Goal: Task Accomplishment & Management: Use online tool/utility

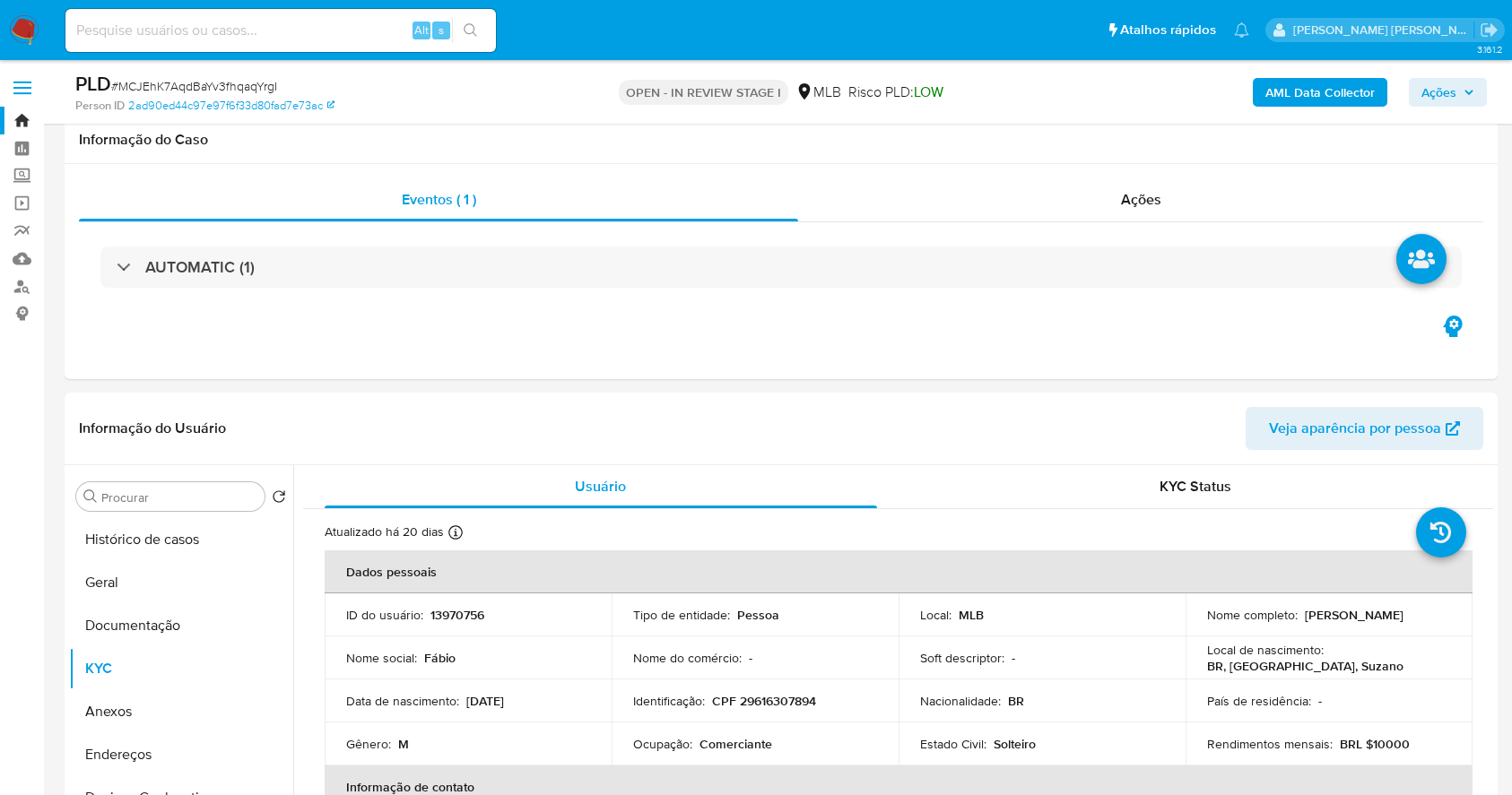
select select "10"
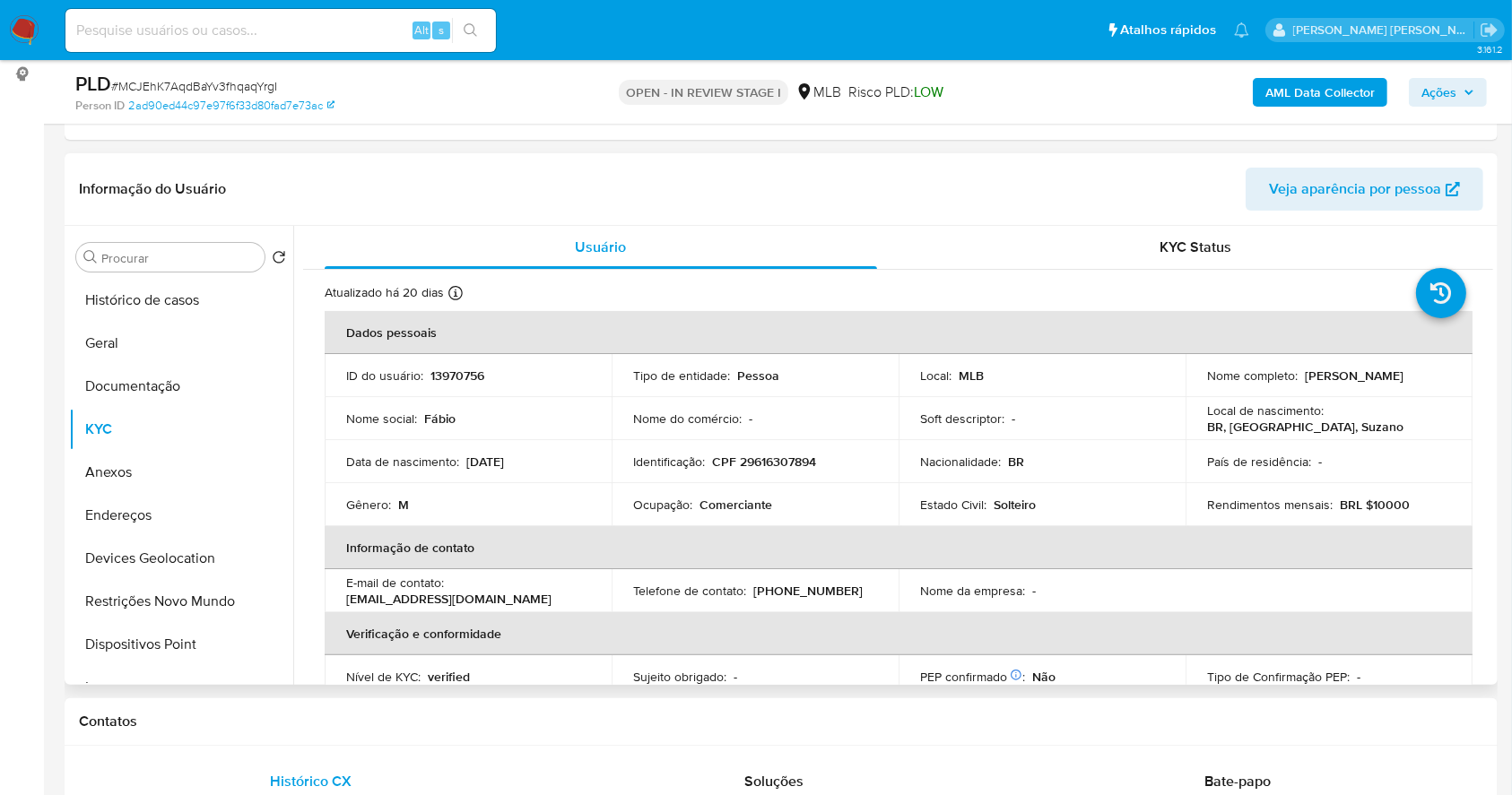
click at [782, 456] on p "CPF 29616307894" at bounding box center [763, 462] width 104 height 16
copy p "29616307894"
click at [149, 469] on button "Anexos" at bounding box center [174, 471] width 209 height 43
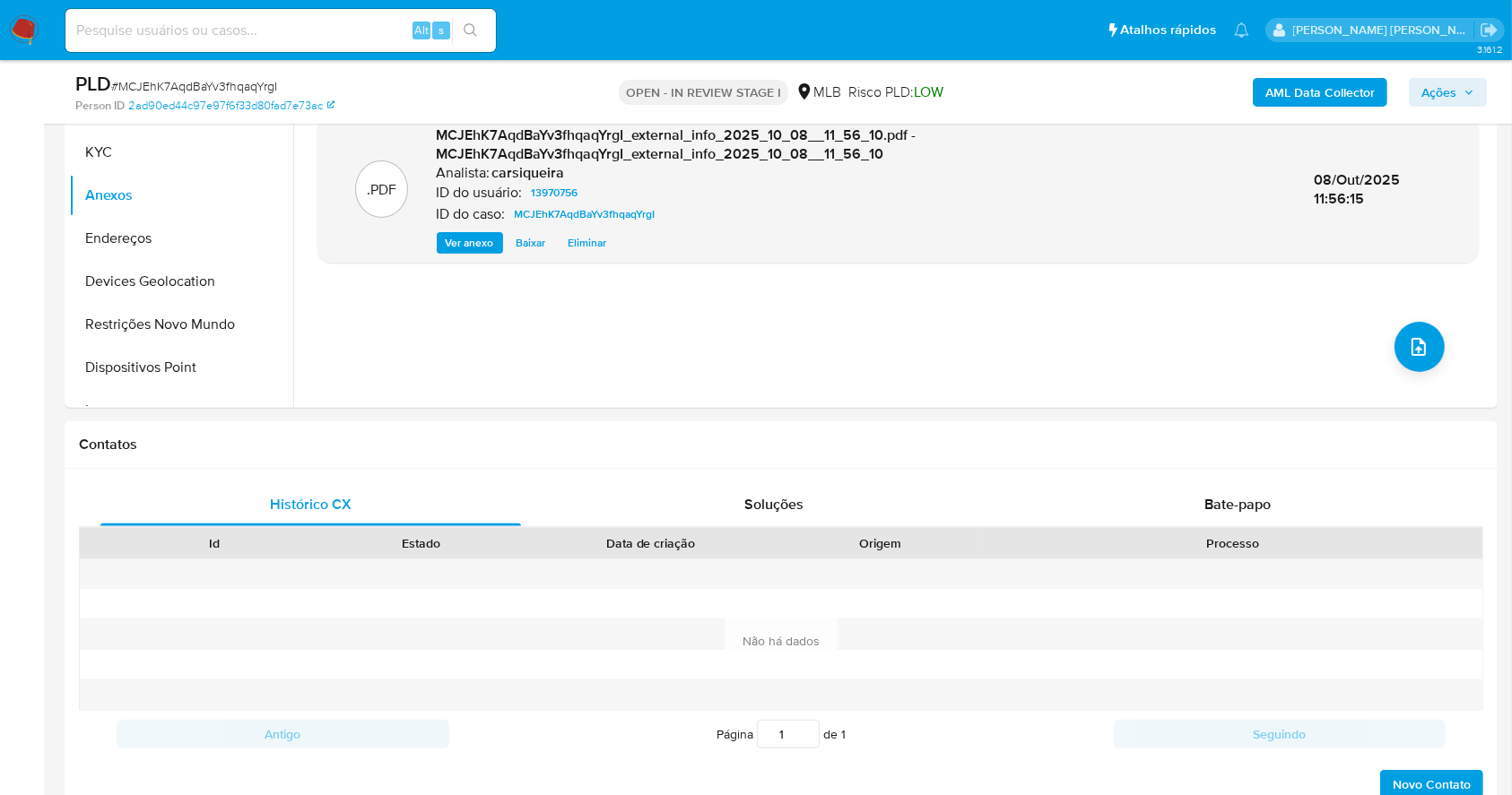
scroll to position [358, 0]
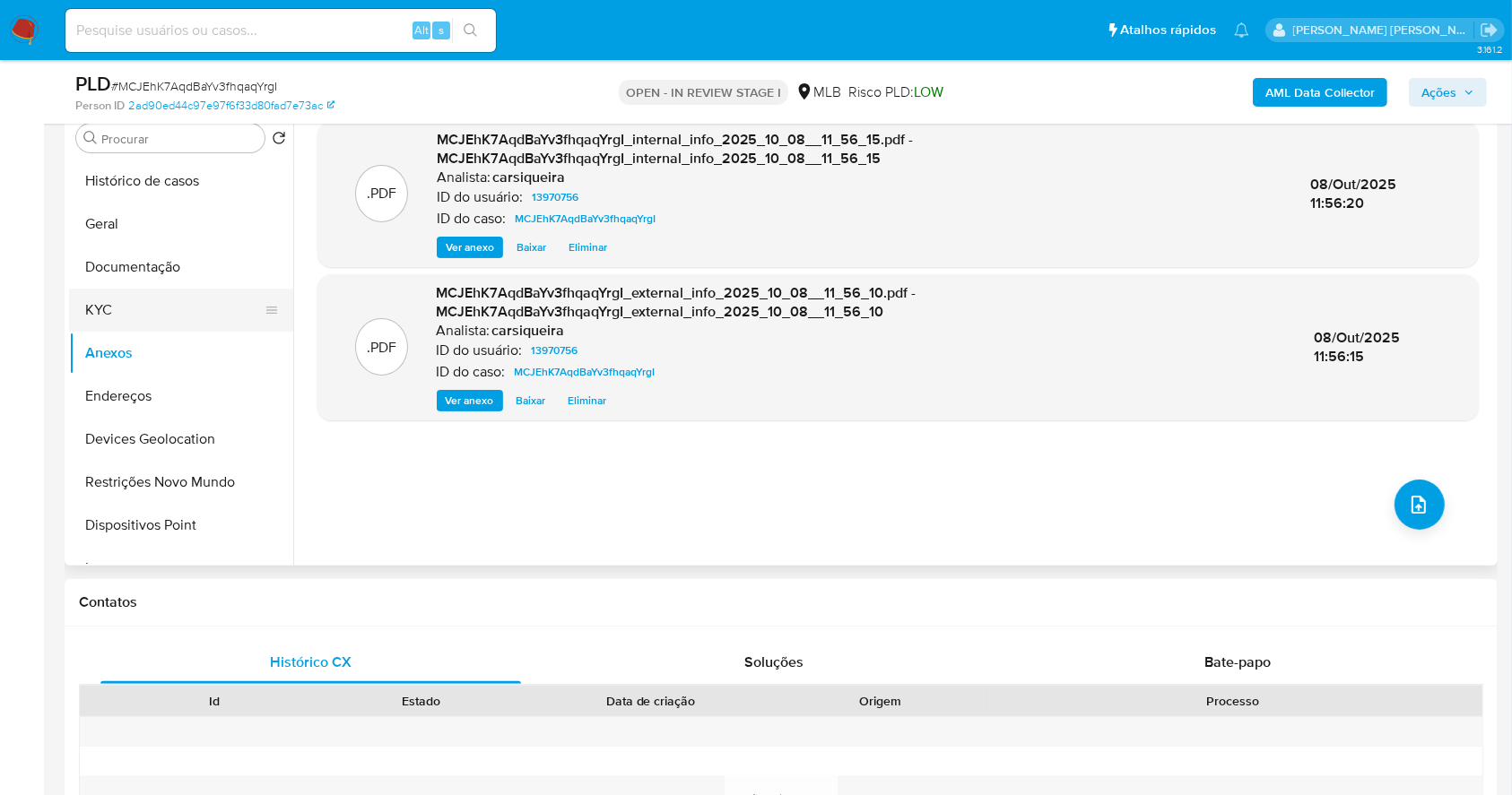
click at [101, 319] on button "KYC" at bounding box center [174, 310] width 209 height 43
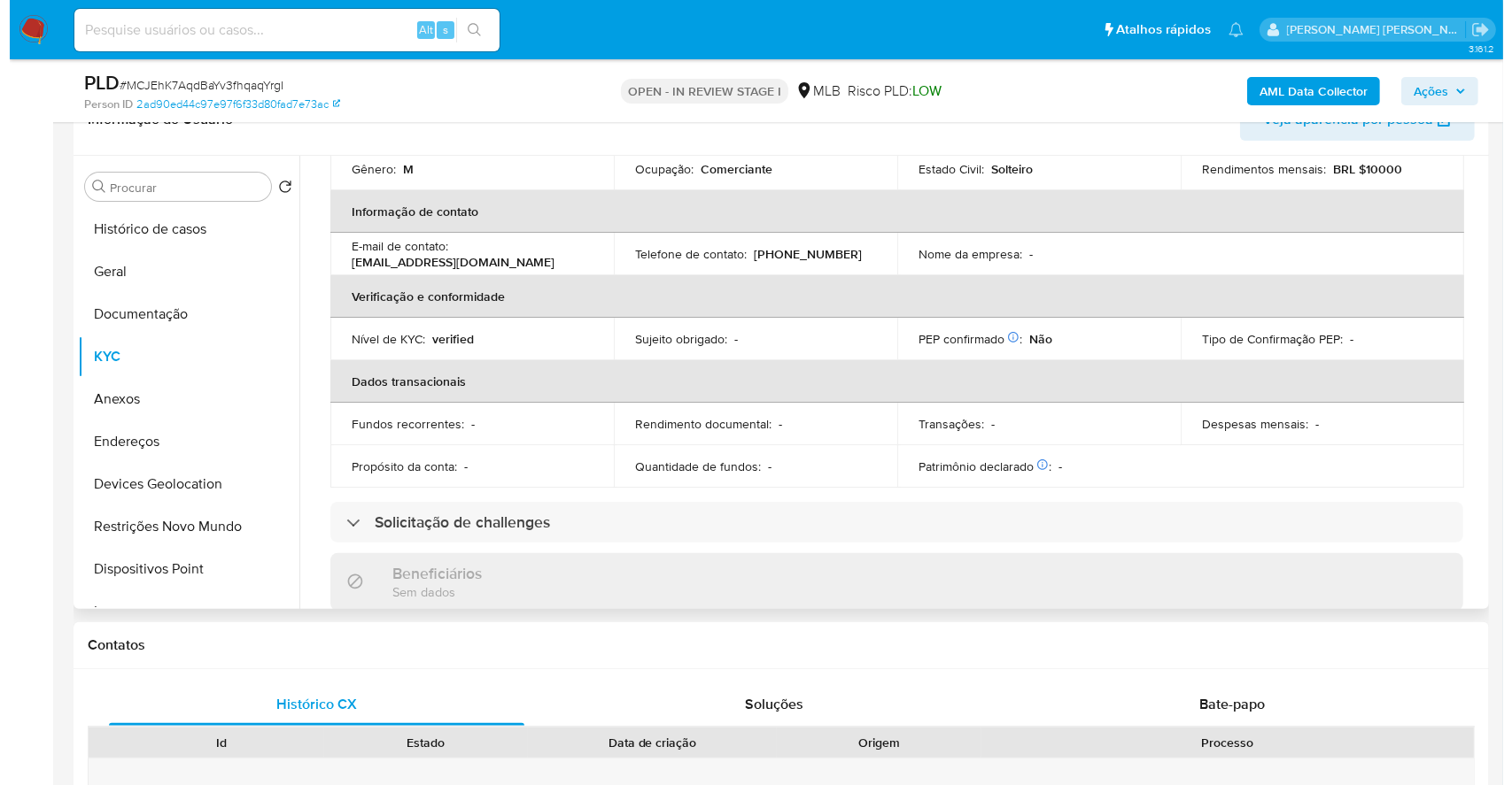
scroll to position [0, 0]
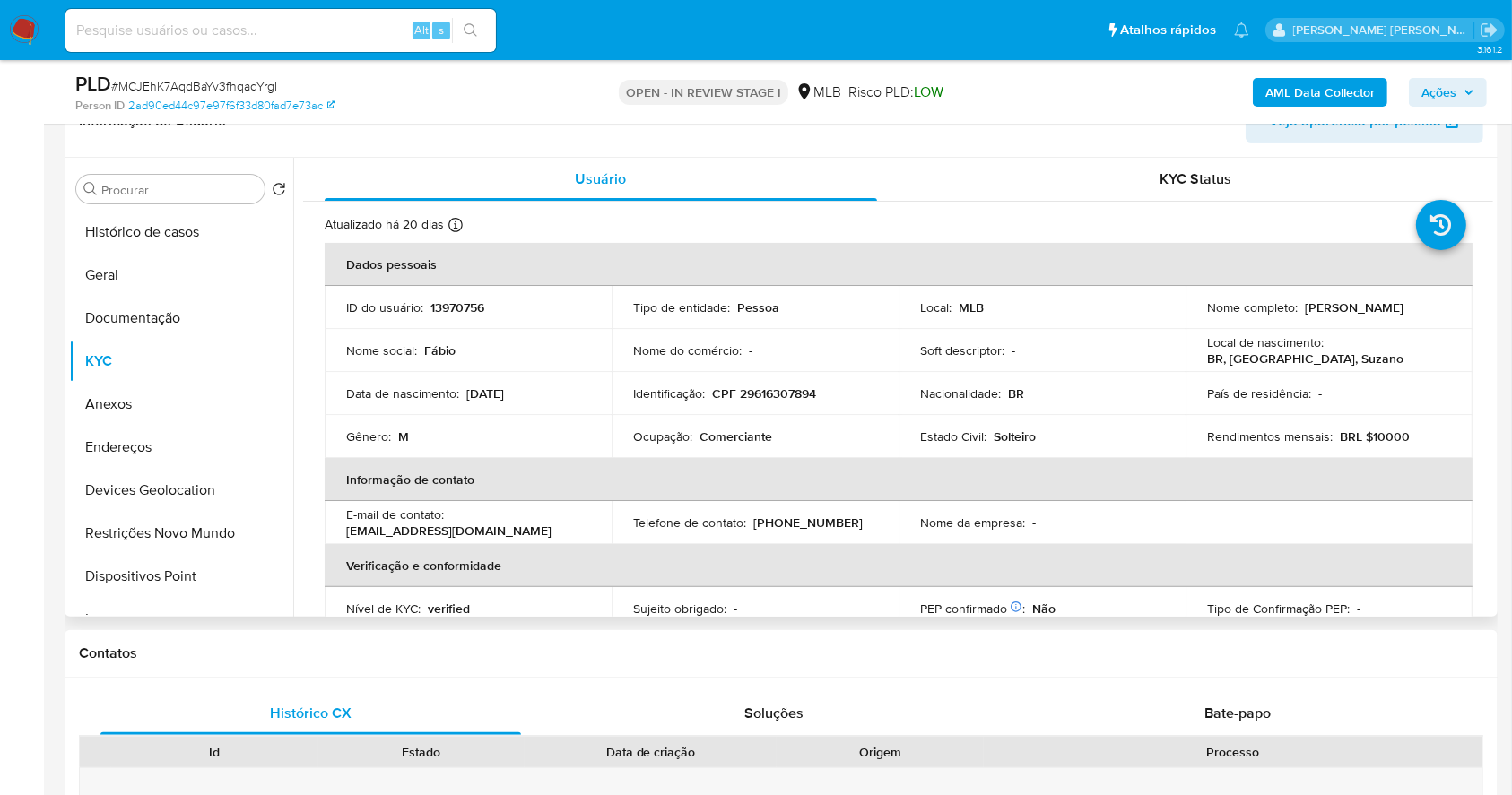
click at [779, 396] on p "CPF 29616307894" at bounding box center [763, 393] width 104 height 16
copy p "29616307894"
click at [179, 315] on button "Documentação" at bounding box center [174, 318] width 209 height 43
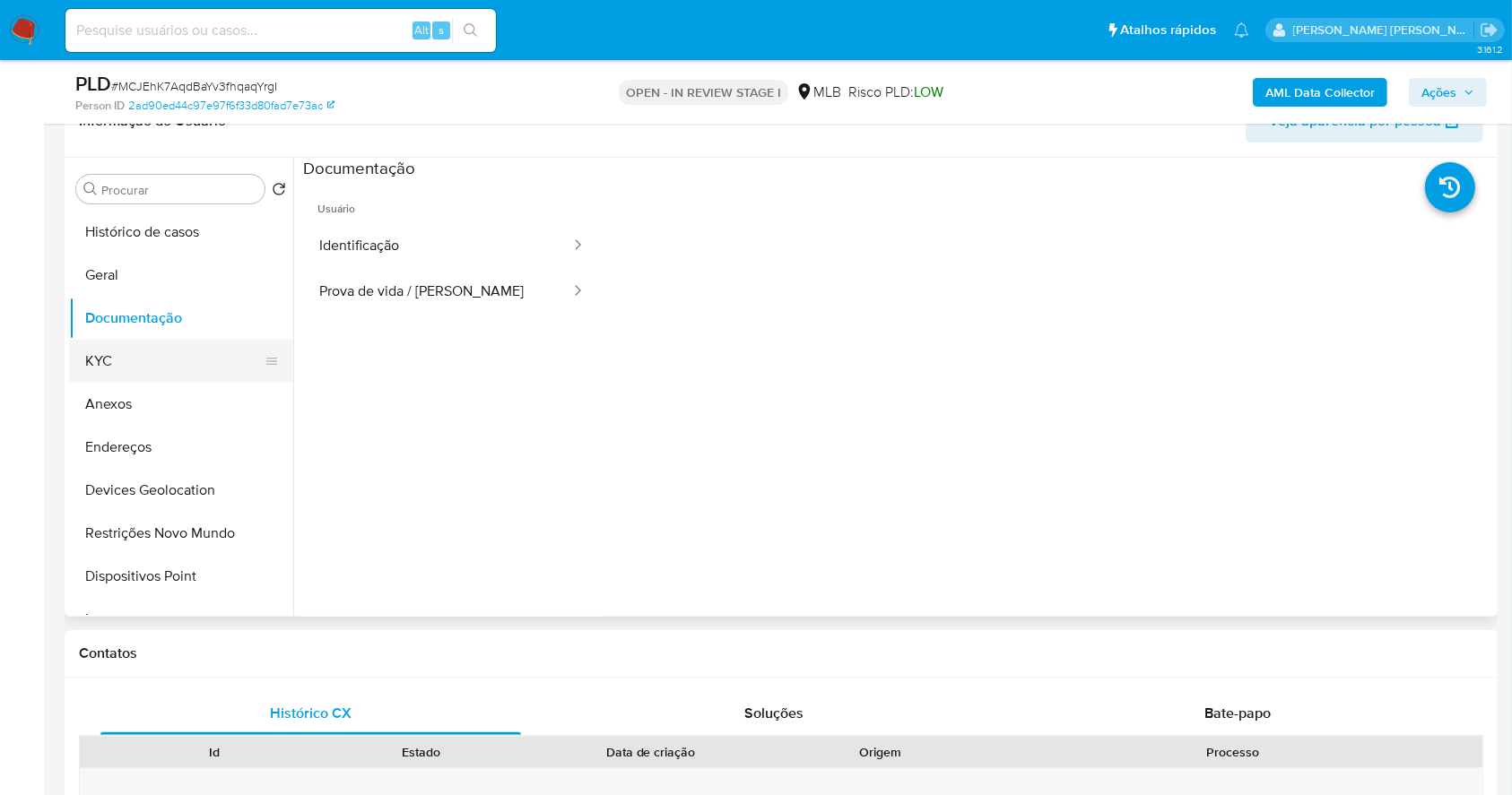
click at [129, 359] on button "KYC" at bounding box center [174, 360] width 209 height 43
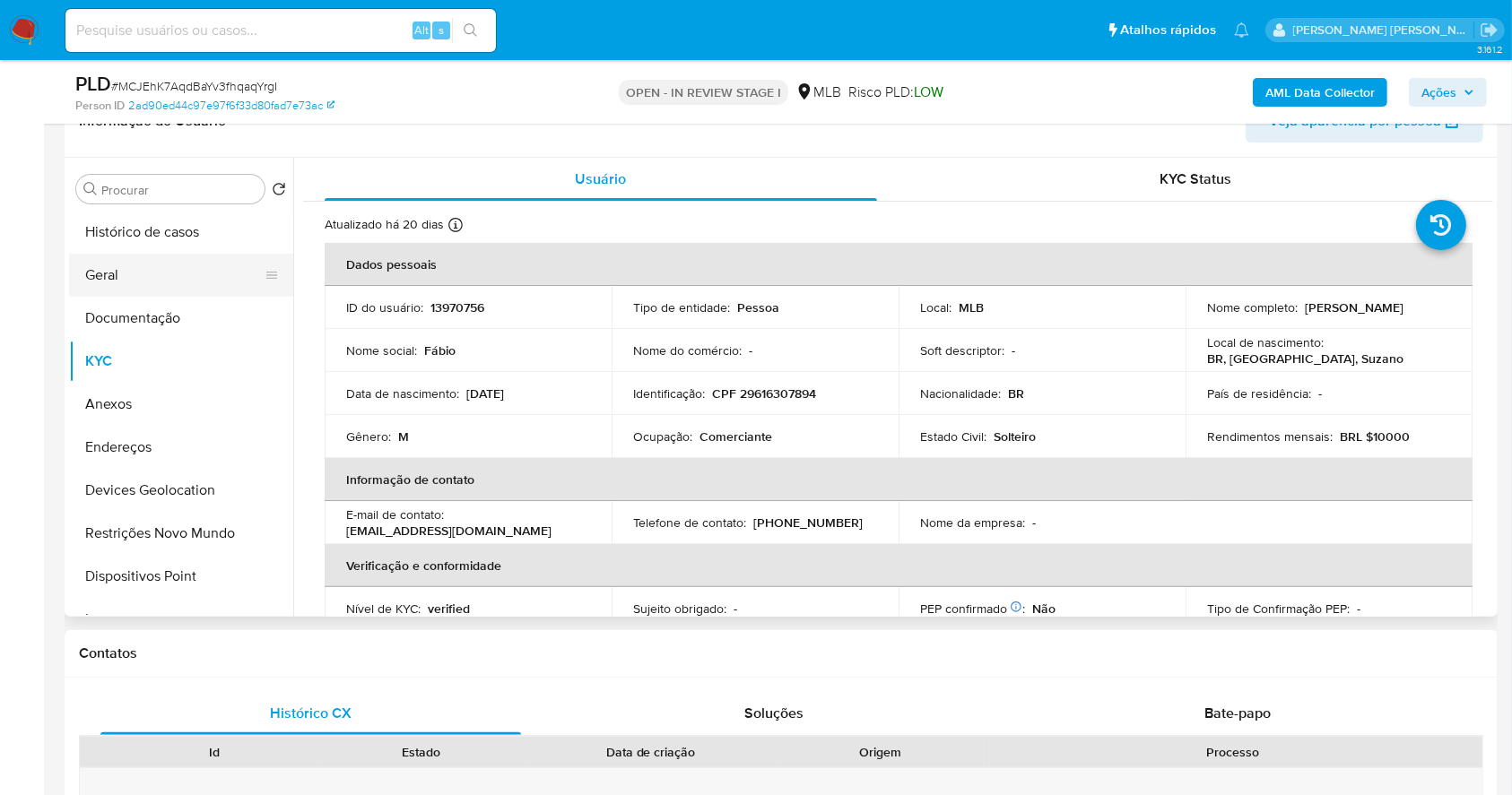
click at [115, 279] on button "Geral" at bounding box center [174, 275] width 209 height 43
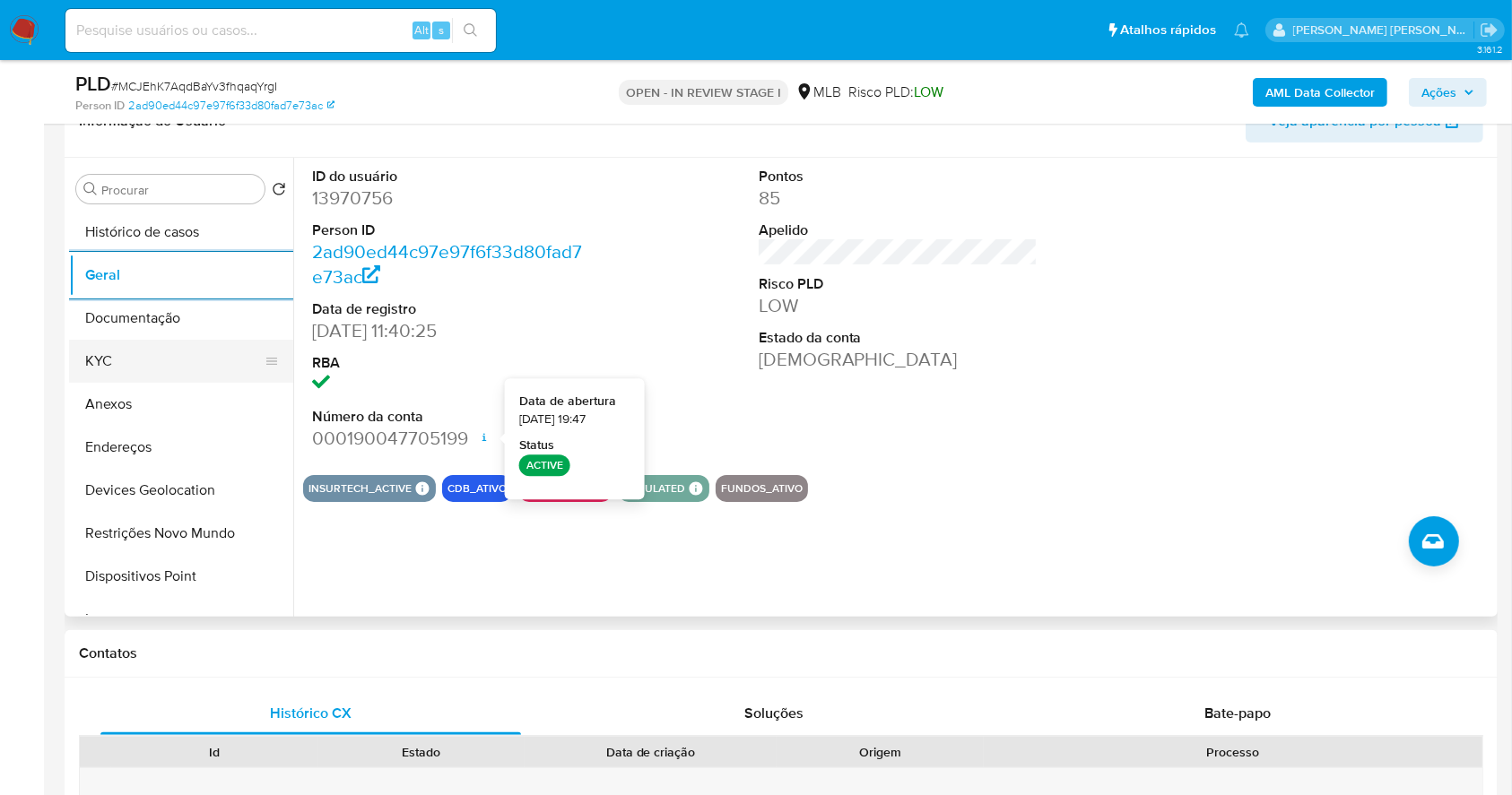
click at [164, 355] on button "KYC" at bounding box center [174, 360] width 209 height 43
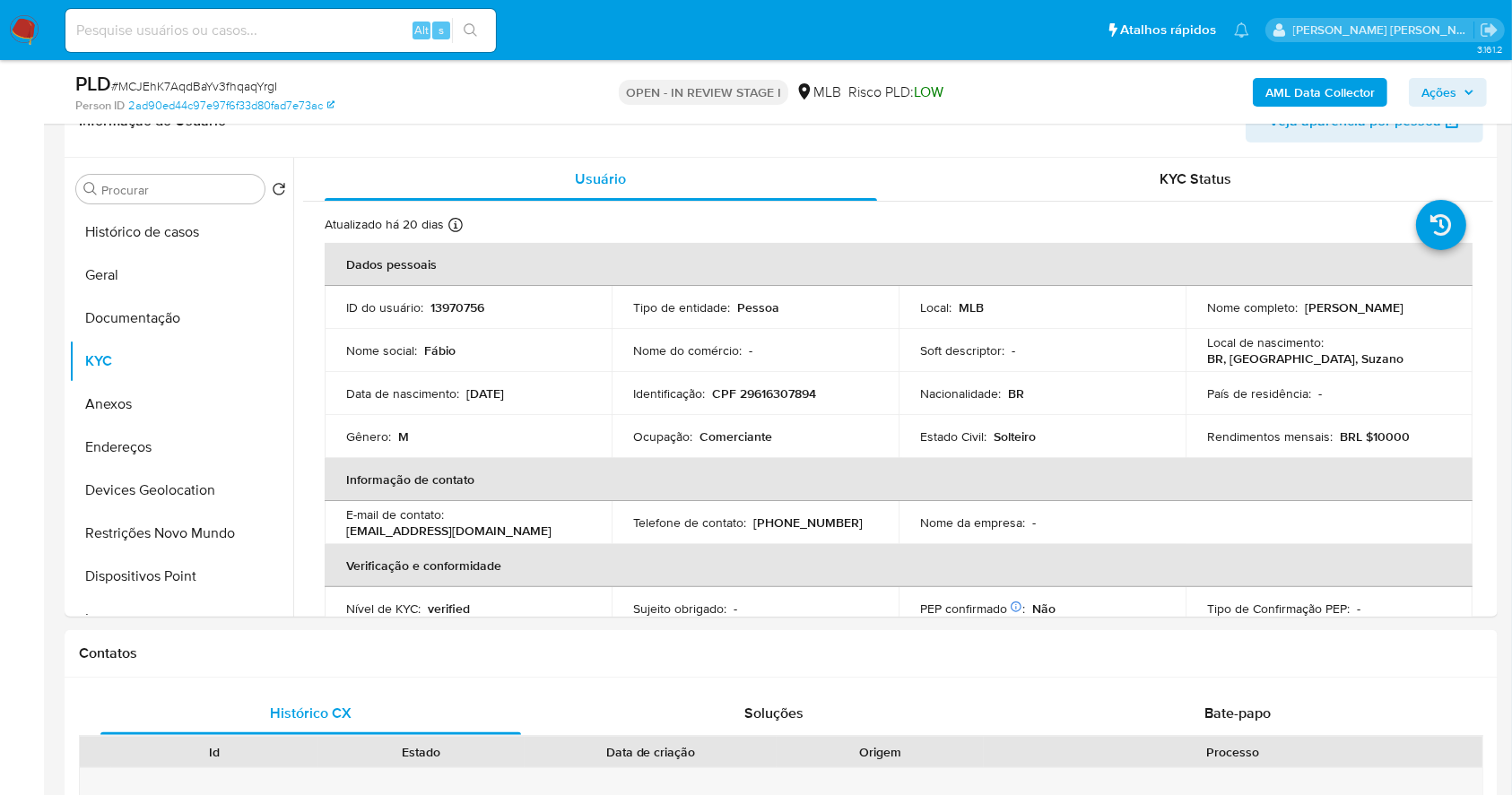
click at [1453, 88] on span "Ações" at bounding box center [1438, 92] width 35 height 29
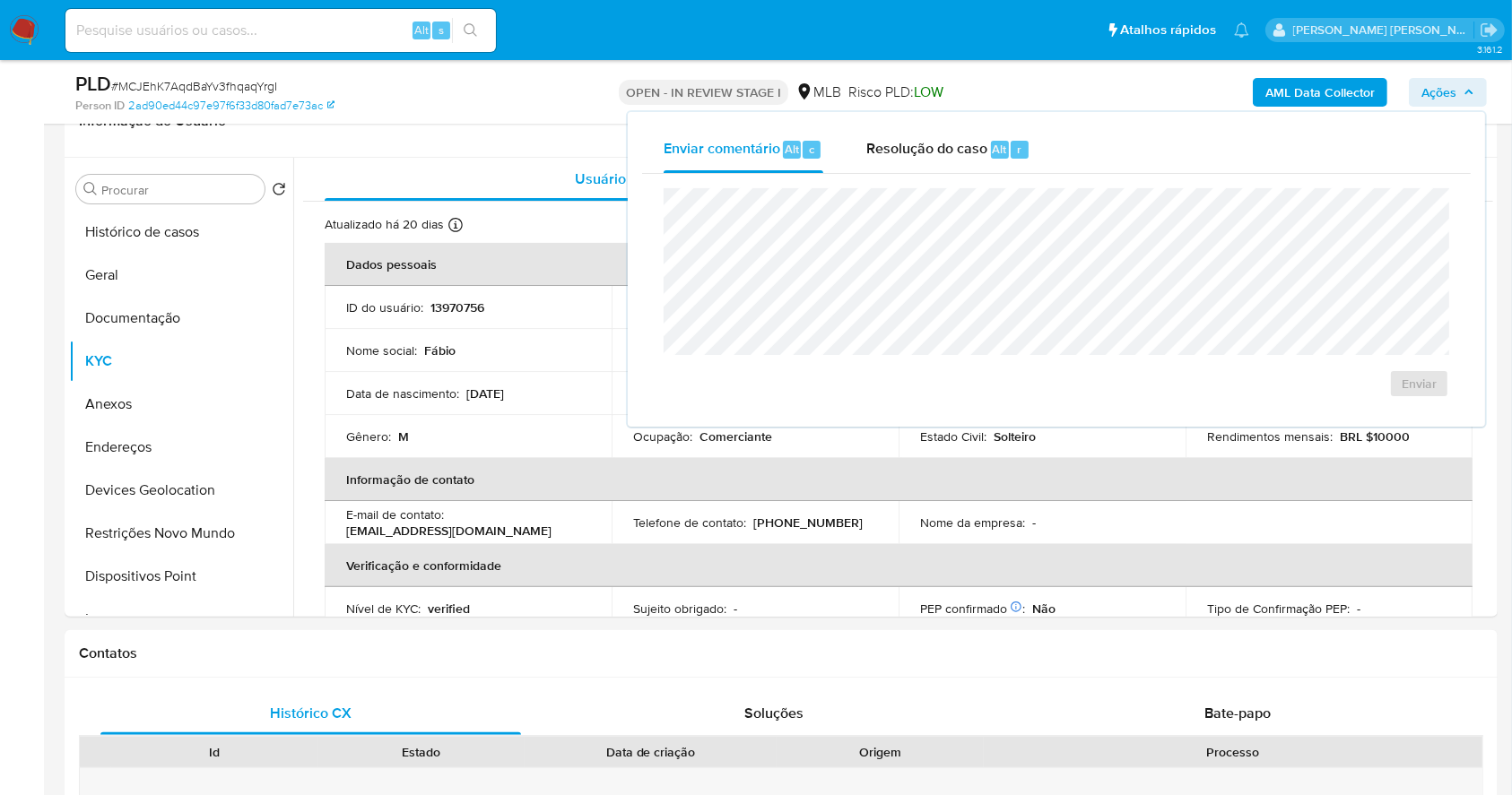
drag, startPoint x: 990, startPoint y: 145, endPoint x: 986, endPoint y: 180, distance: 35.2
click at [993, 144] on span "Alt" at bounding box center [1000, 149] width 14 height 17
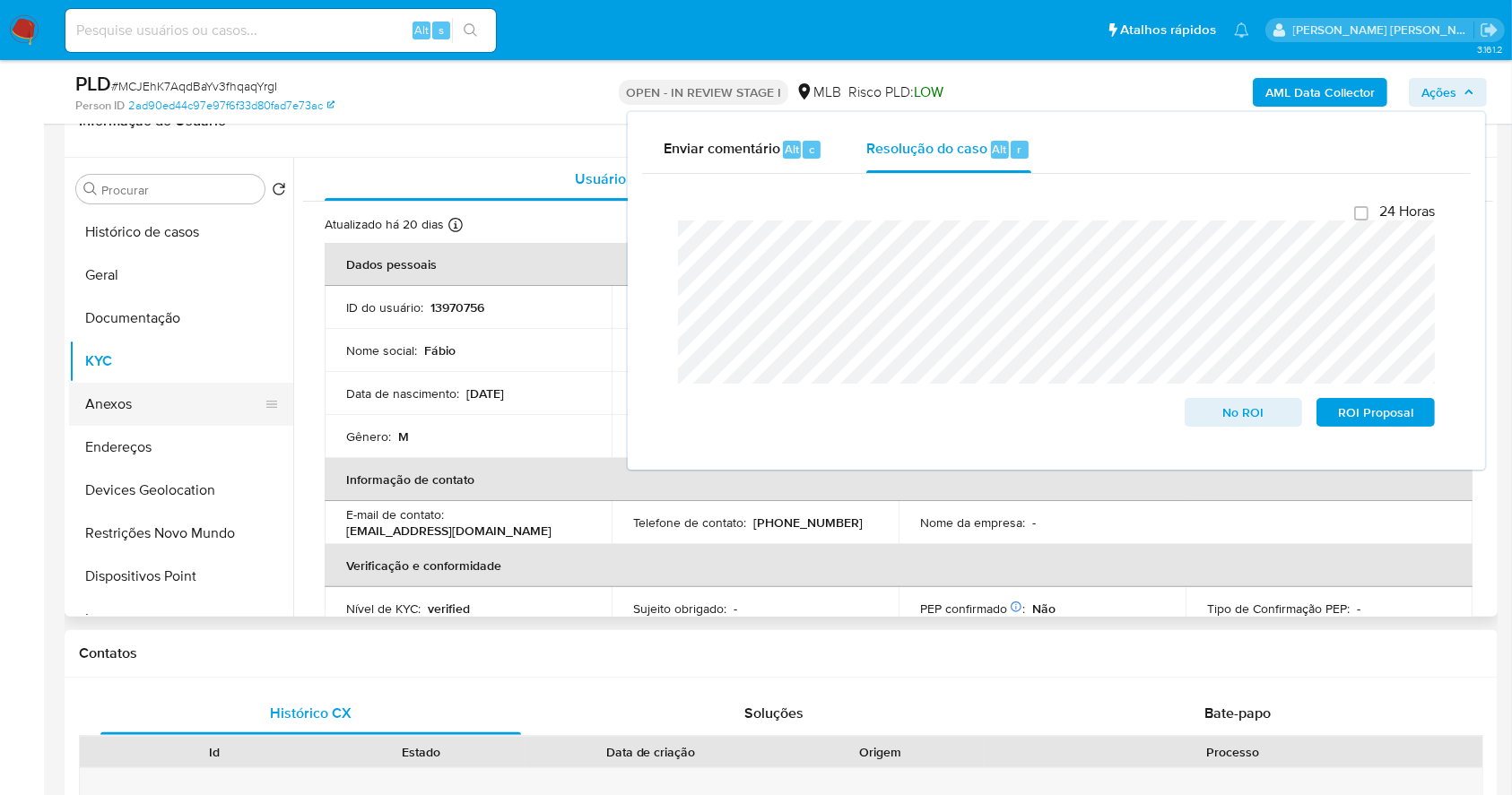
click at [131, 401] on button "Anexos" at bounding box center [174, 404] width 209 height 43
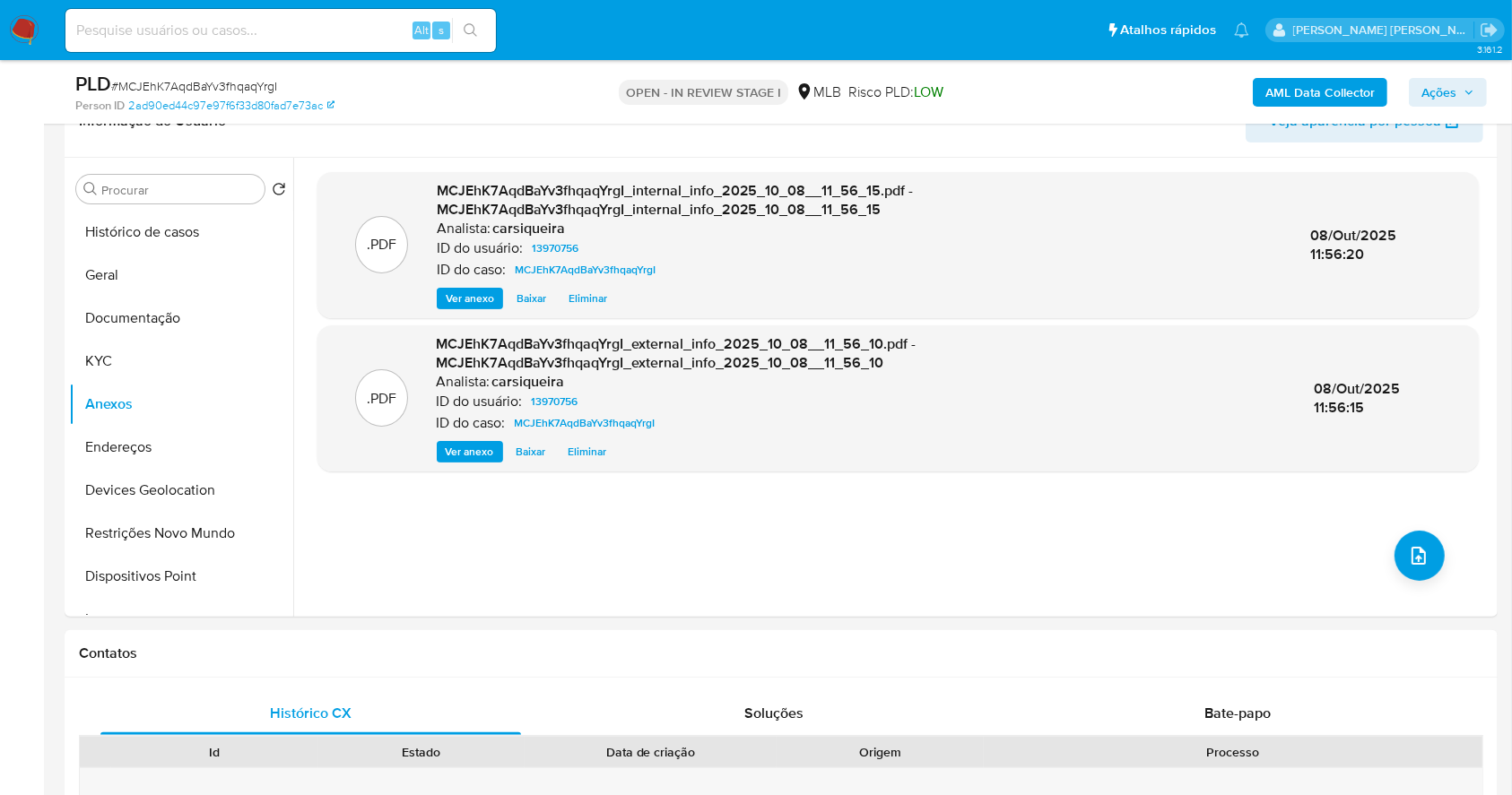
click at [1456, 100] on span "Ações" at bounding box center [1438, 92] width 35 height 29
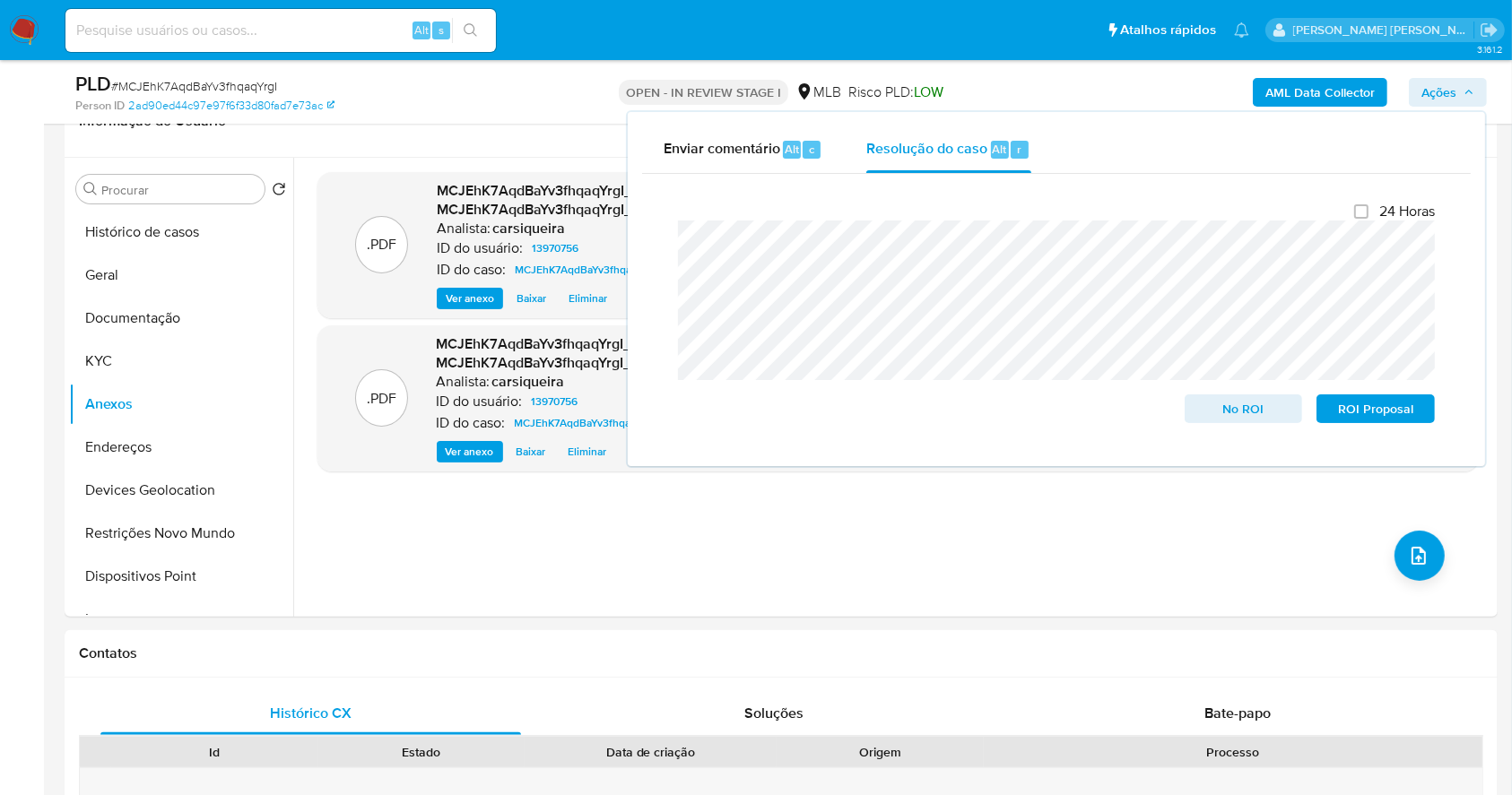
click at [1456, 100] on span "Ações" at bounding box center [1438, 92] width 35 height 29
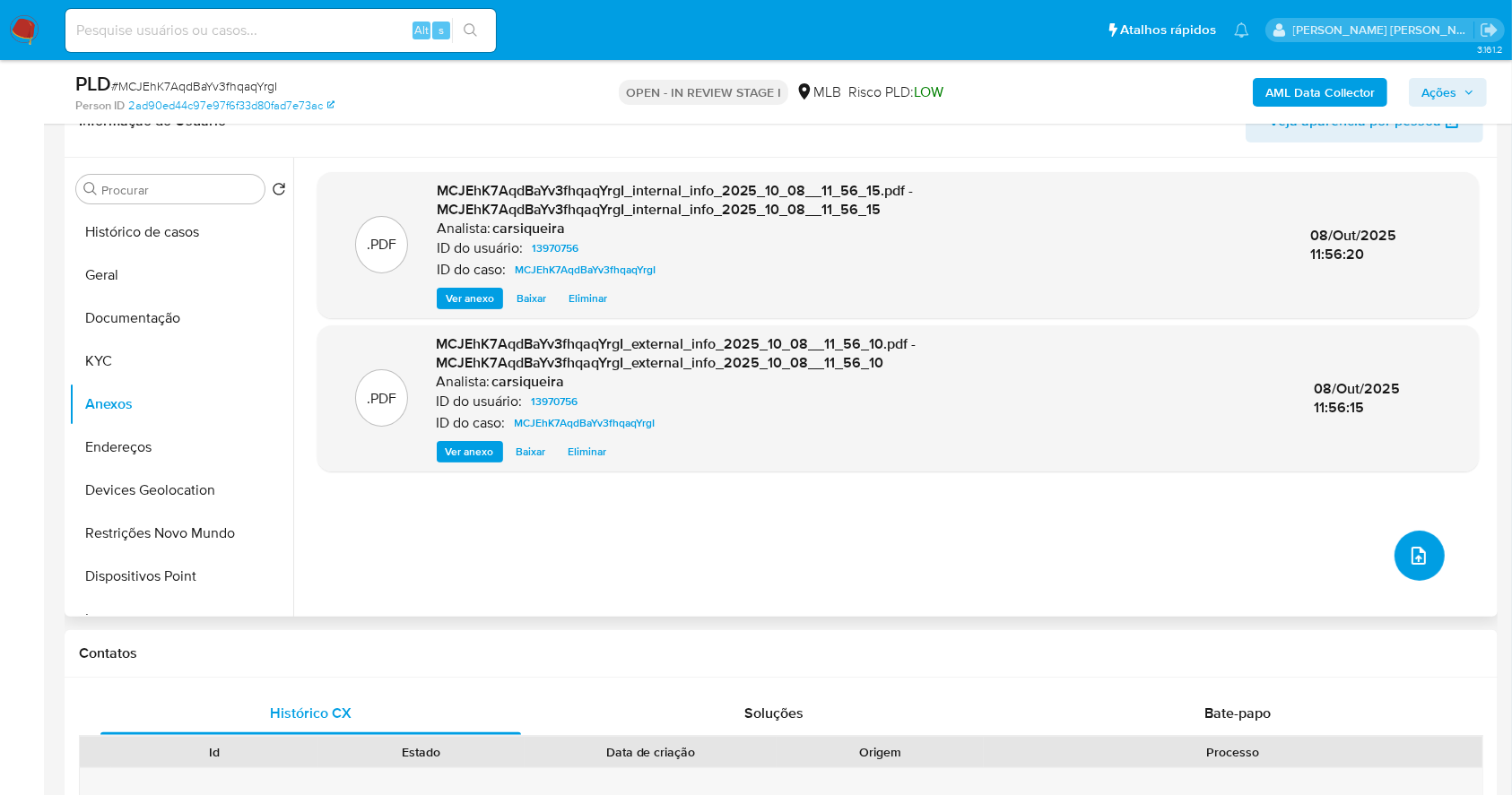
click at [1408, 561] on icon "upload-file" at bounding box center [1419, 556] width 22 height 22
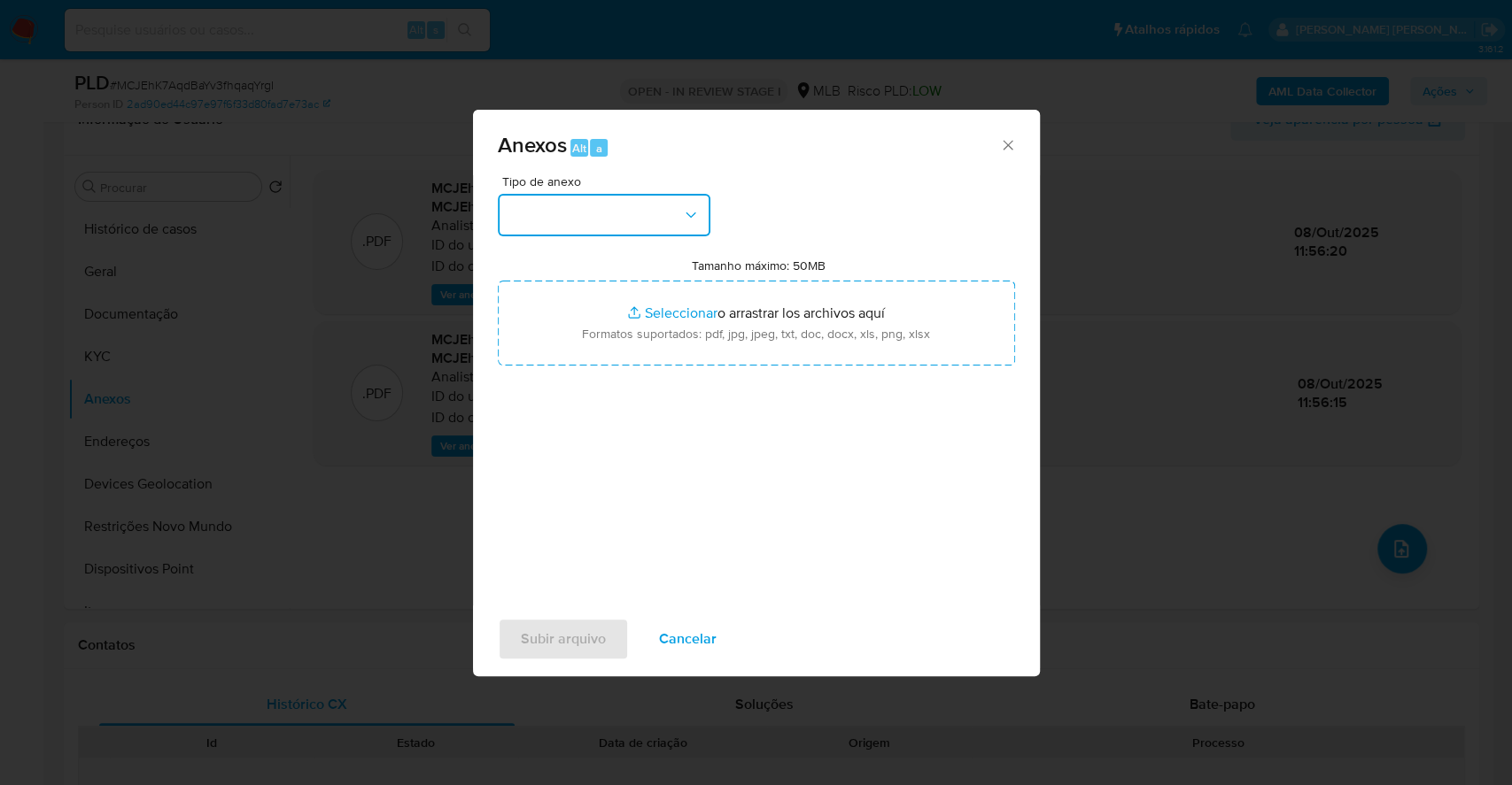
click at [567, 218] on button "button" at bounding box center [604, 215] width 213 height 42
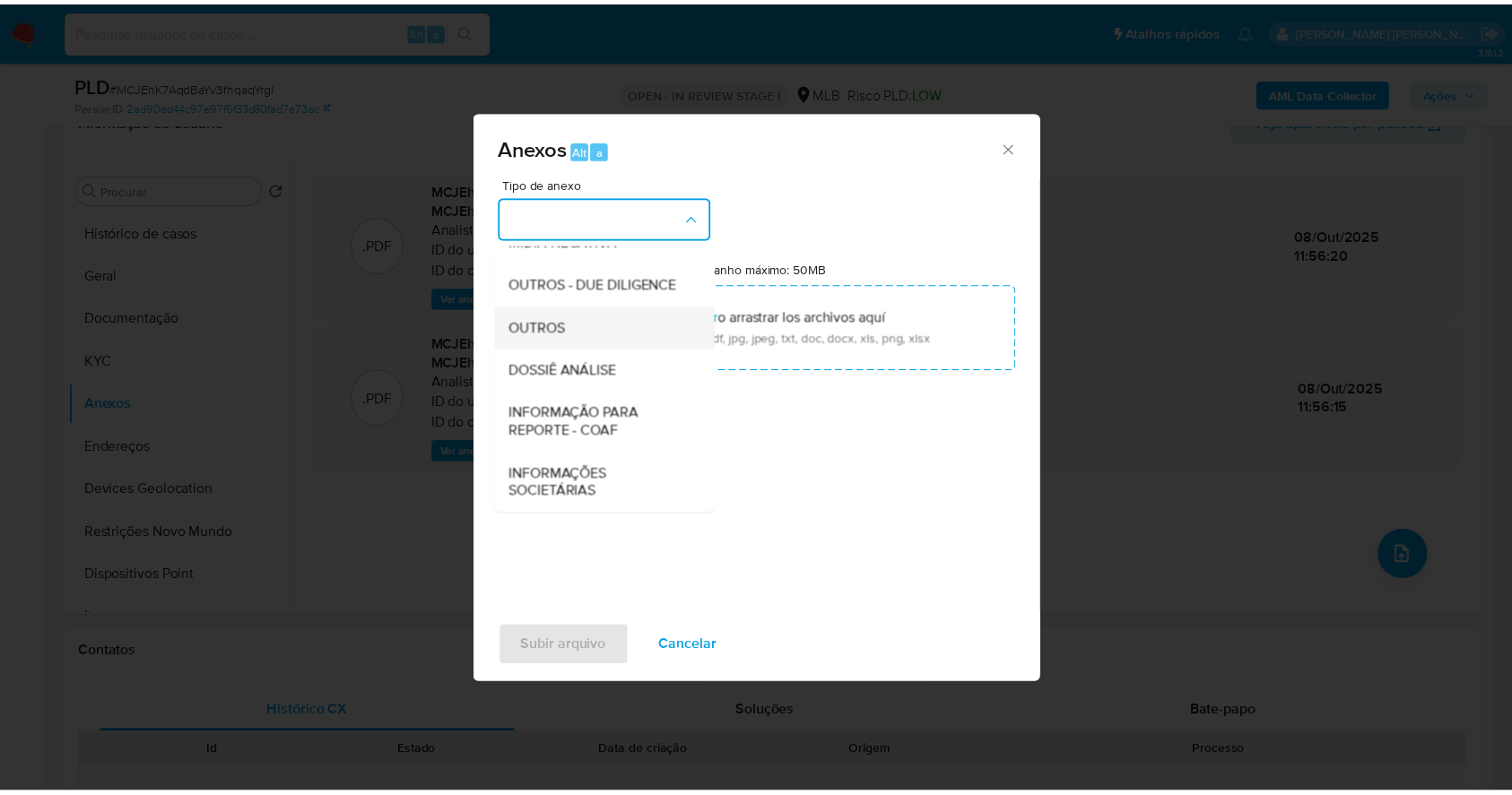
scroll to position [275, 0]
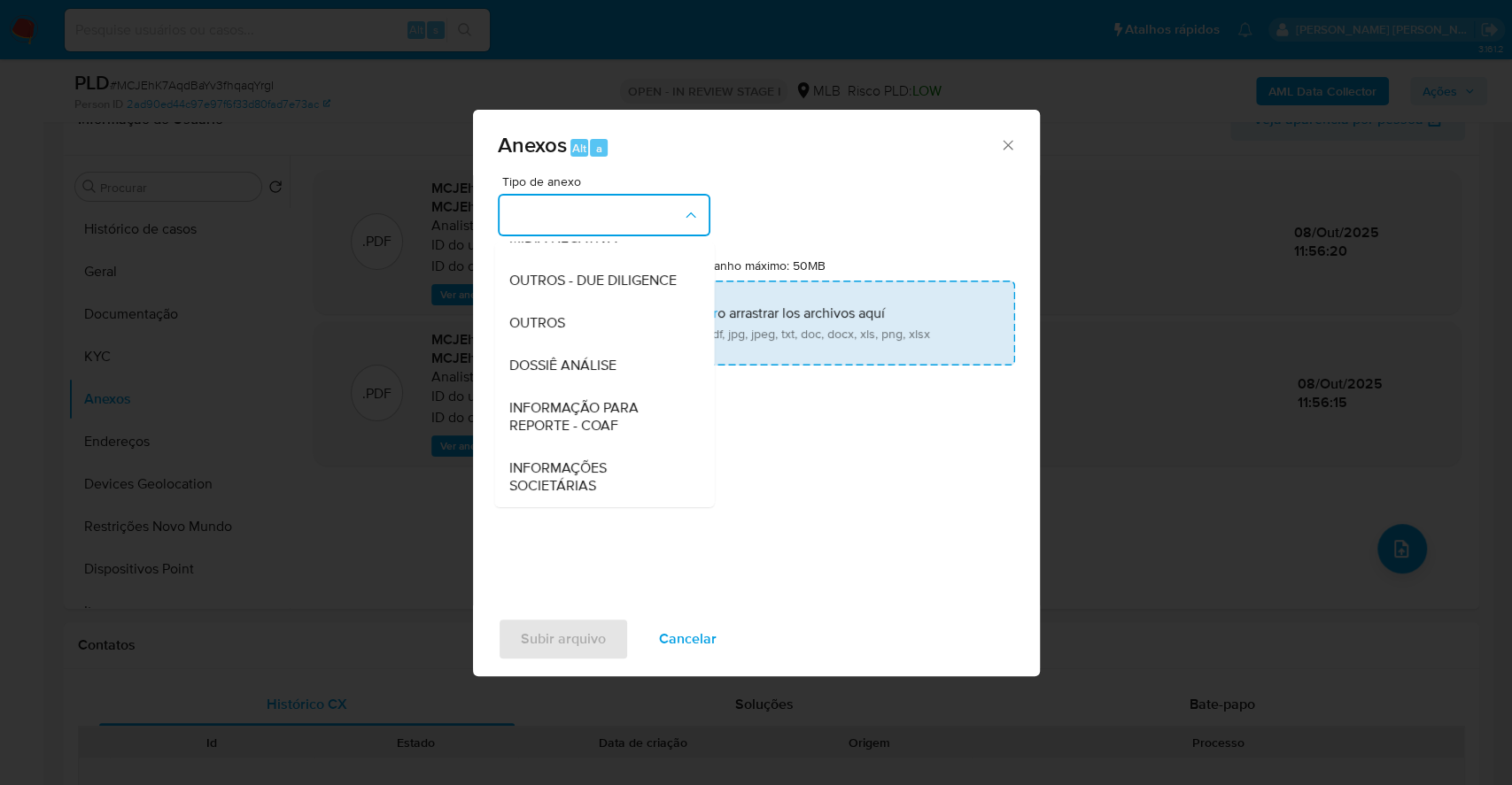
drag, startPoint x: 589, startPoint y: 314, endPoint x: 620, endPoint y: 302, distance: 33.2
click at [588, 314] on div "OUTROS" at bounding box center [598, 322] width 180 height 42
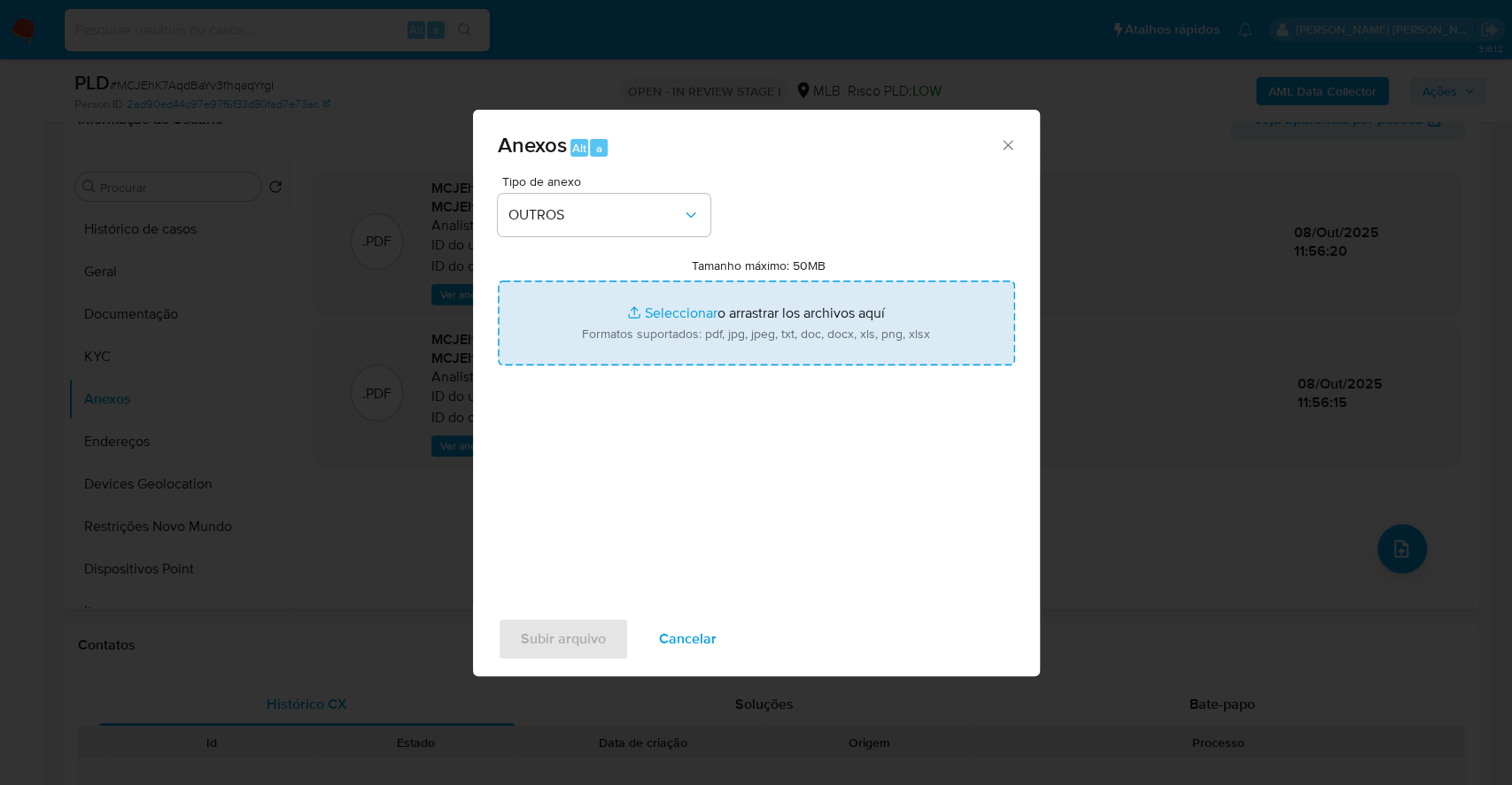
click at [659, 308] on input "Tamanho máximo: 50MB Seleccionar archivos" at bounding box center [756, 322] width 517 height 85
type input "C:\fakepath\DECLINIO - MCJEhK7AqdBaYv3fhqaqYrgI - CPF 29616307894 - FABIO MIZUG…"
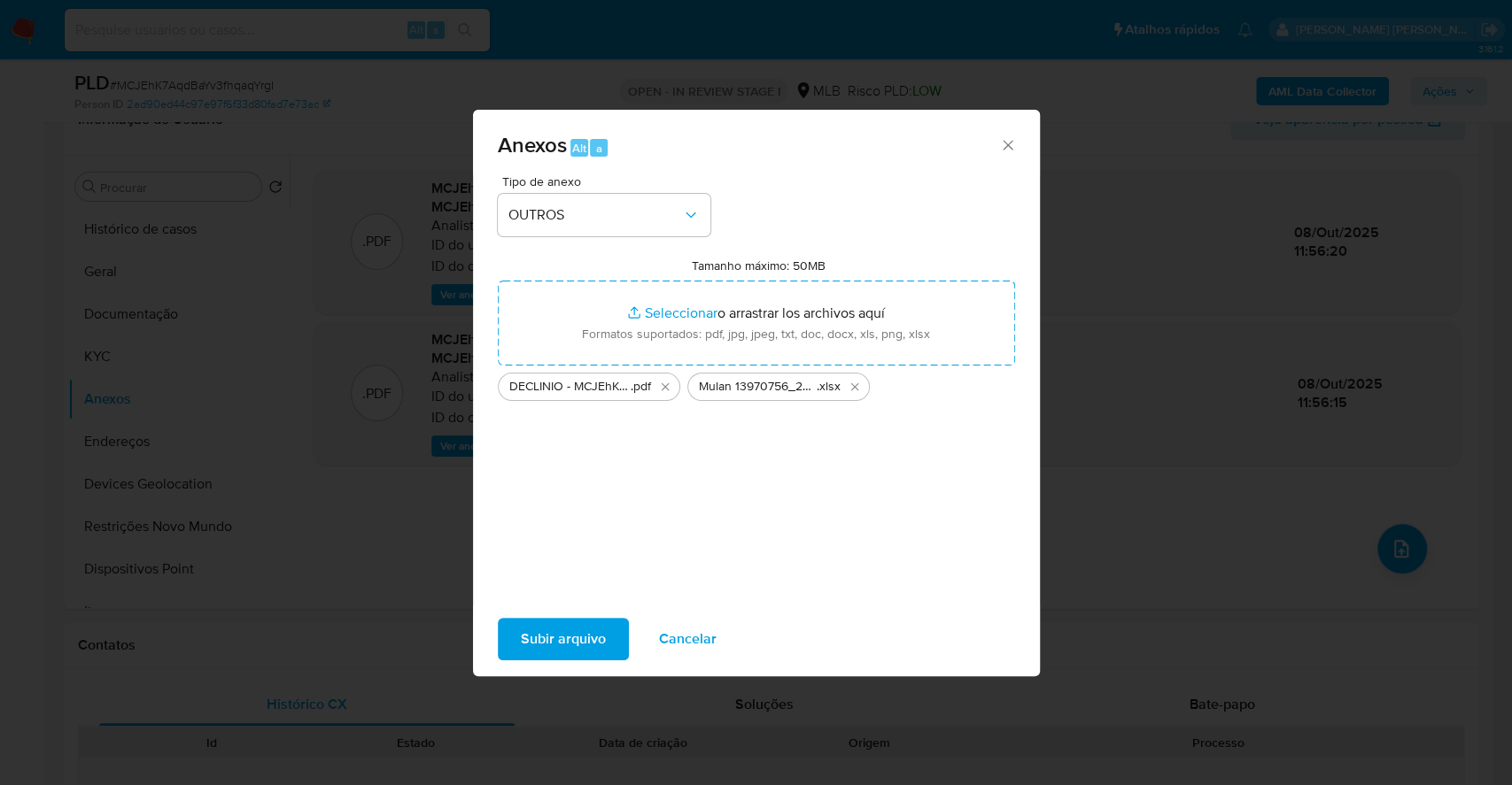
click at [563, 653] on span "Subir arquivo" at bounding box center [563, 639] width 85 height 39
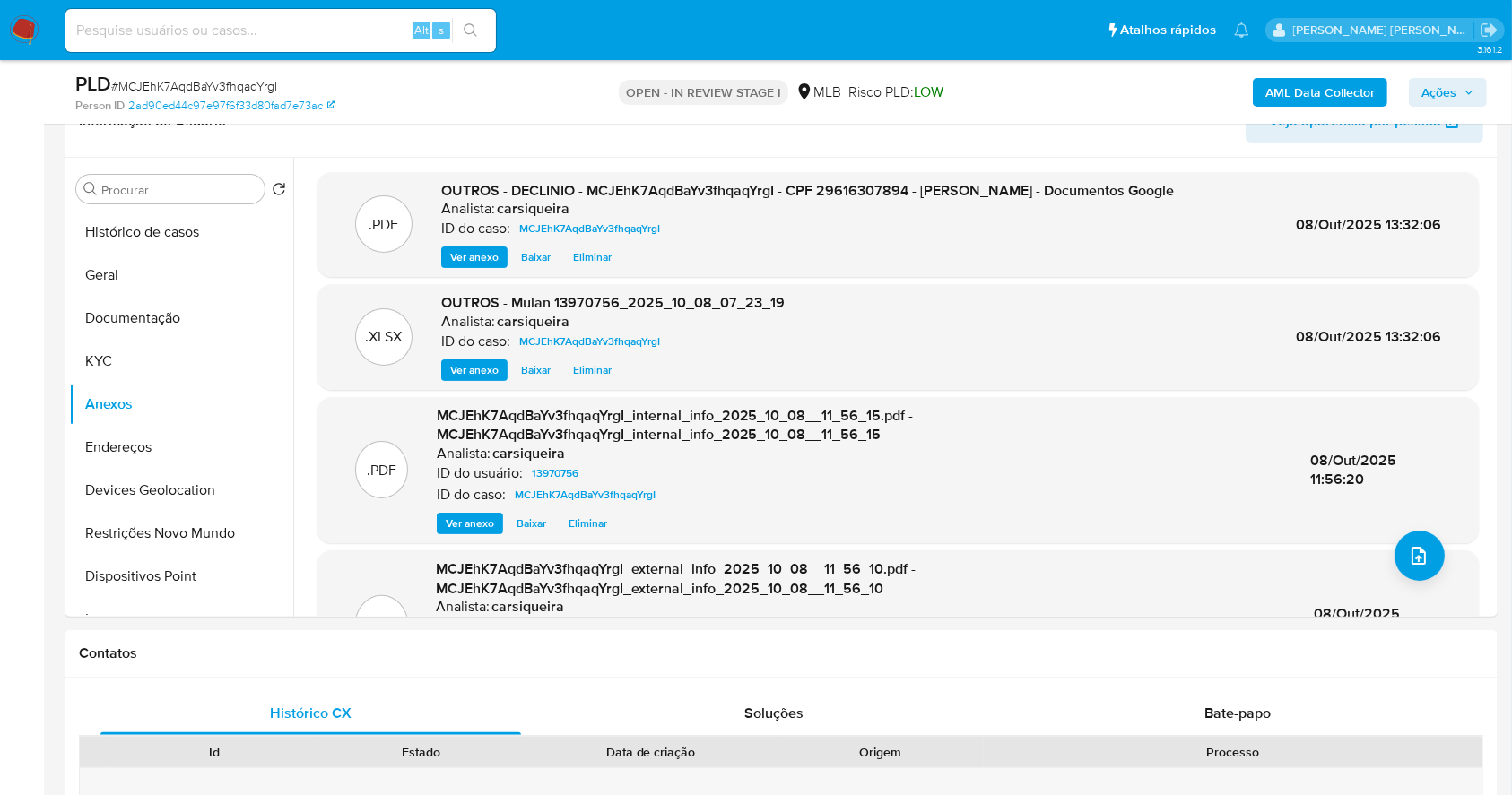
click at [1452, 95] on span "Ações" at bounding box center [1438, 92] width 35 height 29
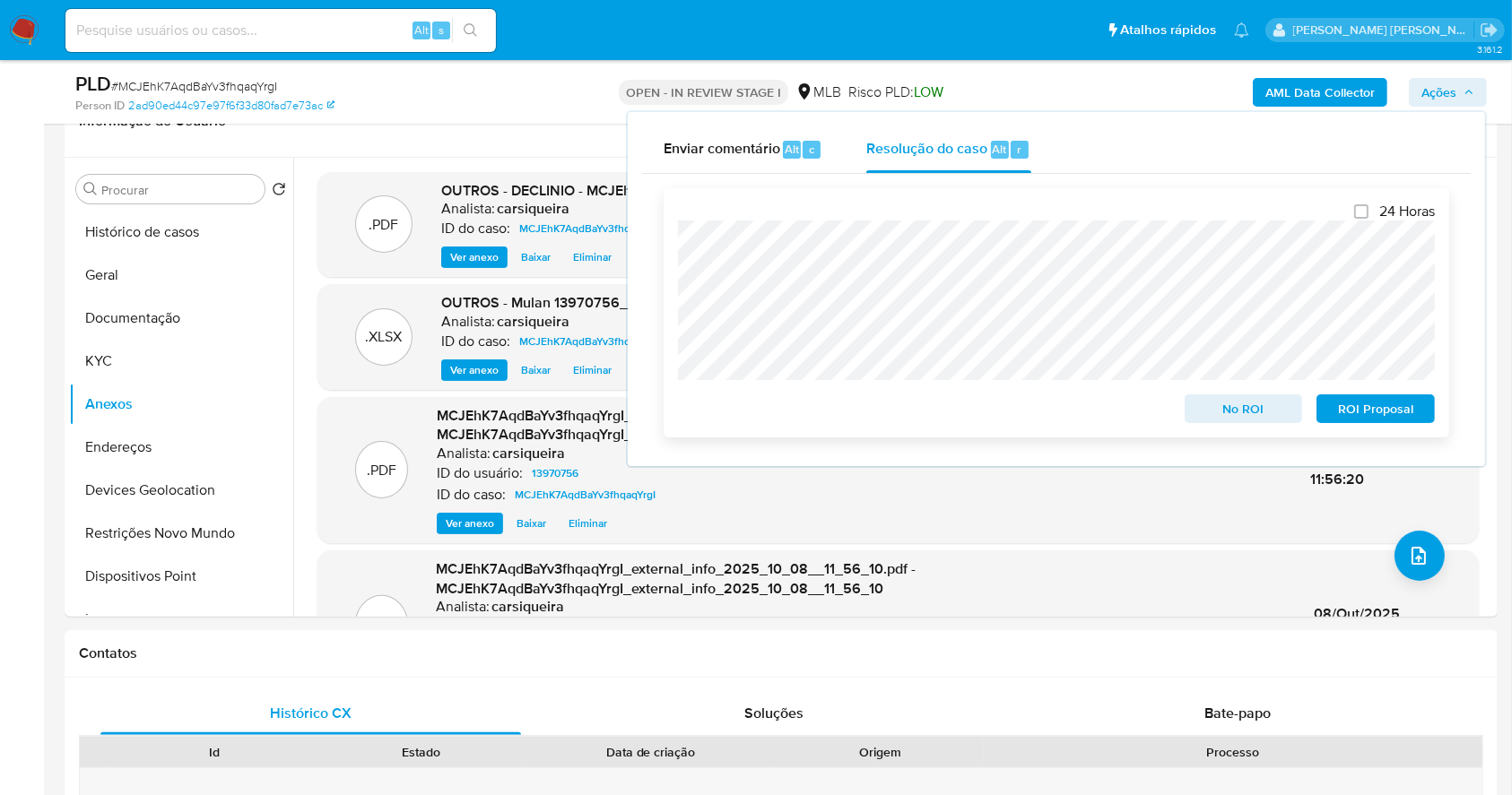
click at [1265, 405] on span "No ROI" at bounding box center [1244, 408] width 93 height 25
click at [208, 87] on span "# MCJEhK7AqdBaYv3fhqaqYrgI" at bounding box center [194, 86] width 166 height 18
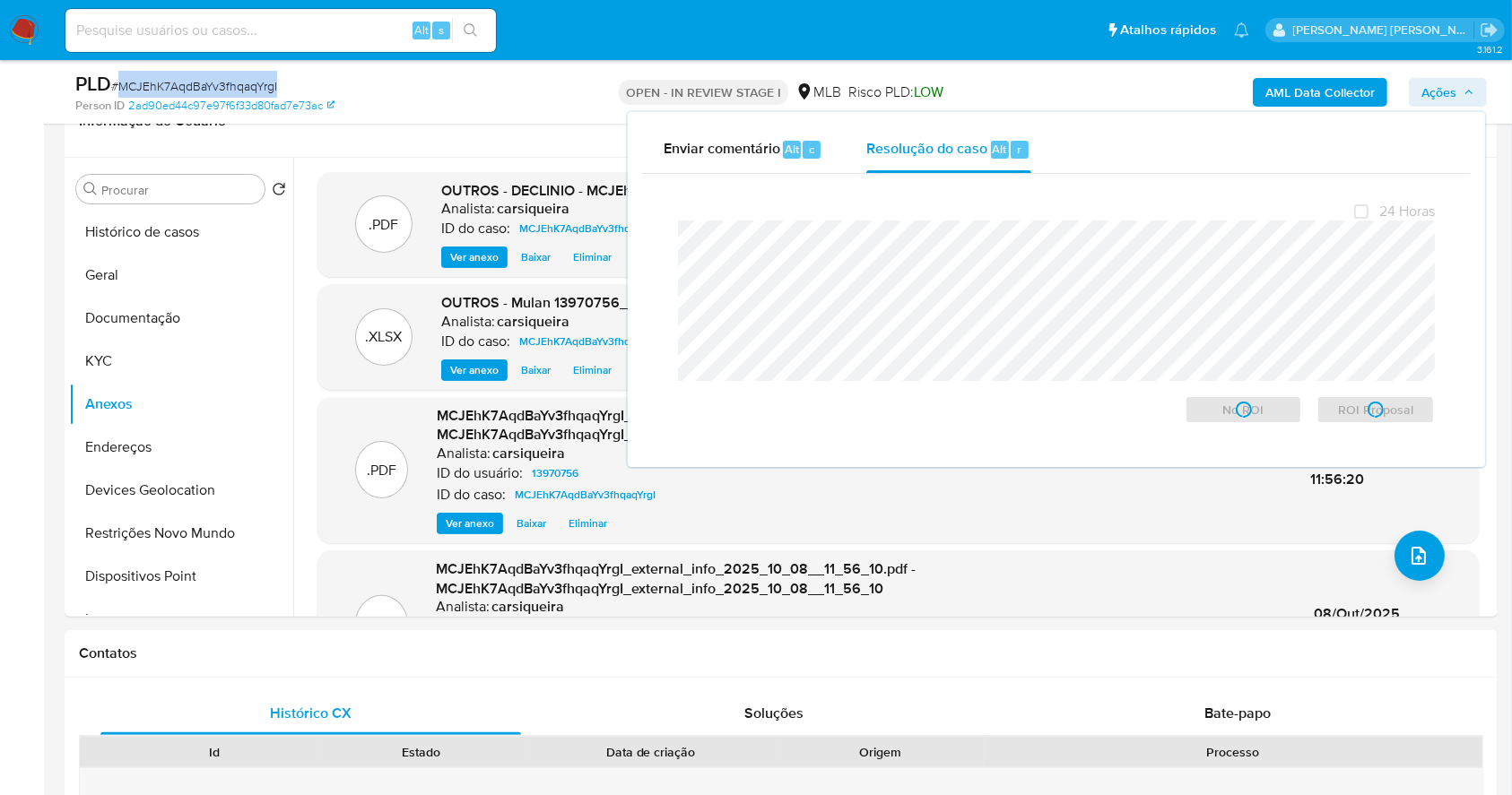
click at [208, 87] on span "# MCJEhK7AqdBaYv3fhqaqYrgI" at bounding box center [194, 86] width 166 height 18
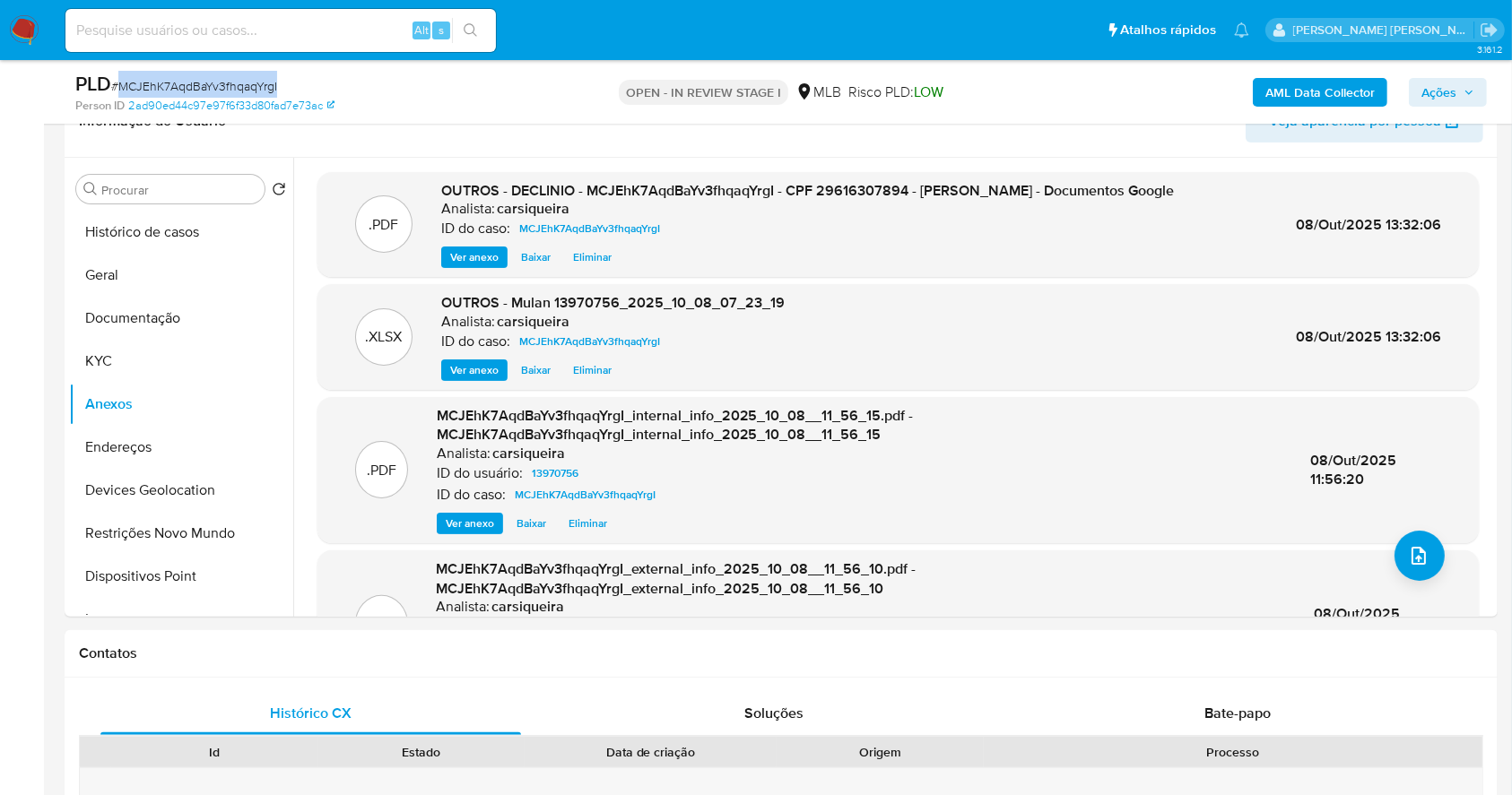
copy span "MCJEhK7AqdBaYv3fhqaqYrgI"
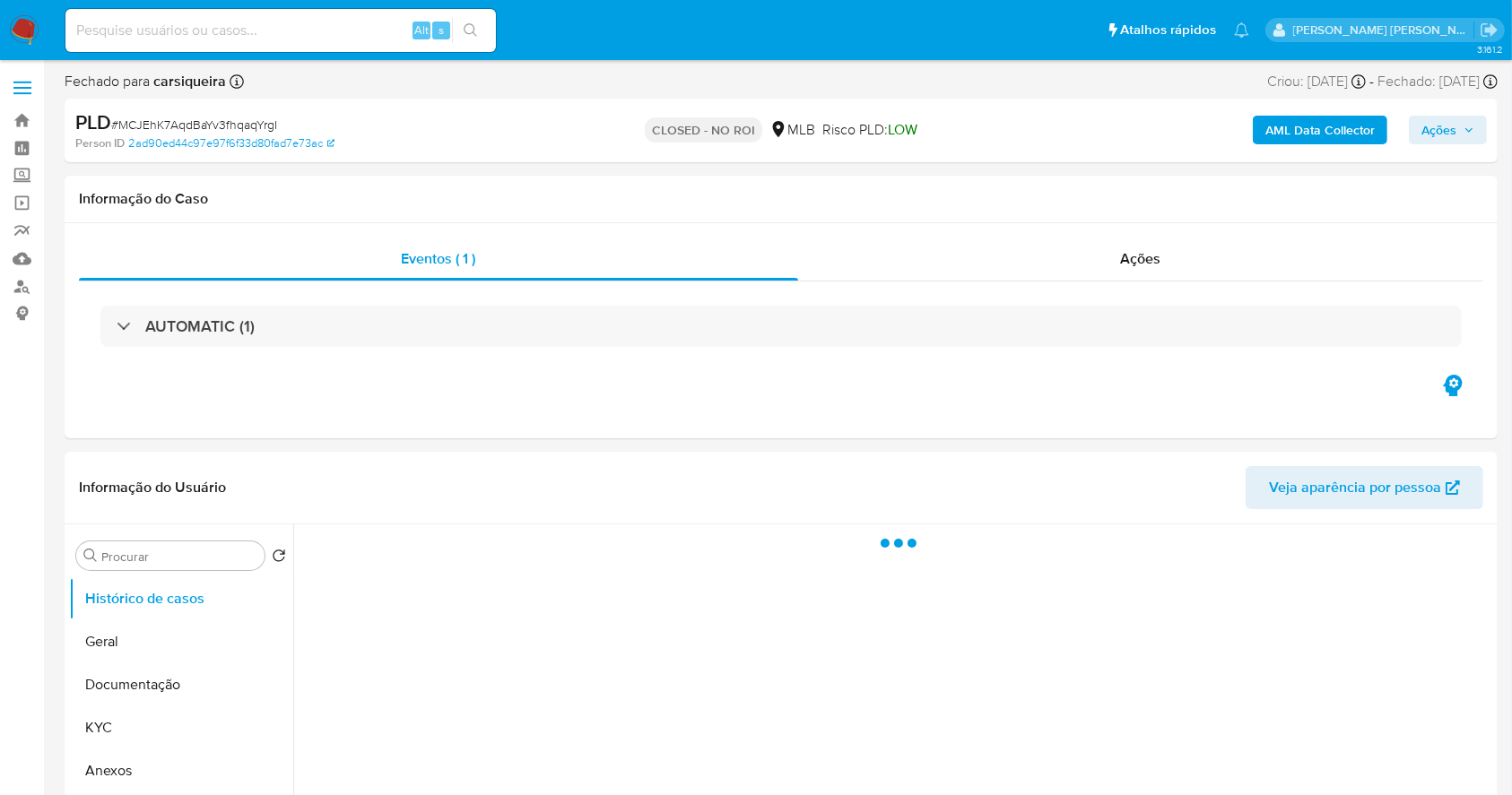
select select "10"
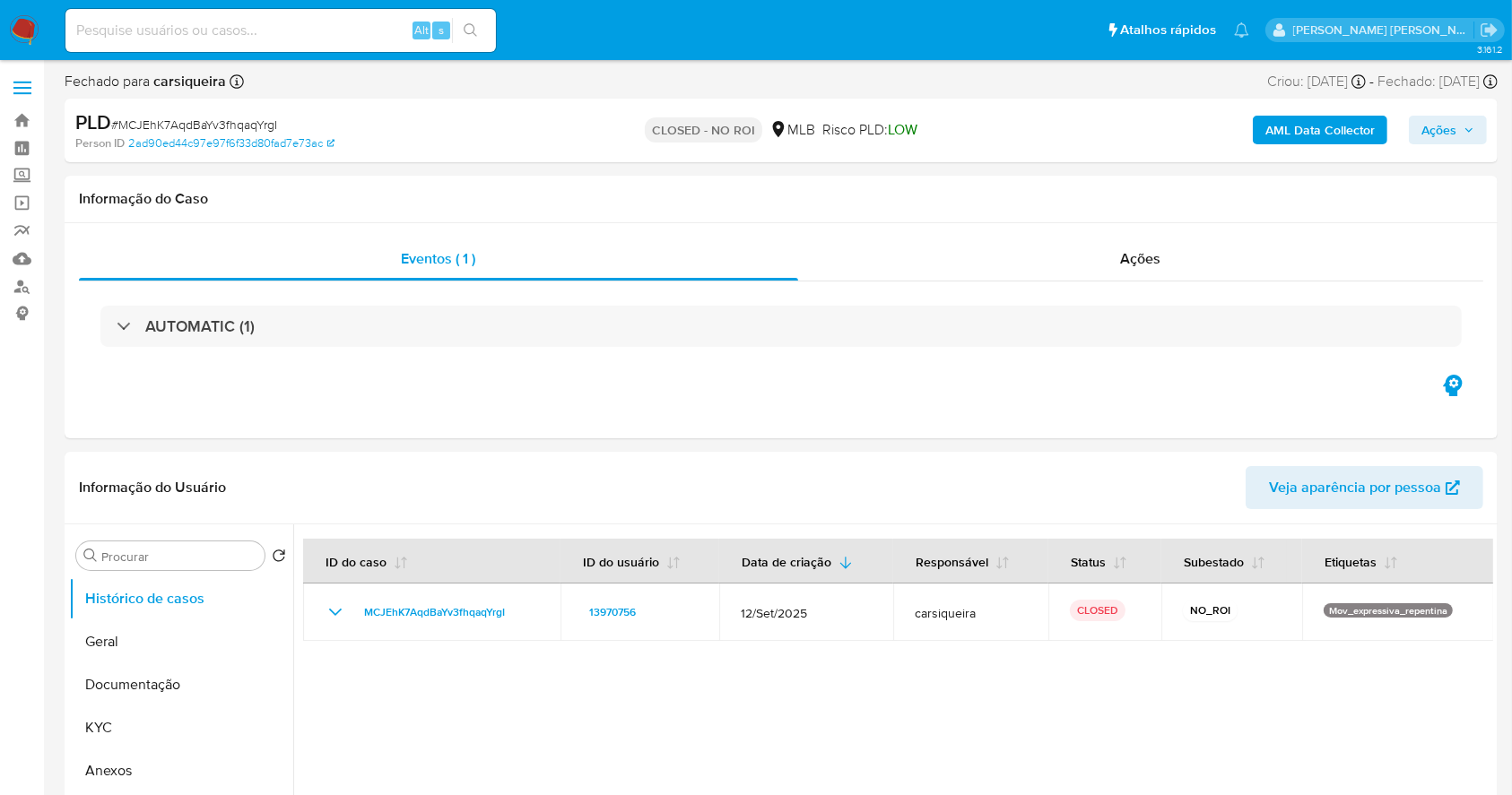
click at [23, 30] on img at bounding box center [24, 30] width 31 height 31
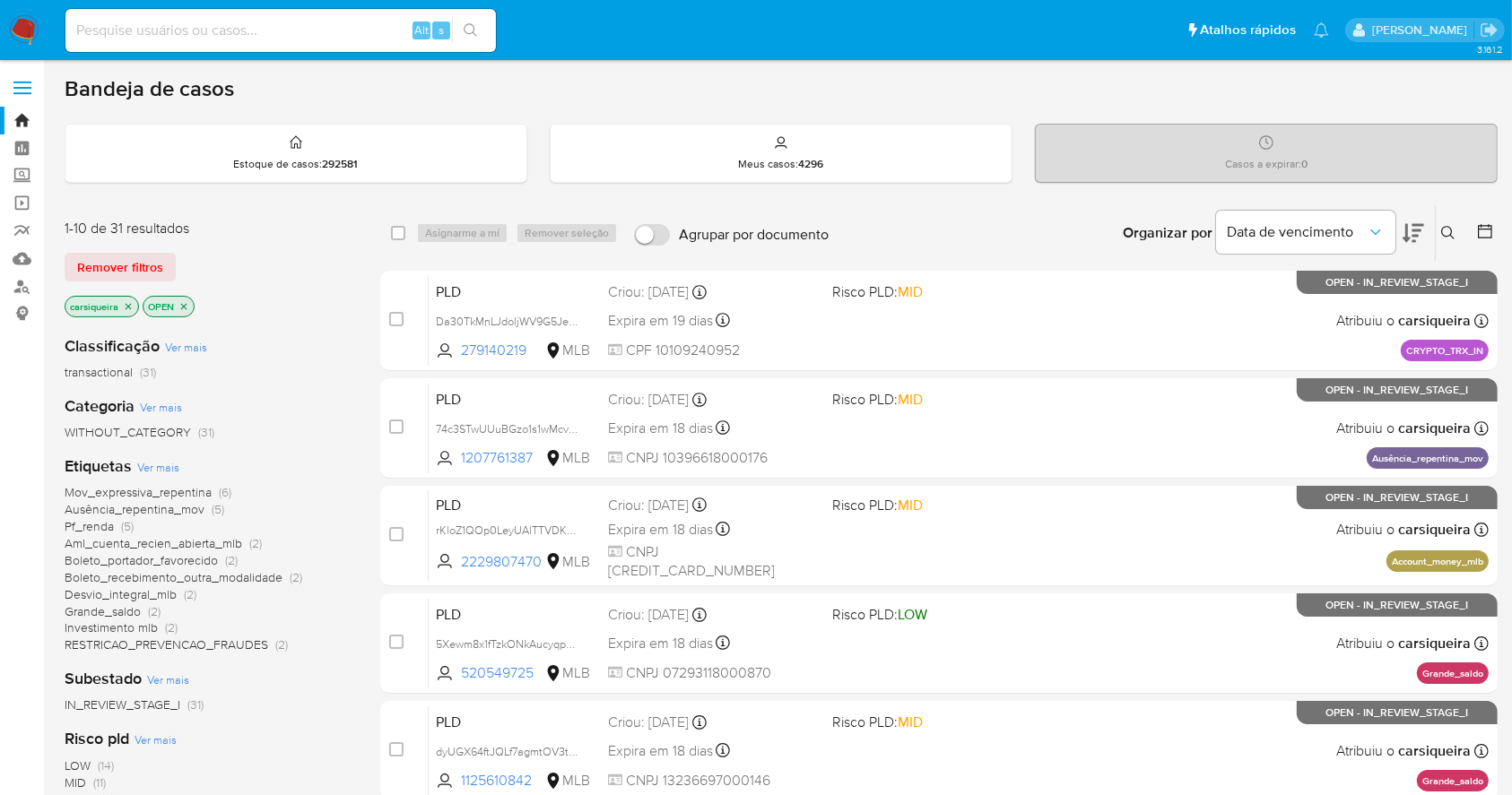
click at [188, 14] on div "Alt s" at bounding box center [281, 30] width 431 height 43
click at [210, 28] on input at bounding box center [281, 30] width 431 height 23
paste input "jKWj5GuZaW0QfBMv7BfzA9FJ"
type input "jKWj5GuZaW0QfBMv7BfzA9FJ"
click at [470, 22] on button "search-icon" at bounding box center [470, 30] width 37 height 25
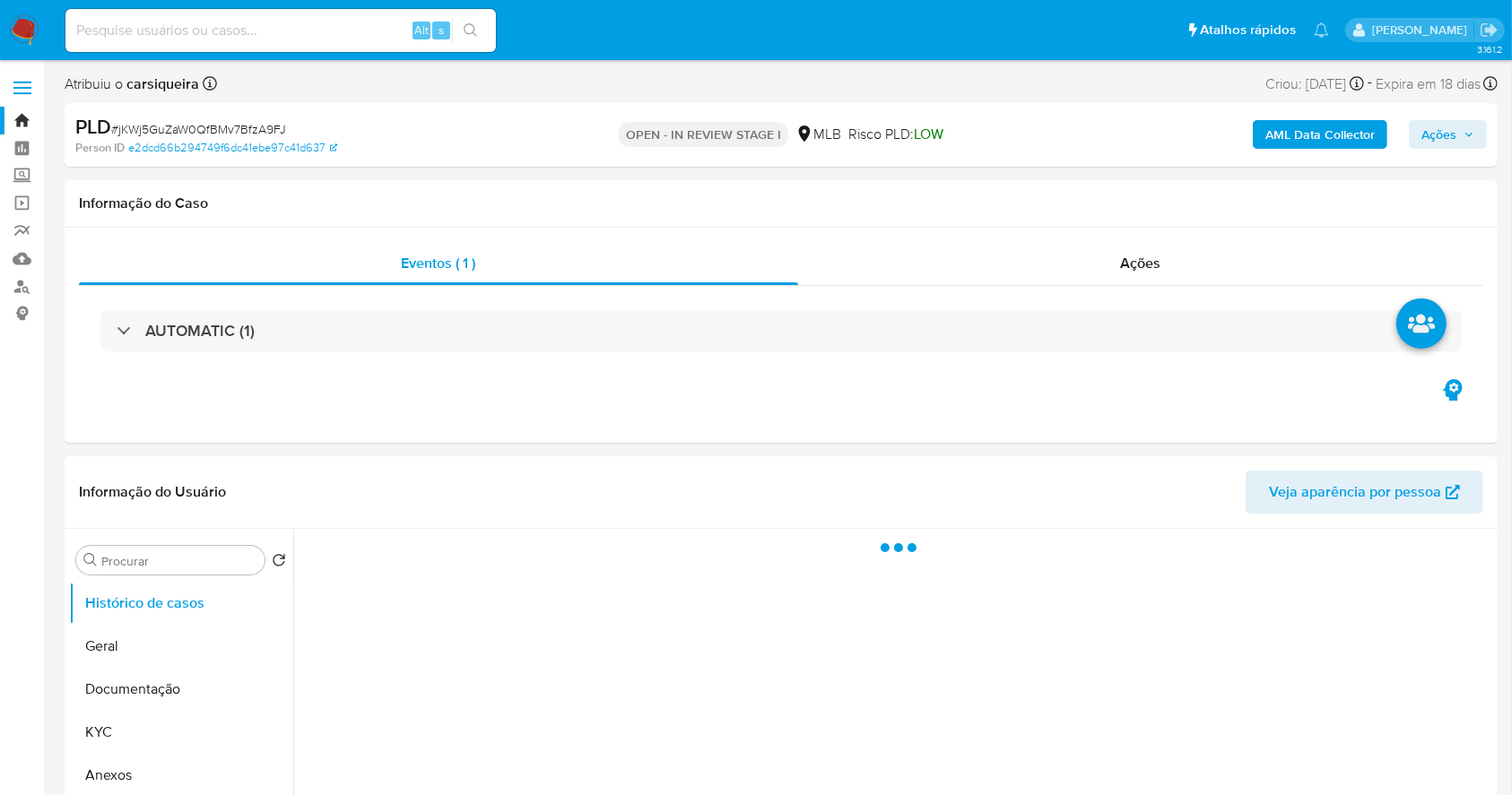
select select "10"
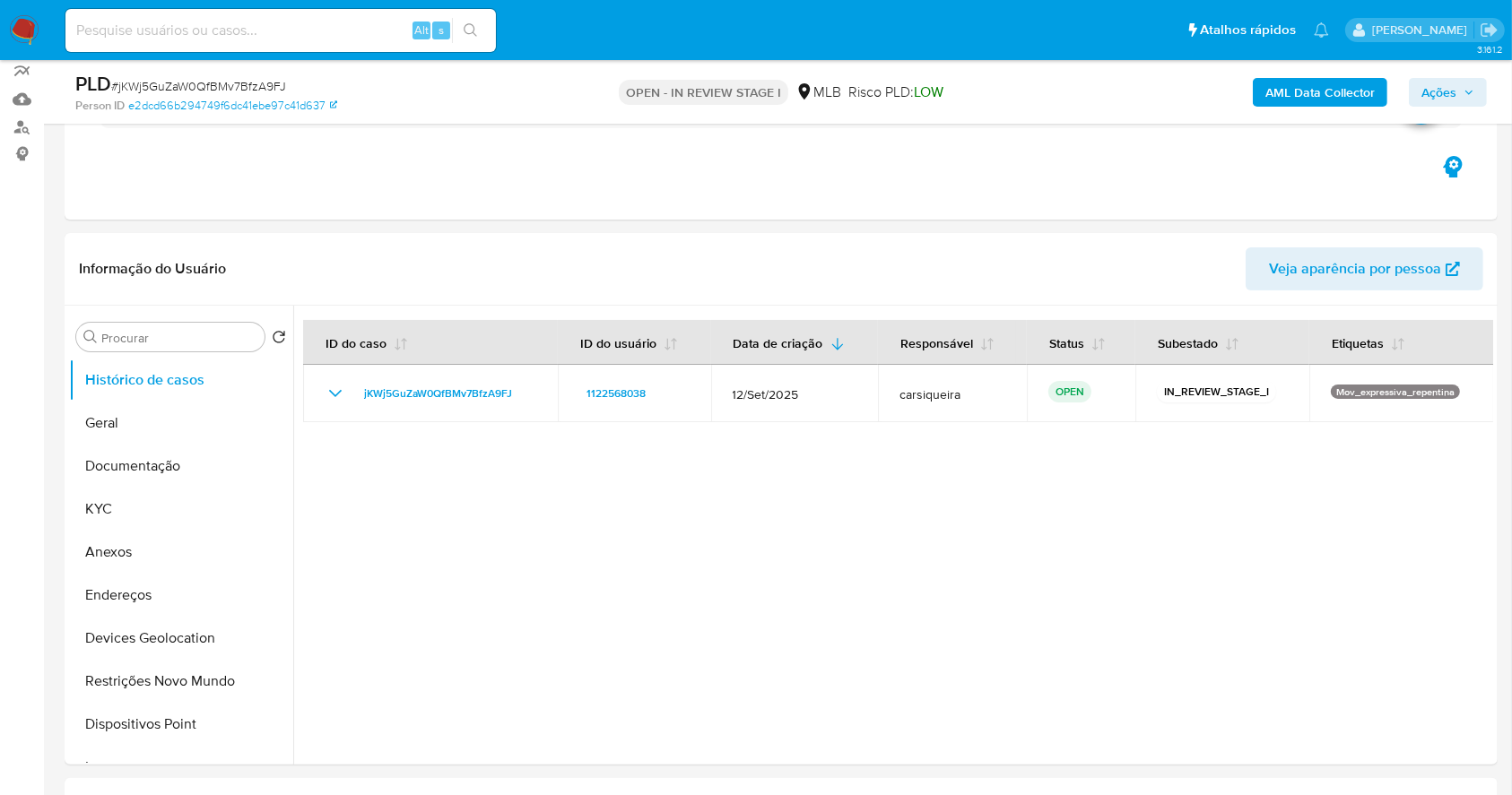
scroll to position [238, 0]
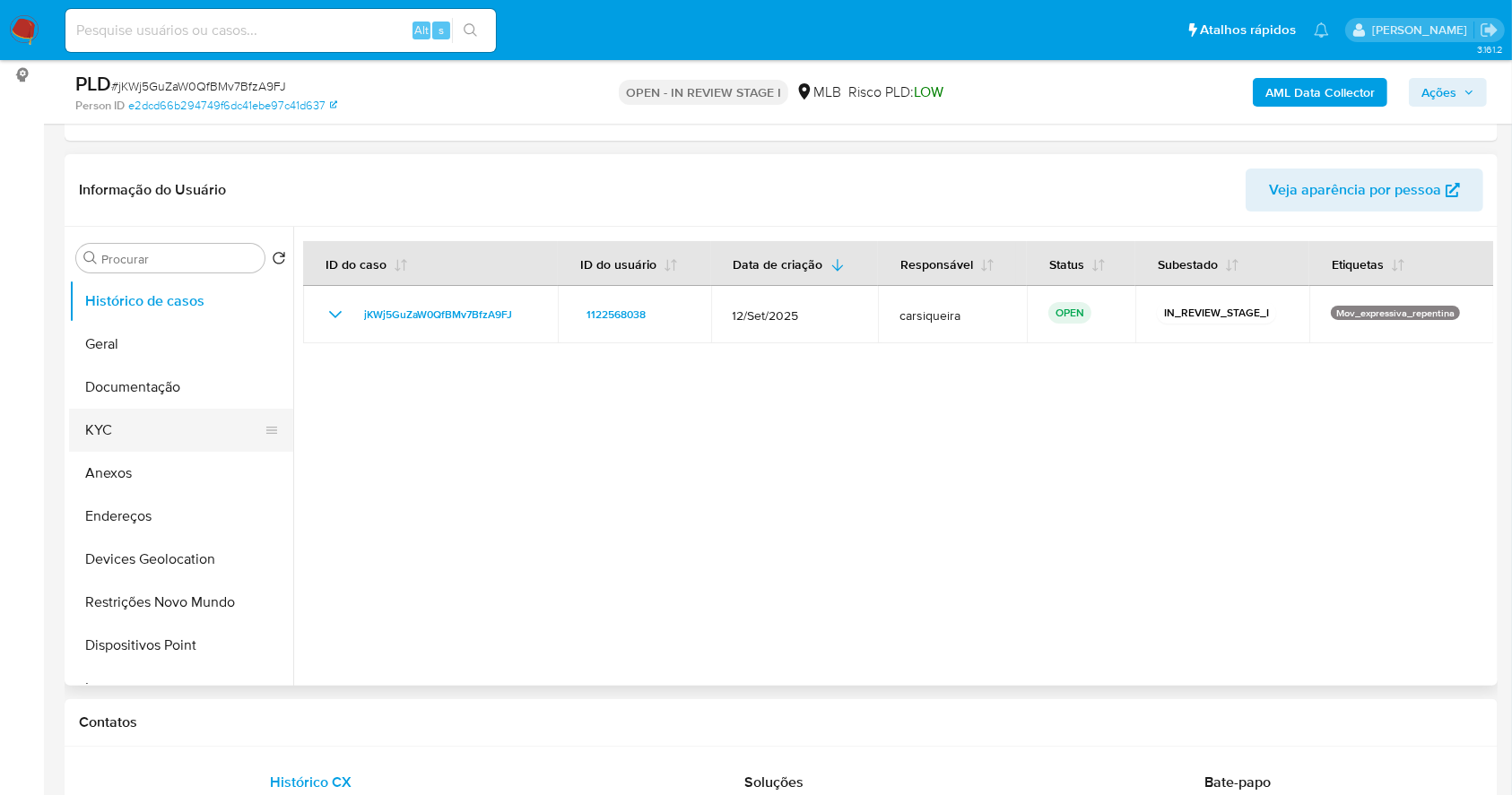
click at [155, 425] on button "KYC" at bounding box center [174, 430] width 209 height 43
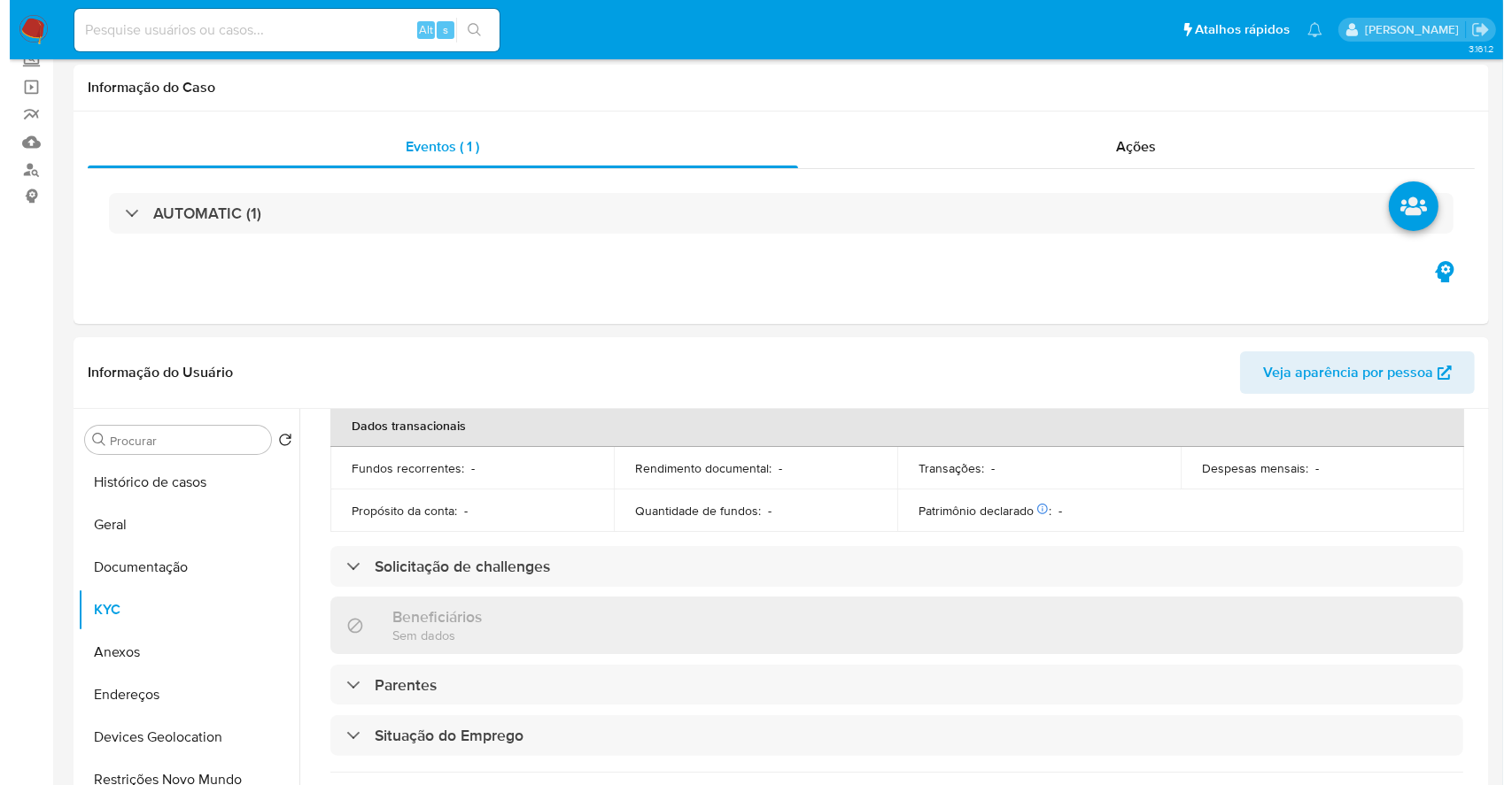
scroll to position [0, 0]
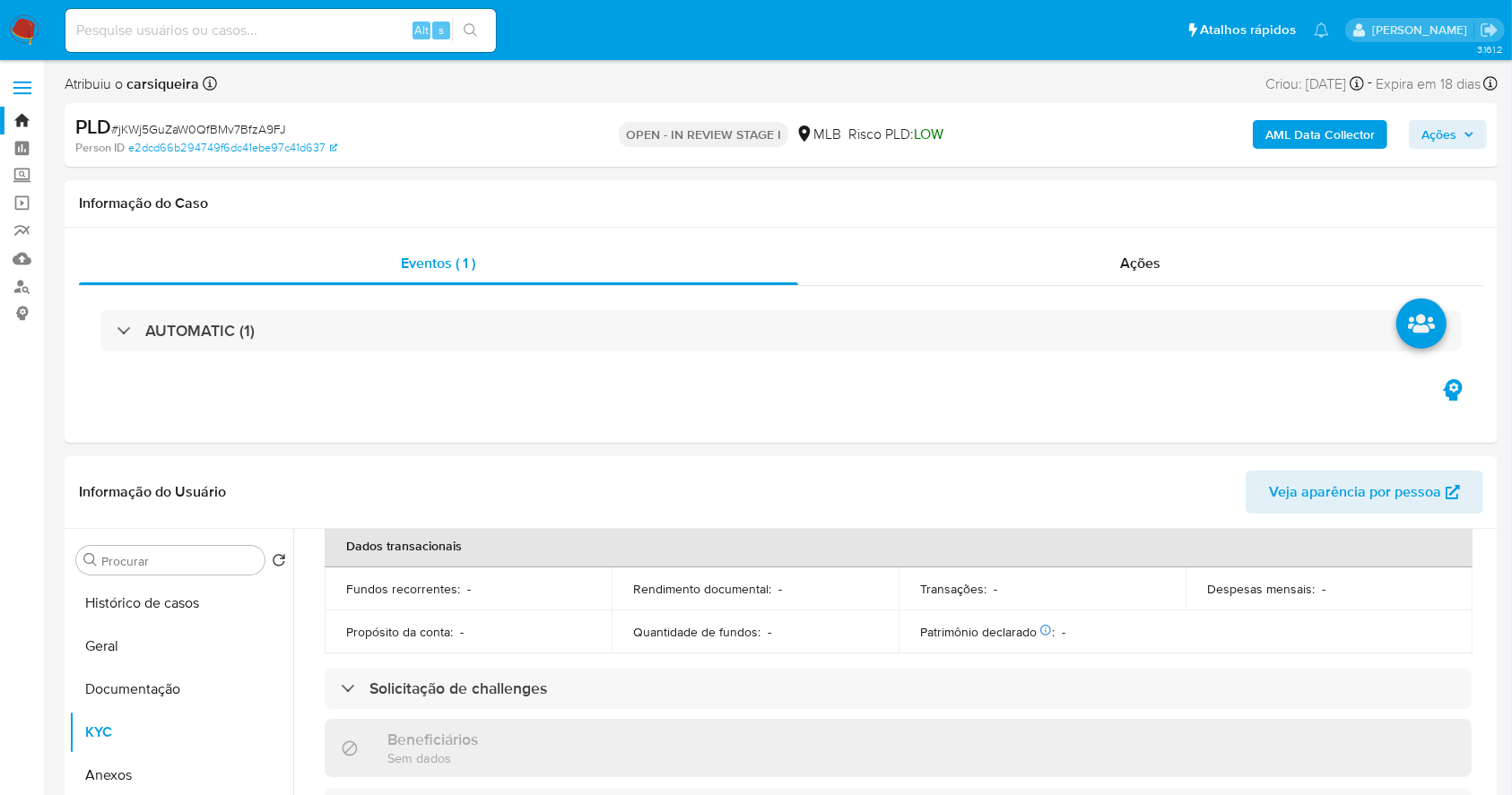
click at [1354, 129] on b "AML Data Collector" at bounding box center [1319, 134] width 109 height 29
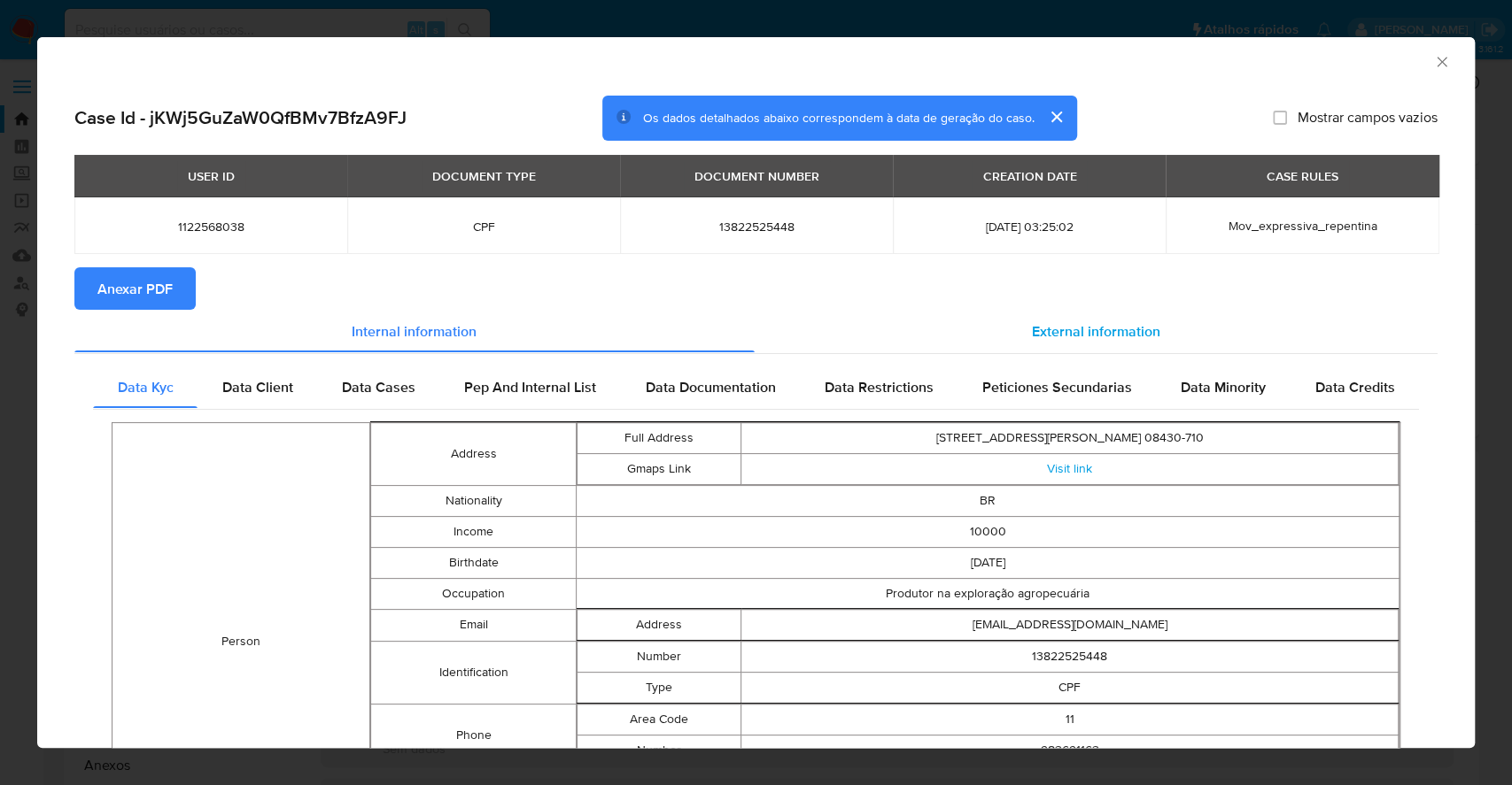
click at [1032, 328] on span "External information" at bounding box center [1095, 330] width 128 height 21
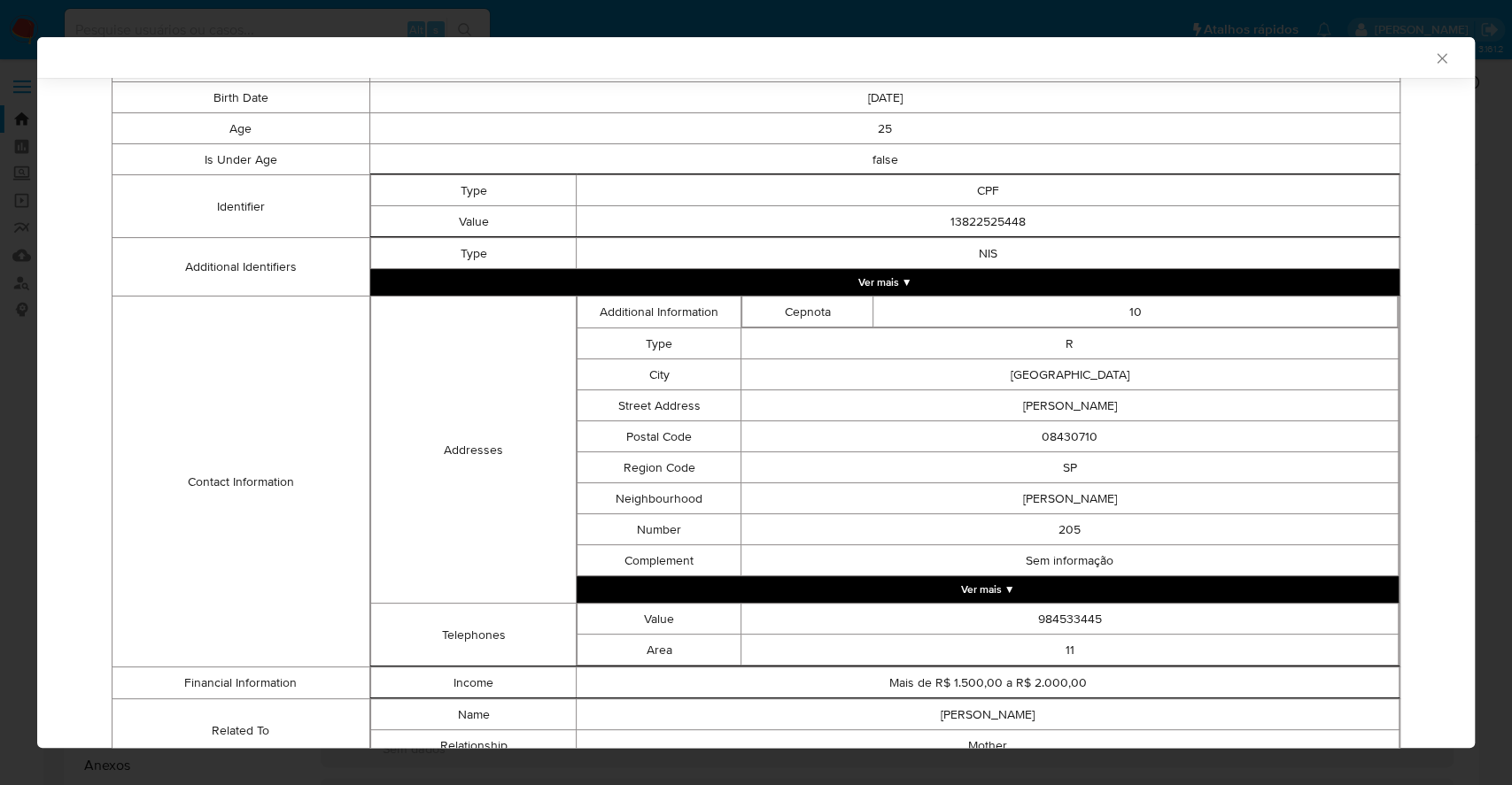
scroll to position [440, 0]
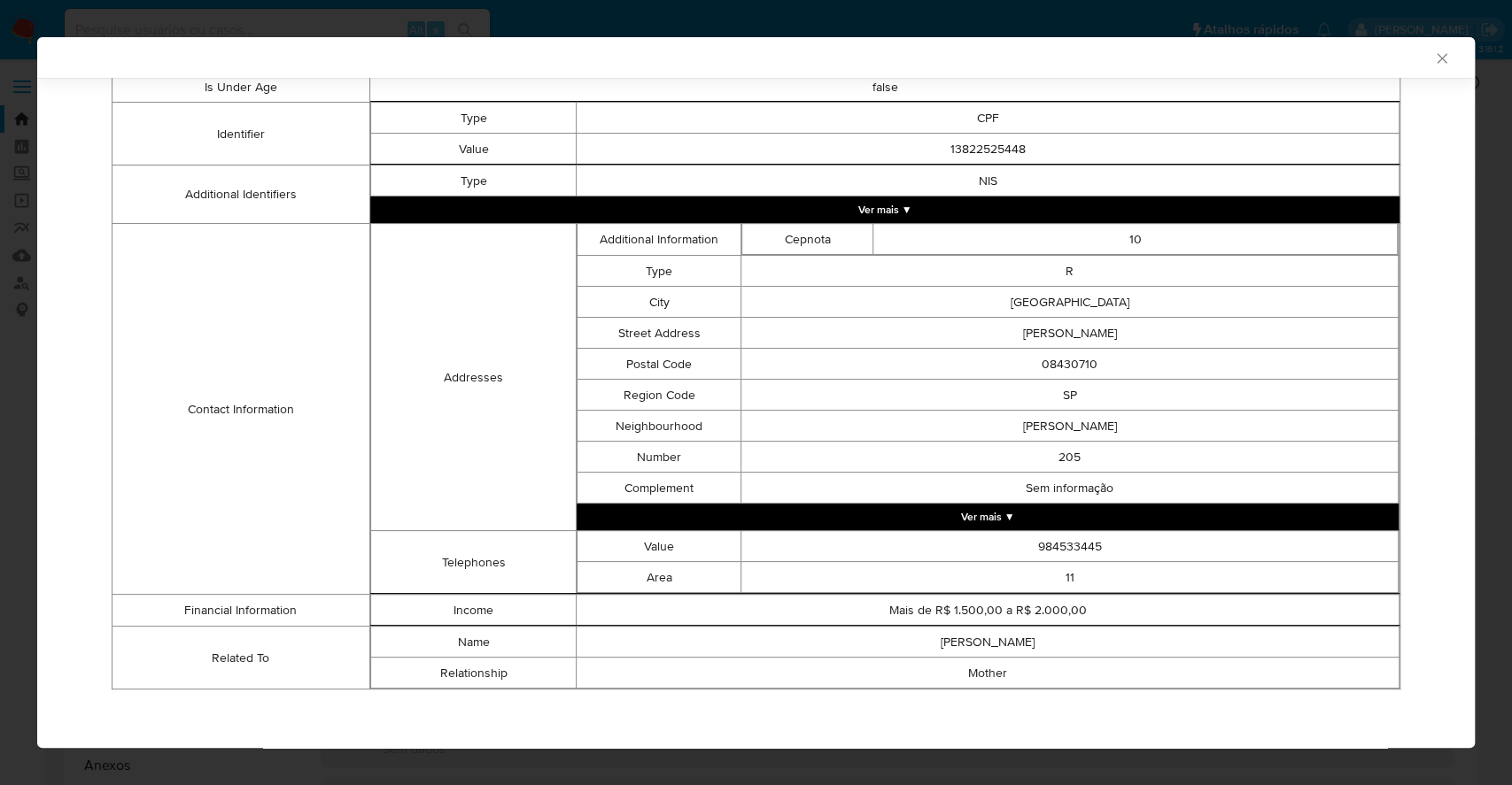
click at [969, 520] on button "Ver mais ▼" at bounding box center [987, 516] width 822 height 26
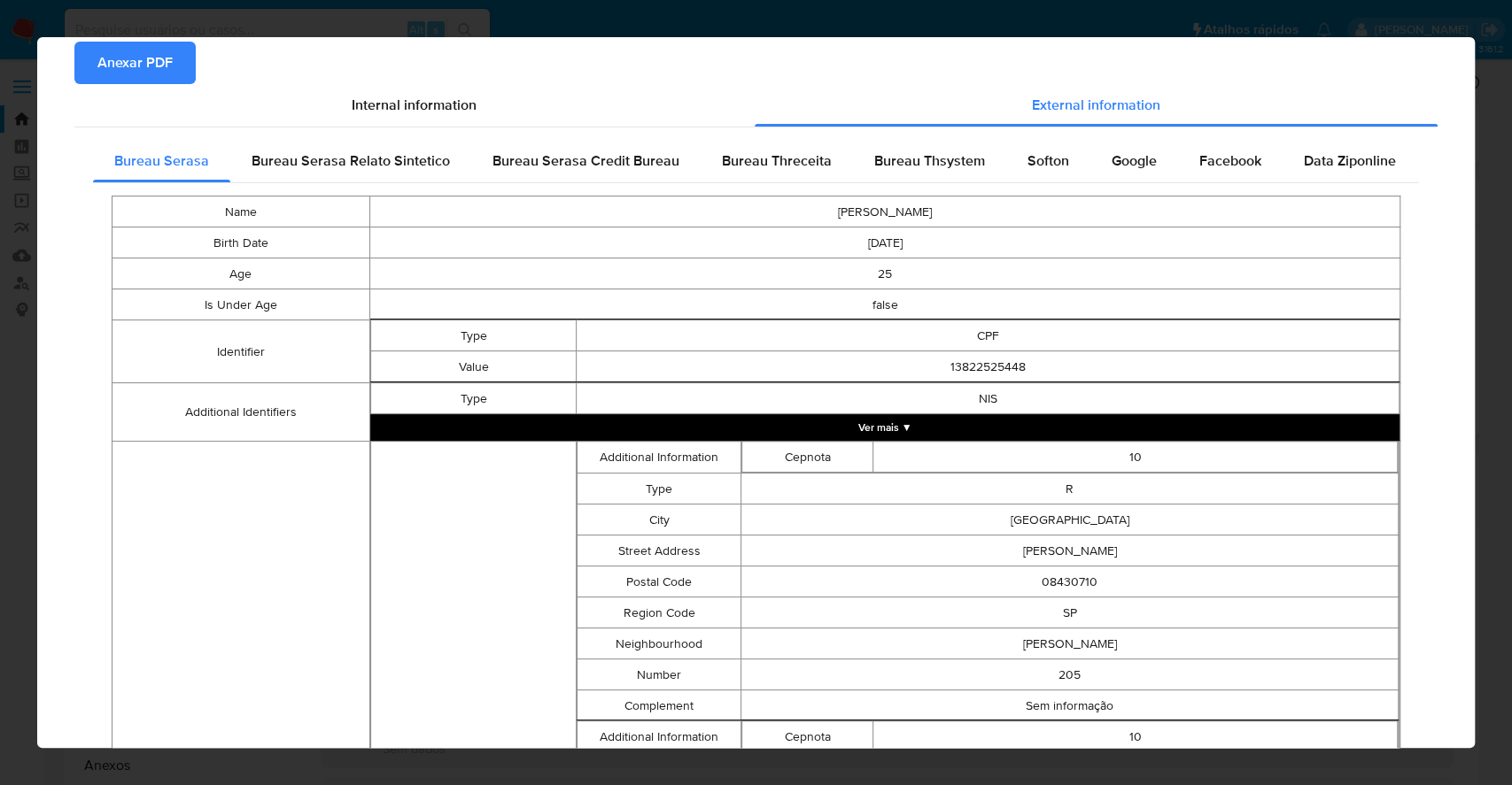
scroll to position [0, 0]
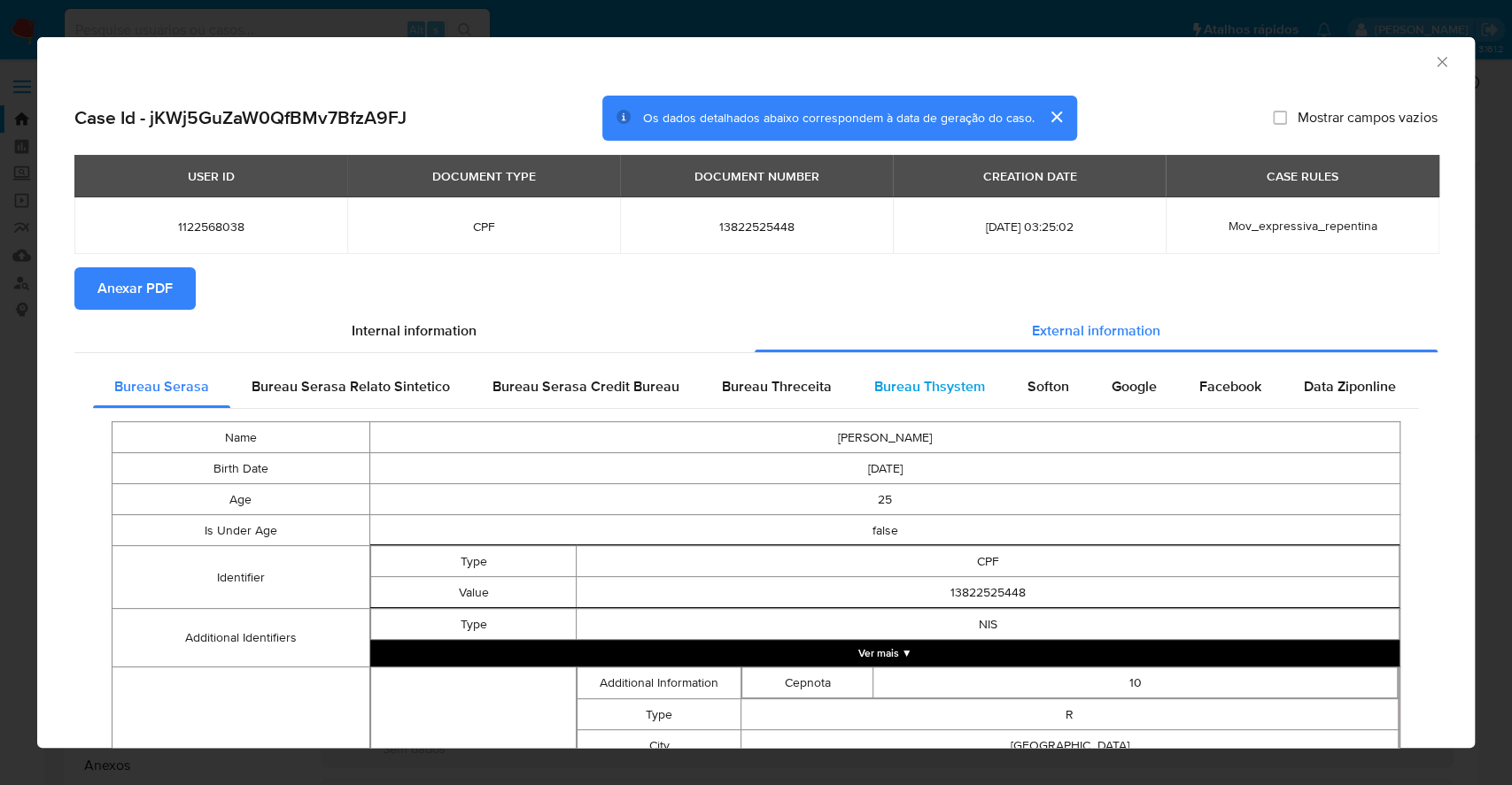
click at [921, 380] on span "Bureau Thsystem" at bounding box center [929, 386] width 111 height 21
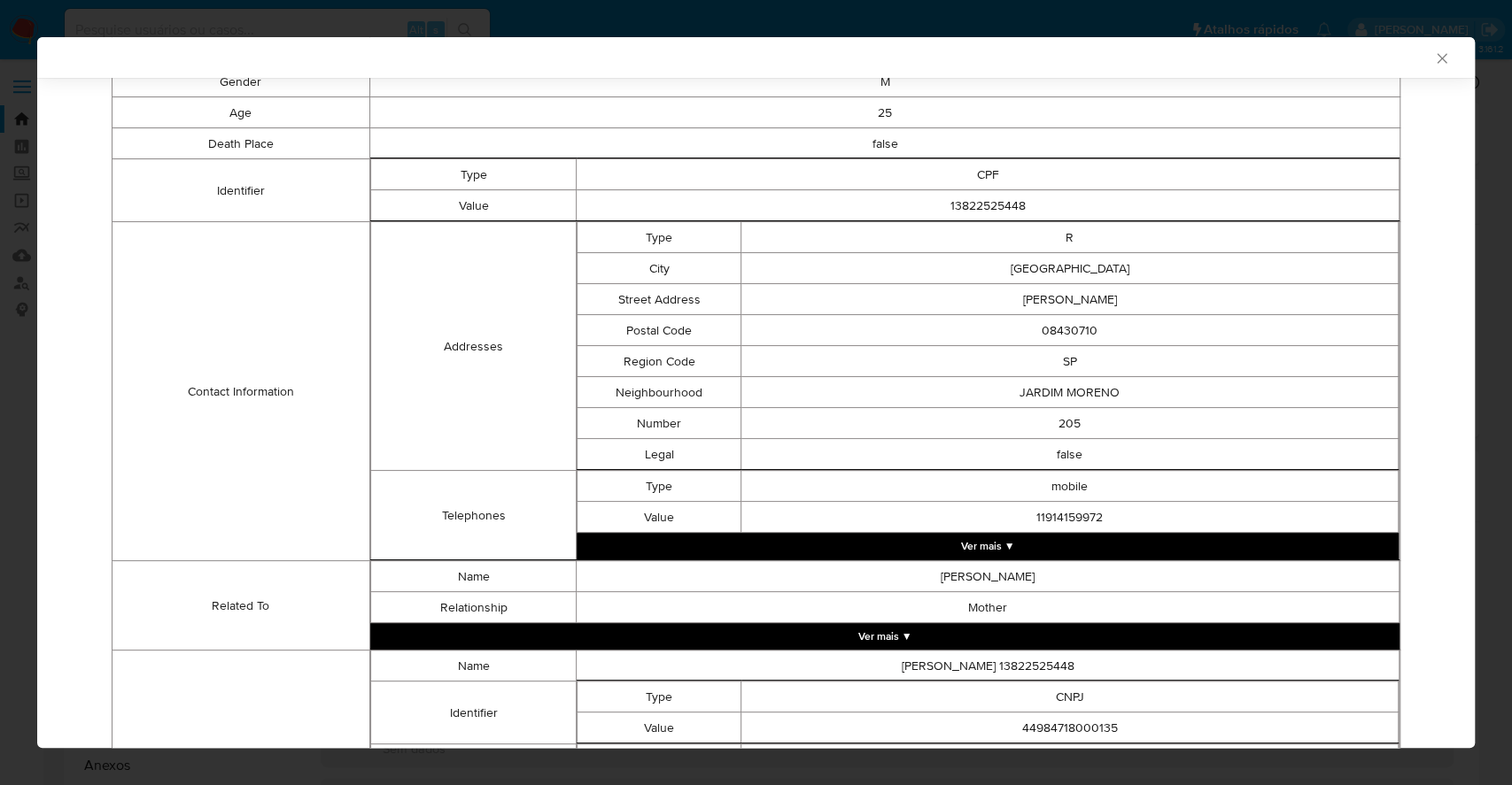
scroll to position [591, 0]
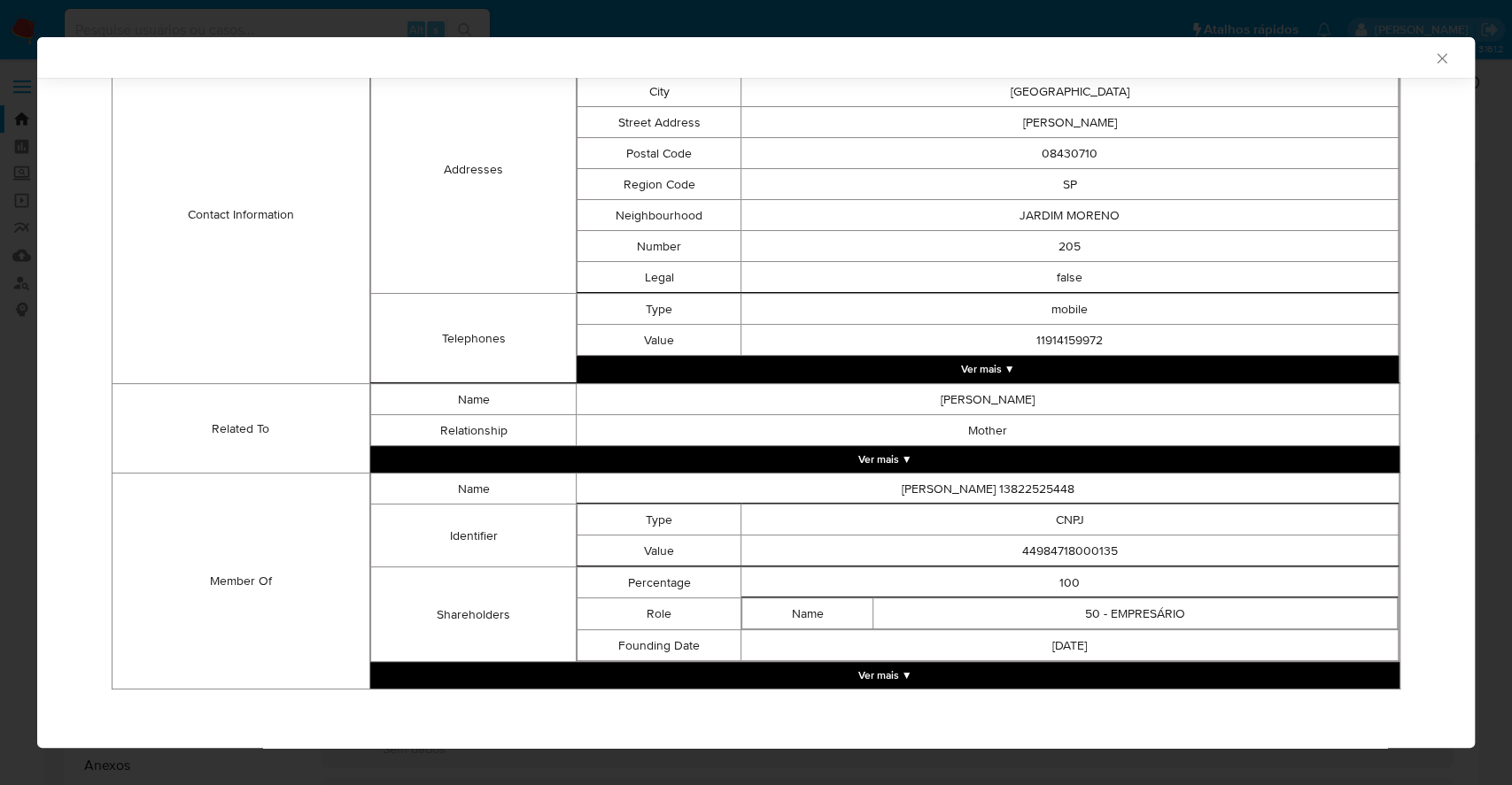
click at [866, 666] on button "Ver mais ▼" at bounding box center [884, 675] width 1029 height 26
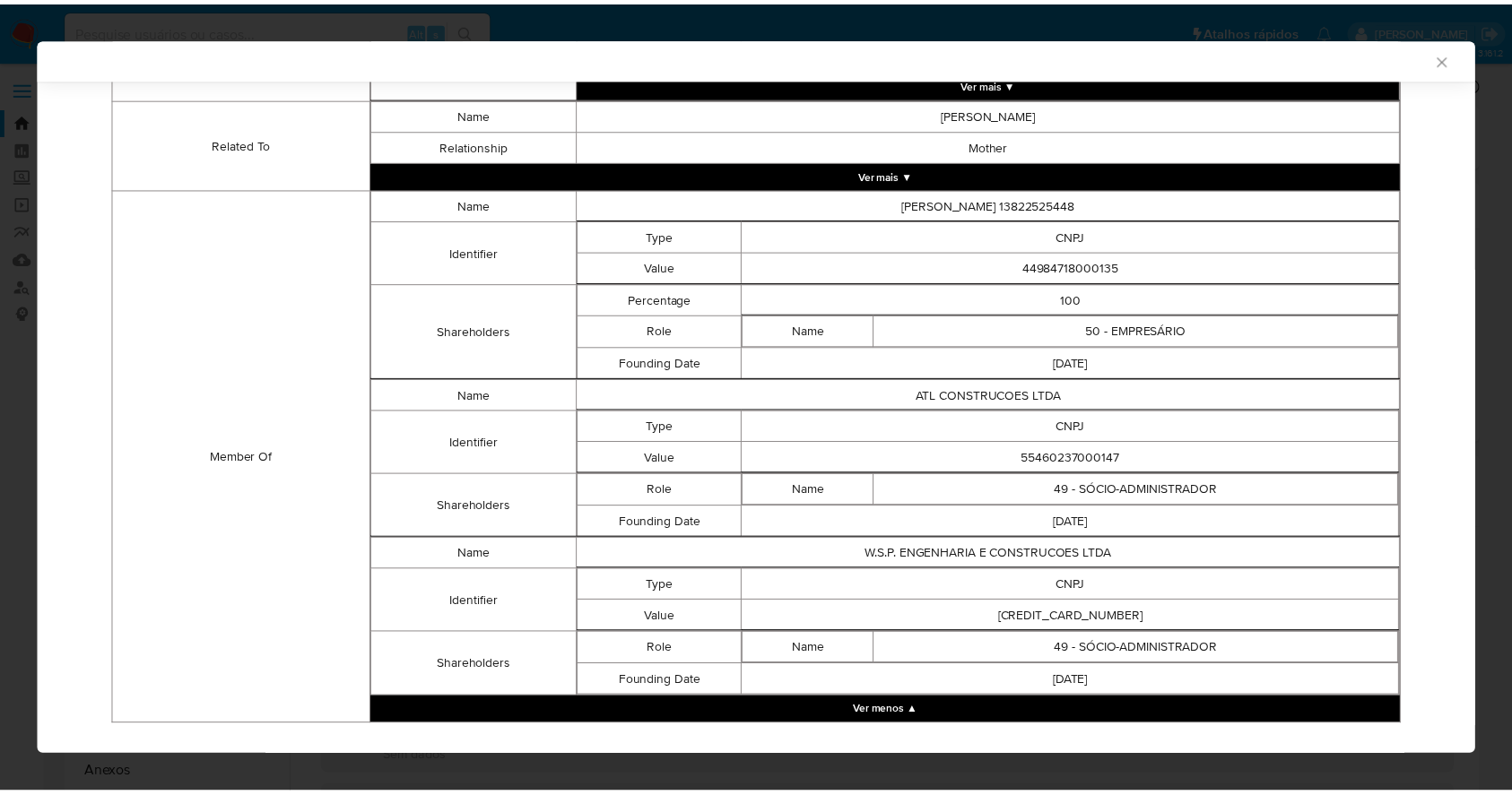
scroll to position [916, 0]
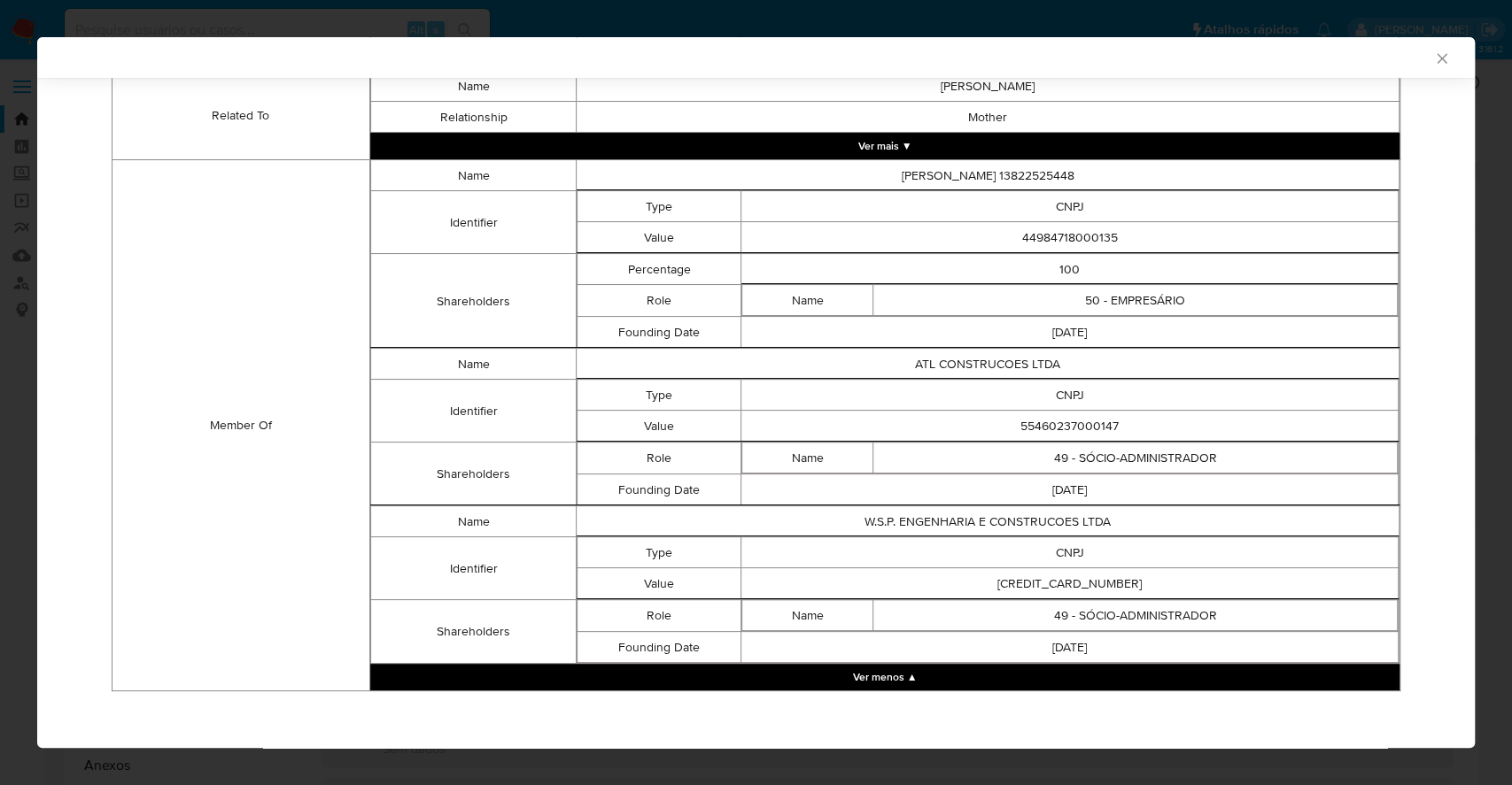
click at [1433, 58] on icon "Fechar a janela" at bounding box center [1441, 59] width 18 height 18
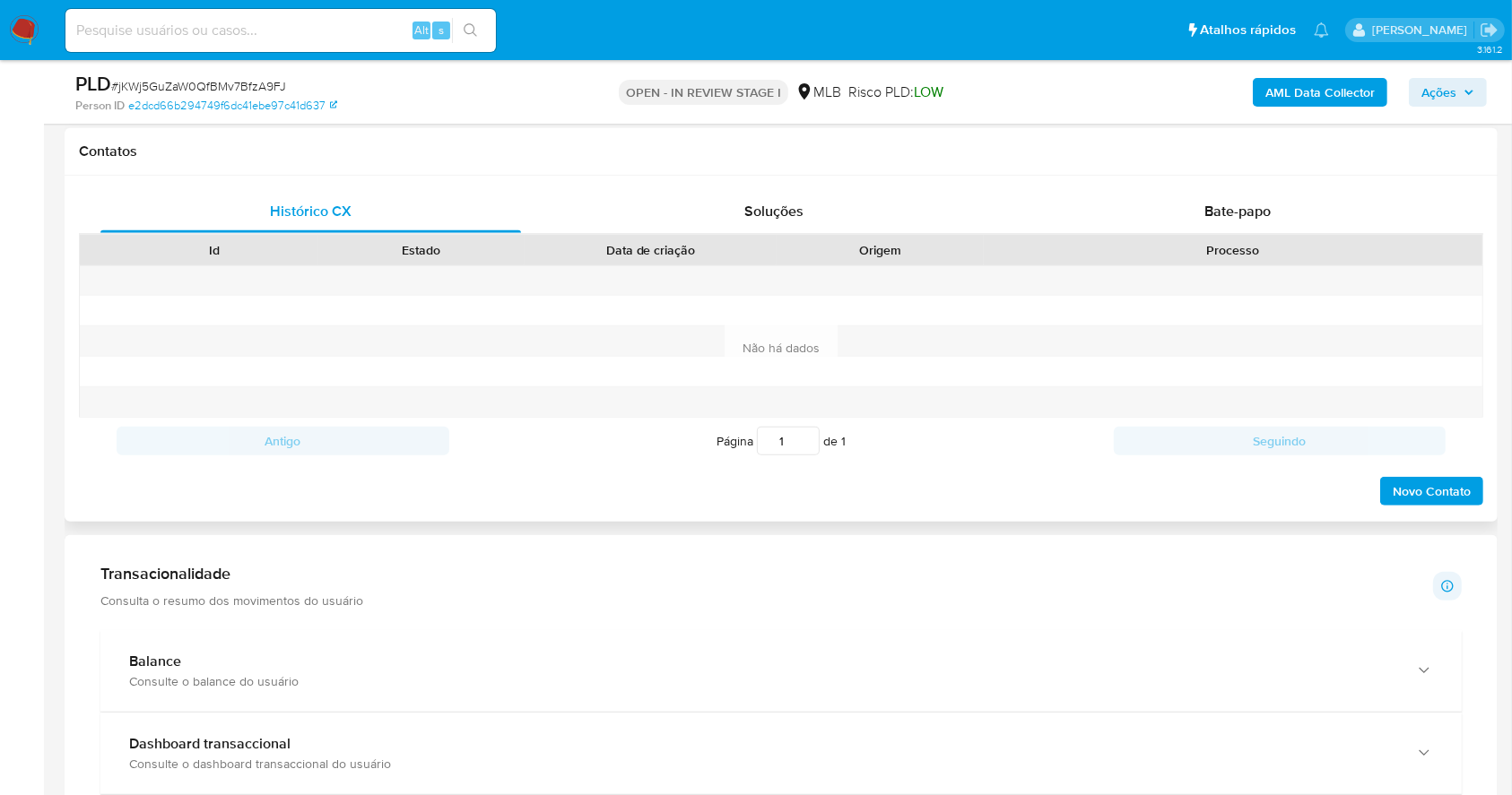
scroll to position [692, 0]
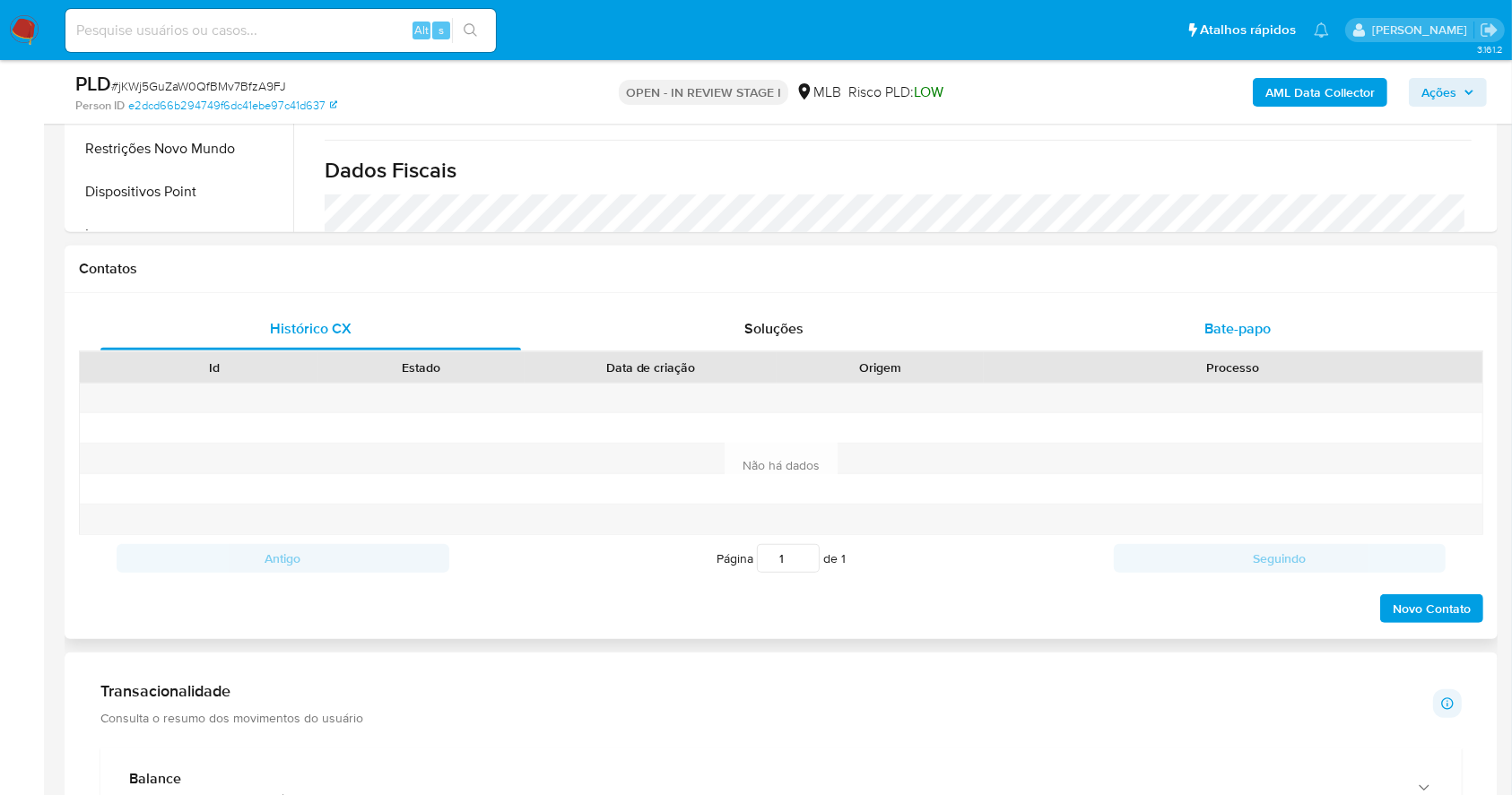
click at [1223, 315] on div "Bate-papo" at bounding box center [1238, 329] width 421 height 43
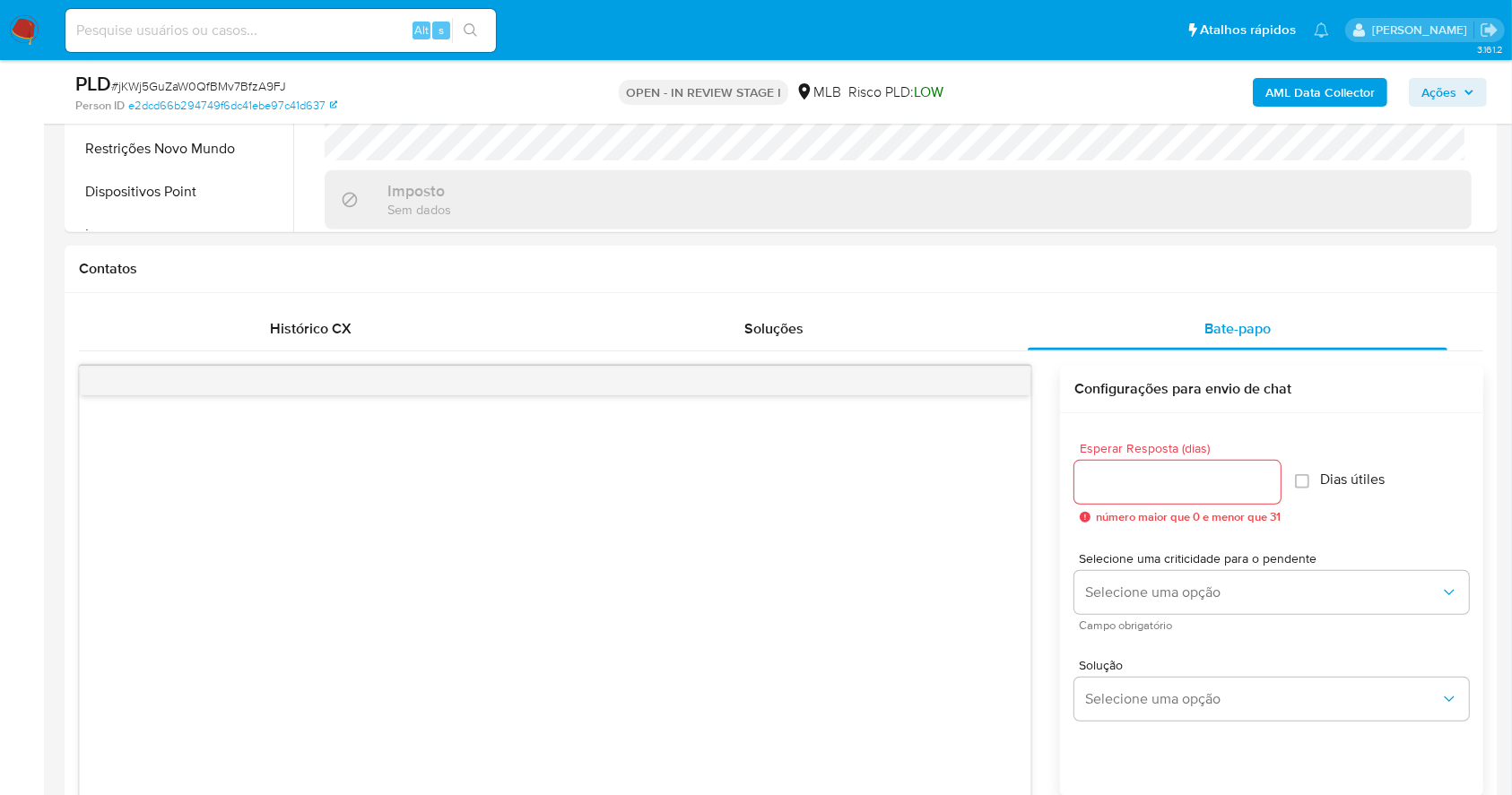
scroll to position [596, 0]
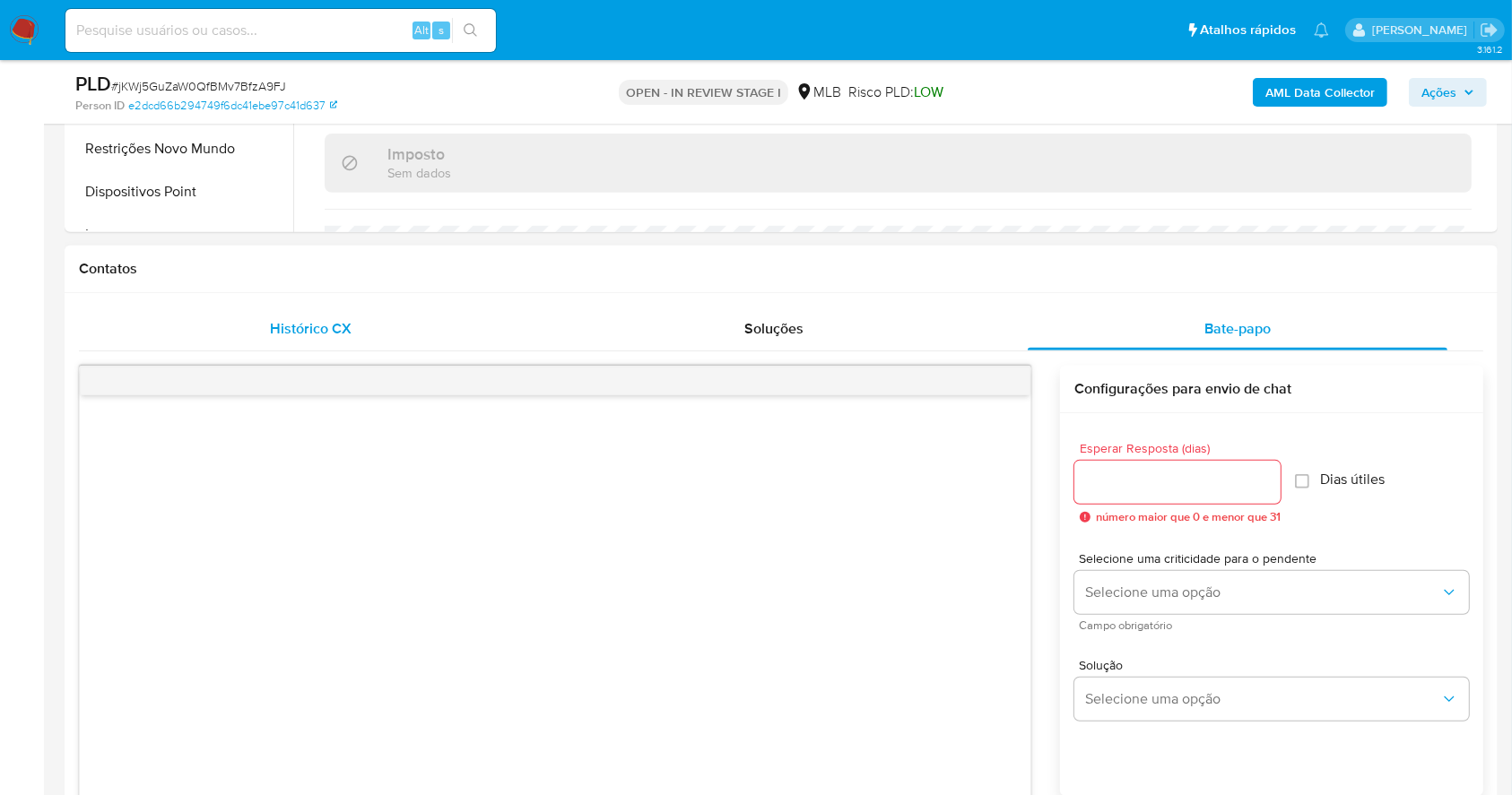
click at [316, 327] on span "Histórico CX" at bounding box center [311, 329] width 81 height 21
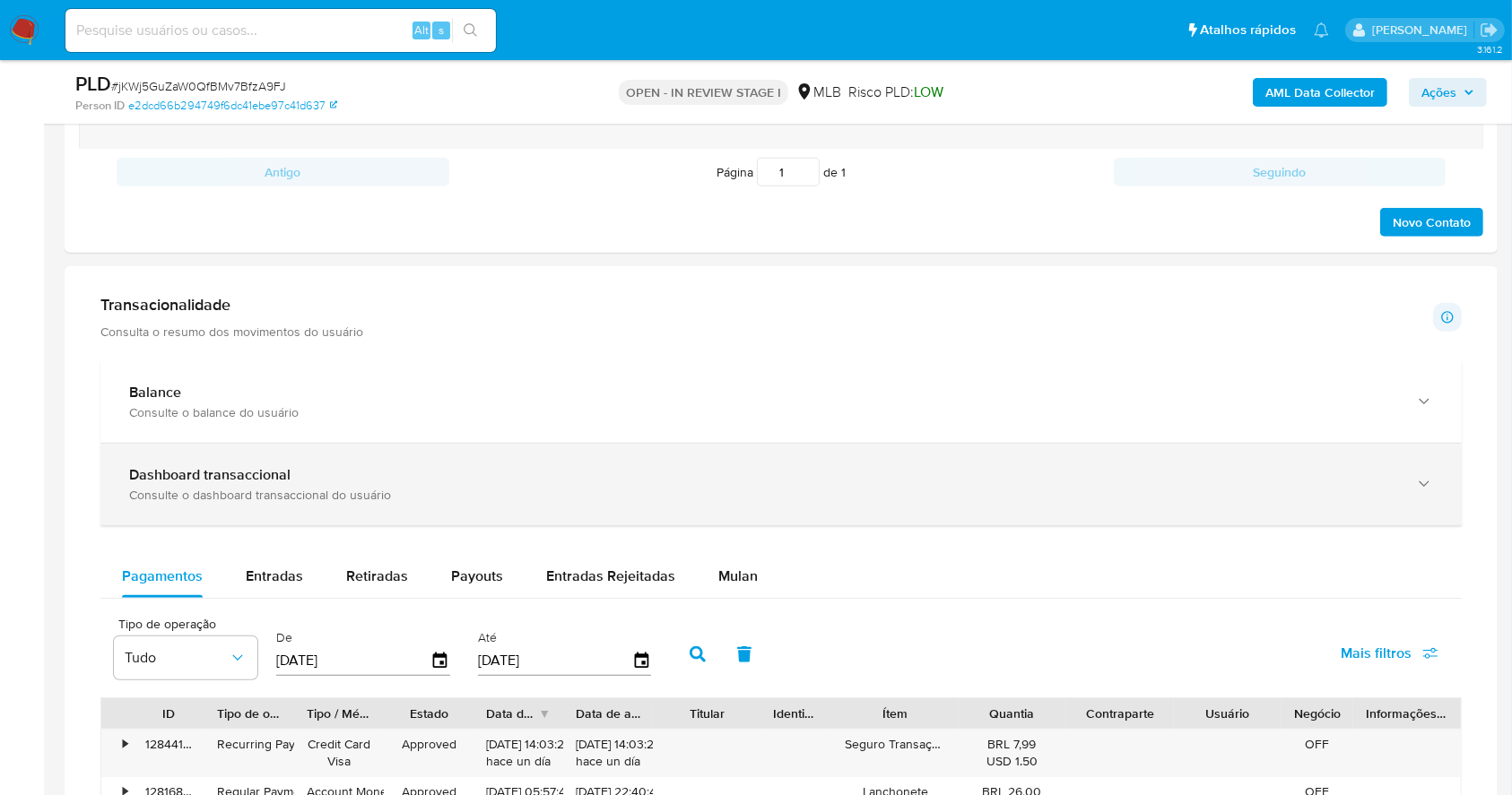
scroll to position [1125, 0]
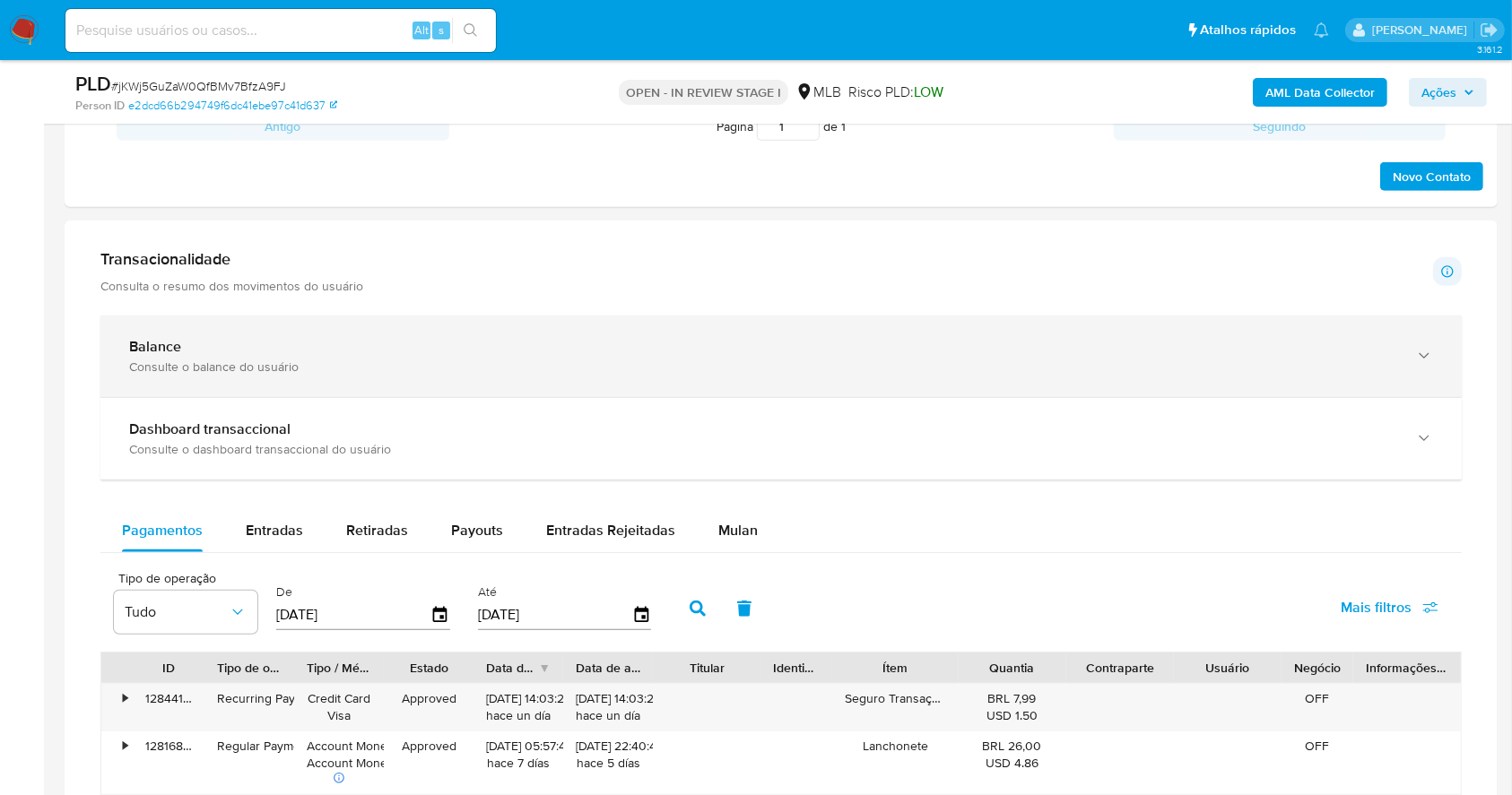
click at [384, 337] on div "Balance" at bounding box center [762, 346] width 1268 height 18
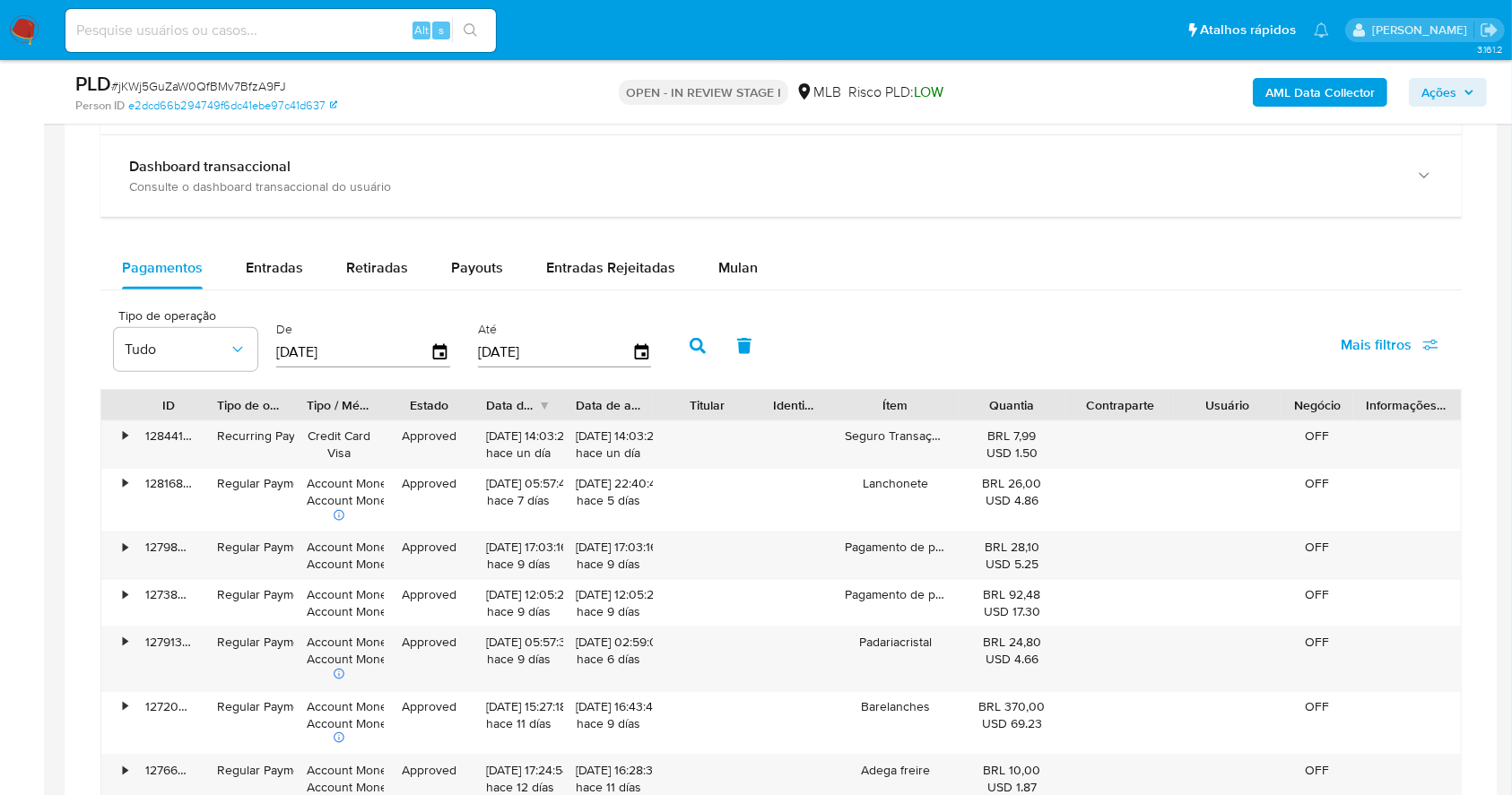
scroll to position [2024, 0]
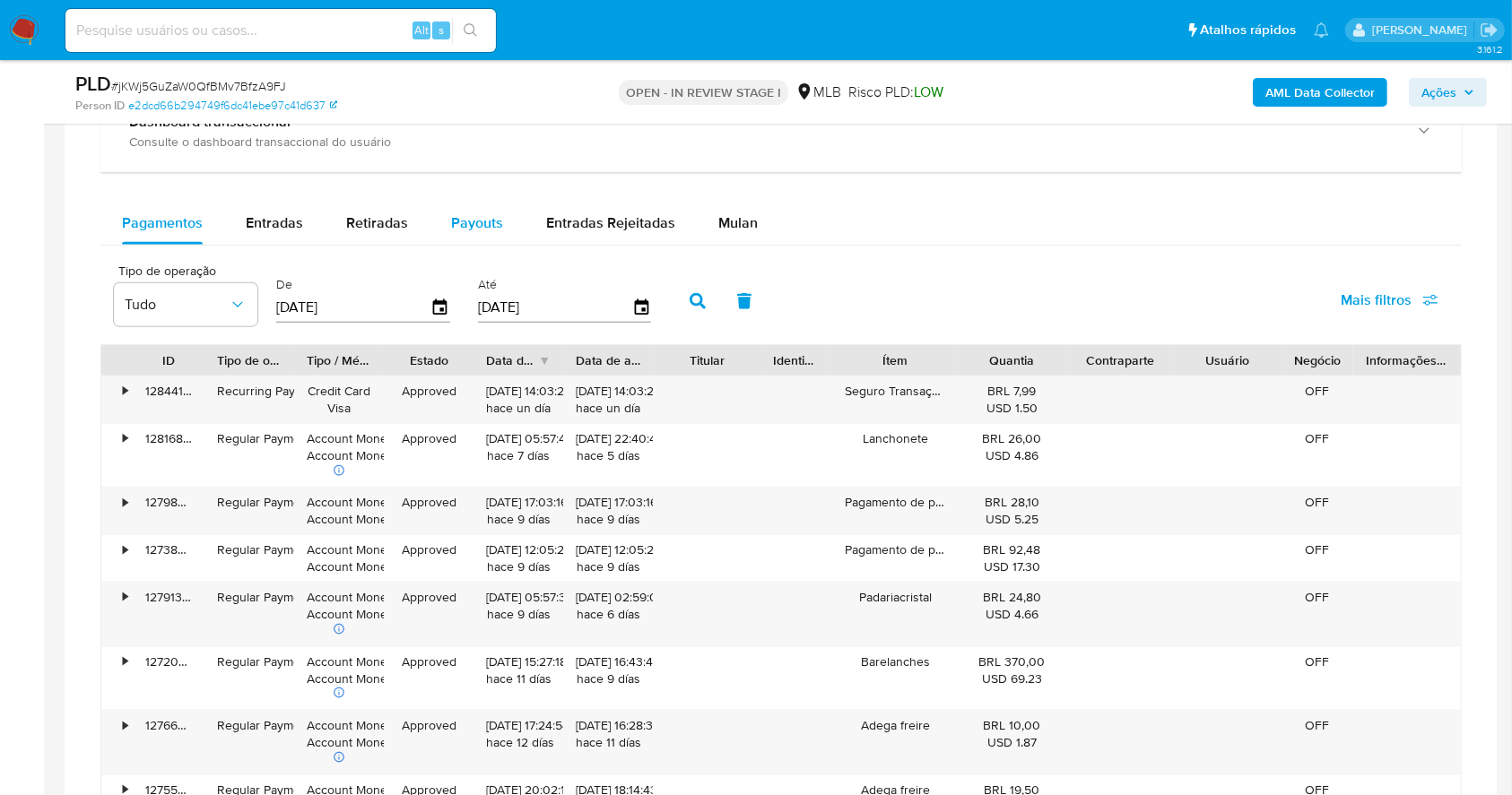
click at [446, 208] on button "Payouts" at bounding box center [478, 222] width 95 height 43
select select "10"
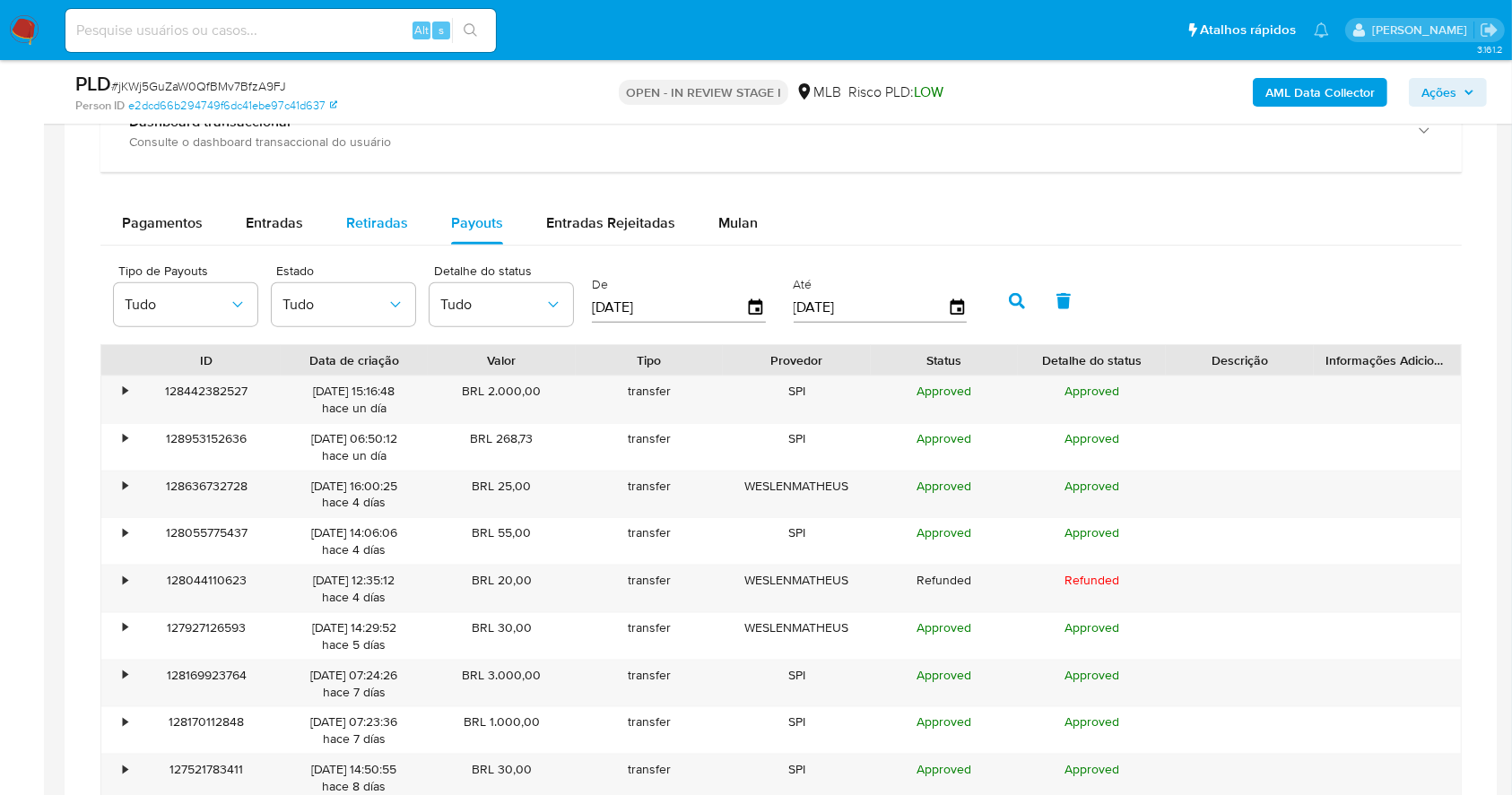
click at [379, 213] on span "Retiradas" at bounding box center [377, 222] width 62 height 21
select select "10"
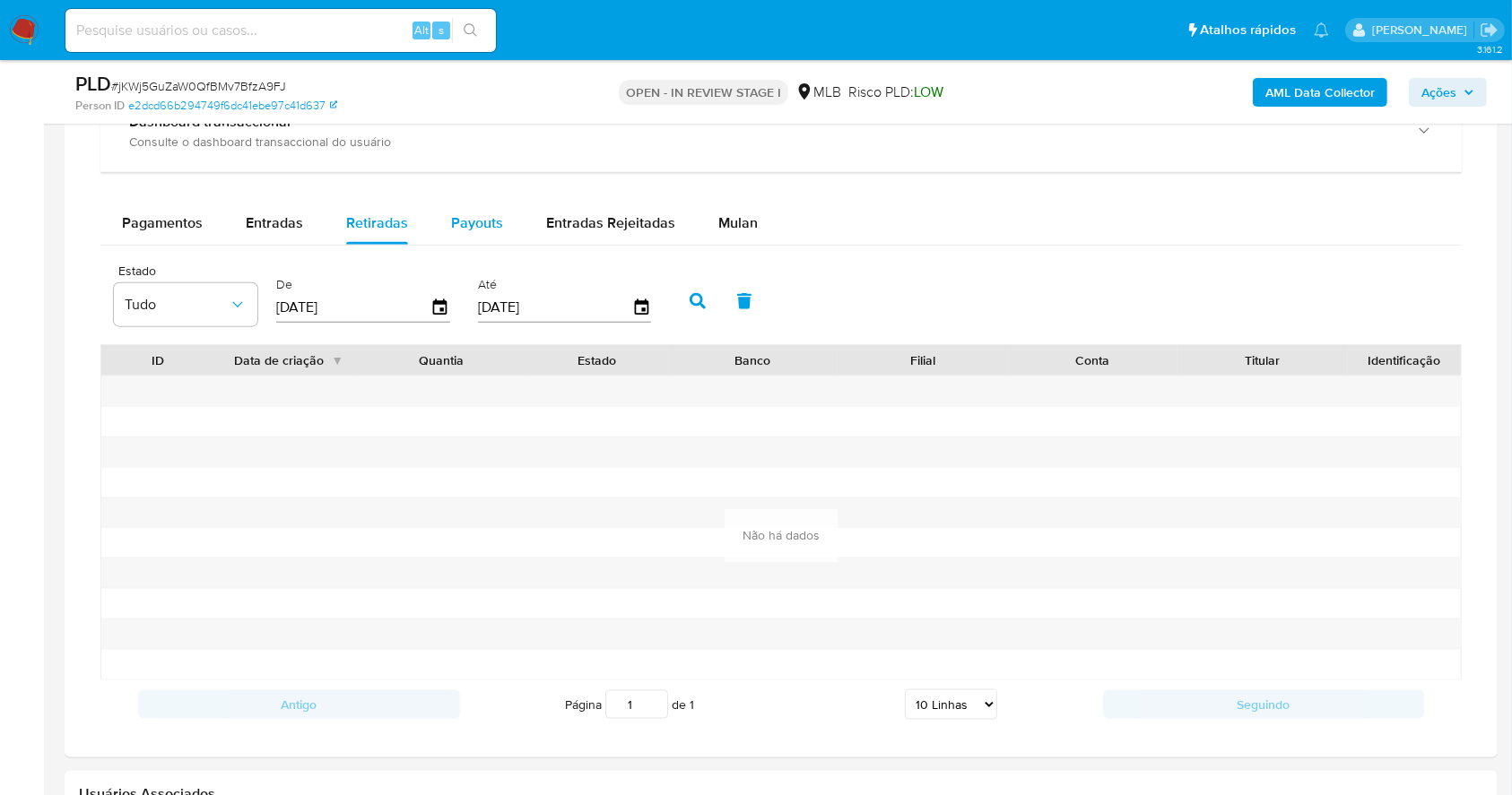
click at [458, 226] on span "Payouts" at bounding box center [477, 222] width 52 height 21
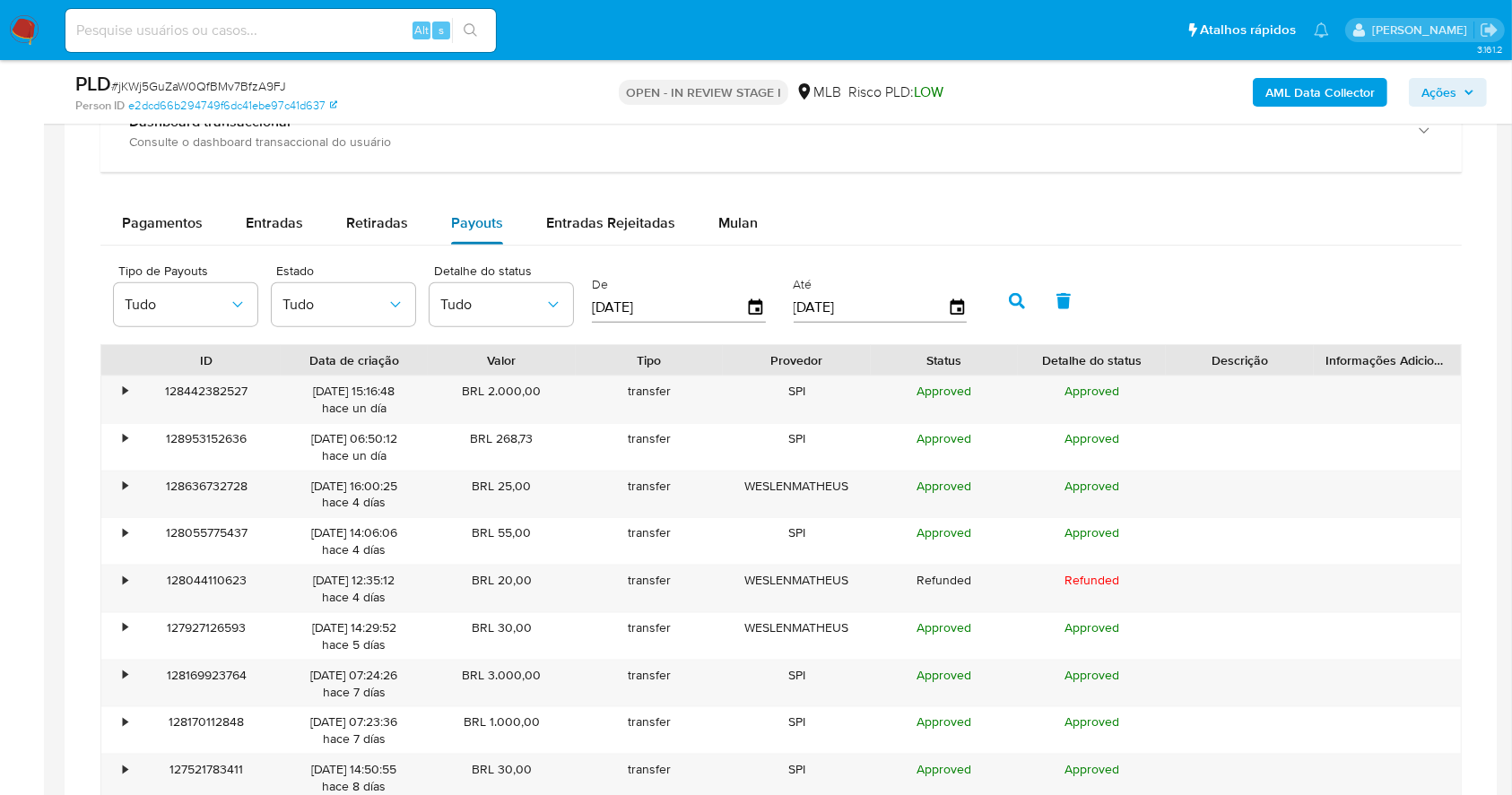
click at [452, 210] on div "Payouts" at bounding box center [477, 222] width 52 height 43
click at [179, 226] on span "Pagamentos" at bounding box center [162, 222] width 80 height 21
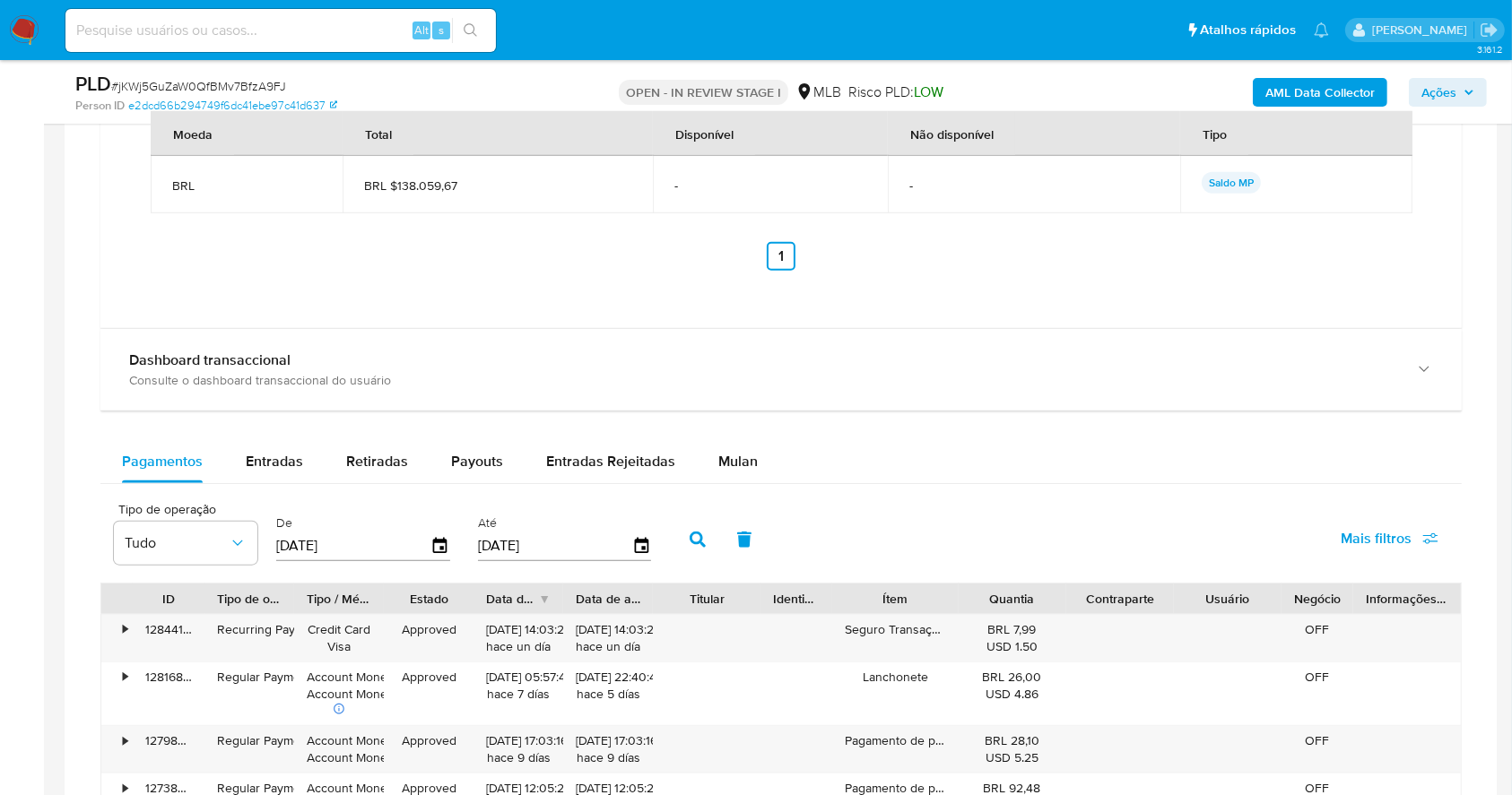
scroll to position [1546, 0]
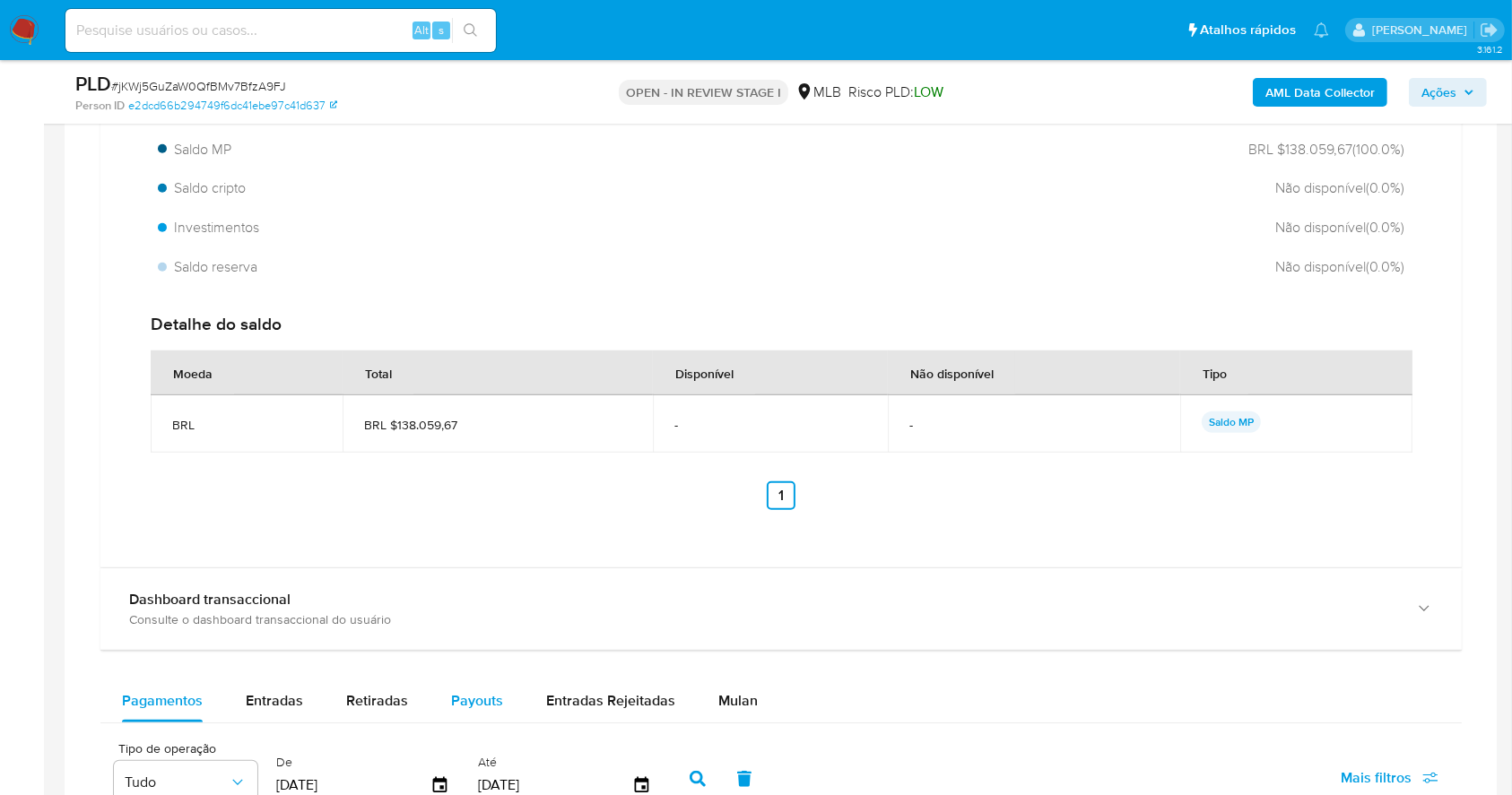
click at [474, 680] on div "Payouts" at bounding box center [477, 701] width 52 height 43
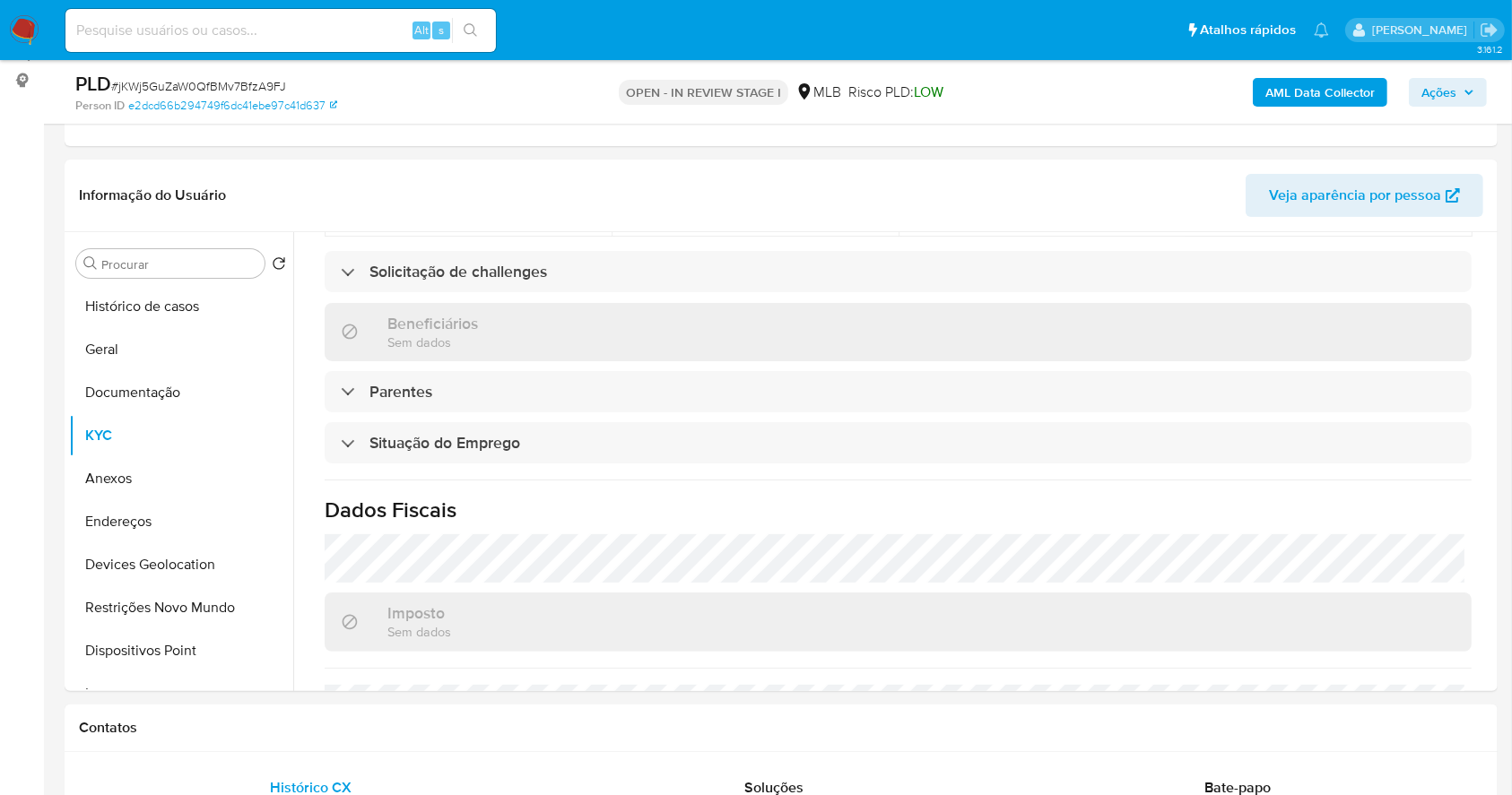
scroll to position [231, 0]
click at [158, 493] on button "Anexos" at bounding box center [174, 479] width 209 height 43
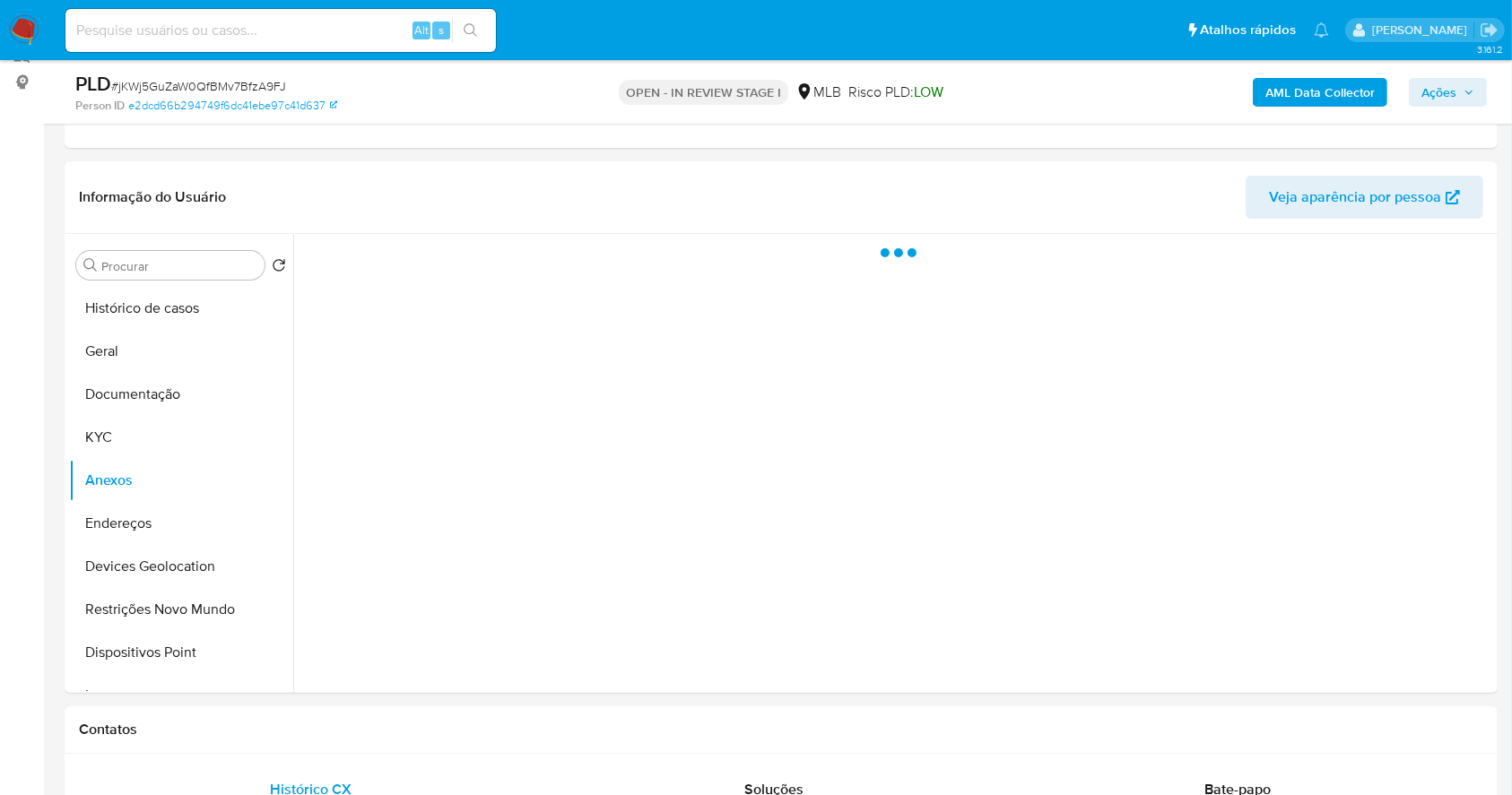
click at [1318, 101] on b "AML Data Collector" at bounding box center [1319, 92] width 109 height 29
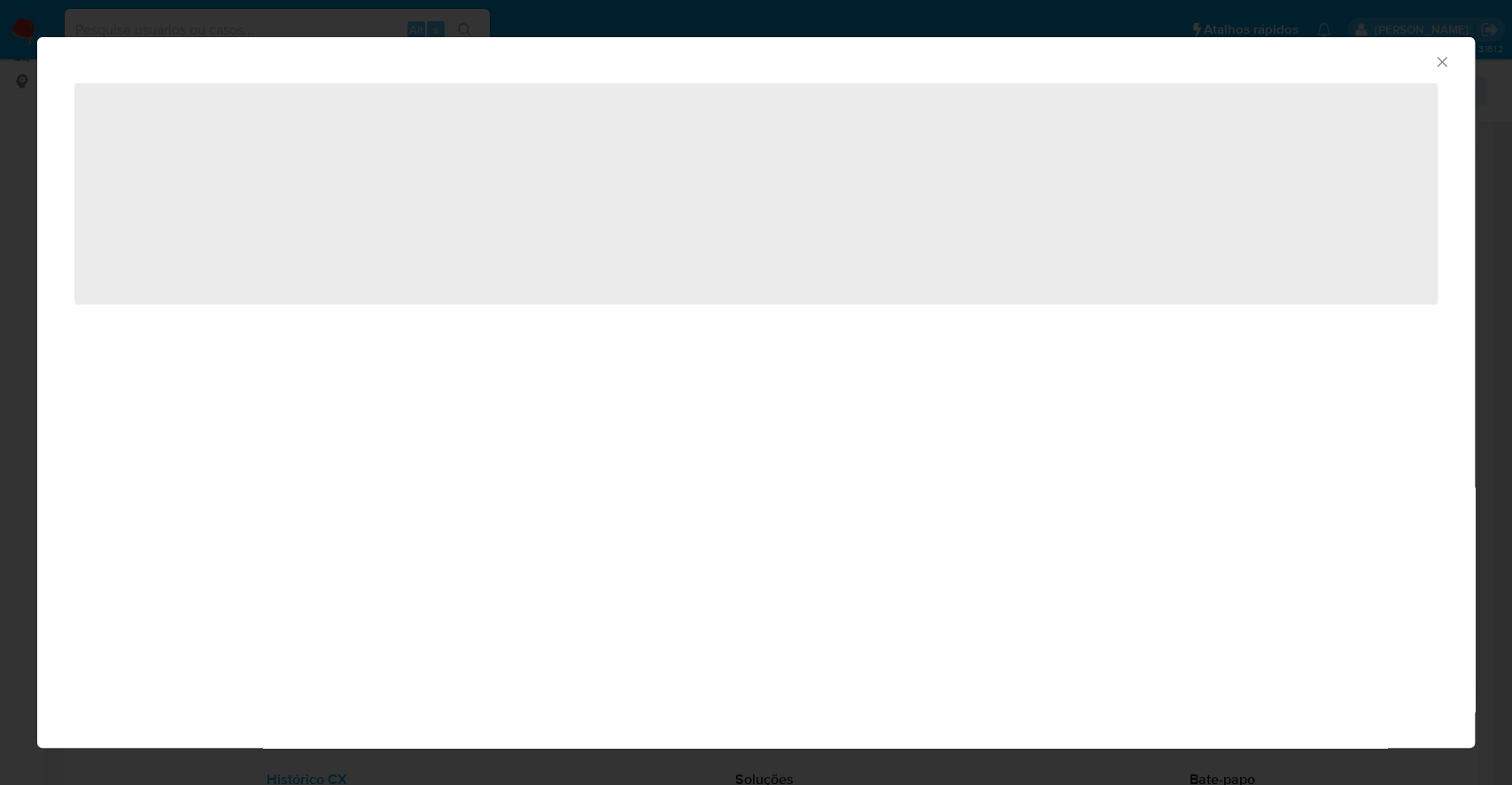
click at [1444, 60] on icon "Fechar a janela" at bounding box center [1441, 62] width 18 height 18
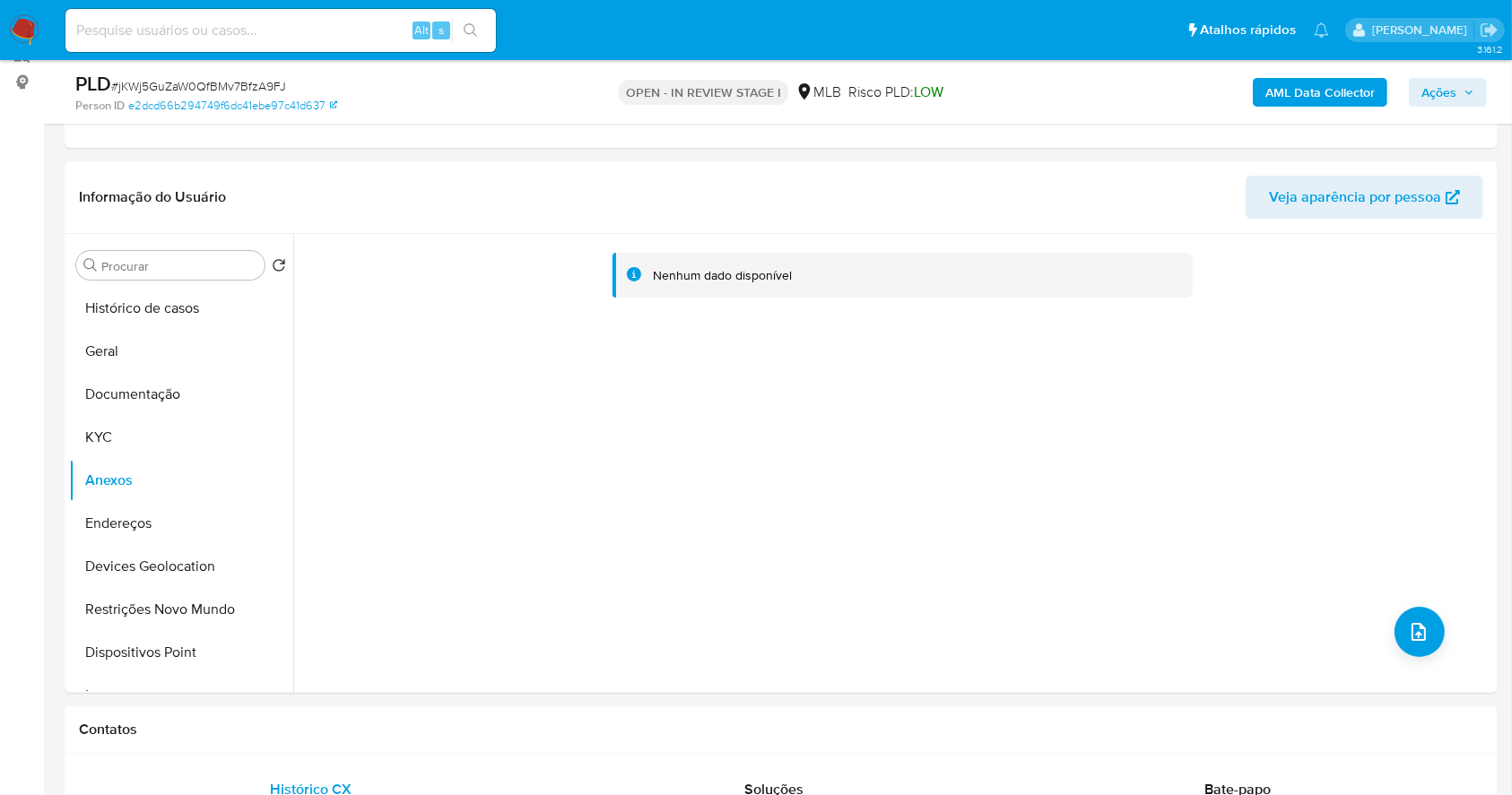
click at [1287, 83] on b "AML Data Collector" at bounding box center [1319, 92] width 109 height 29
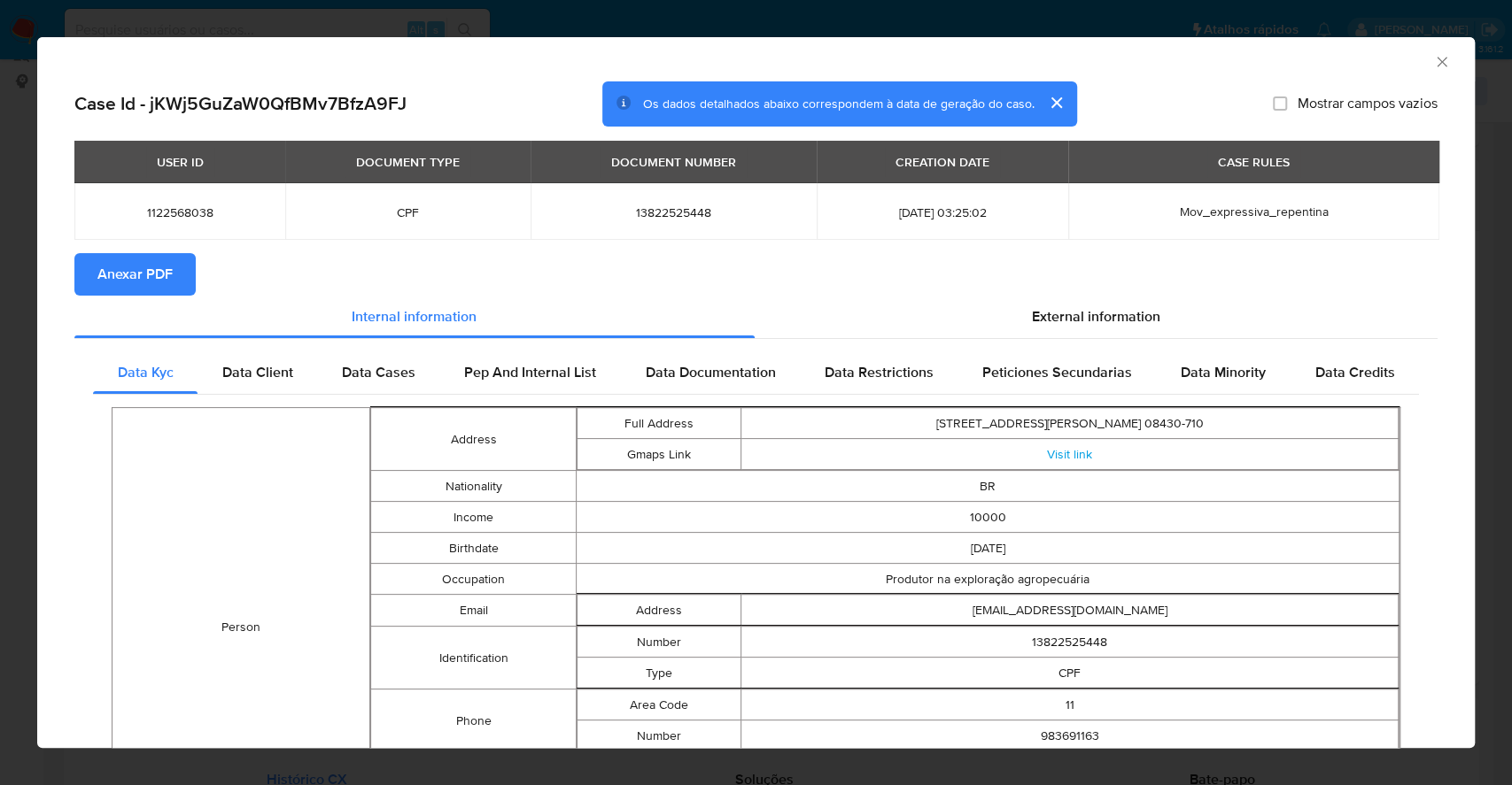
click at [137, 263] on span "Anexar PDF" at bounding box center [134, 274] width 76 height 39
click at [0, 307] on div "AML Data Collector Case Id - jKWj5GuZaW0QfBMv7BfzA9FJ Os dados detalhados abaix…" at bounding box center [756, 392] width 1512 height 785
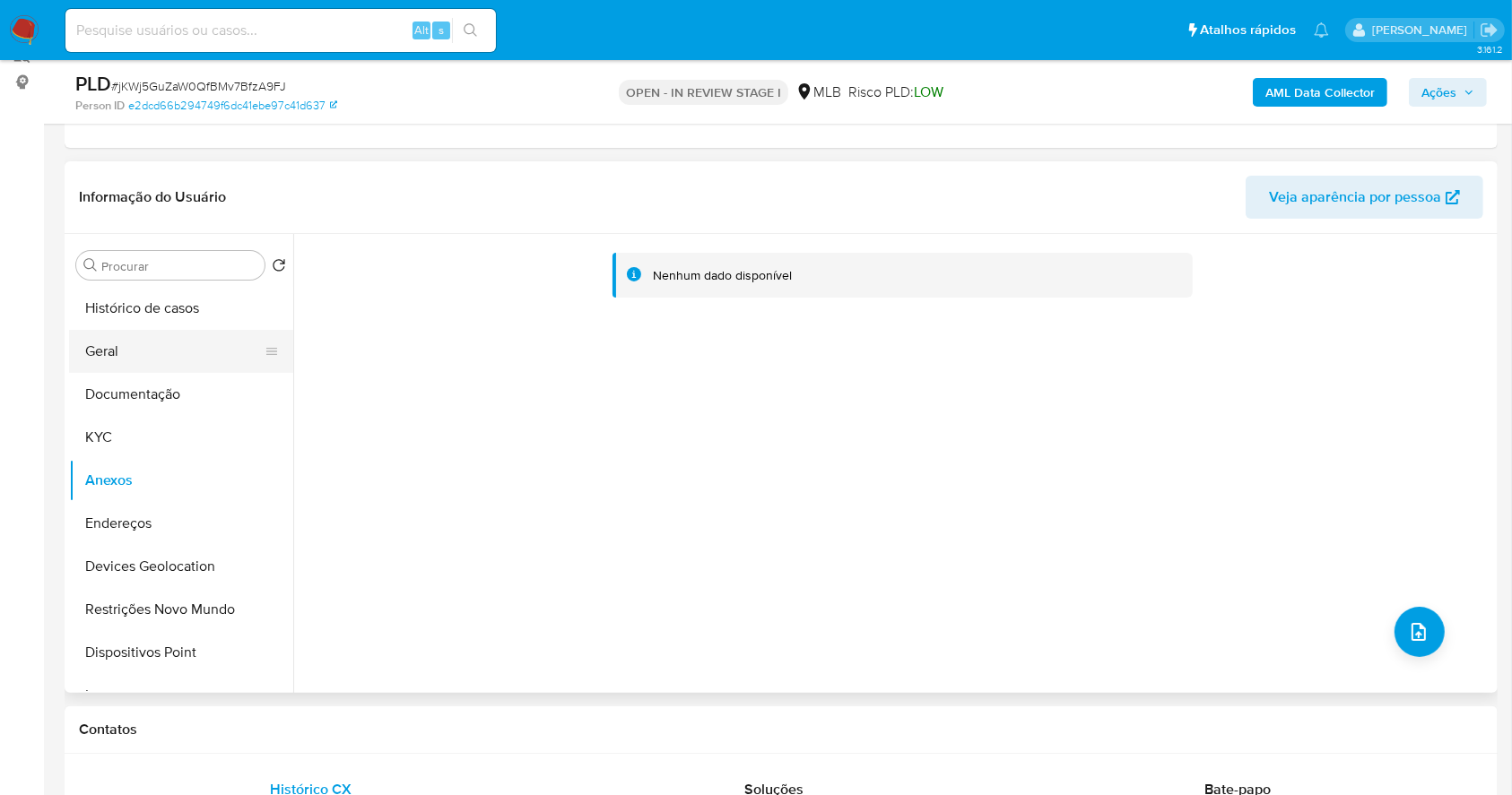
click at [110, 360] on button "Geral" at bounding box center [174, 350] width 209 height 43
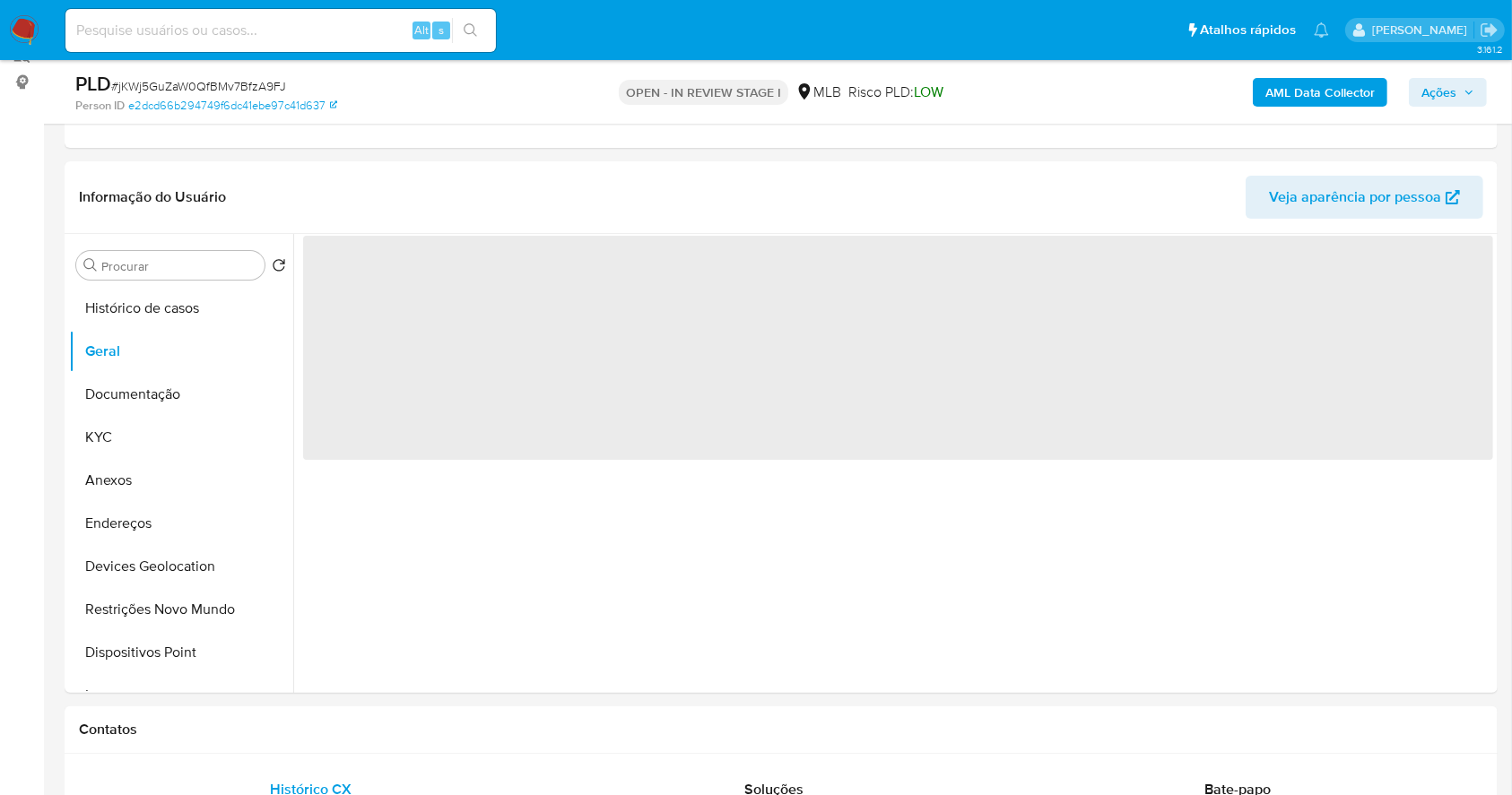
scroll to position [278, 0]
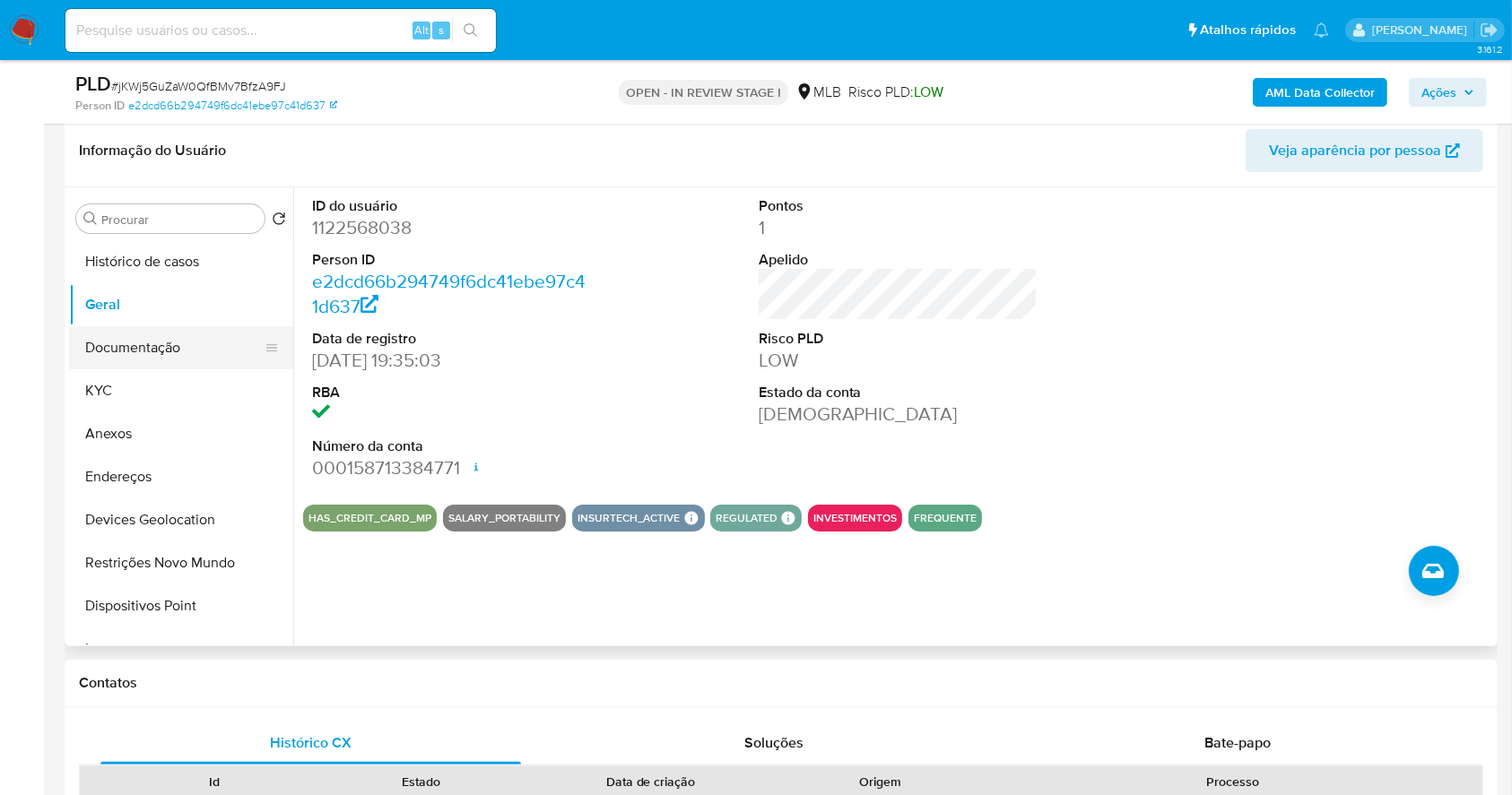
click at [102, 345] on button "Documentação" at bounding box center [174, 347] width 209 height 43
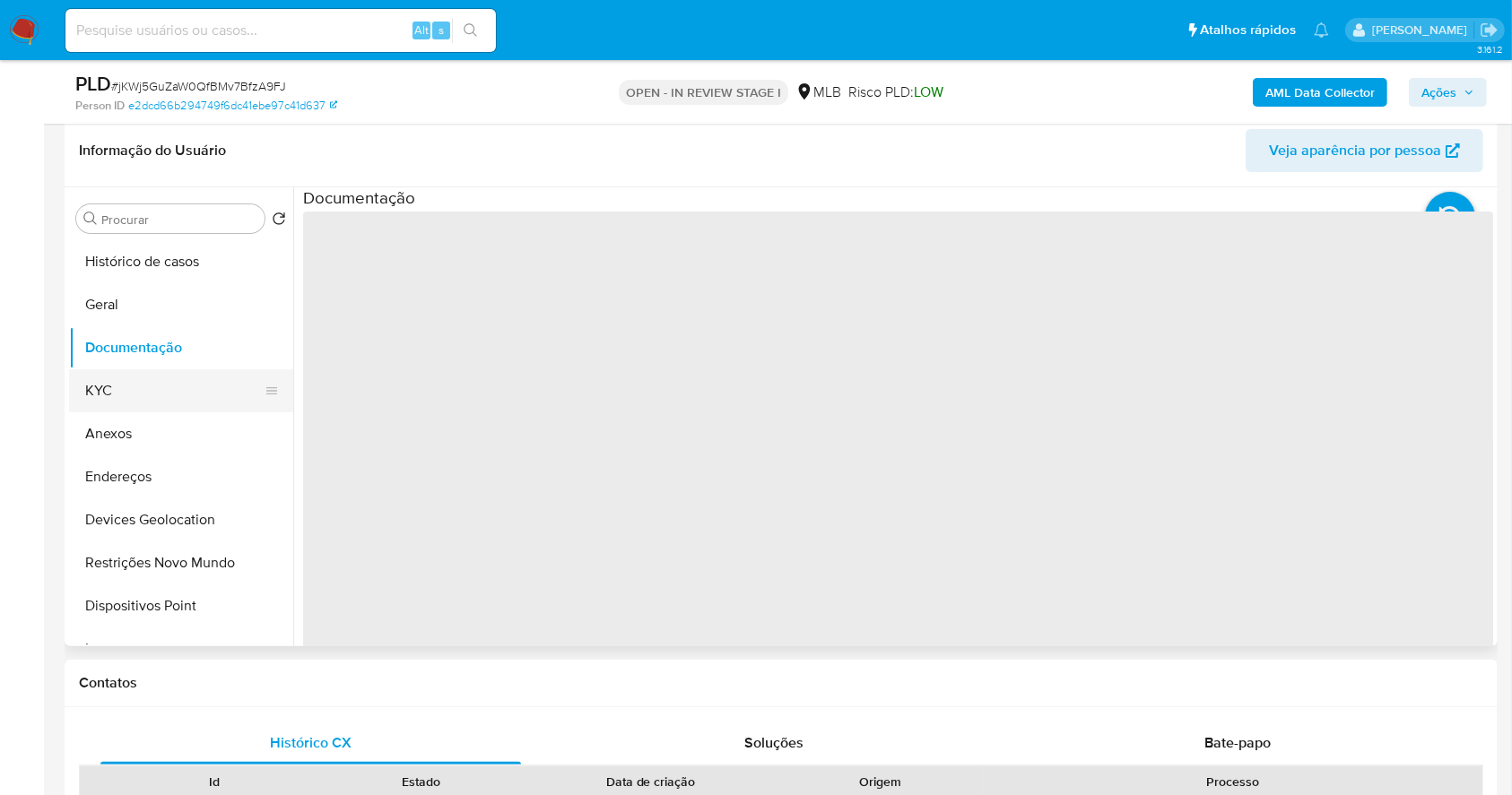
click at [128, 402] on button "KYC" at bounding box center [174, 390] width 209 height 43
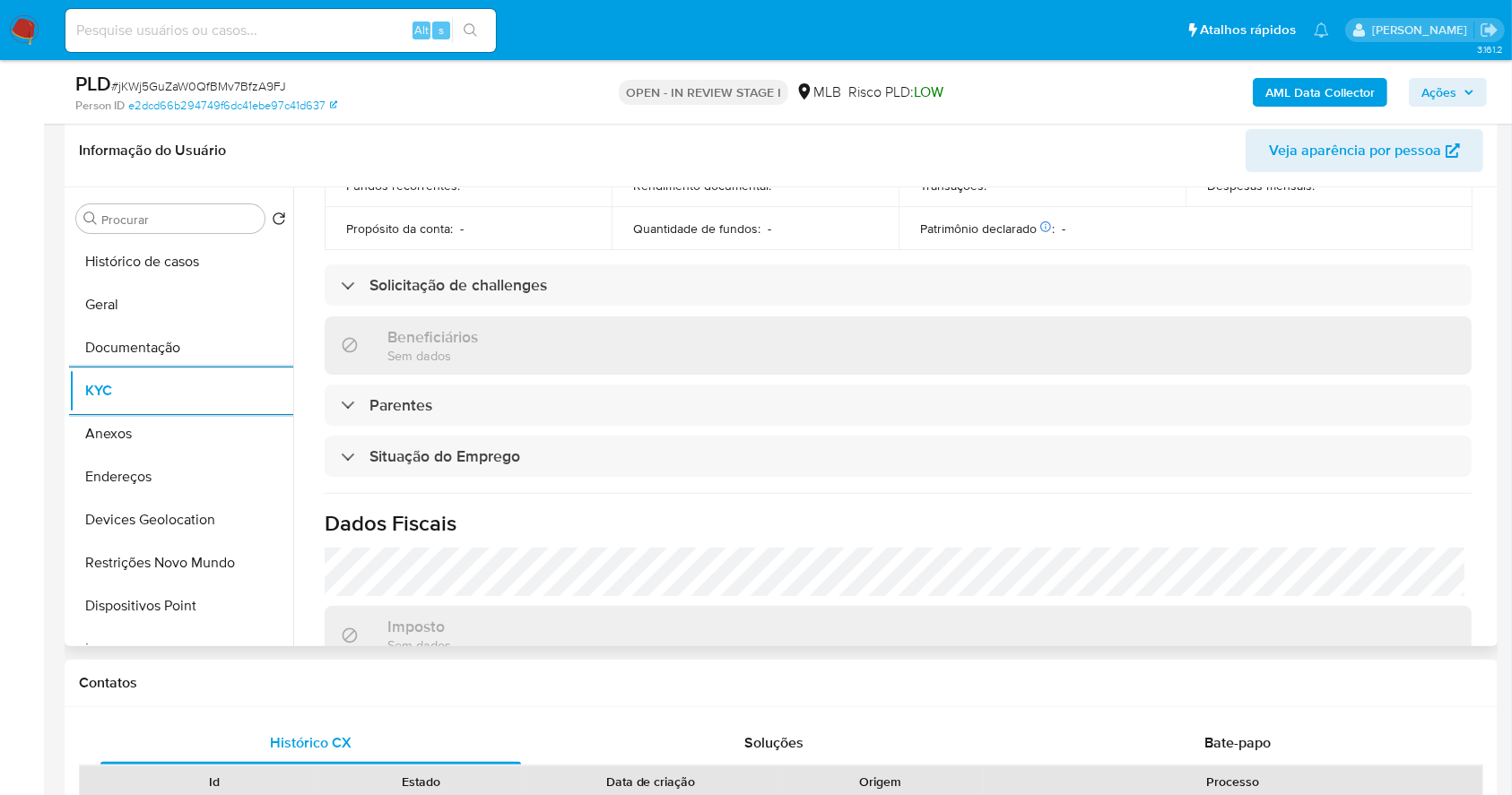
scroll to position [762, 0]
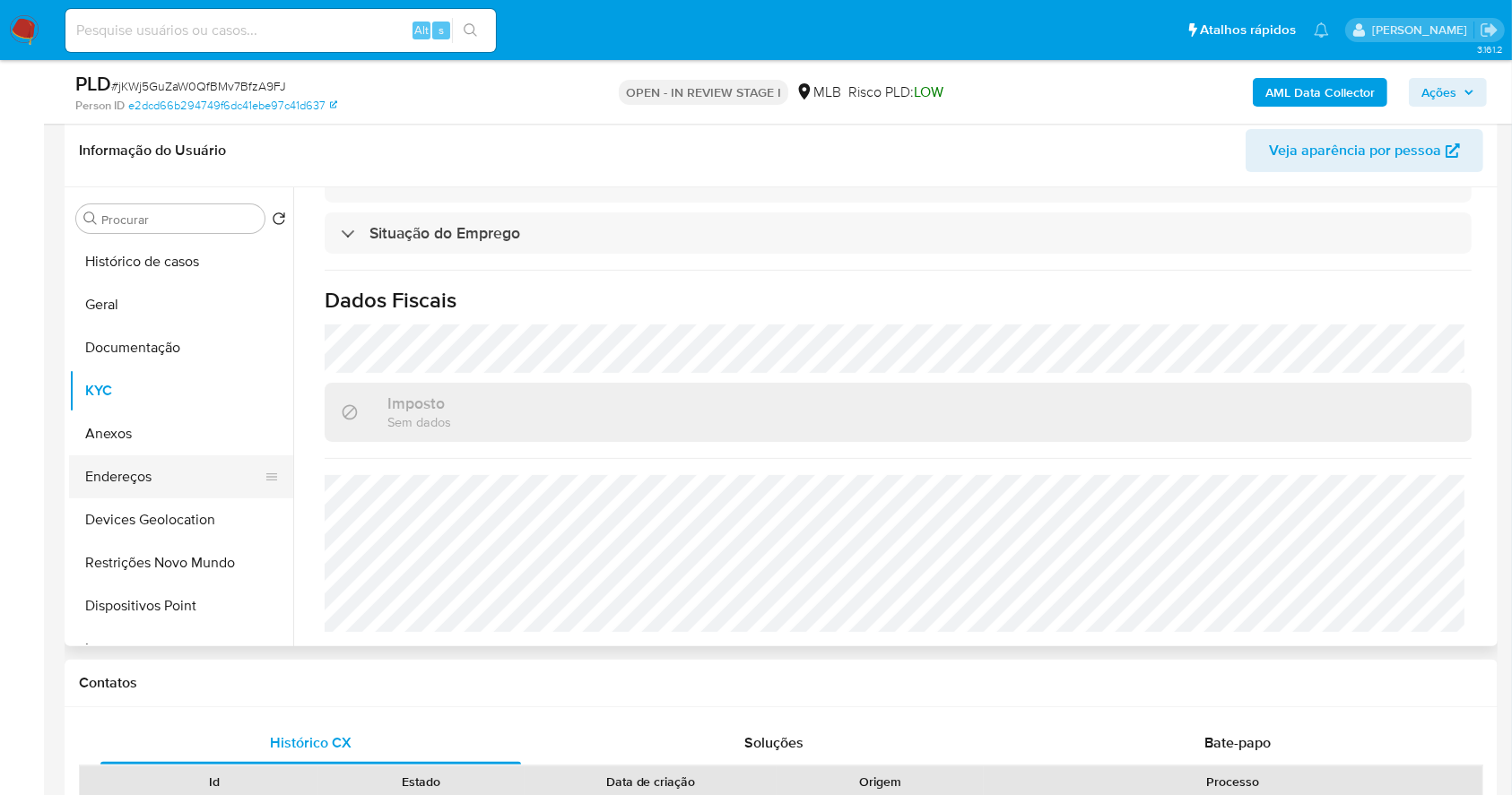
click at [166, 470] on button "Endereços" at bounding box center [174, 476] width 209 height 43
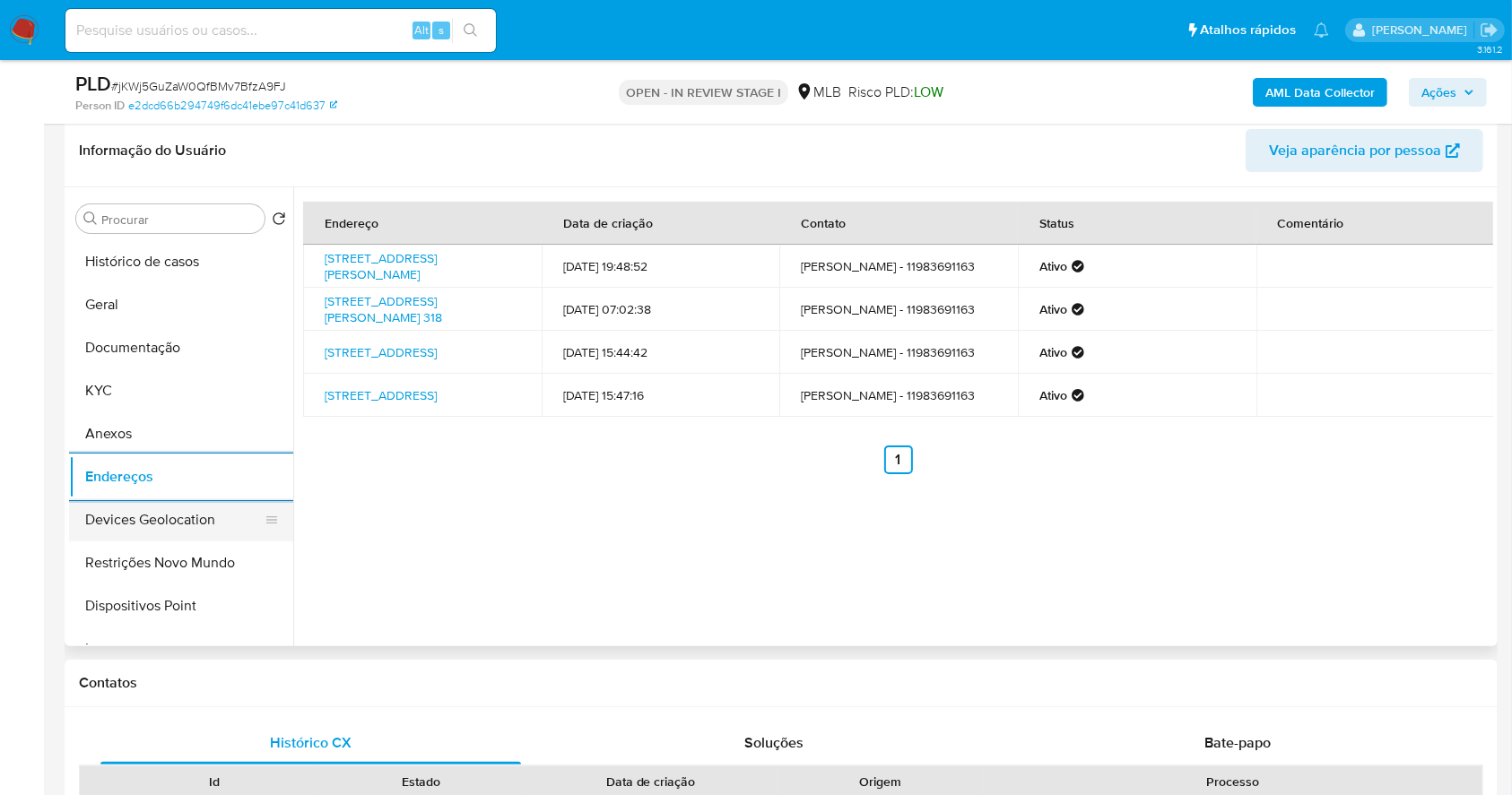
click at [156, 523] on button "Devices Geolocation" at bounding box center [174, 519] width 209 height 43
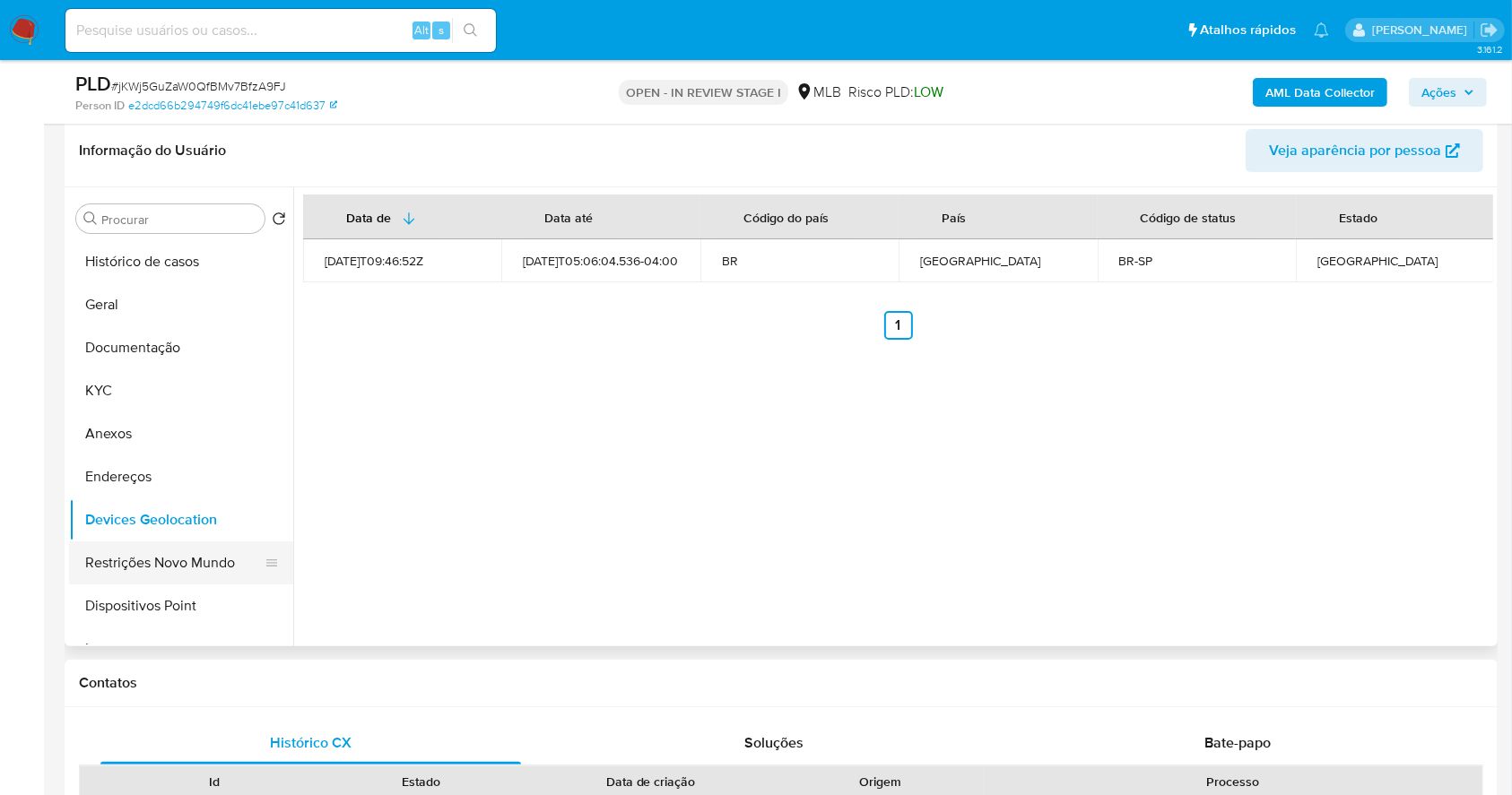
click at [159, 568] on button "Restrições Novo Mundo" at bounding box center [174, 563] width 209 height 43
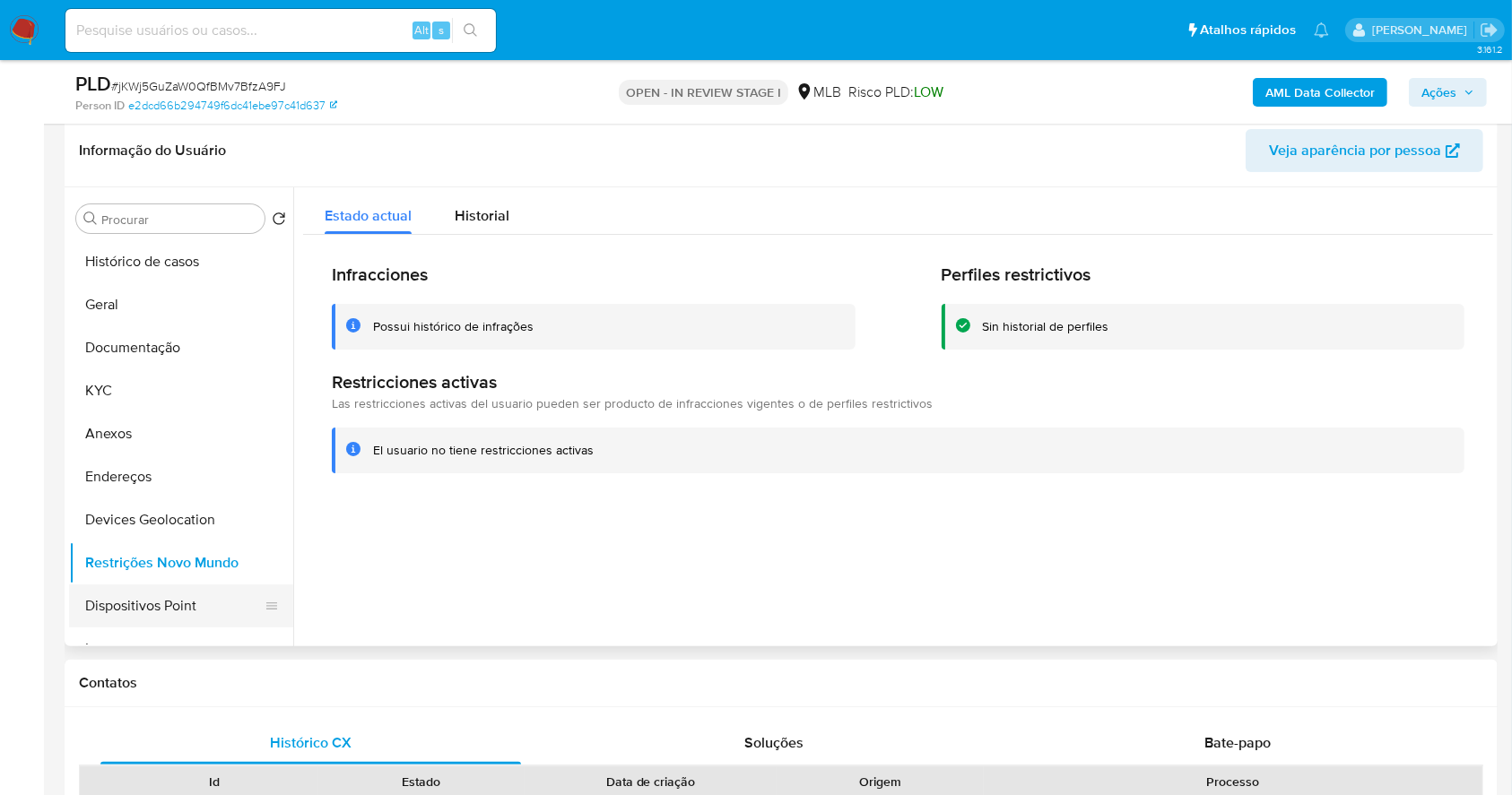
click at [135, 593] on button "Dispositivos Point" at bounding box center [174, 605] width 209 height 43
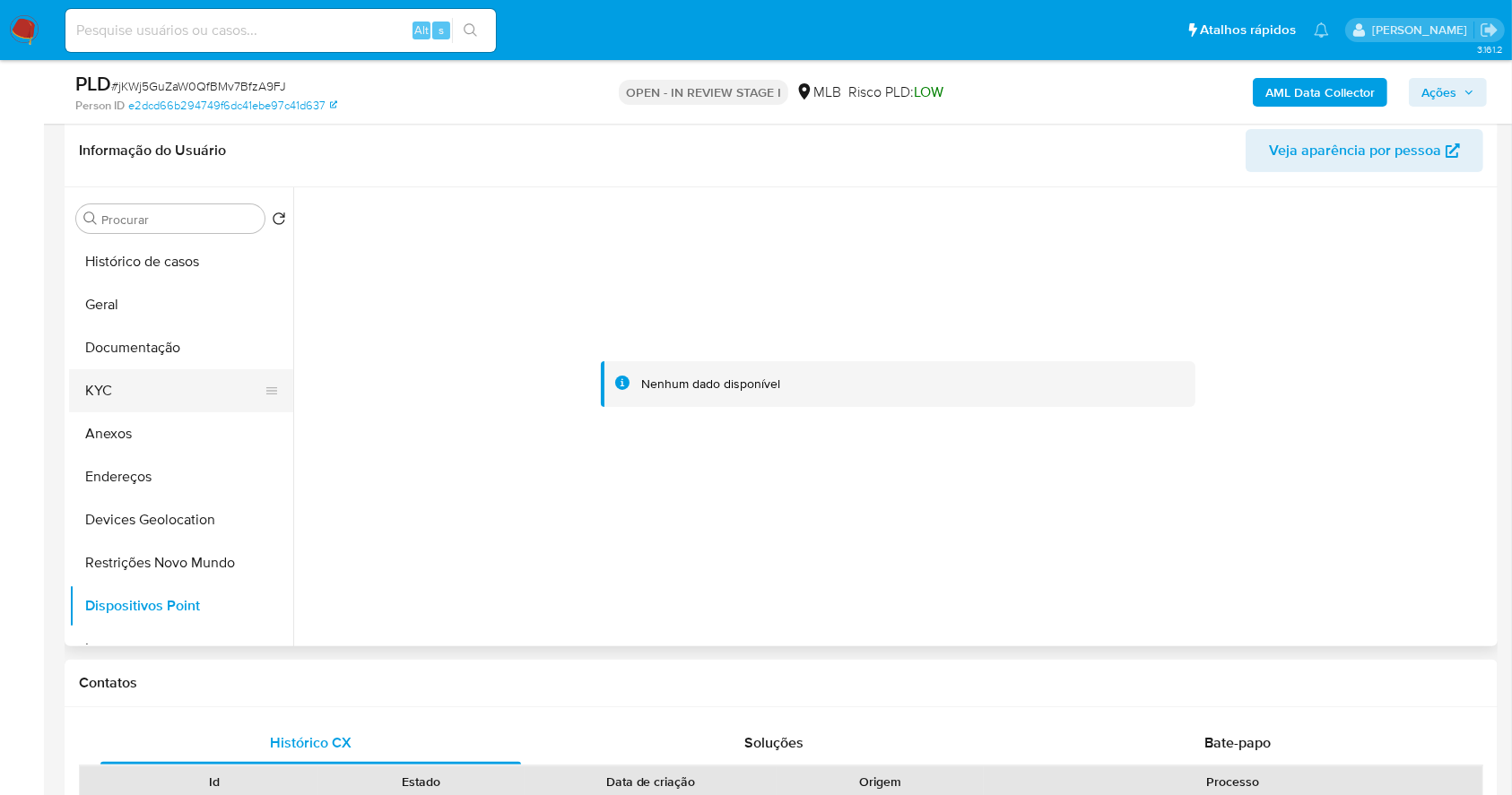
click at [91, 387] on button "KYC" at bounding box center [174, 390] width 209 height 43
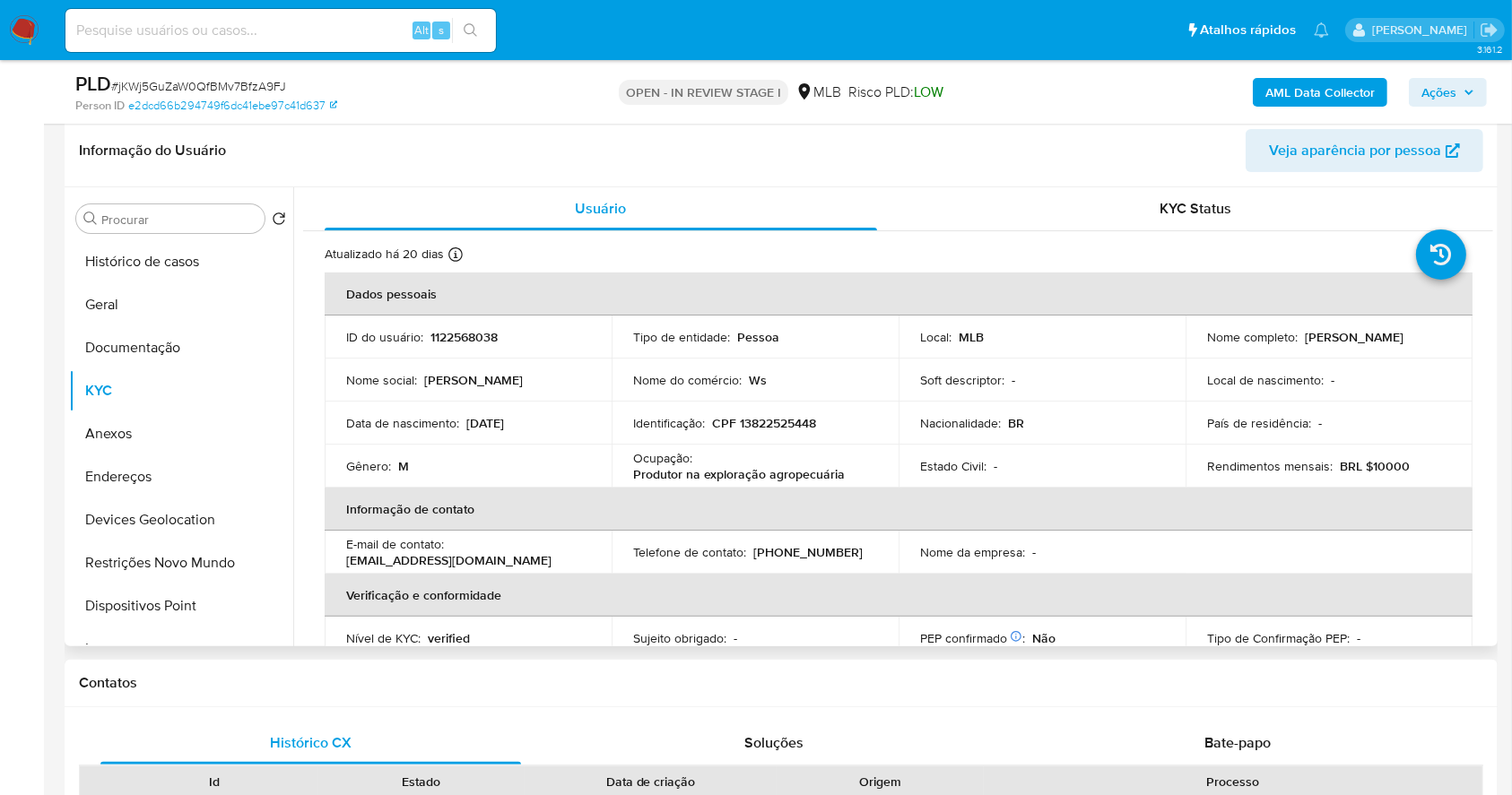
drag, startPoint x: 760, startPoint y: 434, endPoint x: 760, endPoint y: 420, distance: 14.0
click at [760, 433] on td "Identificação : CPF 13822525448" at bounding box center [755, 423] width 287 height 43
click at [760, 418] on p "CPF 13822525448" at bounding box center [763, 423] width 104 height 16
click at [762, 421] on p "CPF 13822525448" at bounding box center [763, 423] width 104 height 16
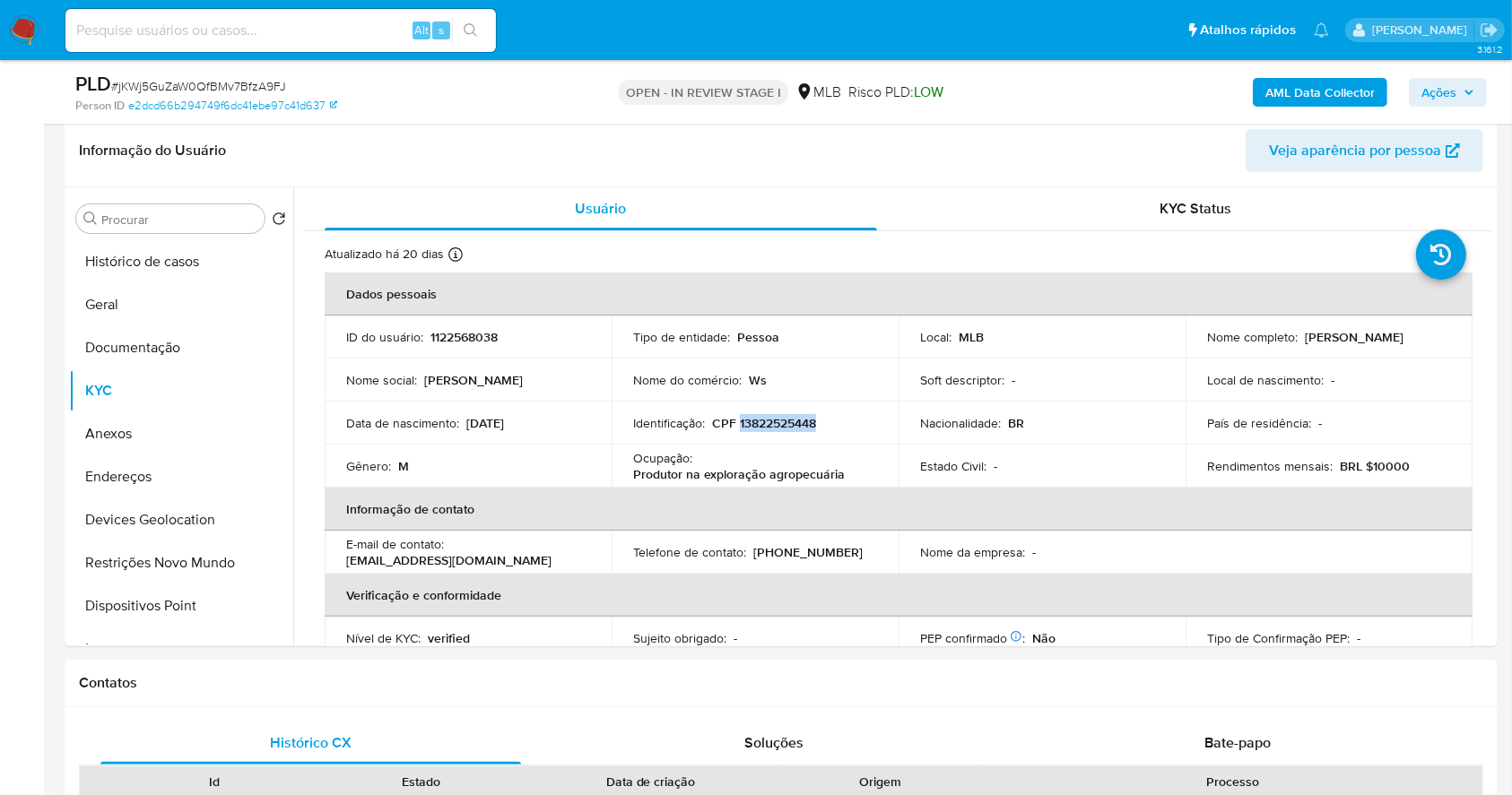
copy p "13822525448"
click at [859, 457] on div "Ocupação : Produtor na exploração agropecuária" at bounding box center [756, 465] width 244 height 33
click at [784, 421] on p "CPF 13822525448" at bounding box center [763, 423] width 104 height 16
copy p "13822525448"
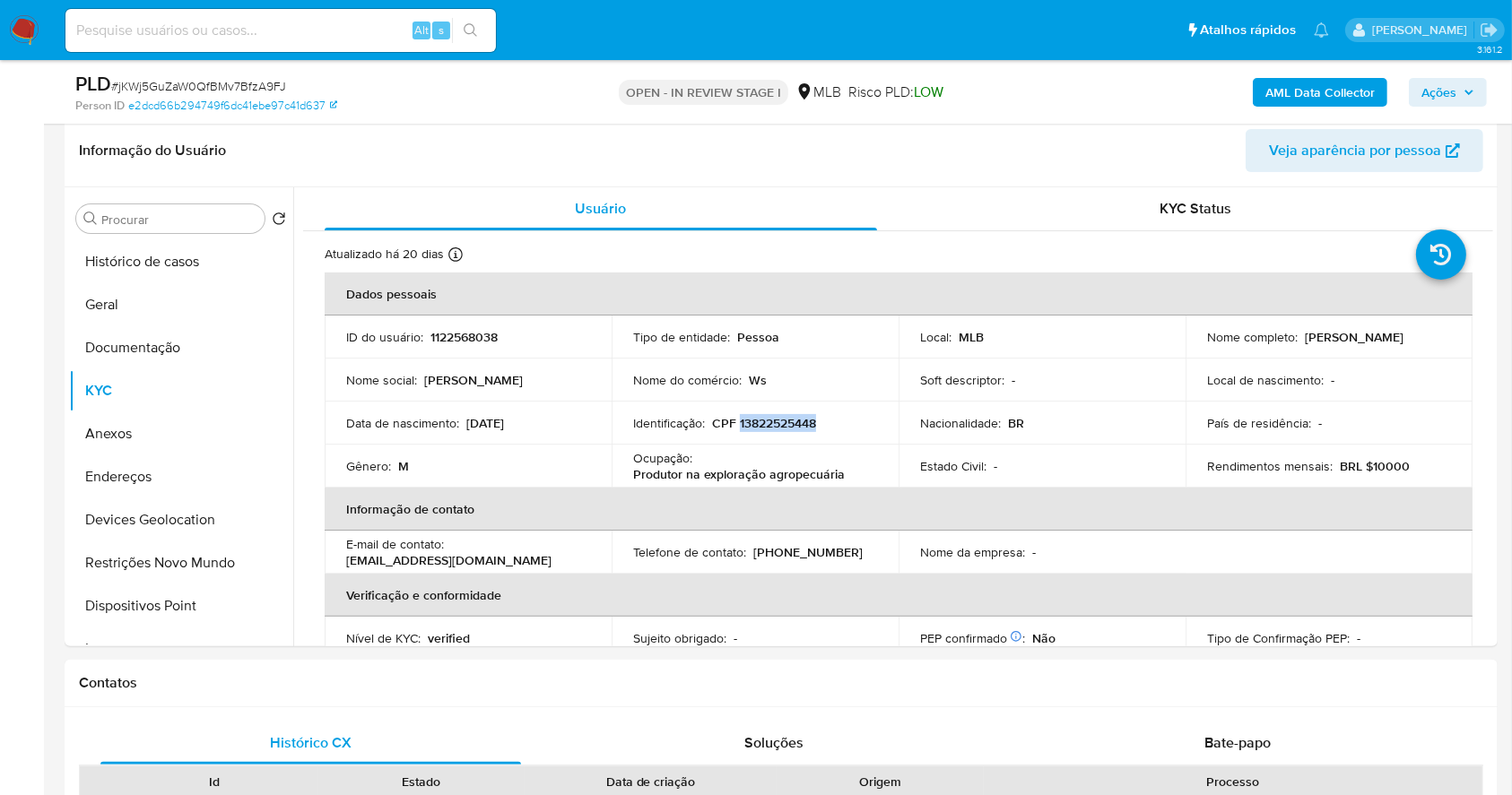
copy p "13822525448"
click at [111, 302] on button "Geral" at bounding box center [174, 304] width 209 height 43
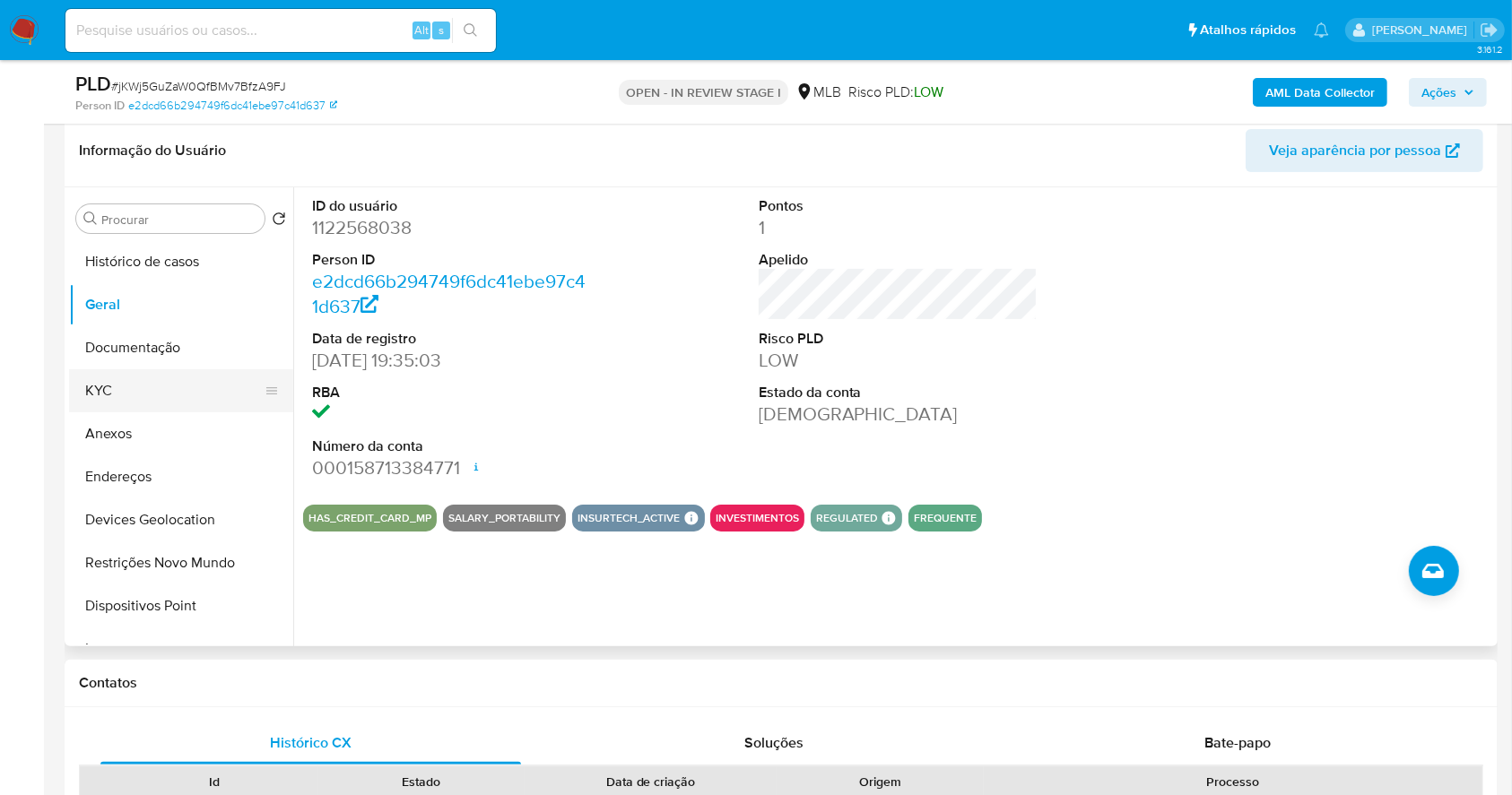
click at [127, 386] on button "KYC" at bounding box center [174, 390] width 209 height 43
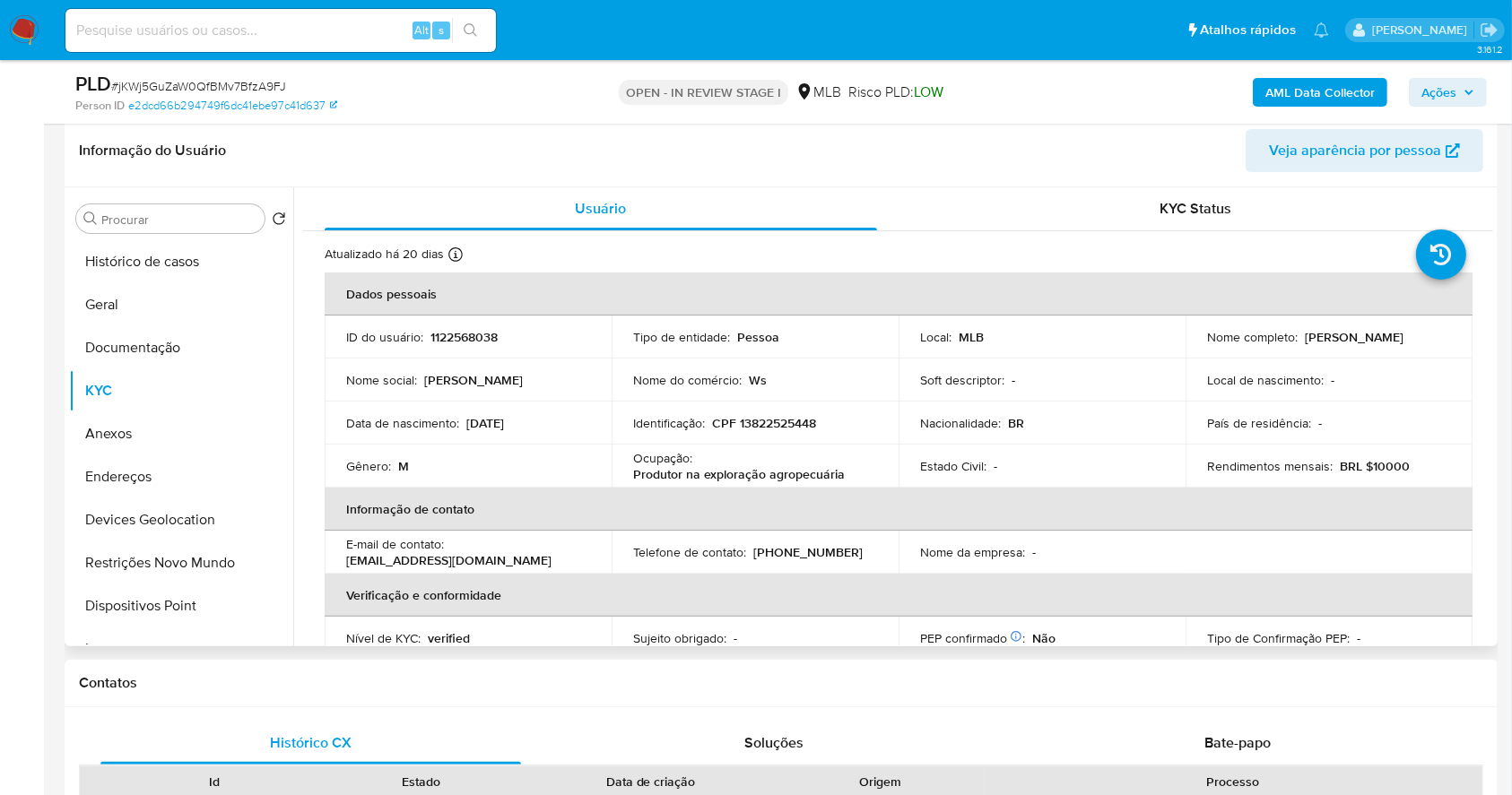
click at [718, 480] on p "Produtor na exploração agropecuária" at bounding box center [739, 474] width 211 height 16
copy div "Ocupação : Produtor na exploração agropecuária"
click at [144, 347] on button "Documentação" at bounding box center [174, 347] width 209 height 43
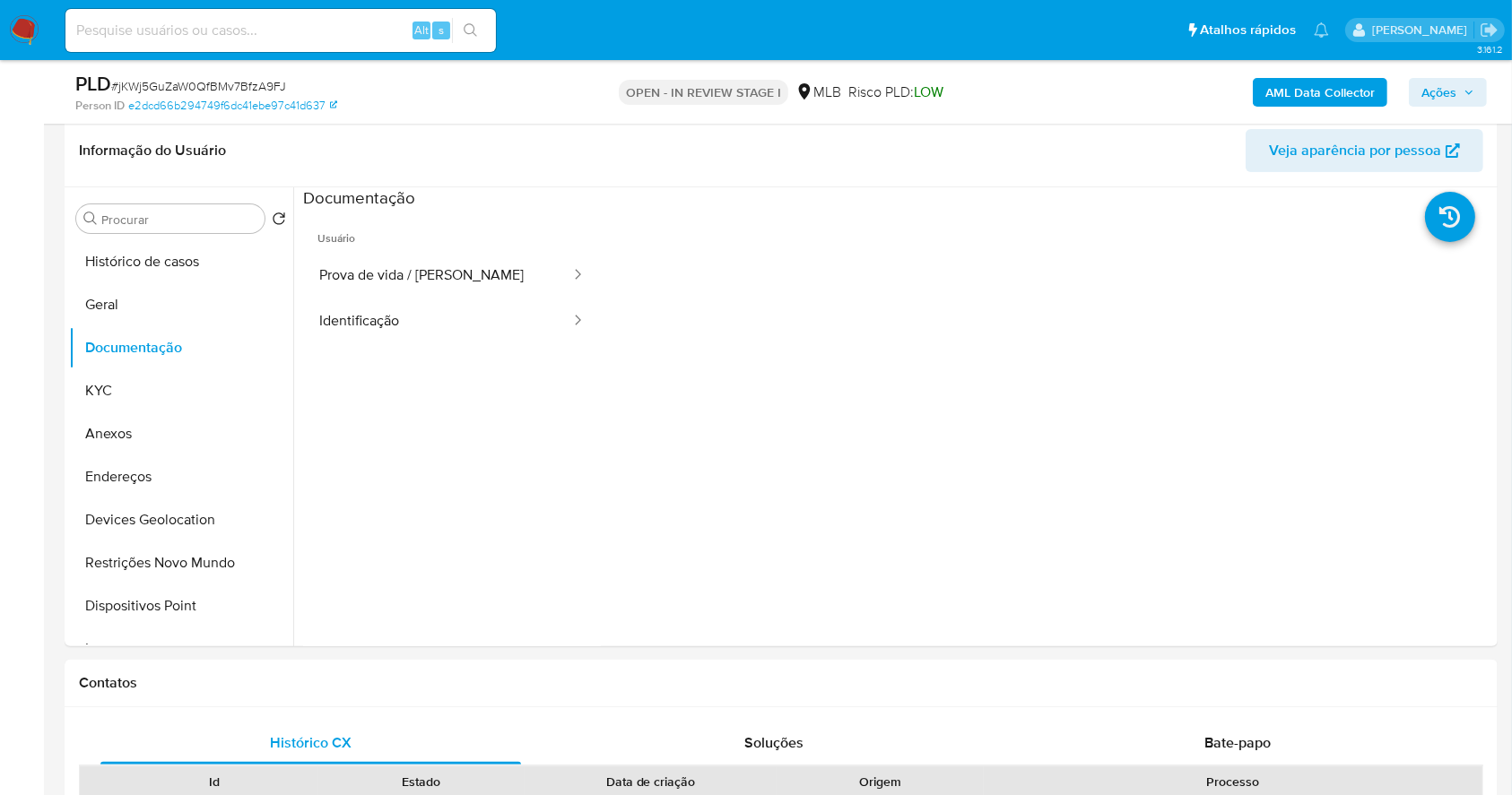
click at [1435, 89] on span "Ações" at bounding box center [1438, 92] width 35 height 29
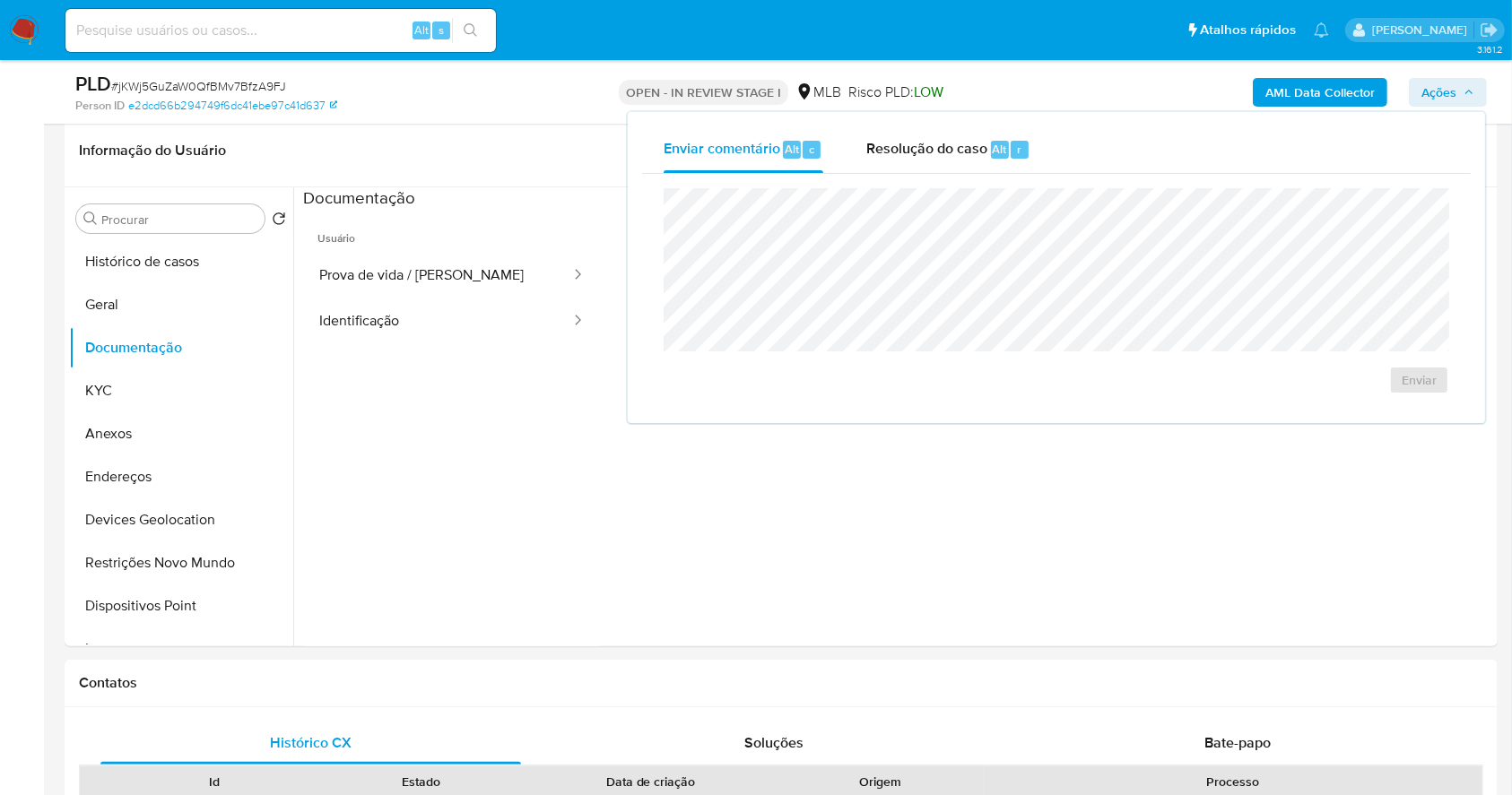
click at [926, 153] on span "Resolução do caso" at bounding box center [926, 148] width 121 height 21
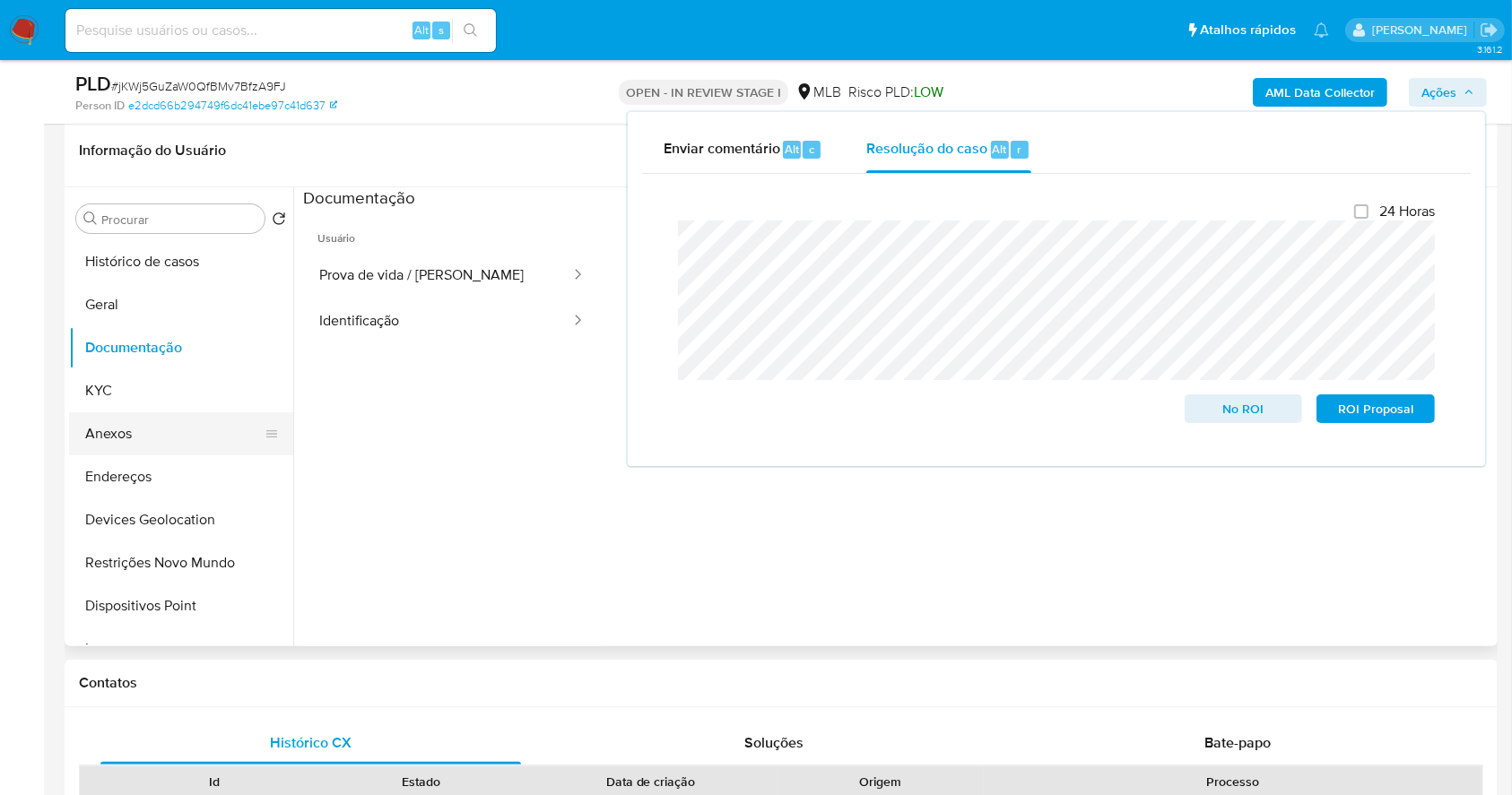
click at [126, 441] on button "Anexos" at bounding box center [174, 433] width 209 height 43
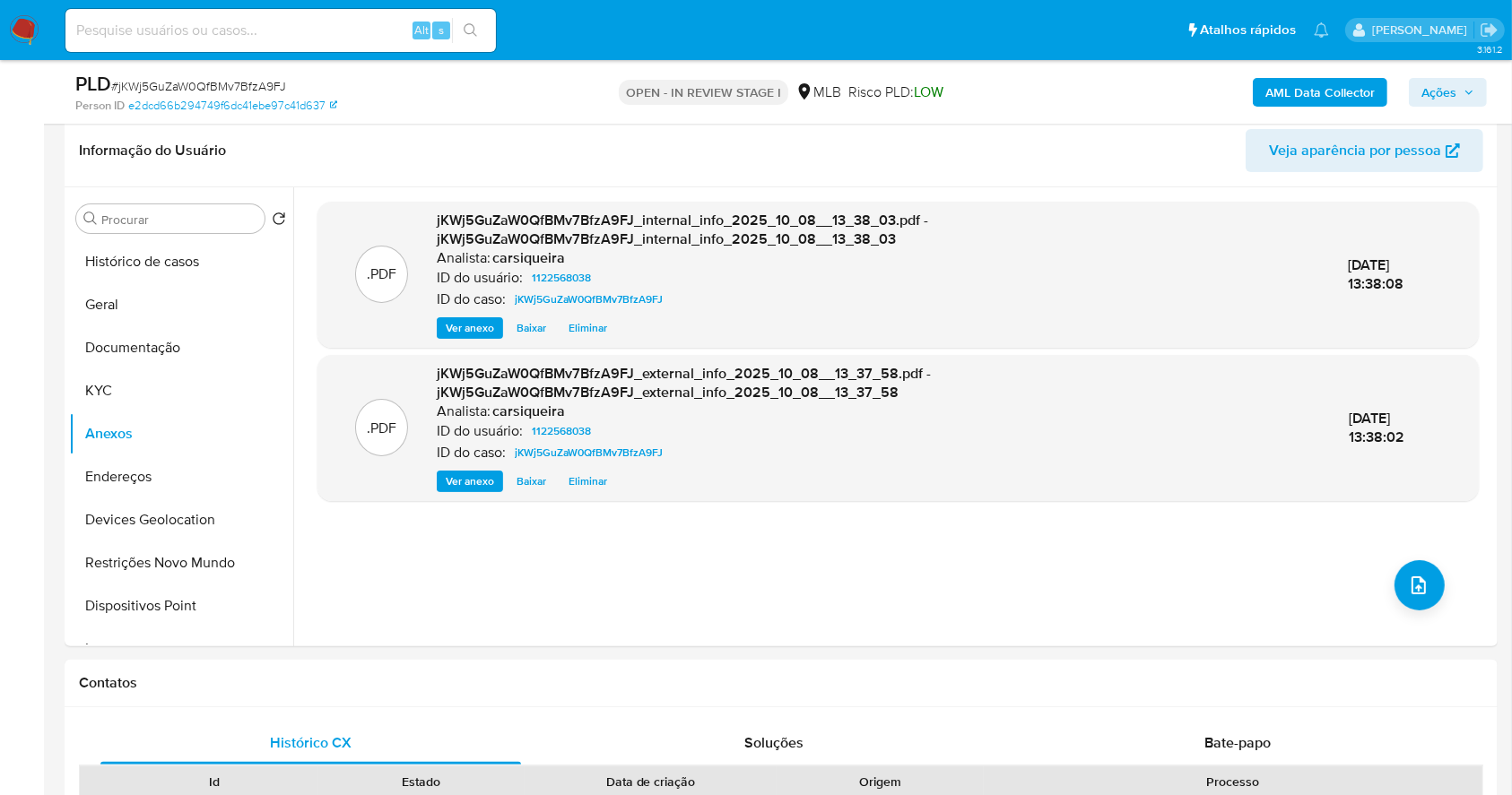
click at [1442, 85] on span "Ações" at bounding box center [1438, 92] width 35 height 29
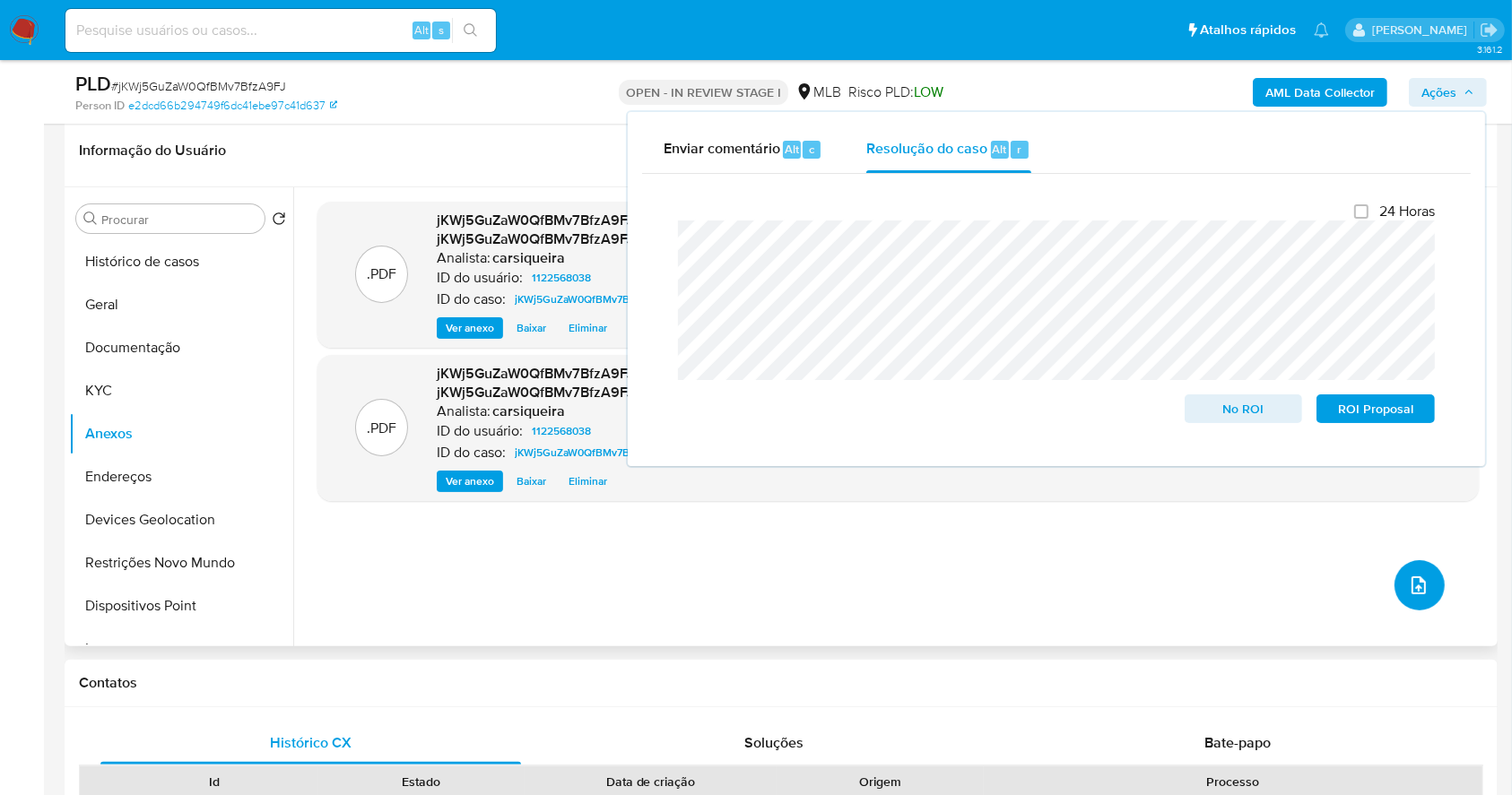
click at [1429, 568] on button "upload-file" at bounding box center [1419, 585] width 51 height 51
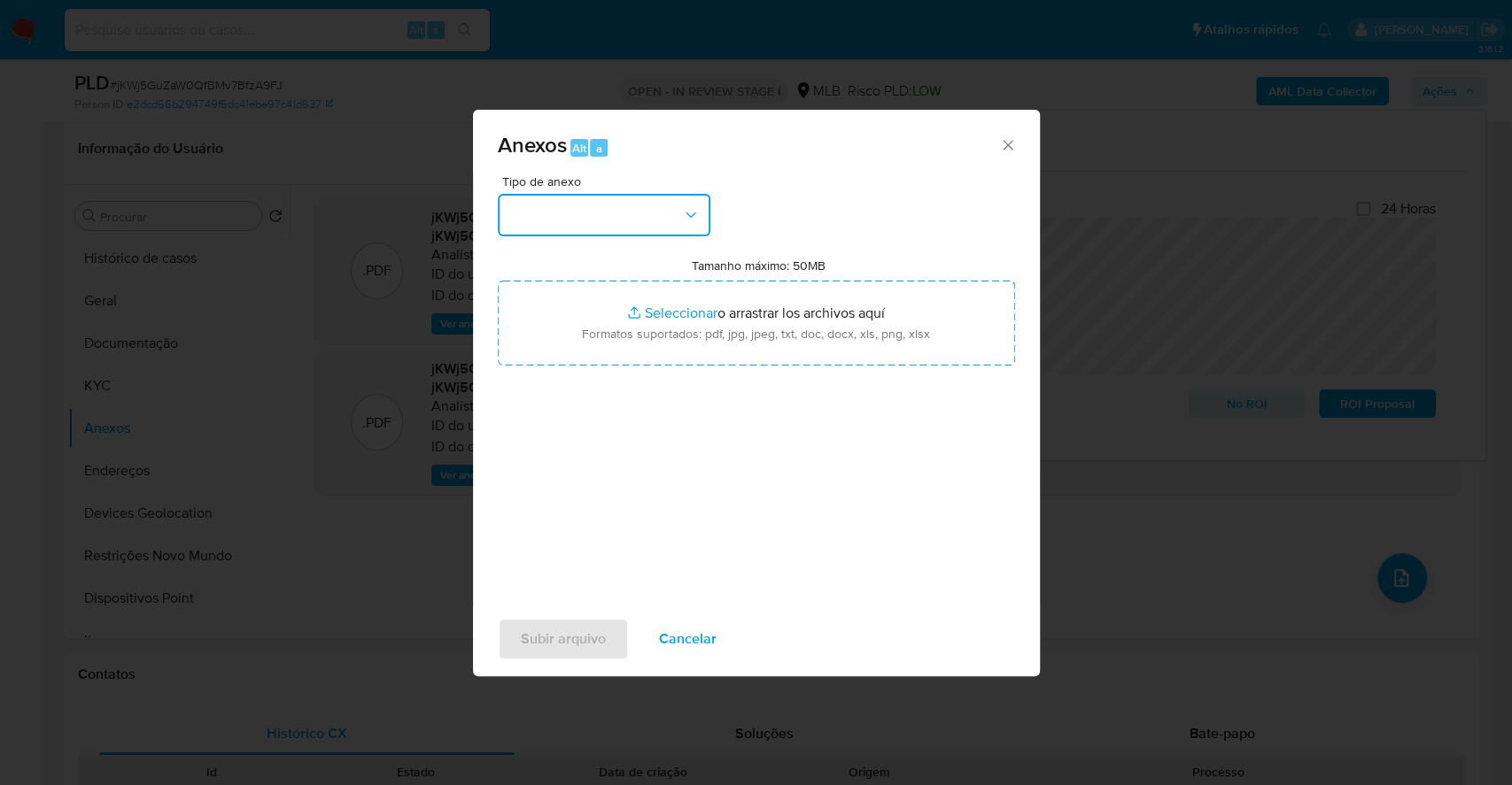
click at [589, 216] on button "button" at bounding box center [604, 215] width 213 height 42
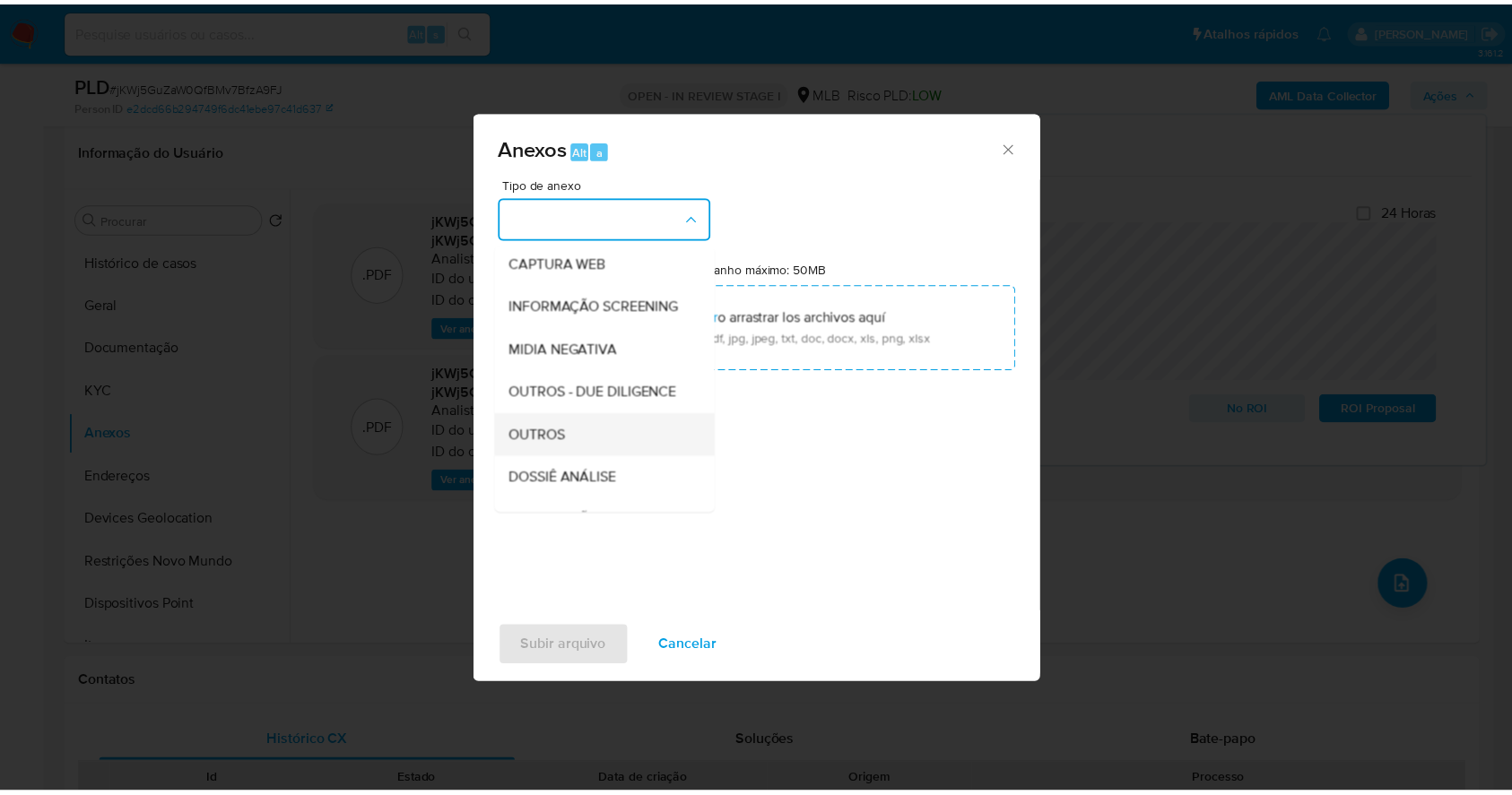
scroll to position [275, 0]
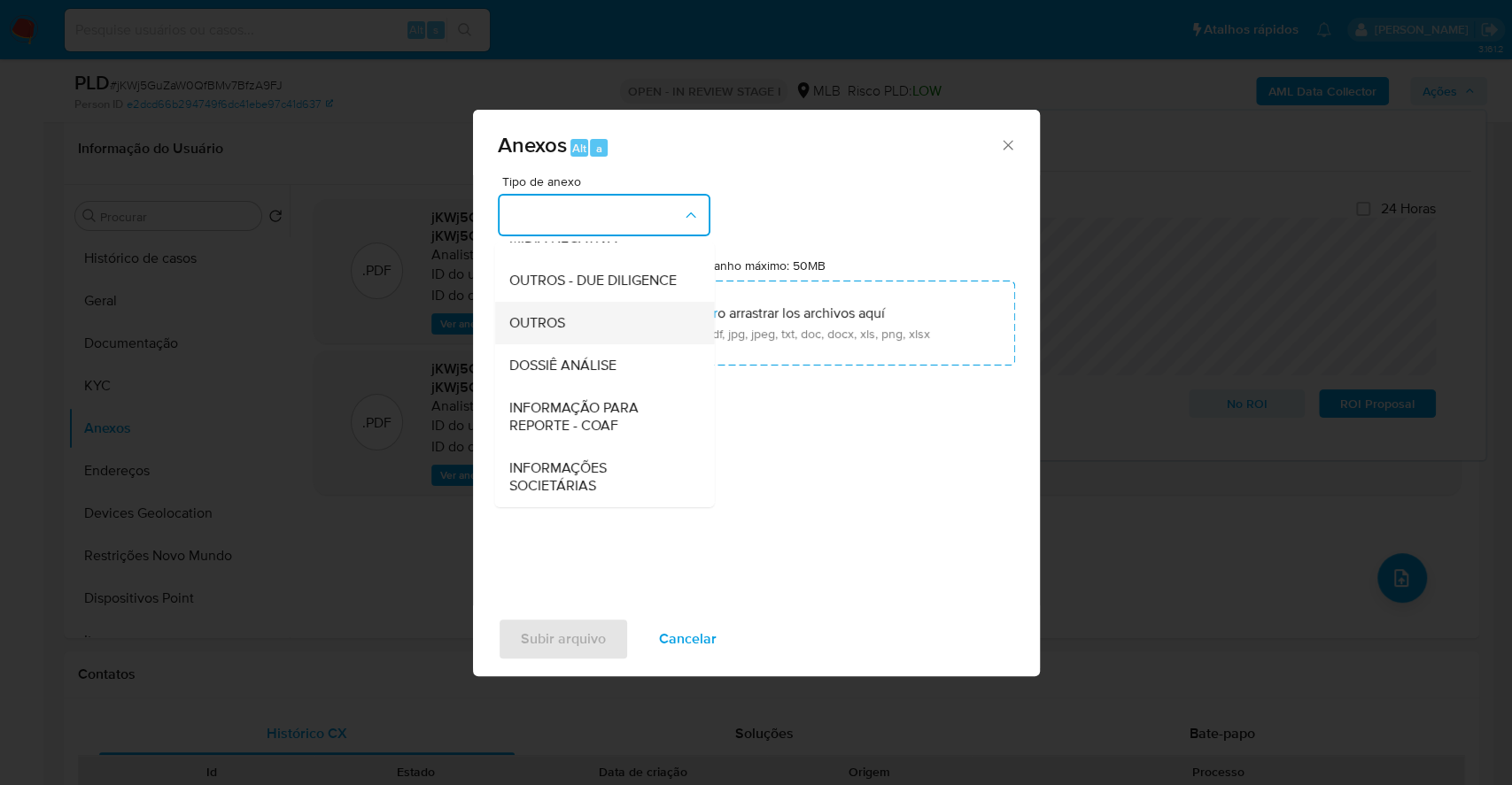
click at [544, 332] on span "OUTROS" at bounding box center [535, 323] width 56 height 18
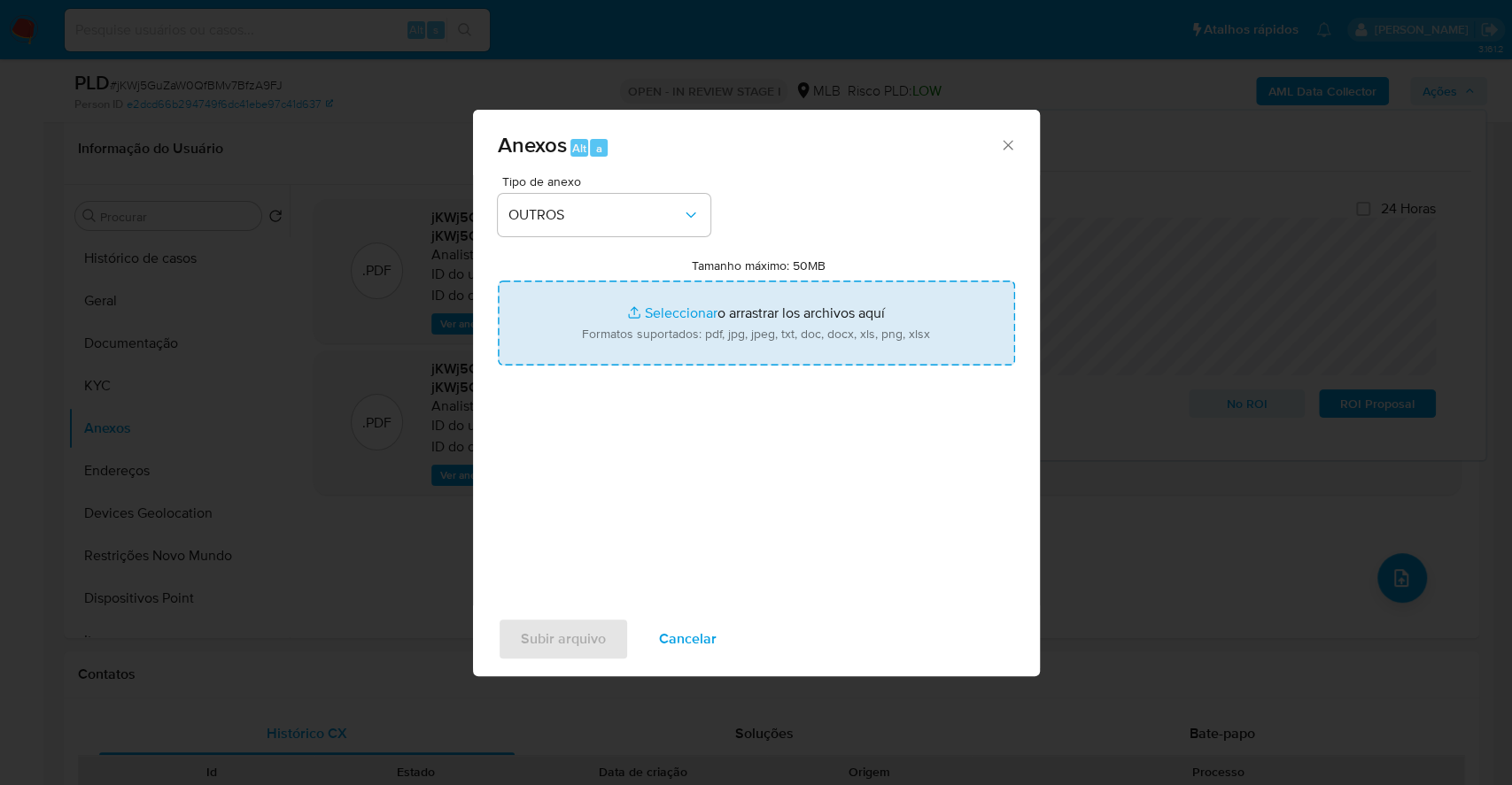
click at [635, 310] on input "Tamanho máximo: 50MB Seleccionar archivos" at bounding box center [756, 322] width 517 height 85
type input "C:\fakepath\DECLINIO - jKWj5GuZaW0QfBMv7BfzA9FJ - CPF 13822525448 - WESLEN MATH…"
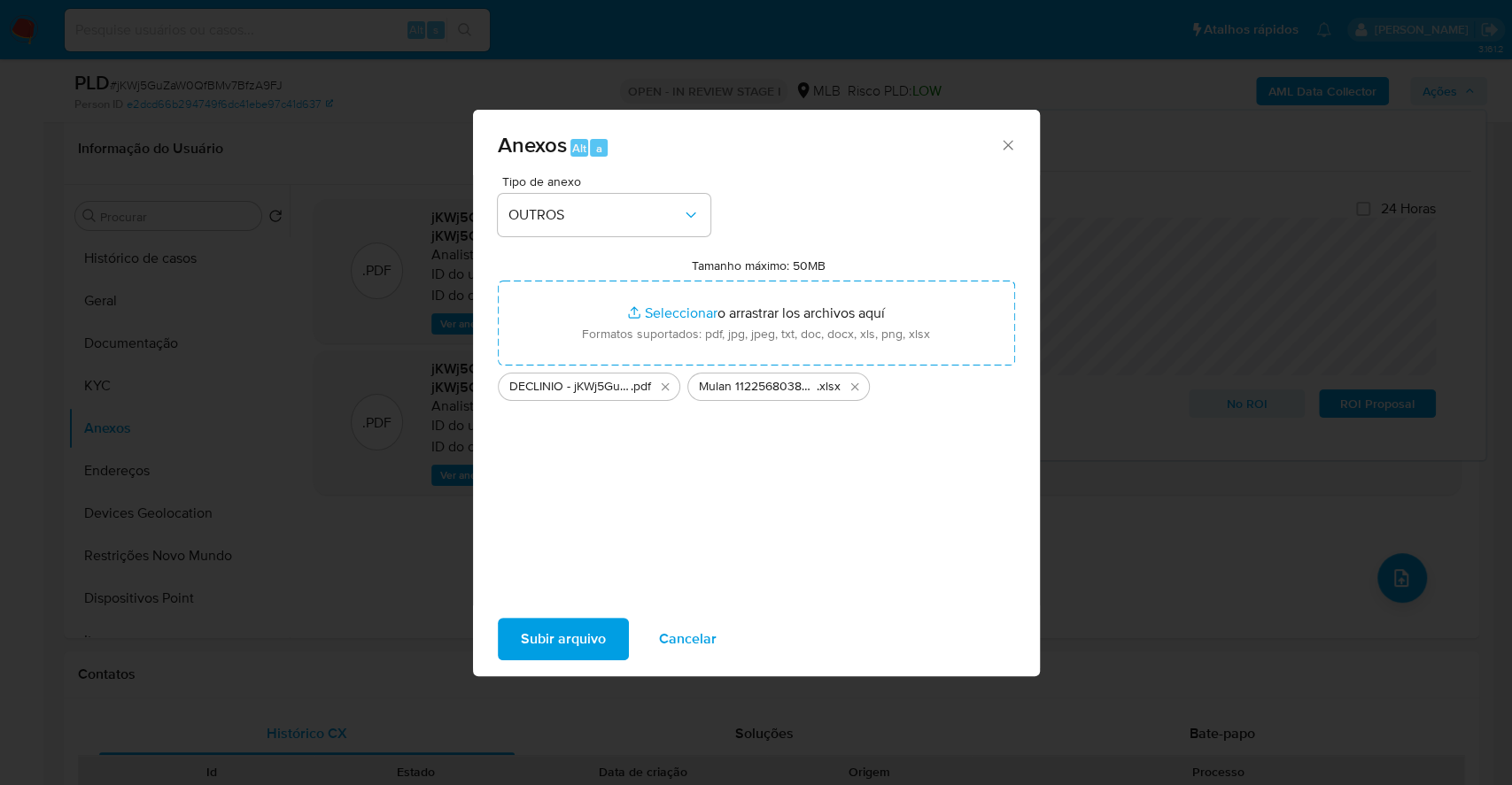
click at [608, 641] on button "Subir arquivo" at bounding box center [564, 638] width 131 height 42
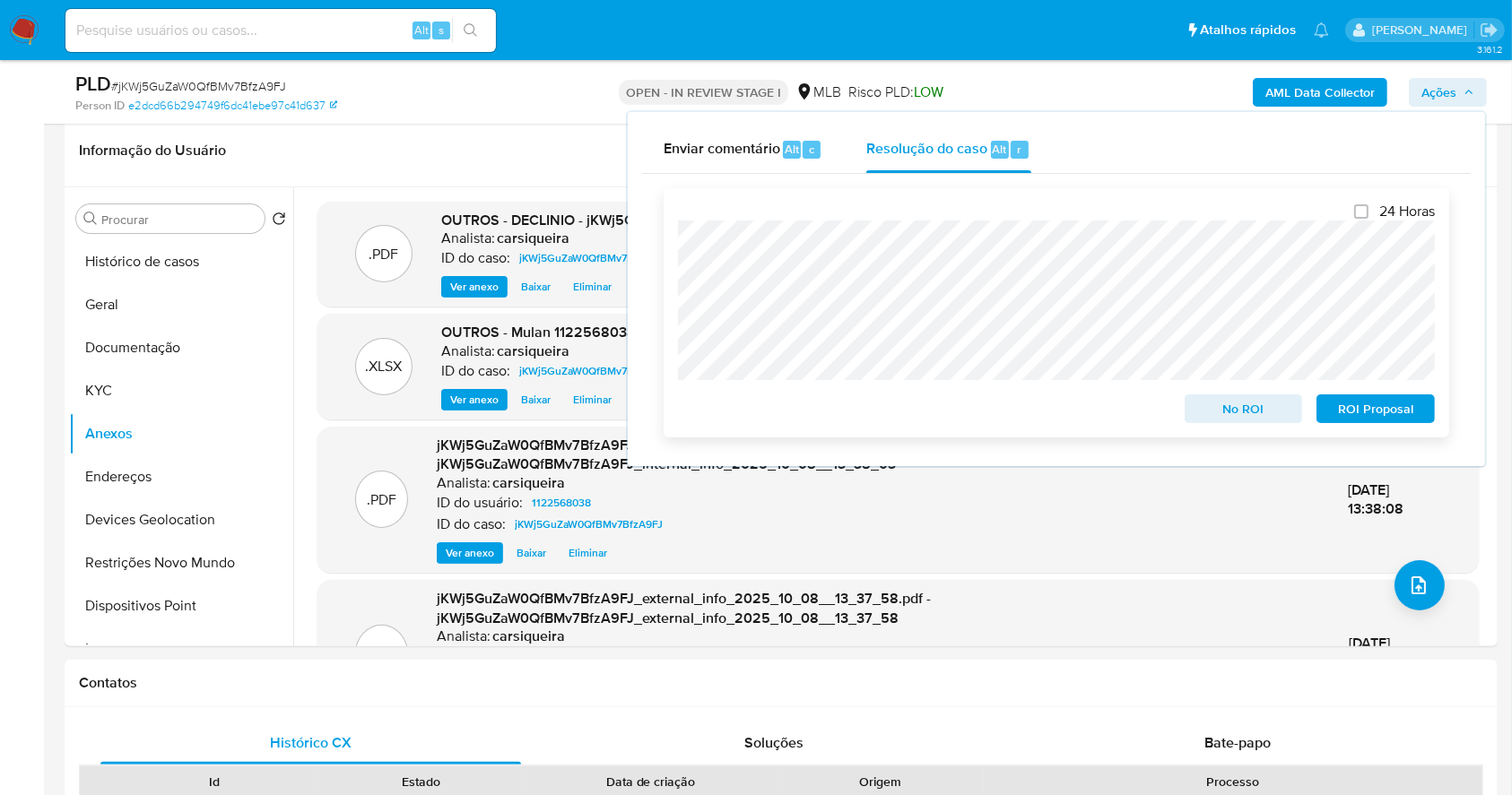
click at [1229, 411] on span "No ROI" at bounding box center [1244, 408] width 93 height 25
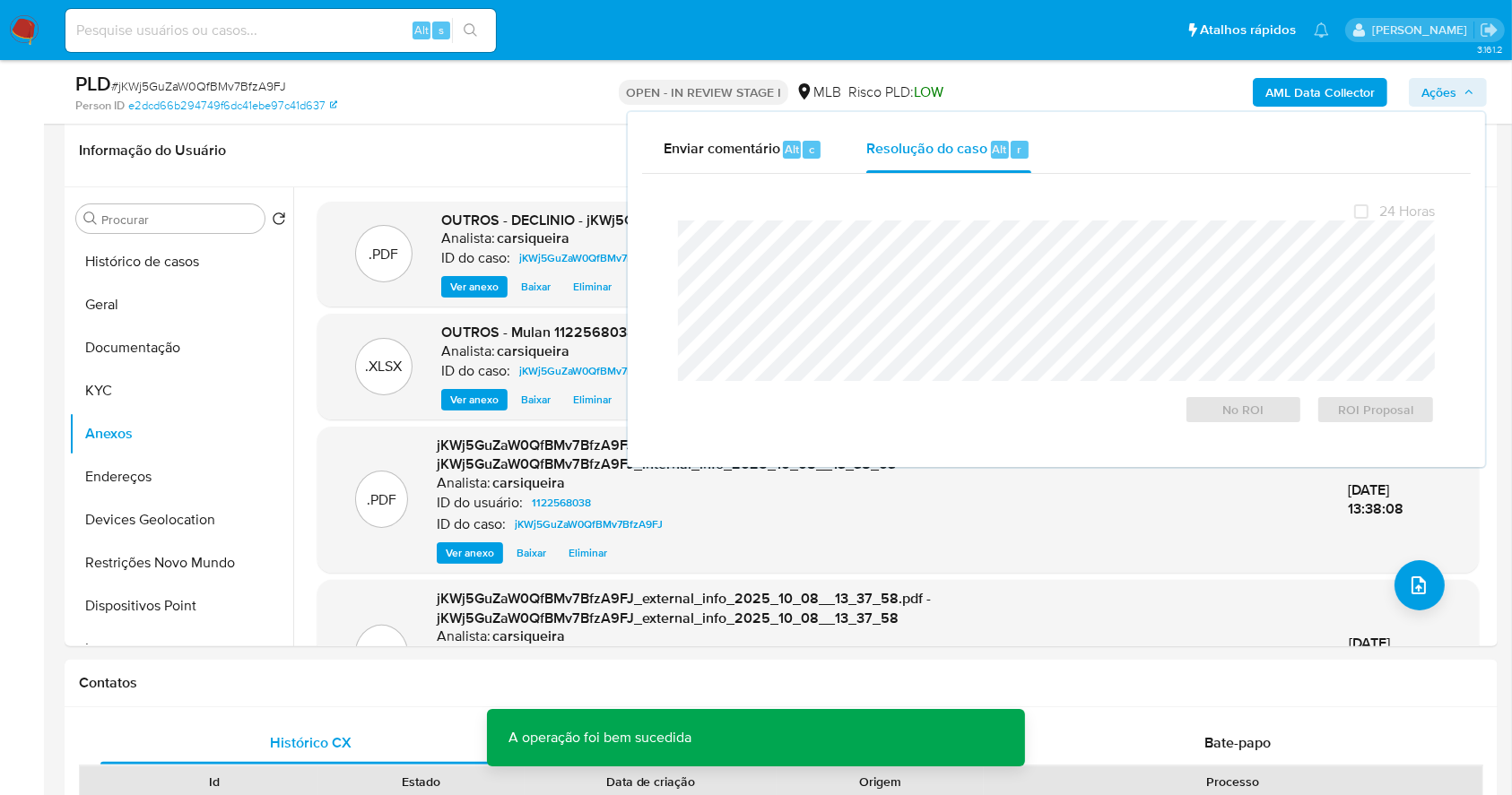
click at [187, 85] on span "# jKWj5GuZaW0QfBMv7BfzA9FJ" at bounding box center [199, 86] width 175 height 18
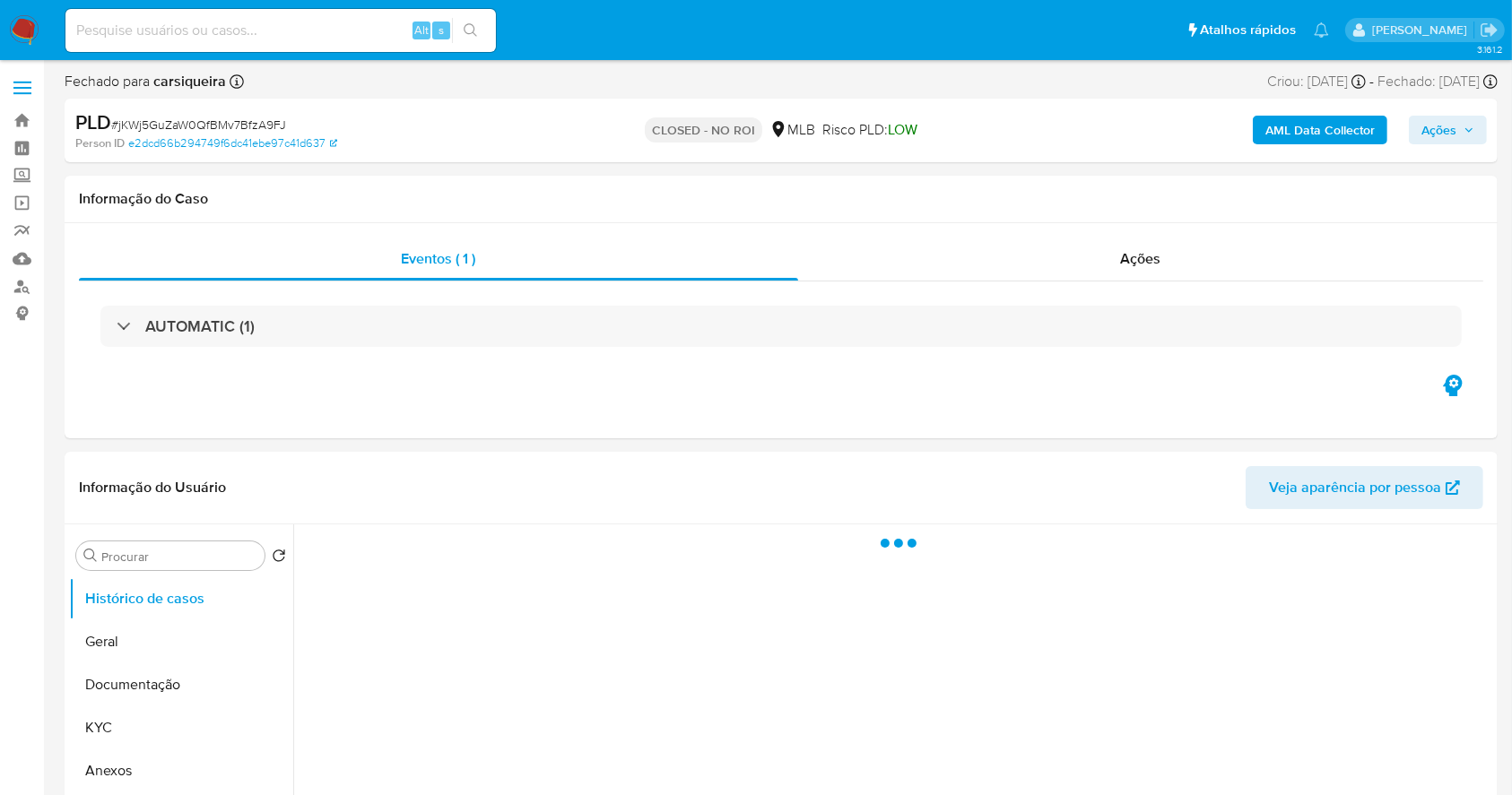
click at [20, 25] on img at bounding box center [24, 30] width 31 height 31
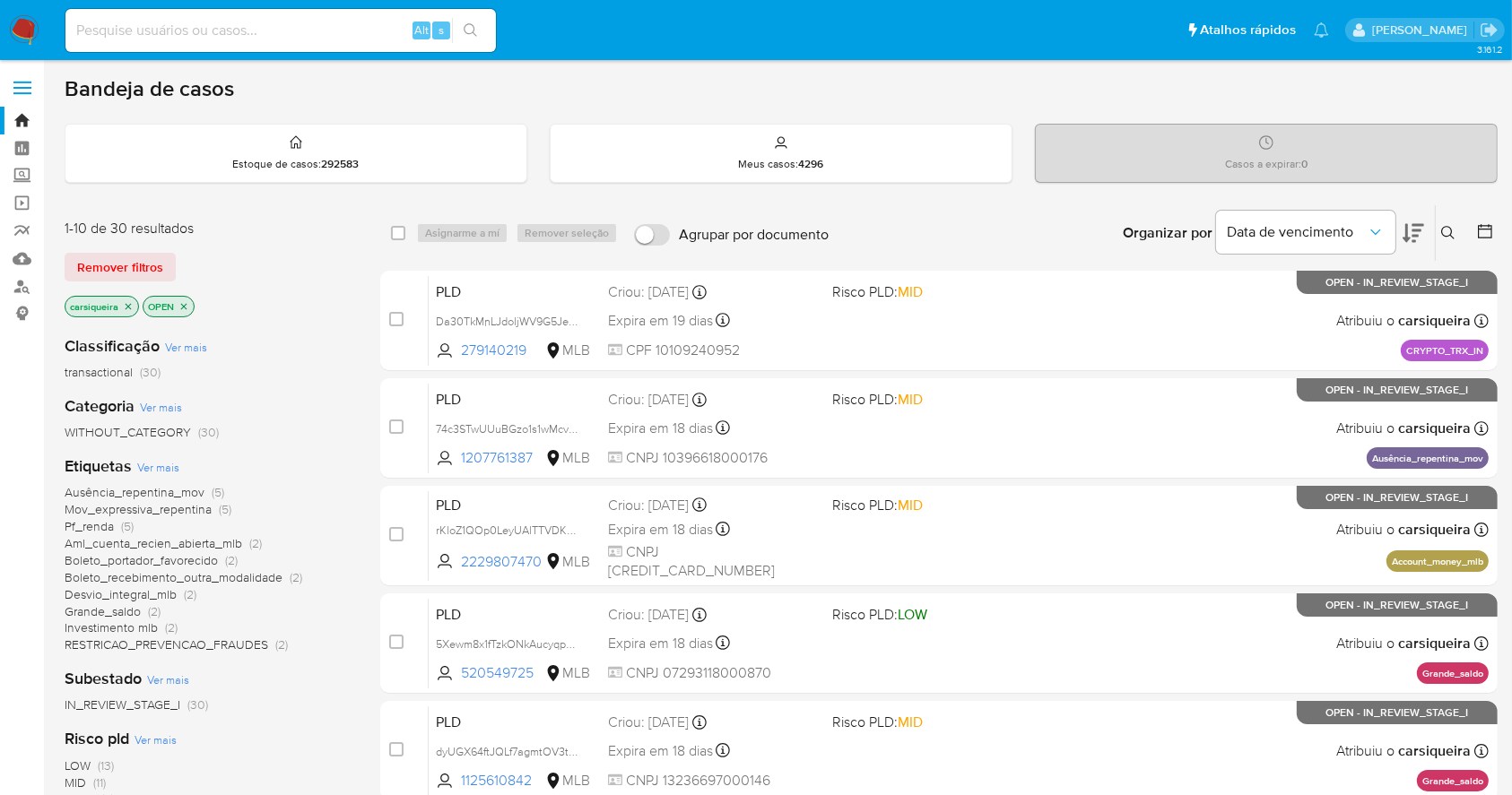
click at [205, 50] on div "Alt s" at bounding box center [281, 30] width 431 height 43
click at [198, 34] on input at bounding box center [281, 30] width 431 height 23
paste input "A0fJ1XDybloemtWq0UZp9LIe"
type input "A0fJ1XDybloemtWq0UZp9LIe"
click at [466, 23] on icon "search-icon" at bounding box center [471, 30] width 14 height 14
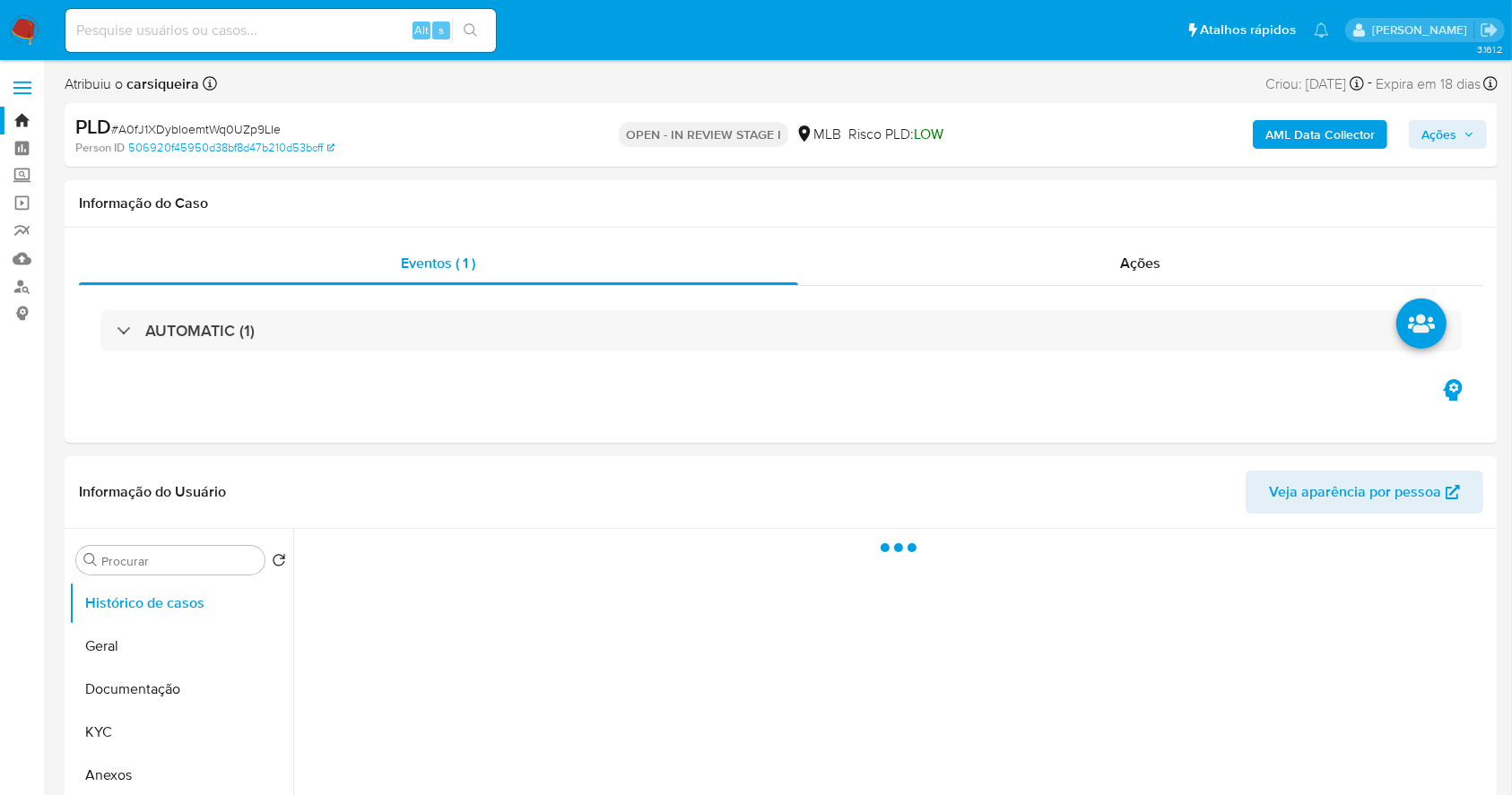
select select "10"
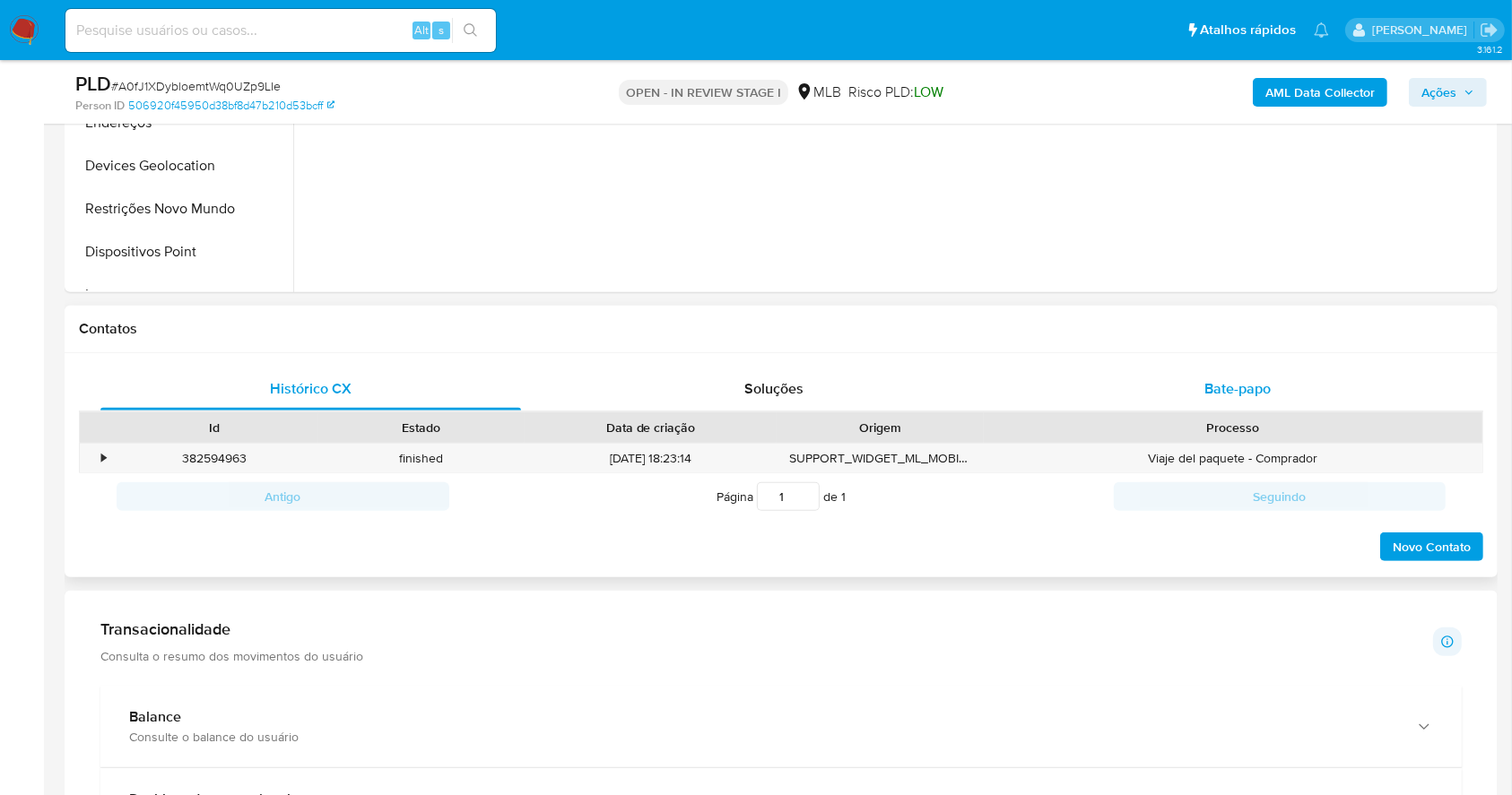
scroll to position [718, 0]
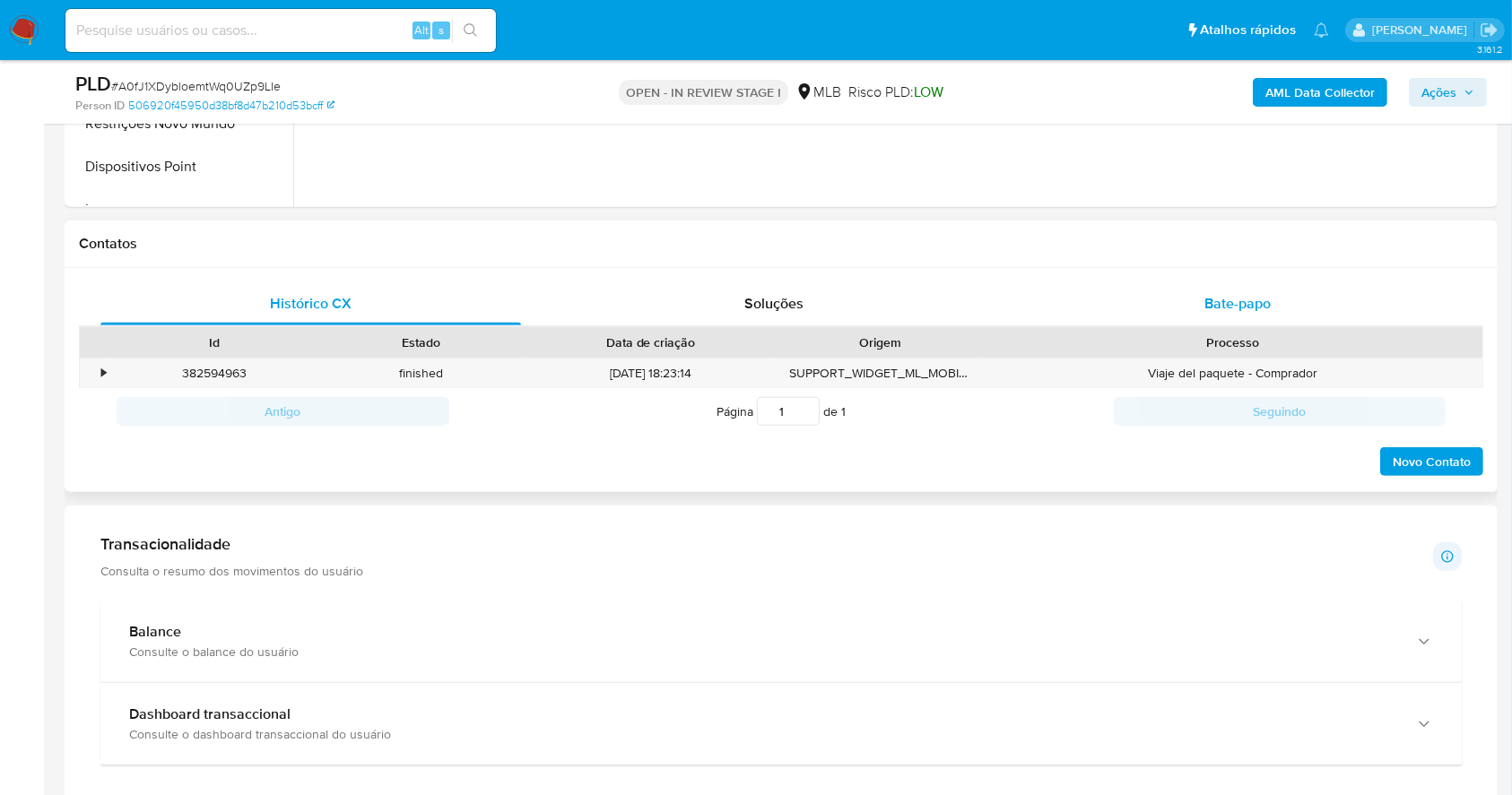
click at [1217, 315] on div "Bate-papo" at bounding box center [1238, 303] width 421 height 43
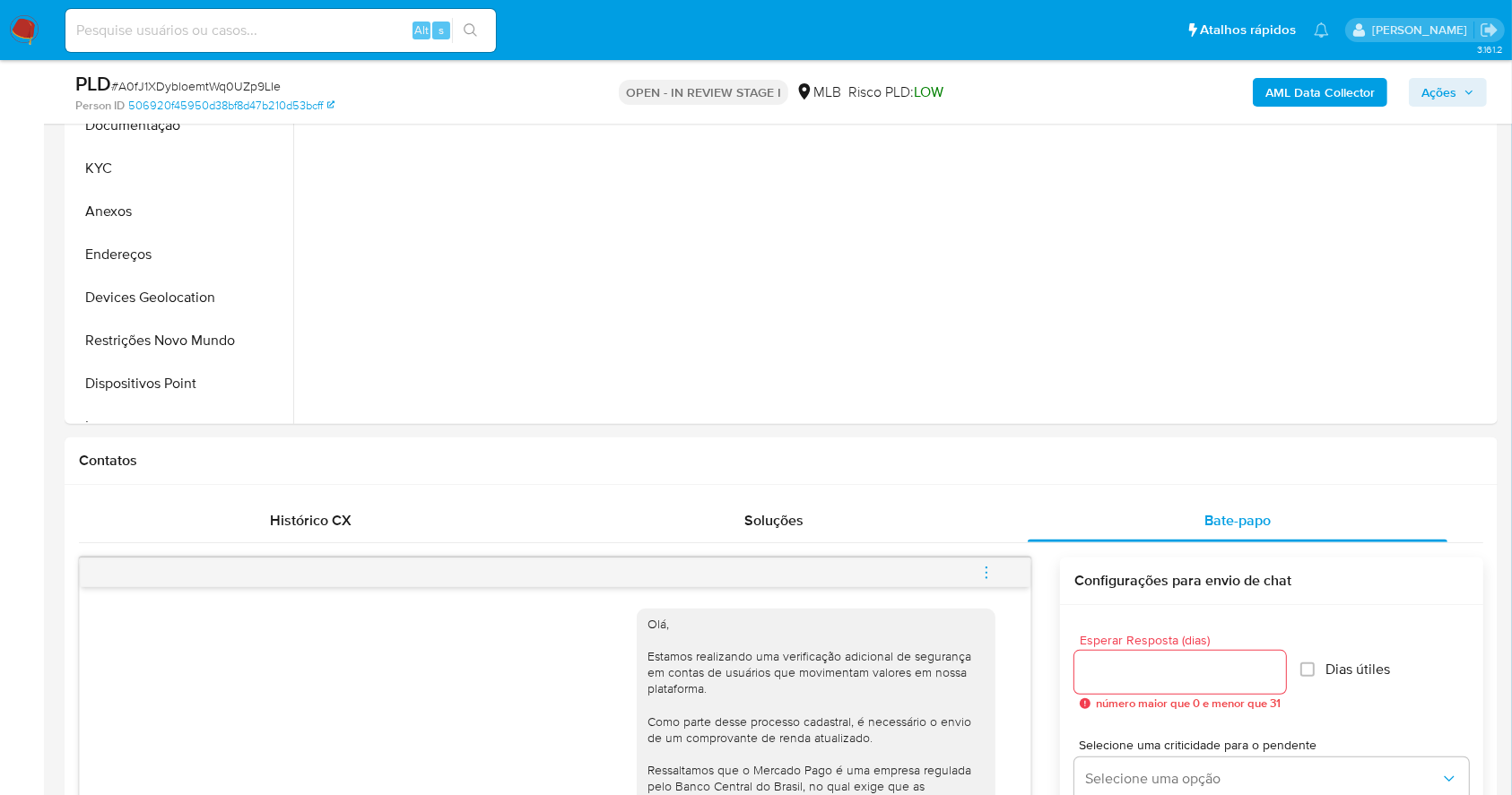
scroll to position [119, 0]
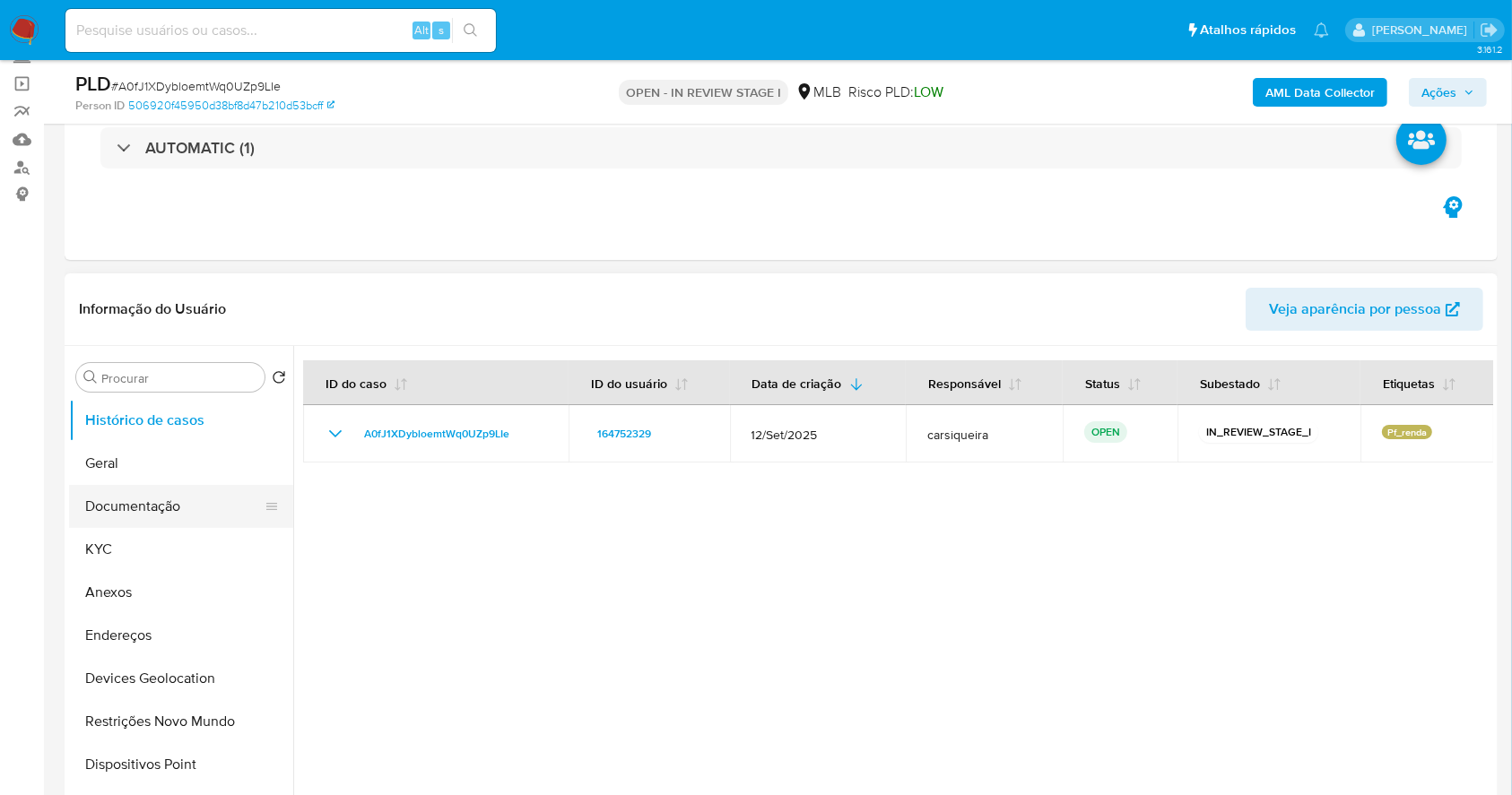
click at [147, 517] on button "Documentação" at bounding box center [174, 506] width 209 height 43
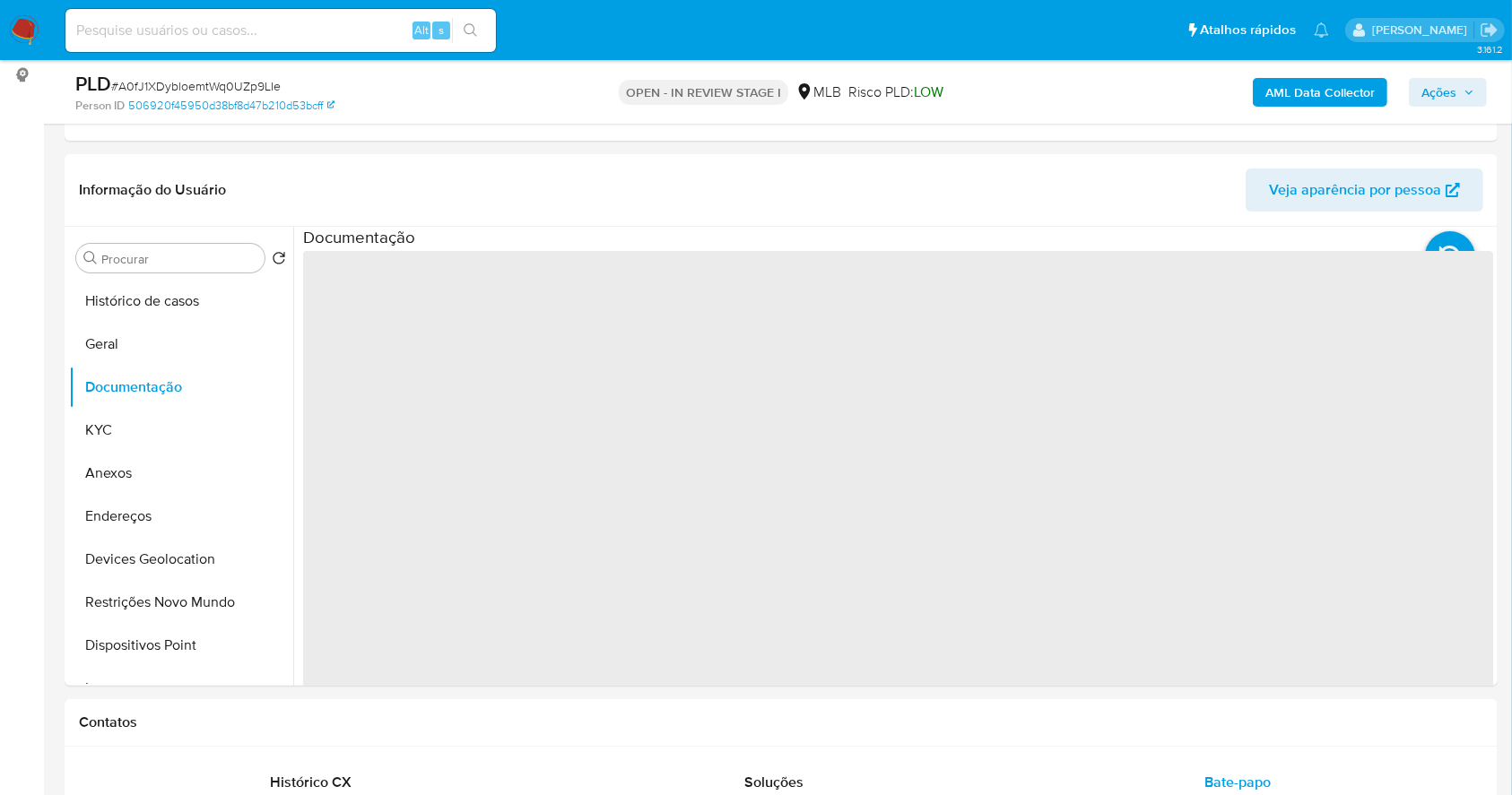
scroll to position [250, 0]
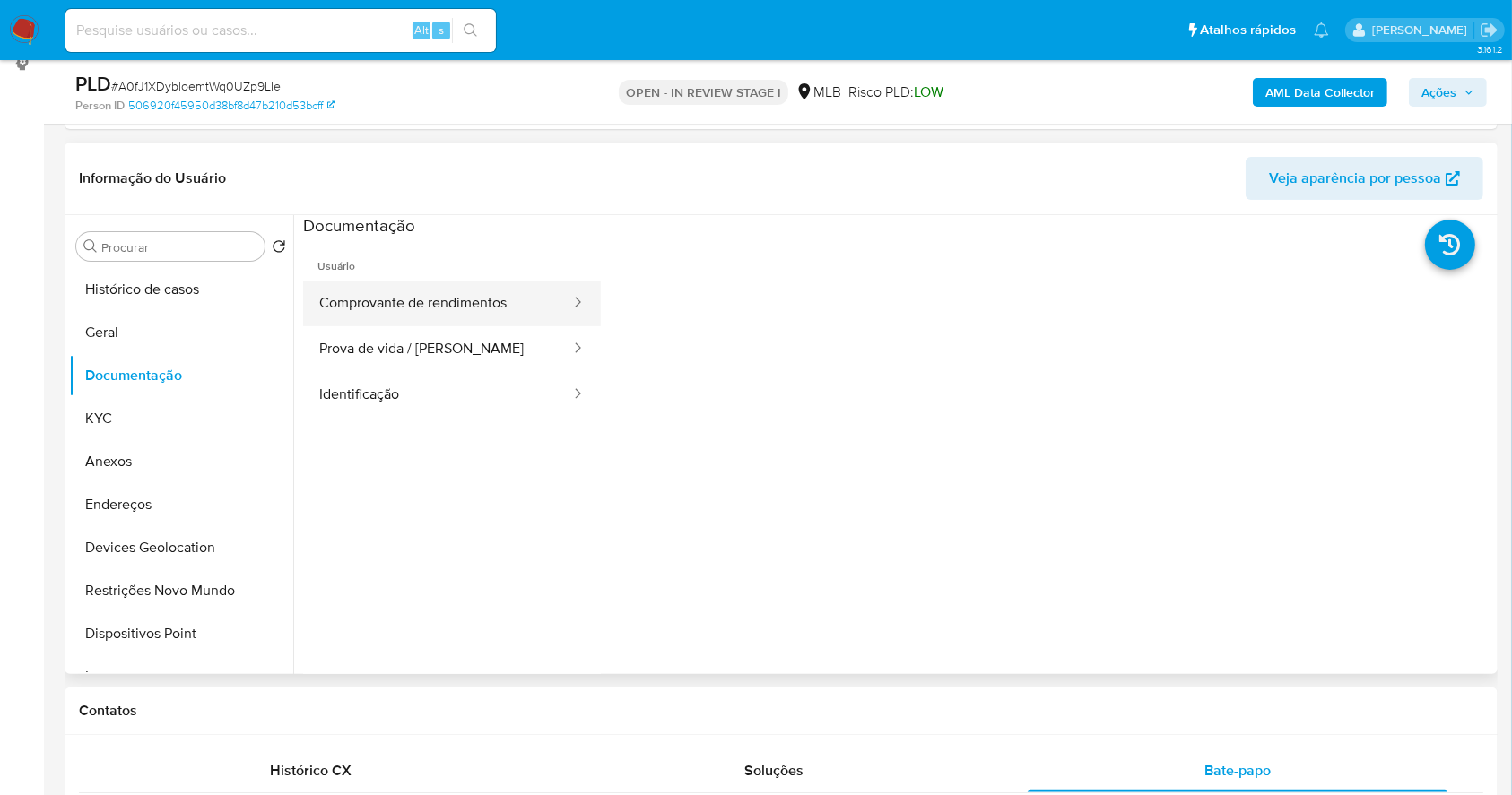
click at [494, 308] on button "Comprovante de rendimentos" at bounding box center [437, 304] width 269 height 46
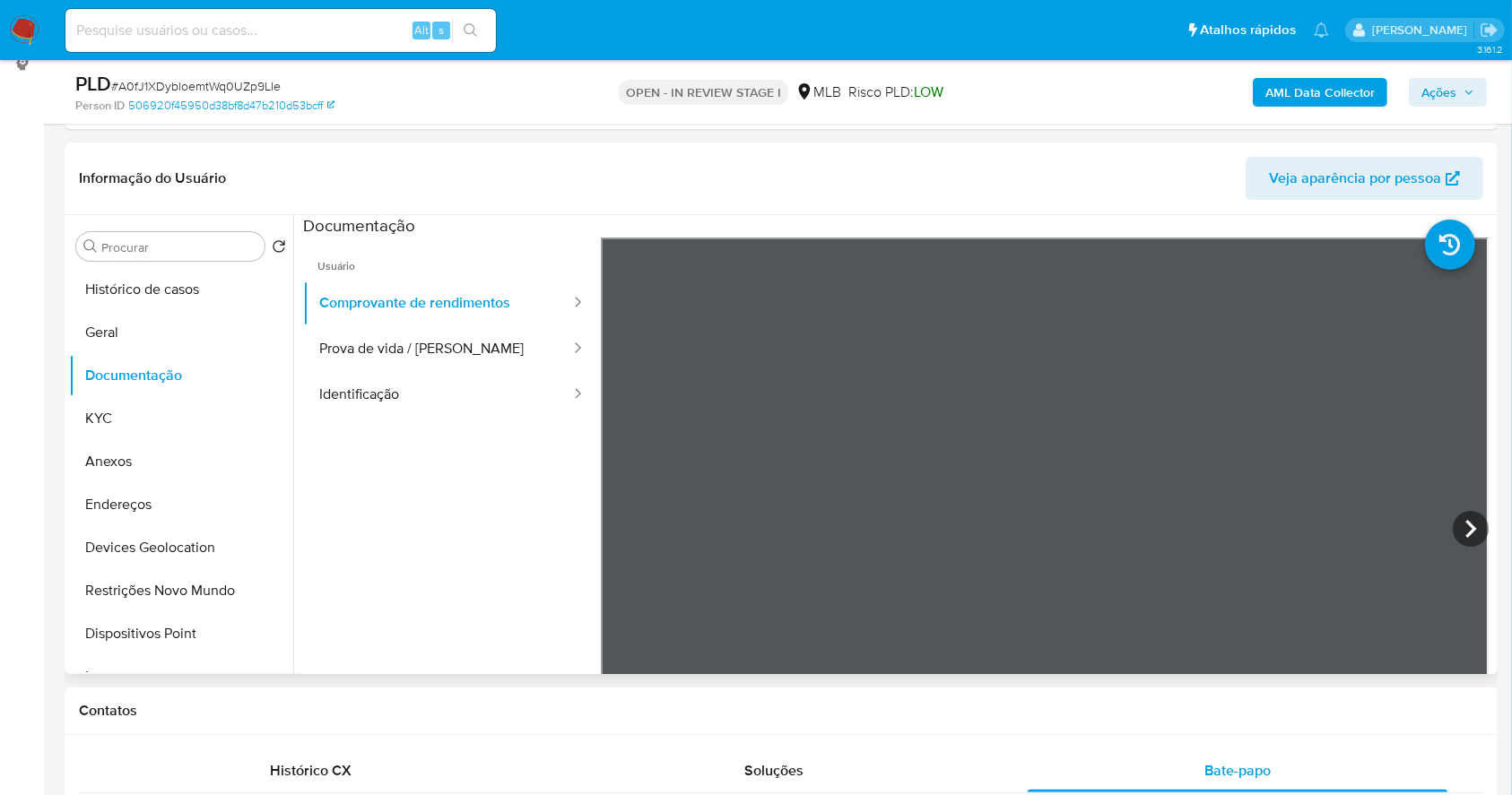
scroll to position [130, 0]
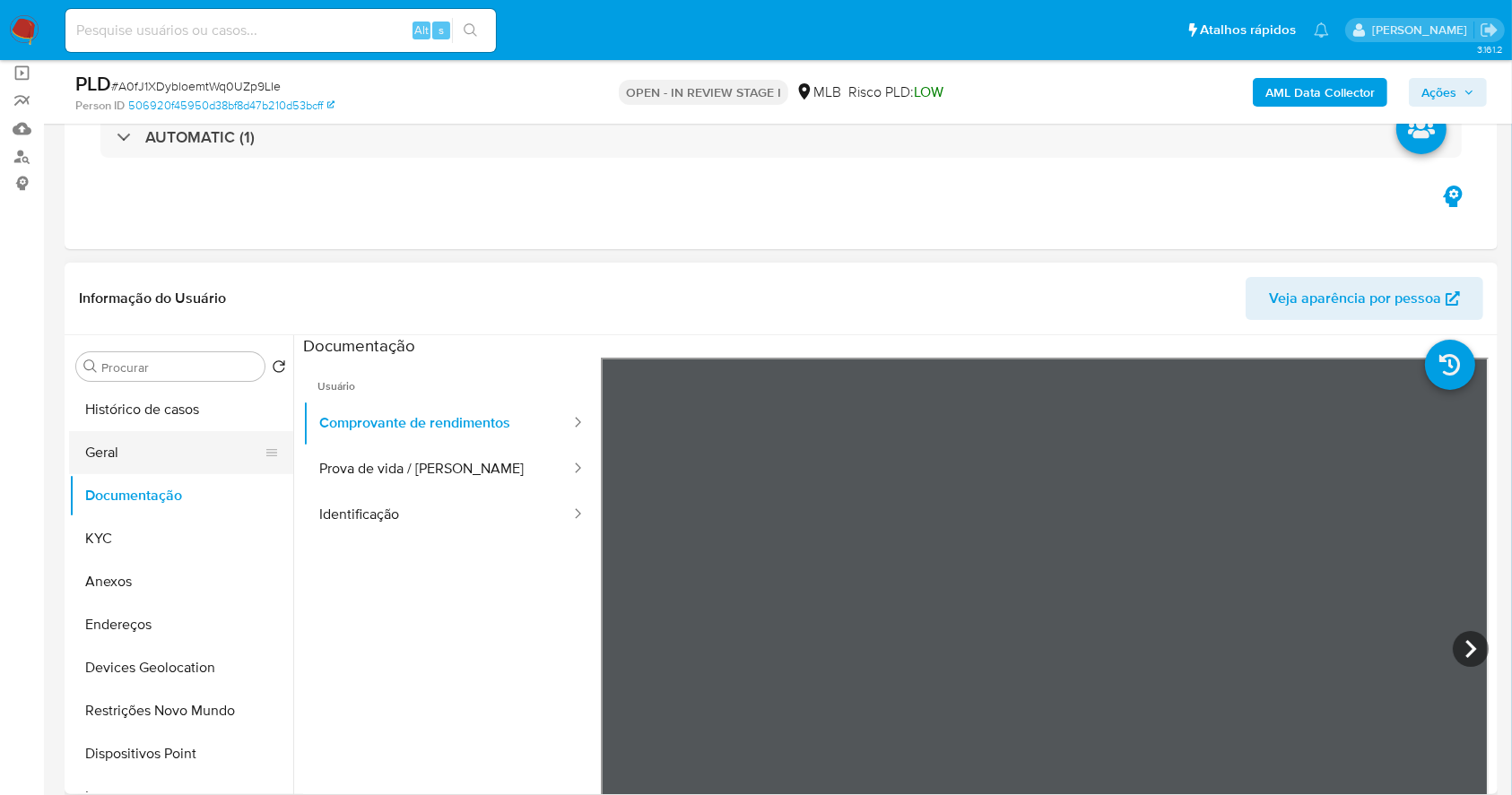
click at [112, 441] on button "Geral" at bounding box center [174, 452] width 209 height 43
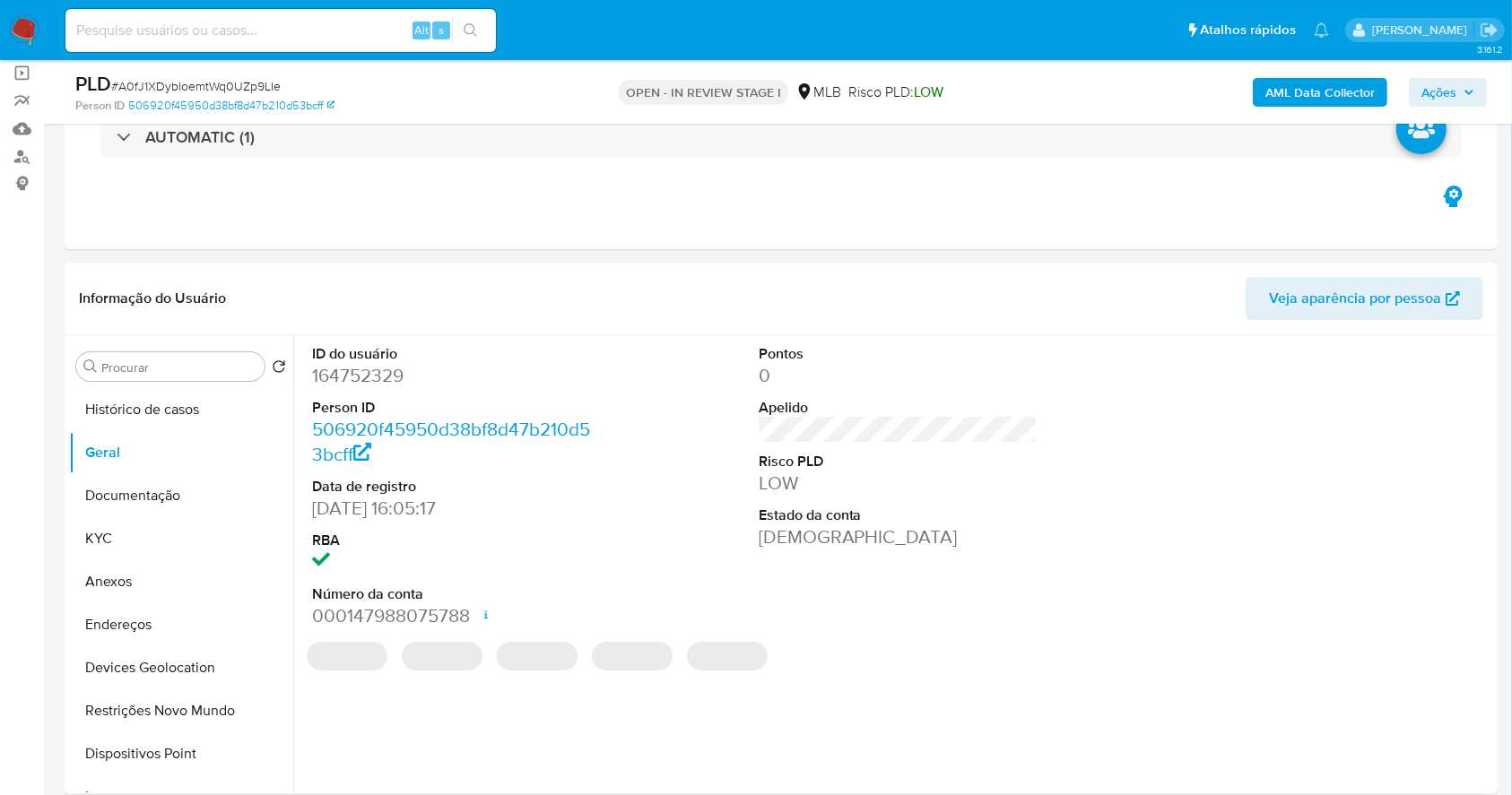
click at [356, 372] on dd "164752329" at bounding box center [452, 375] width 280 height 25
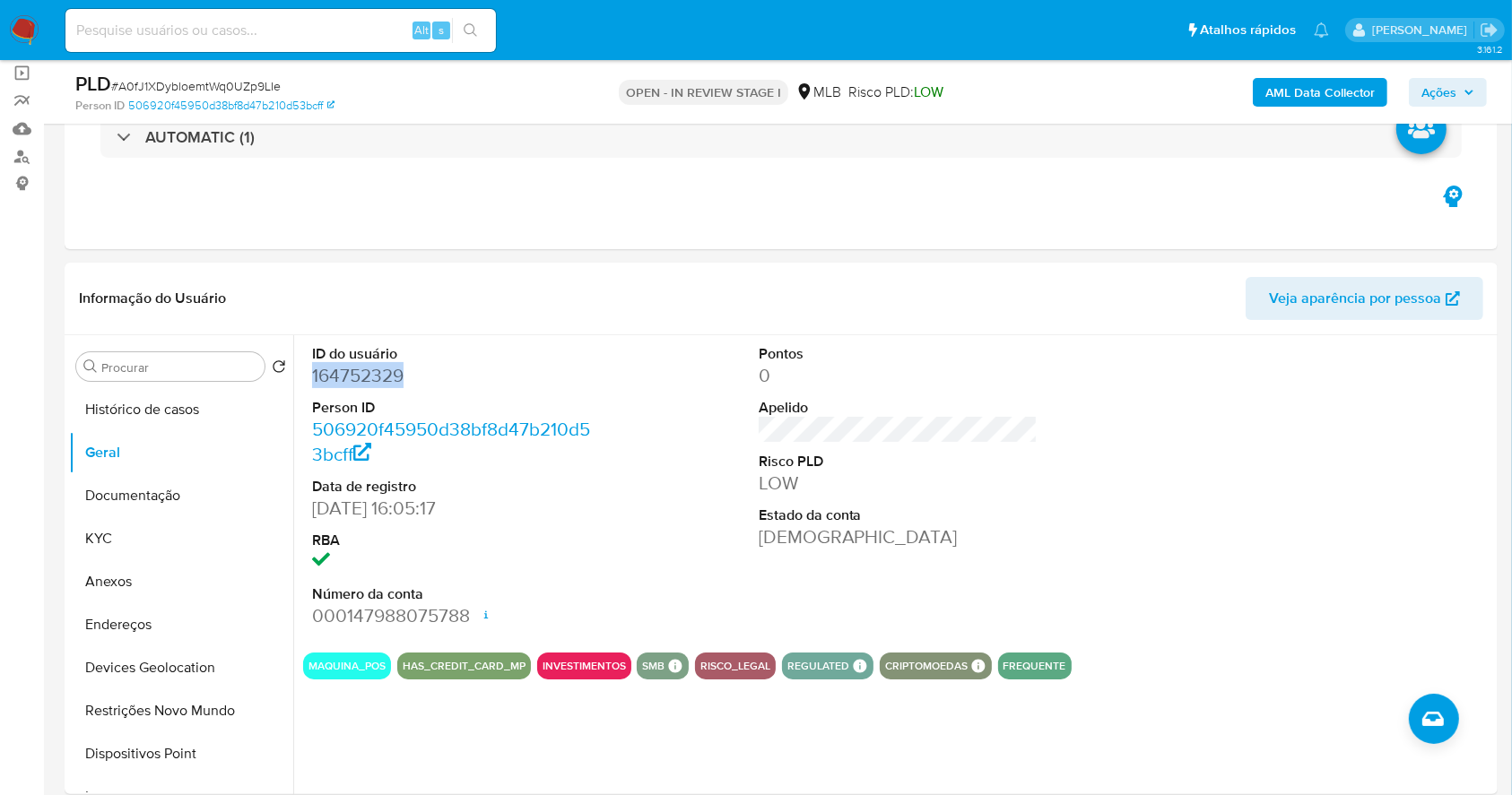
copy dd "164752329"
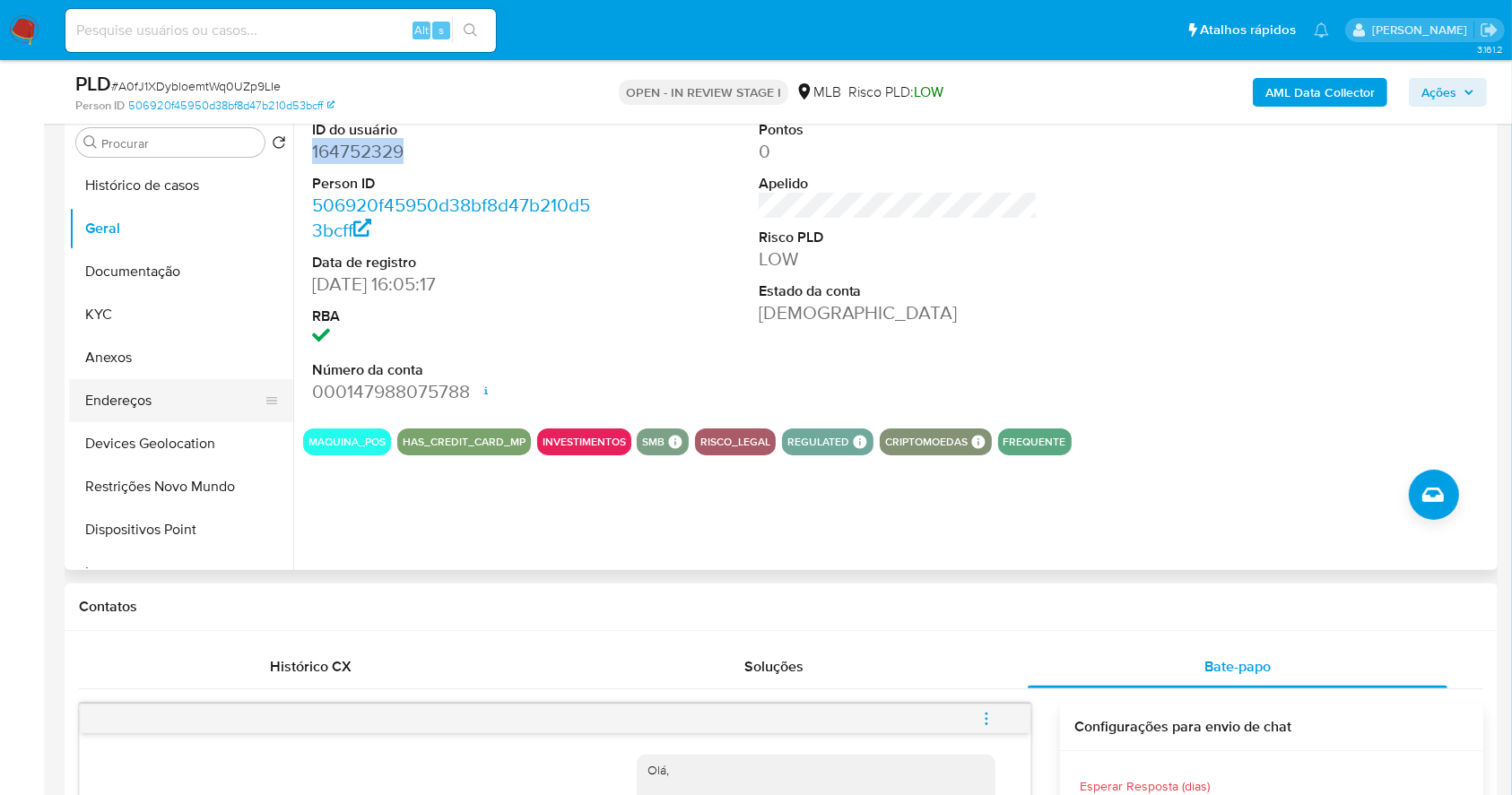
scroll to position [369, 0]
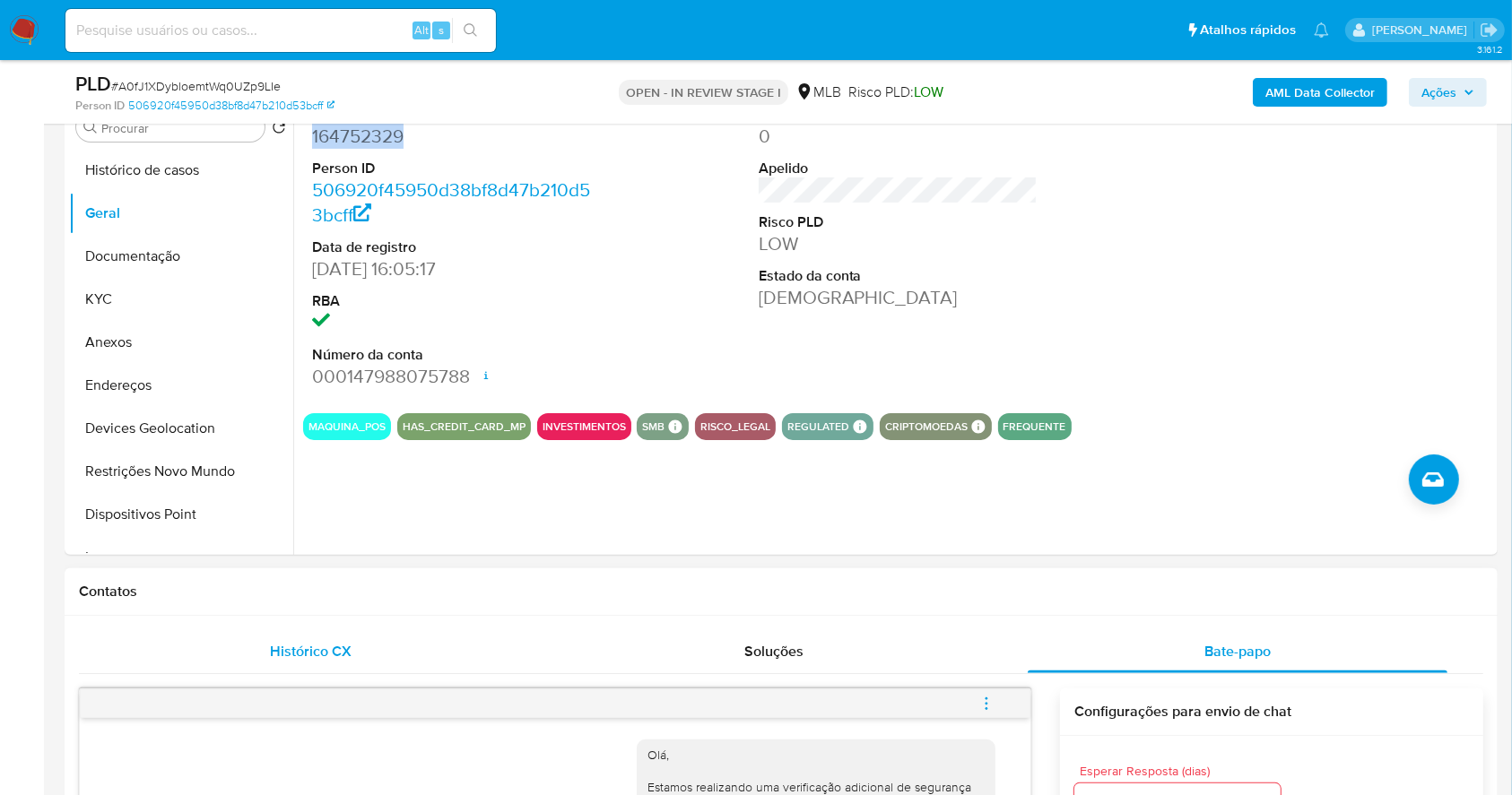
click at [292, 645] on span "Histórico CX" at bounding box center [311, 651] width 81 height 21
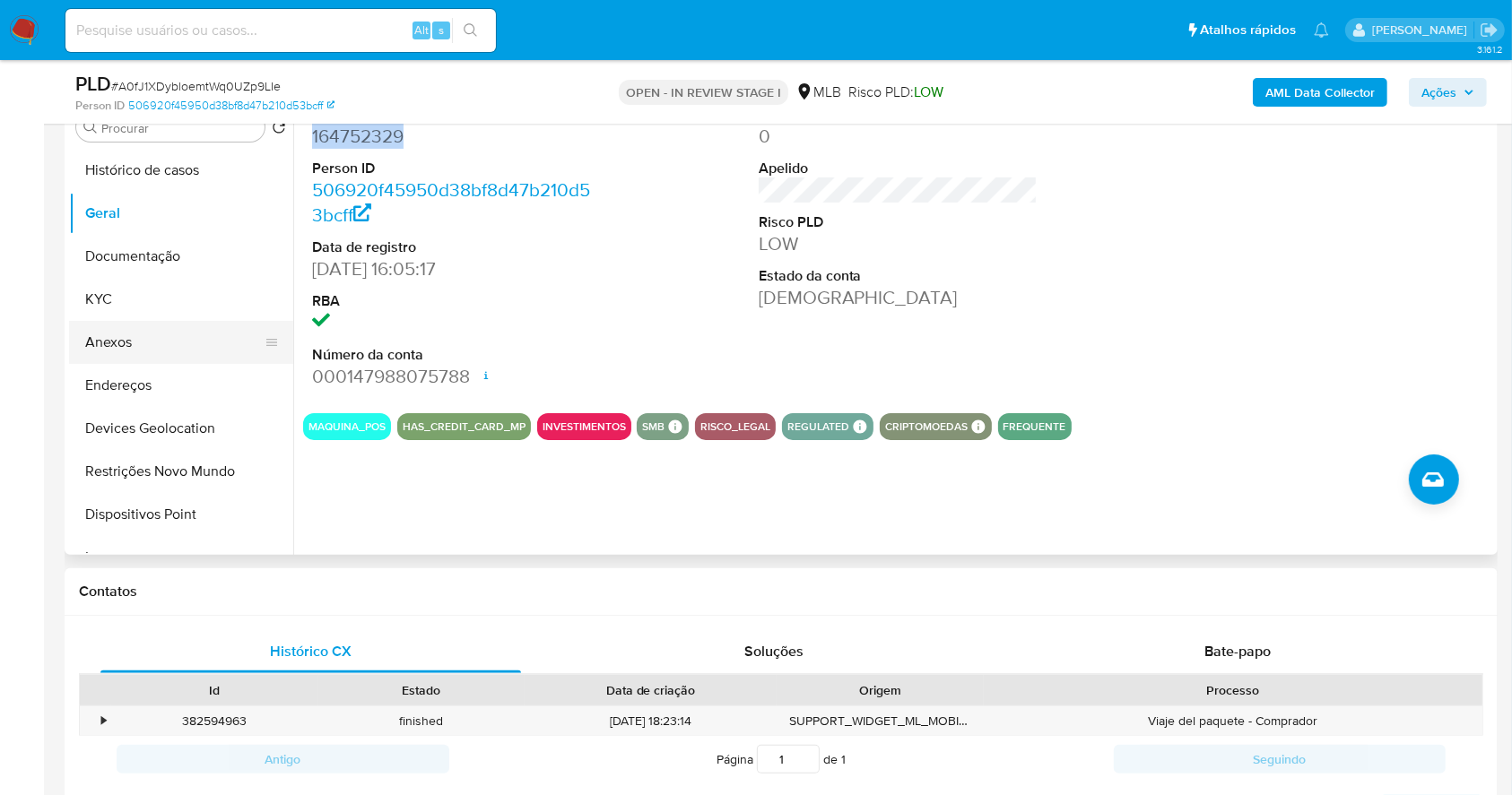
click at [120, 322] on button "Anexos" at bounding box center [174, 341] width 209 height 43
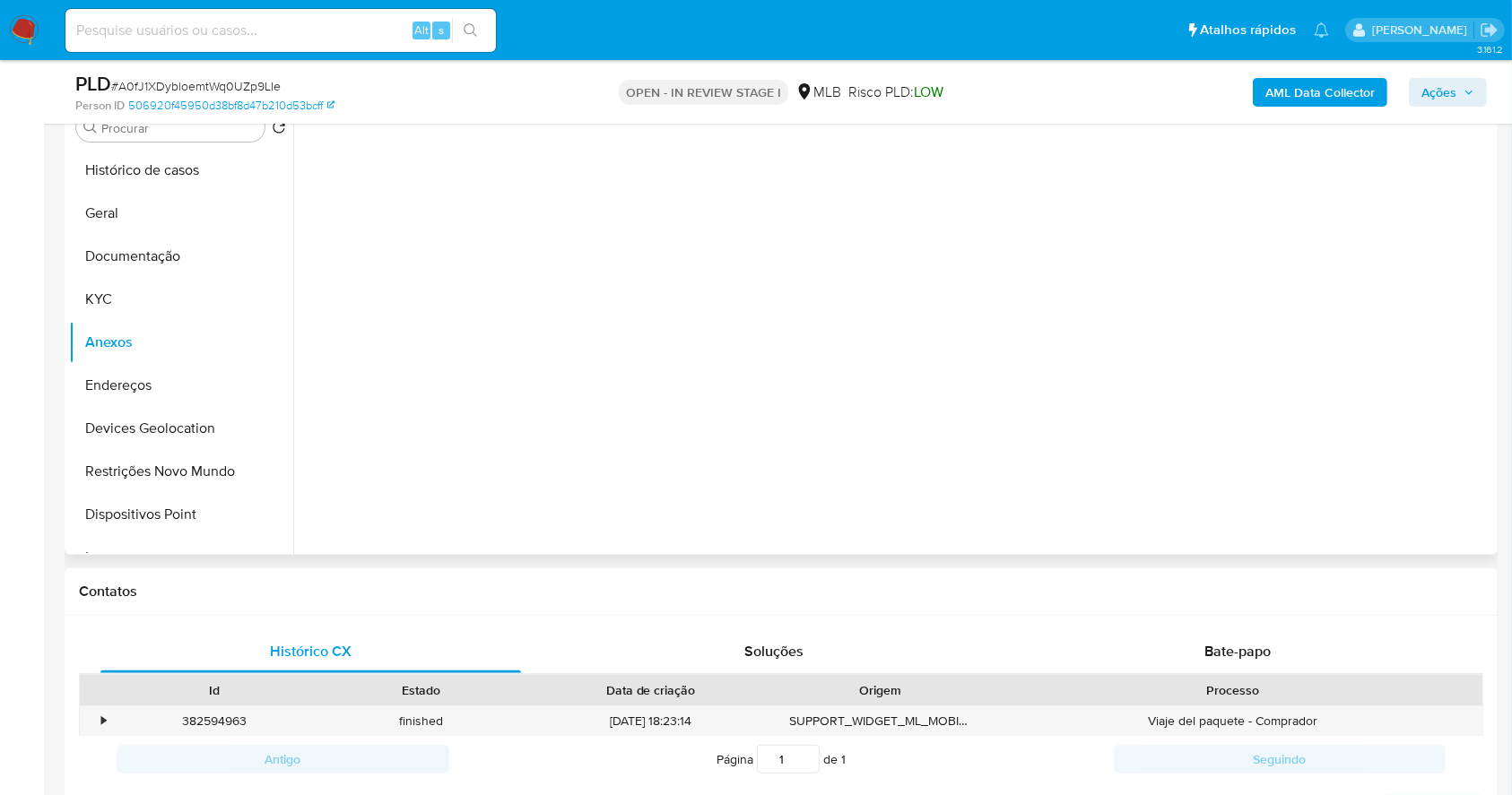
scroll to position [250, 0]
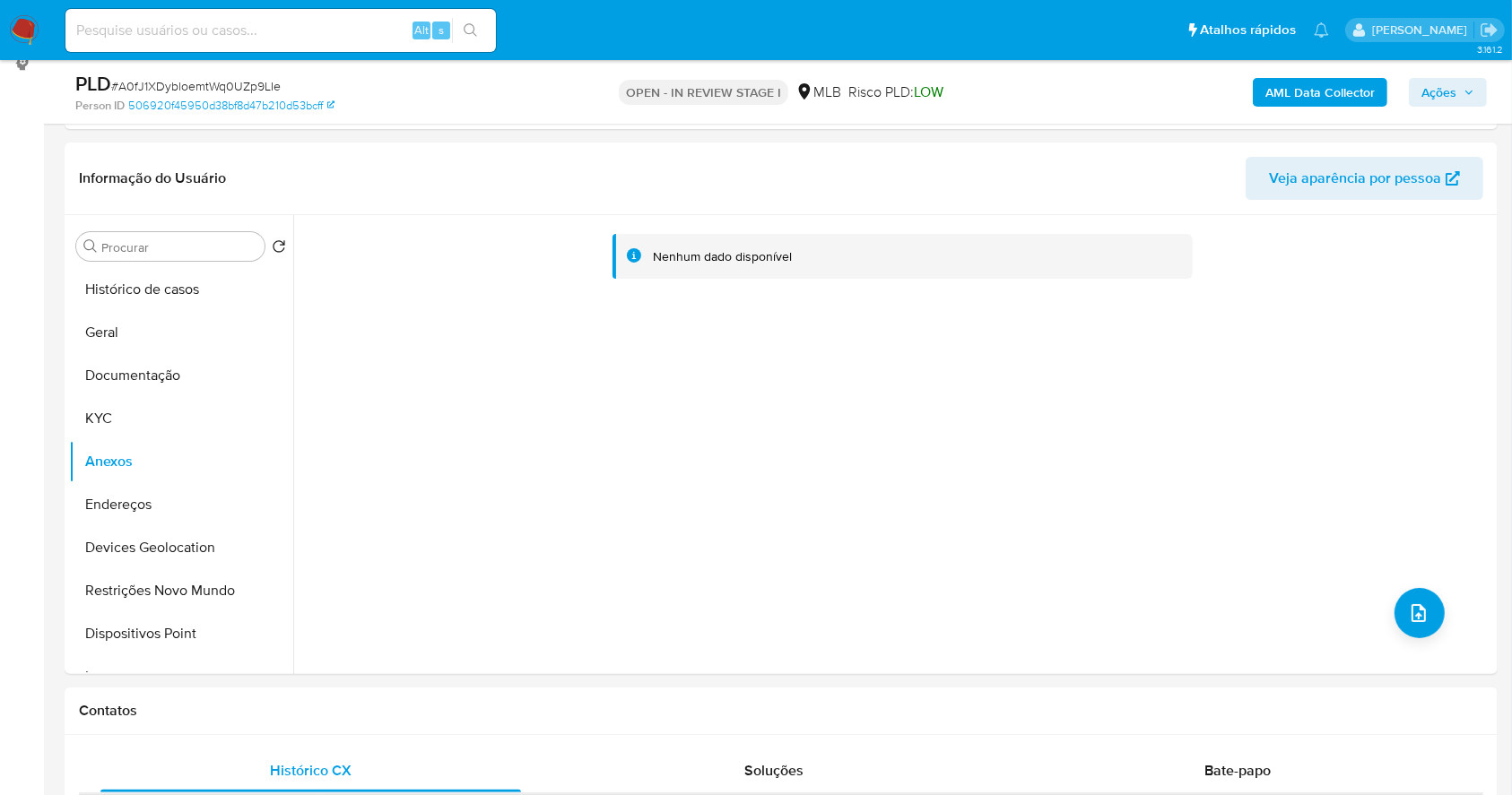
click at [1302, 92] on b "AML Data Collector" at bounding box center [1319, 92] width 109 height 29
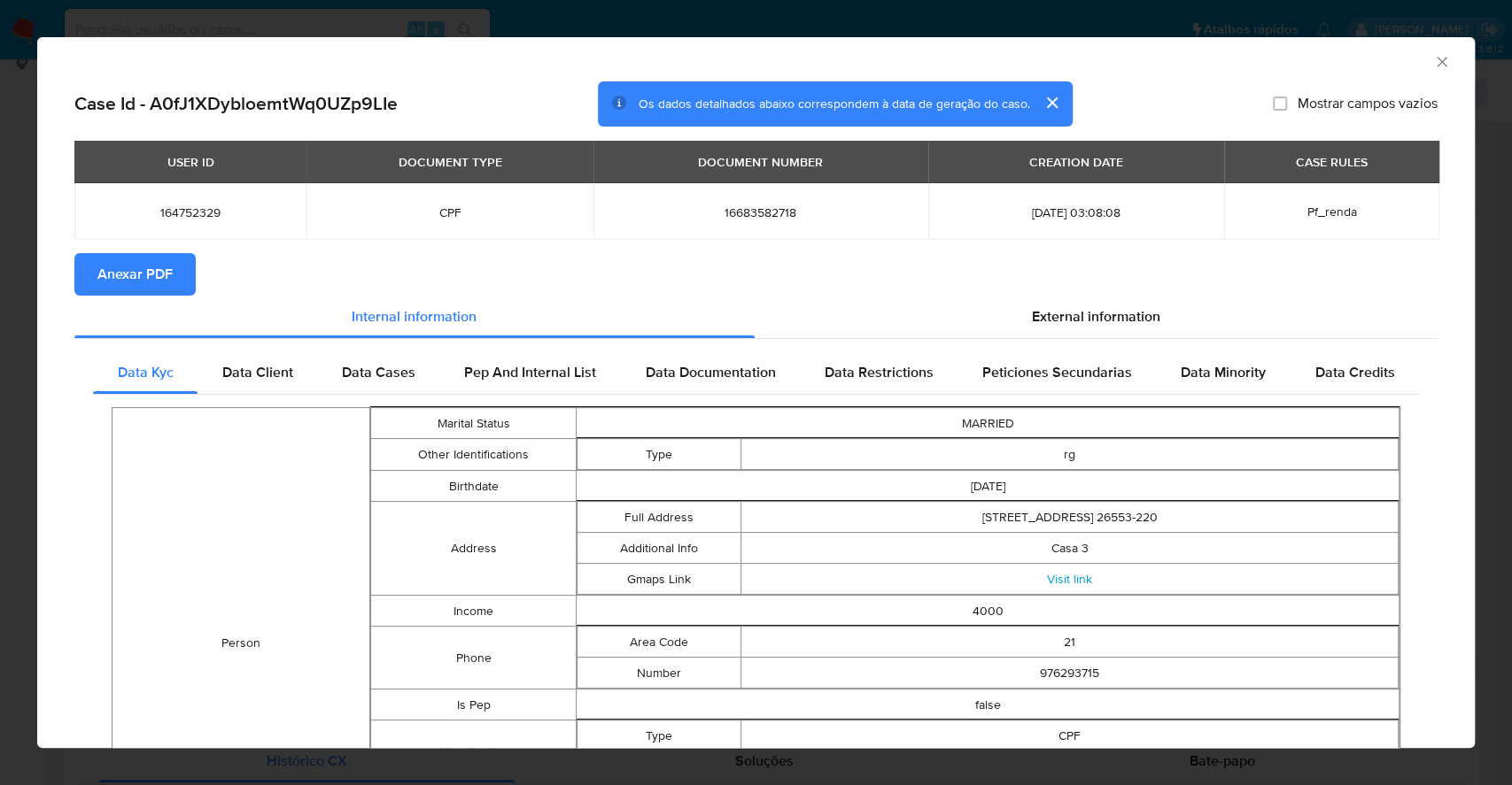
click at [98, 285] on span "Anexar PDF" at bounding box center [134, 274] width 76 height 39
click at [0, 468] on div "AML Data Collector Case Id - A0fJ1XDybloemtWq0UZp9LIe Os dados detalhados abaix…" at bounding box center [756, 392] width 1512 height 785
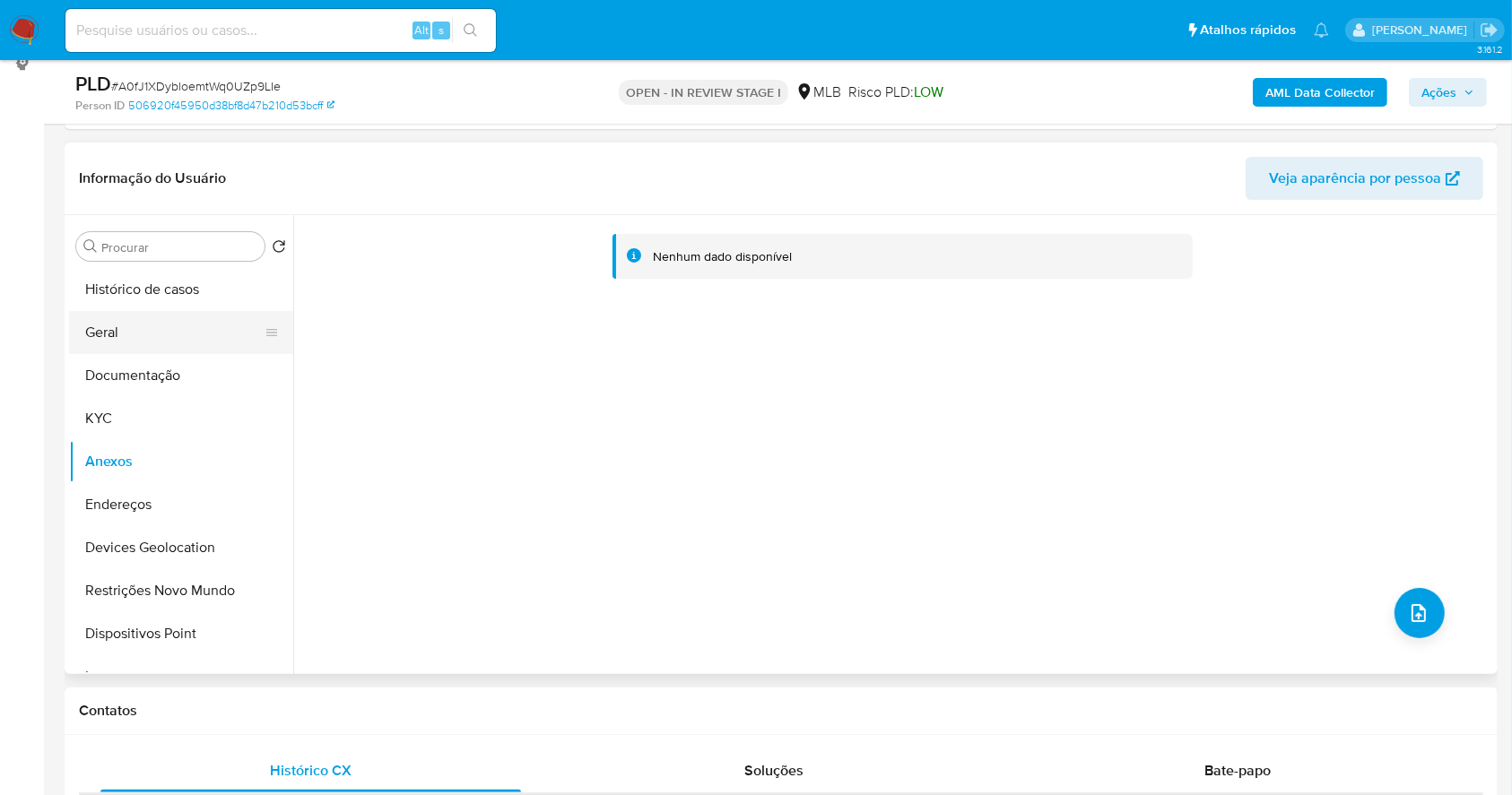
click at [183, 337] on button "Geral" at bounding box center [174, 331] width 209 height 43
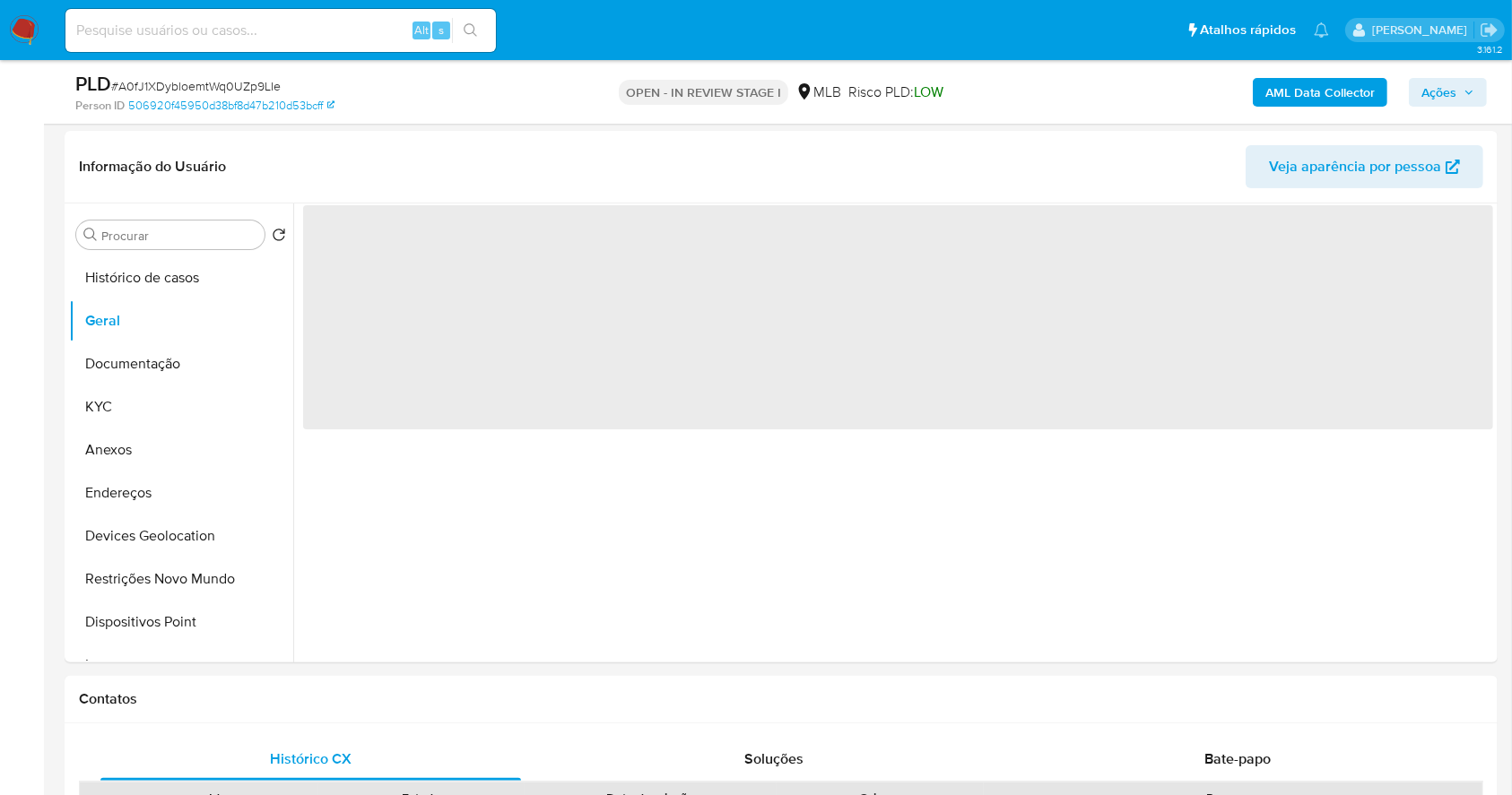
scroll to position [265, 0]
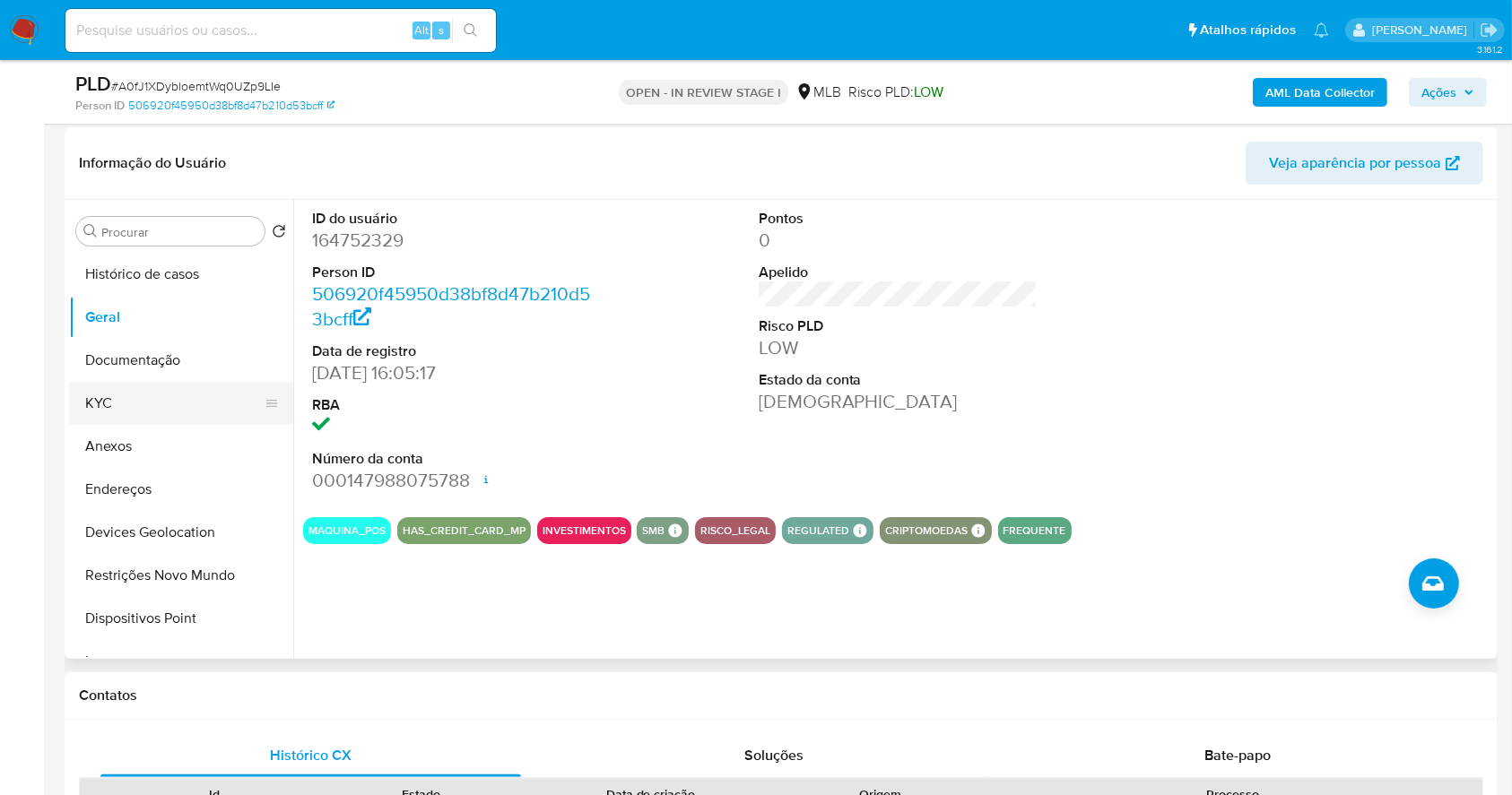
click at [170, 413] on button "KYC" at bounding box center [174, 403] width 209 height 43
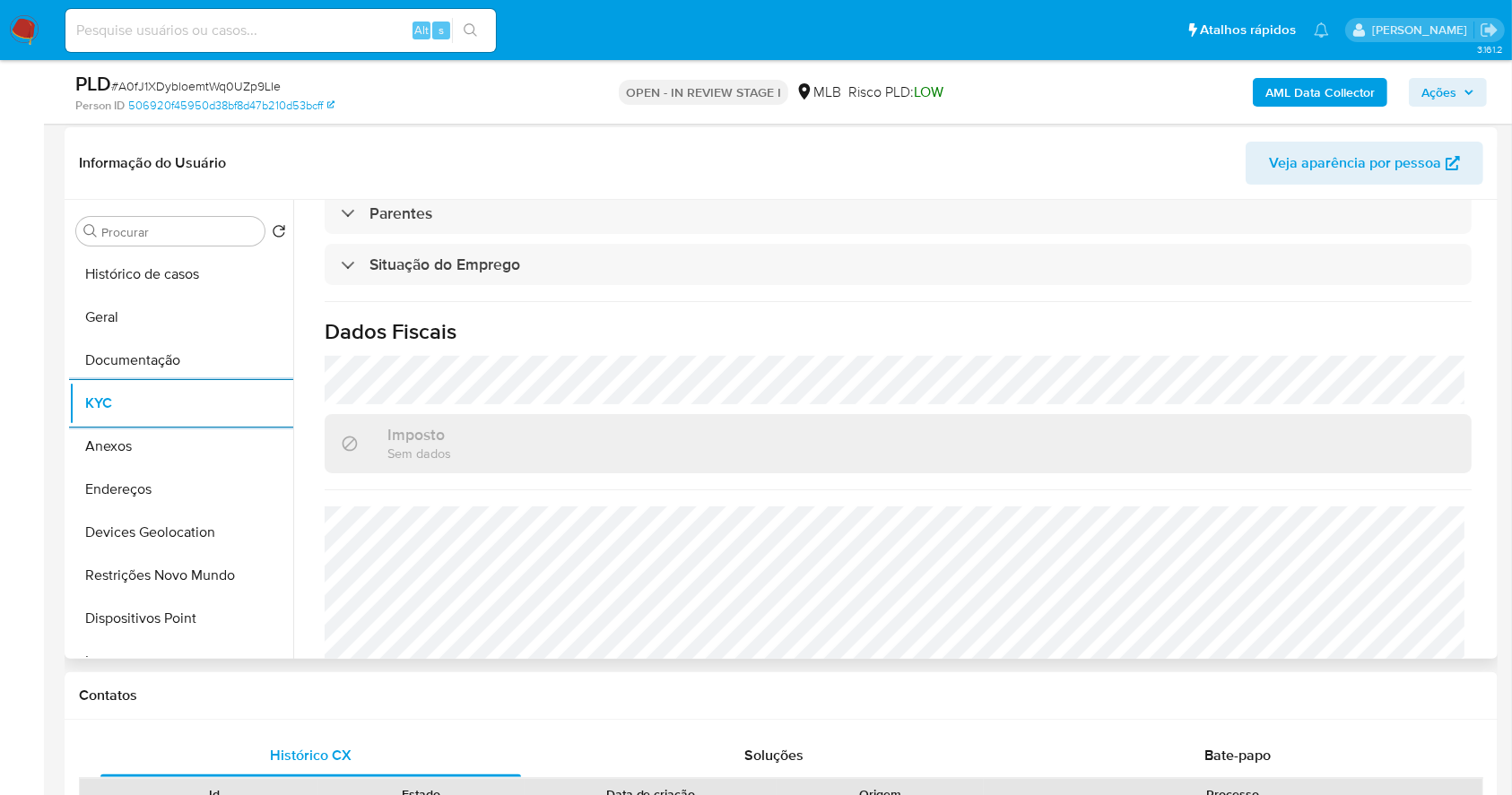
scroll to position [767, 0]
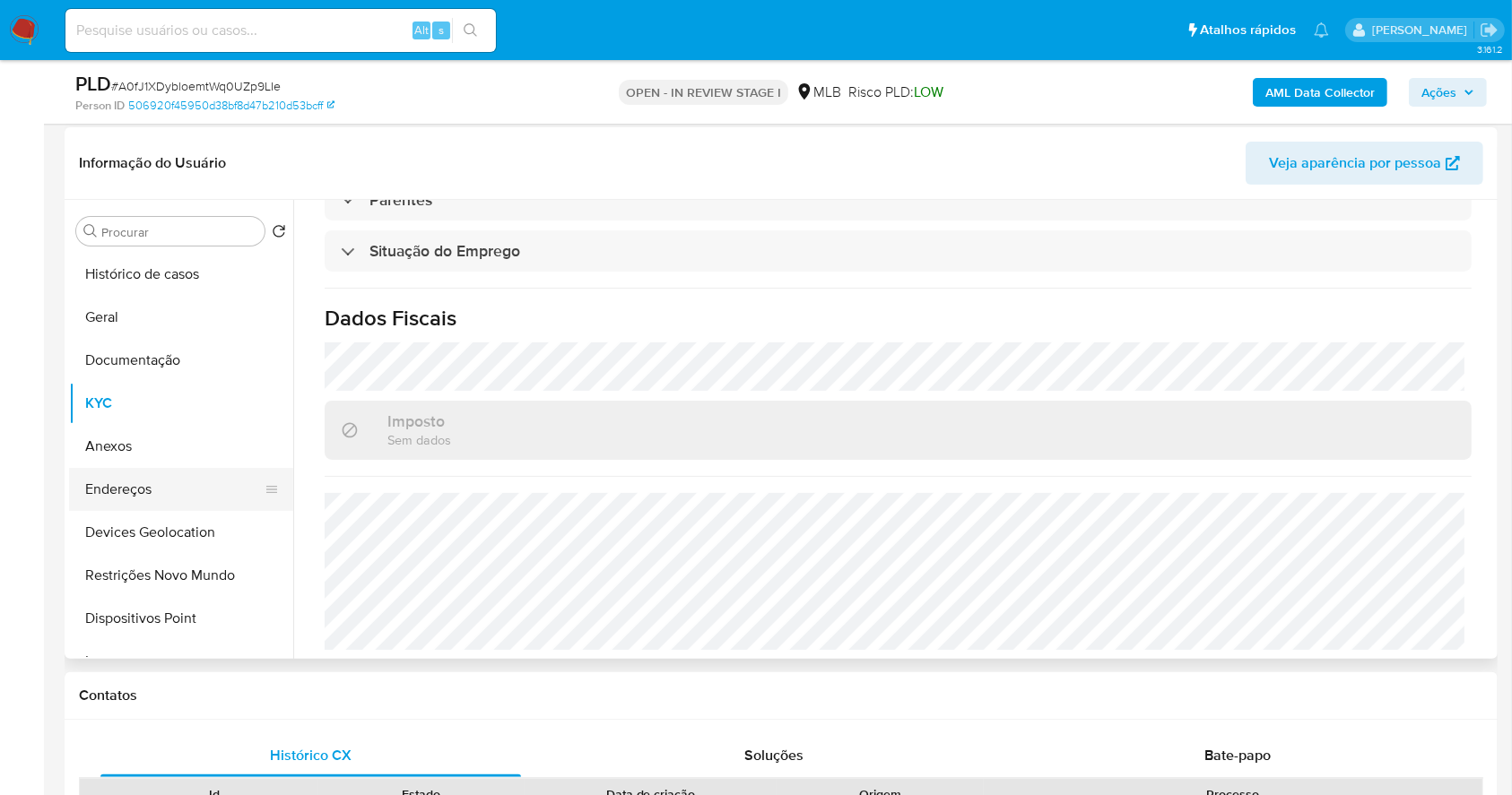
click at [126, 484] on button "Endereços" at bounding box center [174, 488] width 209 height 43
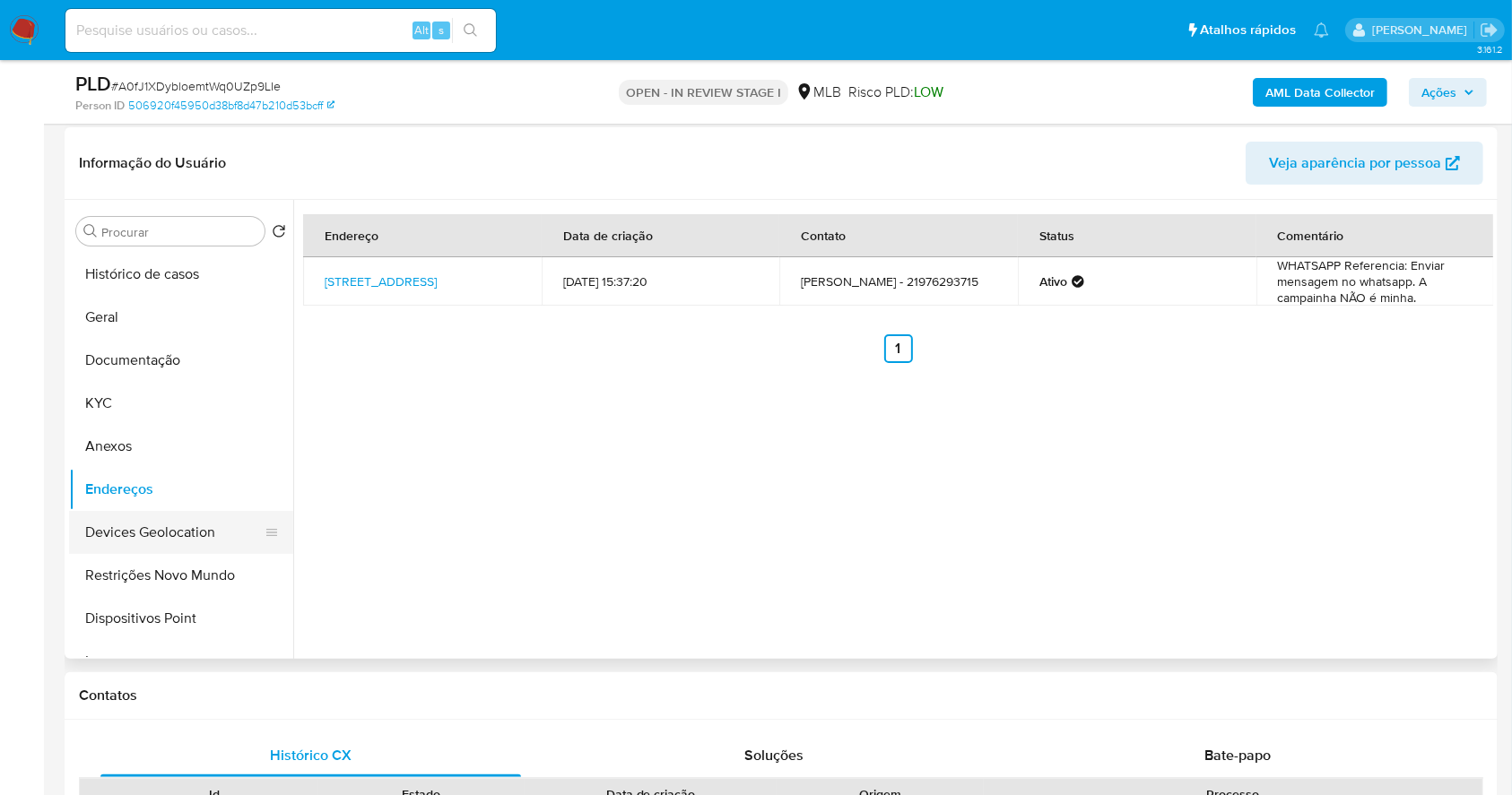
click at [157, 534] on button "Devices Geolocation" at bounding box center [174, 532] width 209 height 43
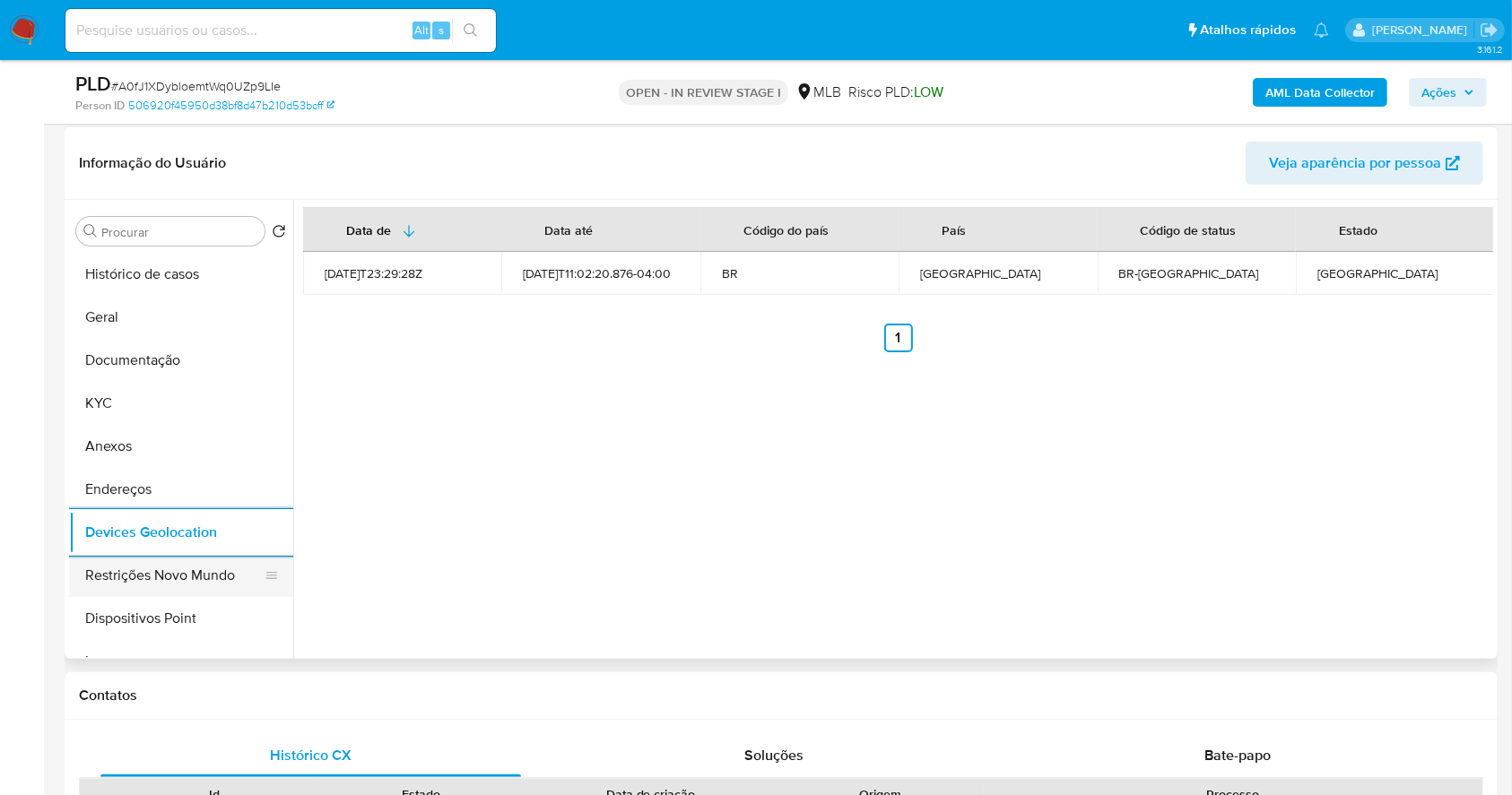
click at [172, 570] on button "Restrições Novo Mundo" at bounding box center [174, 575] width 209 height 43
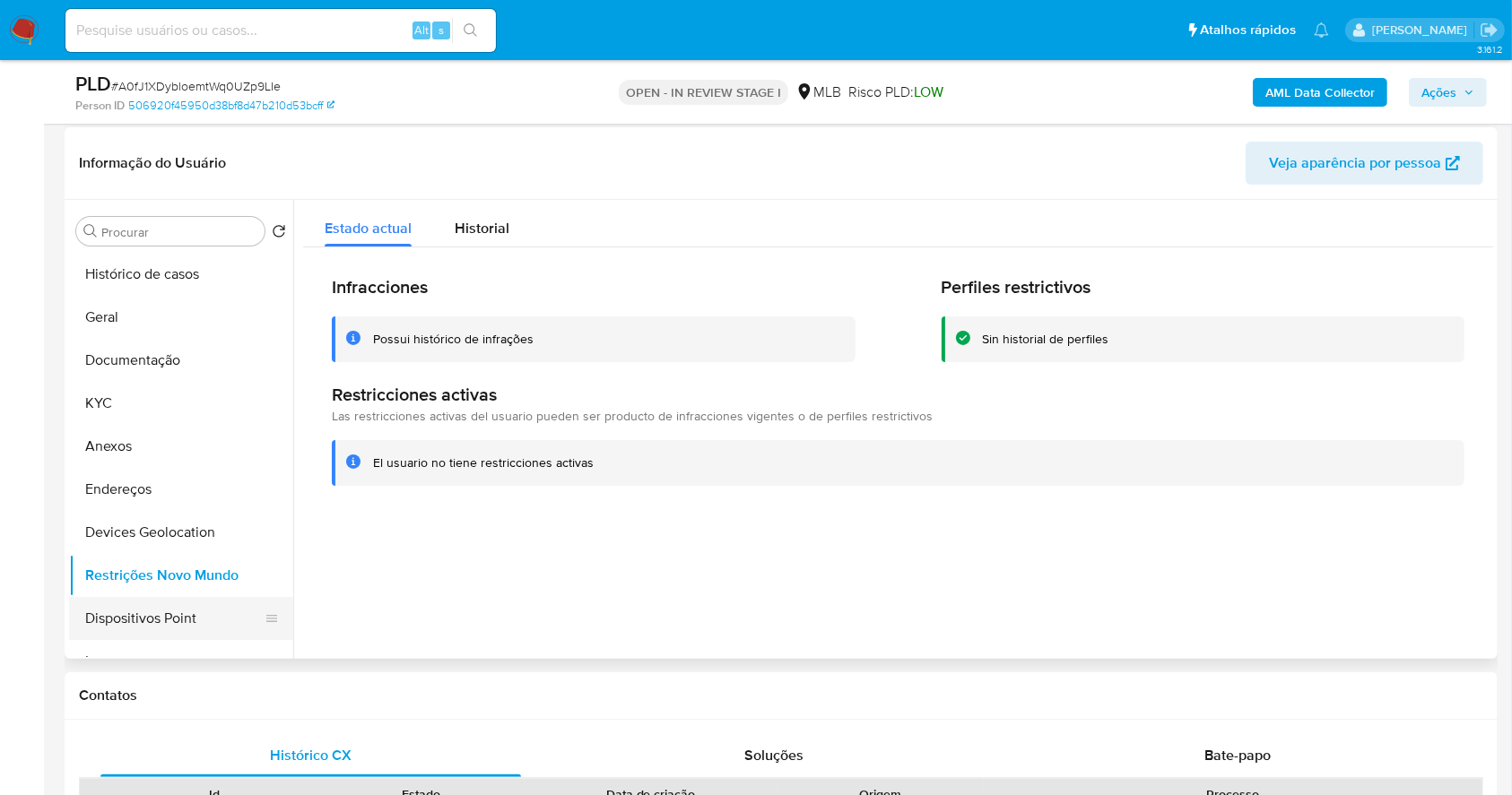
click at [169, 605] on button "Dispositivos Point" at bounding box center [174, 617] width 209 height 43
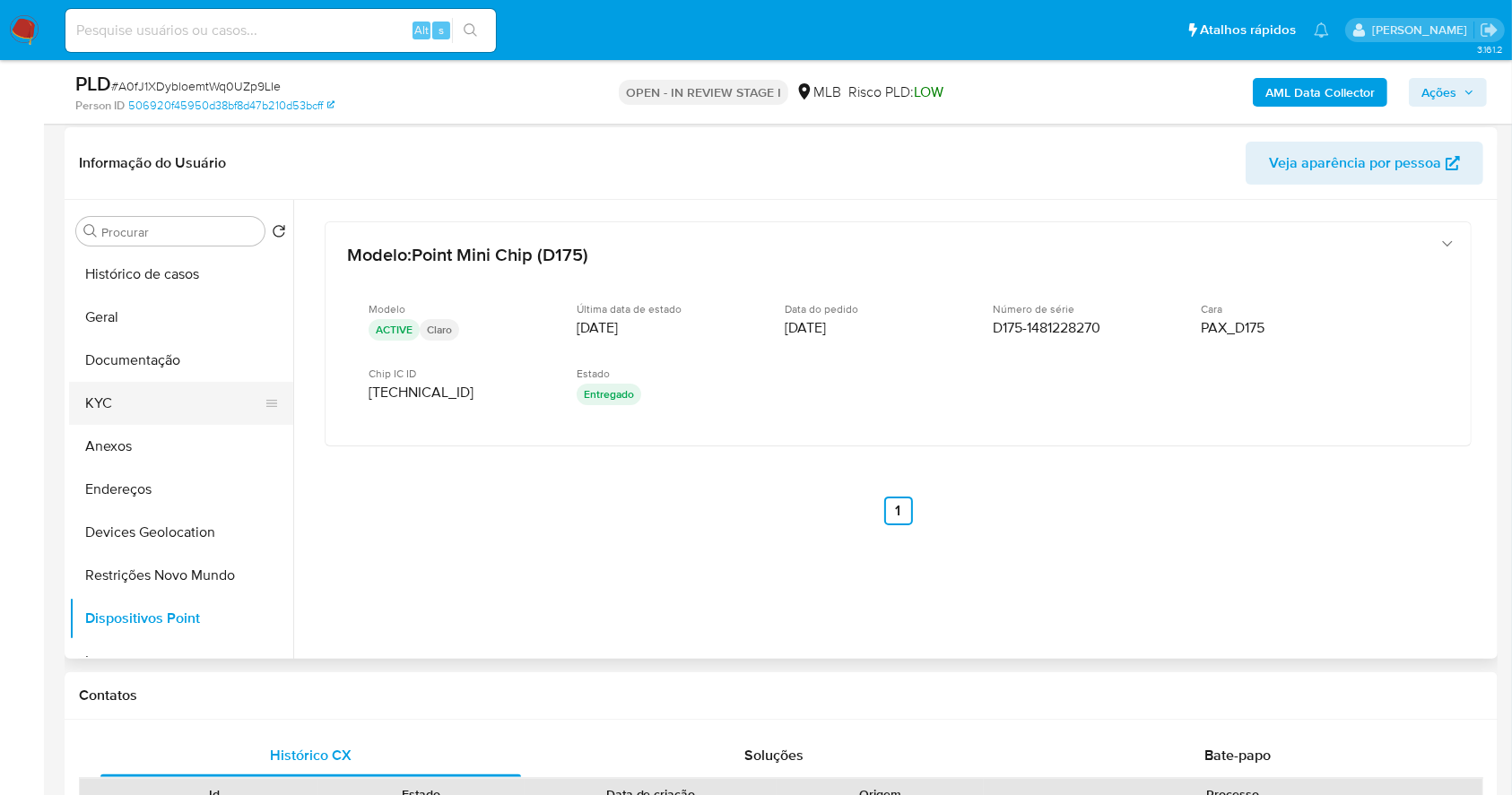
click at [141, 409] on button "KYC" at bounding box center [174, 403] width 209 height 43
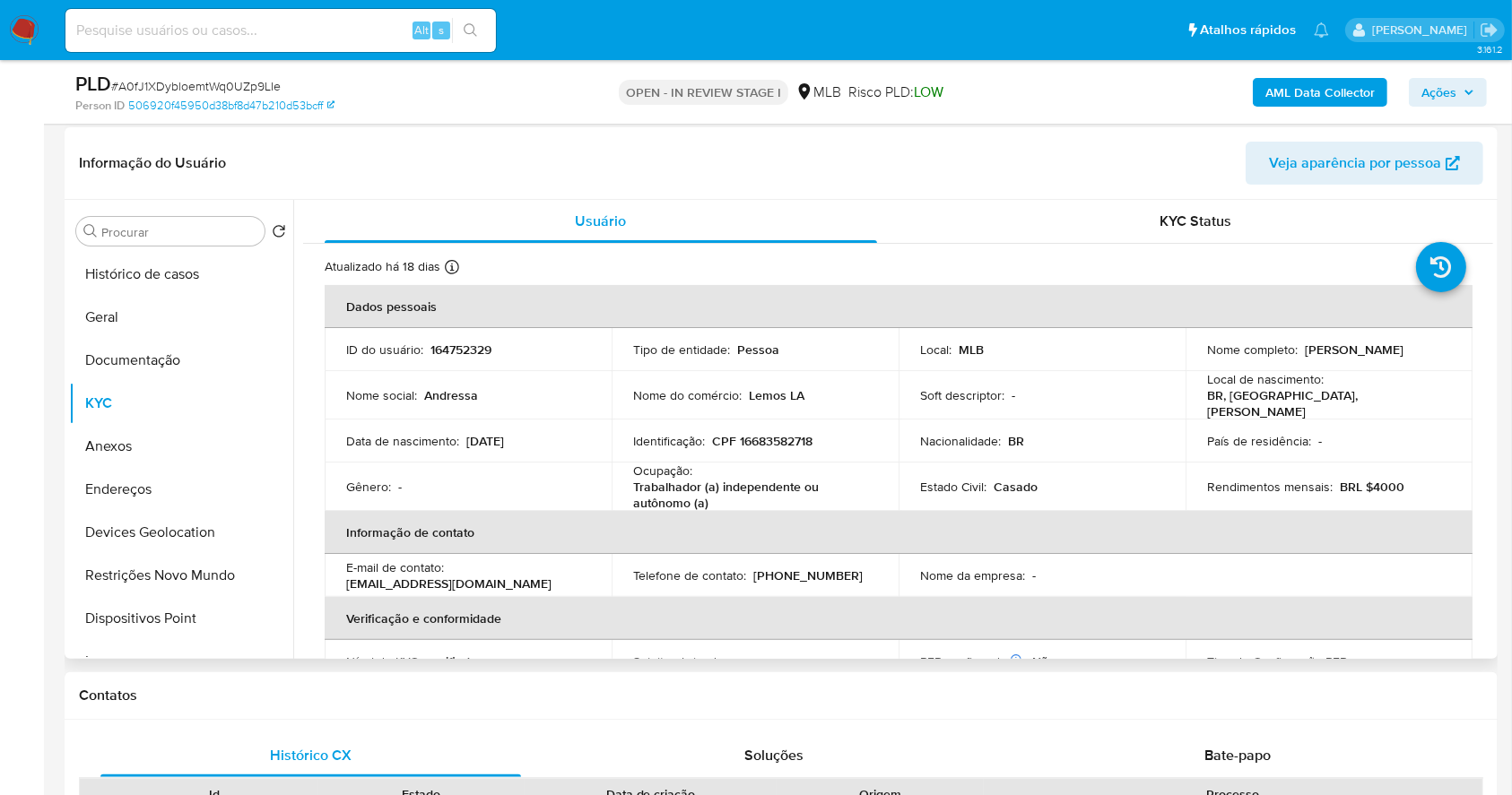
click at [782, 434] on p "CPF 16683582718" at bounding box center [761, 441] width 100 height 16
copy p "16683582718"
click at [778, 437] on p "CPF 16683582718" at bounding box center [761, 441] width 100 height 16
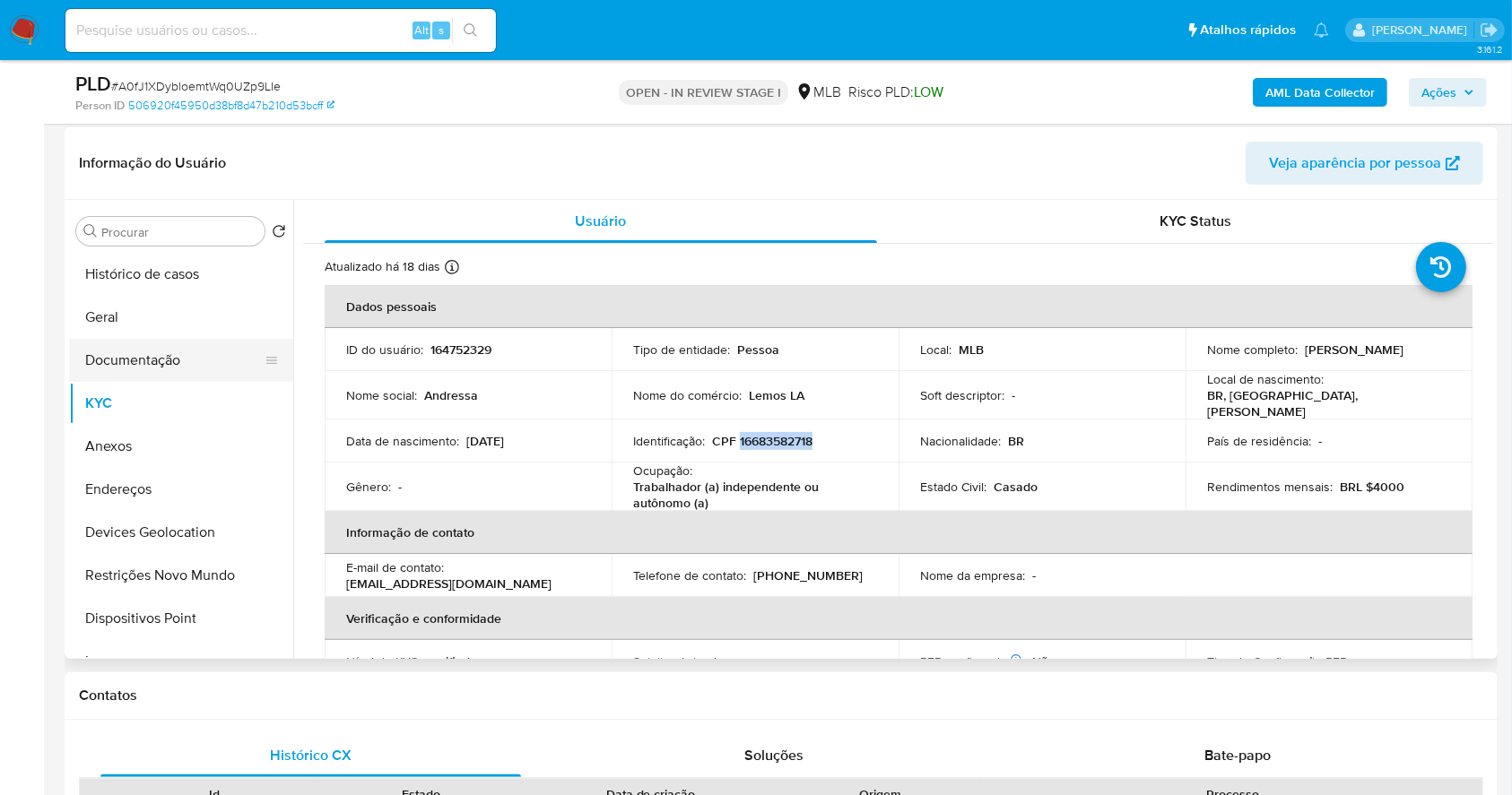
click at [208, 355] on button "Documentação" at bounding box center [174, 359] width 209 height 43
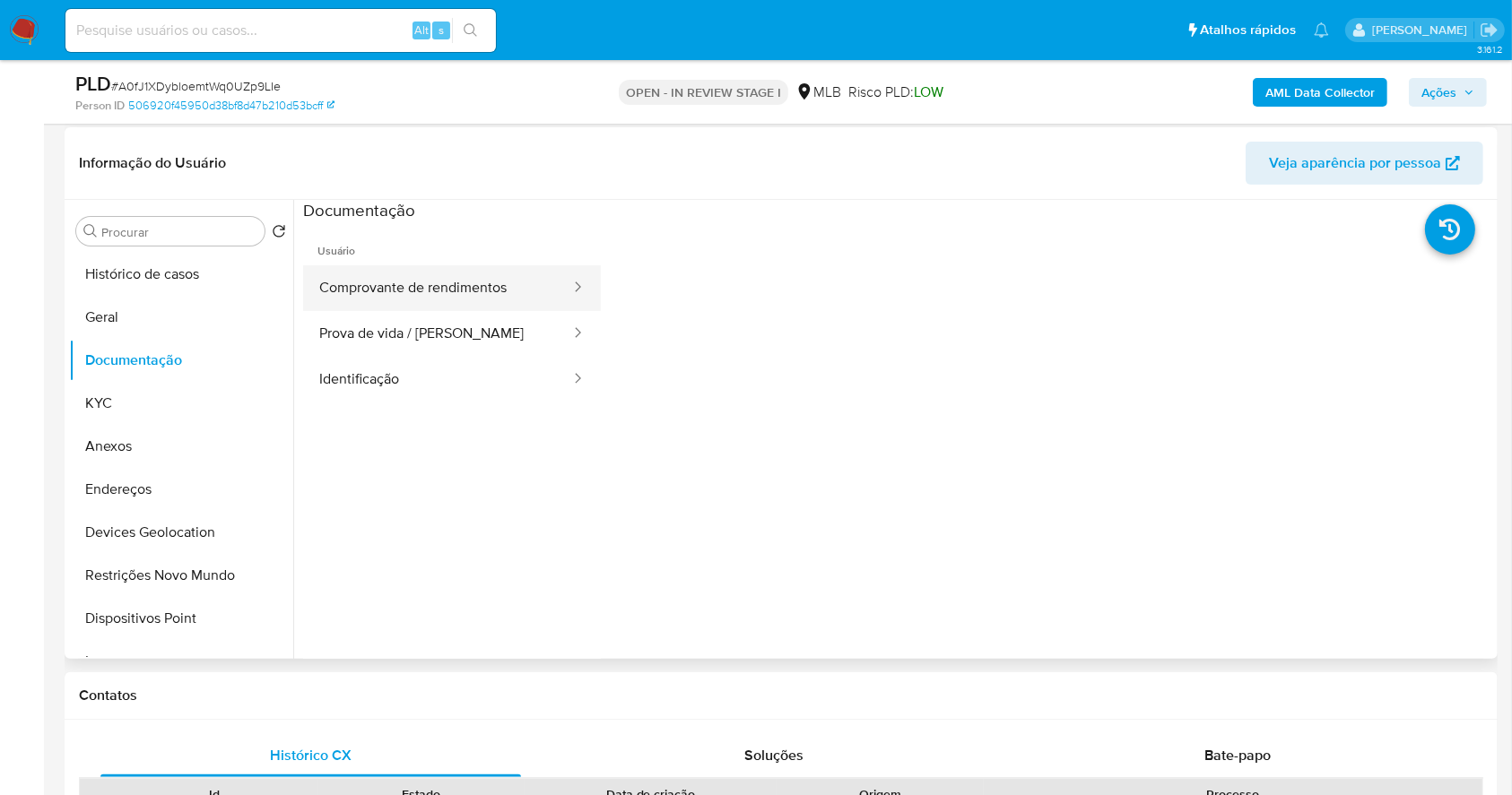
click at [410, 294] on button "Comprovante de rendimentos" at bounding box center [437, 288] width 269 height 46
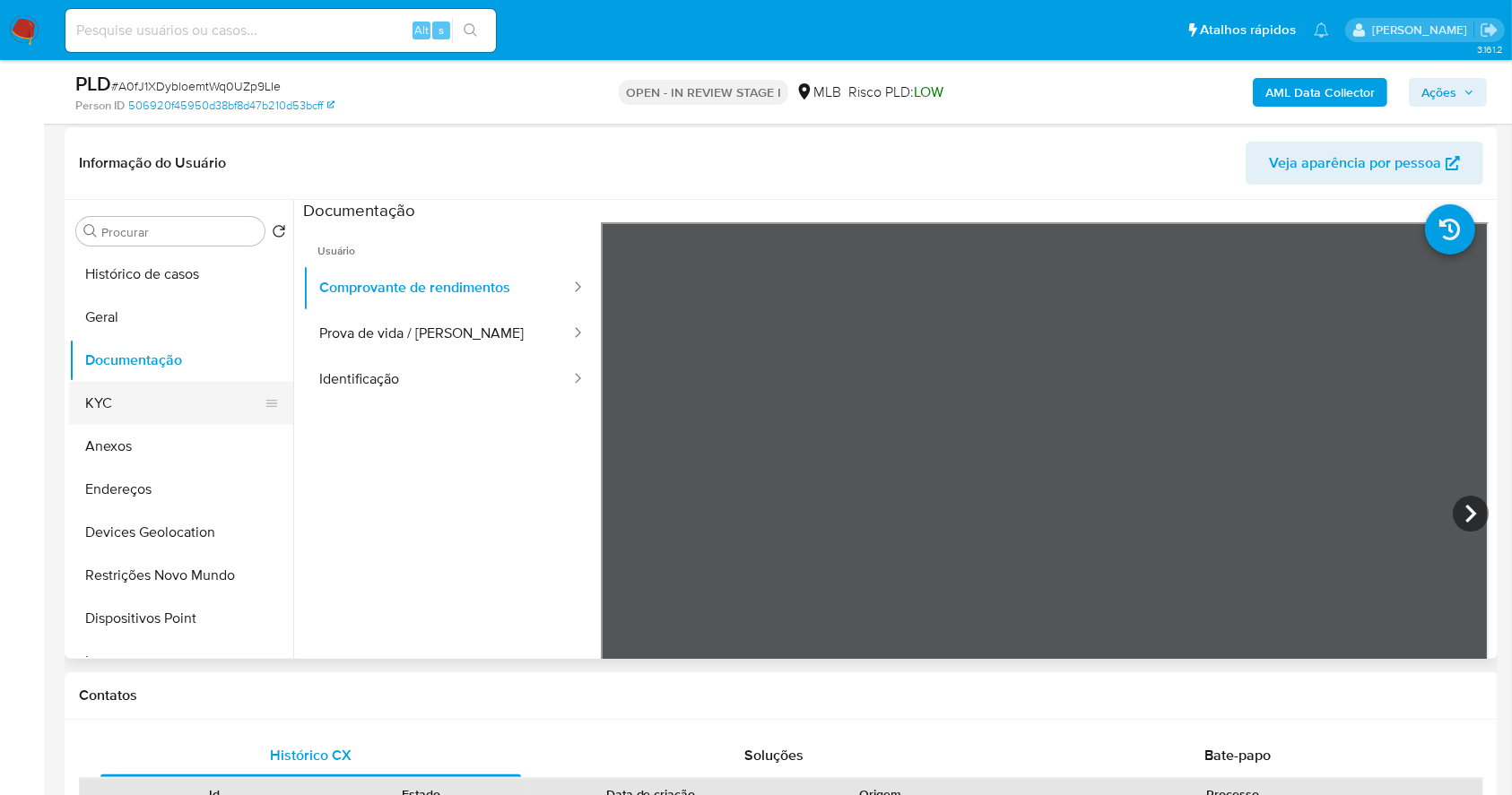
click at [165, 404] on button "KYC" at bounding box center [174, 403] width 209 height 43
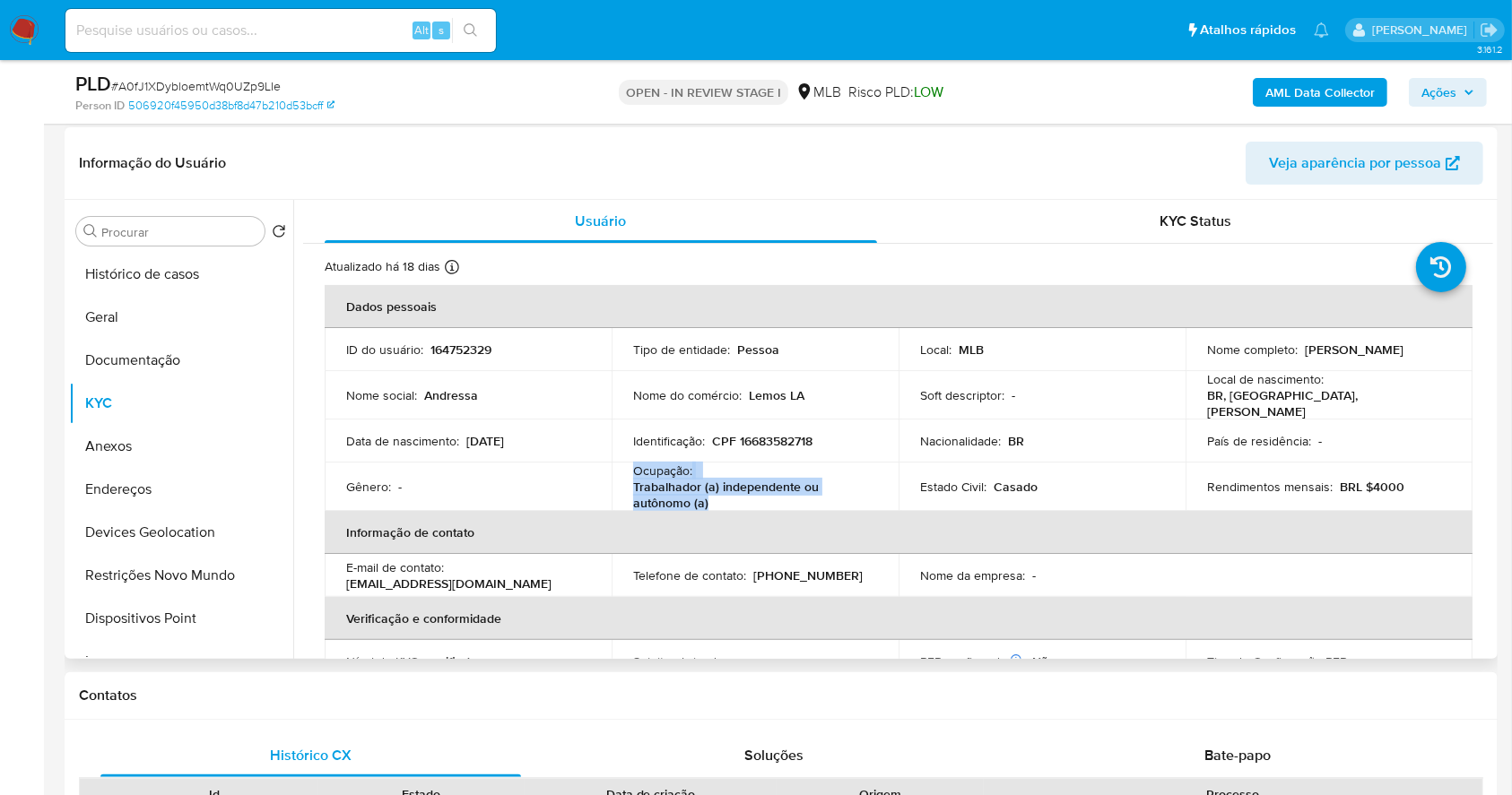
drag, startPoint x: 628, startPoint y: 461, endPoint x: 737, endPoint y: 495, distance: 114.2
click at [737, 495] on td "Ocupação : Trabalhador (a) independente ou autônomo (a)" at bounding box center [755, 486] width 287 height 49
copy div "Ocupação : Trabalhador (a) independente ou autônomo (a)"
click at [187, 307] on button "Geral" at bounding box center [174, 317] width 209 height 43
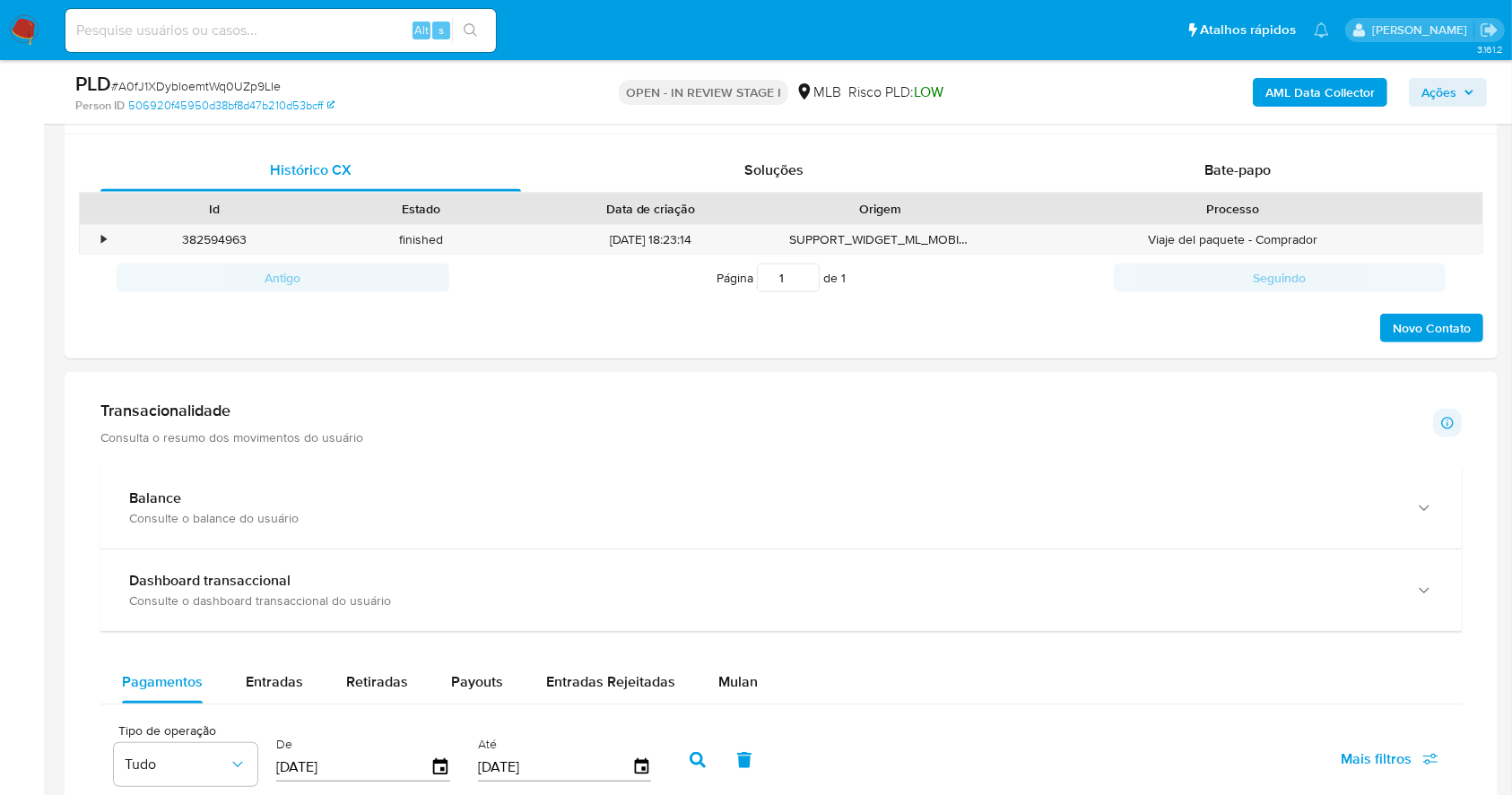
scroll to position [824, 0]
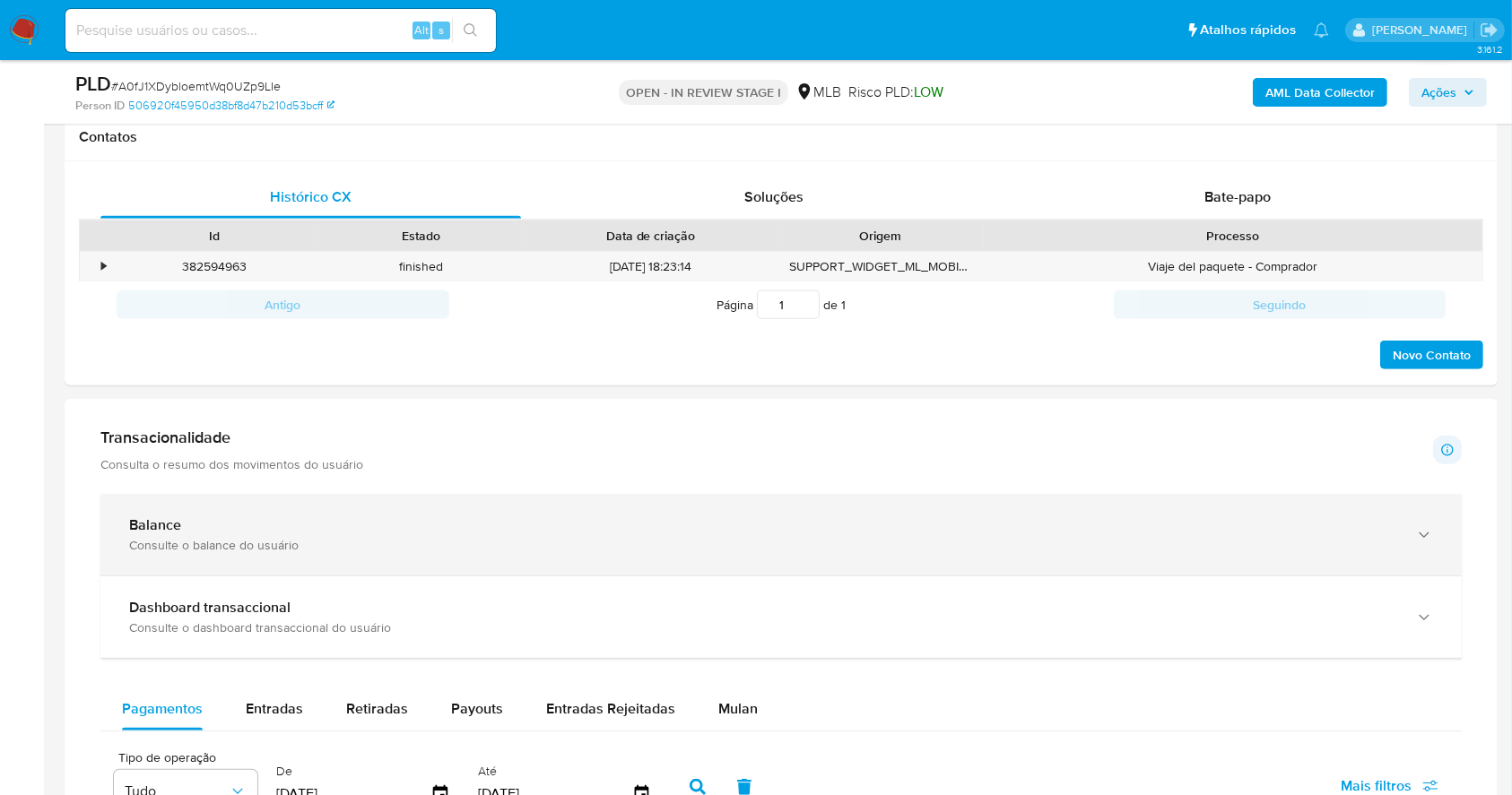
click at [347, 546] on div "Consulte o balance do usuário" at bounding box center [762, 545] width 1268 height 16
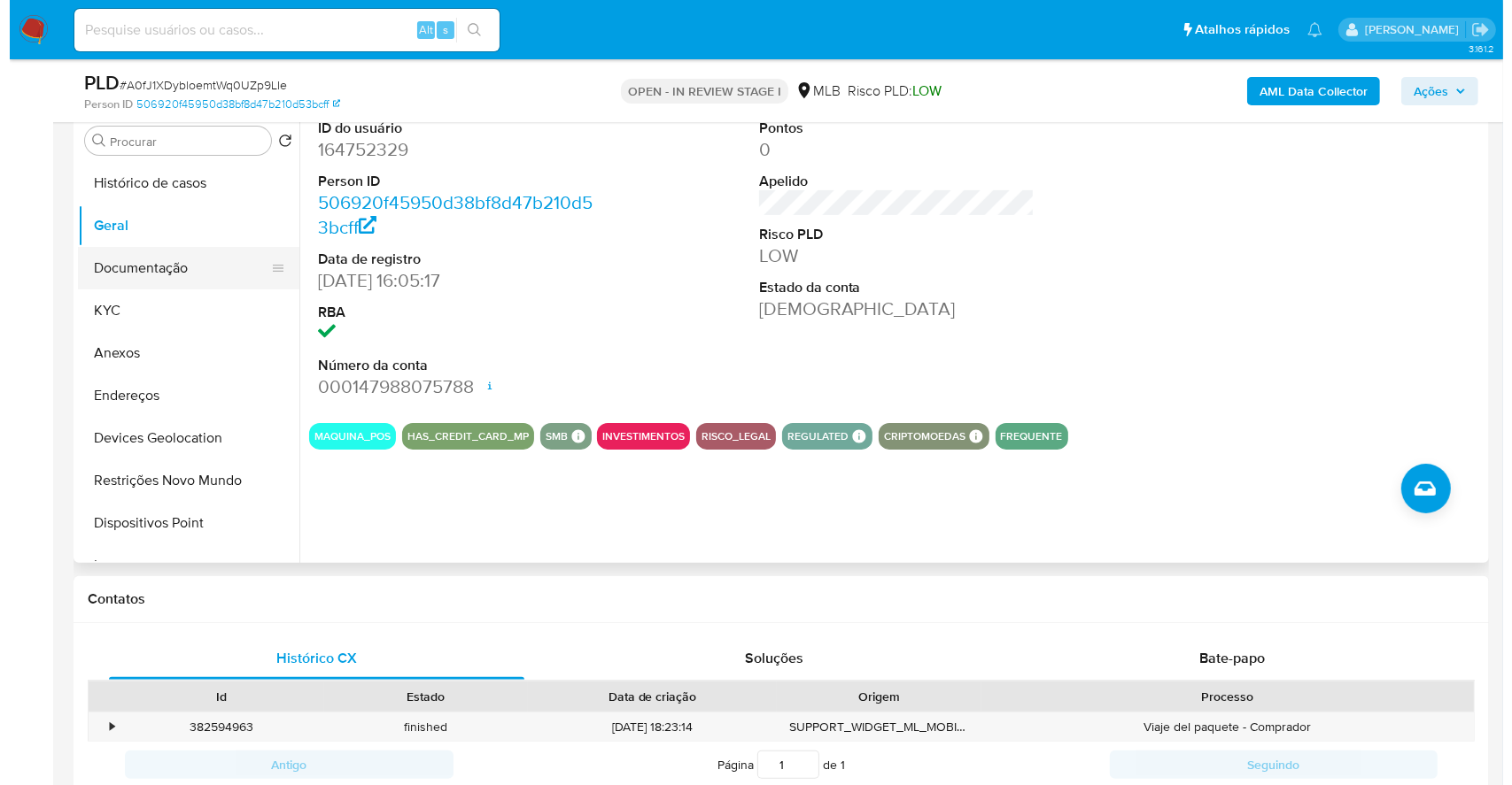
scroll to position [223, 0]
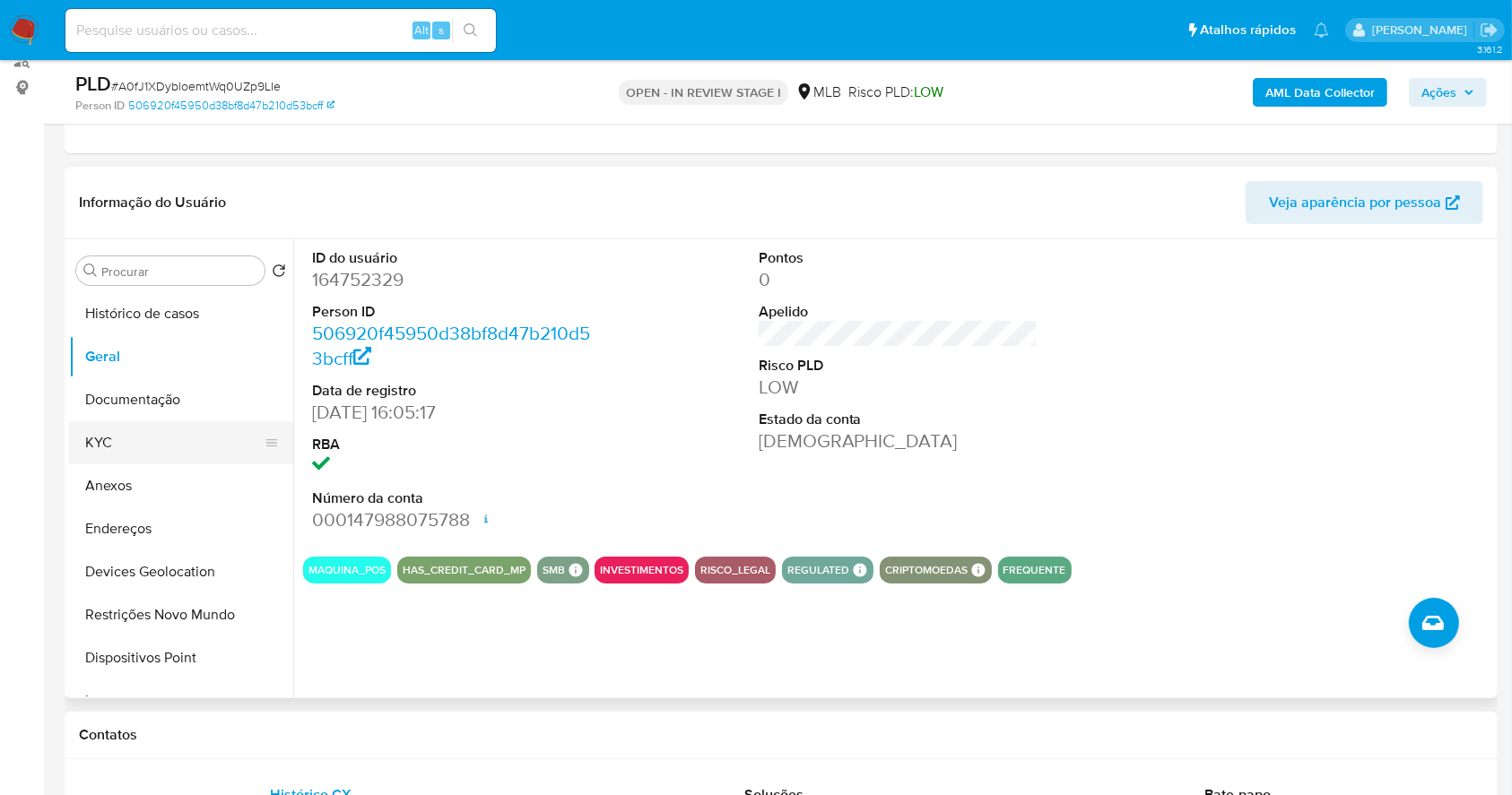
click at [169, 432] on button "KYC" at bounding box center [174, 442] width 209 height 43
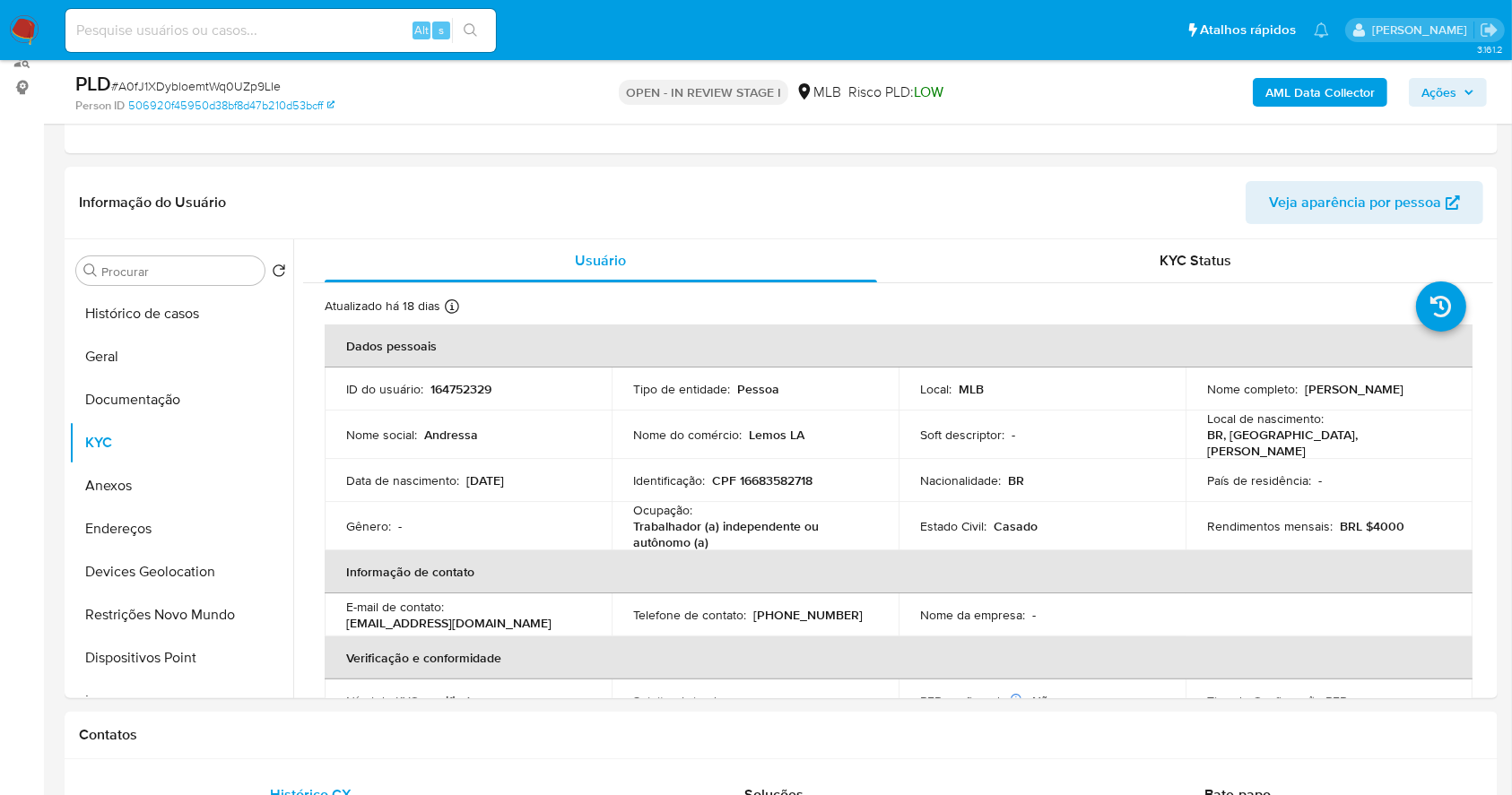
click at [1461, 89] on span "Ações" at bounding box center [1446, 91] width 53 height 25
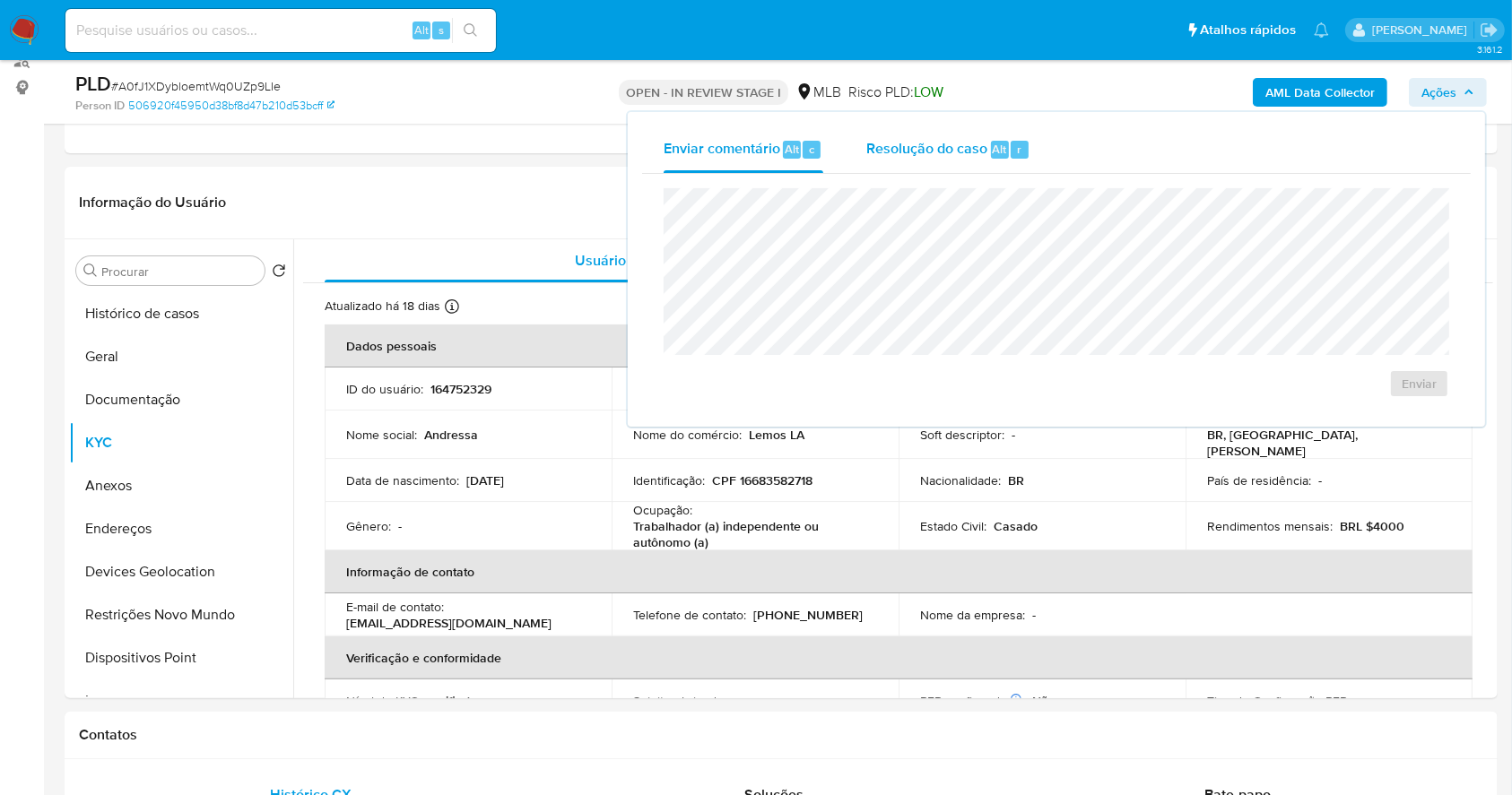
click at [1005, 153] on div "Alt" at bounding box center [1000, 150] width 18 height 18
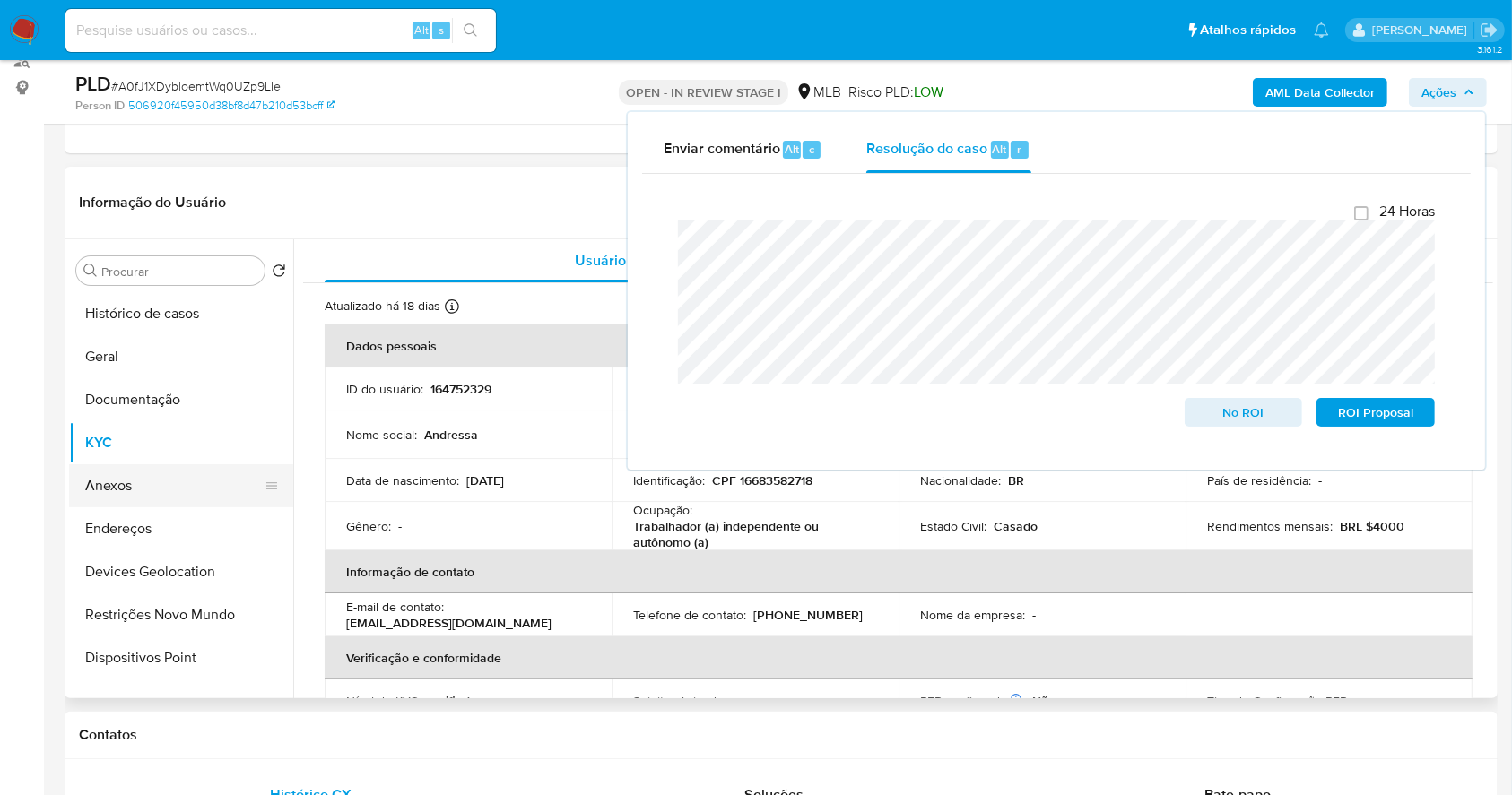
click at [162, 475] on button "Anexos" at bounding box center [174, 485] width 209 height 43
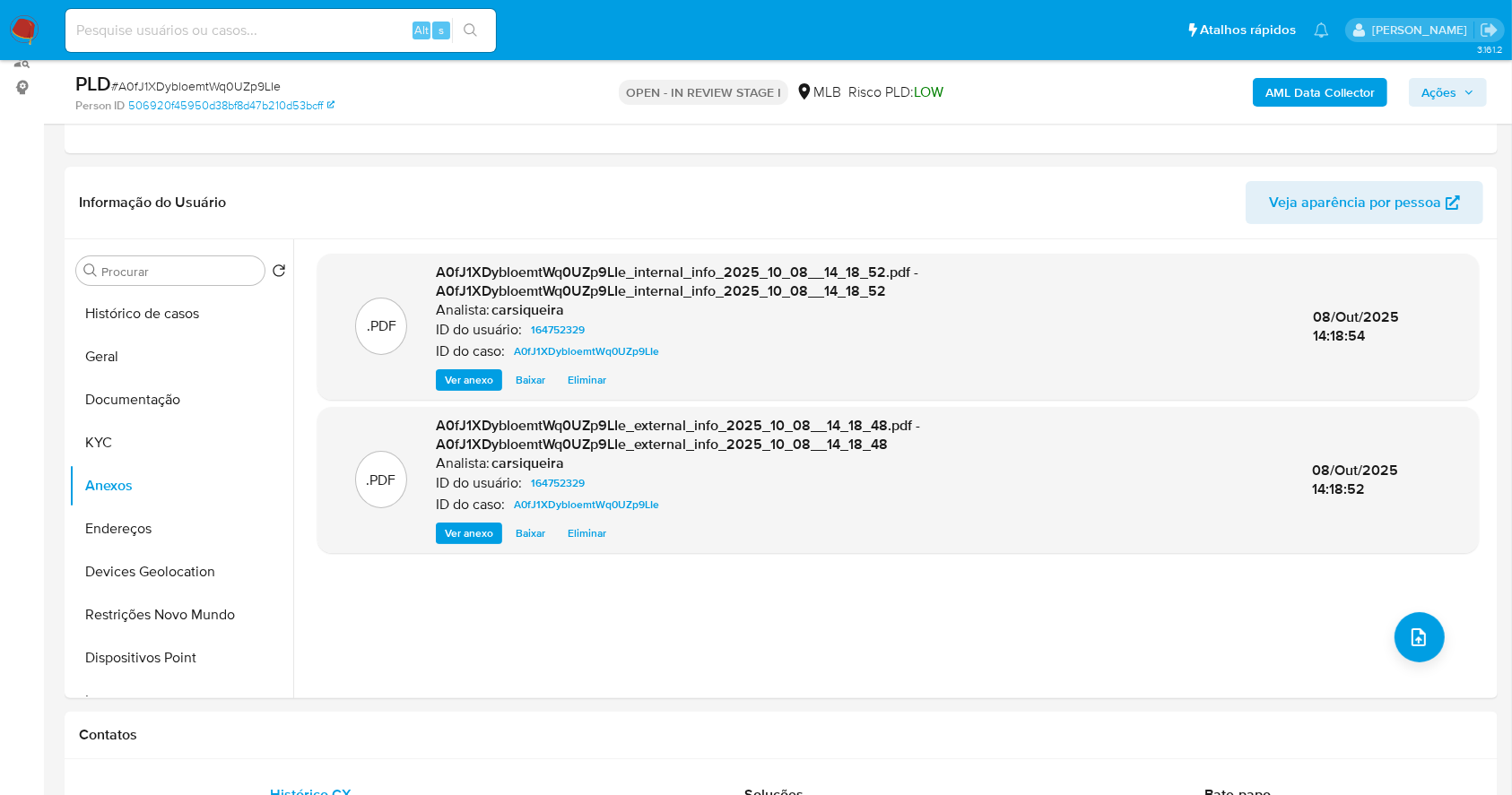
click at [1440, 91] on span "Ações" at bounding box center [1438, 92] width 35 height 29
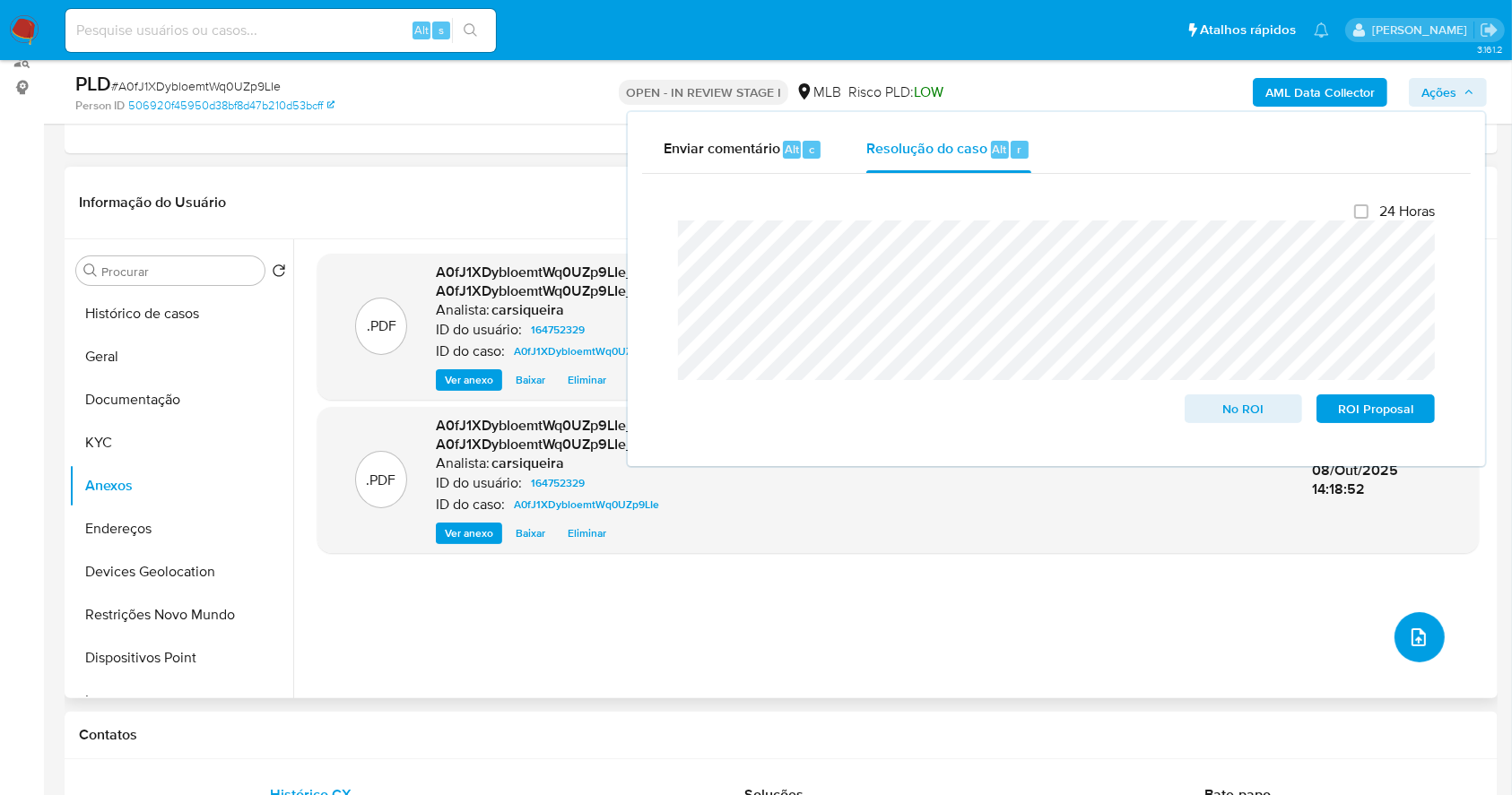
click at [1411, 634] on icon "upload-file" at bounding box center [1419, 637] width 22 height 22
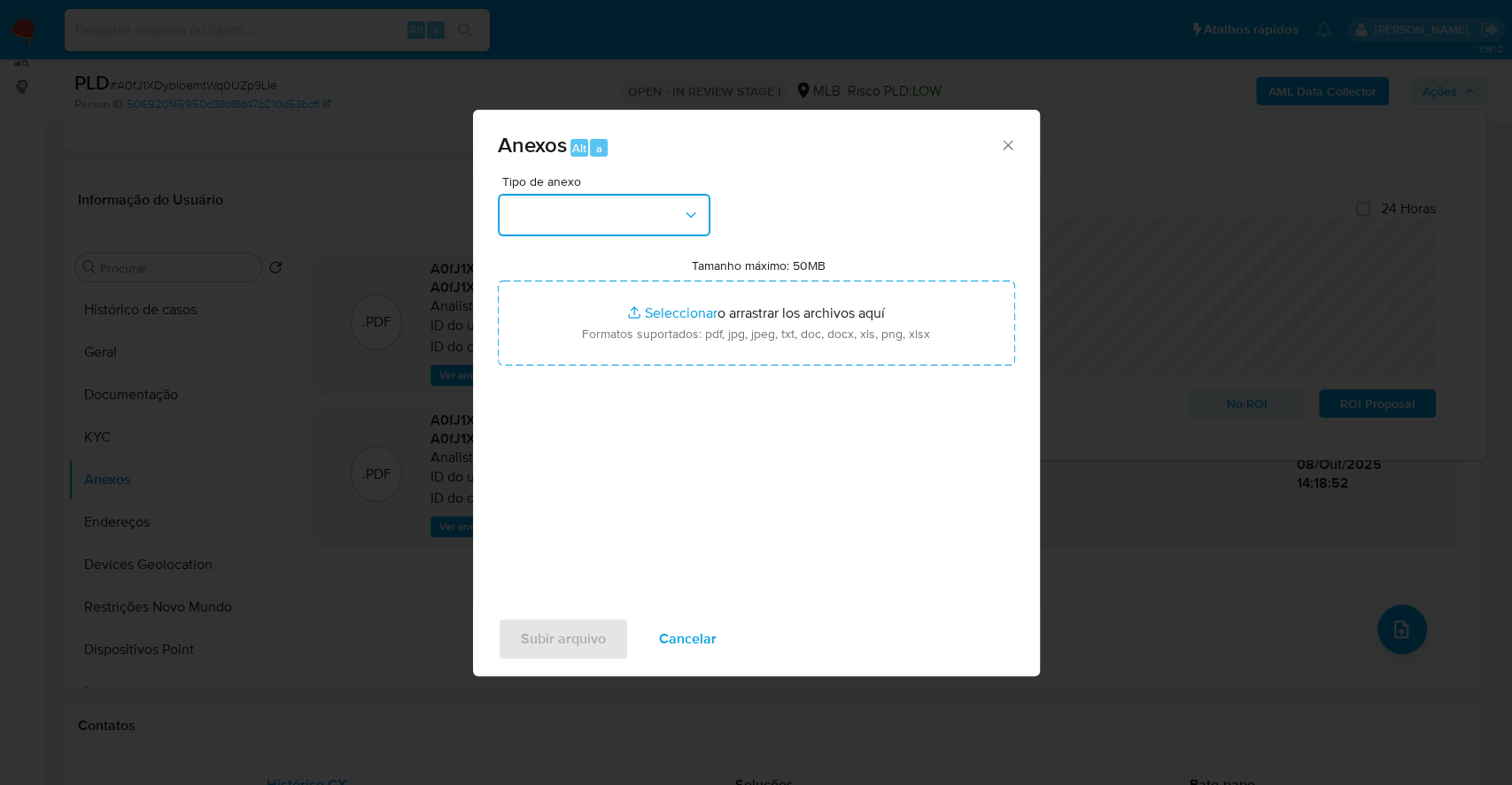
click at [622, 215] on button "button" at bounding box center [604, 215] width 213 height 42
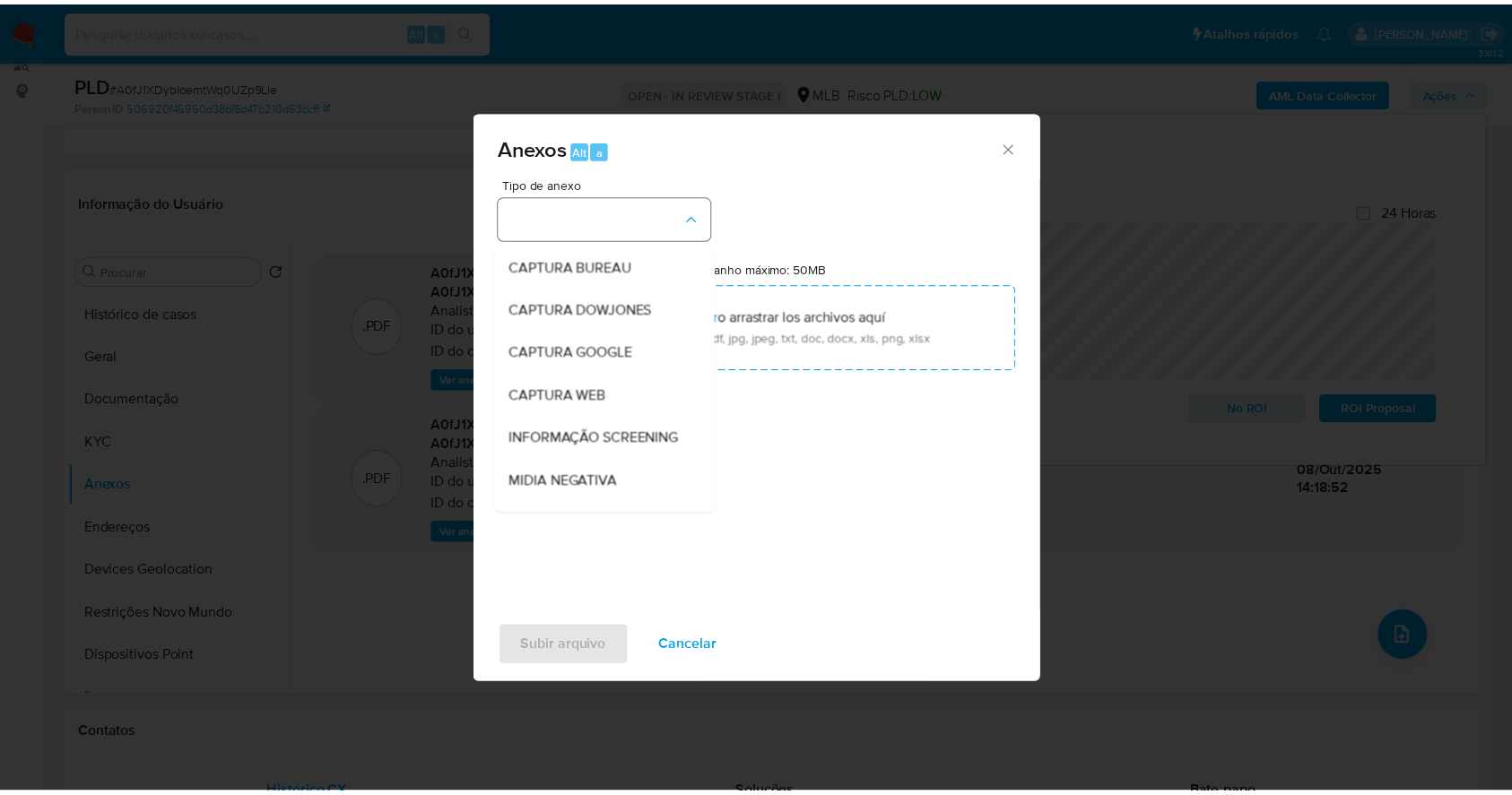
scroll to position [275, 0]
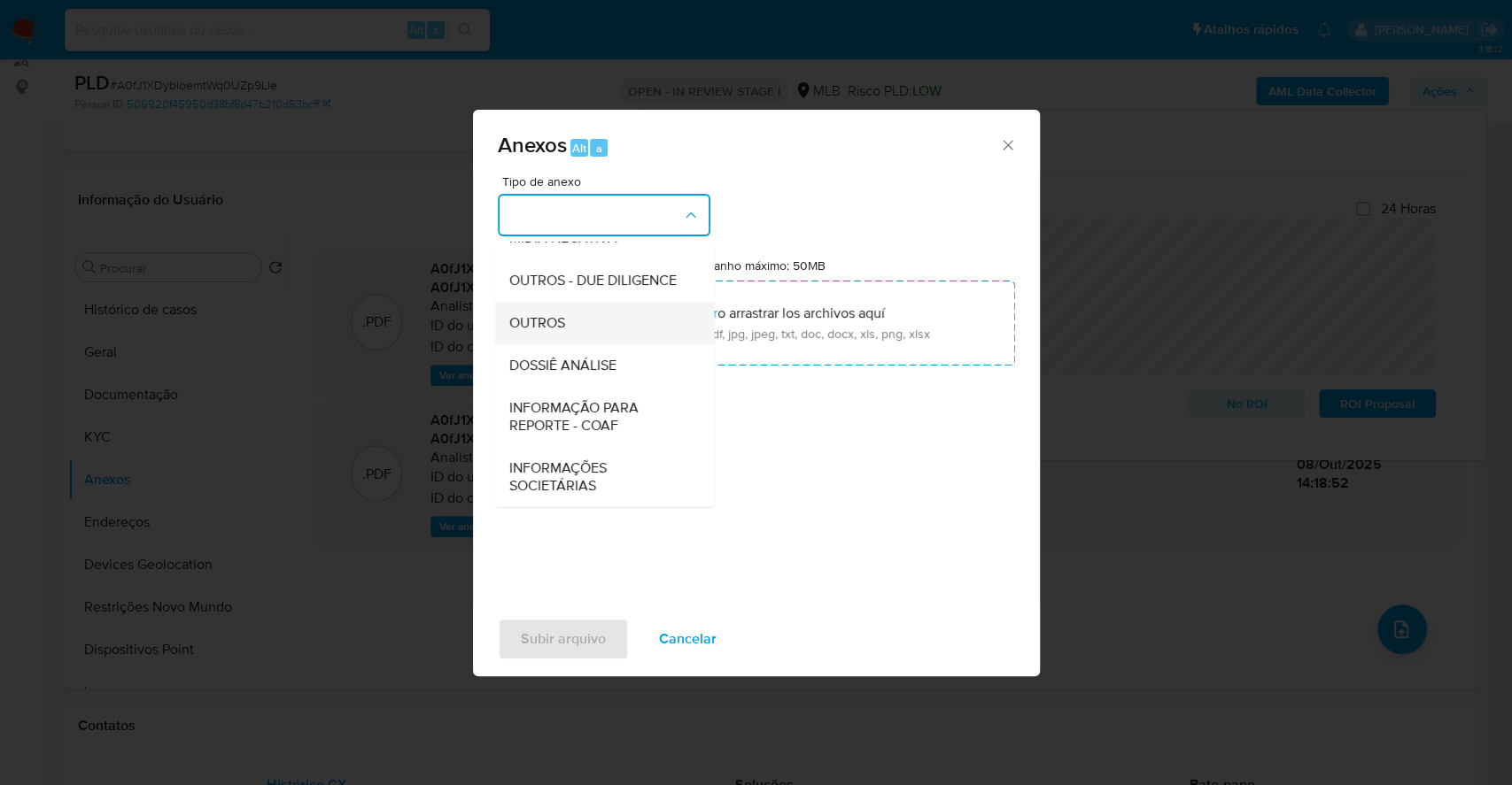
click at [588, 326] on div "OUTROS" at bounding box center [598, 322] width 180 height 42
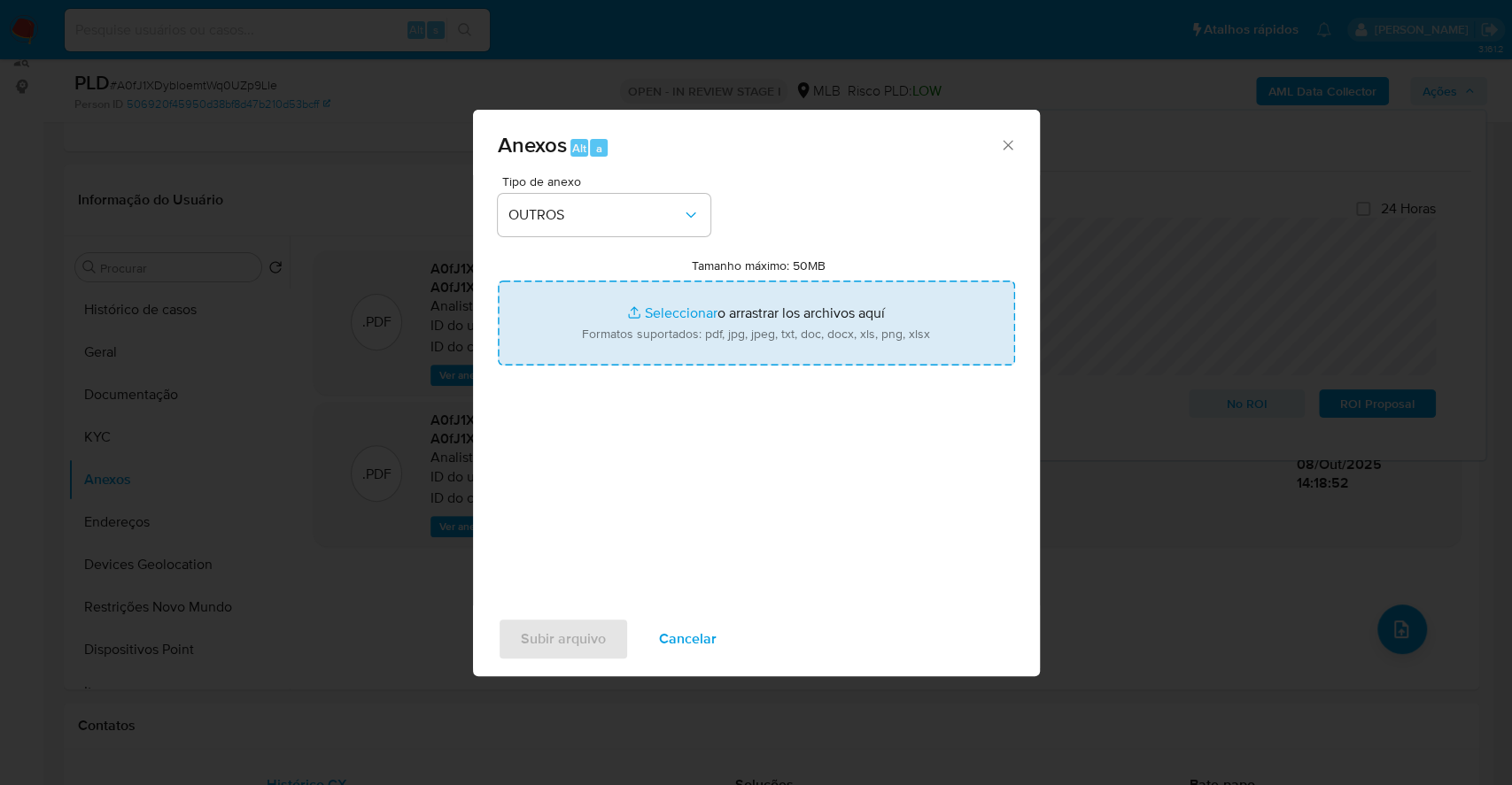
click at [654, 315] on input "Tamanho máximo: 50MB Seleccionar archivos" at bounding box center [756, 322] width 517 height 85
type input "C:\fakepath\Mulan 164752329_2025_10_08_11_14_27.xlsx"
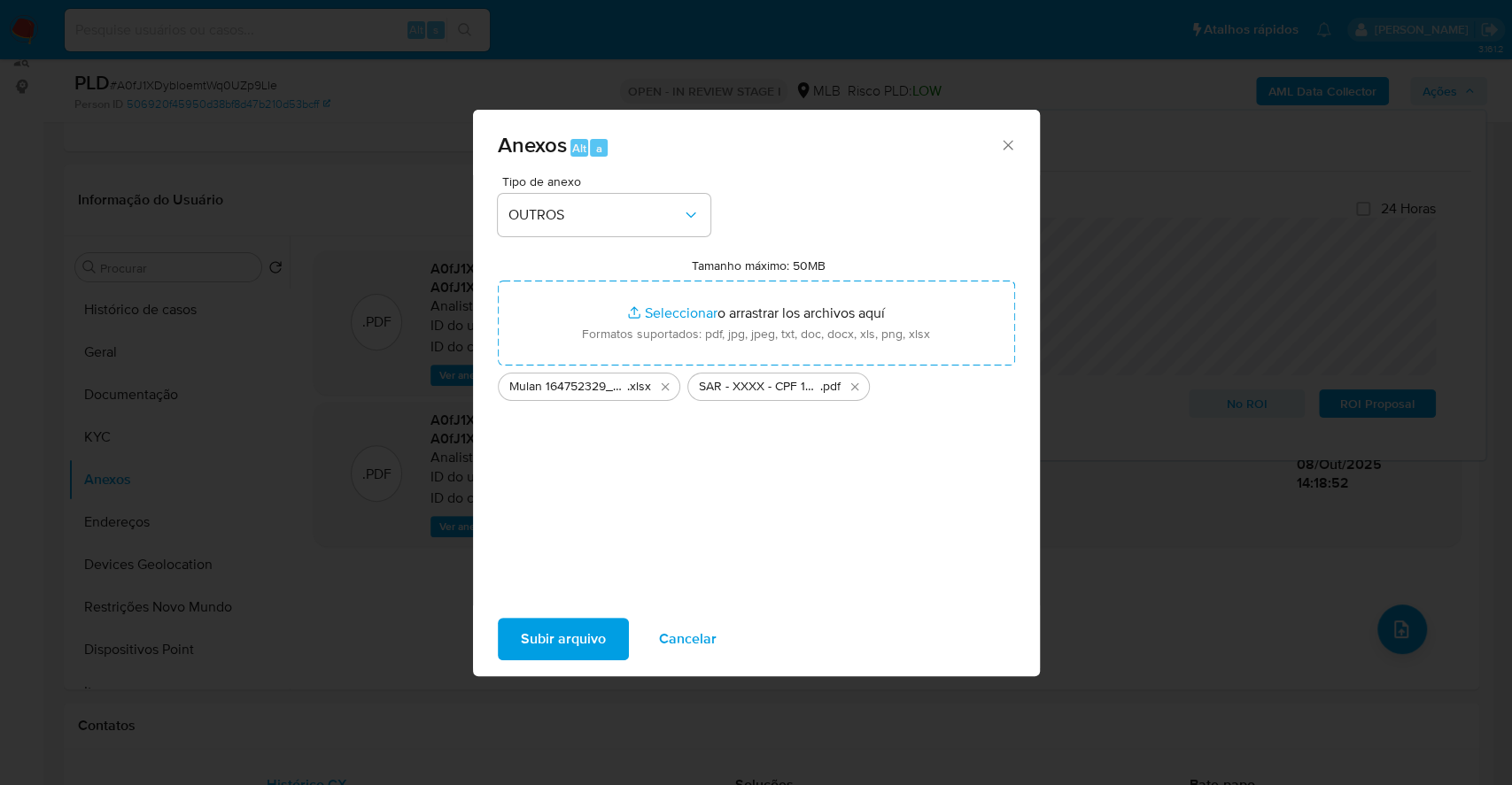
click at [560, 630] on span "Subir arquivo" at bounding box center [563, 639] width 85 height 39
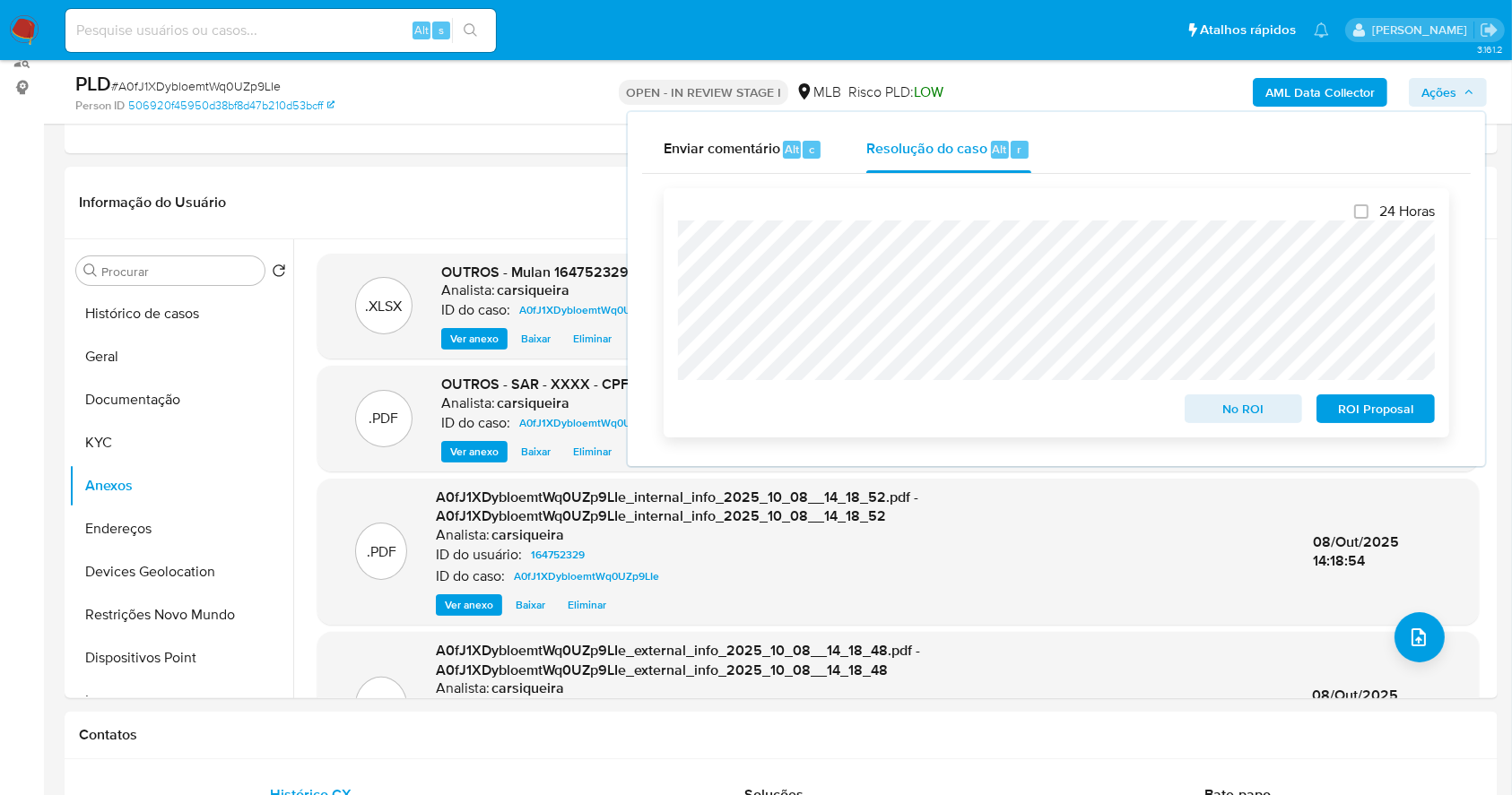
click at [1374, 412] on span "ROI Proposal" at bounding box center [1375, 408] width 93 height 25
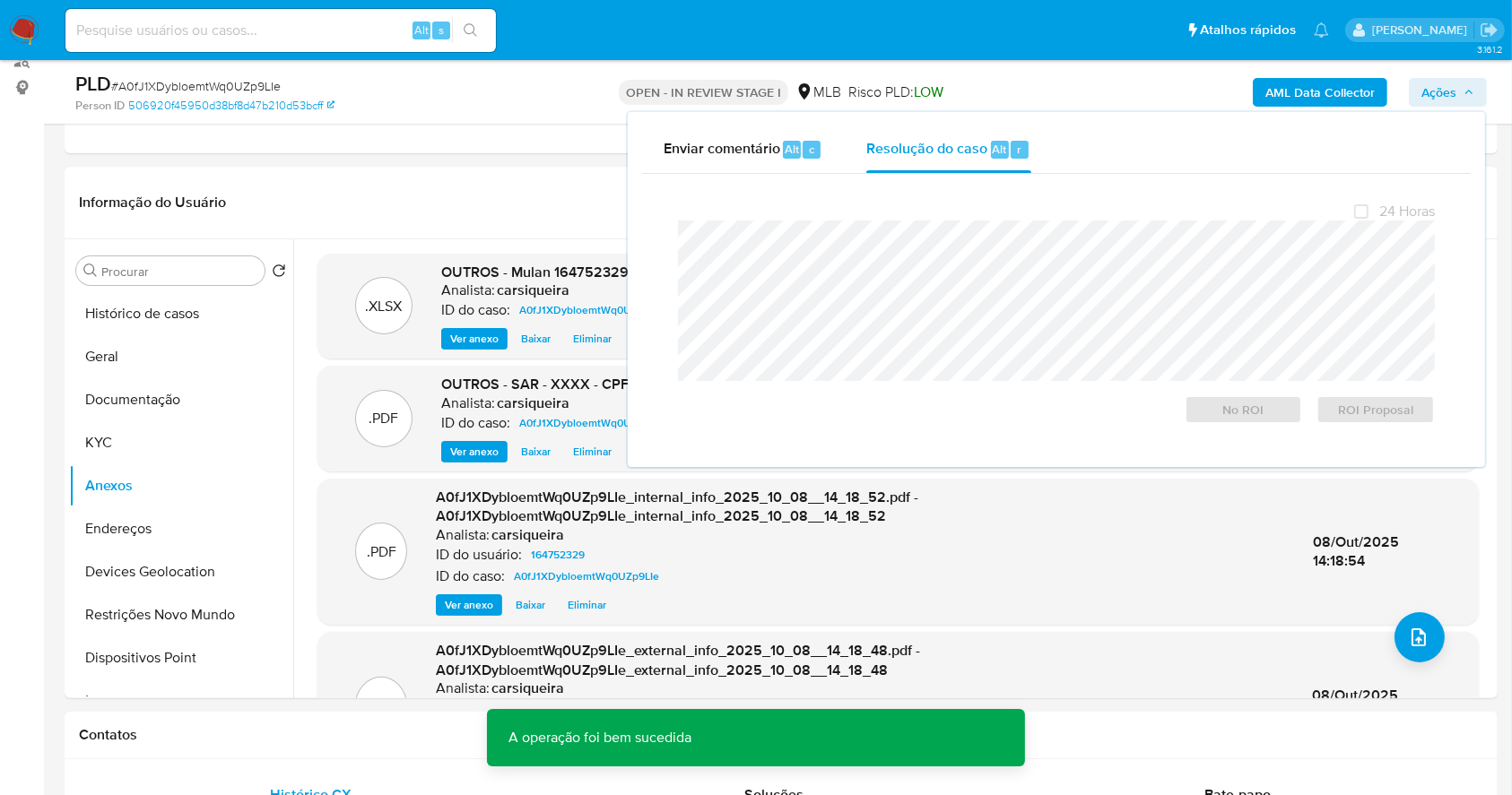
click at [238, 80] on span "# A0fJ1XDybloemtWq0UZp9LIe" at bounding box center [196, 86] width 170 height 18
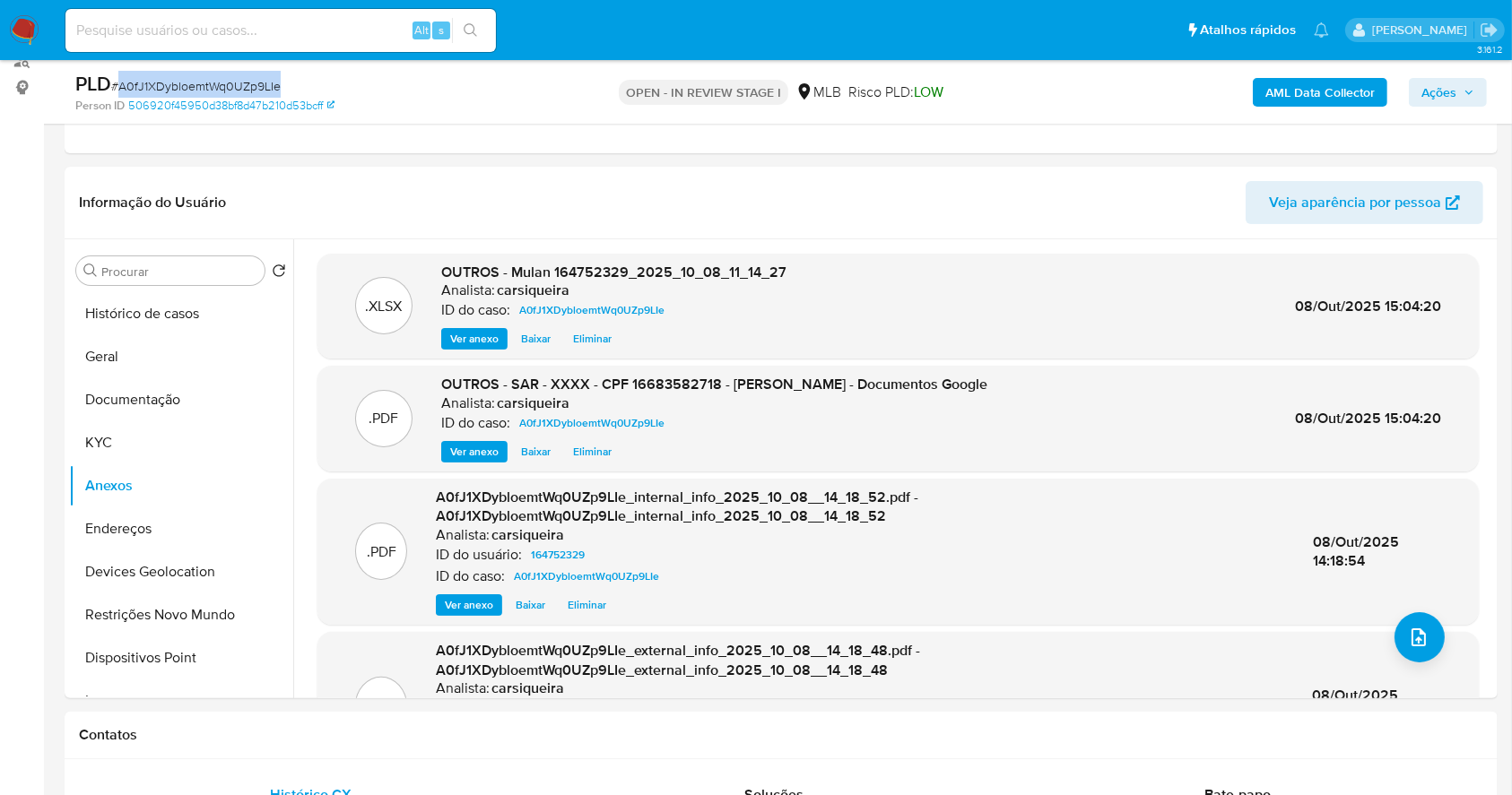
click at [238, 80] on span "# A0fJ1XDybloemtWq0UZp9LIe" at bounding box center [196, 86] width 170 height 18
copy span "A0fJ1XDybloemtWq0UZp9LIe"
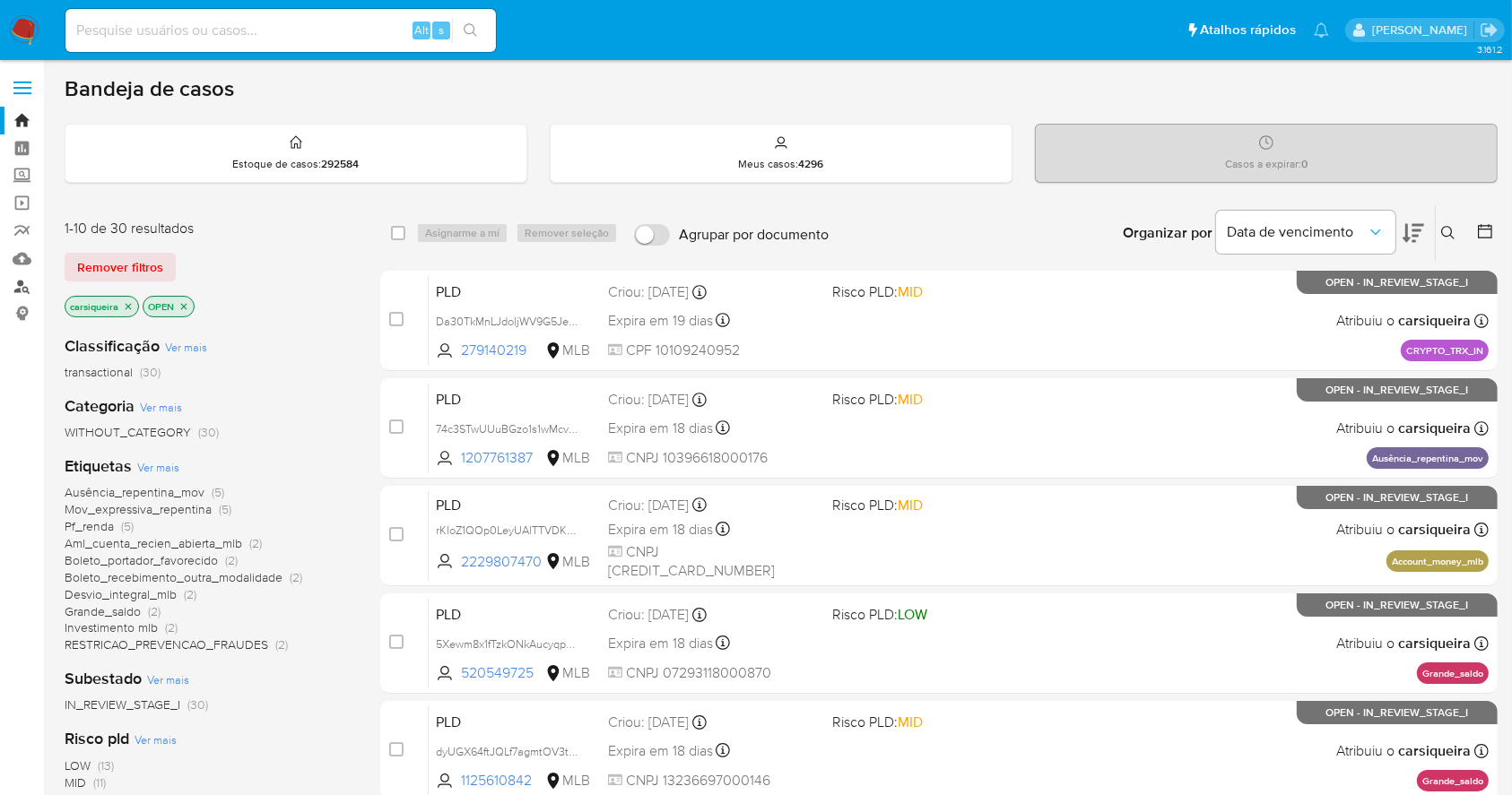
click at [29, 283] on link "Localizador de pessoas" at bounding box center [106, 287] width 213 height 28
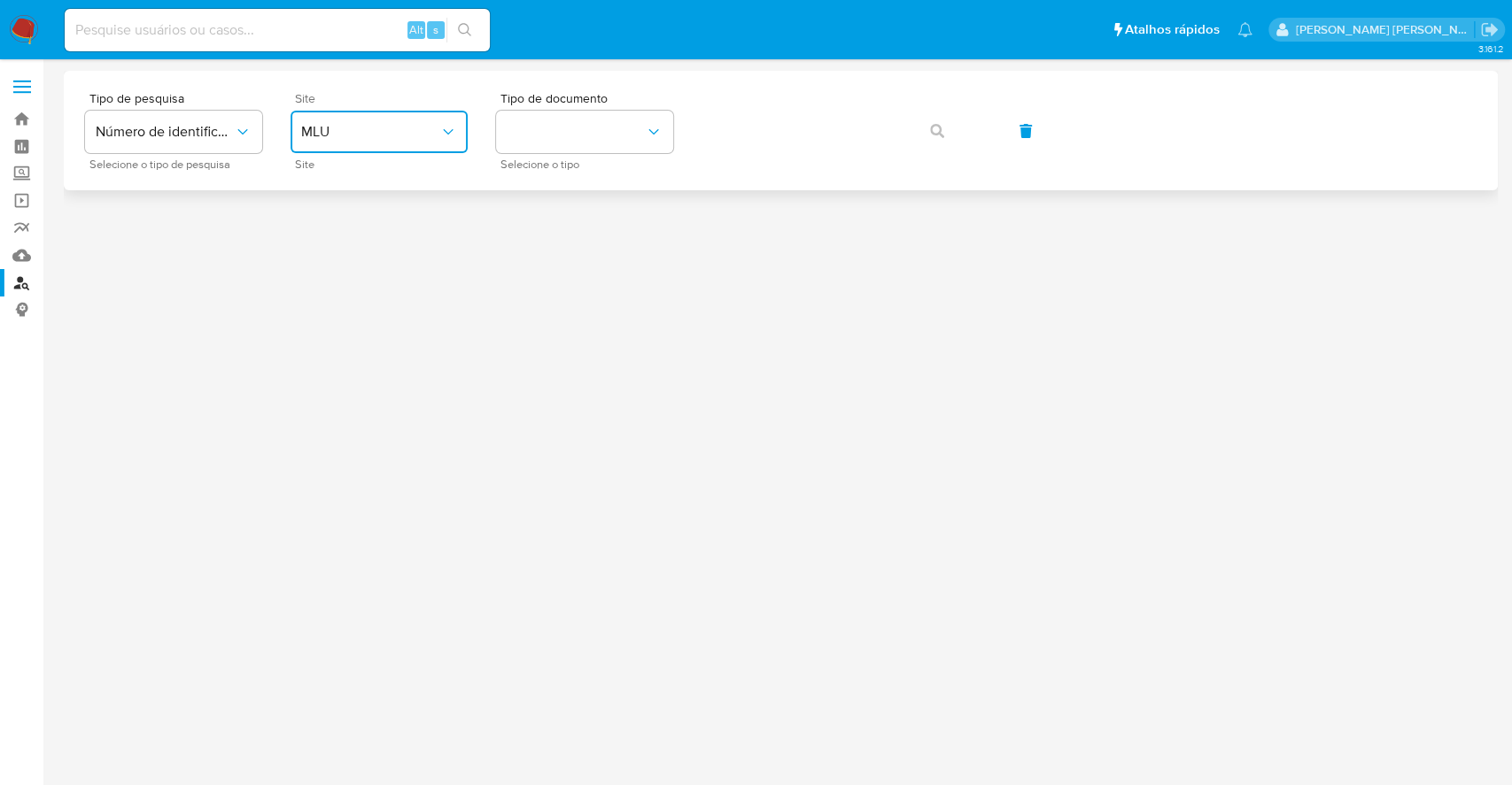
click at [361, 121] on button "MLU" at bounding box center [378, 131] width 177 height 42
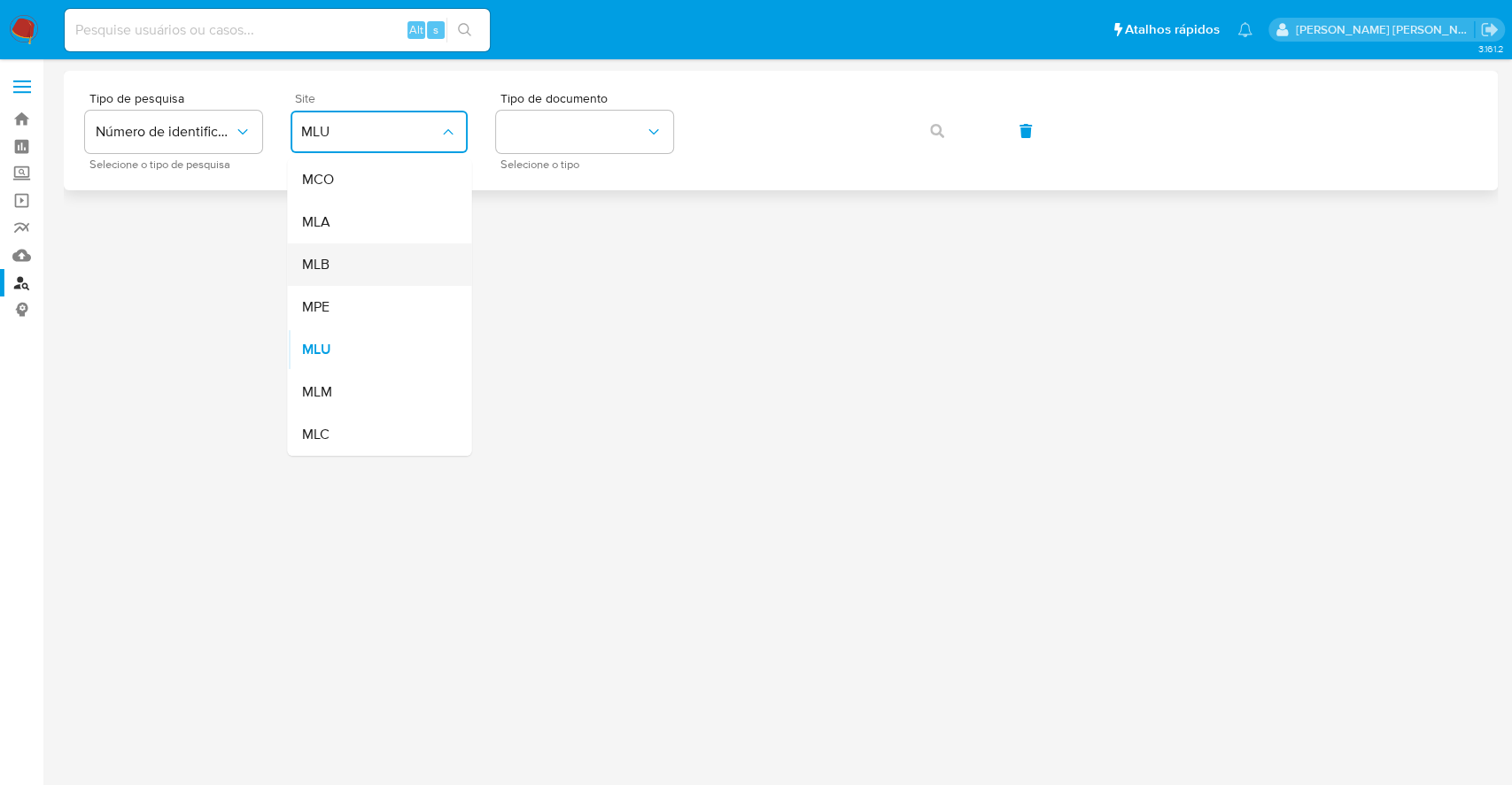
click at [343, 271] on div "MLB" at bounding box center [374, 264] width 145 height 42
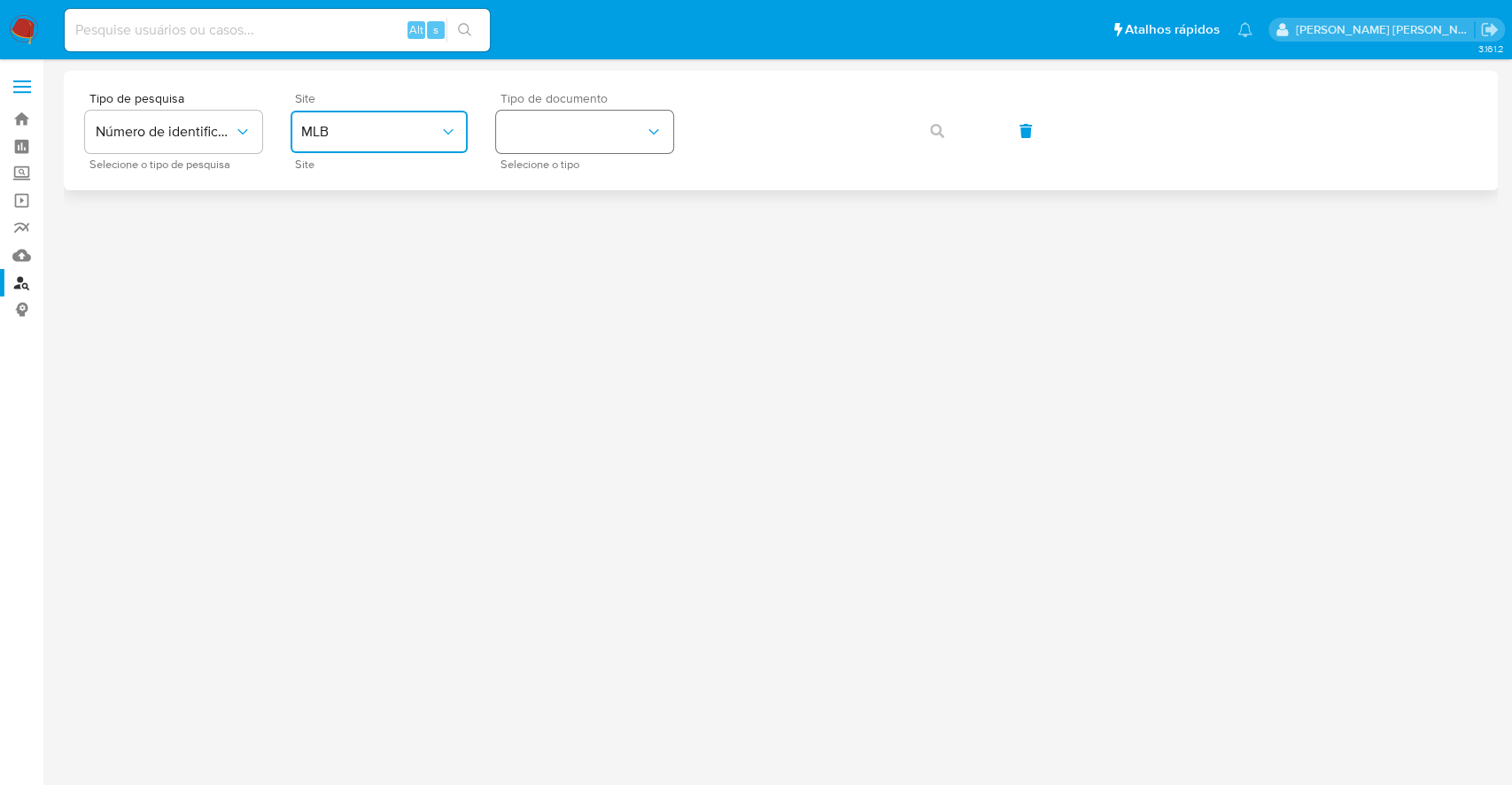
click at [627, 120] on button "identificationType" at bounding box center [584, 131] width 177 height 42
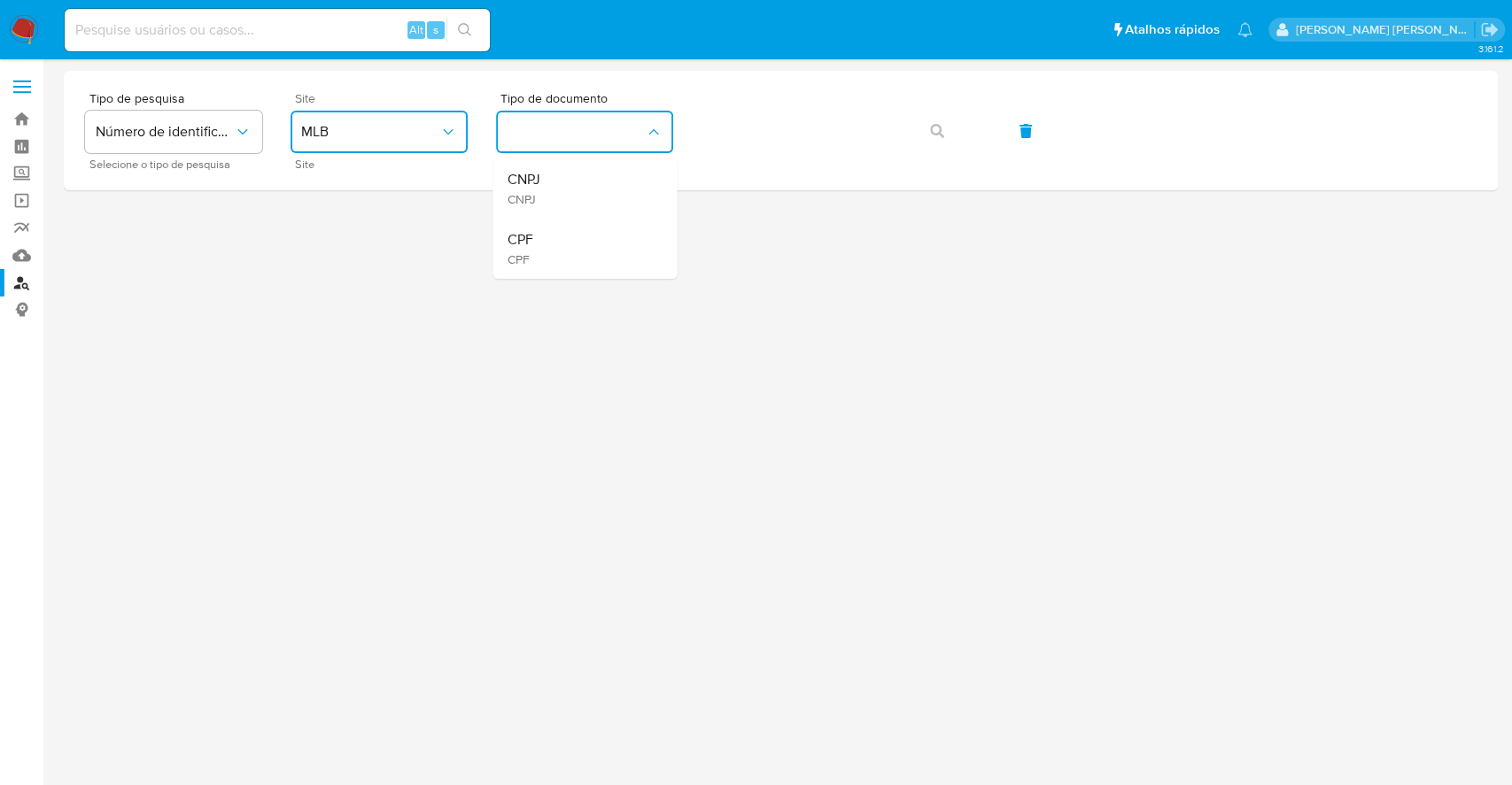
drag, startPoint x: 554, startPoint y: 249, endPoint x: 630, endPoint y: 217, distance: 82.5
click at [559, 244] on div "CPF CPF" at bounding box center [580, 248] width 145 height 60
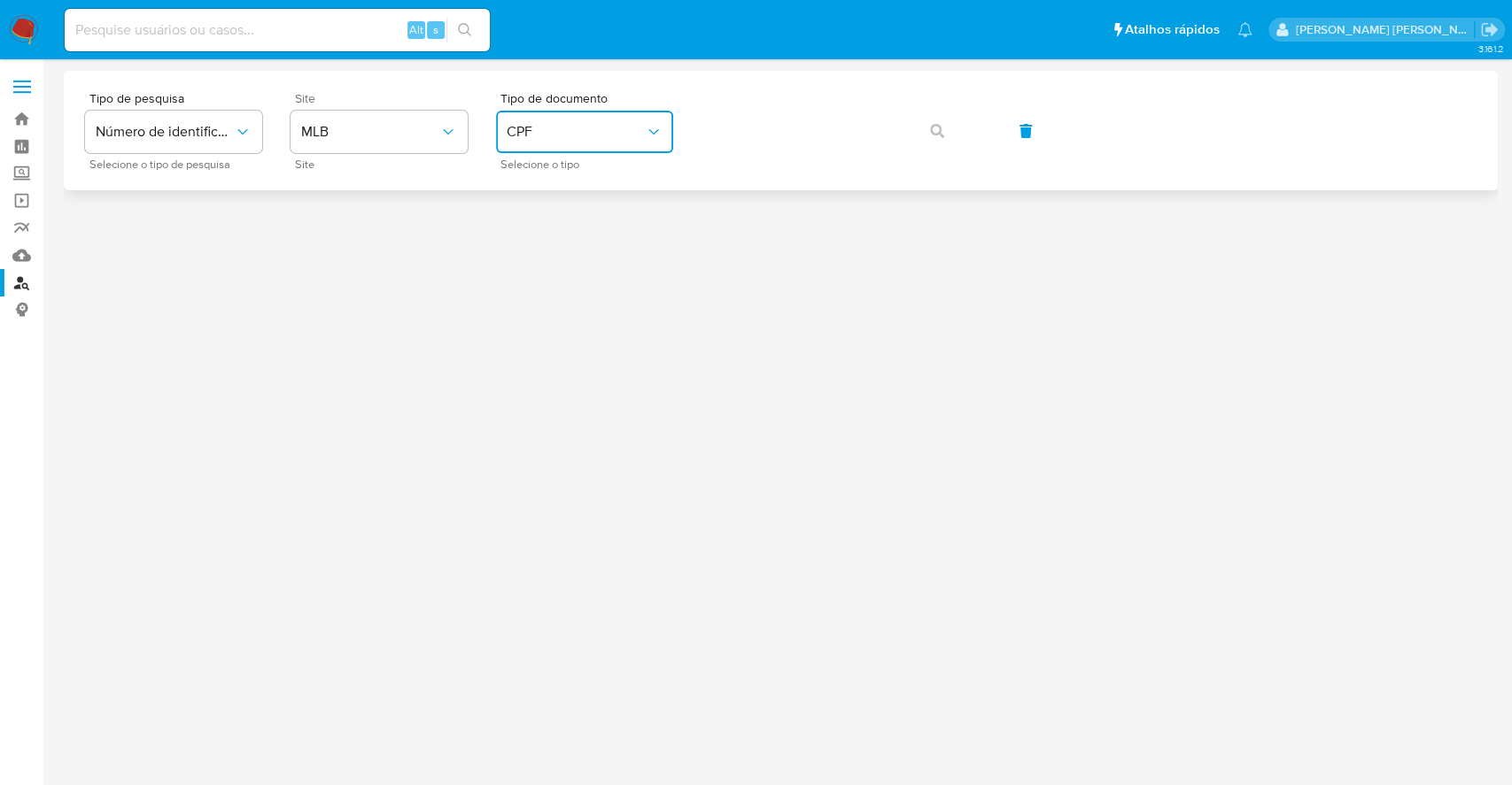
click at [935, 124] on div "Tipo de pesquisa Número de identificação Selecione o tipo de pesquisa Site MLB …" at bounding box center [781, 130] width 1391 height 77
click at [919, 132] on button "button" at bounding box center [936, 130] width 60 height 42
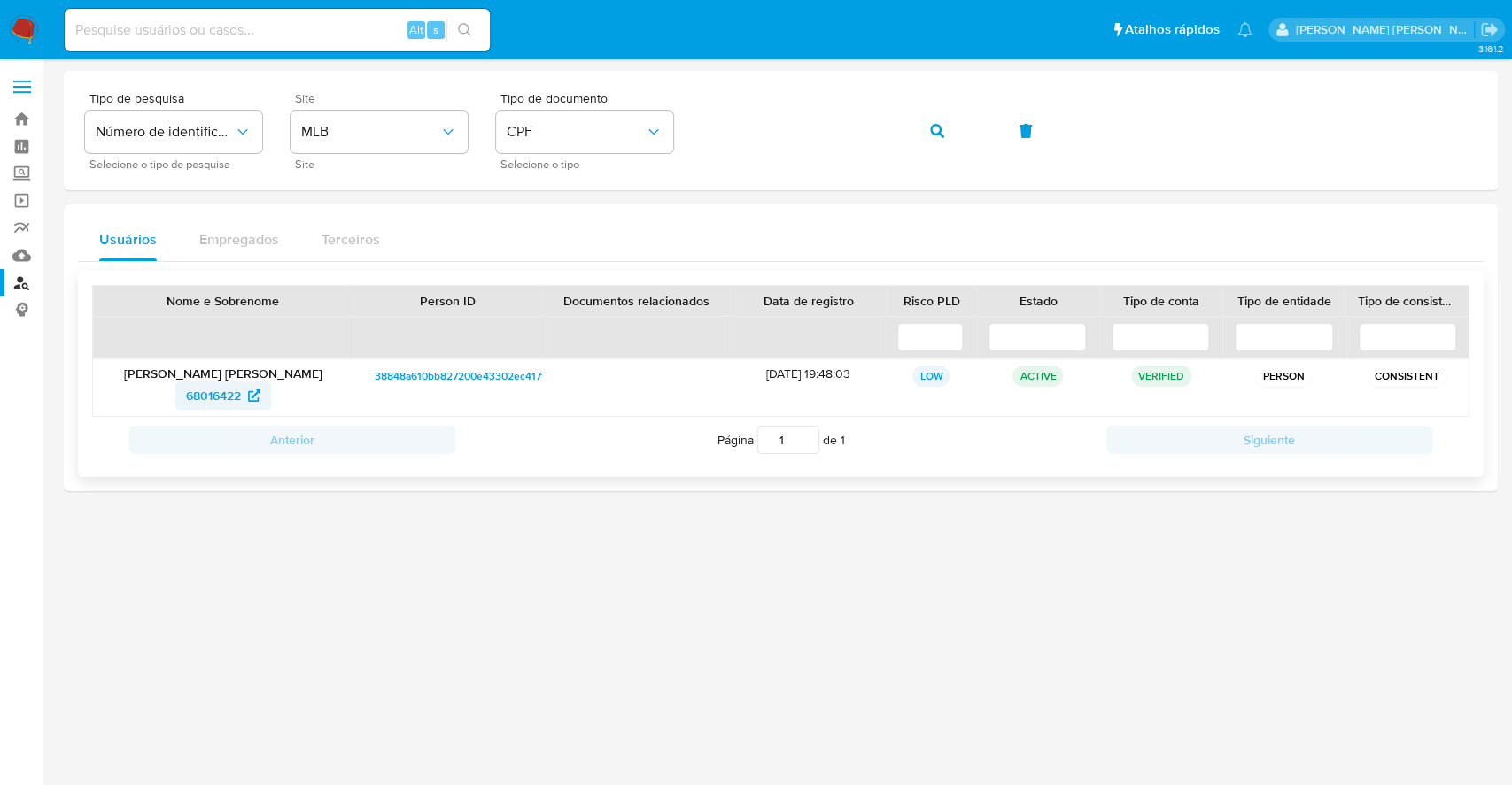
click at [227, 396] on span "68016422" at bounding box center [214, 395] width 55 height 28
click at [353, 25] on input at bounding box center [277, 29] width 426 height 23
paste input "722707246"
type input "722707246"
click at [464, 18] on button "search-icon" at bounding box center [464, 29] width 36 height 25
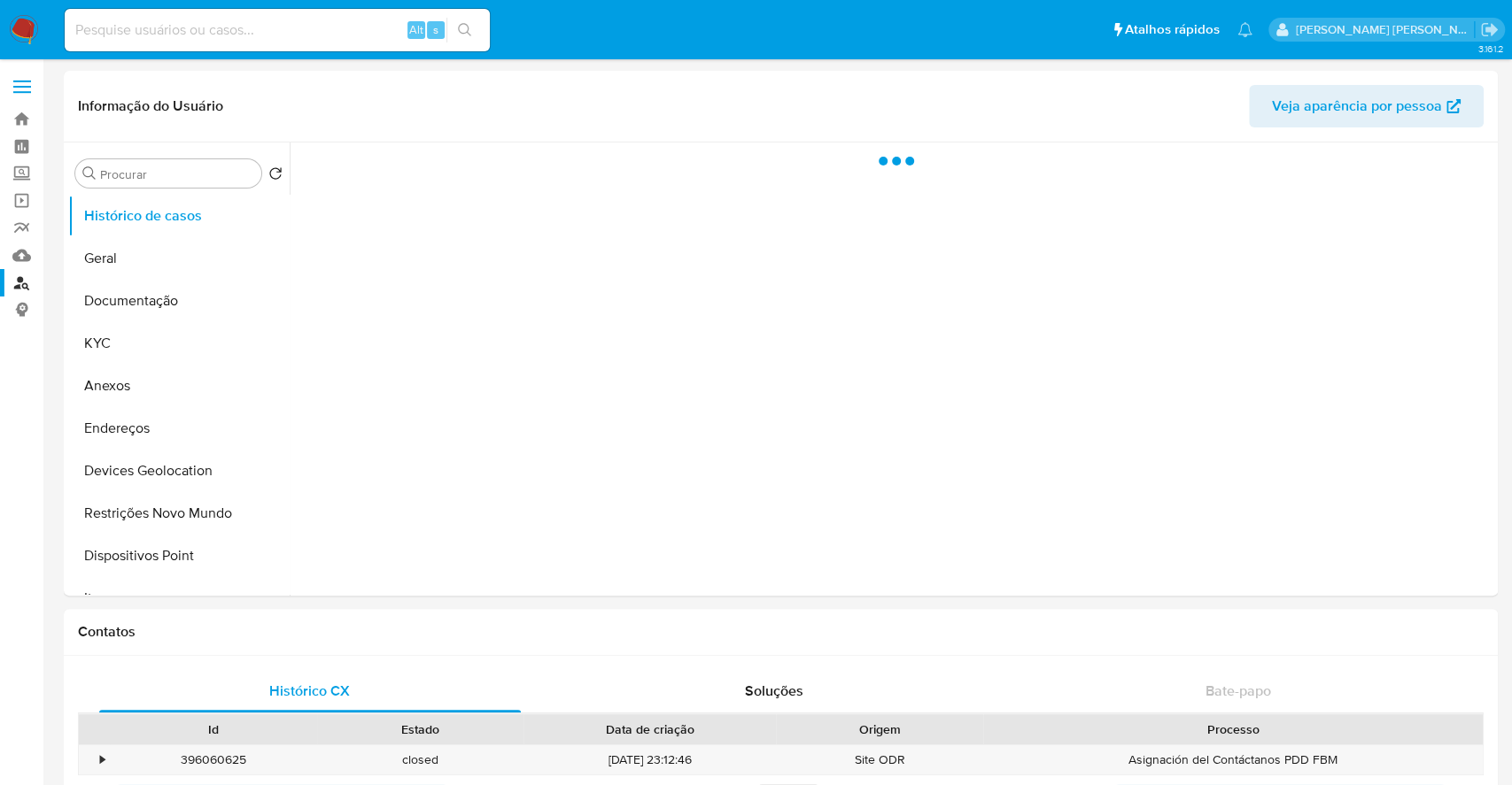
select select "10"
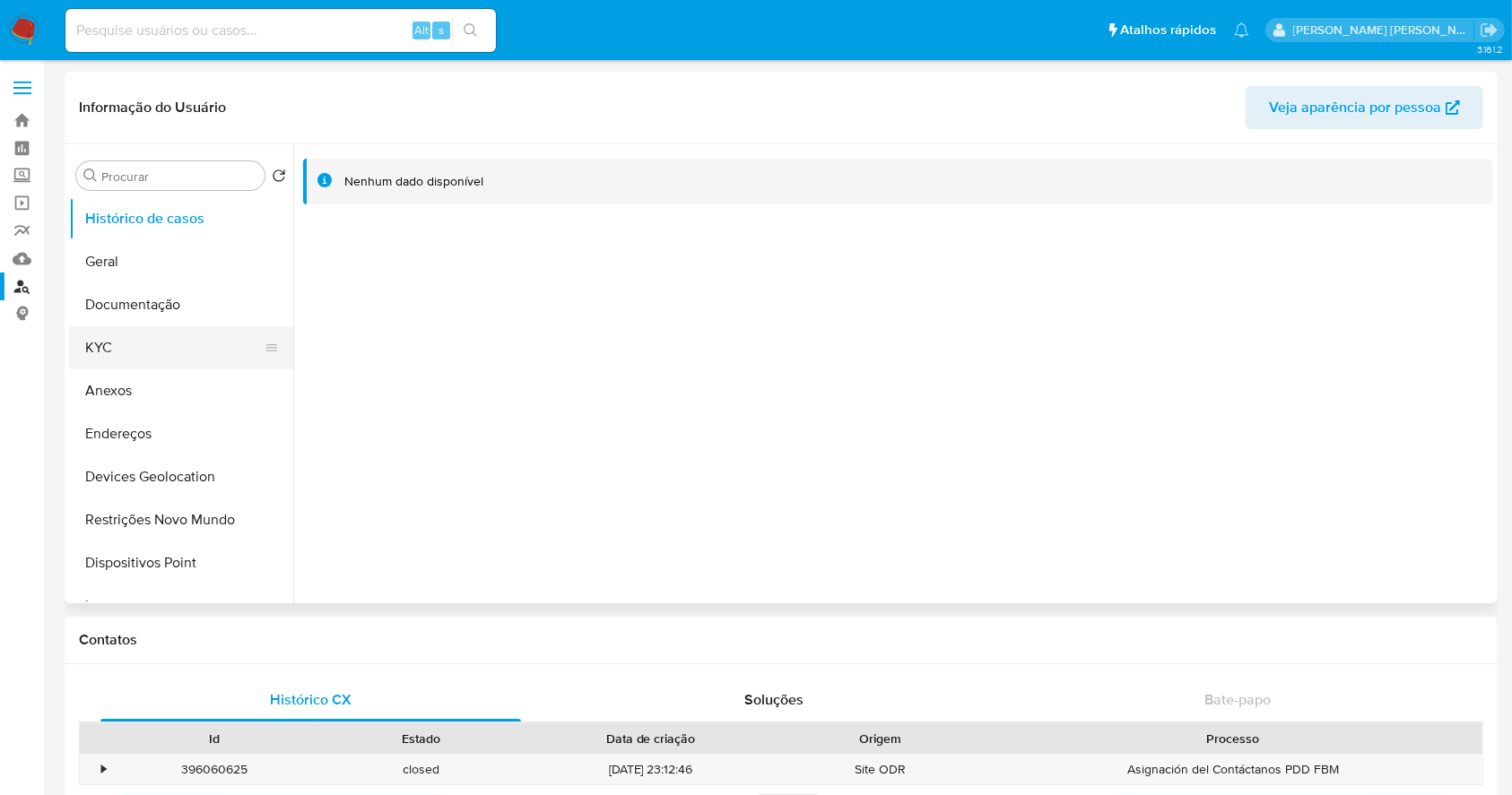
drag, startPoint x: 140, startPoint y: 356, endPoint x: 179, endPoint y: 343, distance: 41.1
click at [138, 356] on button "KYC" at bounding box center [174, 347] width 209 height 43
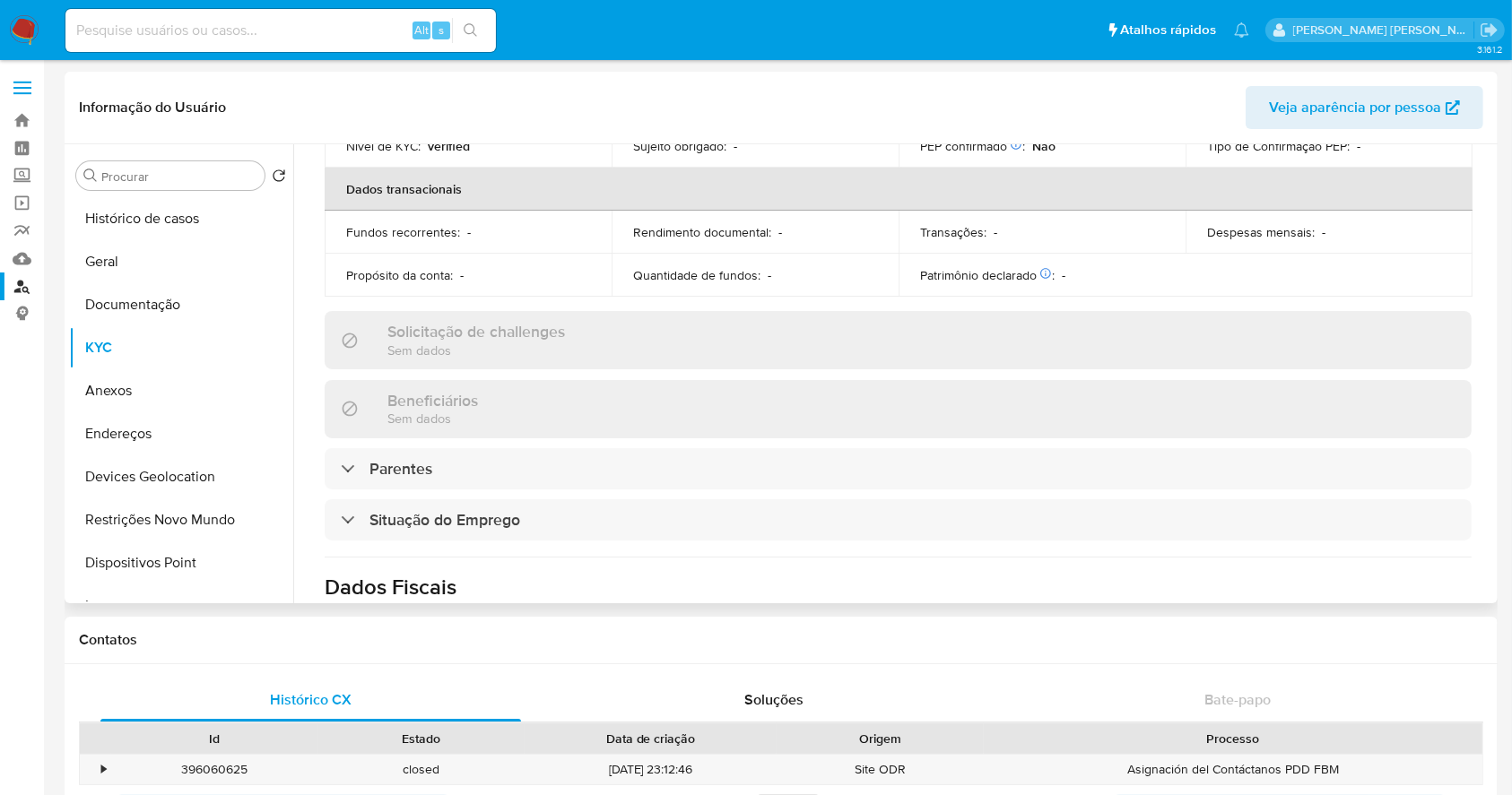
scroll to position [718, 0]
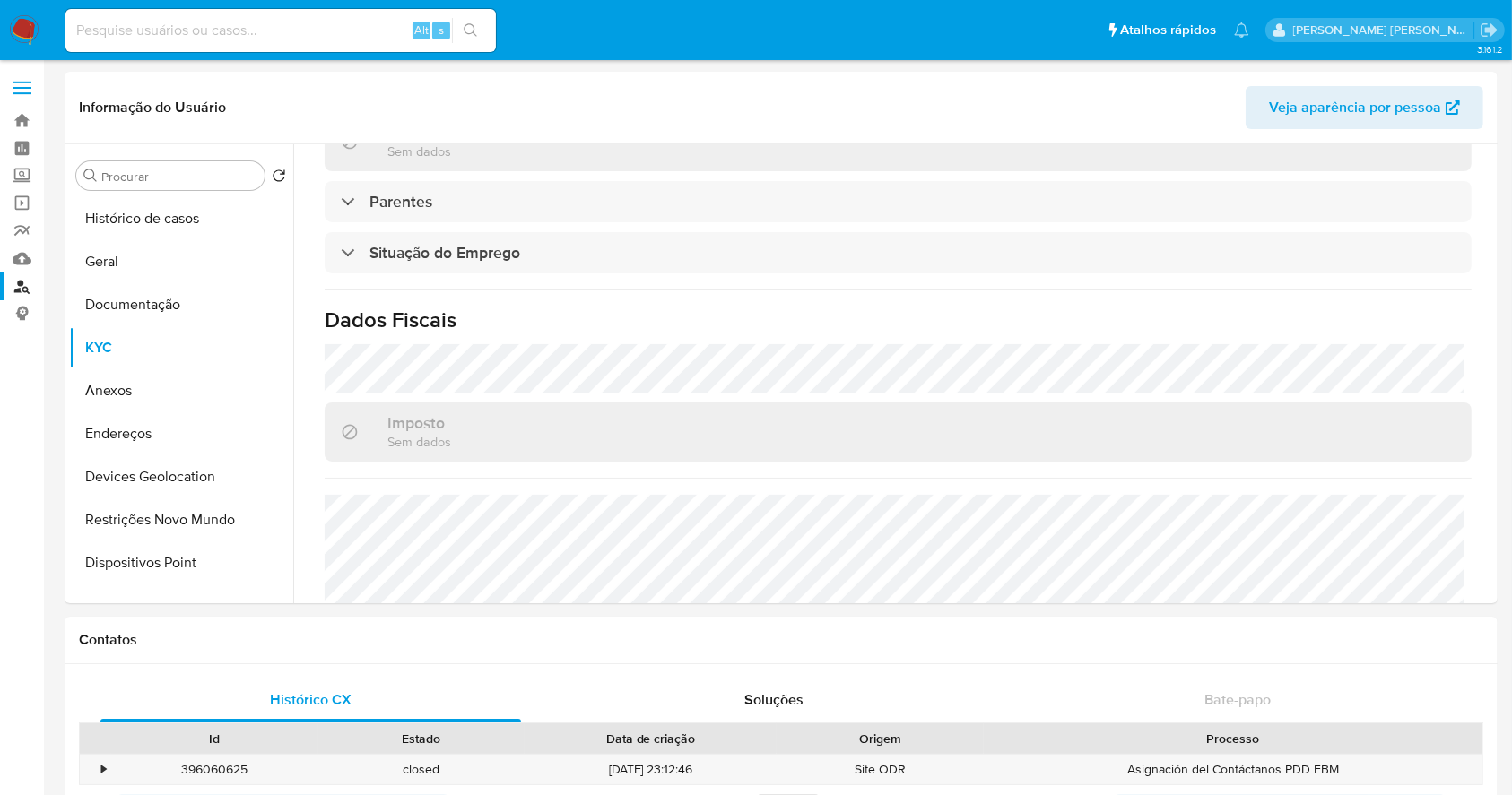
click at [21, 287] on link "Localizador de pessoas" at bounding box center [106, 287] width 213 height 28
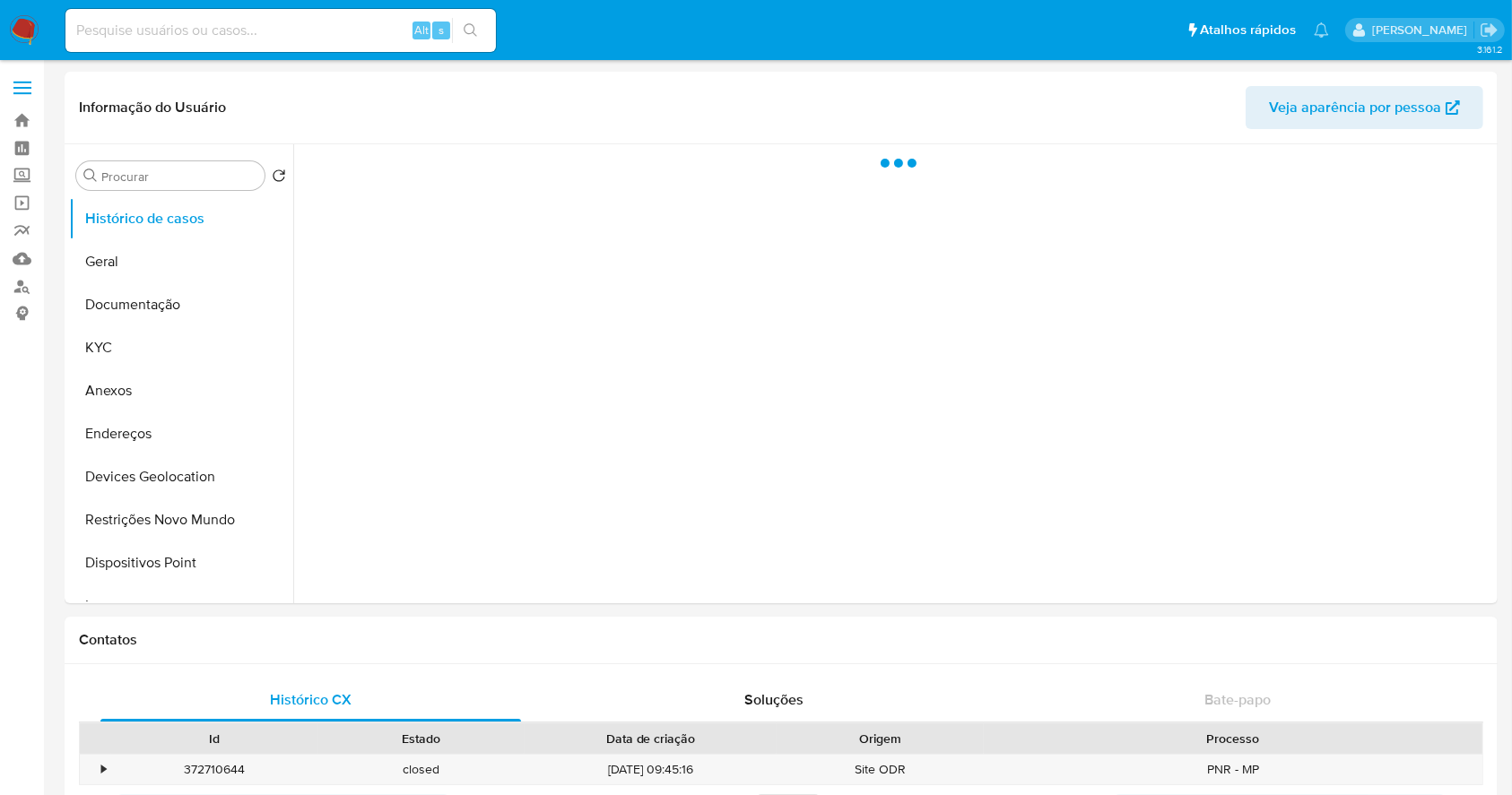
select select "10"
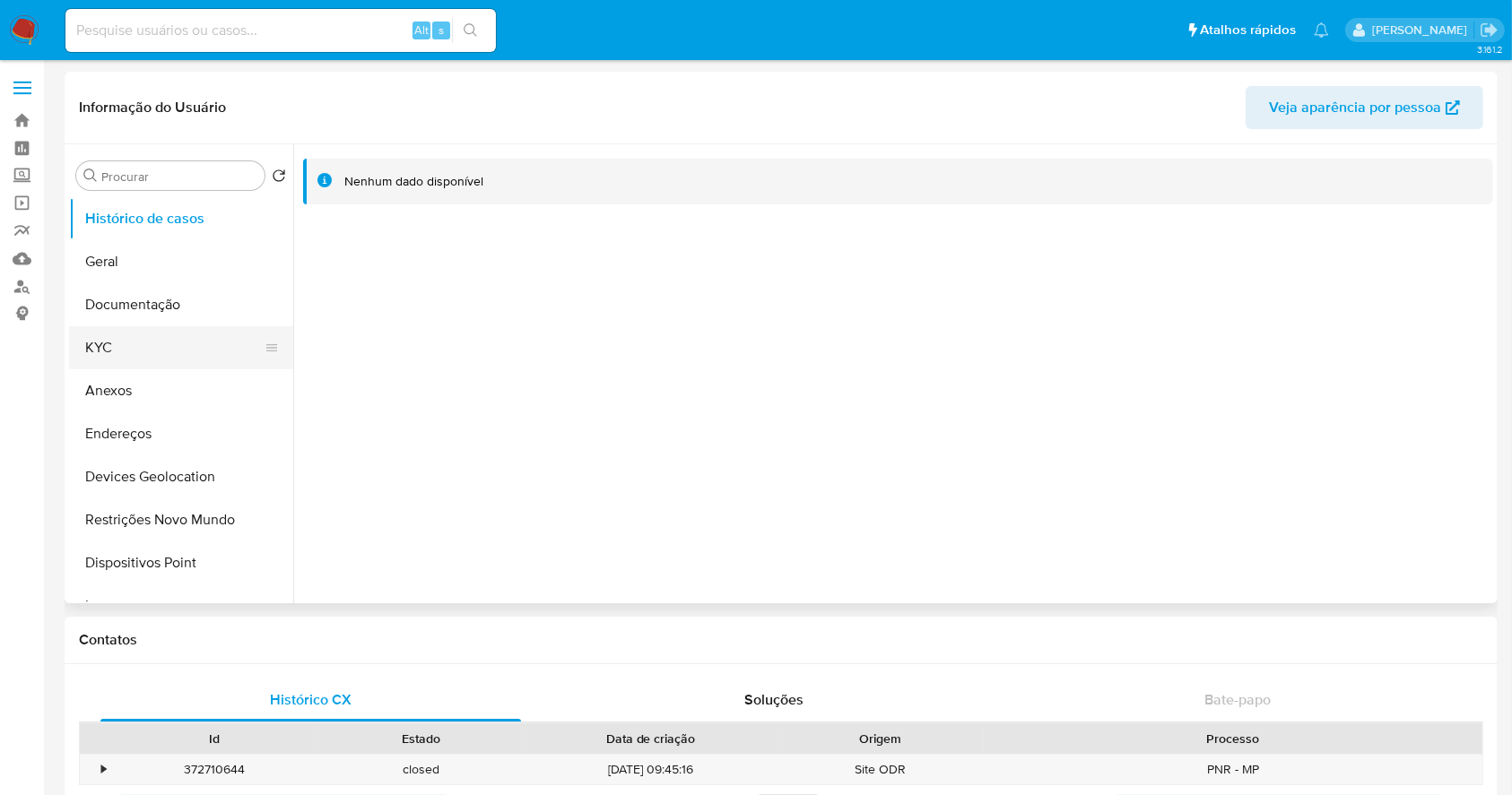
click at [113, 353] on button "KYC" at bounding box center [174, 347] width 209 height 43
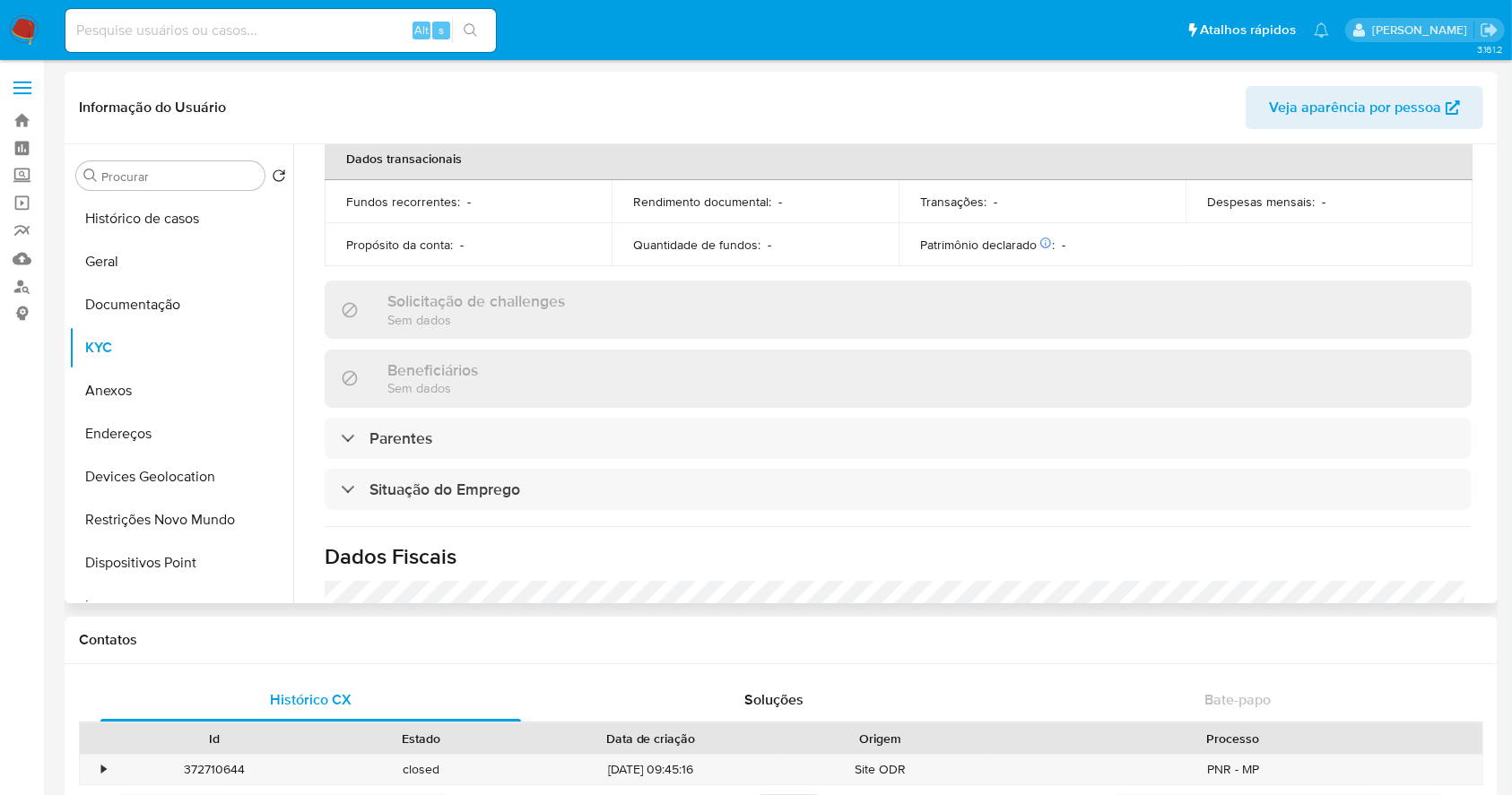
scroll to position [785, 0]
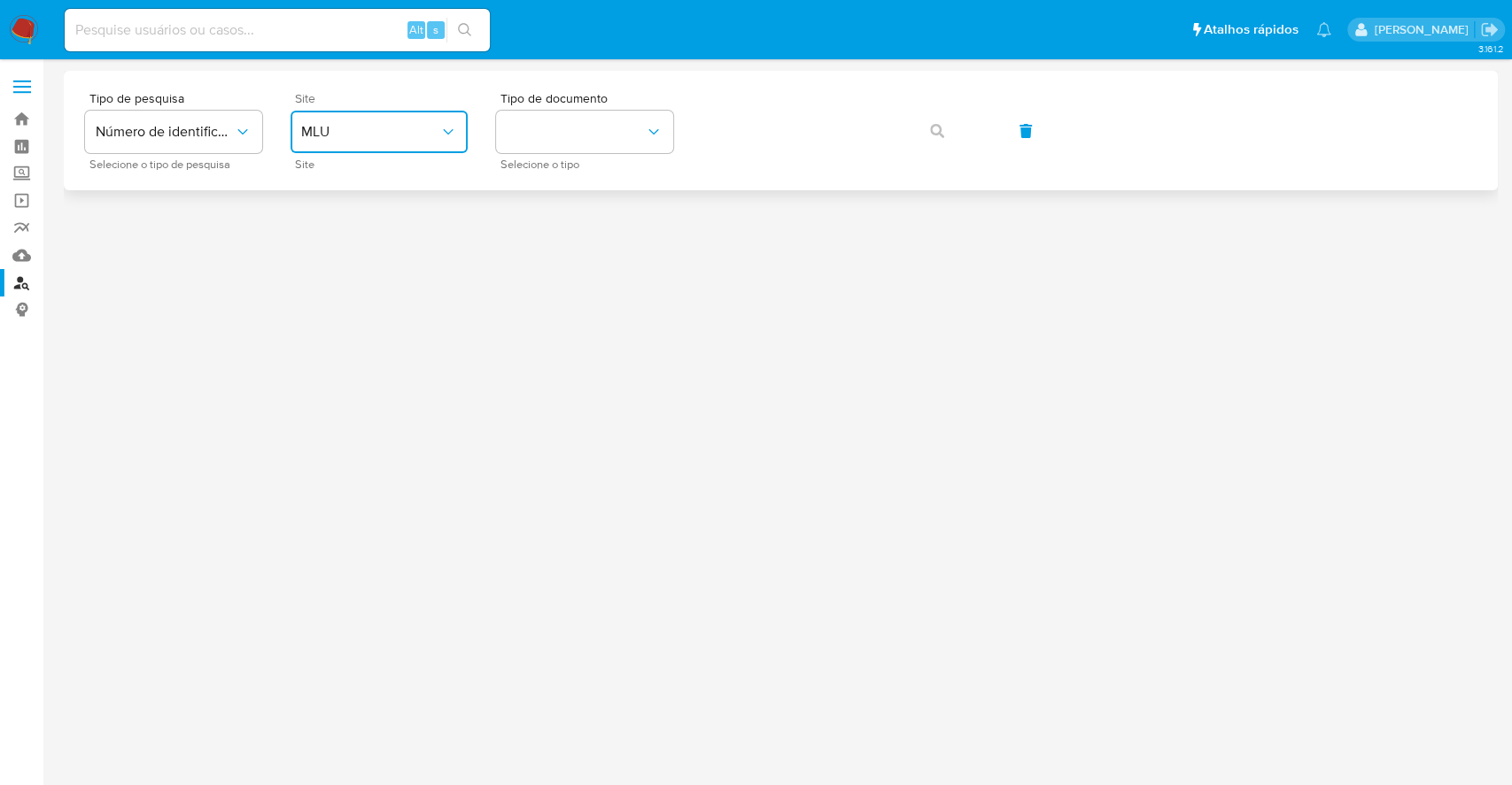
click at [378, 138] on span "MLU" at bounding box center [370, 132] width 138 height 18
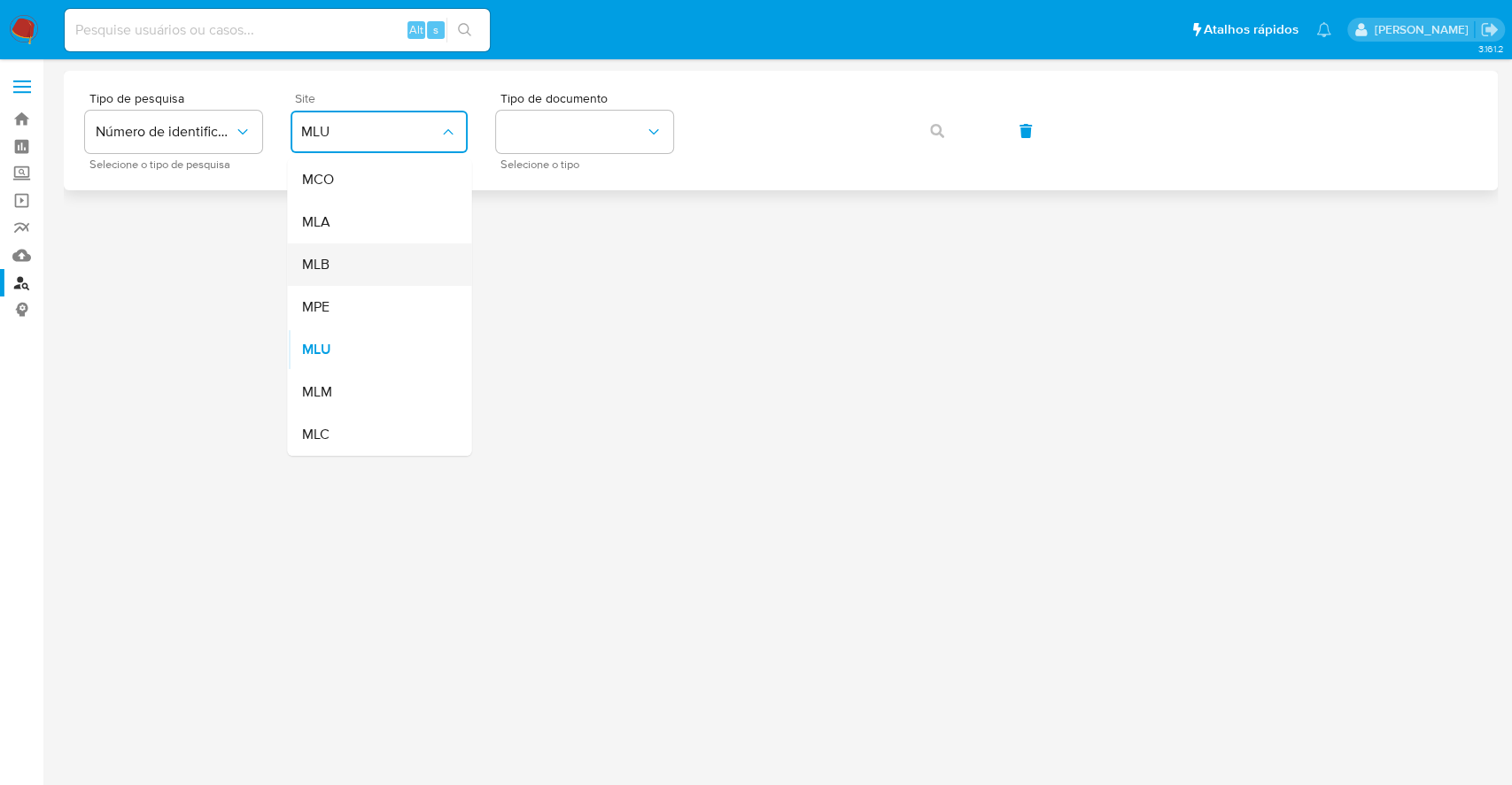
click at [389, 270] on div "MLB" at bounding box center [374, 264] width 145 height 42
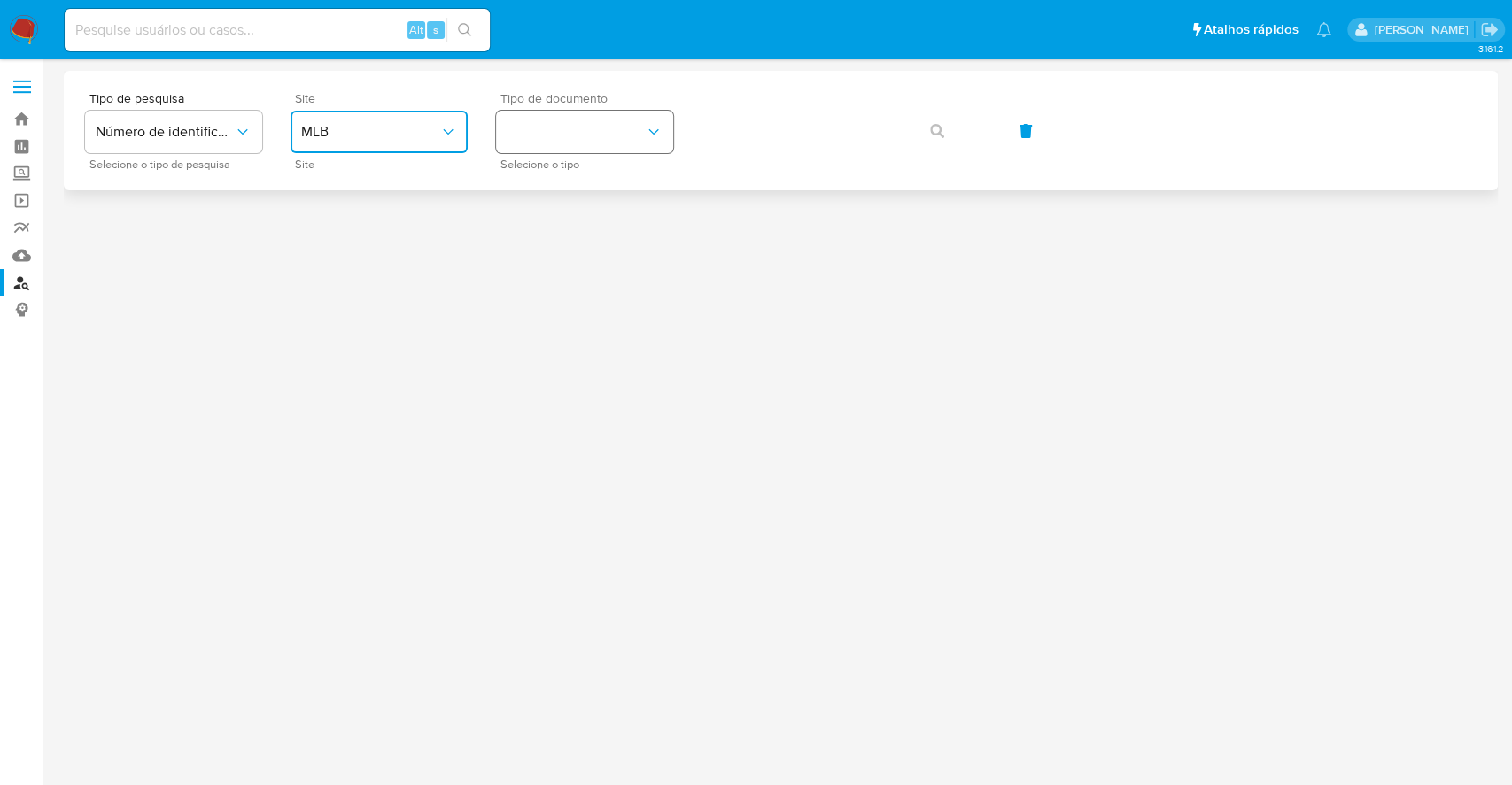
click at [609, 123] on button "identificationType" at bounding box center [584, 131] width 177 height 42
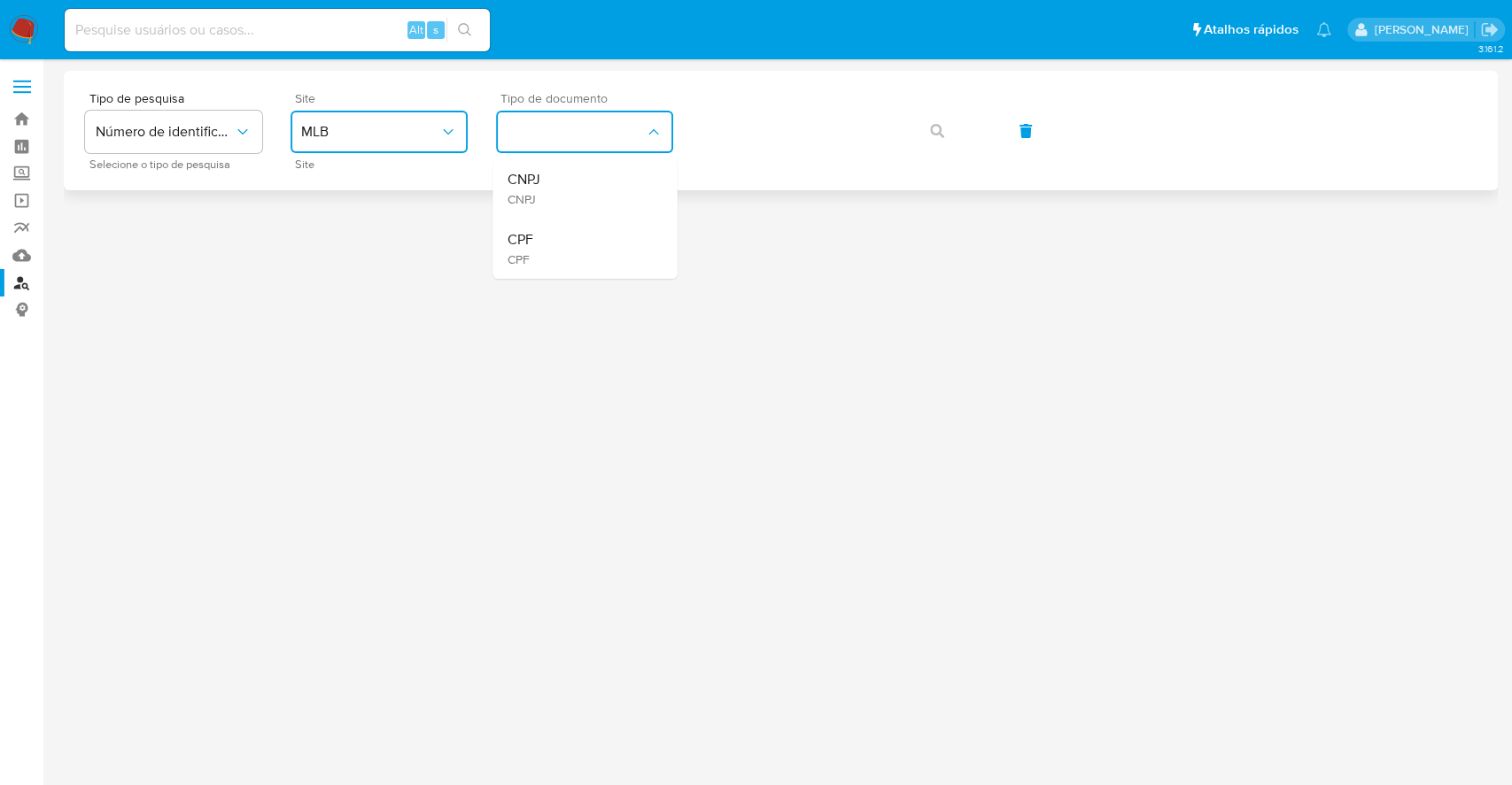
drag, startPoint x: 584, startPoint y: 182, endPoint x: 660, endPoint y: 160, distance: 79.1
click at [584, 180] on div "CNPJ CNPJ" at bounding box center [580, 188] width 145 height 60
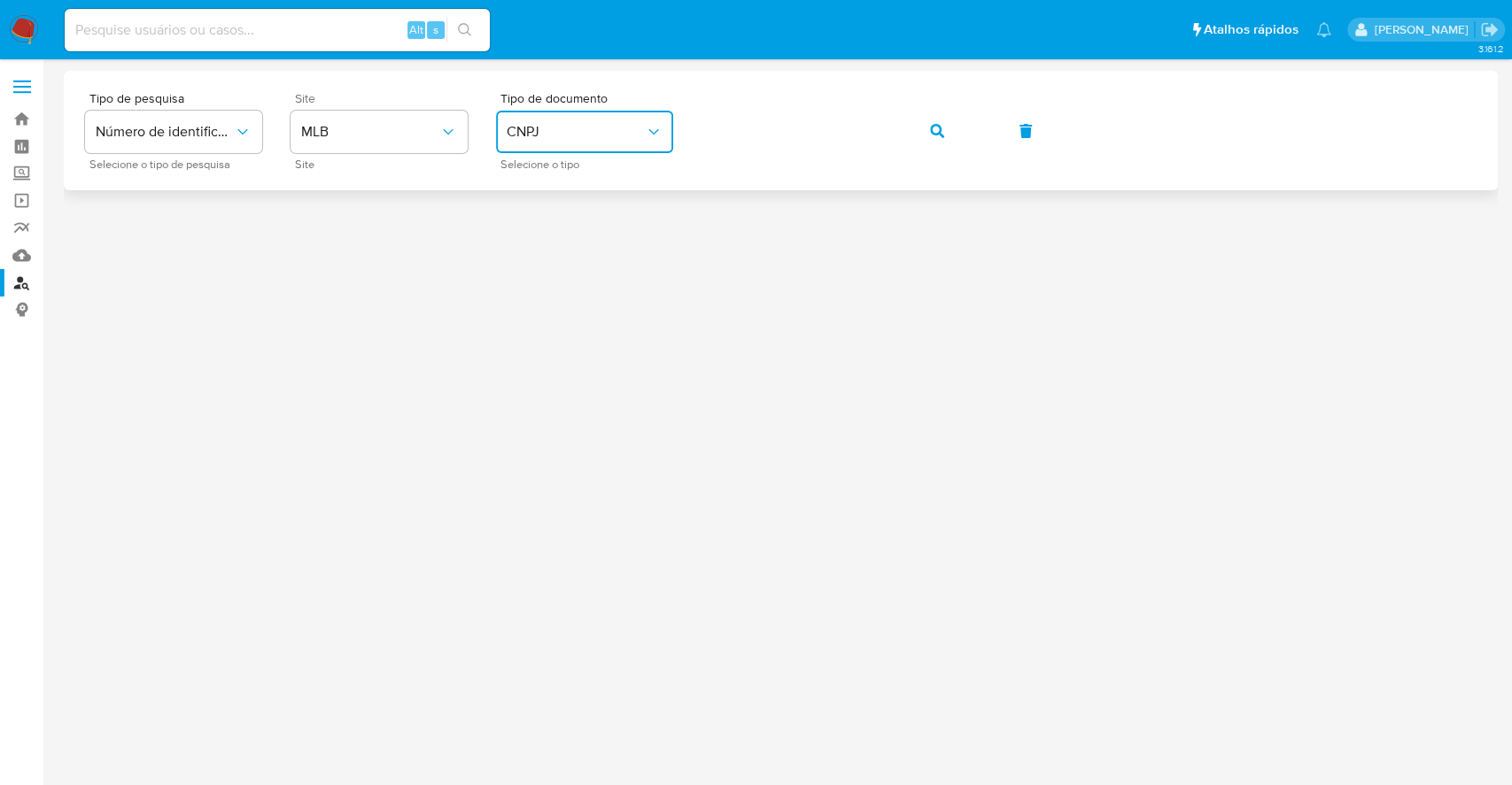
click at [949, 133] on button "button" at bounding box center [936, 130] width 60 height 42
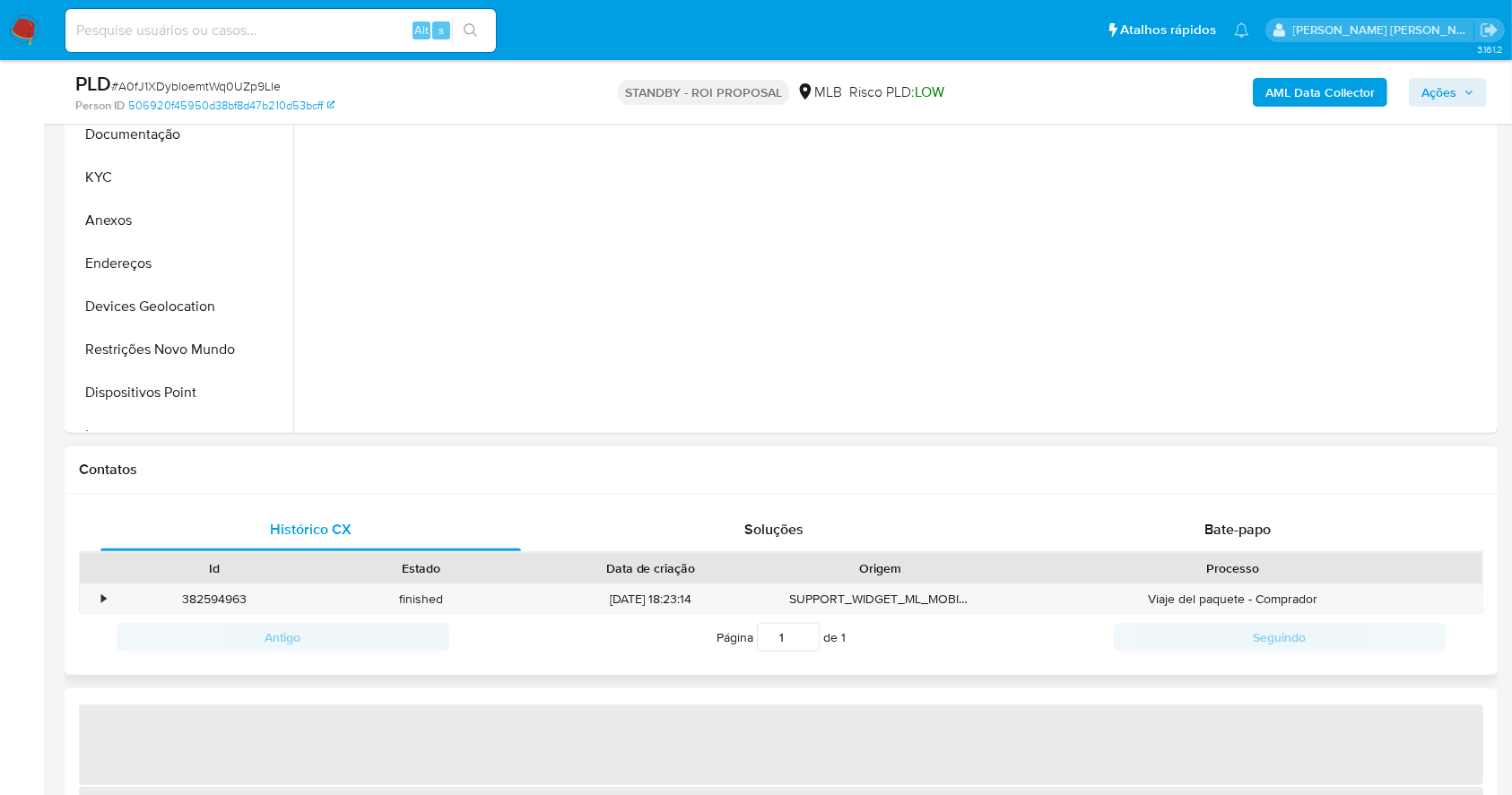
scroll to position [477, 0]
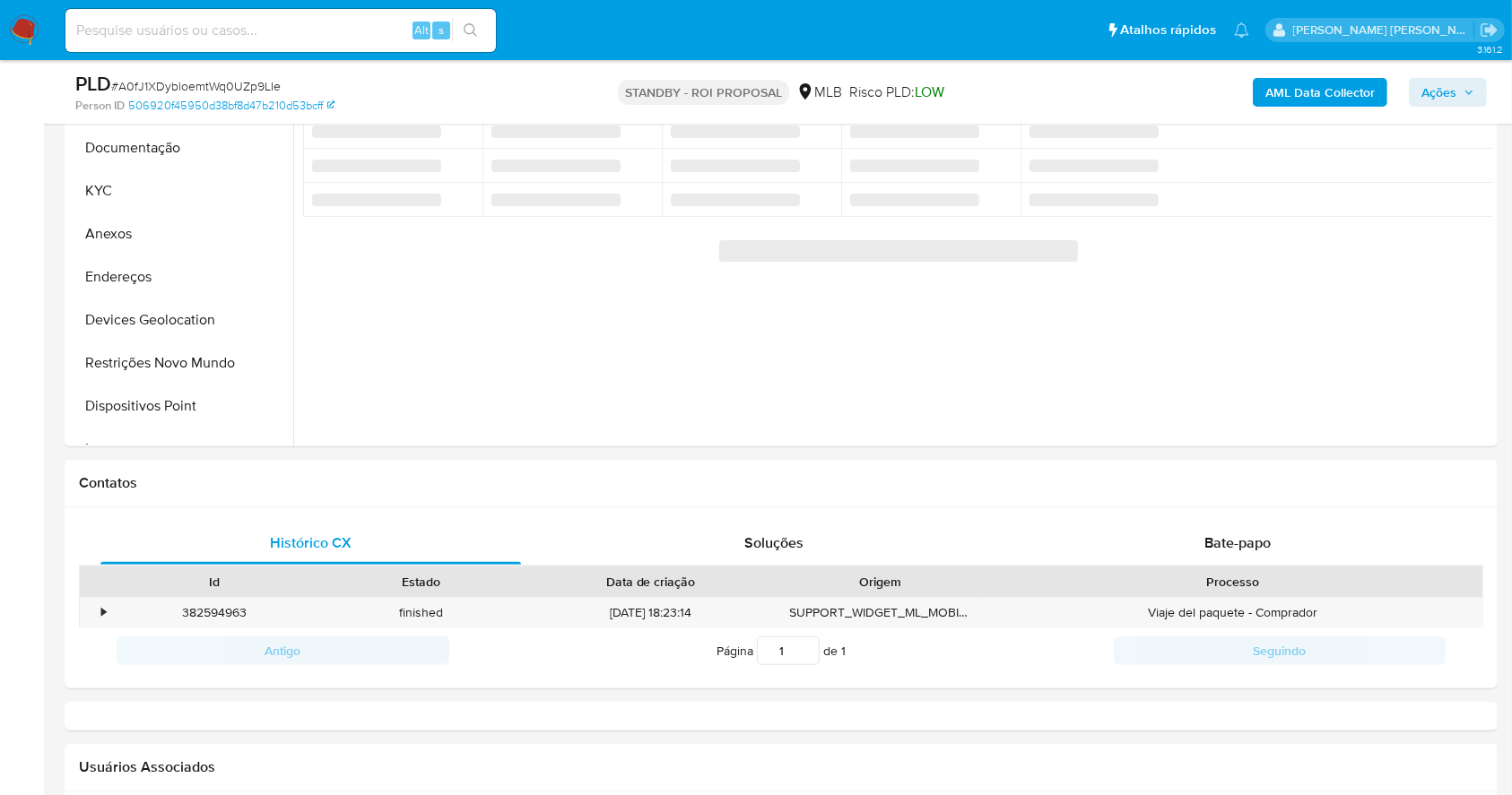
select select "10"
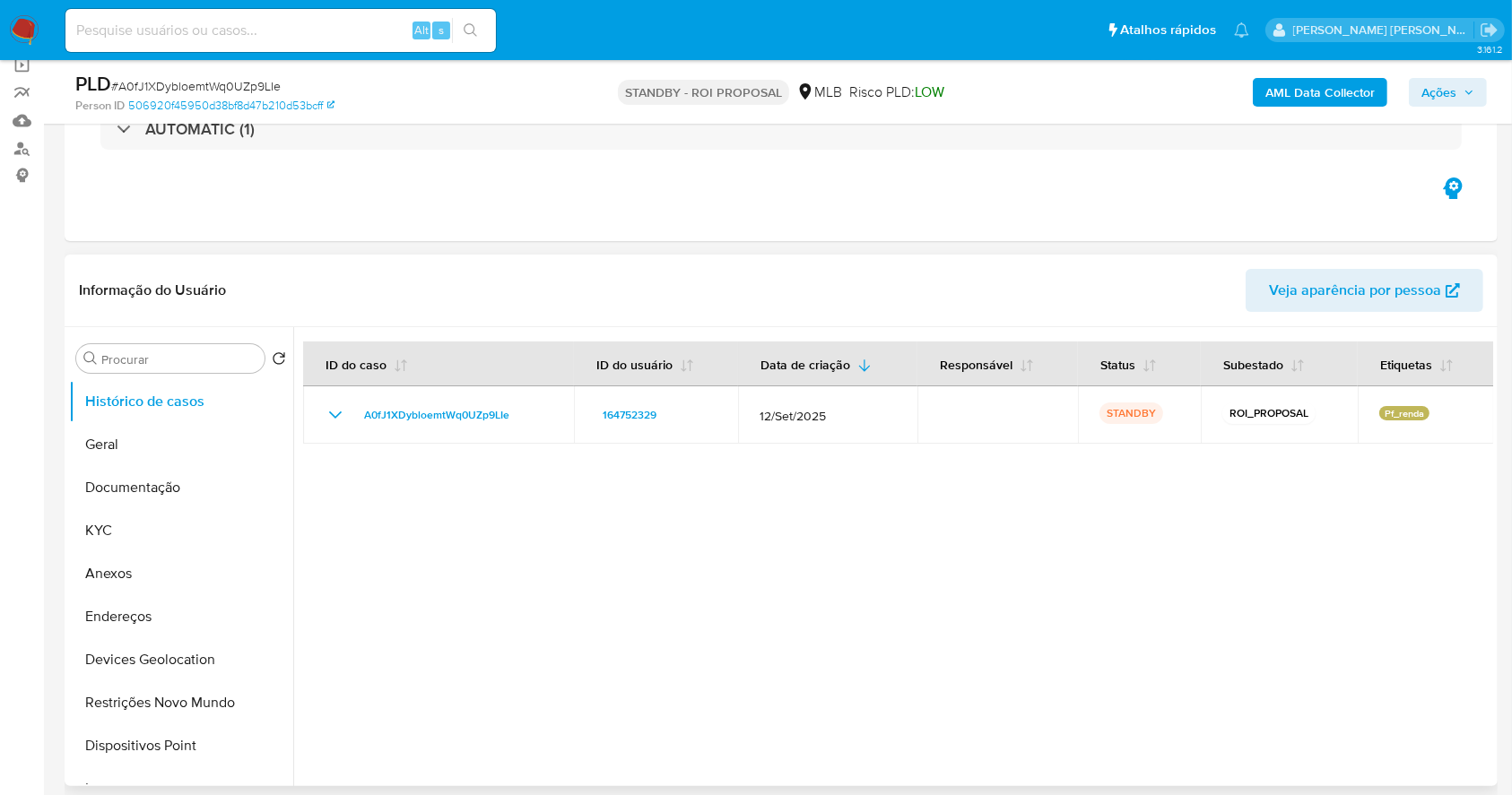
scroll to position [238, 0]
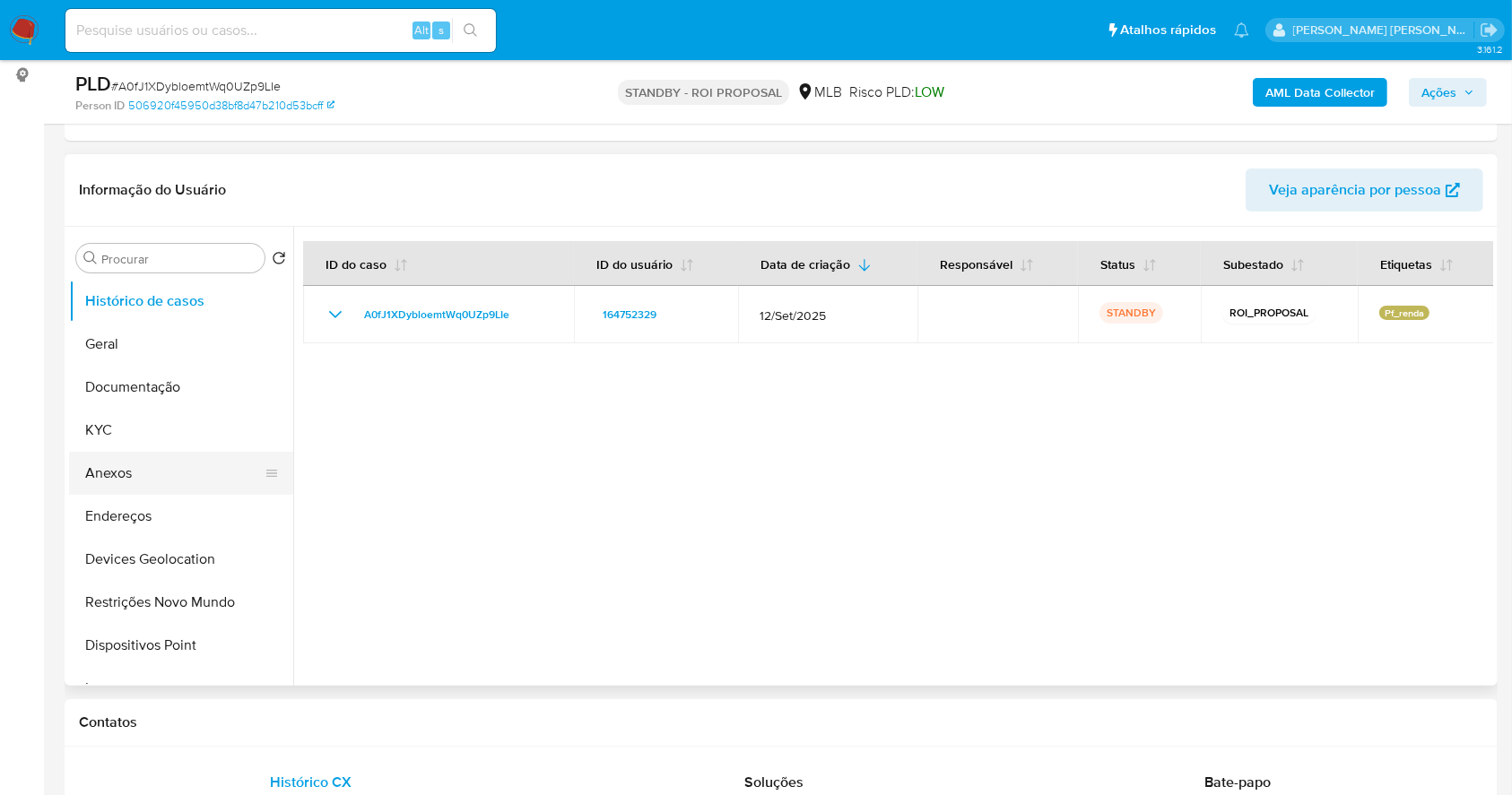
click at [179, 476] on button "Anexos" at bounding box center [174, 472] width 209 height 43
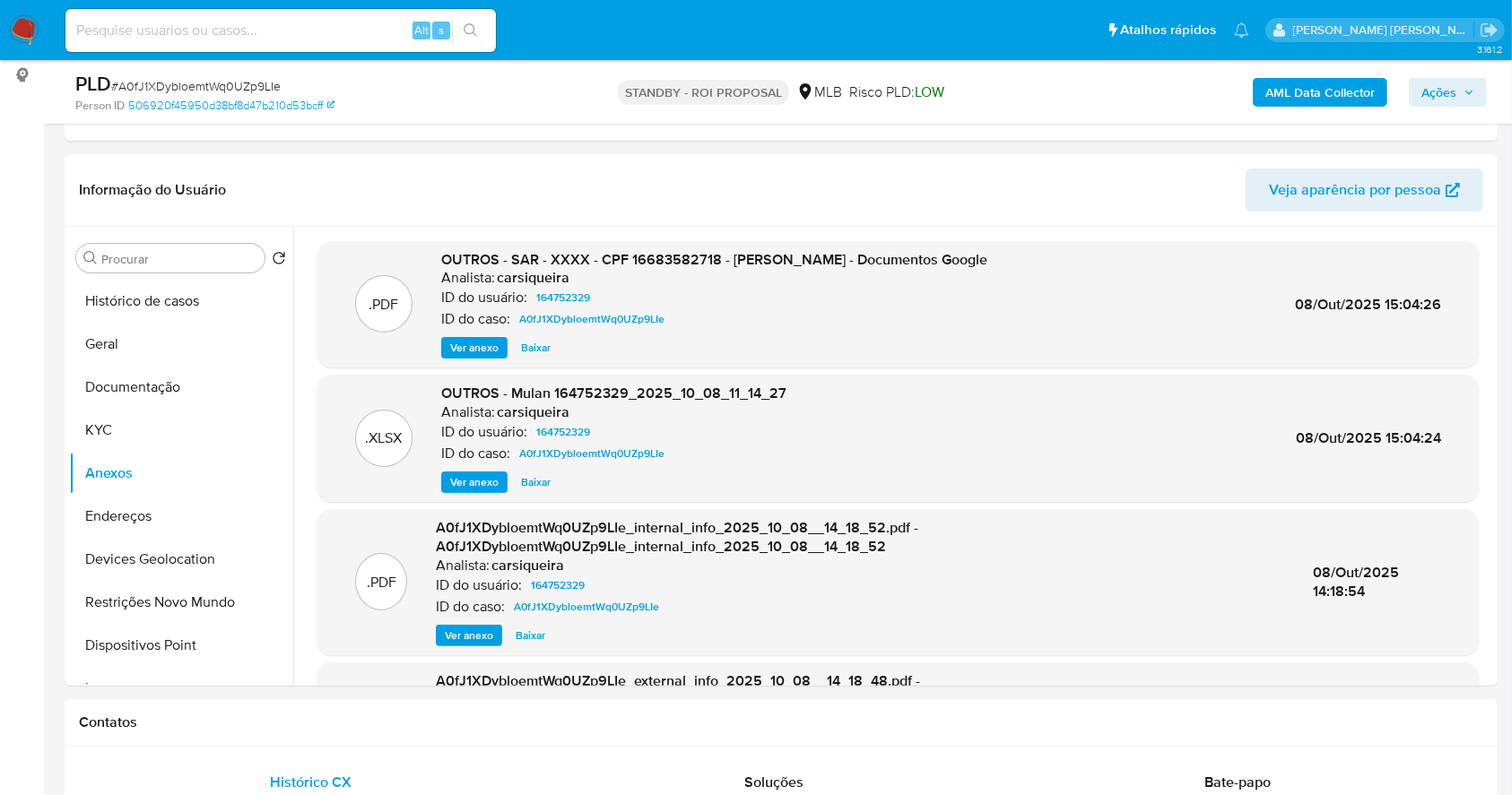
click at [33, 26] on img at bounding box center [24, 30] width 31 height 31
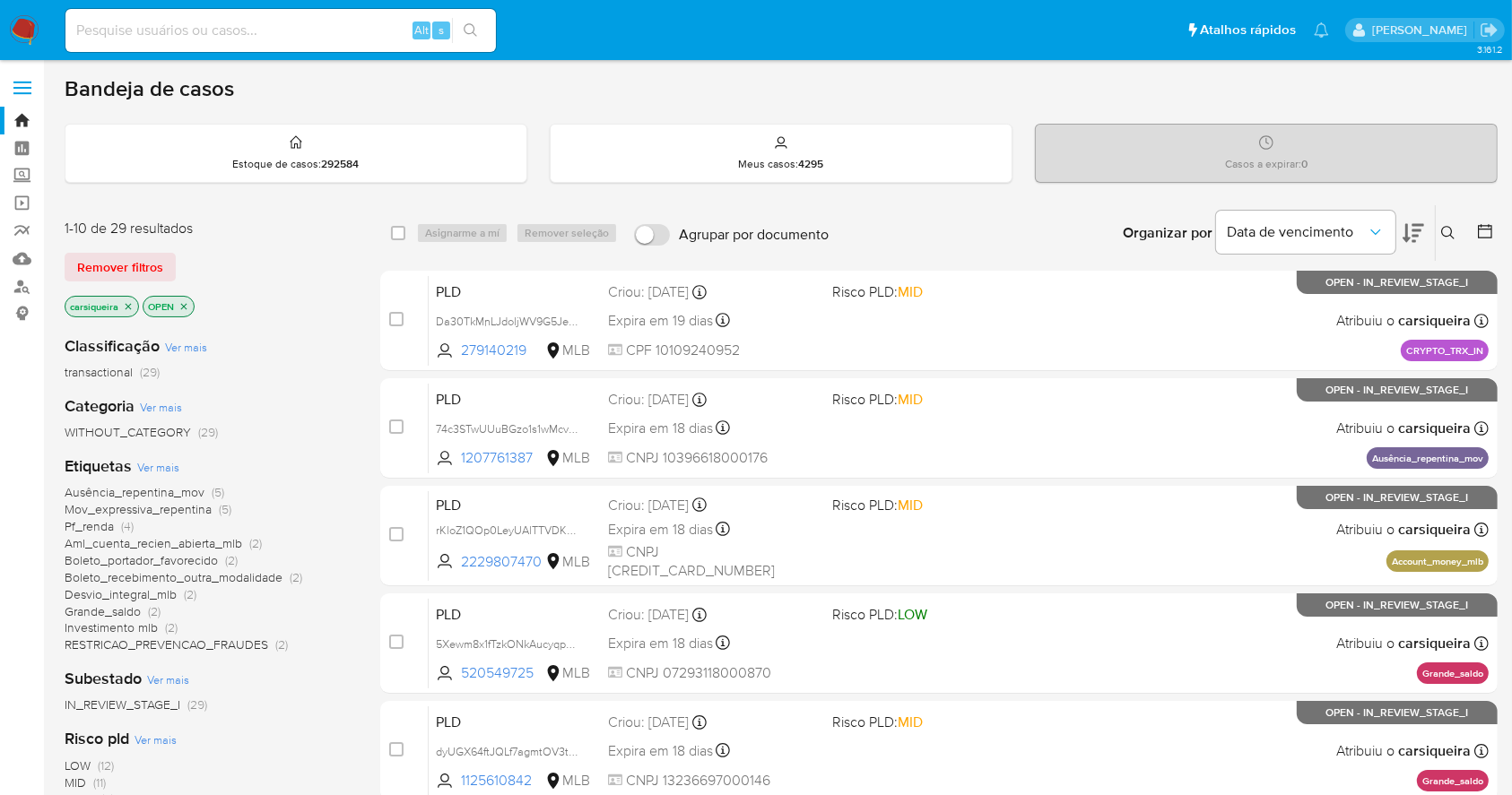
click at [30, 27] on img at bounding box center [24, 30] width 31 height 31
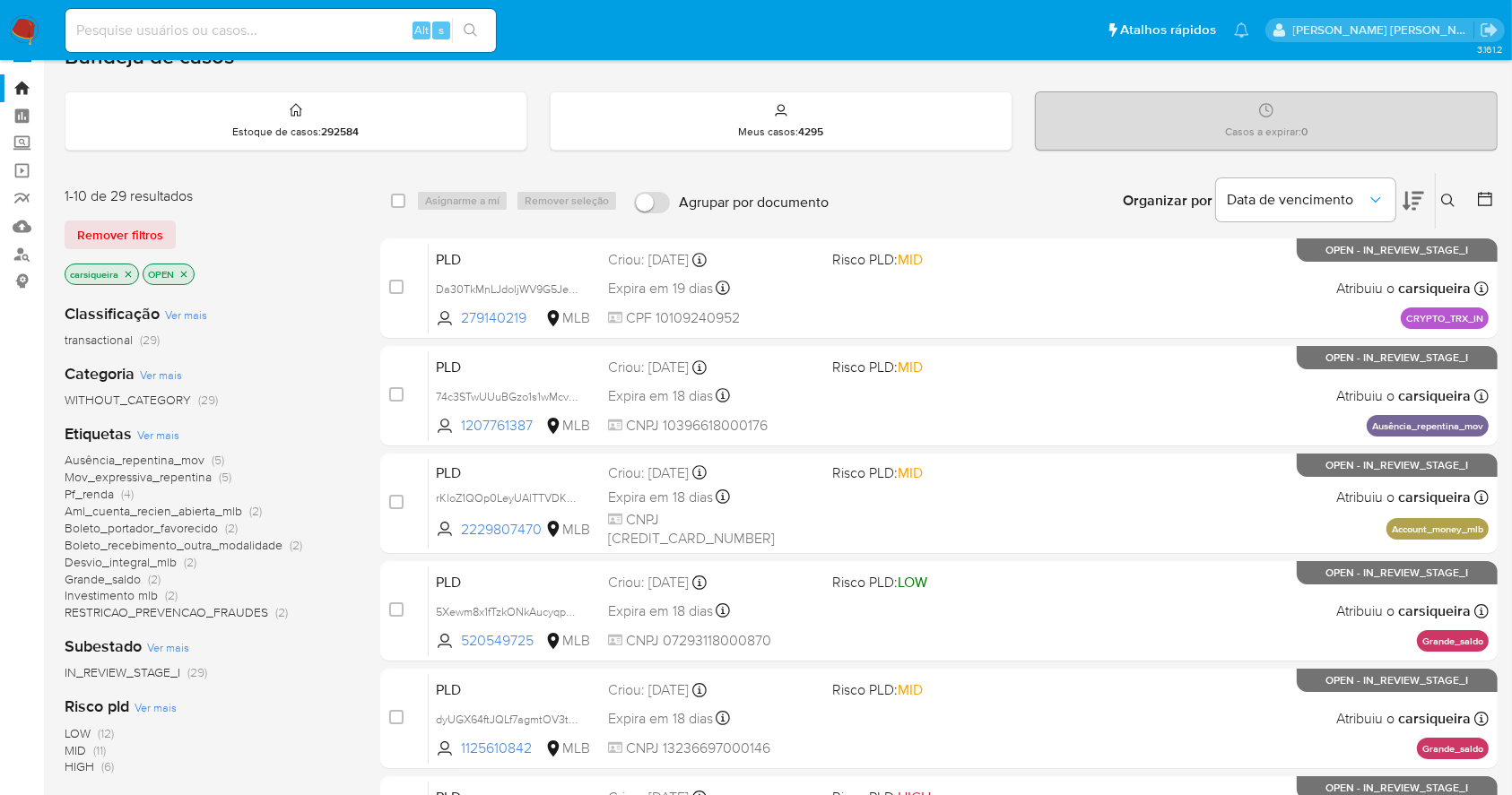
scroll to position [119, 0]
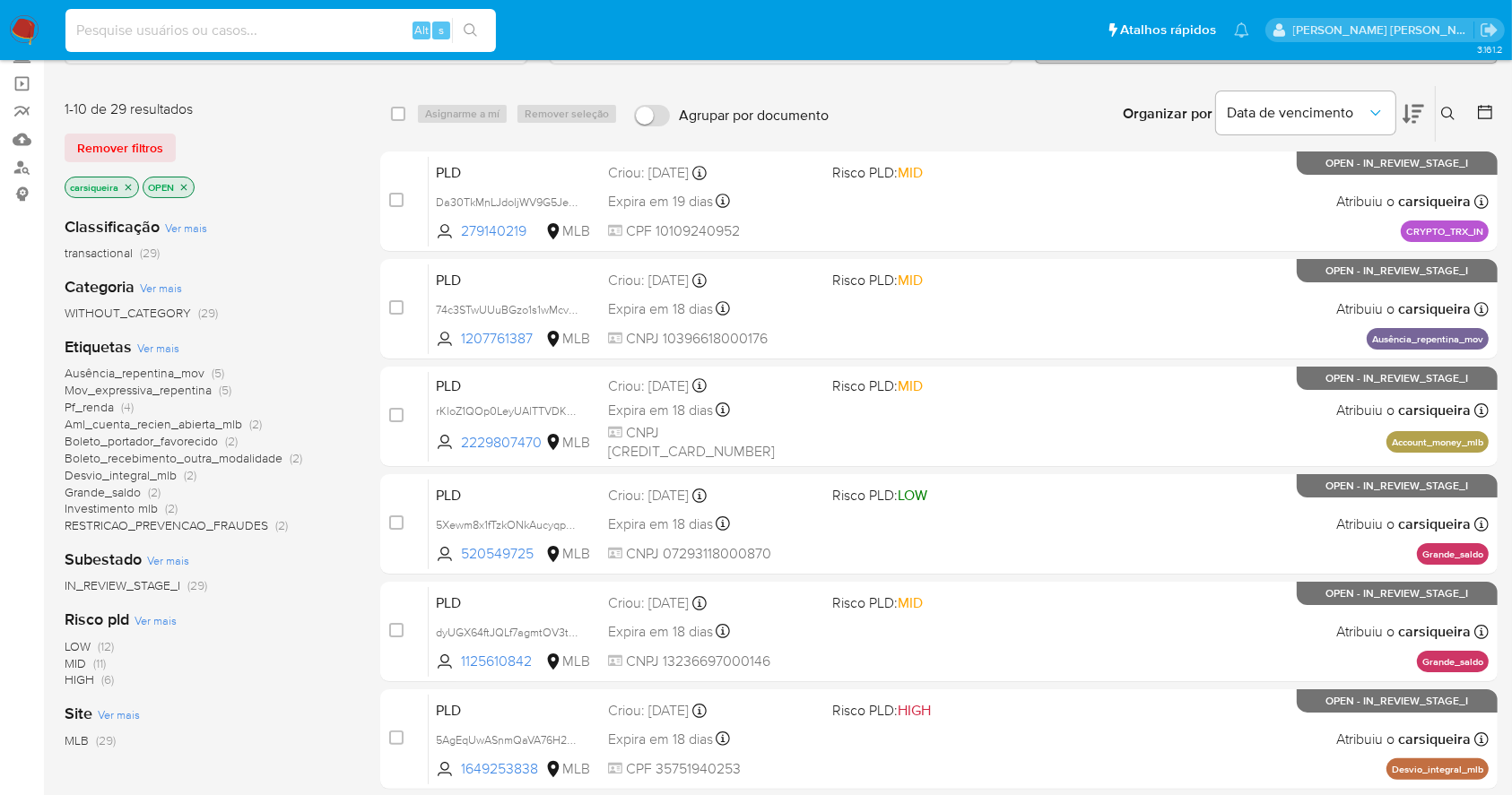
click at [172, 36] on input at bounding box center [281, 30] width 431 height 23
paste input "wlmS3RPgBKU0iAz4HeK7lNja"
type input "wlmS3RPgBKU0iAz4HeK7lNja"
click at [472, 25] on icon "search-icon" at bounding box center [471, 30] width 14 height 14
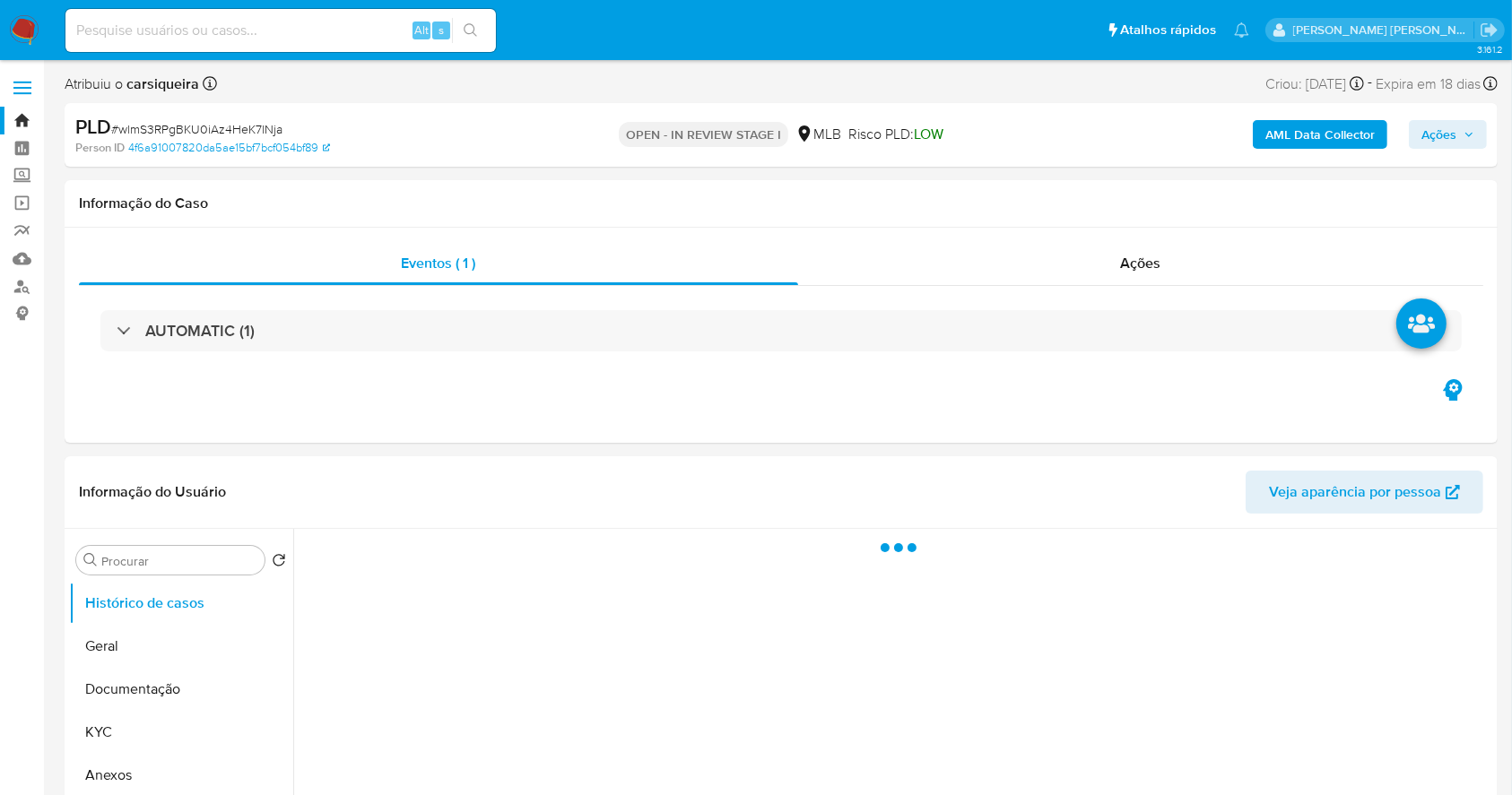
select select "10"
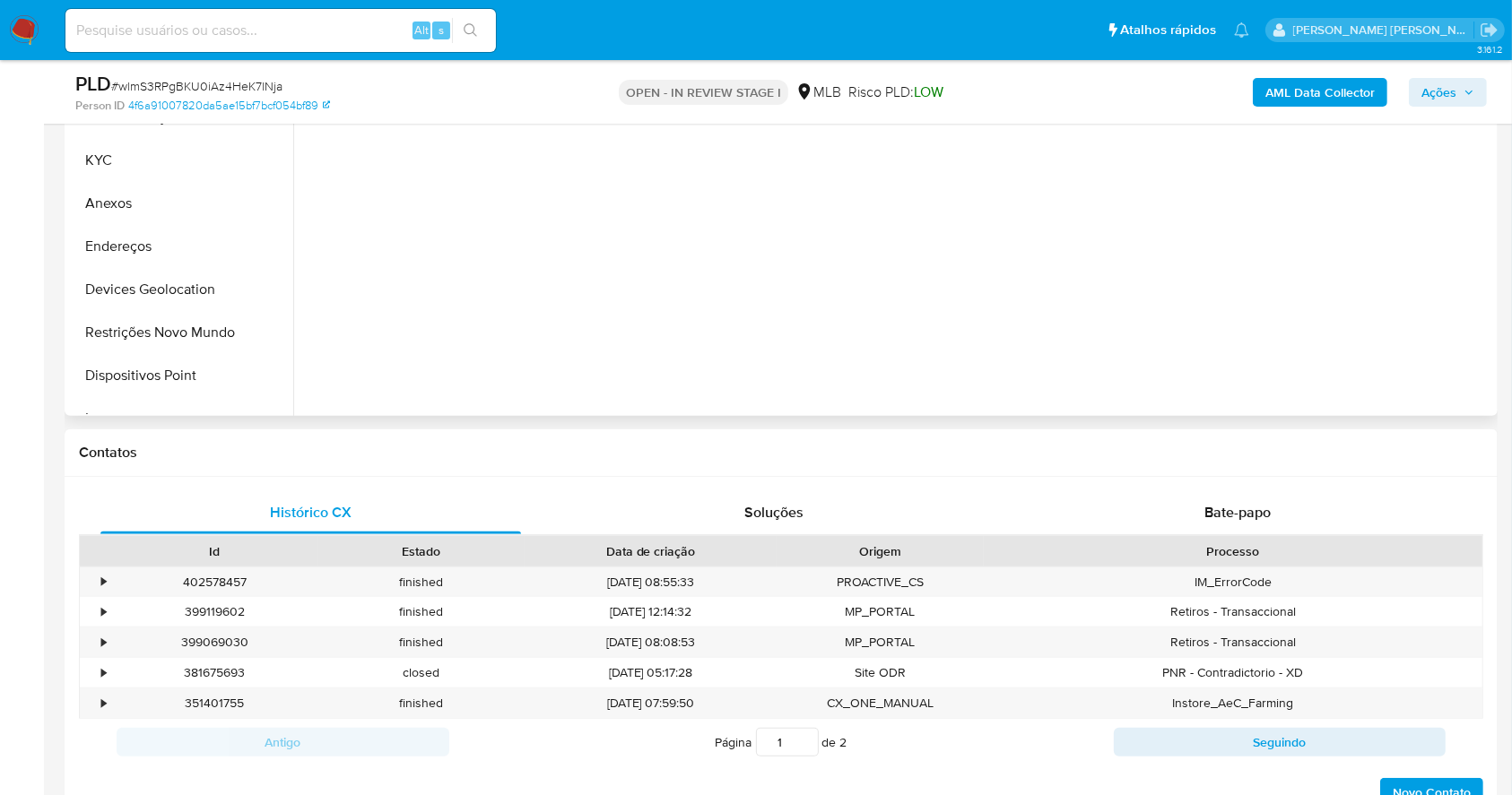
scroll to position [538, 0]
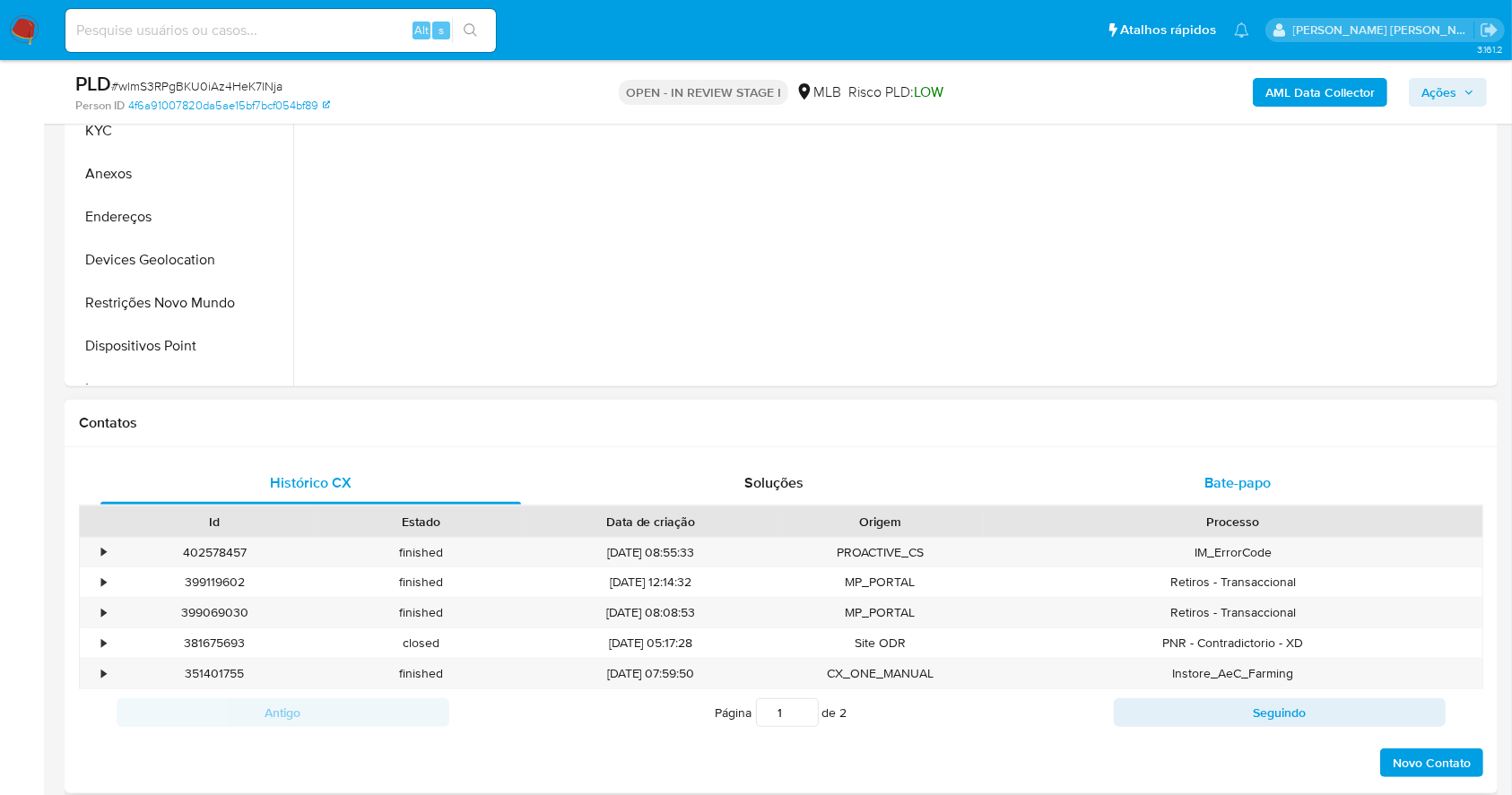
click at [1247, 466] on div "Bate-papo" at bounding box center [1238, 482] width 421 height 43
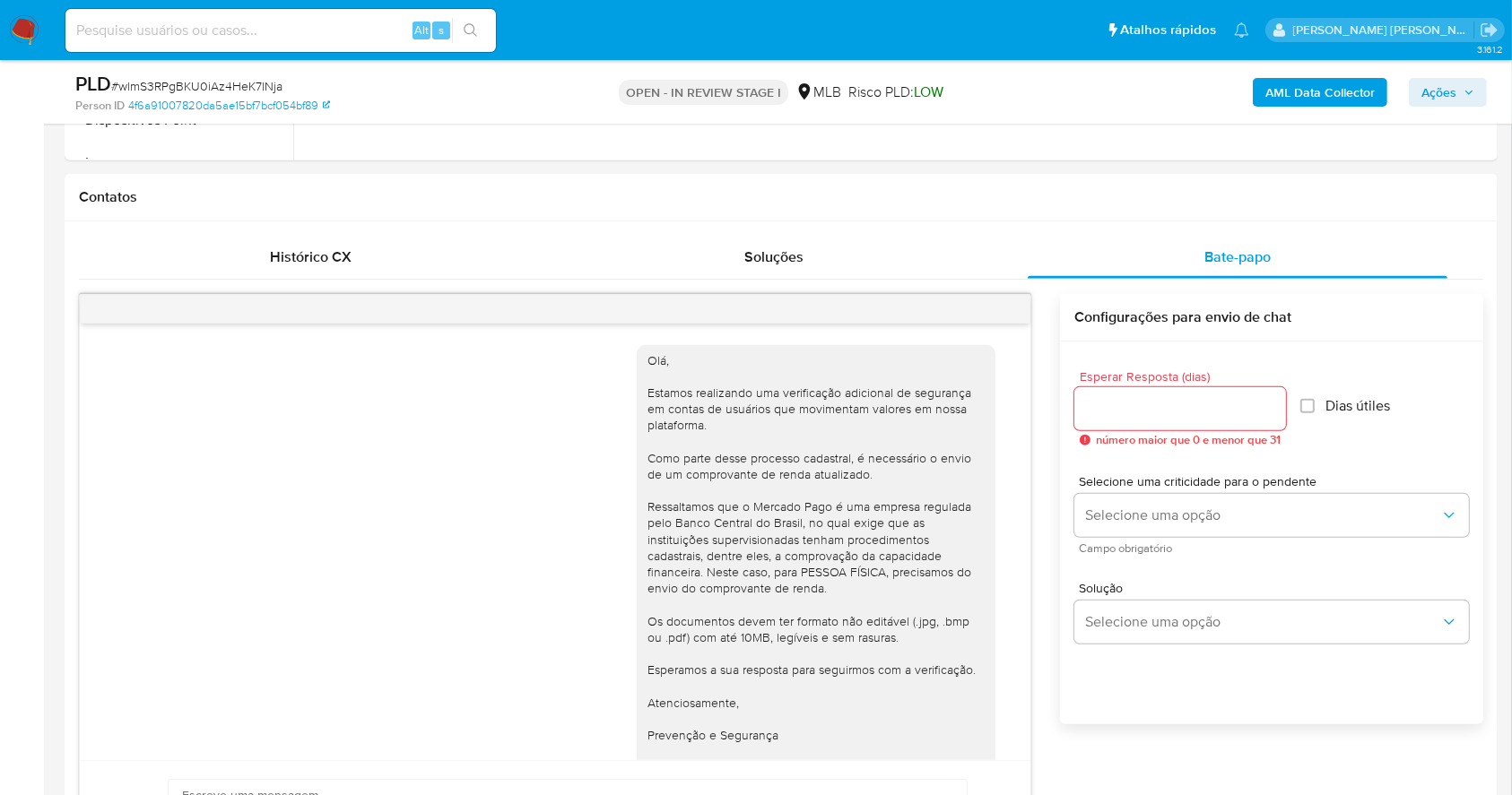
scroll to position [821, 0]
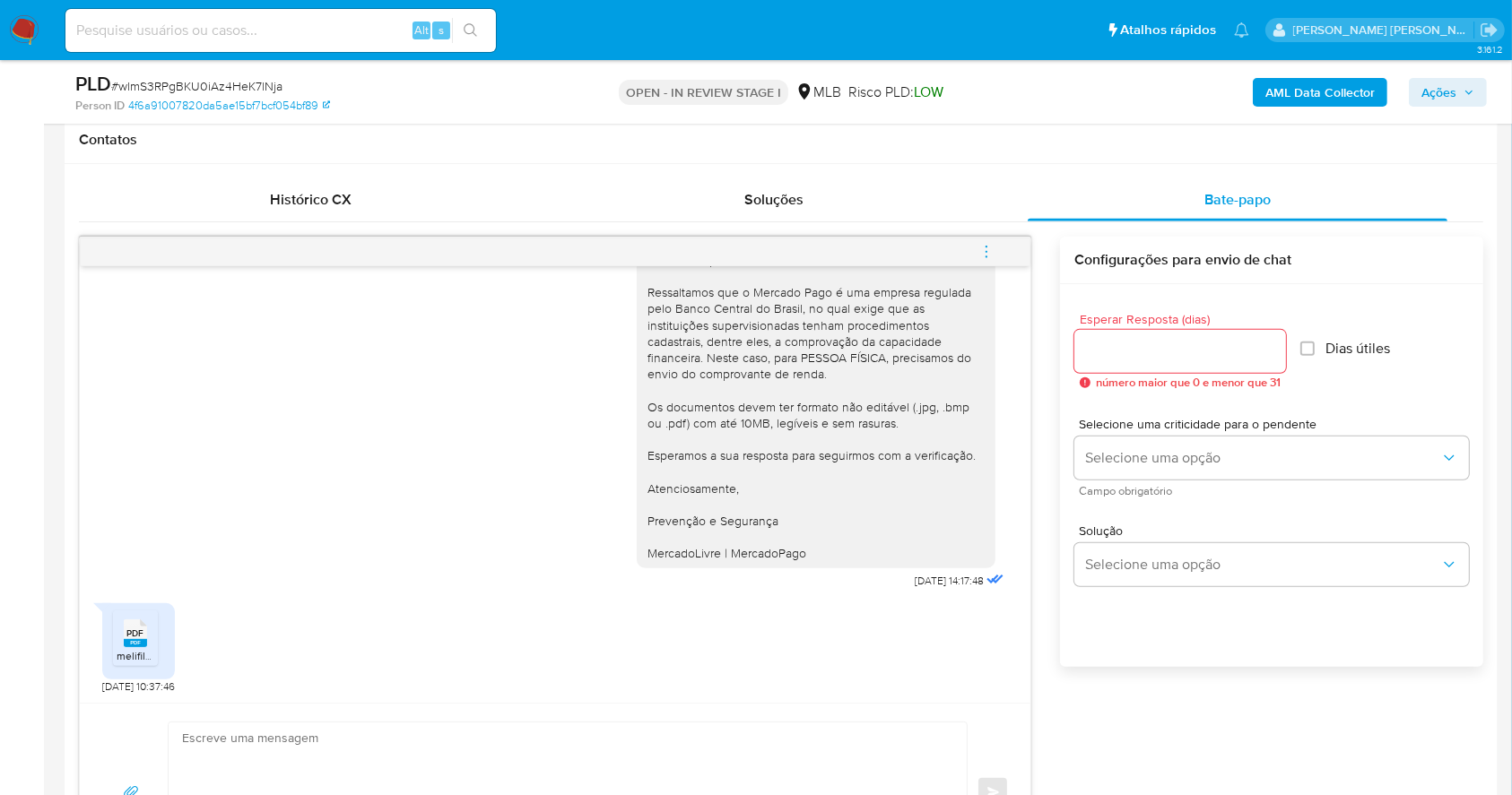
click at [136, 639] on rect at bounding box center [135, 643] width 23 height 8
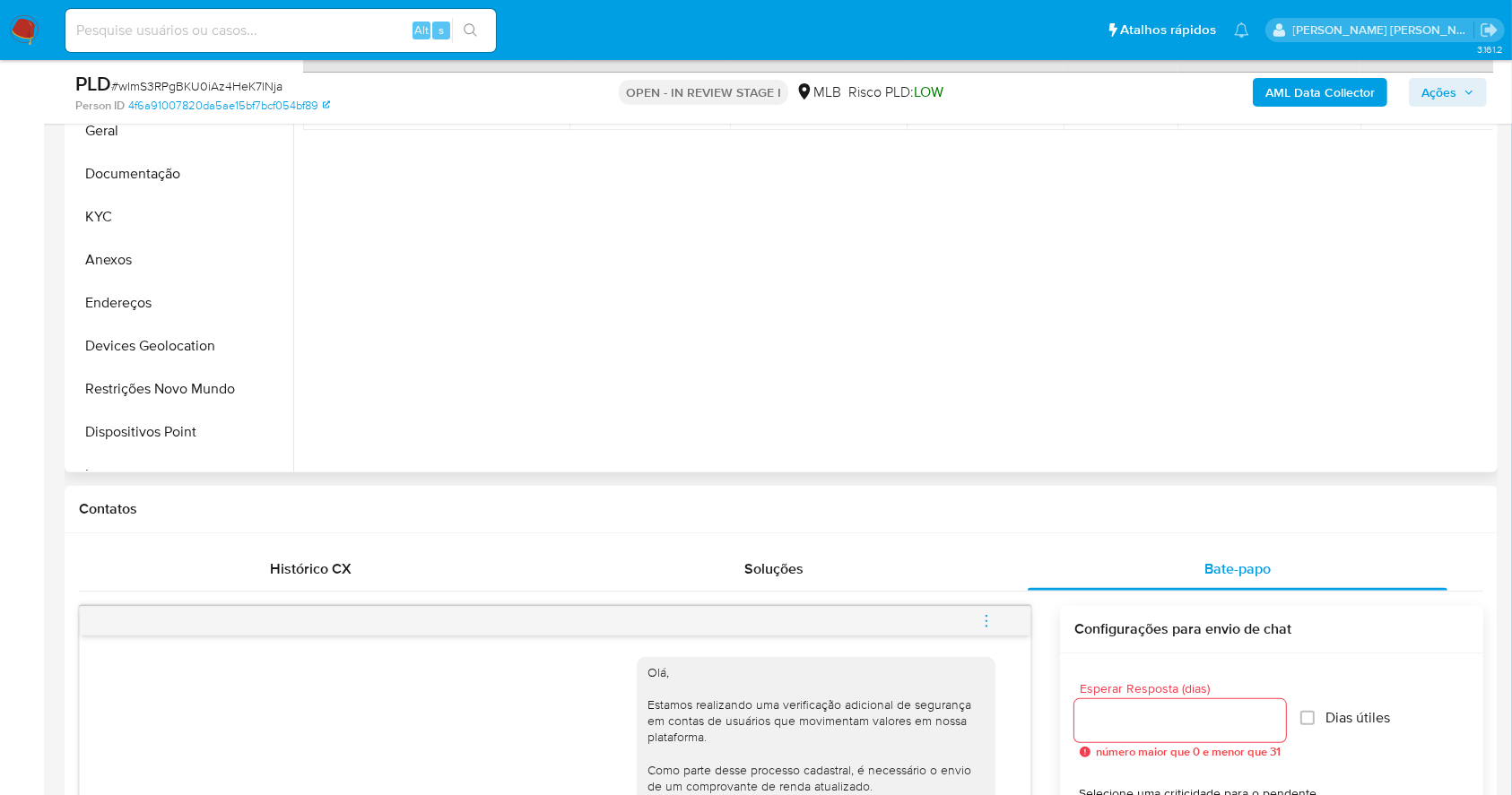
scroll to position [223, 0]
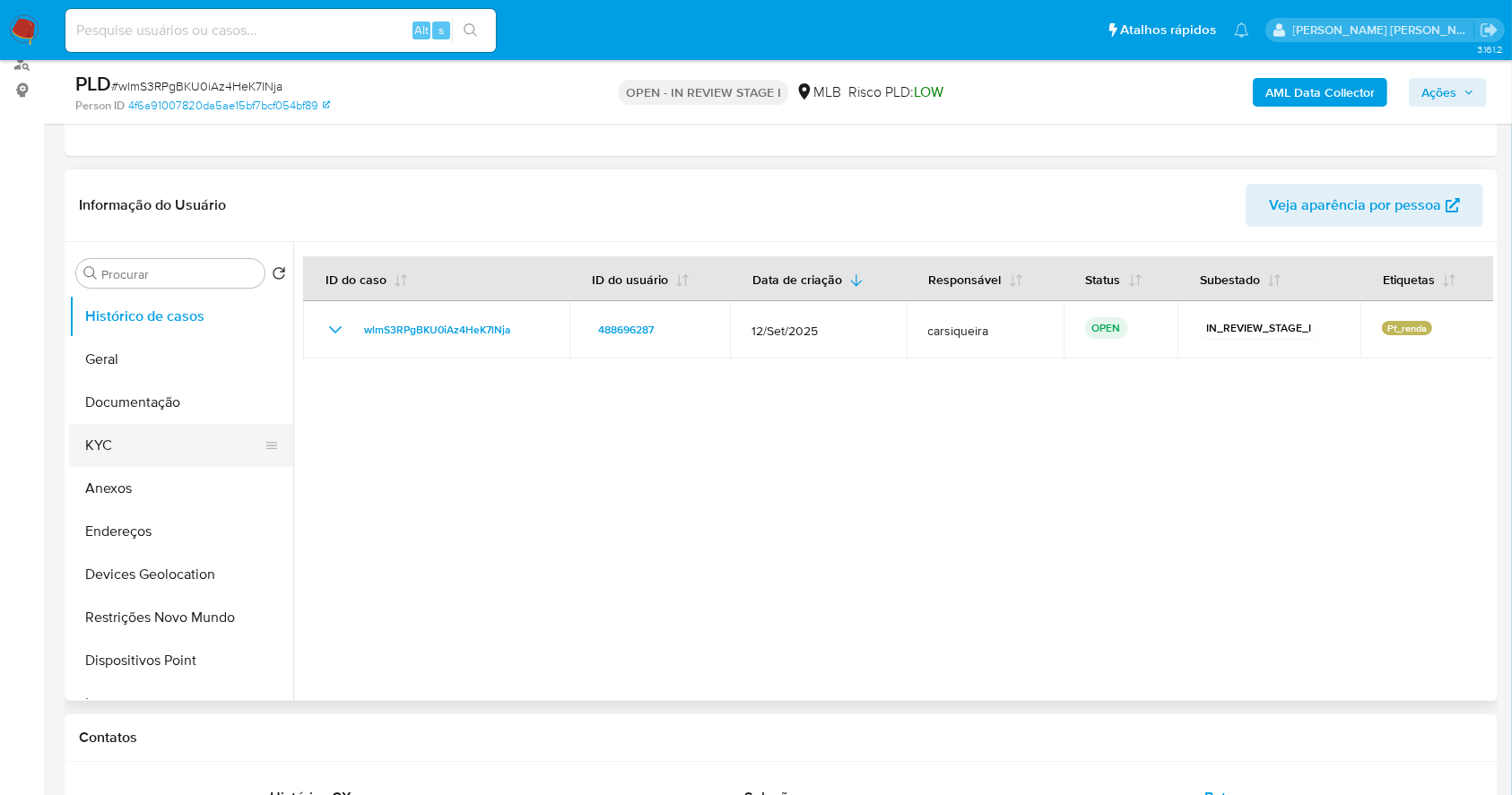
click at [132, 456] on button "KYC" at bounding box center [174, 445] width 209 height 43
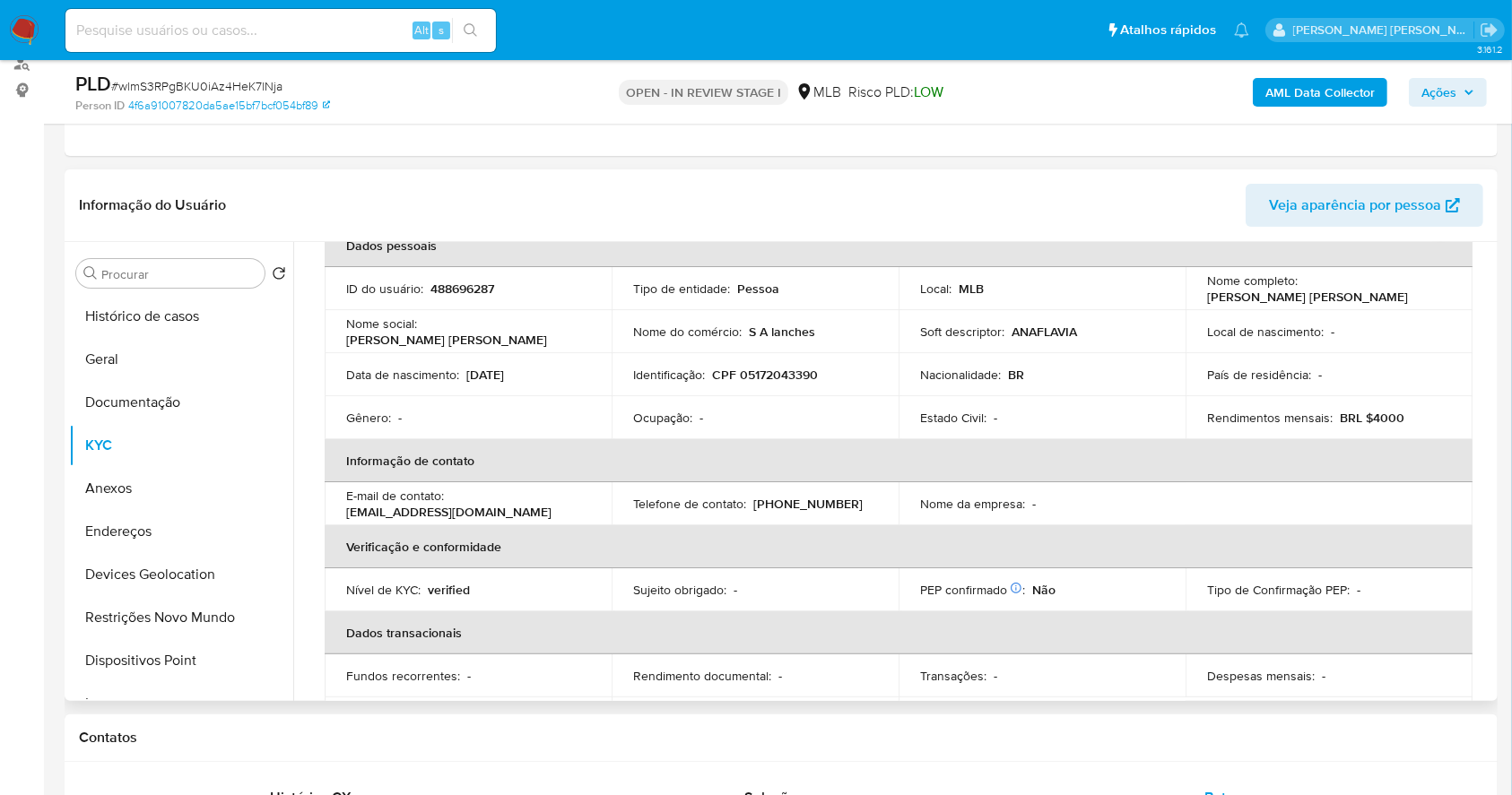
scroll to position [45, 0]
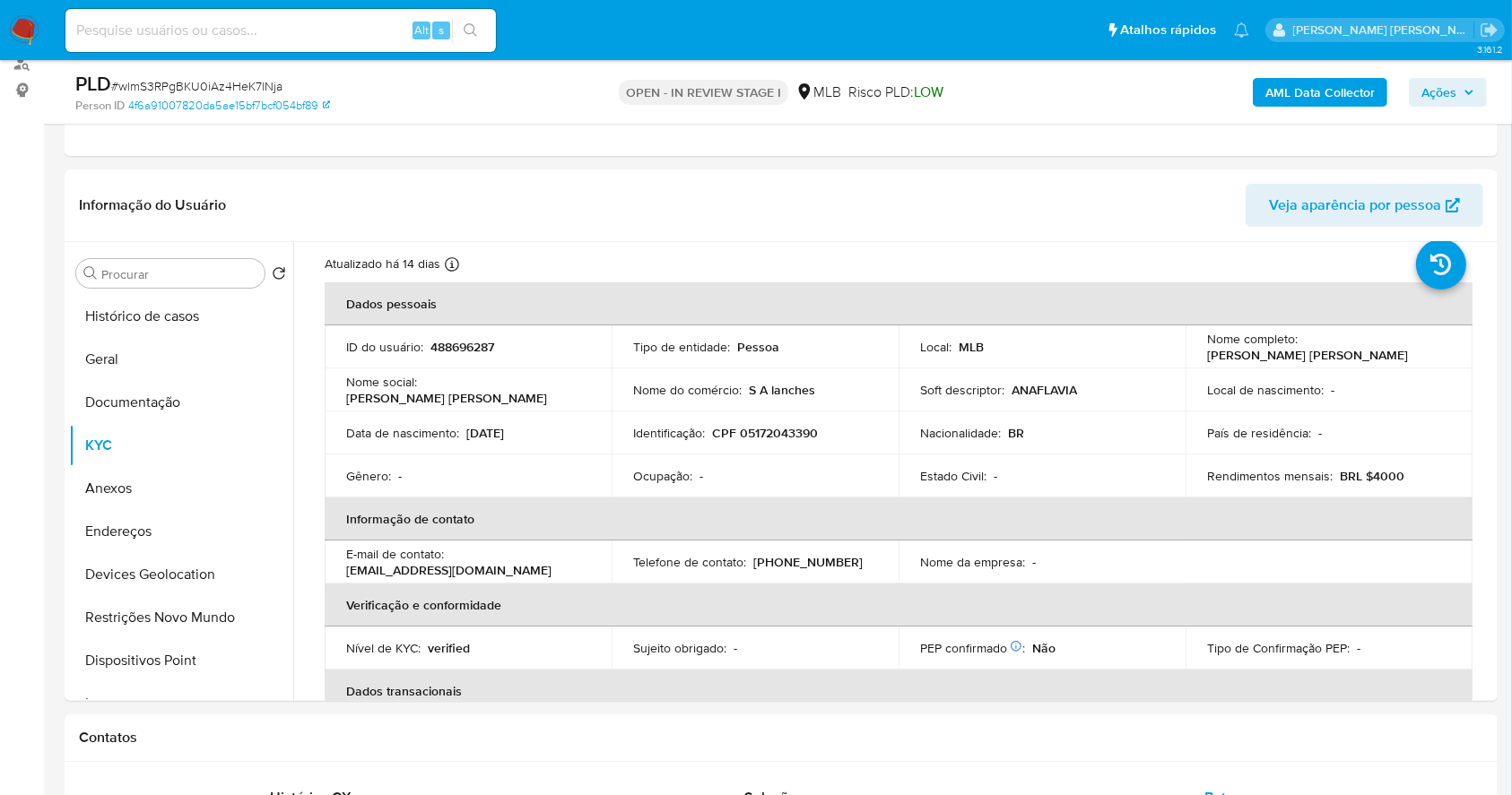
click at [23, 33] on img at bounding box center [24, 30] width 31 height 31
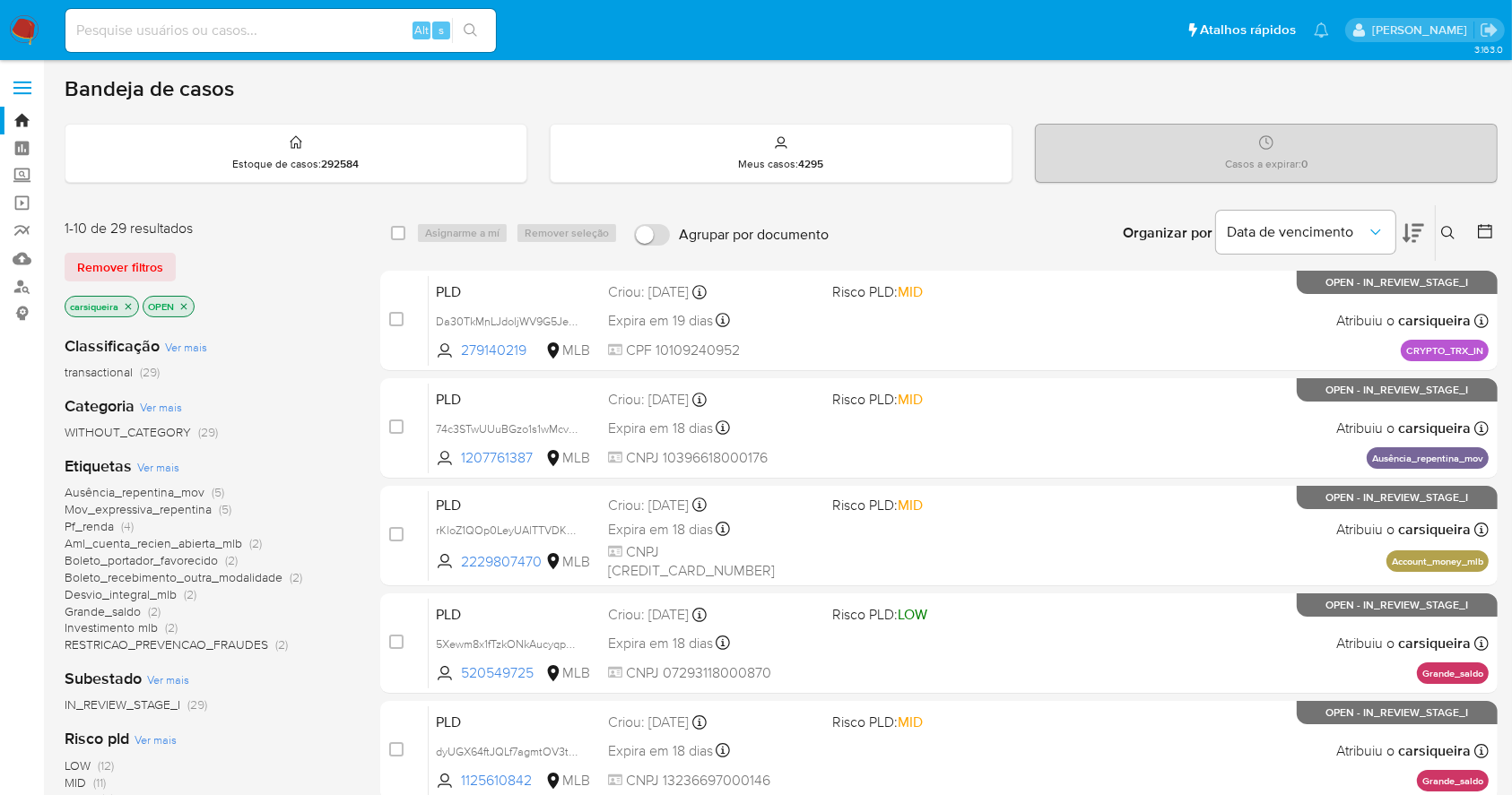
click at [307, 27] on input at bounding box center [281, 30] width 431 height 23
drag, startPoint x: 307, startPoint y: 27, endPoint x: 344, endPoint y: 27, distance: 37.0
click at [309, 27] on input at bounding box center [281, 30] width 431 height 23
paste input "kGea2LqE1JRkThc9SgDS2DHa"
type input "kGea2LqE1JRkThc9SgDS2DHa"
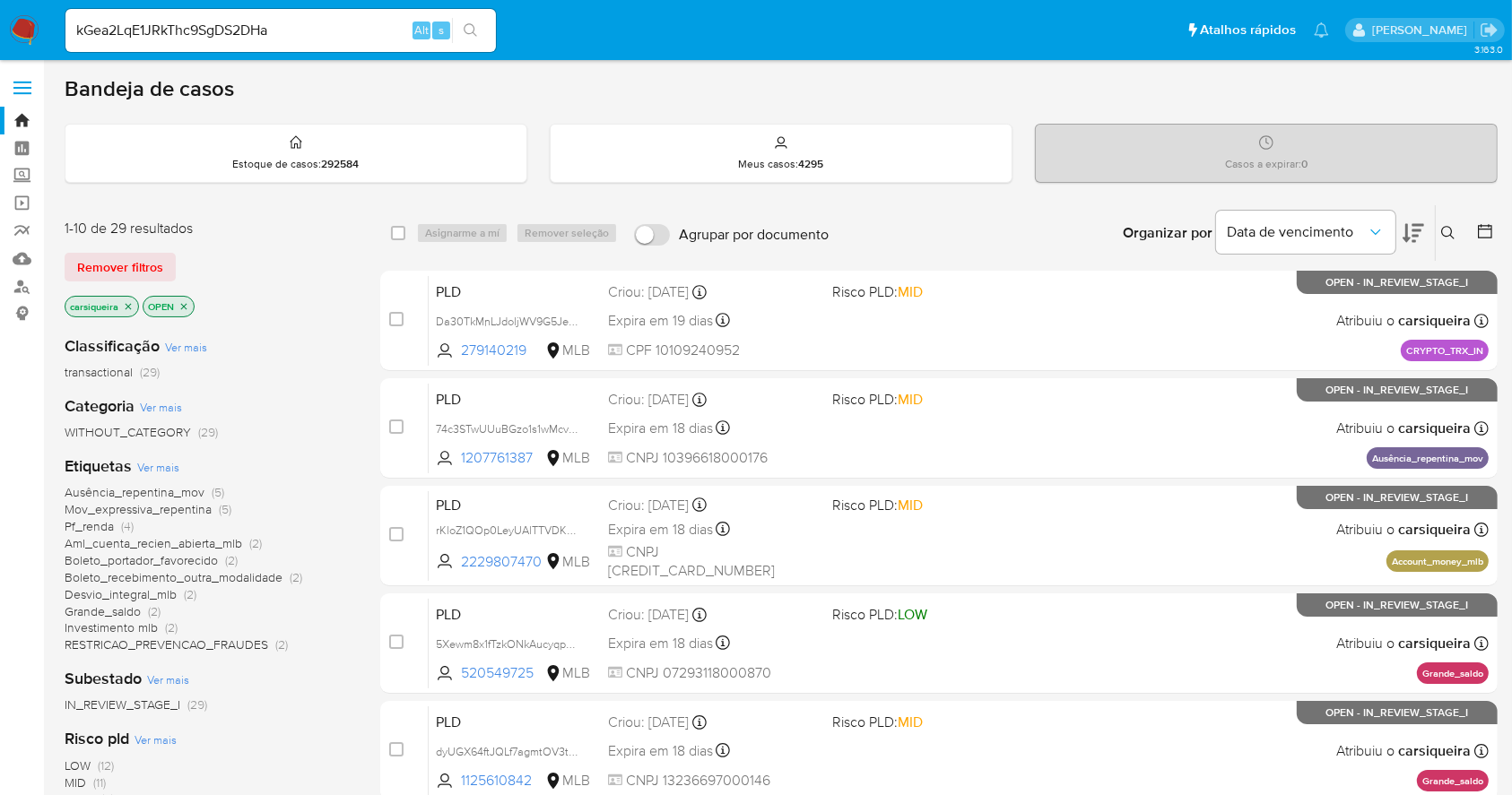
click at [480, 33] on button "search-icon" at bounding box center [470, 30] width 37 height 25
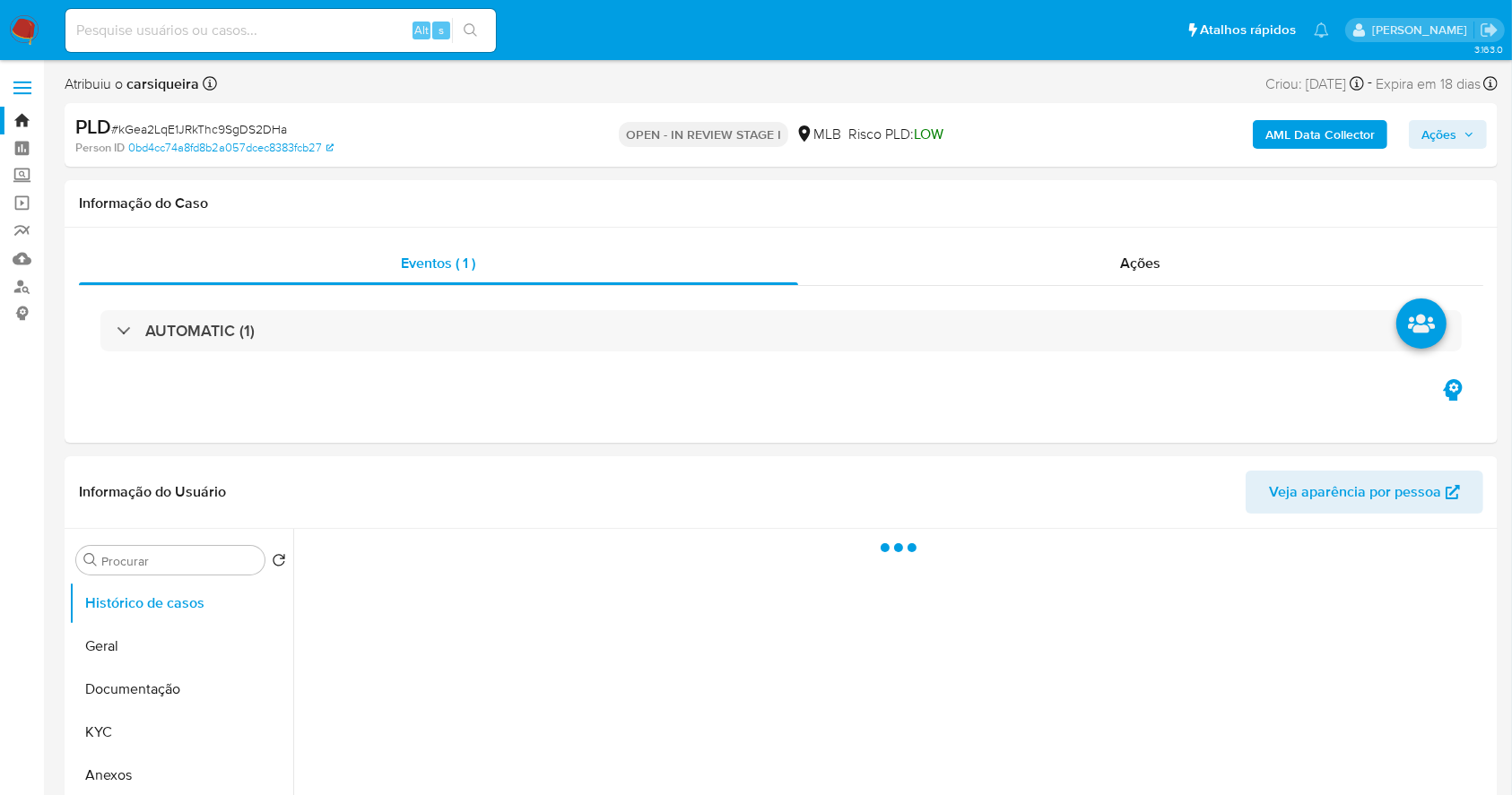
select select "10"
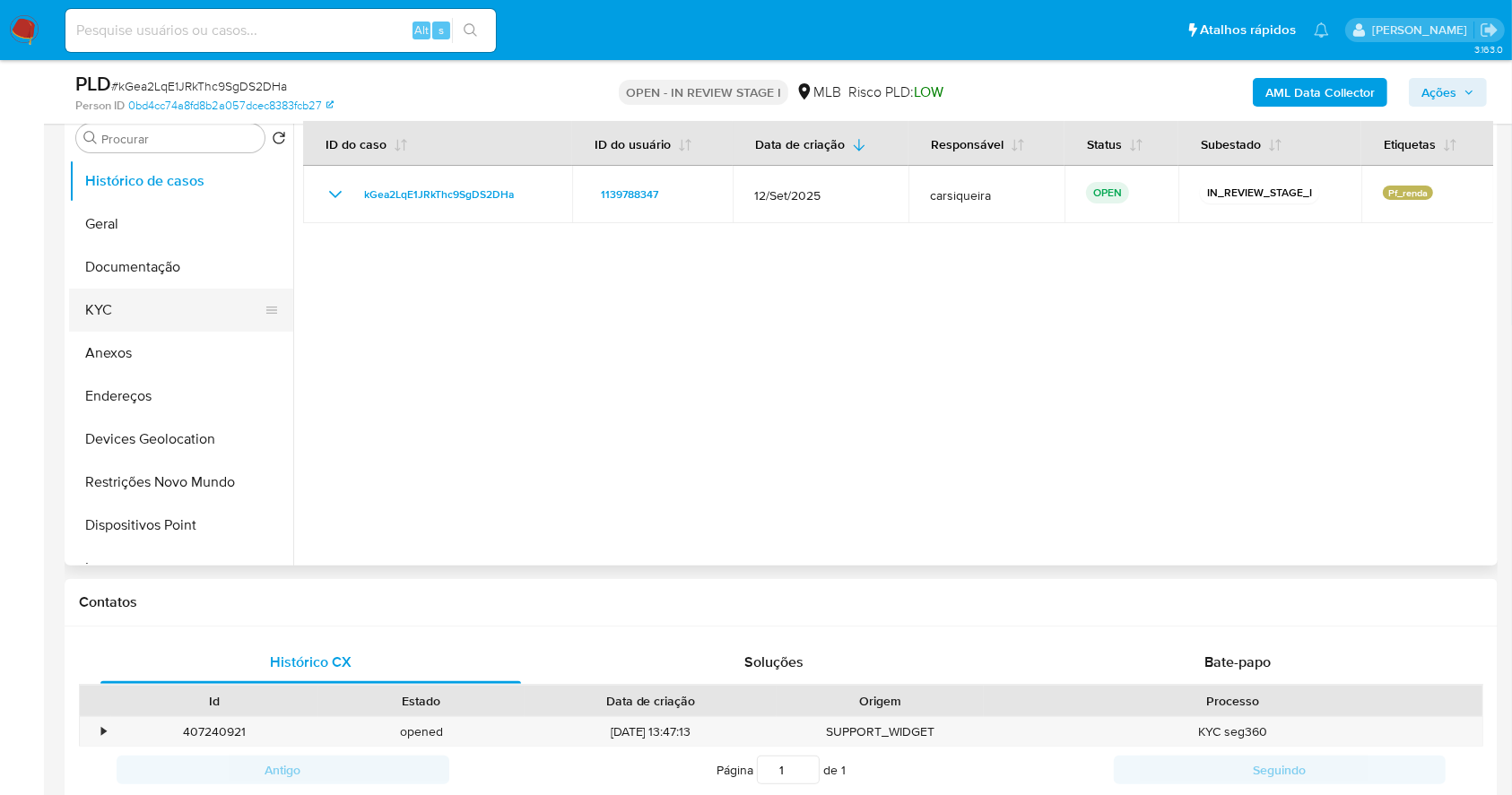
drag, startPoint x: 104, startPoint y: 301, endPoint x: 165, endPoint y: 301, distance: 61.0
click at [103, 301] on button "KYC" at bounding box center [174, 310] width 209 height 43
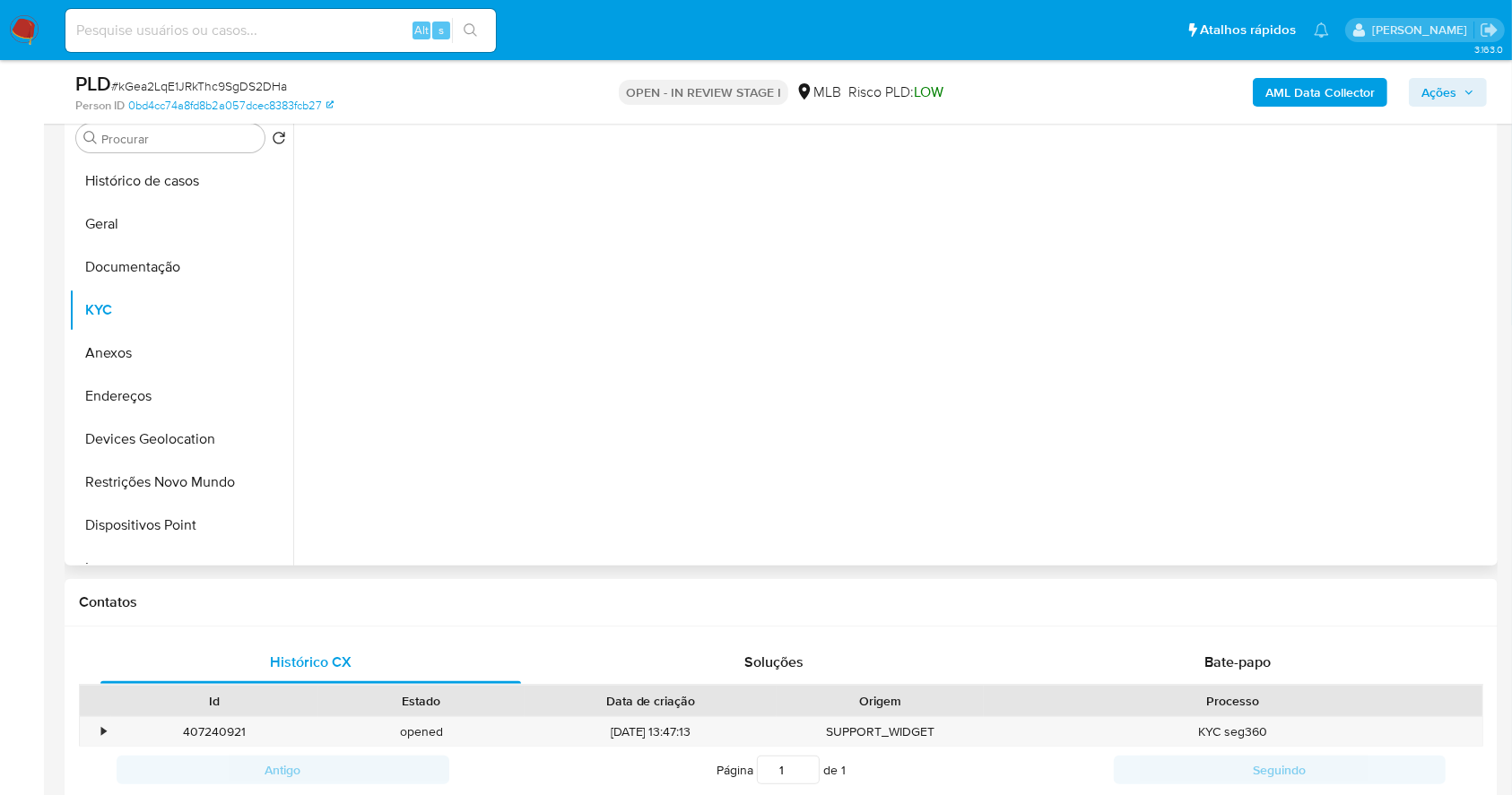
scroll to position [238, 0]
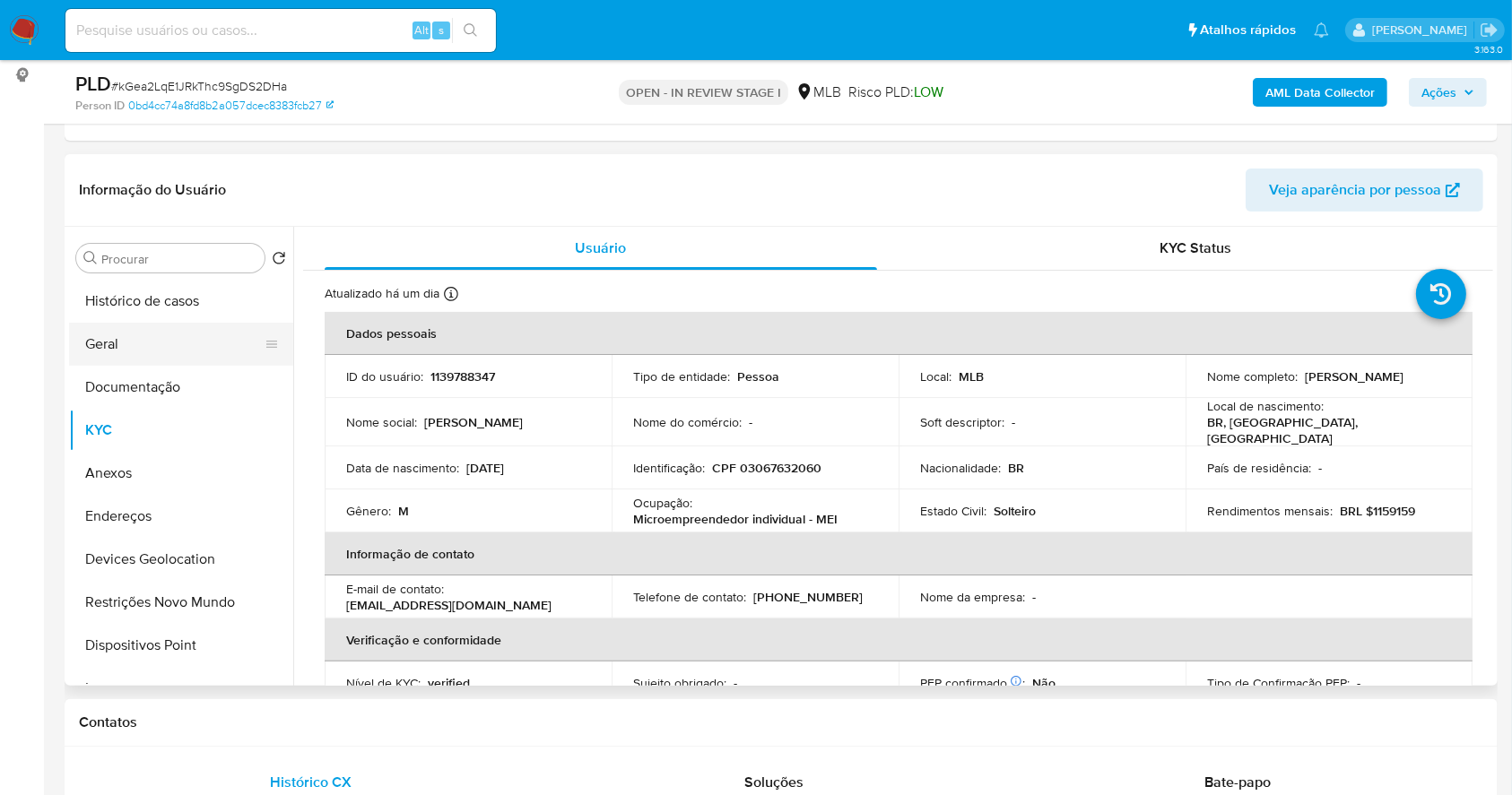
click at [166, 337] on button "Geral" at bounding box center [174, 343] width 209 height 43
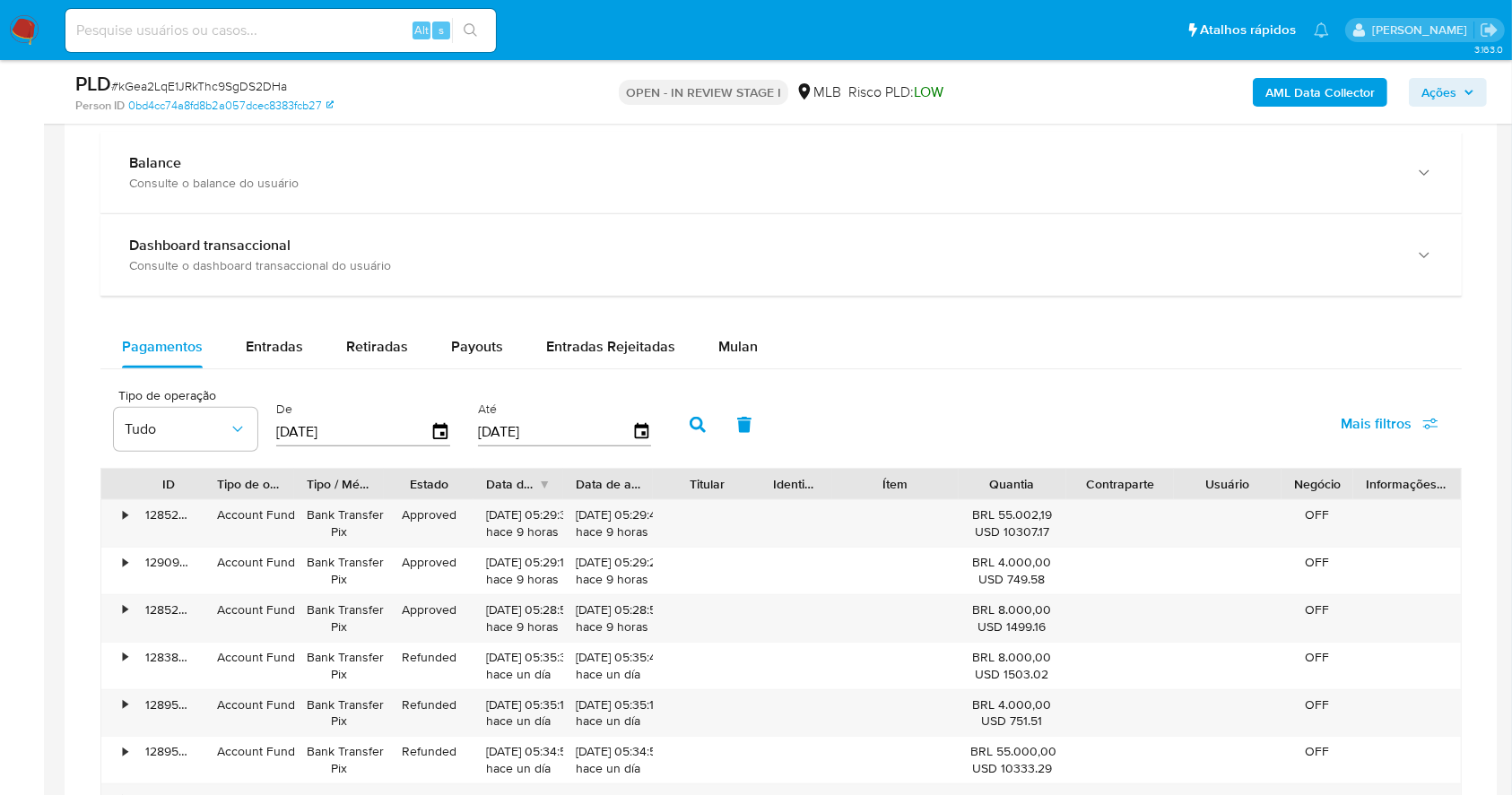
scroll to position [1192, 0]
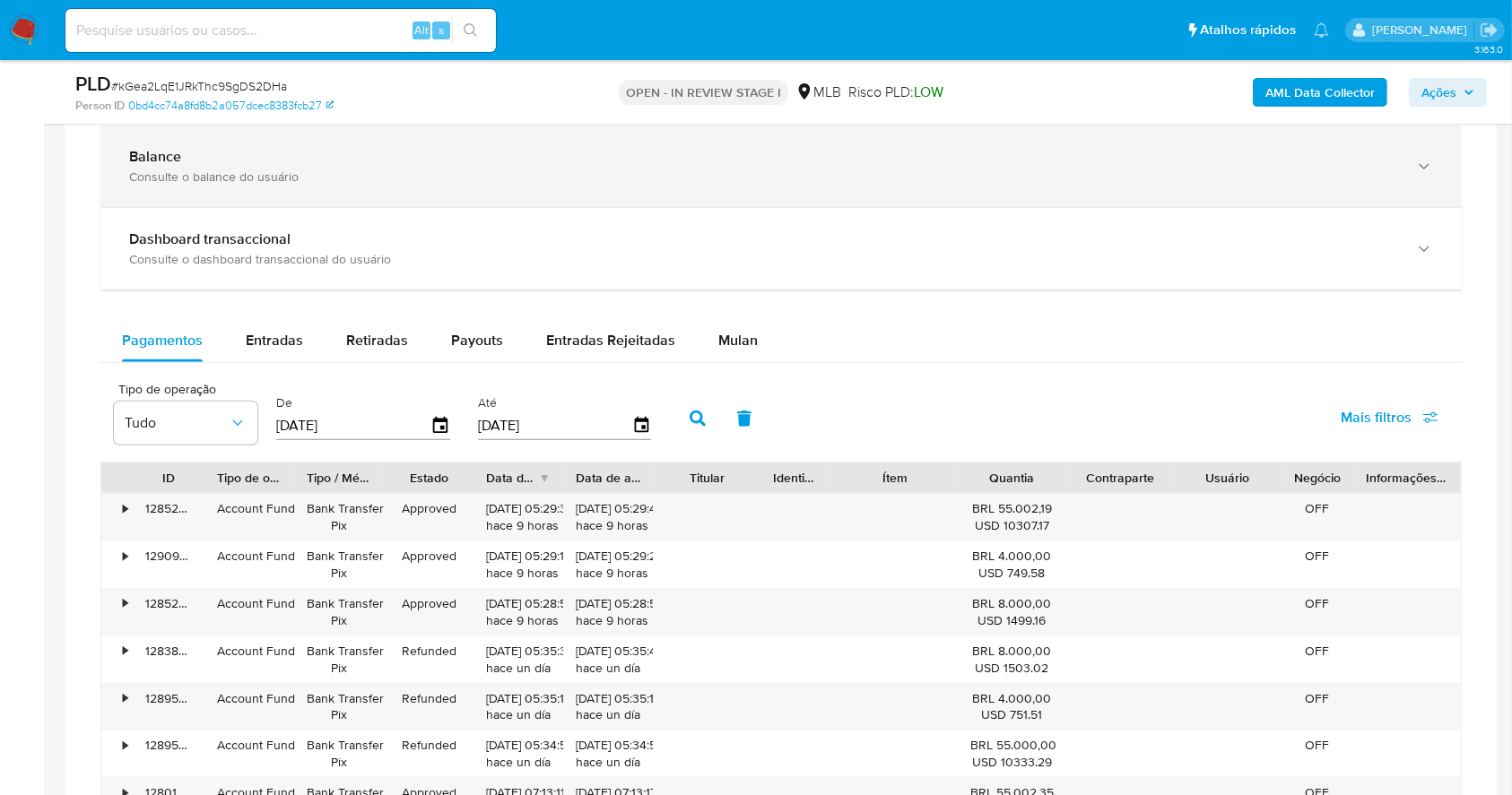
click at [483, 167] on div "Balance Consulte o balance do usuário" at bounding box center [762, 166] width 1268 height 37
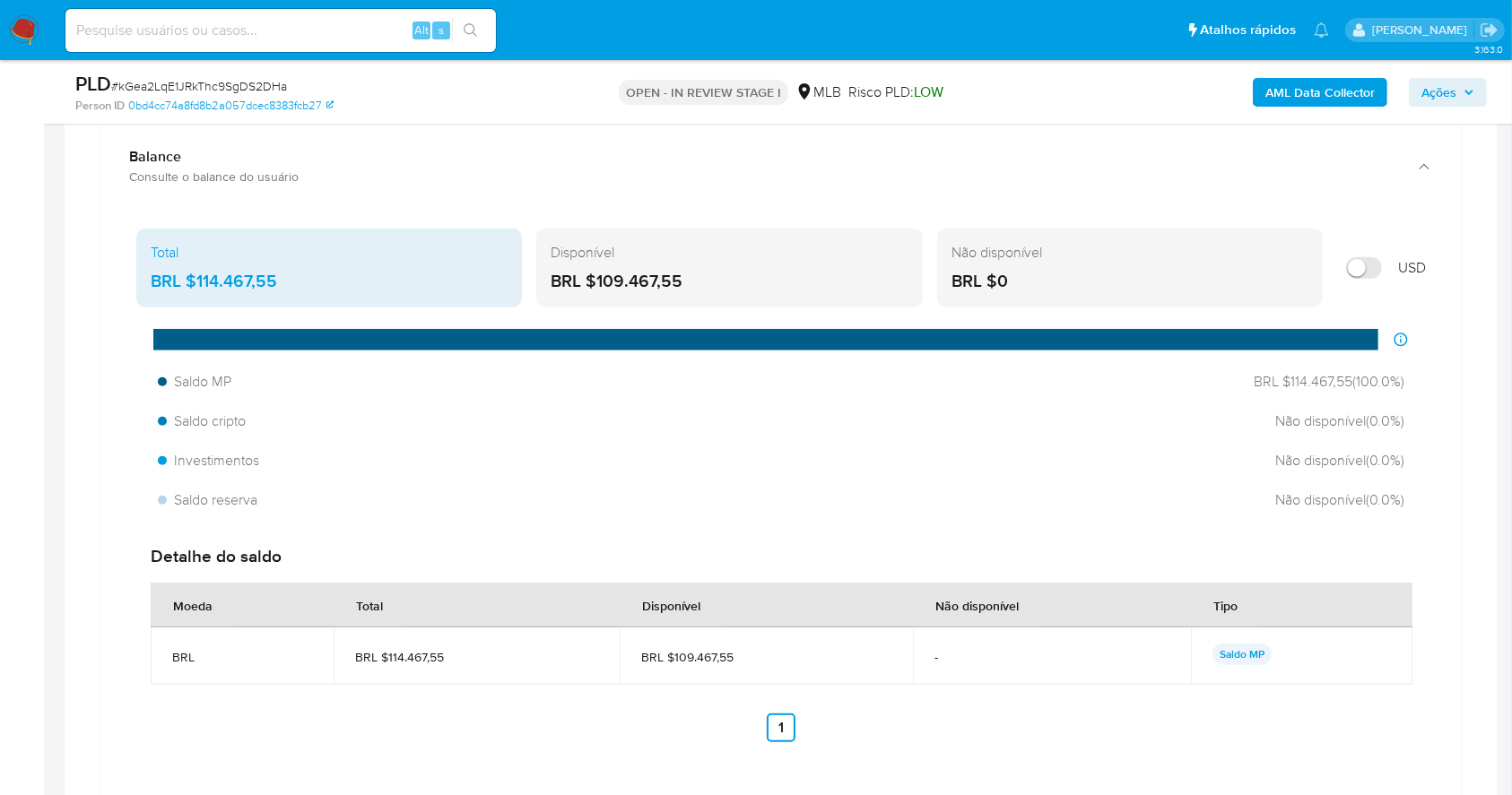
drag, startPoint x: 703, startPoint y: 283, endPoint x: 596, endPoint y: 278, distance: 107.1
click at [596, 278] on div "BRL $109.467,55" at bounding box center [729, 281] width 356 height 23
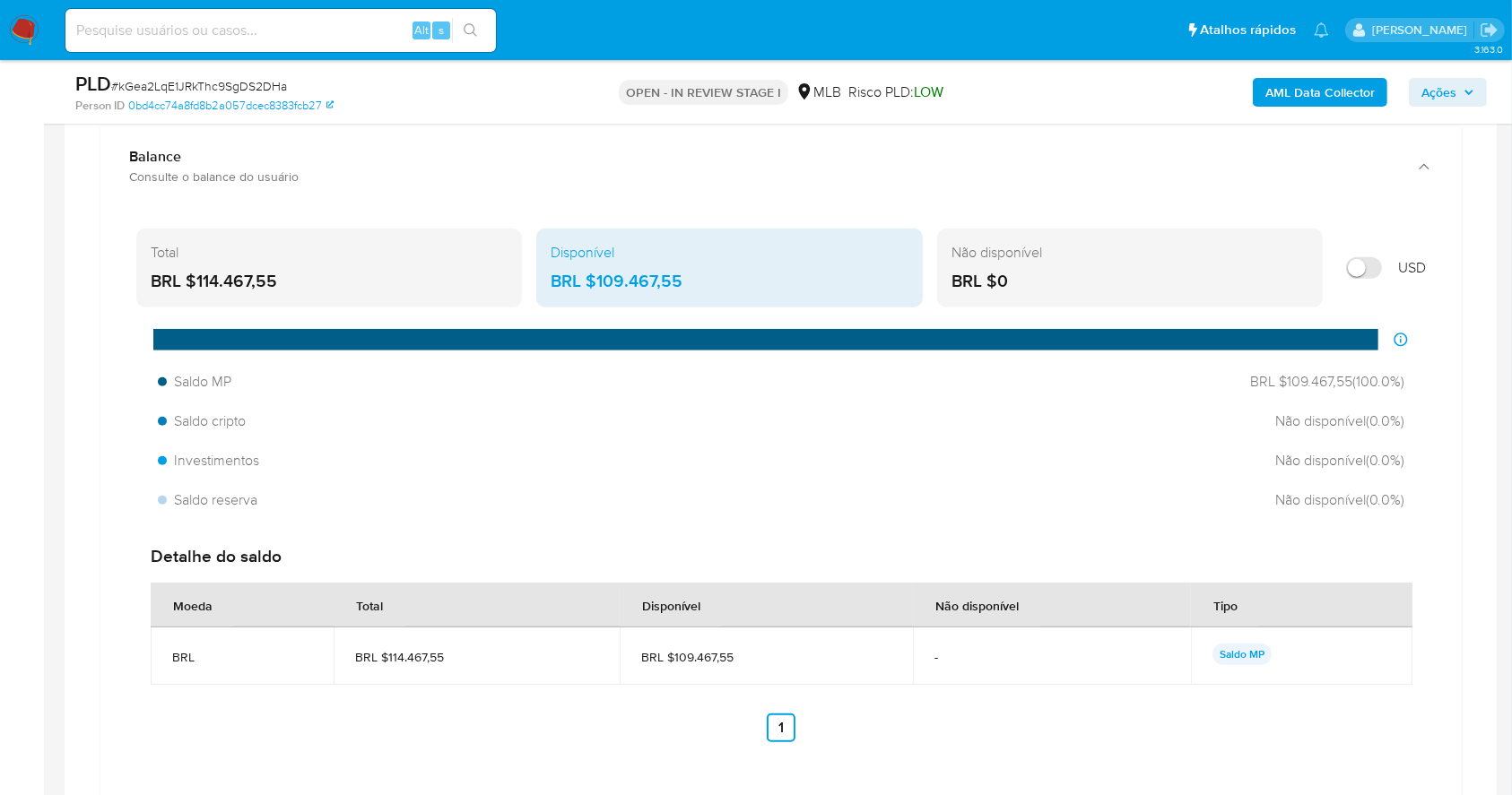
click at [1014, 479] on div "Saldo MP BRL $109.467,55 ( 100.0 %) Saldo cripto Não disponível ( 0.0 %) Invest…" at bounding box center [780, 442] width 1290 height 153
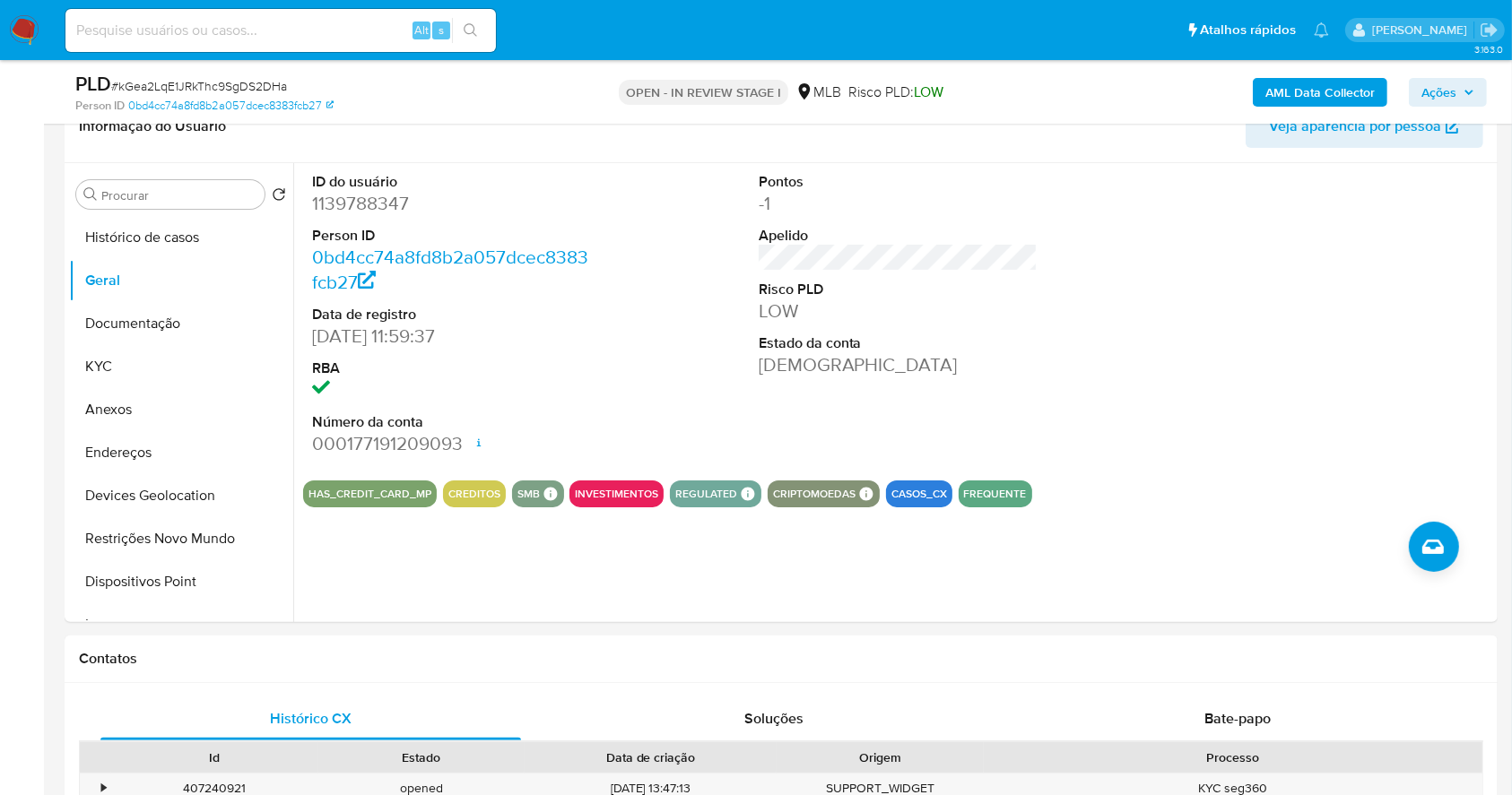
scroll to position [236, 0]
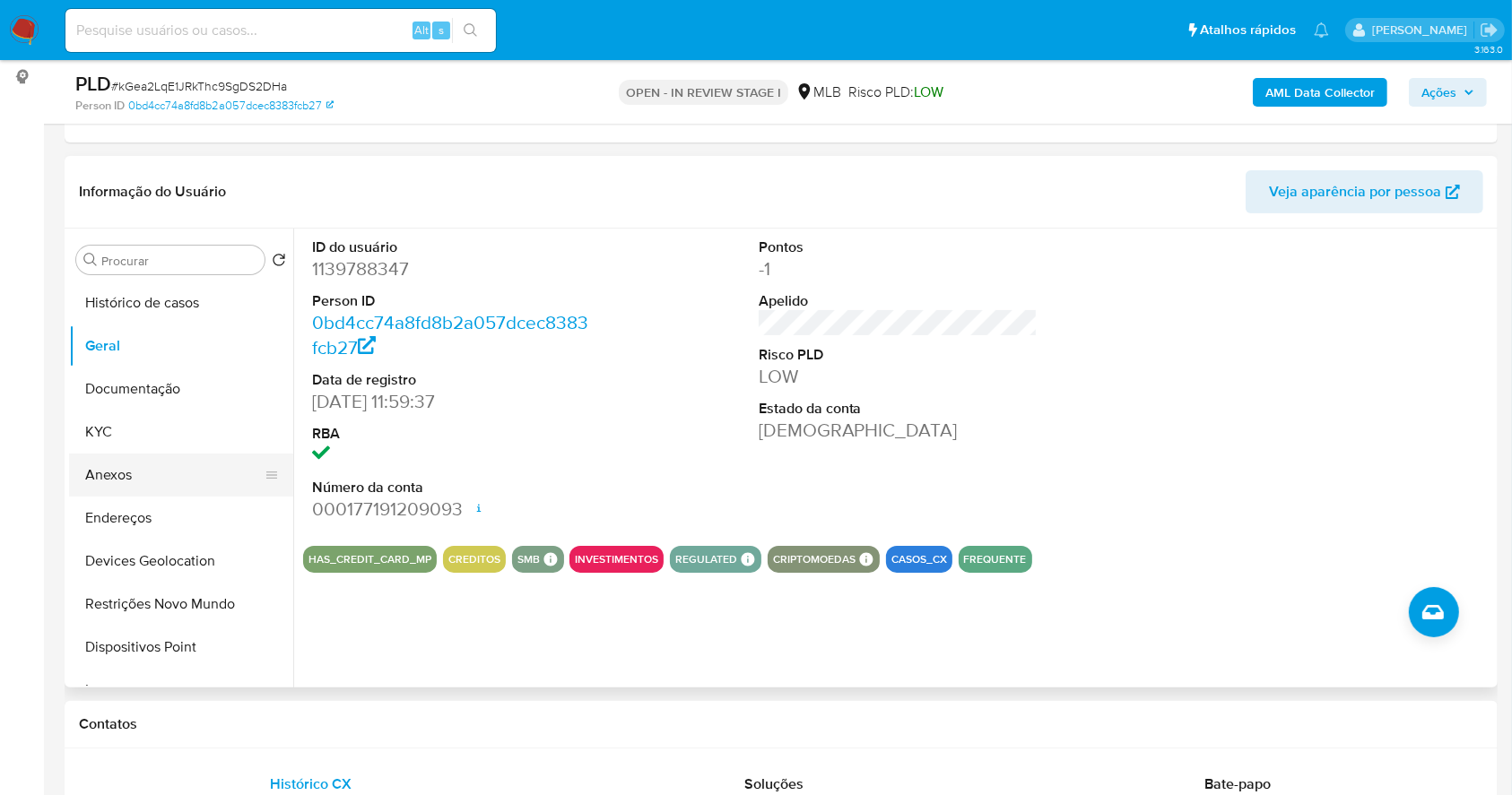
click at [142, 467] on button "Anexos" at bounding box center [174, 474] width 209 height 43
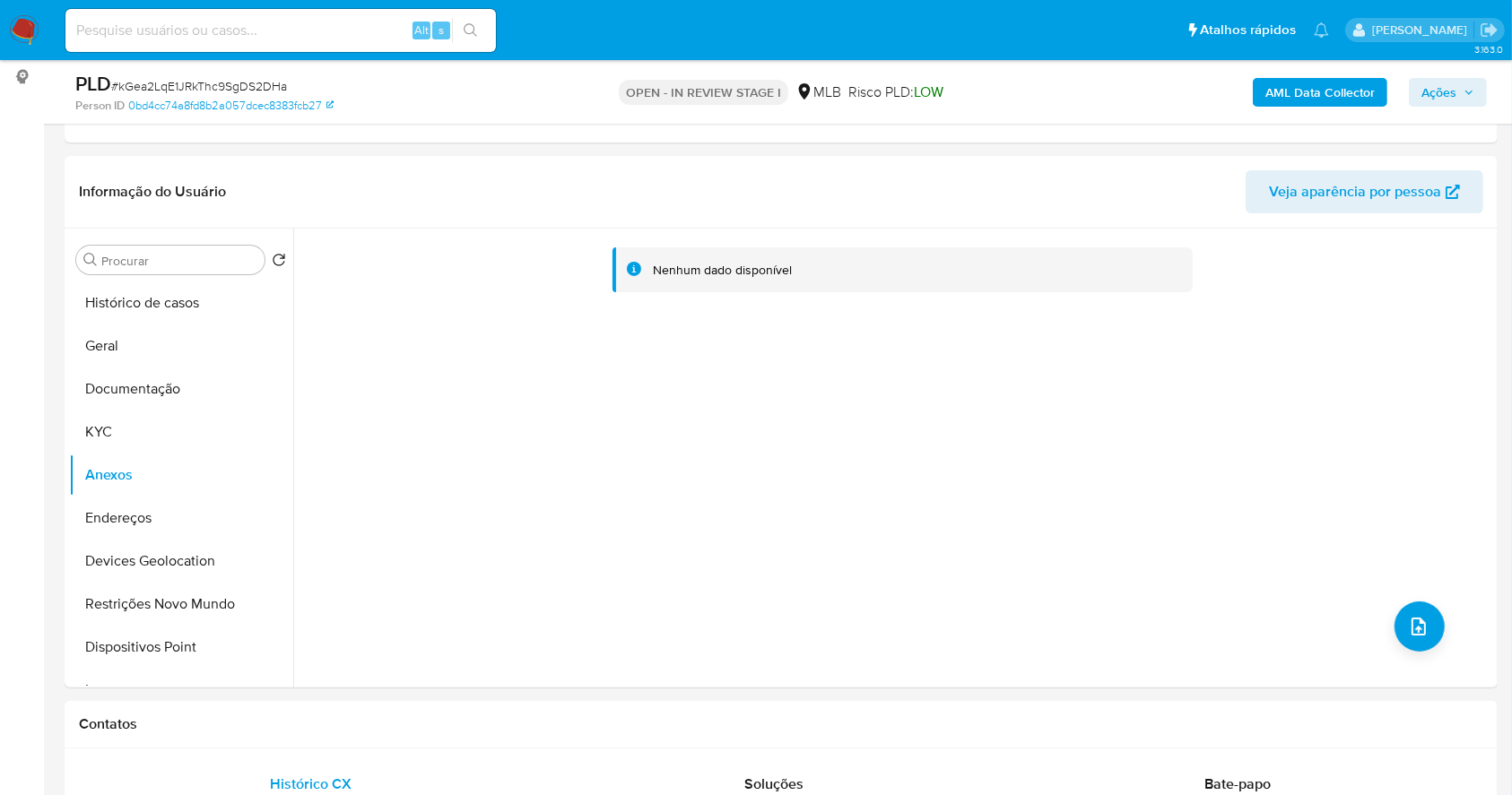
click at [1292, 89] on b "AML Data Collector" at bounding box center [1319, 92] width 109 height 29
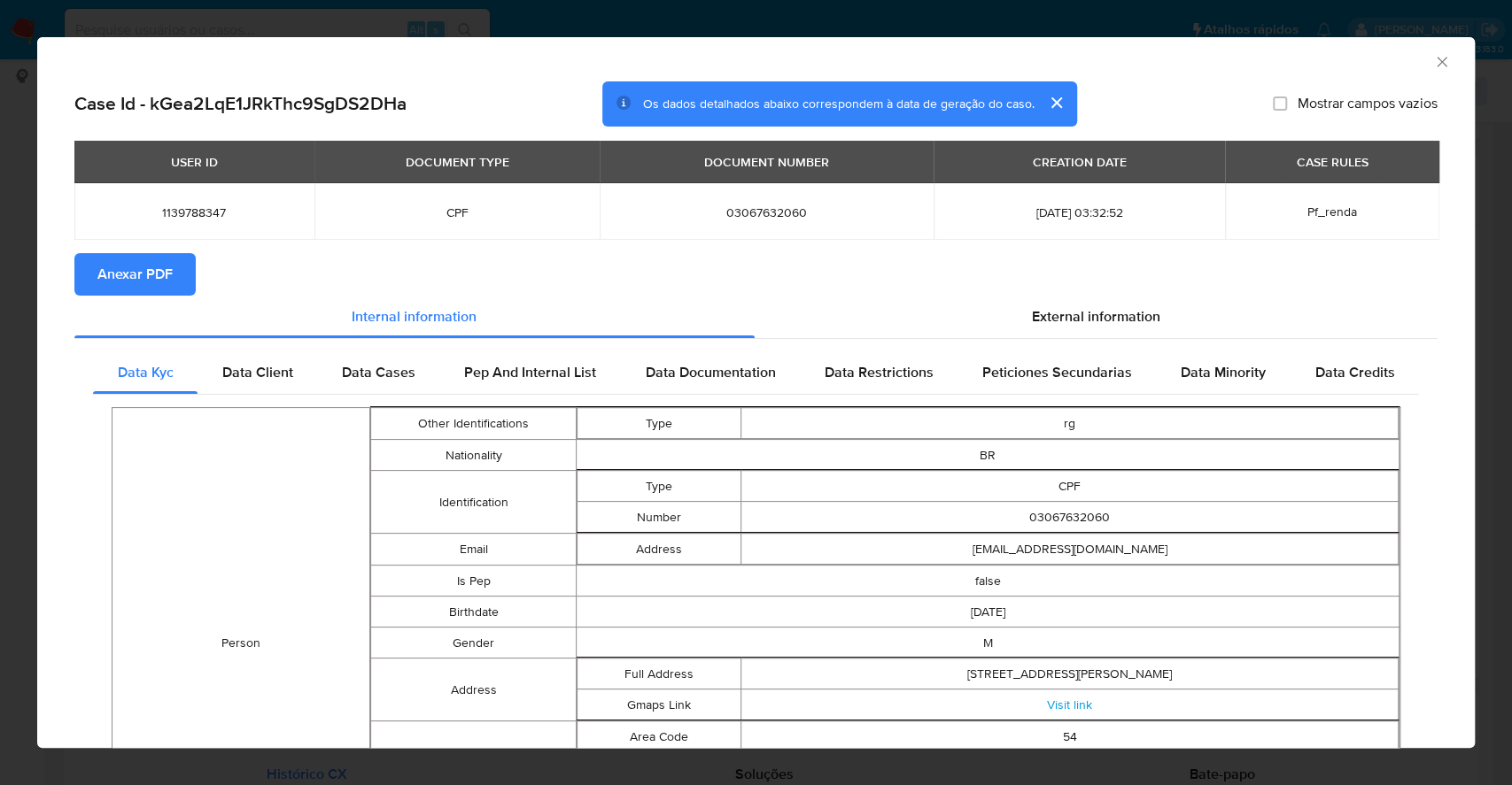
click at [138, 270] on span "Anexar PDF" at bounding box center [134, 274] width 76 height 39
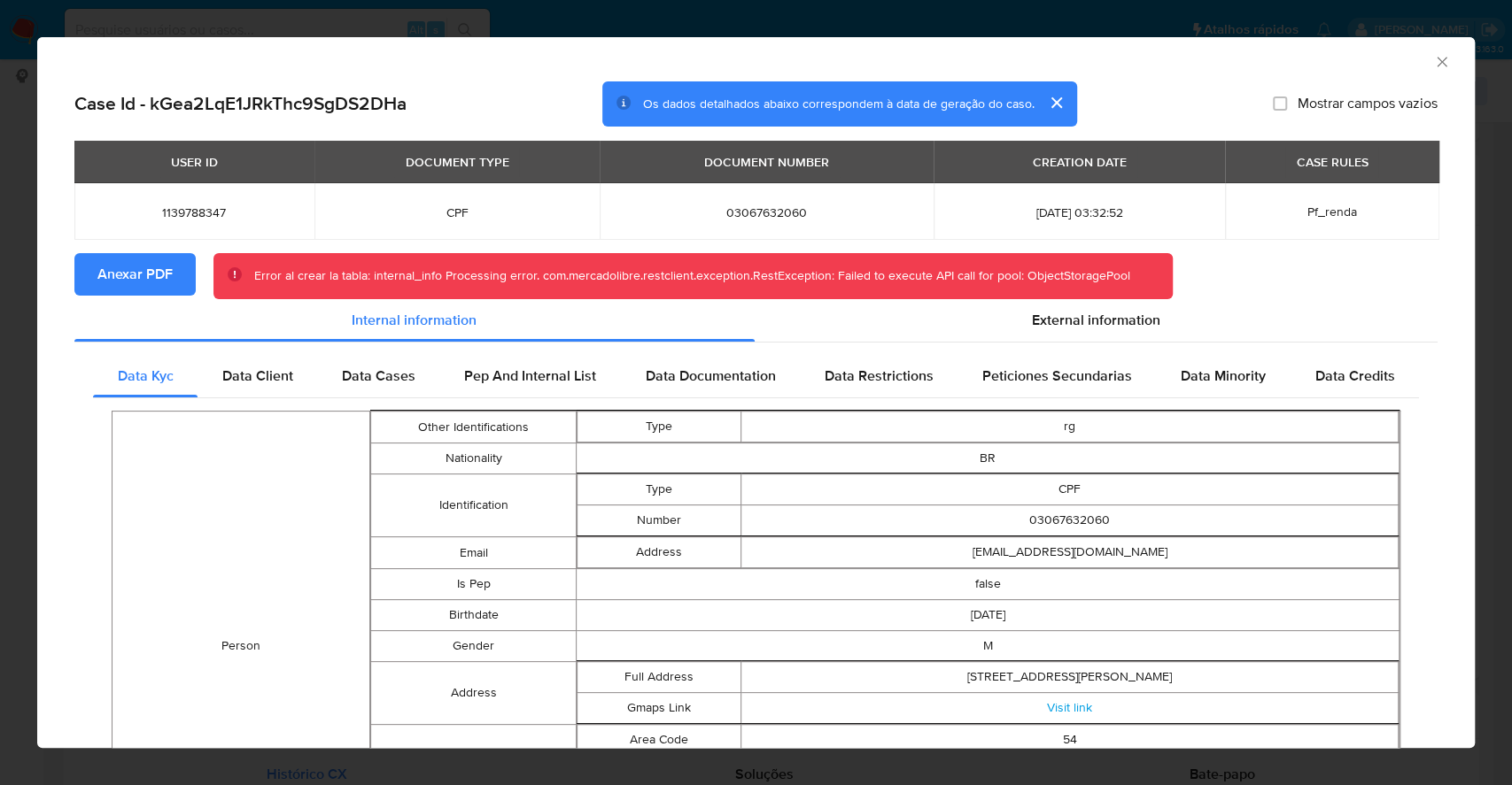
click at [0, 387] on div "AML Data Collector Case Id - kGea2LqE1JRkThc9SgDS2DHa Os dados detalhados abaix…" at bounding box center [756, 392] width 1512 height 785
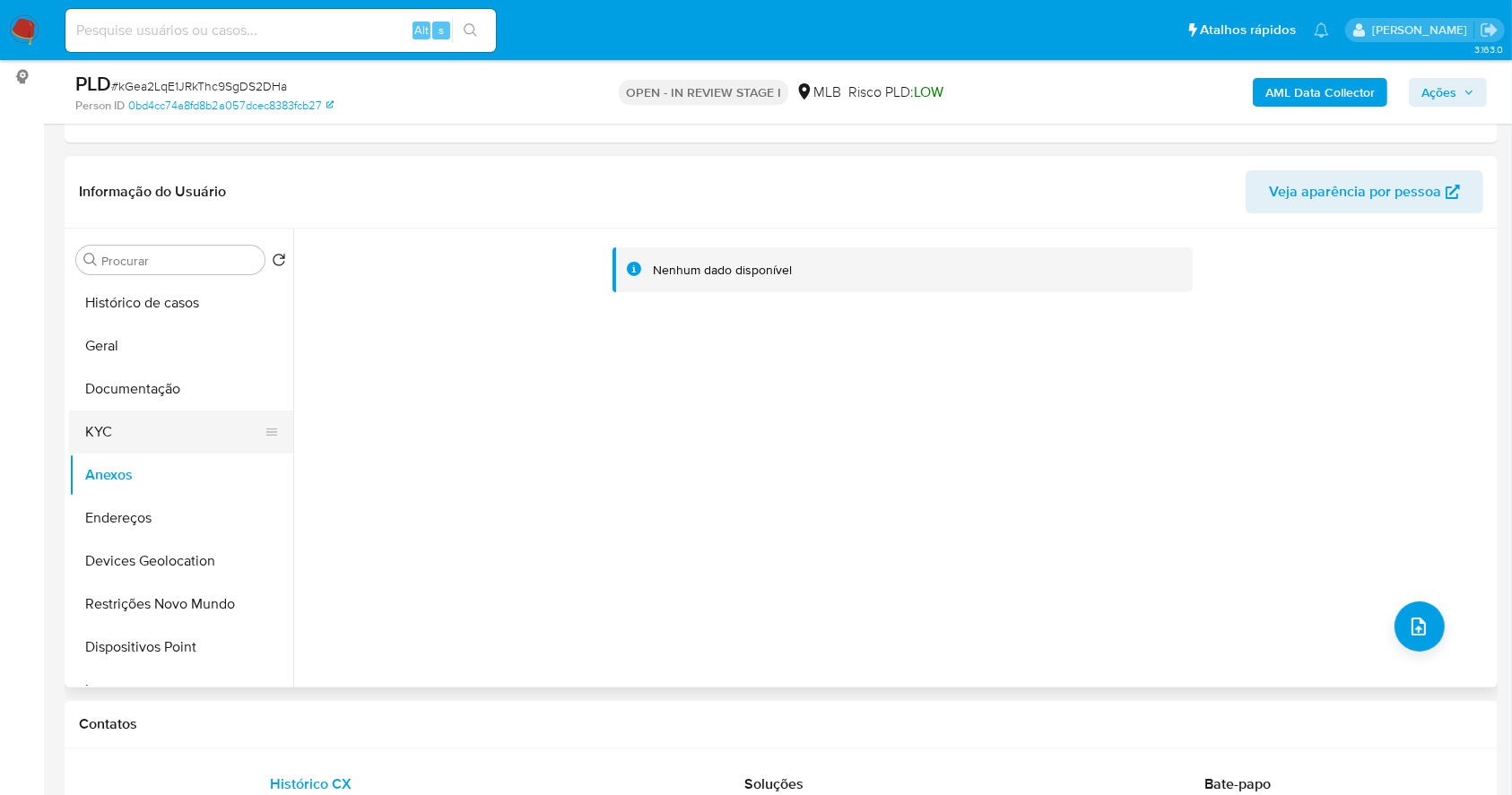
click at [136, 421] on button "KYC" at bounding box center [174, 432] width 209 height 43
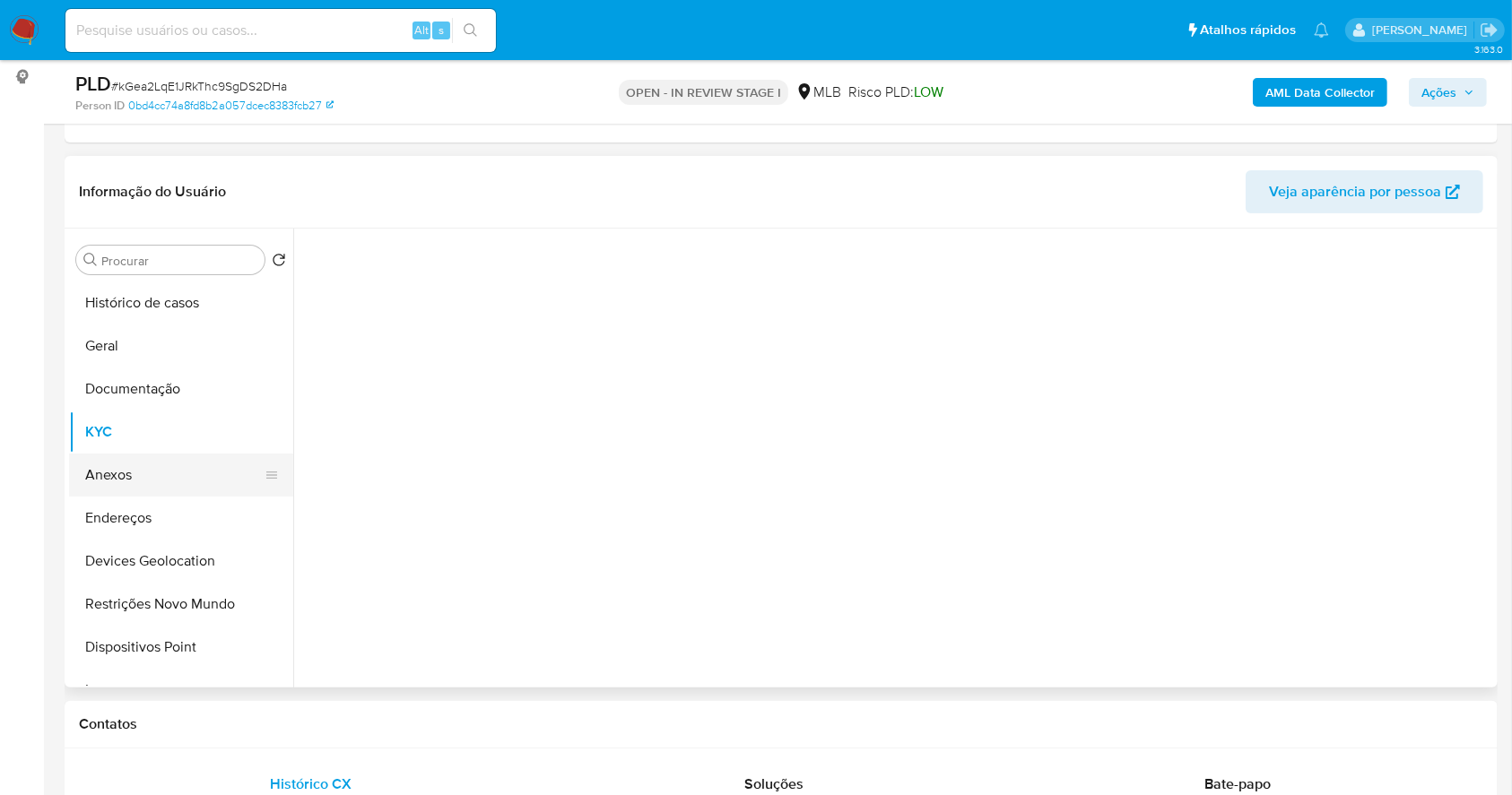
click at [165, 482] on button "Anexos" at bounding box center [174, 474] width 209 height 43
click at [1486, 28] on icon "Sair" at bounding box center [1488, 30] width 16 height 14
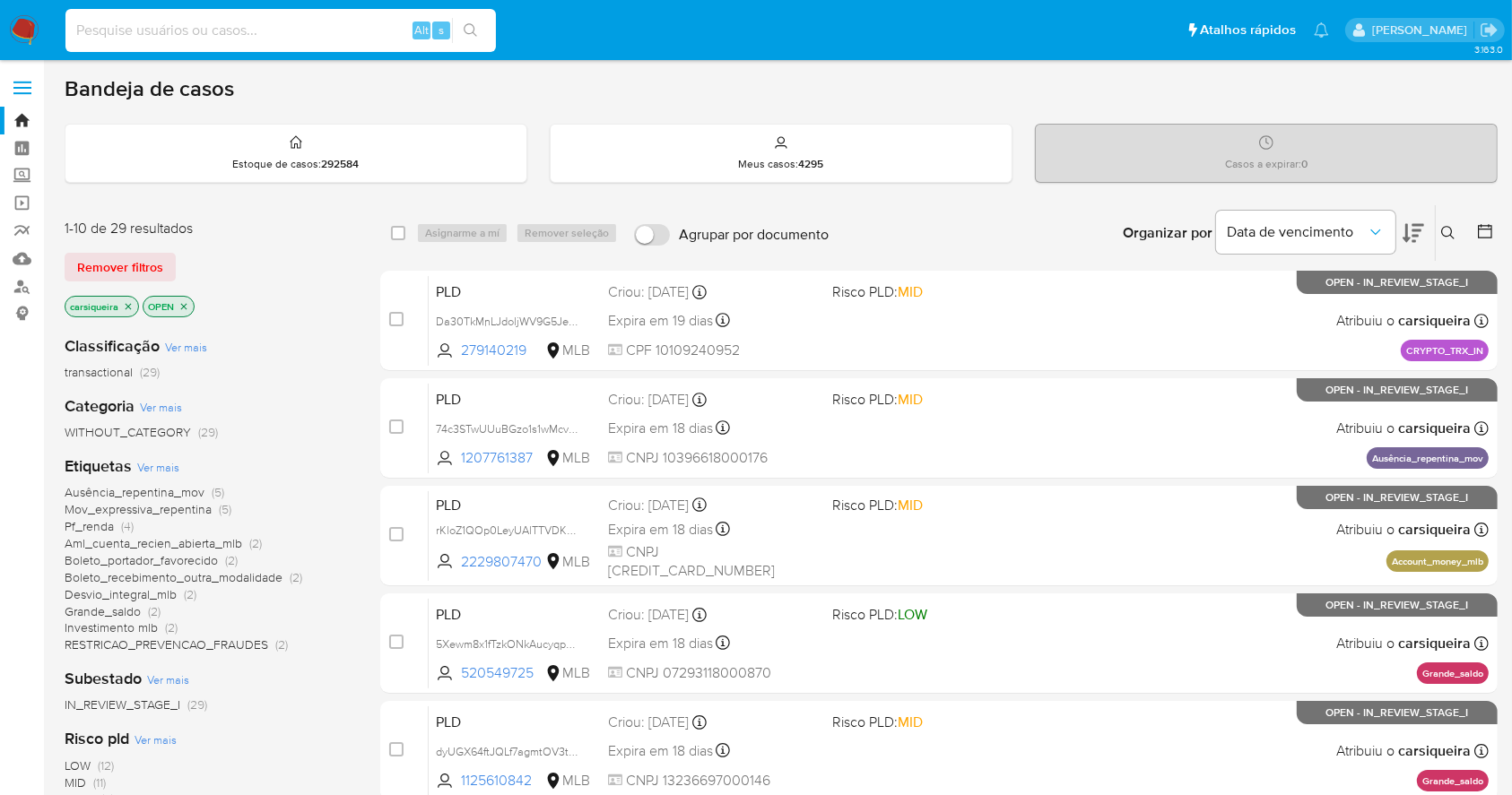
click at [244, 23] on input at bounding box center [281, 30] width 431 height 23
paste input "kGea2LqE1JRkThc9SgDS2DHa"
type input "kGea2LqE1JRkThc9SgDS2DHa"
click at [467, 20] on button "search-icon" at bounding box center [470, 30] width 37 height 25
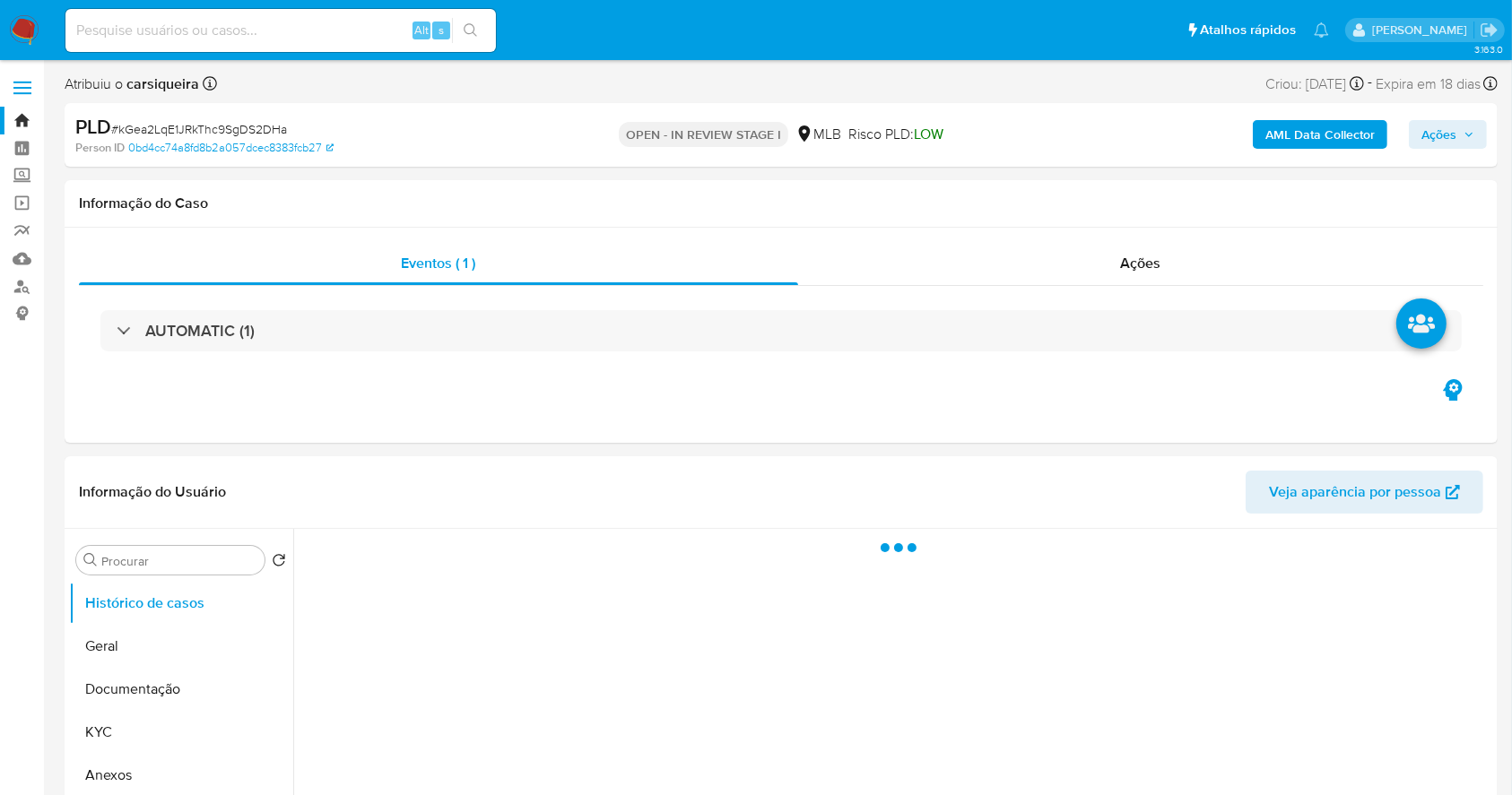
select select "10"
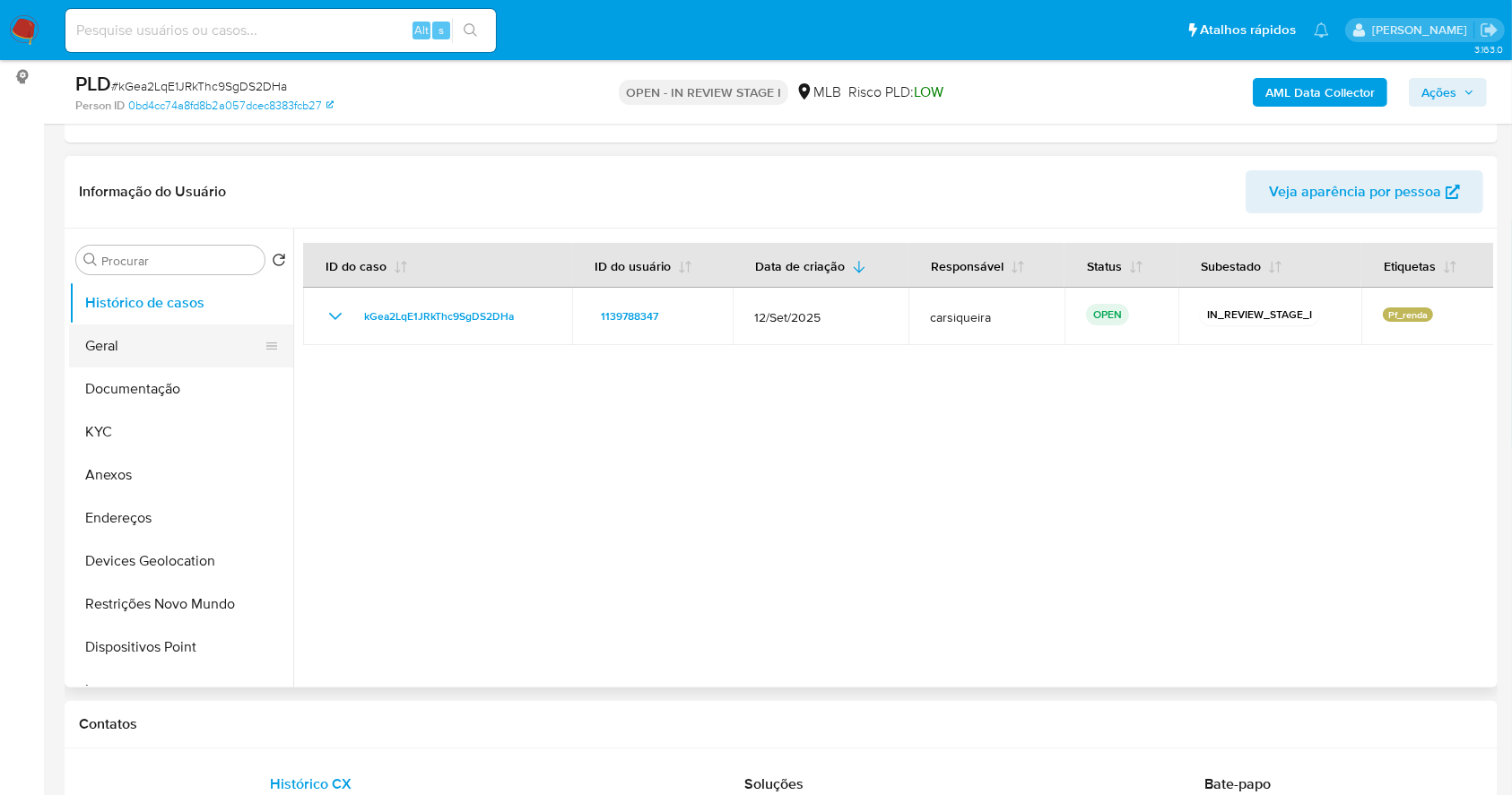
scroll to position [238, 0]
click at [134, 338] on button "Geral" at bounding box center [174, 343] width 209 height 43
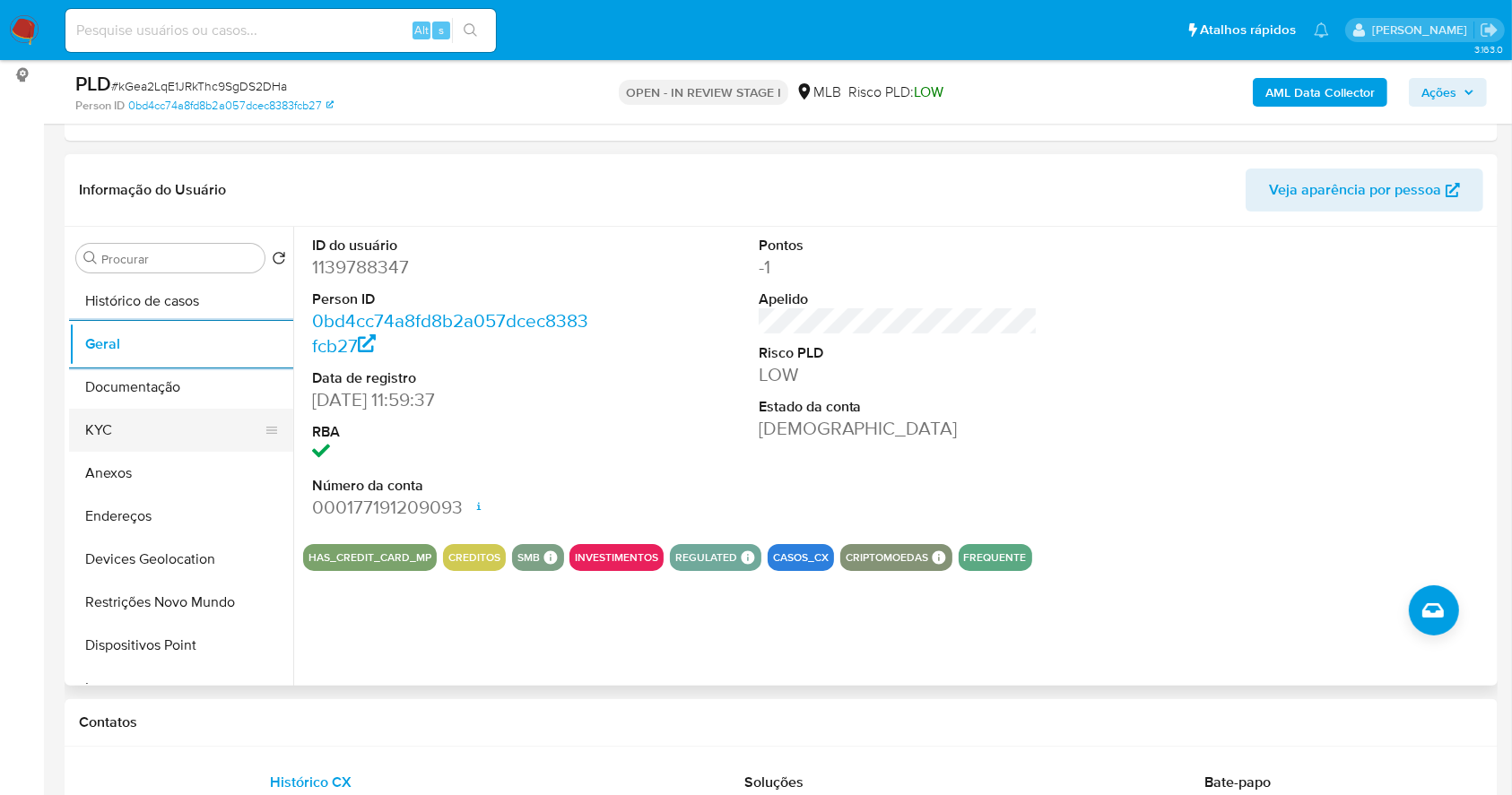
click at [175, 433] on button "KYC" at bounding box center [174, 430] width 209 height 43
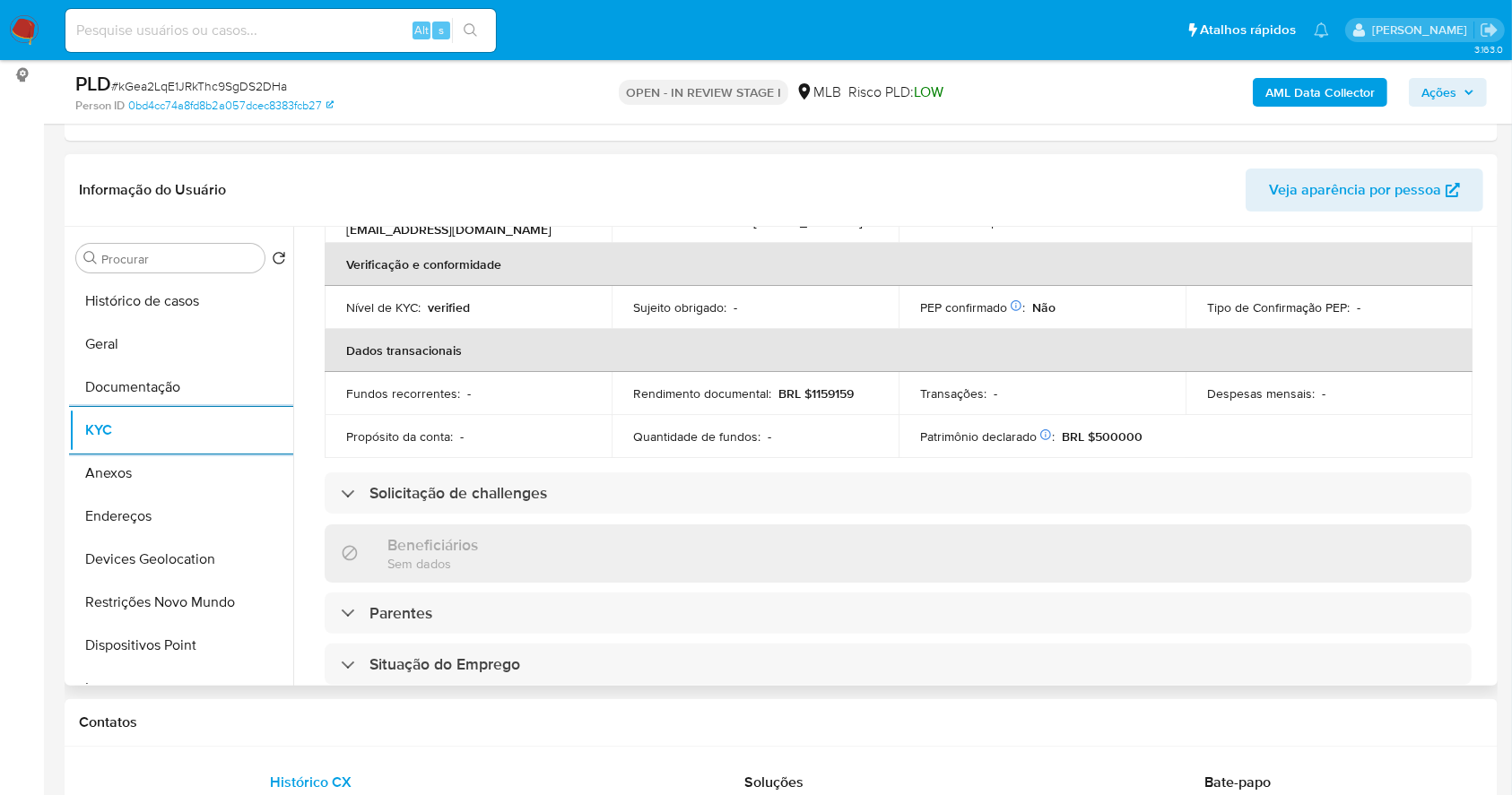
scroll to position [762, 0]
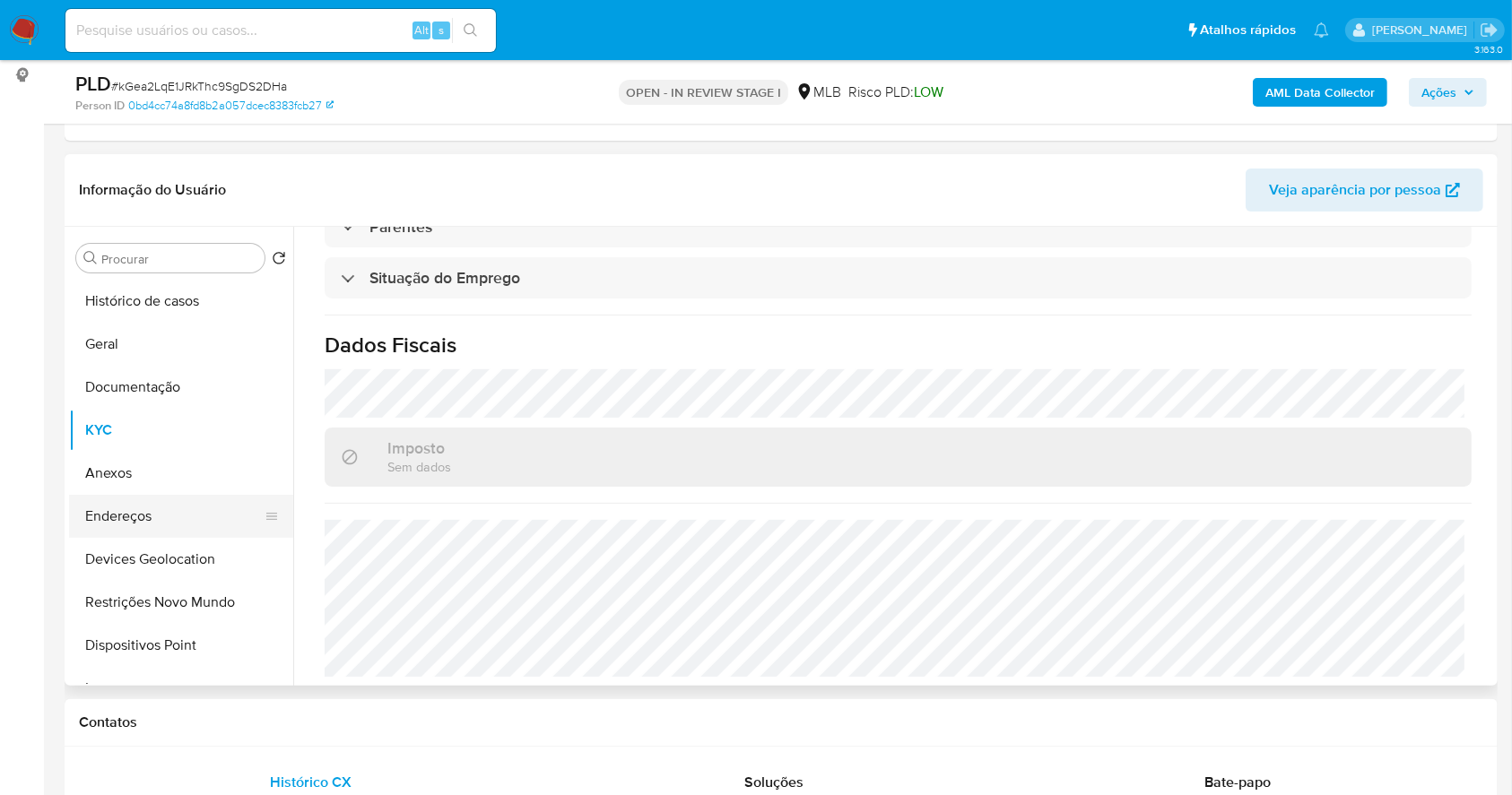
click at [164, 508] on button "Endereços" at bounding box center [174, 516] width 209 height 43
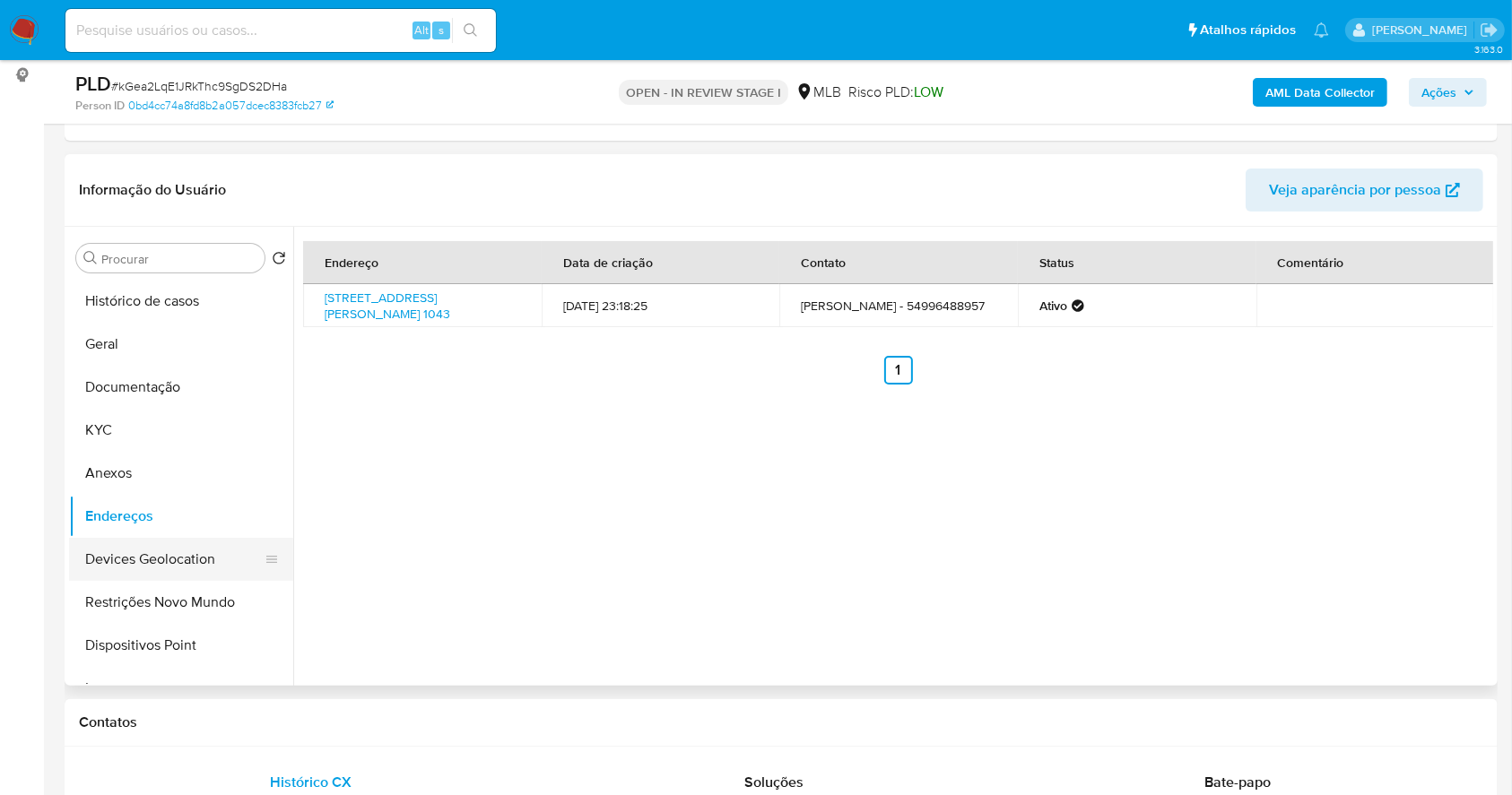
click at [151, 570] on button "Devices Geolocation" at bounding box center [174, 559] width 209 height 43
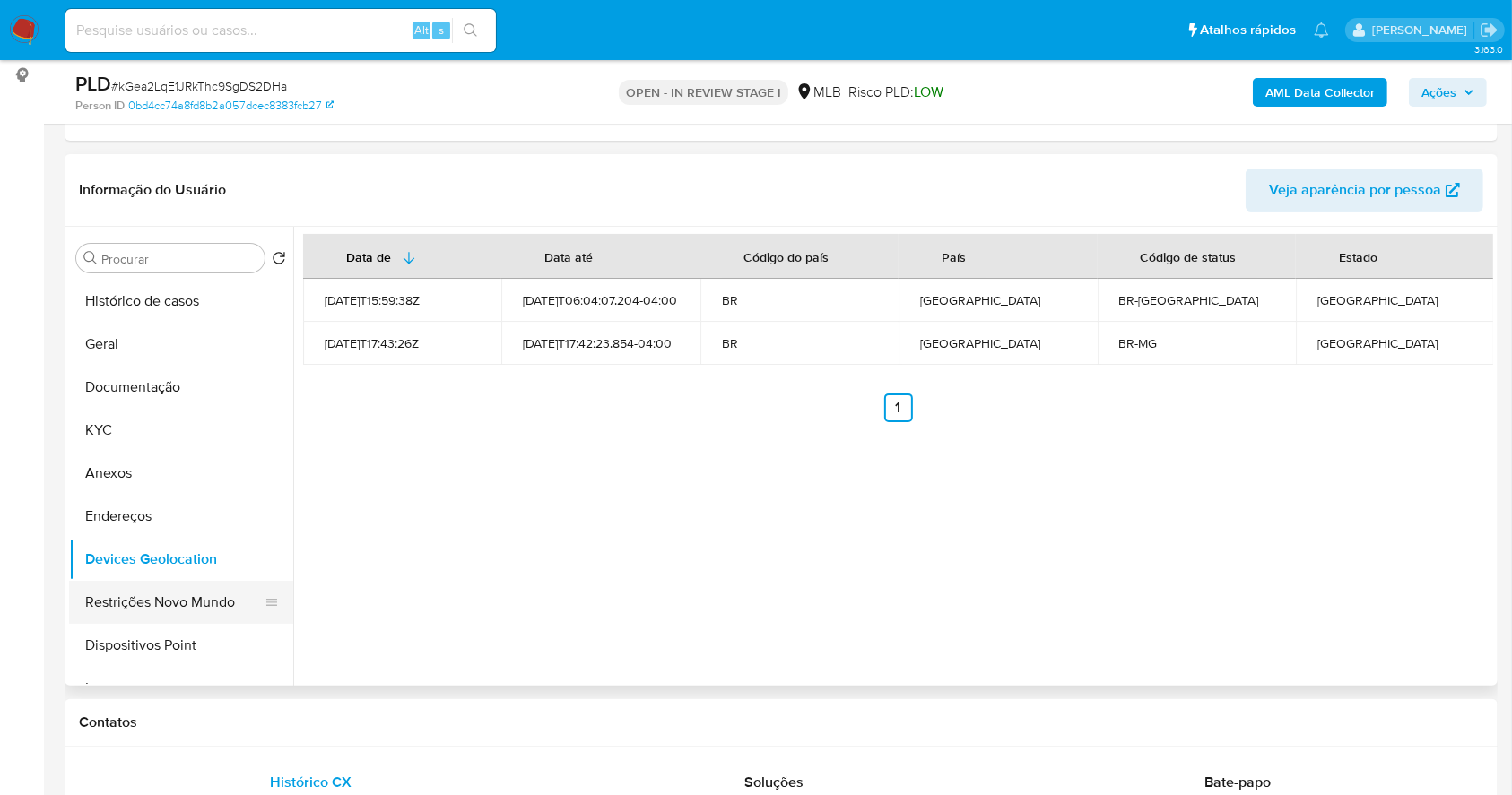
click at [236, 602] on button "Restrições Novo Mundo" at bounding box center [174, 601] width 209 height 43
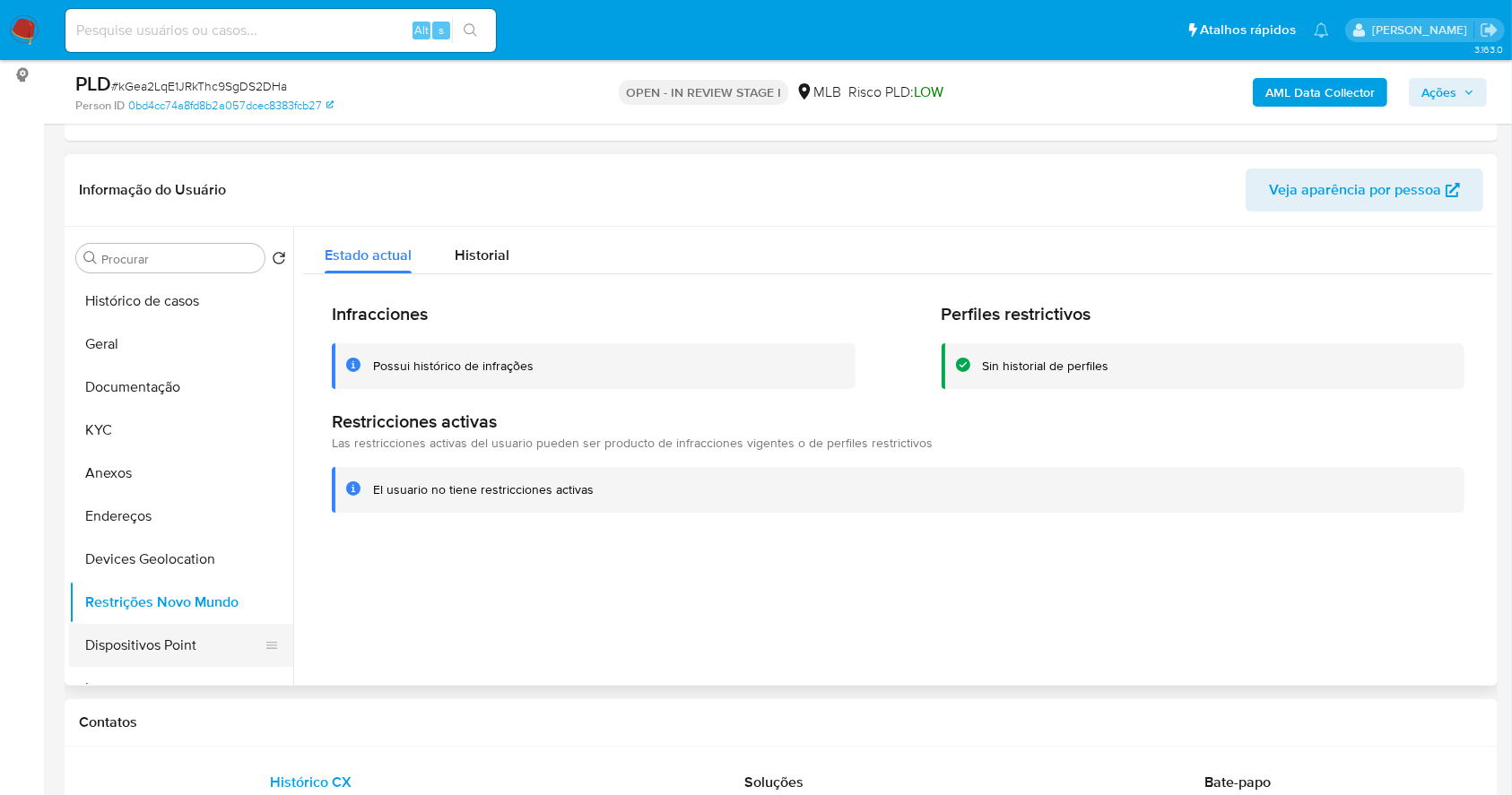
click at [211, 644] on button "Dispositivos Point" at bounding box center [174, 645] width 209 height 43
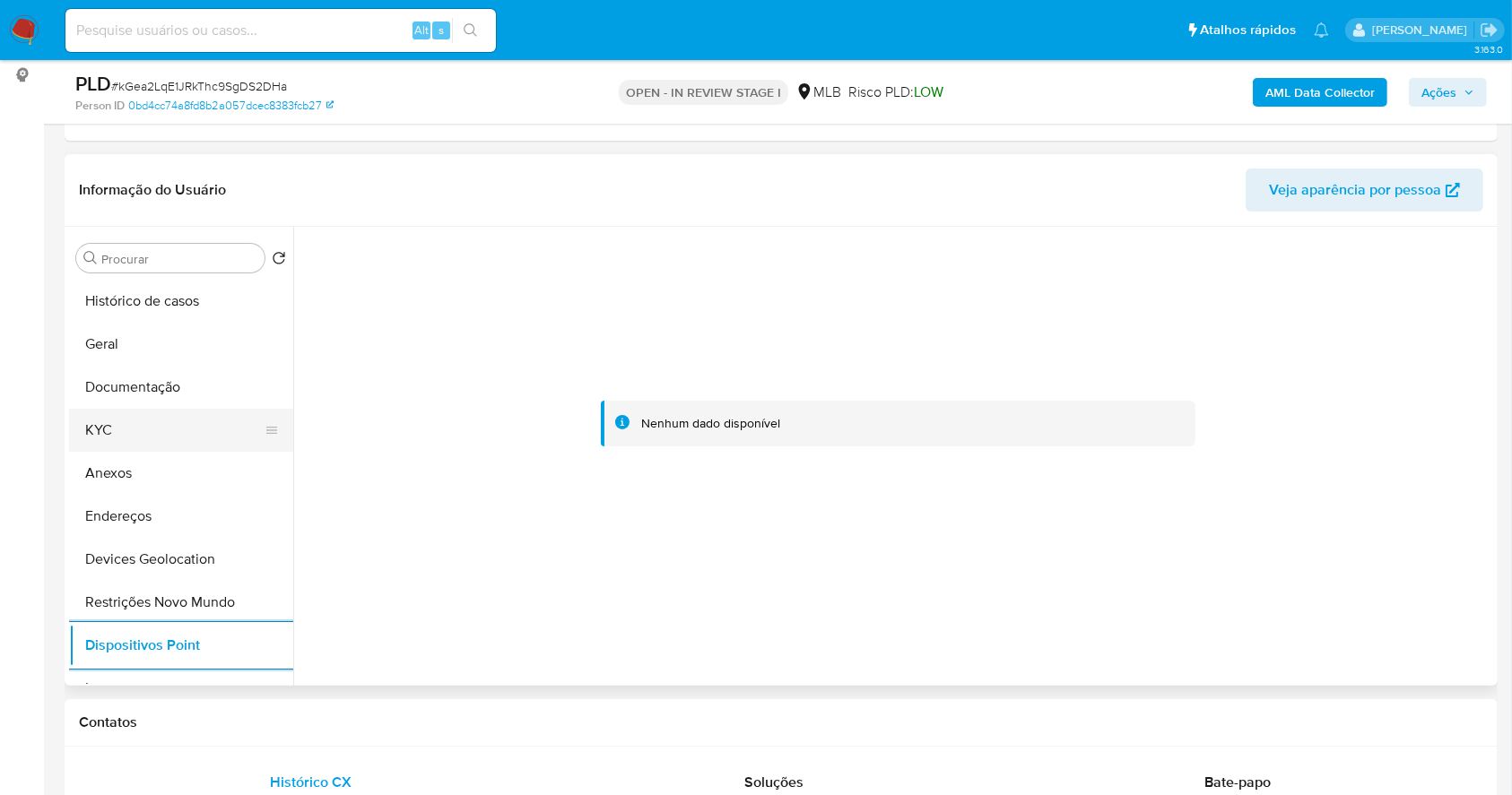
click at [153, 425] on button "KYC" at bounding box center [174, 430] width 209 height 43
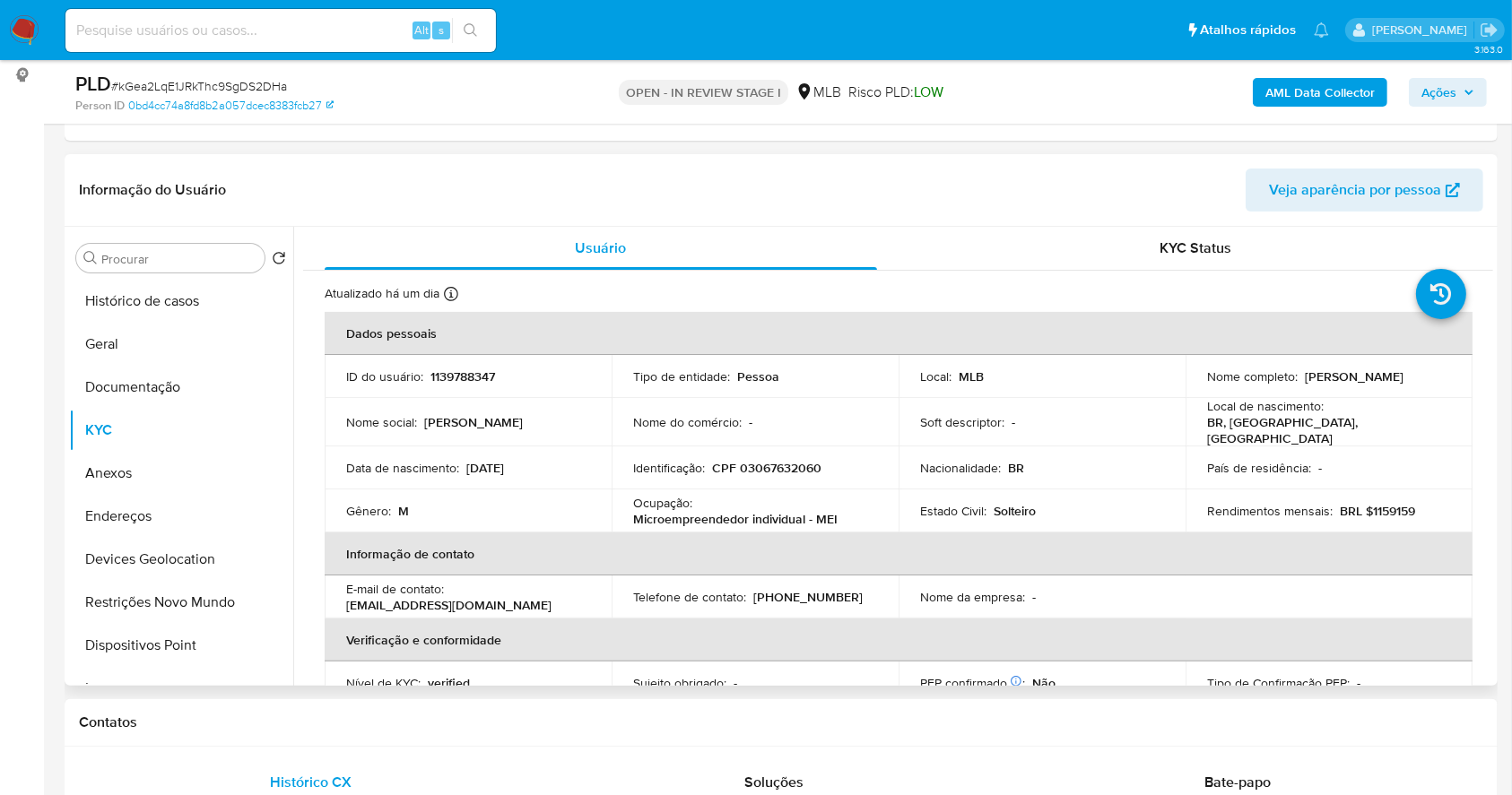
click at [792, 460] on p "CPF 03067632060" at bounding box center [766, 467] width 109 height 16
copy p "03067632060"
drag, startPoint x: 180, startPoint y: 384, endPoint x: 273, endPoint y: 440, distance: 108.6
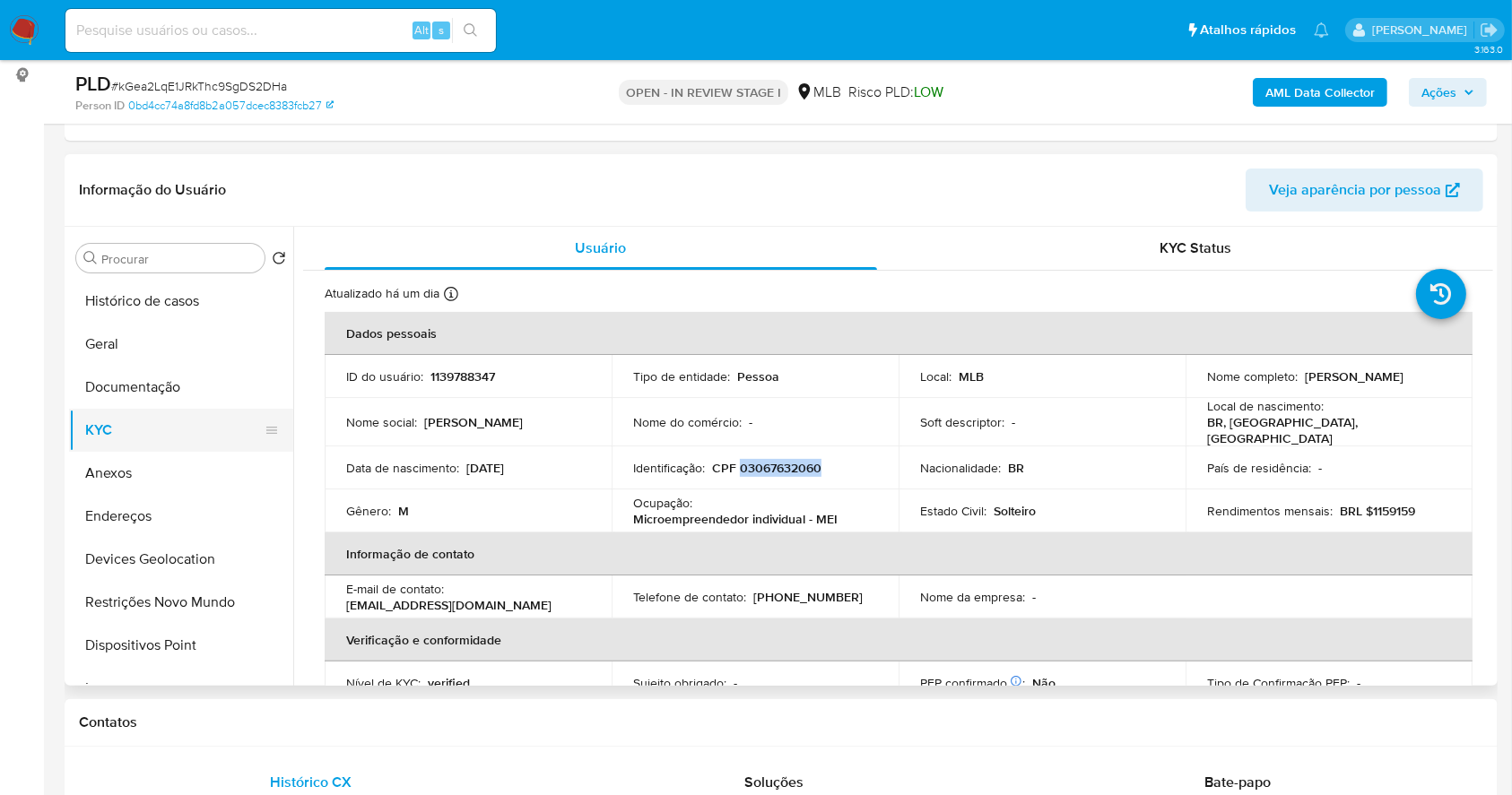
click at [180, 384] on button "Documentação" at bounding box center [182, 386] width 224 height 43
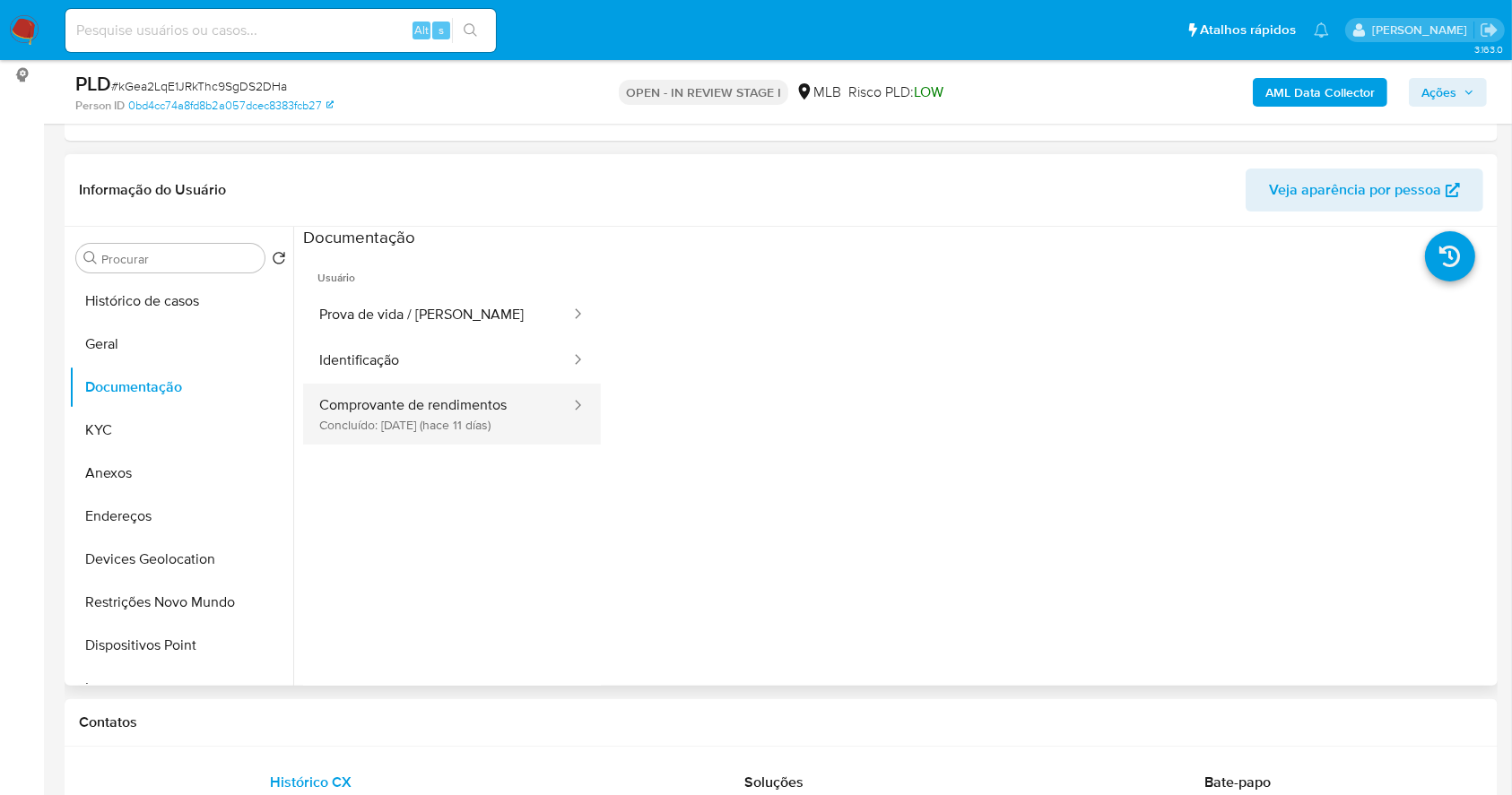
click at [433, 394] on button "Comprovante de rendimentos Concluído: 27/09/2025 (hace 11 días)" at bounding box center [437, 414] width 269 height 61
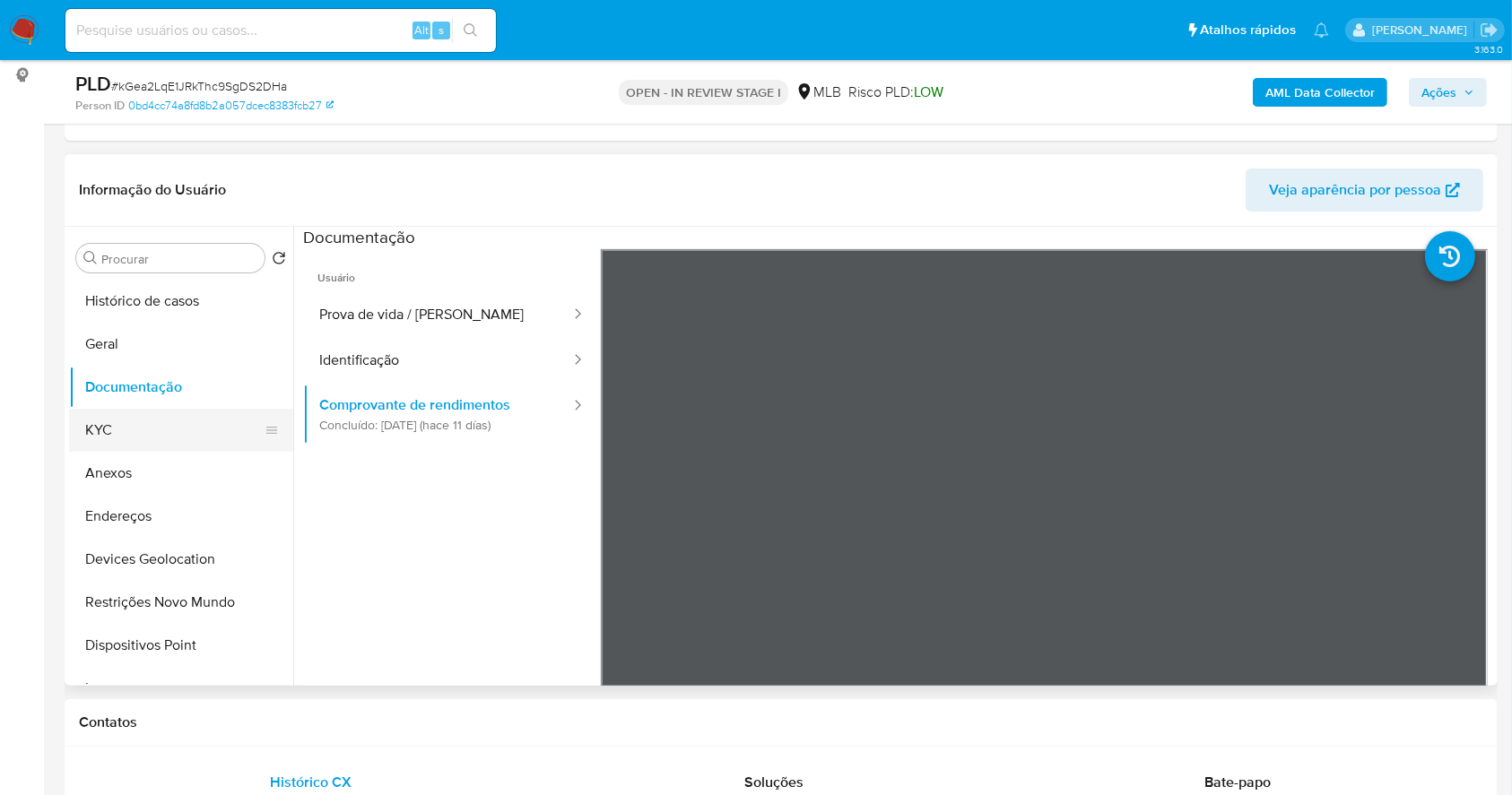
click at [140, 434] on button "KYC" at bounding box center [174, 430] width 209 height 43
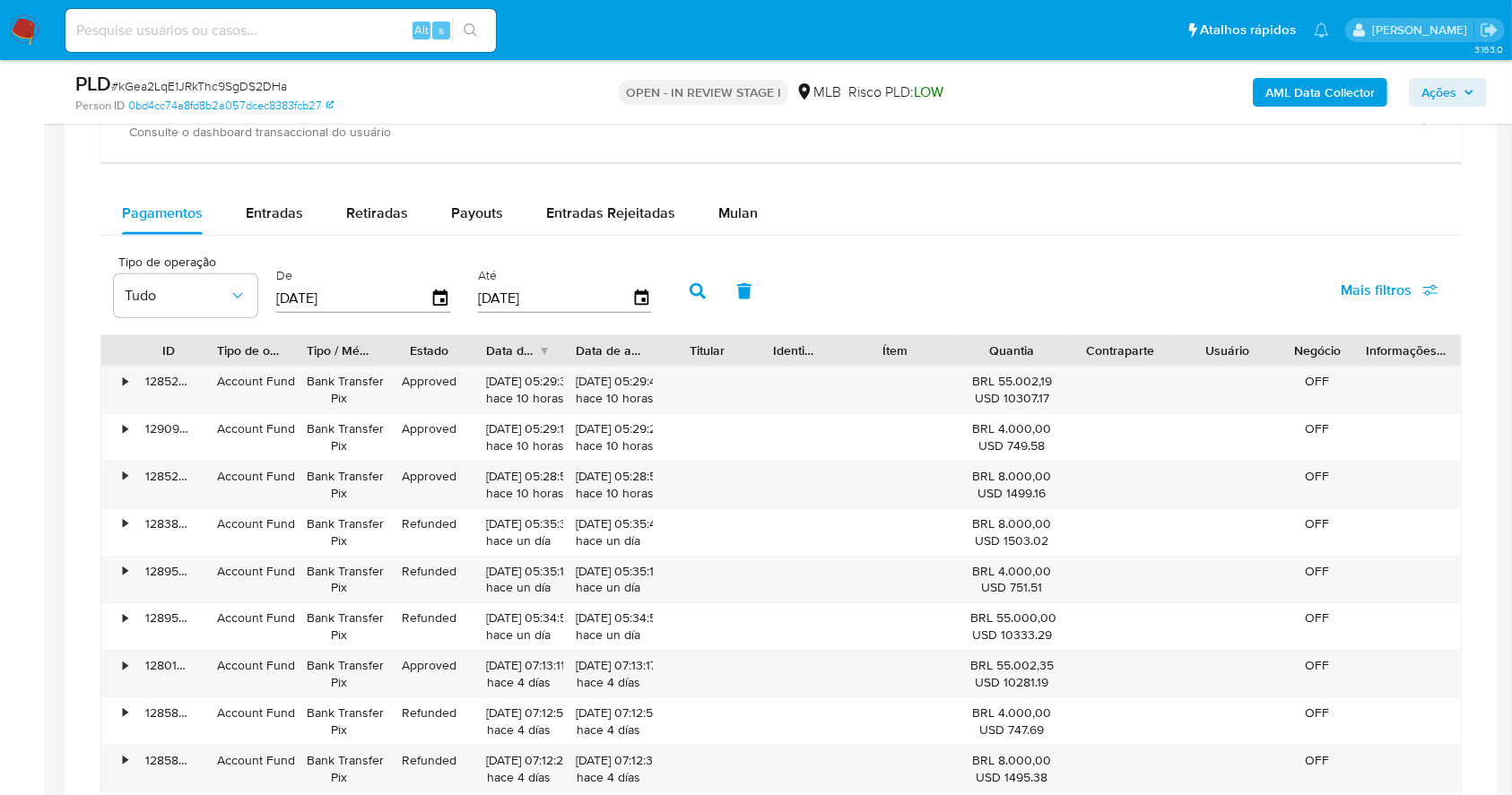
scroll to position [1316, 0]
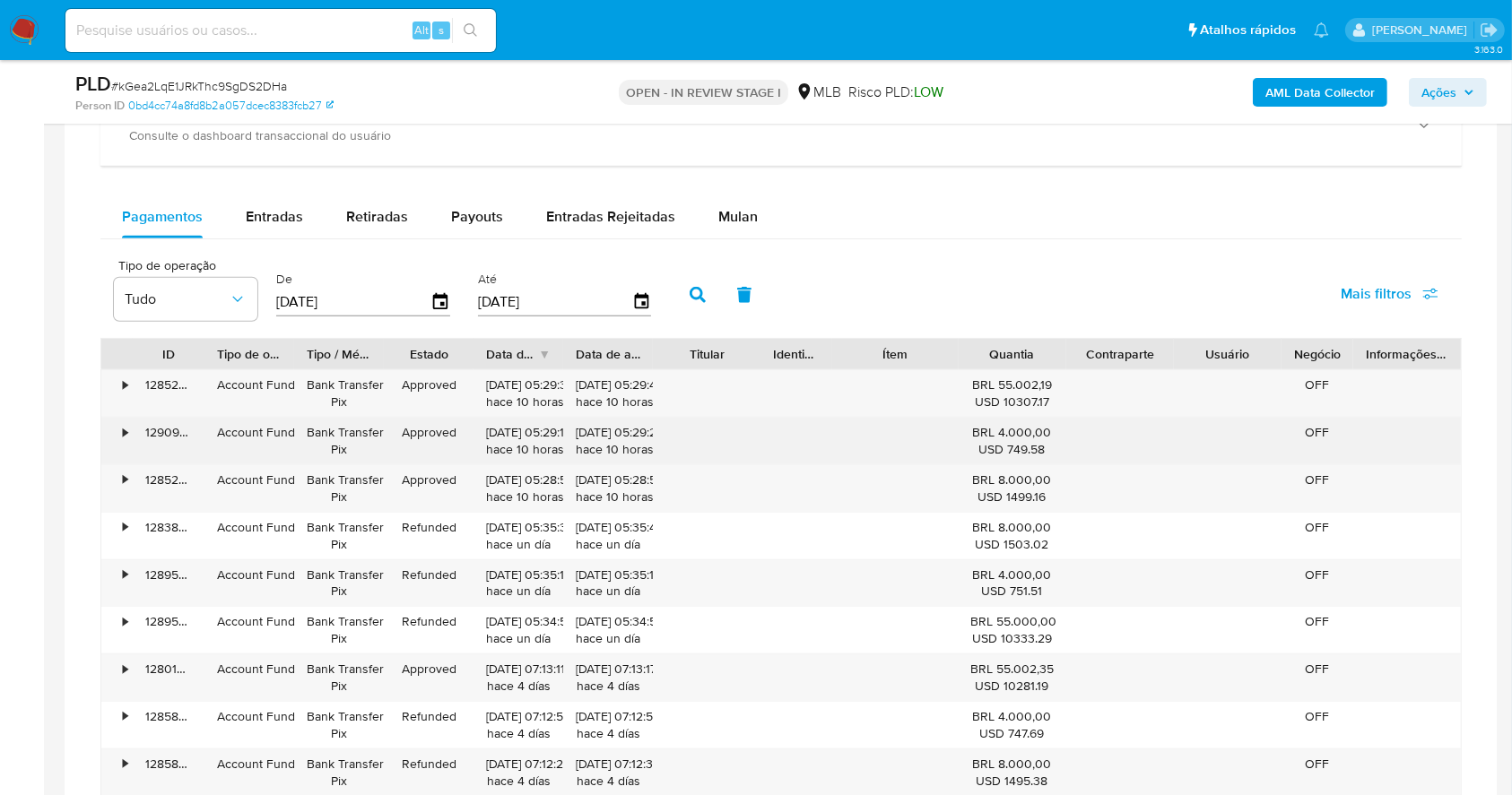
click at [118, 434] on div "•" at bounding box center [117, 441] width 32 height 47
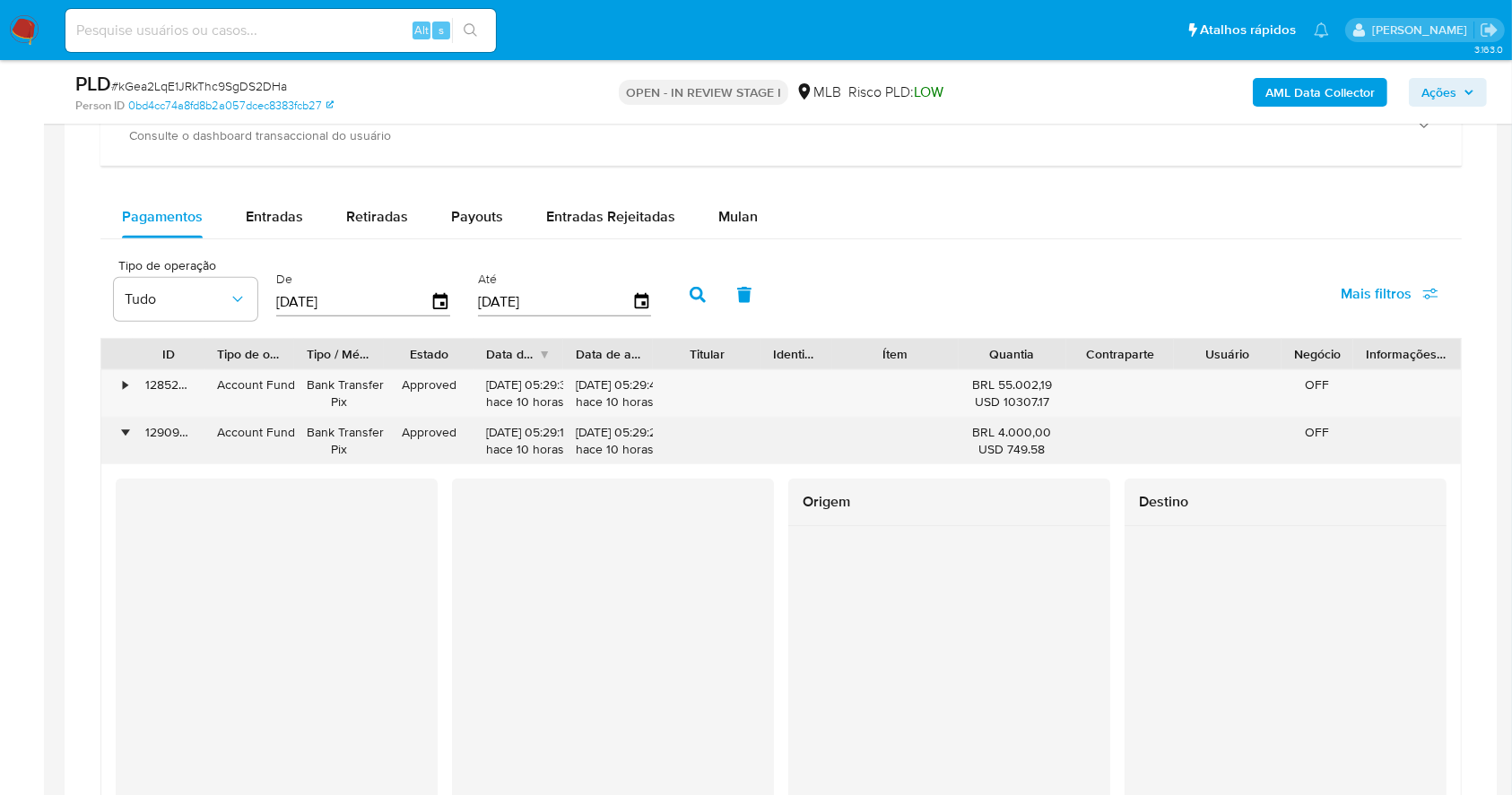
click at [118, 434] on div "•" at bounding box center [117, 441] width 32 height 47
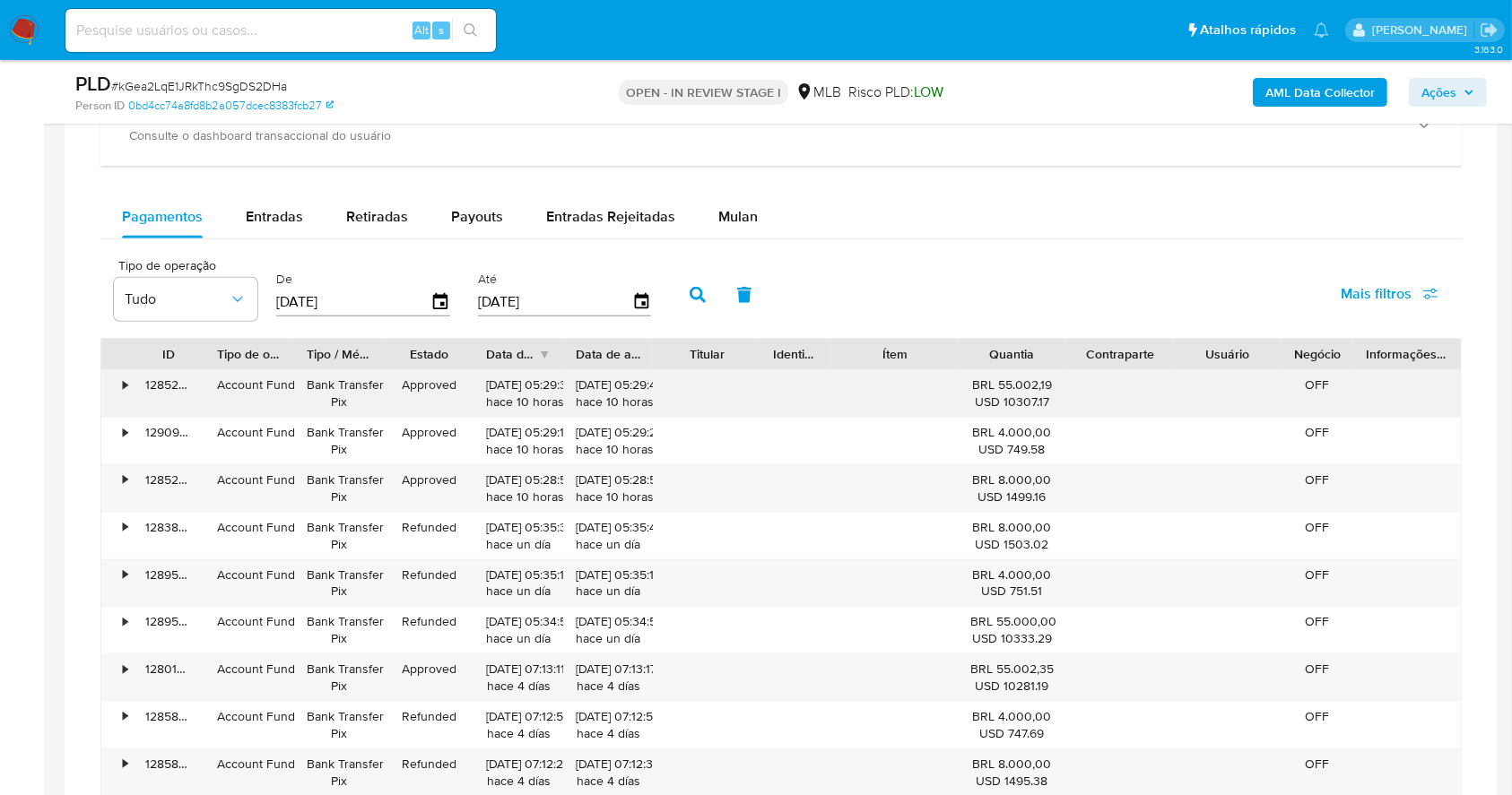
click at [116, 385] on div "•" at bounding box center [117, 393] width 32 height 47
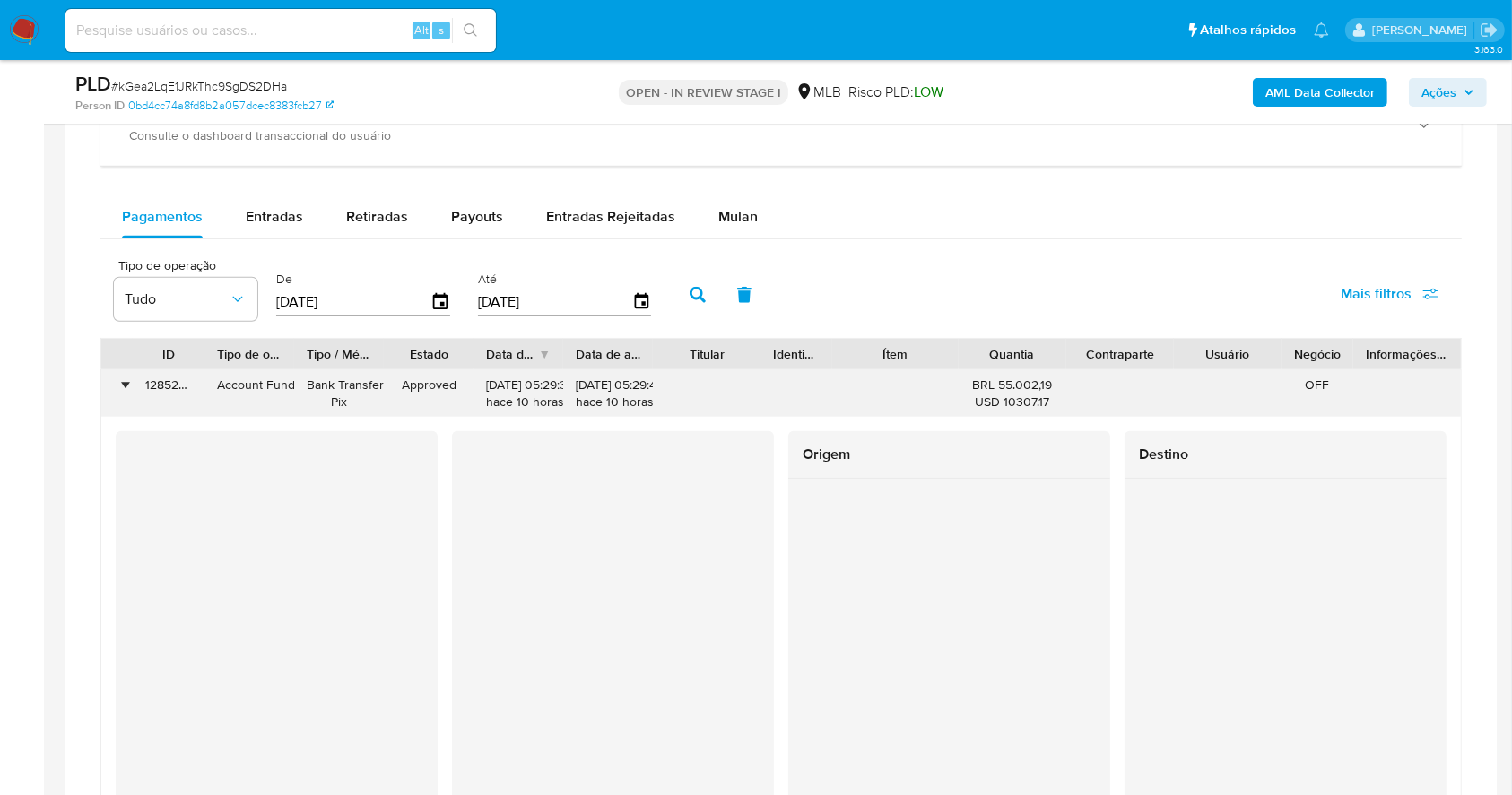
click at [116, 385] on div "•" at bounding box center [117, 393] width 32 height 47
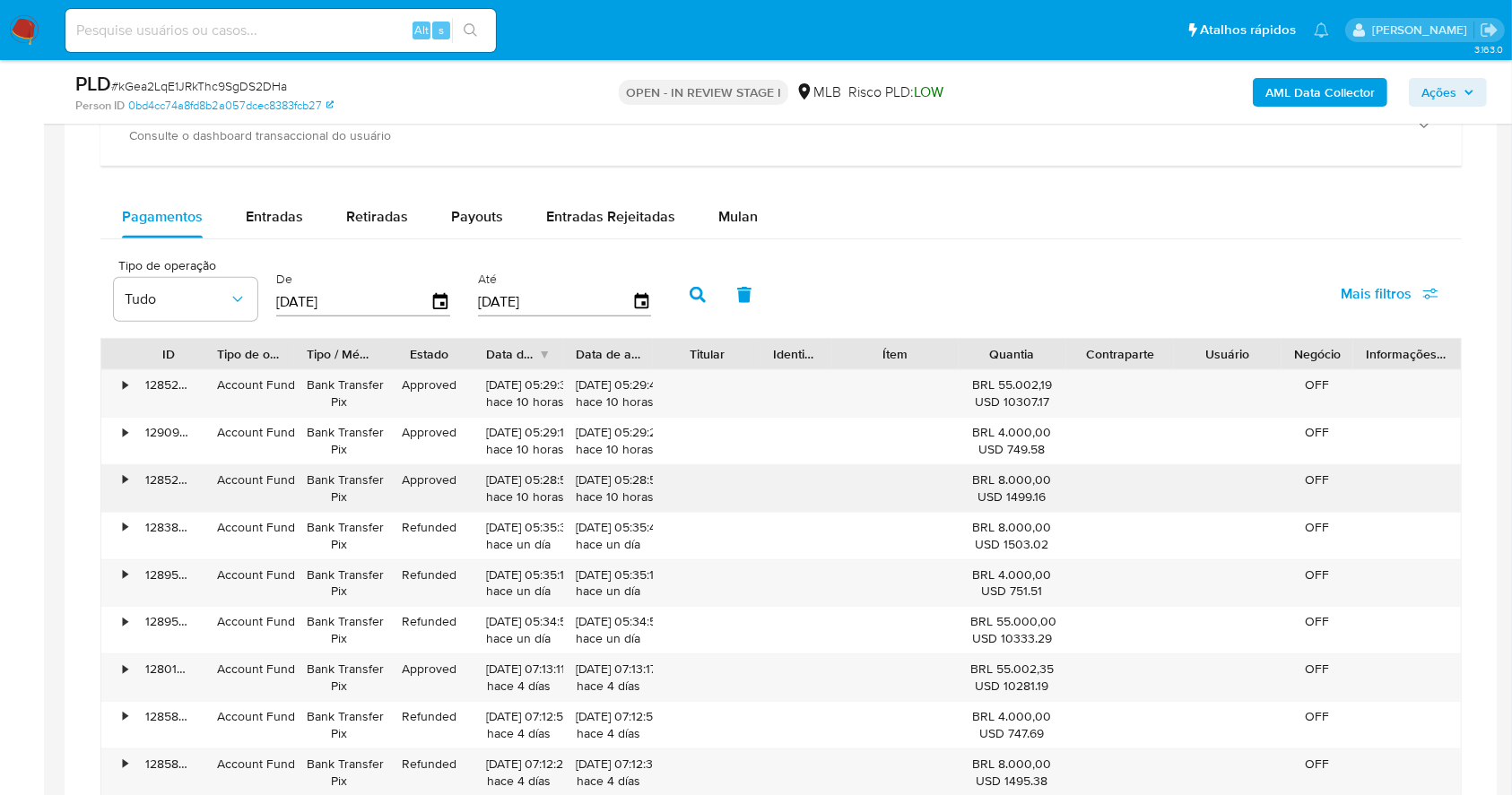
click at [118, 479] on div "•" at bounding box center [117, 488] width 32 height 47
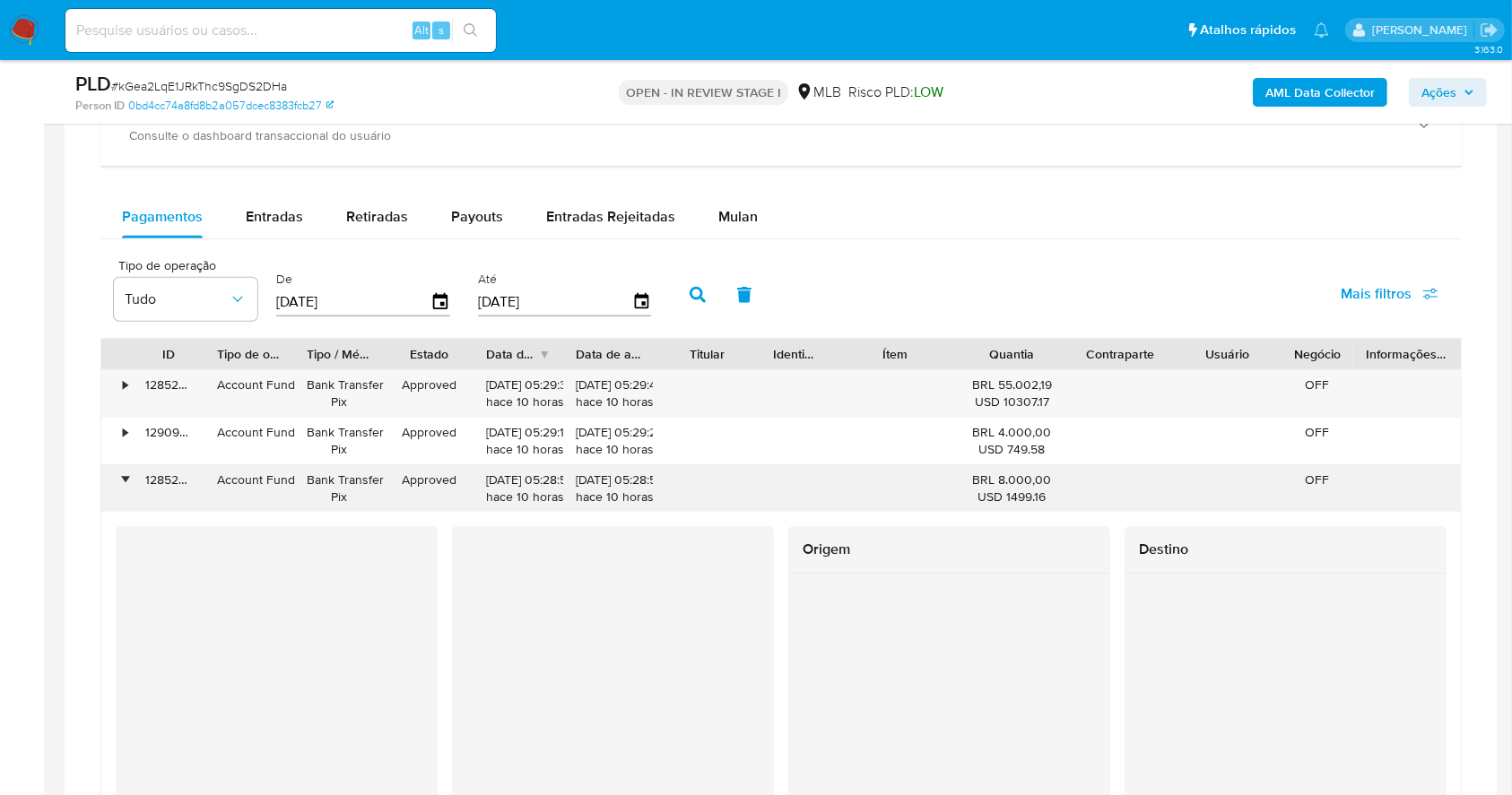
click at [118, 479] on div "•" at bounding box center [117, 488] width 32 height 47
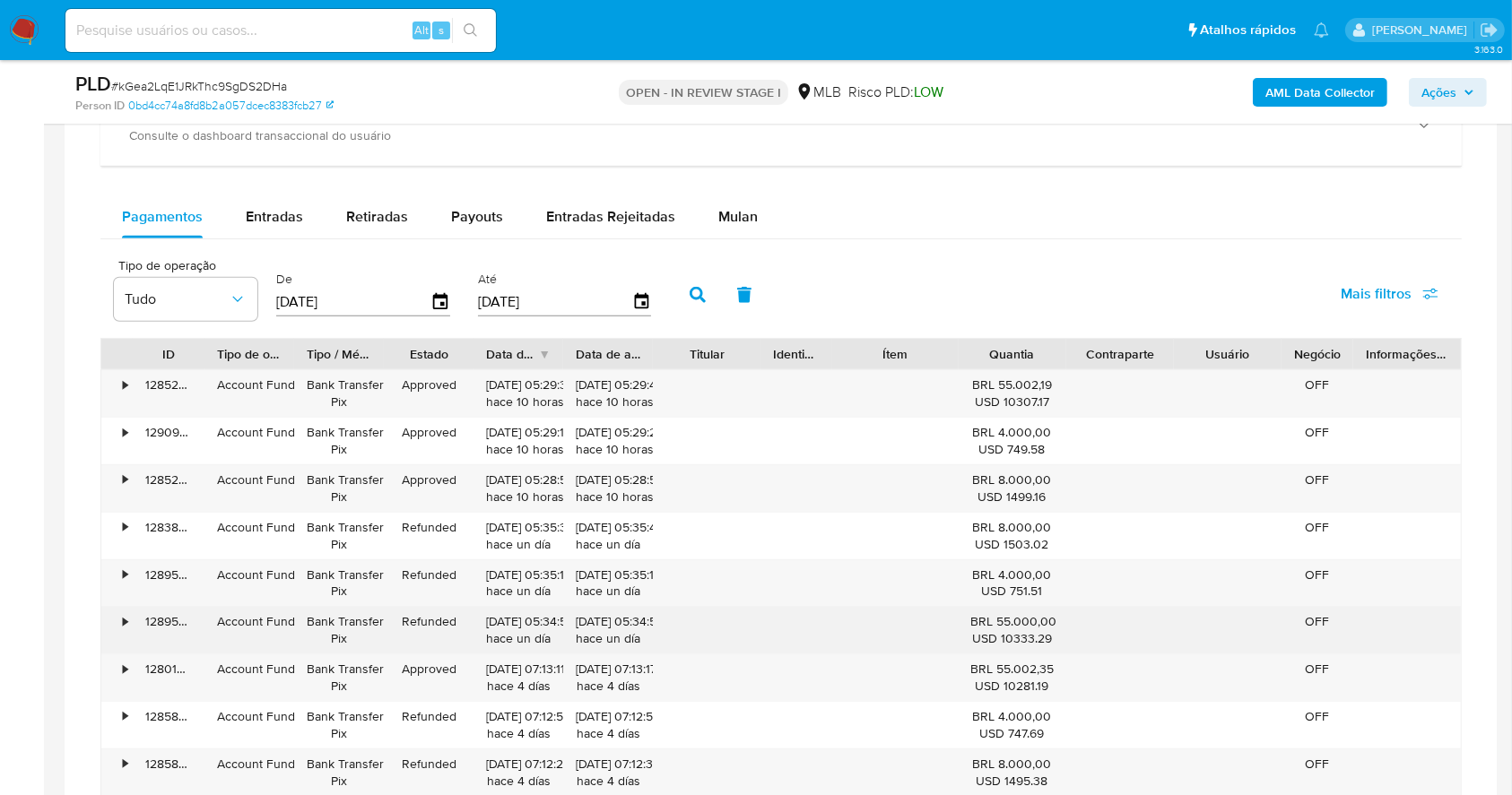
scroll to position [1435, 0]
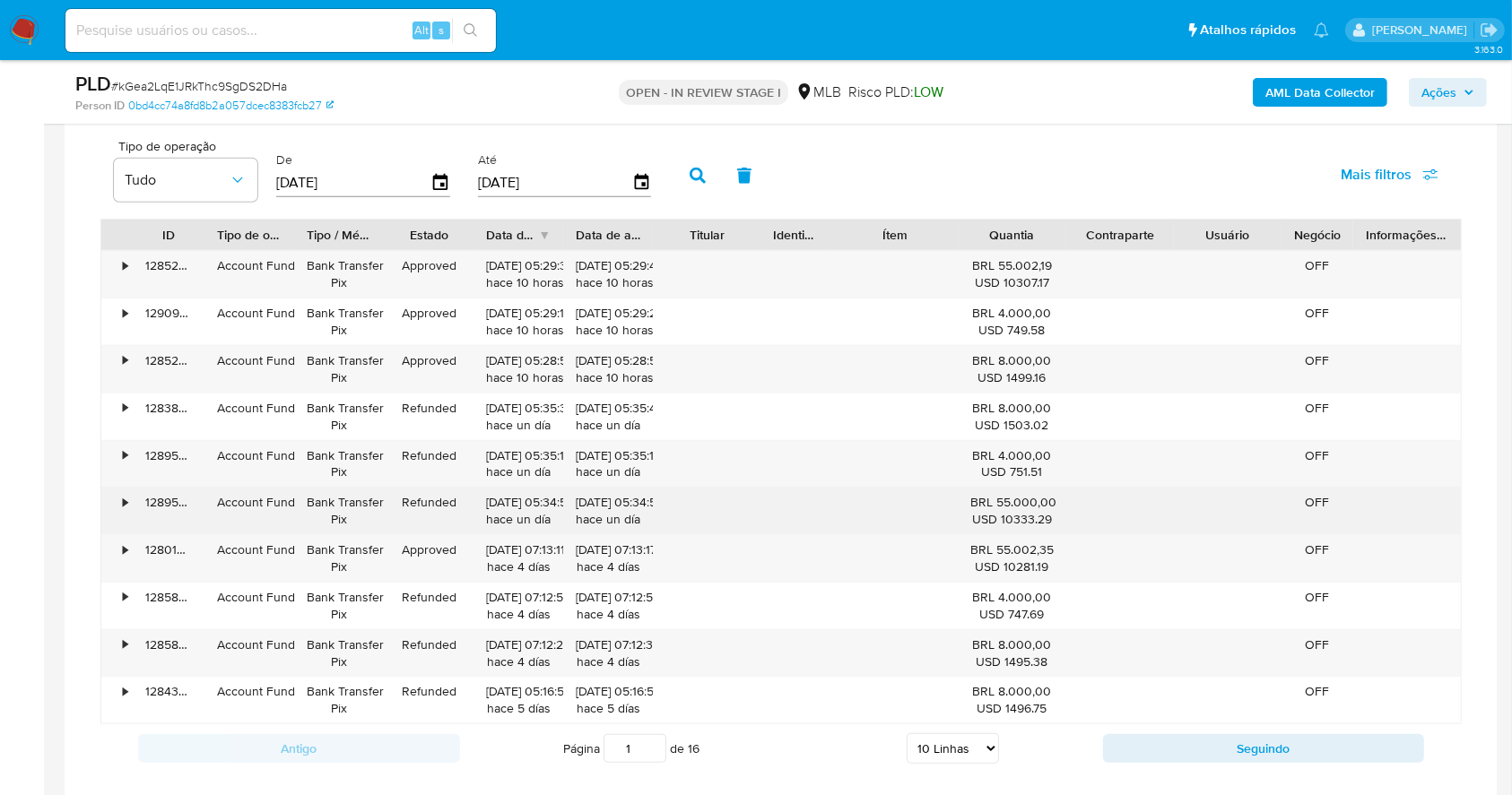
click at [276, 494] on div "Account Fund" at bounding box center [249, 502] width 65 height 17
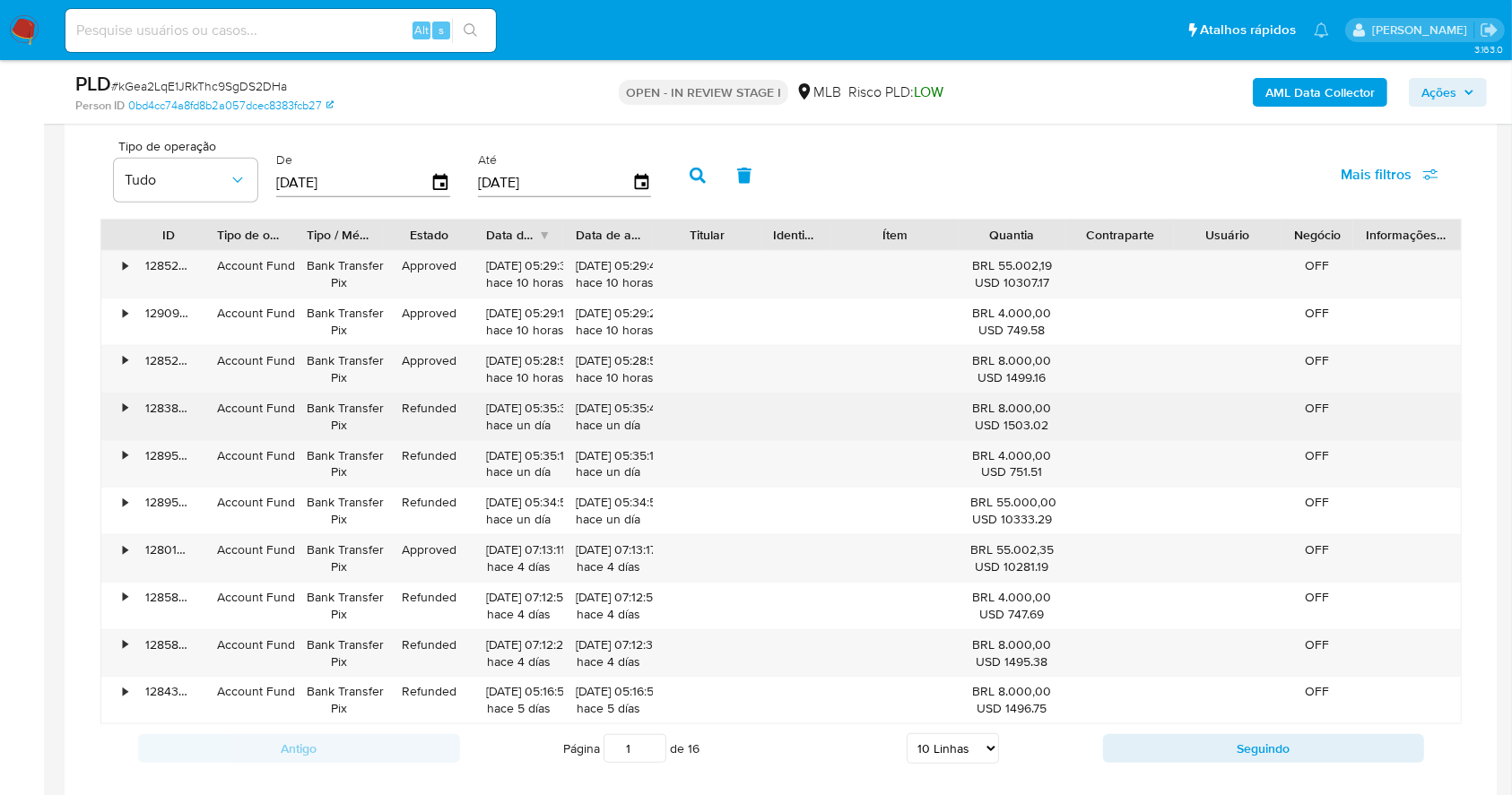
click at [444, 405] on div "Refunded" at bounding box center [429, 416] width 89 height 47
click at [445, 405] on div "Refunded" at bounding box center [429, 416] width 89 height 47
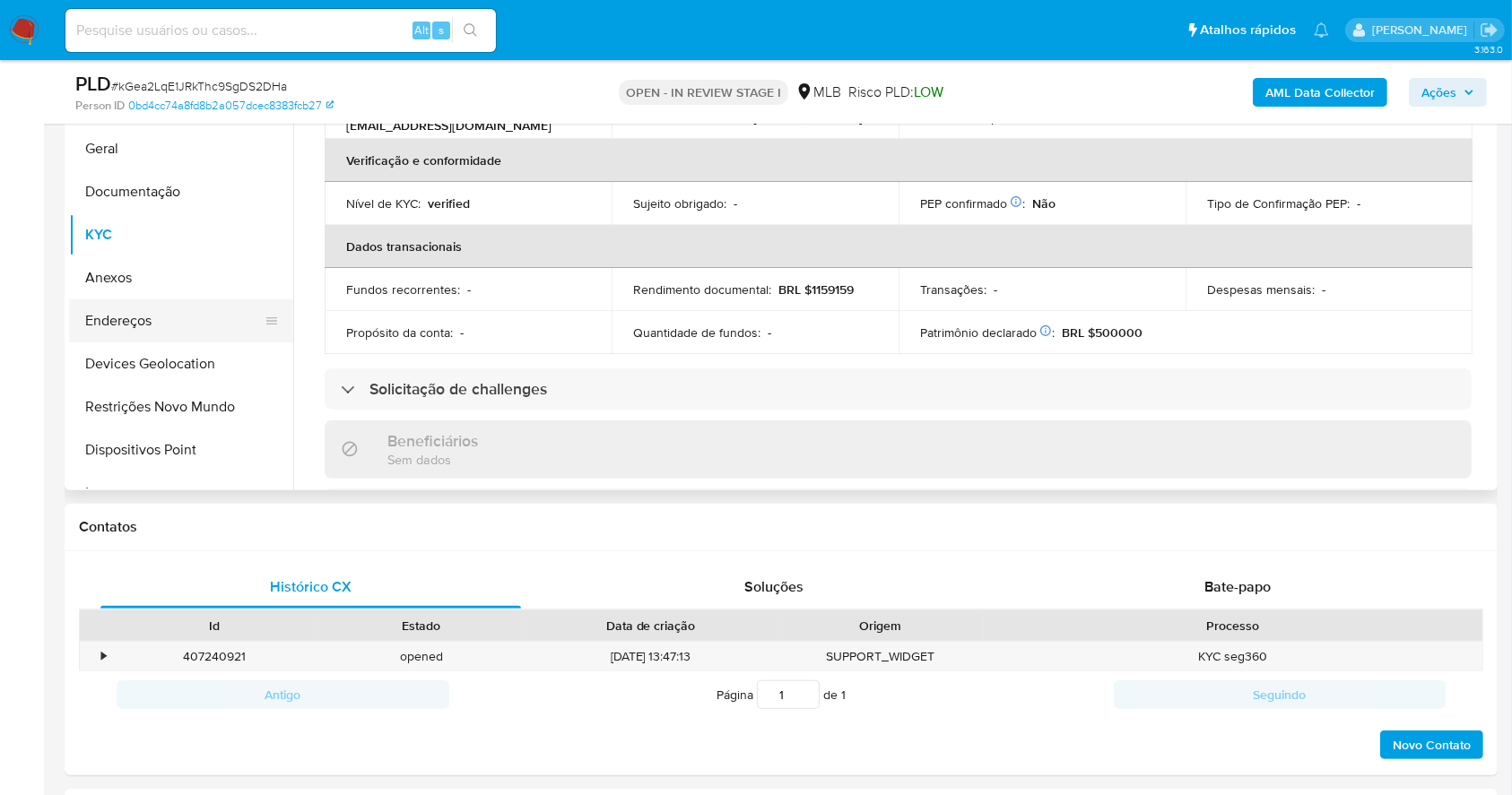
scroll to position [359, 0]
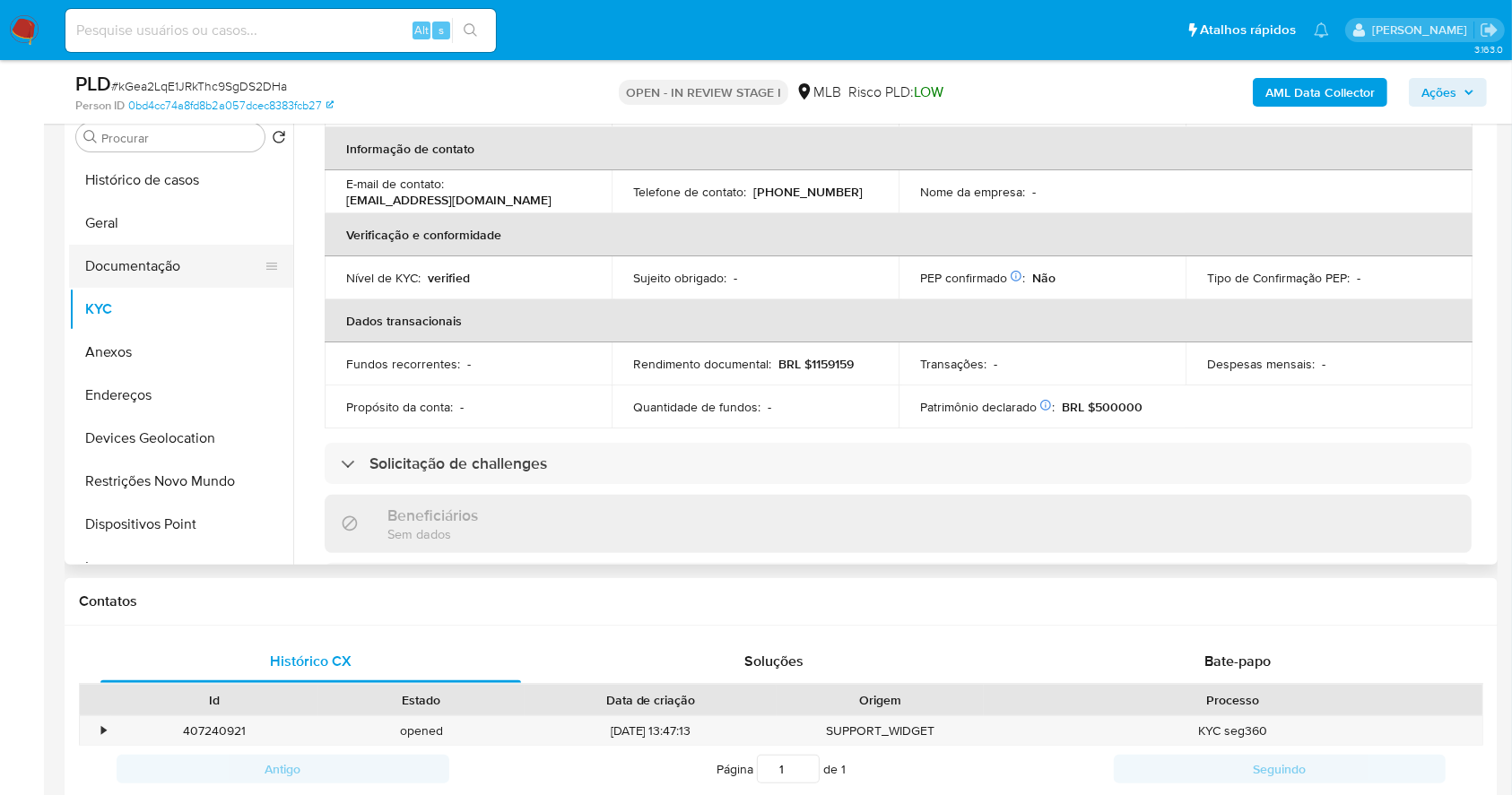
click at [118, 257] on button "Documentação" at bounding box center [174, 266] width 209 height 43
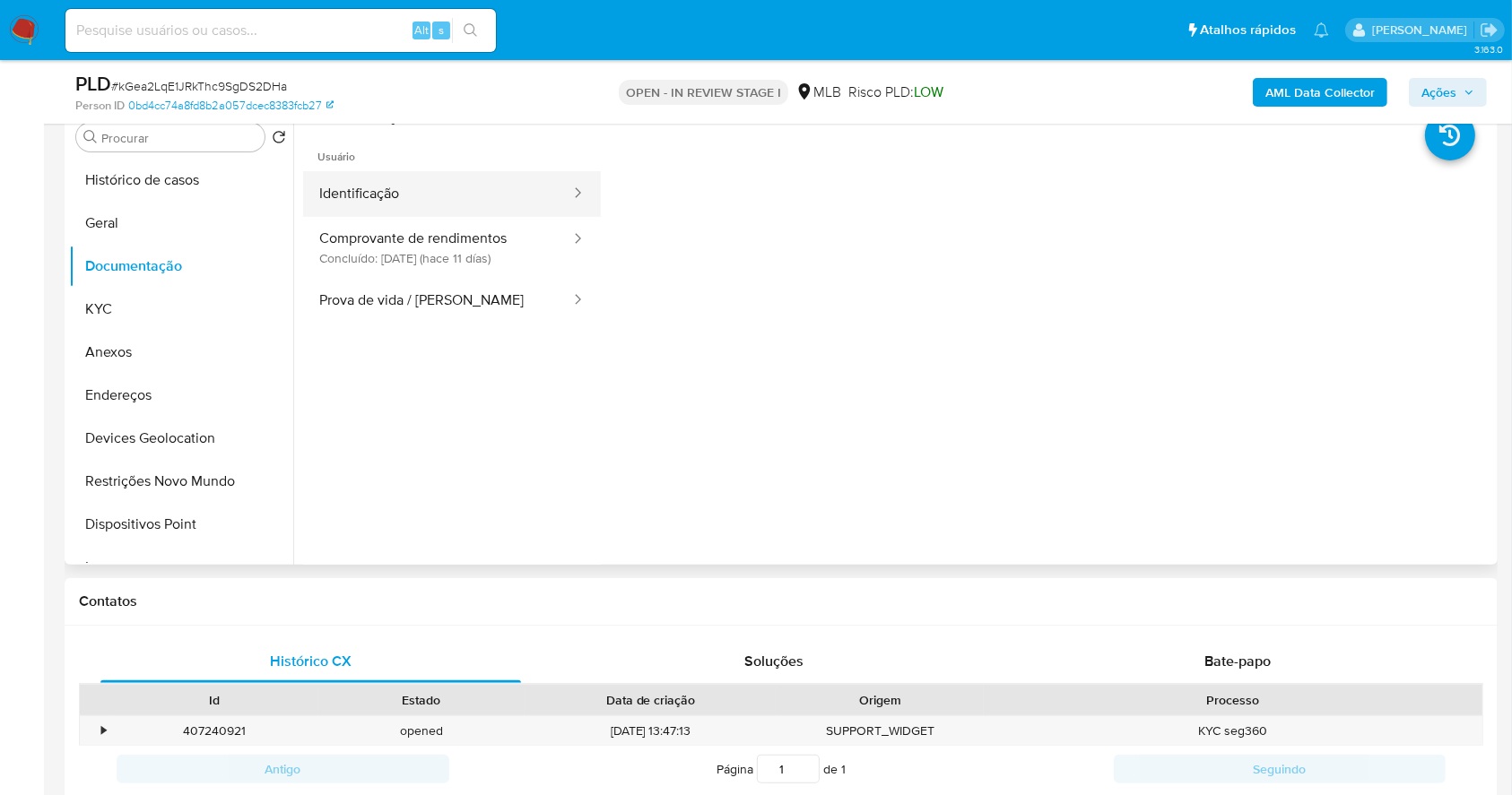
click at [415, 190] on button "Identificação" at bounding box center [437, 195] width 269 height 46
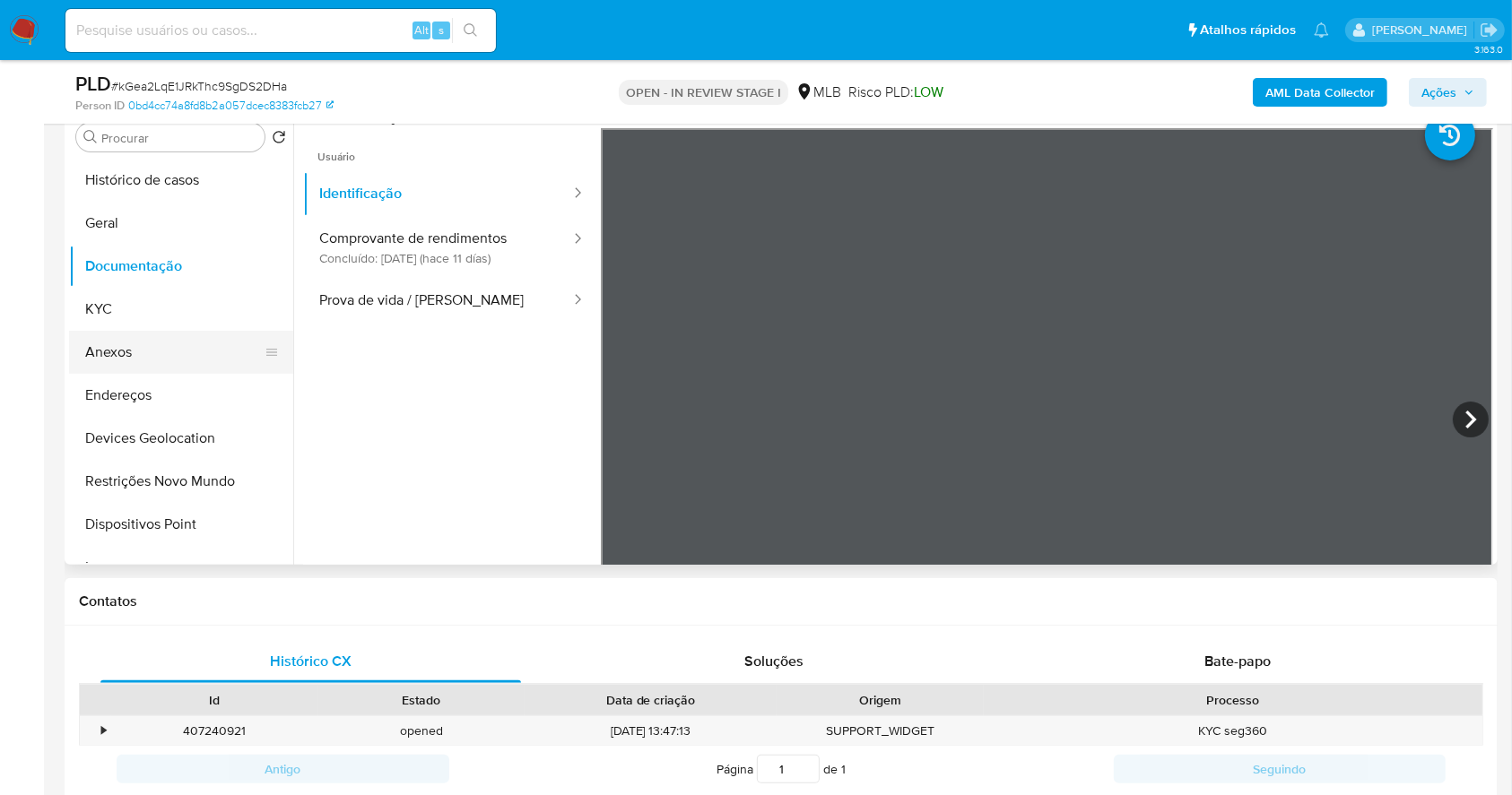
click at [162, 345] on button "Anexos" at bounding box center [174, 351] width 209 height 43
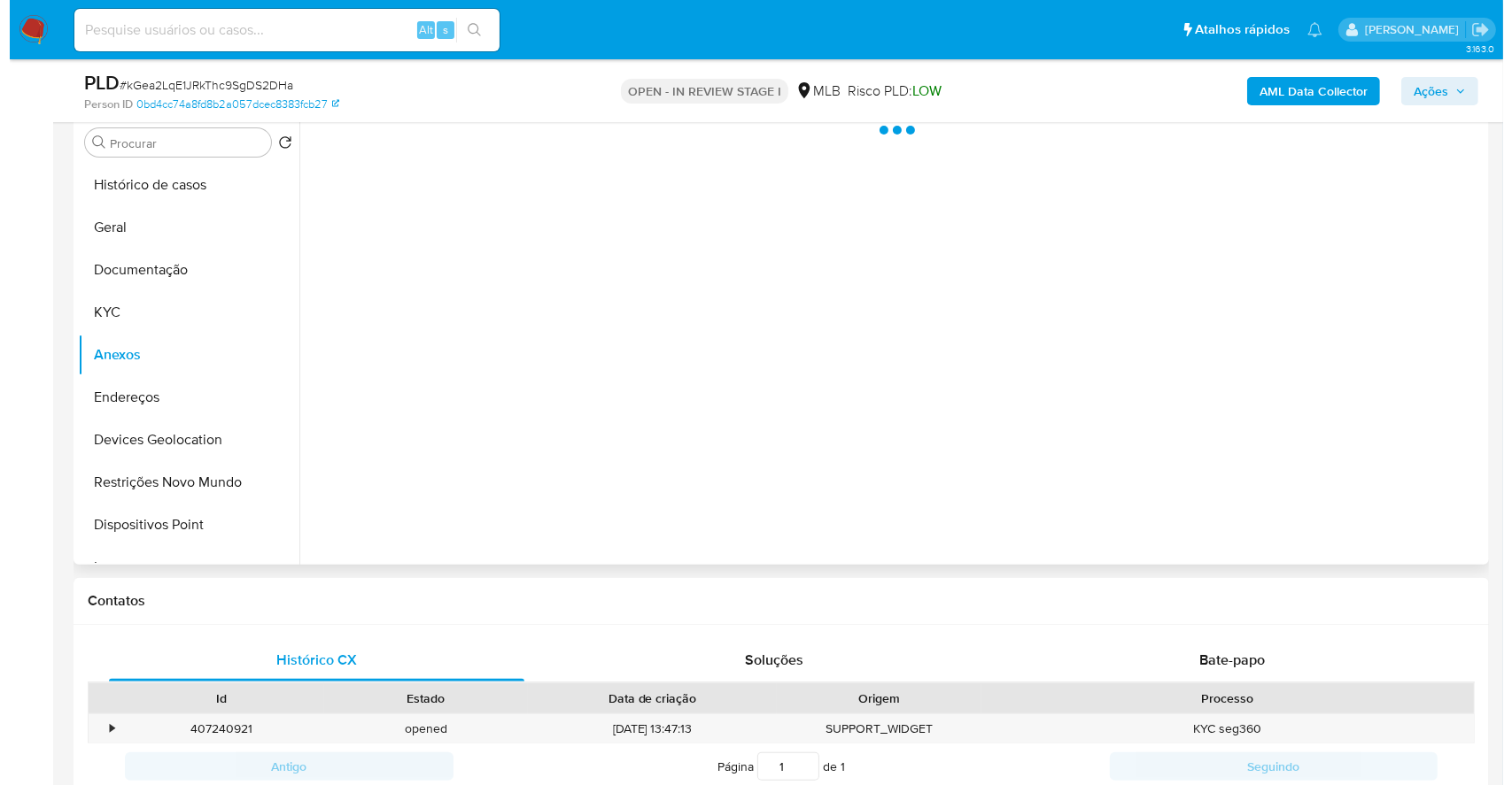
scroll to position [237, 0]
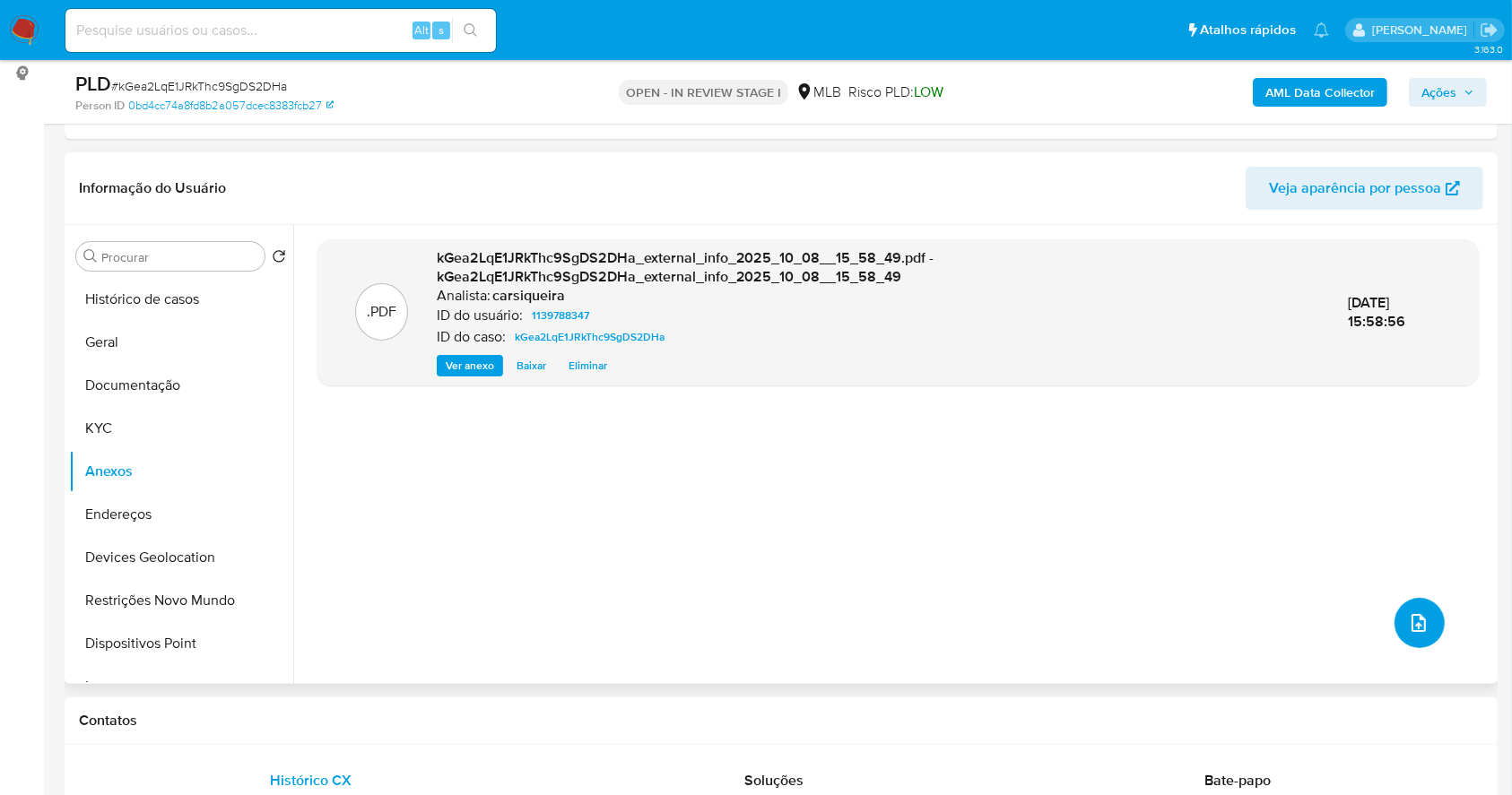
click at [1423, 613] on button "upload-file" at bounding box center [1419, 622] width 51 height 51
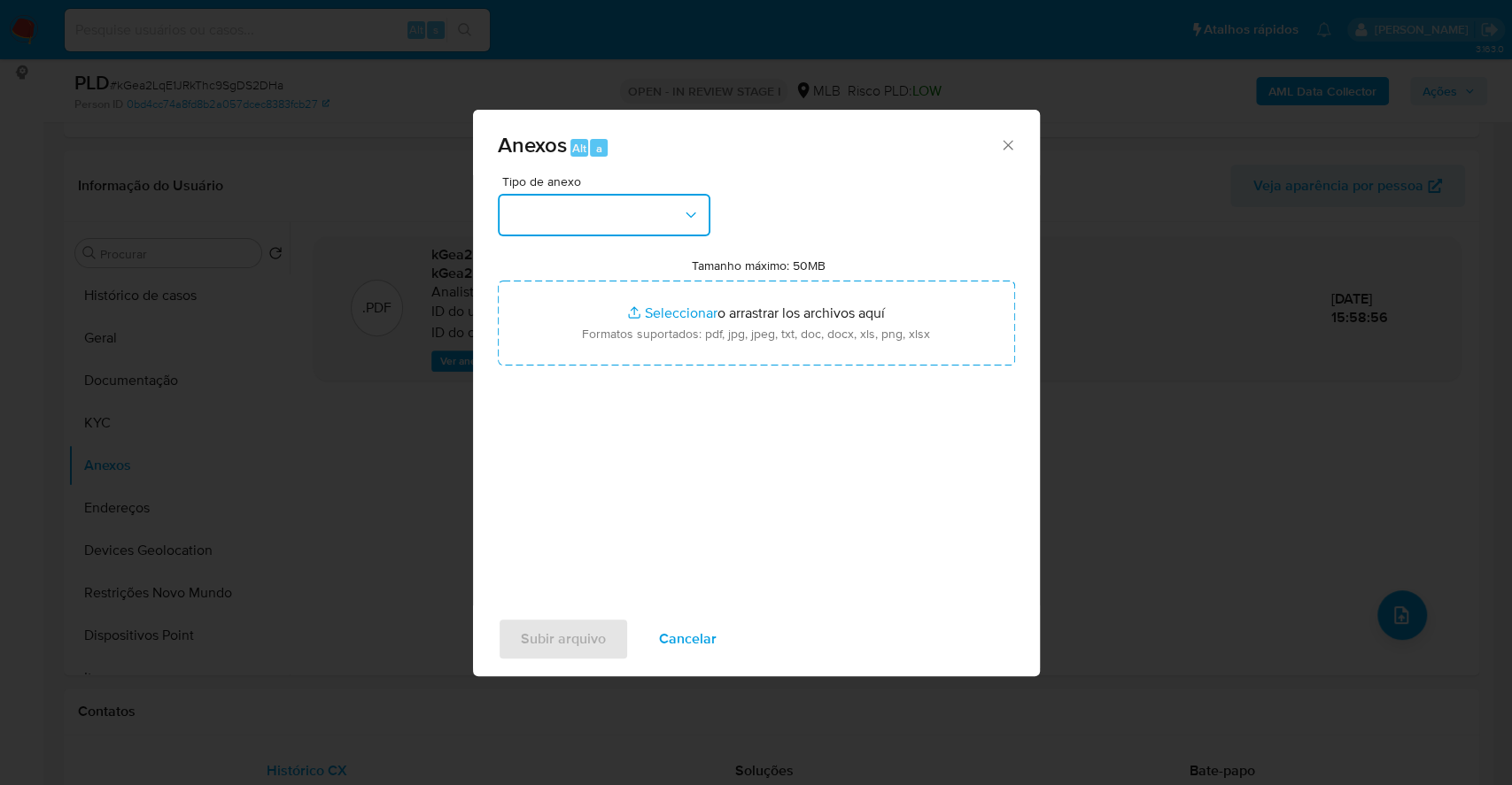
click at [590, 213] on button "button" at bounding box center [604, 215] width 213 height 42
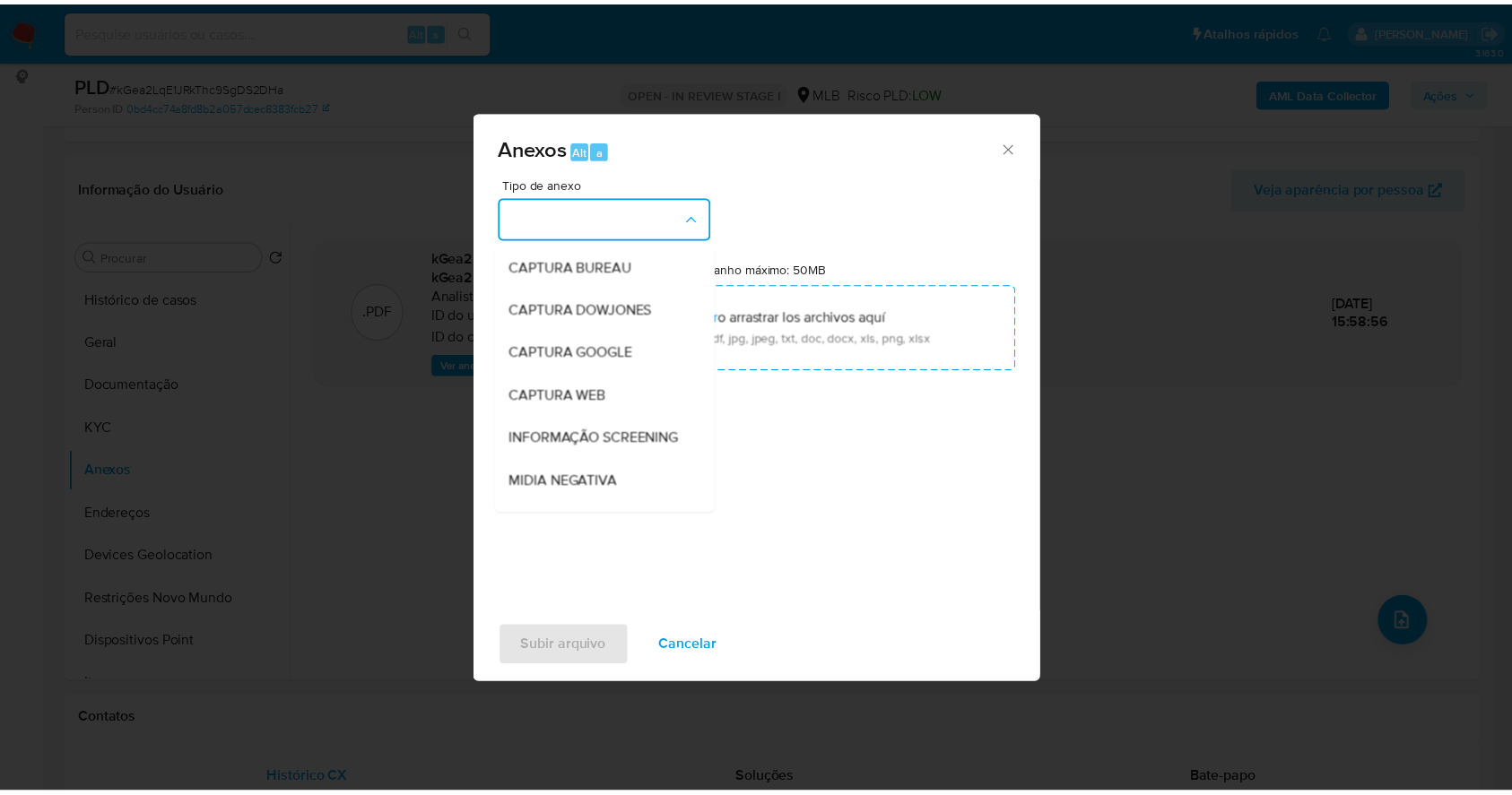
scroll to position [275, 0]
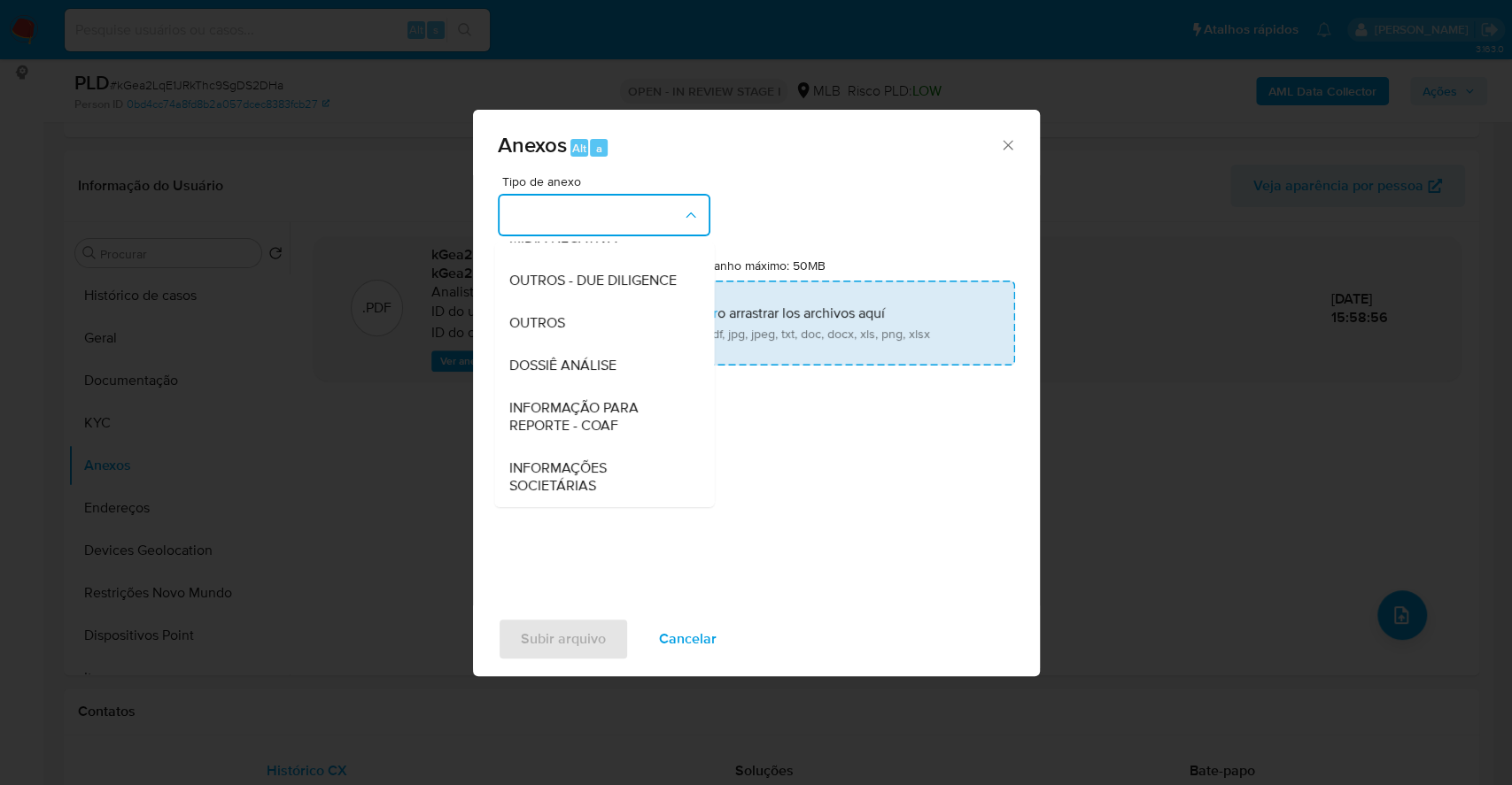
drag, startPoint x: 600, startPoint y: 335, endPoint x: 655, endPoint y: 322, distance: 56.5
click at [598, 336] on div "OUTROS" at bounding box center [598, 322] width 180 height 42
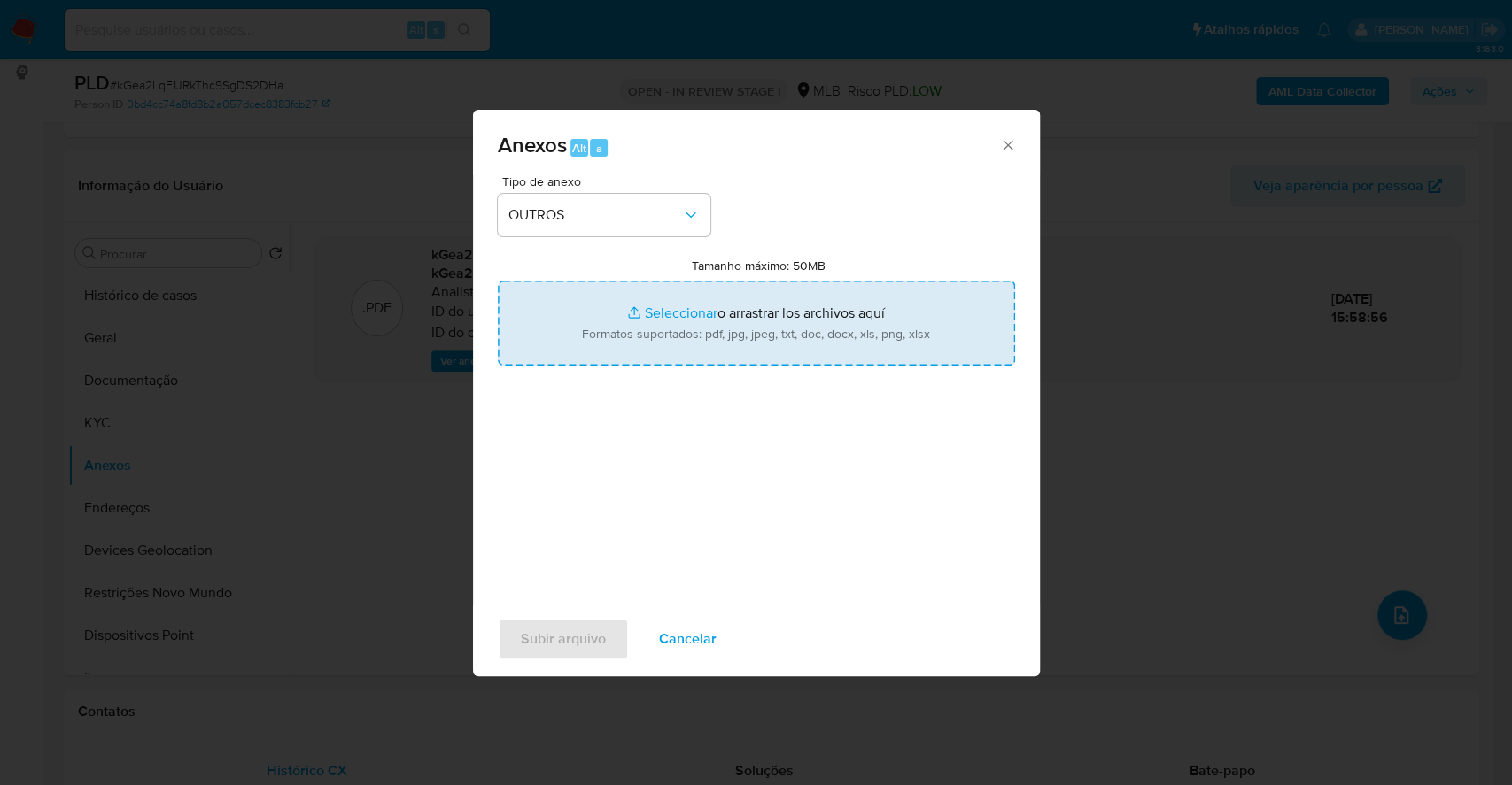
click at [661, 316] on input "Tamanho máximo: 50MB Seleccionar archivos" at bounding box center [756, 322] width 517 height 85
type input "C:\fakepath\Mulan 1139788347_2025_10_08_11_13_50.xlsx"
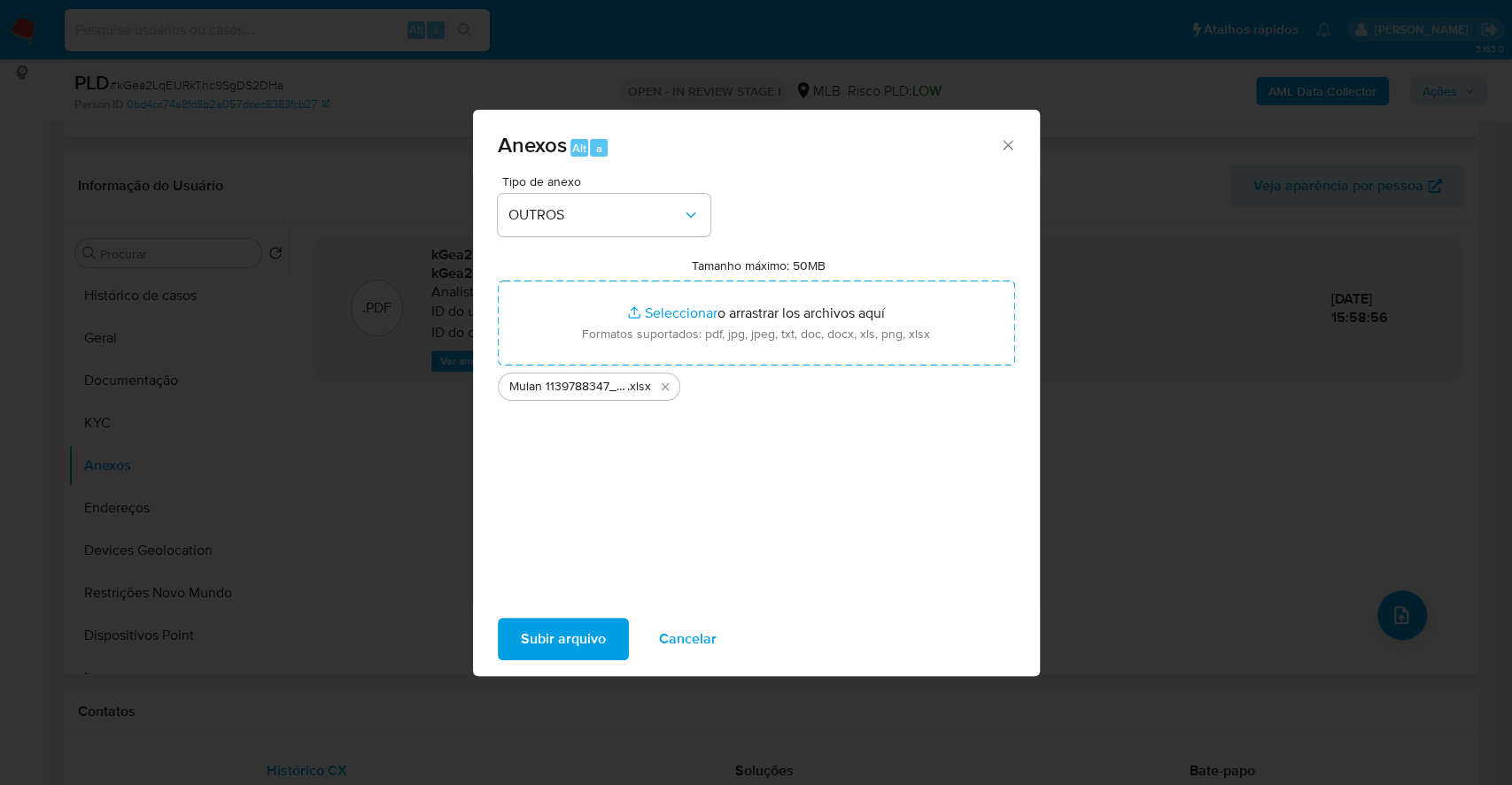
drag, startPoint x: 661, startPoint y: 316, endPoint x: 559, endPoint y: 631, distance: 331.1
click at [559, 631] on span "Subir arquivo" at bounding box center [563, 639] width 85 height 39
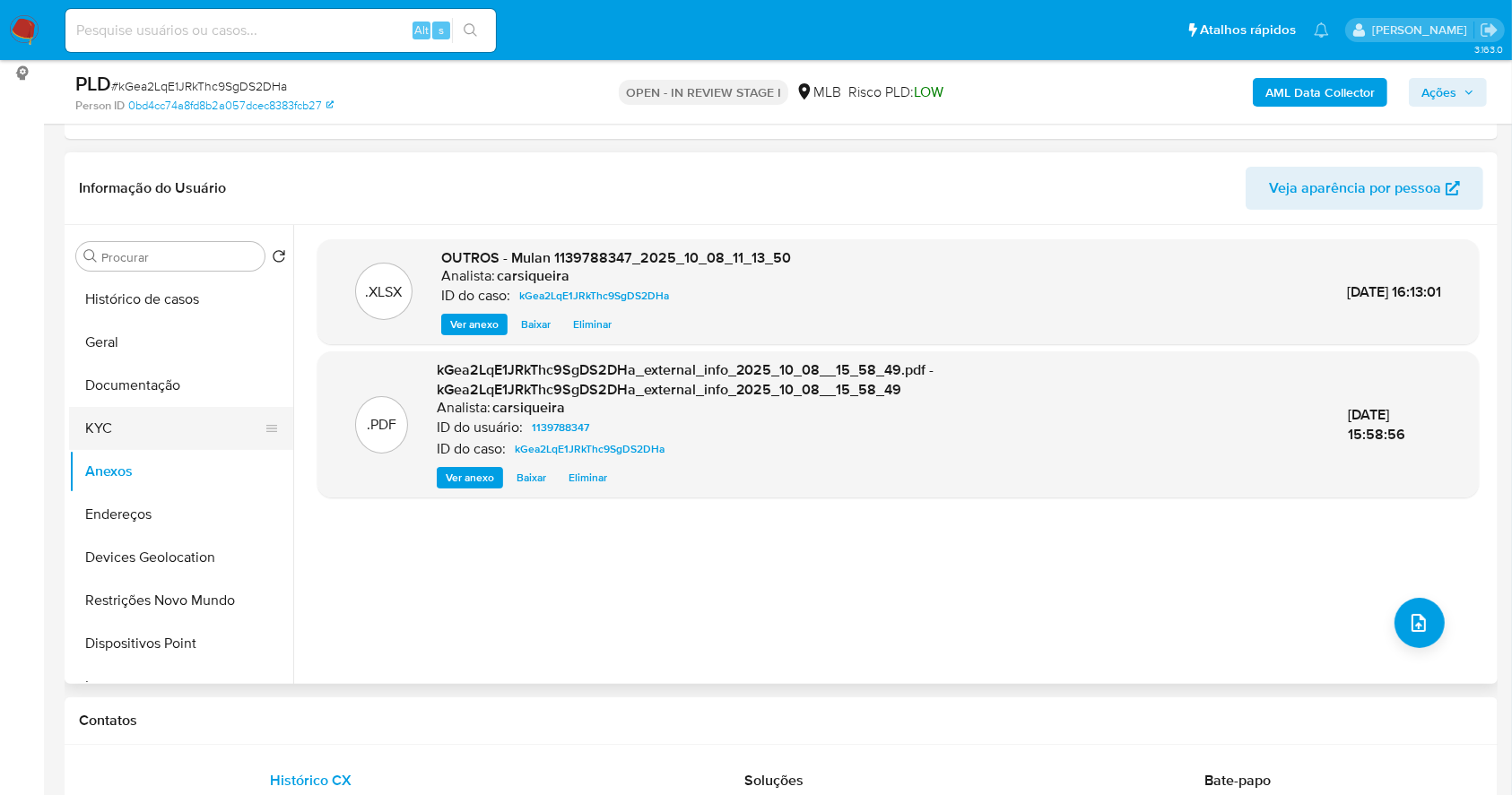
click at [142, 435] on button "KYC" at bounding box center [174, 428] width 209 height 43
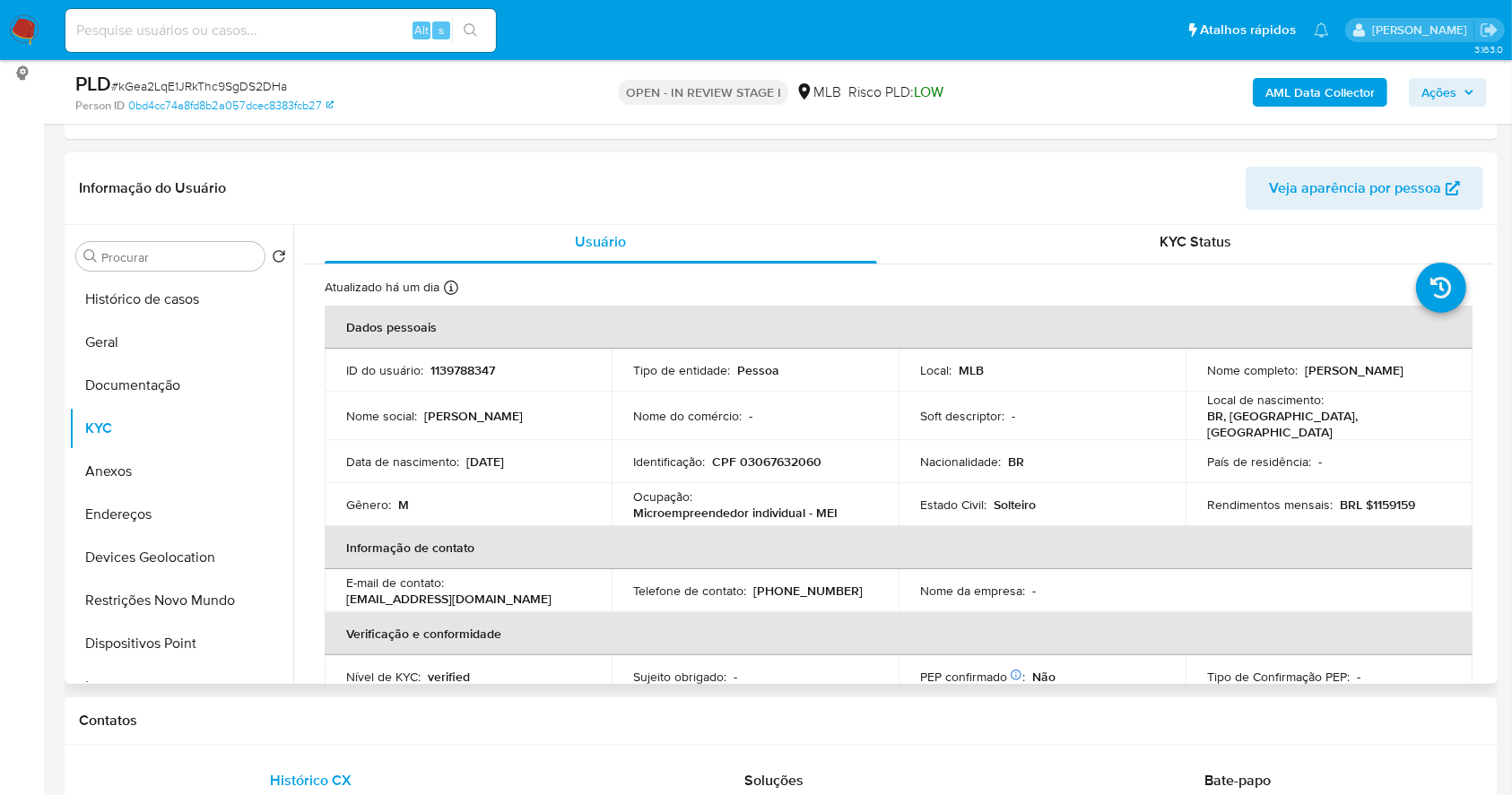
scroll to position [0, 0]
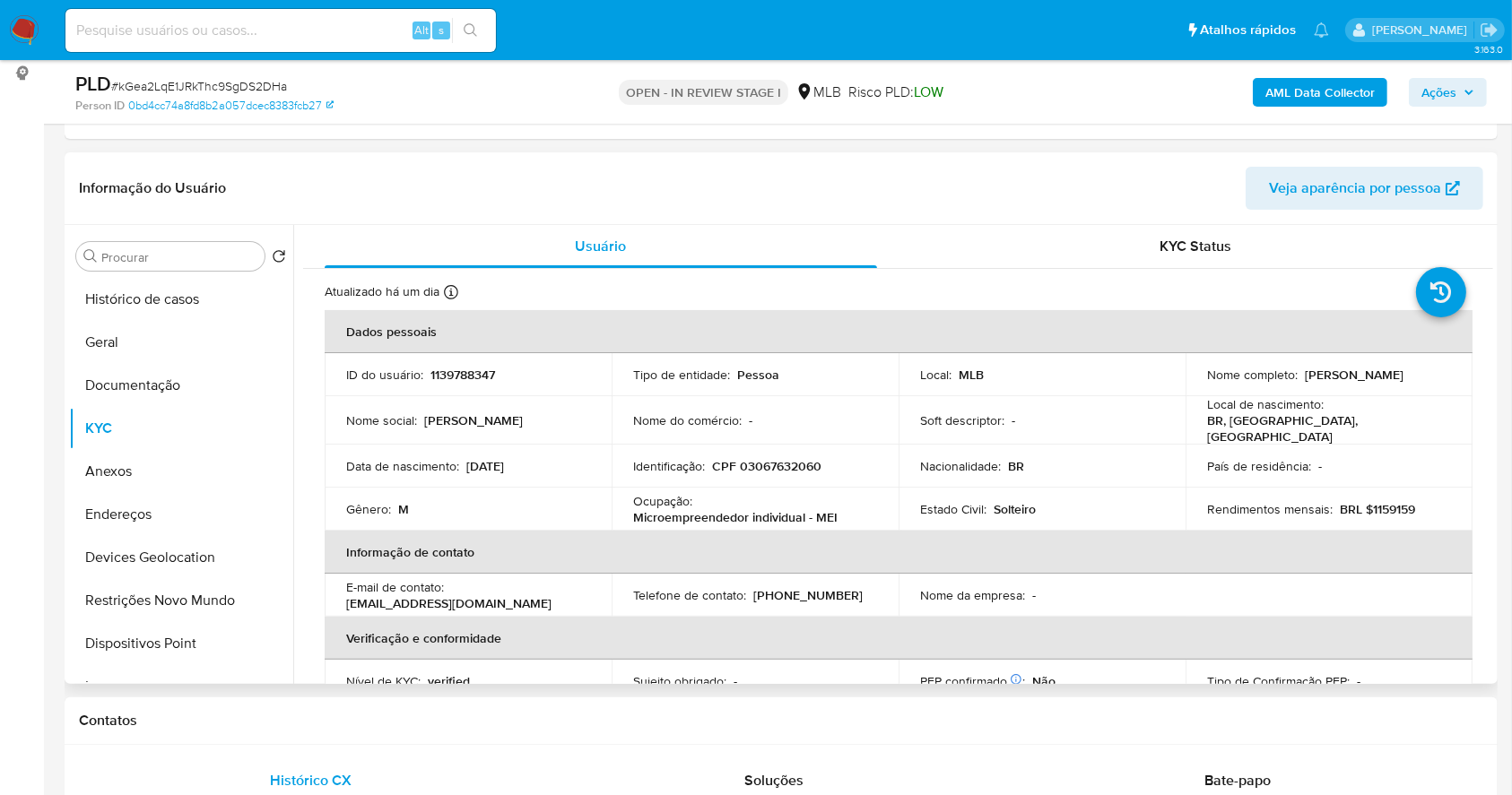
click at [773, 459] on p "CPF 03067632060" at bounding box center [766, 466] width 109 height 16
copy p "03067632060"
click at [1311, 383] on p "Andre Antoniazzi Pedroso" at bounding box center [1353, 374] width 98 height 16
click at [1310, 383] on p "Andre Antoniazzi Pedroso" at bounding box center [1353, 374] width 98 height 16
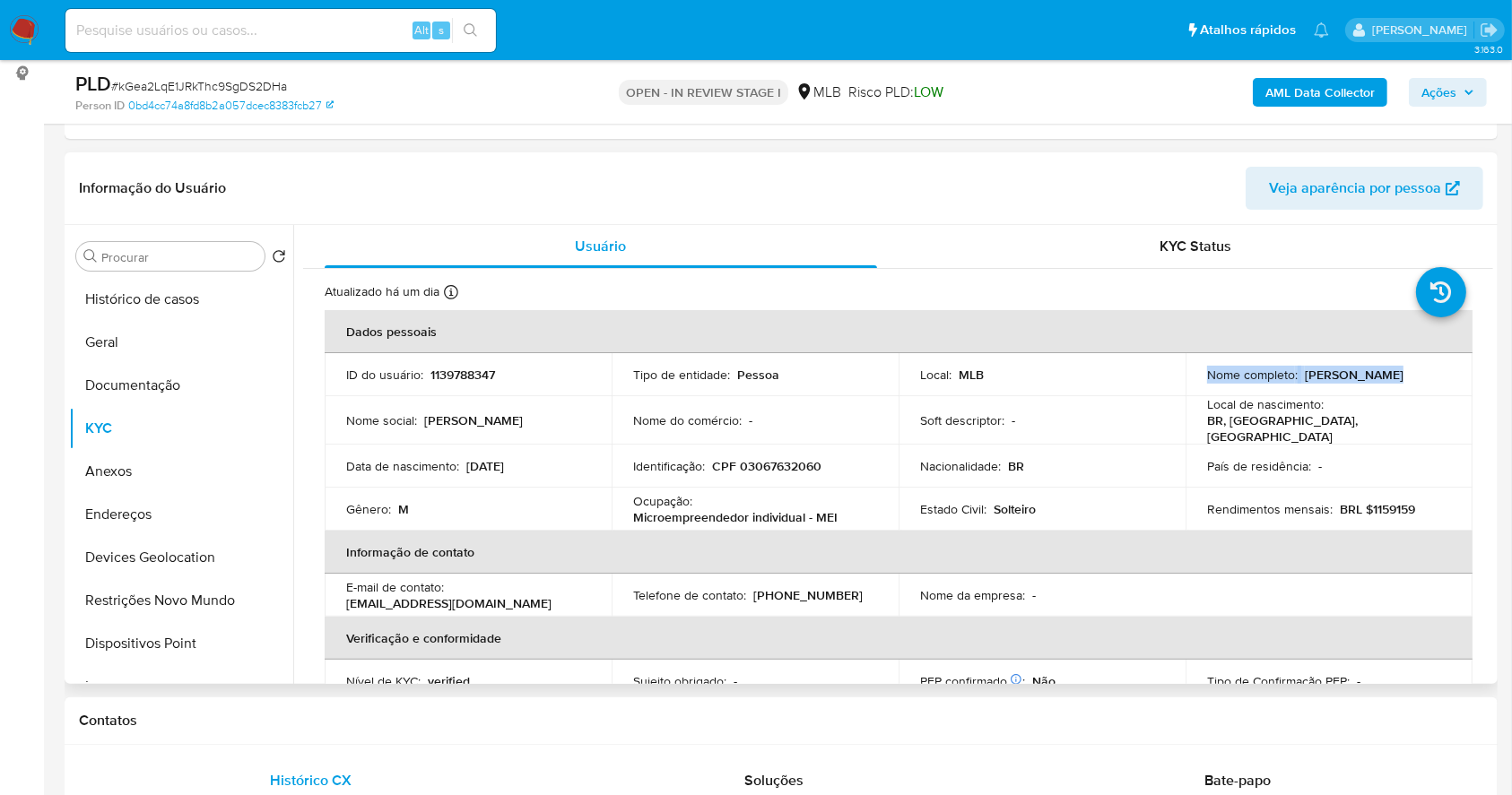
click at [1310, 383] on p "Andre Antoniazzi Pedroso" at bounding box center [1353, 374] width 98 height 16
click at [1347, 424] on div "Local de nascimento : BR, RS, Caxias do Sul" at bounding box center [1329, 420] width 244 height 49
drag, startPoint x: 1361, startPoint y: 381, endPoint x: 1199, endPoint y: 391, distance: 162.3
click at [1199, 391] on td "Nome completo : Andre Antoniazzi Pedroso" at bounding box center [1328, 374] width 287 height 43
copy p "Andre Antoniazzi Pedroso"
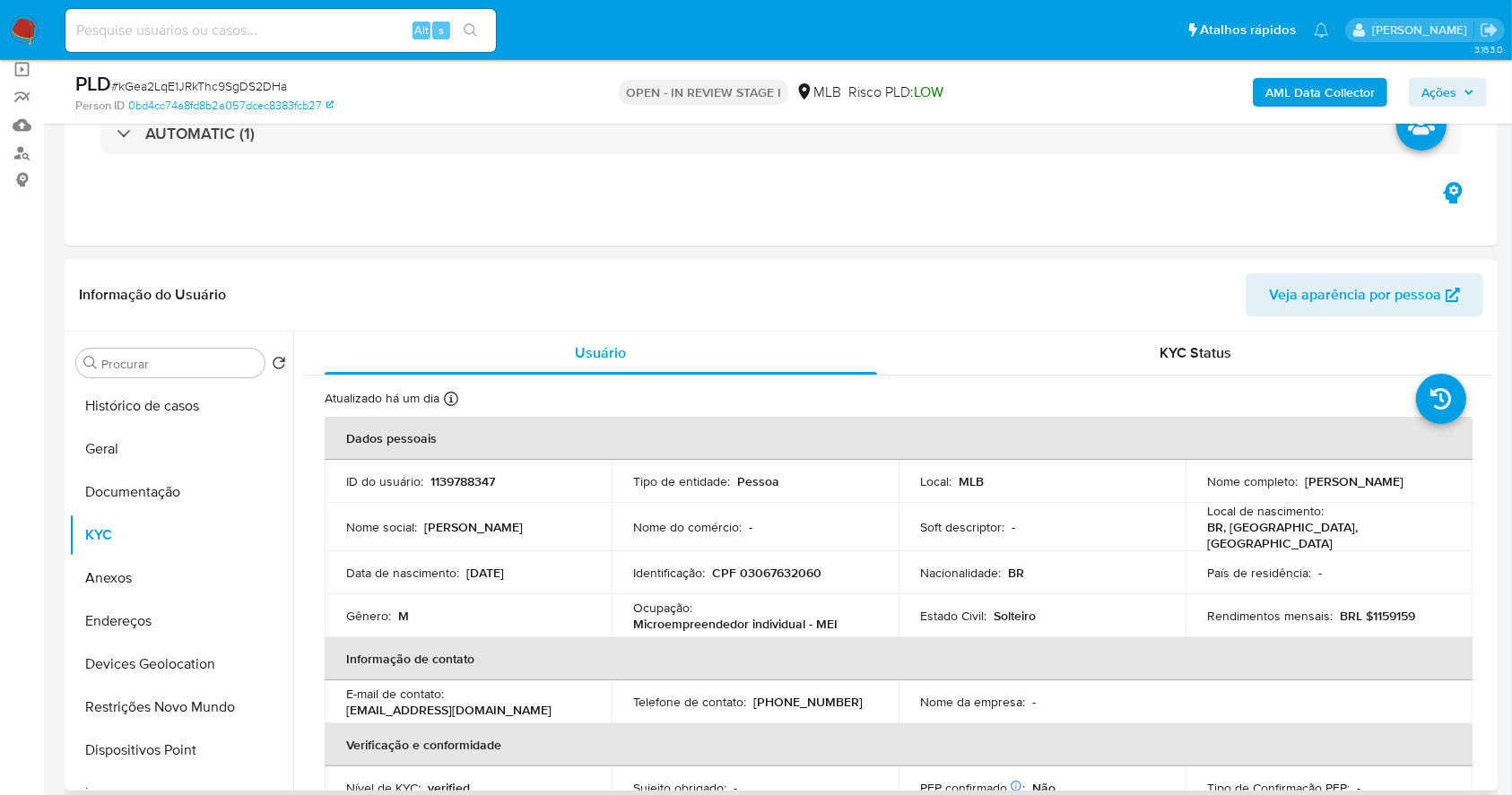
scroll to position [119, 0]
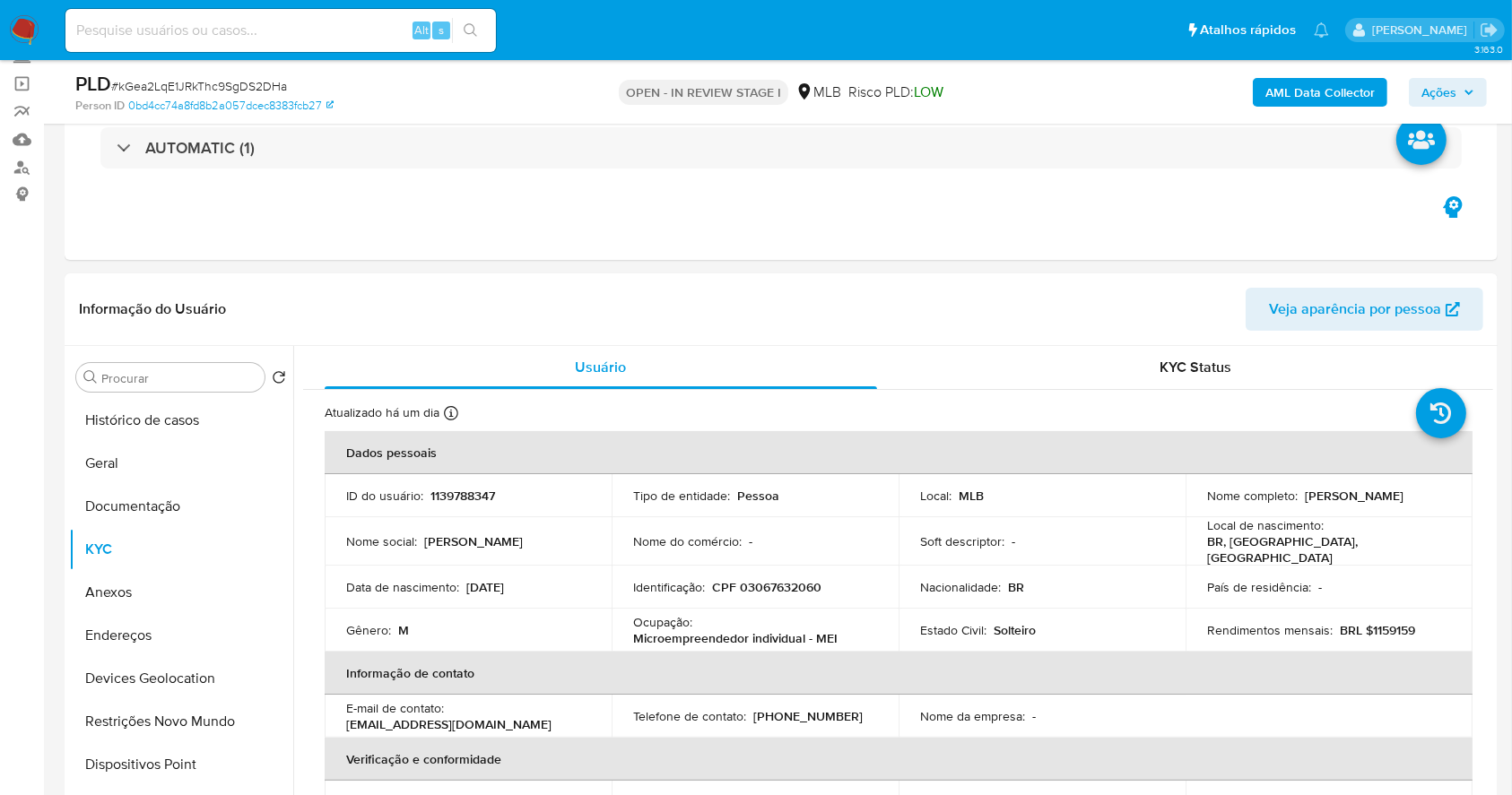
click at [1458, 86] on span "Ações" at bounding box center [1446, 91] width 53 height 25
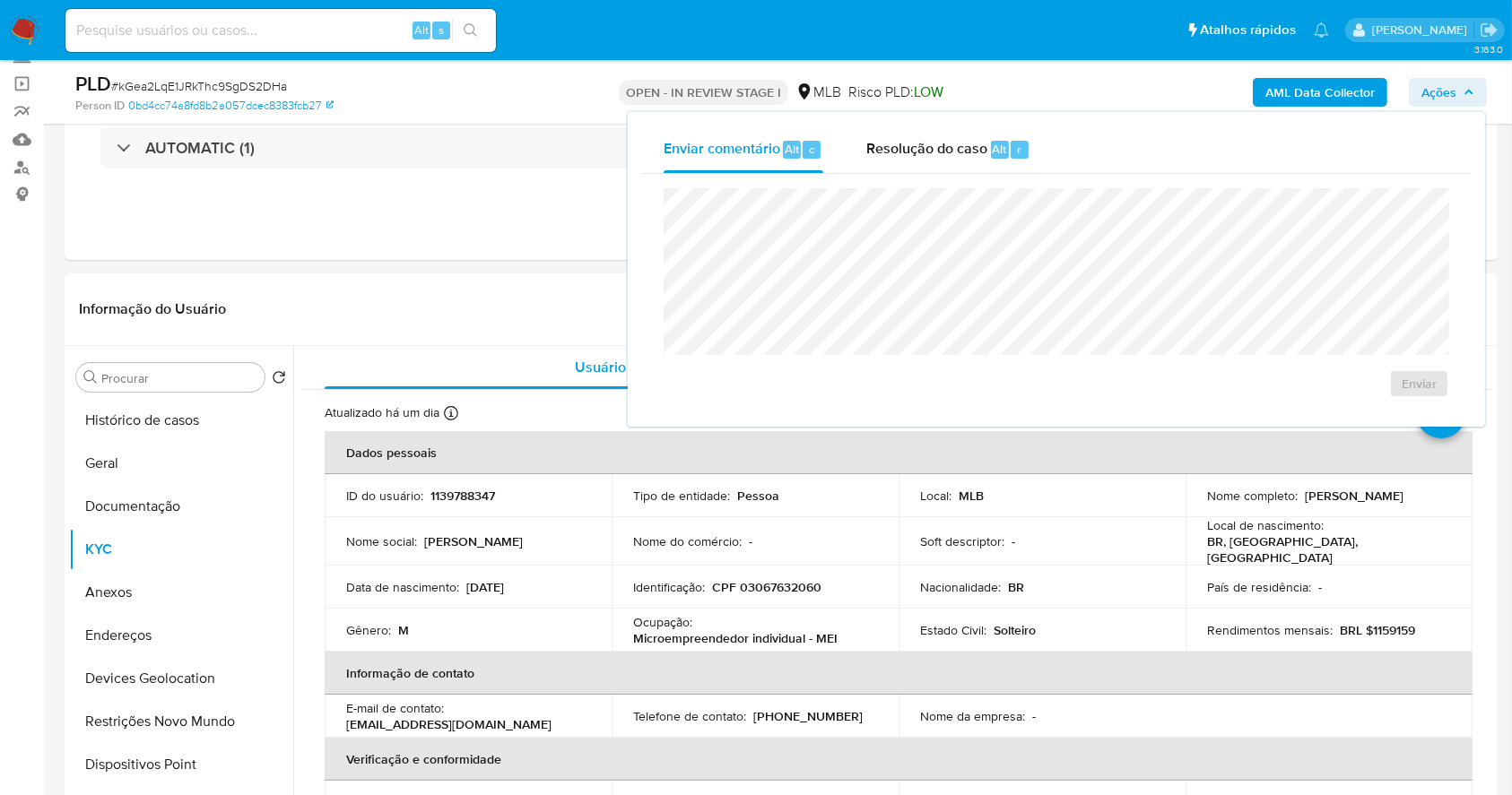
click at [950, 120] on div "Enviar comentário Alt c Resolução do caso Alt r Enviar" at bounding box center [1055, 269] width 857 height 315
click at [930, 149] on span "Resolução do caso" at bounding box center [926, 148] width 121 height 21
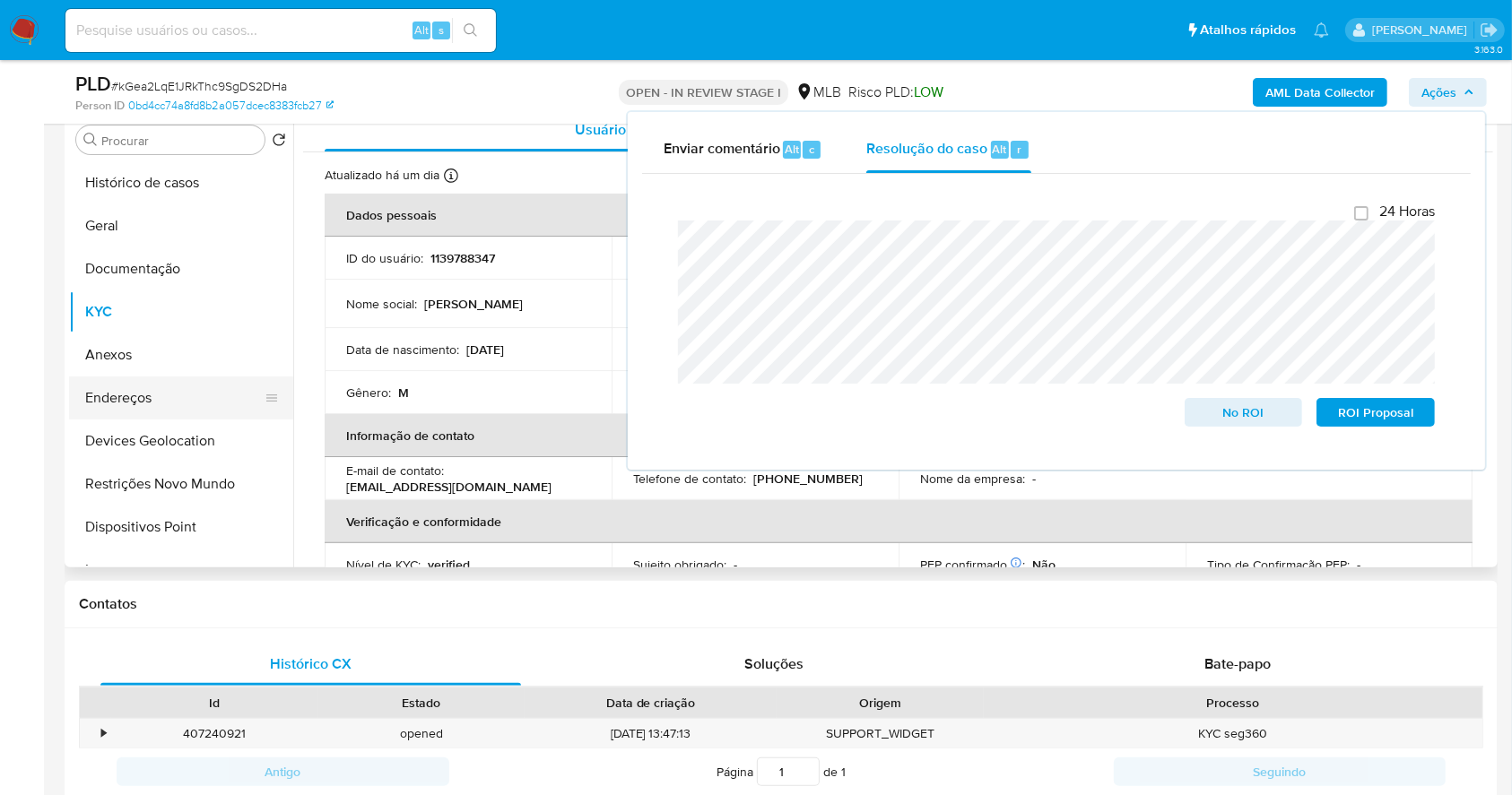
scroll to position [358, 0]
click at [126, 355] on button "Anexos" at bounding box center [174, 352] width 209 height 43
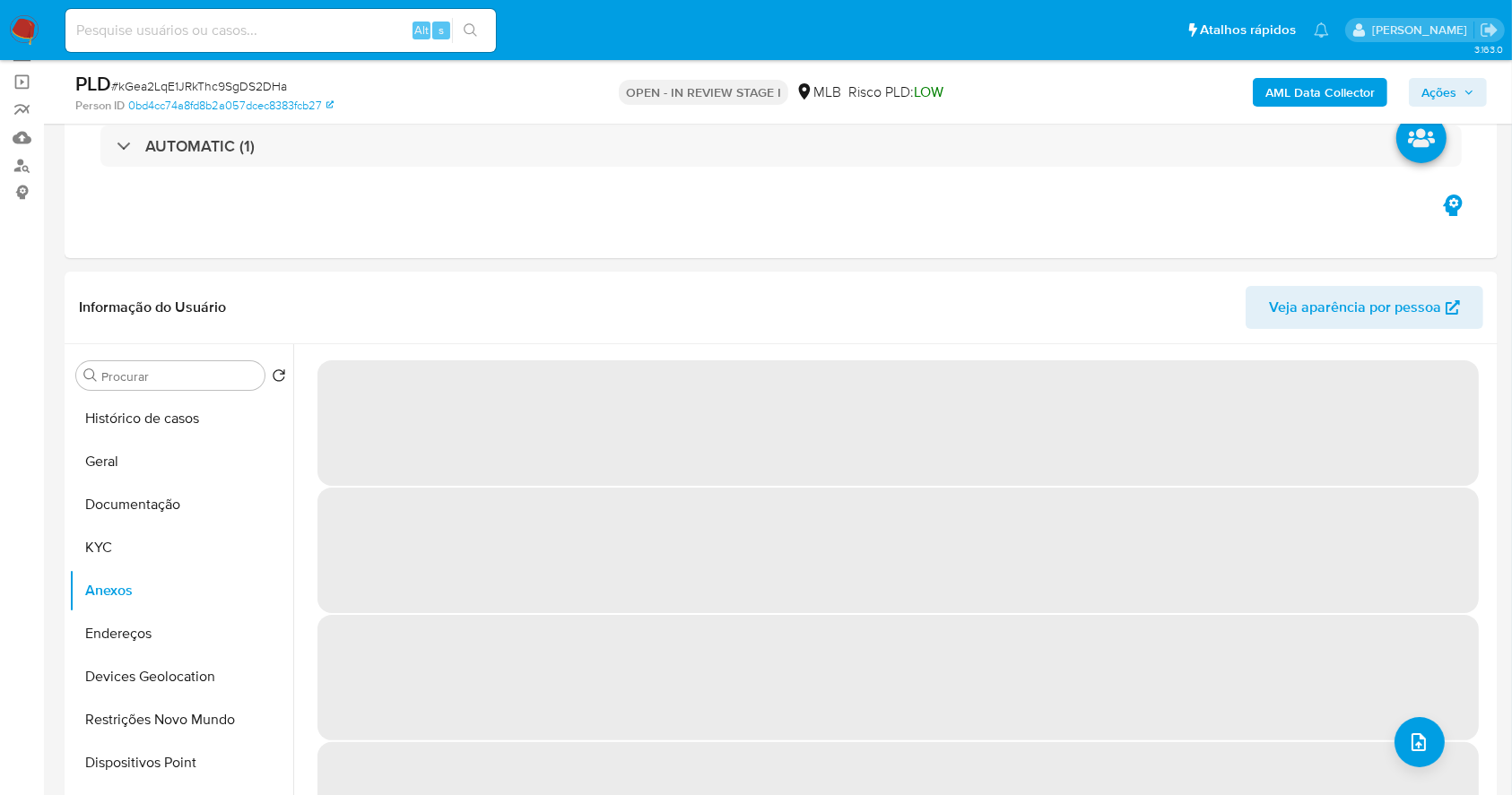
scroll to position [119, 0]
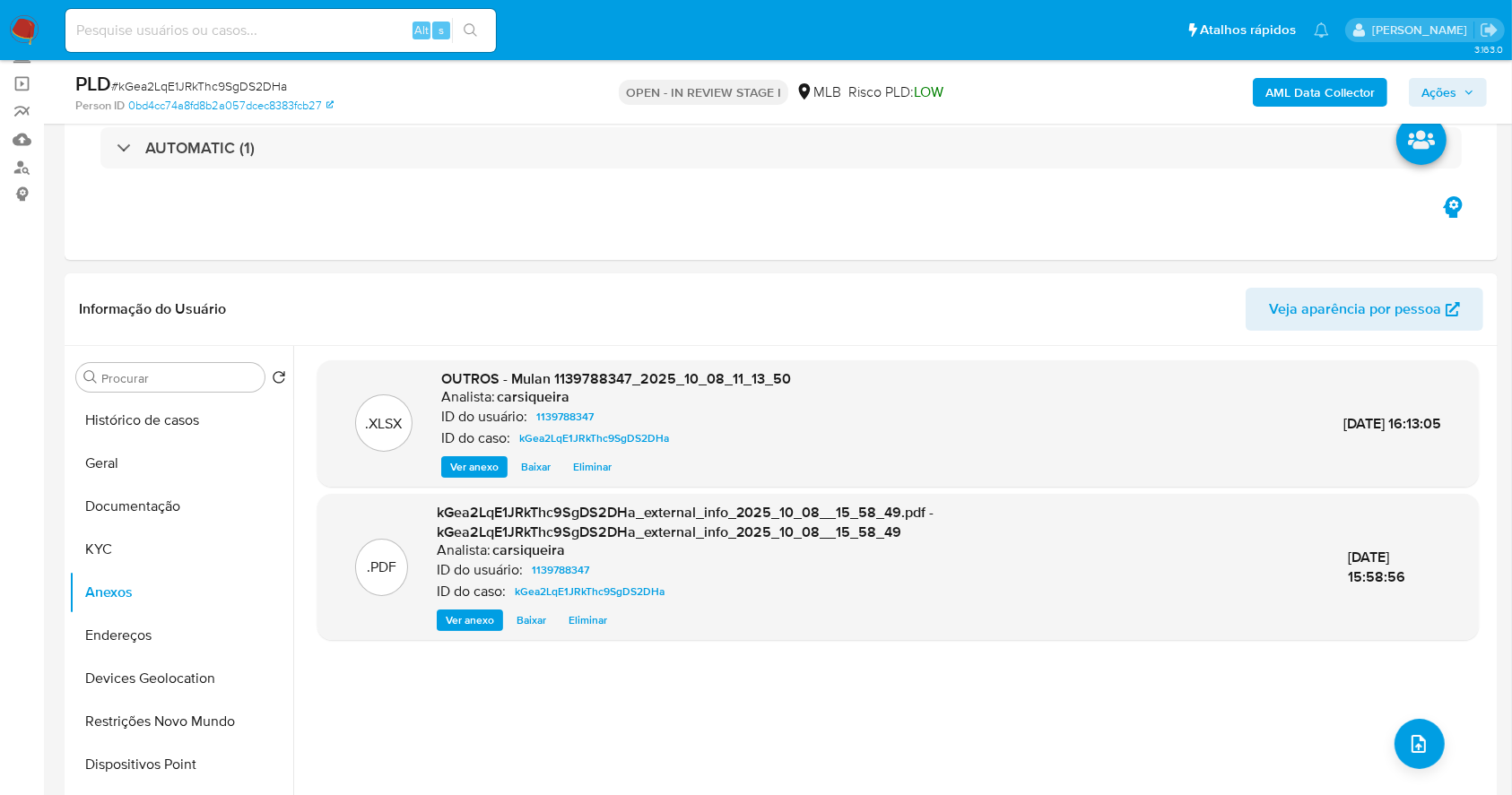
click at [1455, 88] on span "Ações" at bounding box center [1438, 92] width 35 height 29
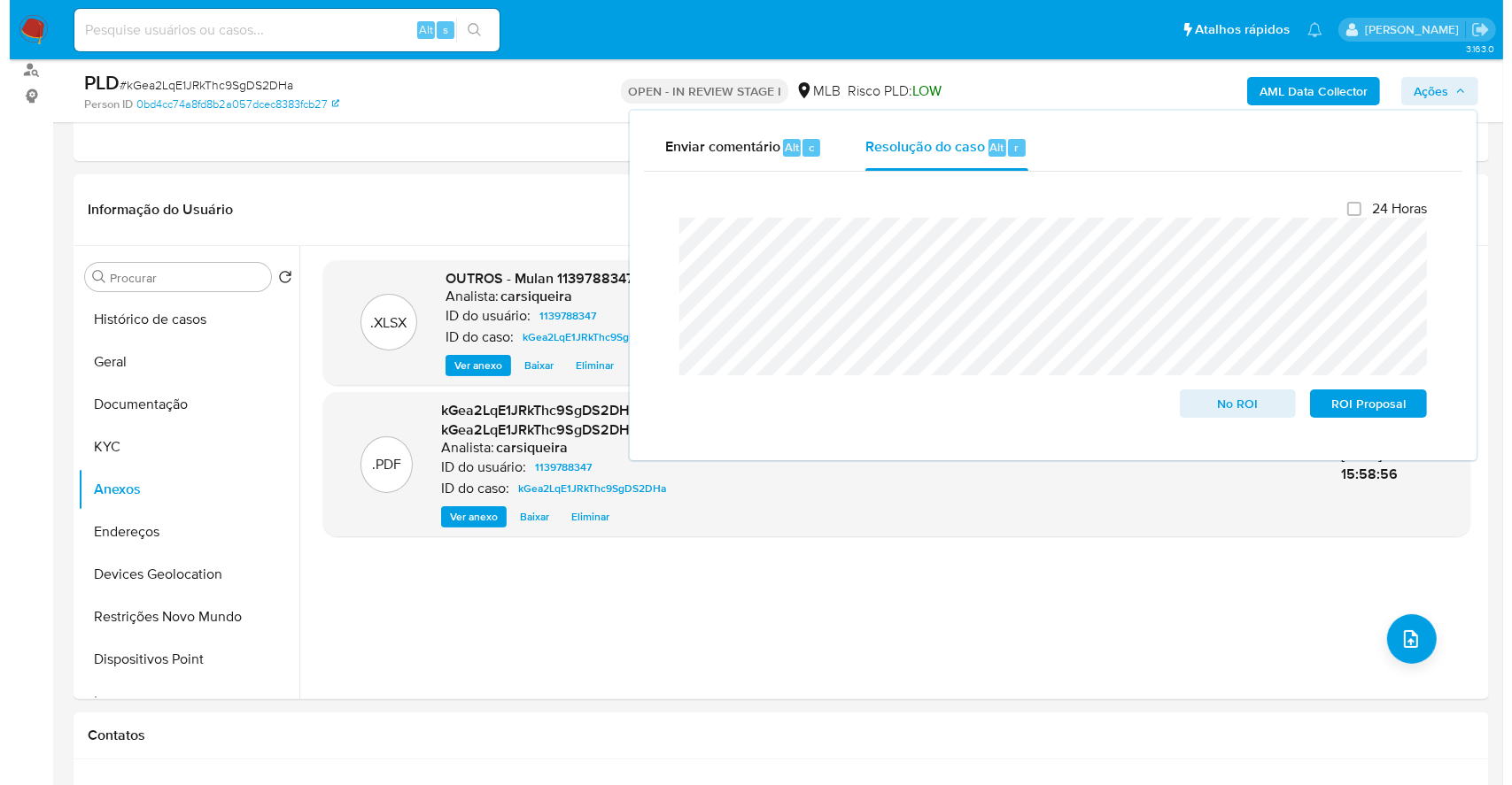
scroll to position [235, 0]
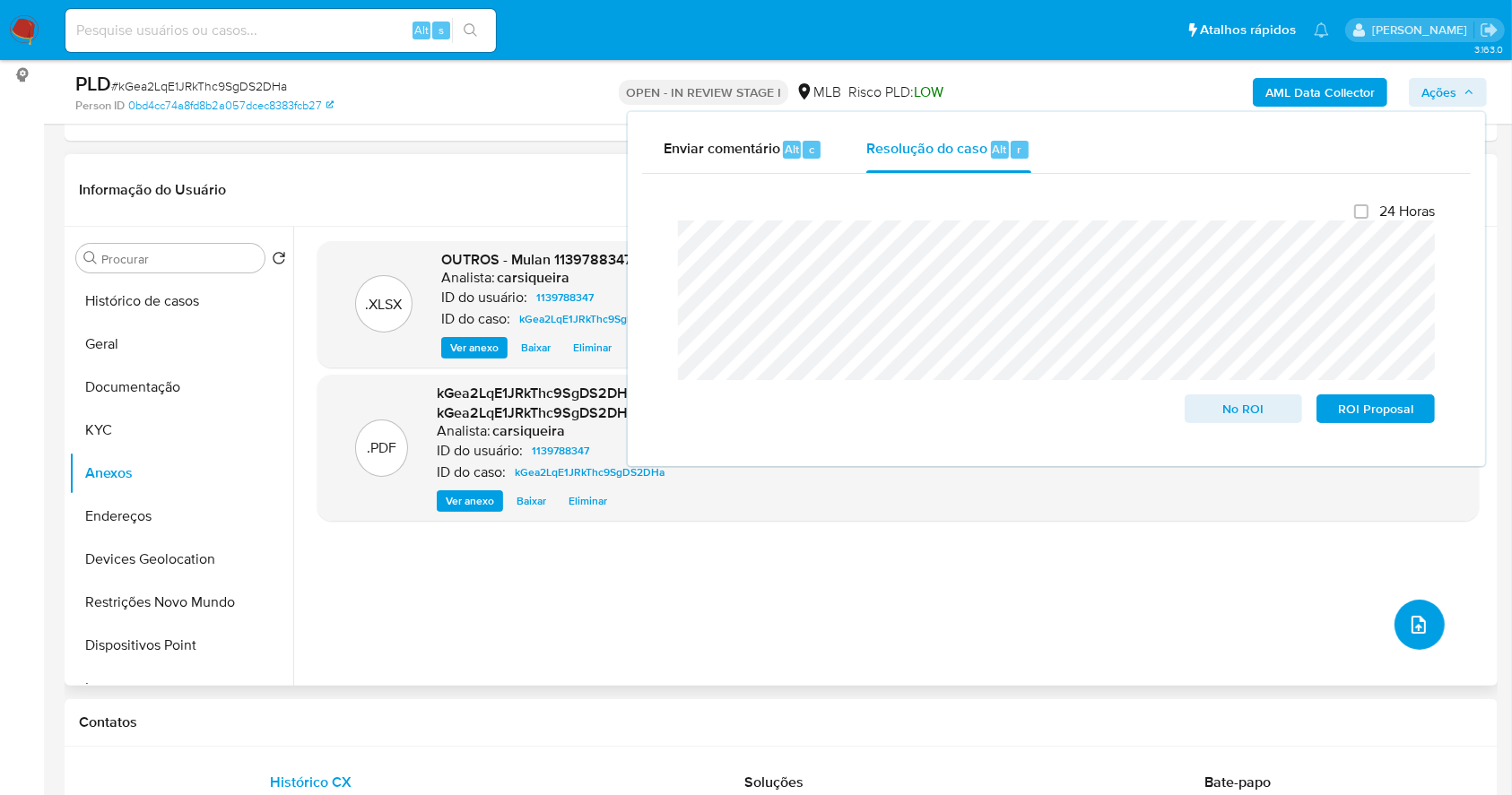
click at [1408, 620] on icon "upload-file" at bounding box center [1419, 625] width 22 height 22
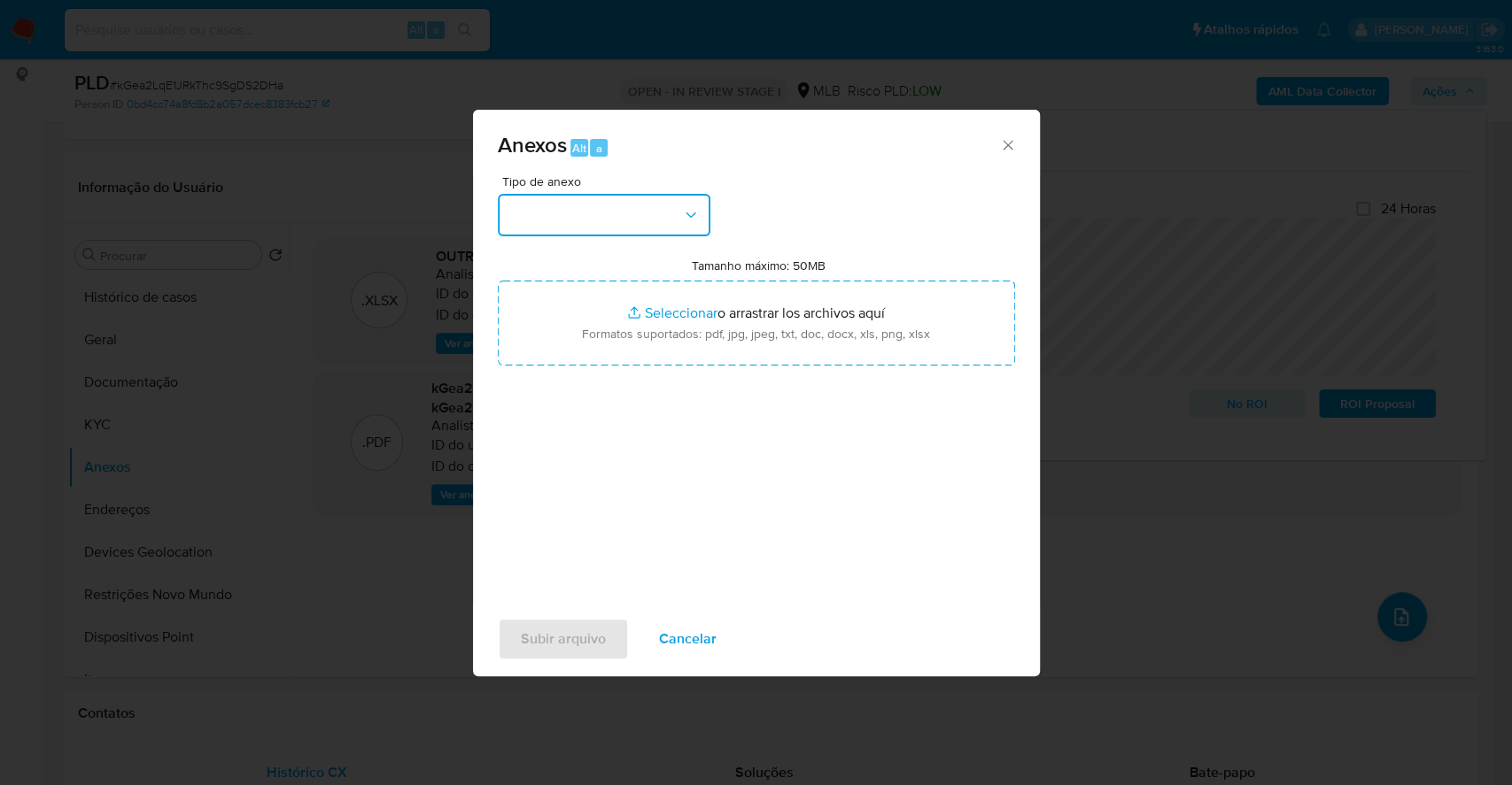
click at [586, 217] on button "button" at bounding box center [604, 215] width 213 height 42
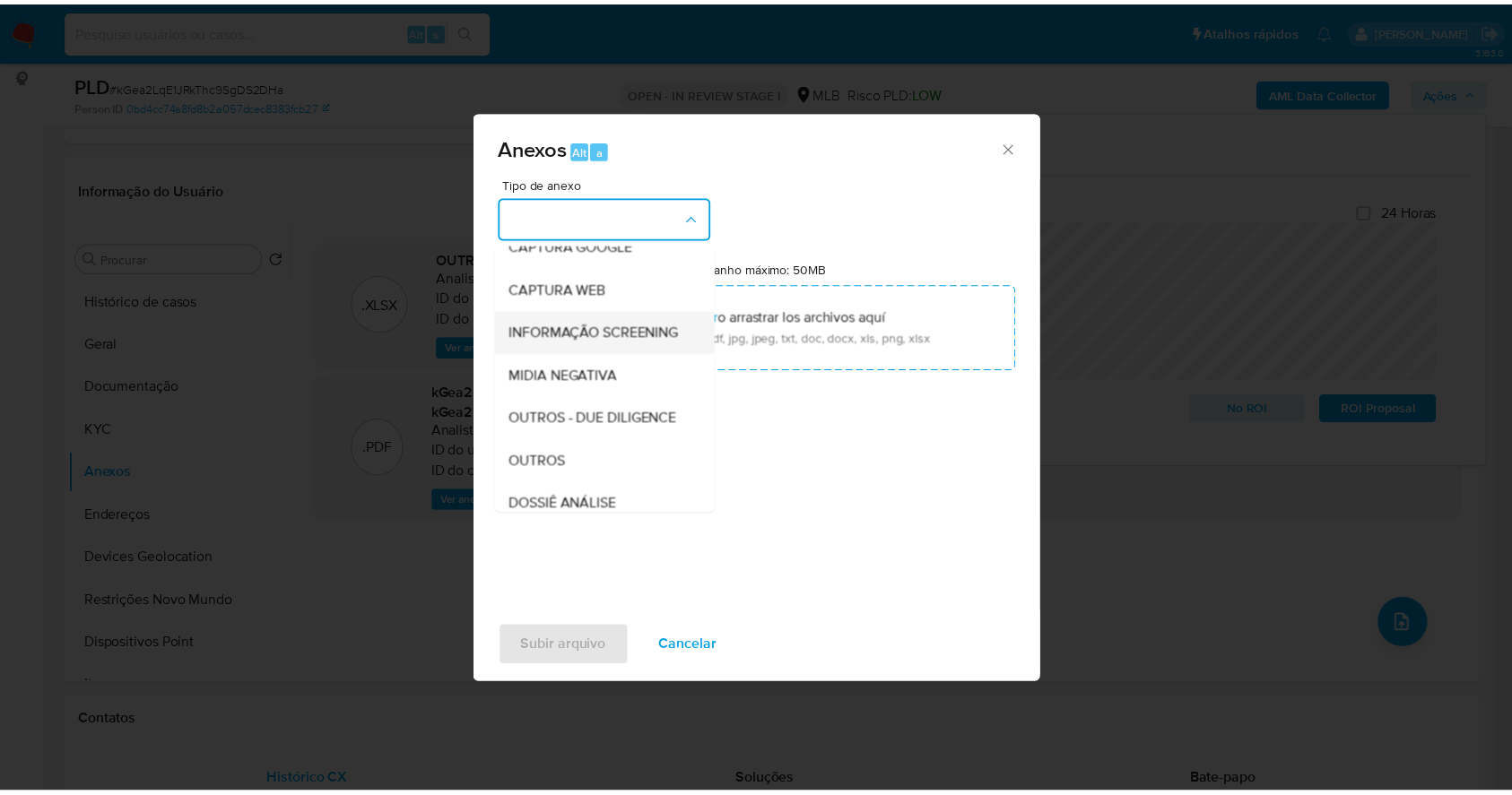
scroll to position [275, 0]
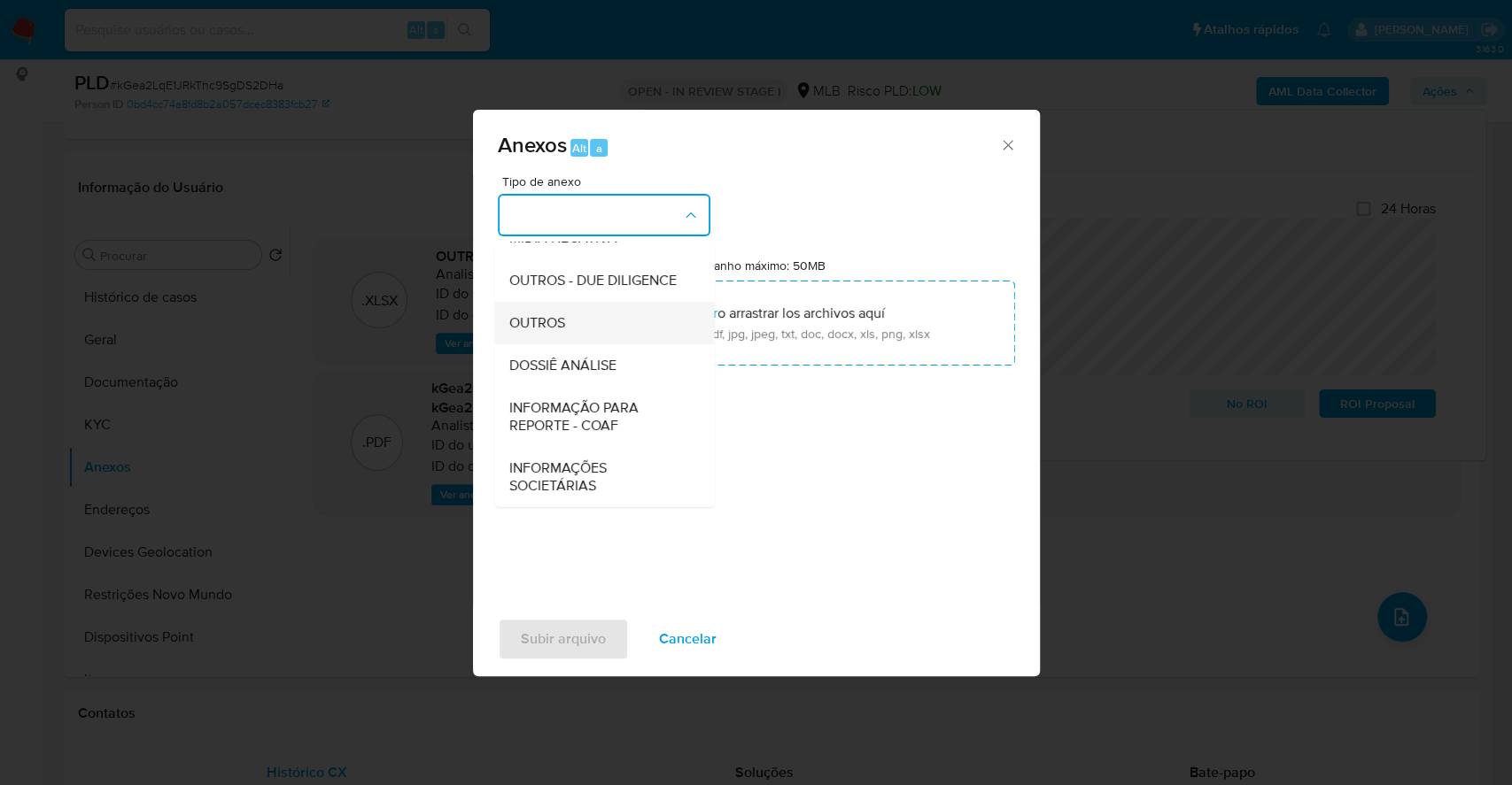
click at [568, 319] on div "OUTROS" at bounding box center [598, 322] width 180 height 42
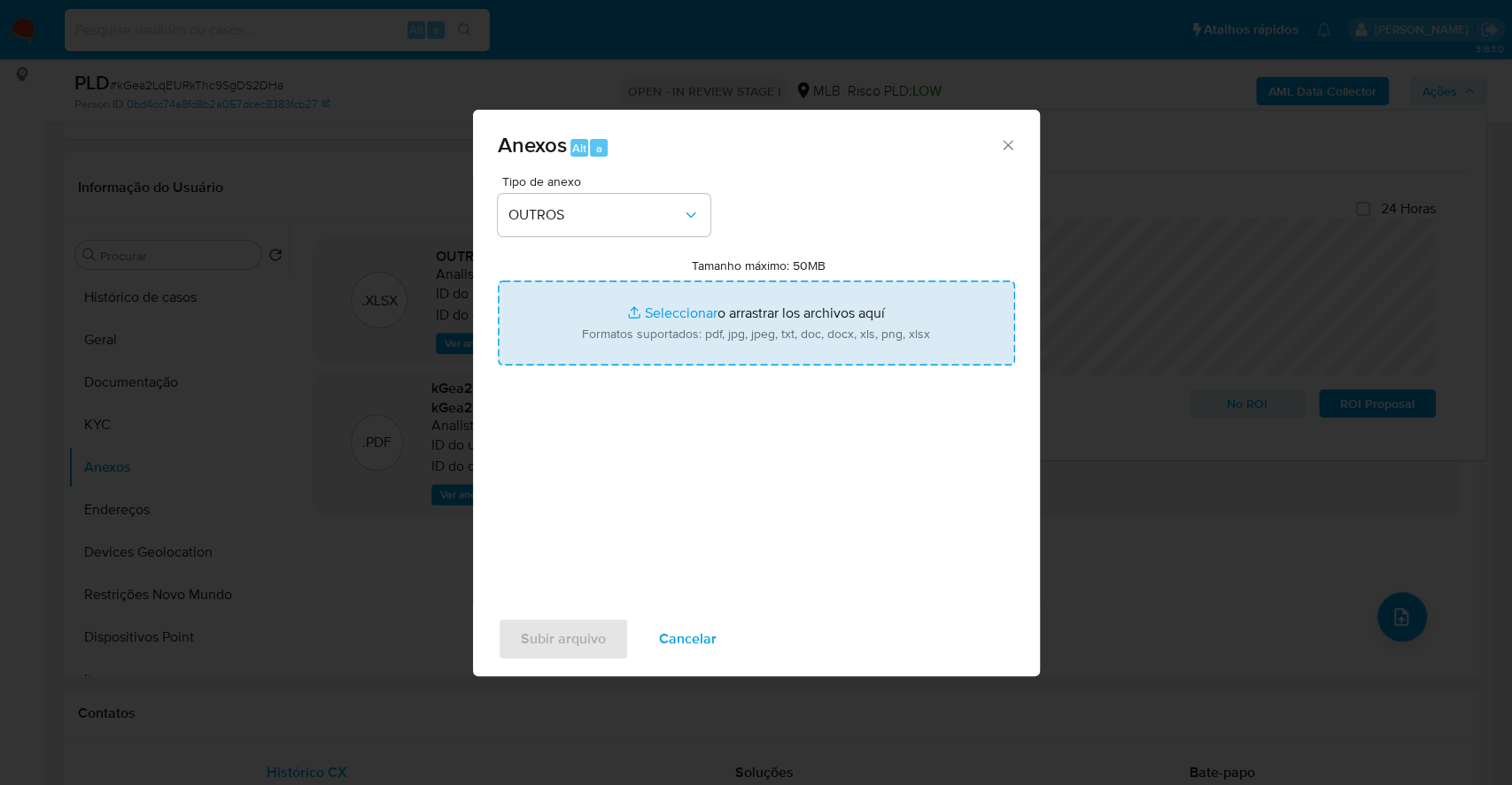
click at [639, 306] on input "Tamanho máximo: 50MB Seleccionar archivos" at bounding box center [756, 322] width 517 height 85
type input "C:\fakepath\SAR - XXXX - CPF 03067632060 - ANDRE ANTONIAZZI PEDROSO - Documento…"
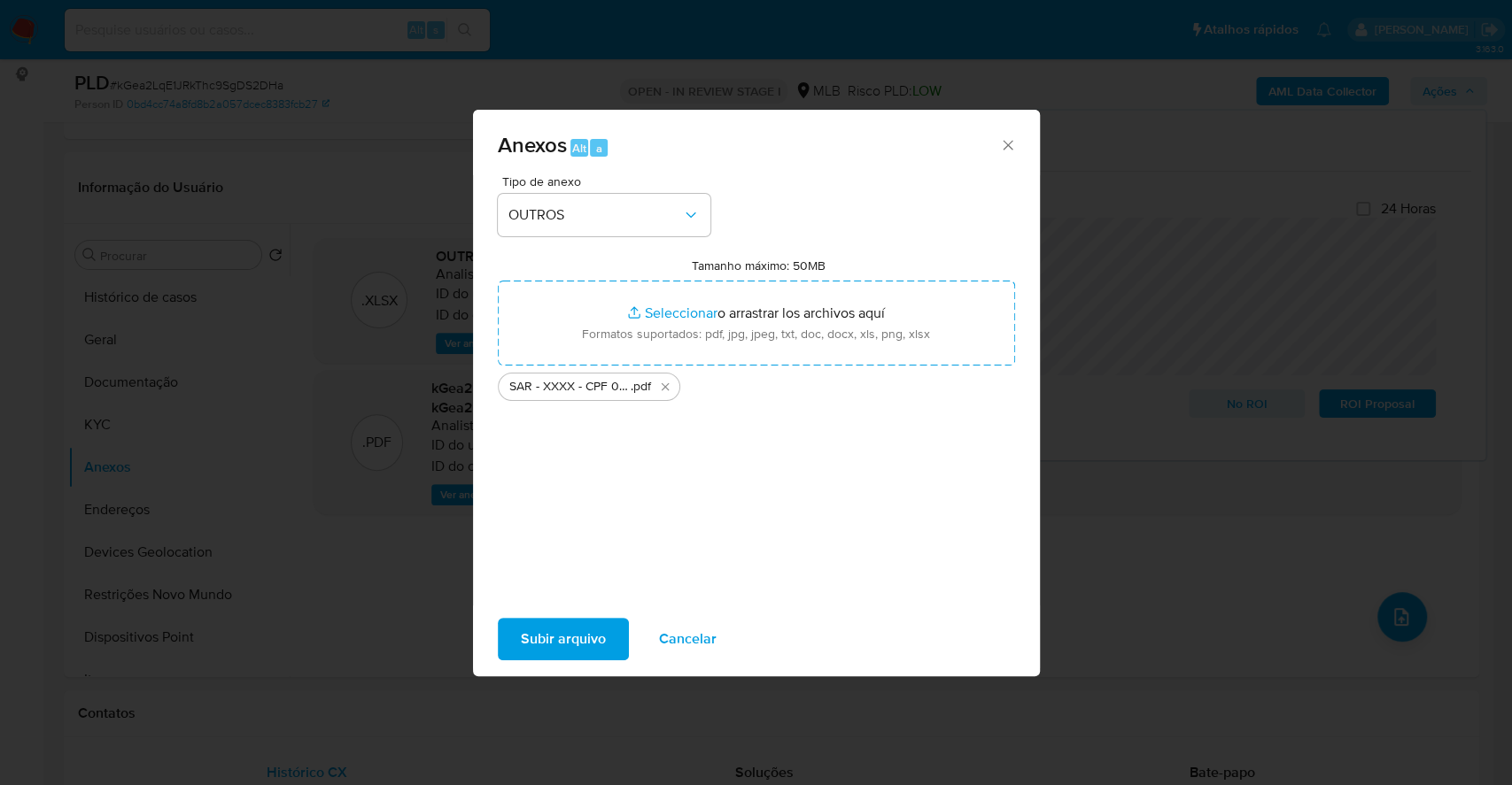
click at [553, 634] on span "Subir arquivo" at bounding box center [563, 639] width 85 height 39
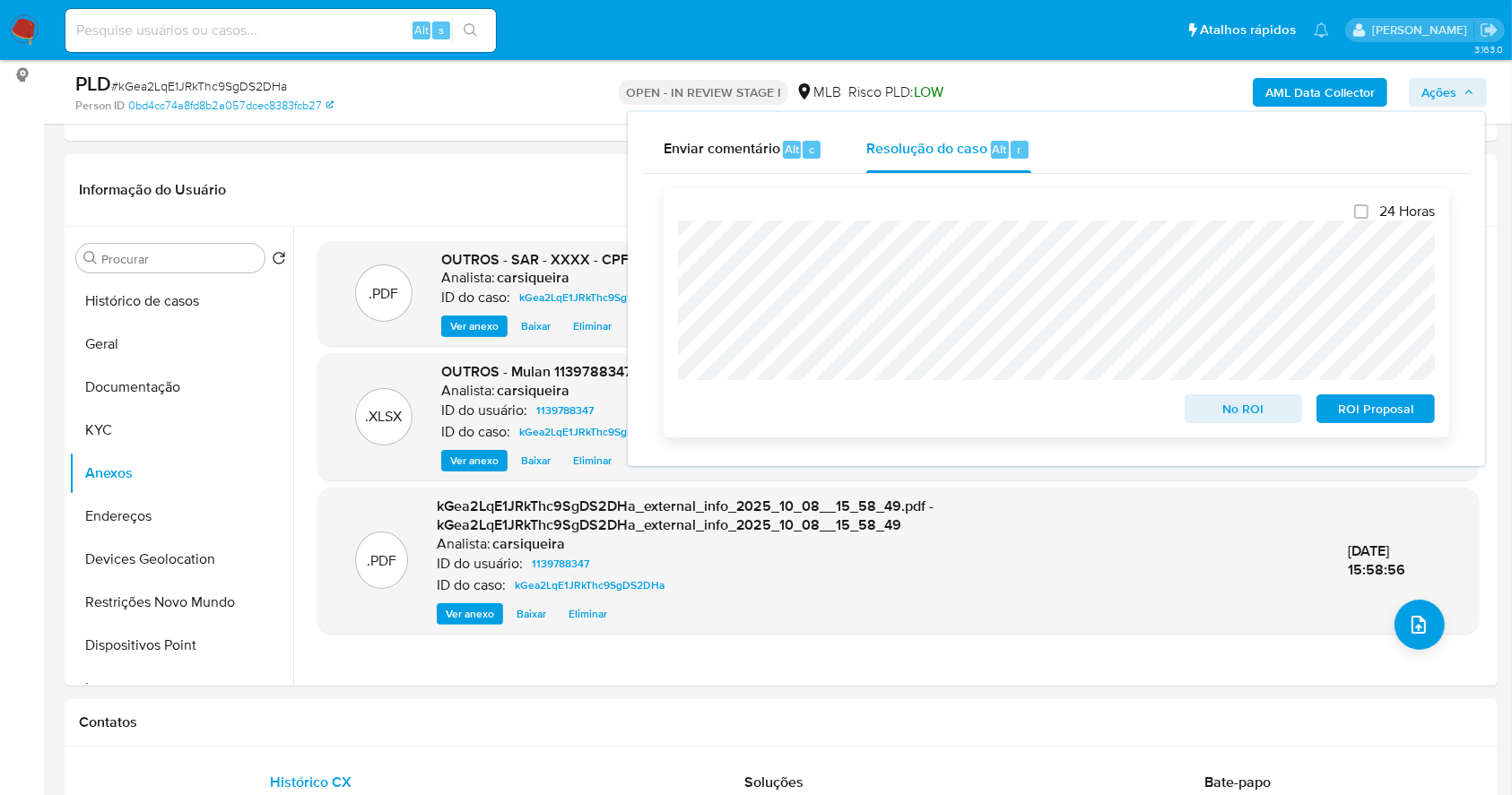
click at [1409, 399] on span "ROI Proposal" at bounding box center [1375, 408] width 93 height 25
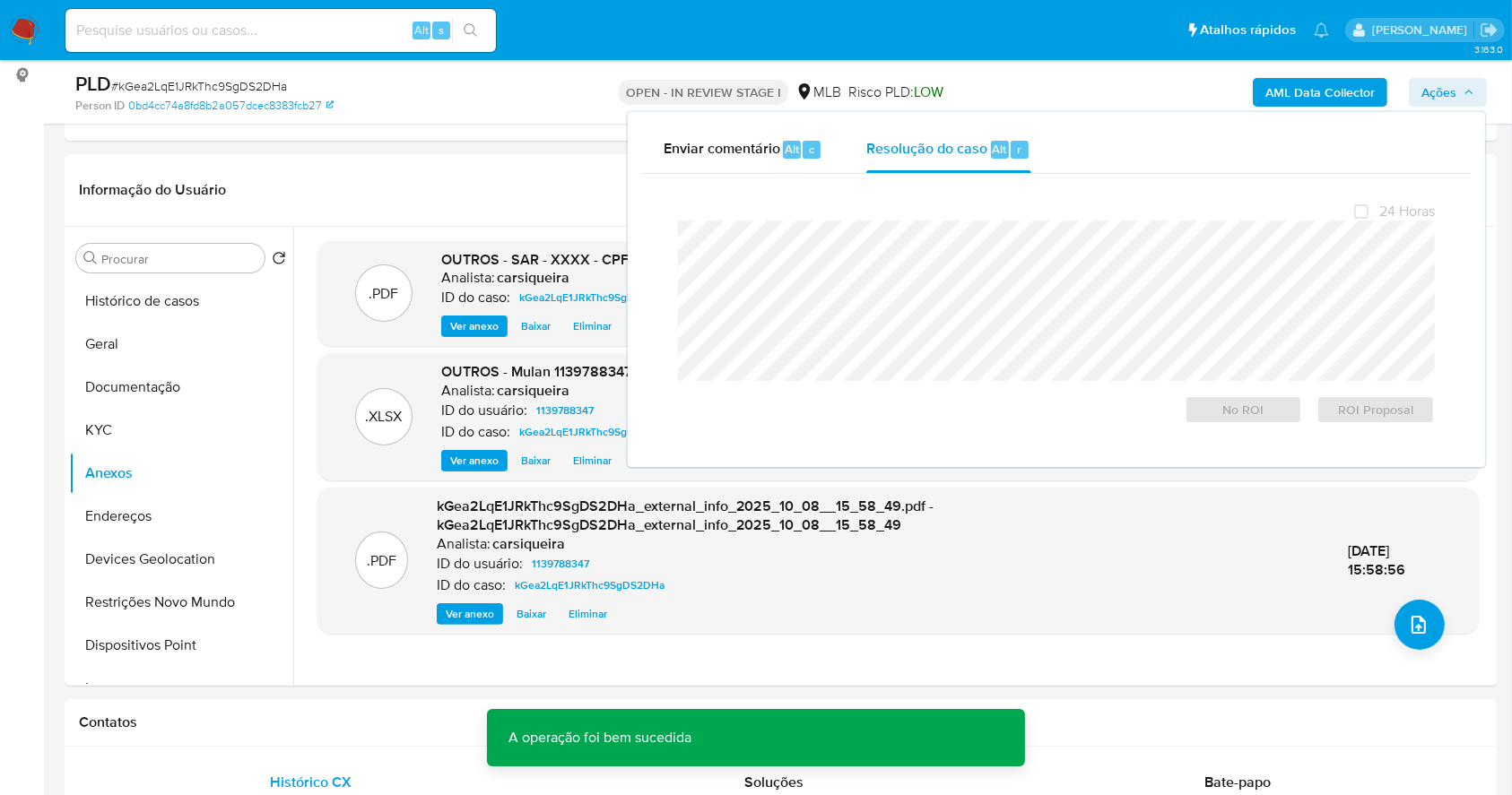
click at [205, 85] on span "# kGea2LqE1JRkThc9SgDS2DHa" at bounding box center [199, 86] width 176 height 18
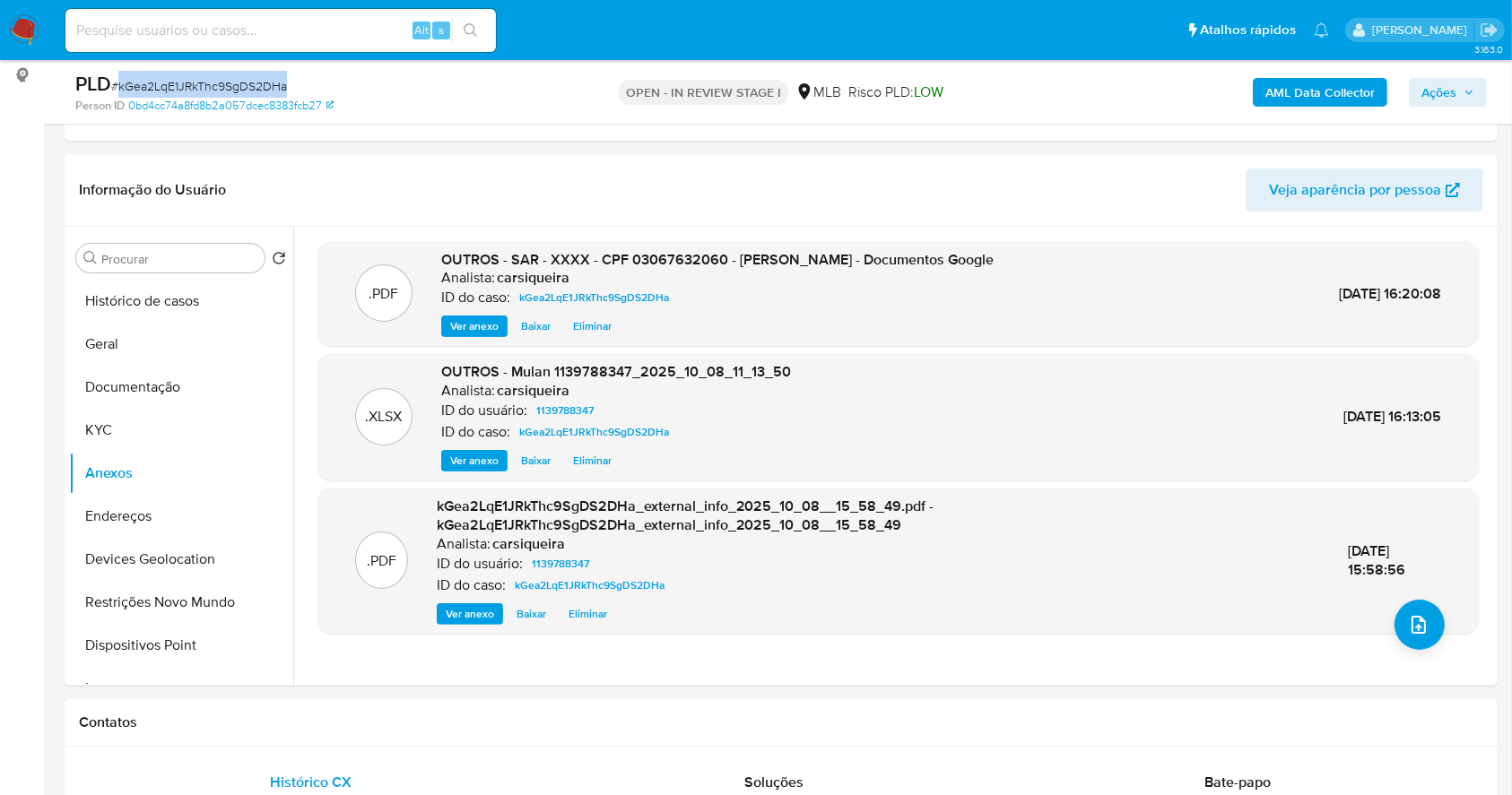
click at [205, 85] on span "# kGea2LqE1JRkThc9SgDS2DHa" at bounding box center [199, 86] width 176 height 18
copy span "kGea2LqE1JRkThc9SgDS2DHa"
click at [1434, 83] on span "Ações" at bounding box center [1438, 92] width 35 height 29
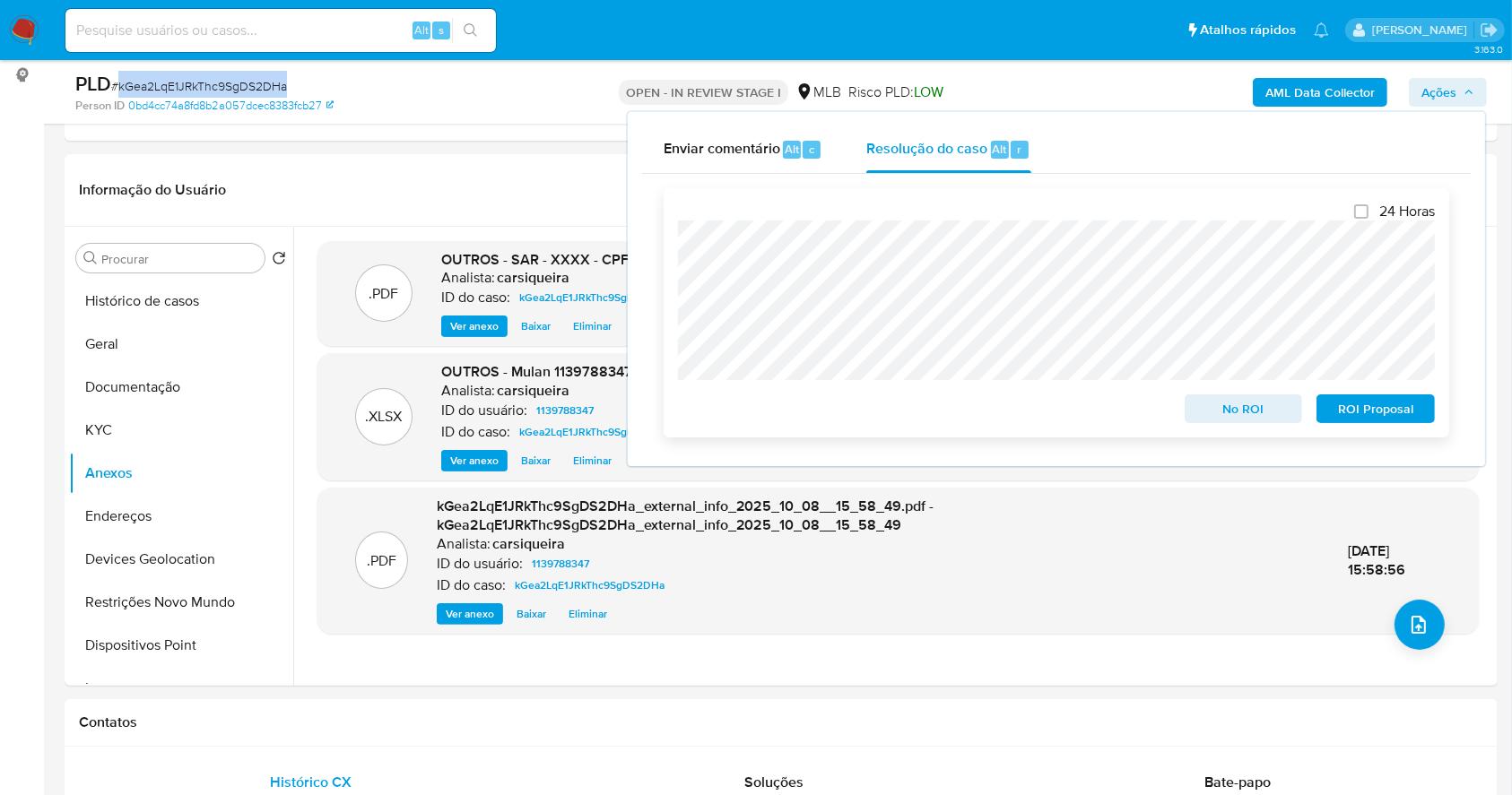
click at [1364, 421] on span "ROI Proposal" at bounding box center [1375, 408] width 93 height 25
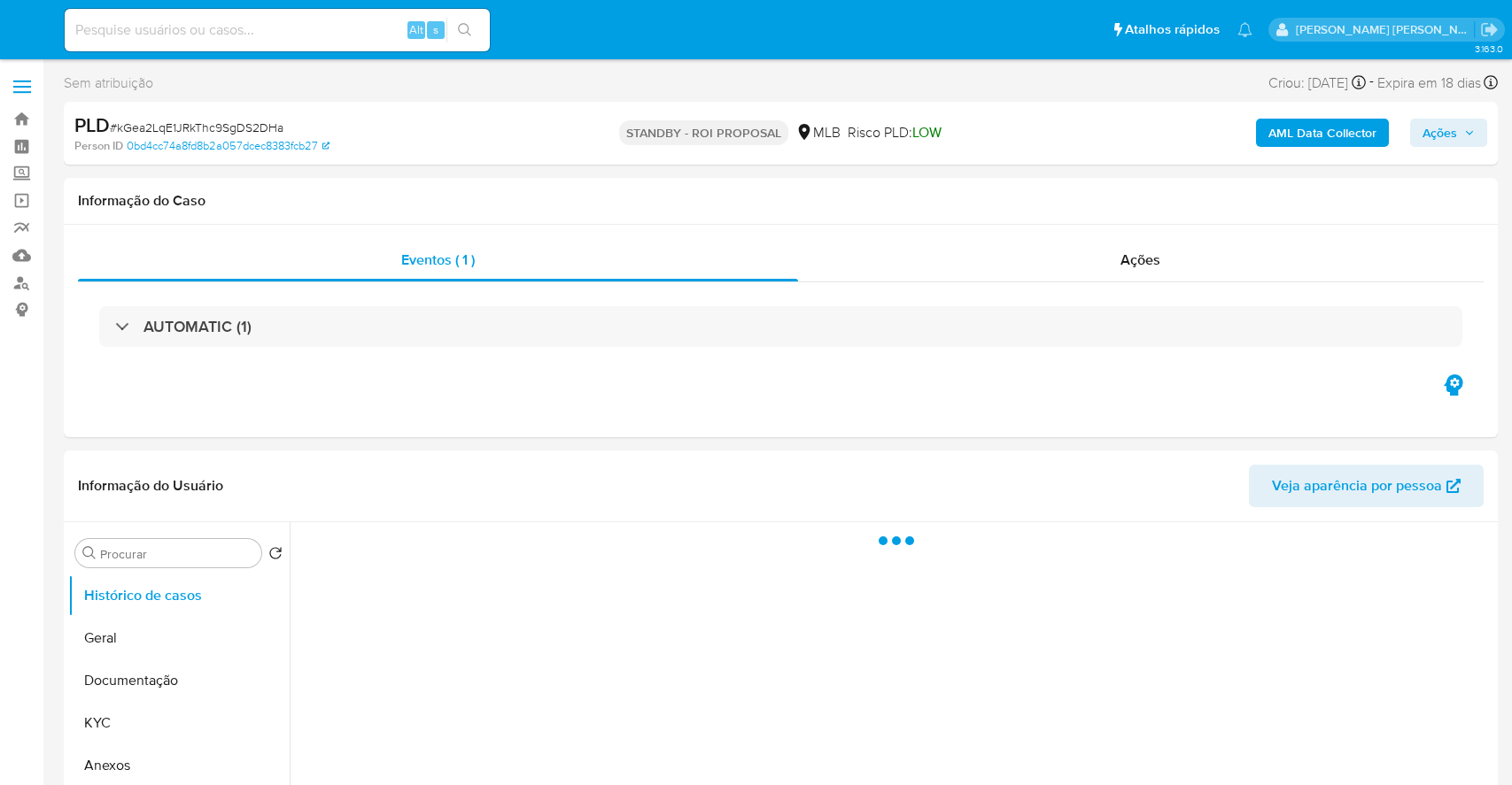
select select "10"
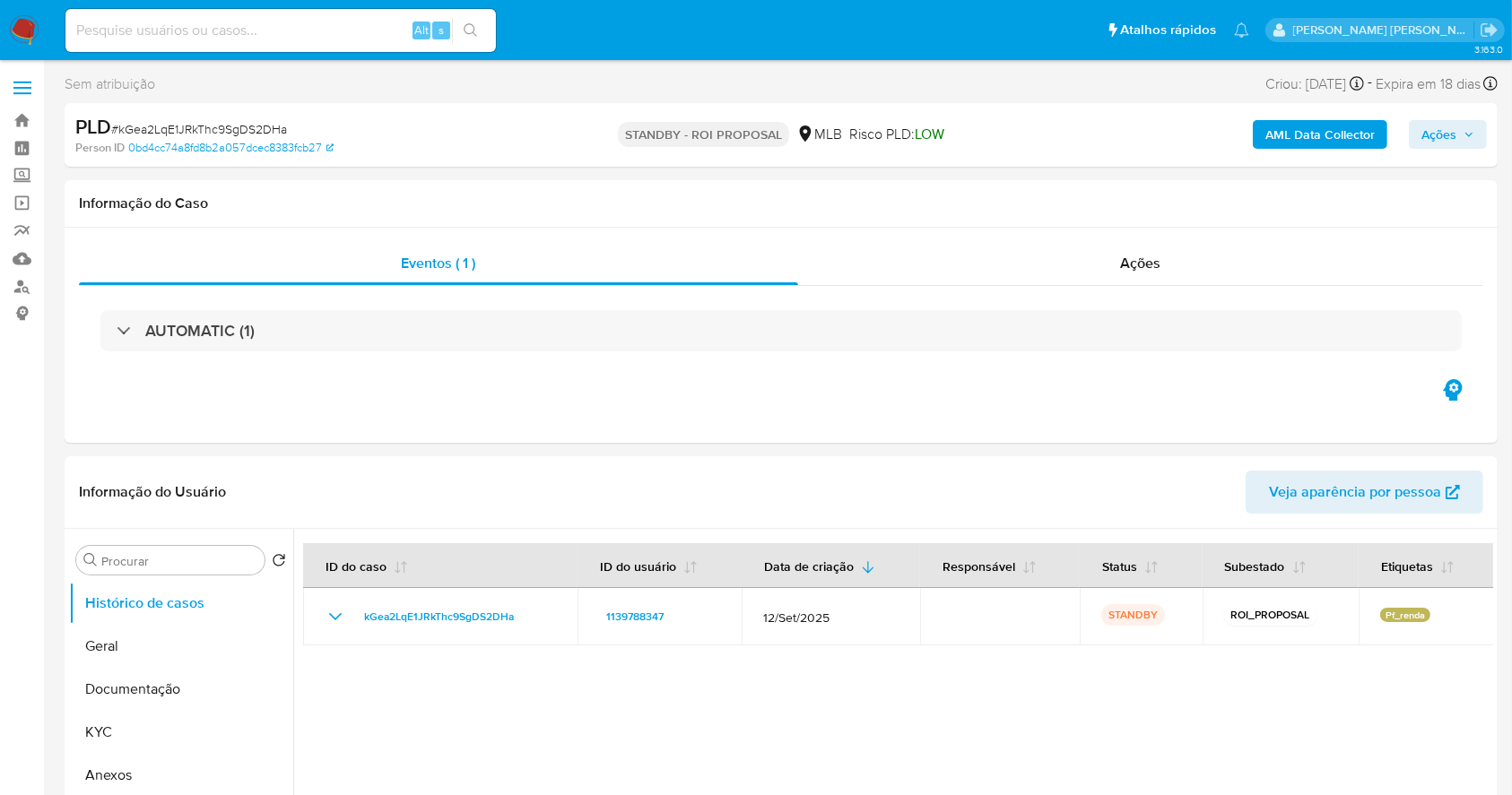
click at [14, 37] on img at bounding box center [24, 30] width 31 height 31
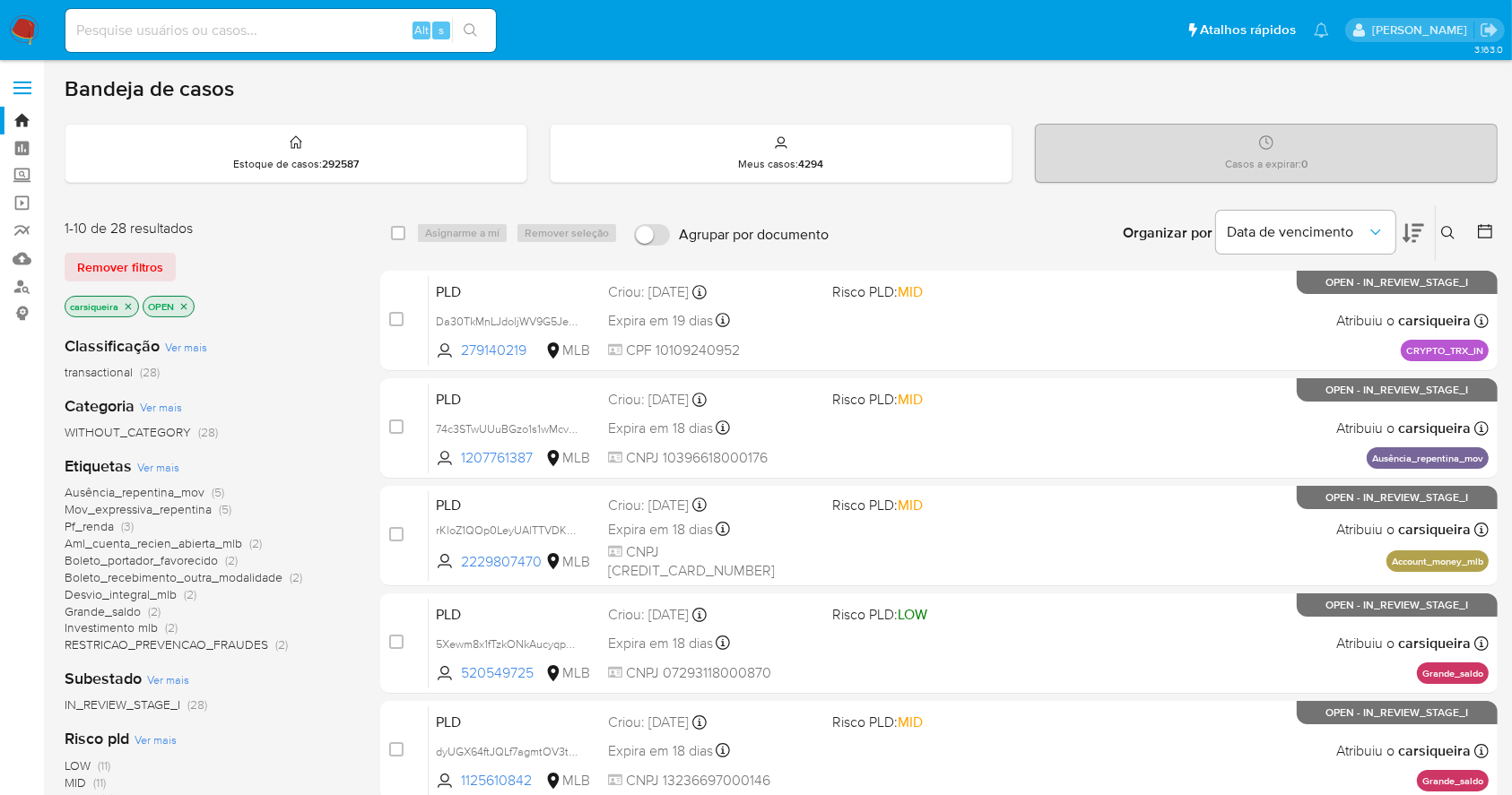
click at [30, 26] on img at bounding box center [24, 30] width 31 height 31
click at [202, 25] on input at bounding box center [281, 30] width 431 height 23
paste input "vXA0MHlDWXFpwtgBB5aQgE3P"
type input "vXA0MHlDWXFpwtgBB5aQgE3P"
click at [459, 23] on button "search-icon" at bounding box center [470, 30] width 37 height 25
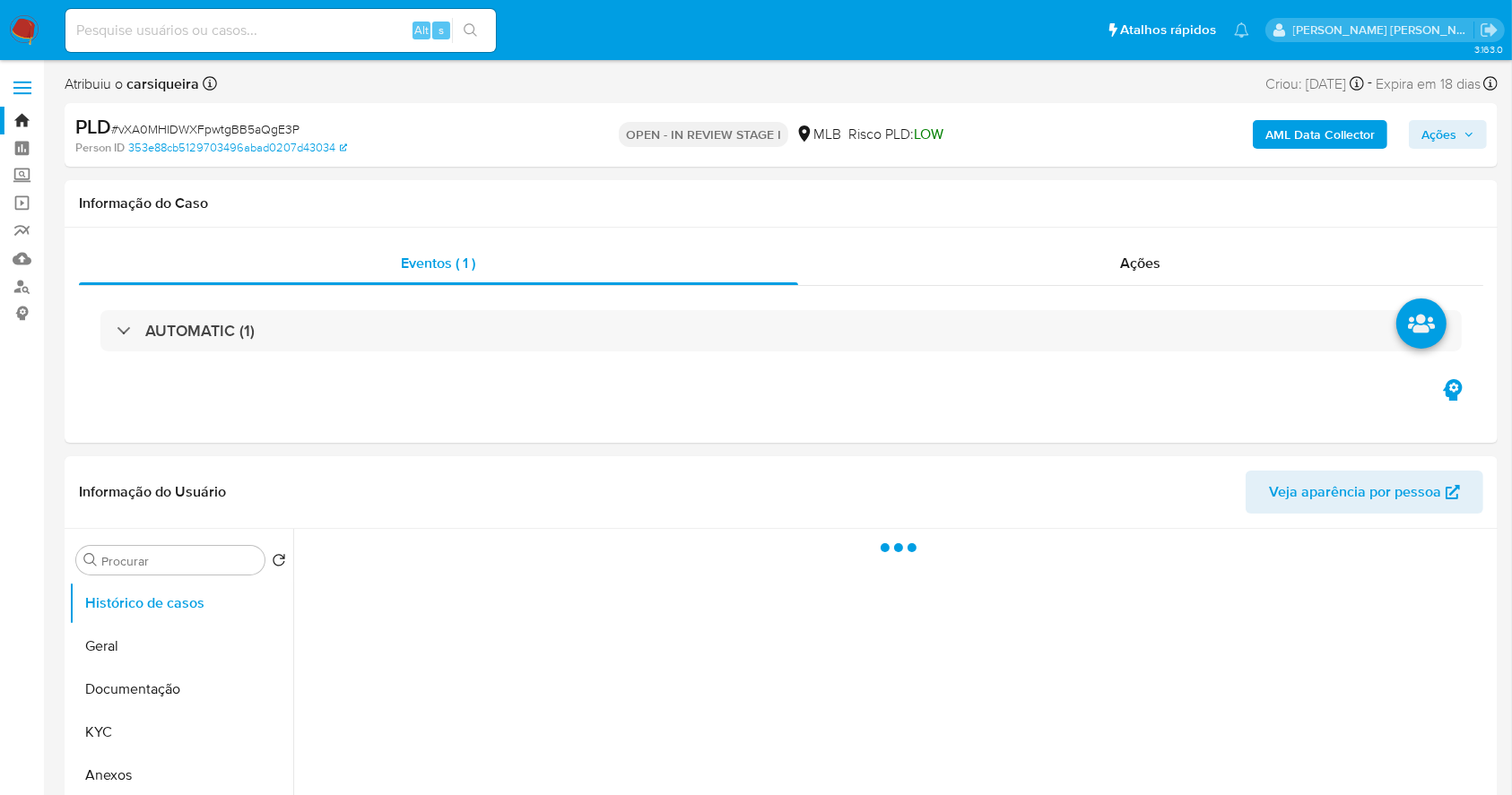
select select "10"
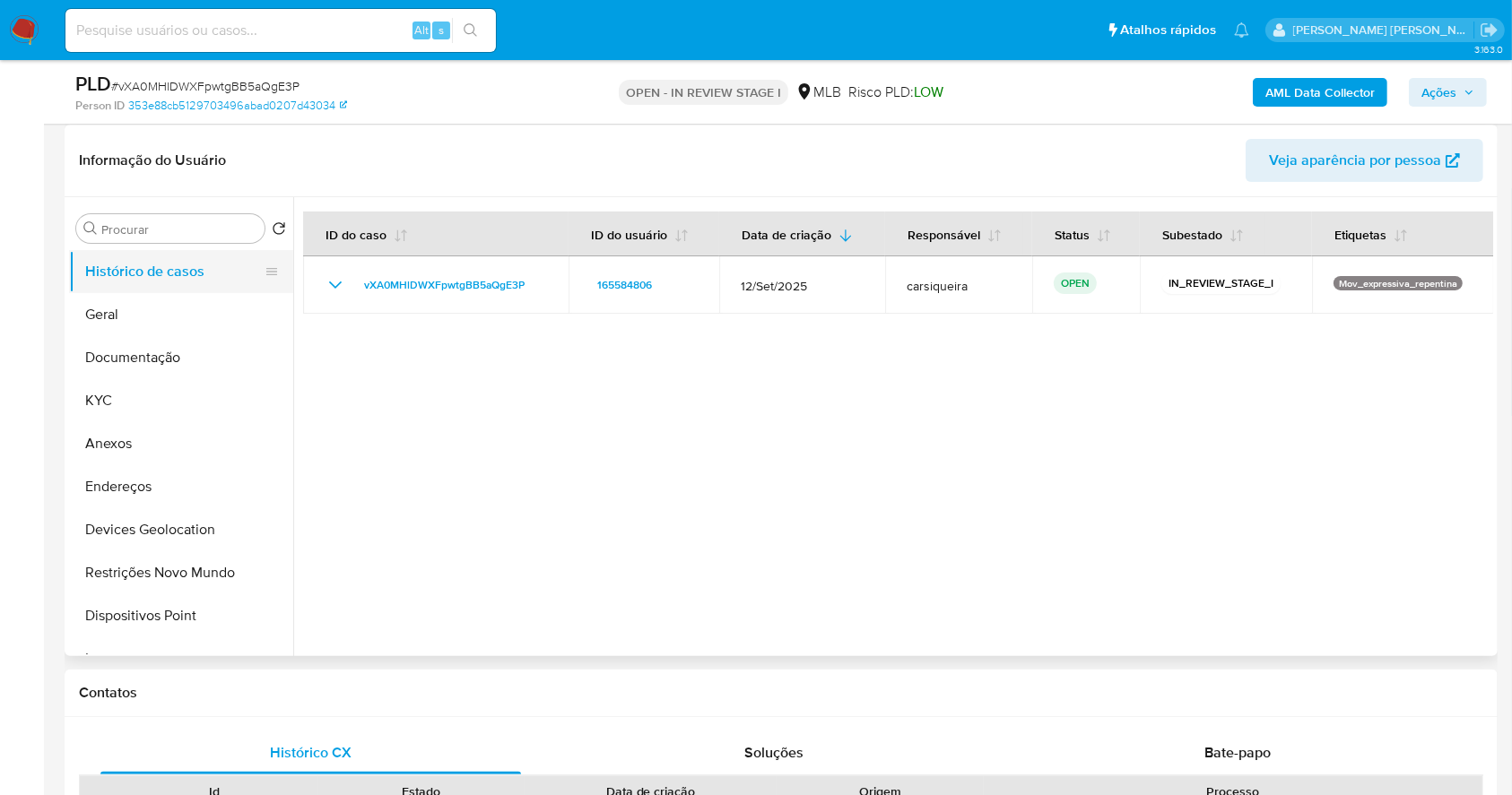
scroll to position [119, 0]
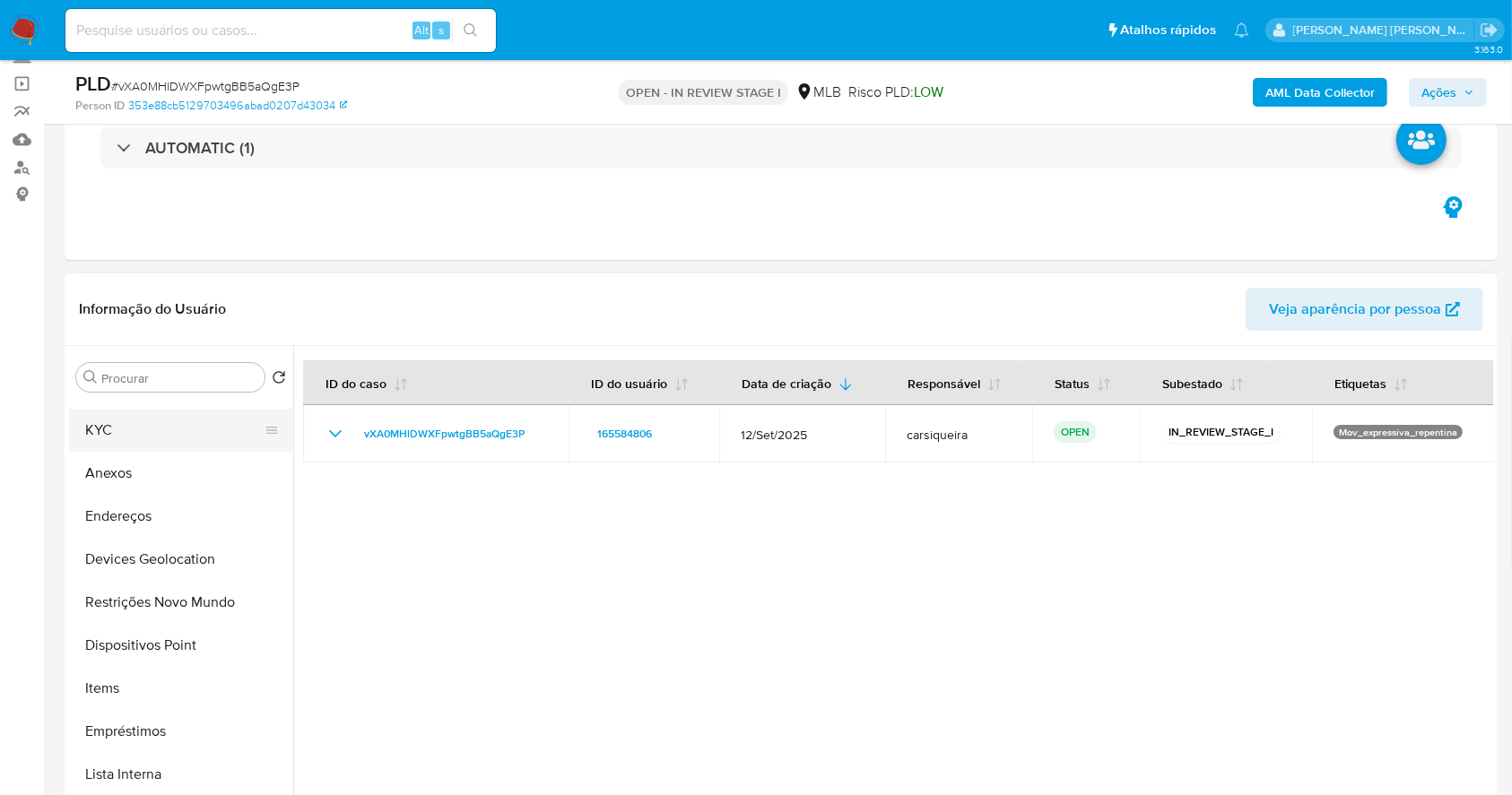
click at [129, 427] on button "KYC" at bounding box center [174, 430] width 209 height 43
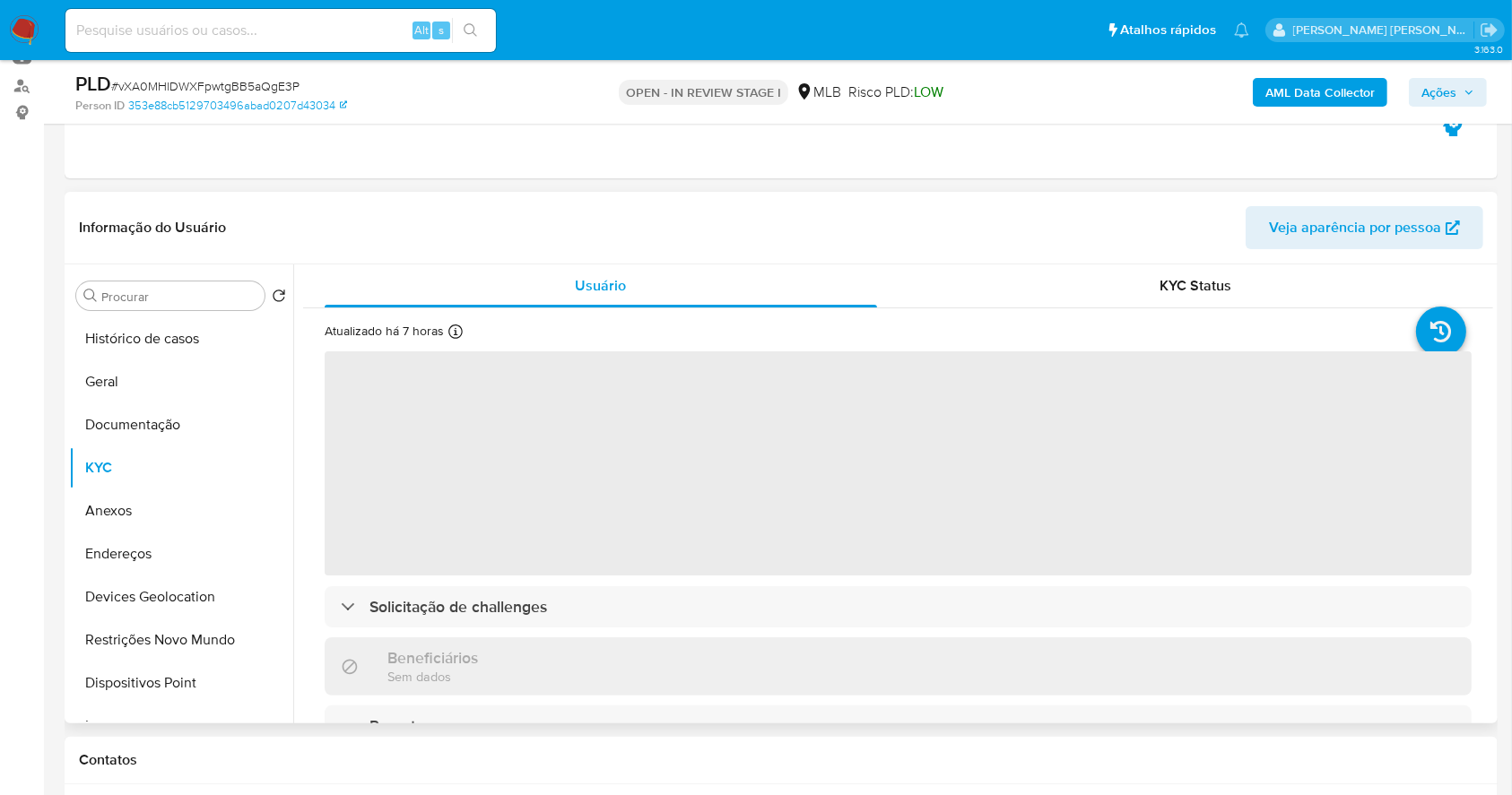
scroll to position [238, 0]
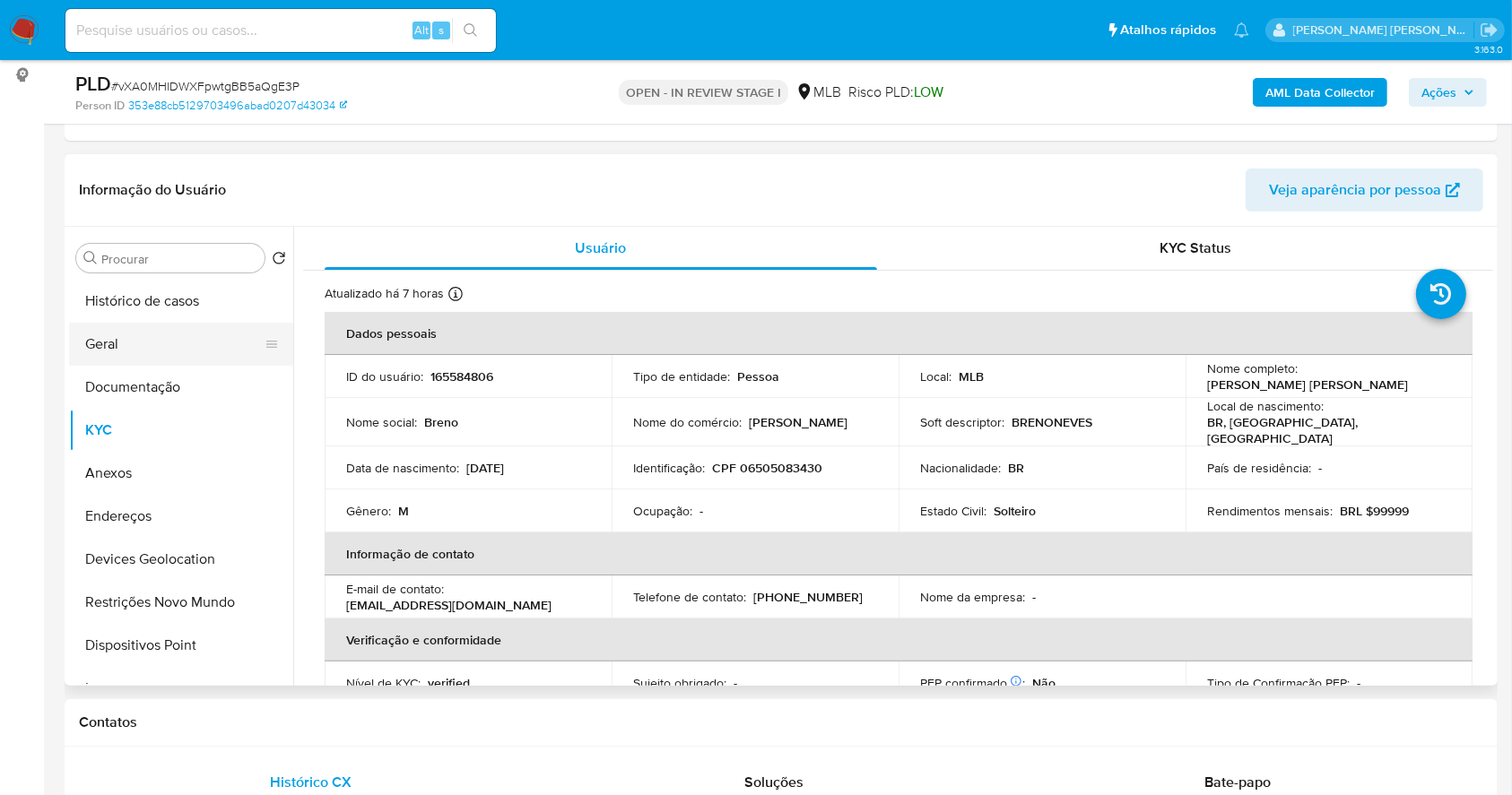
click at [81, 344] on button "Geral" at bounding box center [174, 343] width 209 height 43
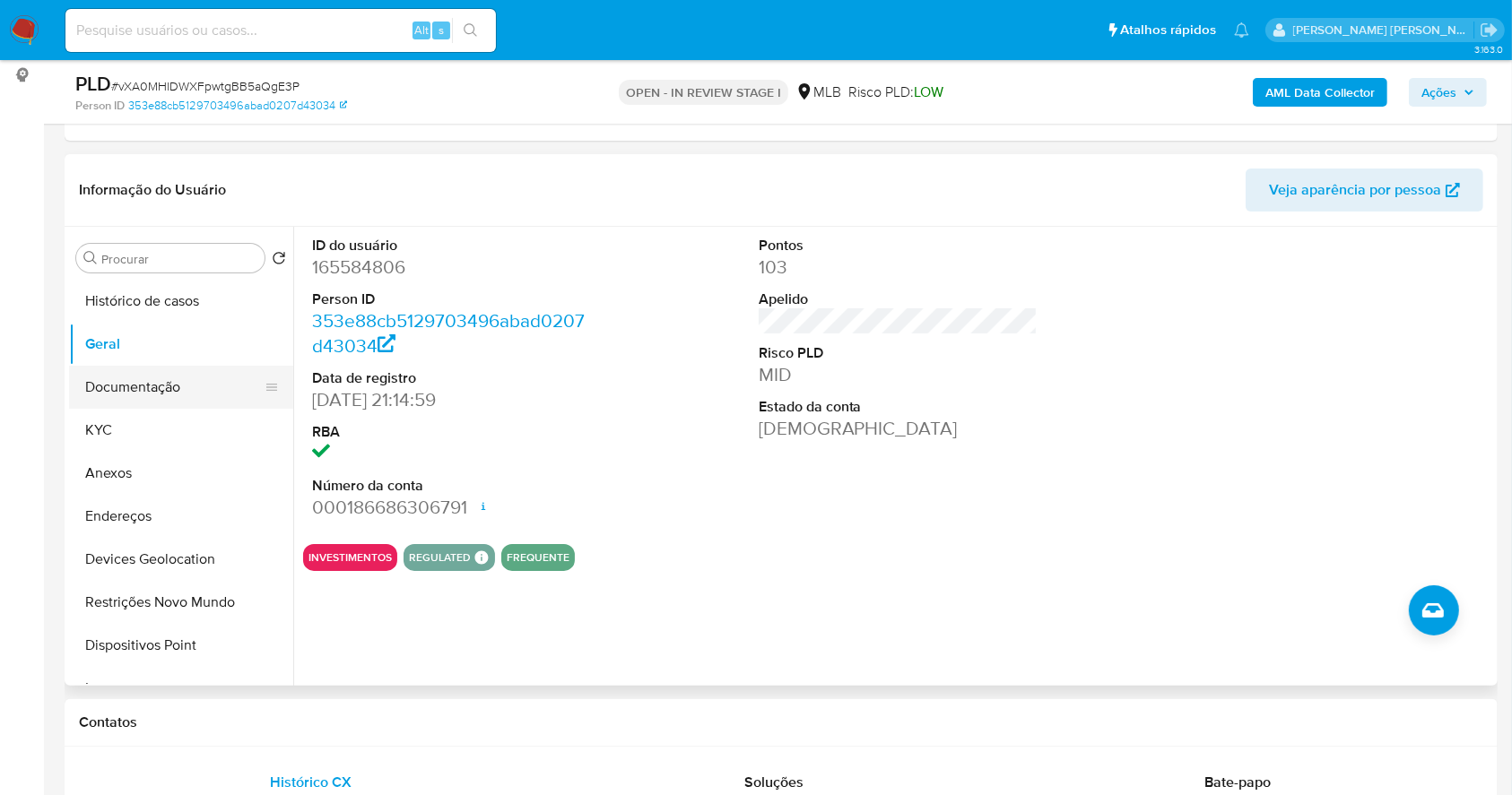
click at [244, 375] on button "Documentação" at bounding box center [174, 386] width 209 height 43
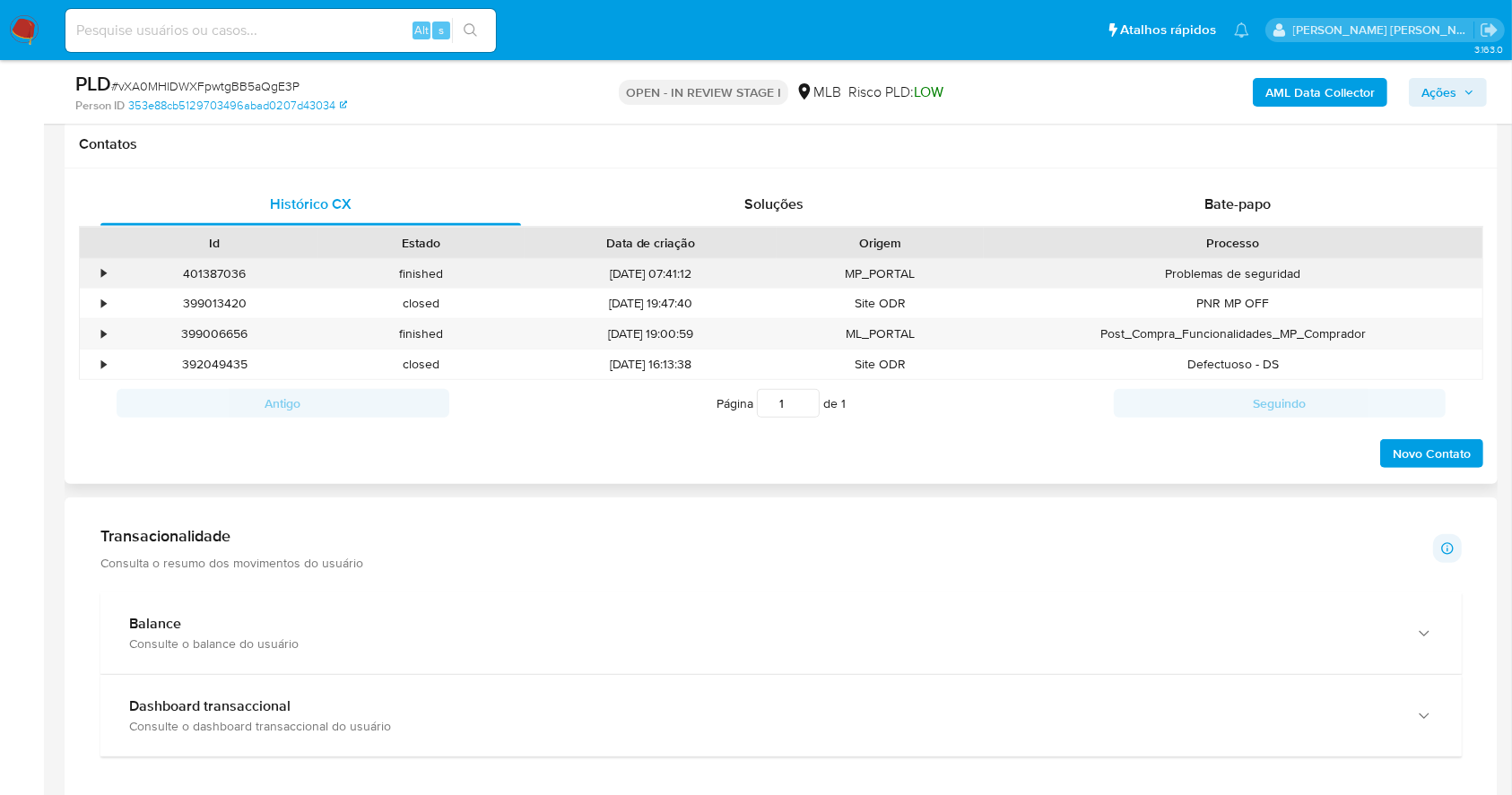
scroll to position [814, 0]
click at [1223, 198] on span "Bate-papo" at bounding box center [1237, 206] width 67 height 21
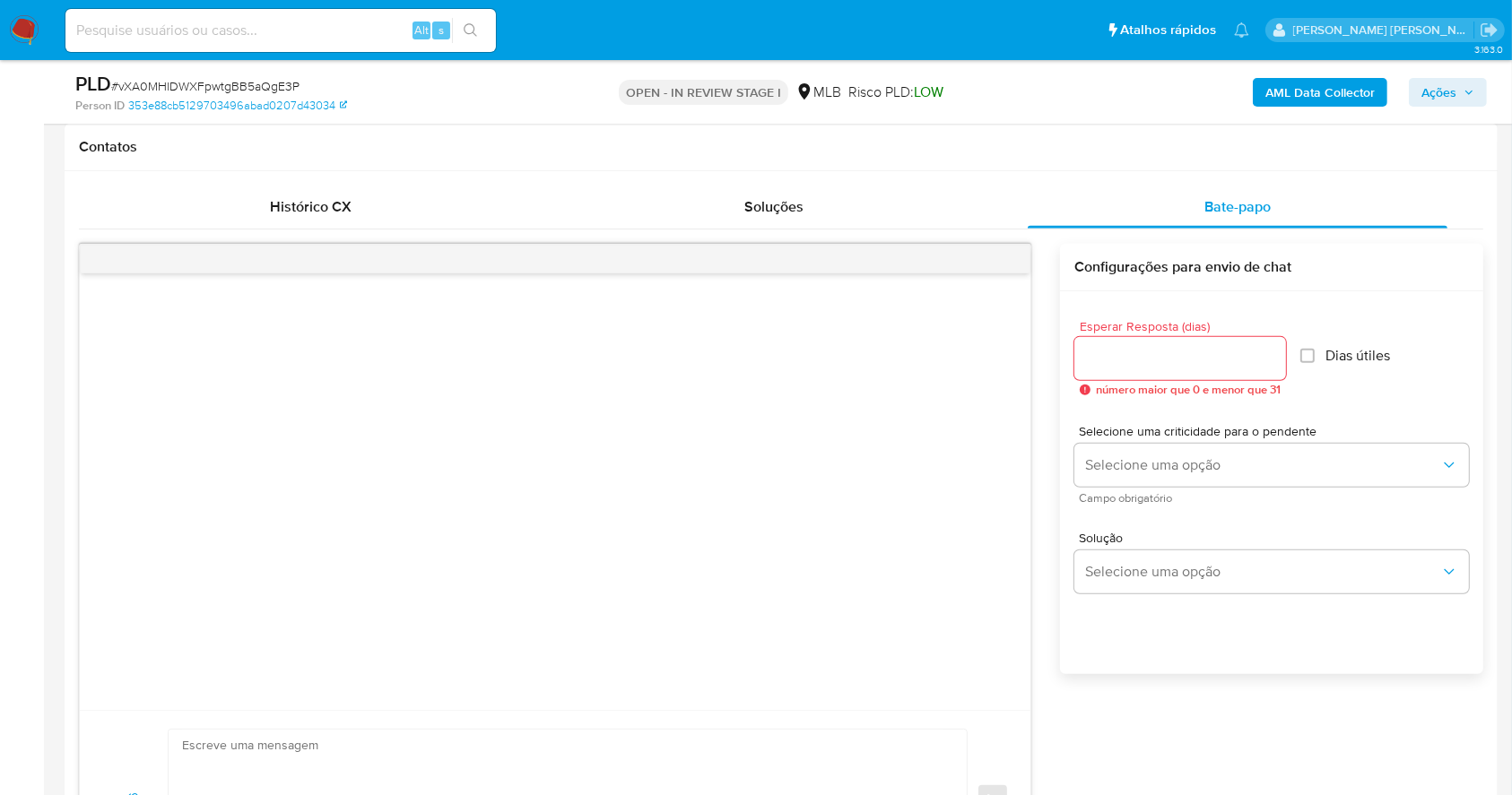
click at [625, 504] on div at bounding box center [554, 491] width 950 height 437
click at [624, 504] on div at bounding box center [554, 491] width 950 height 437
click at [1148, 354] on input "Esperar Resposta (dias)" at bounding box center [1179, 358] width 211 height 23
type input "3"
click at [1306, 352] on input "Dias útiles" at bounding box center [1302, 355] width 14 height 14
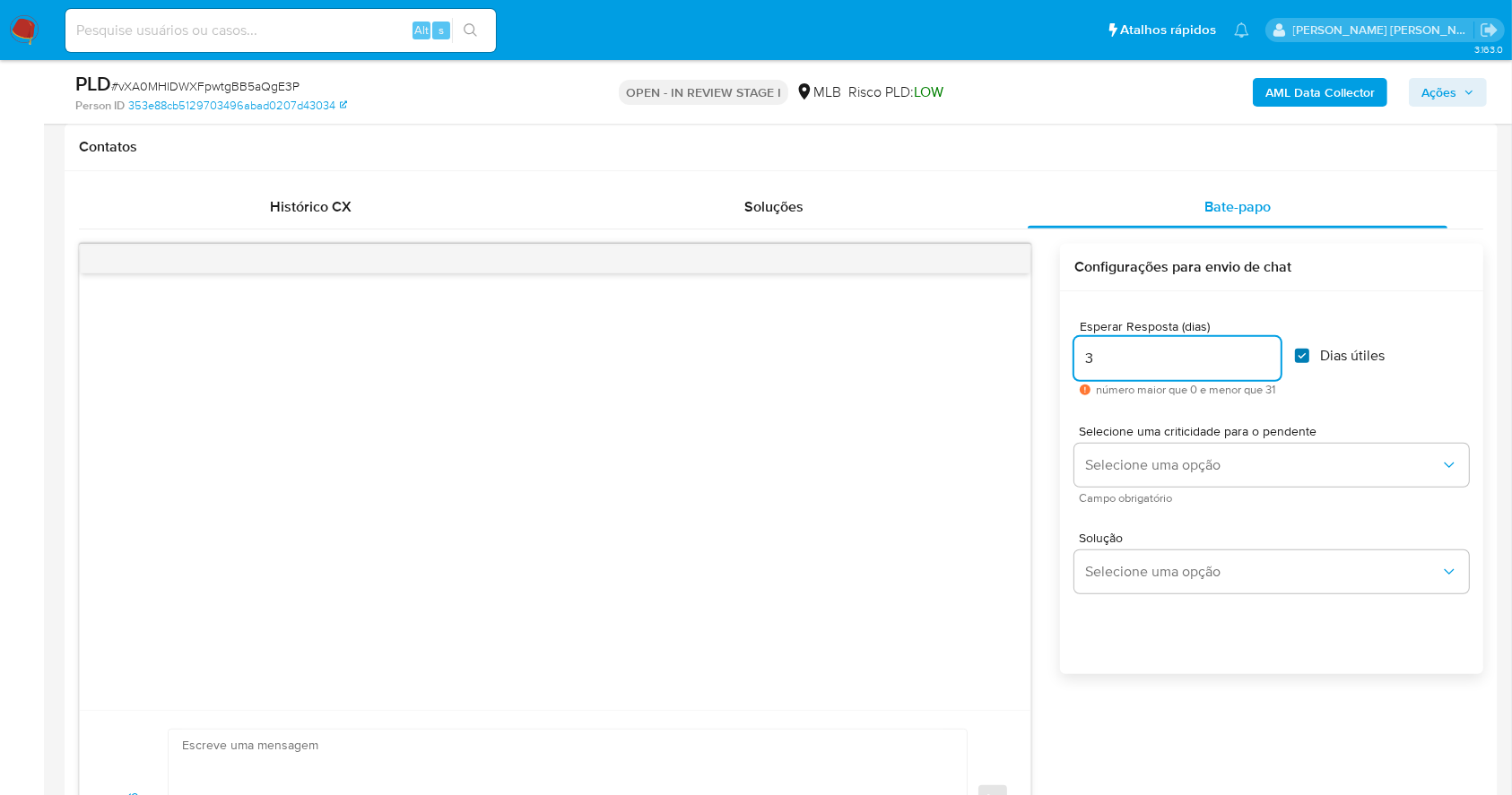
checkbox input "true"
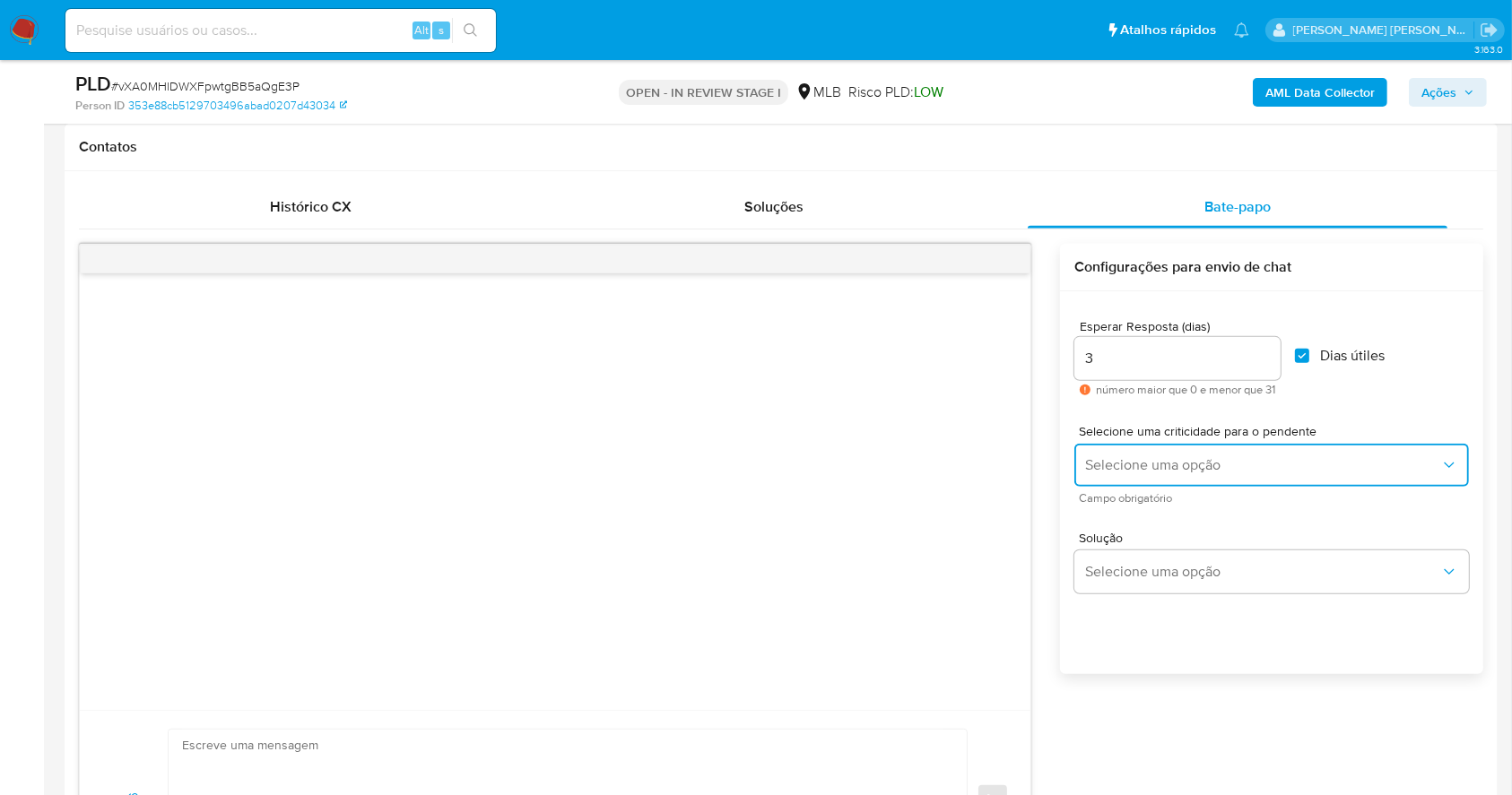
click at [1165, 463] on span "Selecione uma opção" at bounding box center [1263, 465] width 355 height 18
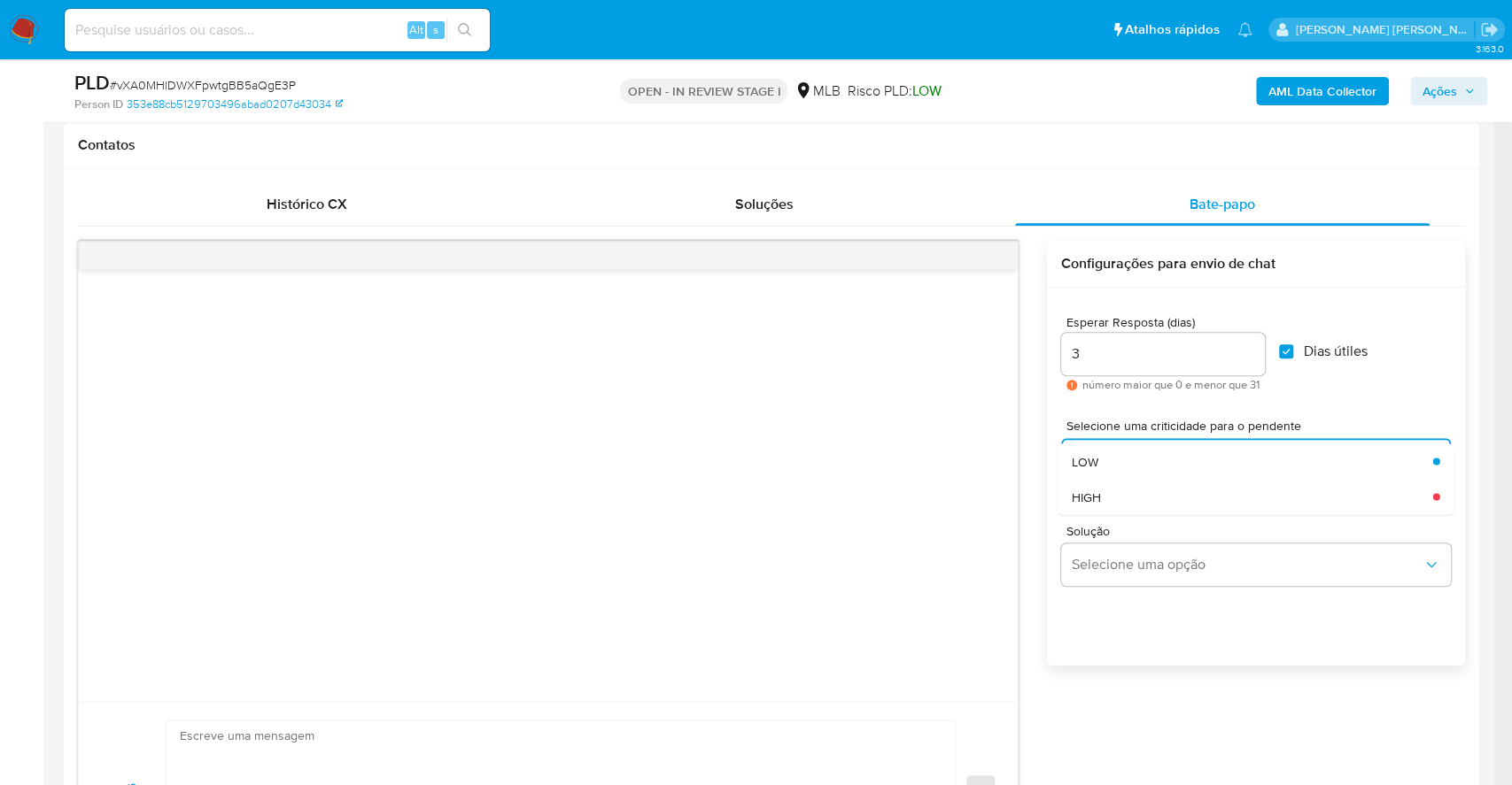
drag, startPoint x: 1100, startPoint y: 453, endPoint x: 828, endPoint y: 511, distance: 278.1
click at [1098, 453] on div "LOW" at bounding box center [1247, 461] width 351 height 35
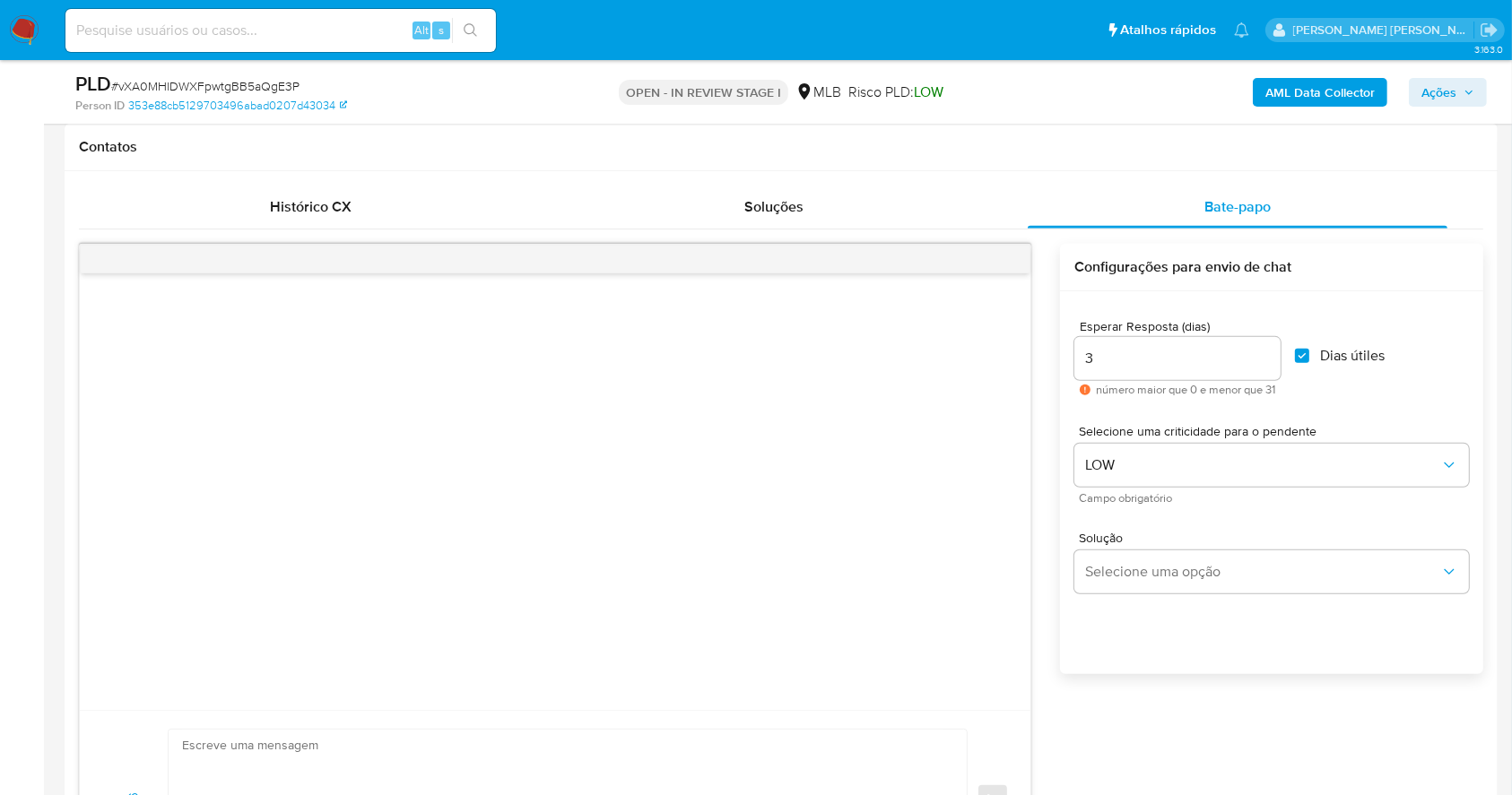
click at [769, 513] on div at bounding box center [554, 491] width 950 height 437
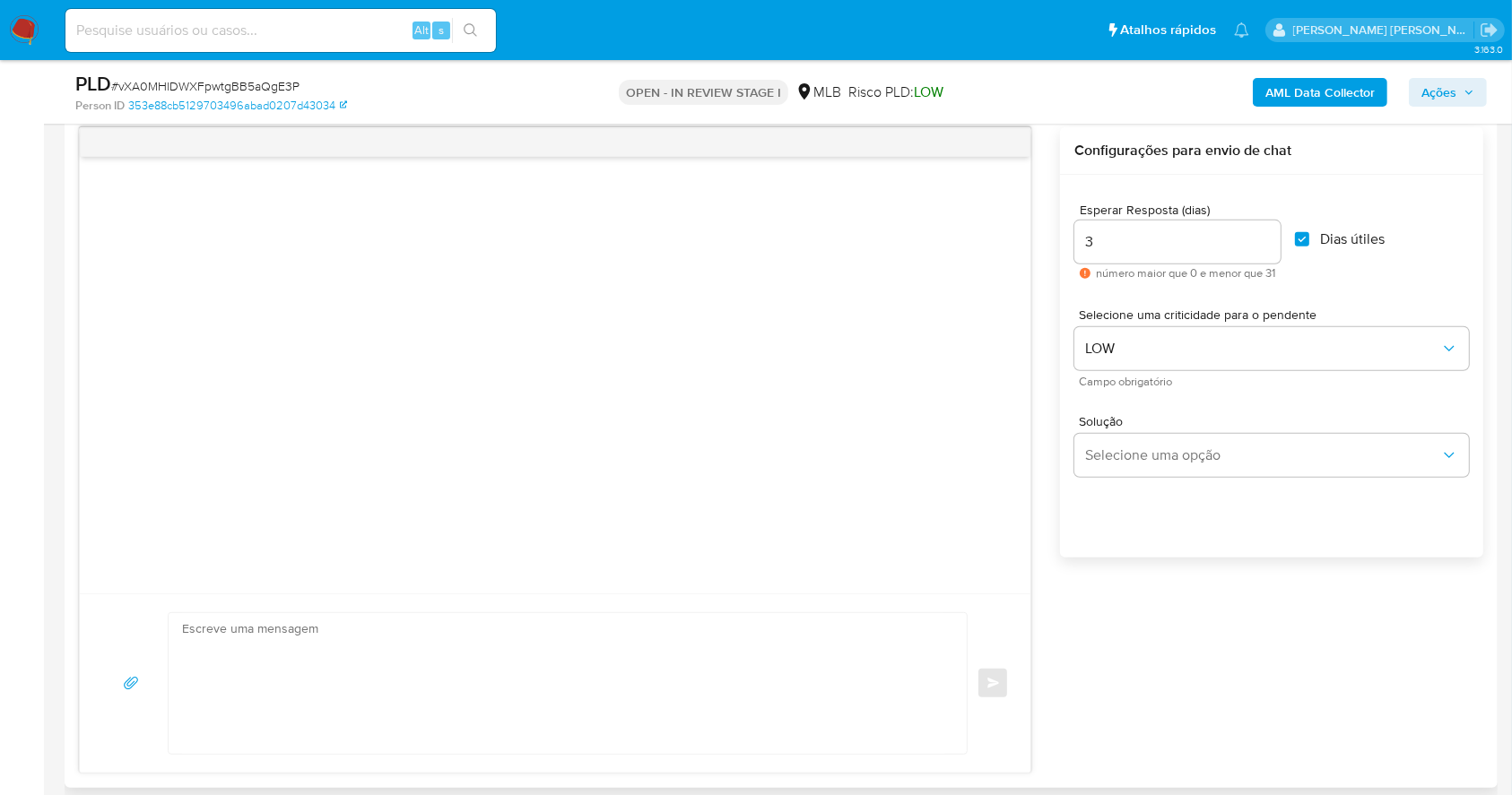
scroll to position [1053, 0]
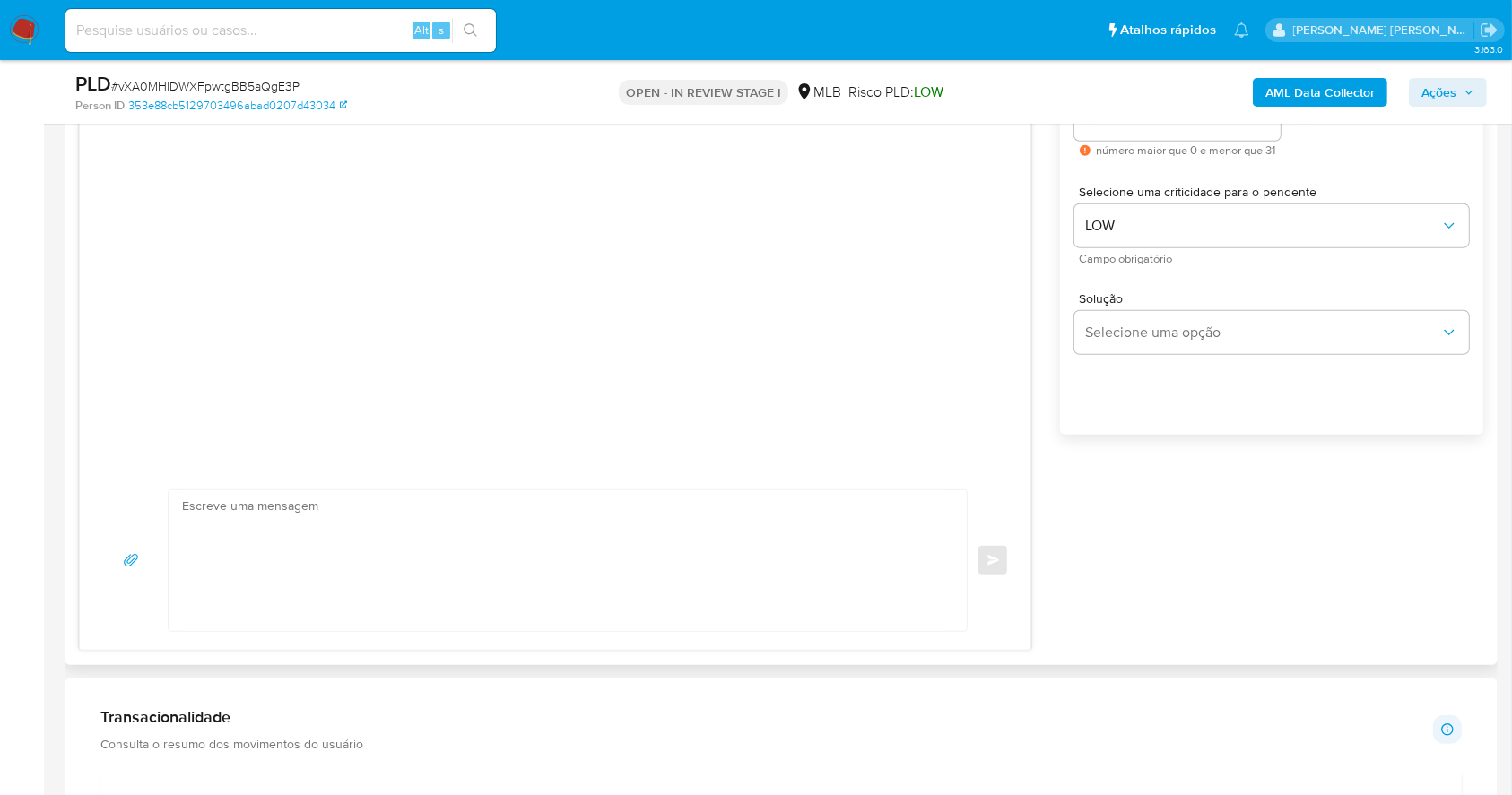
click at [335, 559] on textarea at bounding box center [563, 561] width 762 height 141
paste textarea "Olá, Estamos realizando uma verificação adicional de segurança em contas de usu…"
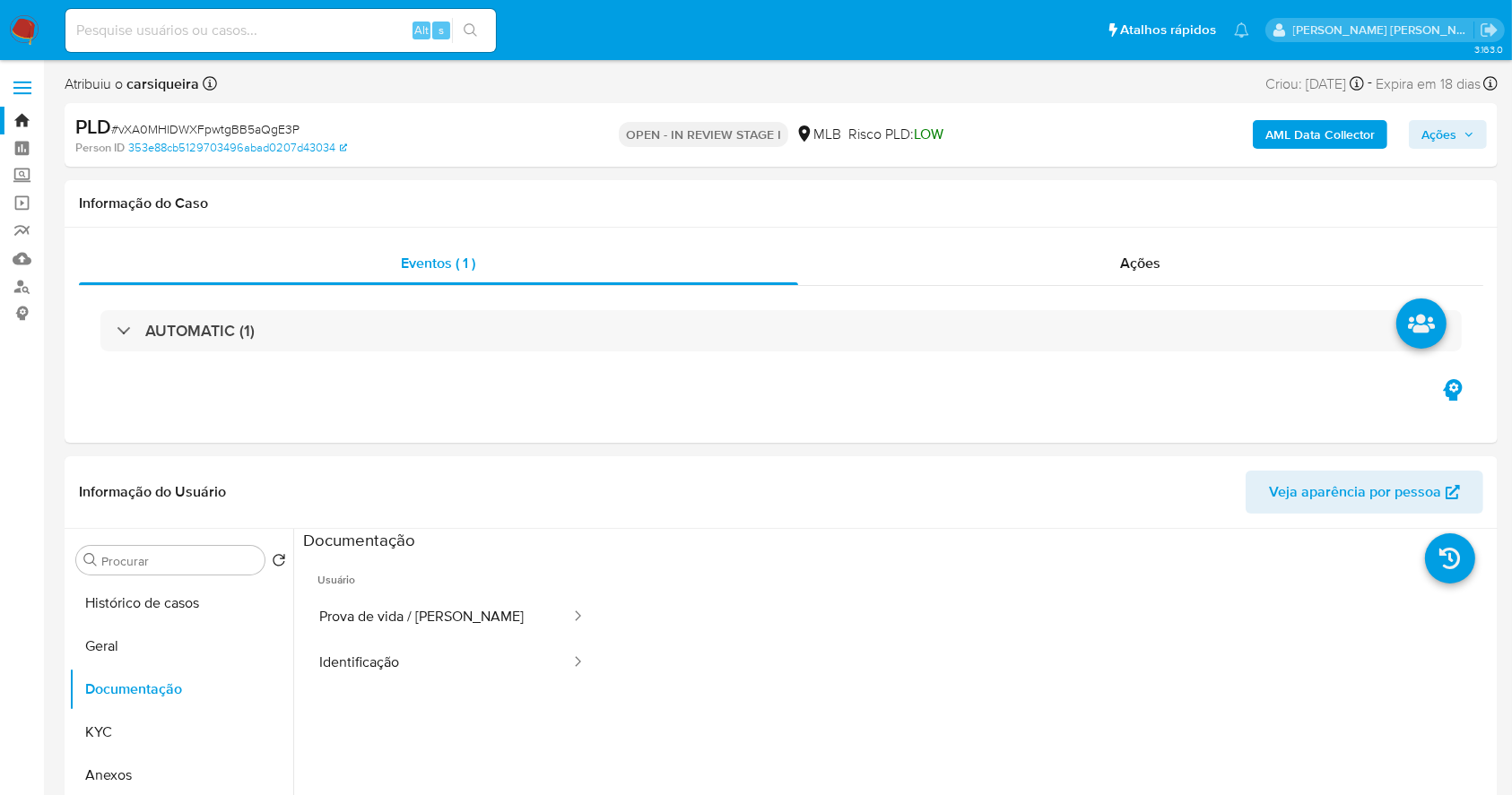
scroll to position [119, 0]
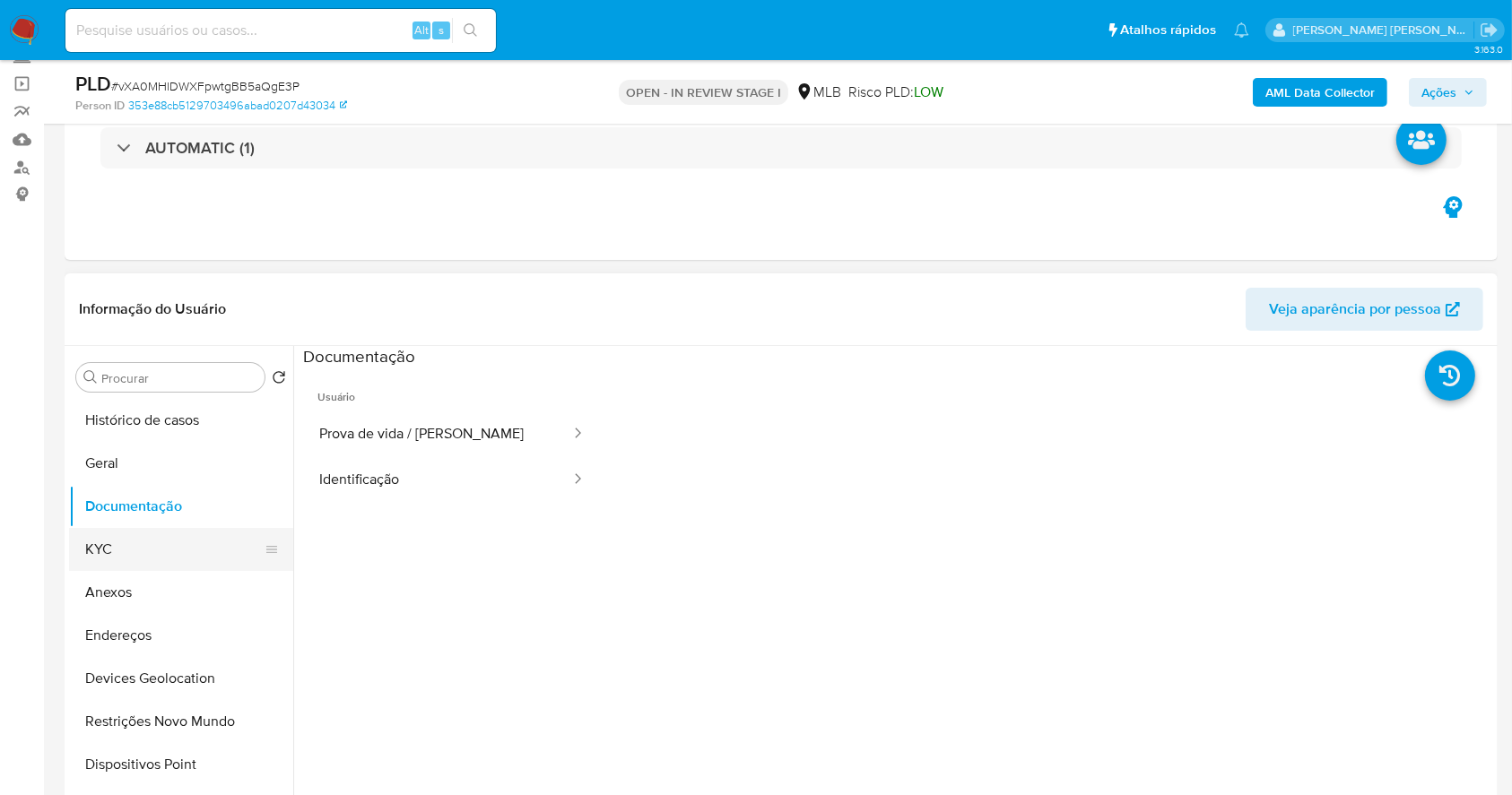
type textarea "Olá, Estamos realizando uma verificação adicional de segurança em contas de usu…"
drag, startPoint x: 185, startPoint y: 551, endPoint x: 273, endPoint y: 536, distance: 89.3
click at [184, 551] on button "KYC" at bounding box center [174, 549] width 209 height 43
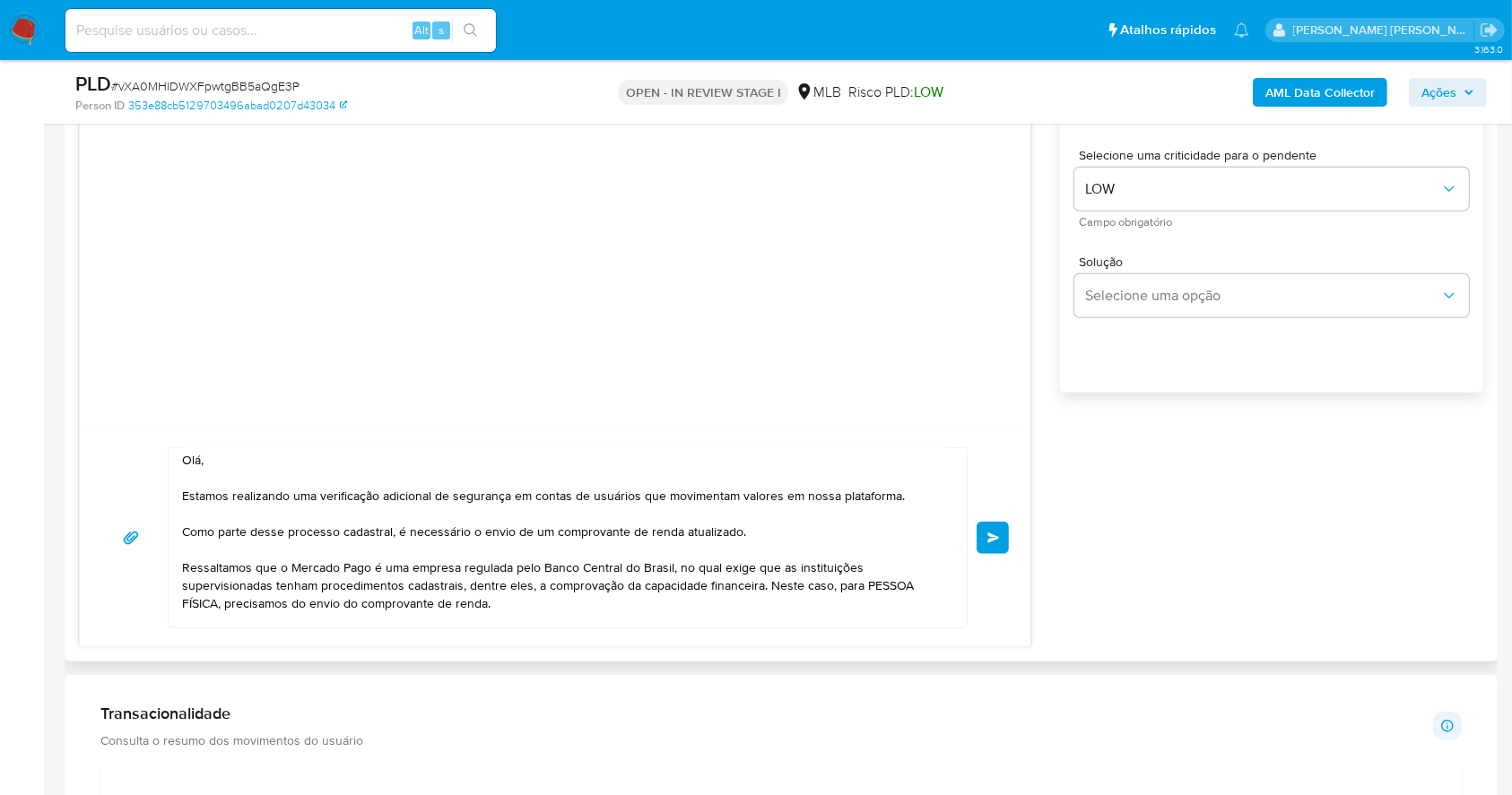
scroll to position [0, 0]
click at [988, 537] on span "common.send" at bounding box center [993, 537] width 13 height 11
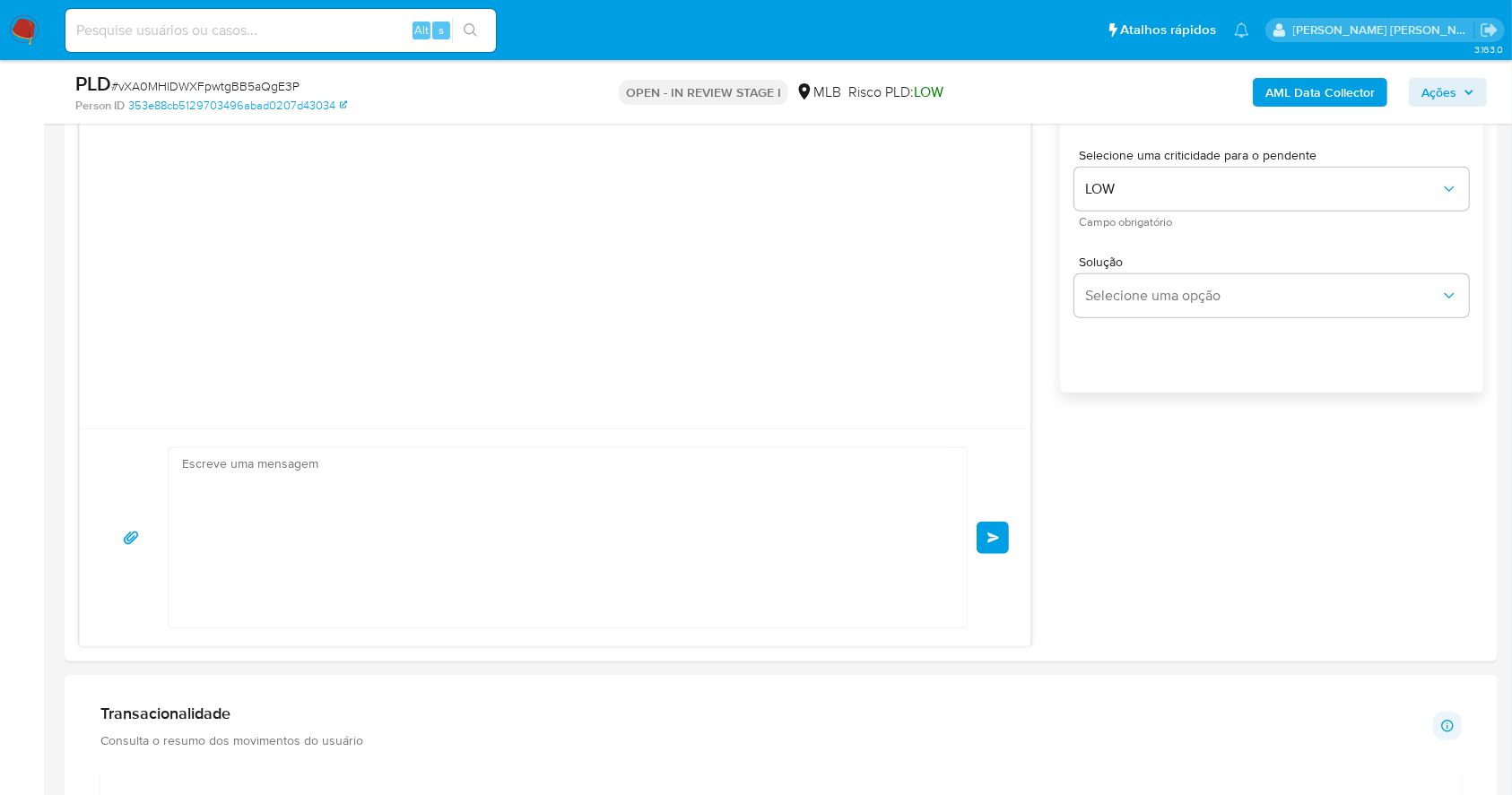
scroll to position [58, 0]
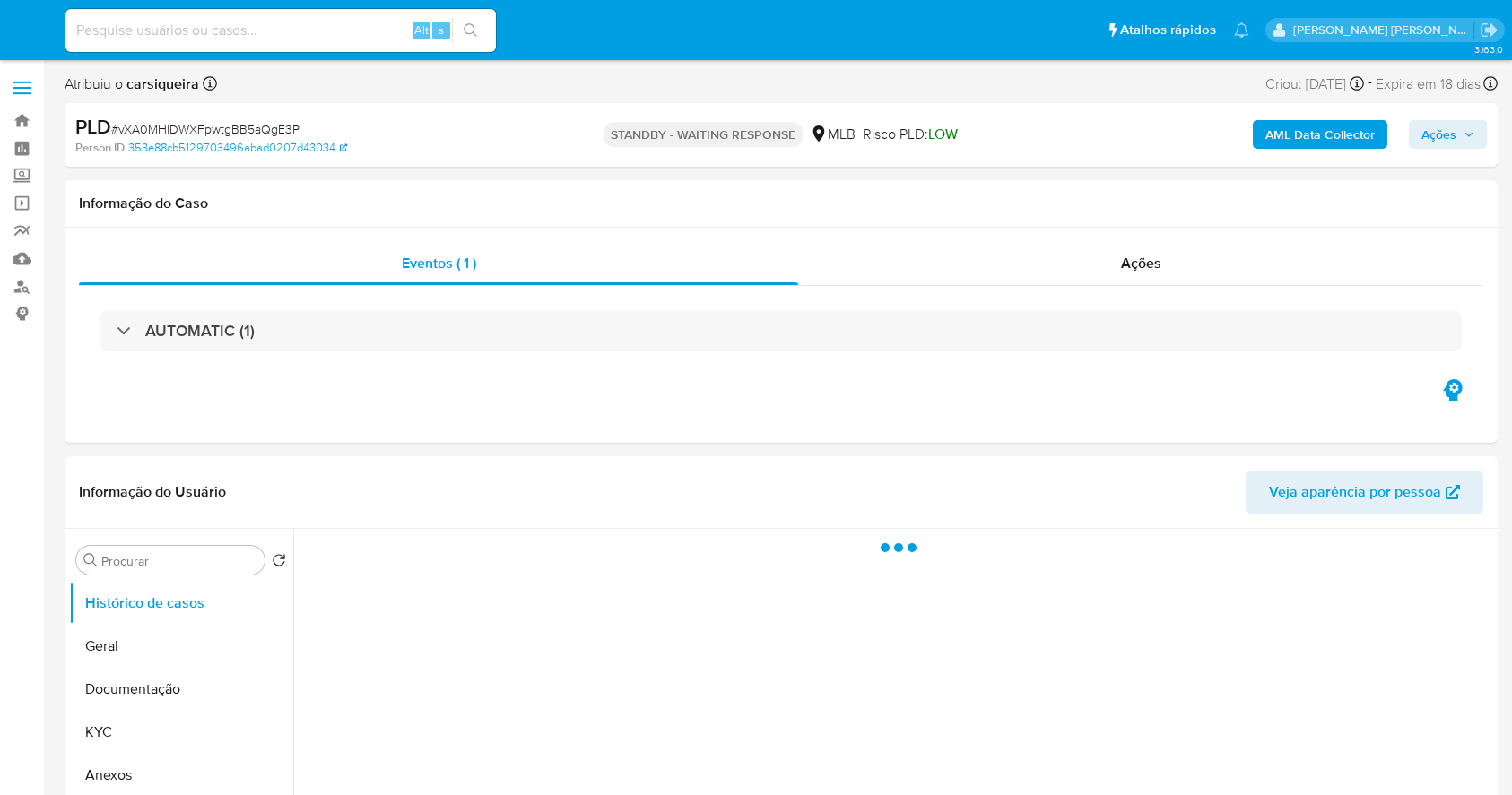
select select "10"
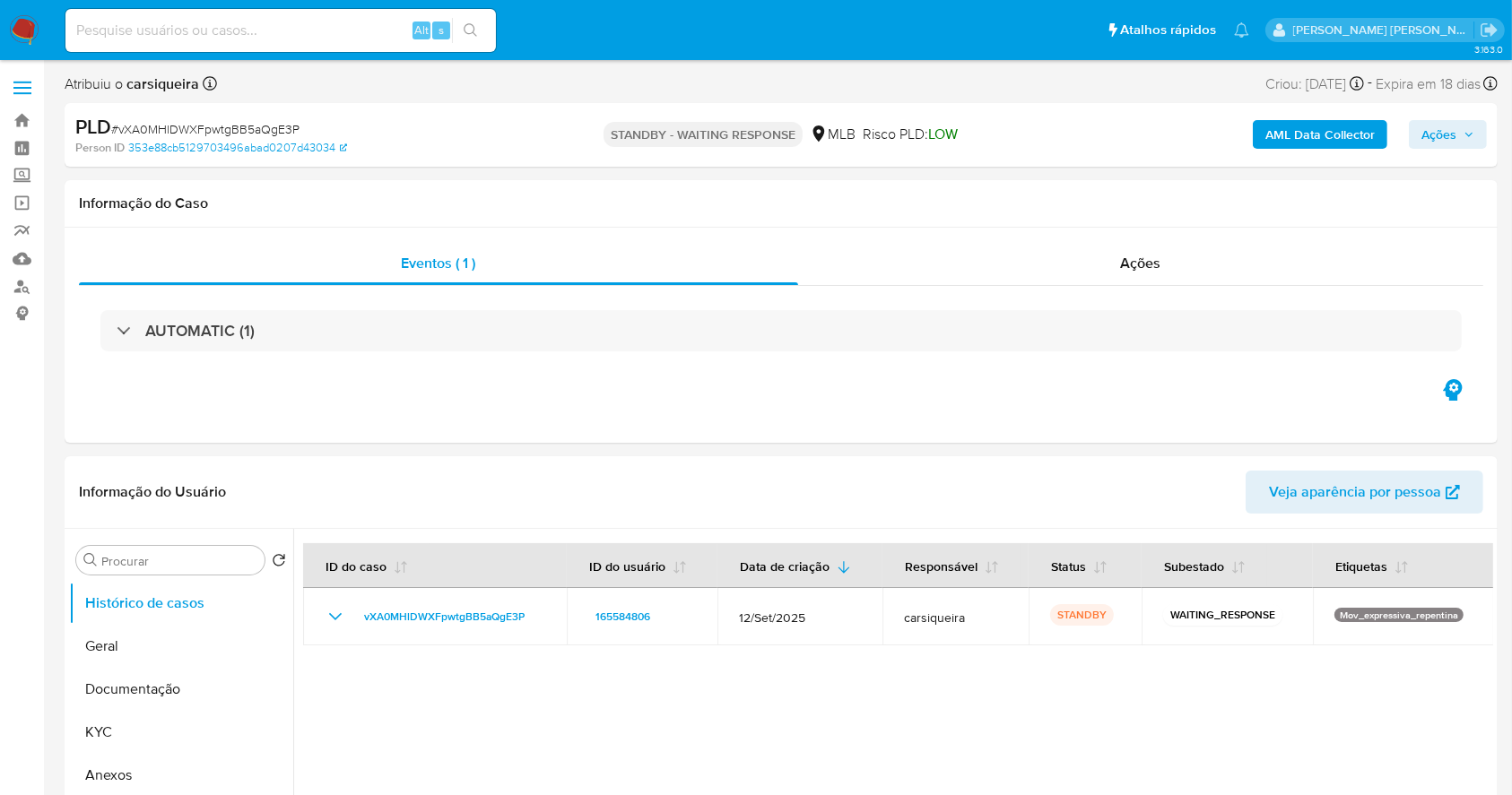
click at [32, 31] on img at bounding box center [24, 30] width 31 height 31
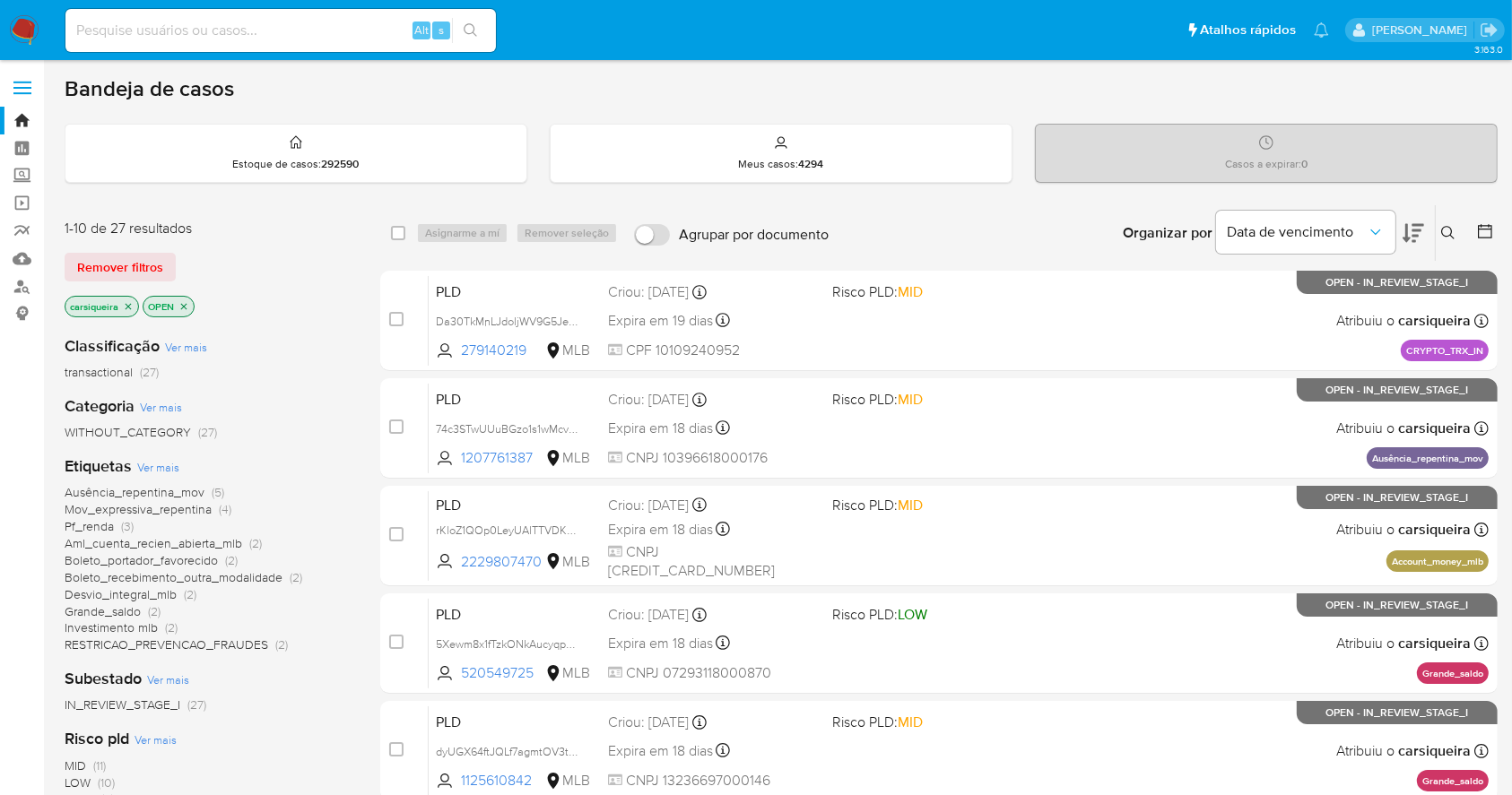
click at [21, 33] on img at bounding box center [24, 30] width 31 height 31
click at [199, 39] on input at bounding box center [281, 30] width 431 height 23
paste input "C3zOirR35PK8IDoTVfcKcDAN"
type input "C3zOirR35PK8IDoTVfcKcDAN"
click at [468, 30] on icon "search-icon" at bounding box center [471, 30] width 14 height 14
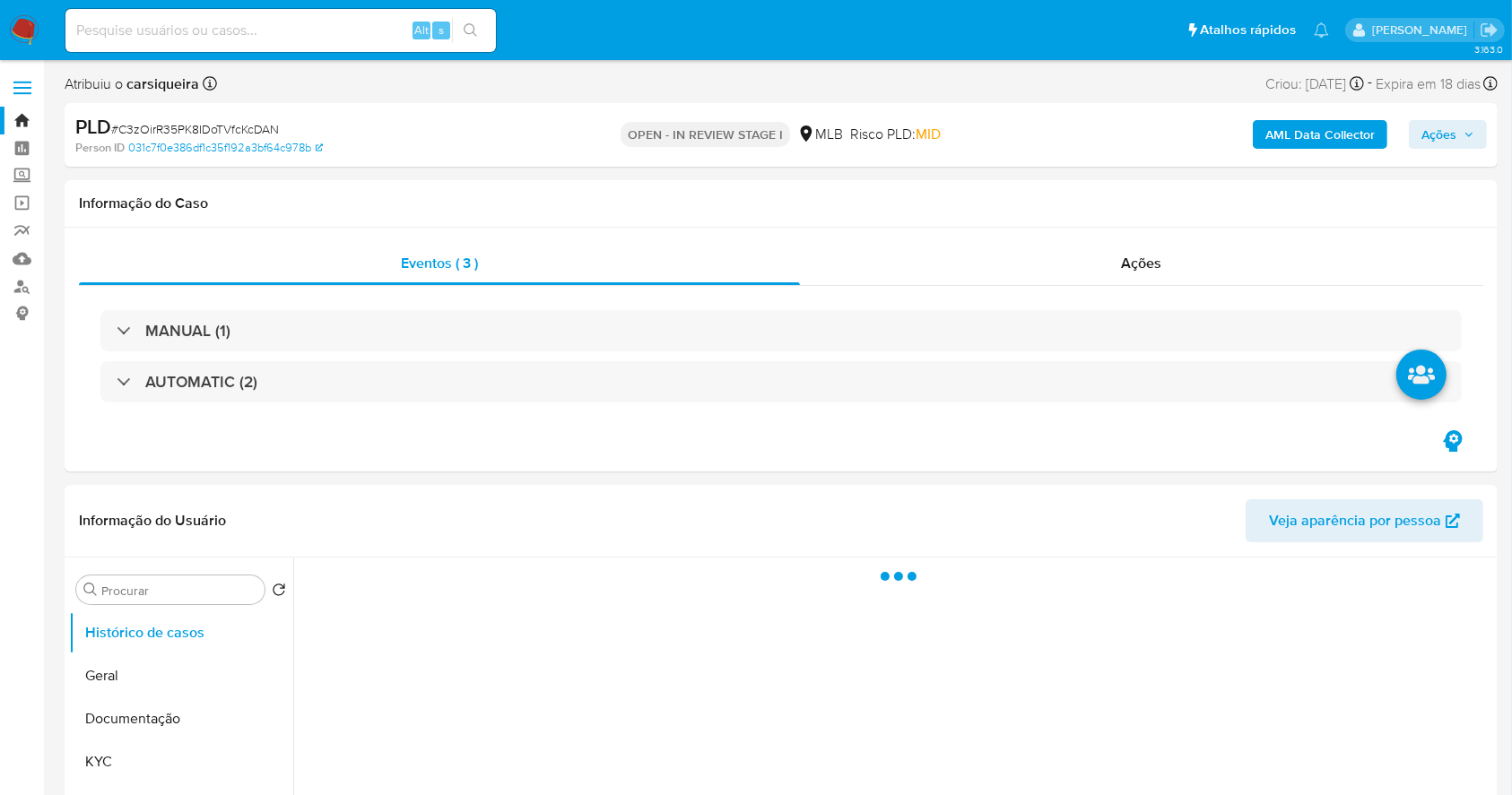
select select "10"
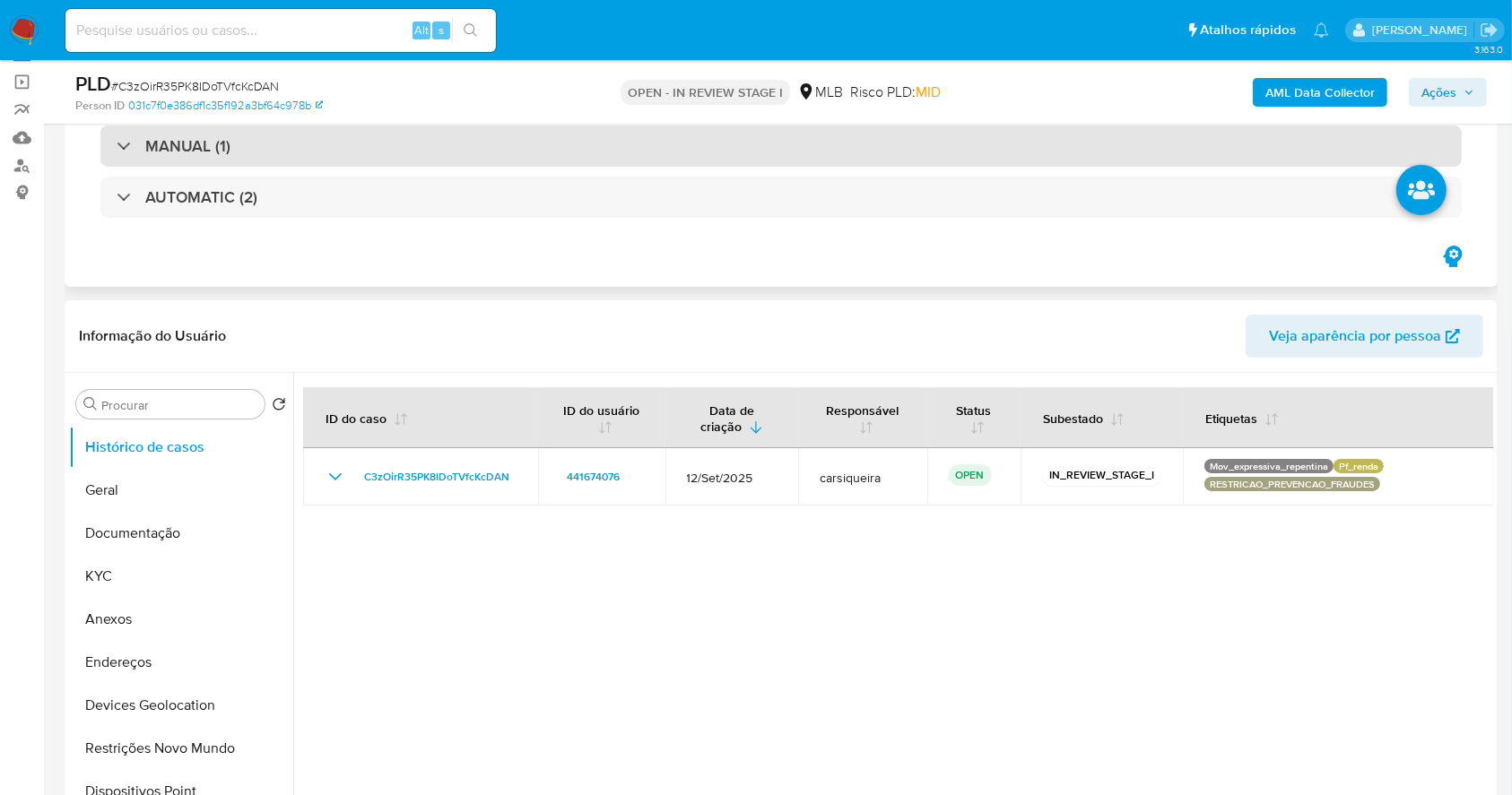
scroll to position [238, 0]
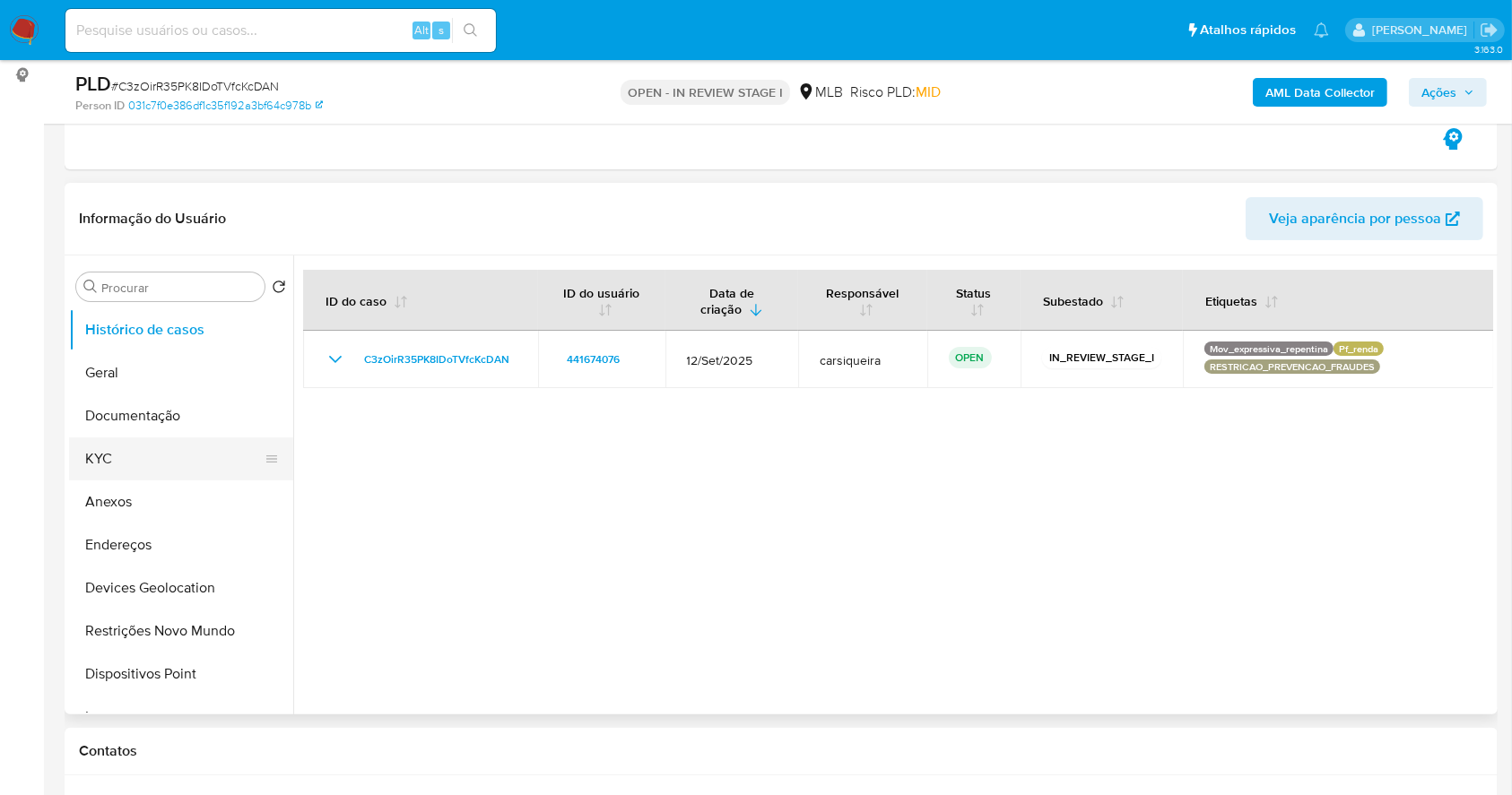
click at [119, 463] on button "KYC" at bounding box center [174, 459] width 209 height 43
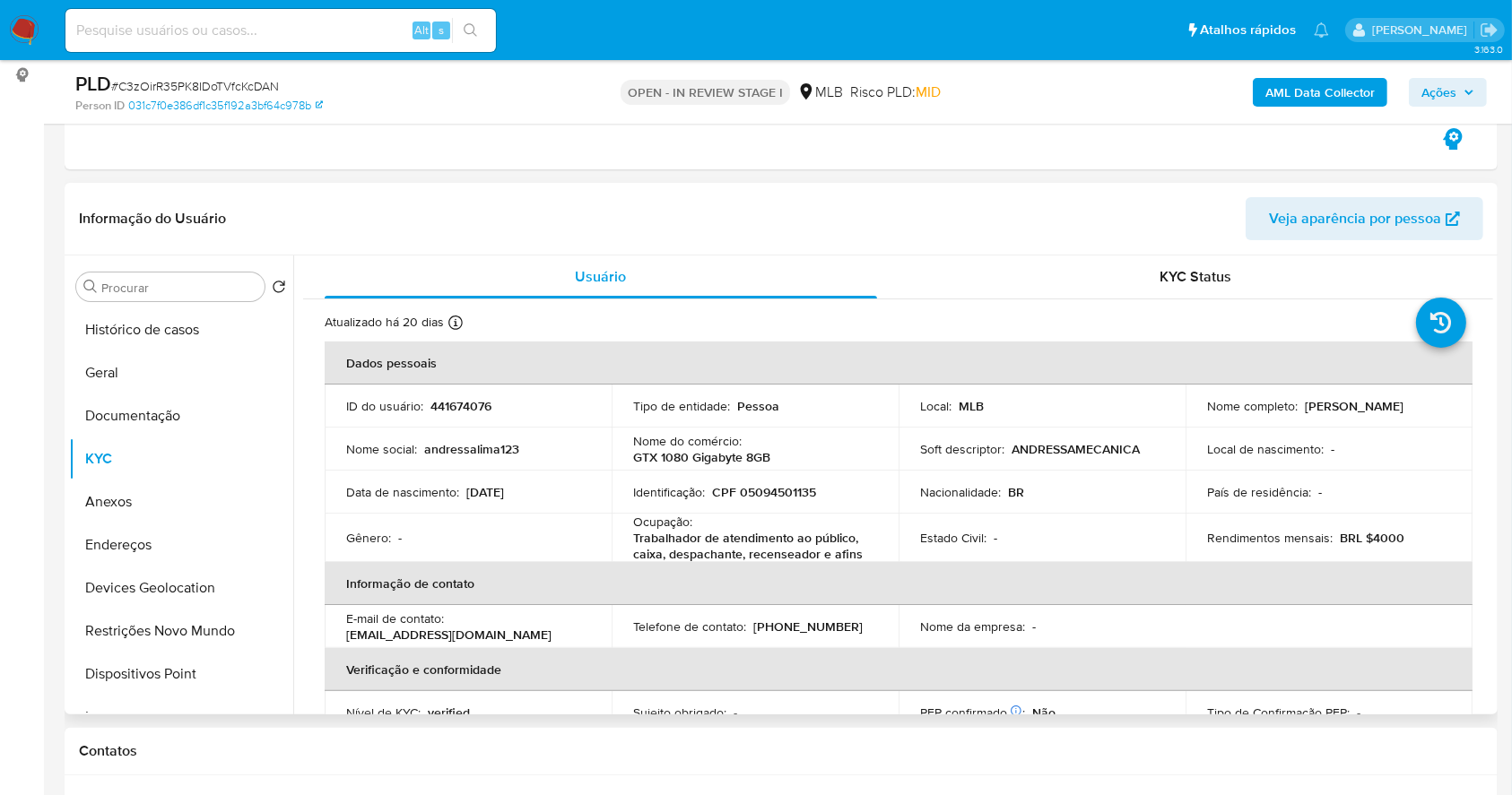
click at [468, 398] on p "441674076" at bounding box center [461, 406] width 61 height 16
copy p "441674076"
click at [153, 384] on button "Geral" at bounding box center [174, 372] width 209 height 43
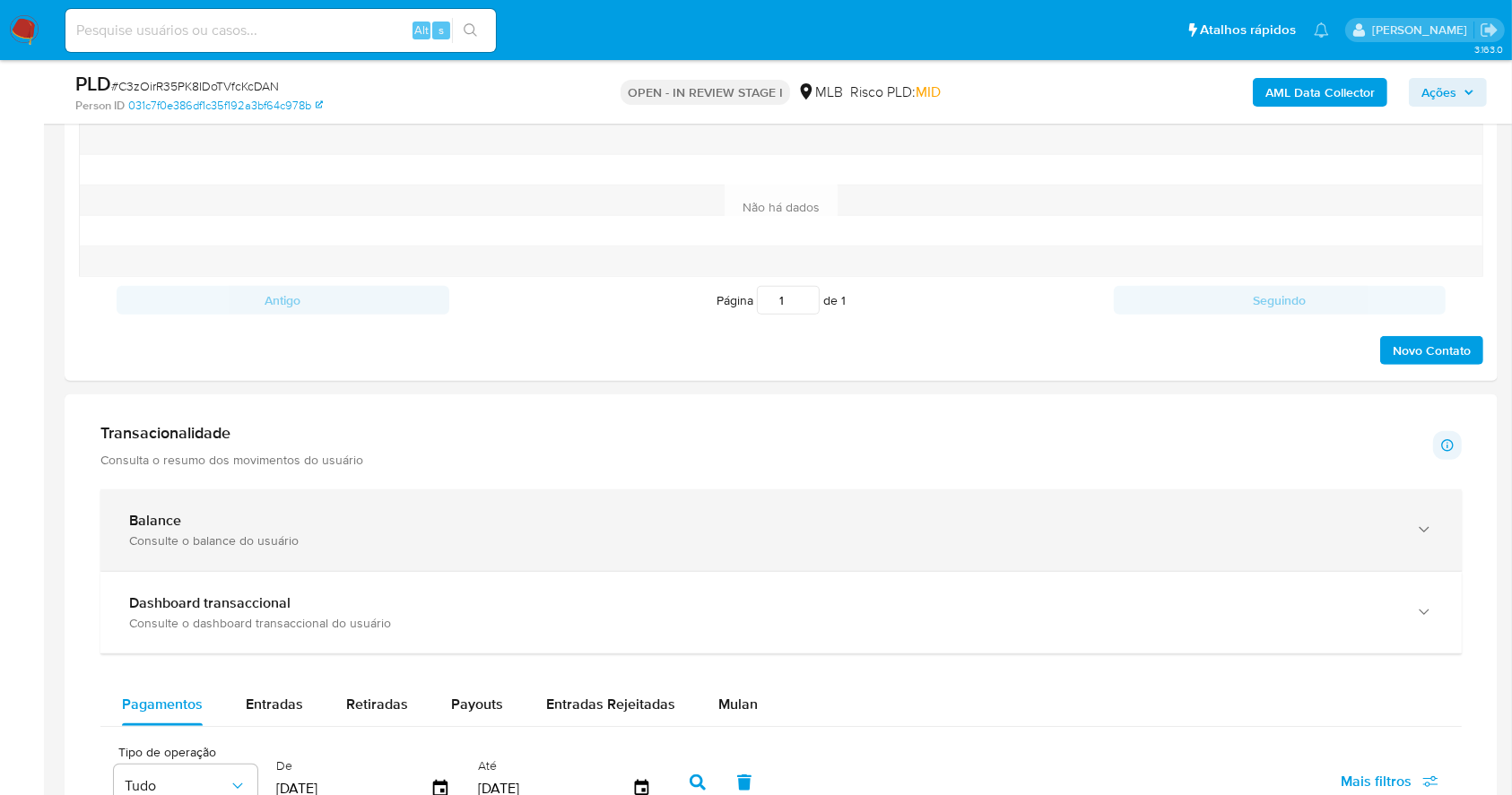
click at [521, 514] on div "Balance" at bounding box center [762, 521] width 1268 height 18
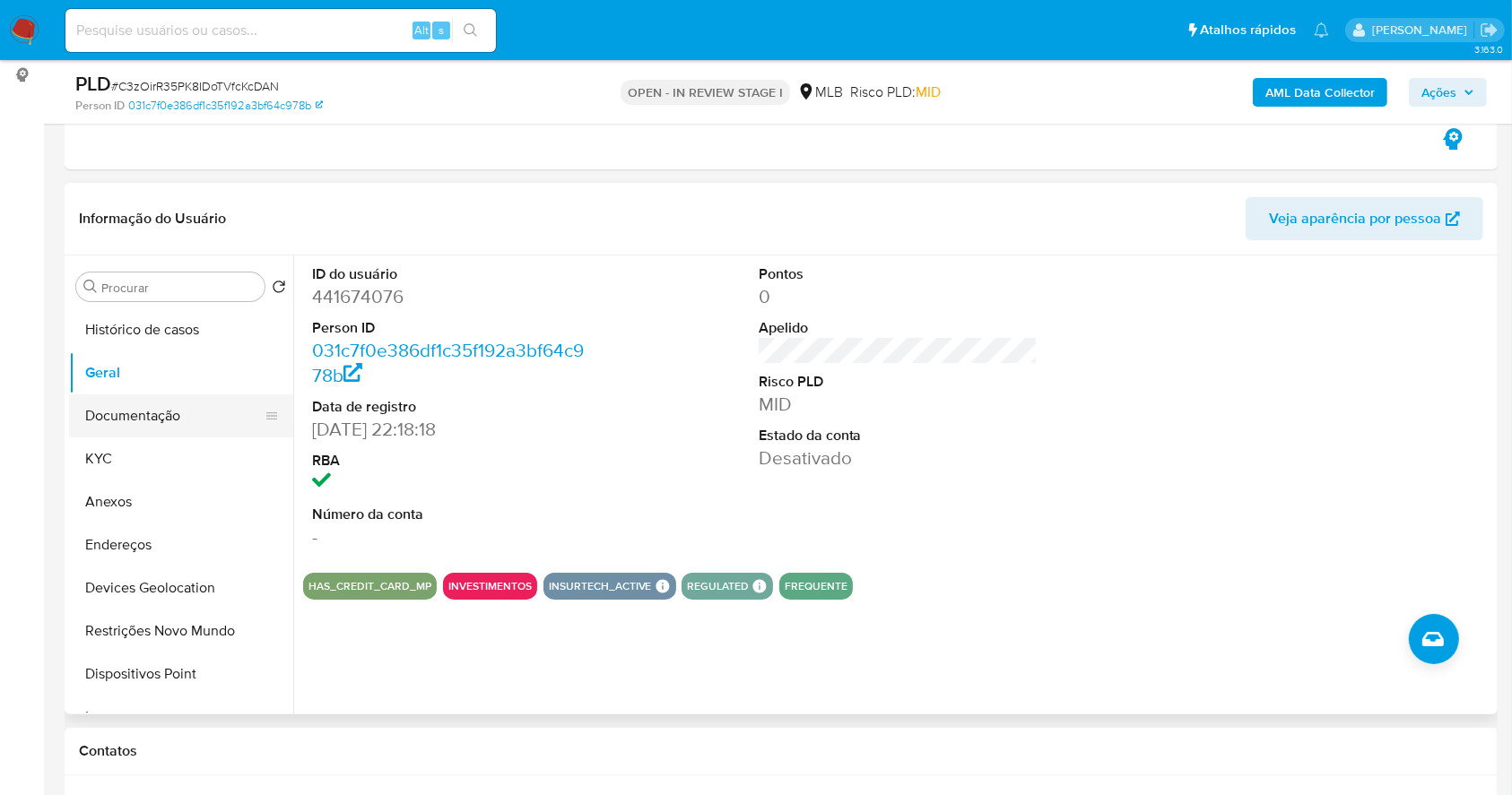
click at [158, 407] on button "Documentação" at bounding box center [174, 415] width 209 height 43
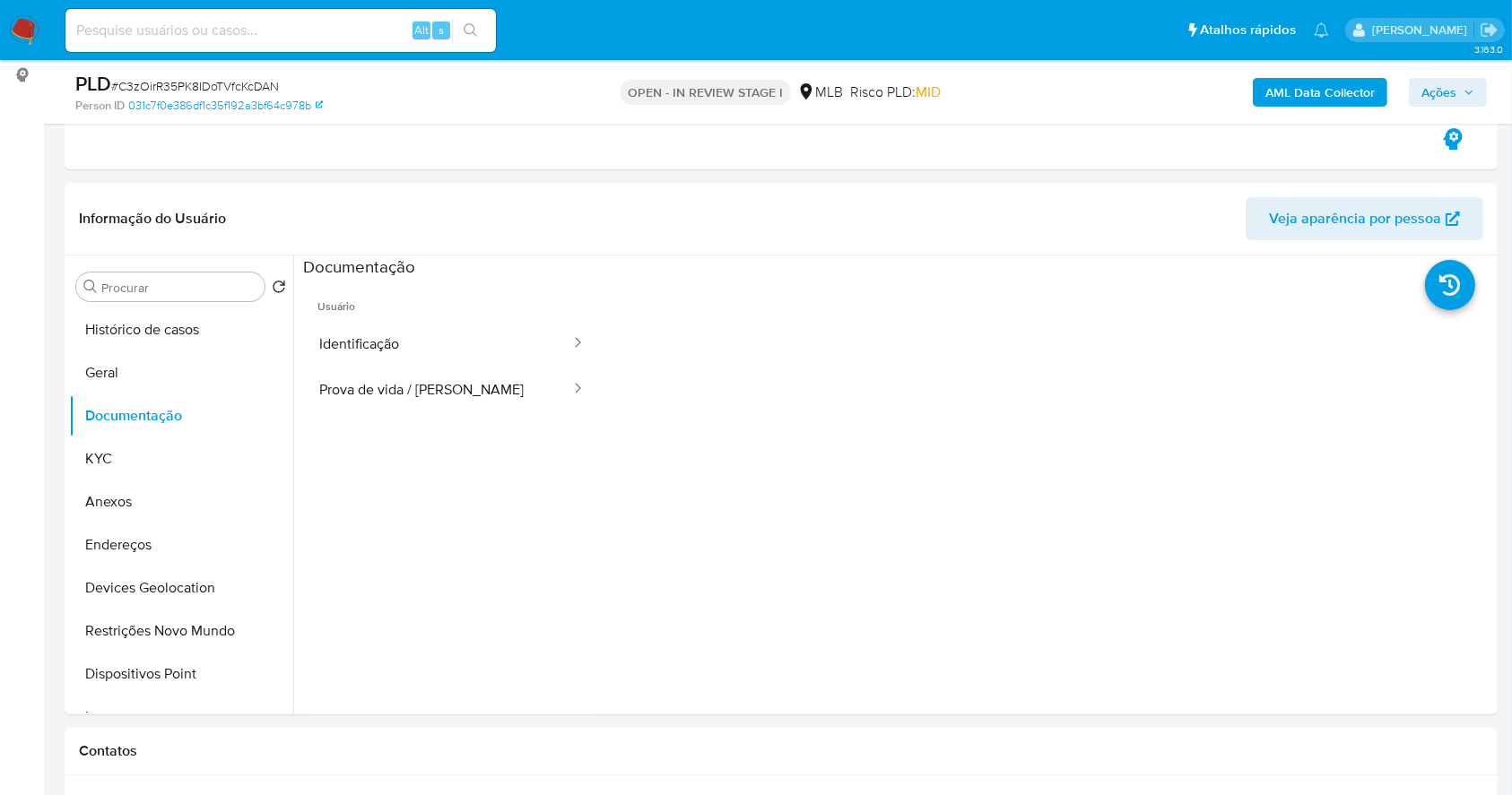
click at [1323, 88] on b "AML Data Collector" at bounding box center [1319, 92] width 109 height 29
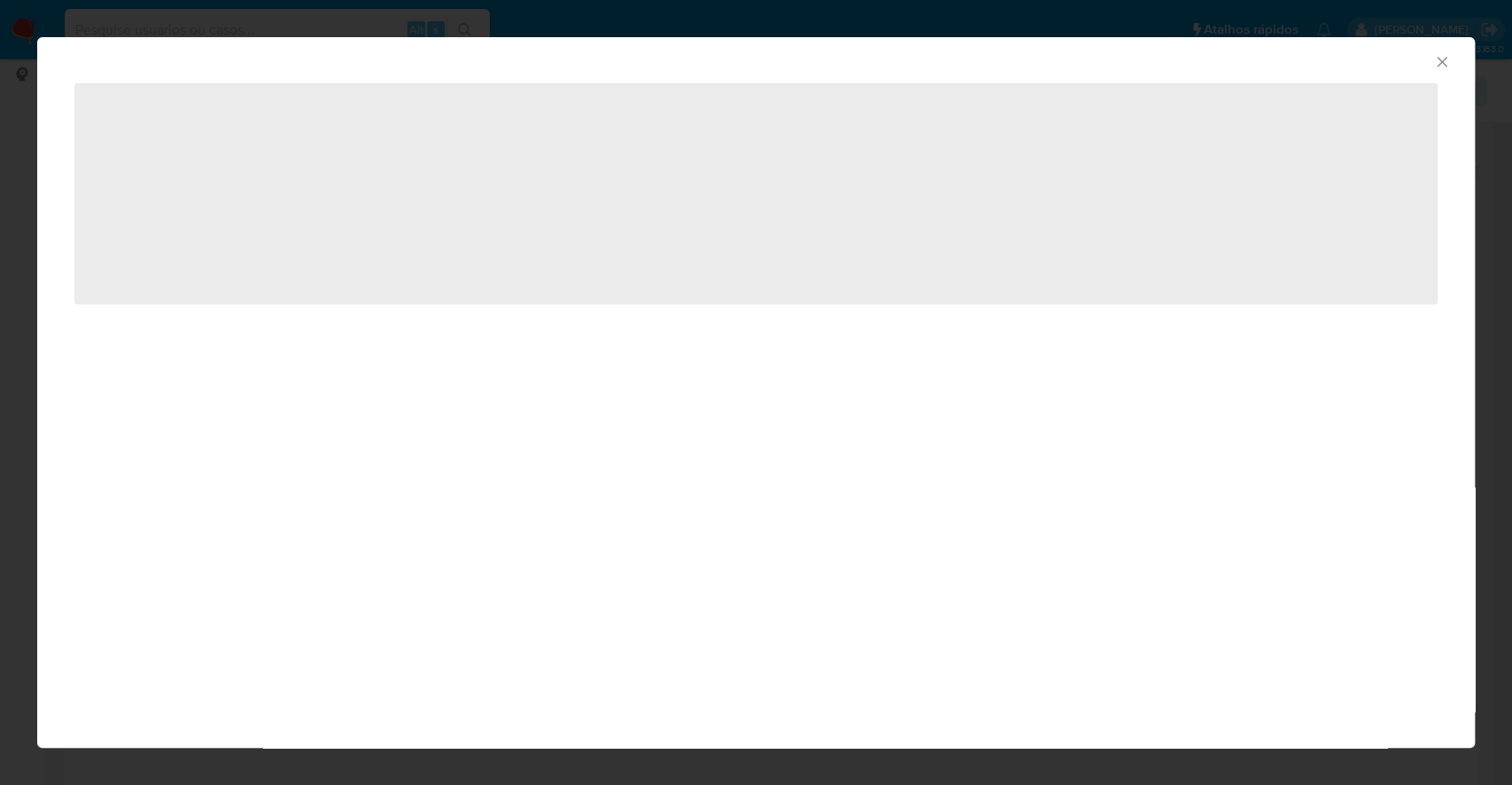
click at [0, 333] on div "AML Data Collector ‌" at bounding box center [756, 392] width 1512 height 785
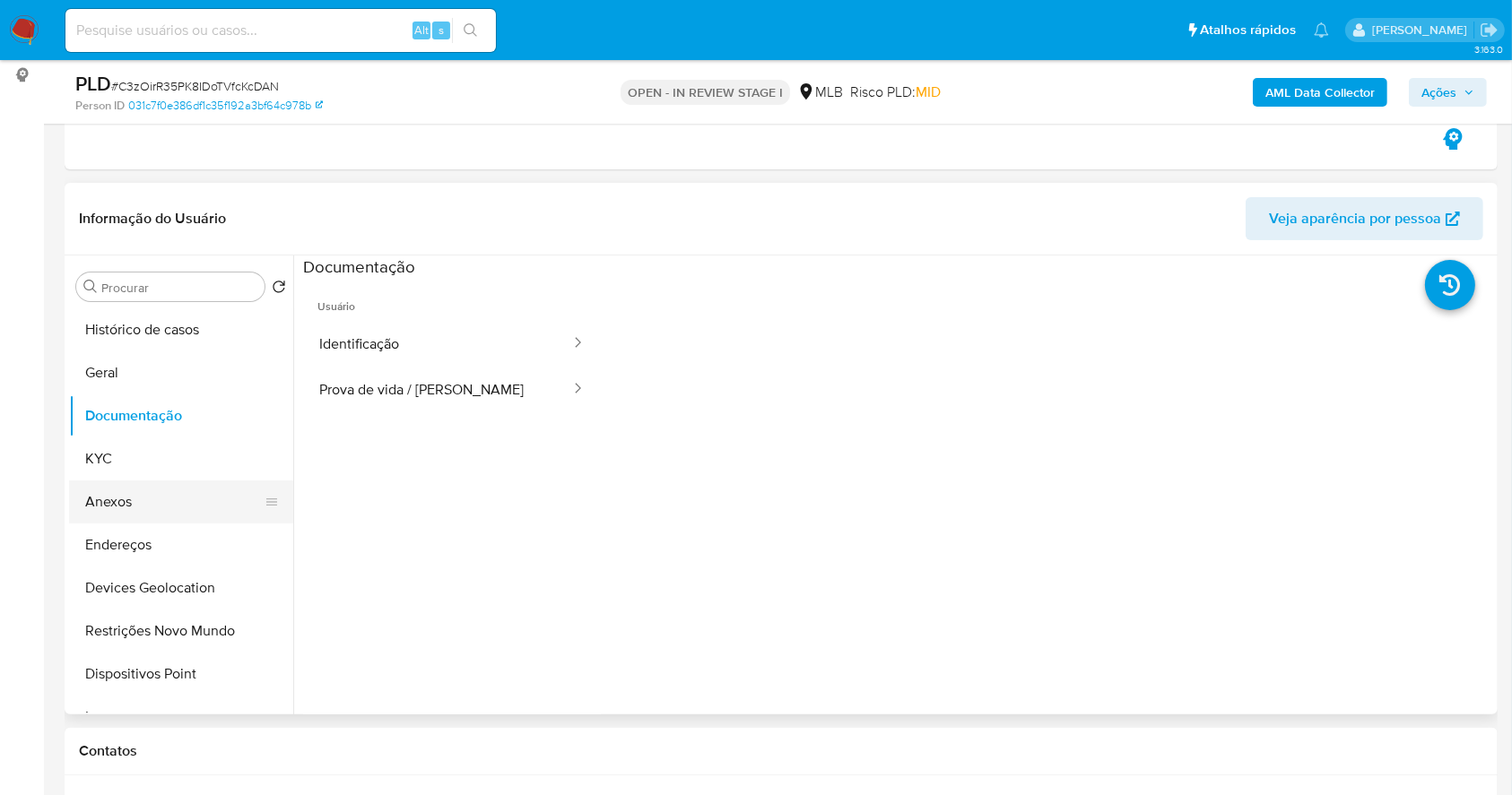
click at [153, 508] on button "Anexos" at bounding box center [174, 501] width 209 height 43
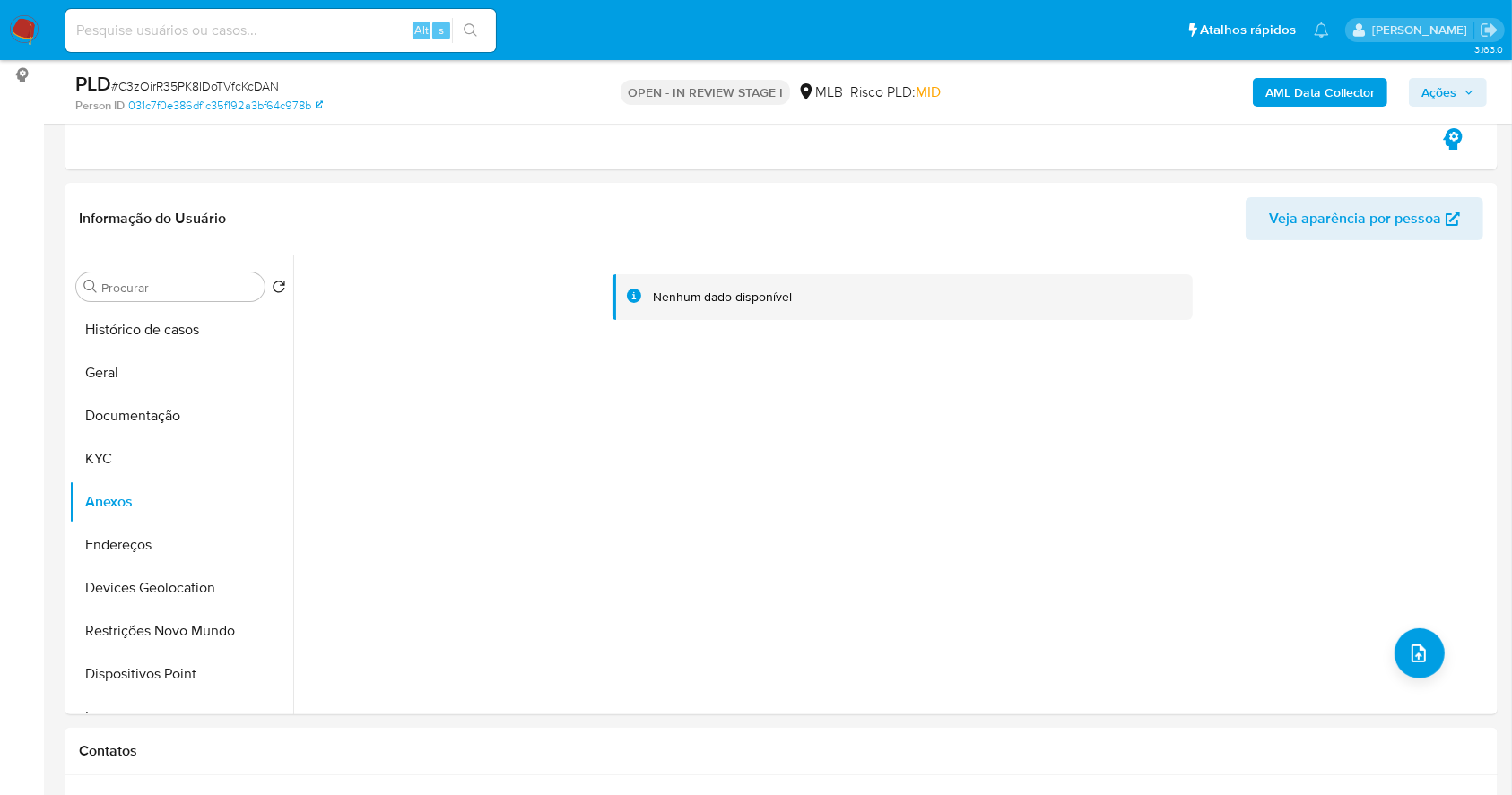
click at [1306, 92] on b "AML Data Collector" at bounding box center [1319, 92] width 109 height 29
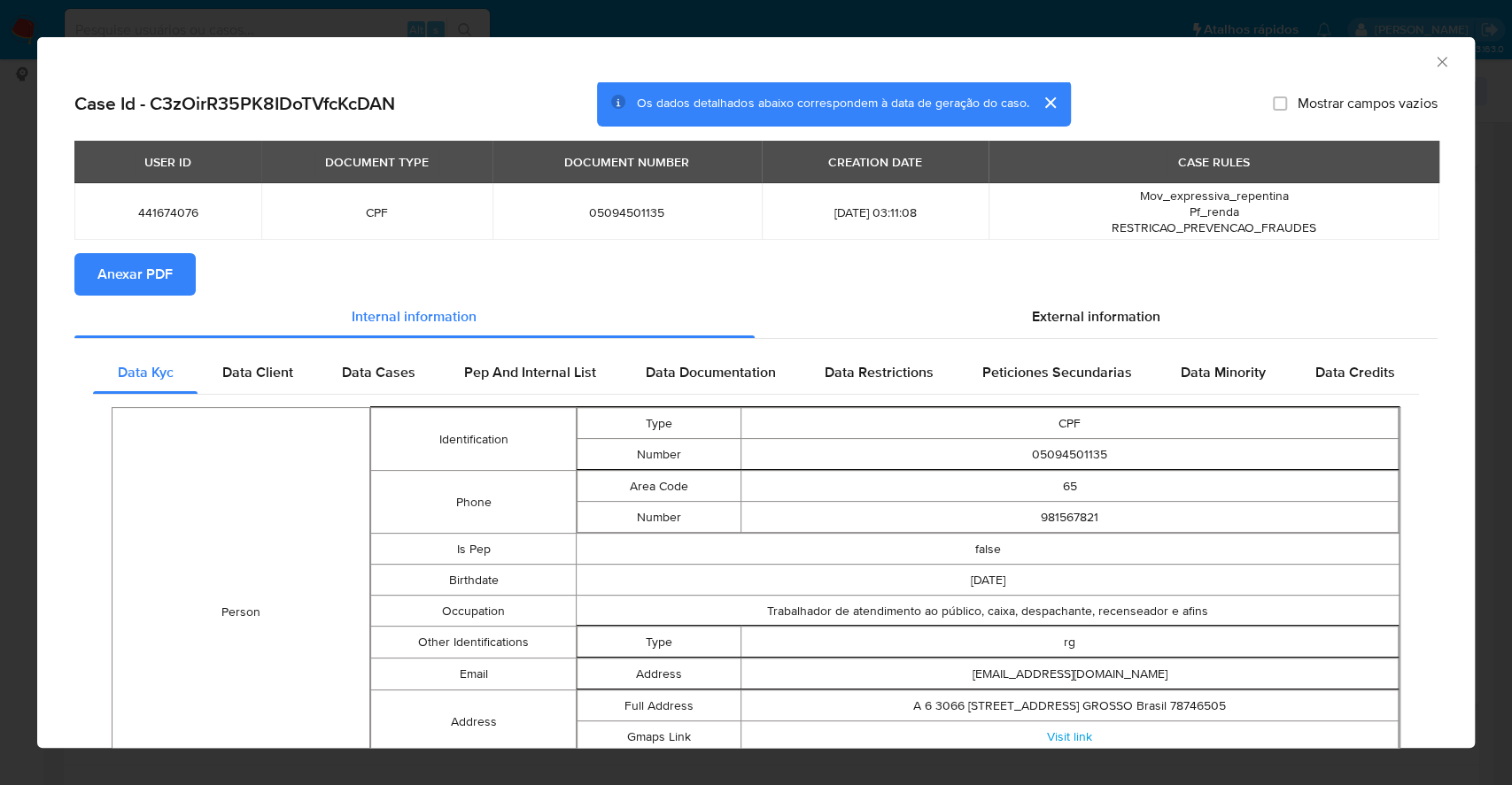
click at [142, 277] on span "Anexar PDF" at bounding box center [134, 274] width 76 height 39
drag, startPoint x: 1420, startPoint y: 65, endPoint x: 737, endPoint y: 294, distance: 720.4
click at [1433, 63] on icon "Fechar a janela" at bounding box center [1441, 62] width 18 height 18
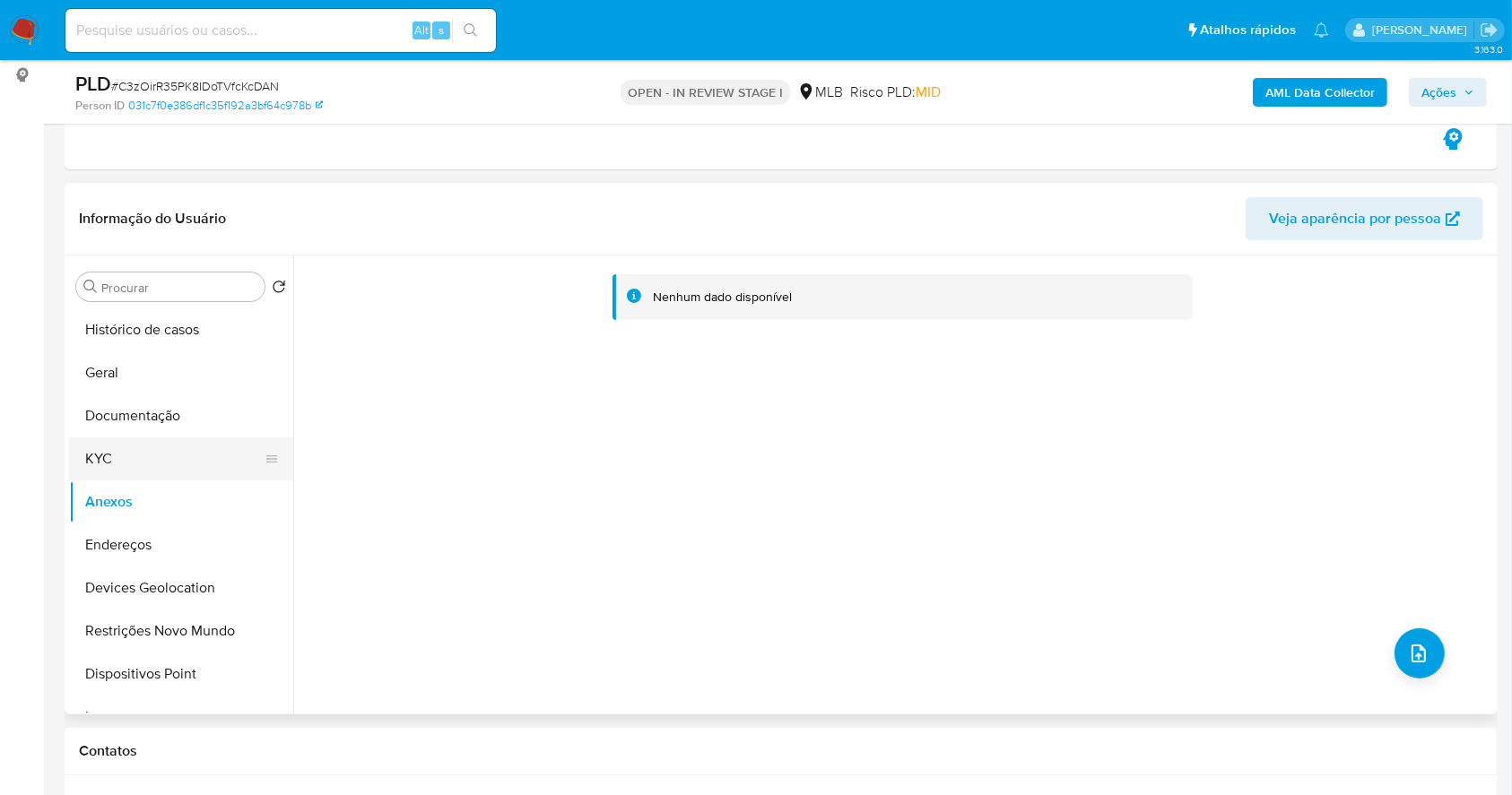
click at [149, 459] on button "KYC" at bounding box center [174, 459] width 209 height 43
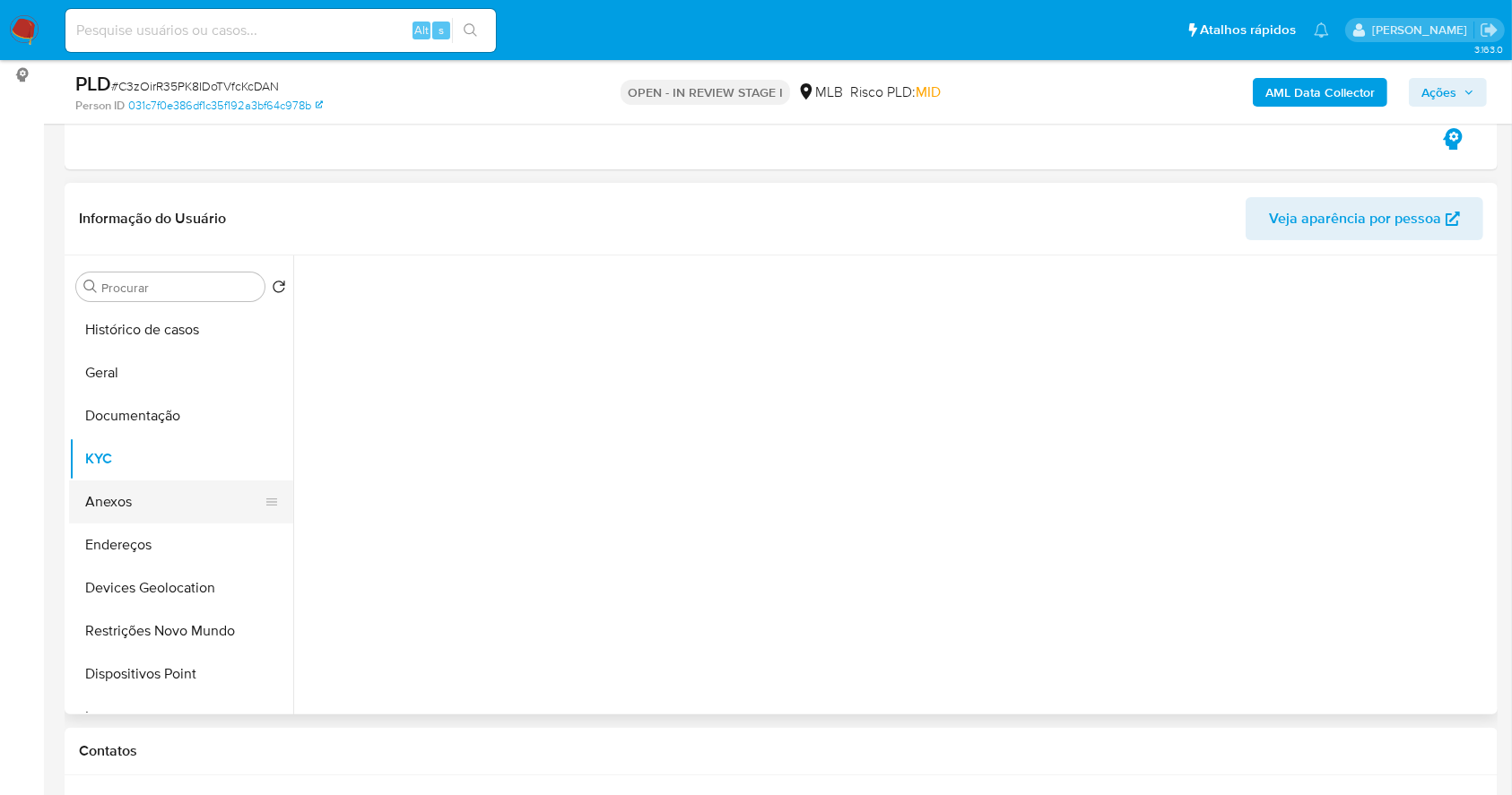
click at [165, 501] on button "Anexos" at bounding box center [174, 501] width 209 height 43
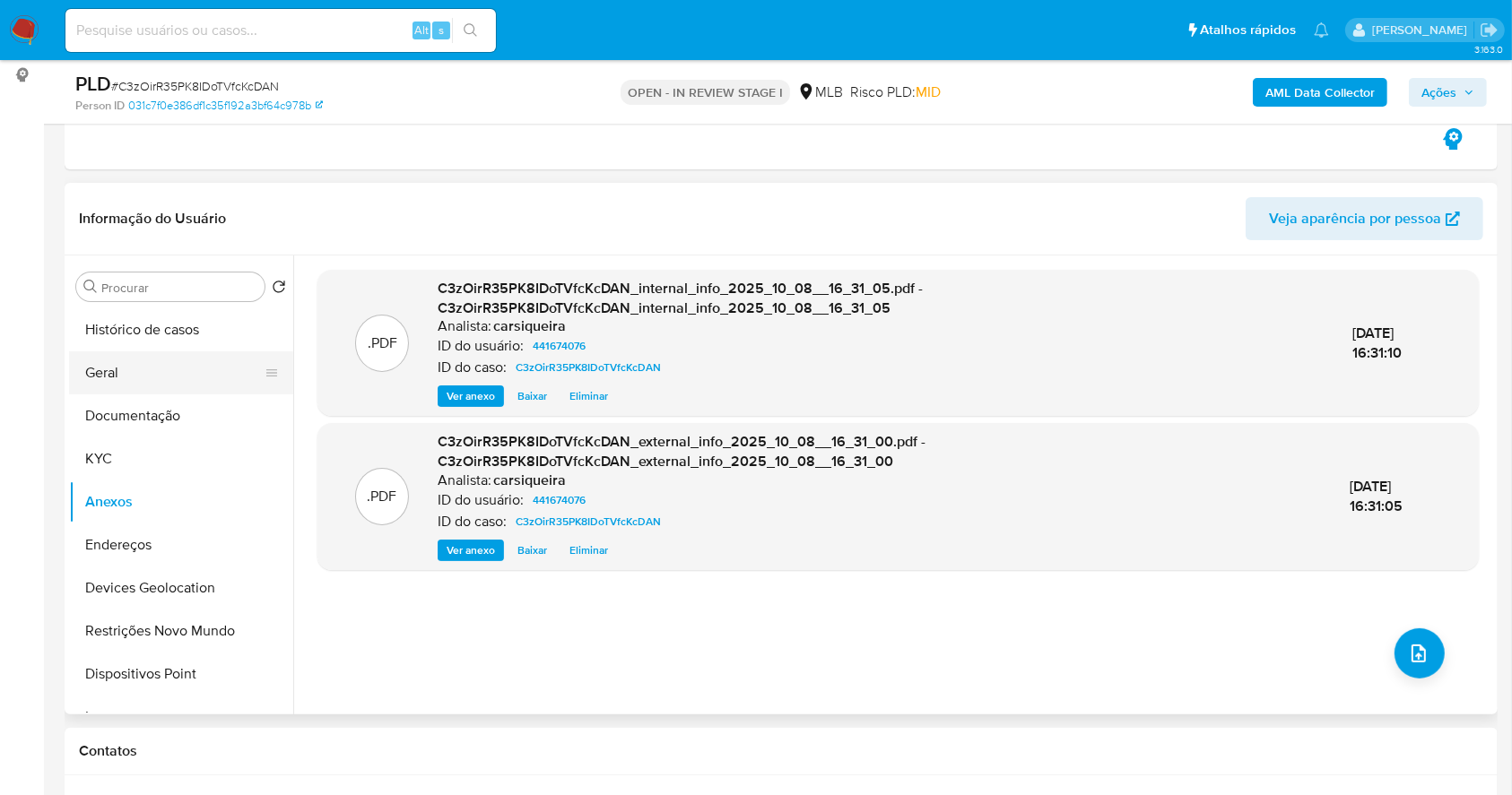
click at [148, 369] on button "Geral" at bounding box center [174, 372] width 209 height 43
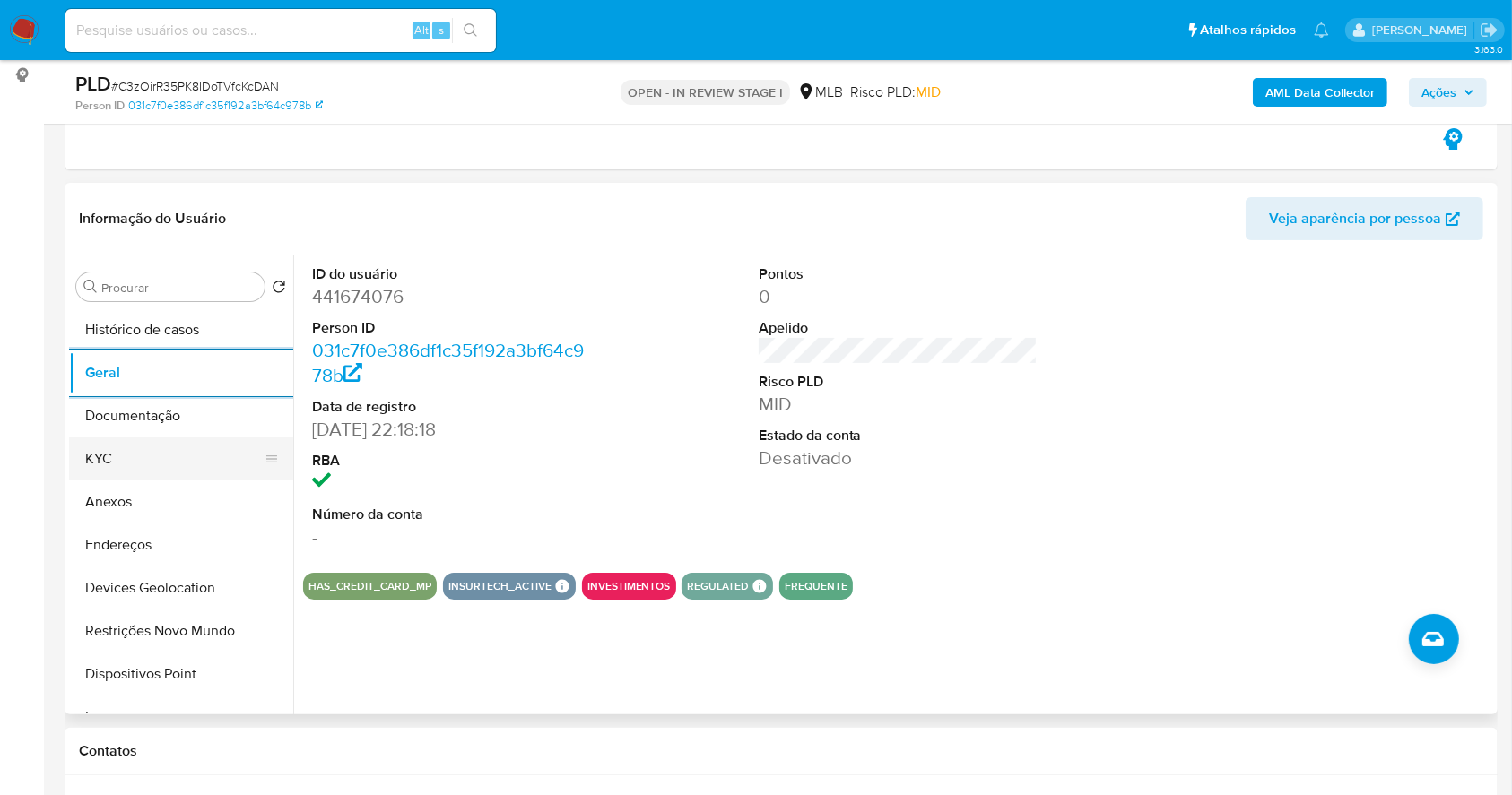
drag, startPoint x: 182, startPoint y: 467, endPoint x: 202, endPoint y: 456, distance: 22.8
click at [181, 467] on button "KYC" at bounding box center [174, 459] width 209 height 43
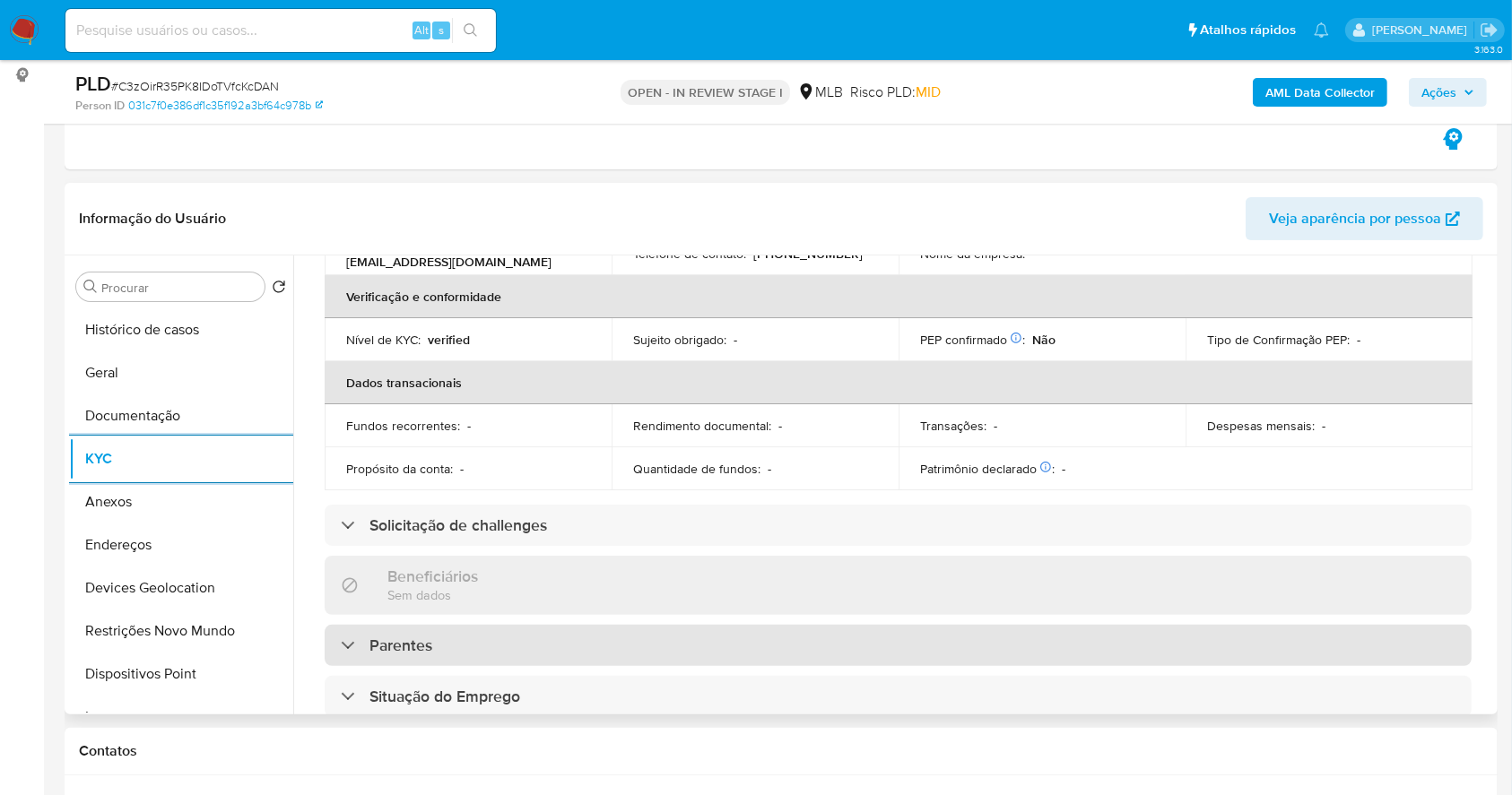
scroll to position [767, 0]
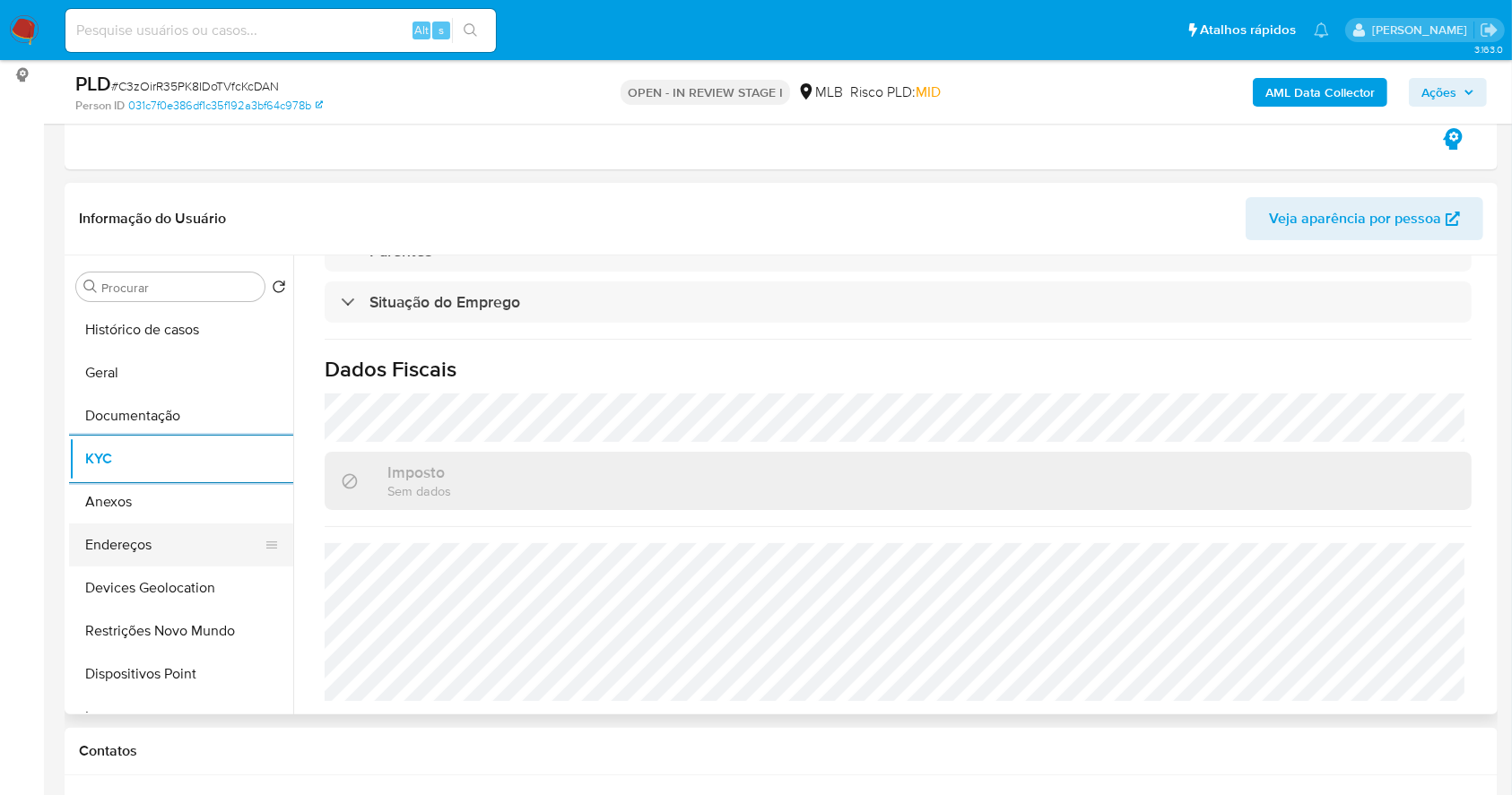
click at [116, 543] on button "Endereços" at bounding box center [174, 544] width 209 height 43
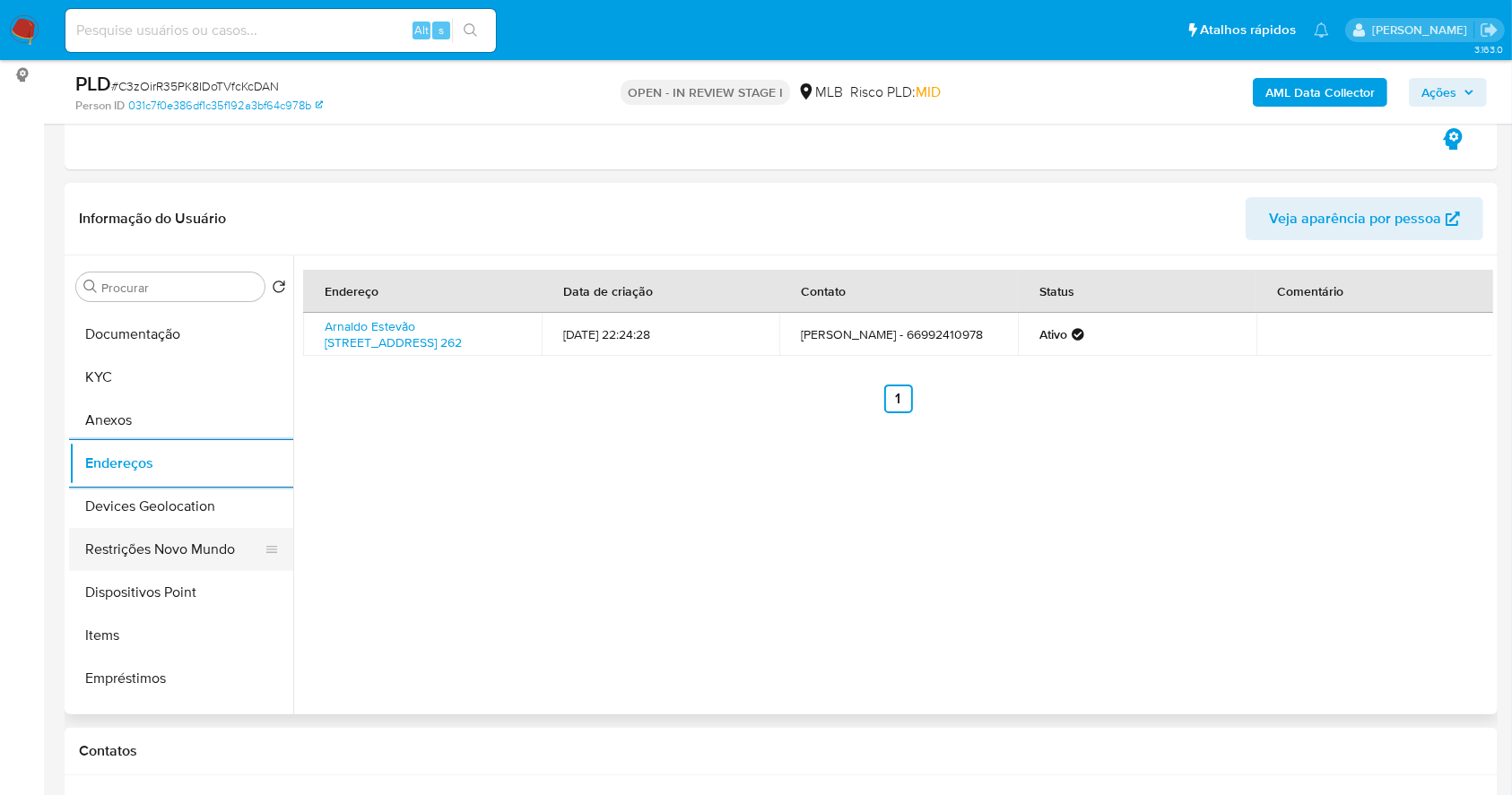
scroll to position [119, 0]
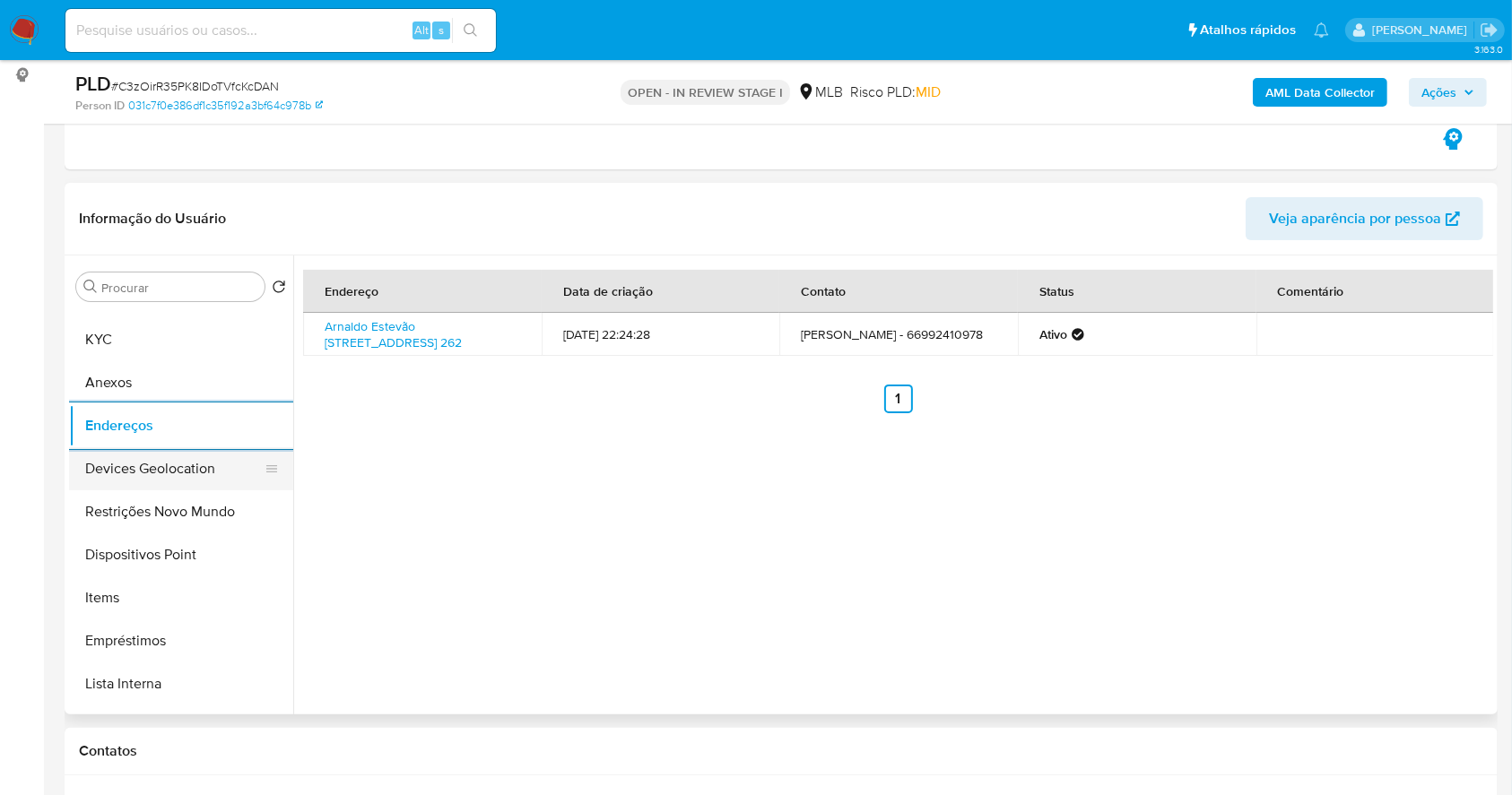
drag, startPoint x: 201, startPoint y: 477, endPoint x: 833, endPoint y: 382, distance: 639.1
click at [201, 476] on button "Devices Geolocation" at bounding box center [182, 468] width 224 height 43
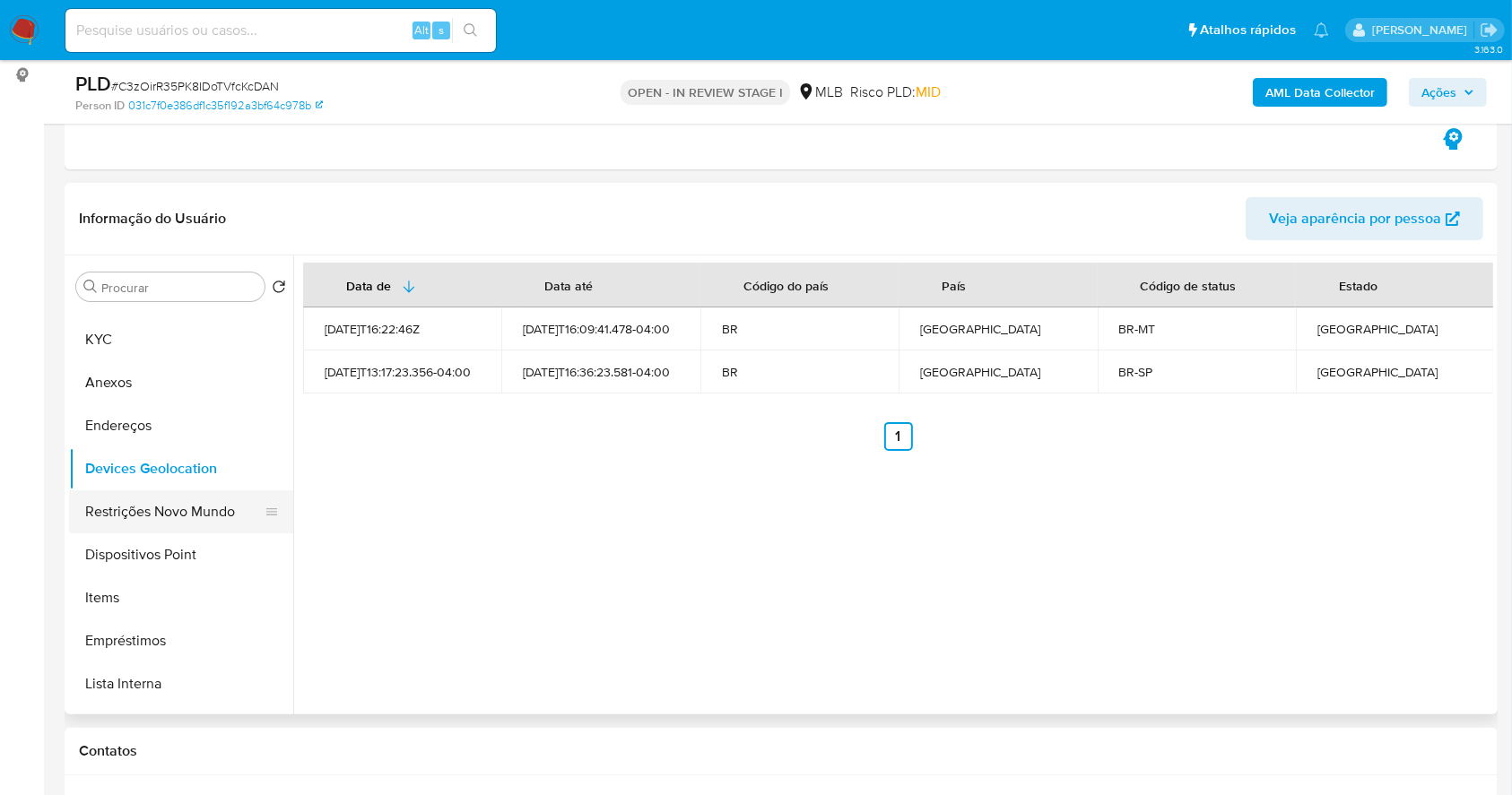
click at [181, 498] on button "Restrições Novo Mundo" at bounding box center [174, 511] width 209 height 43
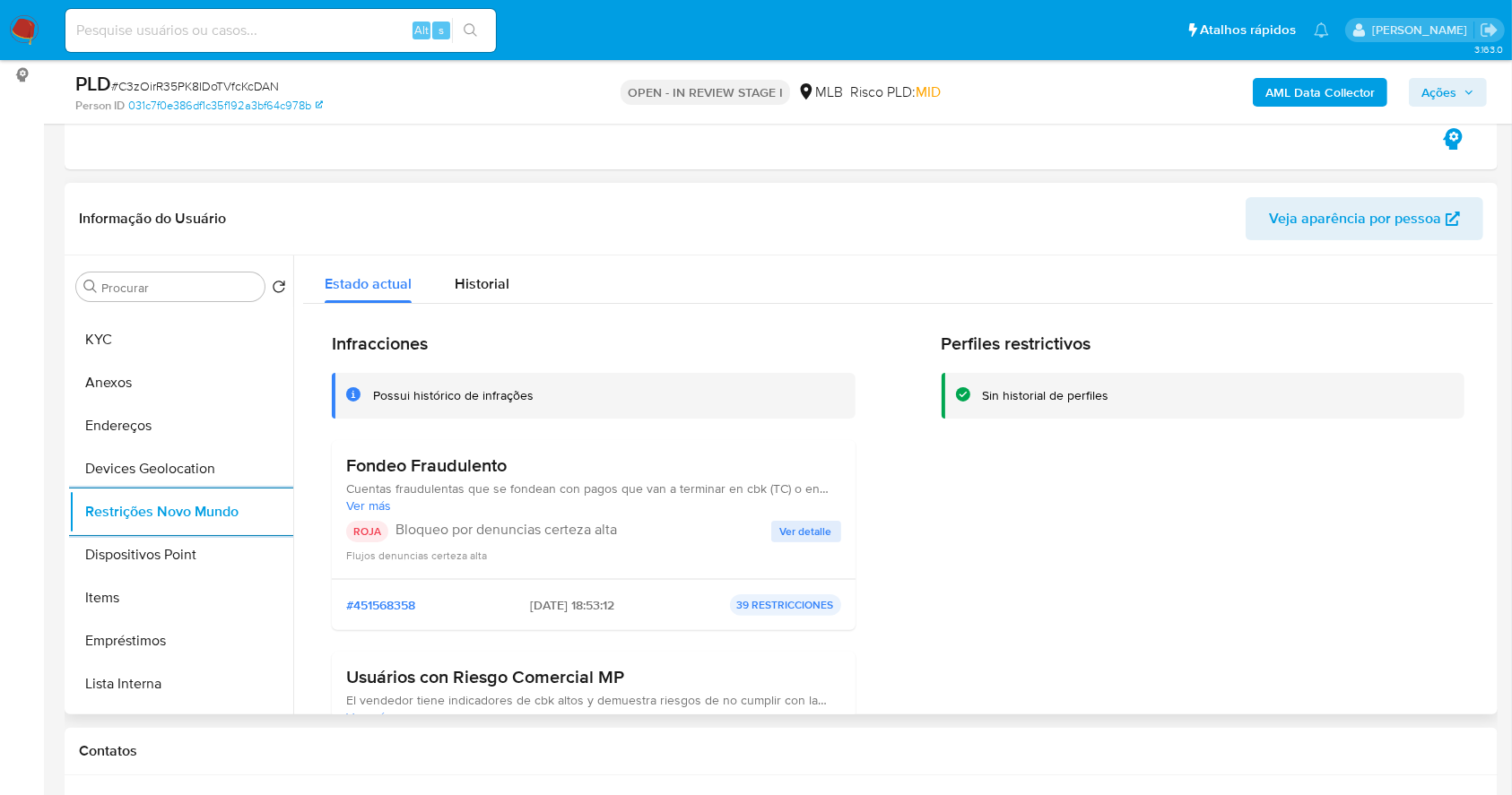
click at [818, 536] on span "Ver detalle" at bounding box center [806, 532] width 52 height 18
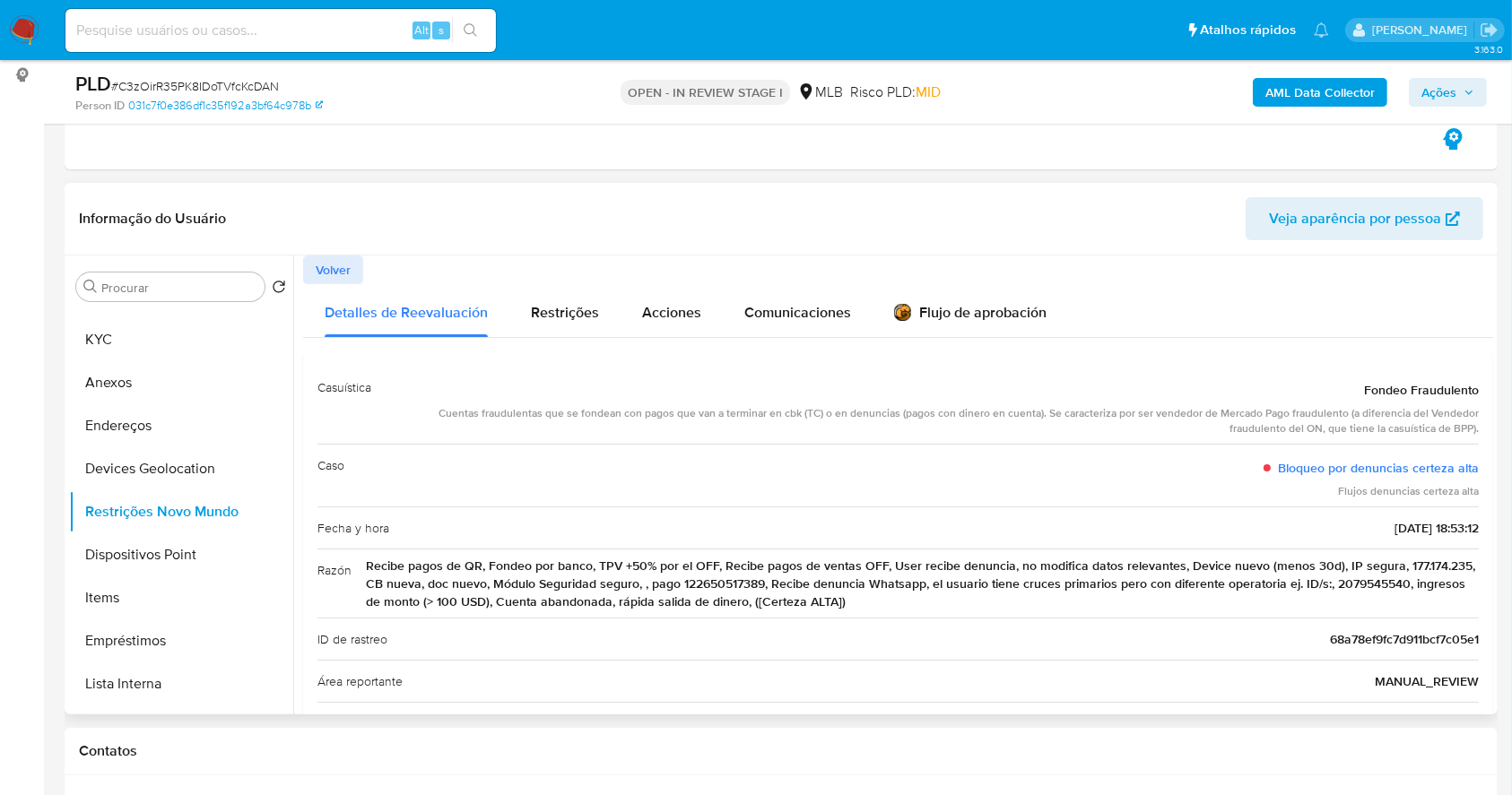
drag, startPoint x: 440, startPoint y: 420, endPoint x: 1447, endPoint y: 434, distance: 1007.1
click at [1447, 434] on div "Cuentas fraudulentas que se fondean con pagos que van a terminar en cbk (TC) o …" at bounding box center [931, 421] width 1093 height 31
click at [444, 572] on span "Recibe pagos de QR, Fondeo por banco, TPV +50% por el OFF, Recibe pagos de vent…" at bounding box center [921, 584] width 1113 height 54
drag, startPoint x: 394, startPoint y: 560, endPoint x: 1324, endPoint y: 593, distance: 930.6
click at [1324, 593] on span "Recibe pagos de QR, Fondeo por banco, TPV +50% por el OFF, Recibe pagos de vent…" at bounding box center [921, 584] width 1113 height 54
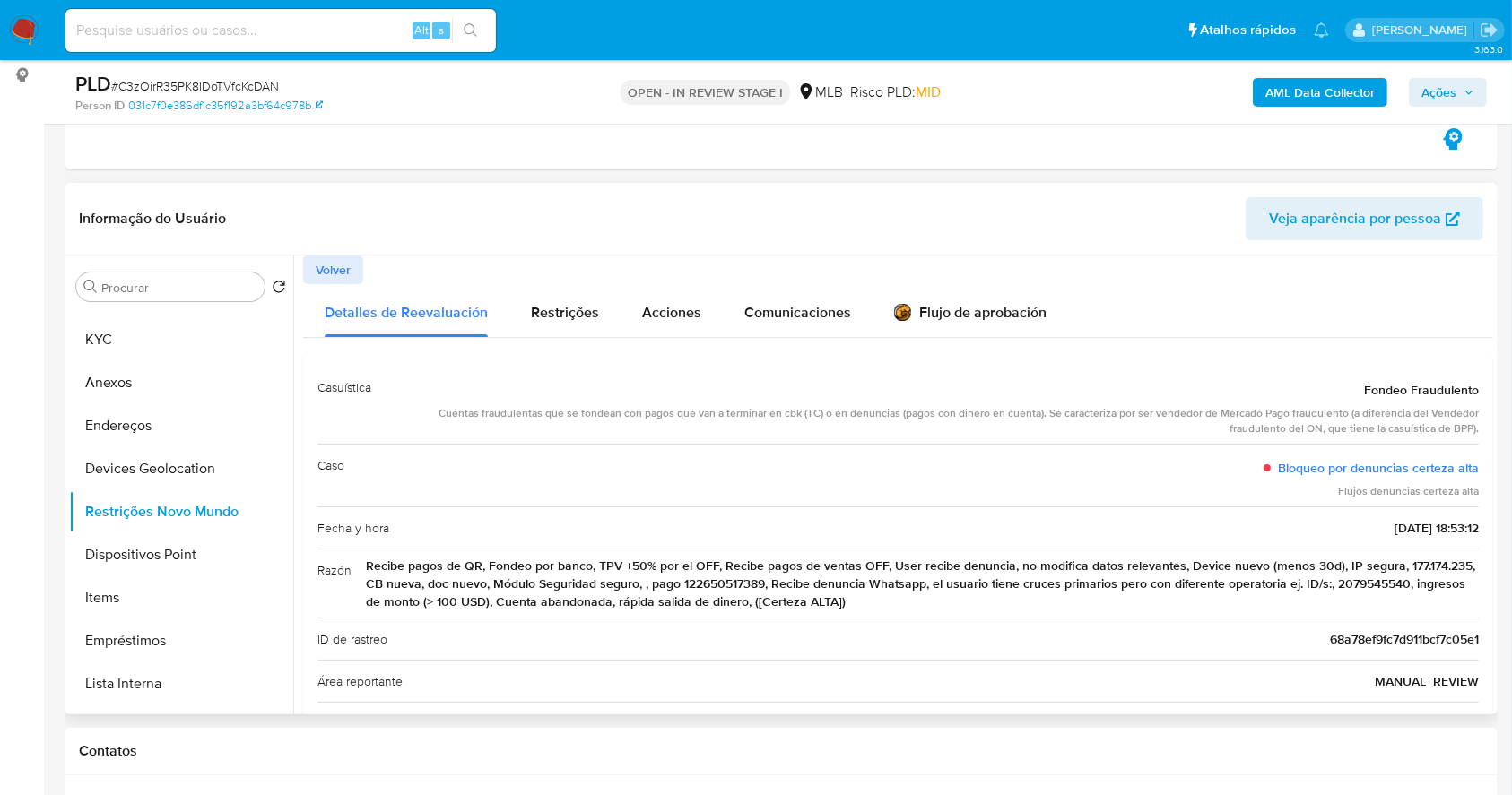
click at [594, 595] on span "Recibe pagos de QR, Fondeo por banco, TPV +50% por el OFF, Recibe pagos de vent…" at bounding box center [921, 584] width 1113 height 54
click at [175, 539] on button "Dispositivos Point" at bounding box center [174, 554] width 209 height 43
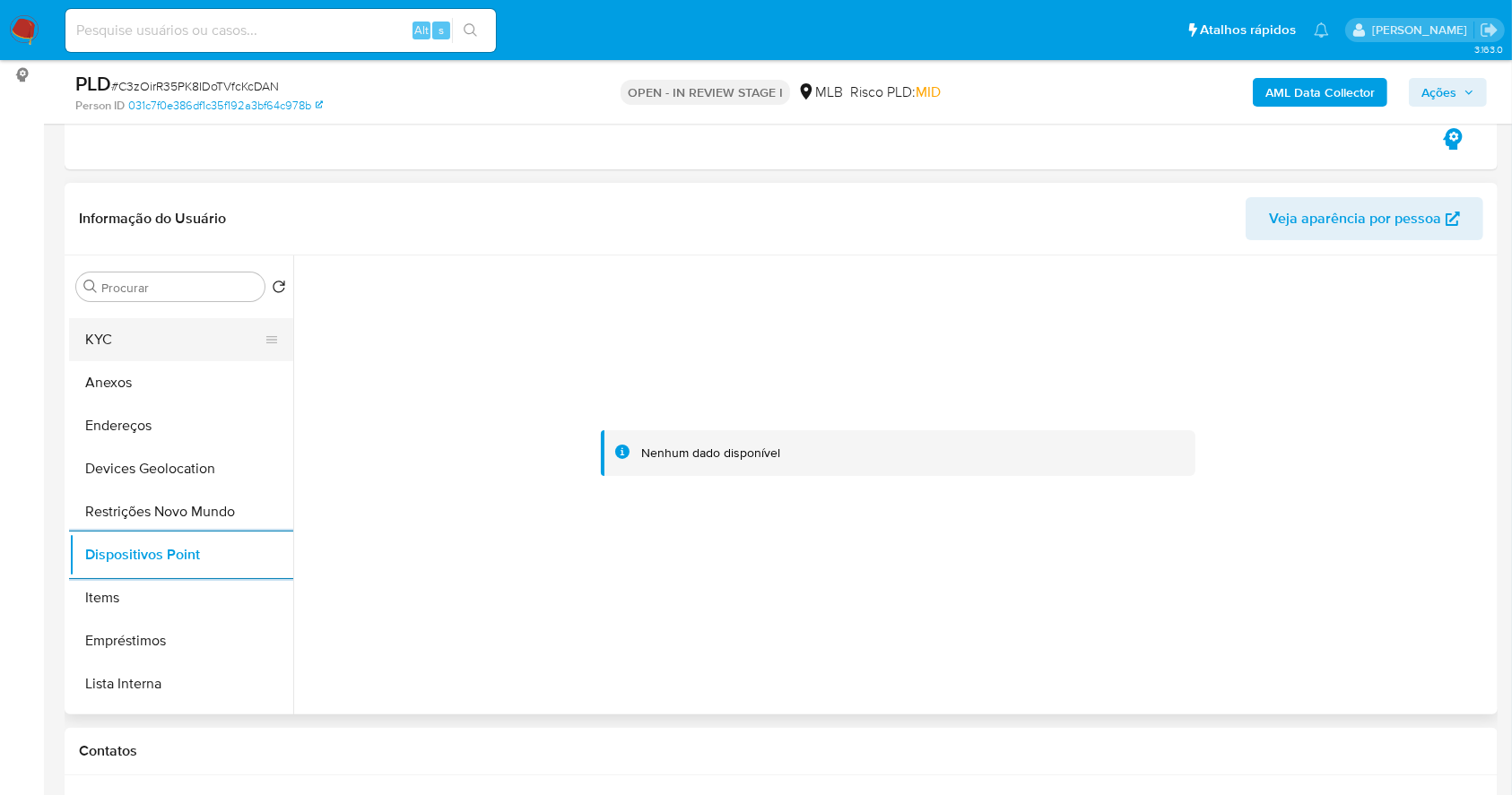
click at [82, 340] on button "KYC" at bounding box center [174, 339] width 209 height 43
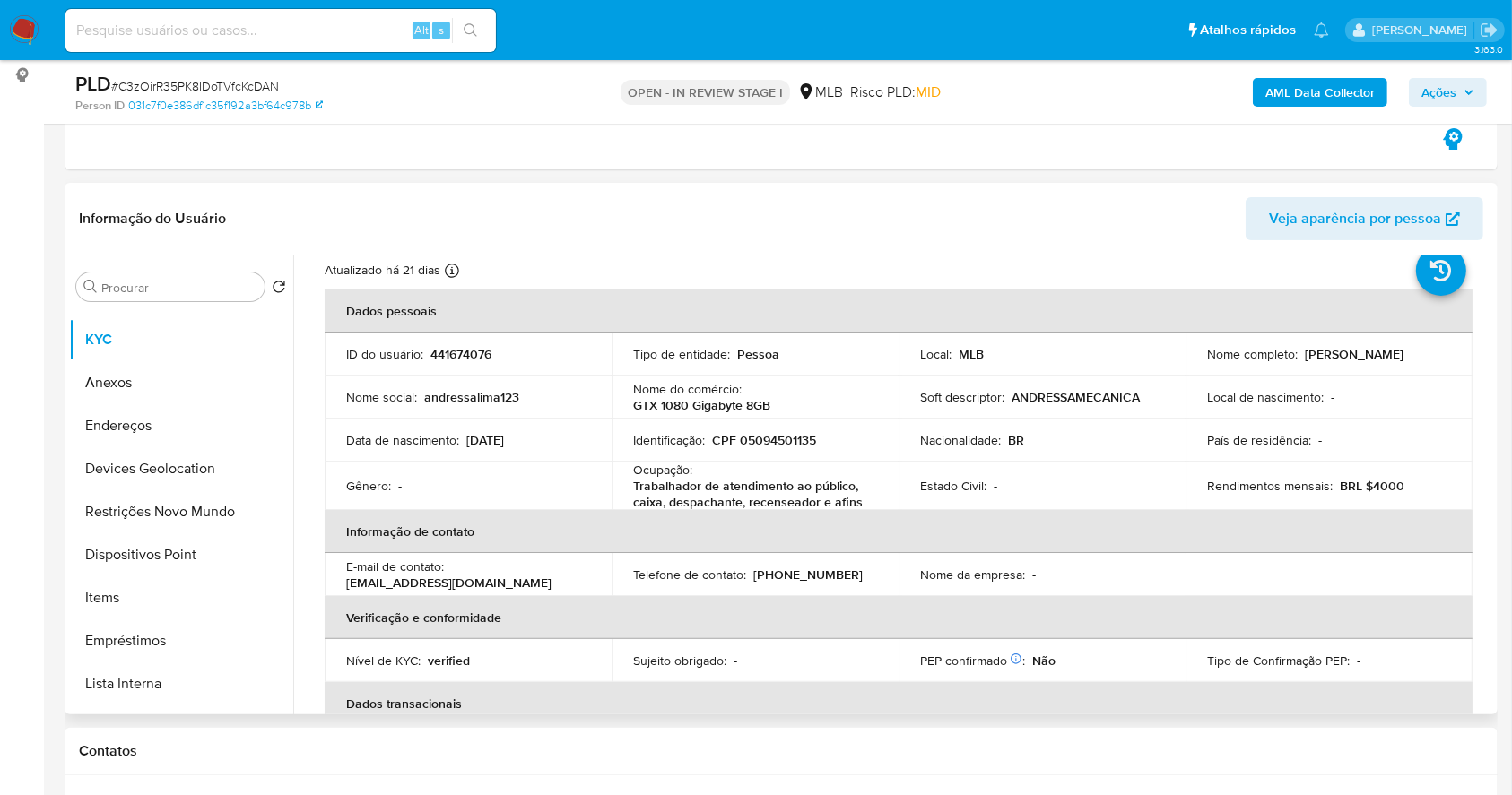
scroll to position [60, 0]
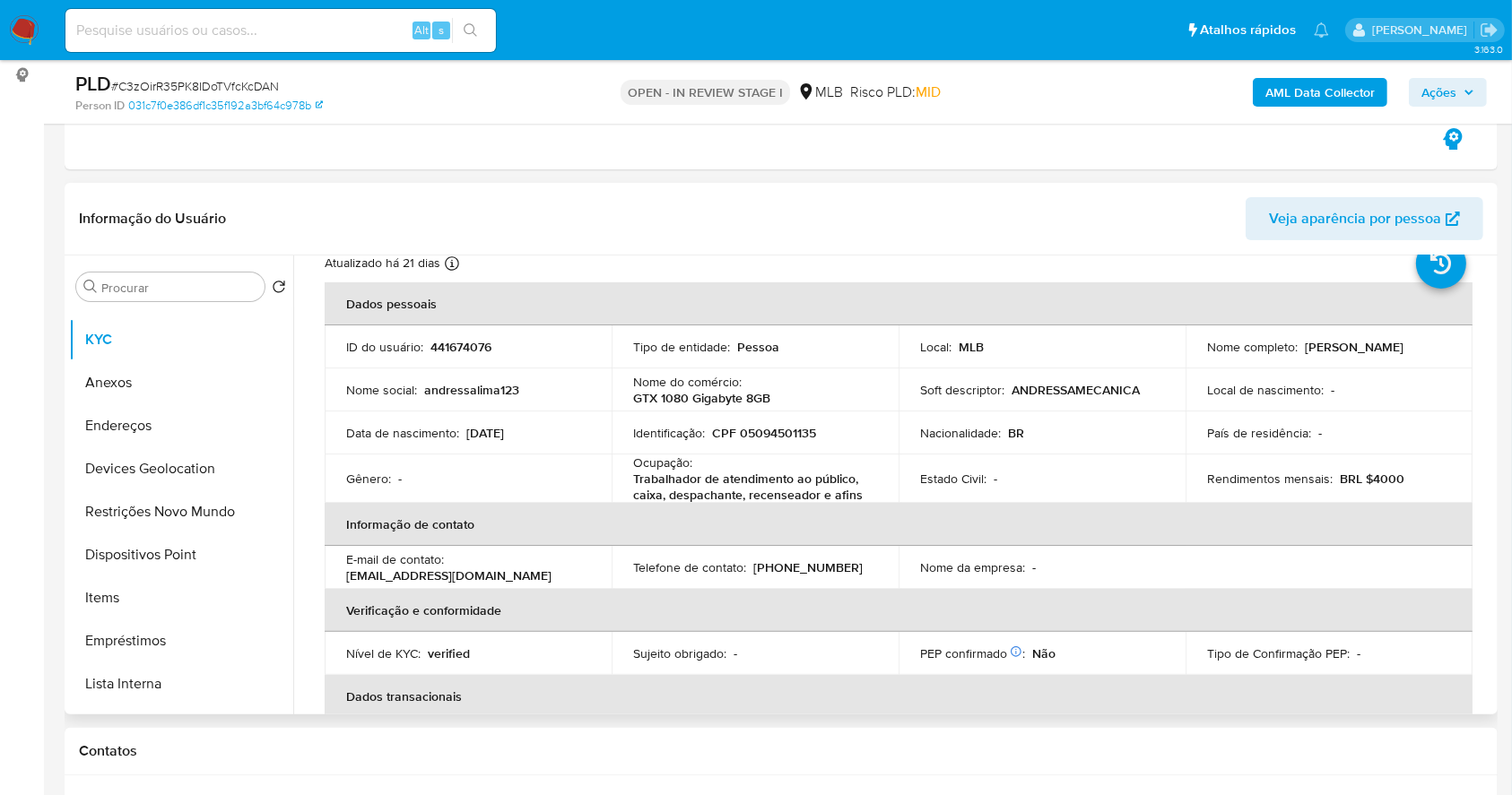
click at [773, 435] on p "CPF 05094501135" at bounding box center [763, 433] width 104 height 16
copy p "05094501135"
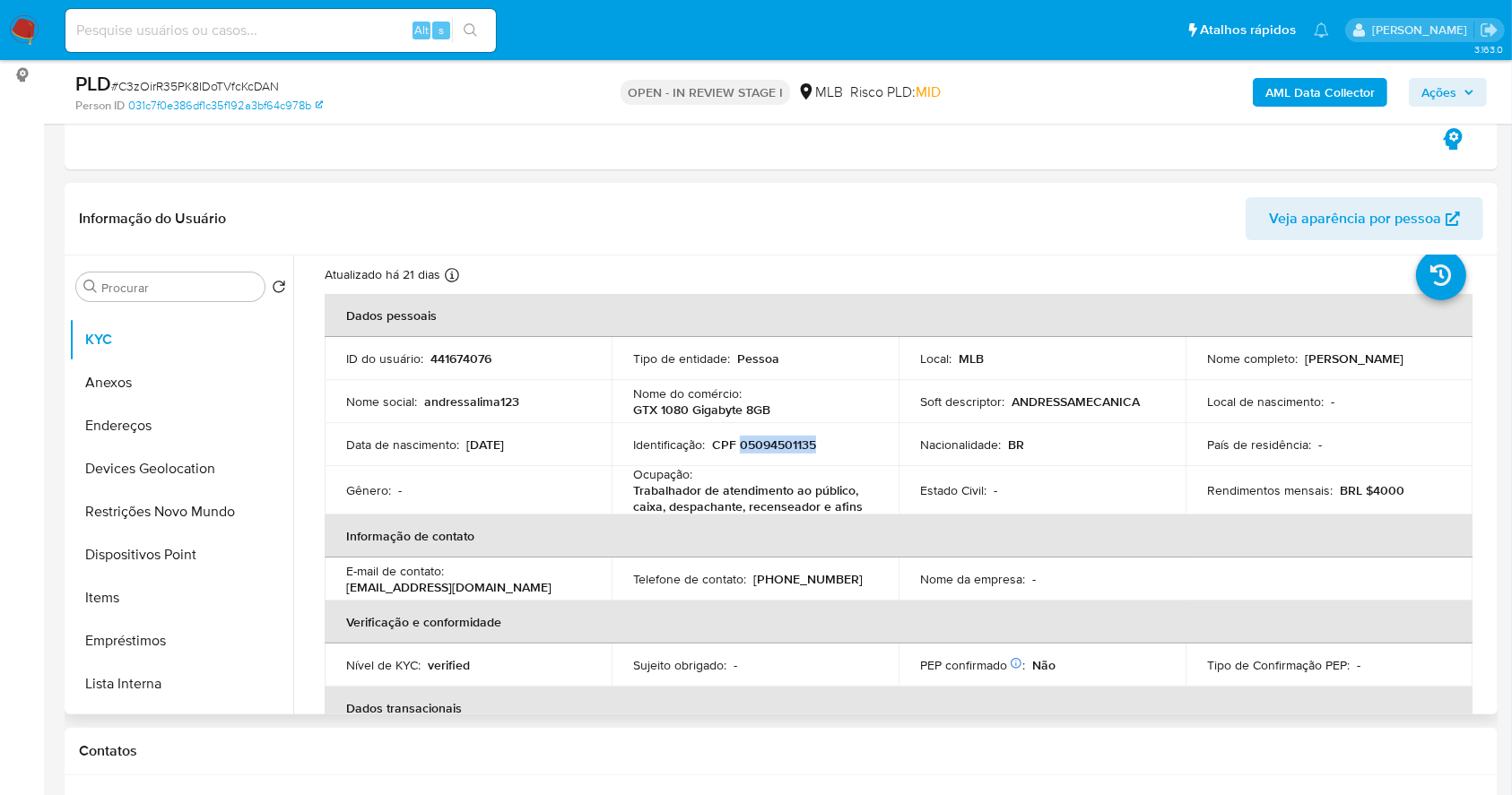
scroll to position [0, 0]
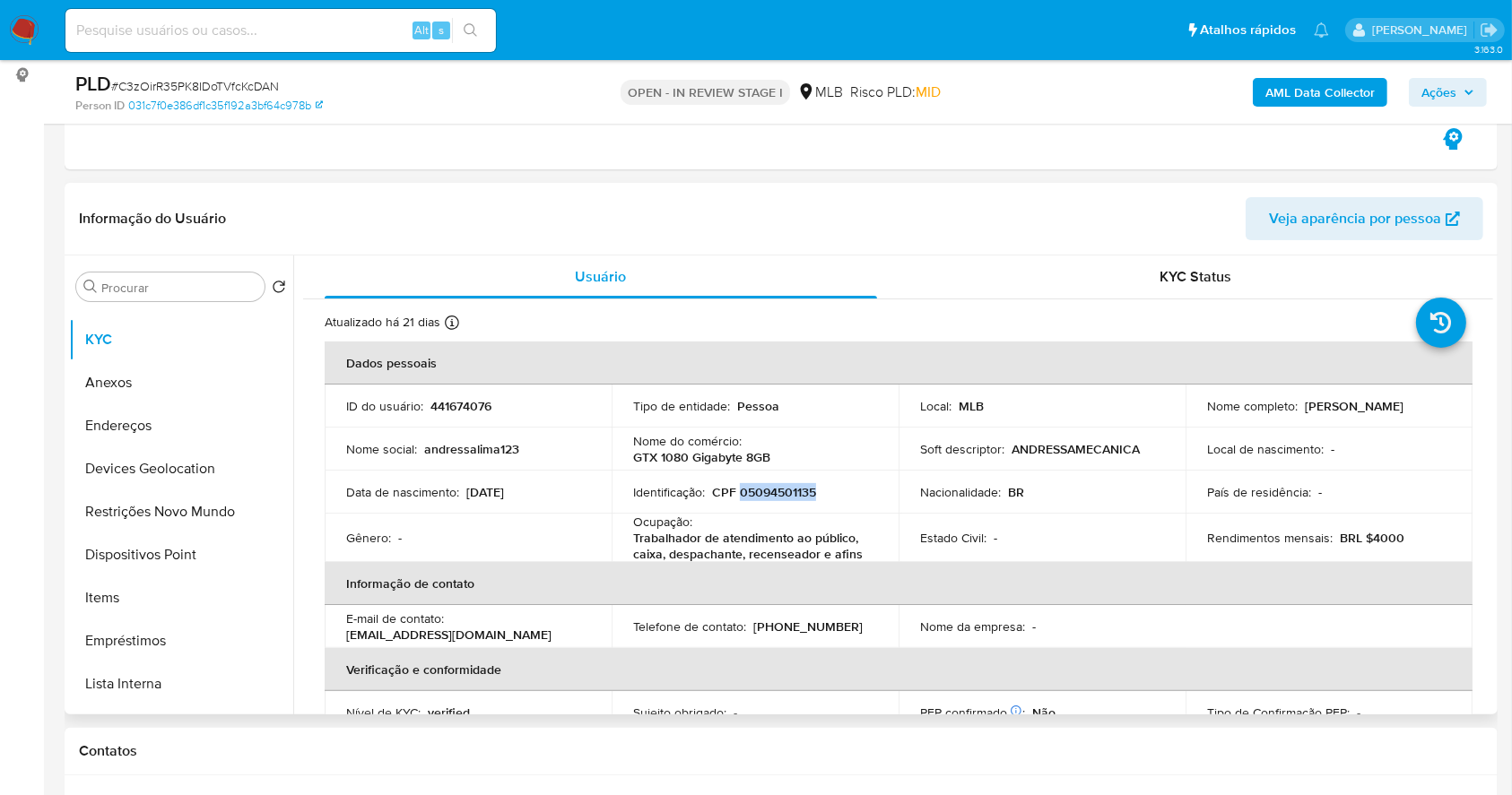
click at [787, 488] on p "CPF 05094501135" at bounding box center [763, 492] width 104 height 16
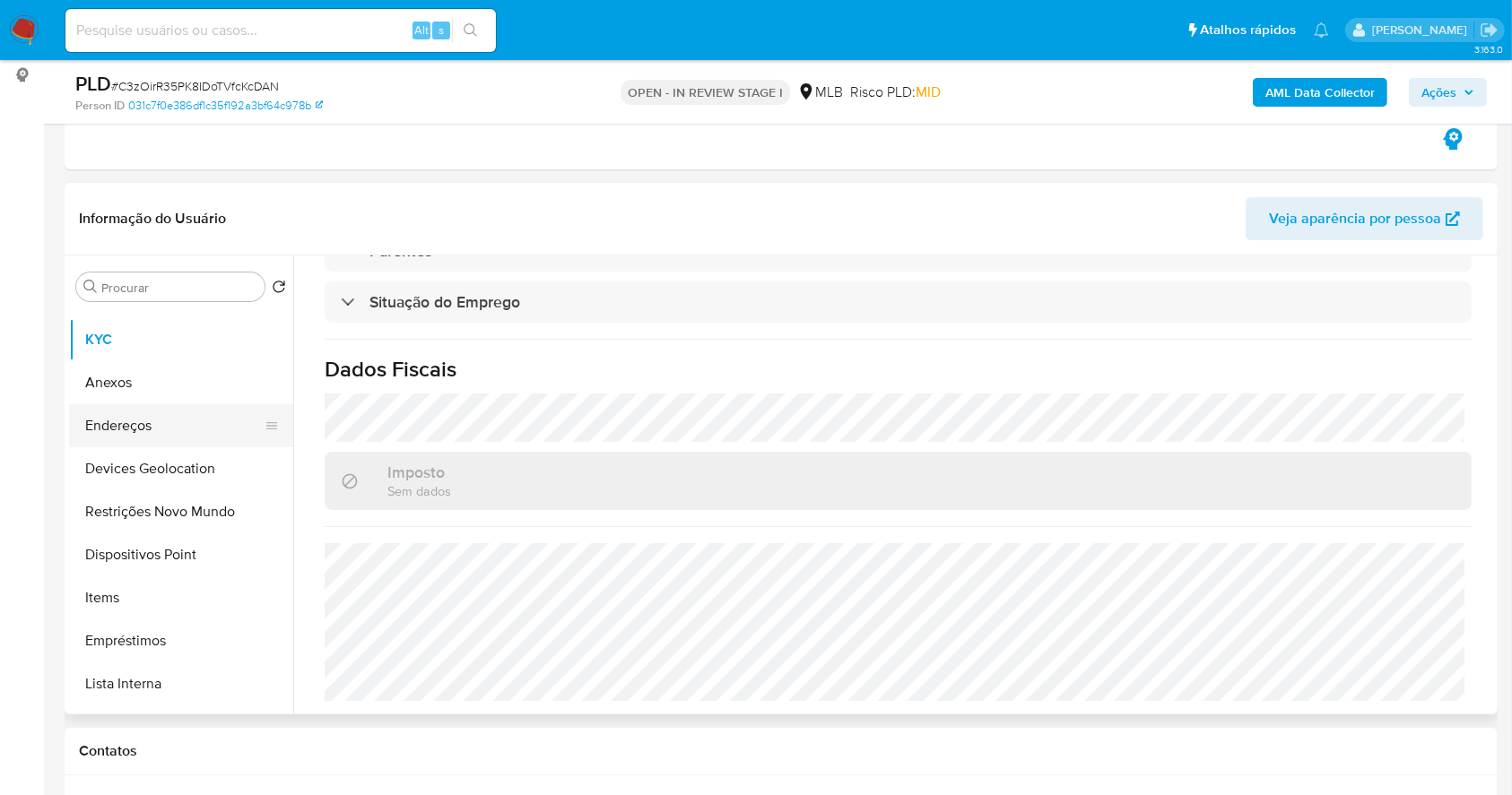
click at [136, 430] on button "Endereços" at bounding box center [174, 425] width 209 height 43
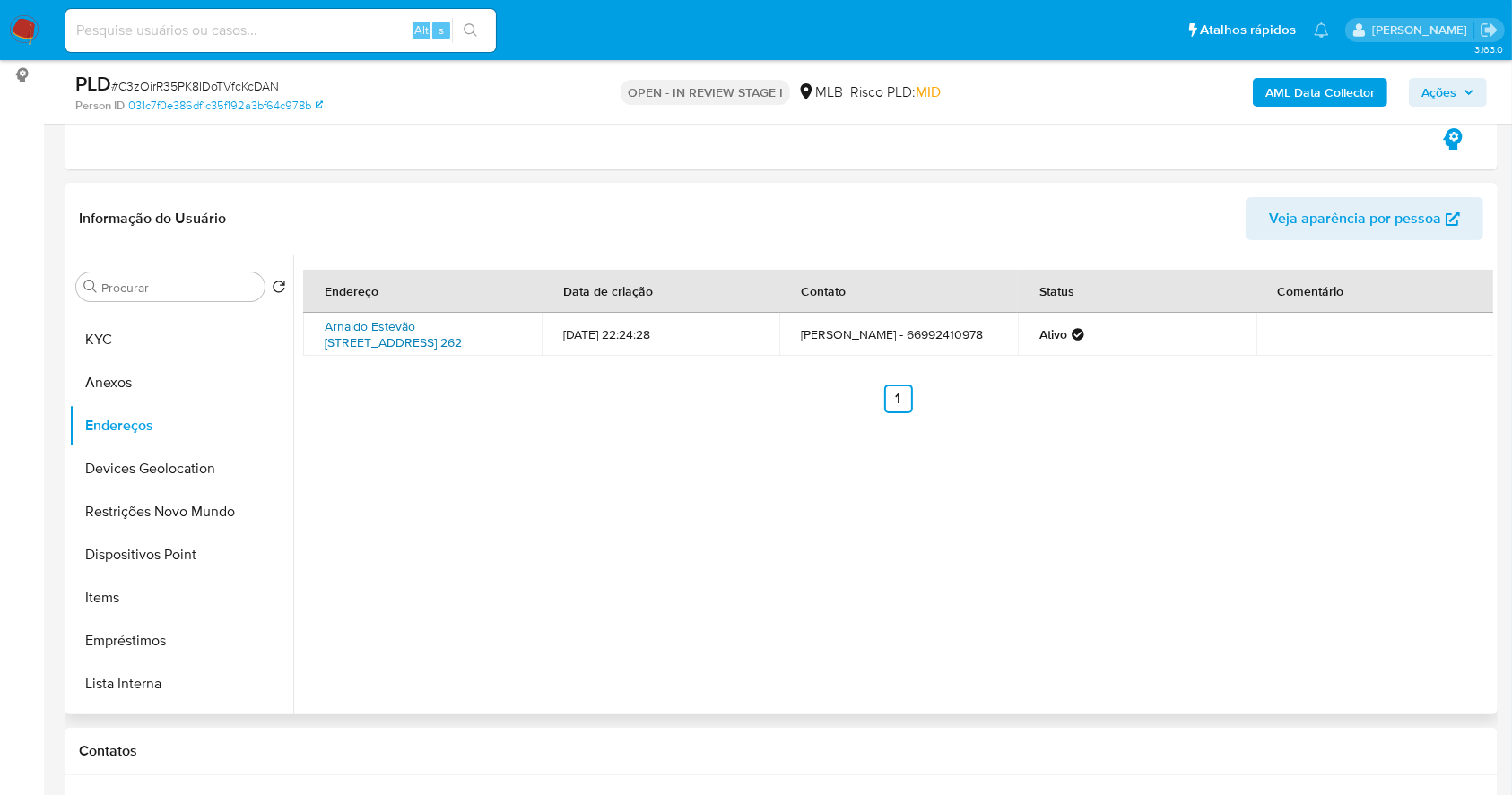
click at [401, 337] on link "Arnaldo Estevão De Figueiredo 262, Rondonópolis, Mato Grosso, 78700150, Brasil …" at bounding box center [393, 334] width 137 height 34
click at [115, 331] on button "KYC" at bounding box center [174, 339] width 209 height 43
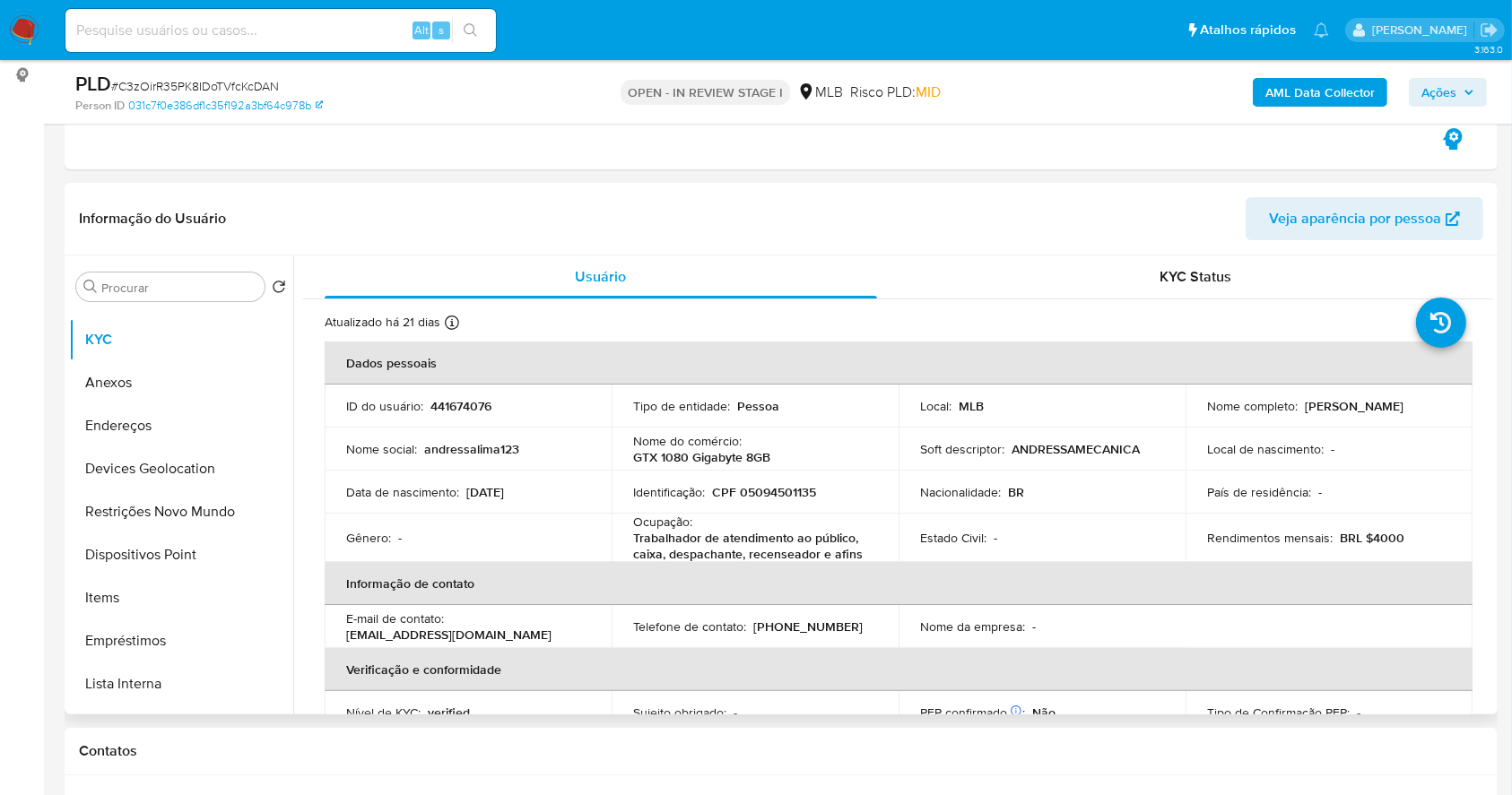
click at [770, 493] on p "CPF 05094501135" at bounding box center [763, 492] width 104 height 16
copy p "05094501135"
click at [155, 419] on button "Endereços" at bounding box center [174, 425] width 209 height 43
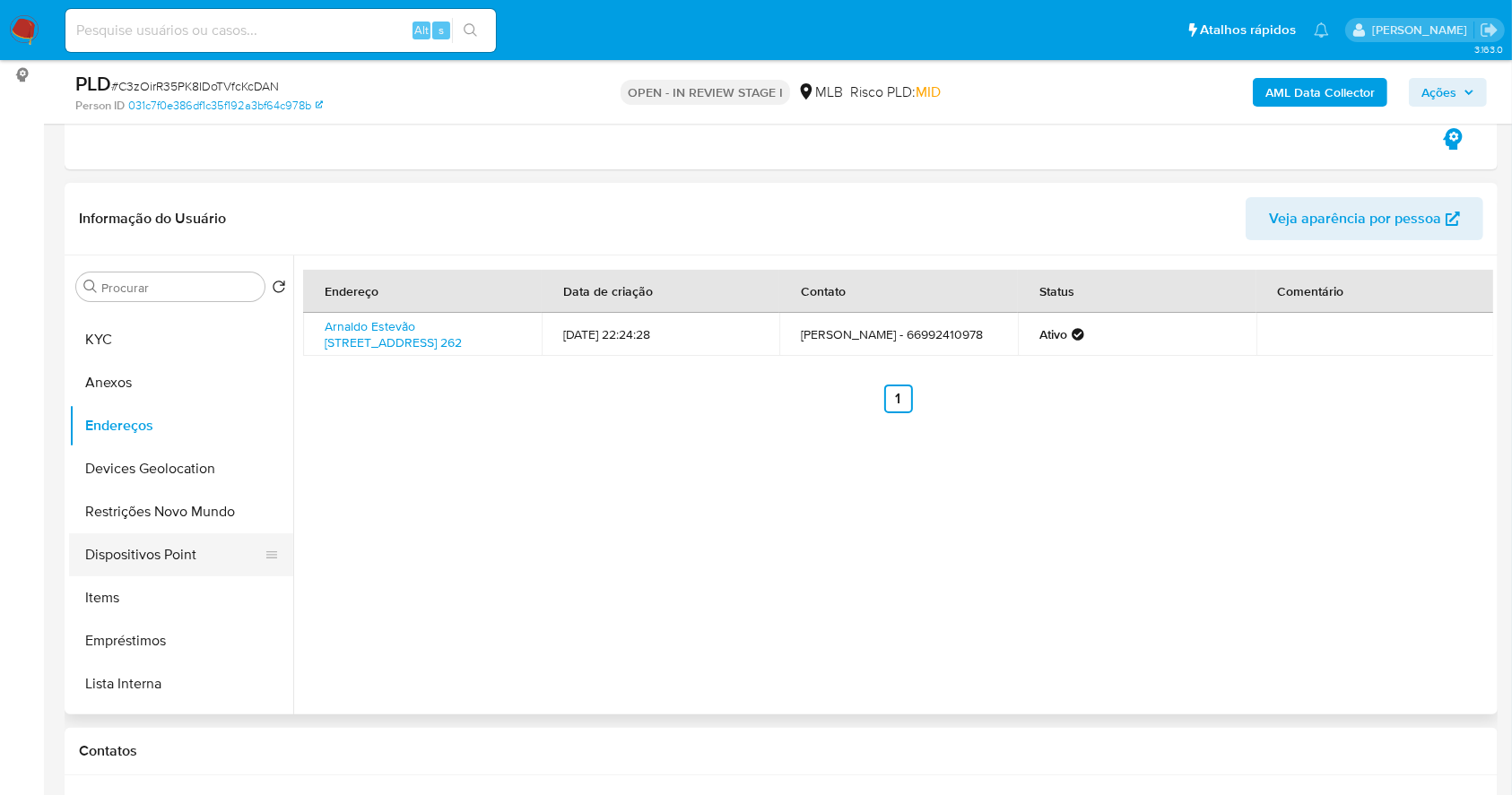
click at [173, 554] on button "Dispositivos Point" at bounding box center [174, 554] width 209 height 43
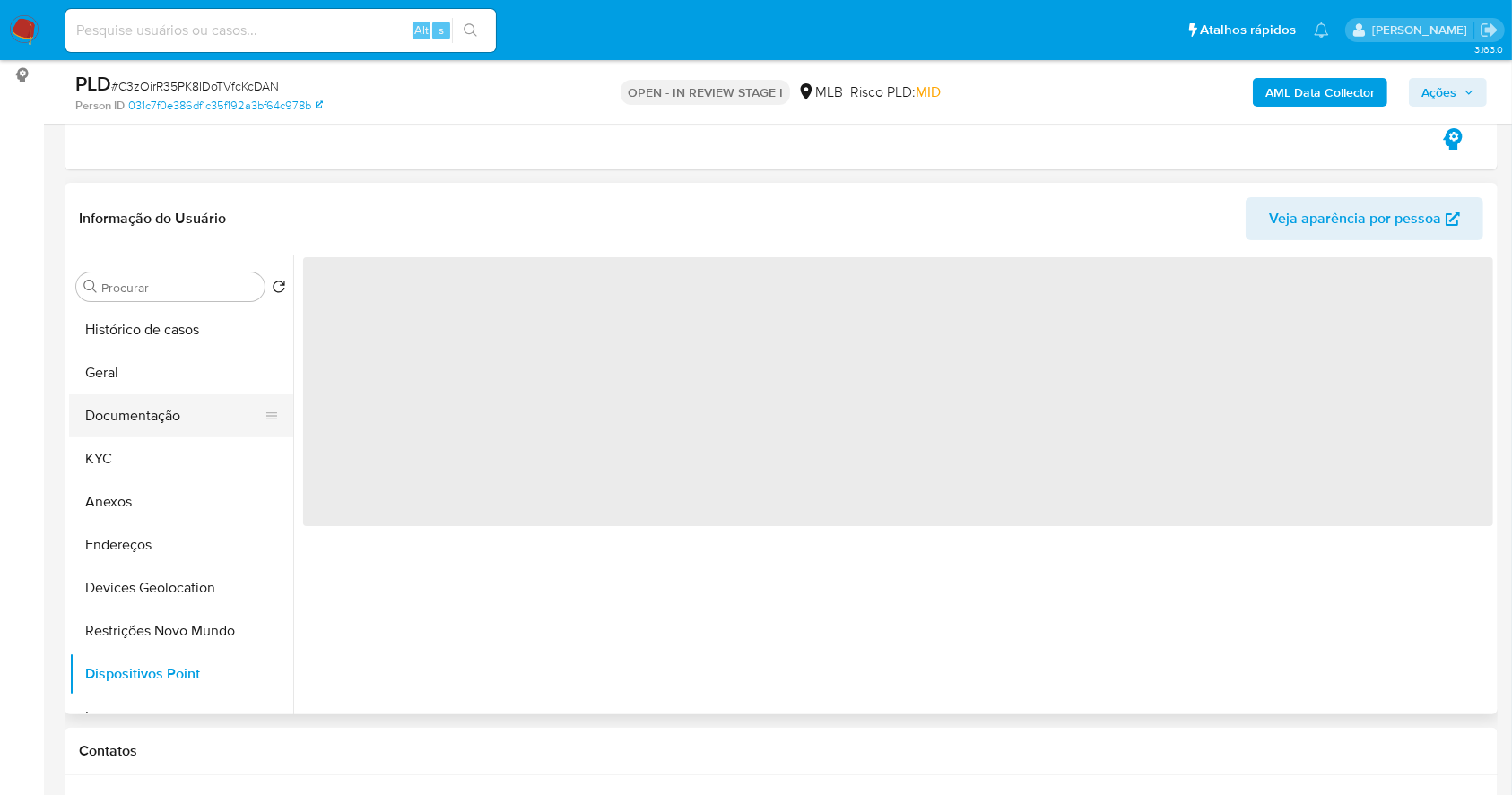
click at [172, 411] on button "Documentação" at bounding box center [174, 415] width 209 height 43
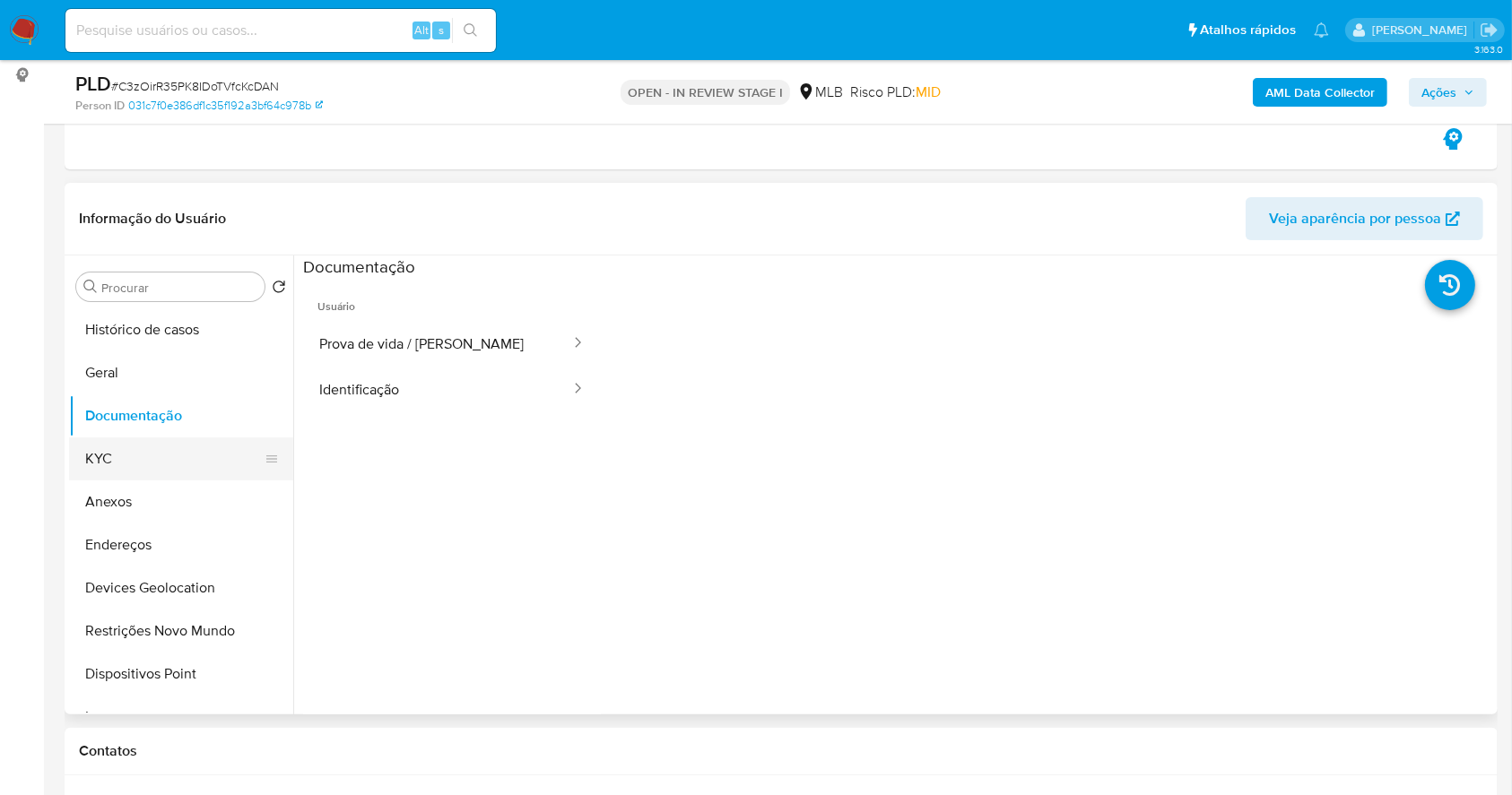
click at [102, 456] on button "KYC" at bounding box center [174, 459] width 209 height 43
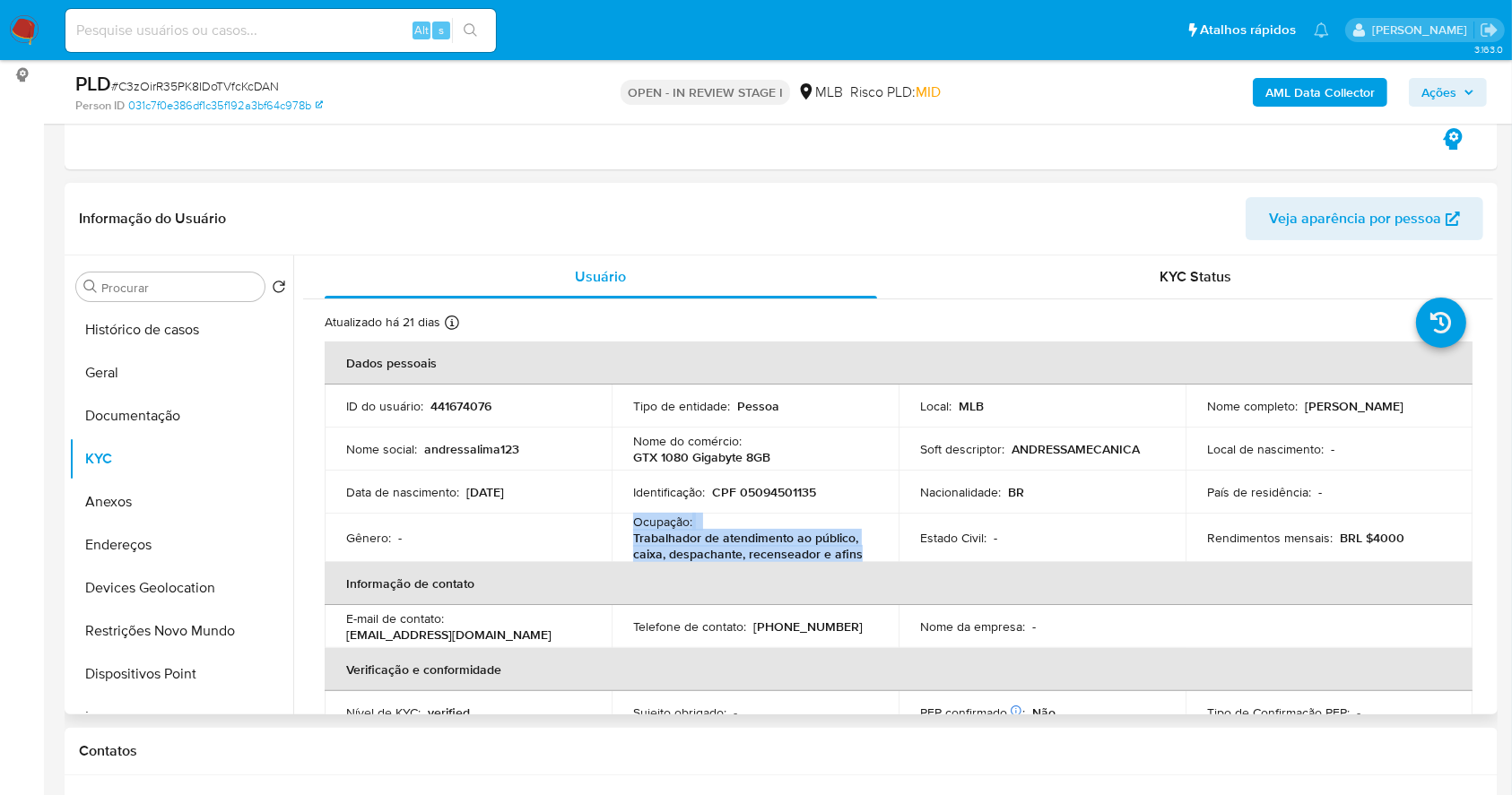
drag, startPoint x: 879, startPoint y: 551, endPoint x: 632, endPoint y: 515, distance: 249.6
click at [632, 515] on td "Ocupação : Trabalhador de atendimento ao público, caixa, despachante, recensead…" at bounding box center [755, 538] width 287 height 49
copy div "Ocupação : Trabalhador de atendimento ao público, caixa, despachante, recensead…"
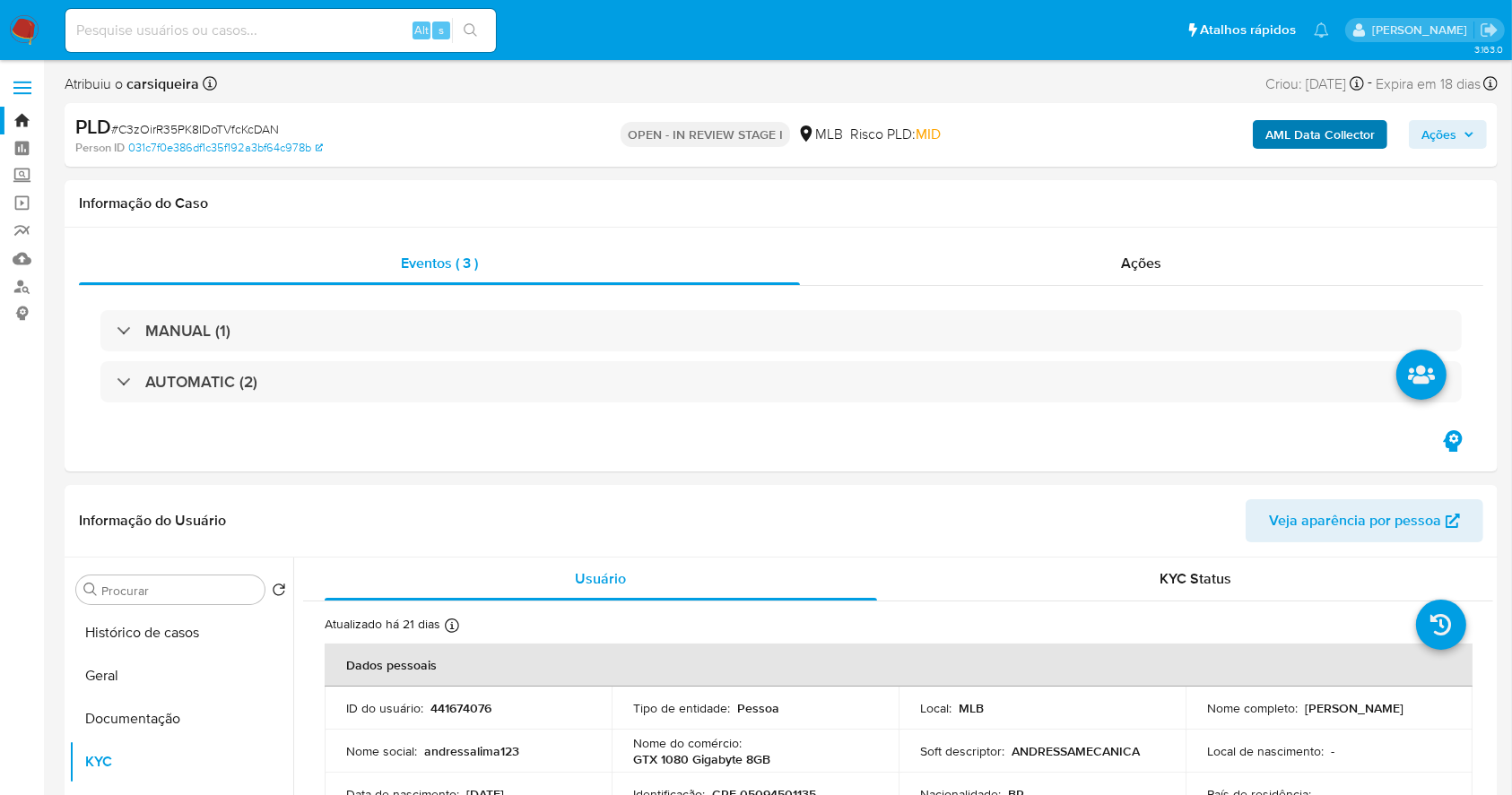
click at [1448, 132] on span "Ações" at bounding box center [1438, 134] width 35 height 29
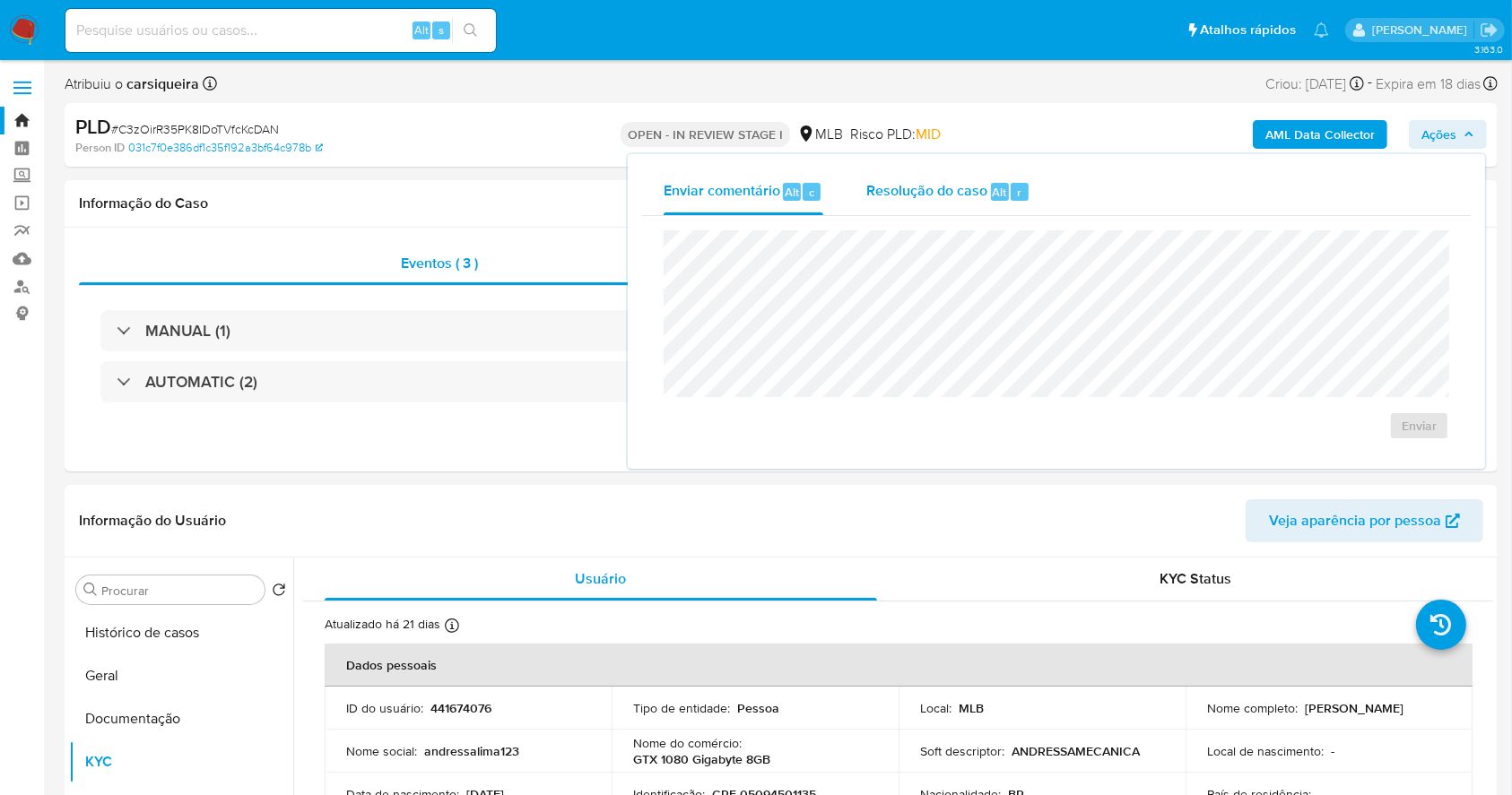
click at [976, 197] on span "Resolução do caso" at bounding box center [926, 191] width 121 height 21
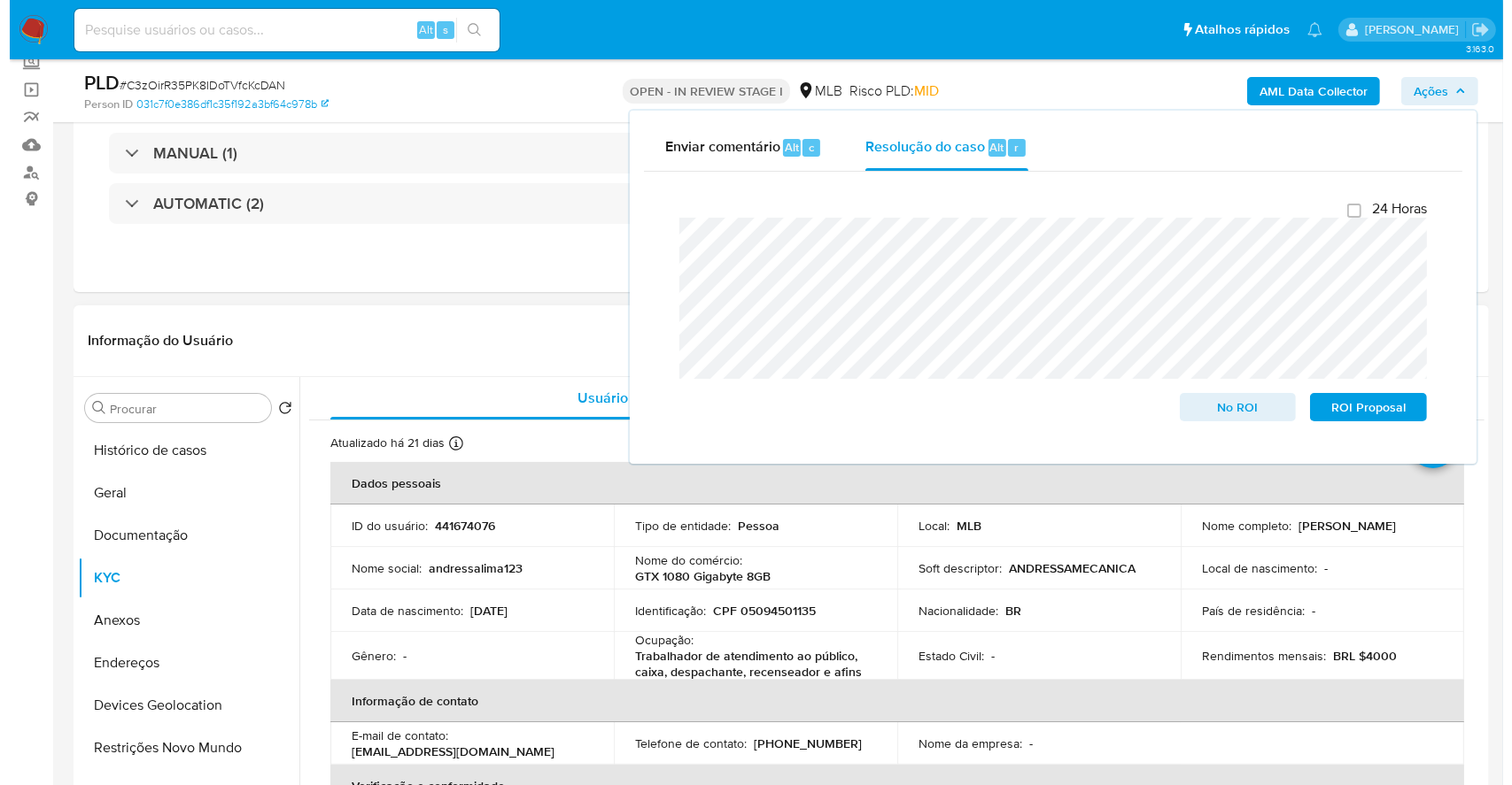
scroll to position [235, 0]
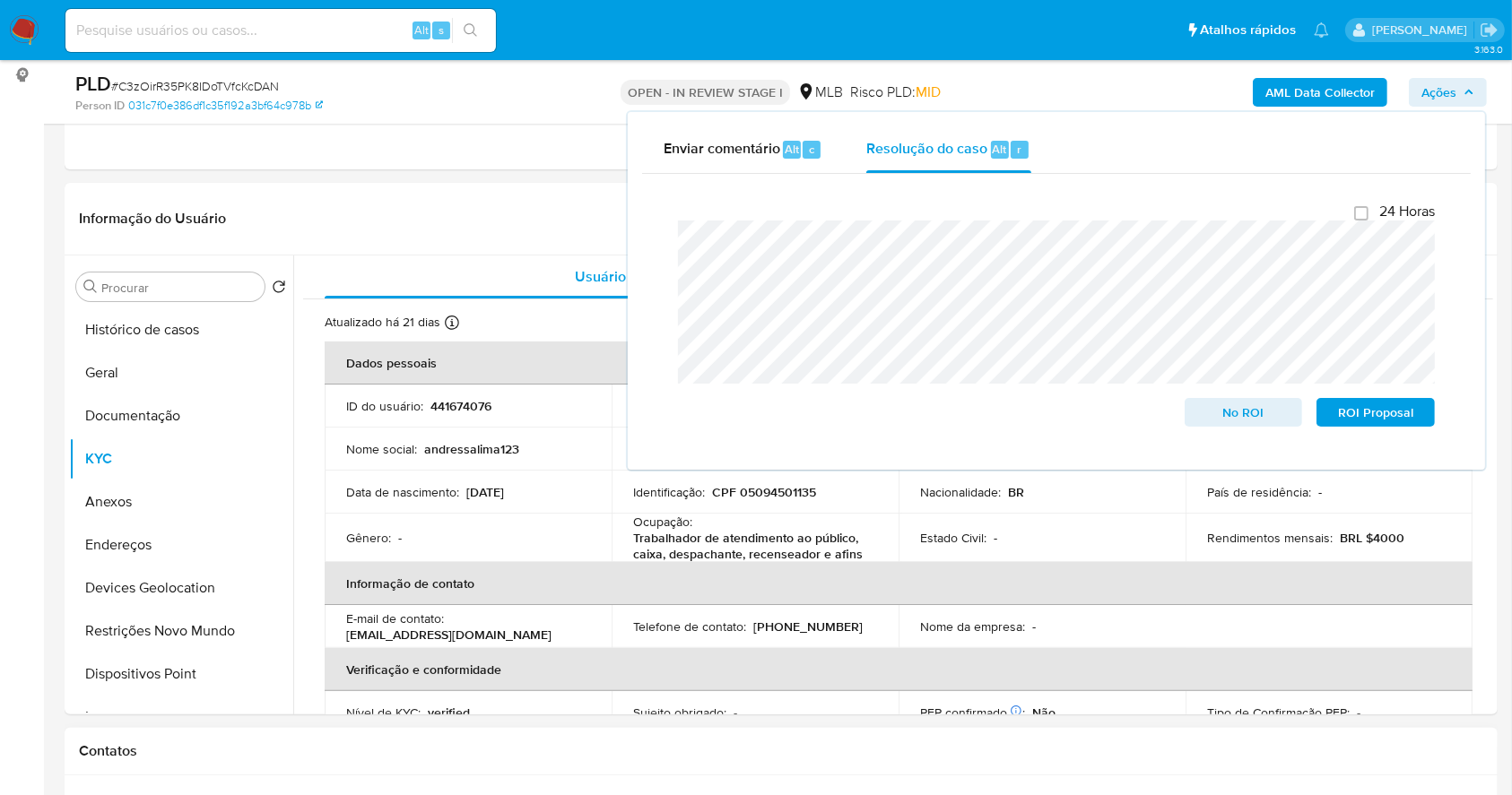
drag, startPoint x: 136, startPoint y: 499, endPoint x: 1145, endPoint y: 792, distance: 1050.7
click at [137, 499] on button "Anexos" at bounding box center [182, 501] width 224 height 43
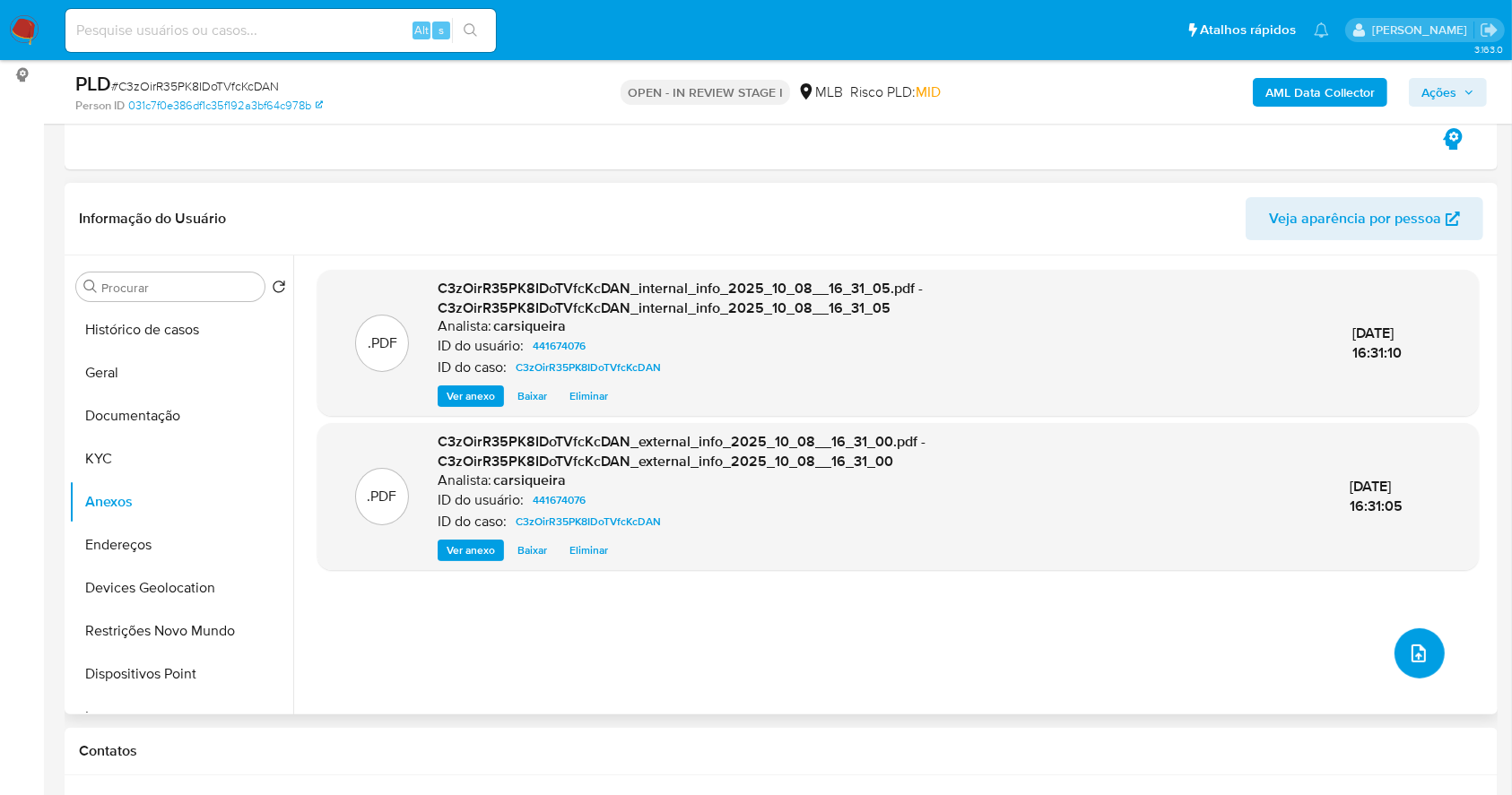
click at [1398, 638] on button "upload-file" at bounding box center [1419, 653] width 51 height 51
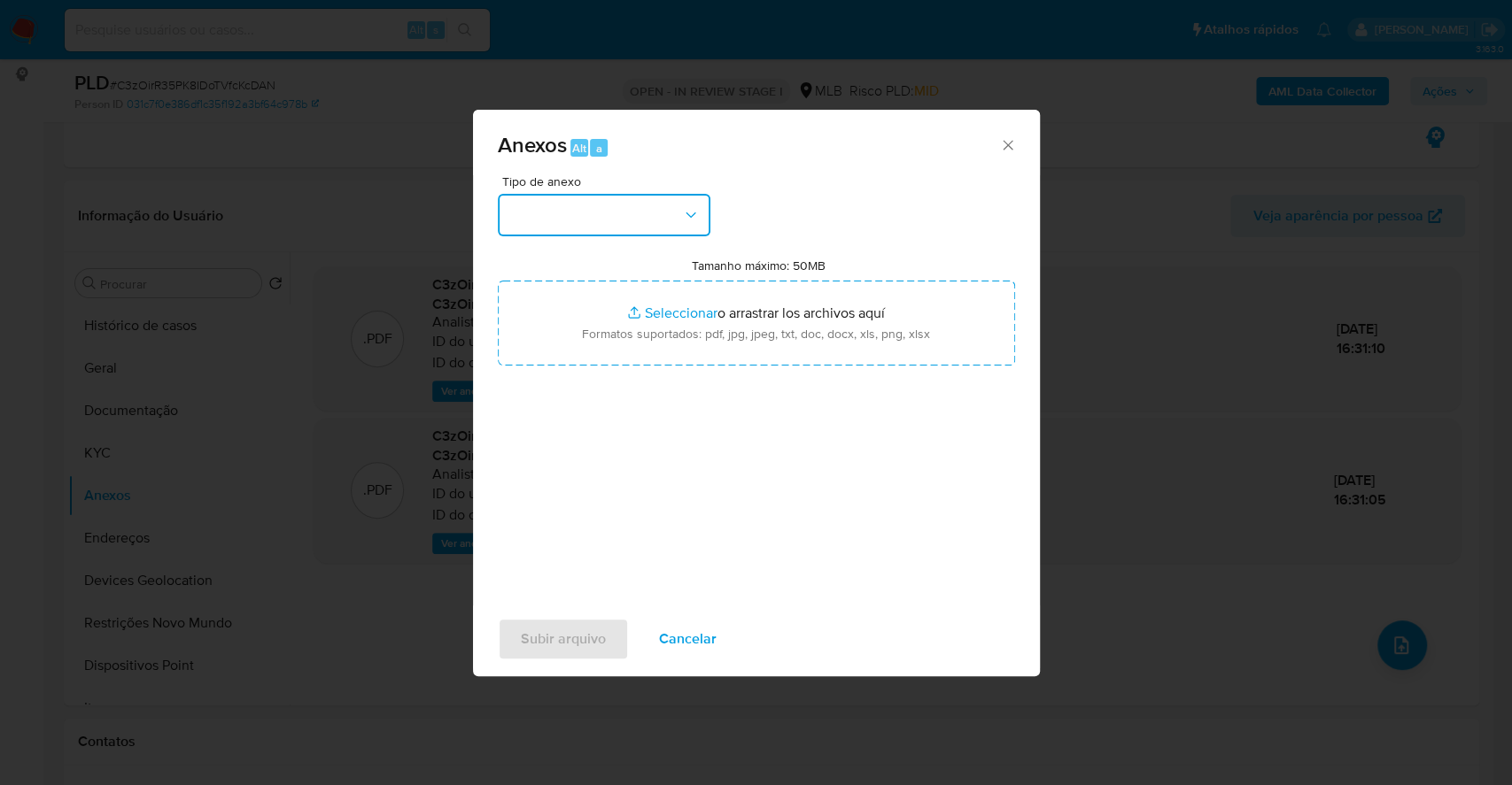
click at [574, 220] on button "button" at bounding box center [604, 215] width 213 height 42
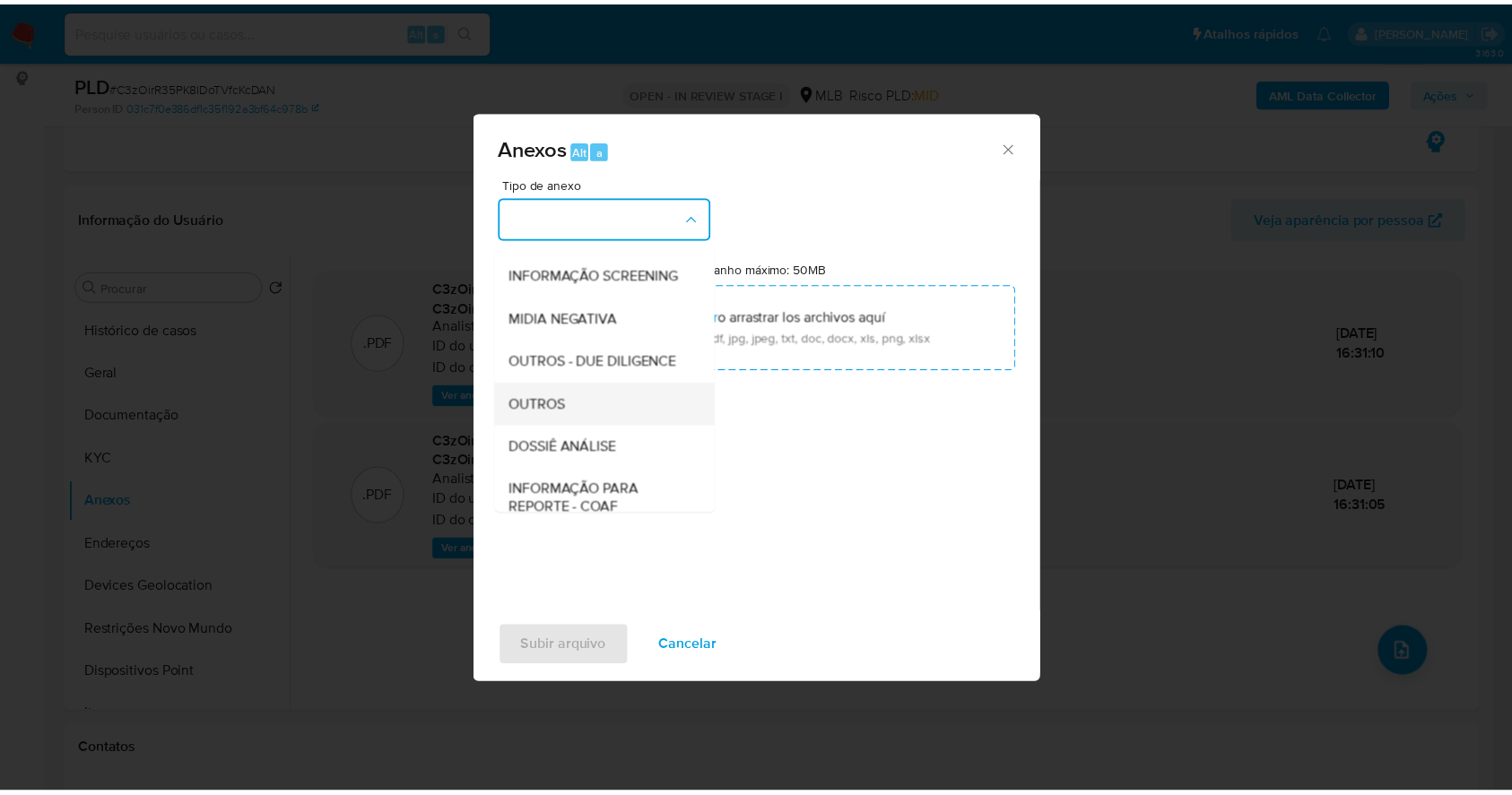
scroll to position [275, 0]
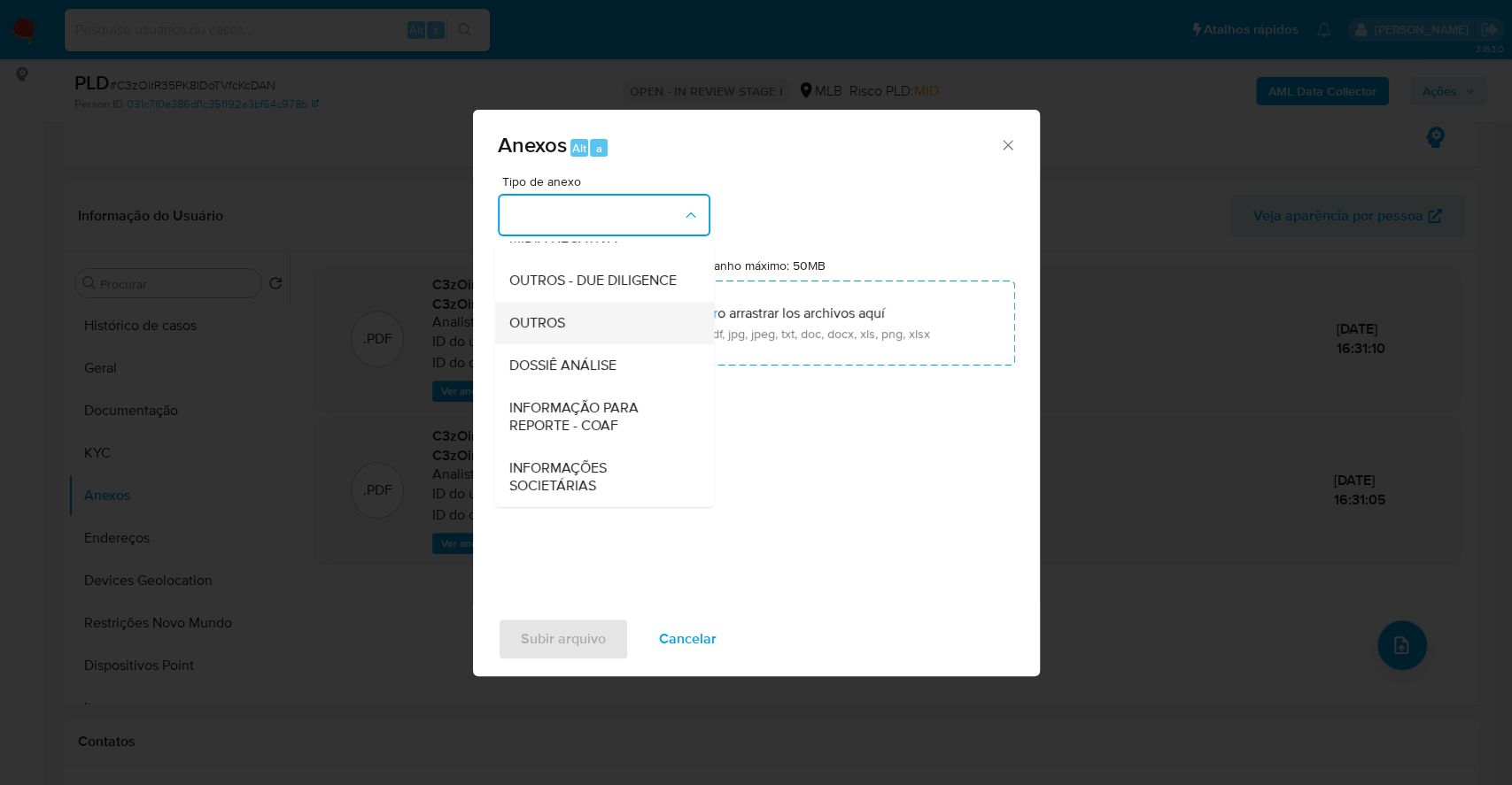
click at [569, 311] on div "OUTROS" at bounding box center [598, 322] width 180 height 42
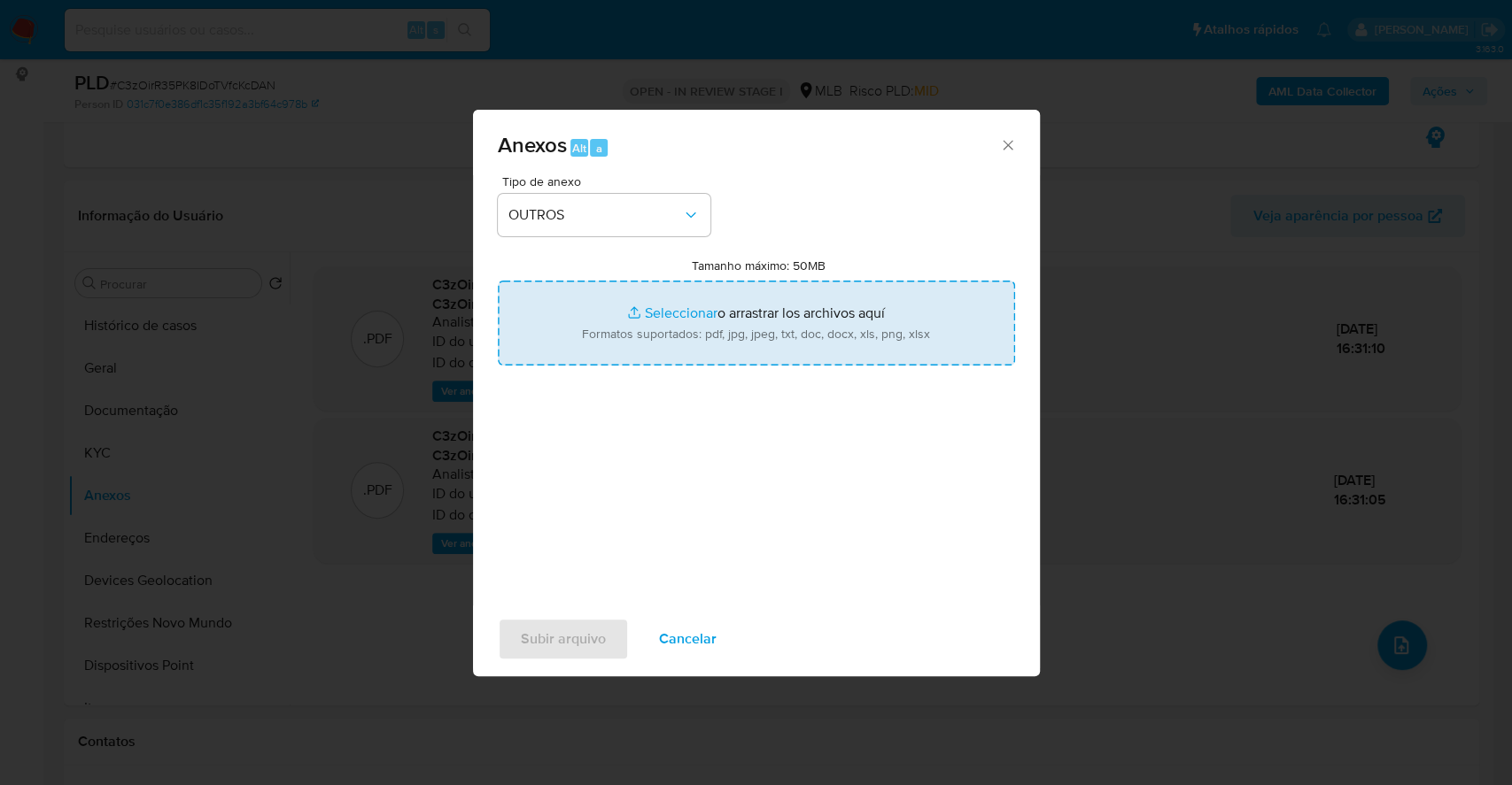
click at [652, 307] on input "Tamanho máximo: 50MB Seleccionar archivos" at bounding box center [756, 322] width 517 height 85
type input "C:\fakepath\Mulan 441674076_2025_10_08_07_24_46.xlsx"
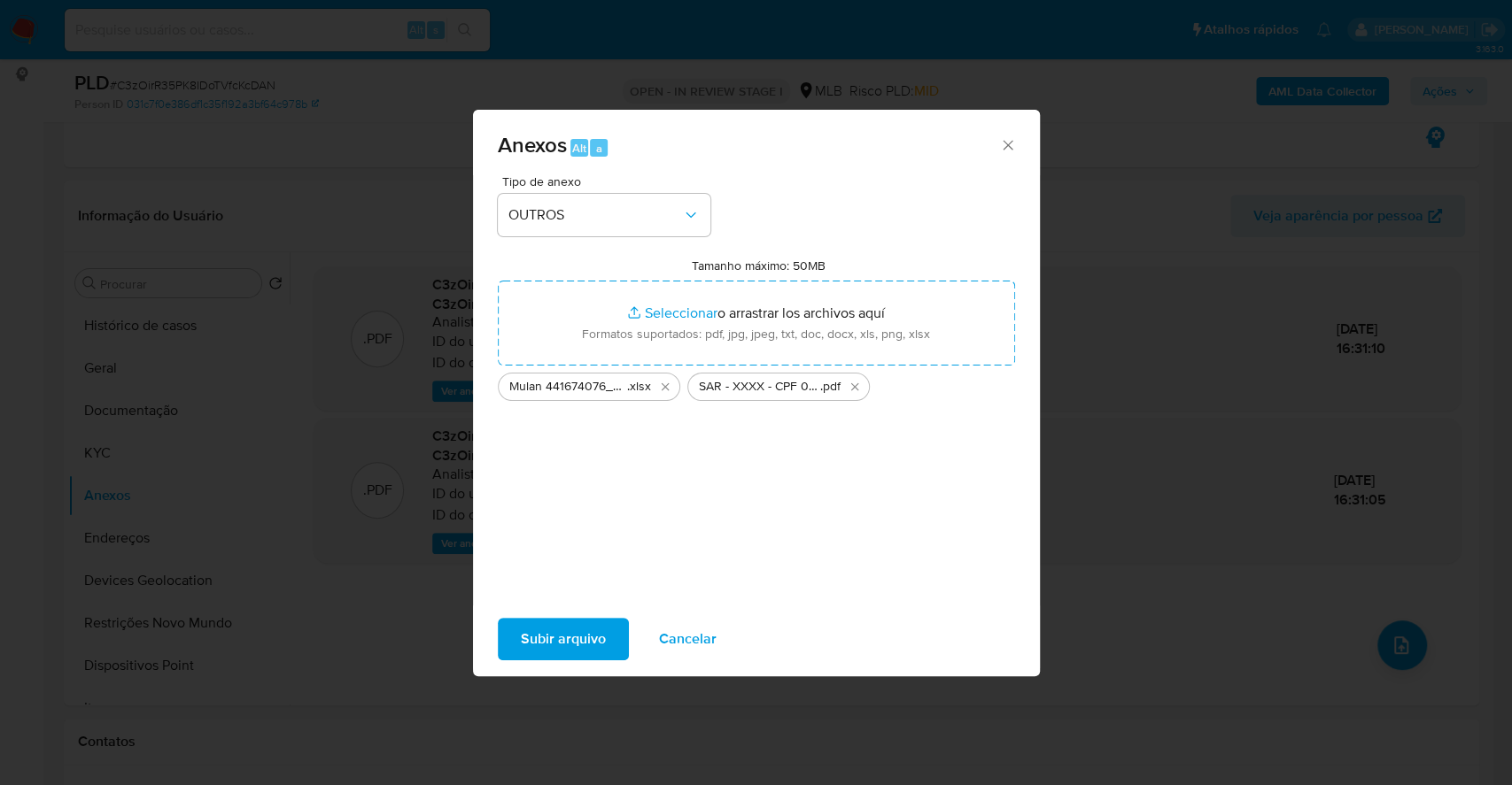
click at [553, 630] on span "Subir arquivo" at bounding box center [563, 639] width 85 height 39
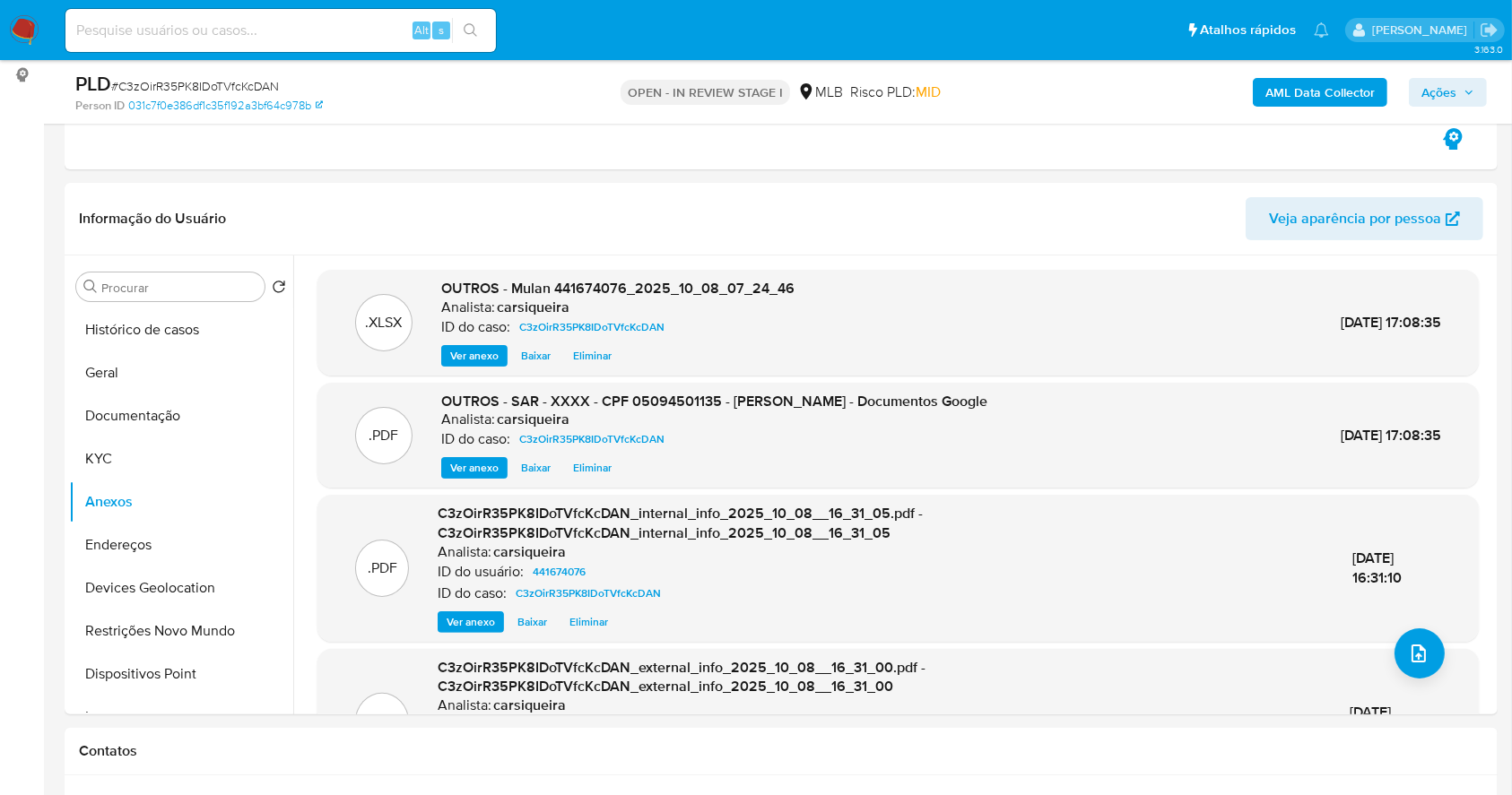
click at [1463, 81] on span "Ações" at bounding box center [1446, 91] width 53 height 25
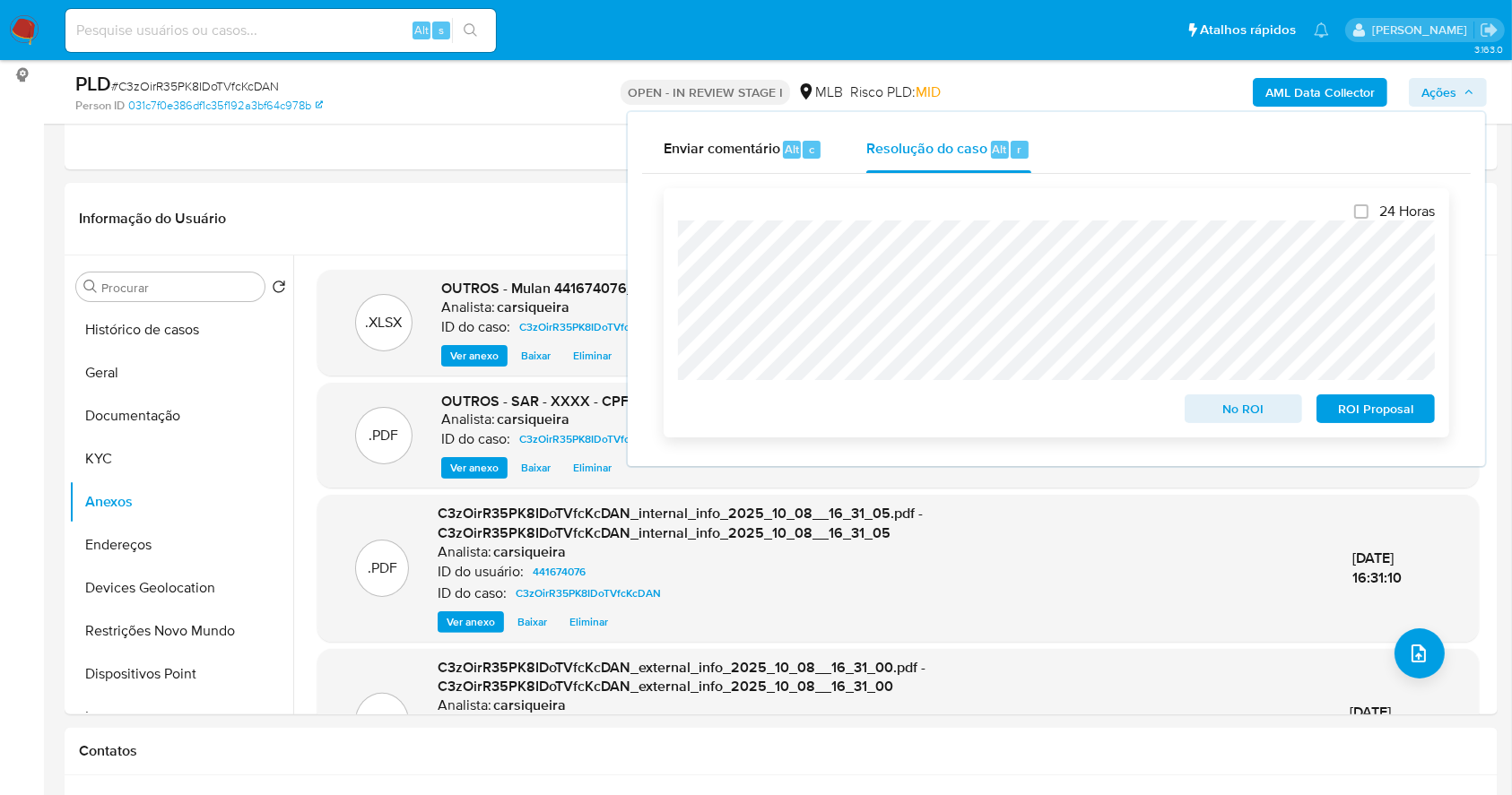
click at [1390, 405] on span "ROI Proposal" at bounding box center [1375, 408] width 93 height 25
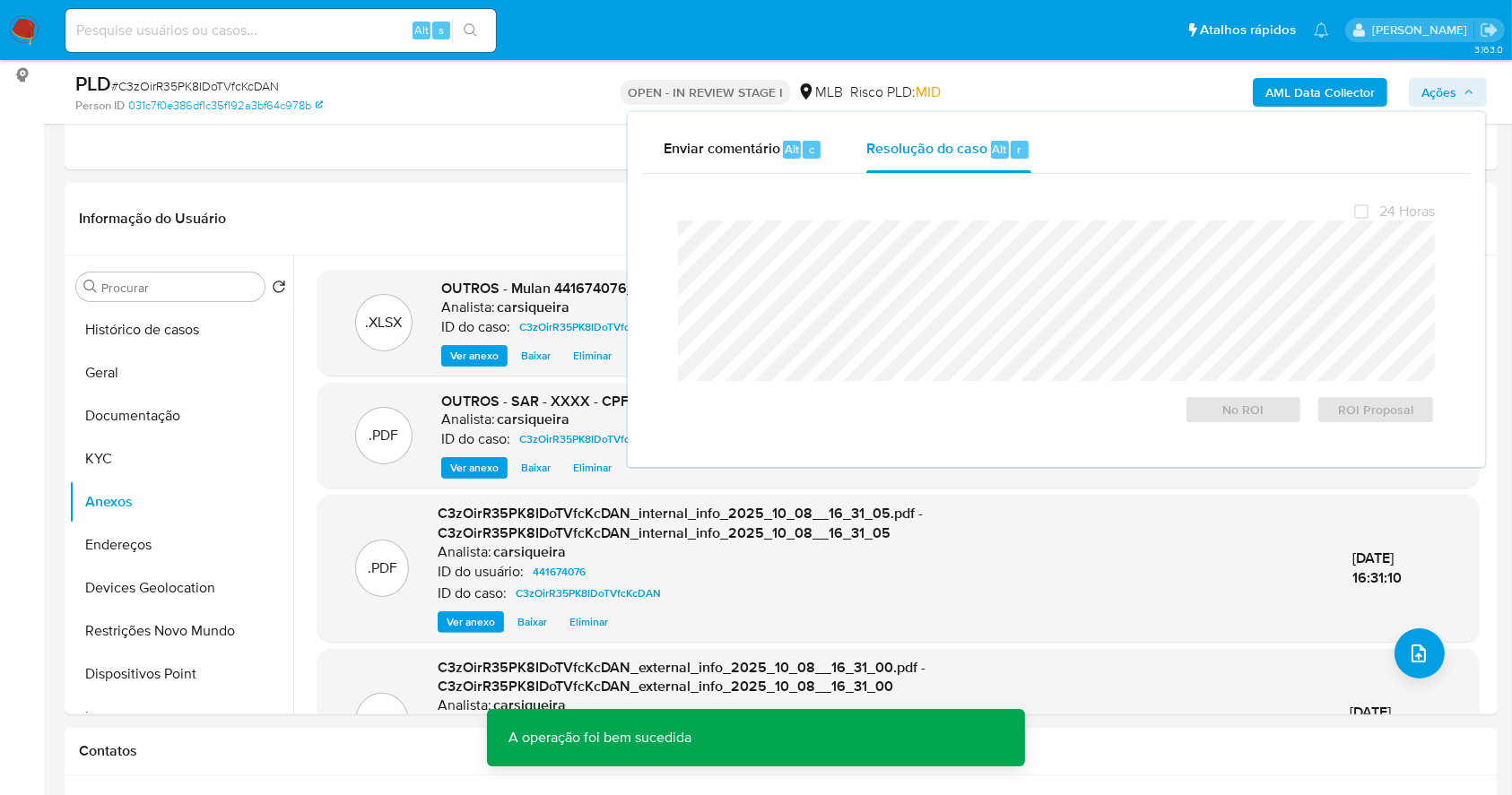
click at [190, 85] on span "# C3zOirR35PK8IDoTVfcKcDAN" at bounding box center [195, 86] width 168 height 18
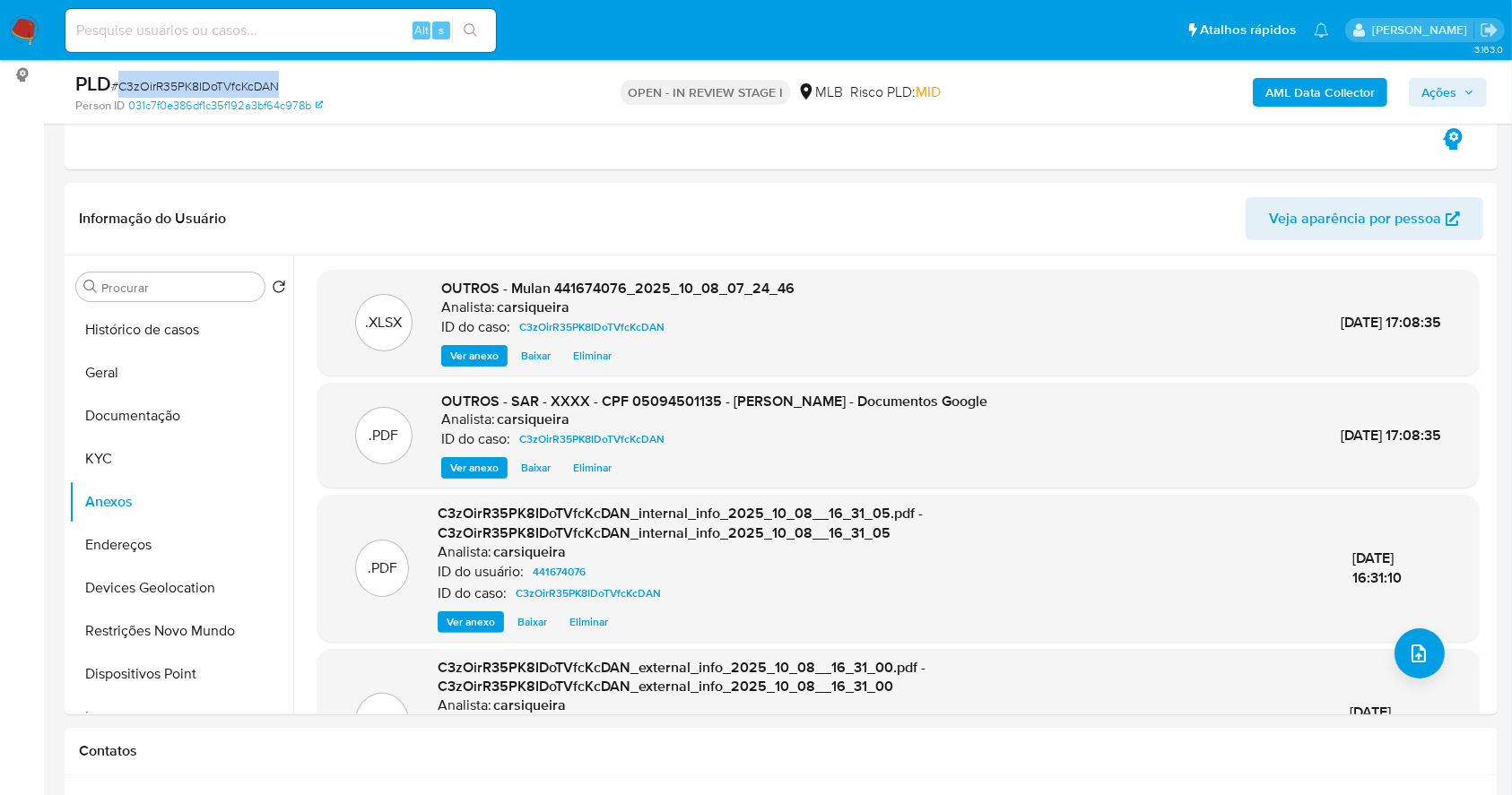
copy span "C3zOirR35PK8IDoTVfcKcDAN"
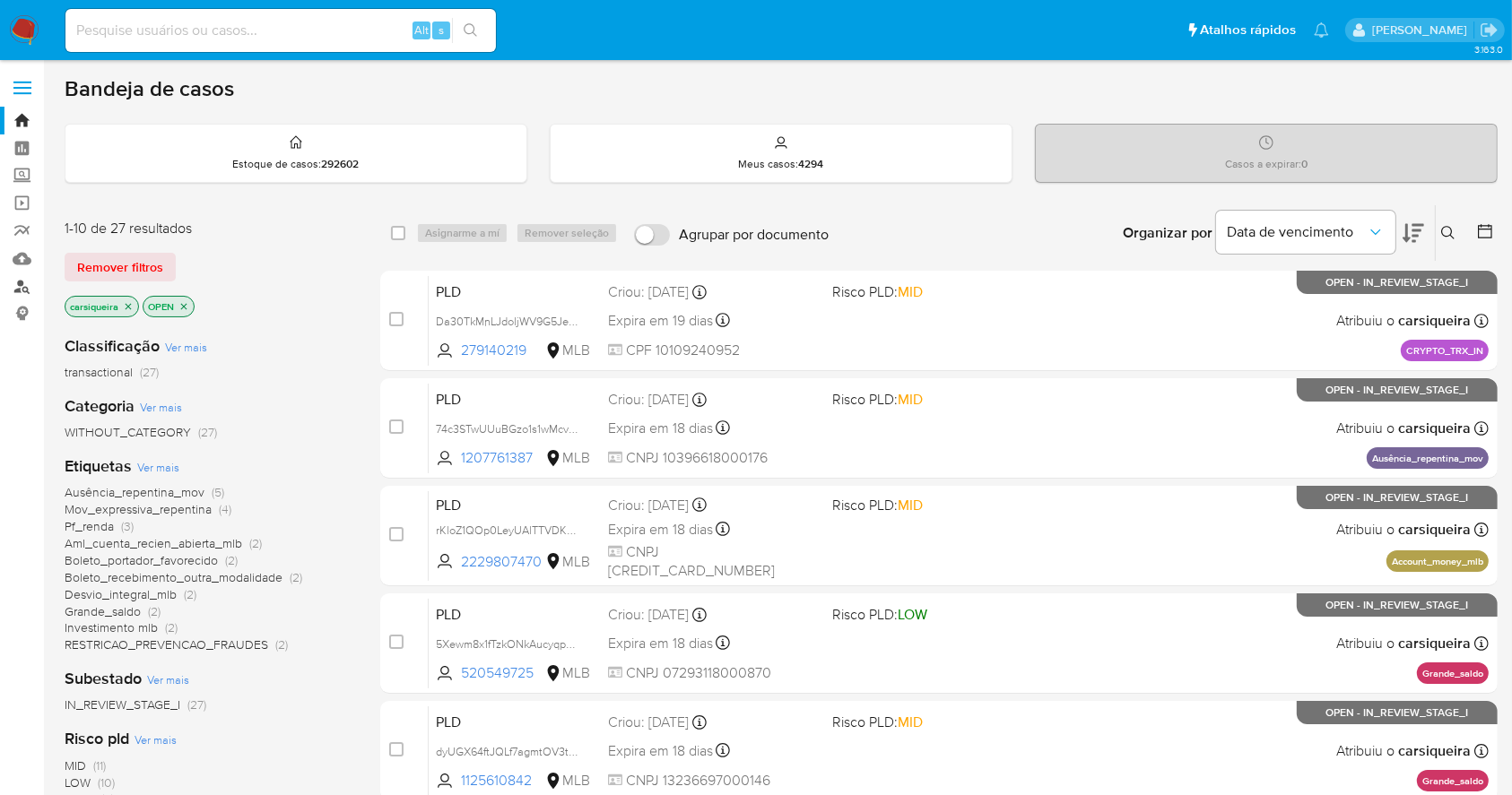
click at [23, 284] on link "Localizador de pessoas" at bounding box center [106, 287] width 213 height 28
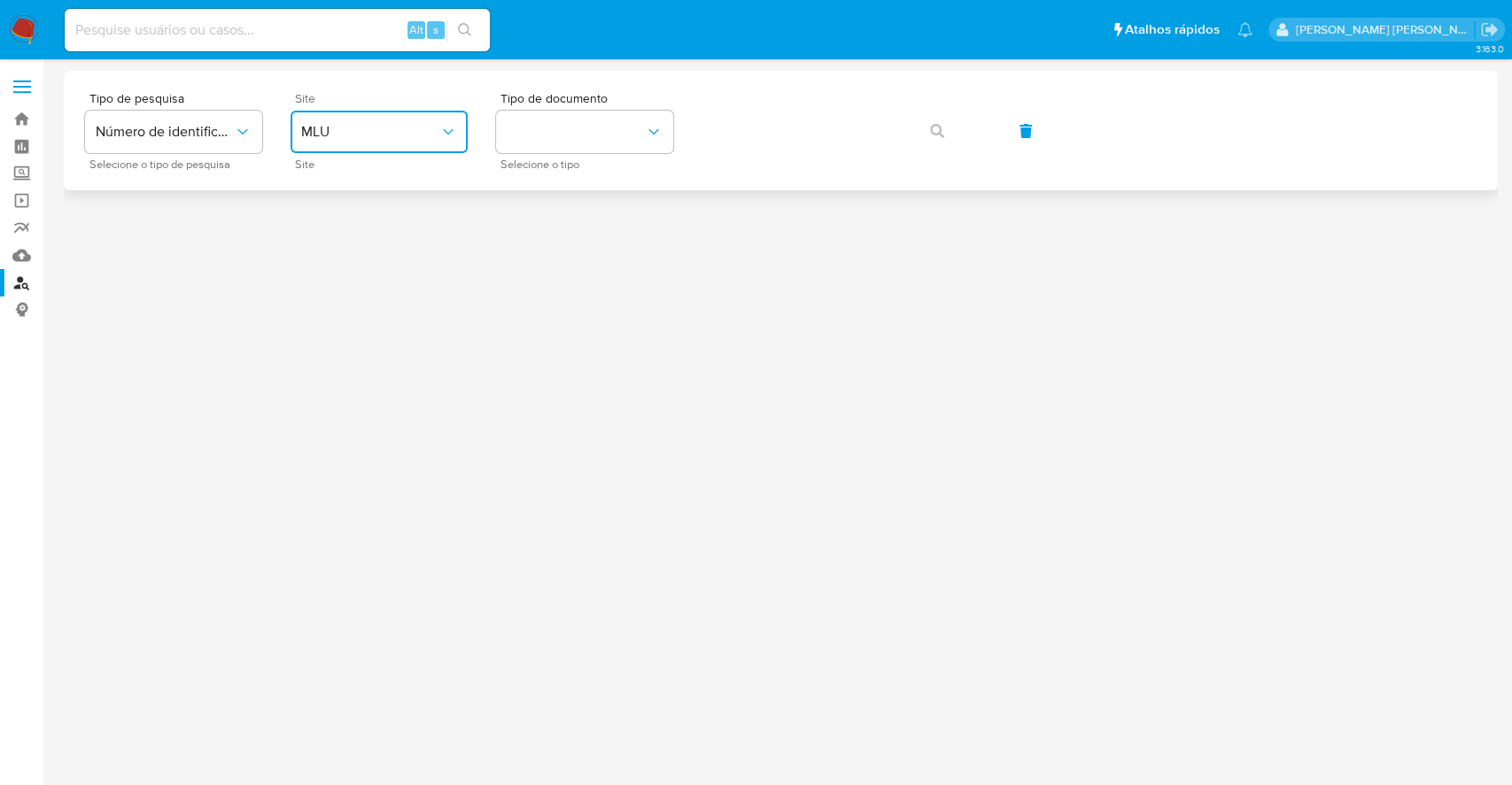
click at [341, 129] on span "MLU" at bounding box center [370, 132] width 138 height 18
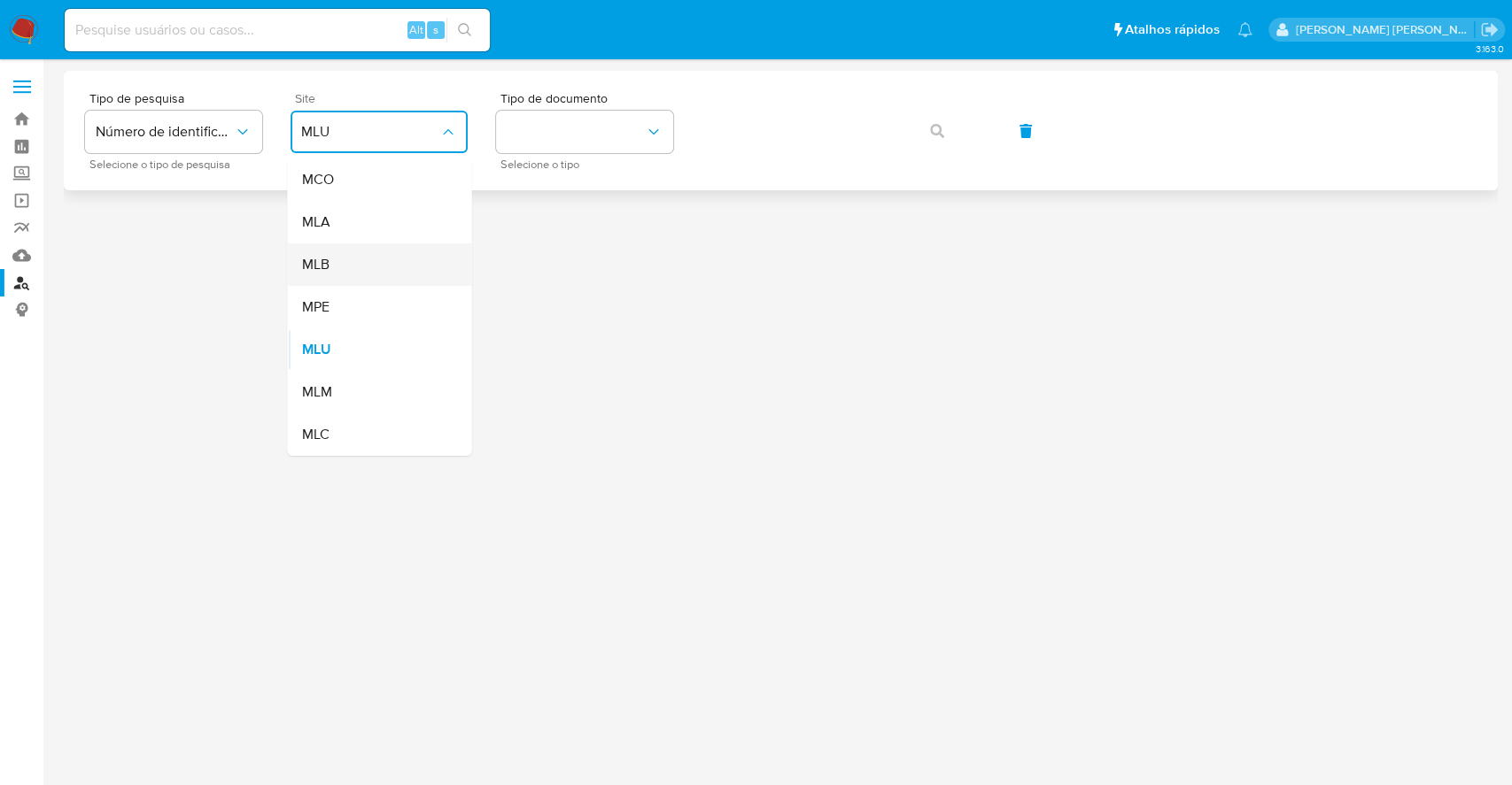
click at [377, 261] on div "MLB" at bounding box center [374, 264] width 145 height 42
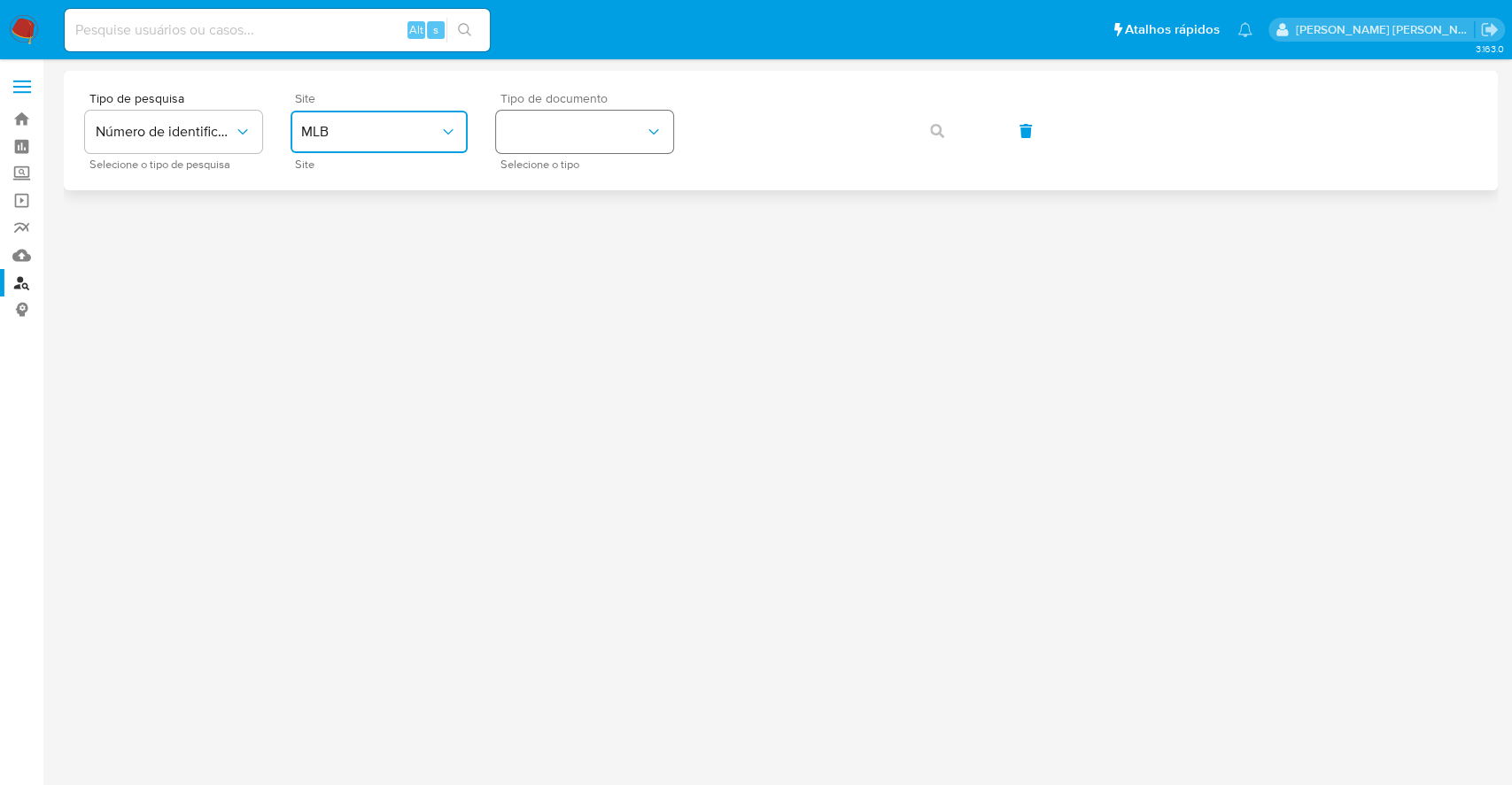
click at [588, 125] on button "identificationType" at bounding box center [584, 131] width 177 height 42
click at [606, 237] on div "CPF CPF" at bounding box center [580, 248] width 145 height 60
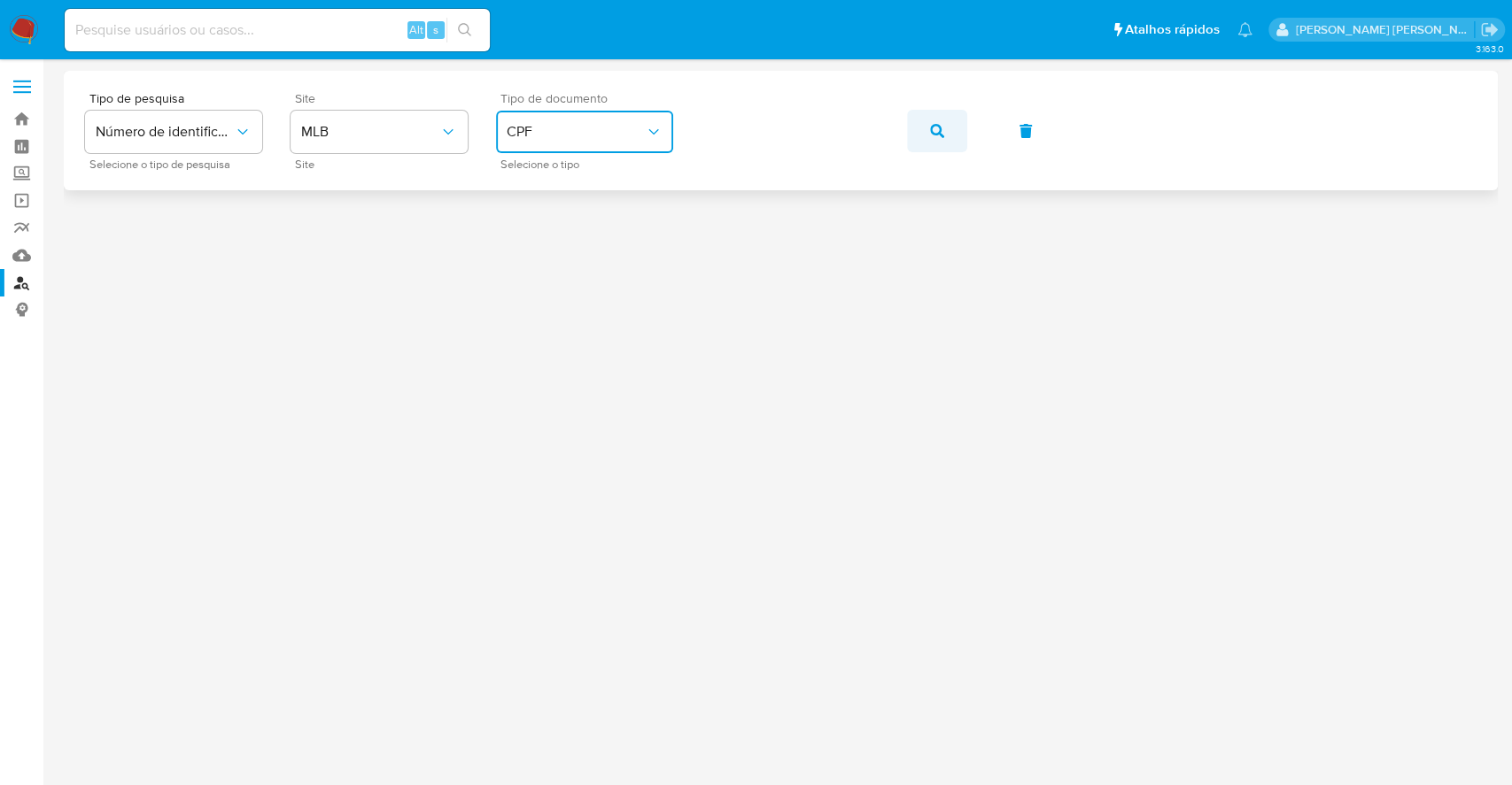
click at [936, 125] on icon "button" at bounding box center [936, 130] width 14 height 14
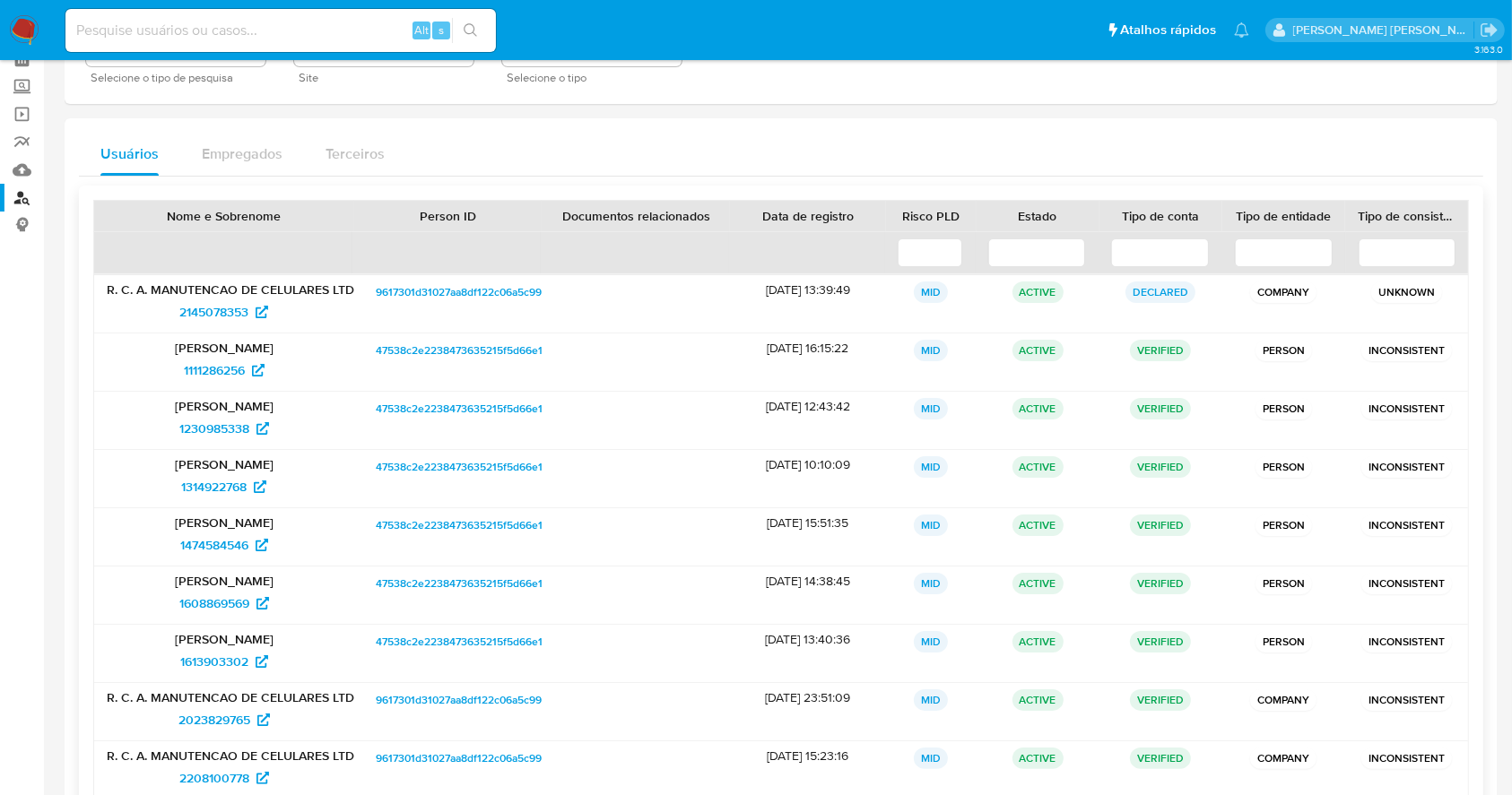
scroll to position [238, 0]
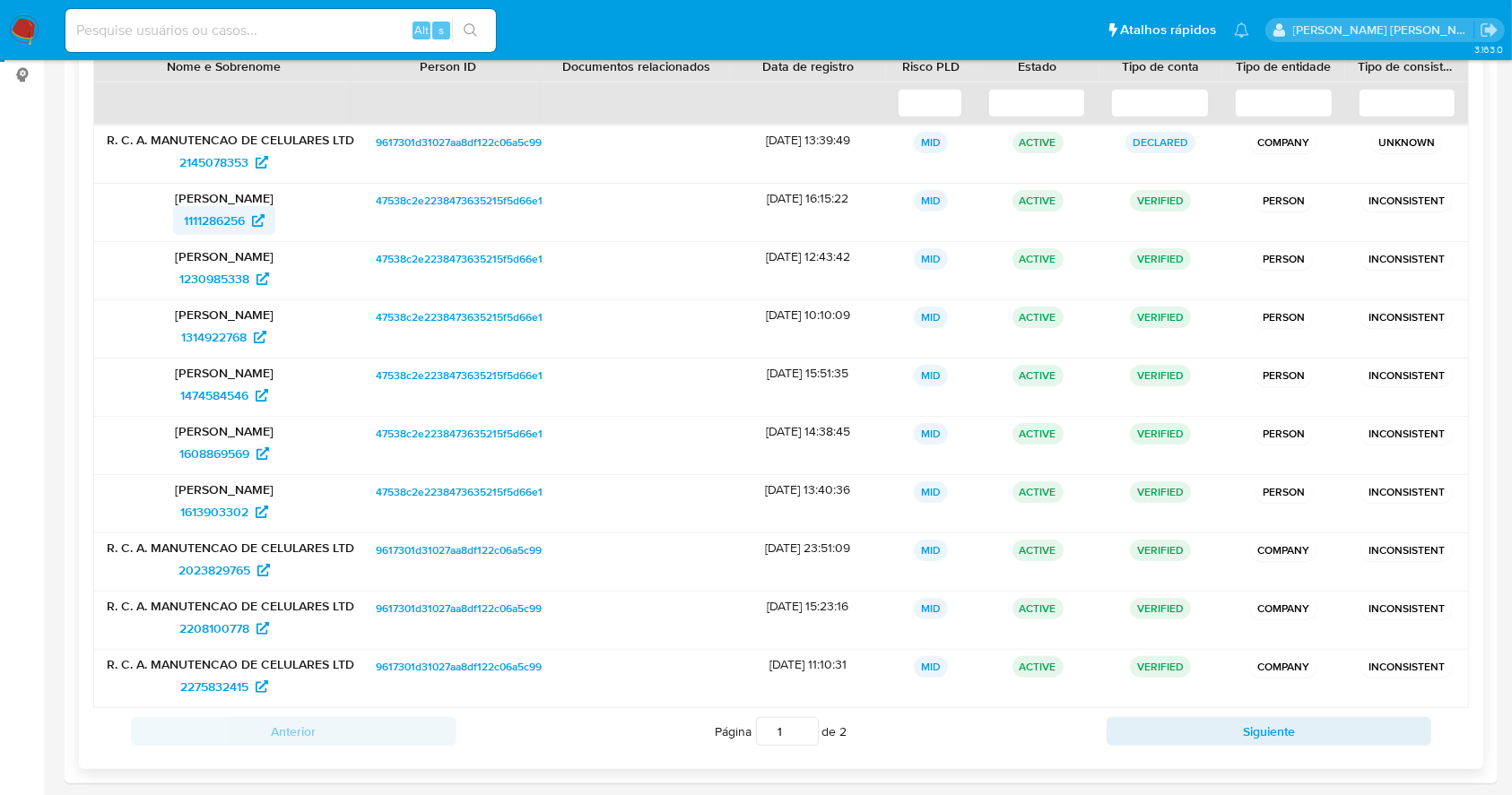
click at [220, 218] on span "1111286256" at bounding box center [213, 220] width 61 height 29
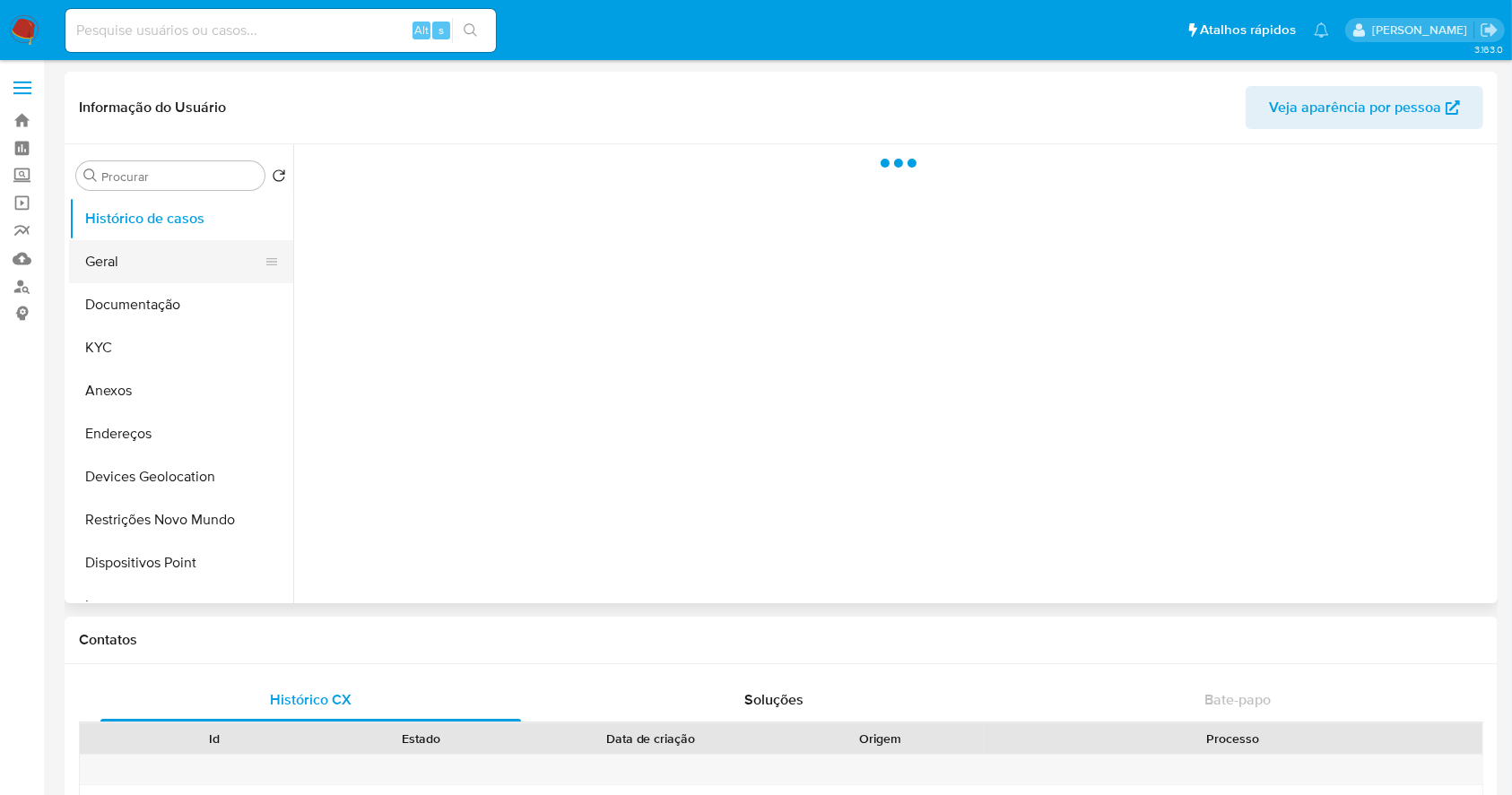
select select "10"
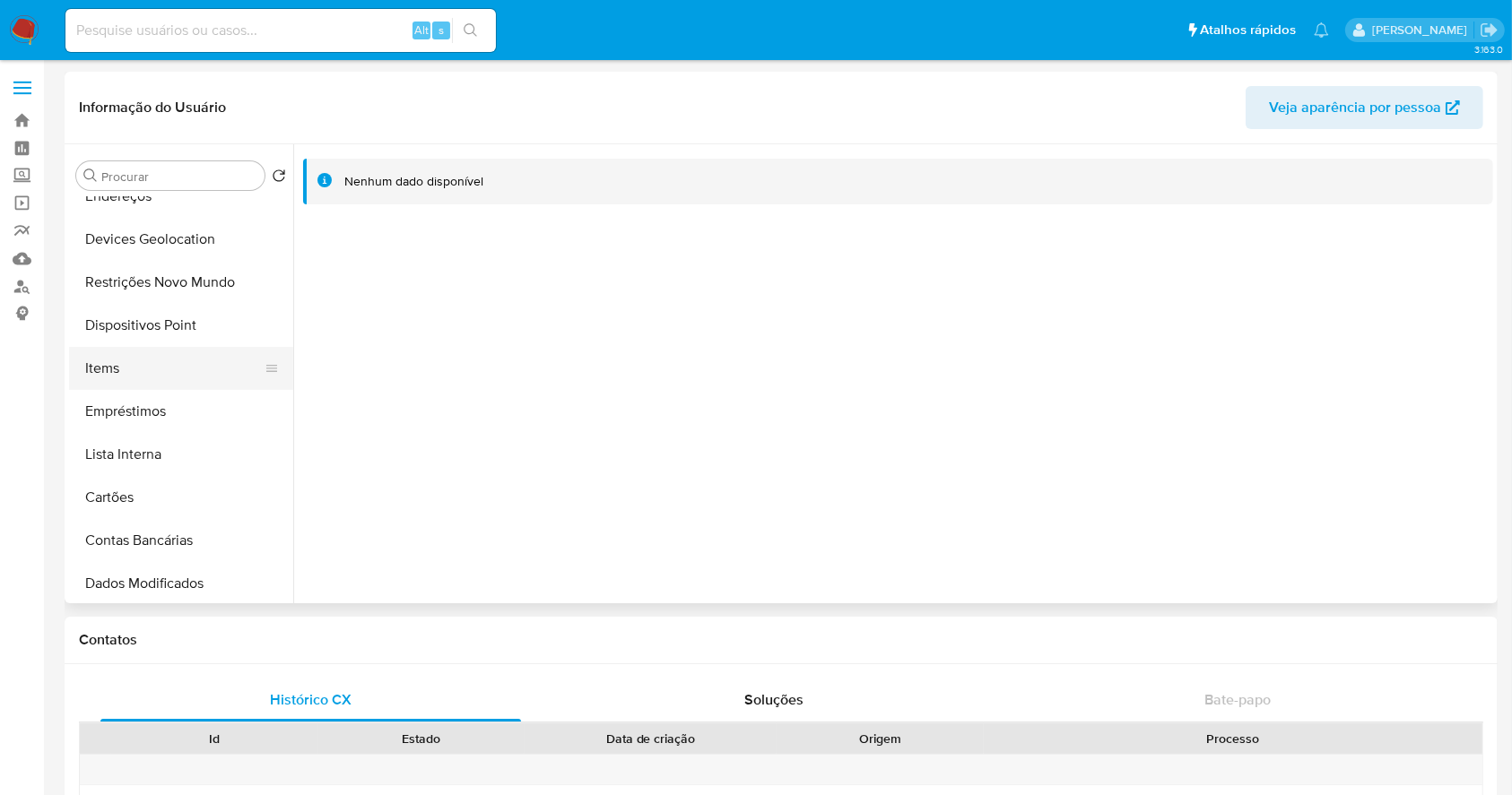
scroll to position [238, 0]
click at [175, 439] on button "Lista Interna" at bounding box center [174, 453] width 209 height 43
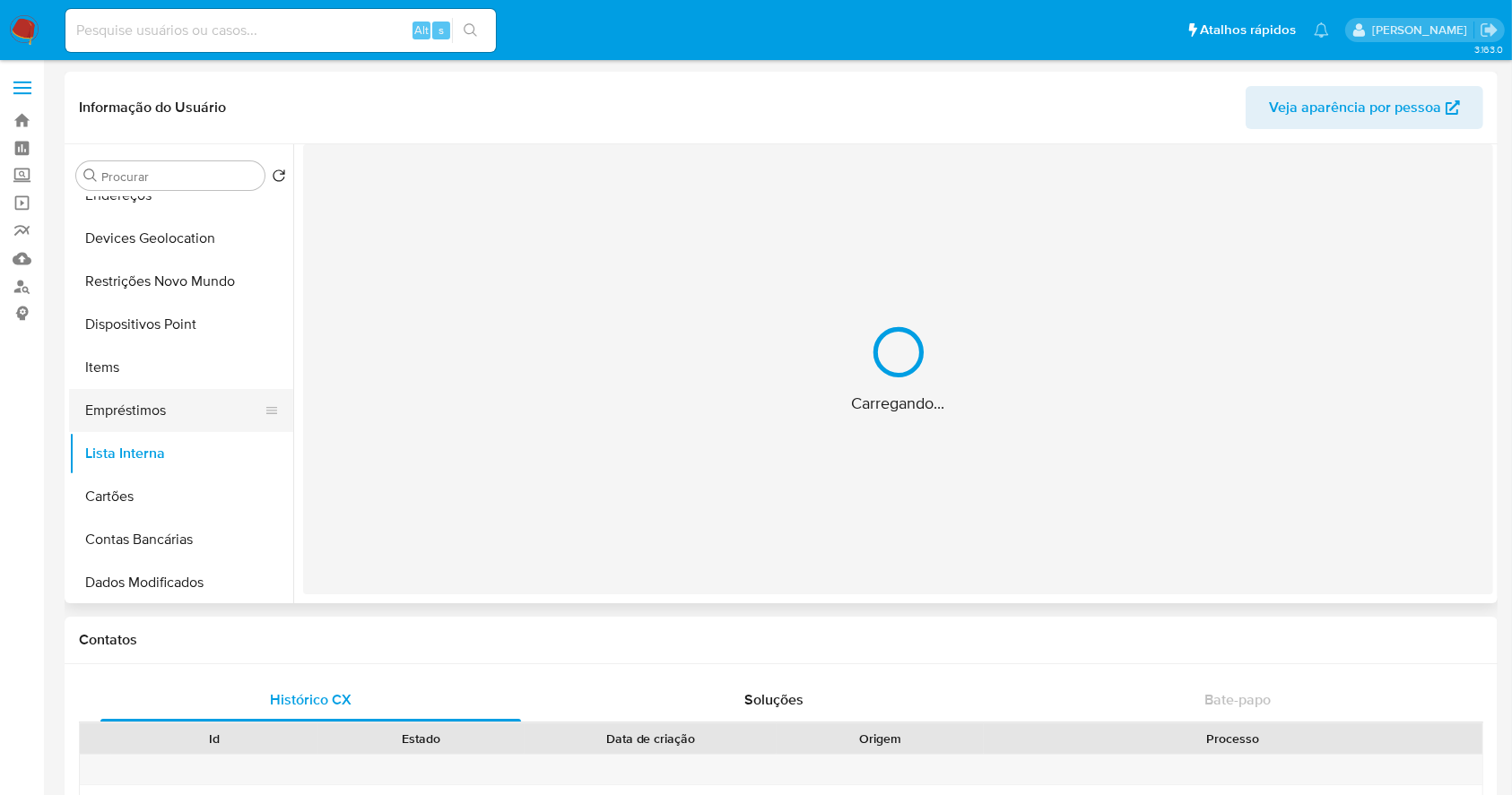
scroll to position [0, 0]
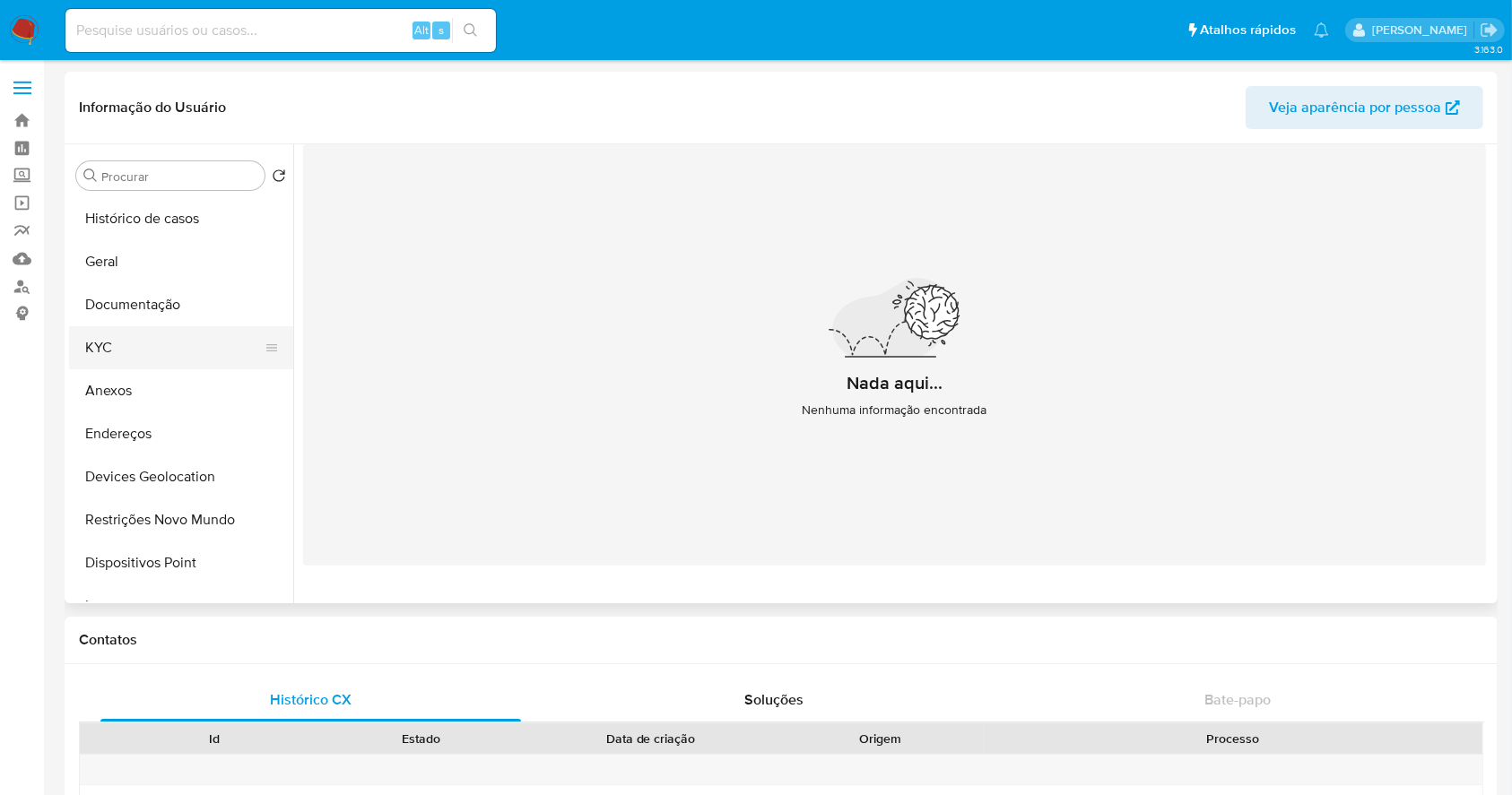
click at [144, 346] on button "KYC" at bounding box center [174, 347] width 209 height 43
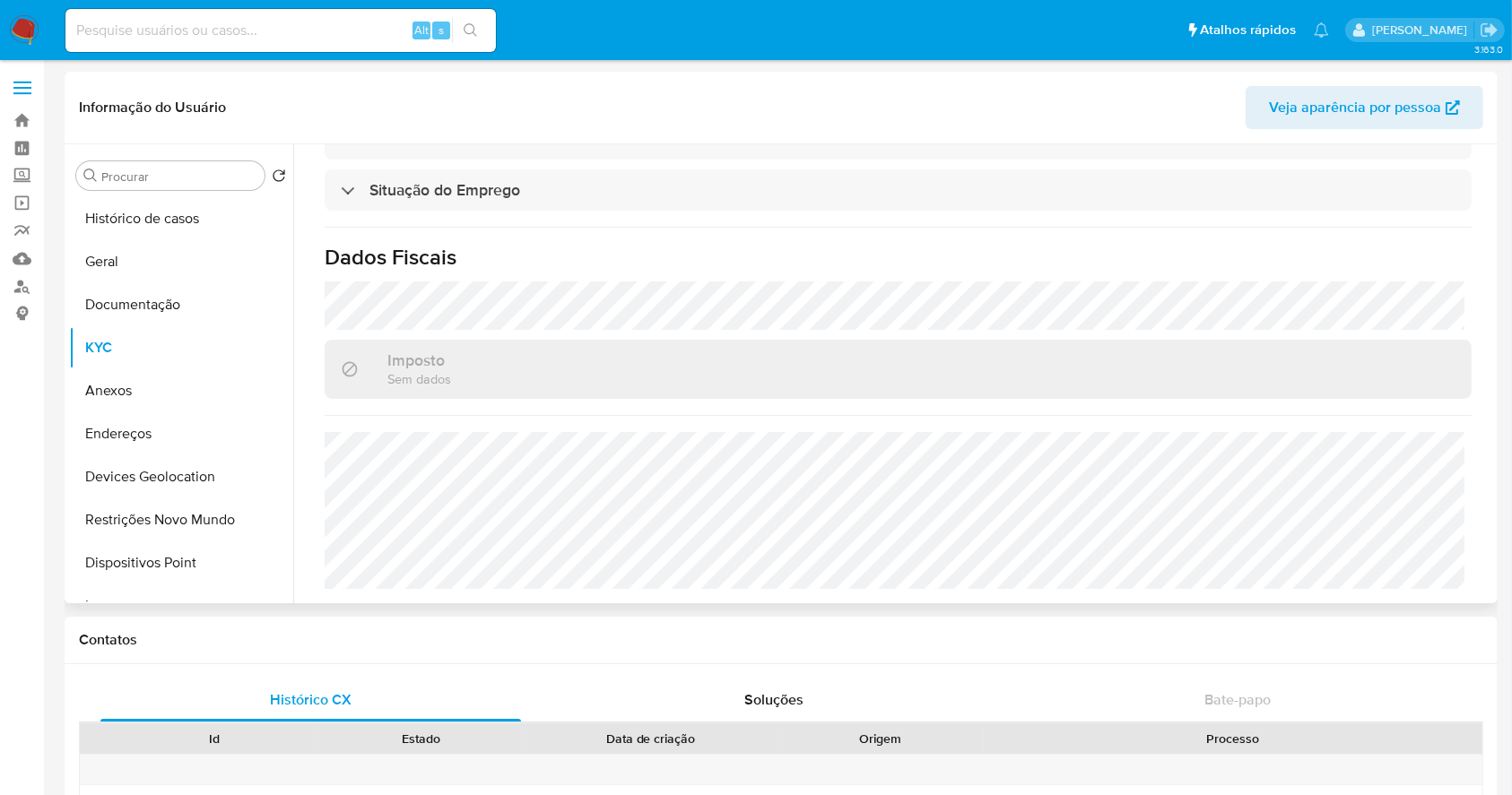
scroll to position [780, 0]
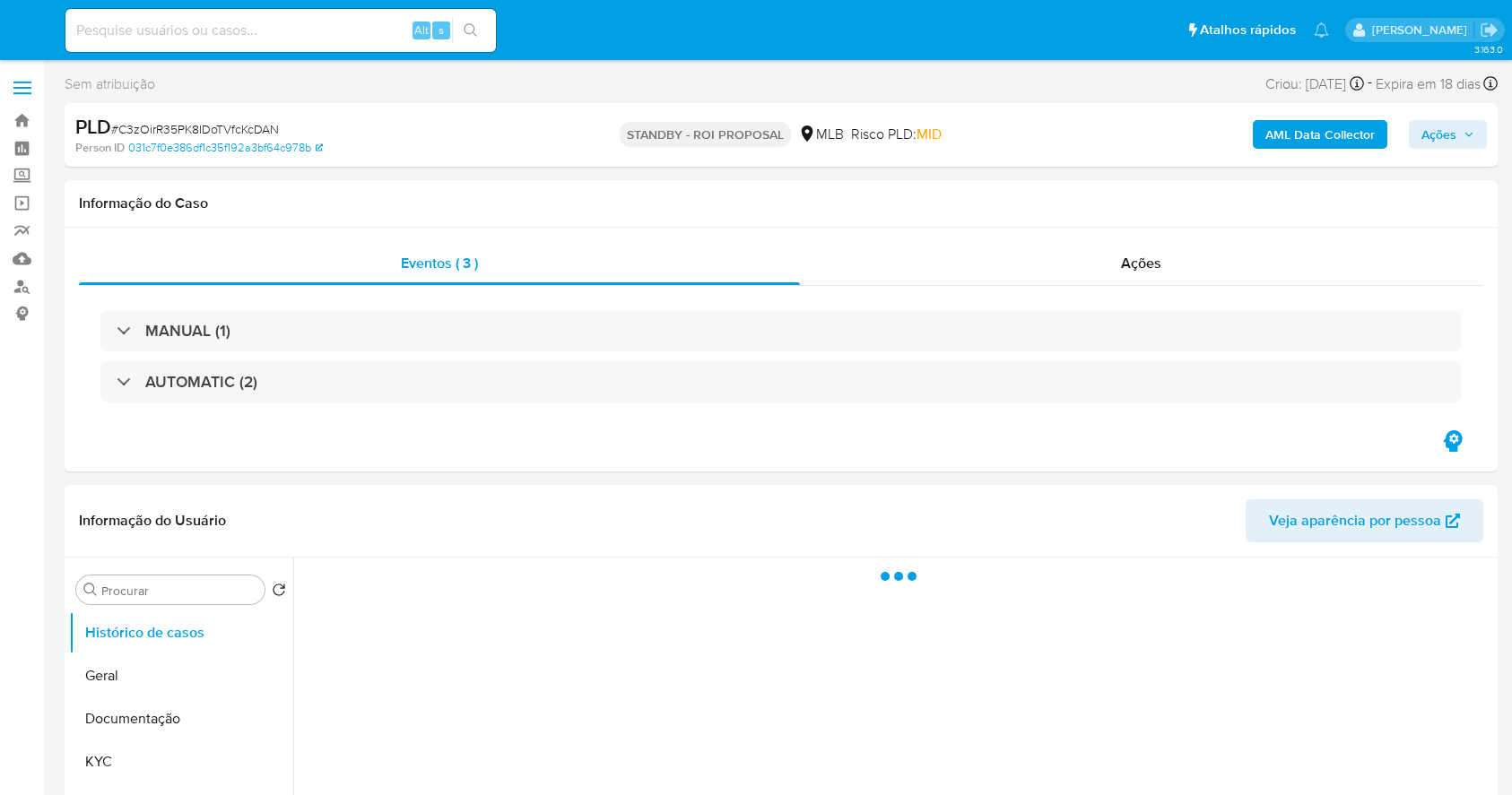
select select "10"
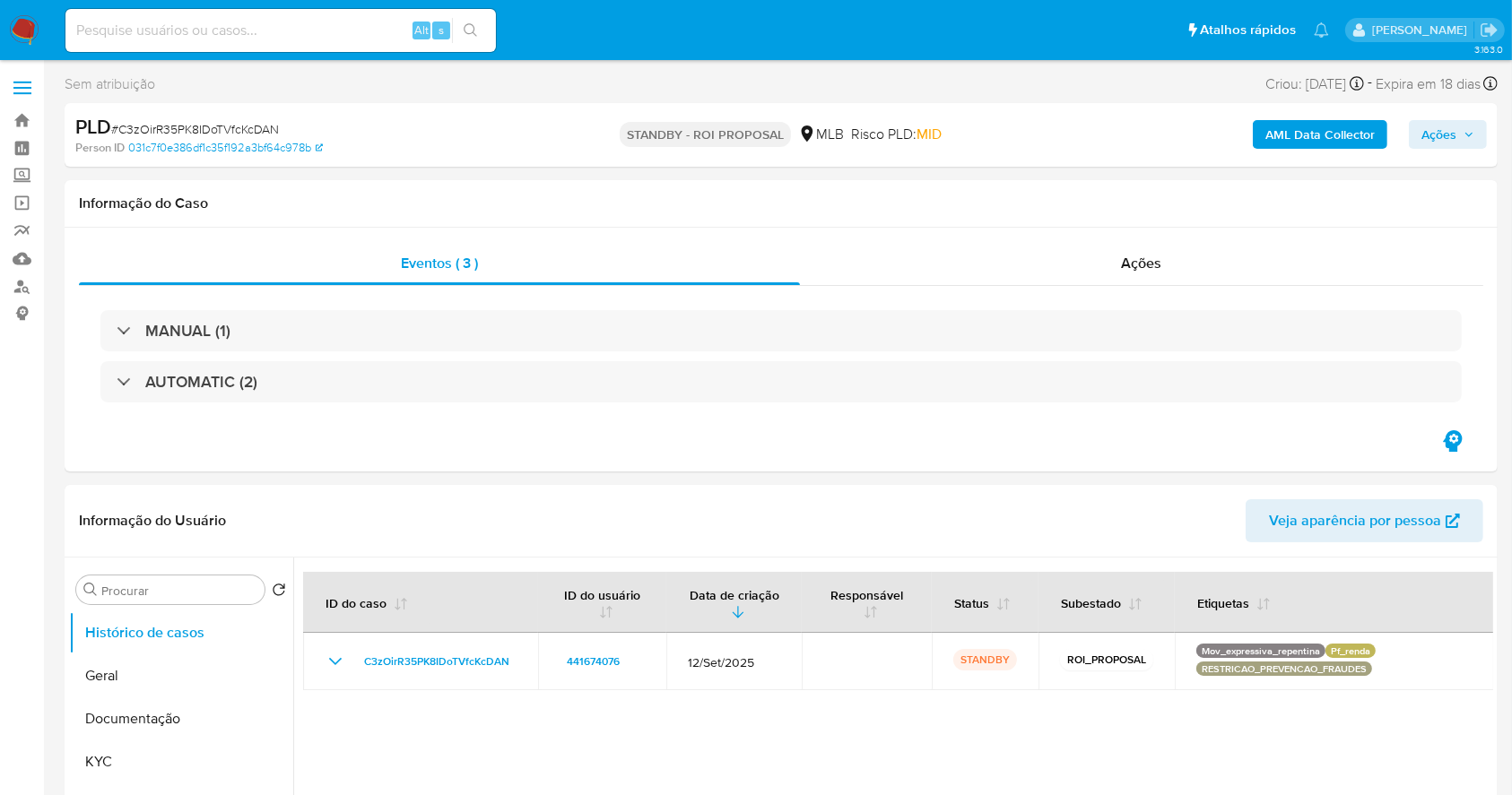
click at [27, 11] on nav "Pausado Ver notificaciones Alt s Atalhos rápidos Presiona las siguientes teclas…" at bounding box center [756, 30] width 1512 height 61
click at [29, 23] on img at bounding box center [24, 30] width 31 height 31
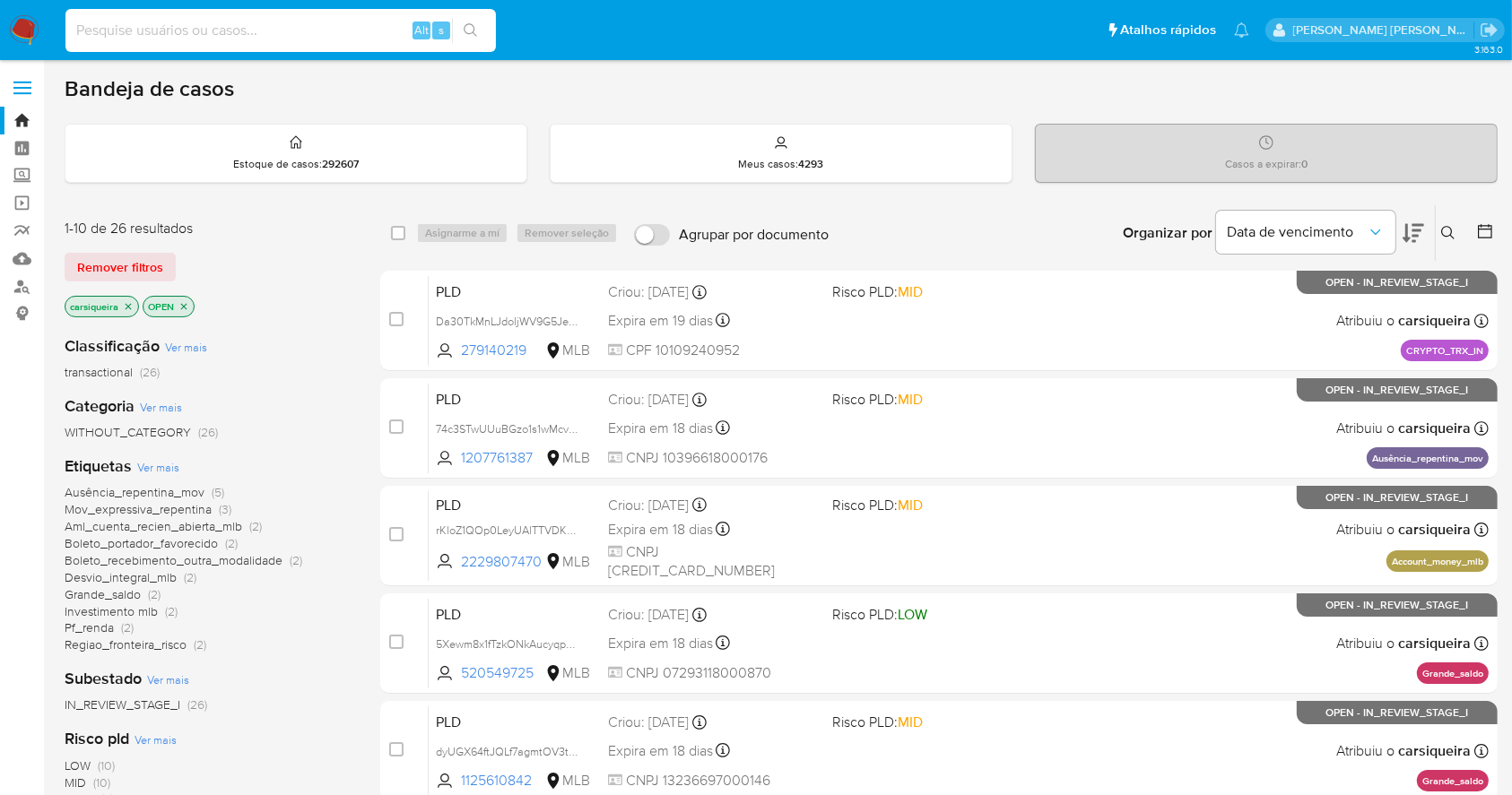
click at [315, 24] on input at bounding box center [281, 30] width 431 height 23
paste input "ESklcgX14MlIEpHtCv3YxIdl"
type input "ESklcgX14MlIEpHtCv3YxIdl"
click at [470, 24] on icon "search-icon" at bounding box center [471, 30] width 14 height 14
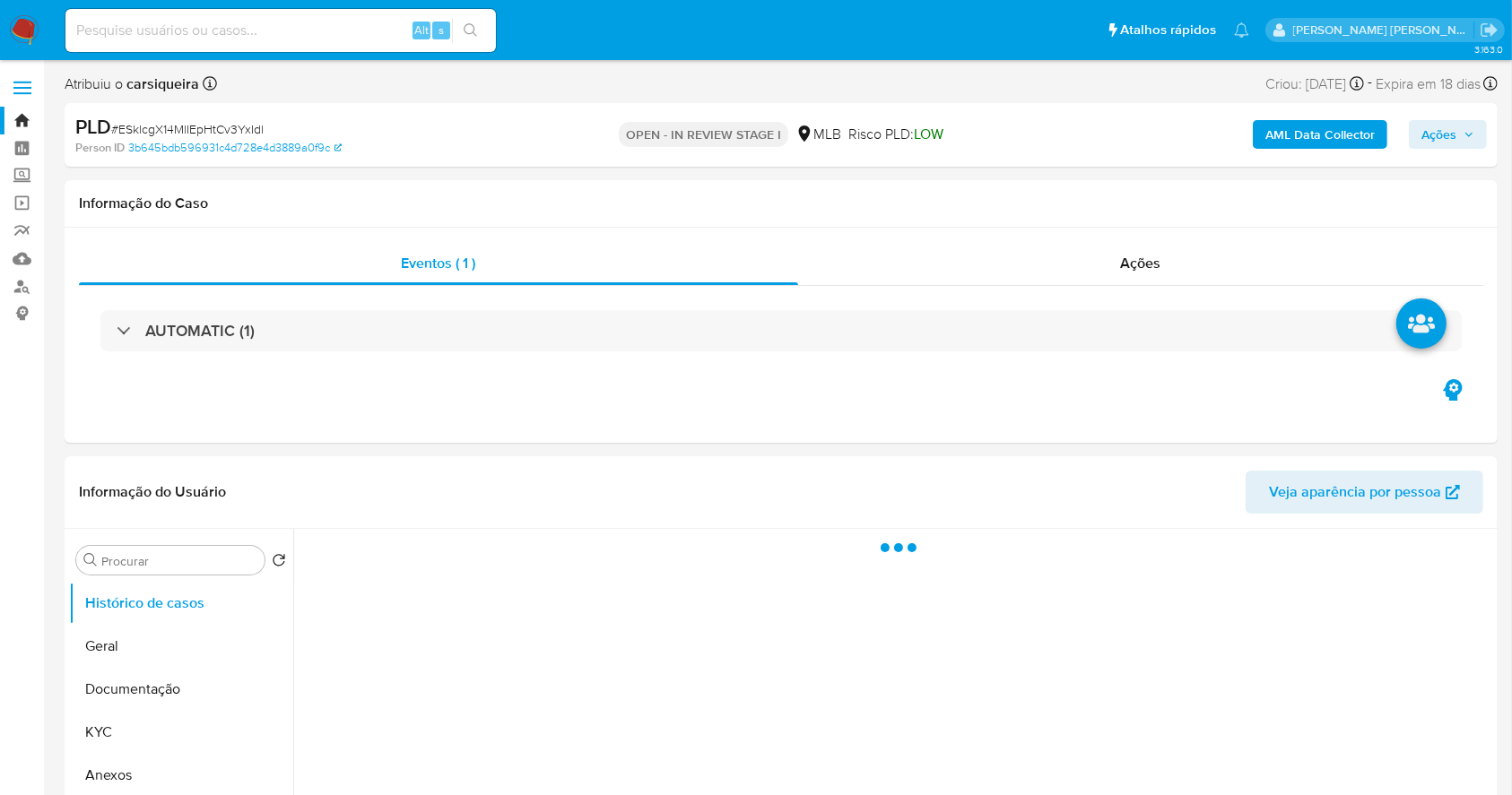
select select "10"
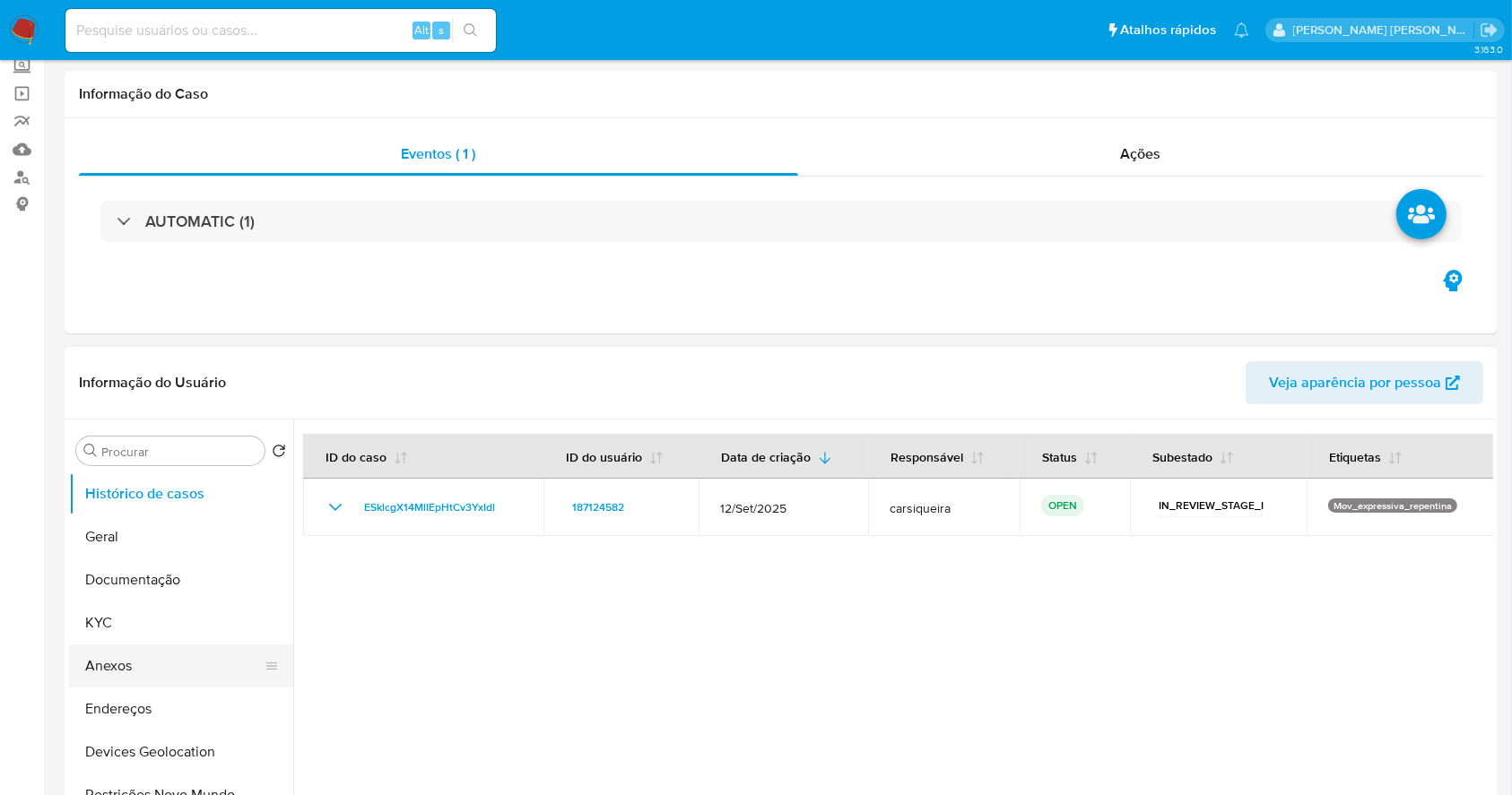
scroll to position [238, 0]
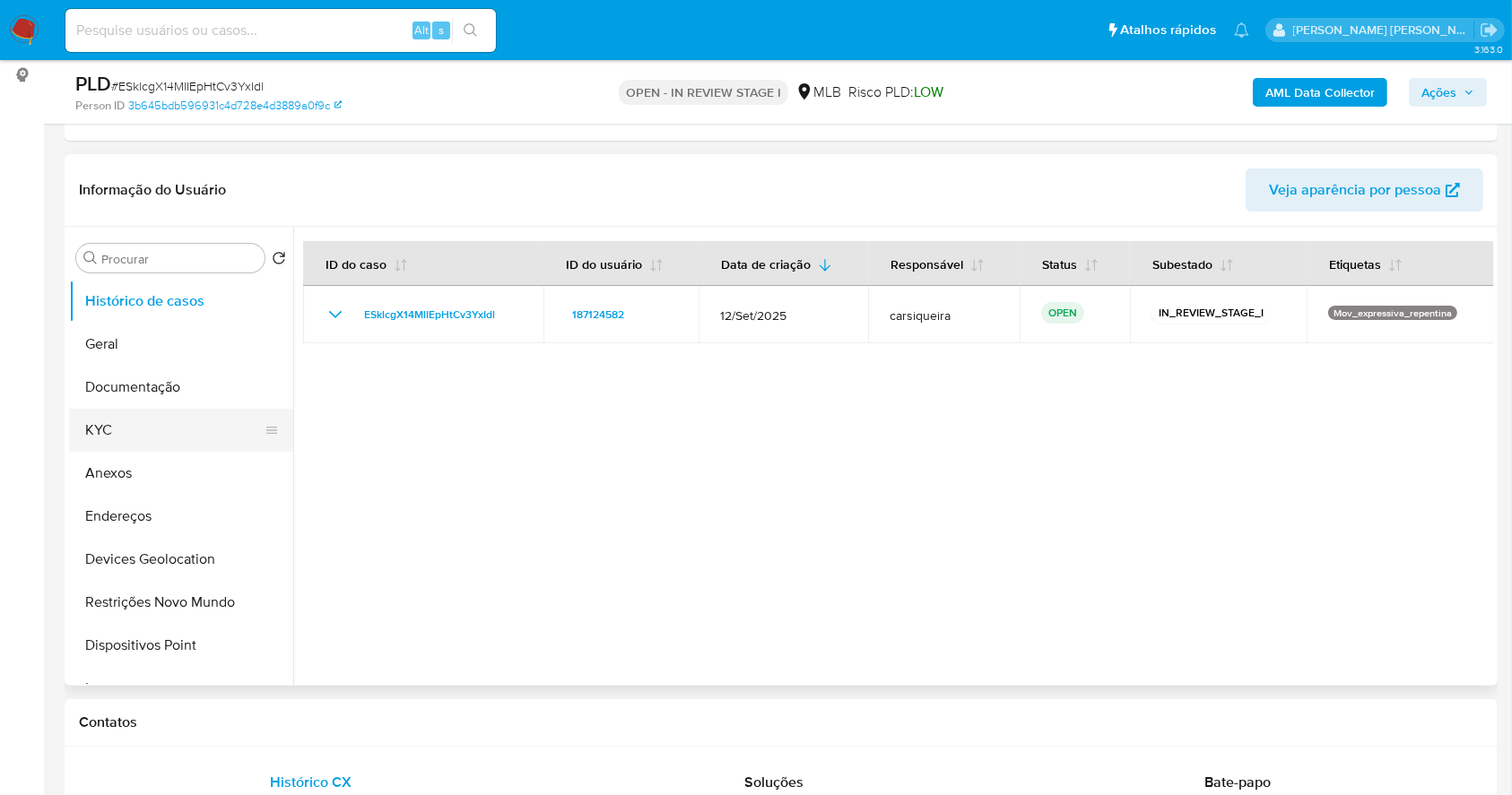
click at [109, 409] on button "KYC" at bounding box center [174, 430] width 209 height 43
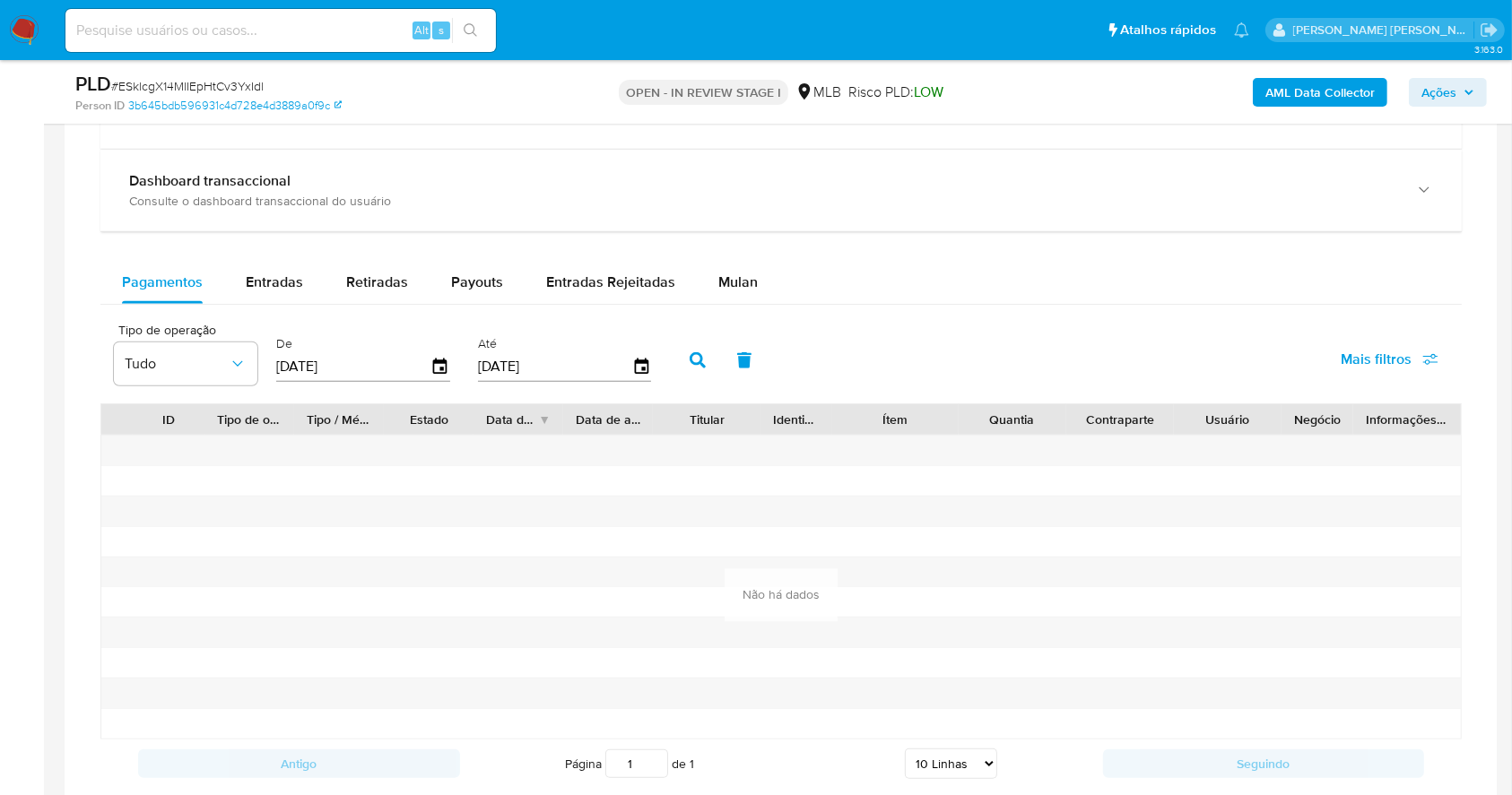
scroll to position [1379, 0]
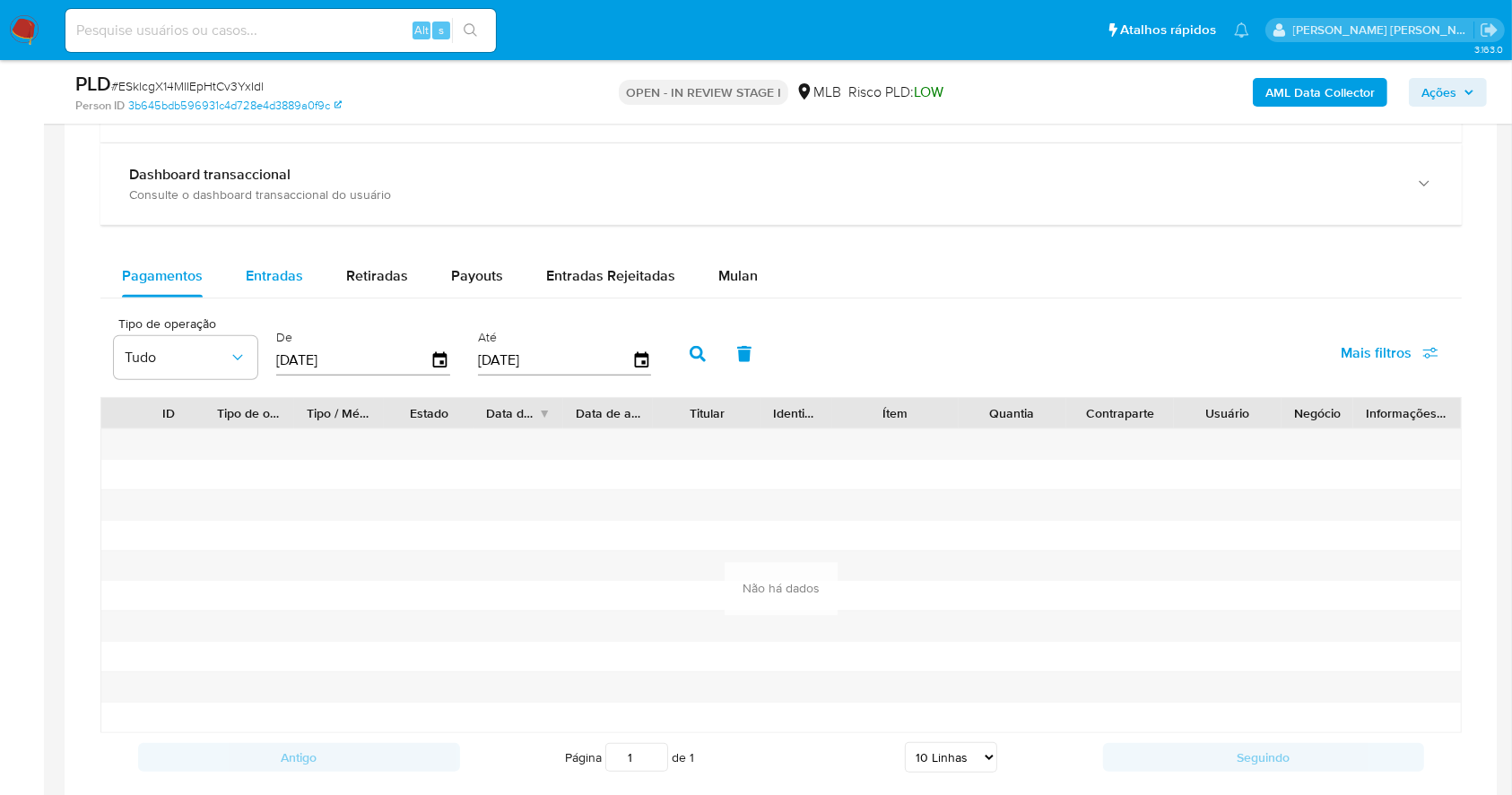
click at [269, 254] on div "Entradas" at bounding box center [274, 275] width 58 height 43
select select "10"
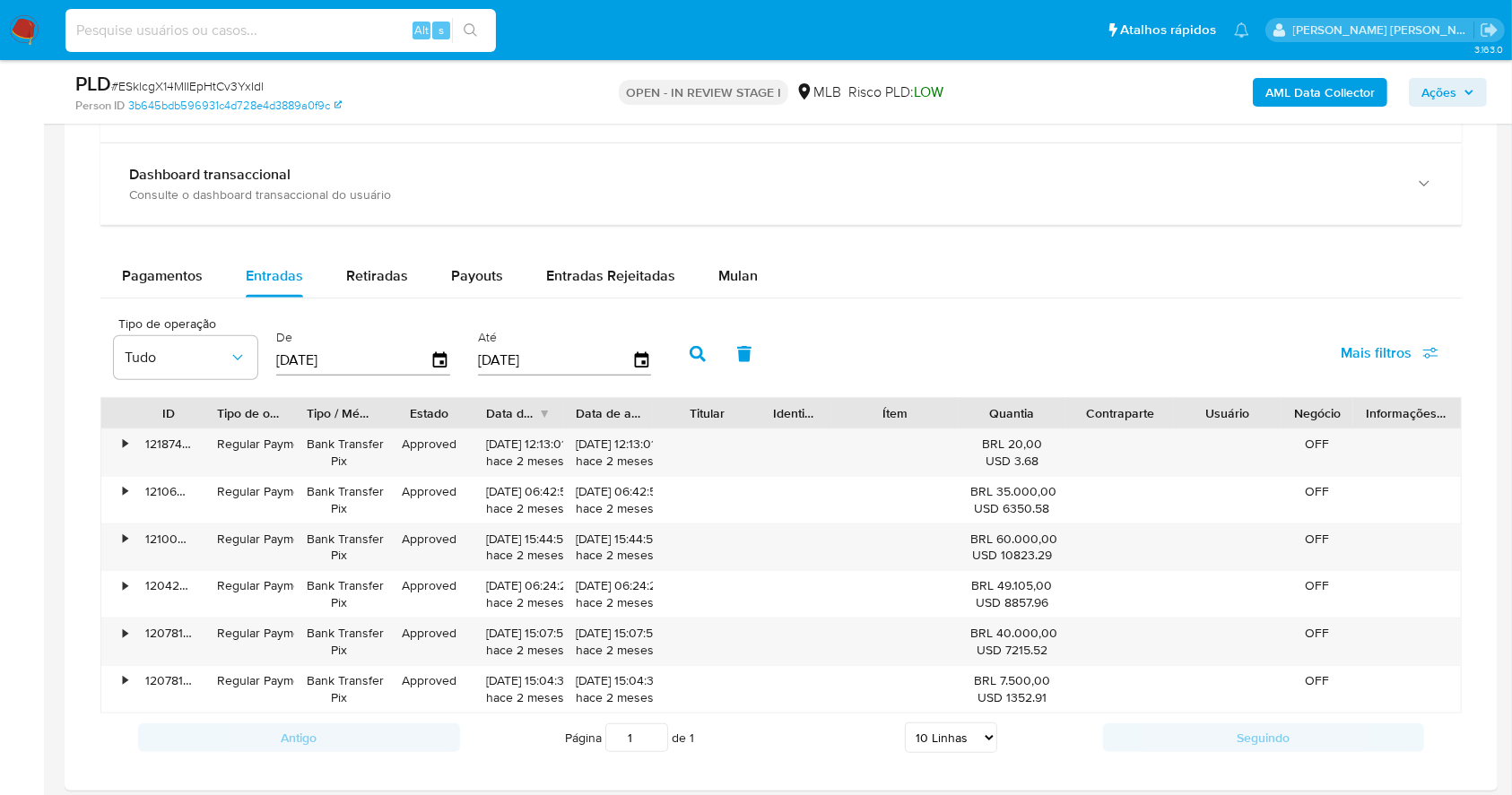
click at [267, 21] on input at bounding box center [281, 30] width 431 height 23
paste input "CK3mBbudPZaQaVMoaQsDbV22"
type input "CK3mBbudPZaQaVMoaQsDbV22"
click at [462, 27] on button "search-icon" at bounding box center [470, 30] width 37 height 25
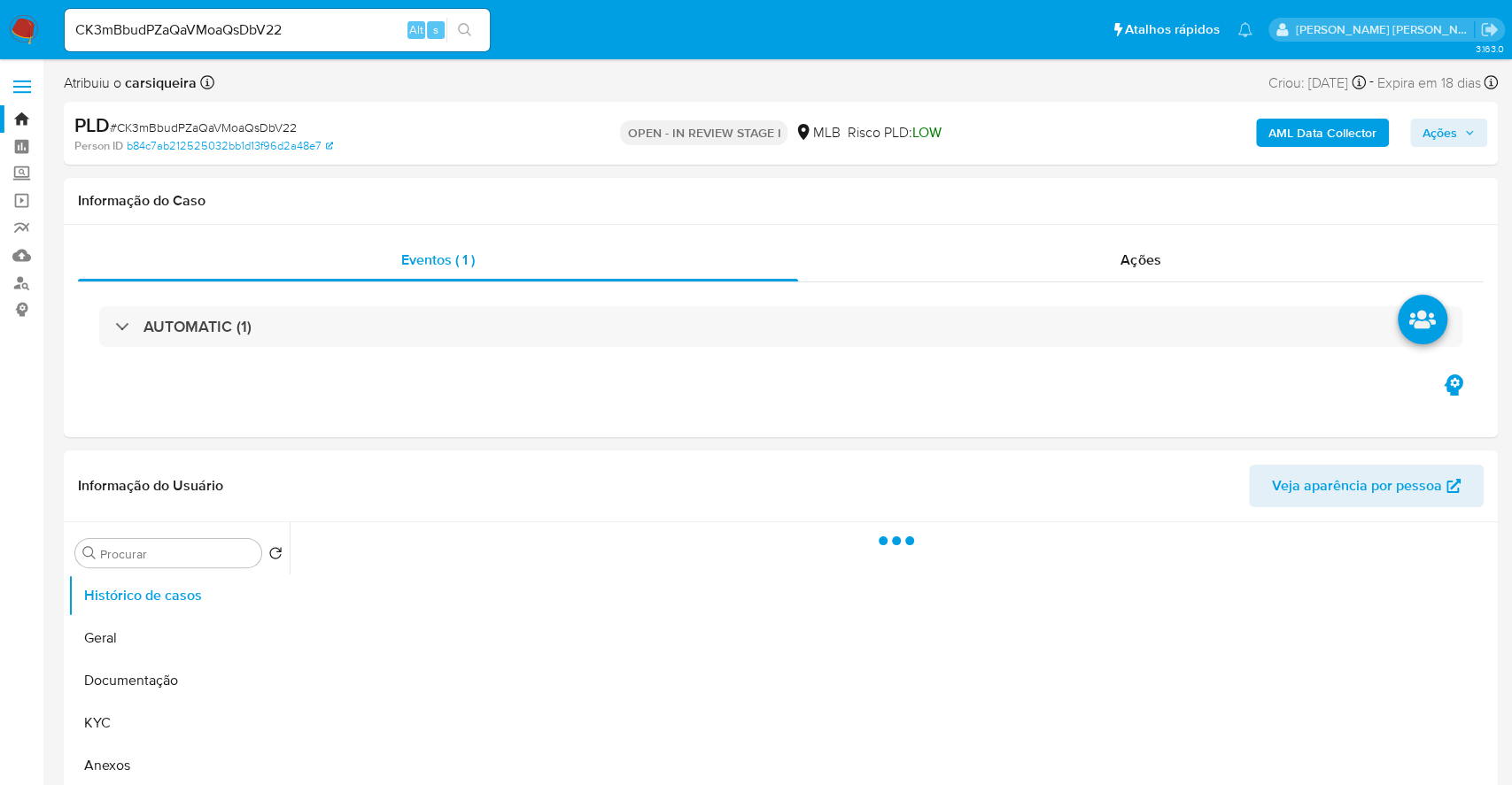
select select "10"
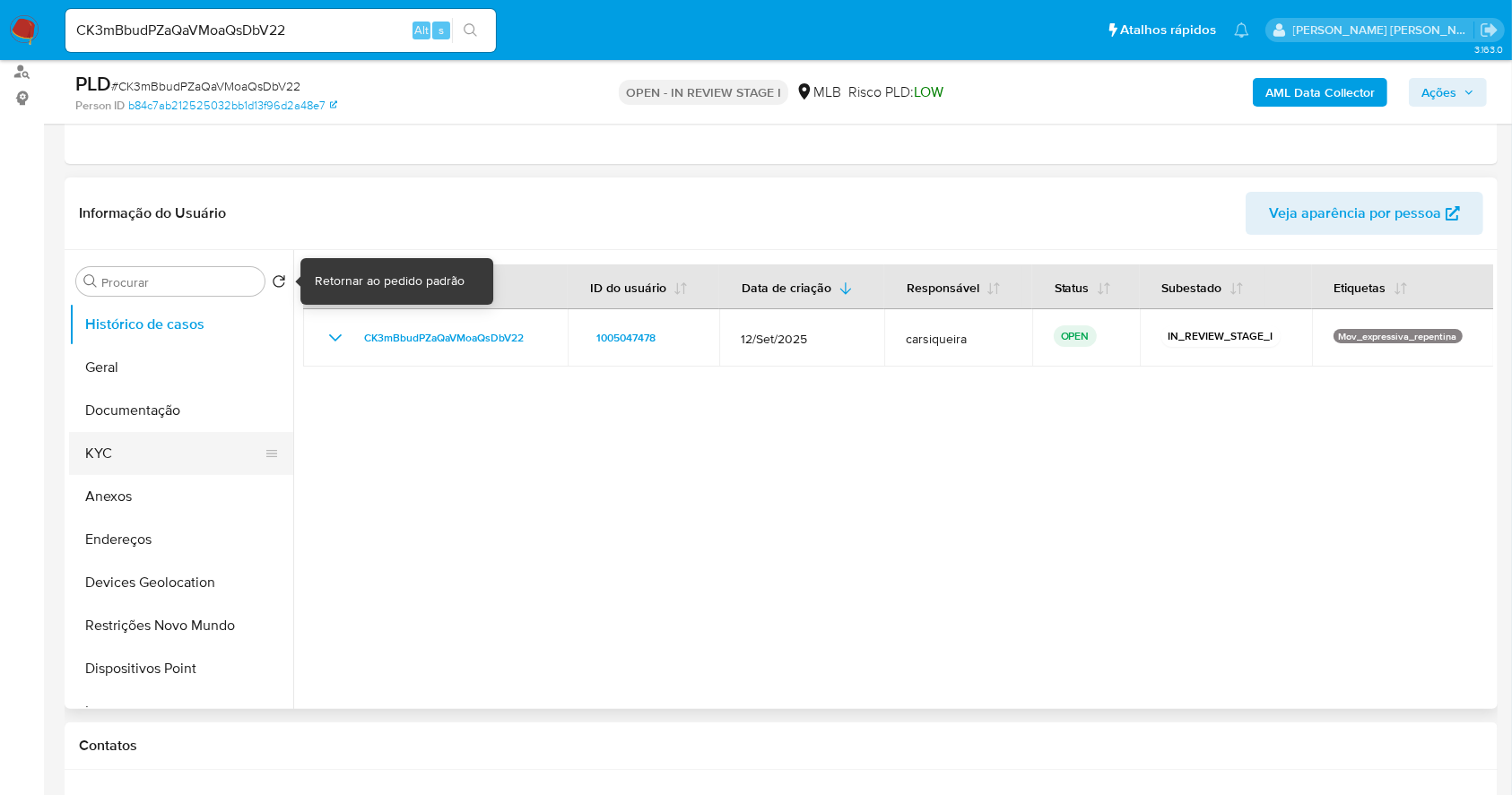
scroll to position [238, 0]
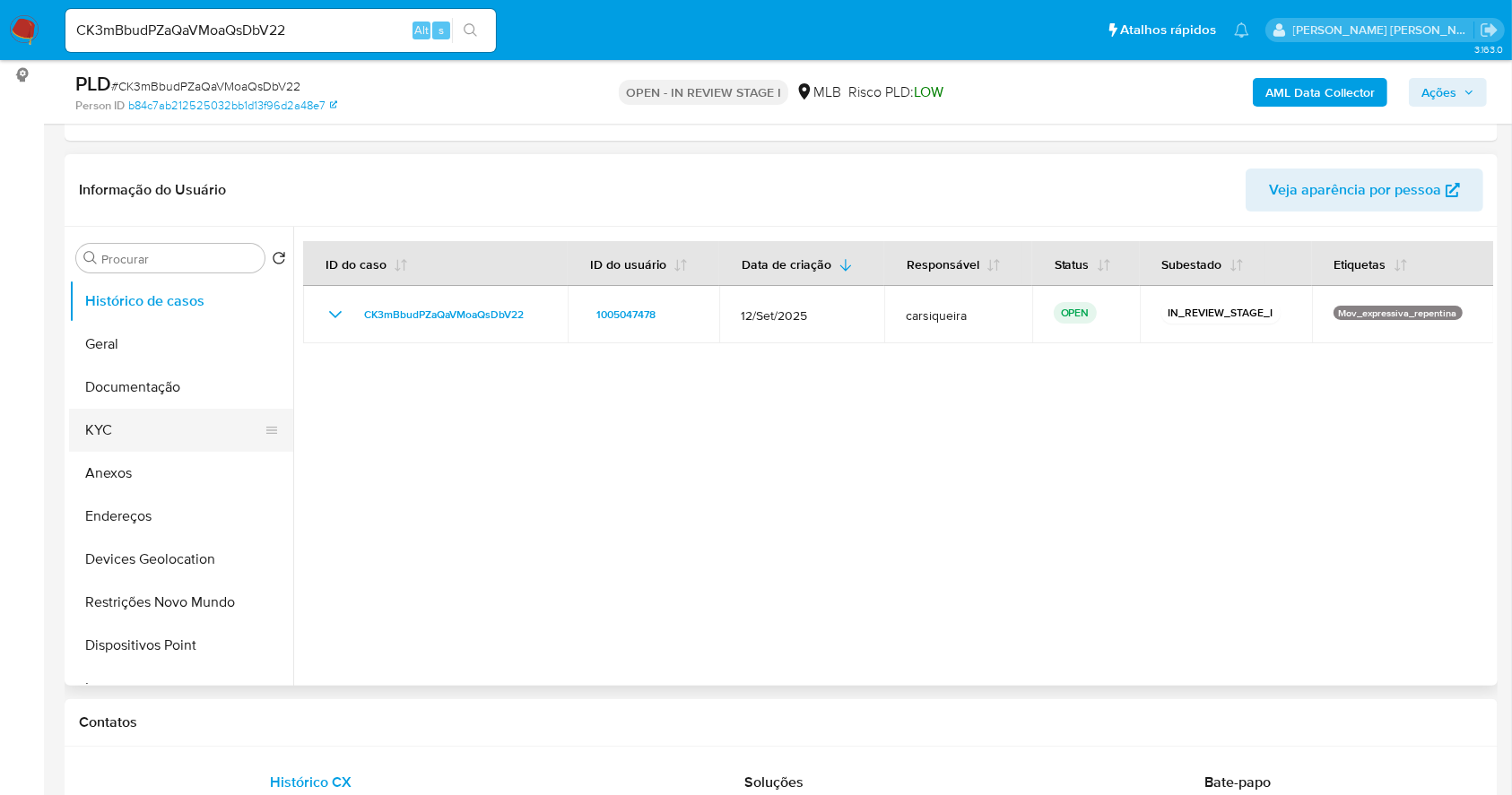
click at [176, 427] on button "KYC" at bounding box center [174, 430] width 209 height 43
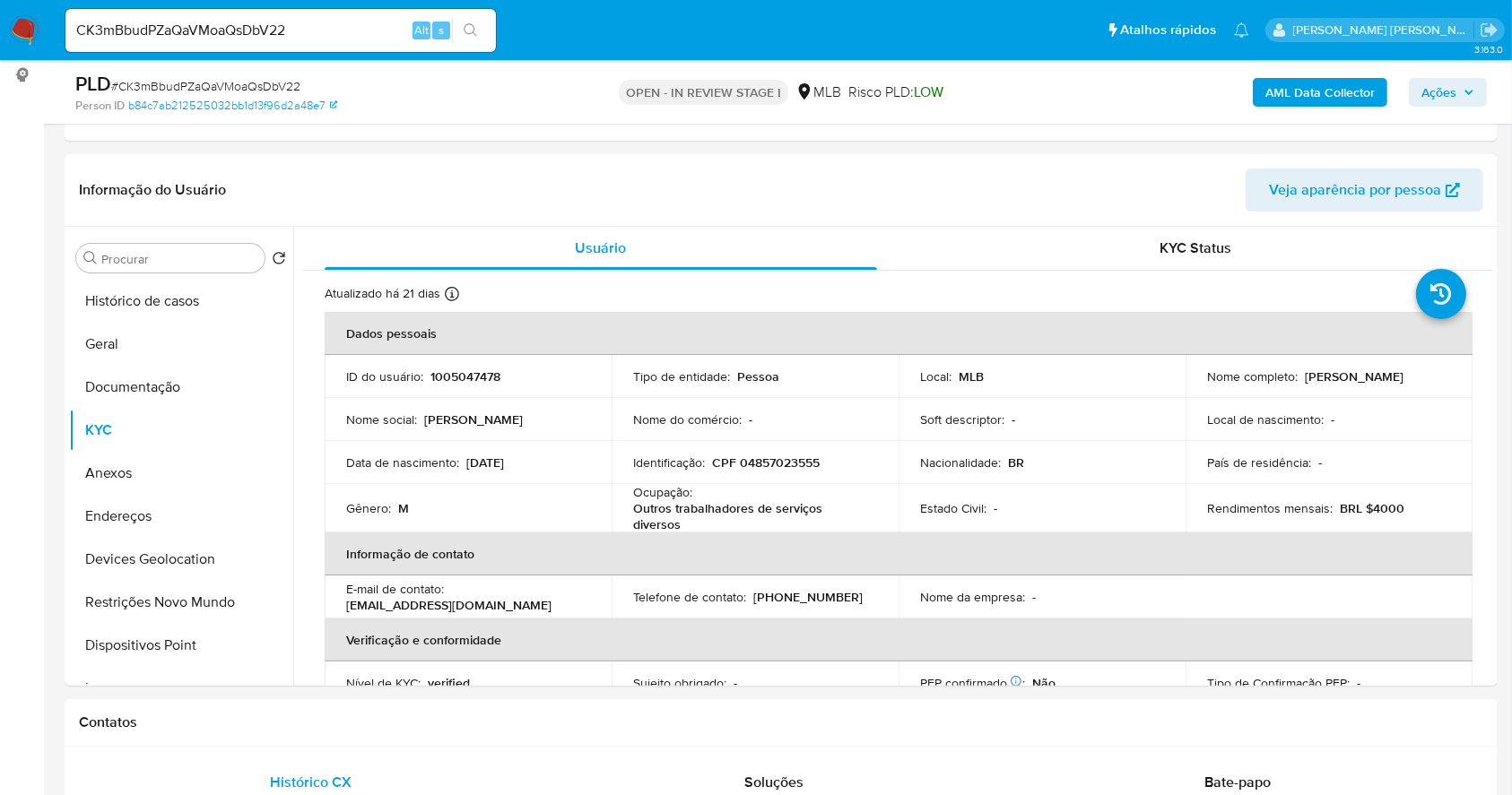
click at [1341, 97] on b "AML Data Collector" at bounding box center [1319, 92] width 109 height 29
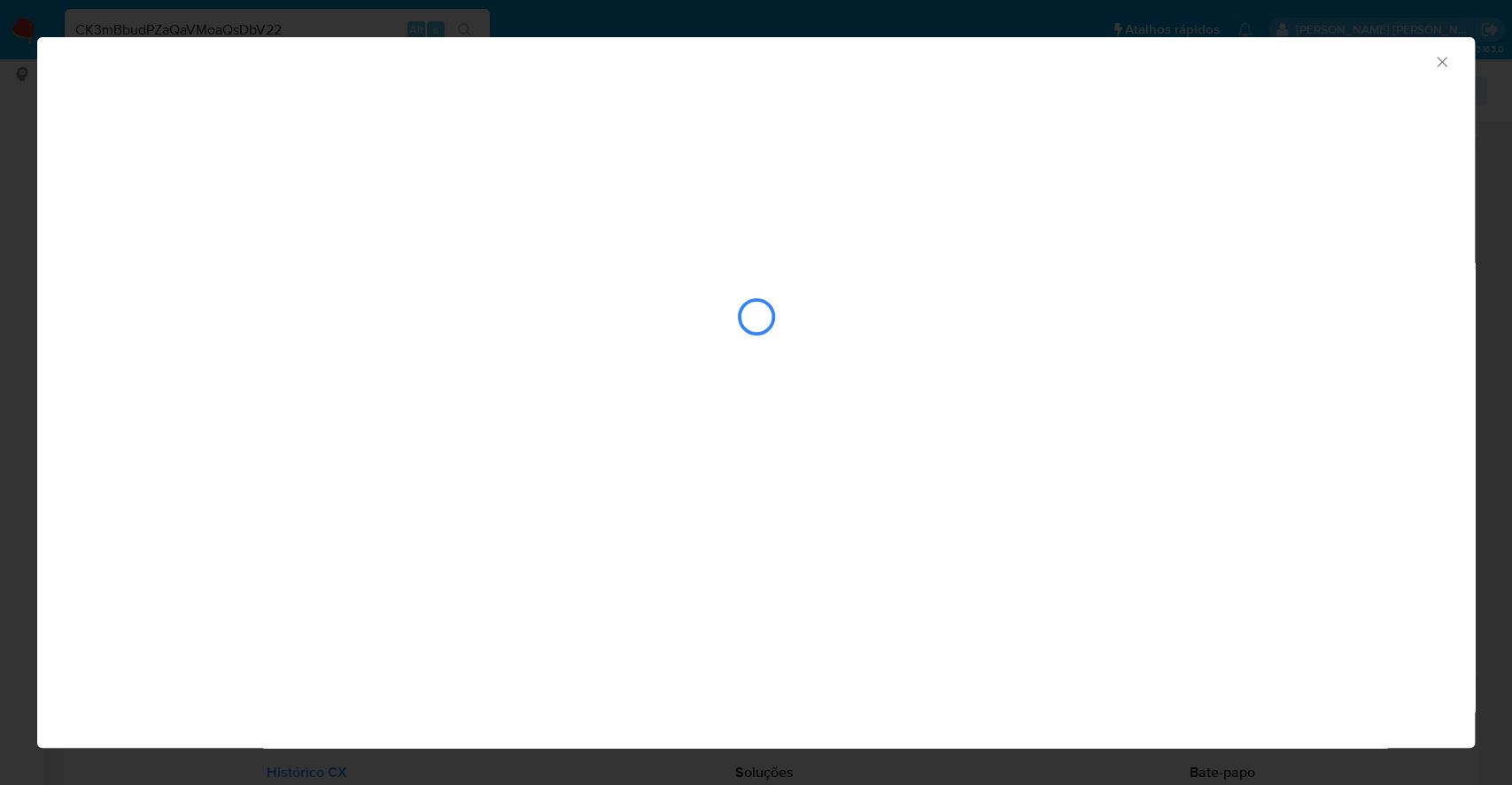
click at [0, 344] on div "AML Data Collector" at bounding box center [756, 392] width 1512 height 785
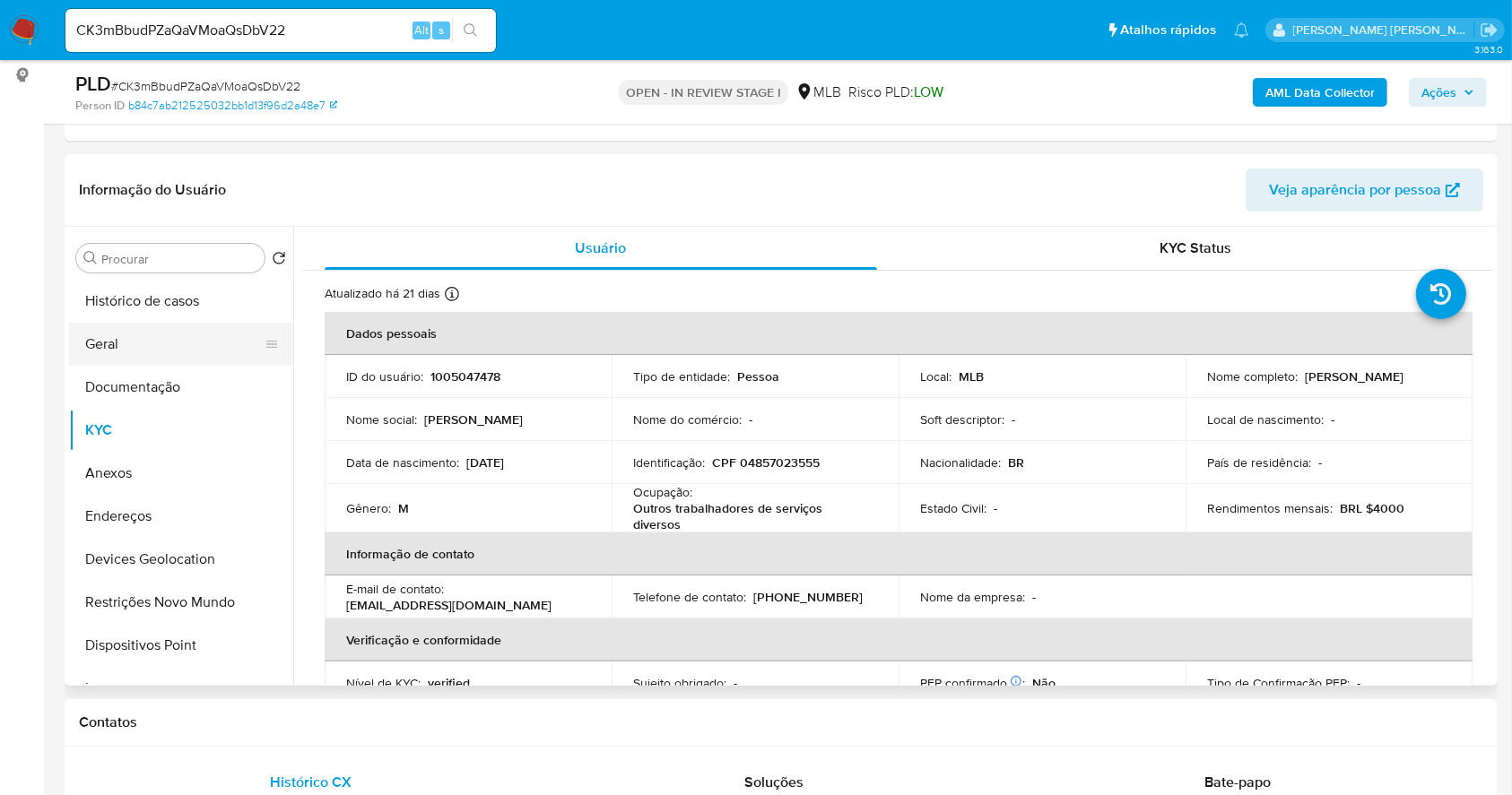
click at [148, 347] on button "Geral" at bounding box center [174, 343] width 209 height 43
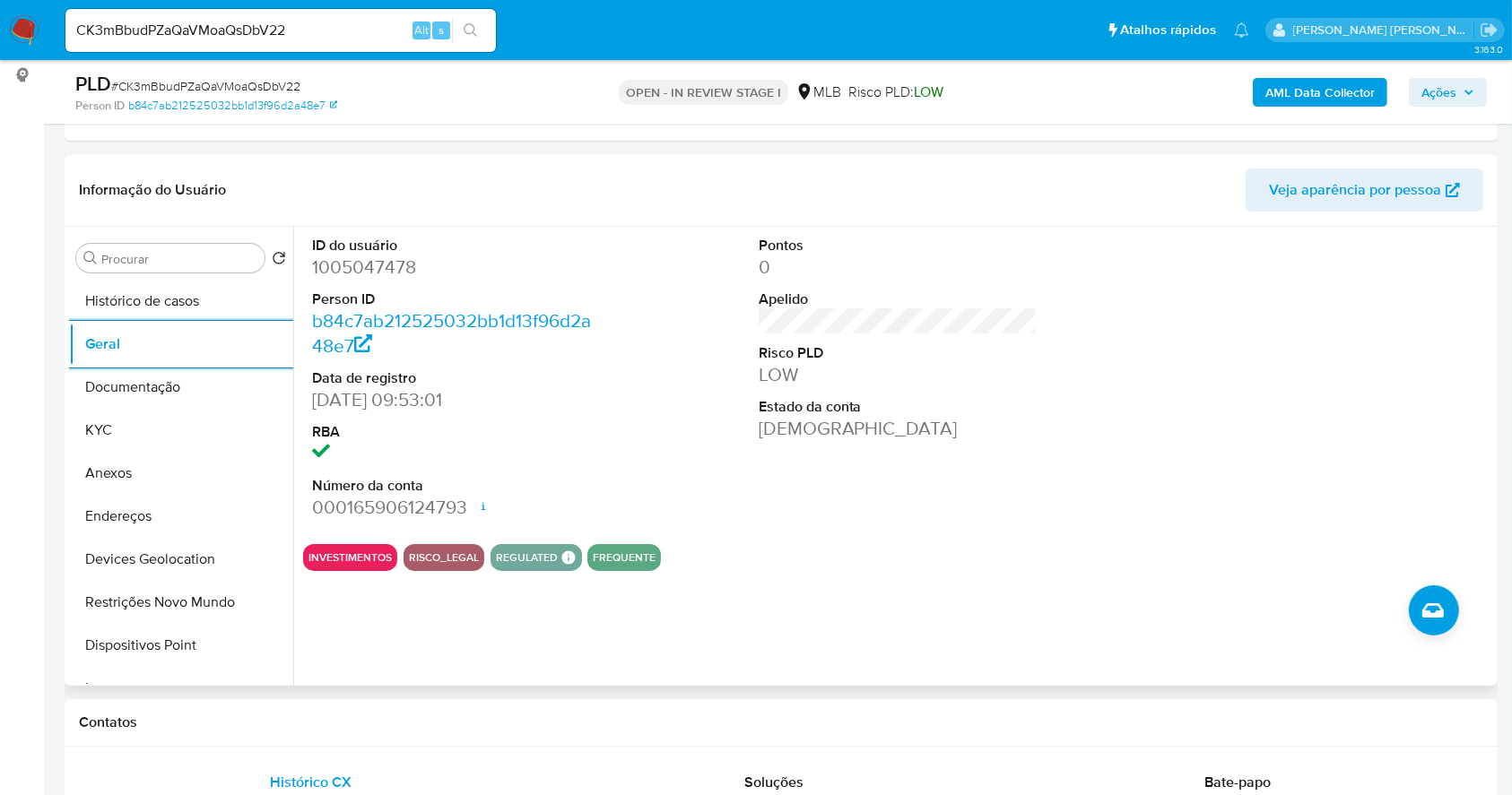
click at [652, 378] on div "ID do usuário 1005047478 Person ID b84c7ab212525032bb1d13f96d2a48e7 Data de reg…" at bounding box center [897, 377] width 1189 height 303
click at [122, 434] on button "KYC" at bounding box center [174, 430] width 209 height 43
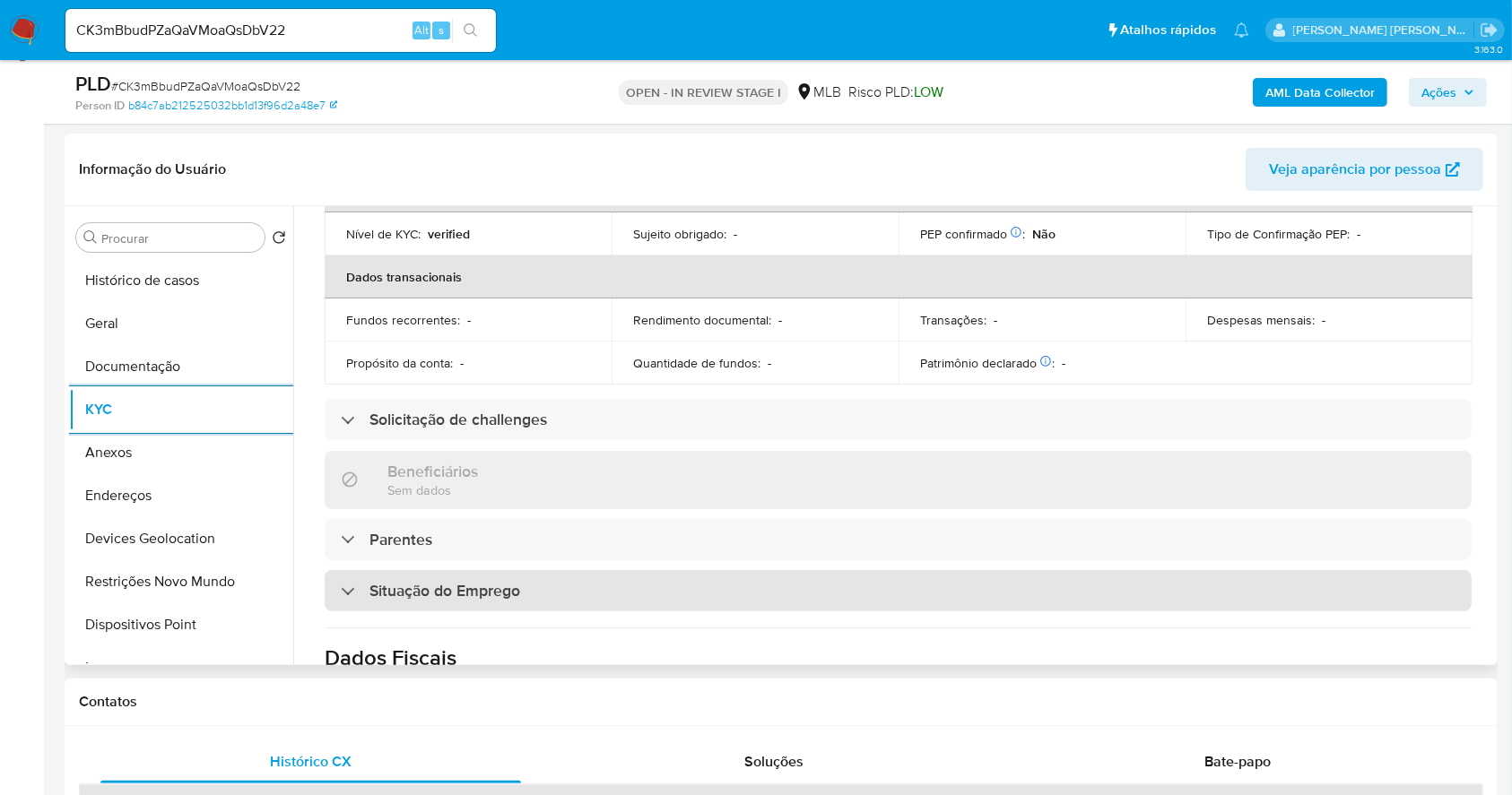
scroll to position [767, 0]
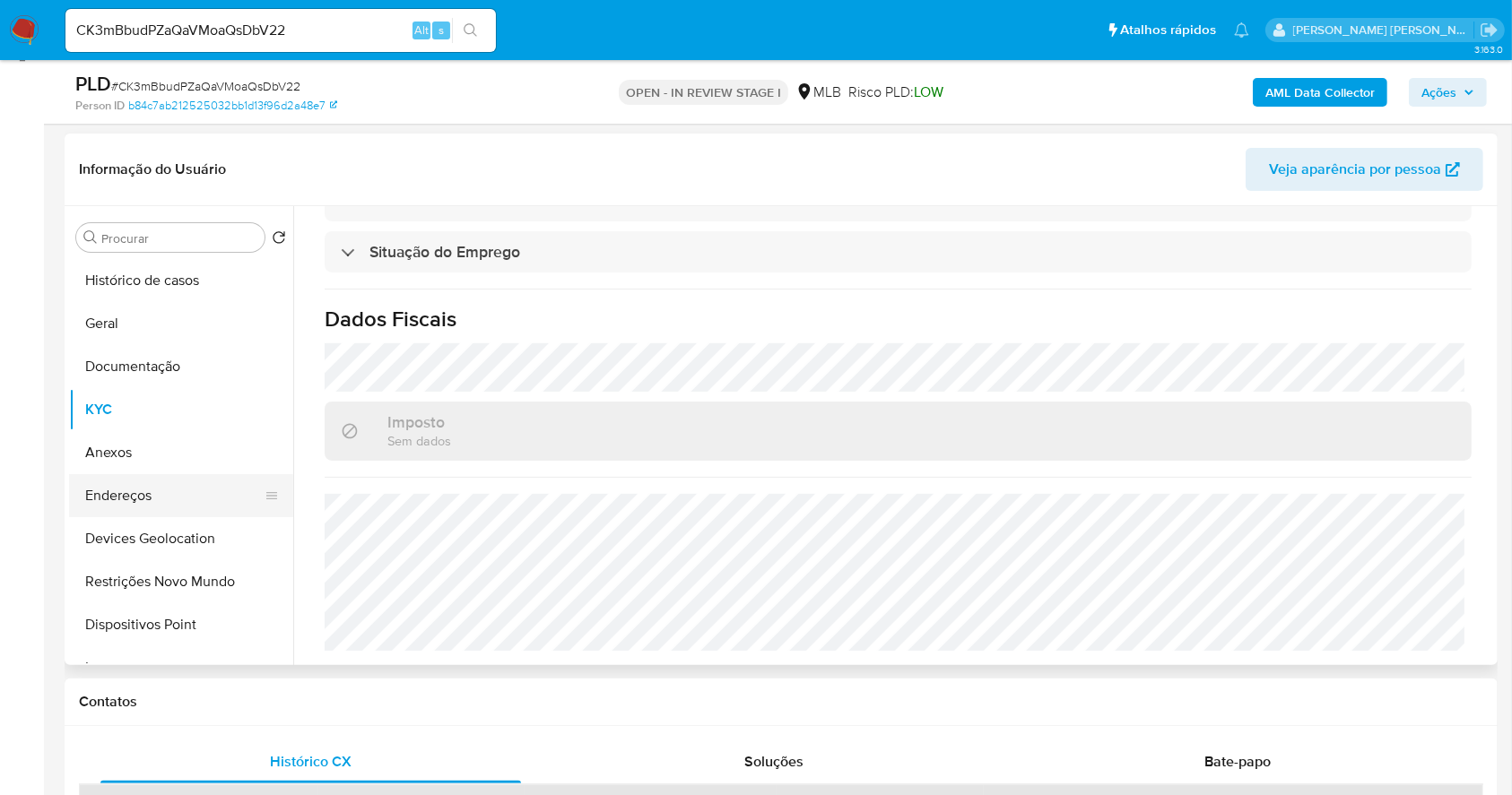
click at [162, 497] on button "Endereços" at bounding box center [174, 495] width 209 height 43
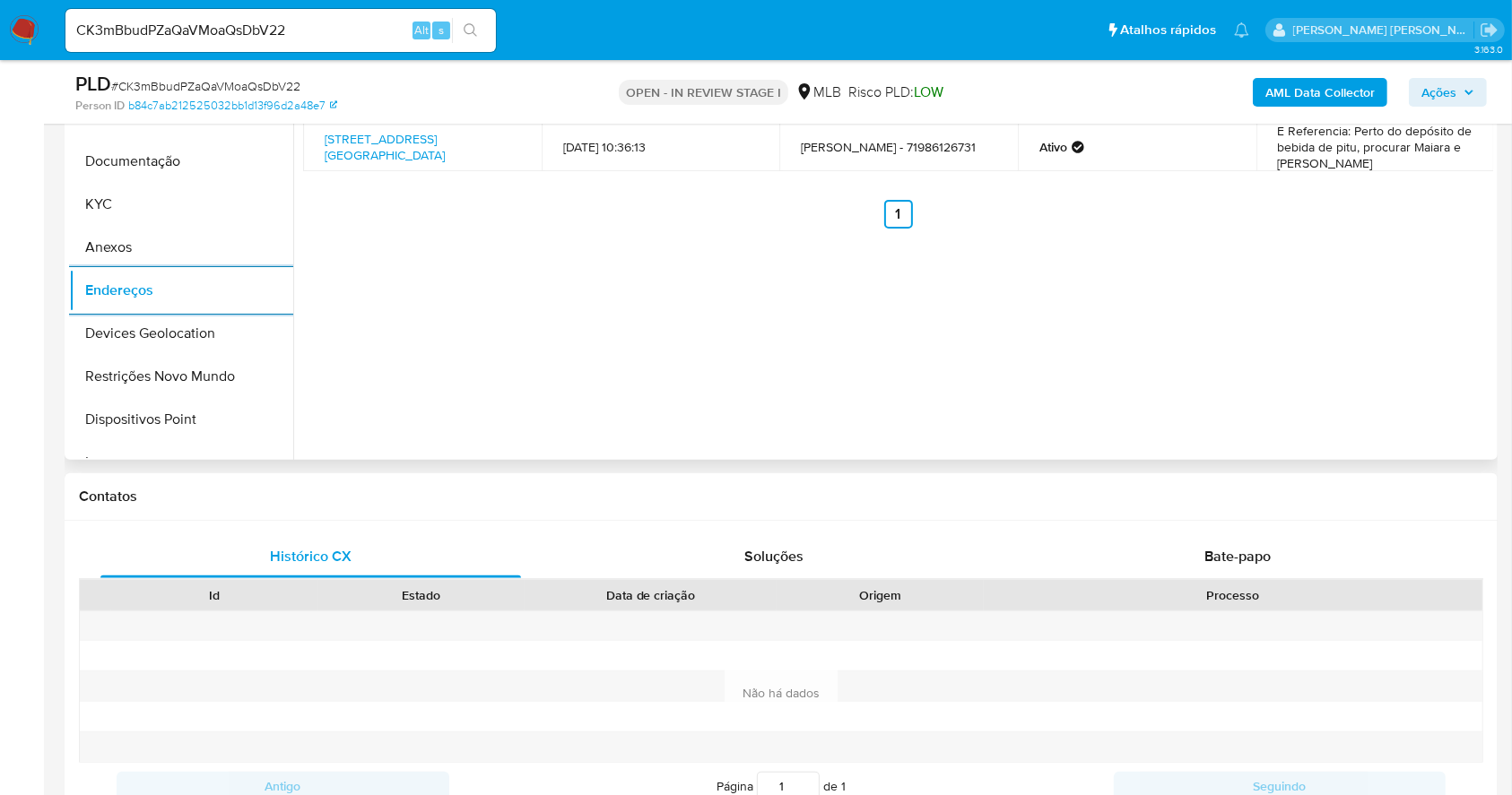
scroll to position [259, 0]
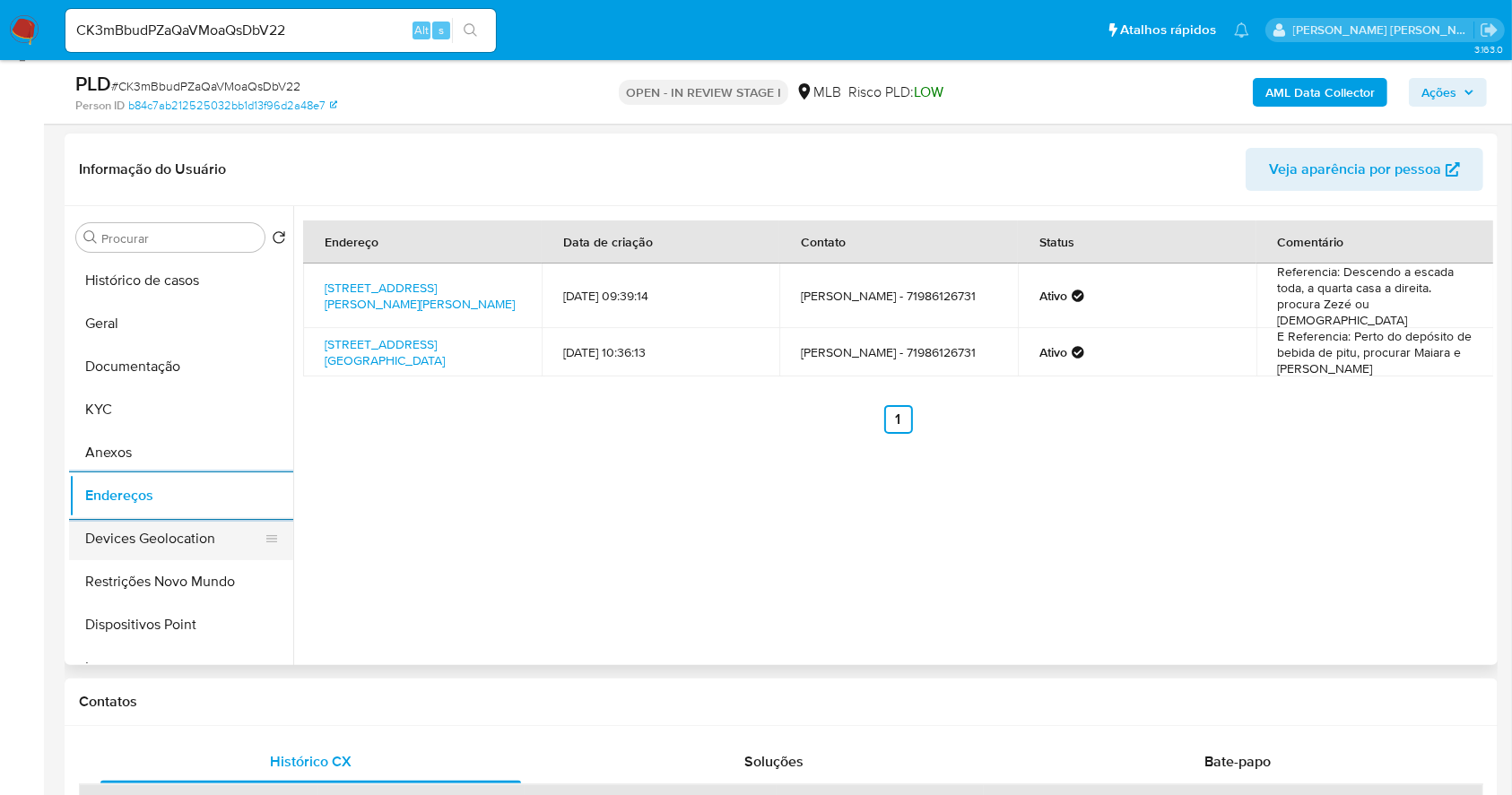
click at [198, 543] on button "Devices Geolocation" at bounding box center [174, 538] width 209 height 43
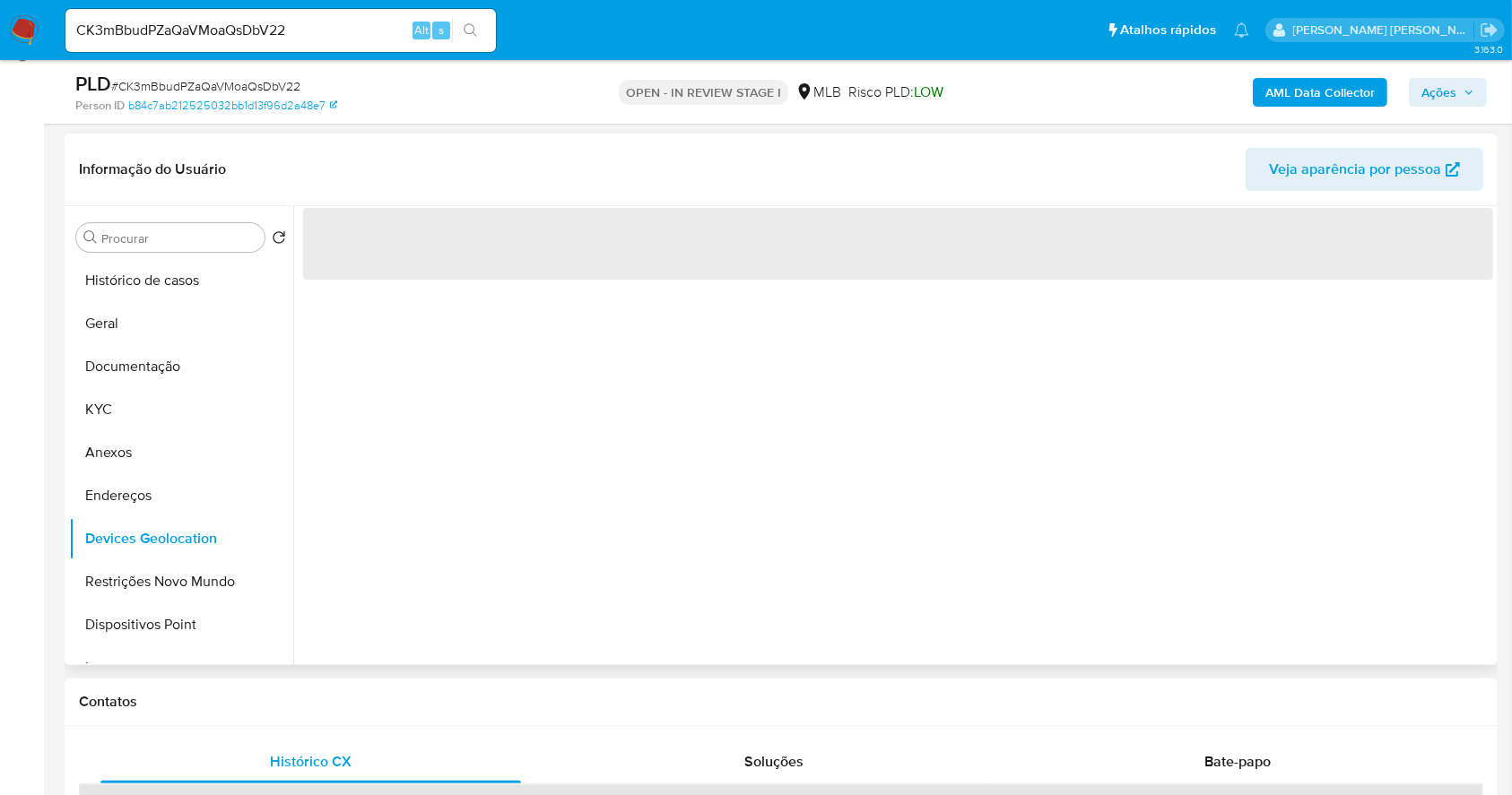
click at [890, 570] on div "‌" at bounding box center [893, 436] width 1199 height 459
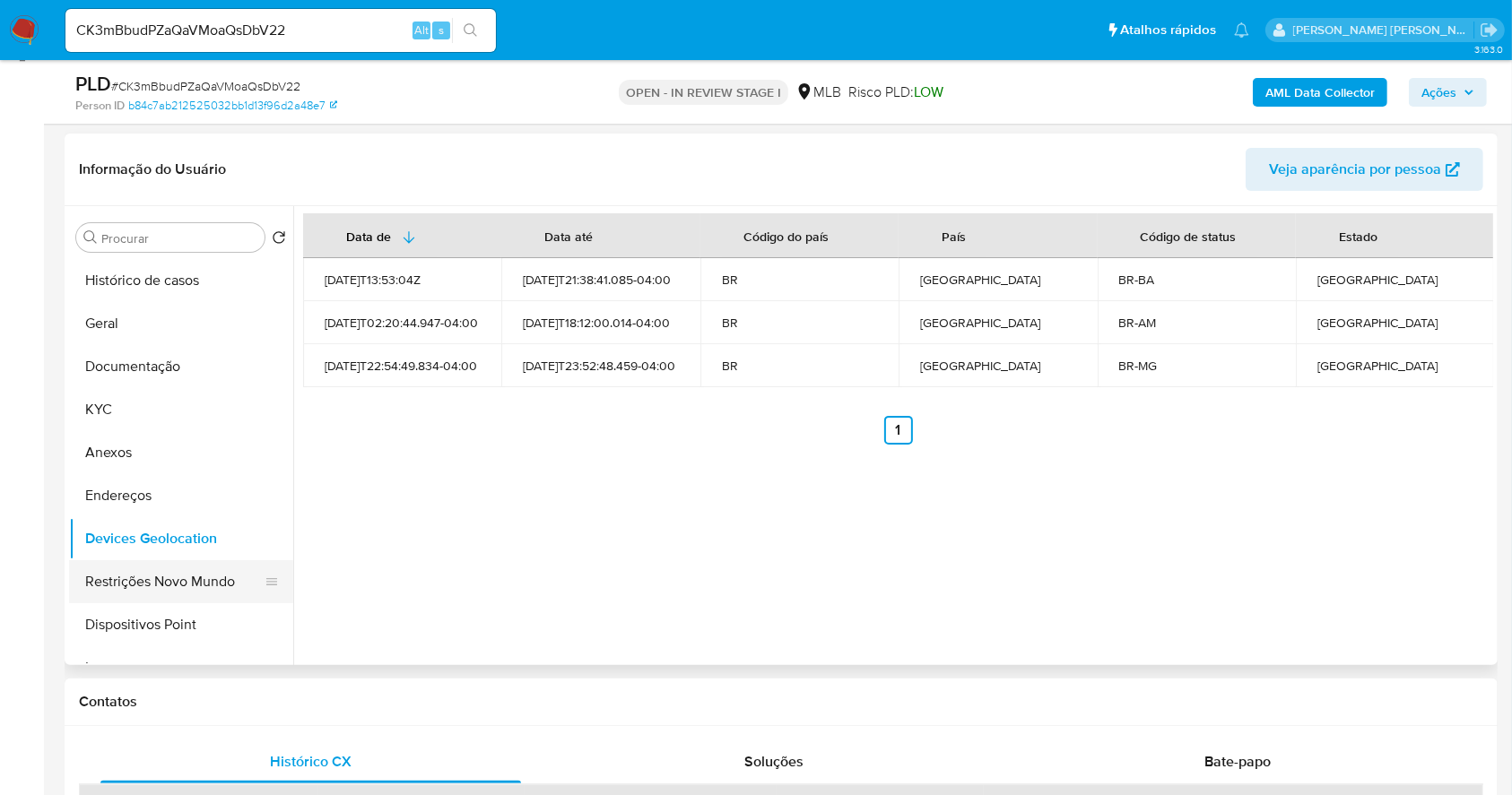
click at [187, 573] on button "Restrições Novo Mundo" at bounding box center [174, 581] width 209 height 43
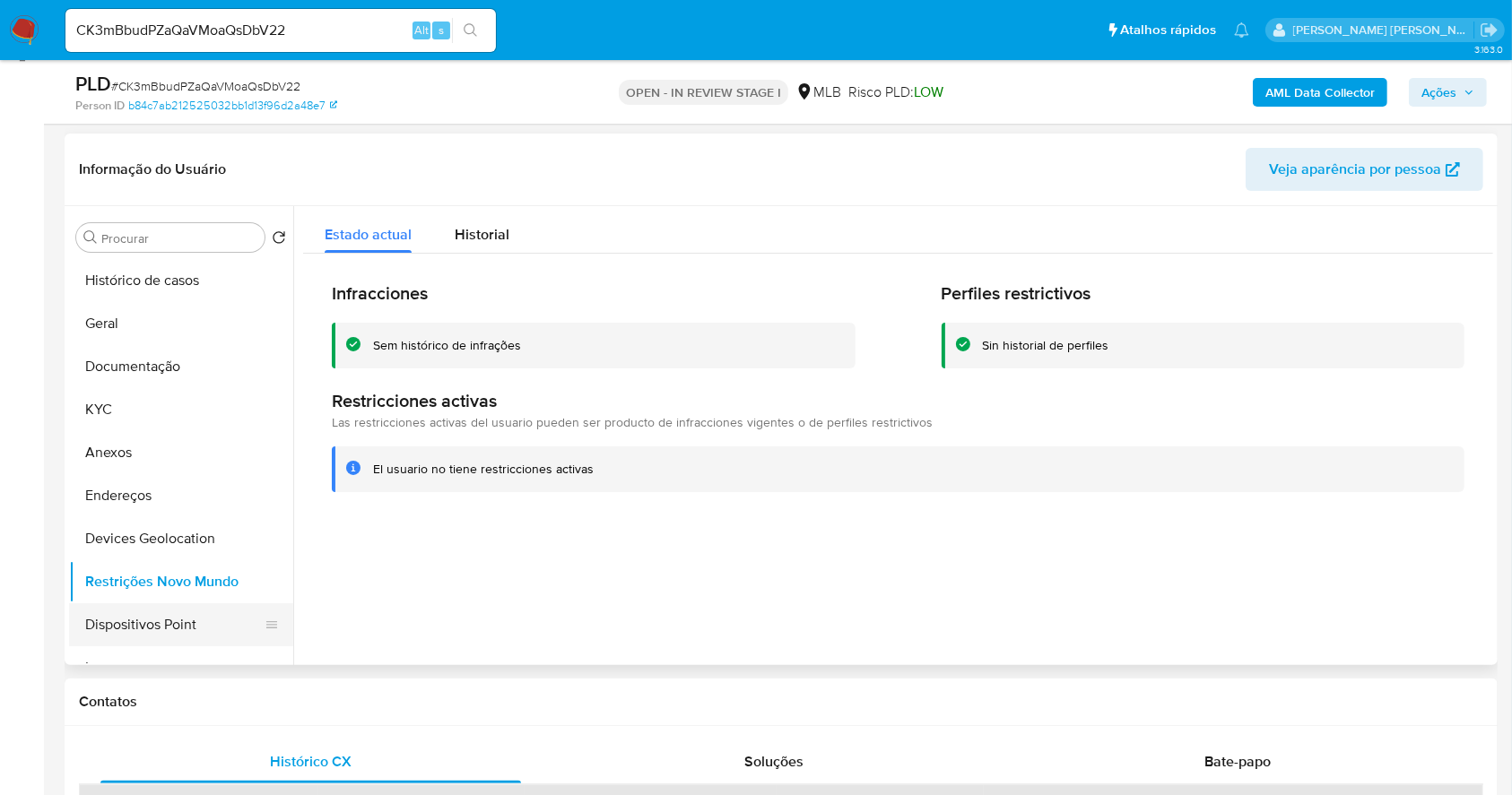
click at [183, 628] on button "Dispositivos Point" at bounding box center [174, 624] width 209 height 43
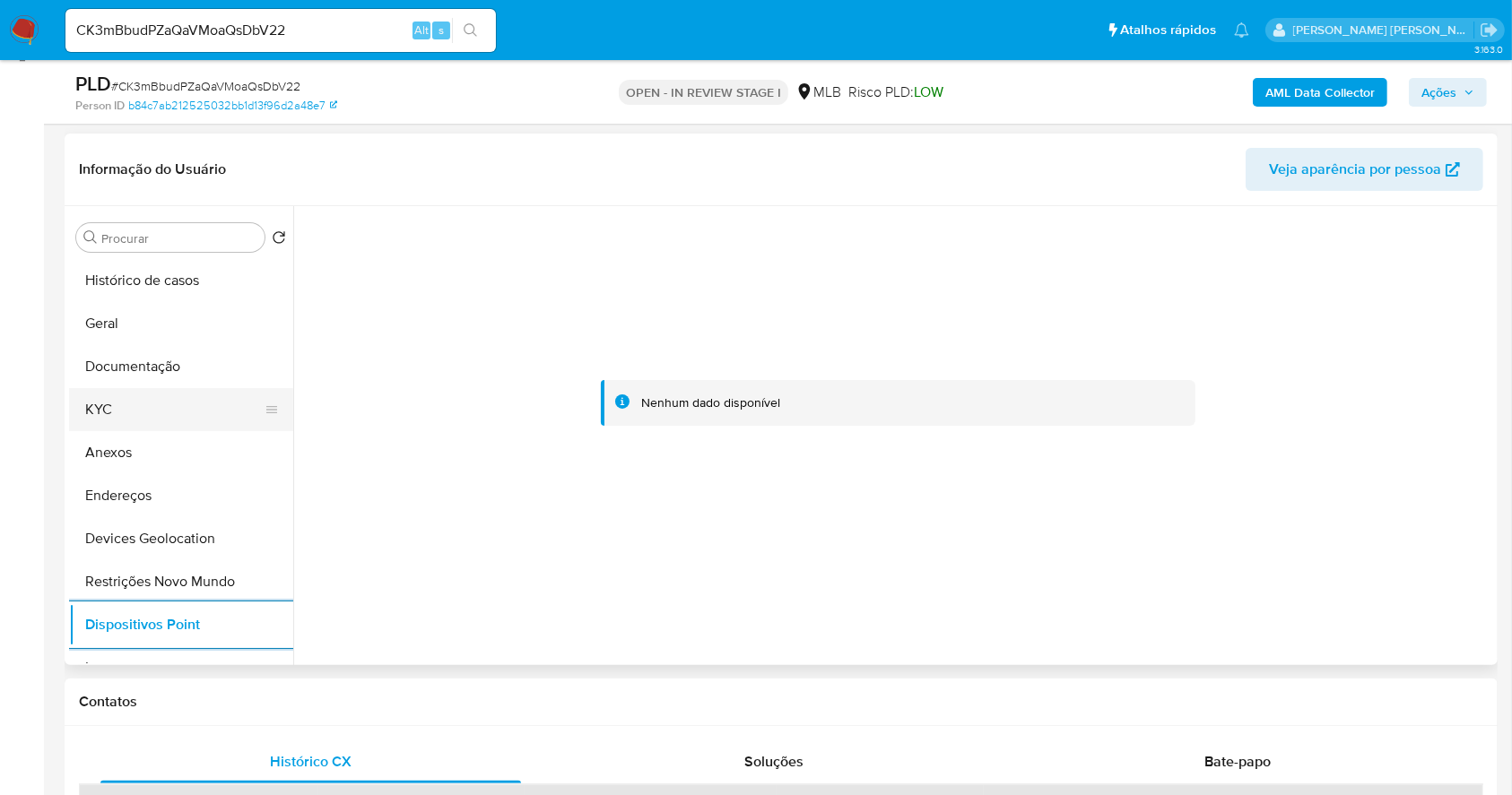
click at [114, 414] on button "KYC" at bounding box center [174, 409] width 209 height 43
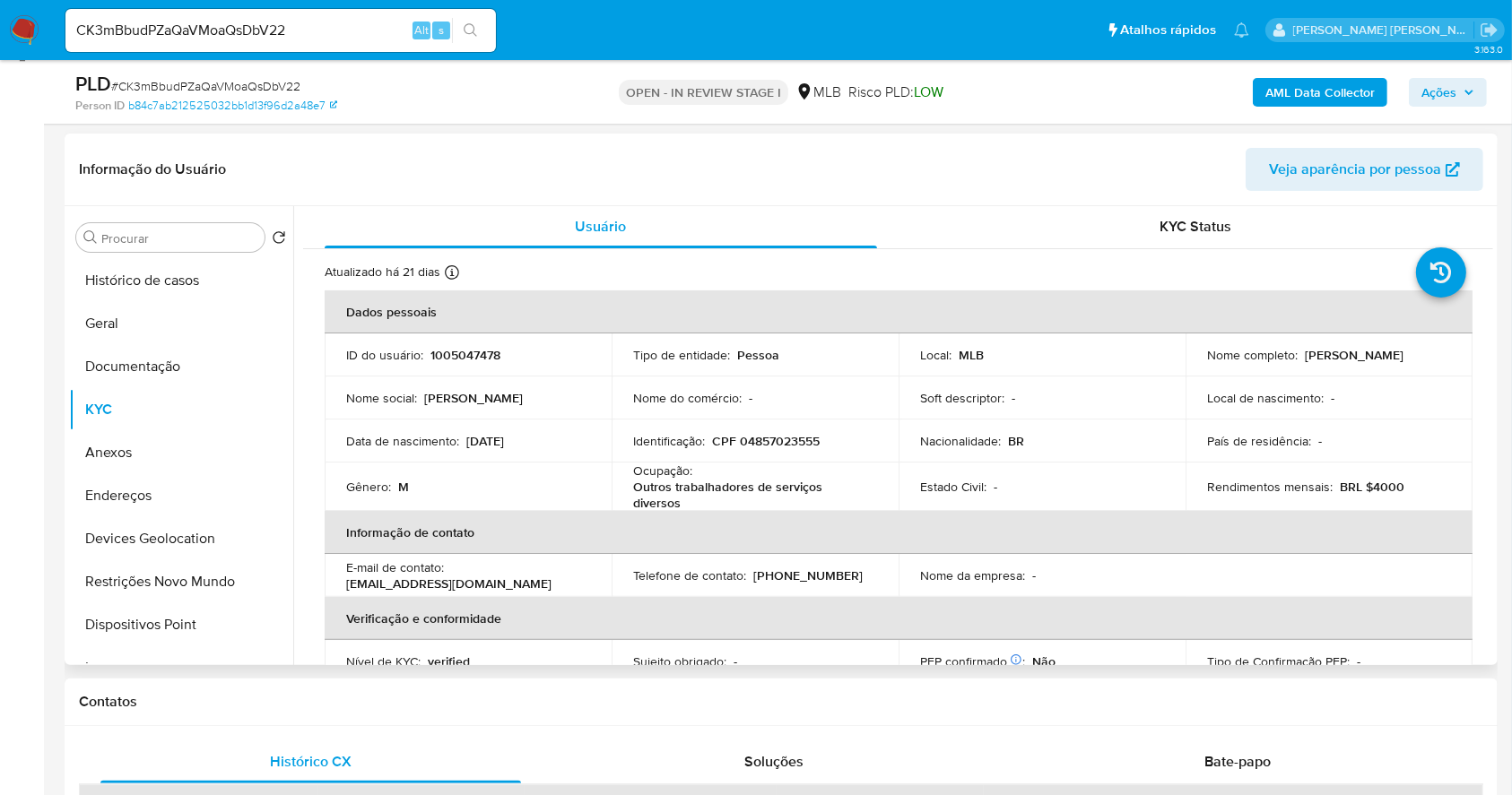
scroll to position [0, 0]
click at [798, 441] on p "CPF 04857023555" at bounding box center [765, 442] width 107 height 16
copy p "04857023555"
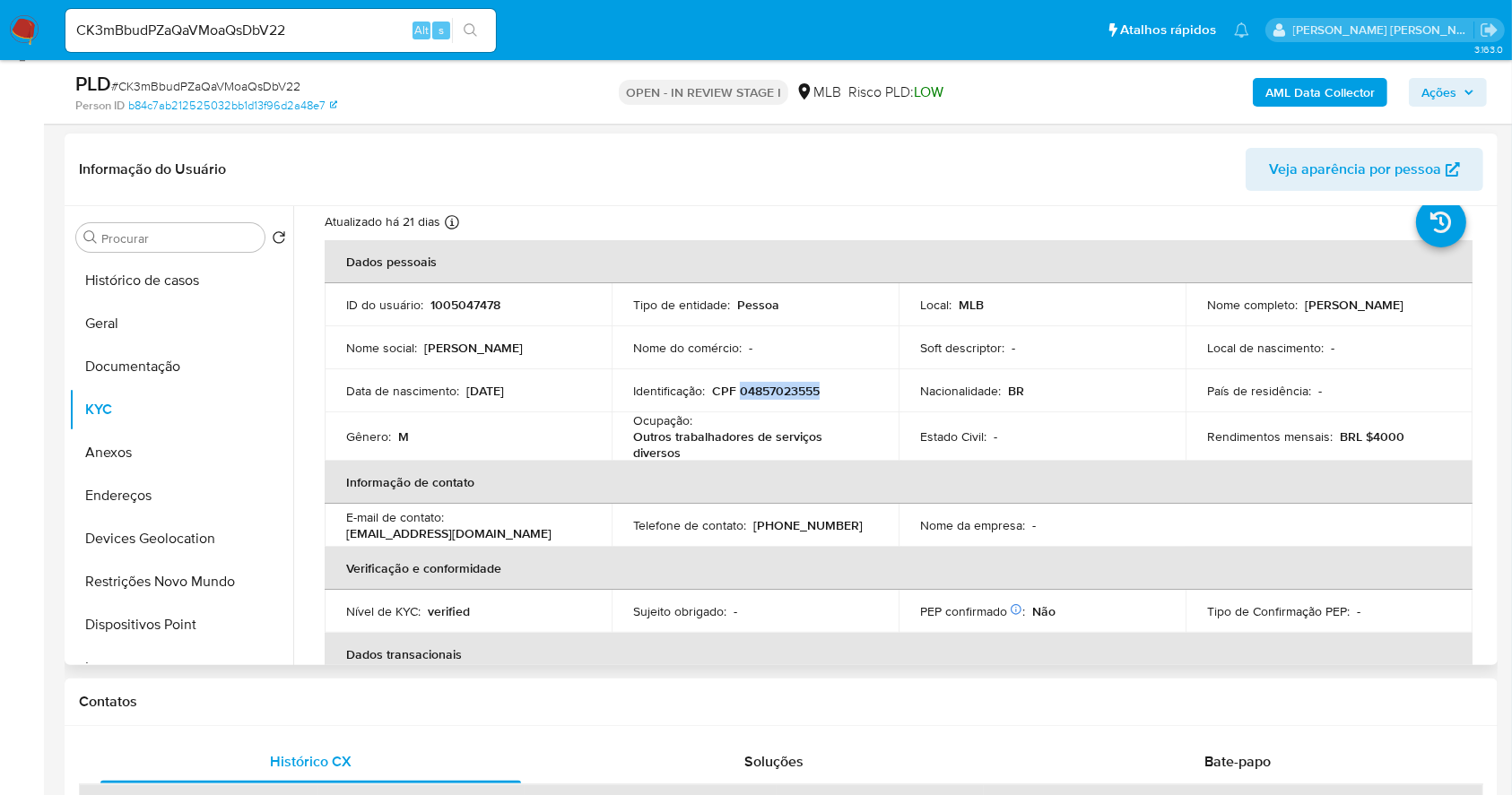
scroll to position [51, 0]
click at [819, 417] on div "Ocupação : Outros trabalhadores de serviços diversos" at bounding box center [756, 437] width 244 height 49
click at [766, 387] on p "CPF 04857023555" at bounding box center [765, 392] width 107 height 16
copy p "04857023555"
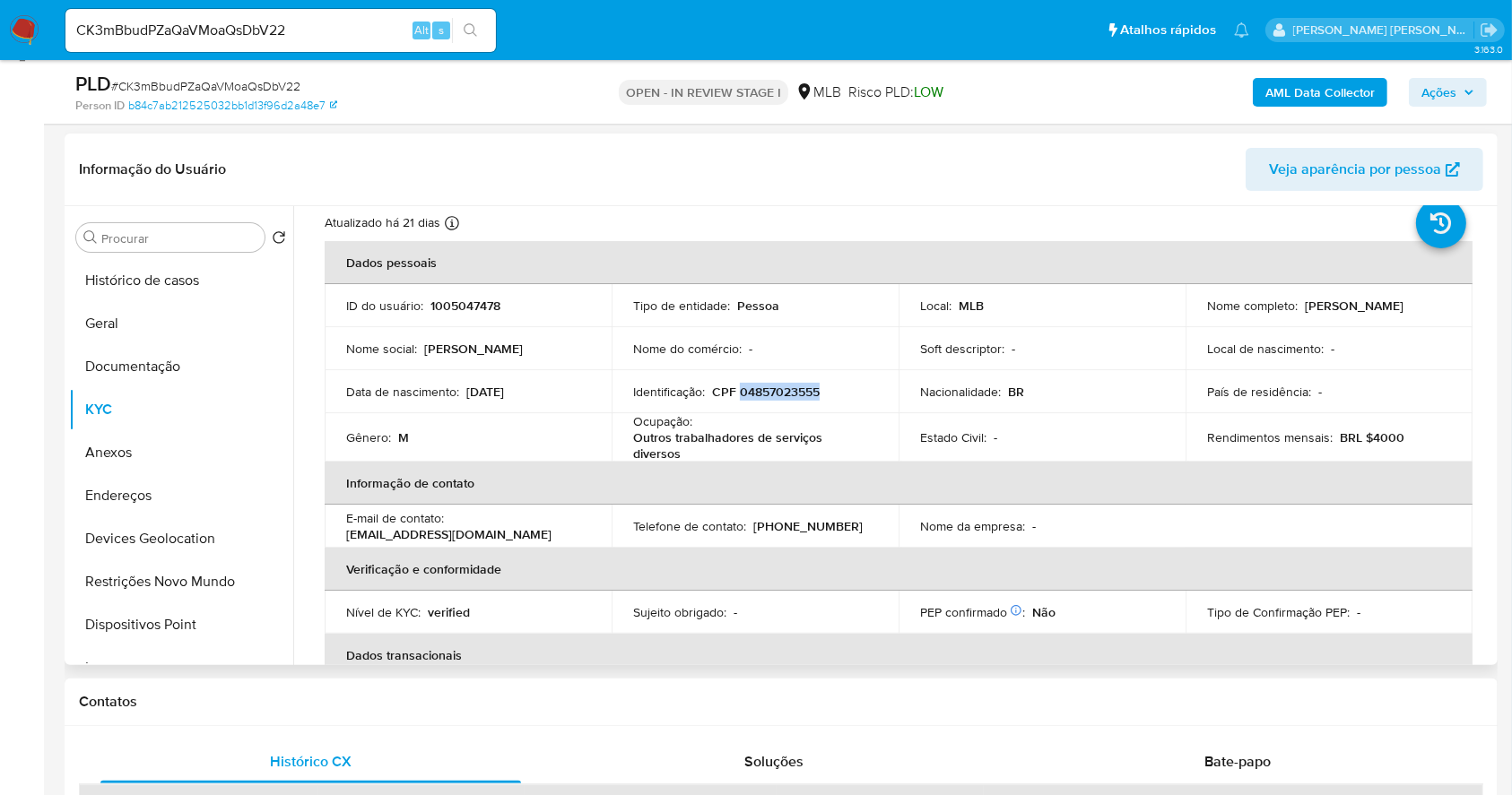
copy p "04857023555"
click at [855, 489] on th "Informação de contato" at bounding box center [898, 482] width 1148 height 43
click at [791, 374] on td "Identificação : CPF 04857023555" at bounding box center [755, 391] width 287 height 43
click at [796, 384] on p "CPF 04857023555" at bounding box center [765, 392] width 107 height 16
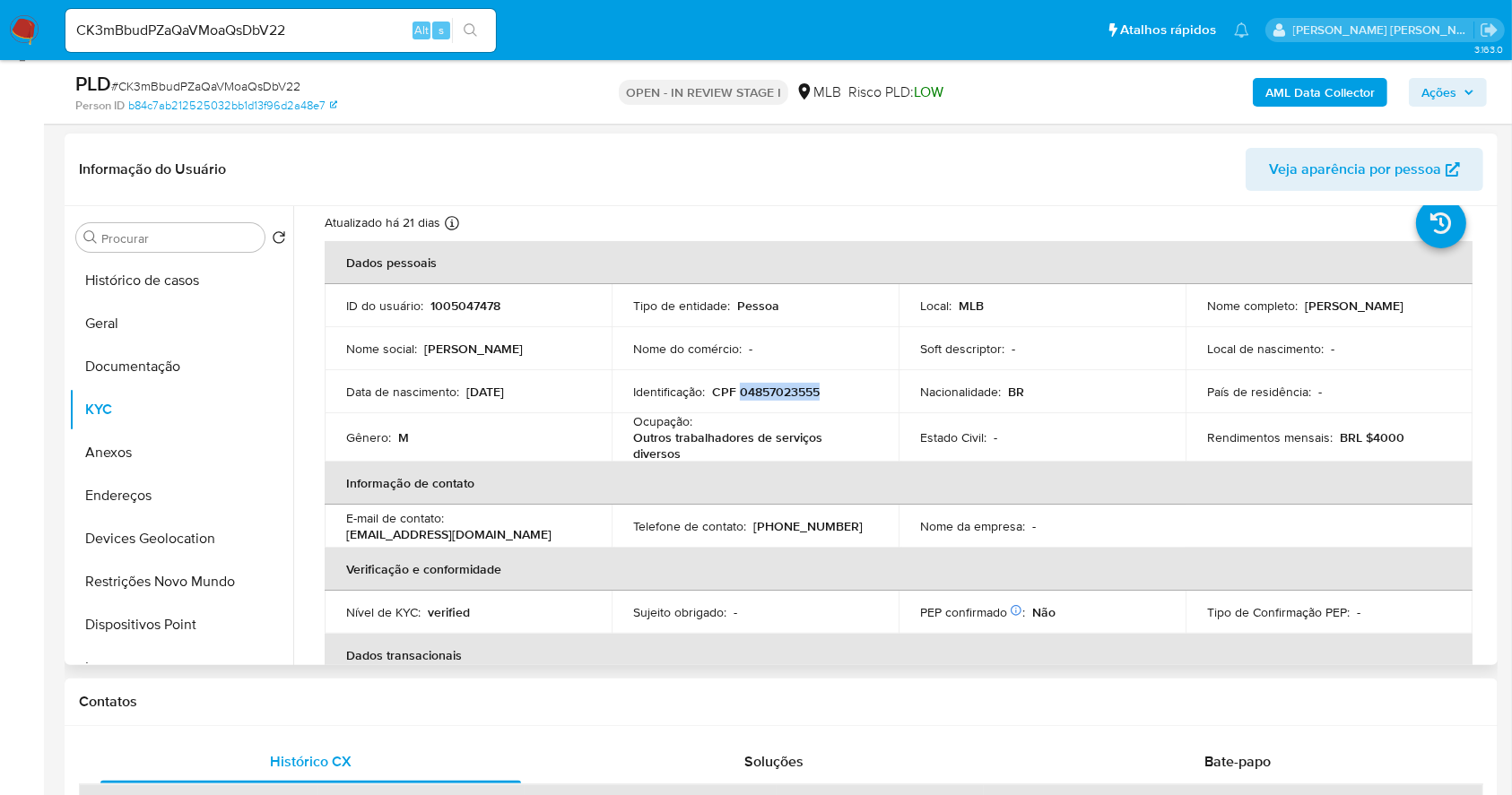
copy p "04857023555"
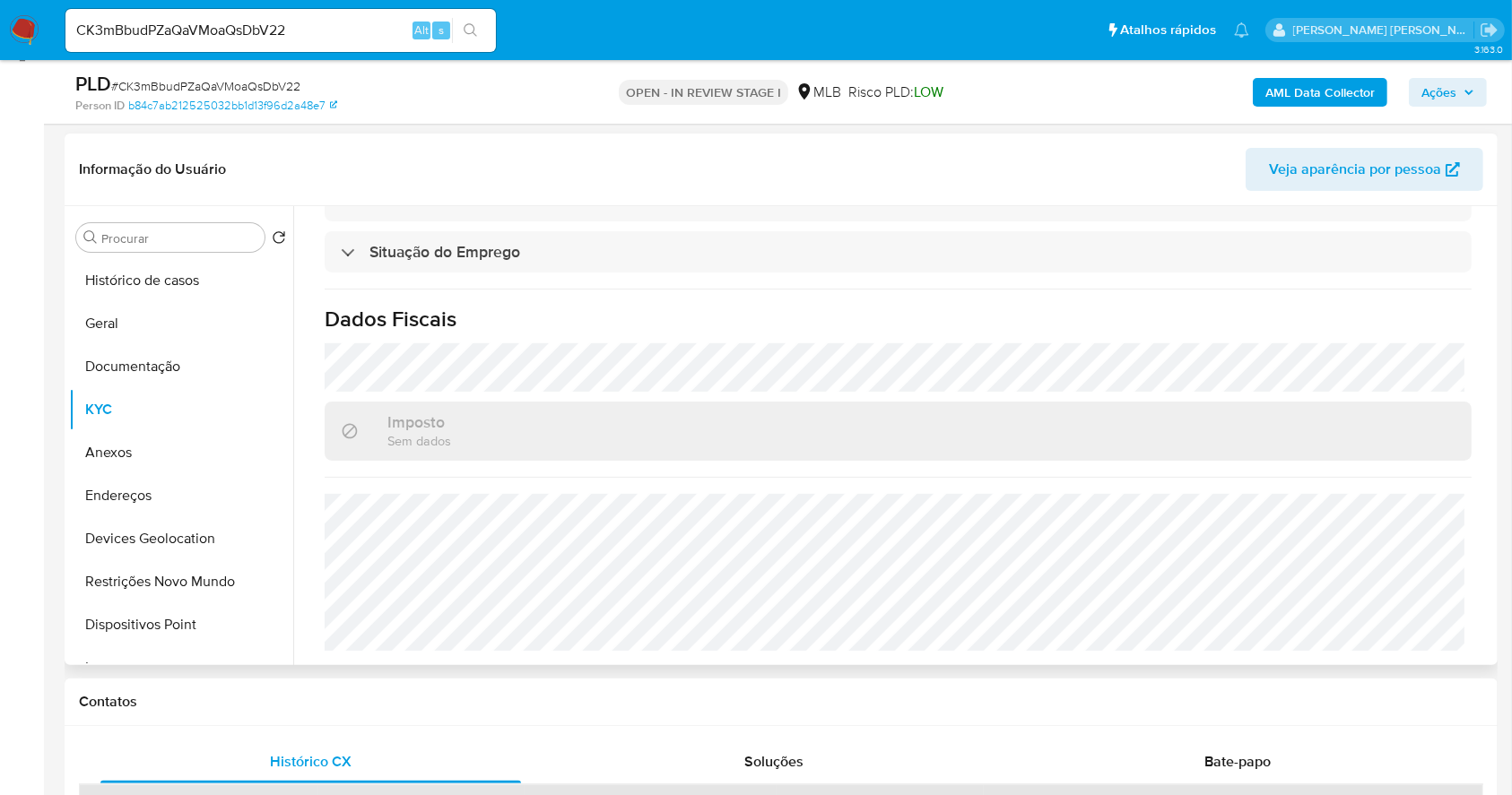
scroll to position [171, 0]
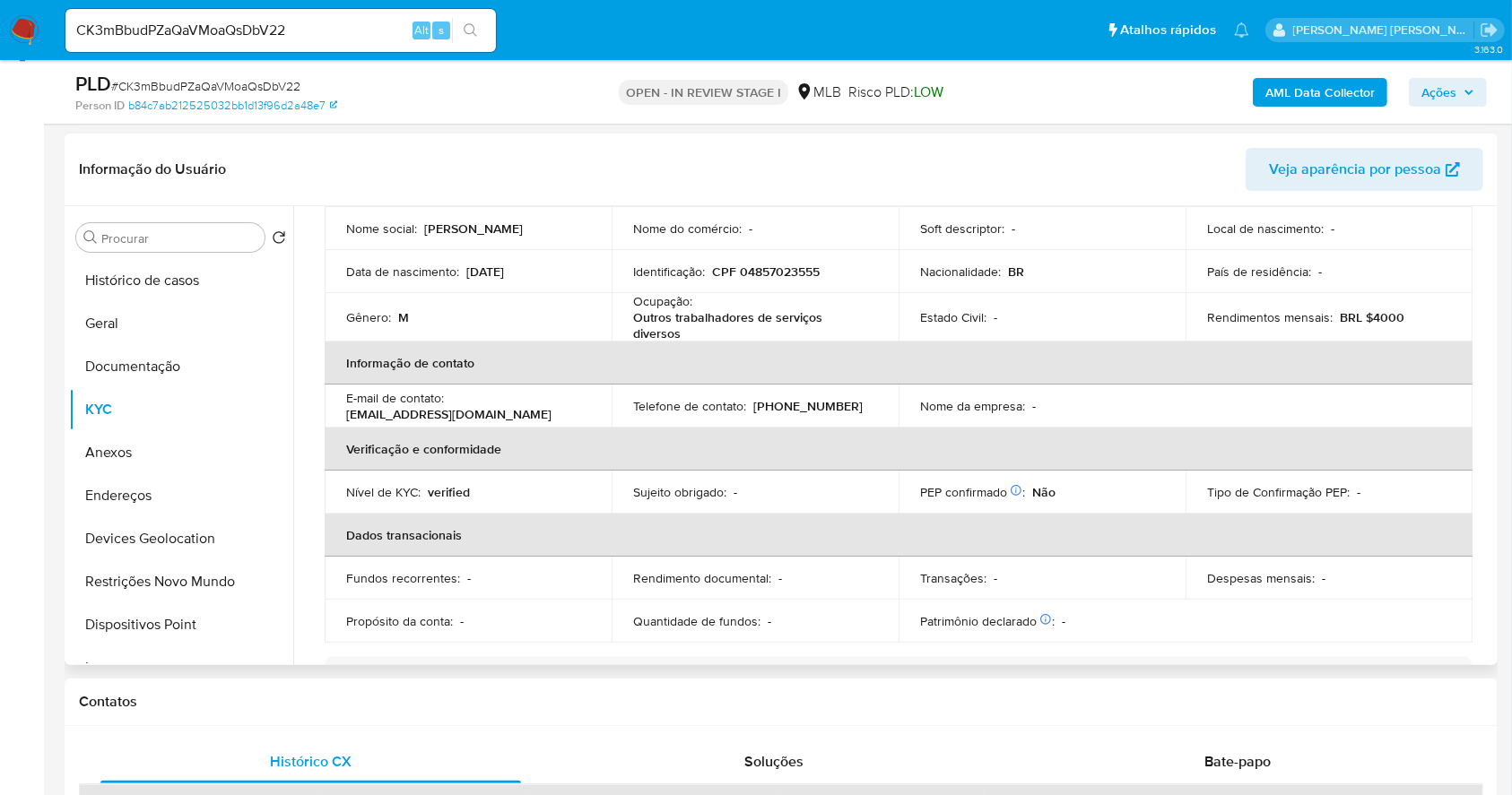
click at [789, 252] on td "Identificação : CPF 04857023555" at bounding box center [755, 271] width 287 height 43
drag, startPoint x: 810, startPoint y: 283, endPoint x: 801, endPoint y: 282, distance: 9.1
click at [803, 283] on td "Identificação : CPF 04857023555" at bounding box center [755, 271] width 287 height 43
click at [789, 274] on p "CPF 04857023555" at bounding box center [765, 272] width 107 height 16
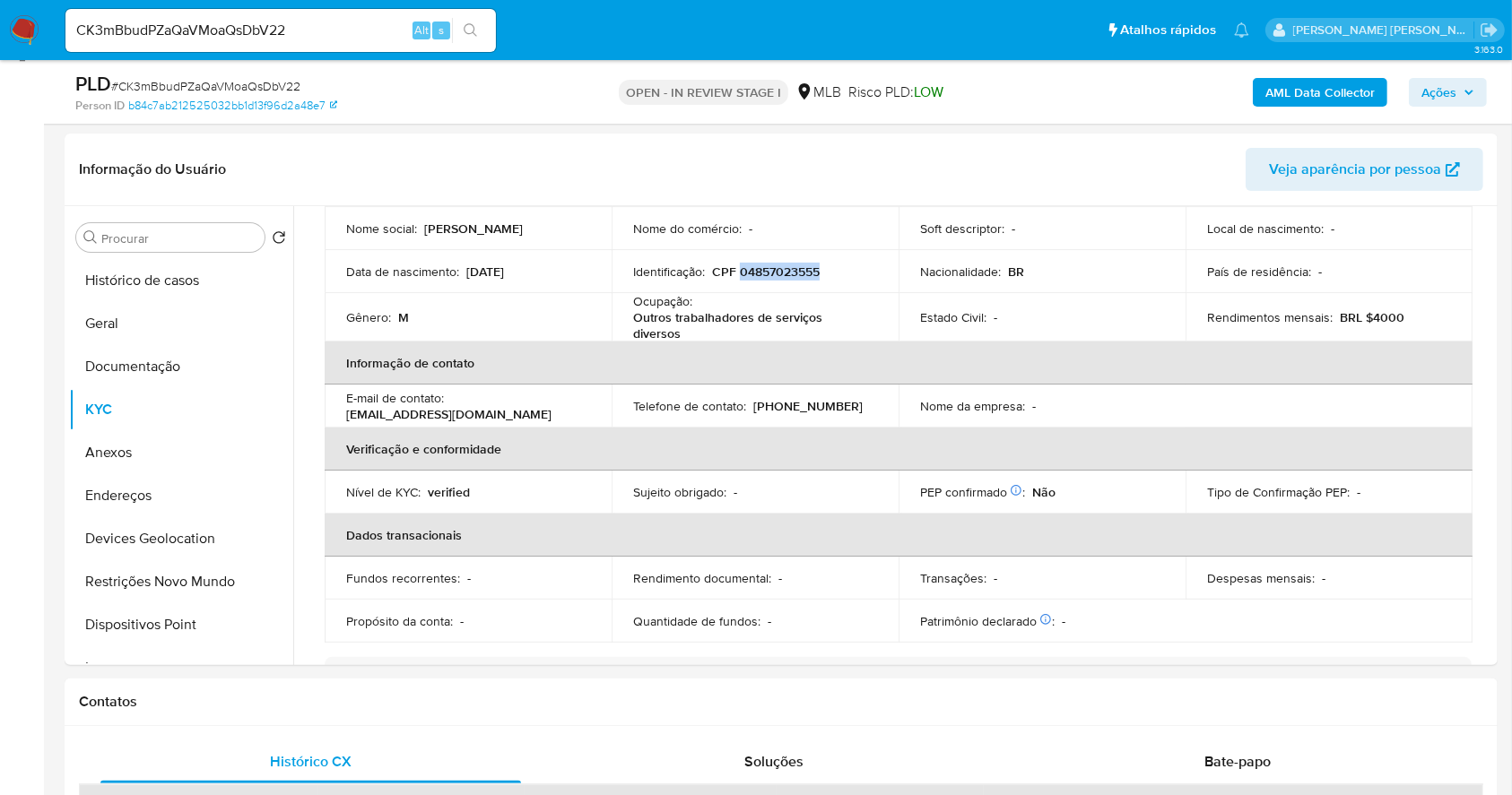
copy p "04857023555"
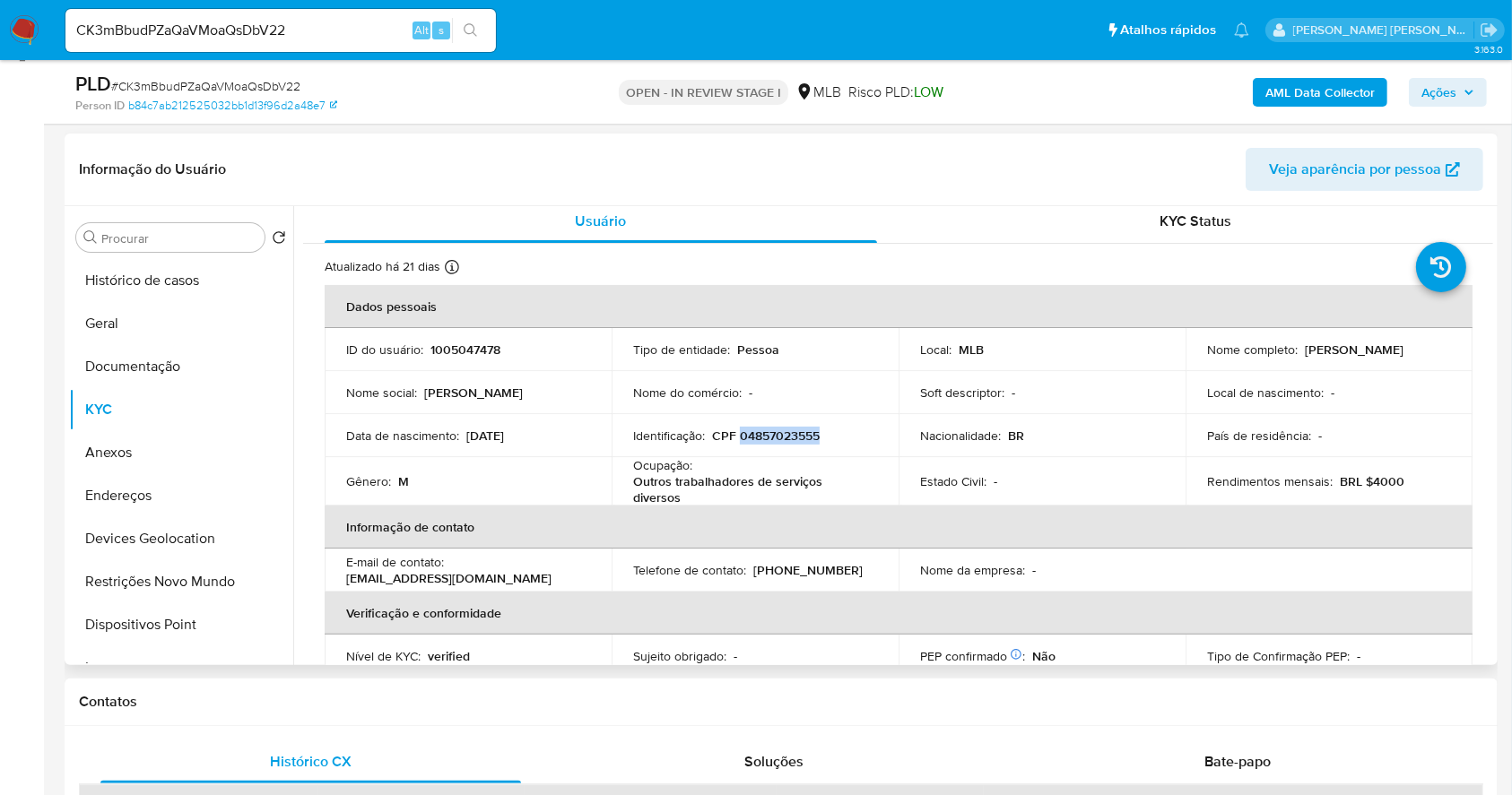
scroll to position [0, 0]
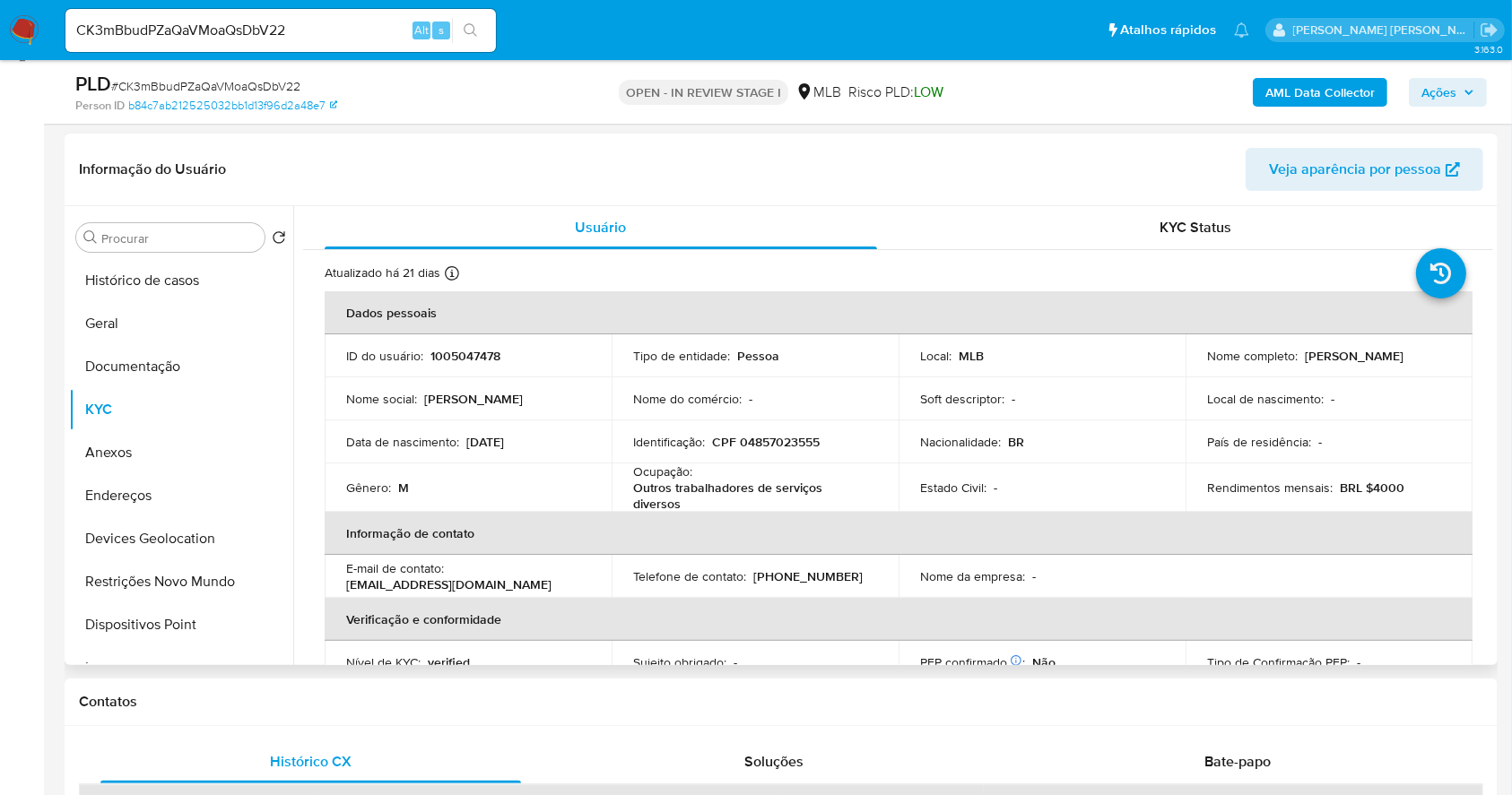
click at [953, 486] on p "Estado Civil :" at bounding box center [953, 487] width 67 height 16
click at [763, 438] on p "CPF 04857023555" at bounding box center [765, 442] width 107 height 16
copy p "04857023555"
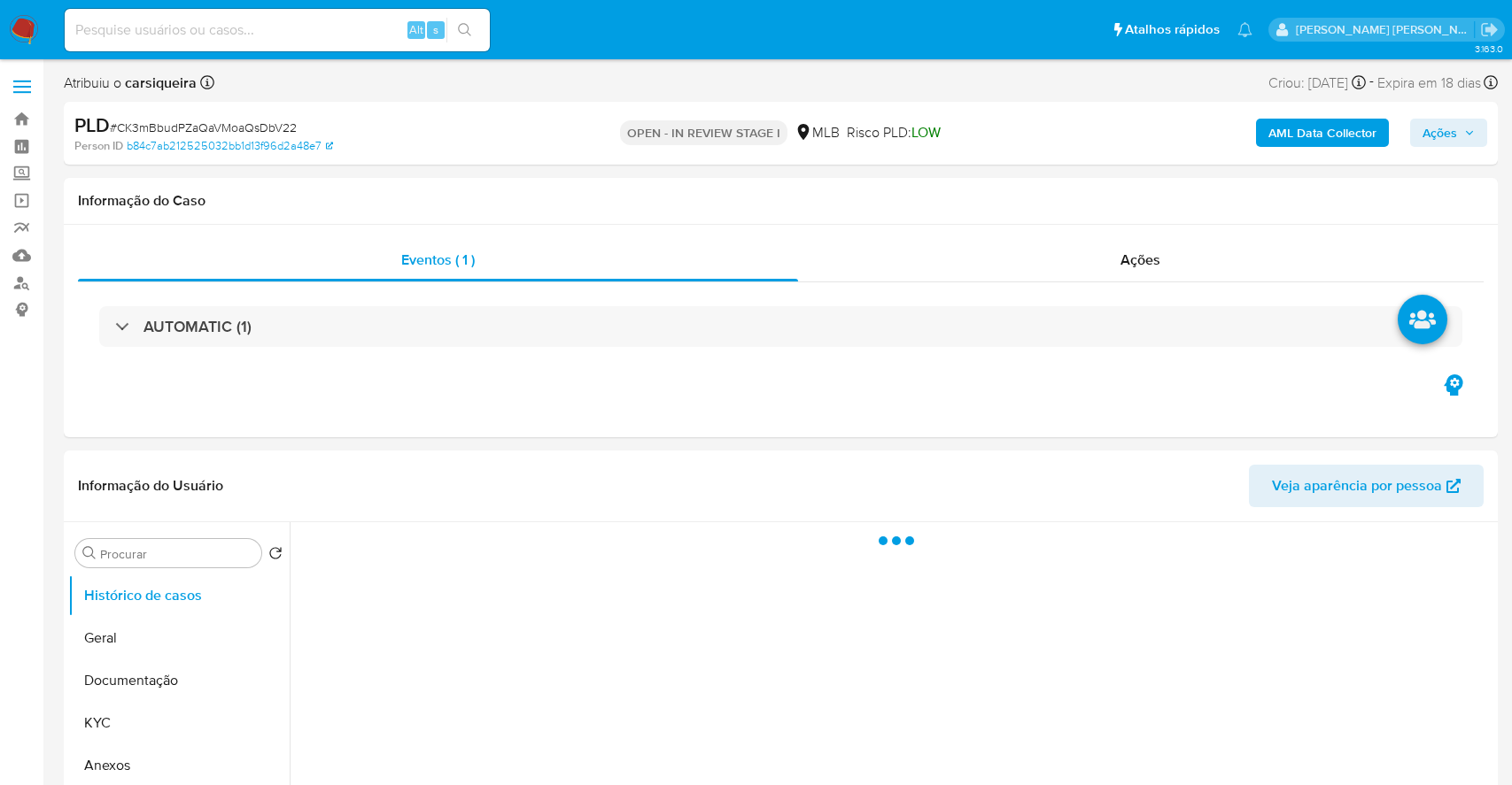
select select "10"
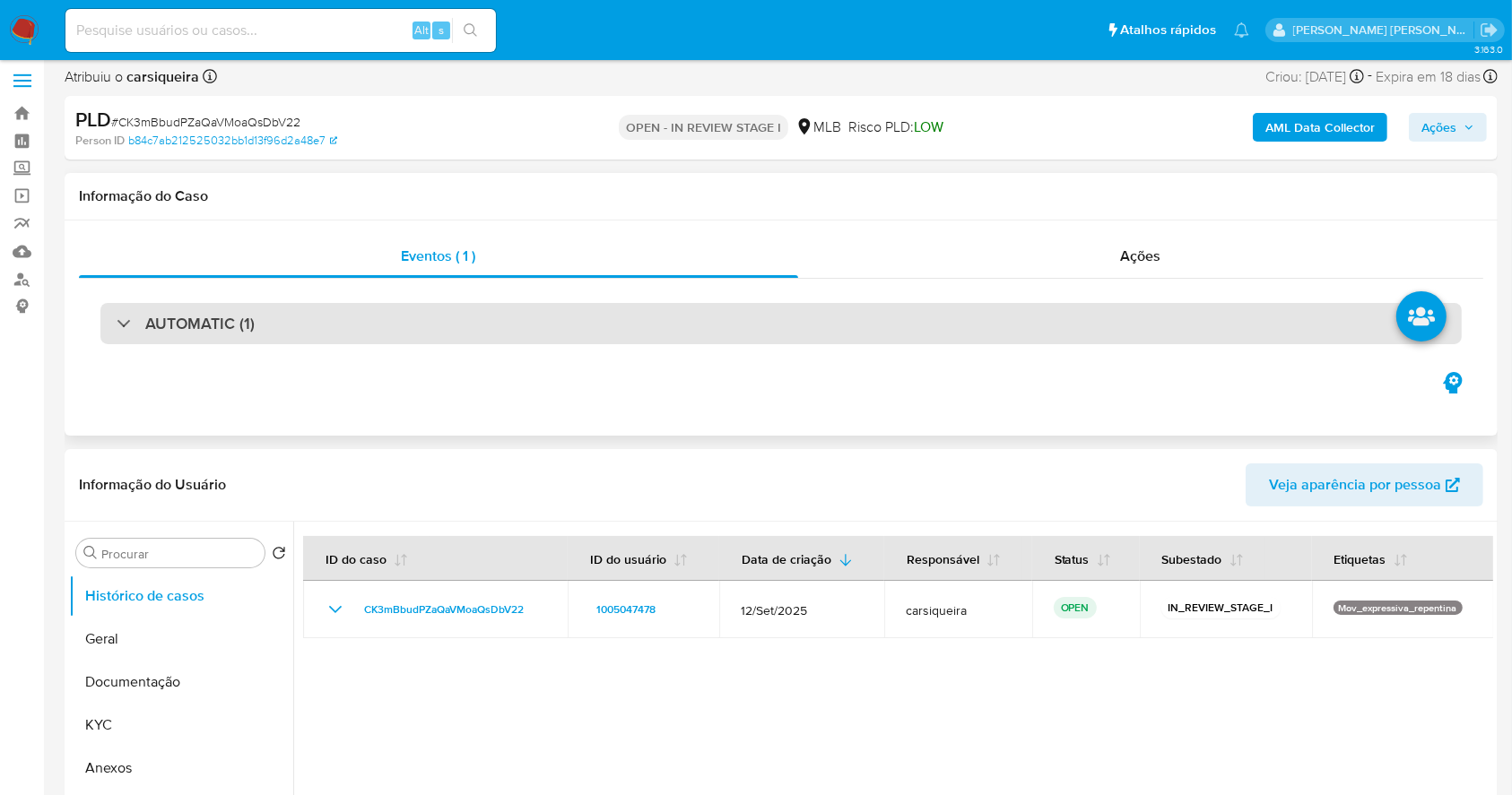
scroll to position [119, 0]
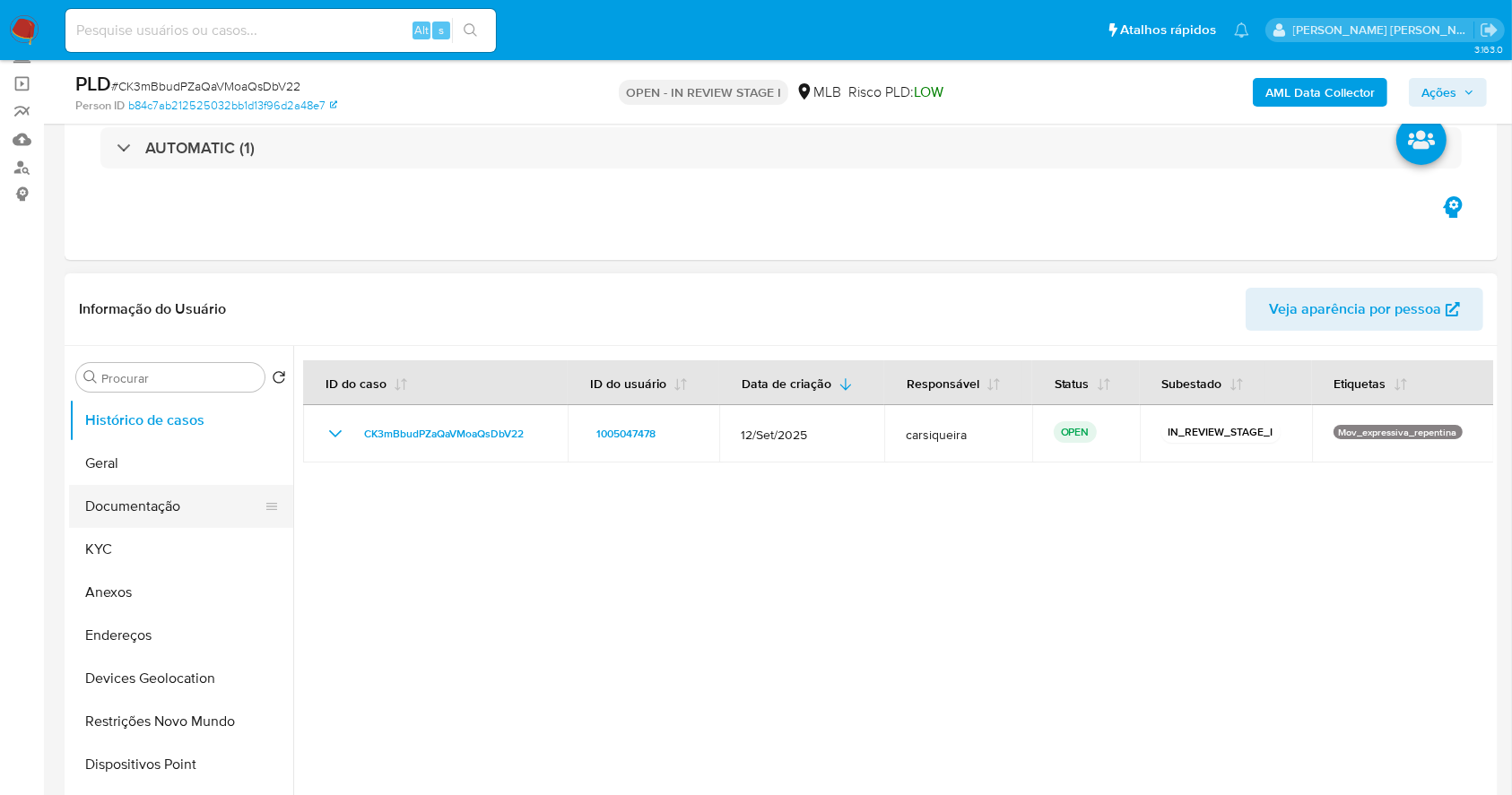
click at [144, 518] on button "Documentação" at bounding box center [174, 506] width 209 height 43
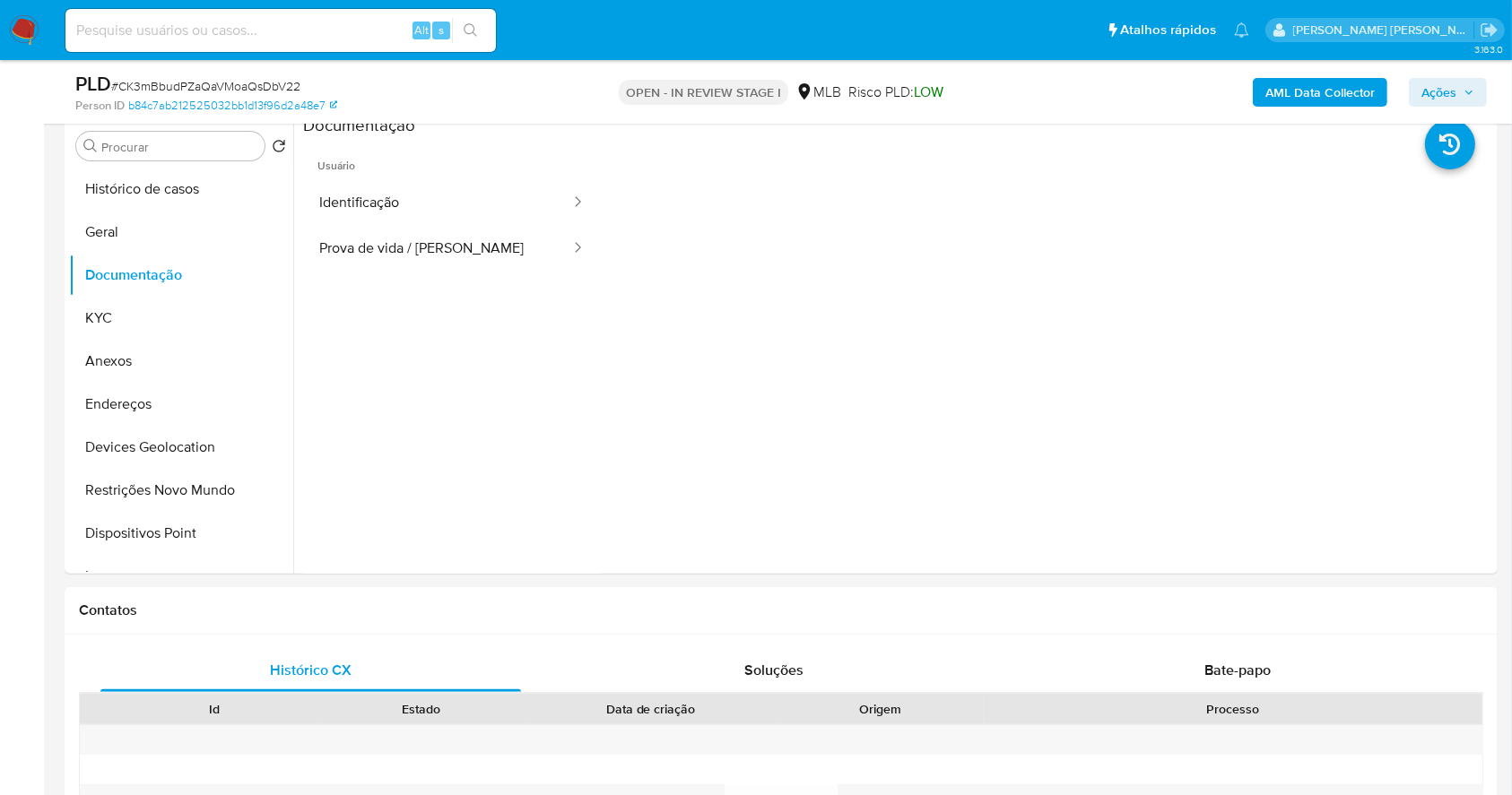
scroll to position [358, 0]
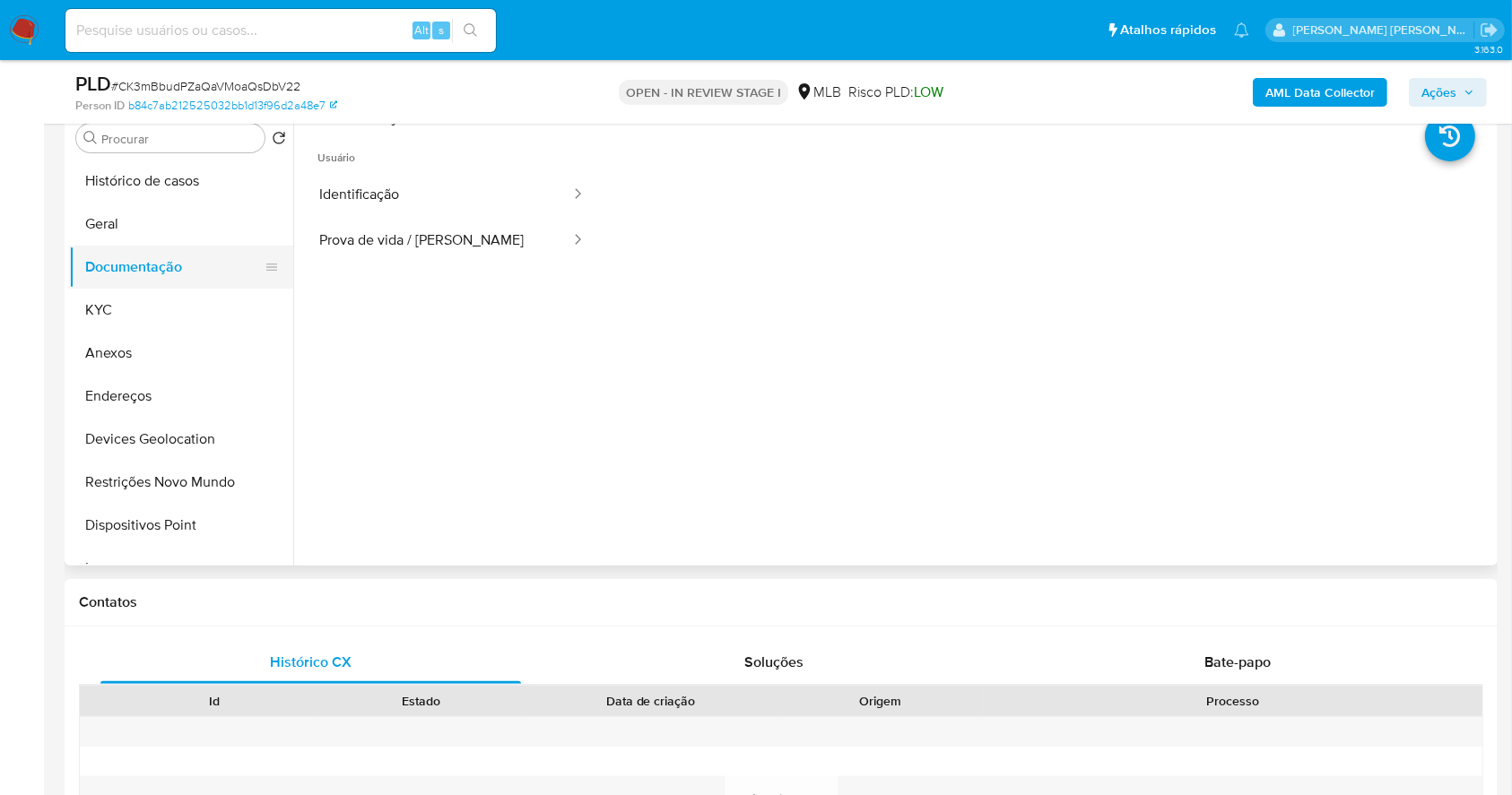
click at [179, 266] on button "Documentação" at bounding box center [174, 266] width 209 height 43
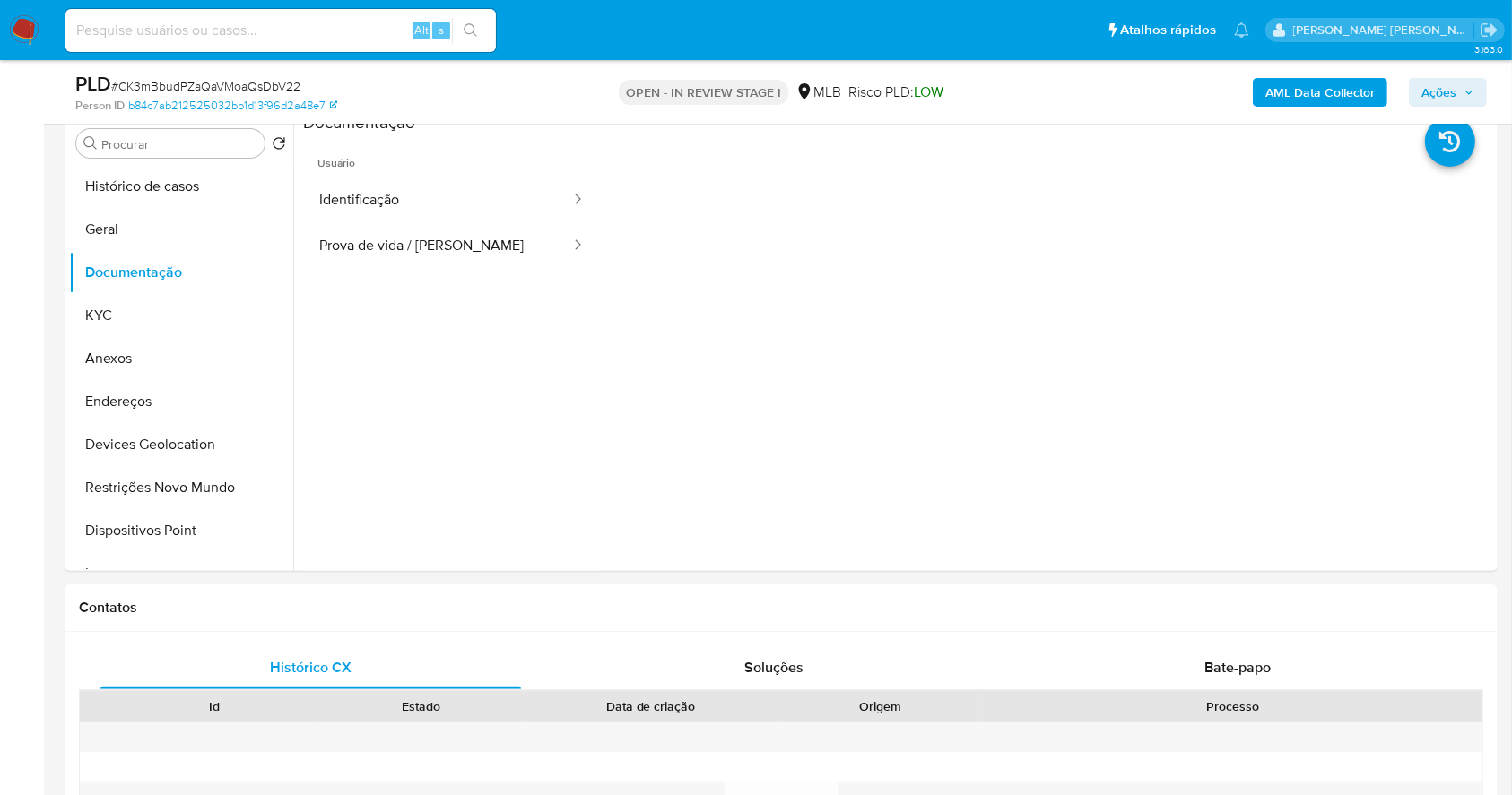
scroll to position [310, 0]
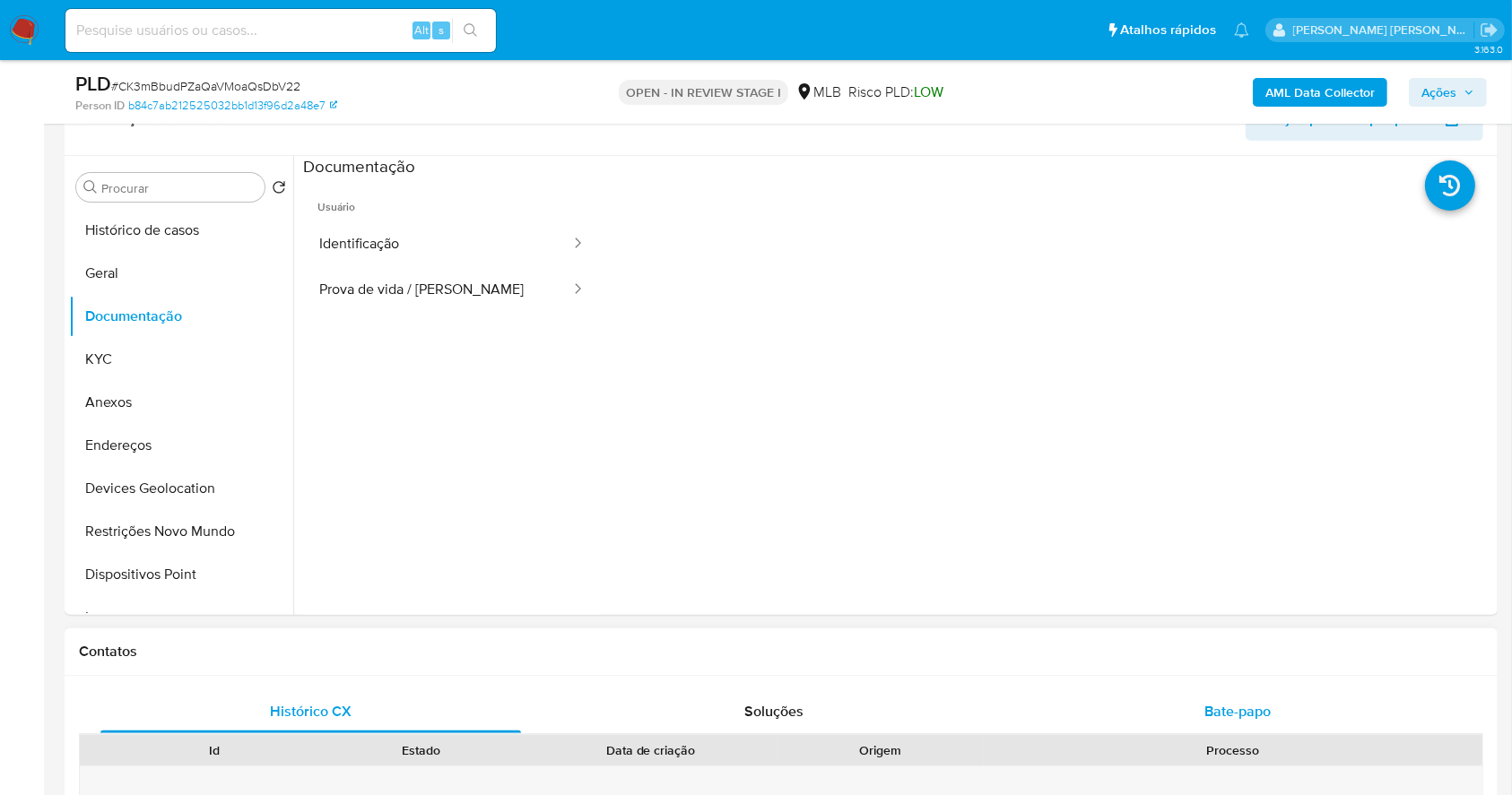
click at [1211, 721] on span "Bate-papo" at bounding box center [1237, 711] width 67 height 21
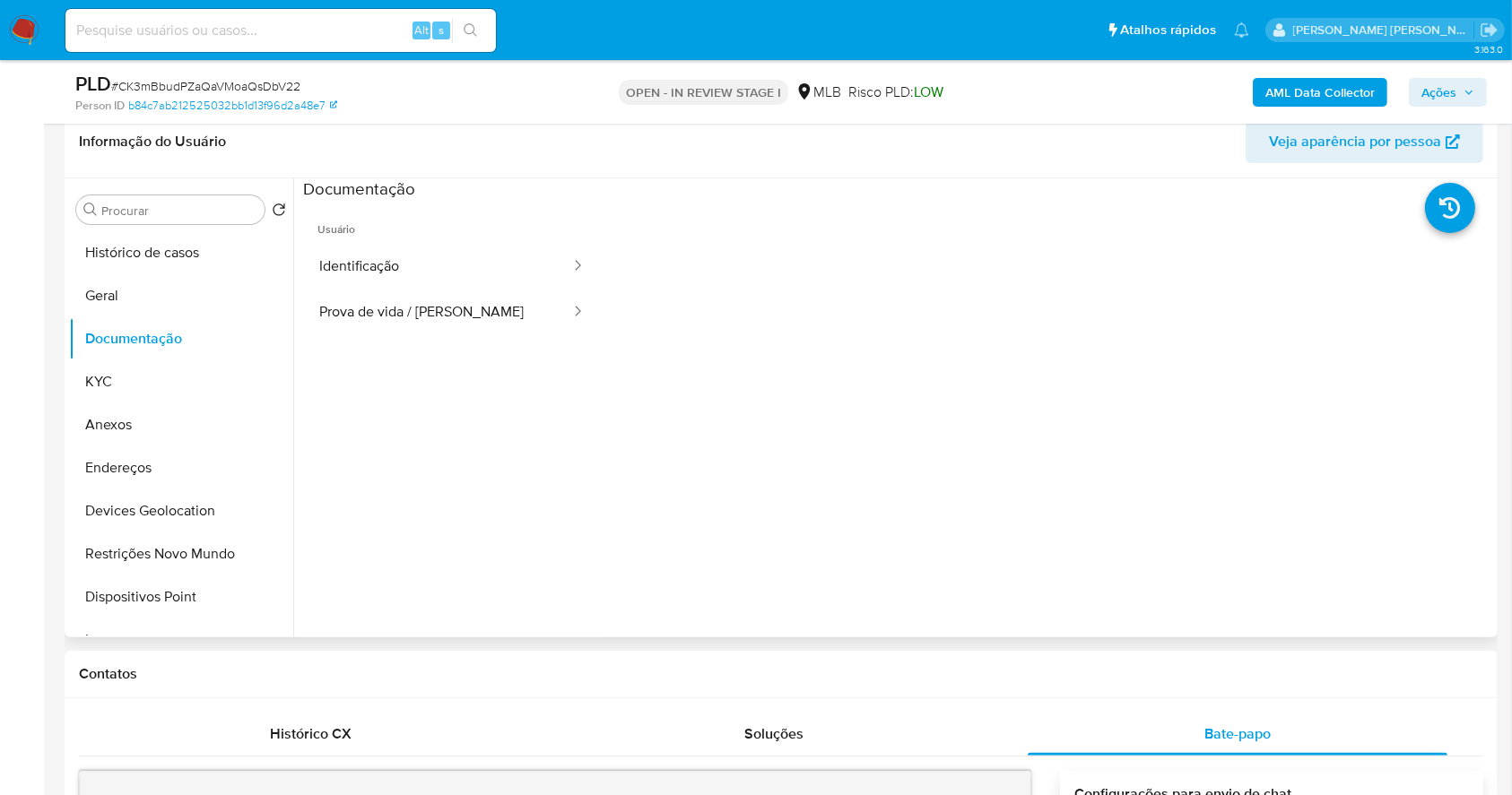
scroll to position [371, 0]
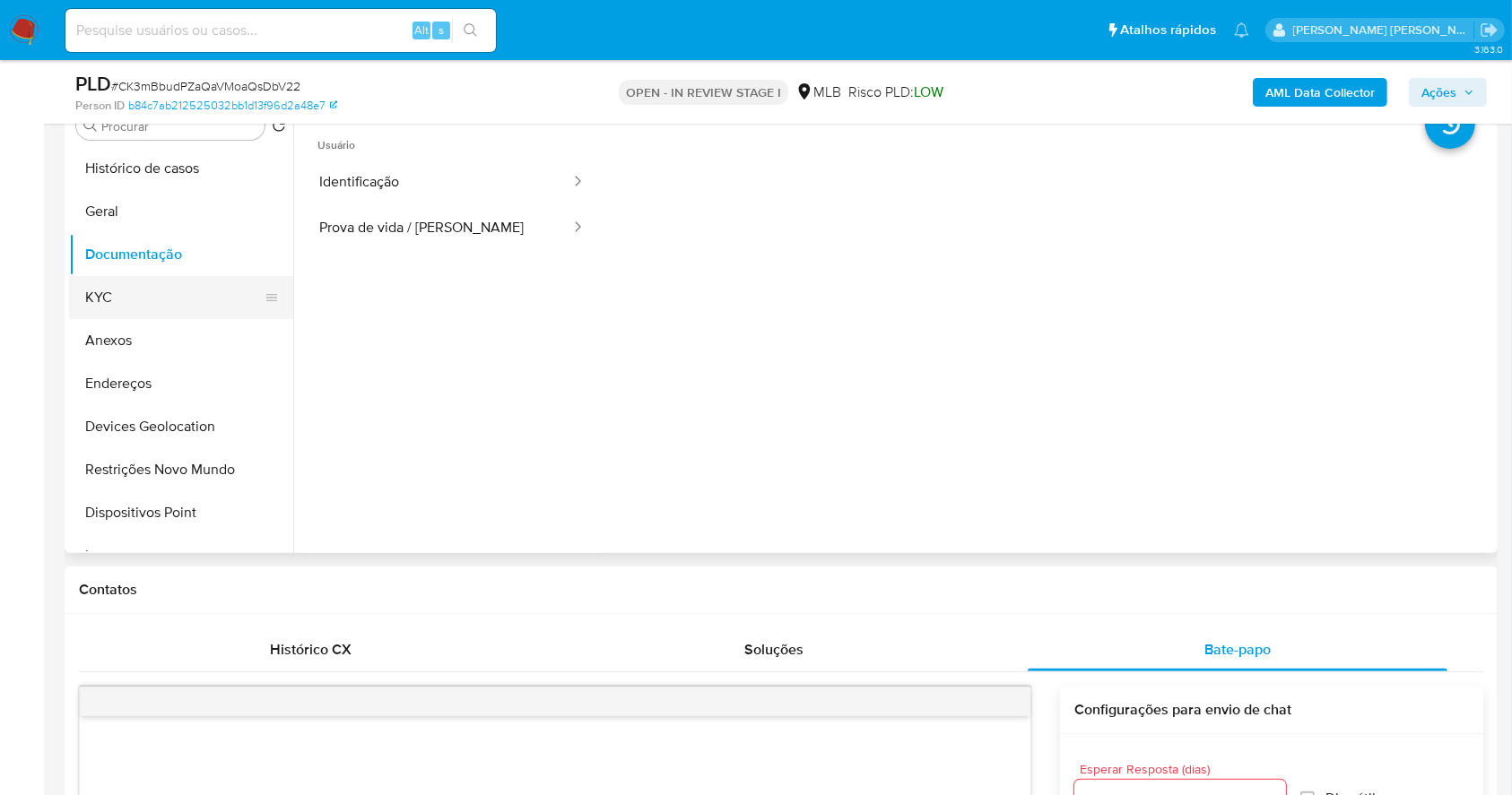
click at [137, 297] on button "KYC" at bounding box center [174, 297] width 209 height 43
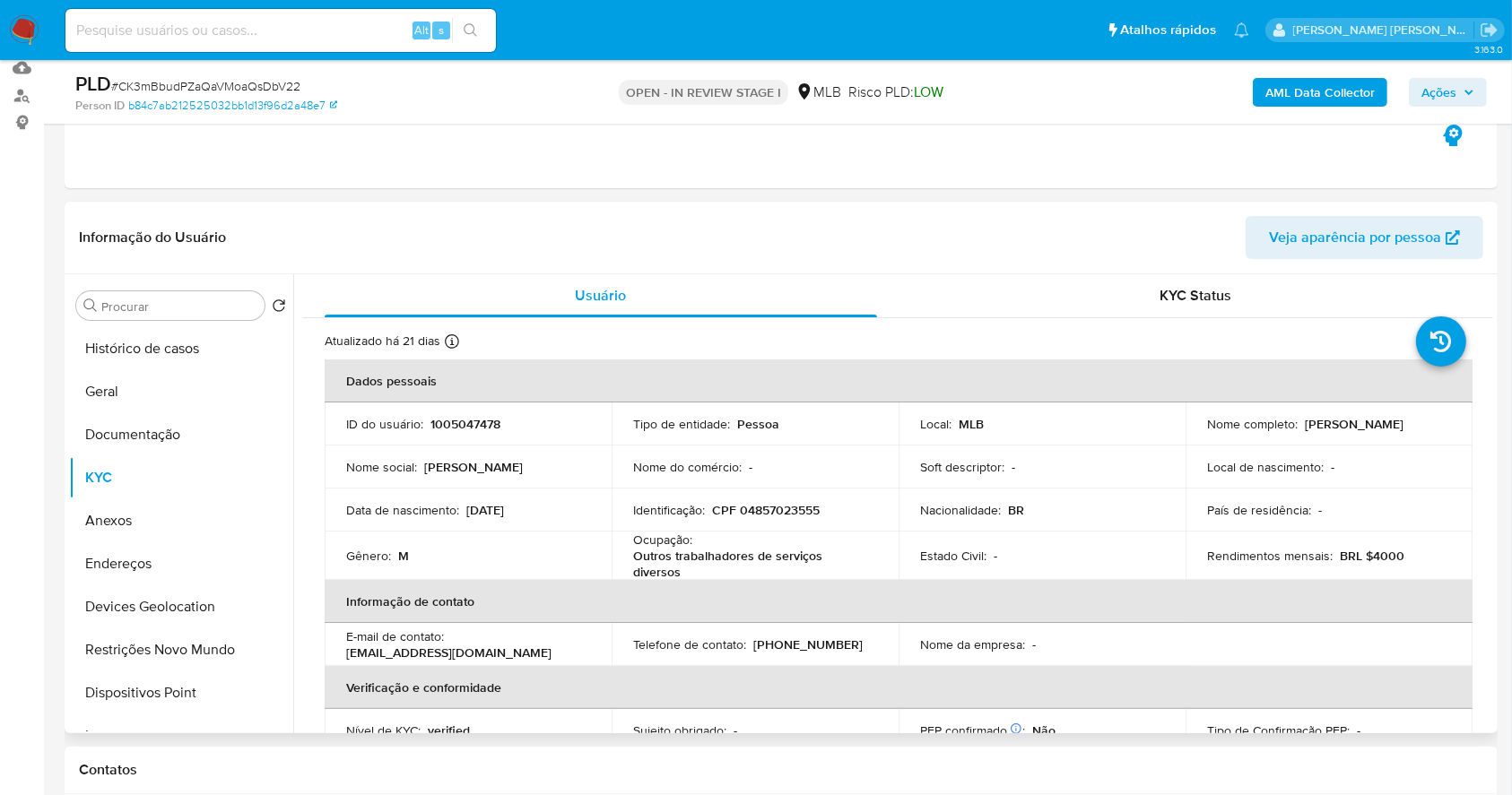
scroll to position [251, 0]
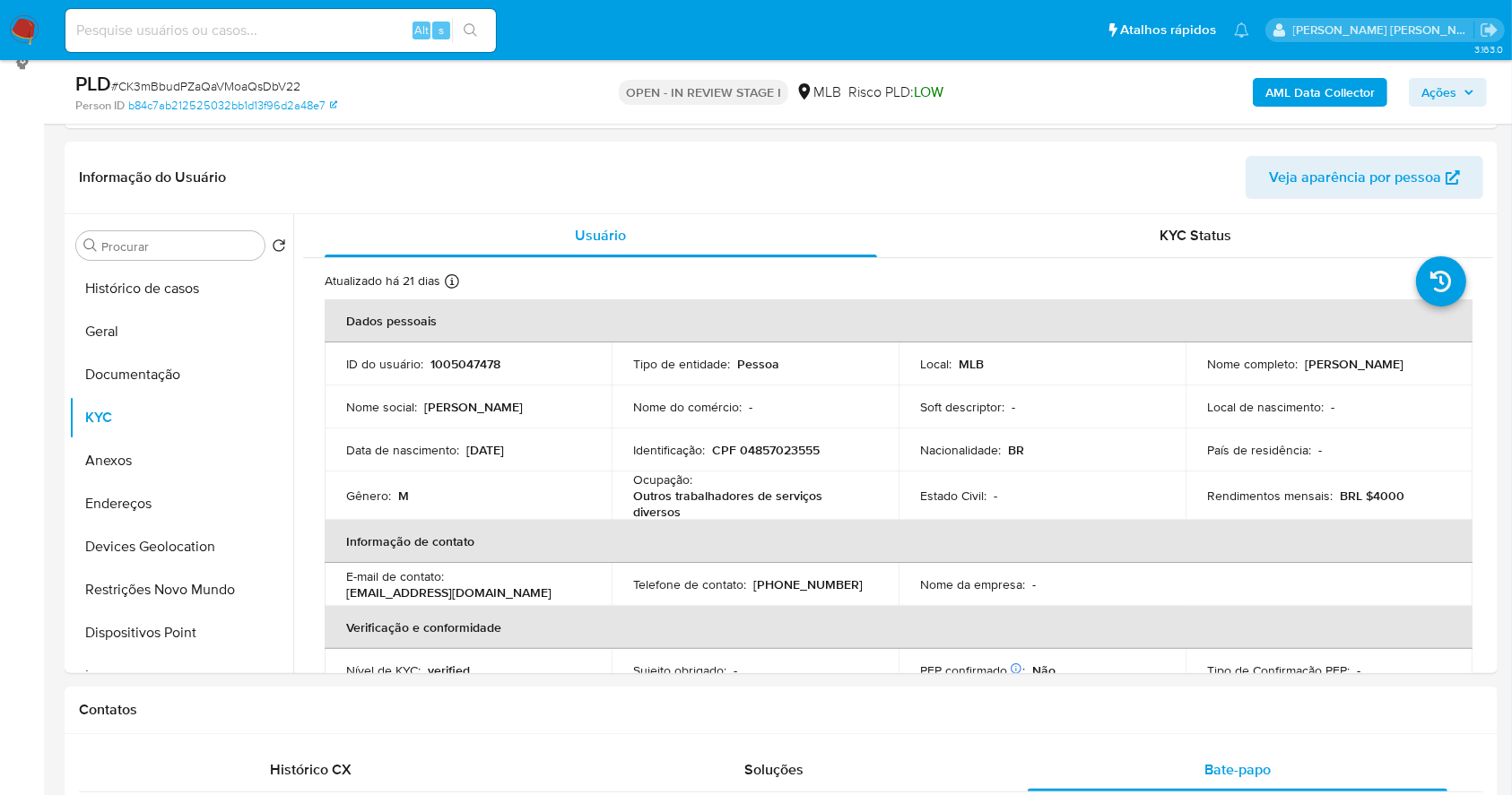
click at [1445, 102] on span "Ações" at bounding box center [1438, 92] width 35 height 29
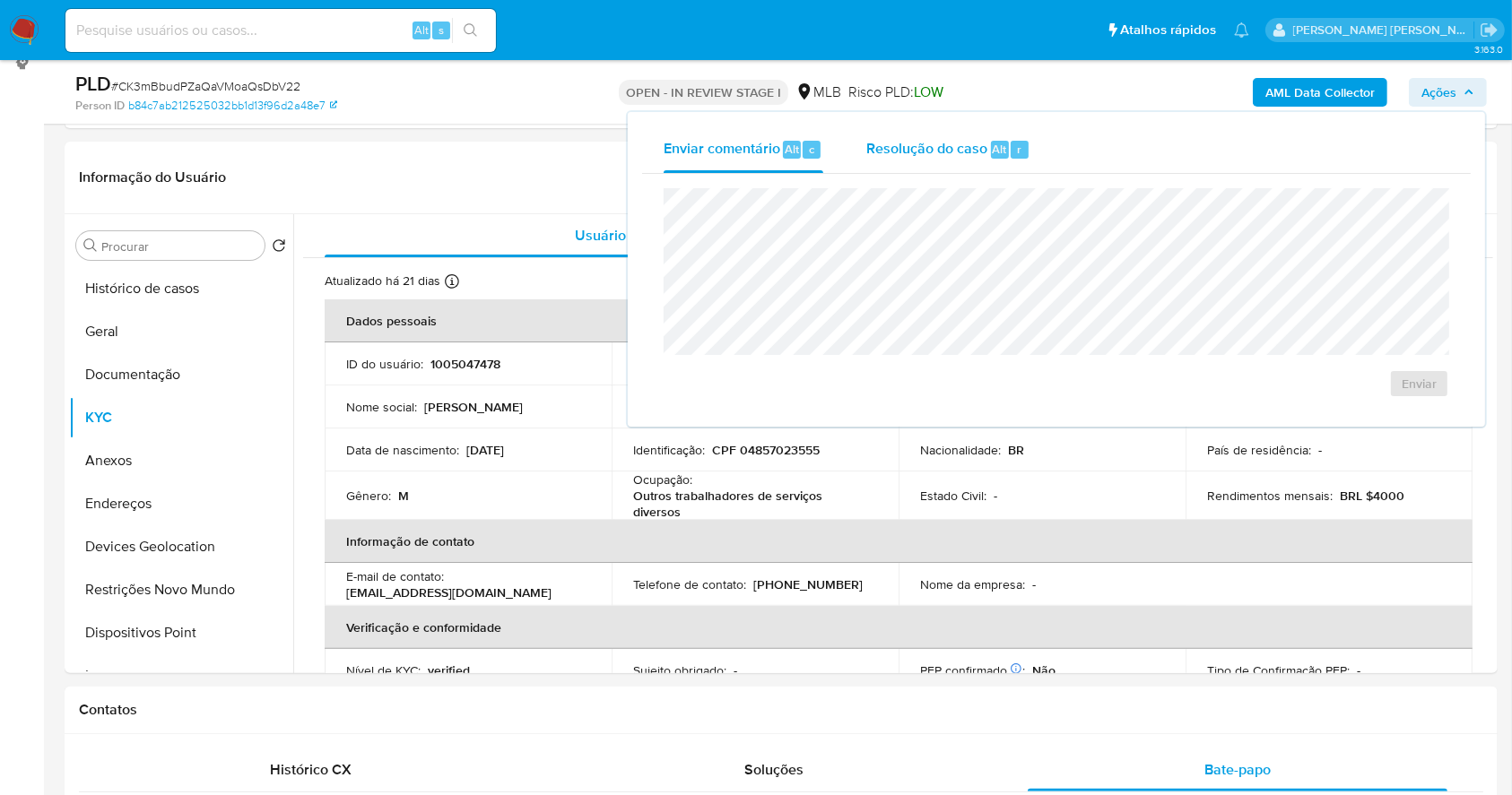
click at [941, 136] on div "Resolução do caso Alt r" at bounding box center [947, 149] width 164 height 47
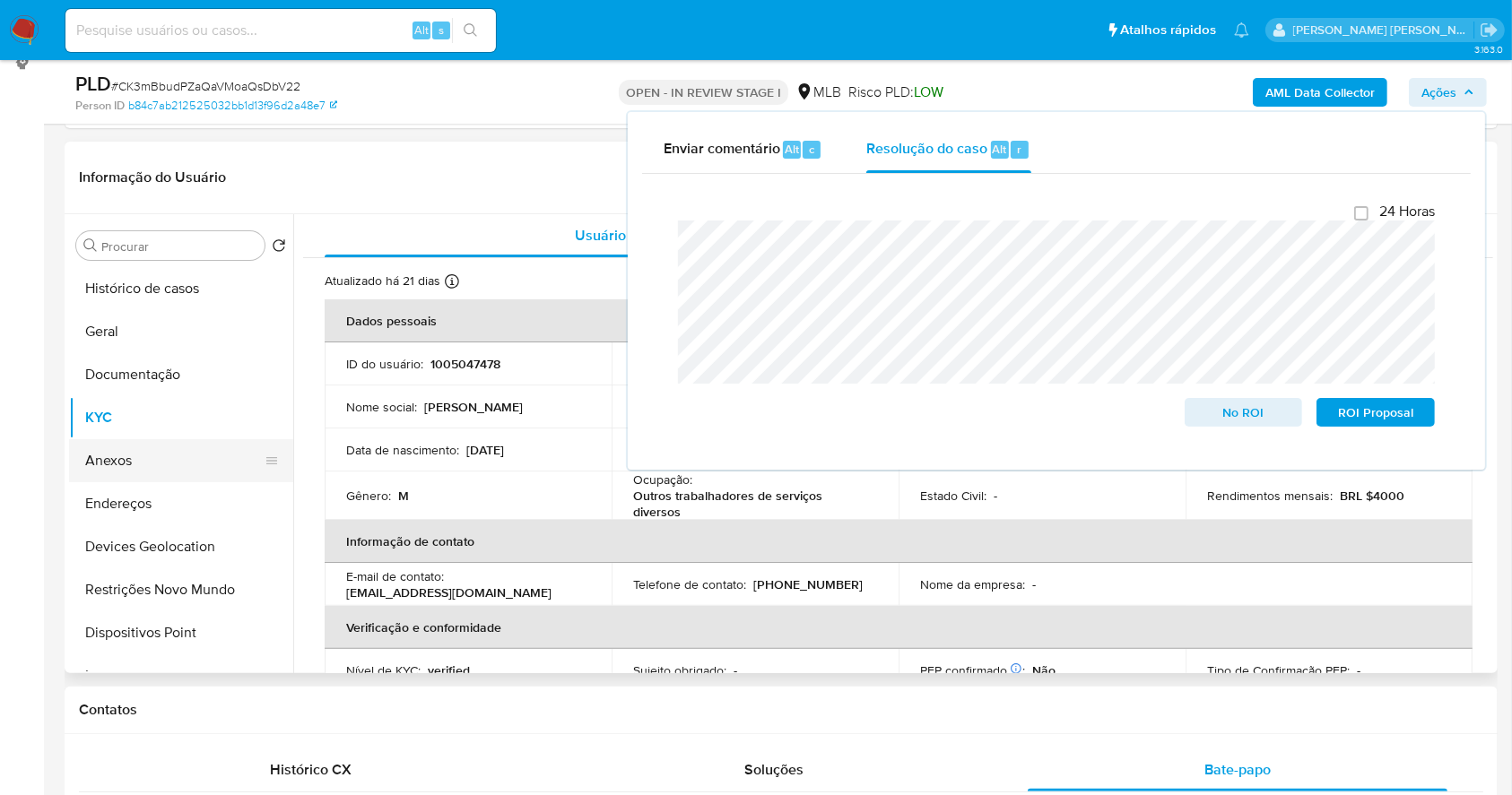
click at [186, 458] on button "Anexos" at bounding box center [174, 461] width 209 height 43
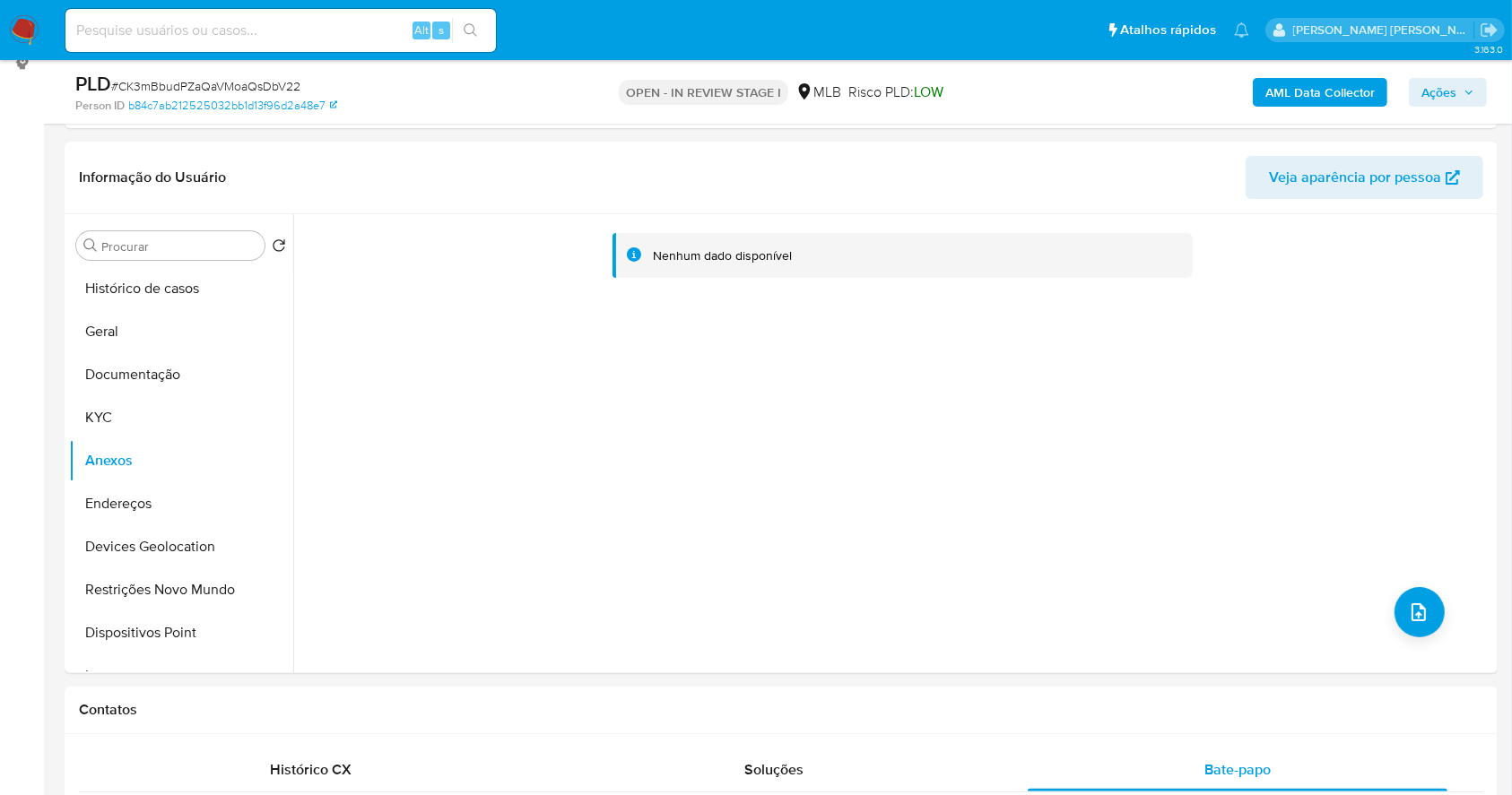
click at [1324, 92] on b "AML Data Collector" at bounding box center [1319, 92] width 109 height 29
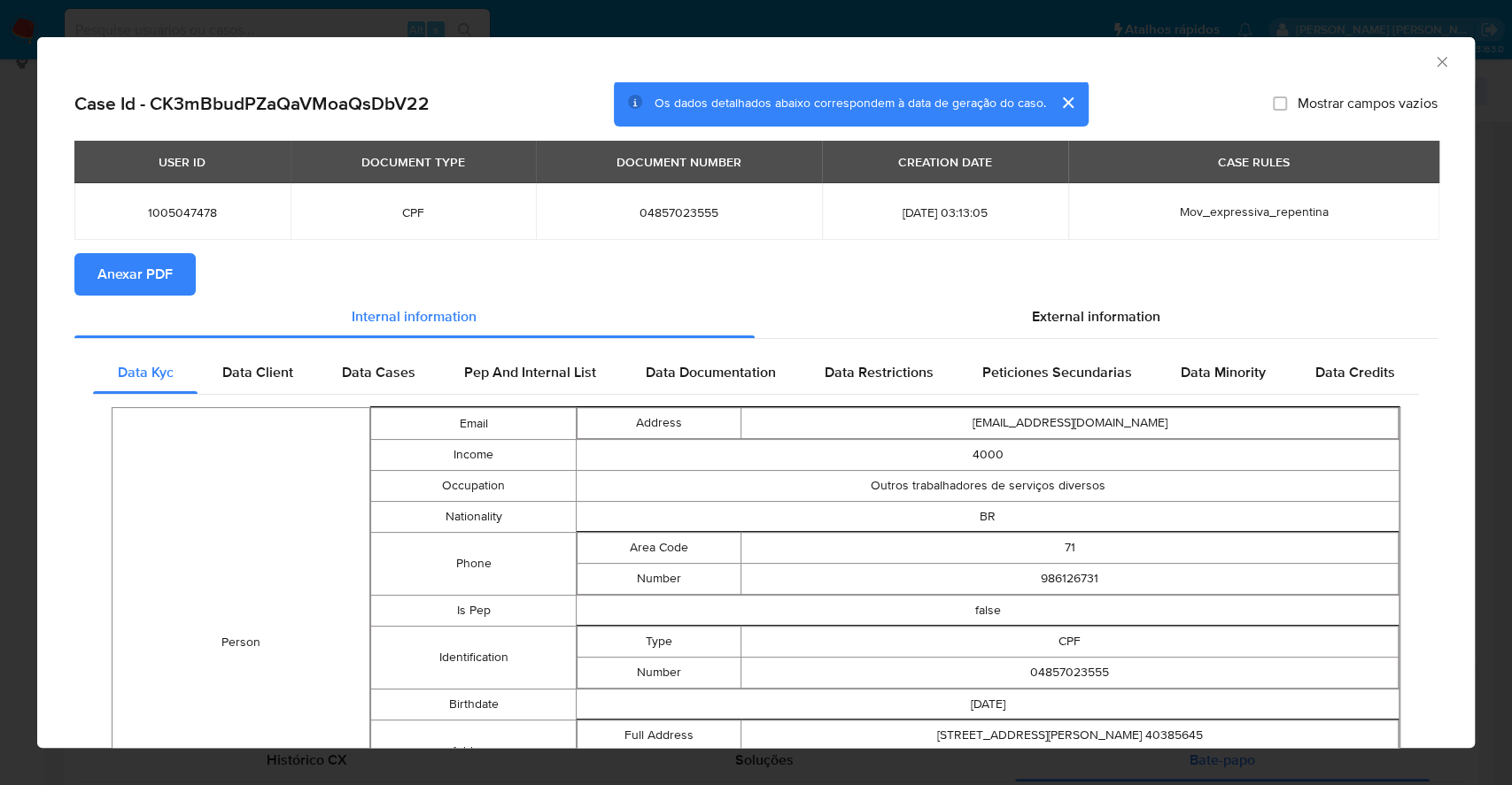
click at [116, 273] on span "Anexar PDF" at bounding box center [134, 274] width 76 height 39
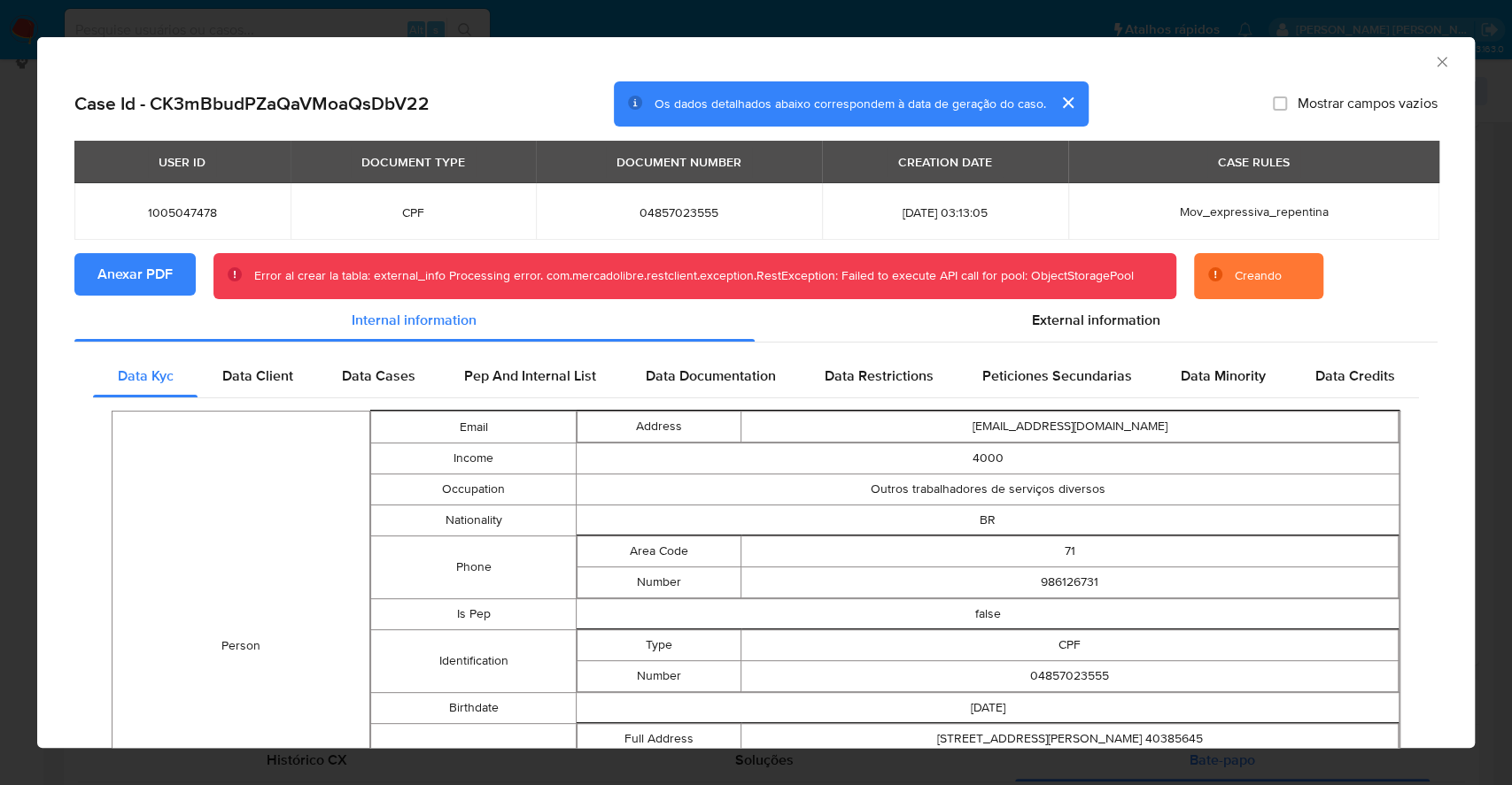
click at [0, 371] on div "AML Data Collector Case Id - CK3mBbudPZaQaVMoaQsDbV22 Os dados detalhados abaix…" at bounding box center [756, 392] width 1512 height 785
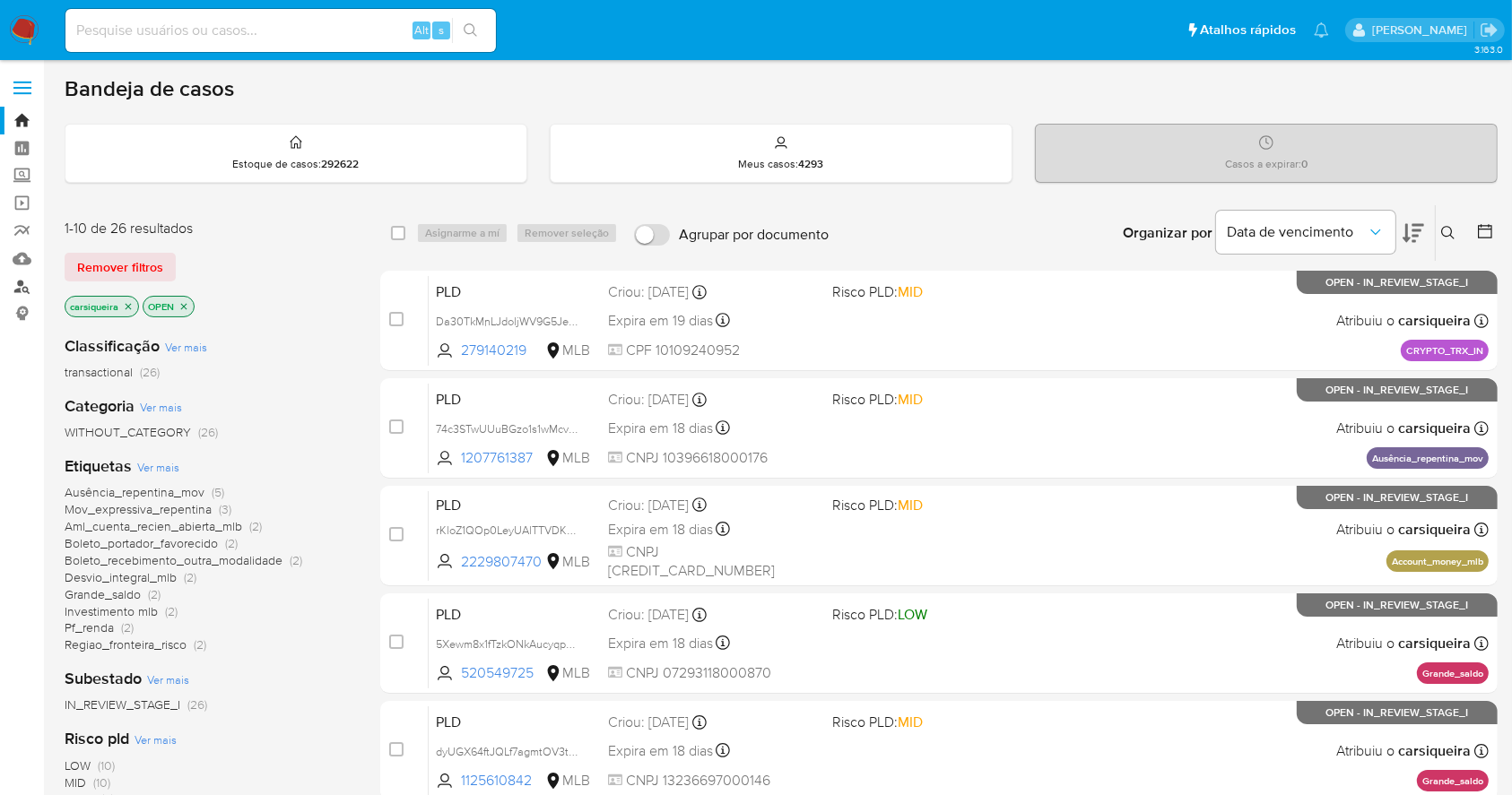
click at [26, 283] on link "Localizador de pessoas" at bounding box center [106, 287] width 213 height 28
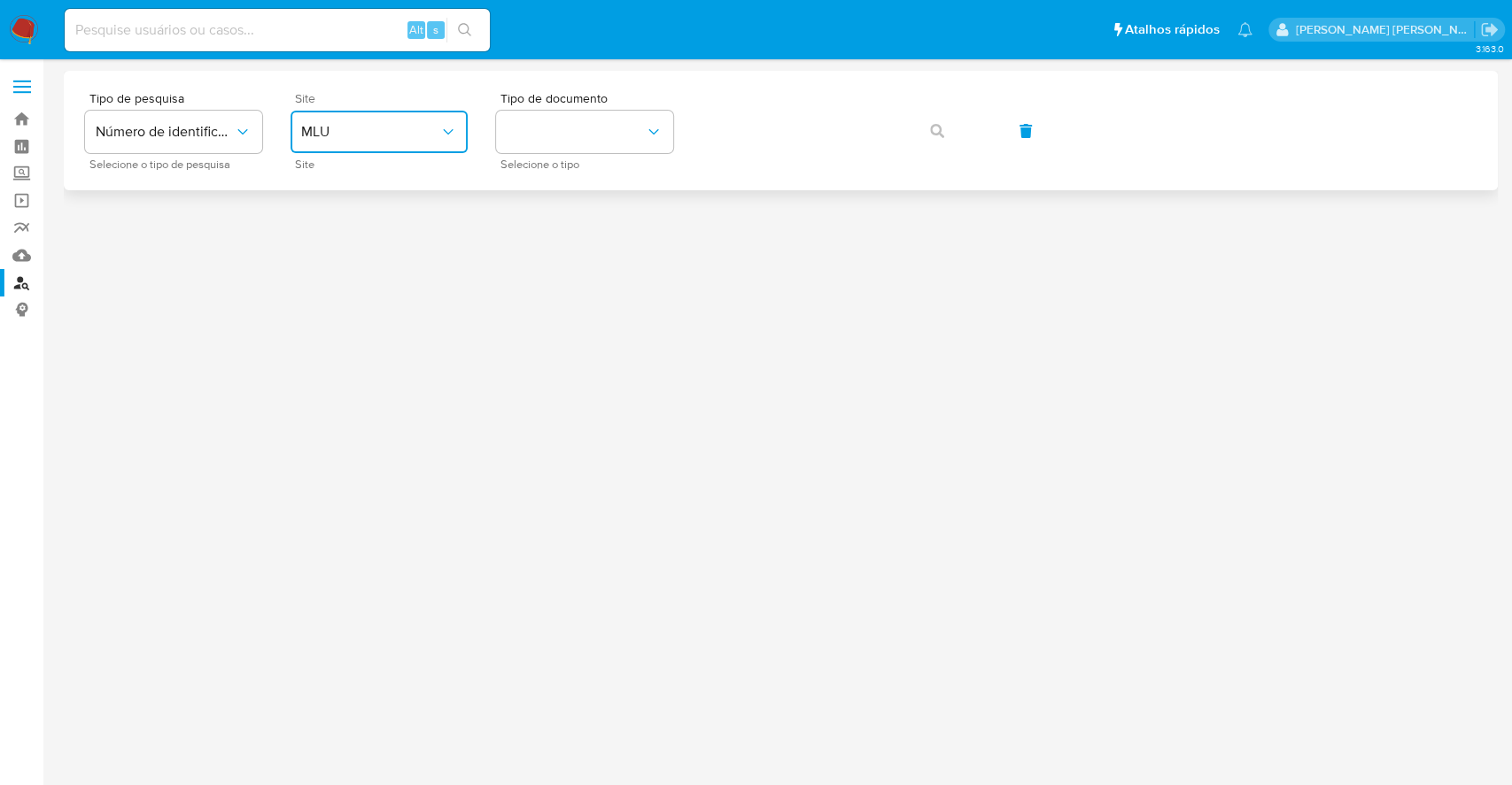
click at [411, 120] on button "MLU" at bounding box center [378, 131] width 177 height 42
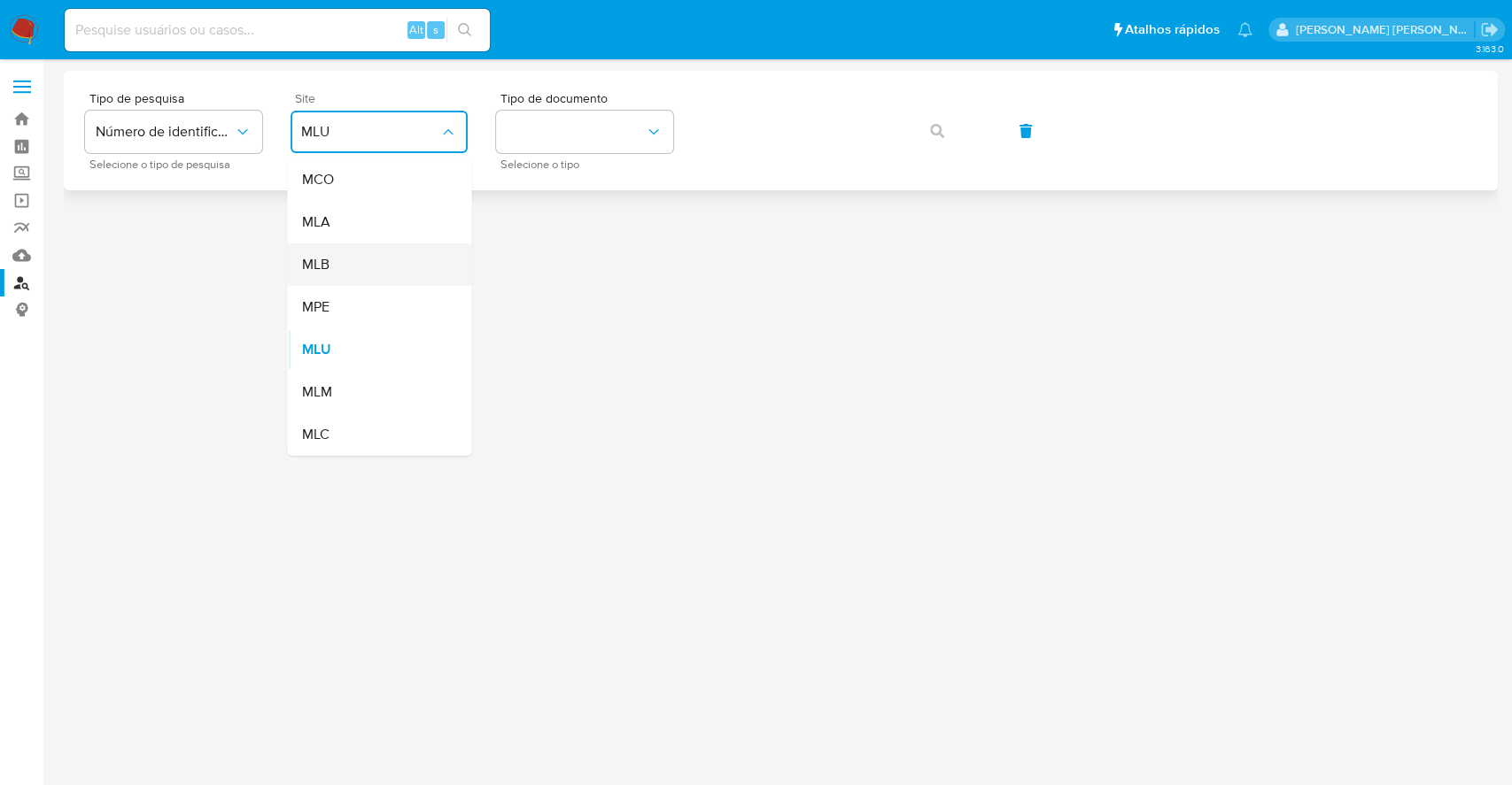
click at [388, 262] on div "MLB" at bounding box center [374, 264] width 145 height 42
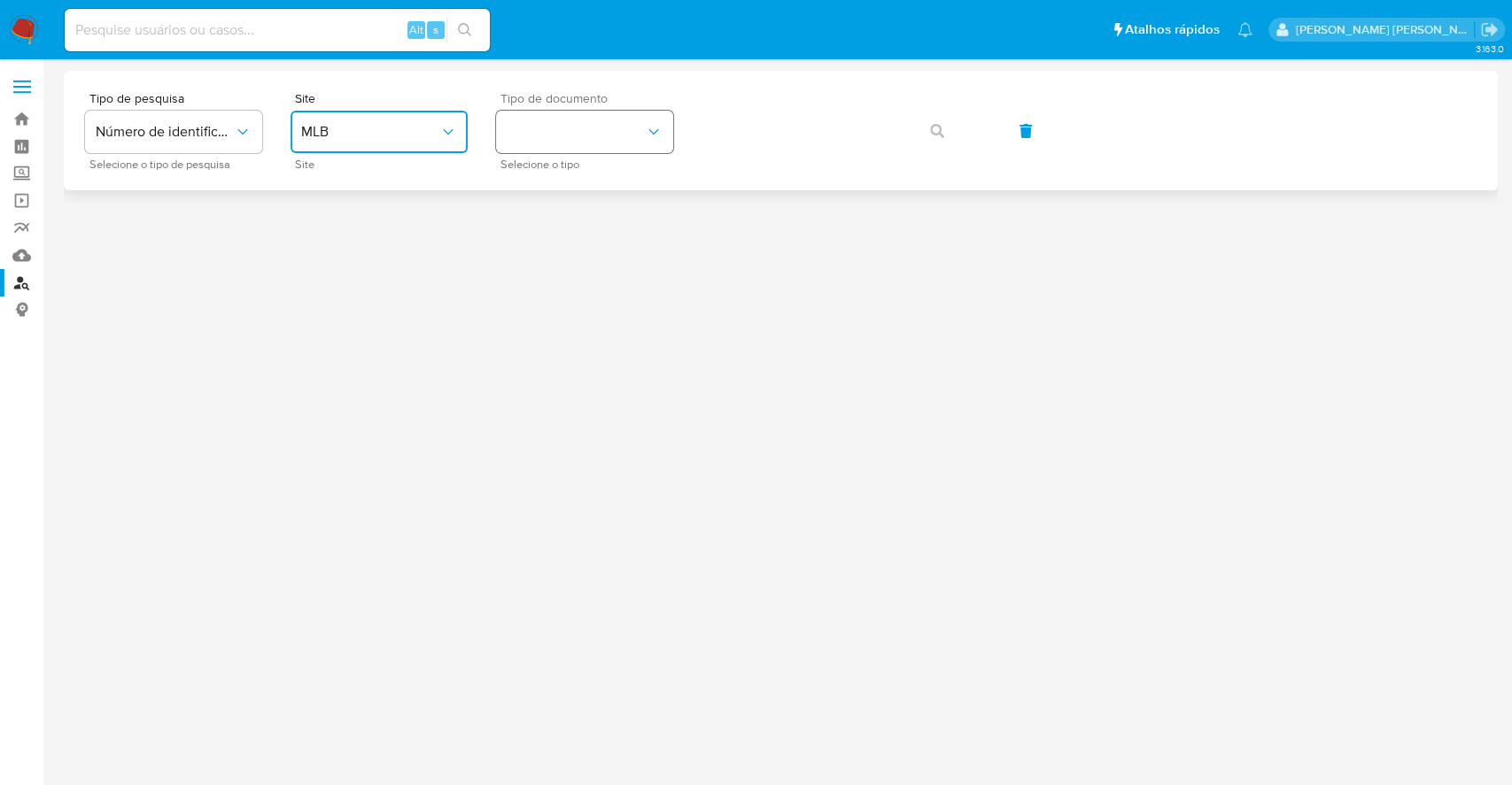
click at [640, 131] on button "identificationType" at bounding box center [584, 131] width 177 height 42
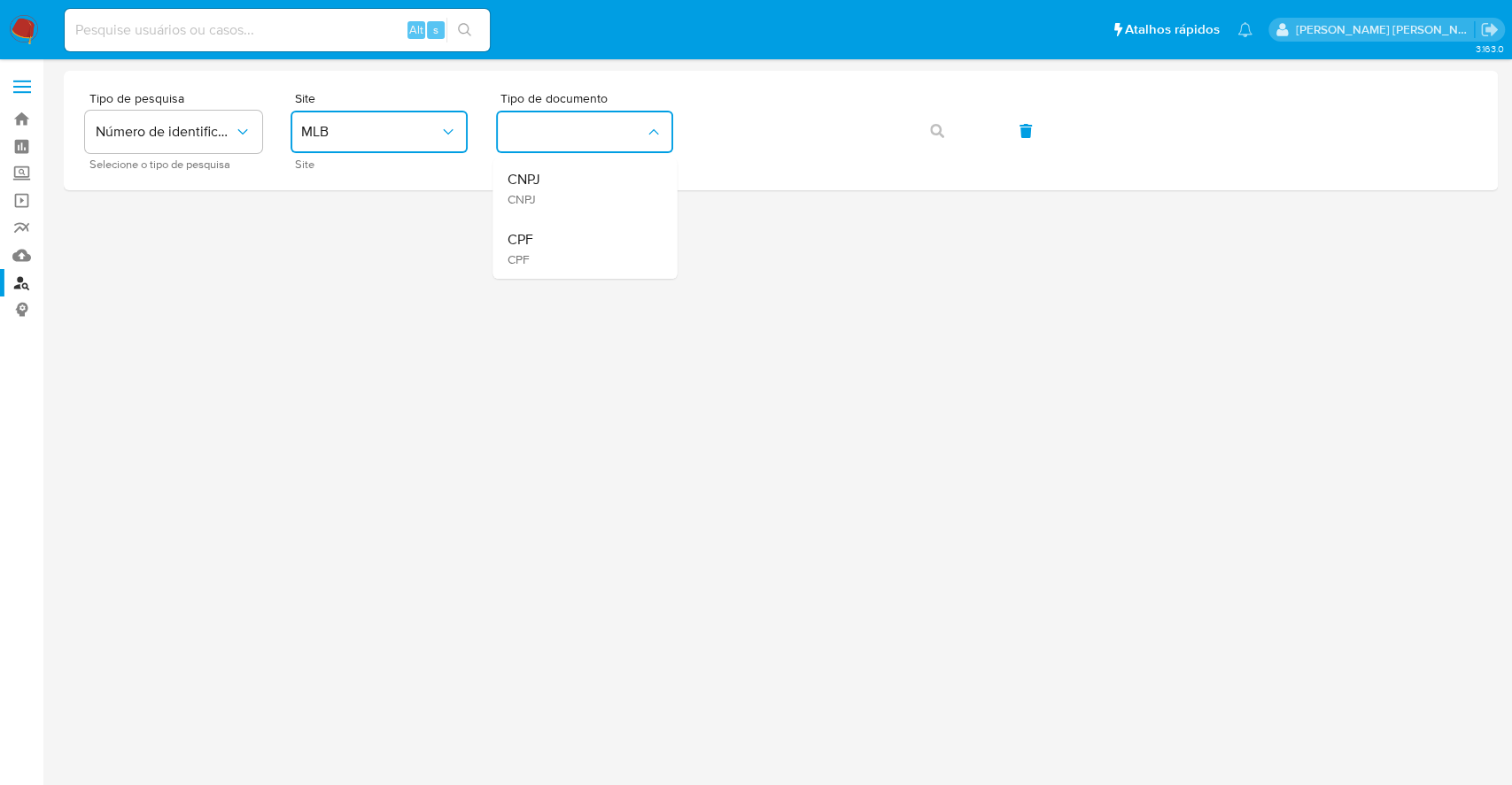
drag, startPoint x: 608, startPoint y: 251, endPoint x: 659, endPoint y: 229, distance: 55.5
click at [608, 251] on div "CPF CPF" at bounding box center [580, 248] width 145 height 60
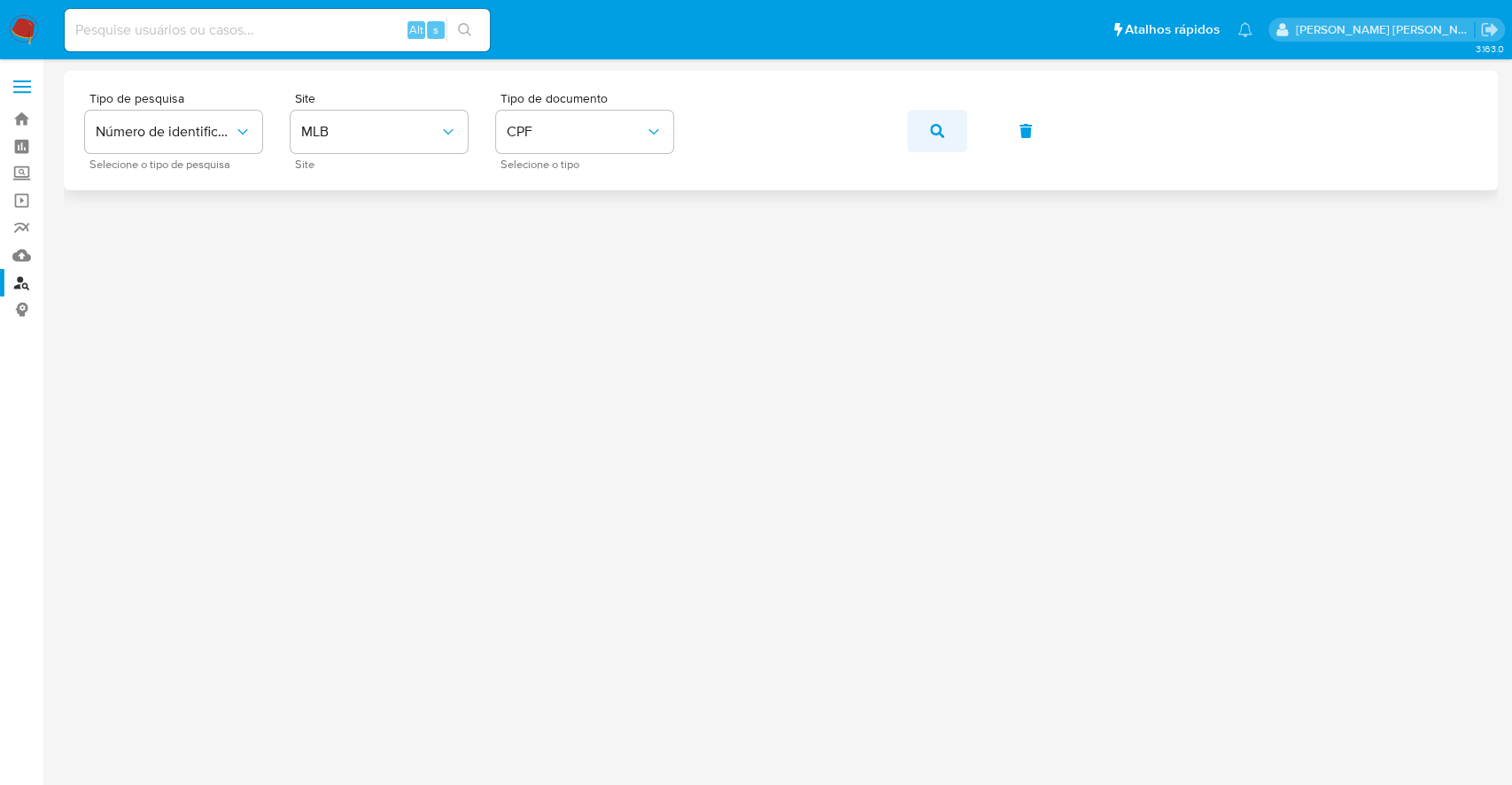
click at [954, 123] on button "button" at bounding box center [936, 130] width 60 height 42
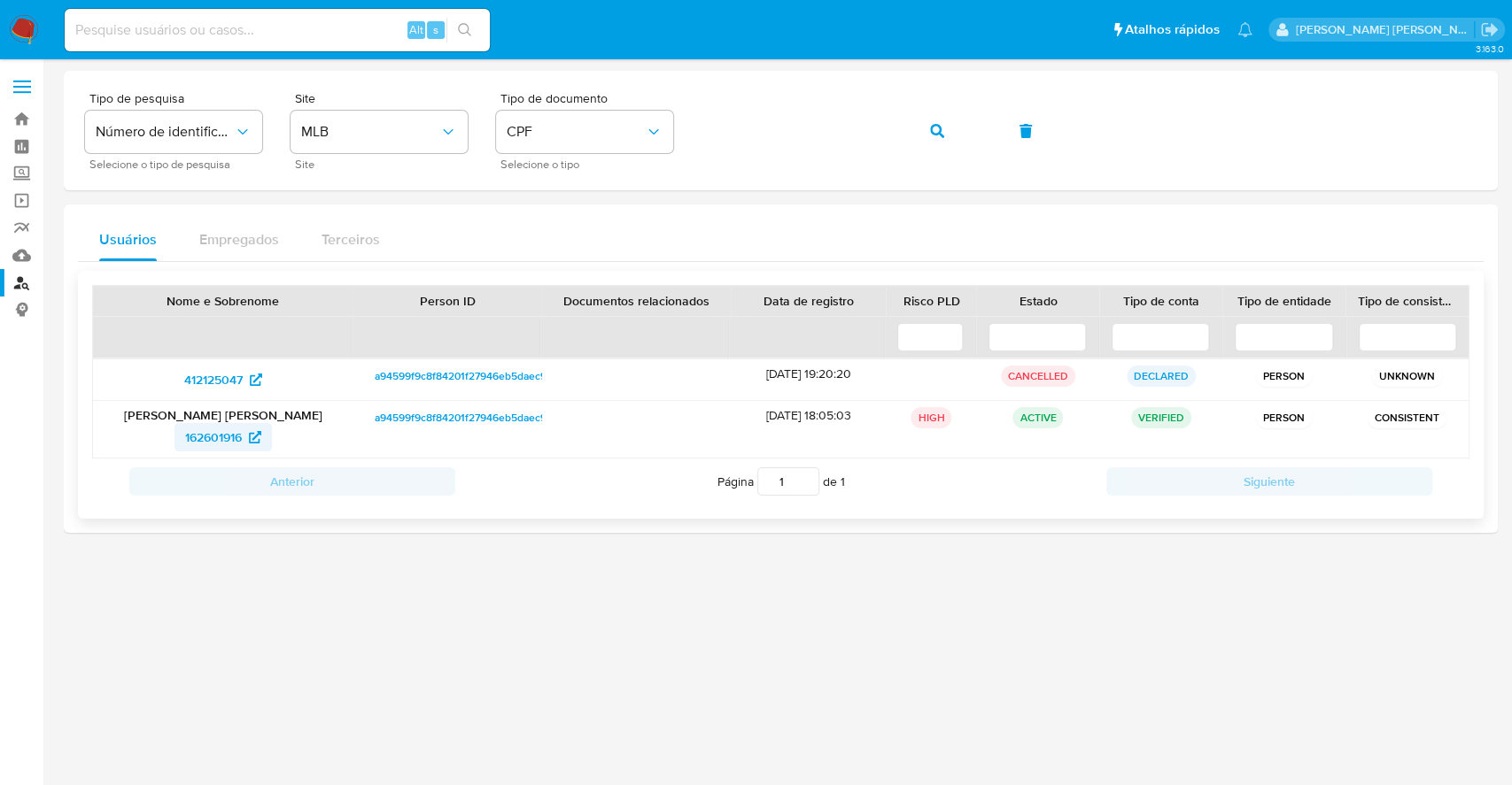
click at [220, 438] on span "162601916" at bounding box center [214, 437] width 57 height 28
click at [544, 144] on button "CPF" at bounding box center [584, 131] width 177 height 42
click at [575, 188] on div "CNPJ CNPJ" at bounding box center [580, 188] width 145 height 60
click at [929, 133] on button "button" at bounding box center [936, 130] width 60 height 42
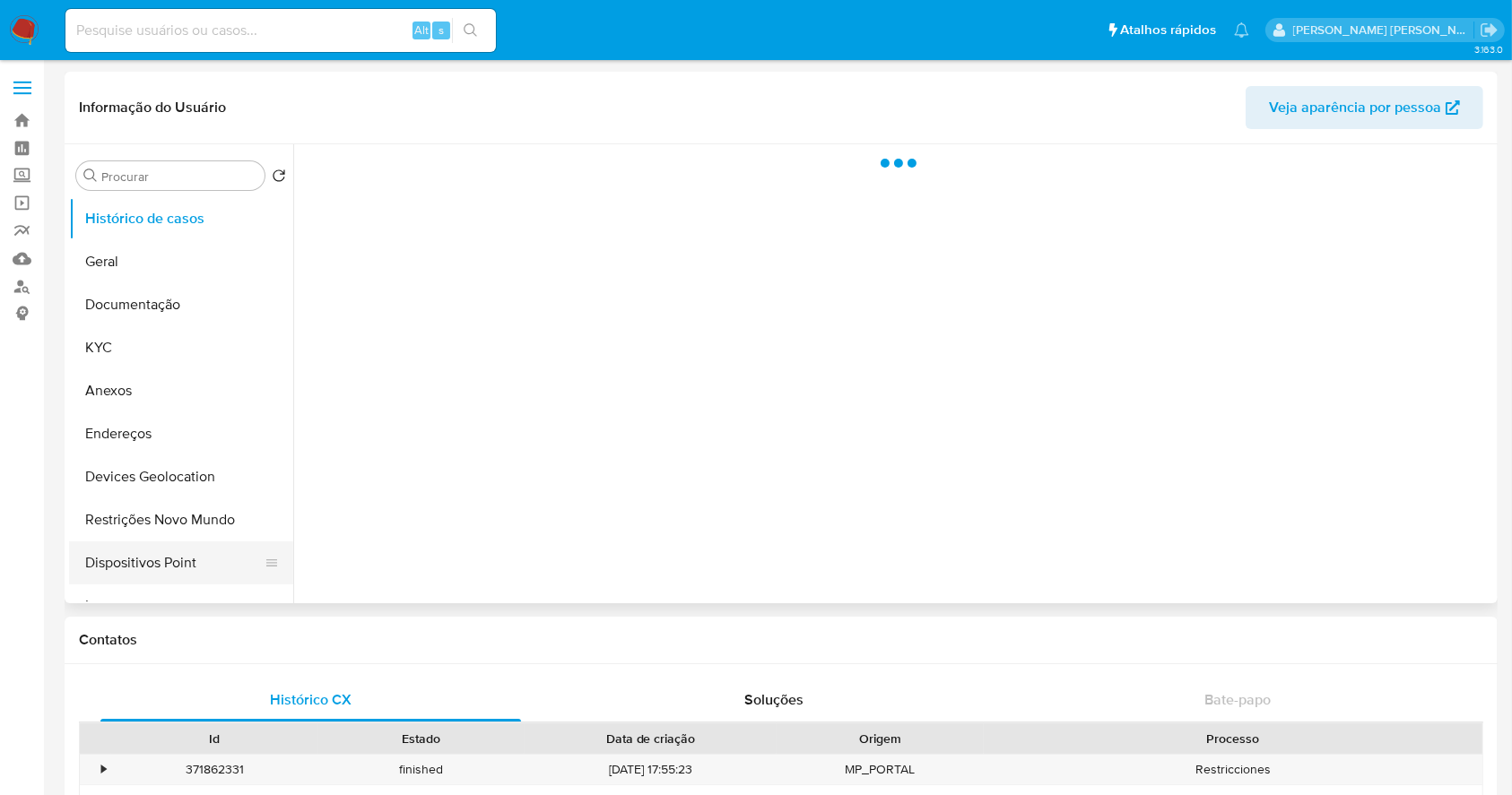
select select "10"
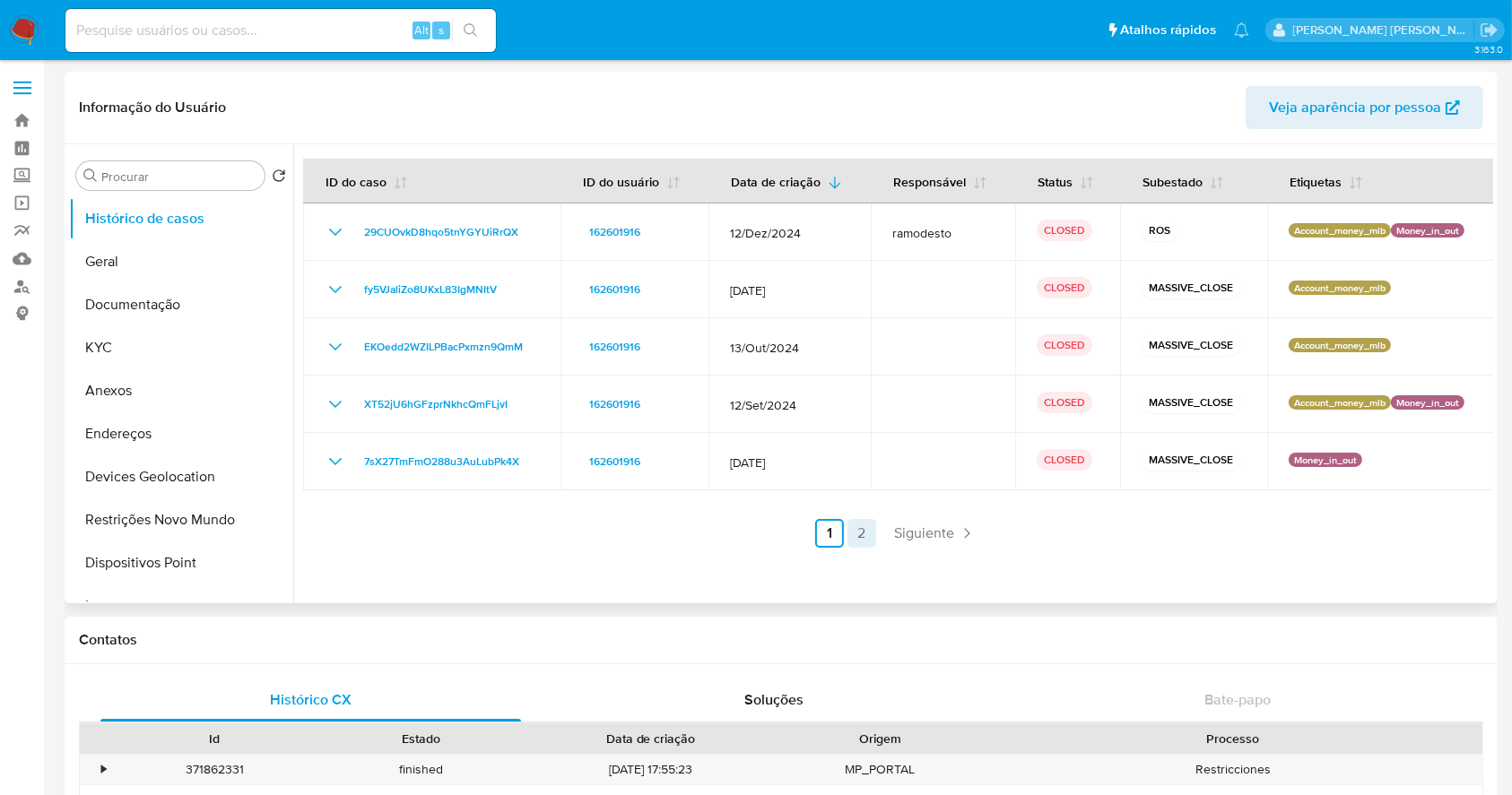
click at [855, 530] on link "2" at bounding box center [861, 533] width 29 height 29
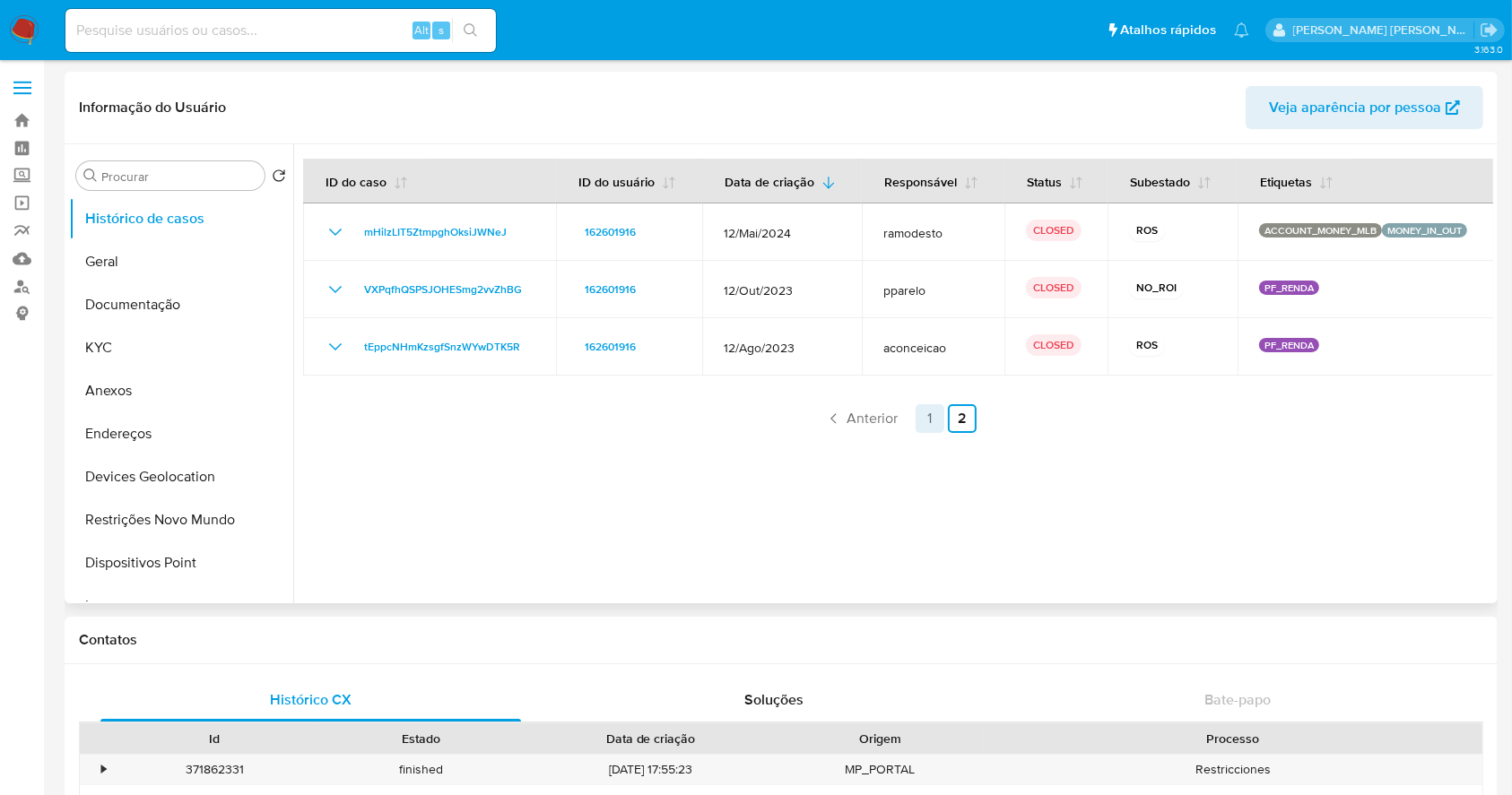
click at [929, 420] on link "1" at bounding box center [929, 418] width 29 height 29
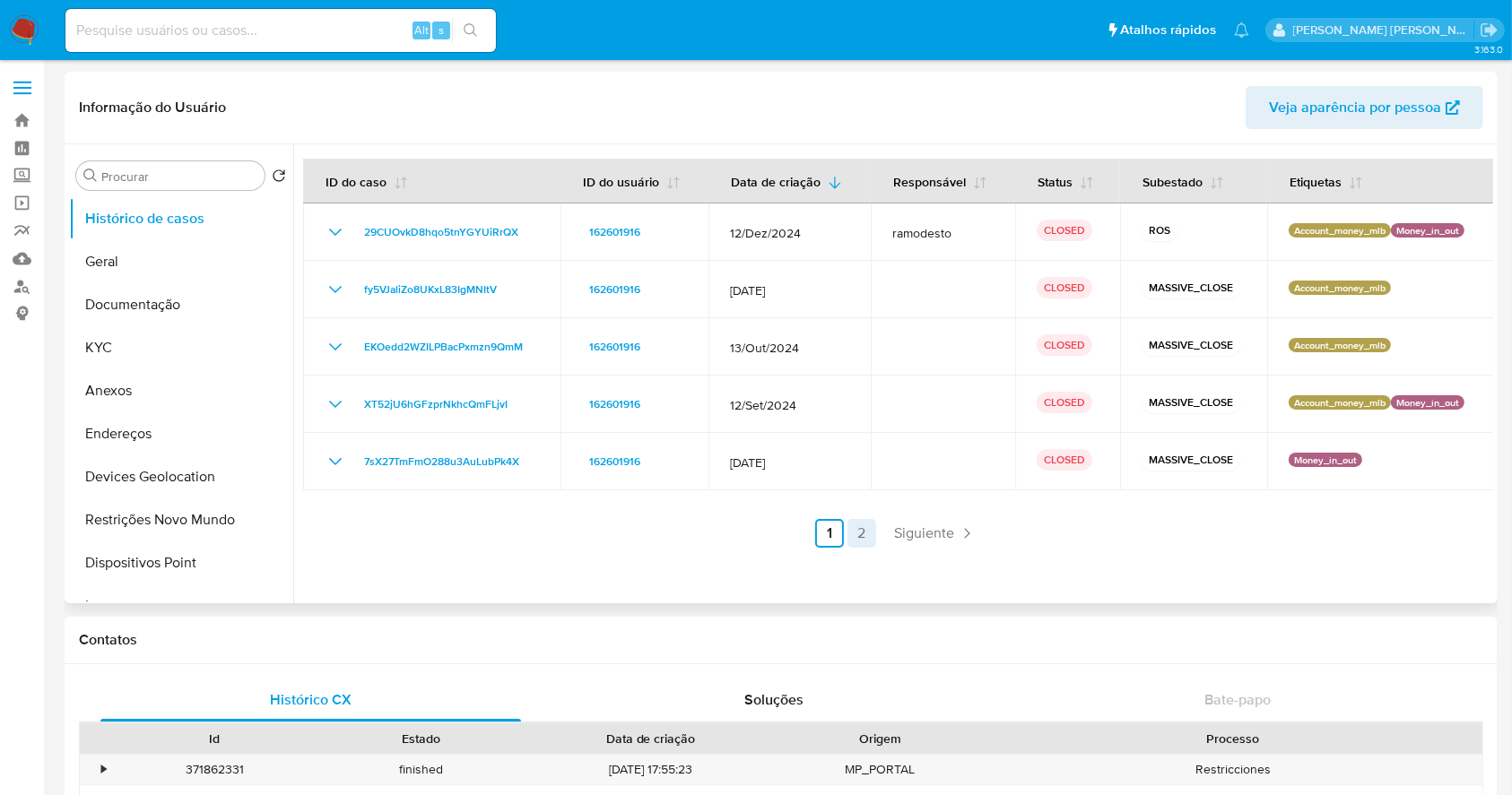
click at [861, 534] on link "2" at bounding box center [861, 533] width 29 height 29
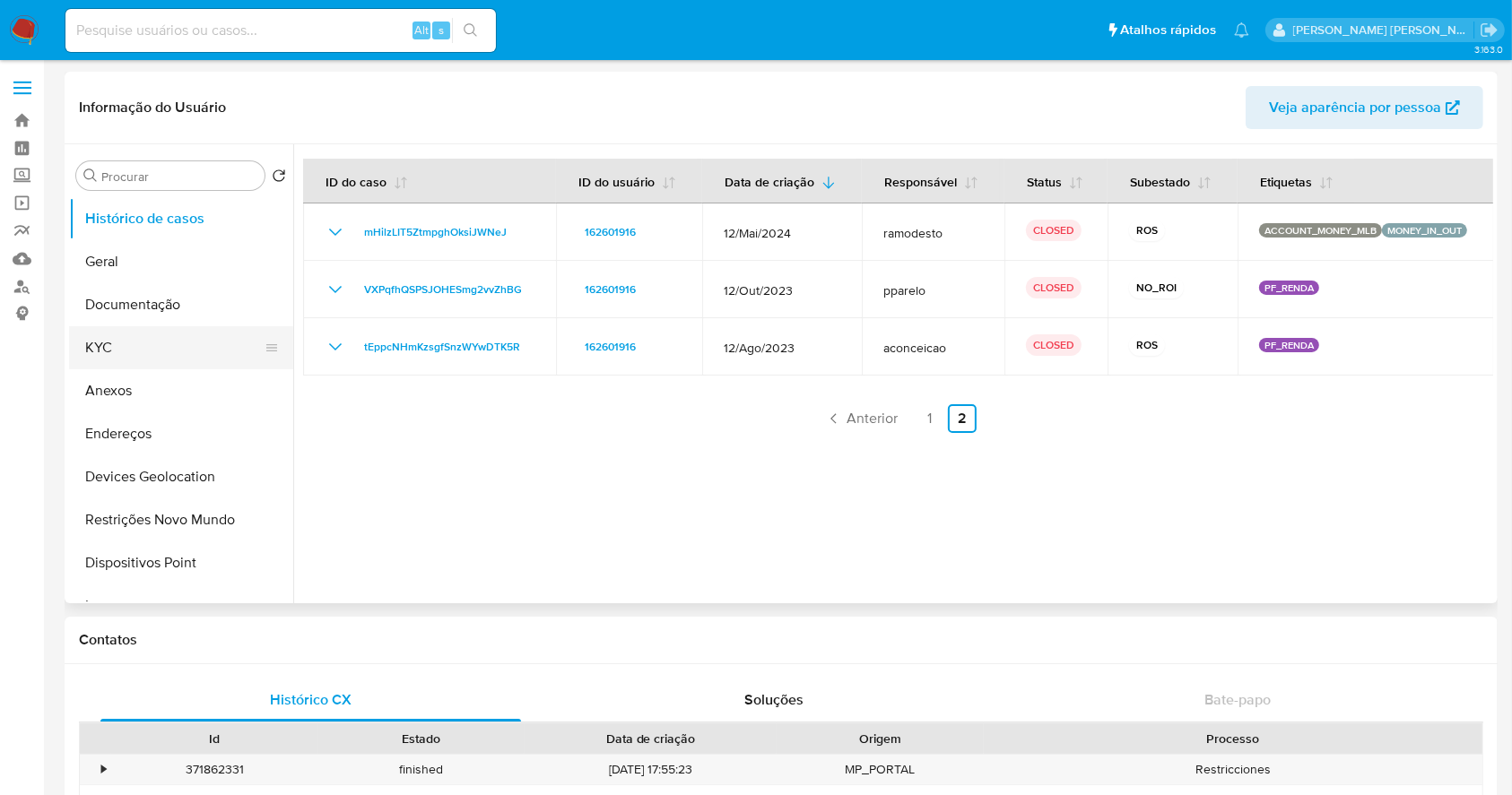
click at [145, 355] on button "KYC" at bounding box center [174, 347] width 209 height 43
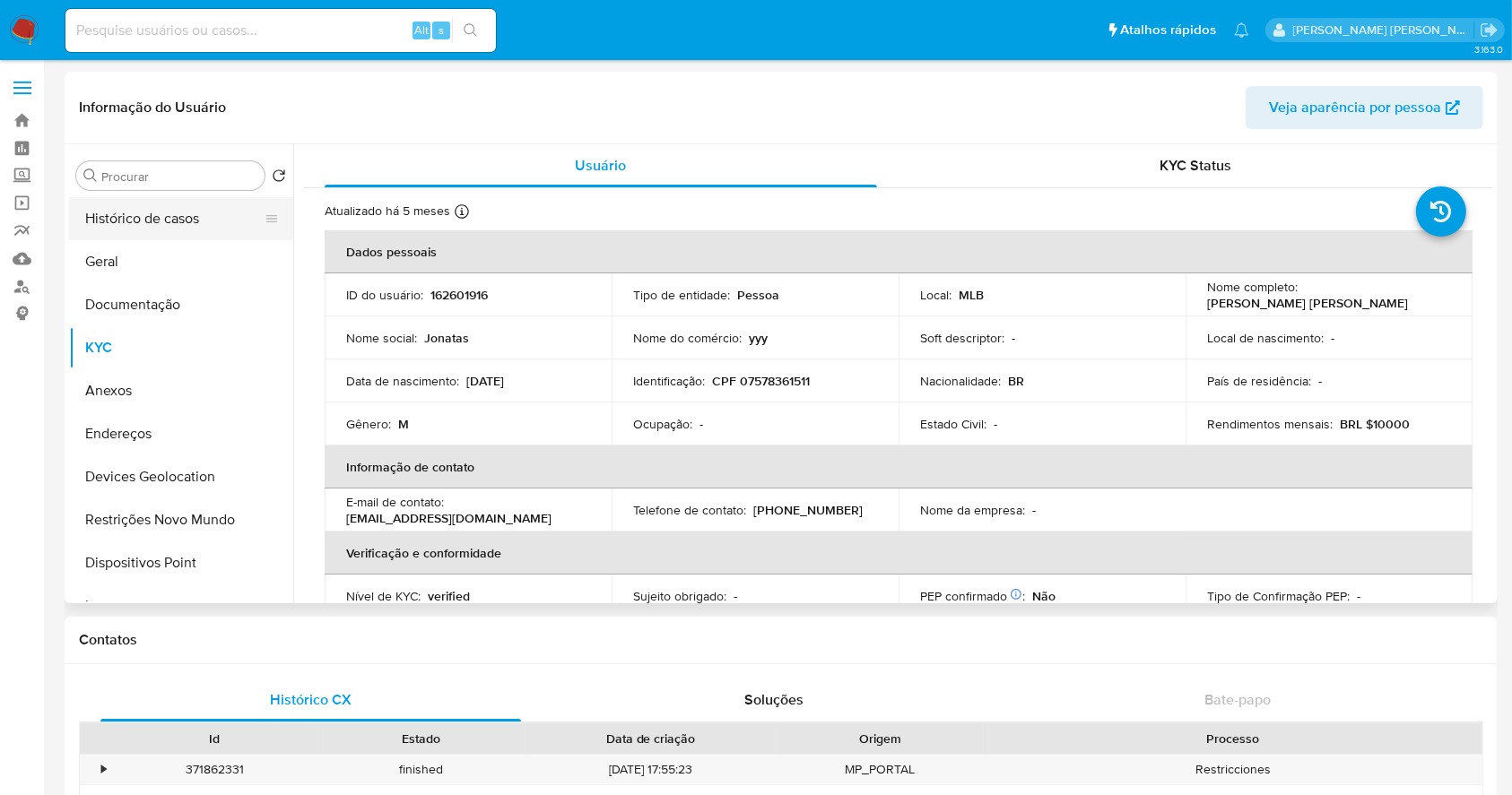
click at [180, 220] on button "Histórico de casos" at bounding box center [174, 218] width 209 height 43
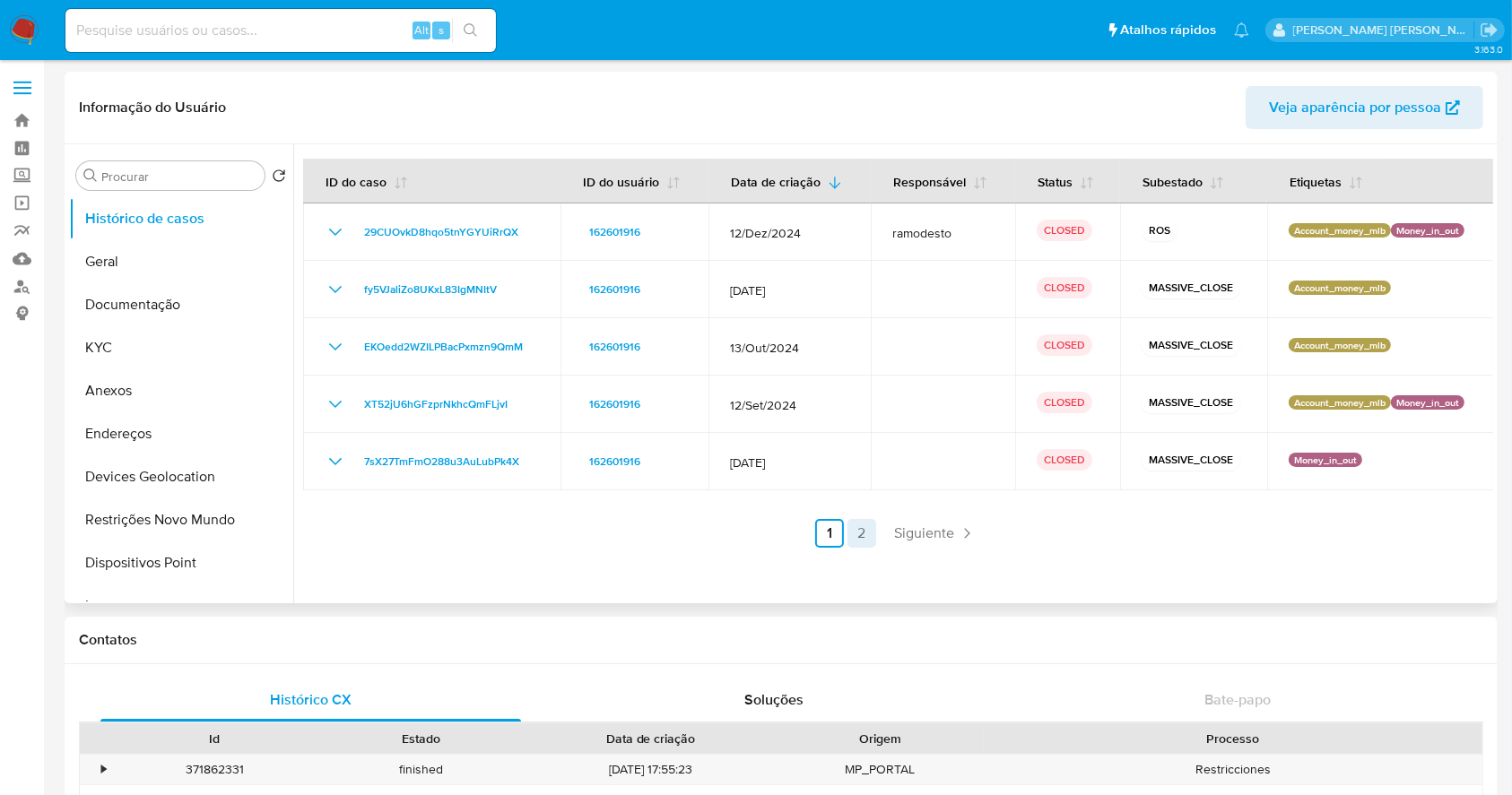
click at [848, 532] on link "2" at bounding box center [861, 533] width 29 height 29
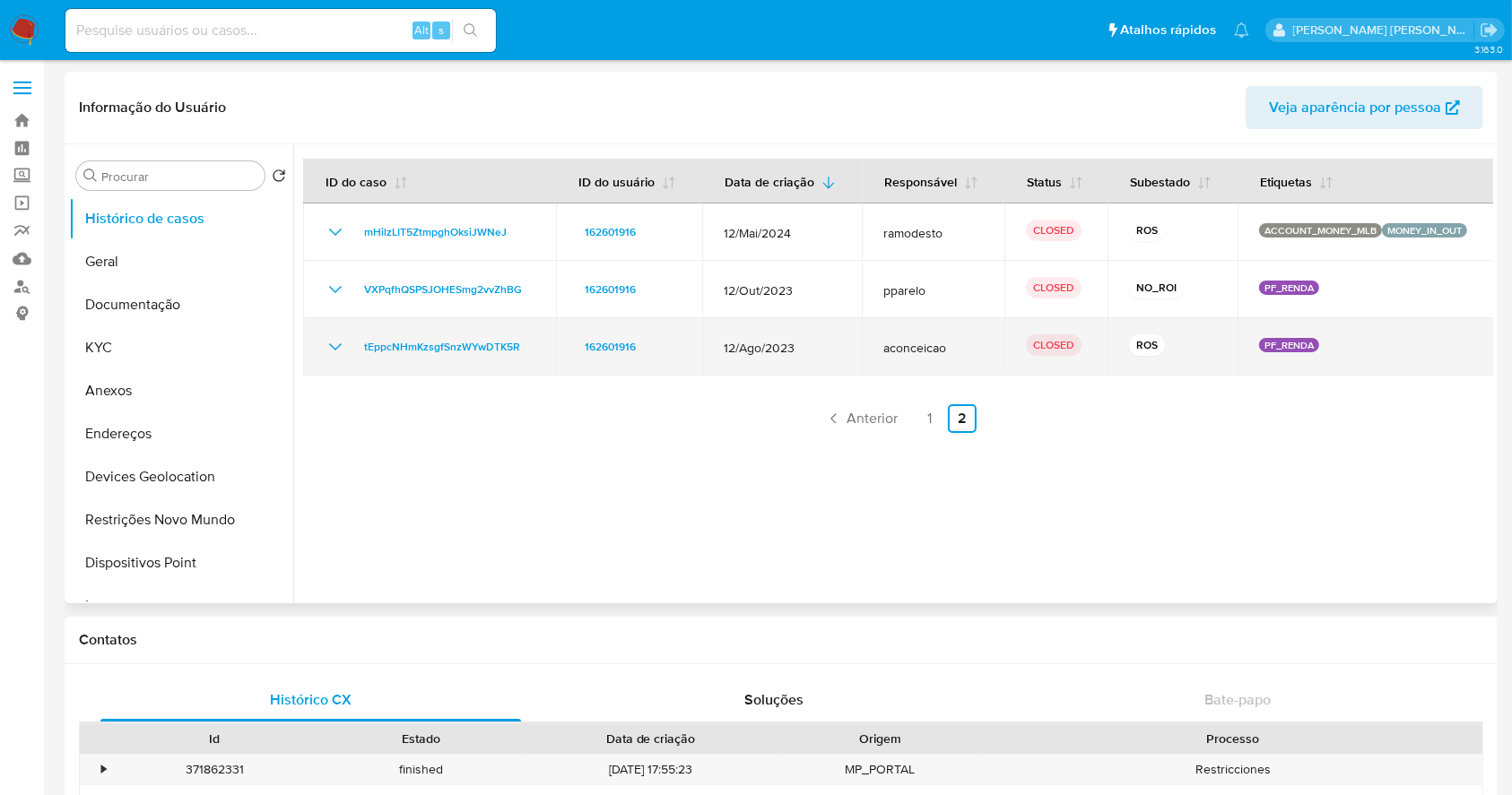
drag, startPoint x: 326, startPoint y: 361, endPoint x: 324, endPoint y: 343, distance: 18.1
click at [324, 356] on td "tEppcNHmKzsgfSnzWYwDTK5R" at bounding box center [429, 347] width 253 height 58
click at [329, 337] on icon "Mostrar/Ocultar" at bounding box center [336, 347] width 22 height 22
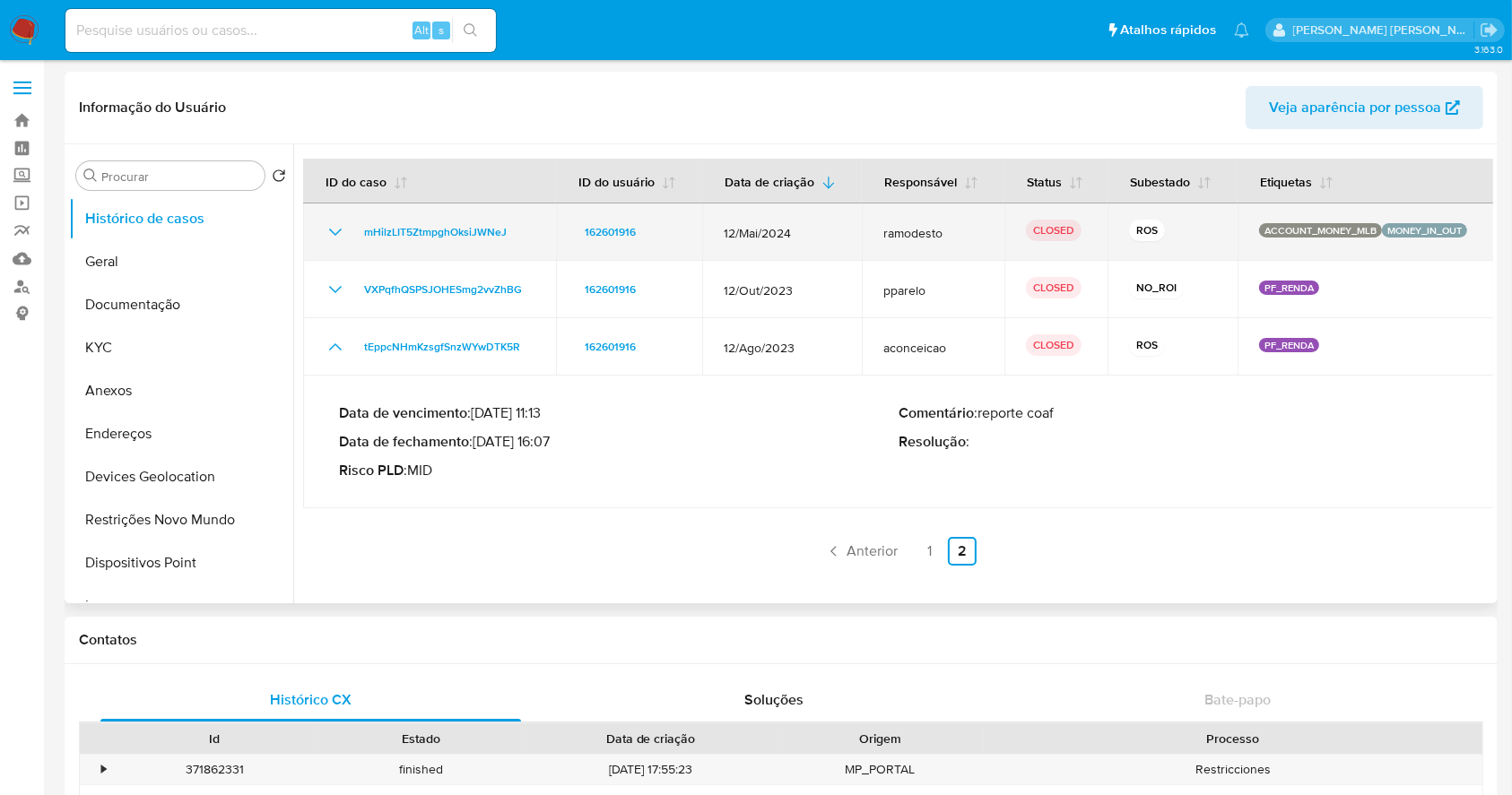
click at [335, 231] on icon "Mostrar/Ocultar" at bounding box center [336, 232] width 22 height 22
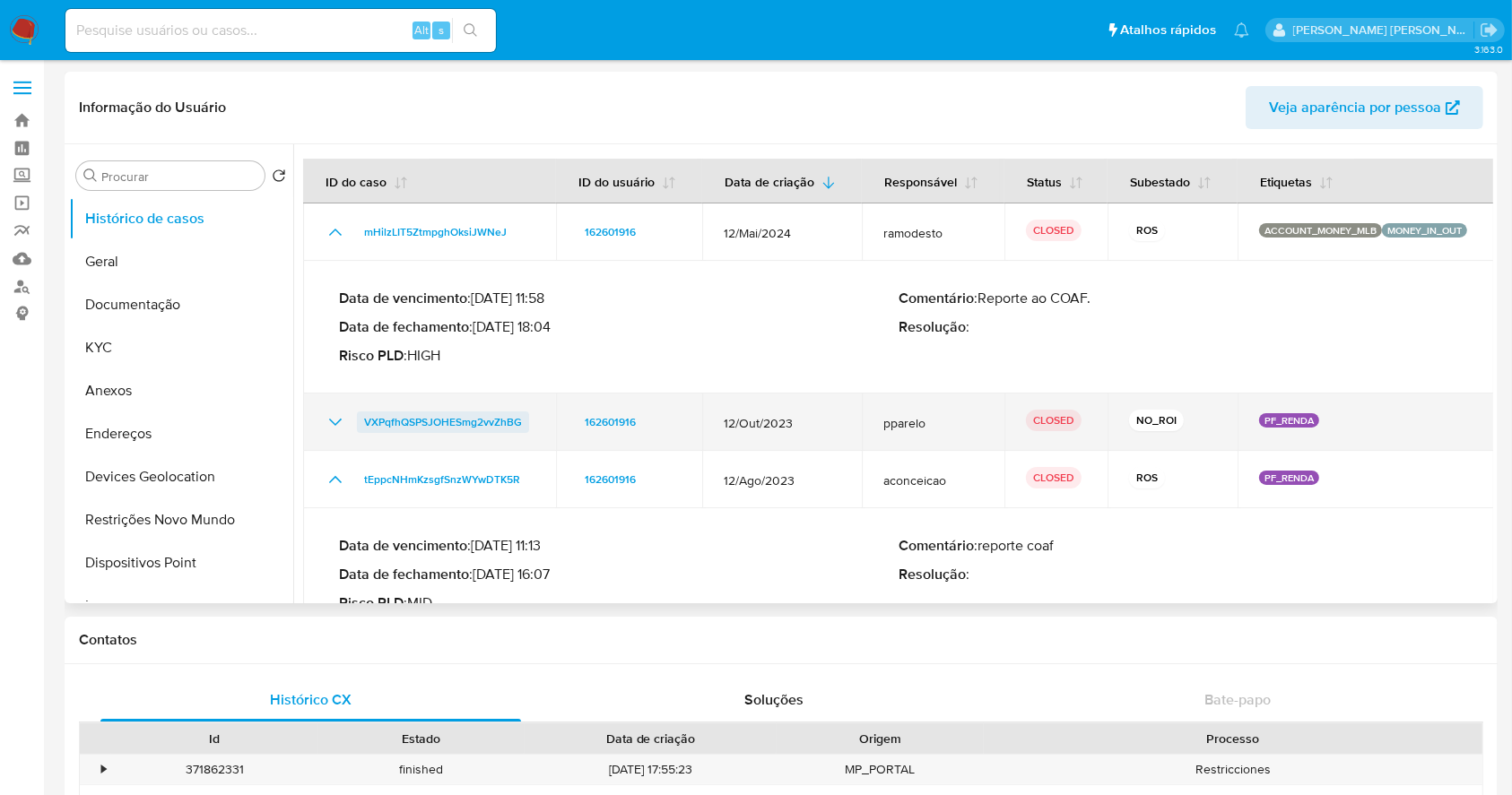
scroll to position [104, 0]
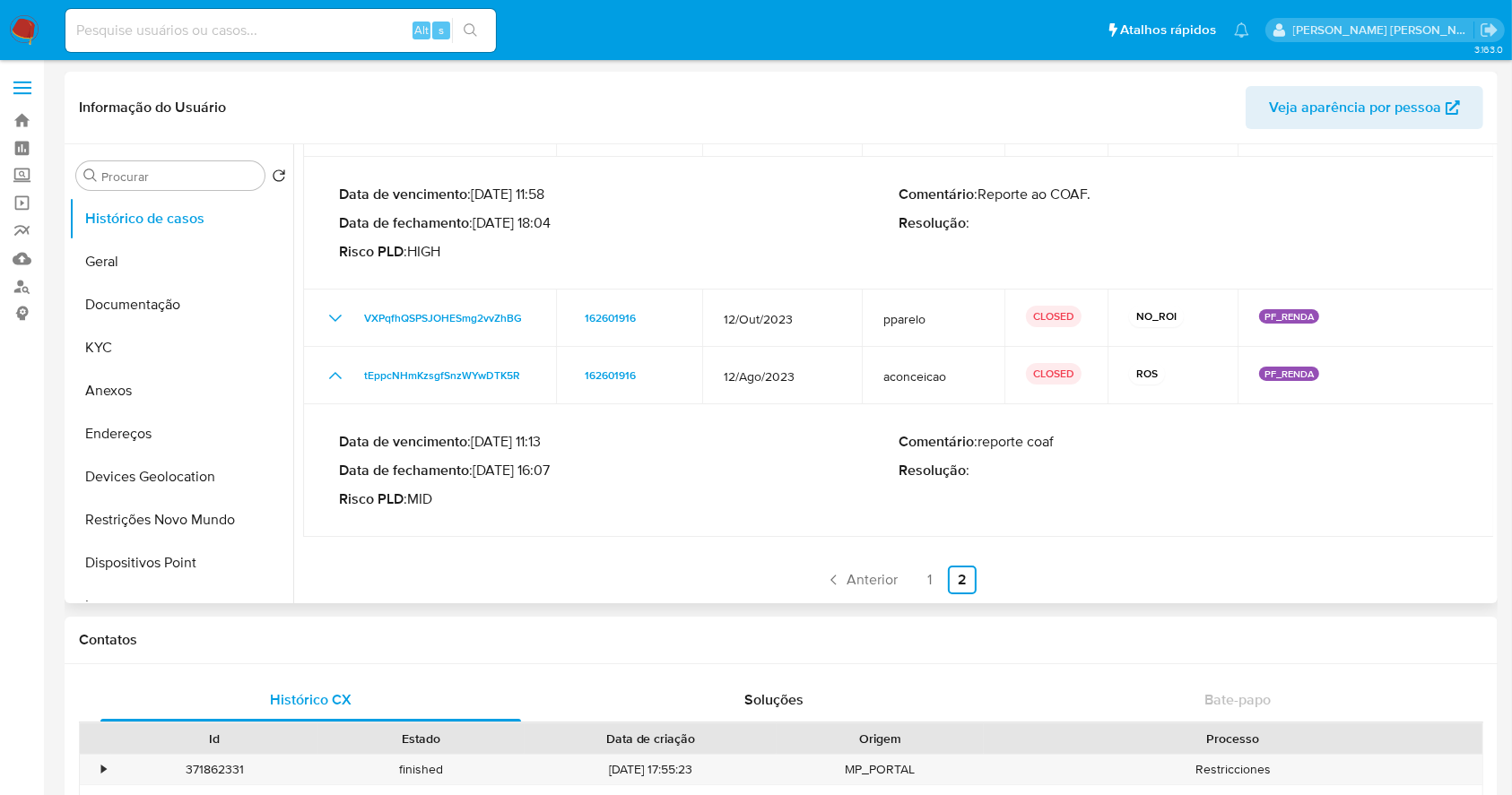
drag, startPoint x: 478, startPoint y: 464, endPoint x: 557, endPoint y: 475, distance: 79.8
click at [557, 475] on p "Data de fechamento : 22/09/2023 16:07" at bounding box center [619, 470] width 560 height 18
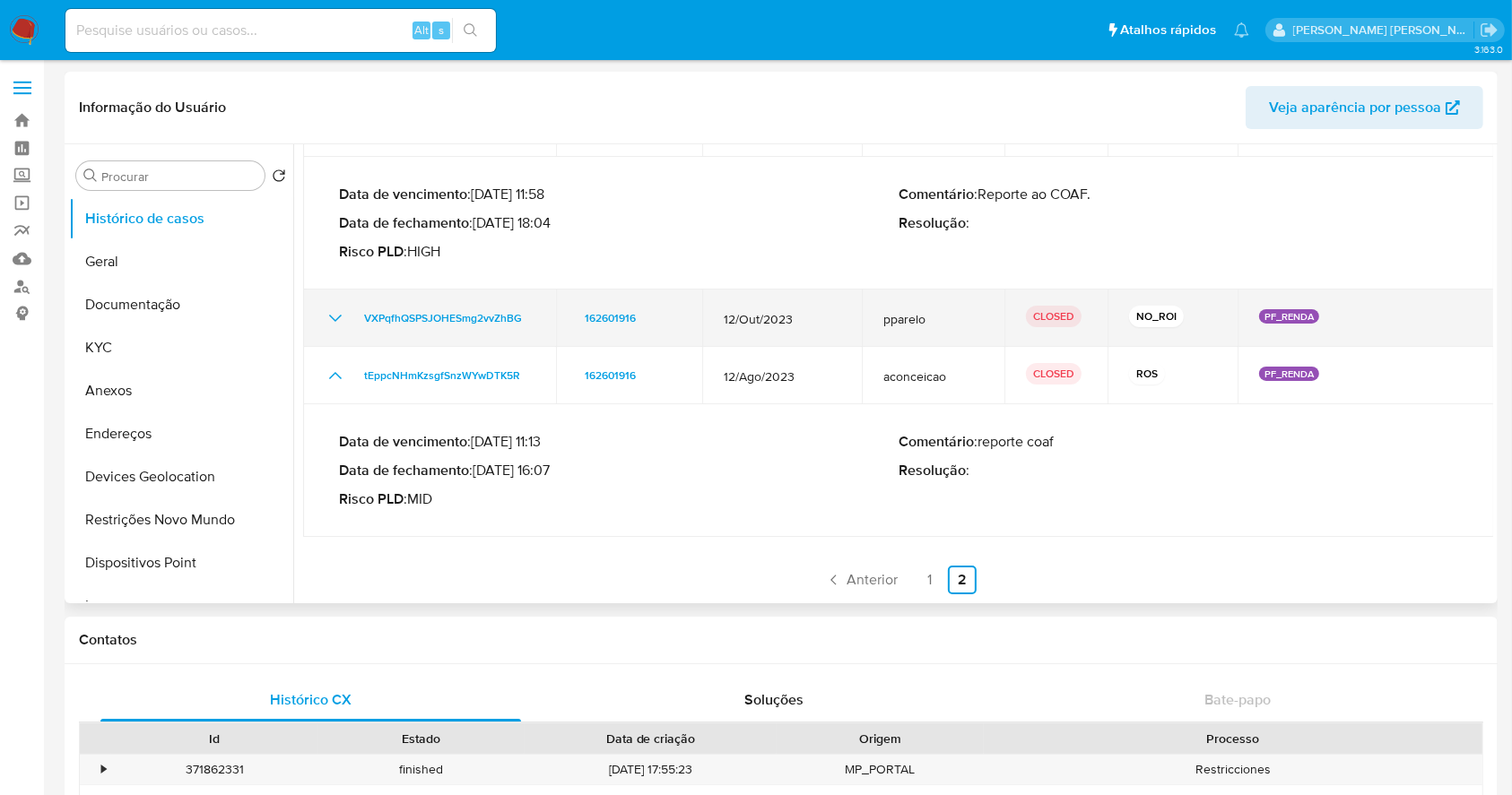
scroll to position [0, 0]
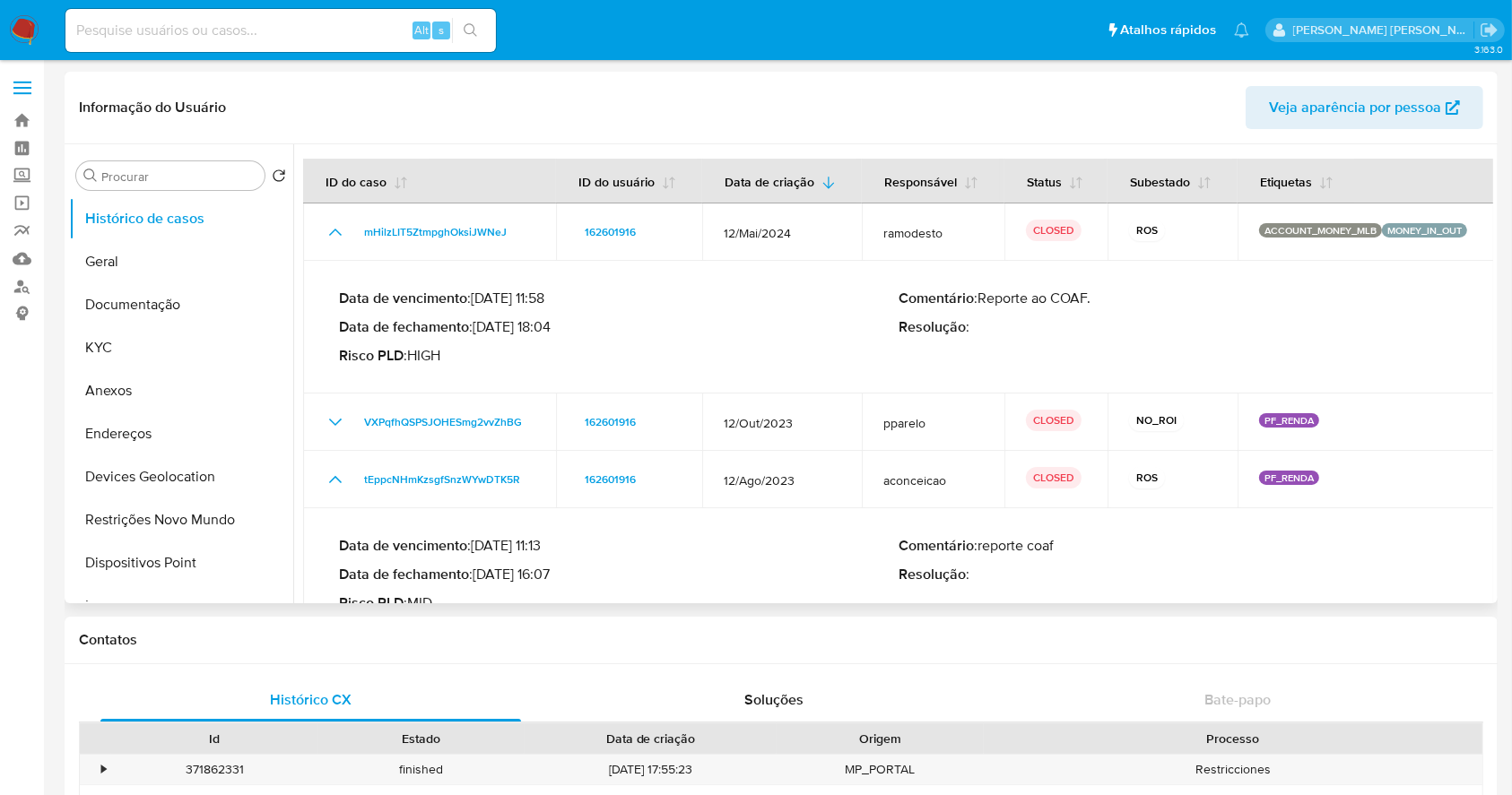
drag, startPoint x: 481, startPoint y: 326, endPoint x: 553, endPoint y: 330, distance: 72.1
click at [553, 330] on p "Data de fechamento : 28/05/2024 18:04" at bounding box center [619, 328] width 560 height 18
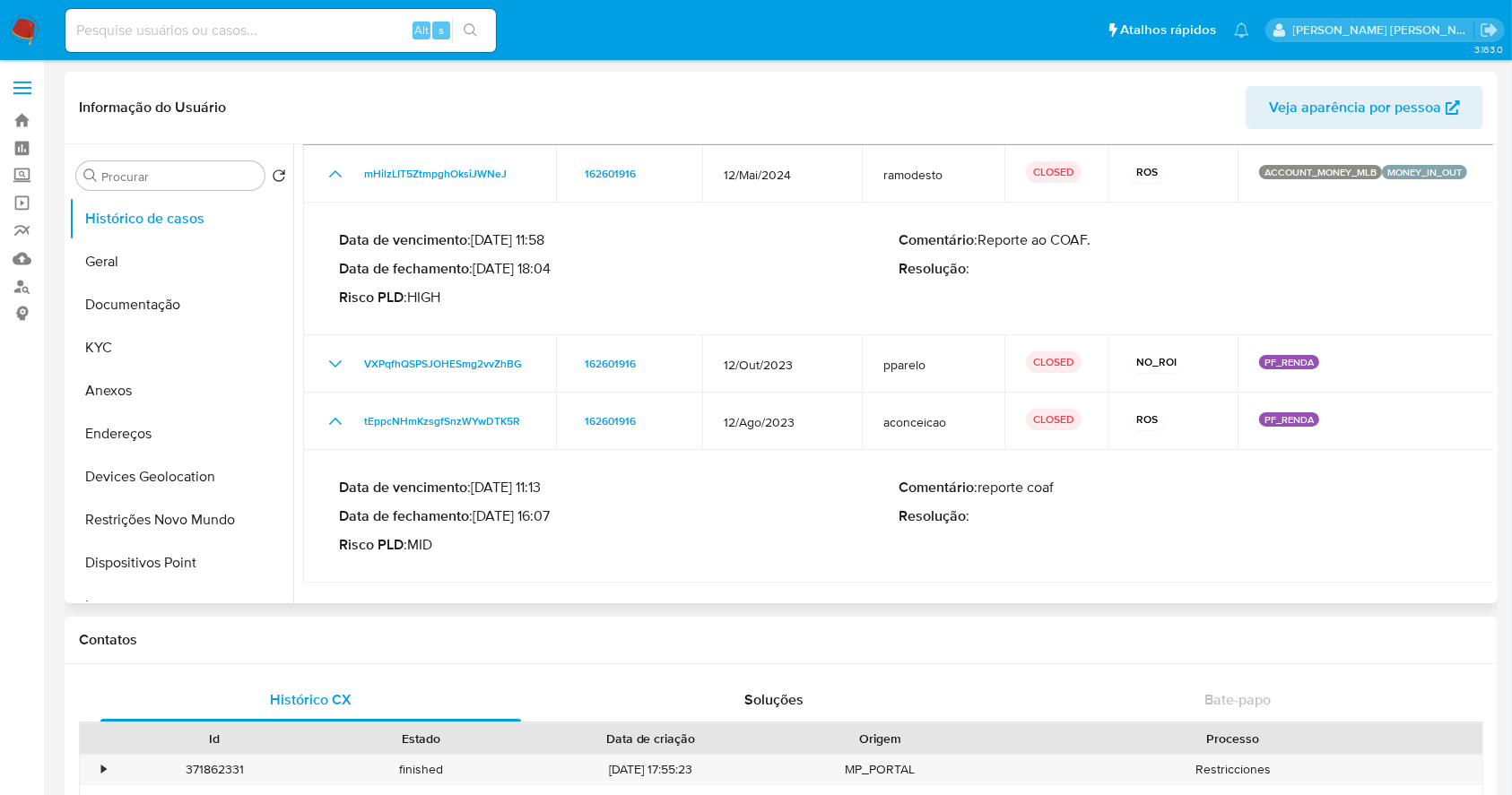
scroll to position [104, 0]
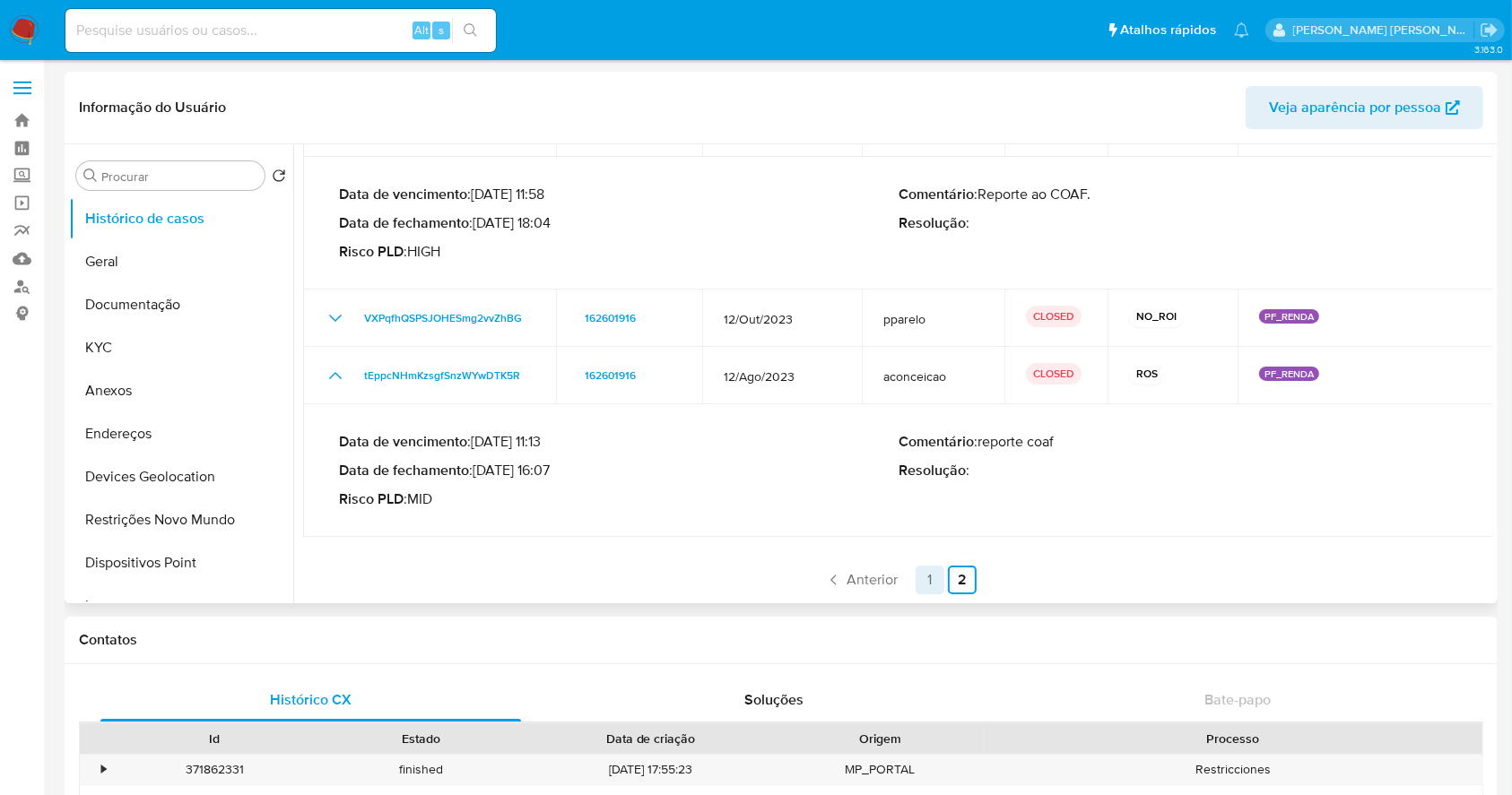
click at [928, 578] on link "1" at bounding box center [929, 580] width 29 height 29
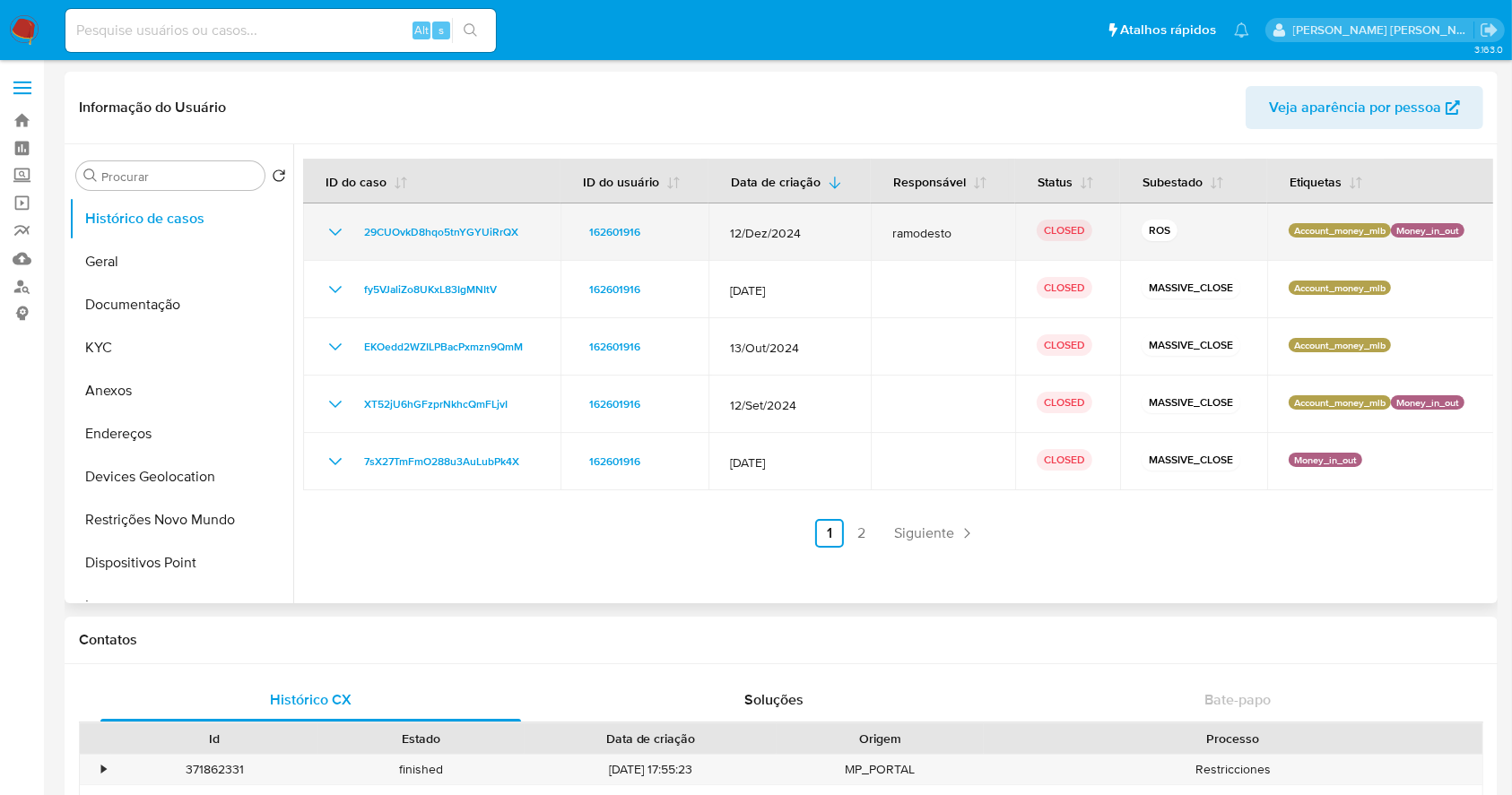
click at [336, 233] on icon "Mostrar/Ocultar" at bounding box center [336, 232] width 22 height 22
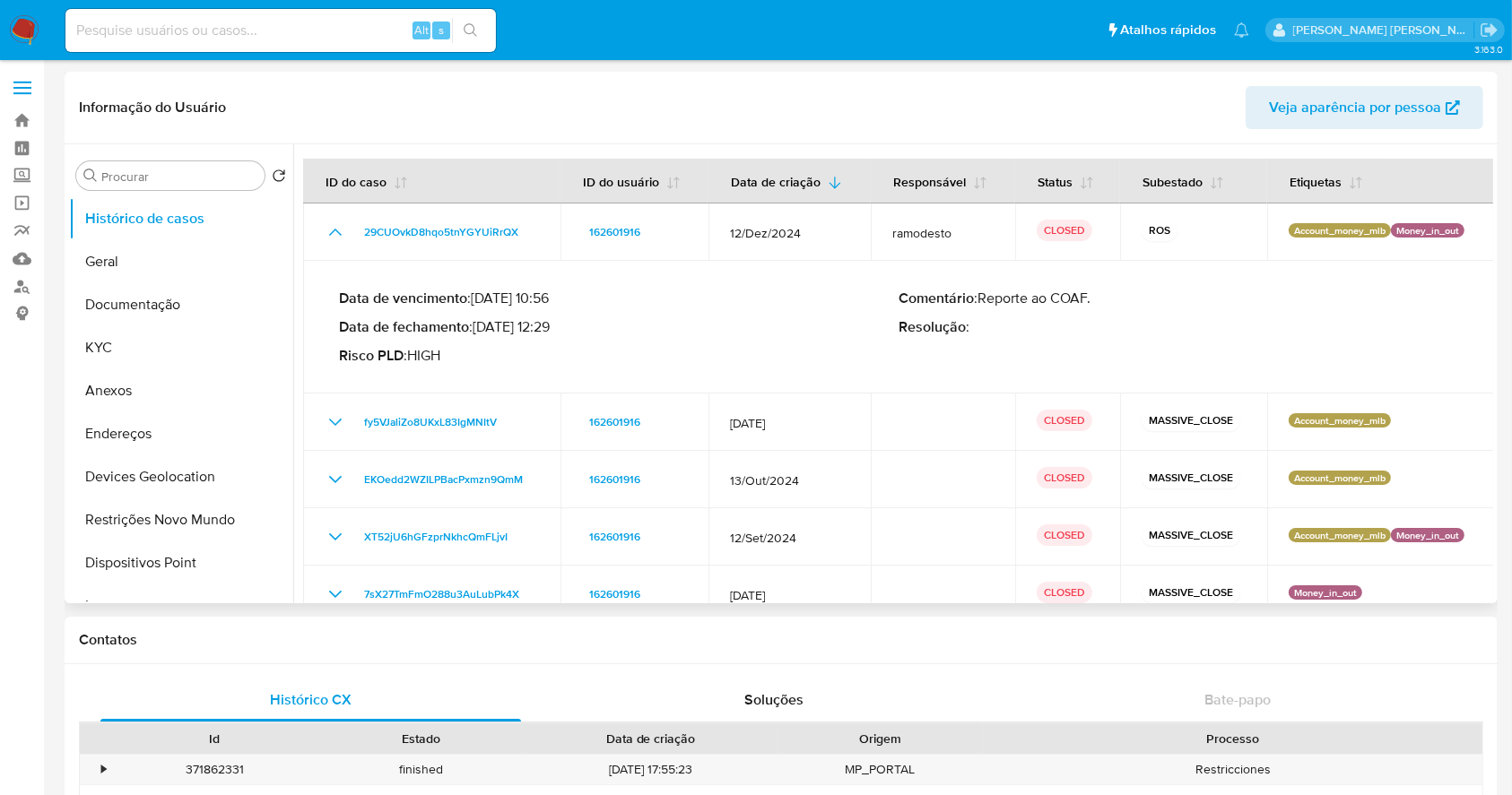
drag, startPoint x: 481, startPoint y: 325, endPoint x: 550, endPoint y: 322, distance: 69.1
click at [550, 322] on p "Data de fechamento : 03/01/2025 12:29" at bounding box center [619, 328] width 560 height 18
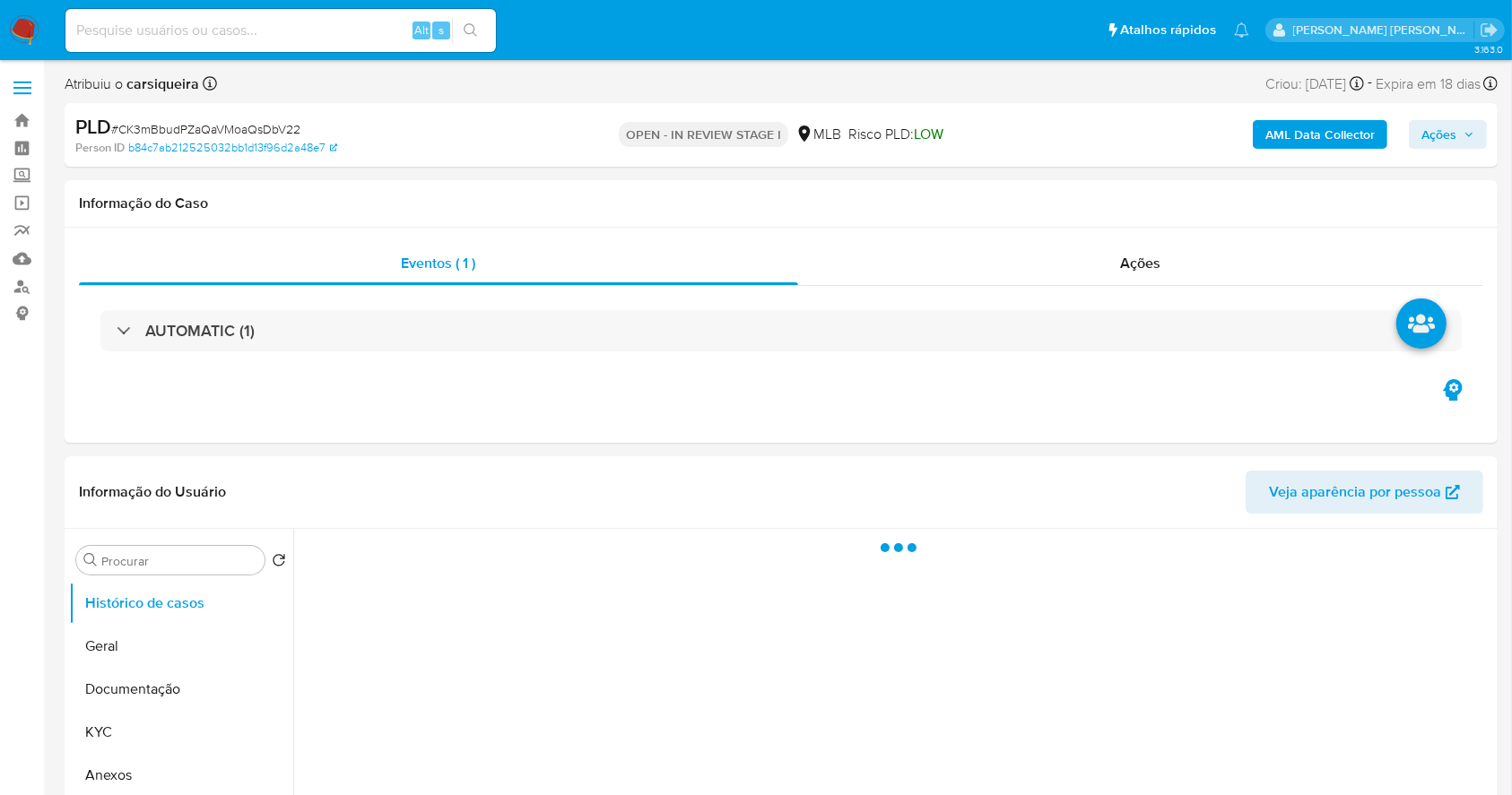
select select "10"
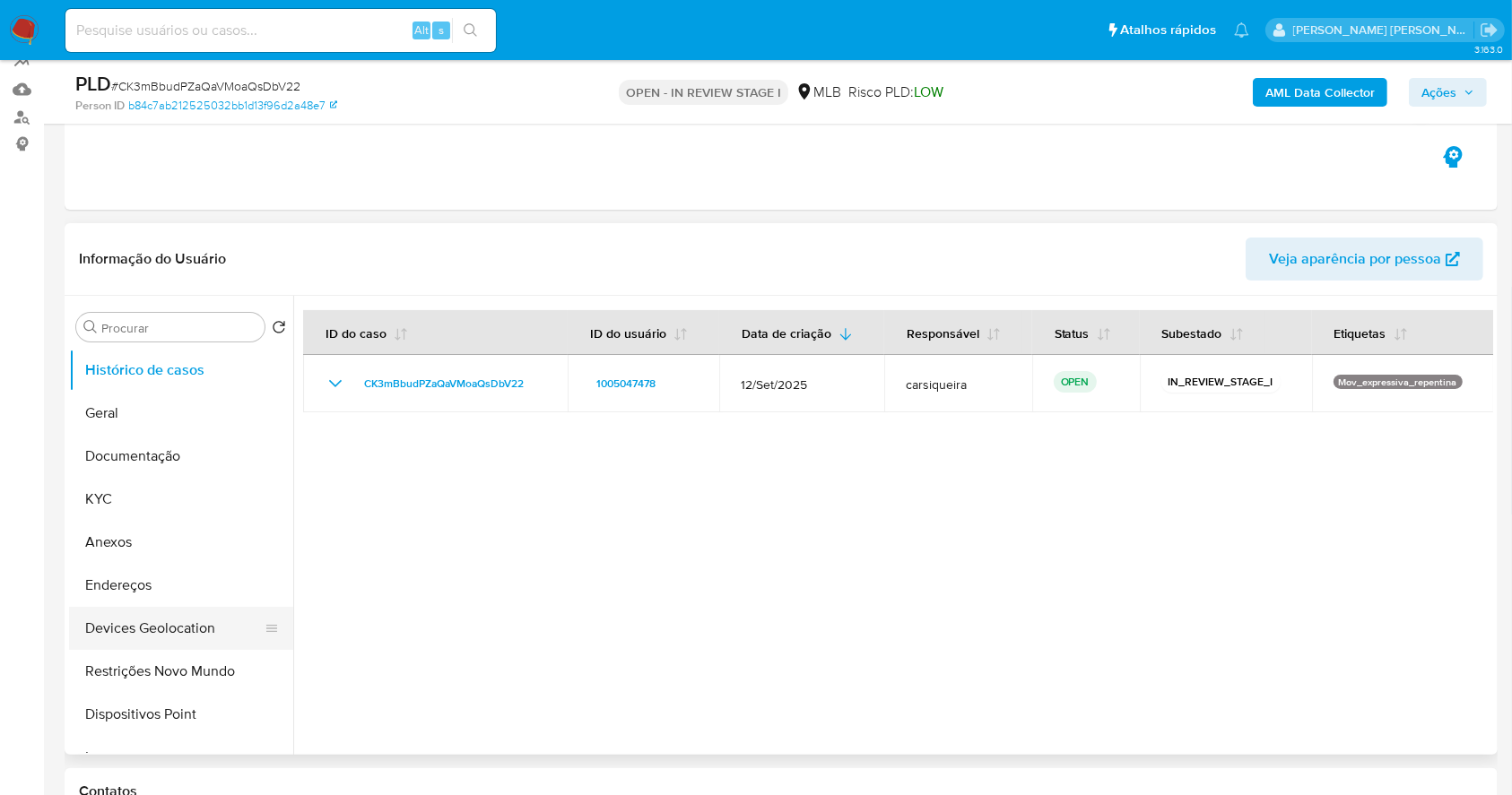
scroll to position [238, 0]
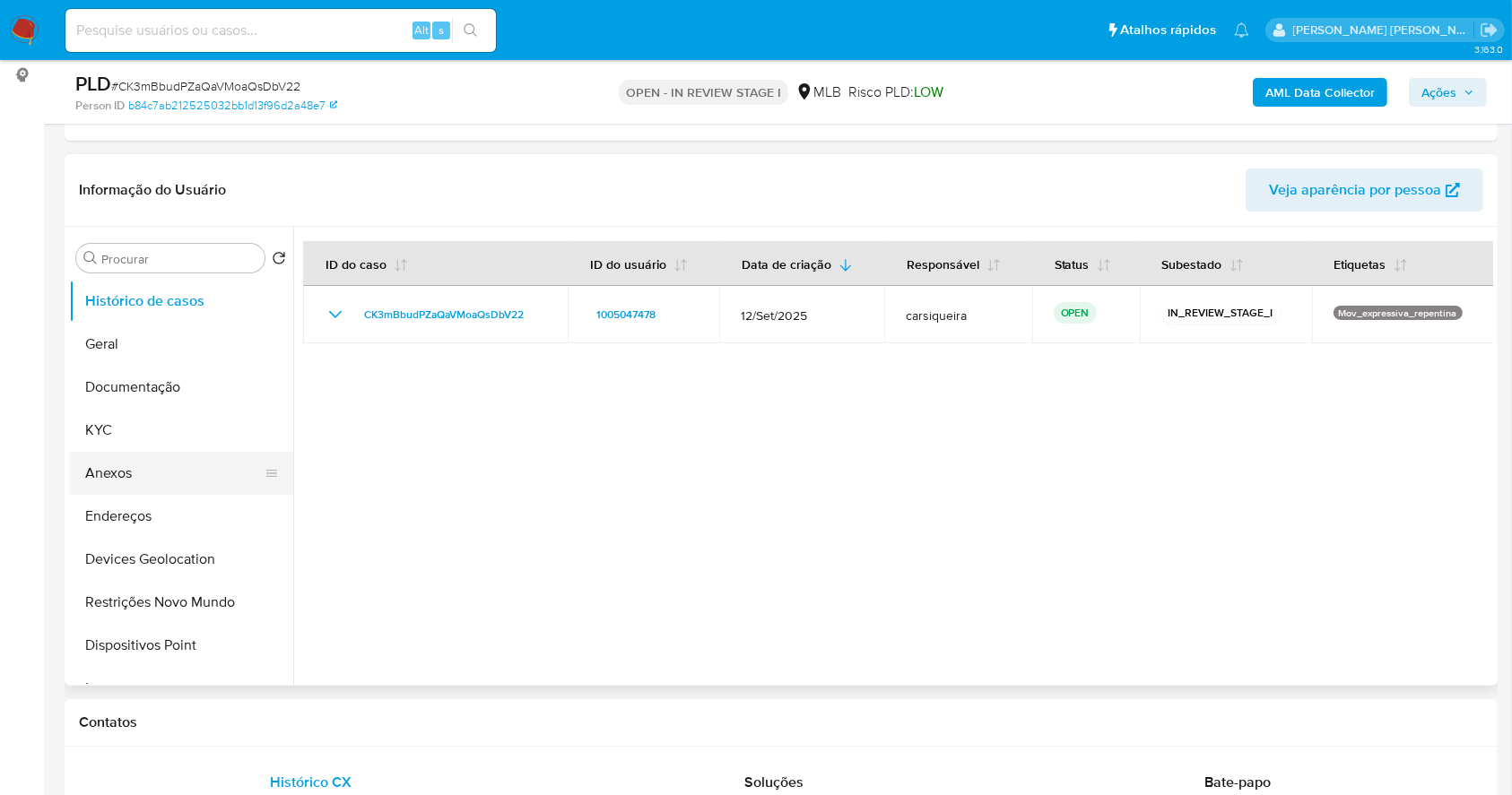
click at [161, 469] on button "Anexos" at bounding box center [174, 472] width 209 height 43
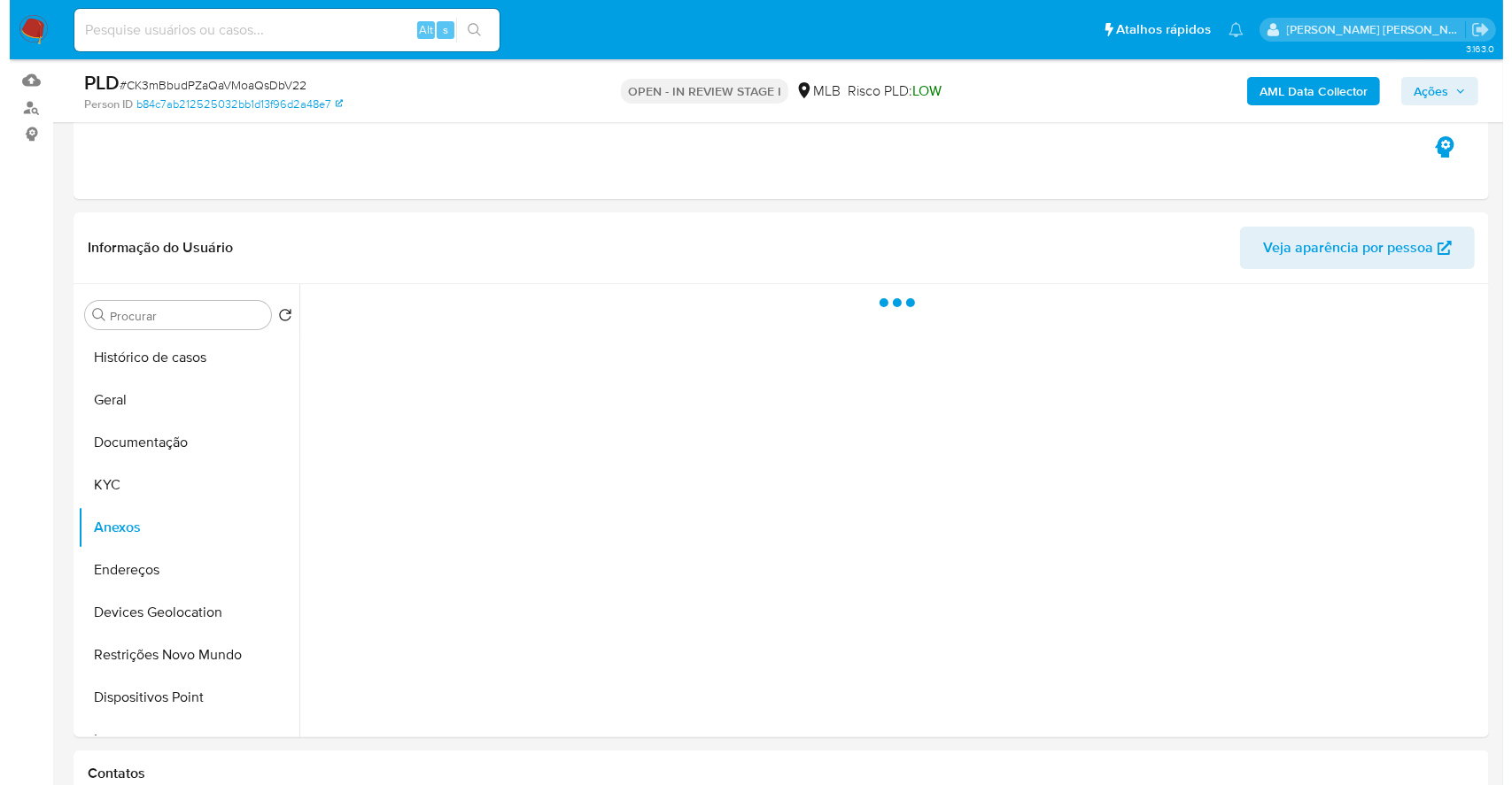
scroll to position [160, 0]
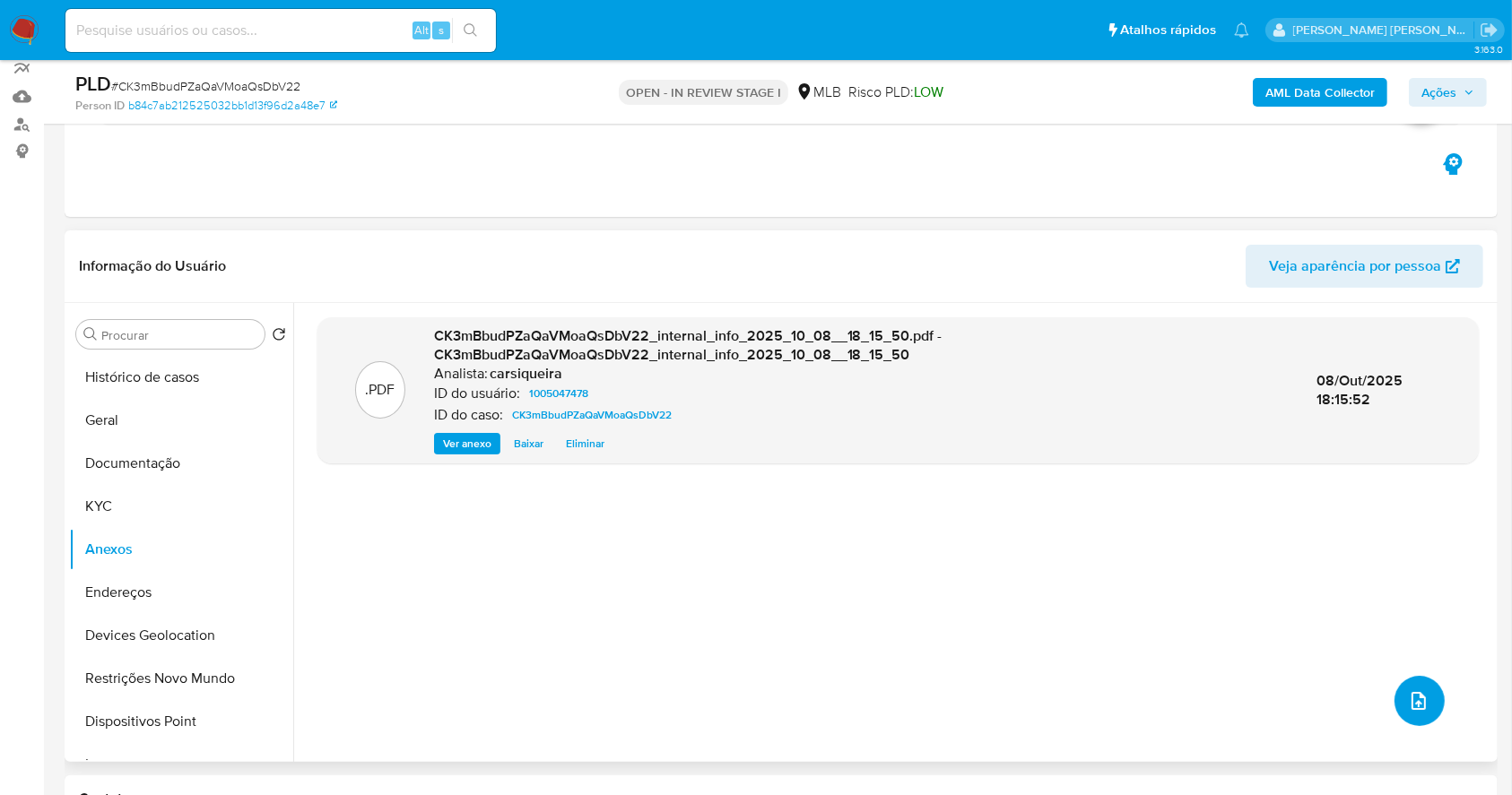
click at [1422, 699] on icon "upload-file" at bounding box center [1419, 701] width 22 height 22
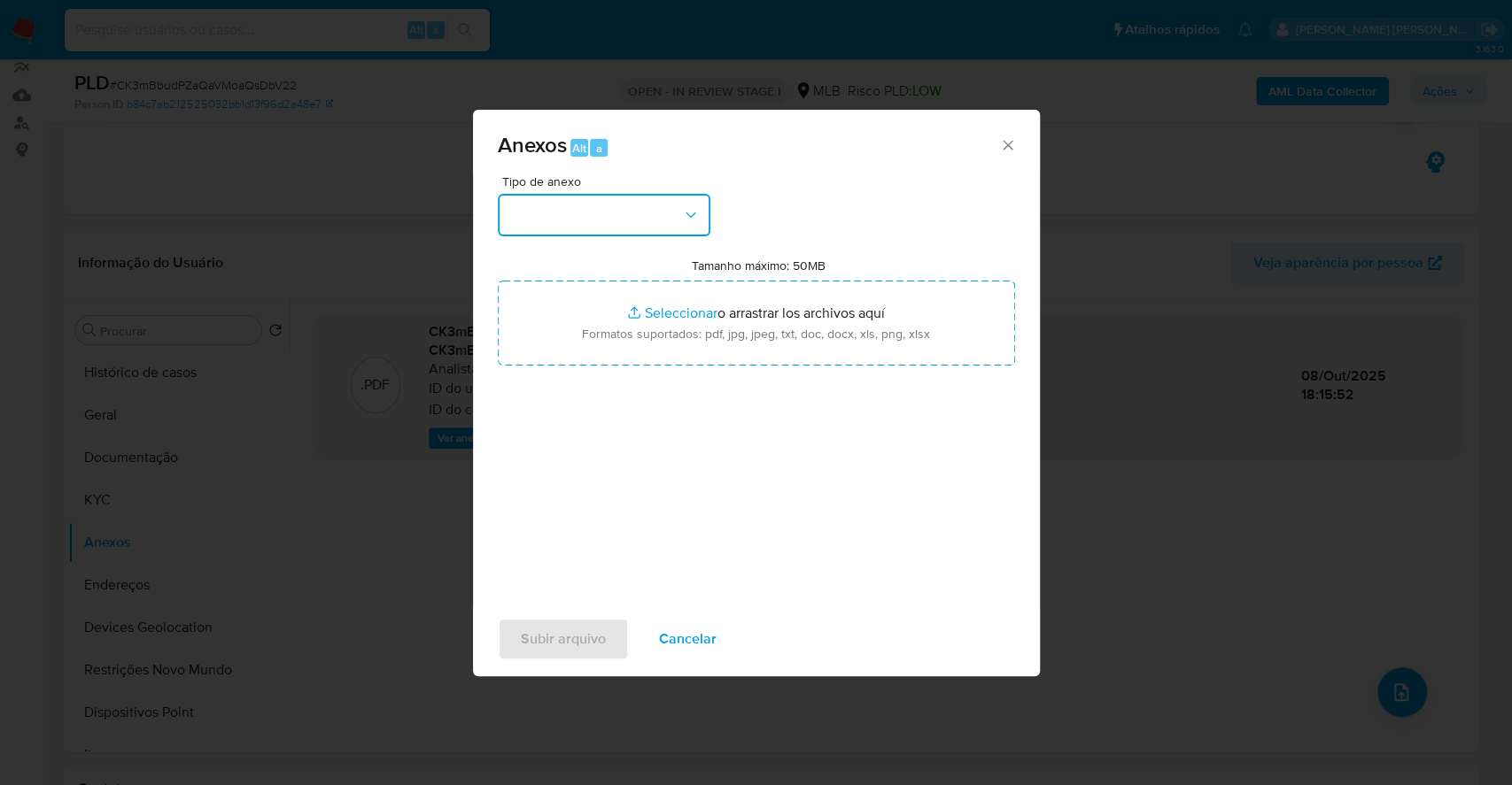
click at [615, 201] on button "button" at bounding box center [604, 215] width 213 height 42
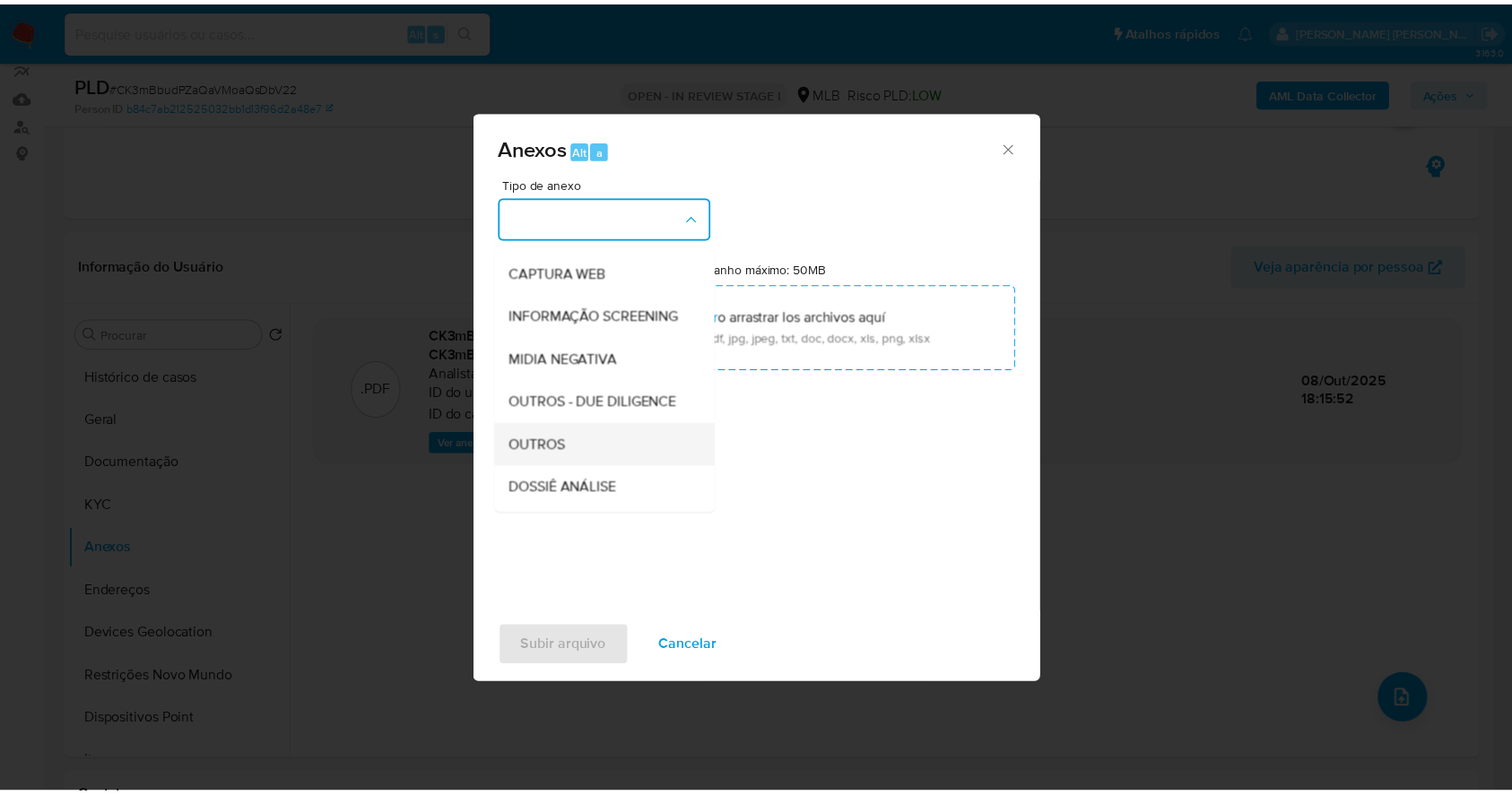
scroll to position [238, 0]
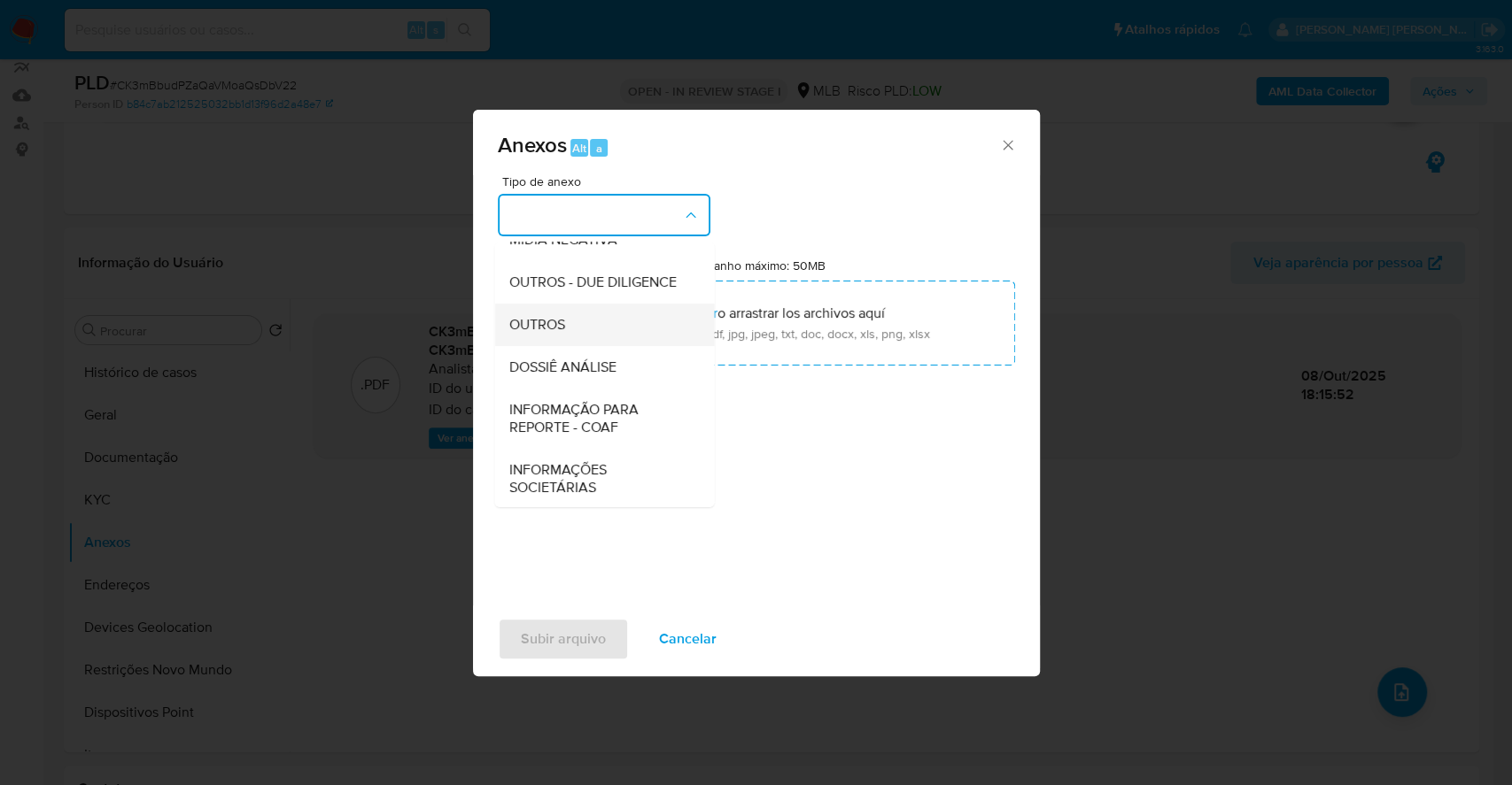
click at [585, 346] on div "OUTROS" at bounding box center [598, 324] width 180 height 42
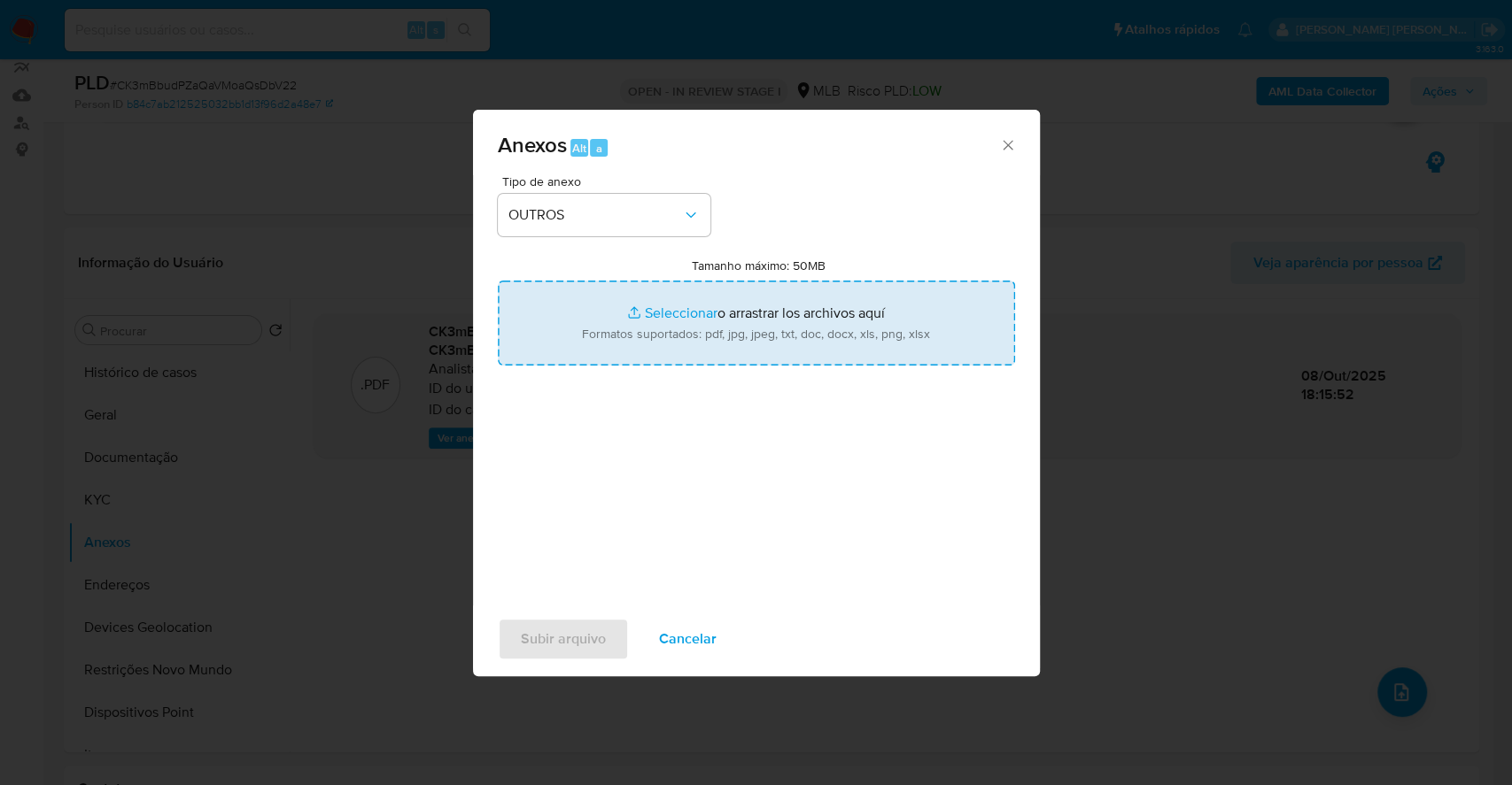
click at [673, 301] on input "Tamanho máximo: 50MB Seleccionar archivos" at bounding box center [756, 322] width 517 height 85
type input "C:\fakepath\Mulan 1005047478_2025_10_08_07_24_34.xlsx"
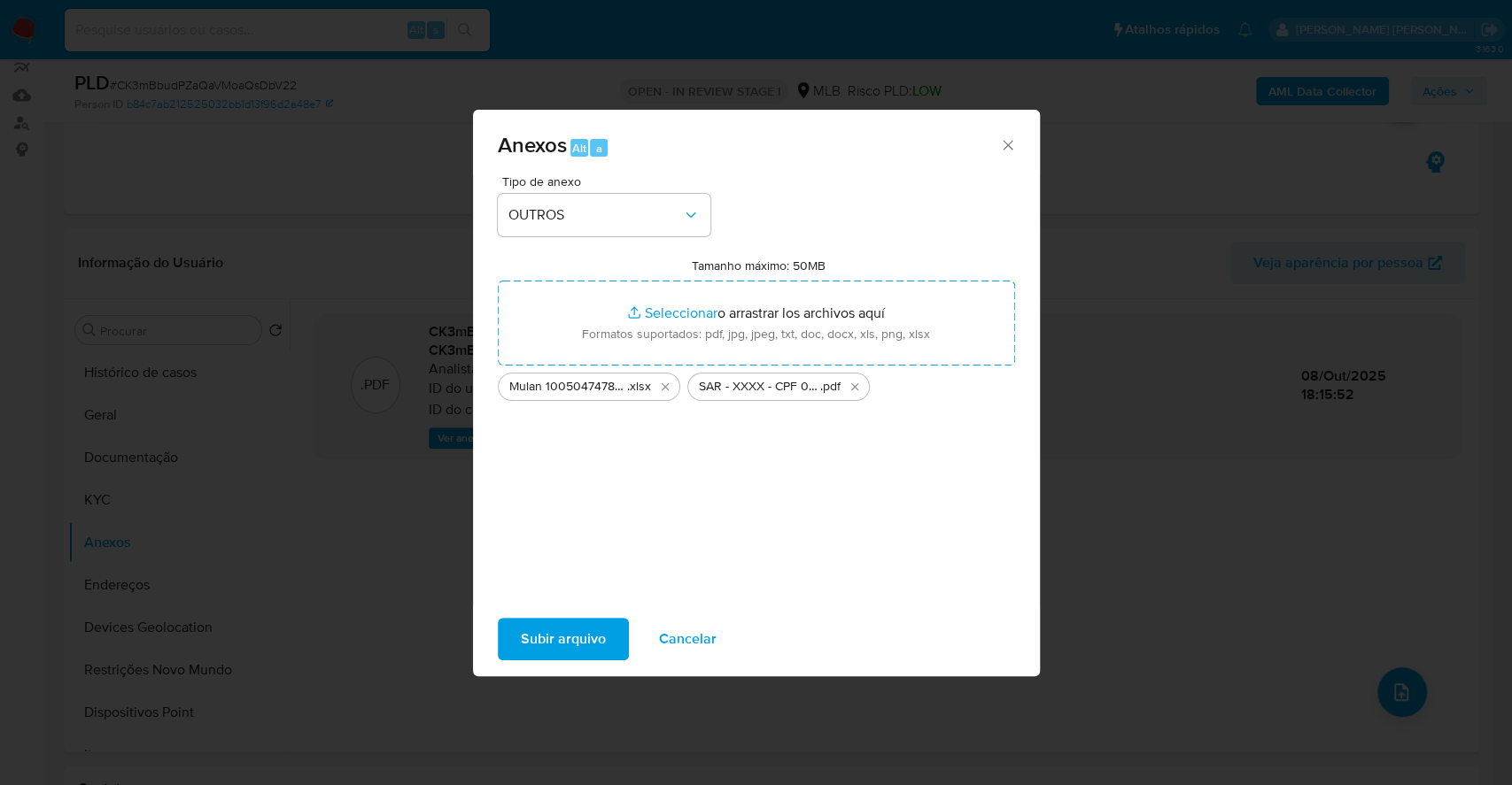
click at [538, 634] on span "Subir arquivo" at bounding box center [563, 639] width 85 height 39
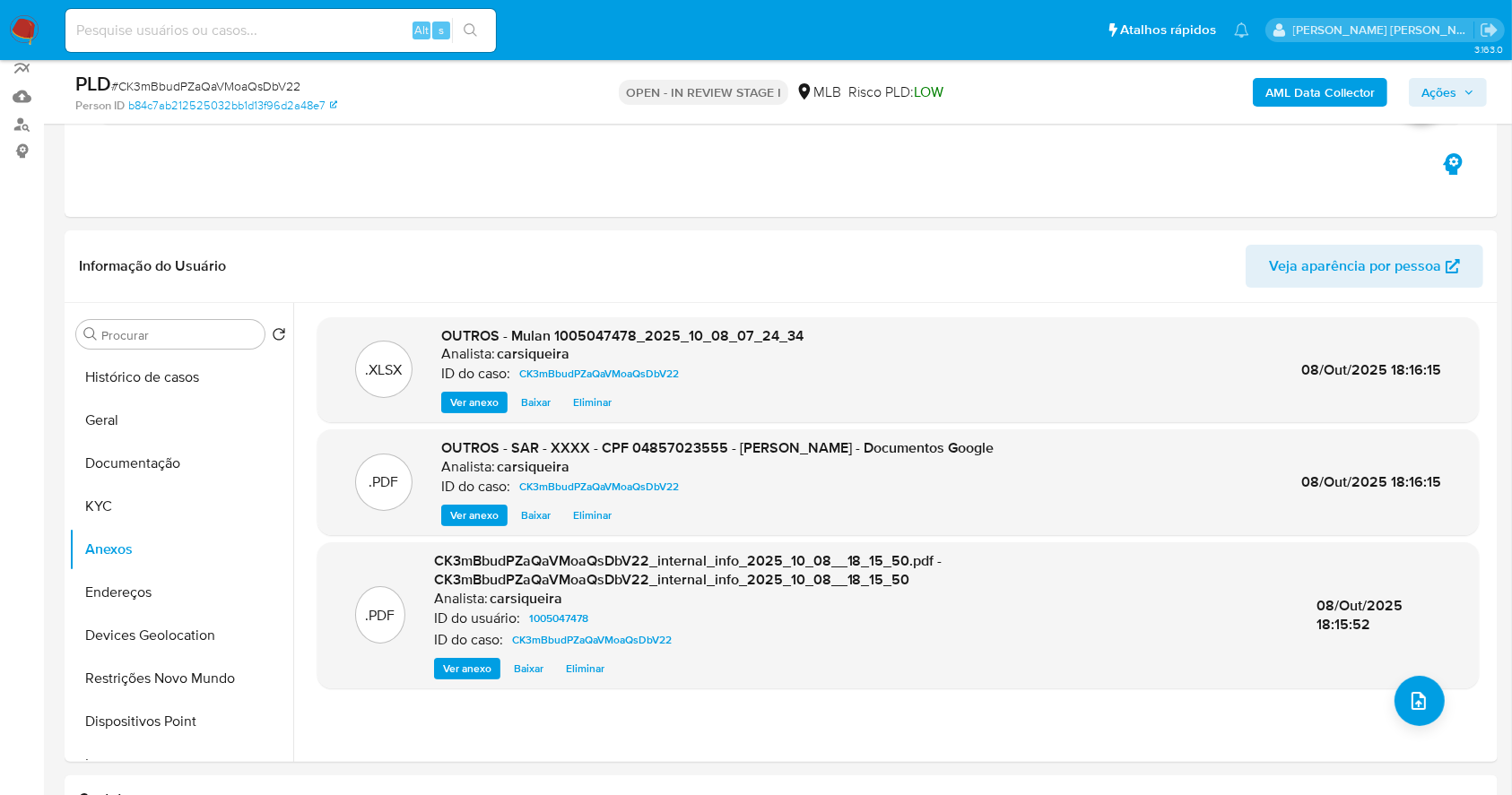
click at [1444, 82] on span "Ações" at bounding box center [1438, 92] width 35 height 29
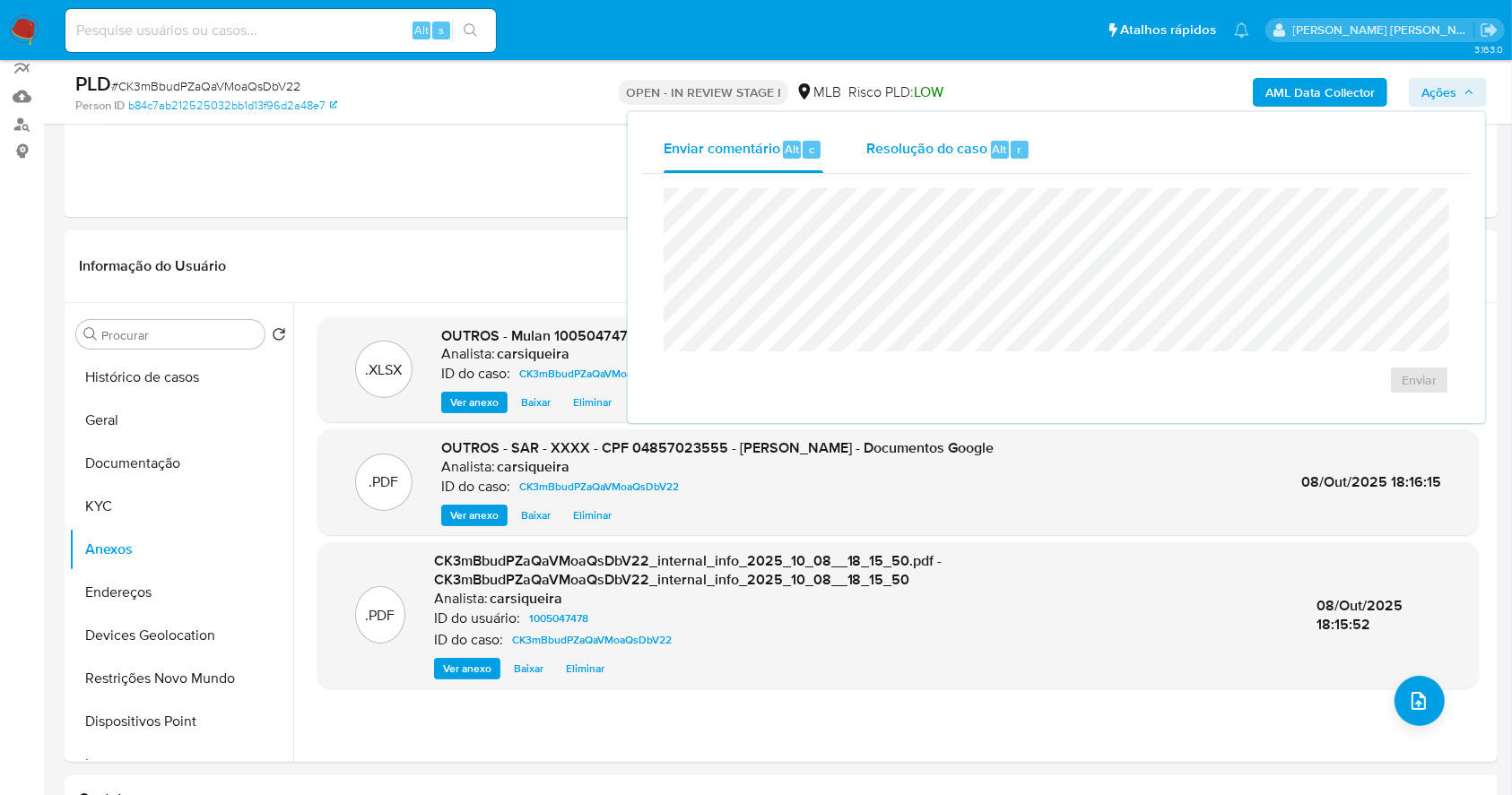
click at [952, 162] on div "Resolução do caso Alt r" at bounding box center [947, 149] width 164 height 47
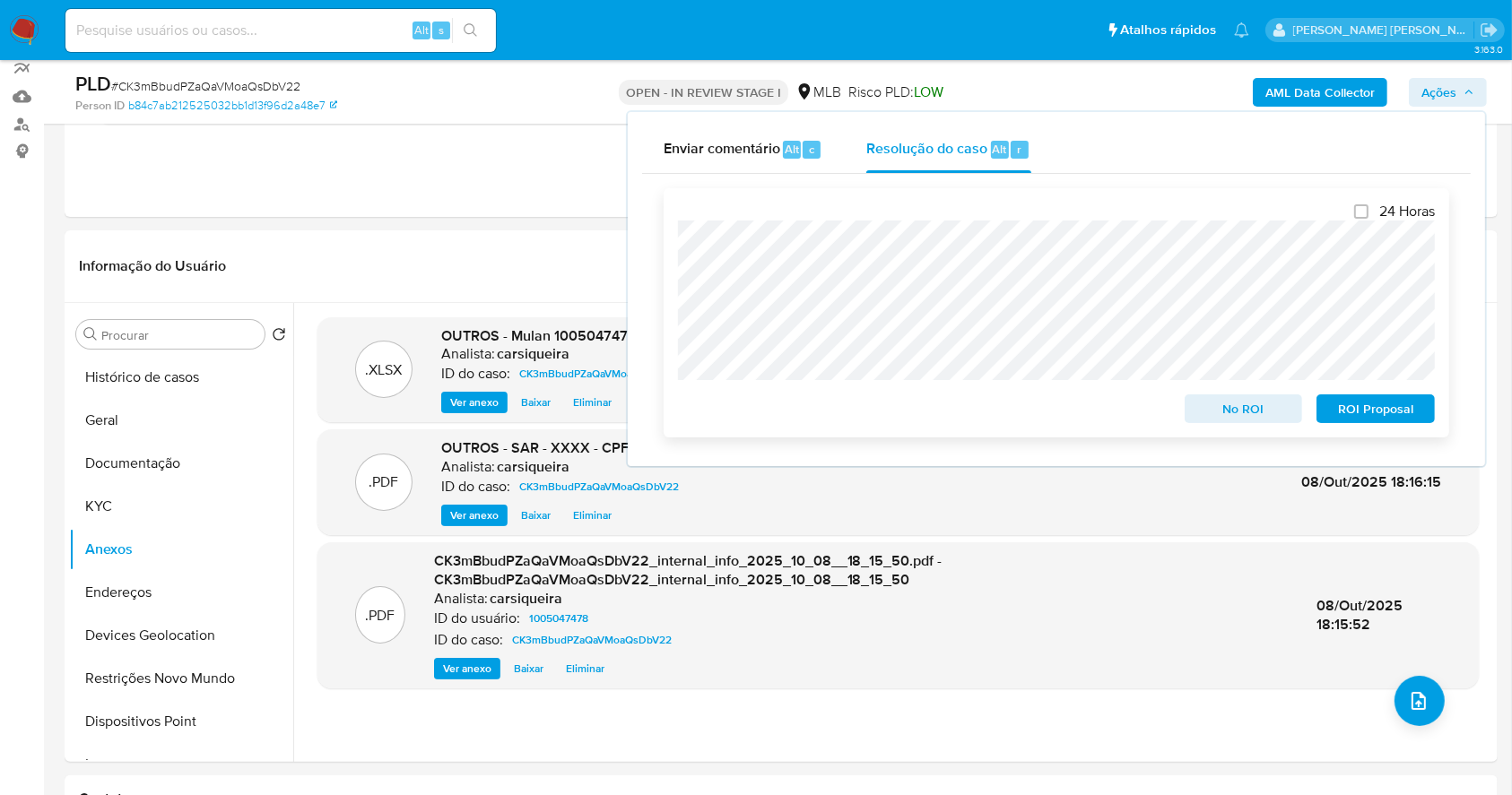
click at [1353, 421] on span "ROI Proposal" at bounding box center [1375, 408] width 93 height 25
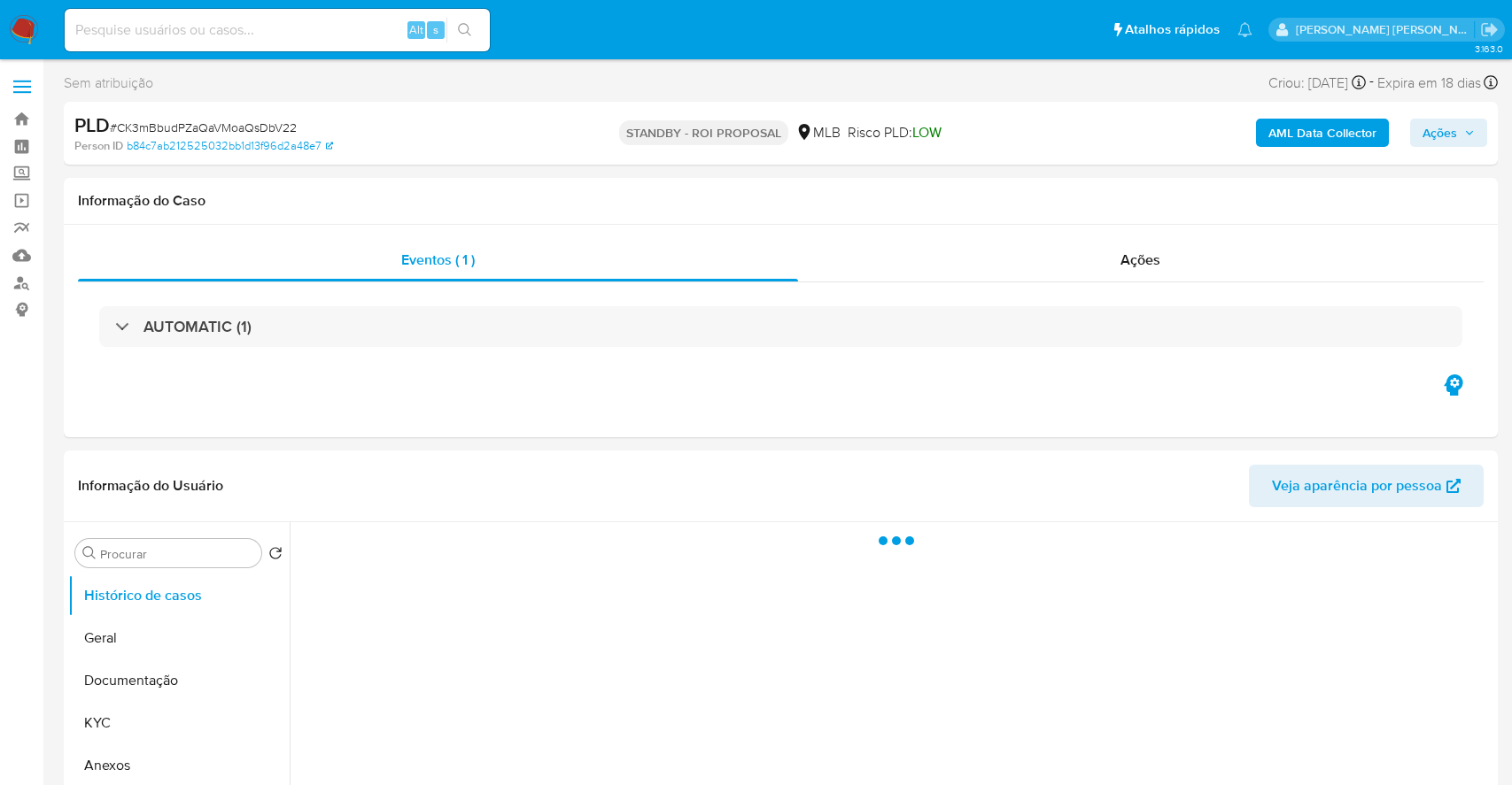
select select "10"
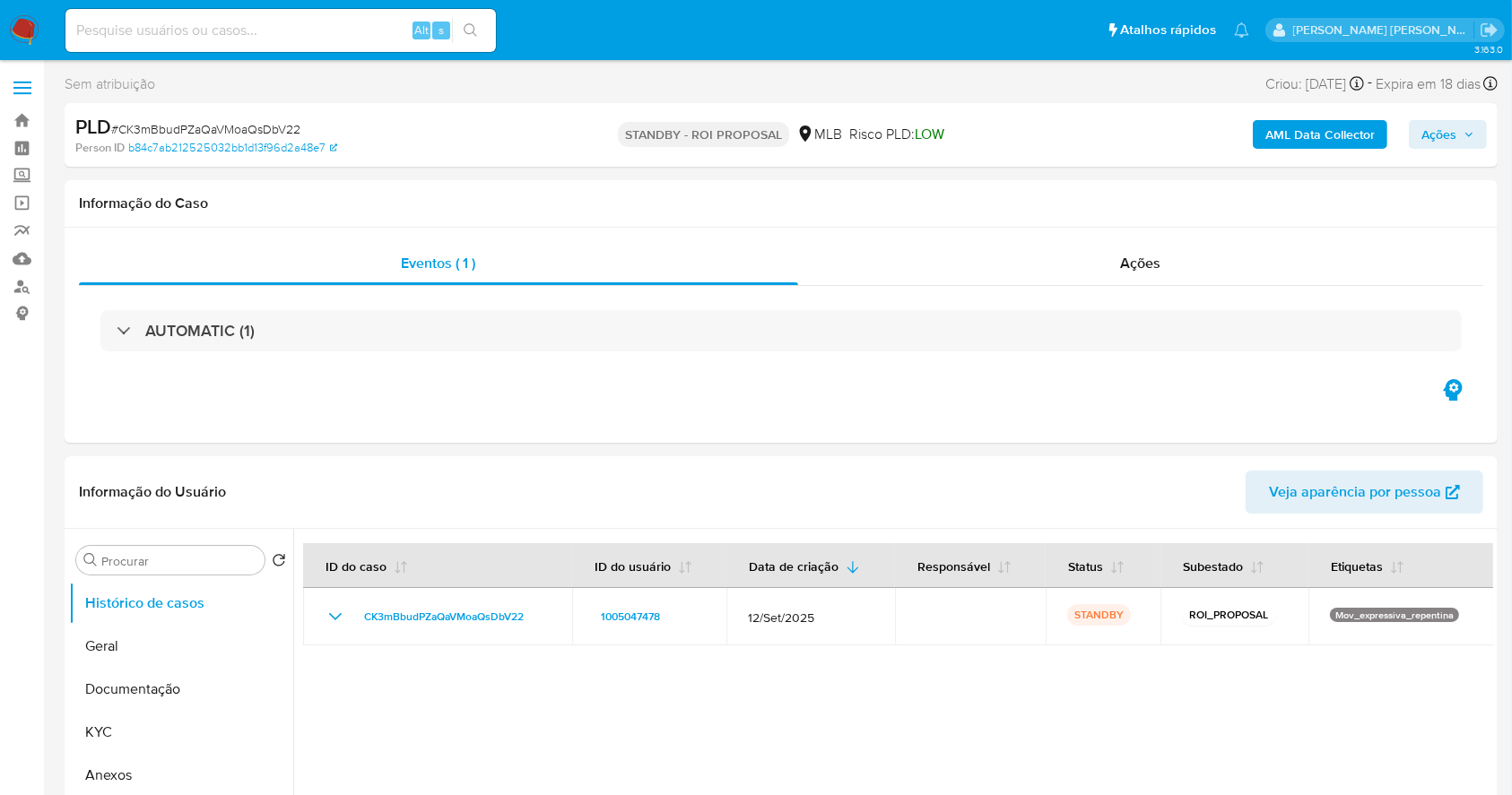
click at [17, 33] on img at bounding box center [24, 30] width 31 height 31
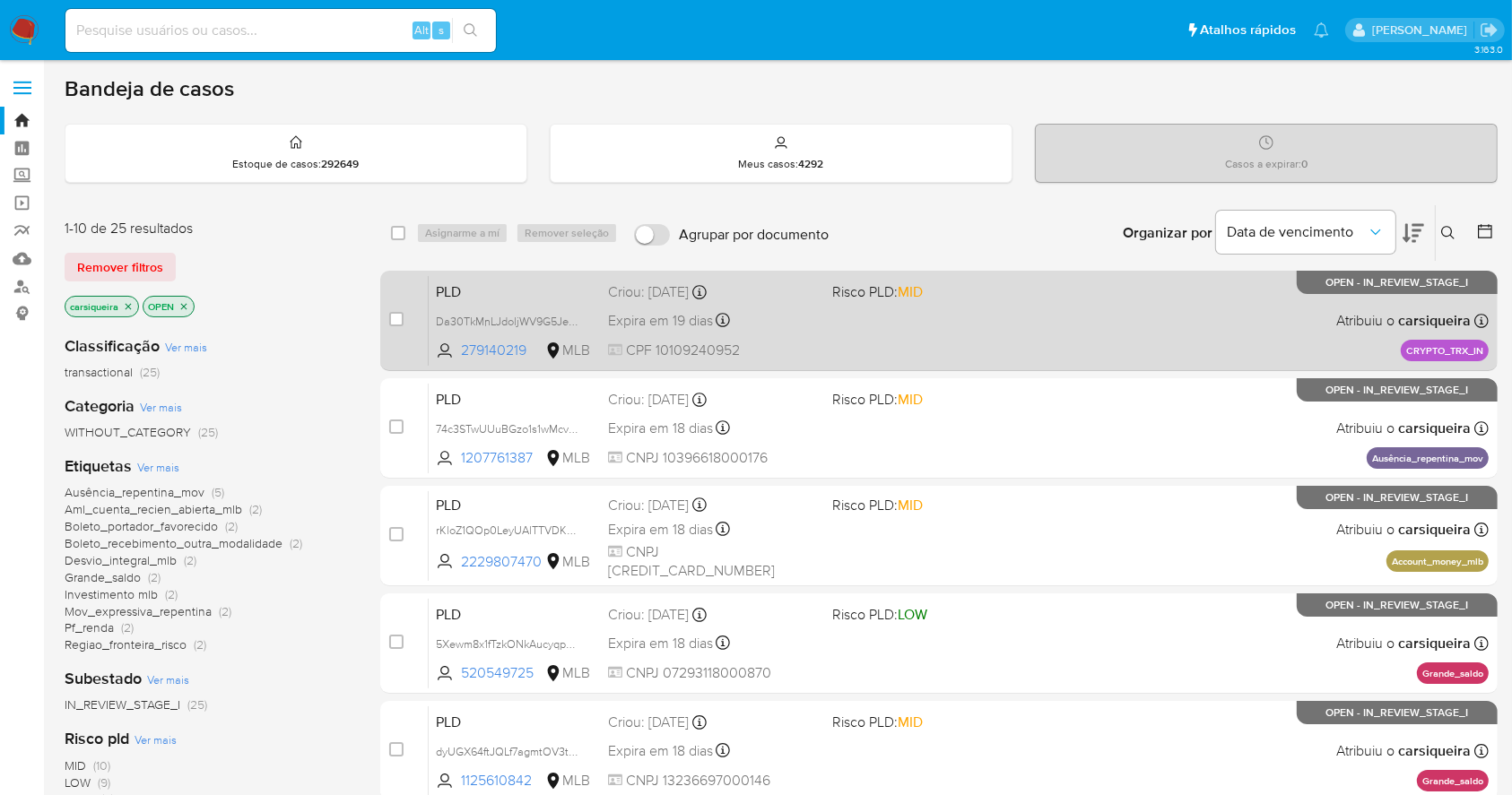
click at [973, 337] on div "PLD Da30TkMnLJdoljWV9G5JeX8R 279140219 MLB Risco PLD: MID Criou: [DATE] Criou: …" at bounding box center [959, 320] width 1060 height 90
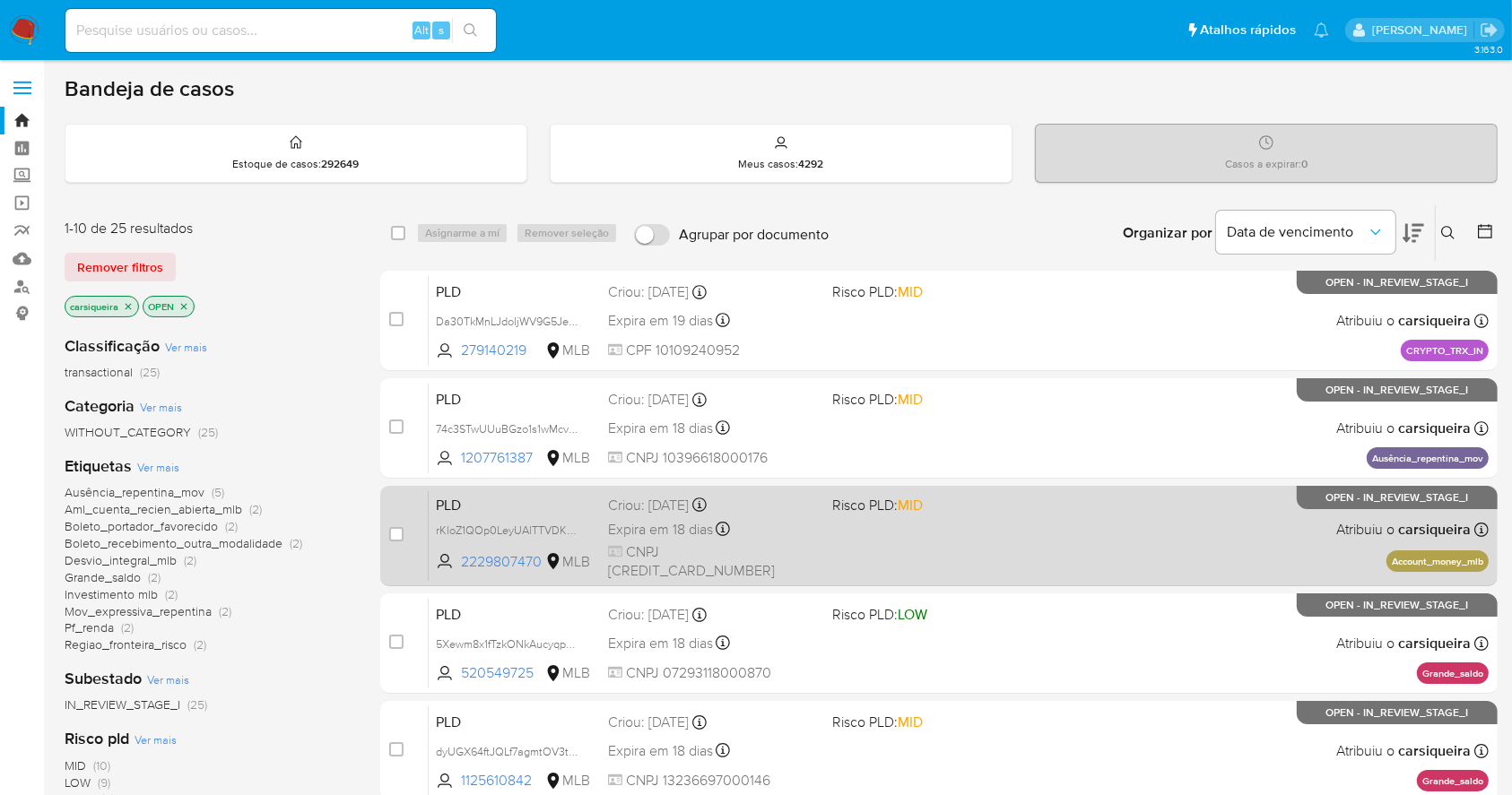
click at [1215, 523] on div "PLD rKloZ1QOp0LeyUAlTTVDKWAk 2229807470 MLB Risco PLD: MID Criou: [DATE] Criou:…" at bounding box center [959, 535] width 1060 height 90
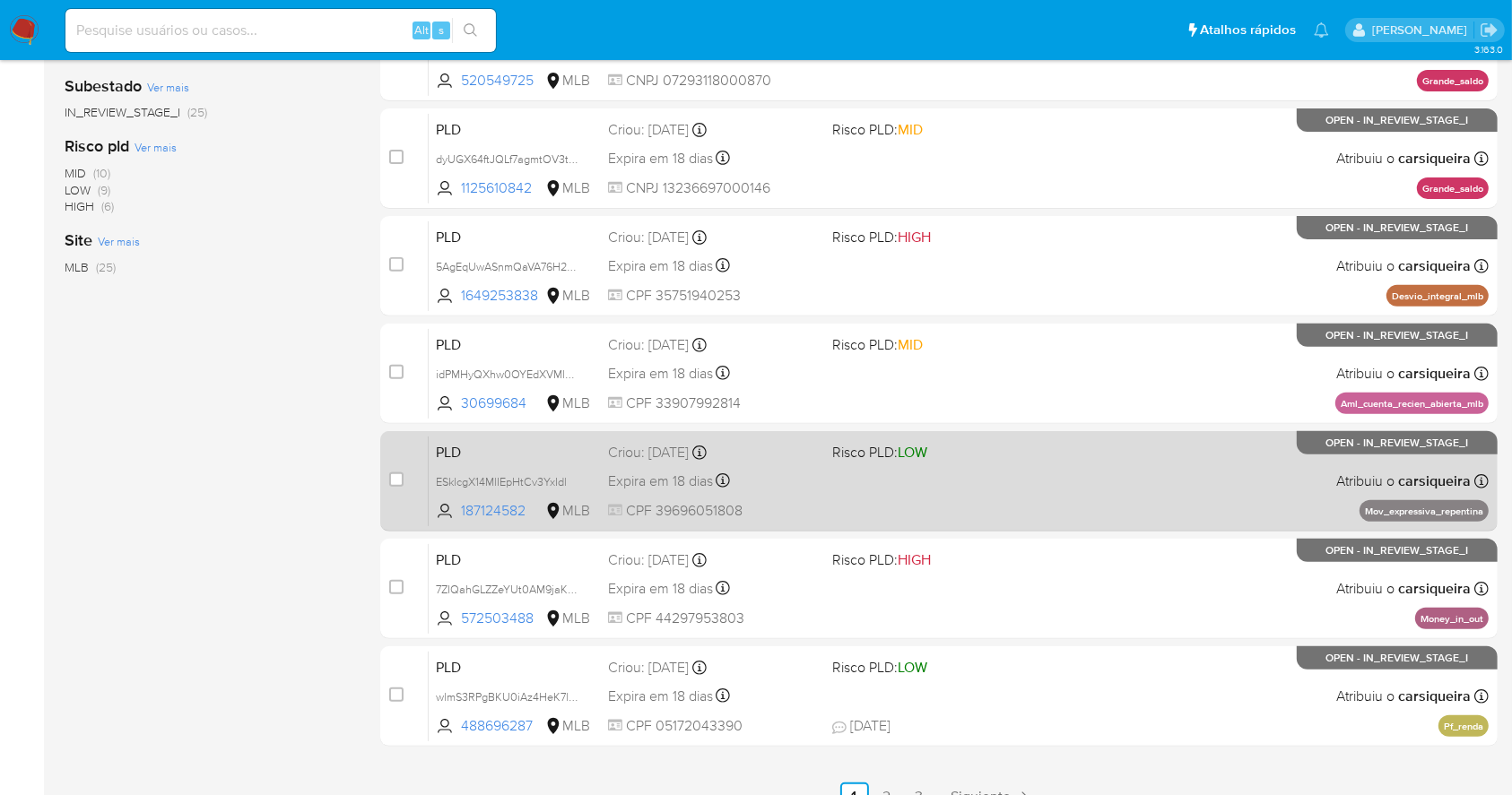
scroll to position [596, 0]
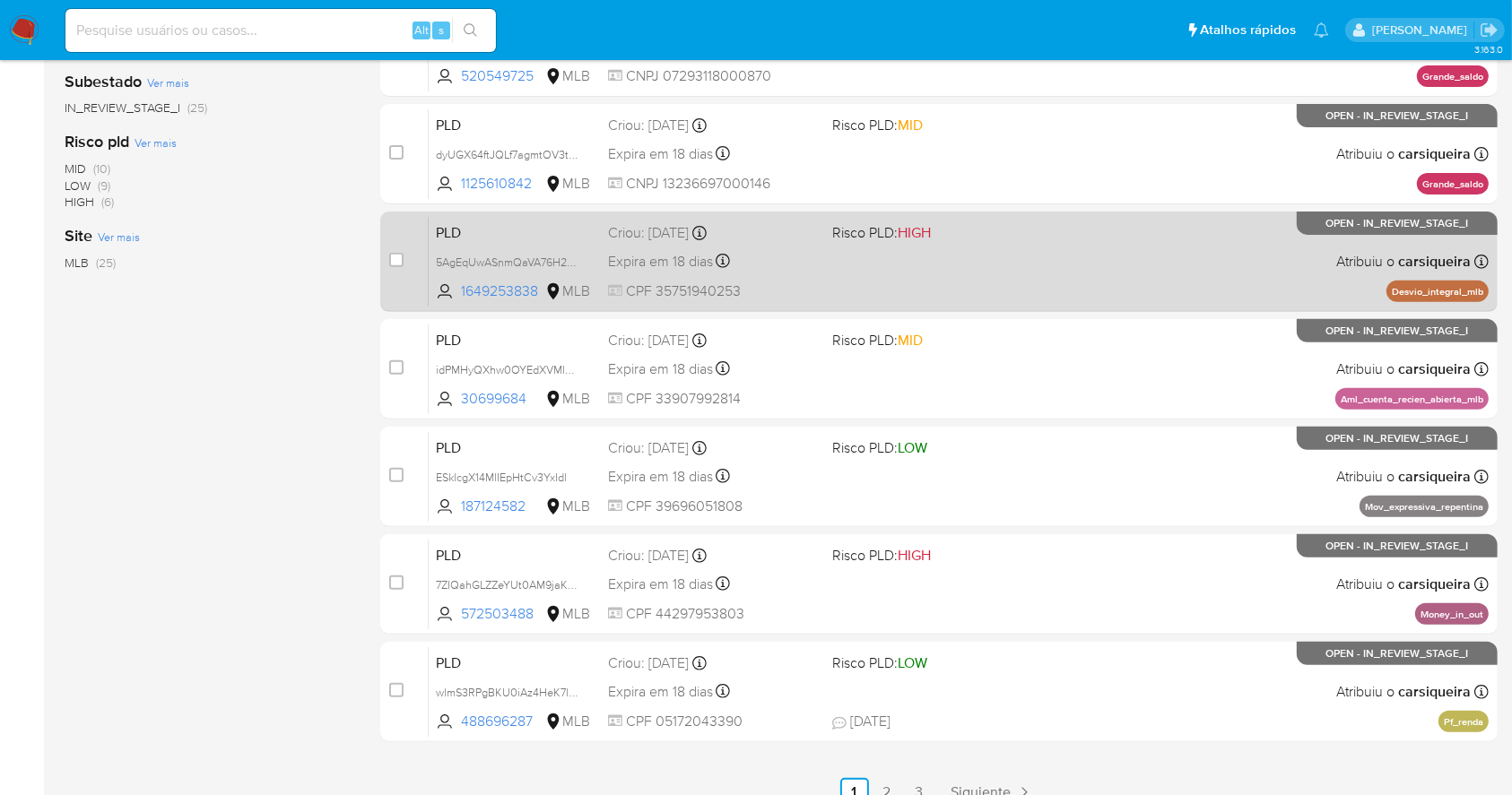
click at [1100, 254] on div "PLD 5AgEqUwASnmQaVA76H2vvQQC 1649253838 MLB Risco PLD: HIGH Criou: [DATE] Criou…" at bounding box center [959, 261] width 1060 height 90
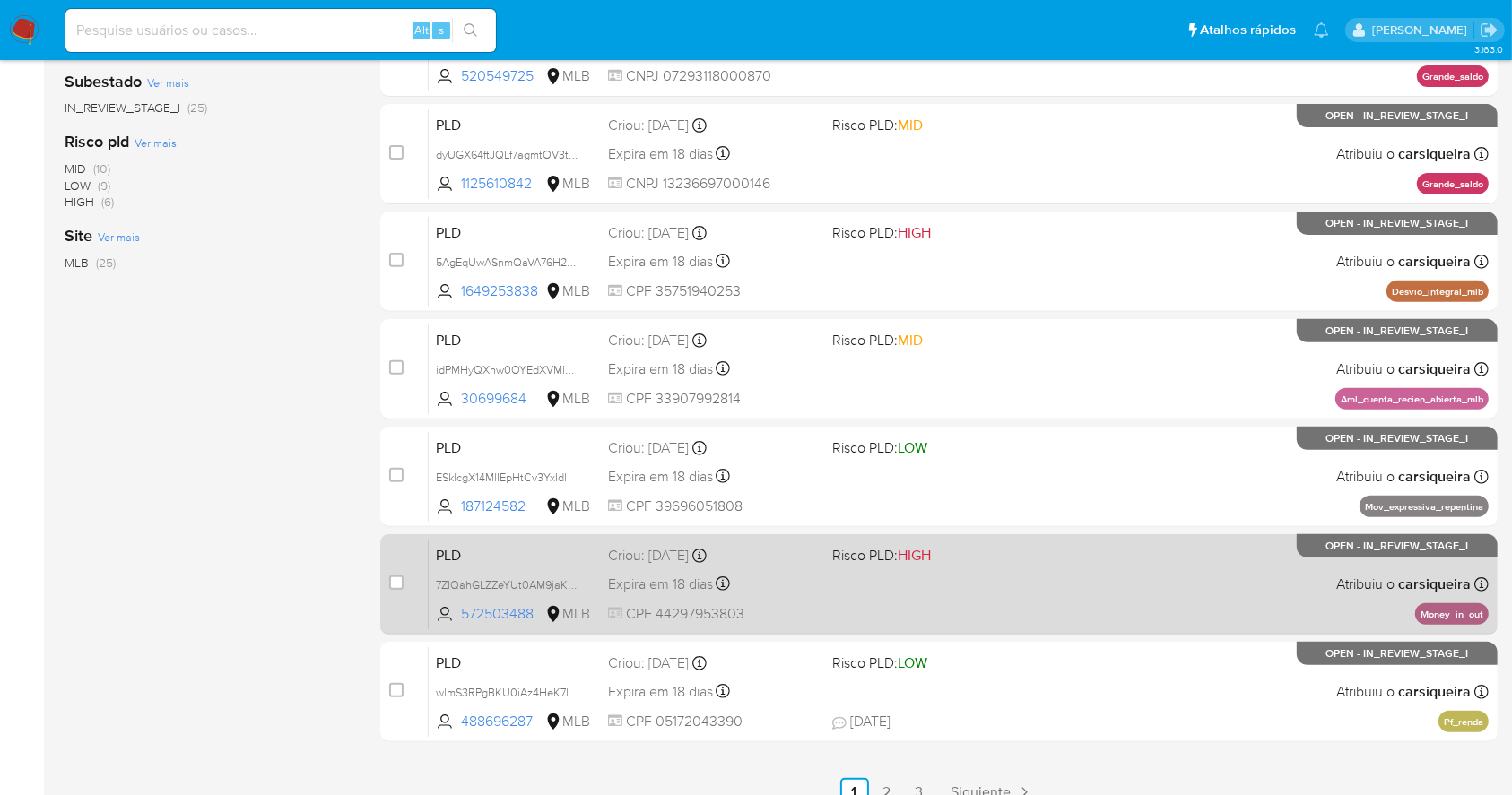
click at [1198, 576] on div "PLD 7ZIQahGLZZeYUt0AM9jaK3WC 572503488 MLB Risco PLD: HIGH Criou: [DATE] Criou:…" at bounding box center [959, 584] width 1060 height 90
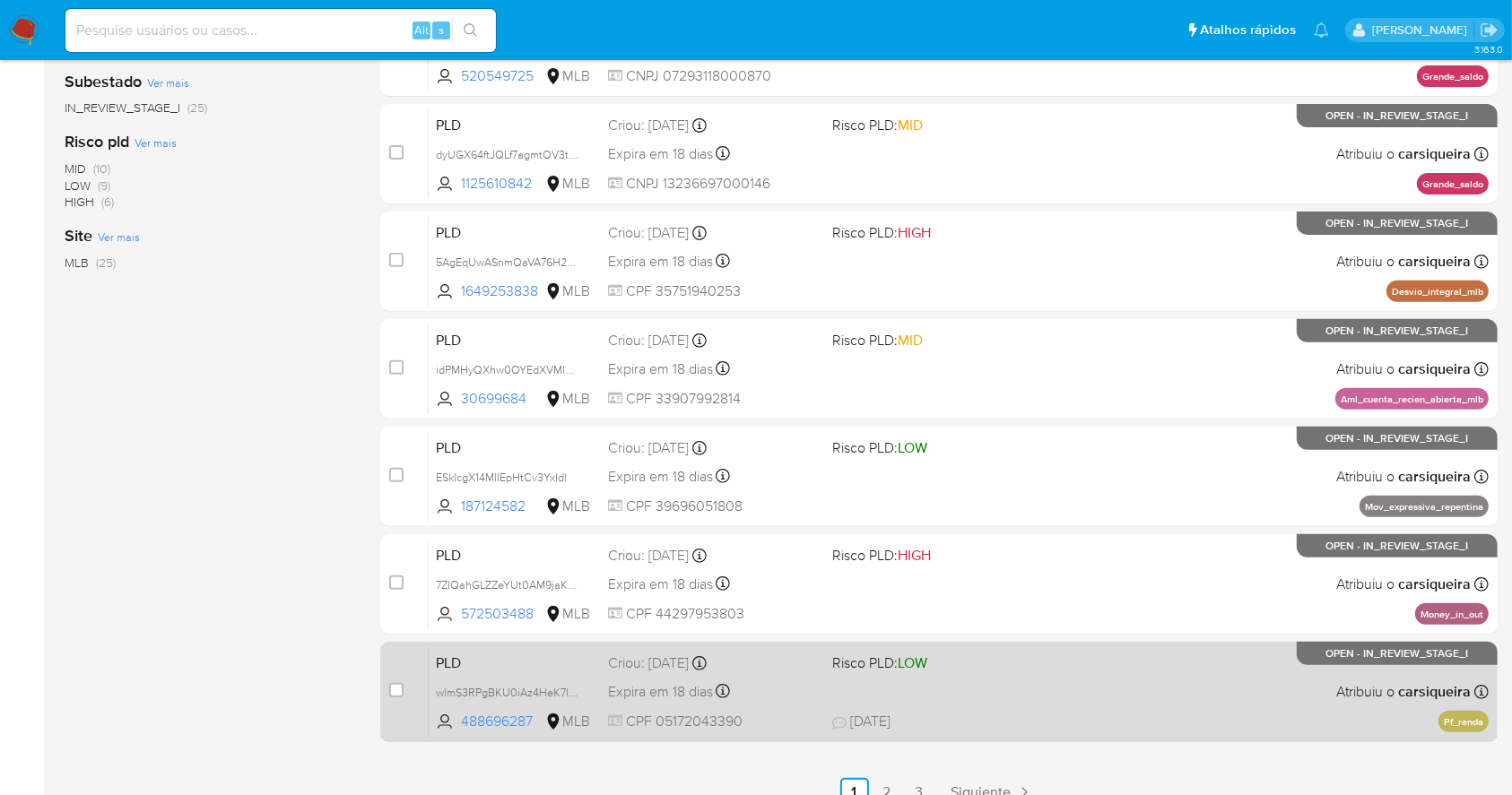
click at [1164, 697] on div "PLD wlmS3RPgBKU0iAz4HeK7lNja 488696287 MLB Risco PLD: LOW Criou: 12/09/2025 Cri…" at bounding box center [959, 691] width 1060 height 90
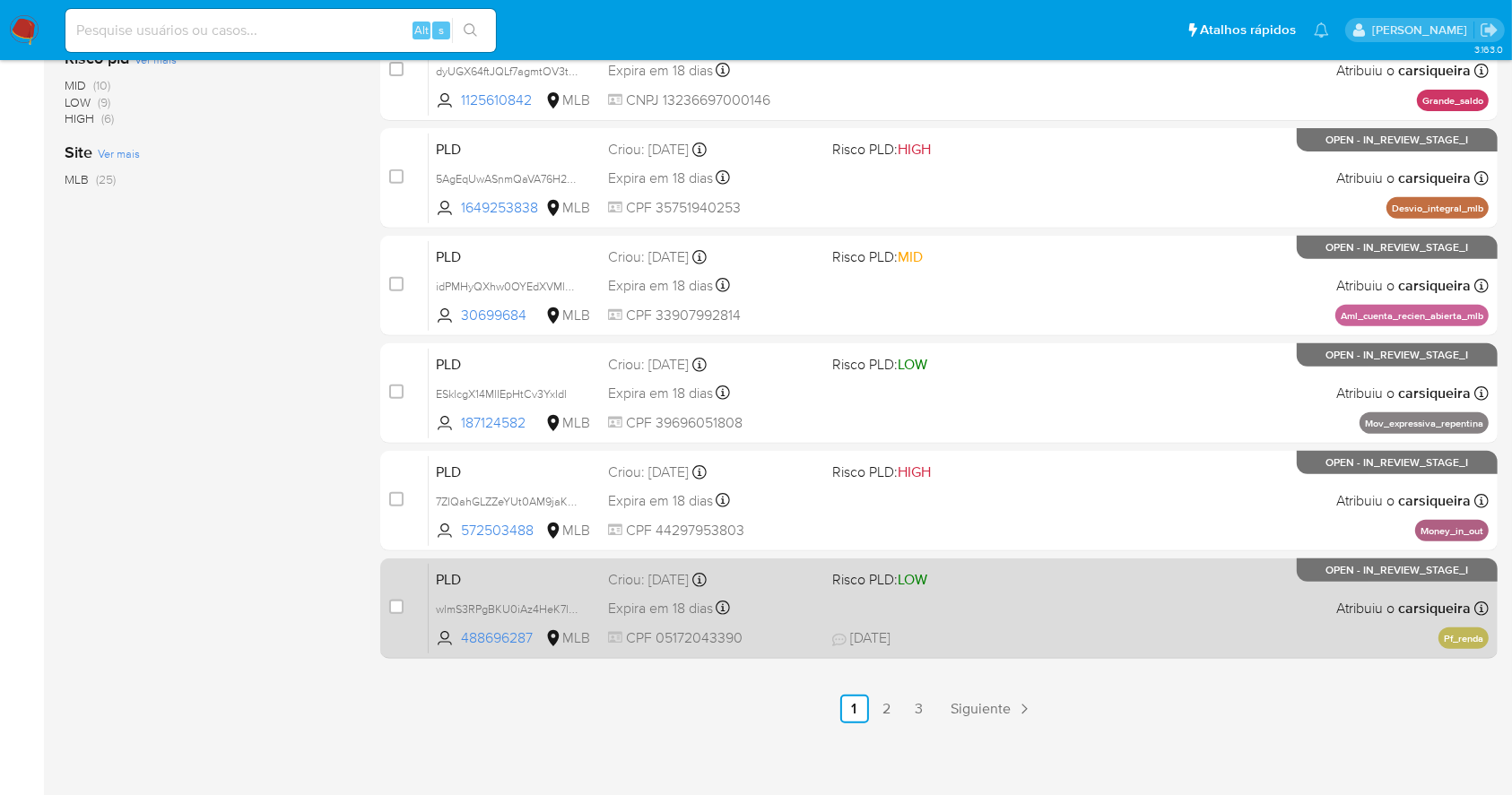
scroll to position [683, 0]
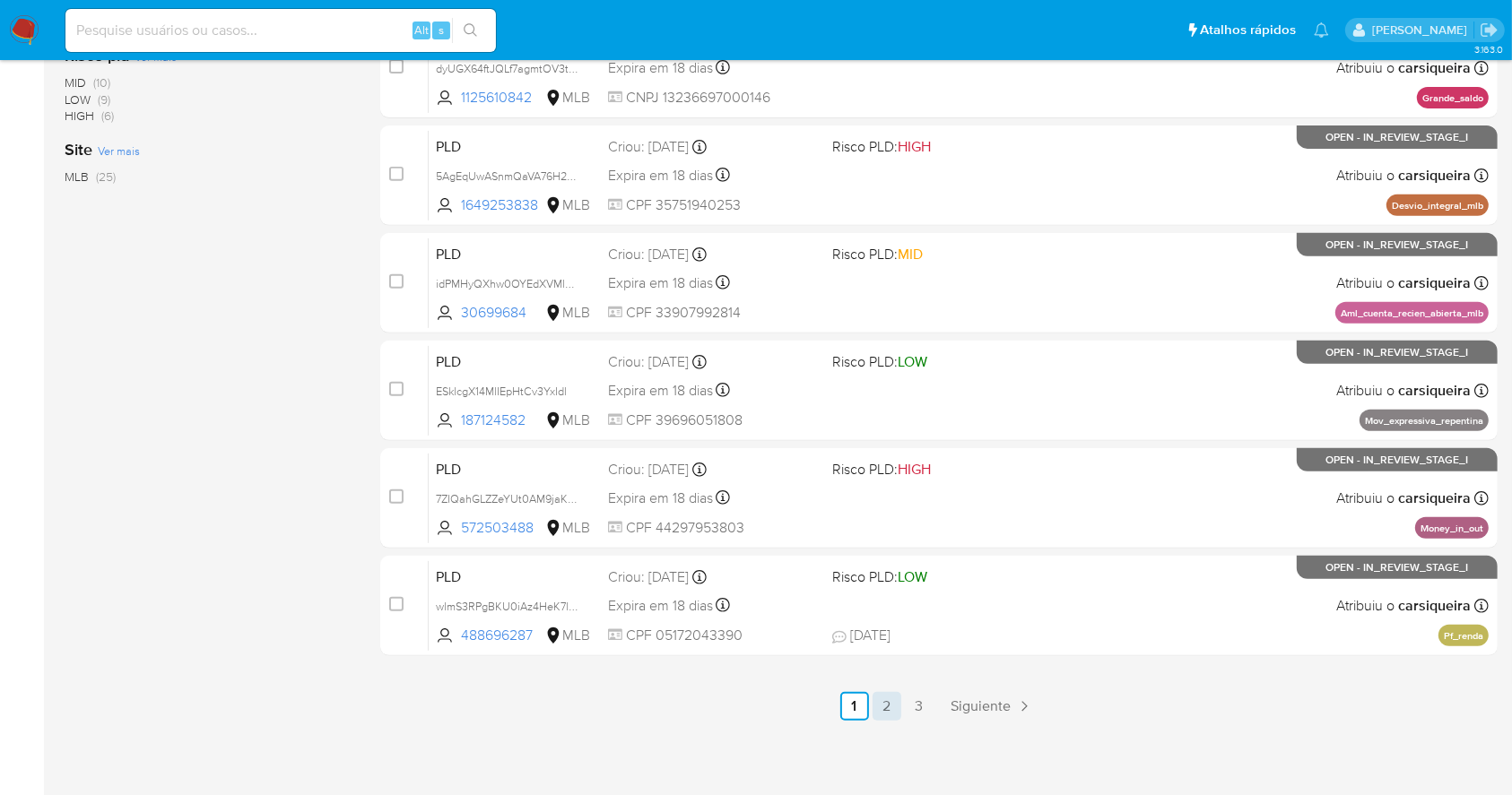
click at [885, 698] on link "2" at bounding box center [887, 706] width 29 height 29
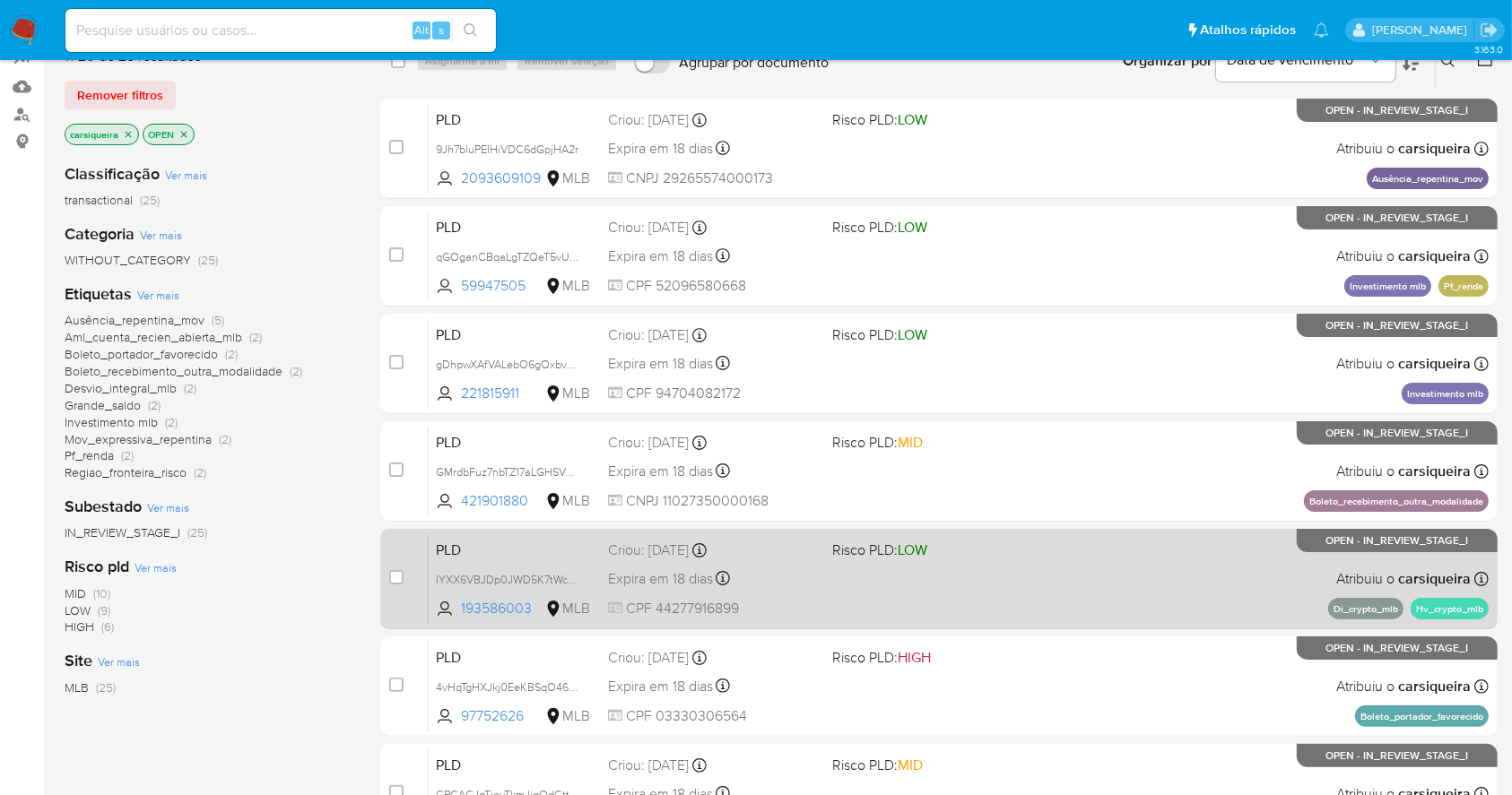
scroll to position [238, 0]
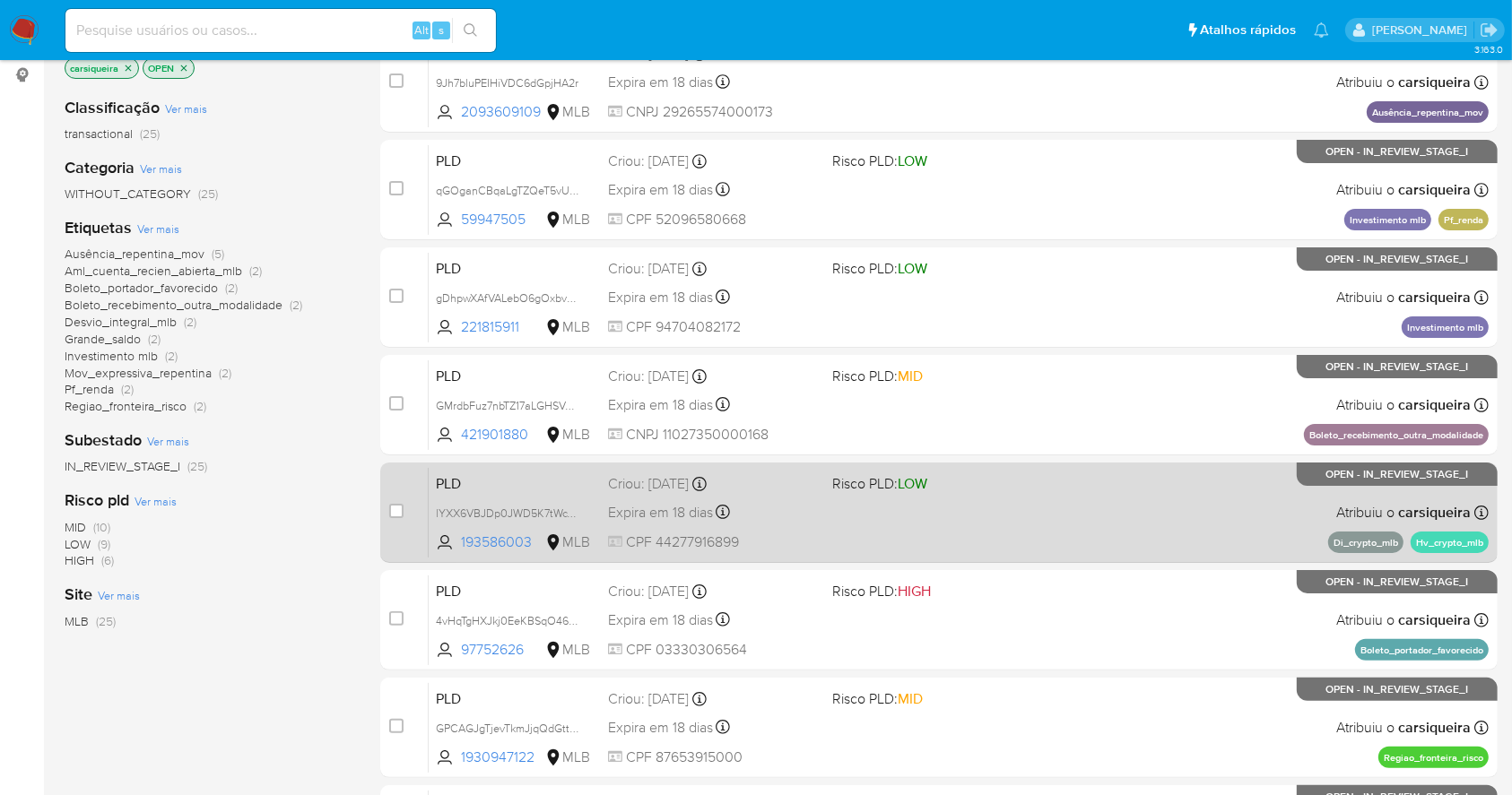
click at [1193, 523] on div "PLD lYXX6VBJDp0JWD5K7tWcY0m4 193586003 MLB Risco PLD: LOW Criou: 12/09/2025 Cri…" at bounding box center [959, 512] width 1060 height 90
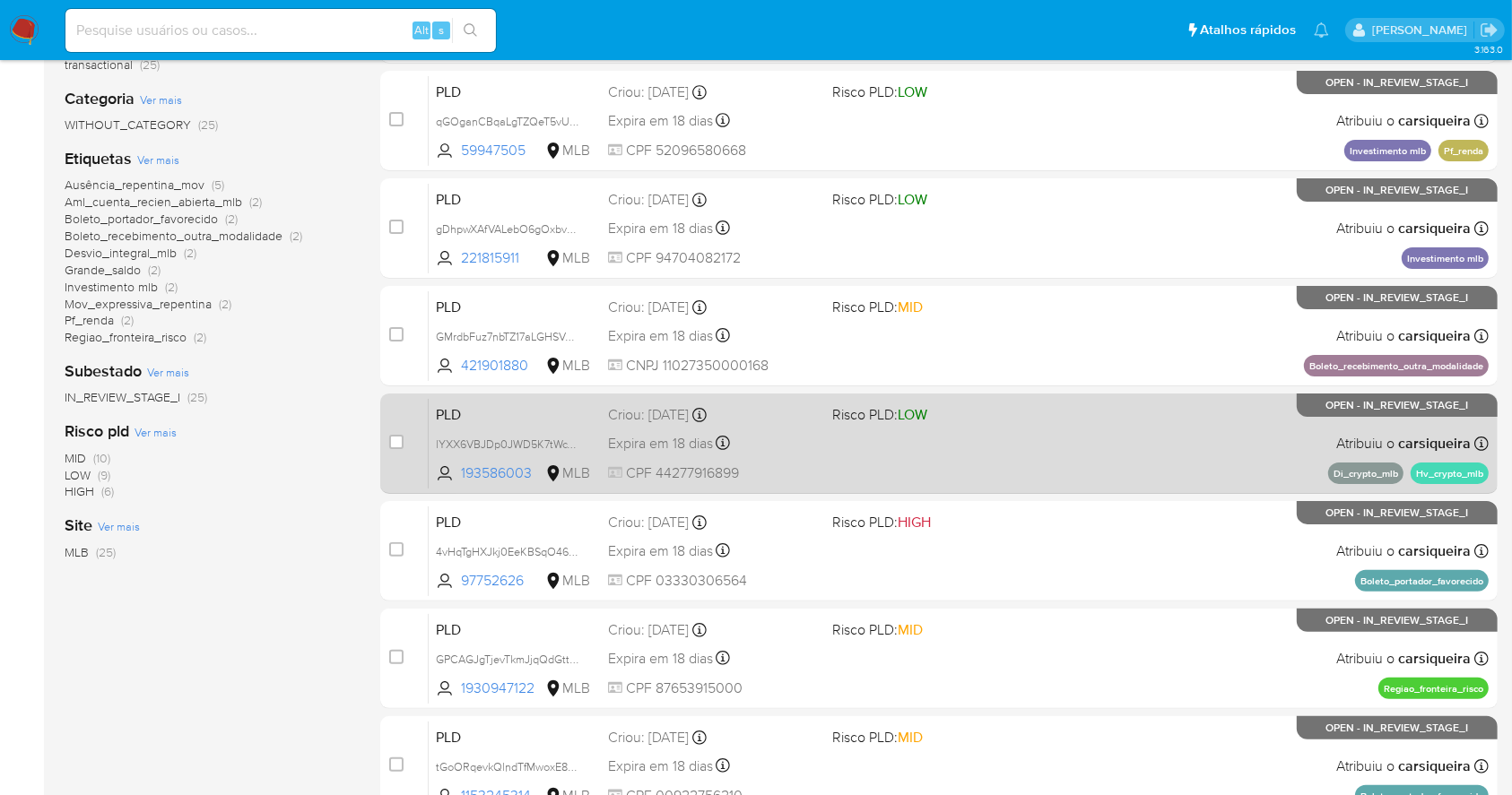
scroll to position [477, 0]
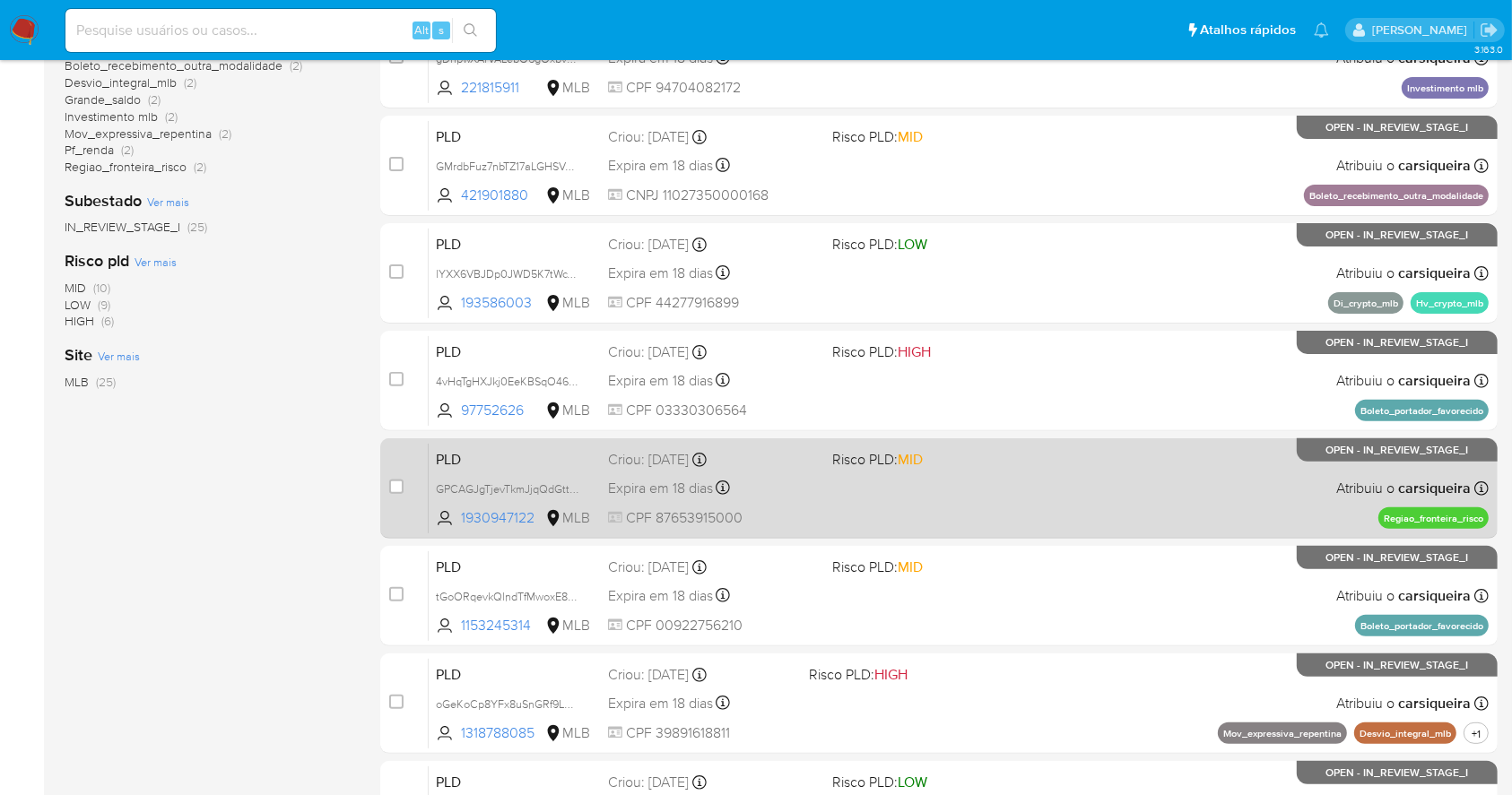
click at [1062, 486] on div "PLD GPCAGJgTjevTkmJjqQdGtt8k 1930947122 MLB Risco PLD: MID Criou: 12/09/2025 Cr…" at bounding box center [959, 487] width 1060 height 90
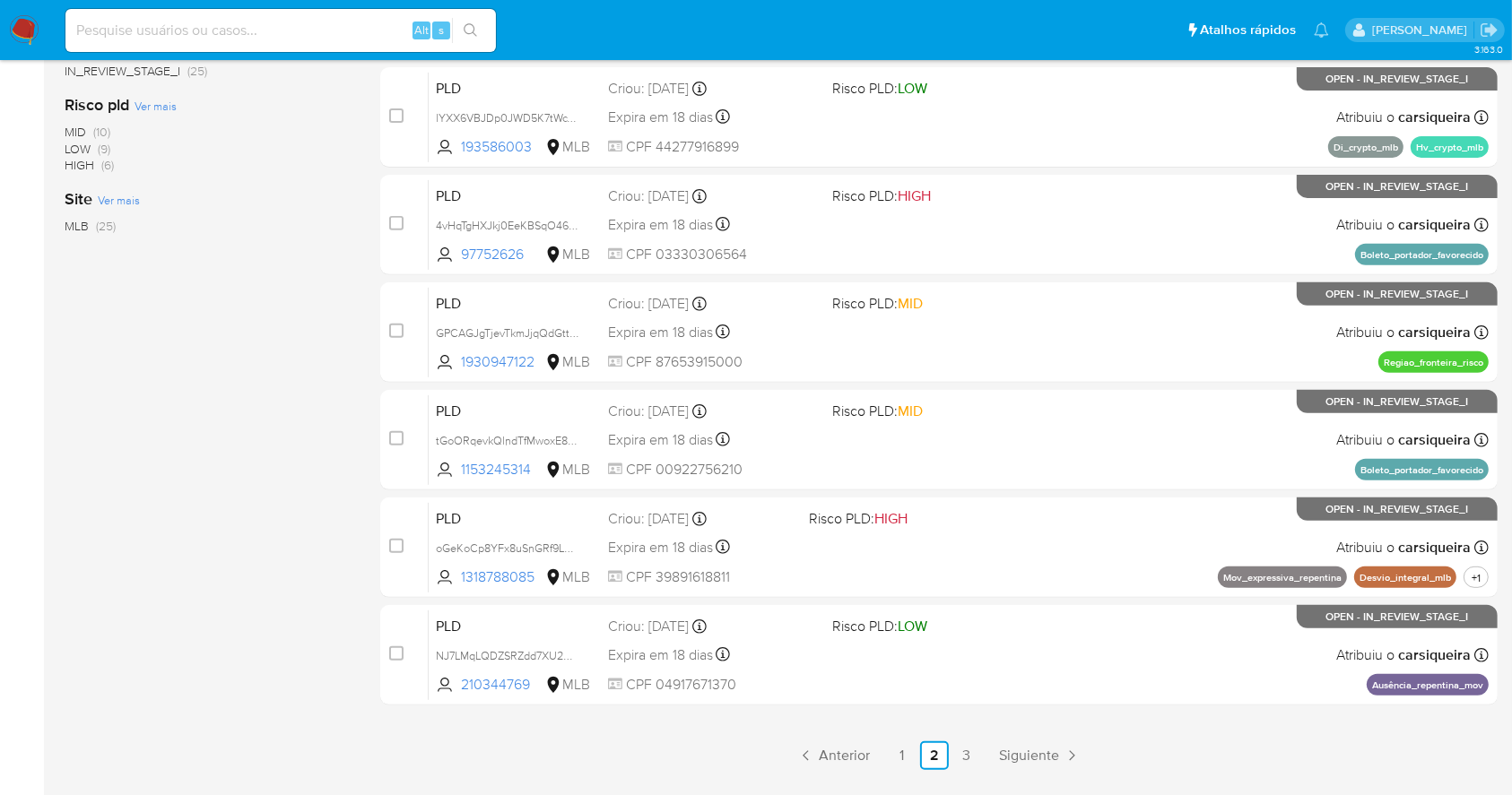
scroll to position [683, 0]
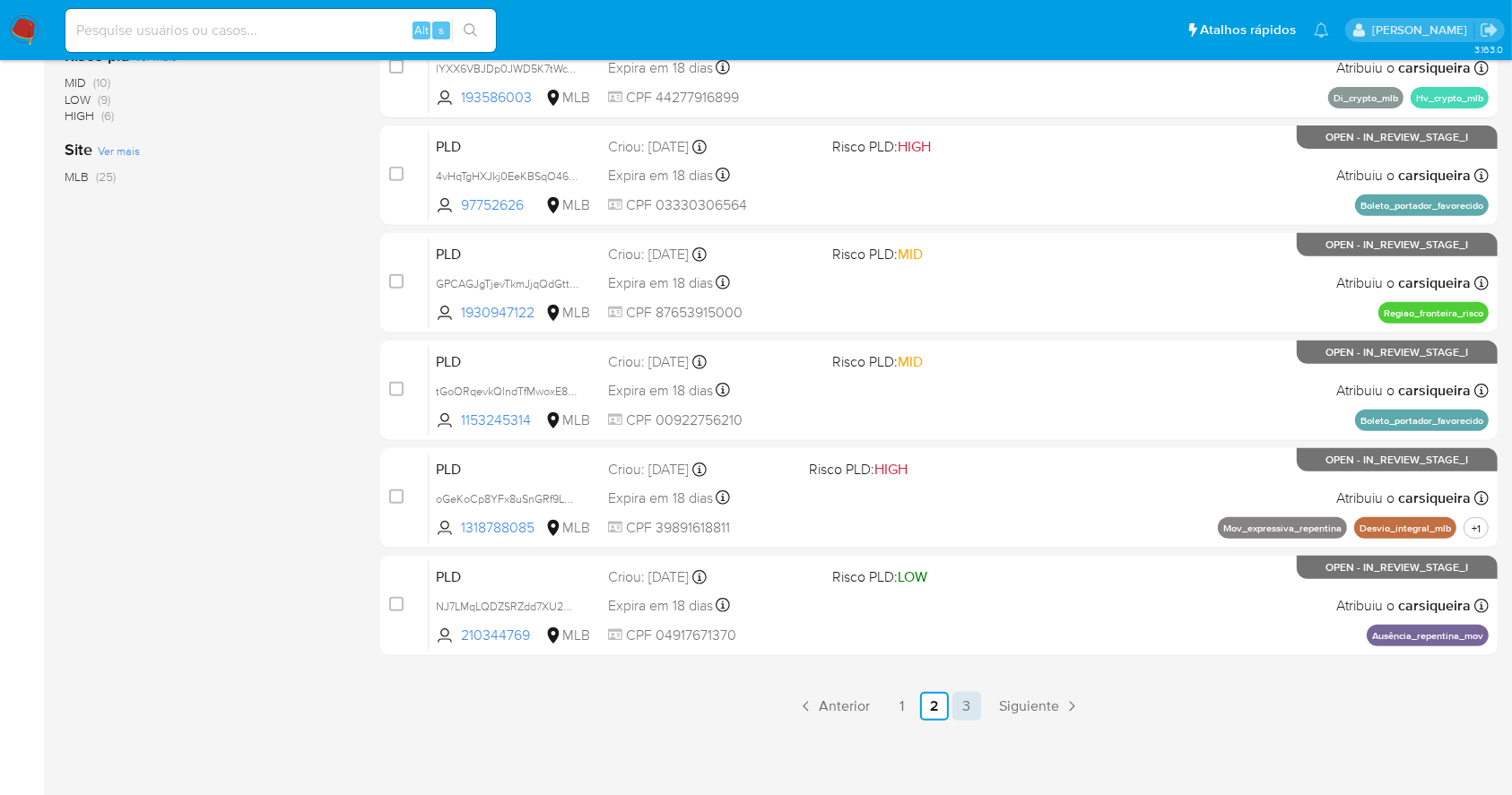
click at [978, 707] on link "3" at bounding box center [966, 706] width 29 height 29
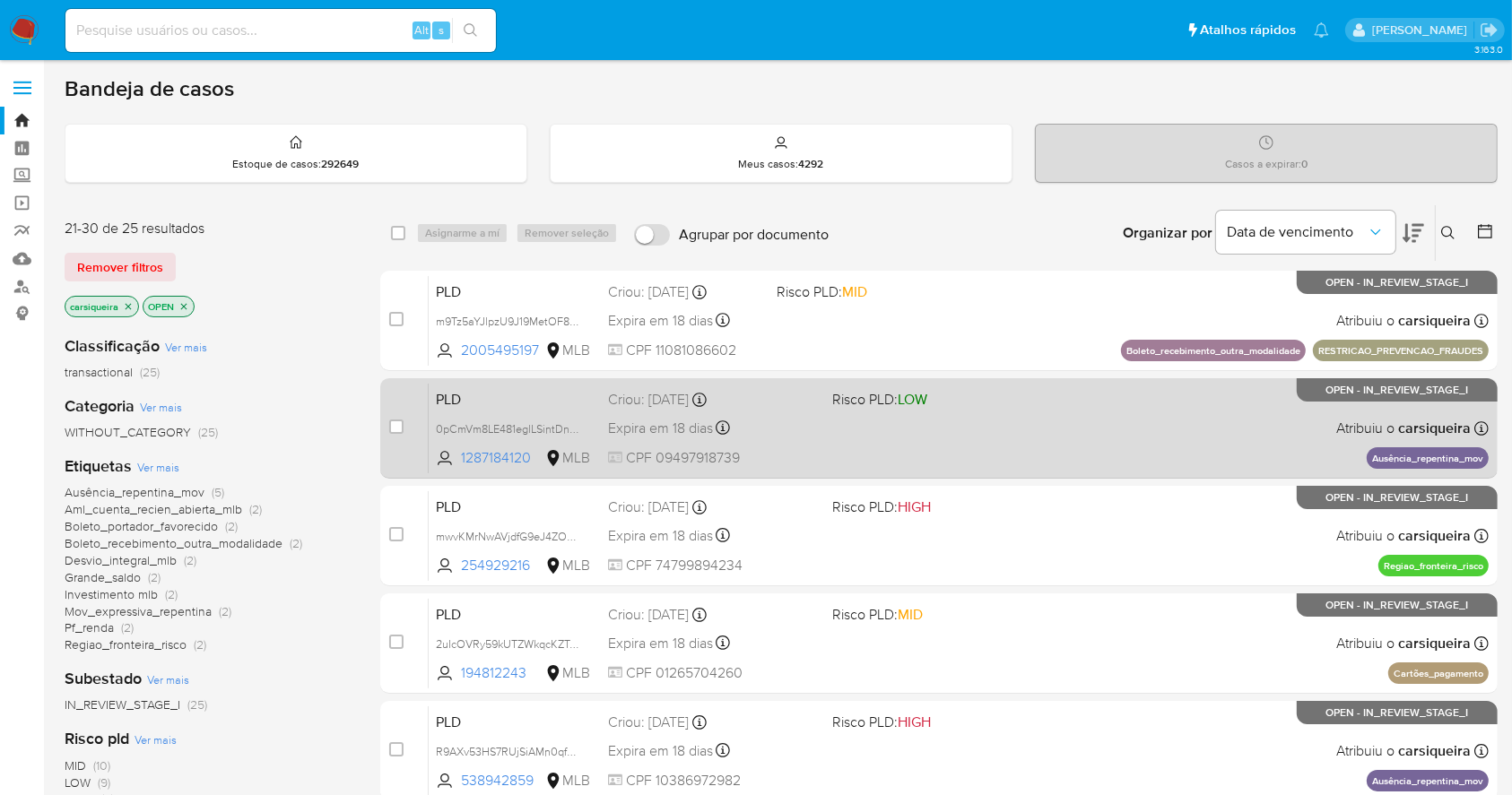
scroll to position [119, 0]
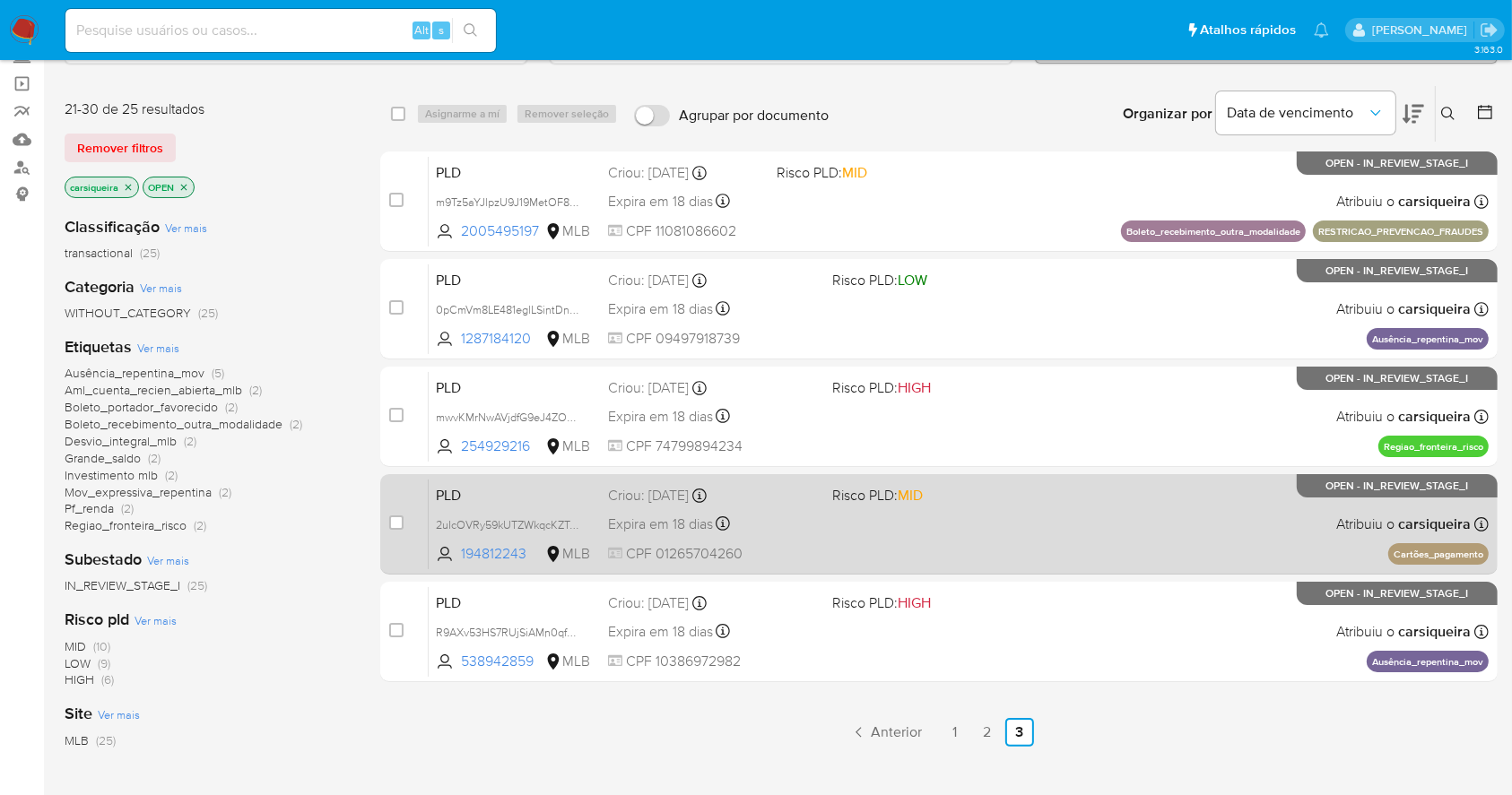
click at [1069, 514] on div "PLD 2uIcOVRy59kUTZWkqcKZTzWi 194812243 MLB Risco PLD: MID Criou: 12/09/2025 Cri…" at bounding box center [959, 523] width 1060 height 90
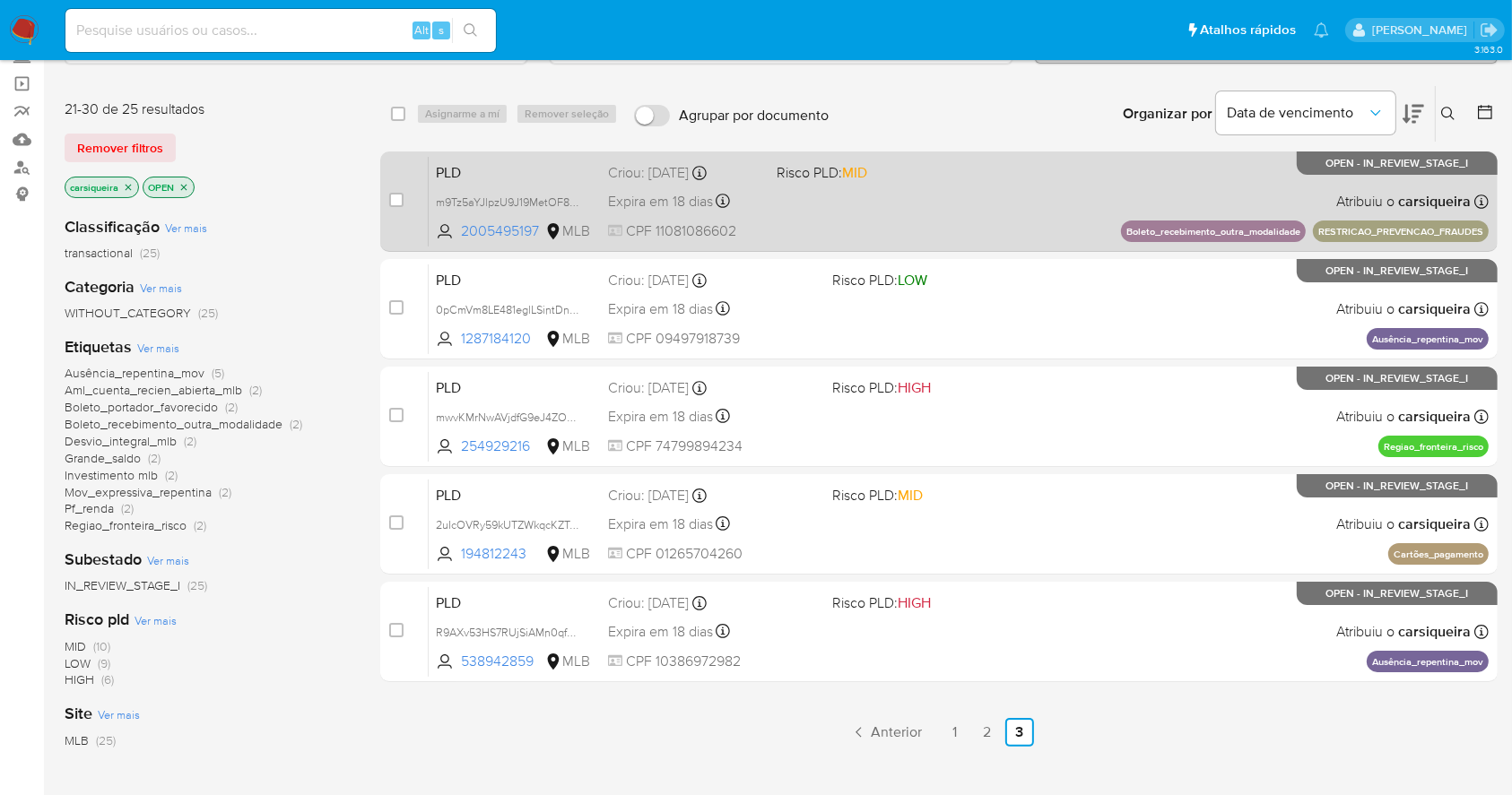
click at [915, 218] on div "PLD m9Tz5aYJlpzU9J19MetOF8ex 2005495197 MLB Risco PLD: MID Criou: 12/09/2025 Cr…" at bounding box center [959, 200] width 1060 height 90
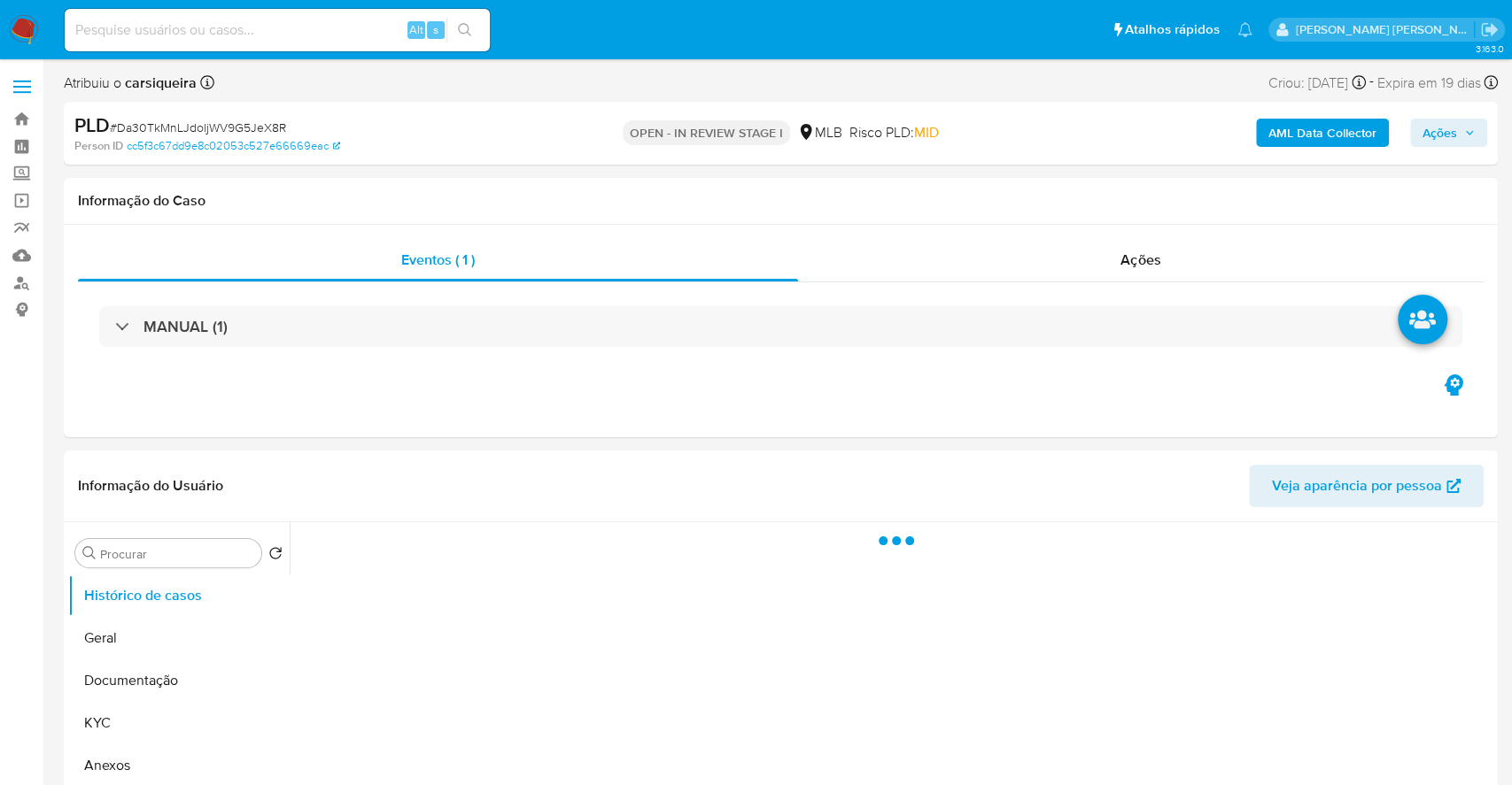
select select "10"
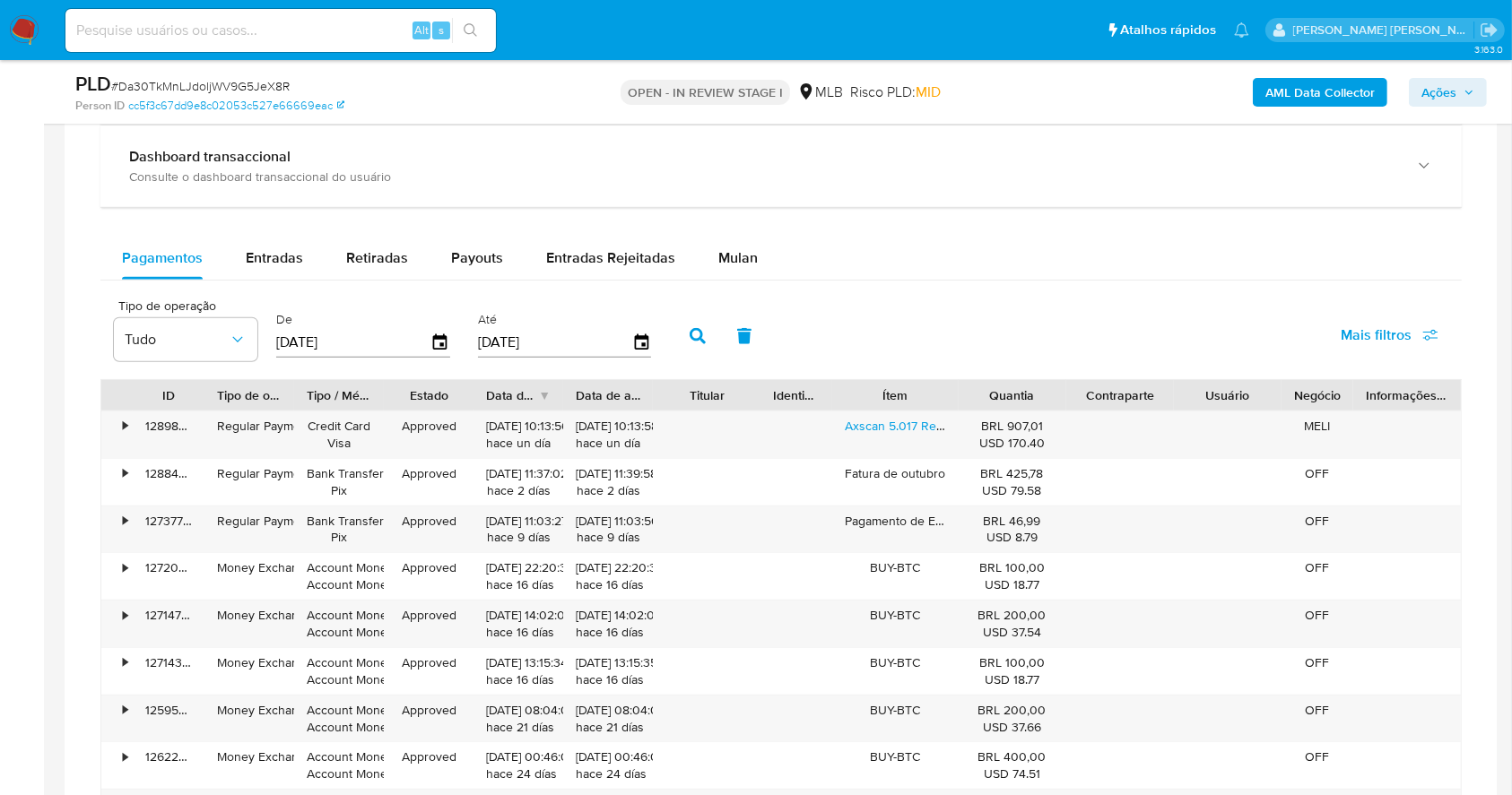
scroll to position [1433, 0]
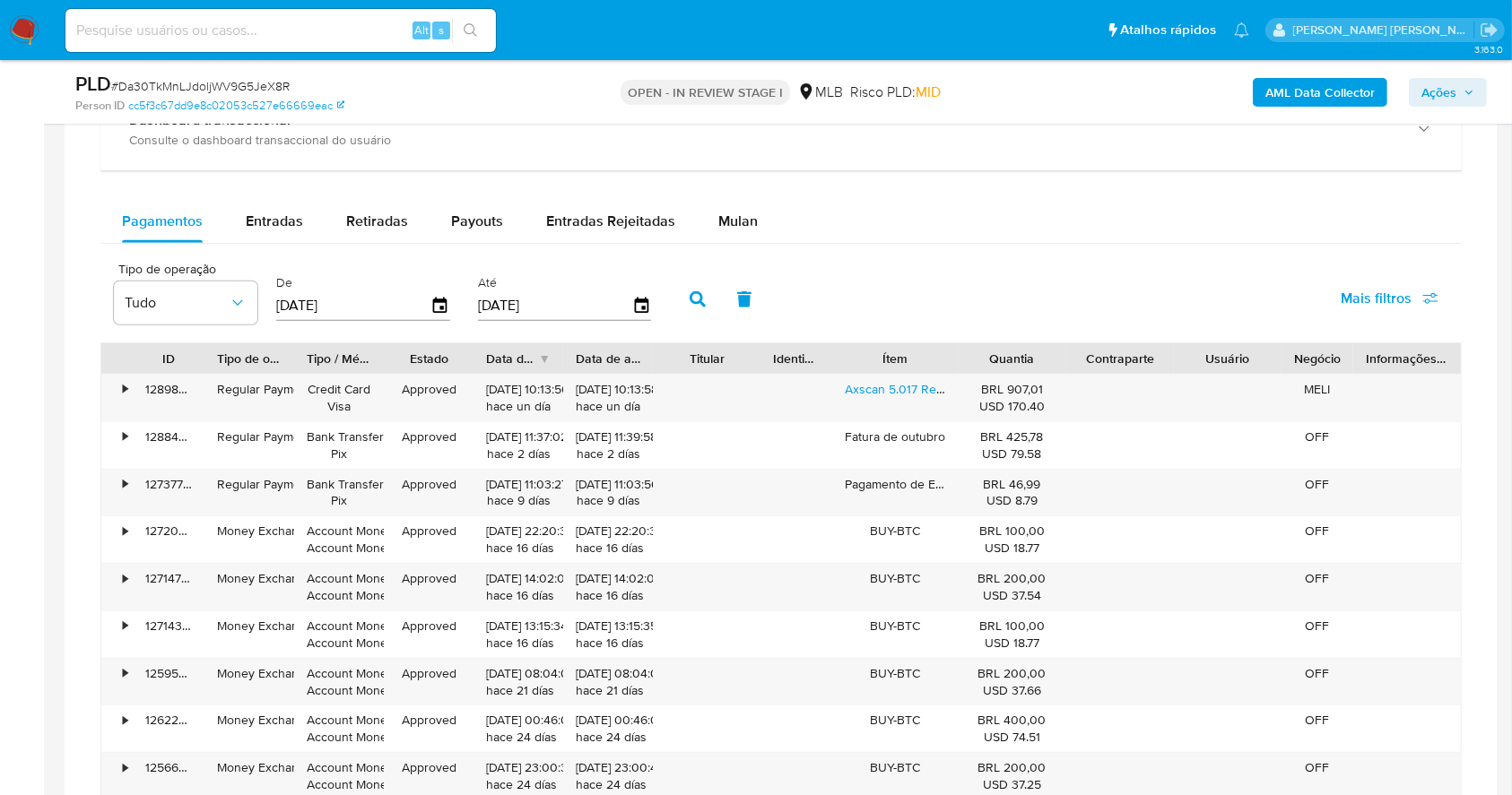
drag, startPoint x: 704, startPoint y: 224, endPoint x: 997, endPoint y: 224, distance: 293.0
click at [704, 224] on button "Mulan" at bounding box center [738, 220] width 82 height 43
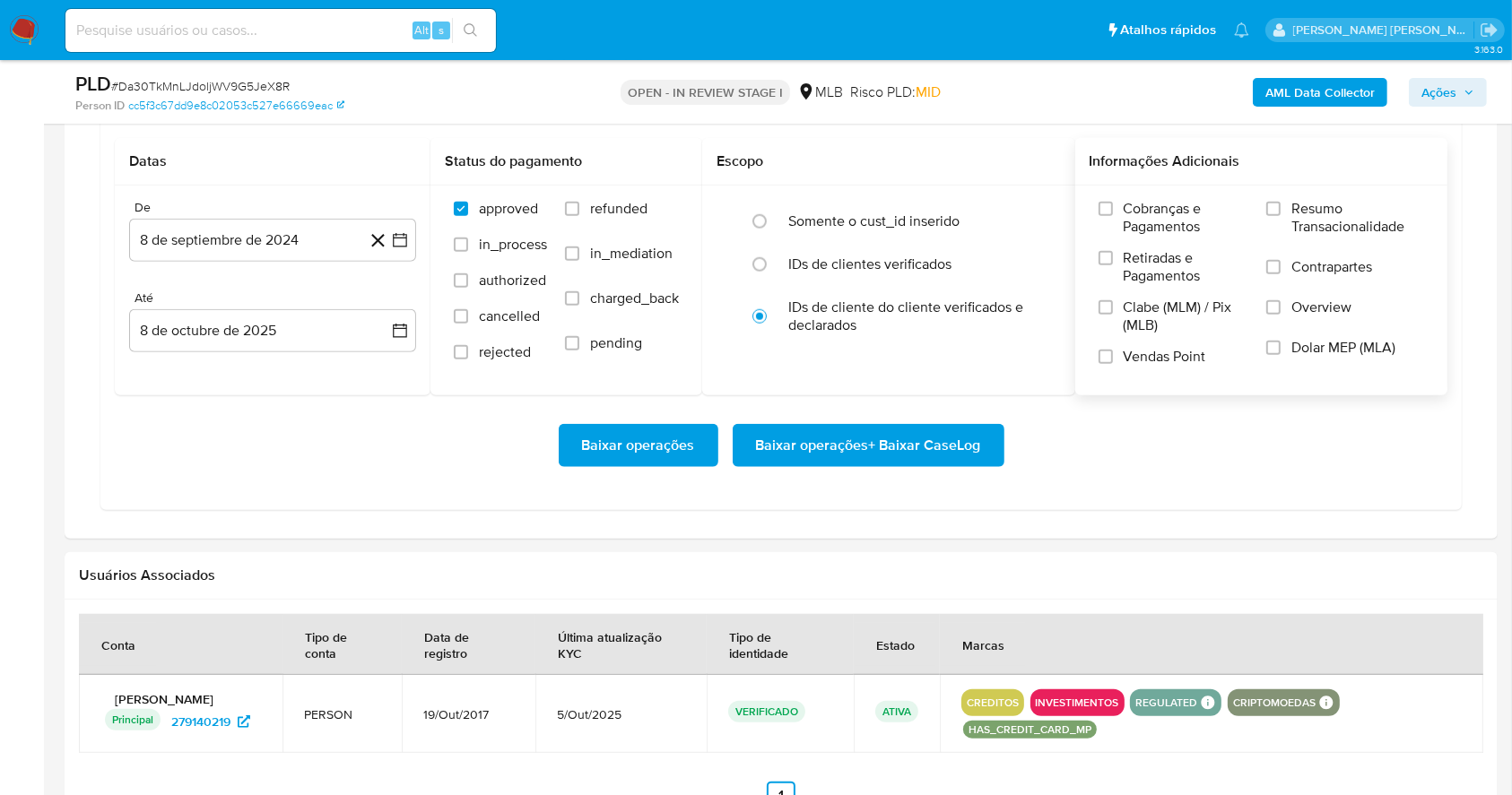
scroll to position [1552, 0]
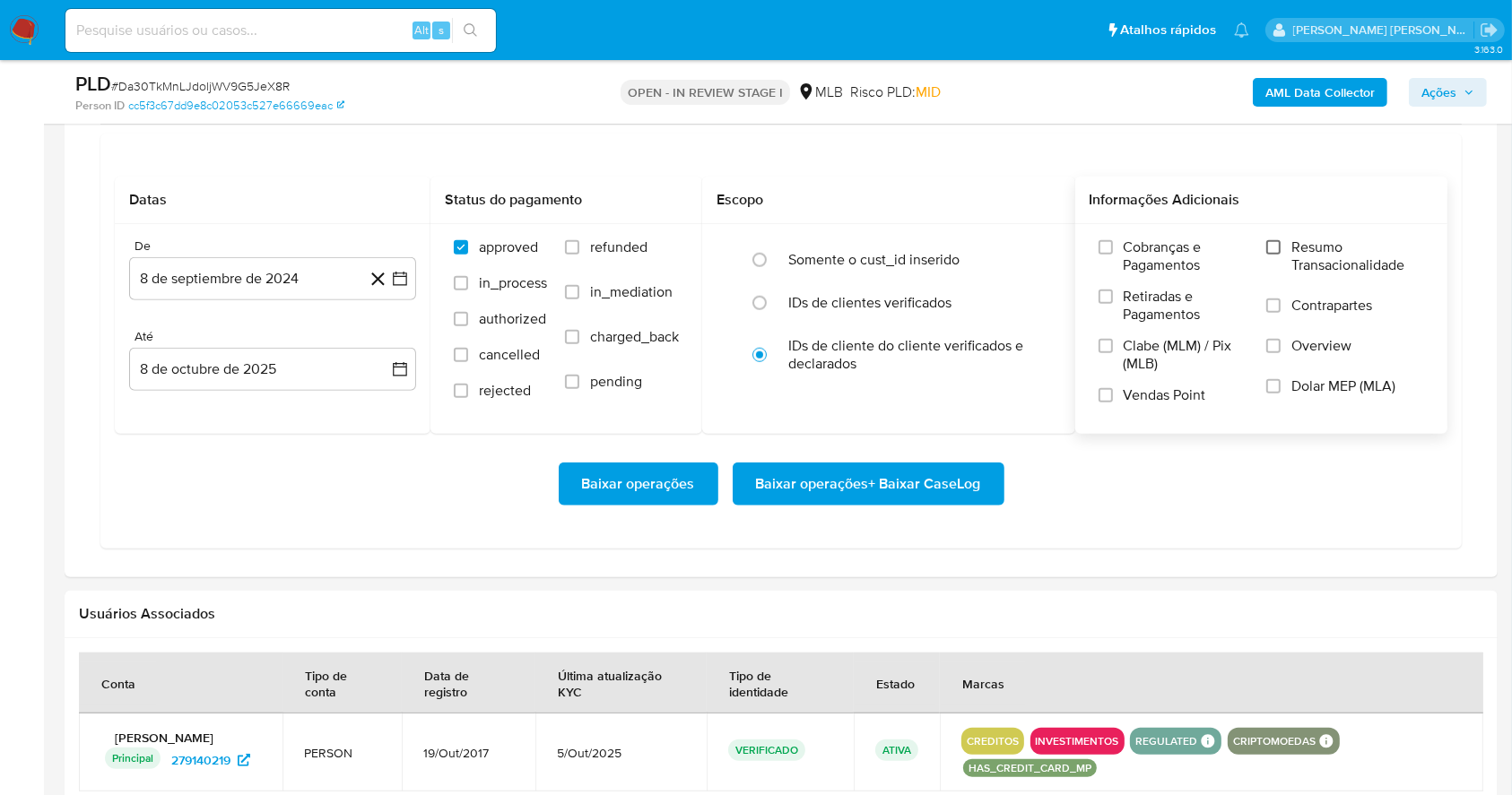
click at [1273, 240] on input "Resumo Transacionalidade" at bounding box center [1273, 247] width 14 height 14
click at [1100, 391] on input "Vendas Point" at bounding box center [1105, 395] width 14 height 14
click at [398, 273] on icon "button" at bounding box center [400, 279] width 18 height 18
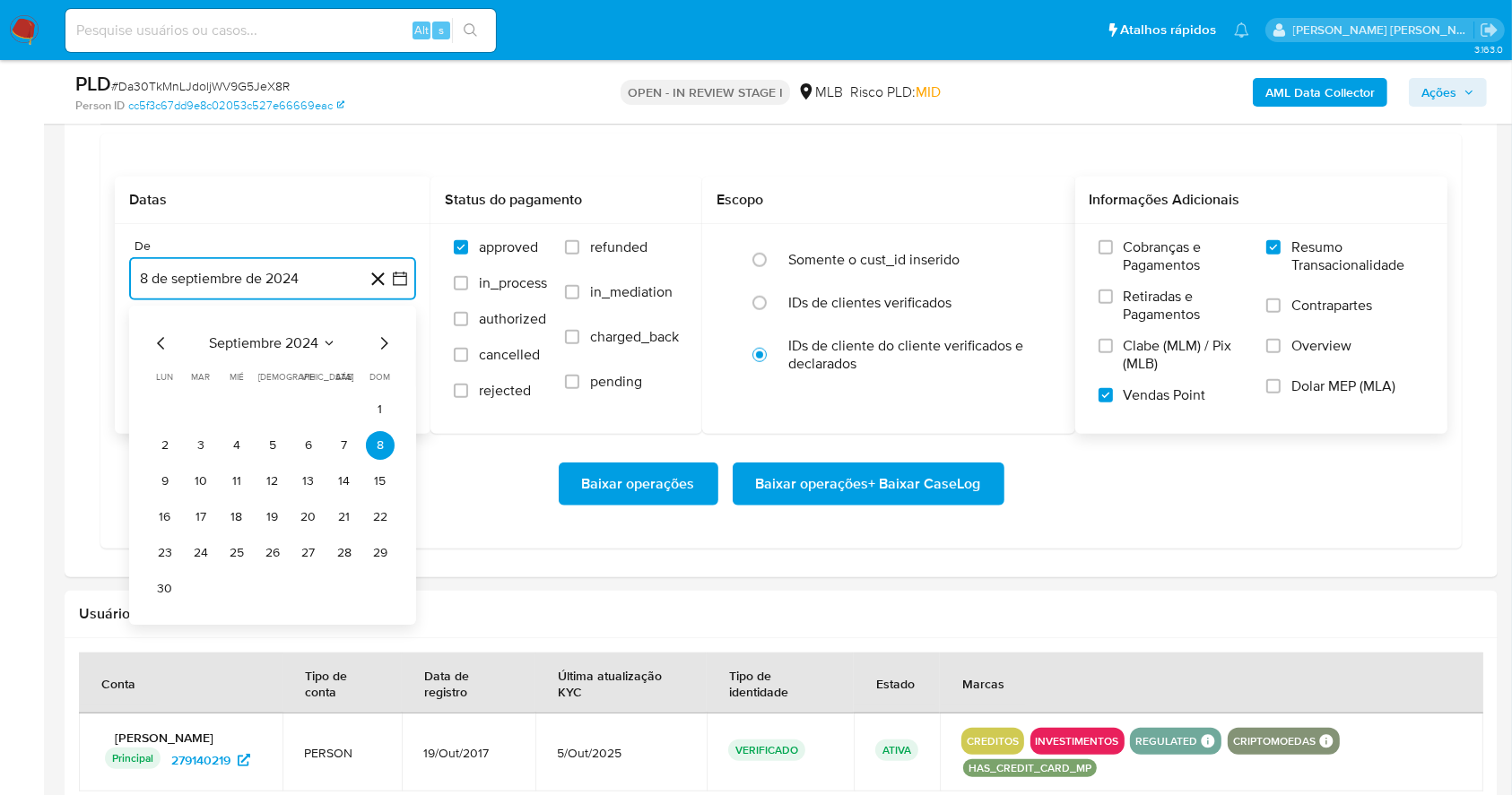
click at [384, 337] on icon "Mes siguiente" at bounding box center [384, 343] width 22 height 22
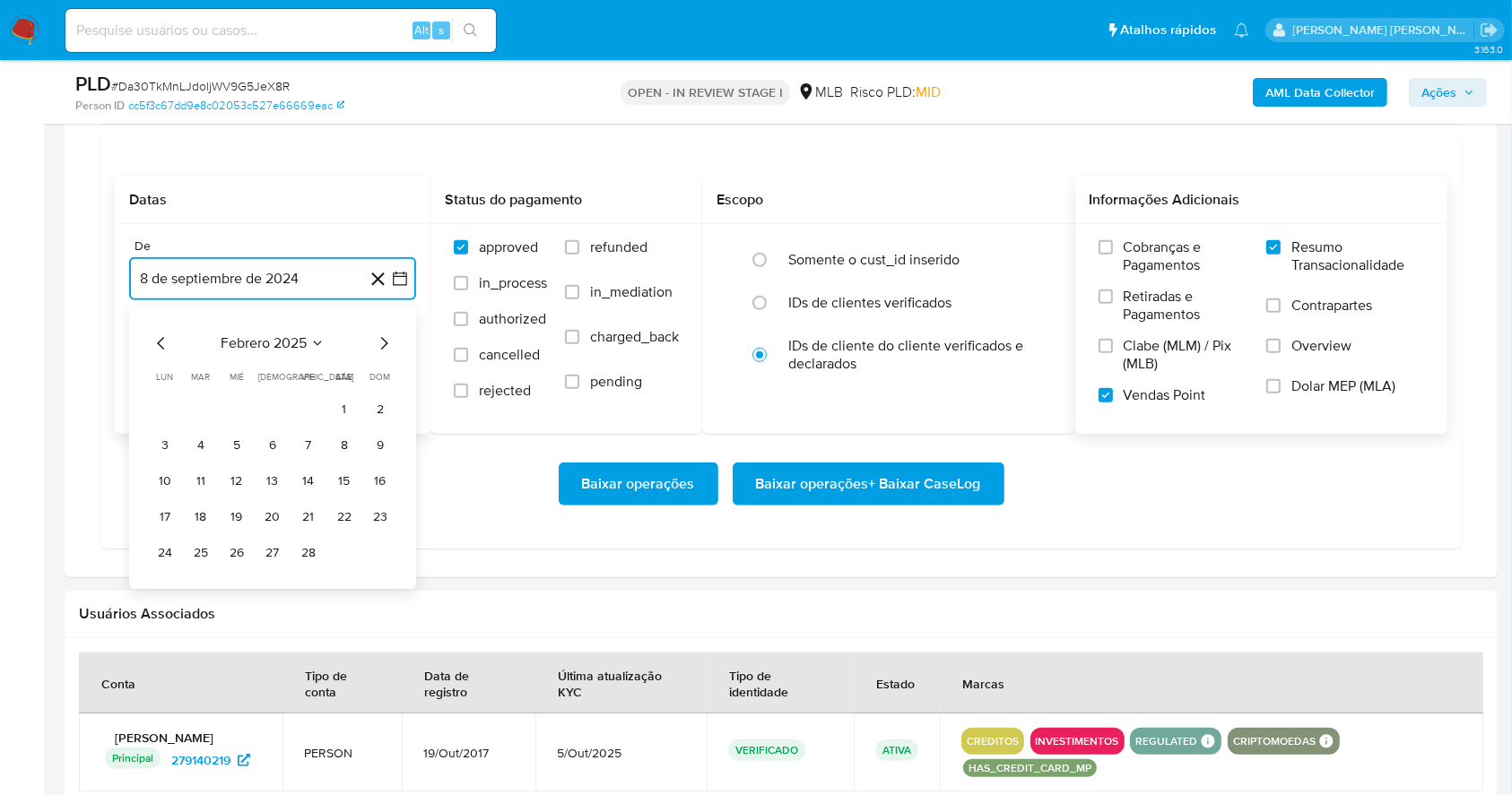
click at [384, 338] on icon "Mes siguiente" at bounding box center [384, 343] width 7 height 13
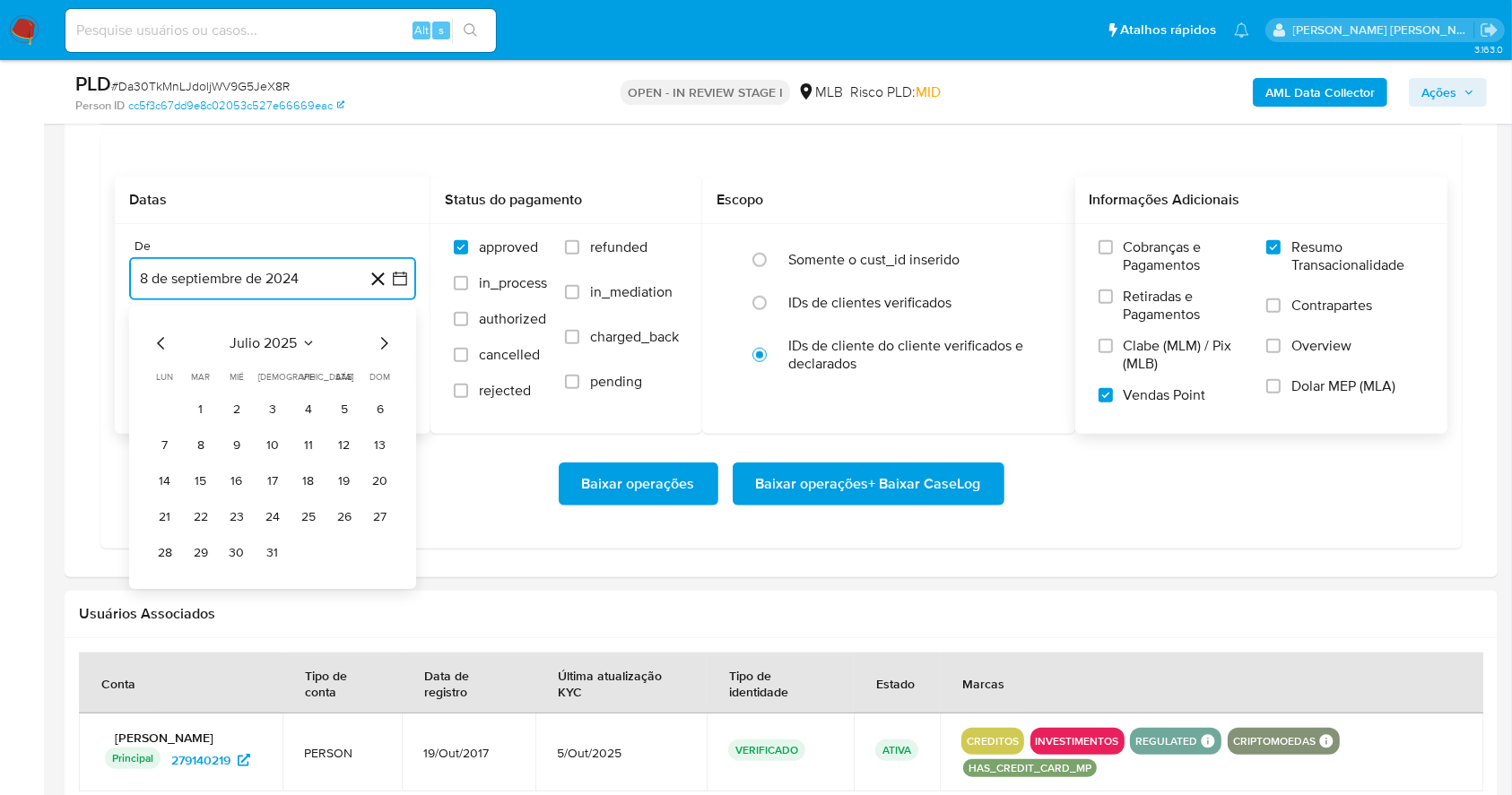
click at [384, 341] on icon "Mes siguiente" at bounding box center [384, 343] width 22 height 22
click at [312, 398] on button "1" at bounding box center [308, 409] width 29 height 29
click at [287, 373] on button "8 de octubre de 2025" at bounding box center [272, 368] width 287 height 43
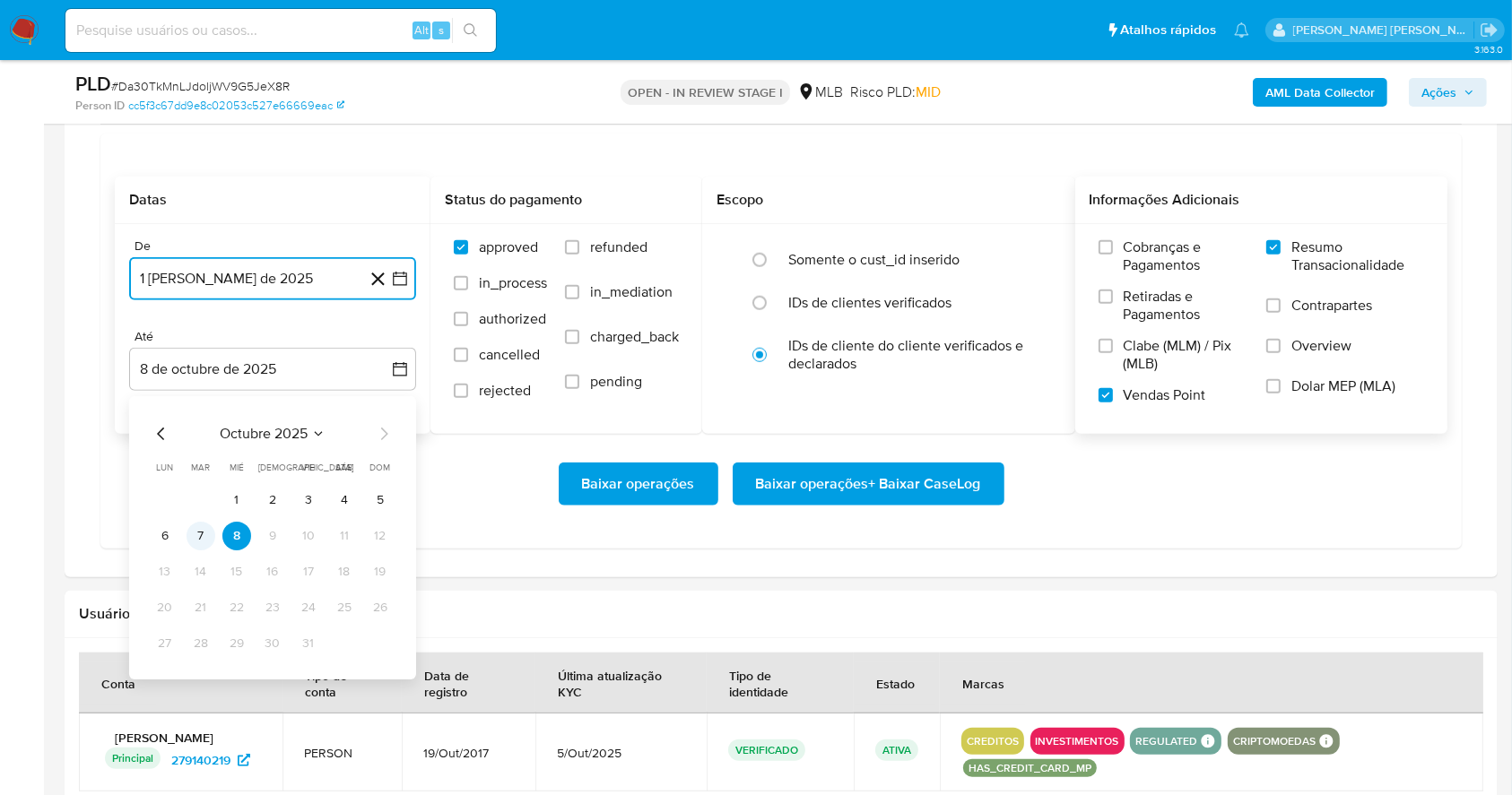
click at [195, 541] on button "7" at bounding box center [201, 536] width 29 height 29
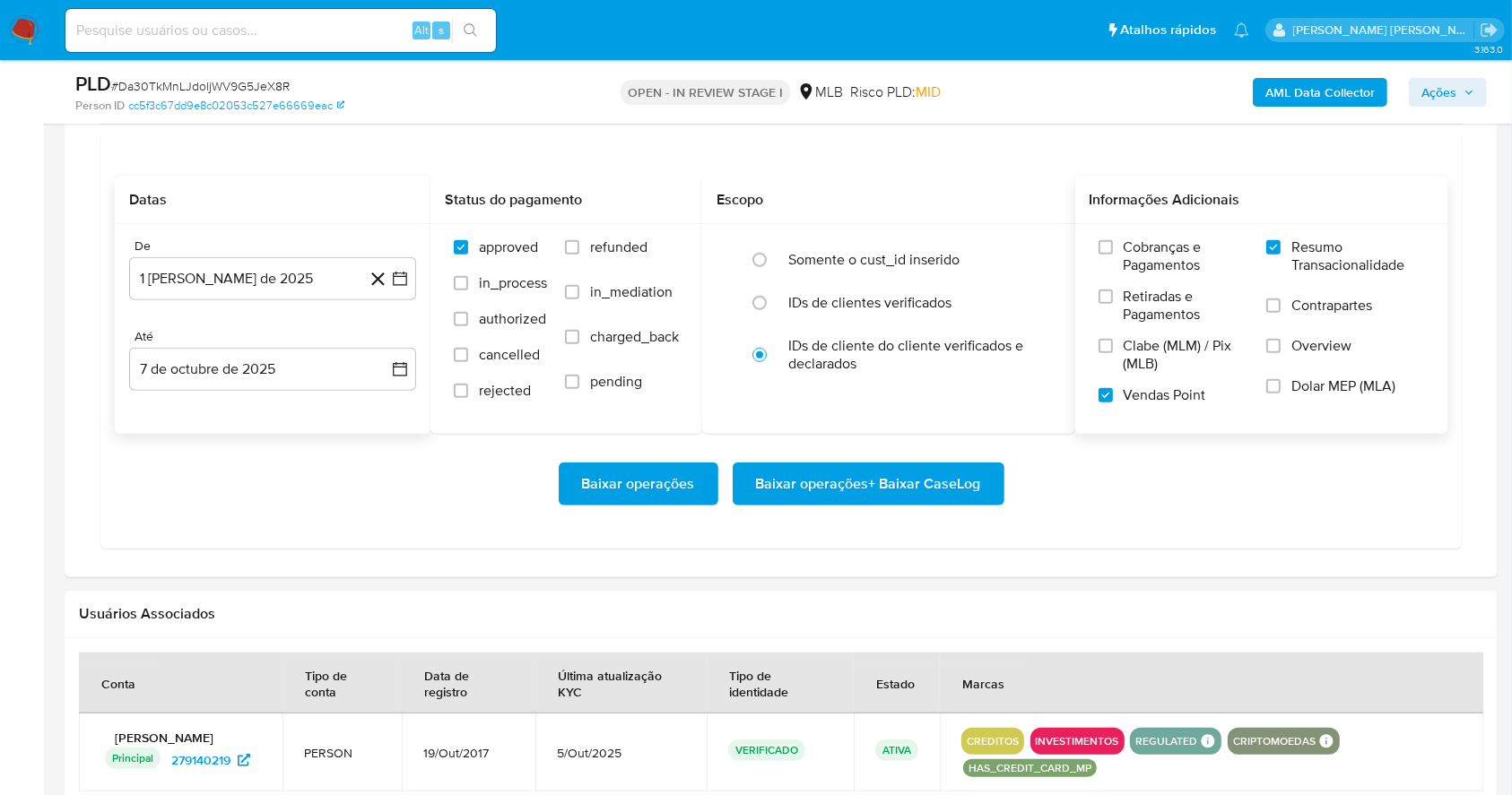
drag, startPoint x: 431, startPoint y: 489, endPoint x: 722, endPoint y: 512, distance: 291.9
click at [431, 489] on div "Baixar operações Baixar operações + Baixar CaseLog" at bounding box center [781, 483] width 1332 height 43
click at [873, 489] on span "Baixar operações + Baixar CaseLog" at bounding box center [868, 484] width 225 height 40
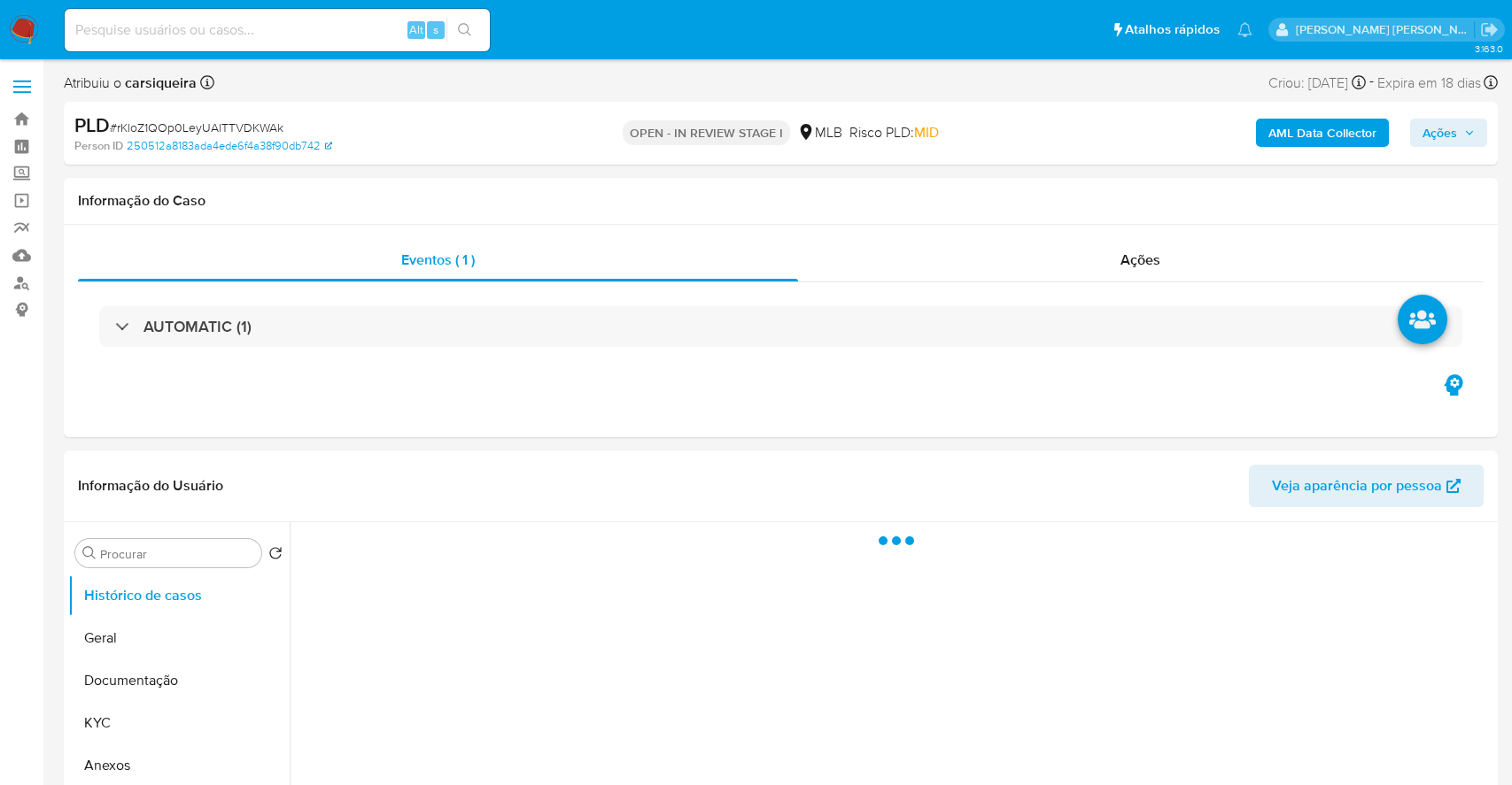
select select "10"
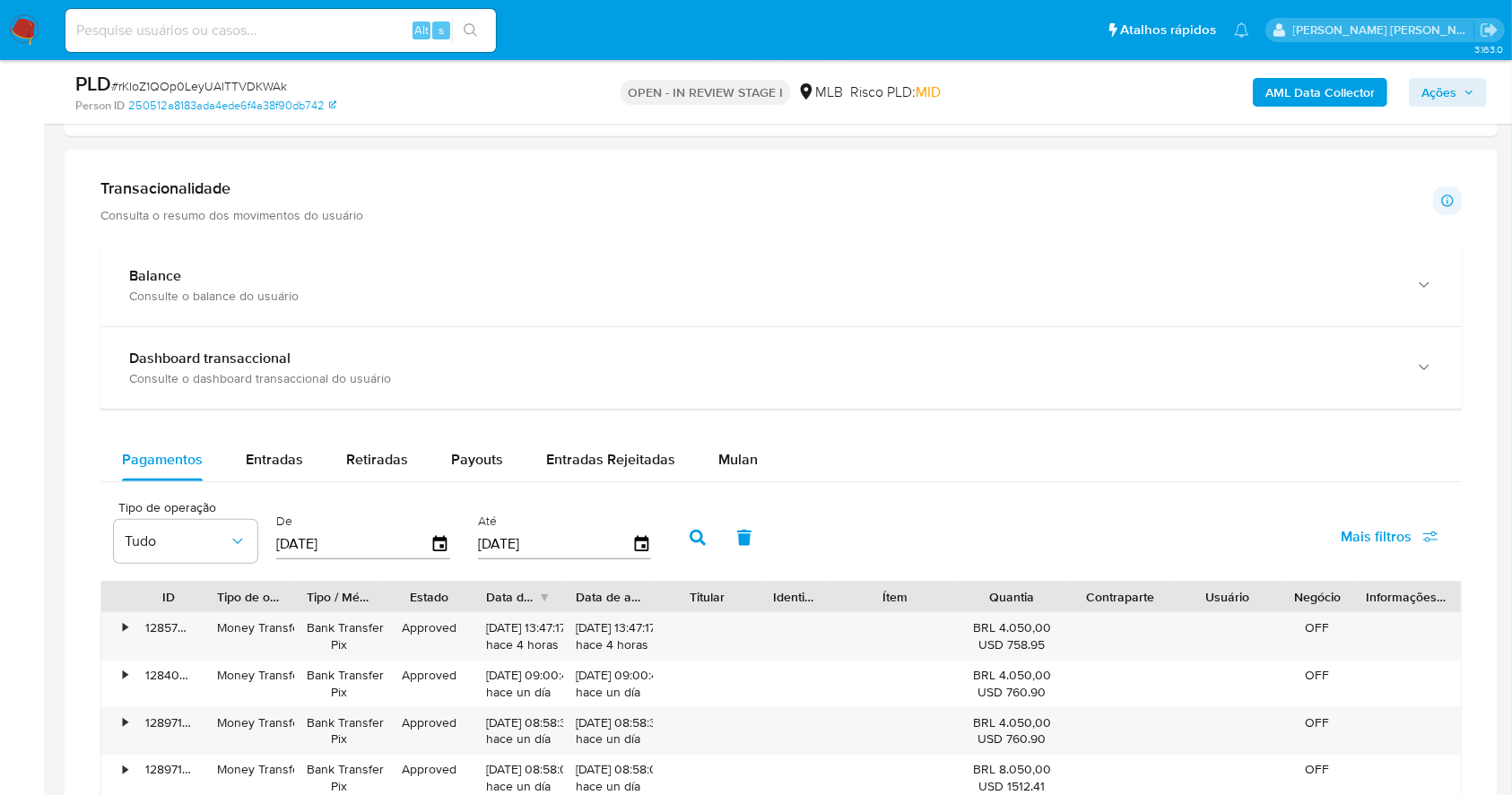
scroll to position [1257, 0]
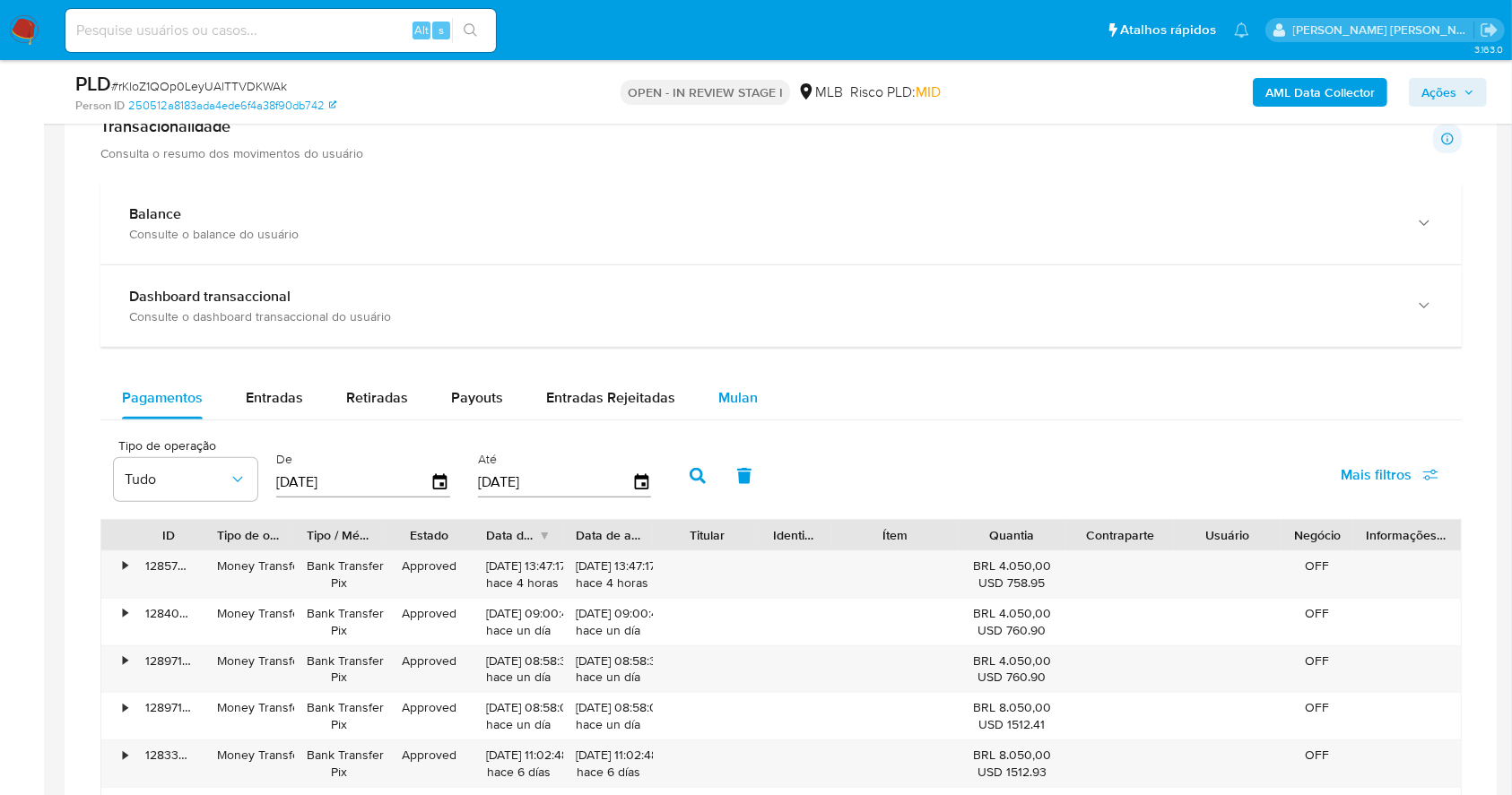
click at [732, 387] on span "Mulan" at bounding box center [738, 397] width 40 height 21
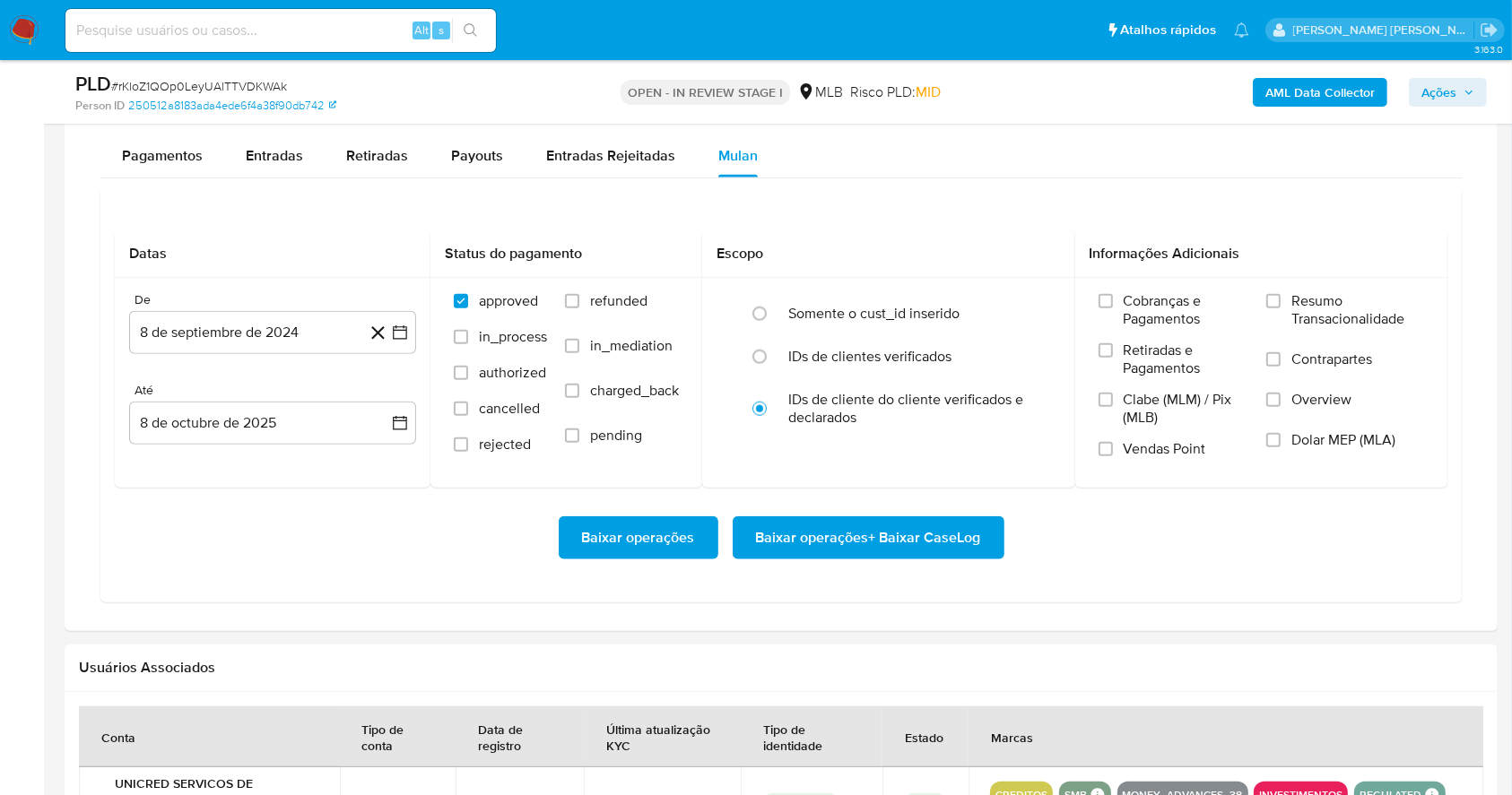
scroll to position [1615, 0]
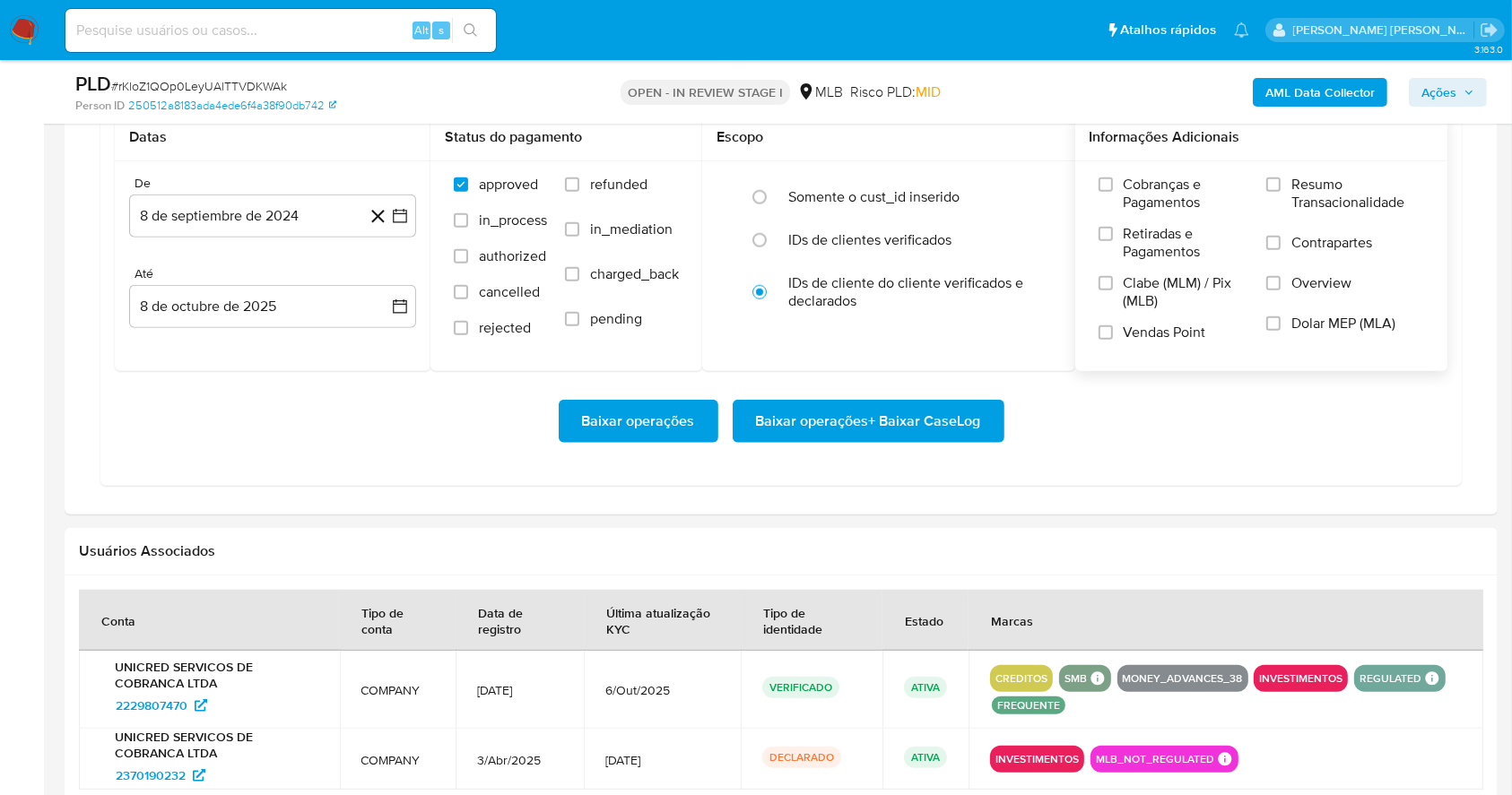
click at [1287, 172] on div "Cobranças e Pagamentos Retiradas e Pagamentos Clabe (MLM) / Pix (MLB) Vendas Po…" at bounding box center [1262, 266] width 373 height 208
click at [1276, 183] on input "Resumo Transacionalidade" at bounding box center [1273, 185] width 14 height 14
click at [1103, 329] on input "Vendas Point" at bounding box center [1105, 332] width 14 height 14
click at [398, 220] on icon "button" at bounding box center [400, 215] width 14 height 14
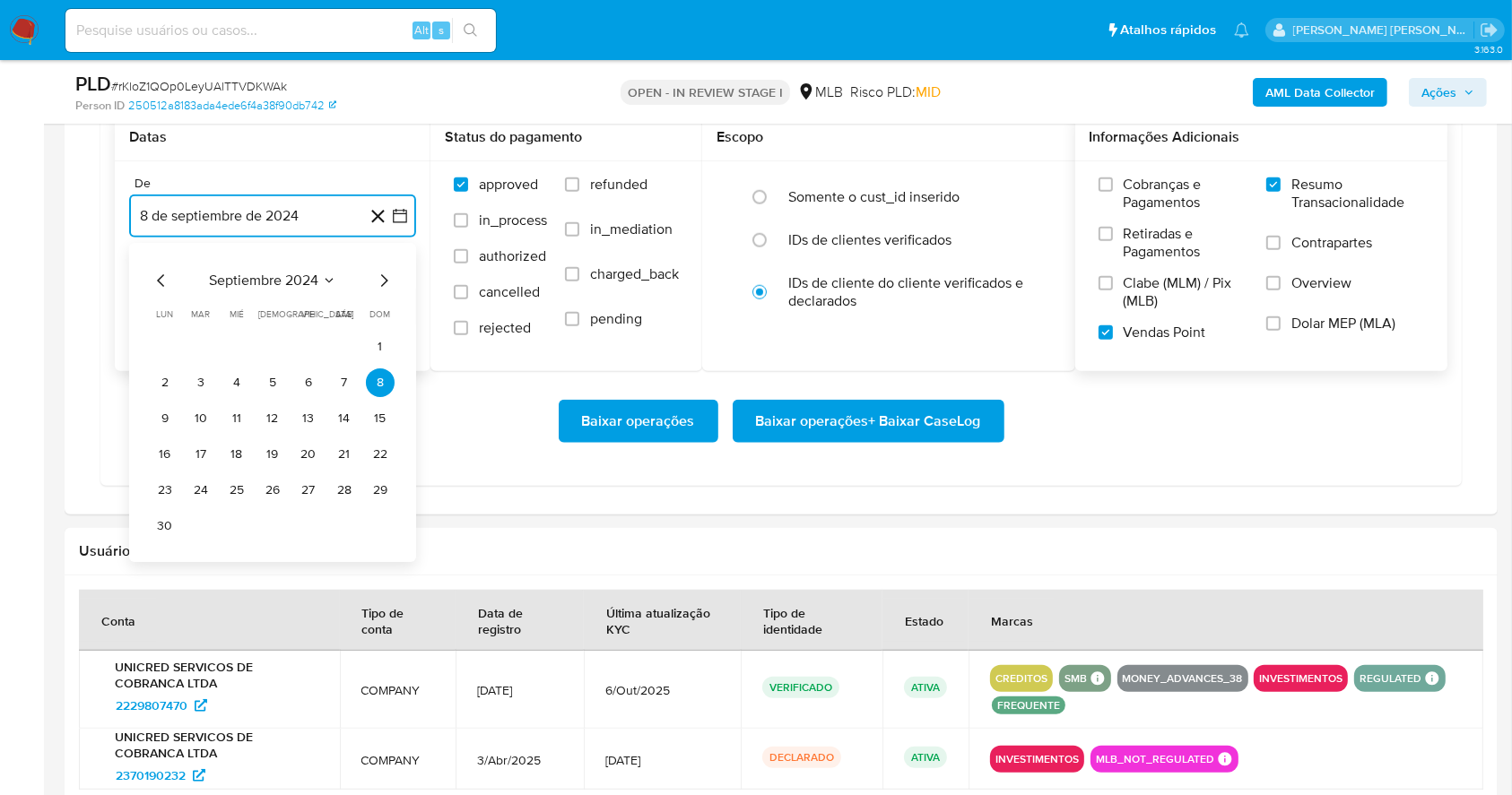
click at [379, 276] on icon "Mes siguiente" at bounding box center [384, 281] width 22 height 22
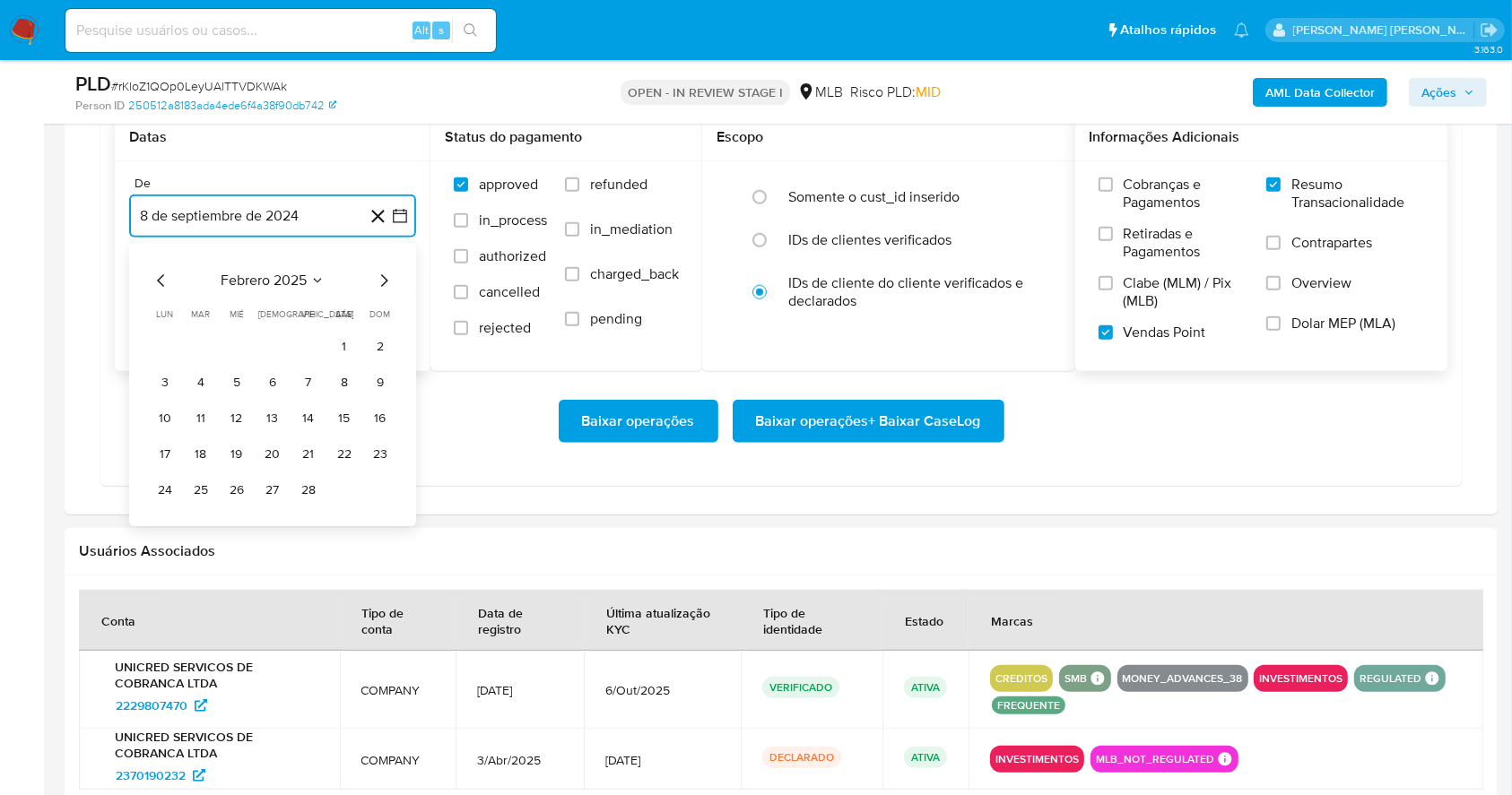
click at [377, 276] on icon "Mes siguiente" at bounding box center [384, 281] width 22 height 22
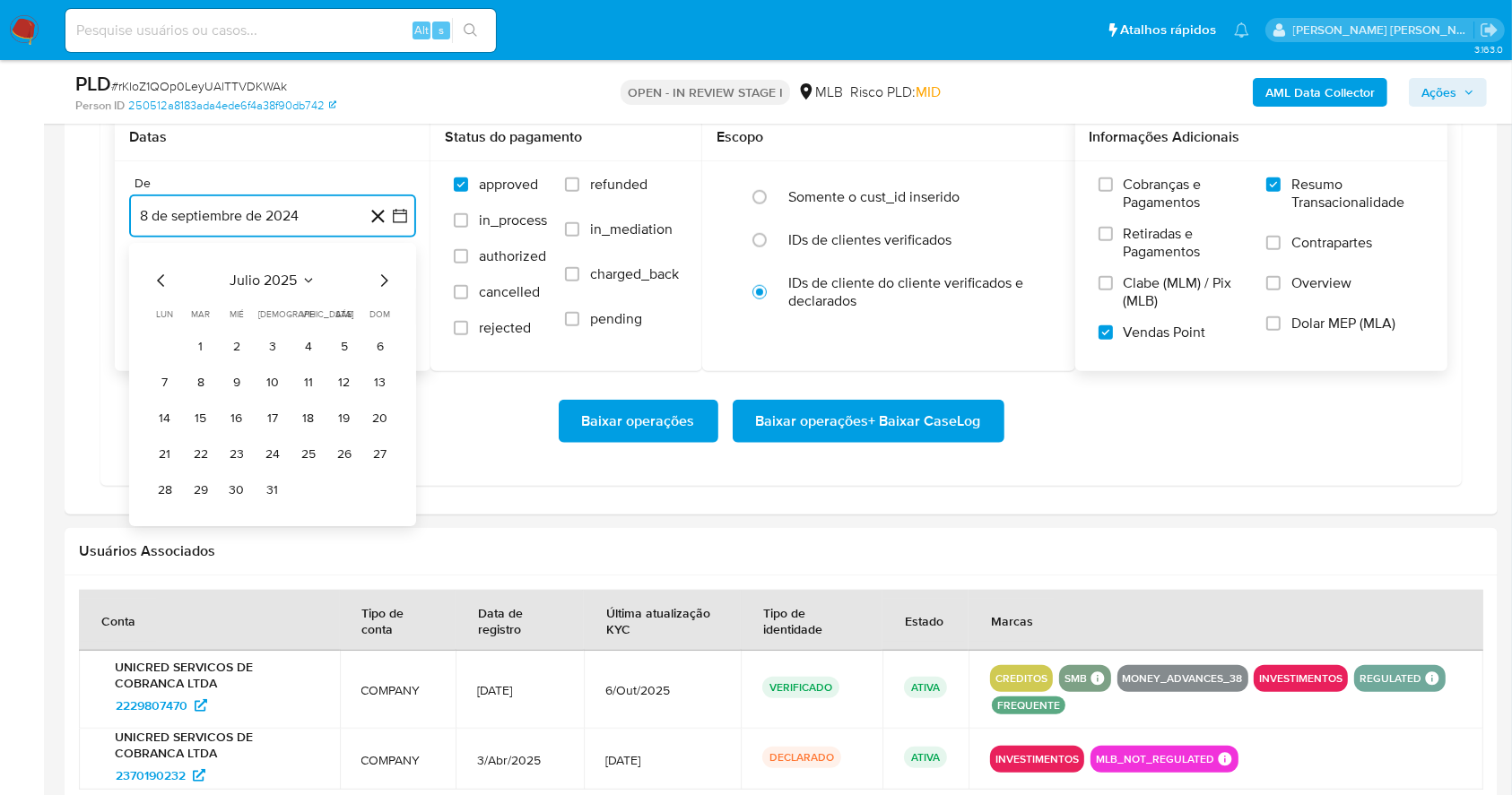
click at [377, 276] on icon "Mes siguiente" at bounding box center [384, 281] width 22 height 22
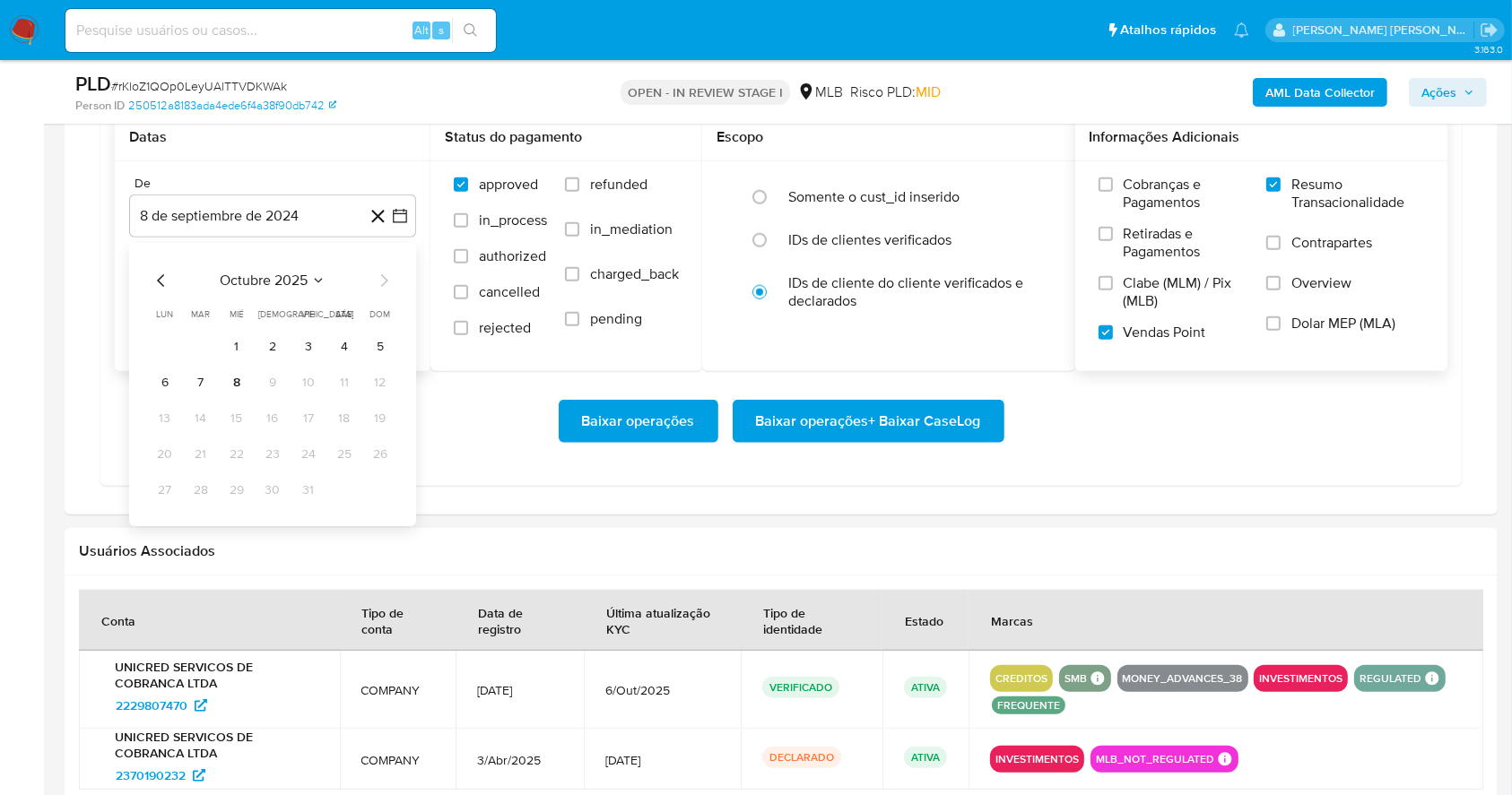
click at [380, 262] on div "octubre 2025 octubre 2025 lun lunes mar martes mié miércoles jue jueves vie vie…" at bounding box center [272, 384] width 287 height 283
click at [163, 270] on icon "Mes anterior" at bounding box center [162, 281] width 22 height 22
click at [306, 335] on button "1" at bounding box center [308, 346] width 29 height 29
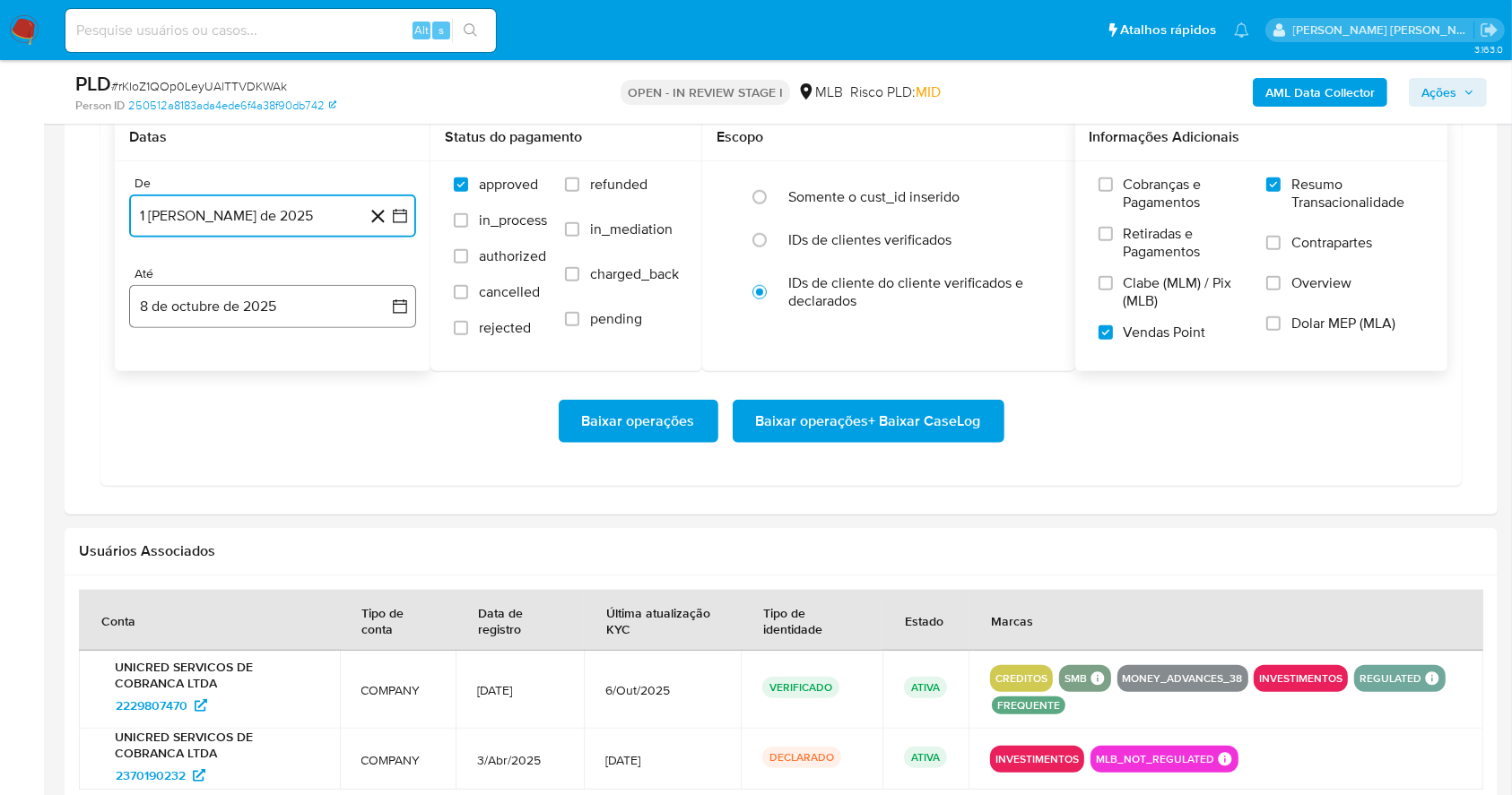
click at [299, 298] on button "8 de octubre de 2025" at bounding box center [272, 306] width 287 height 43
click at [199, 469] on button "7" at bounding box center [201, 472] width 29 height 29
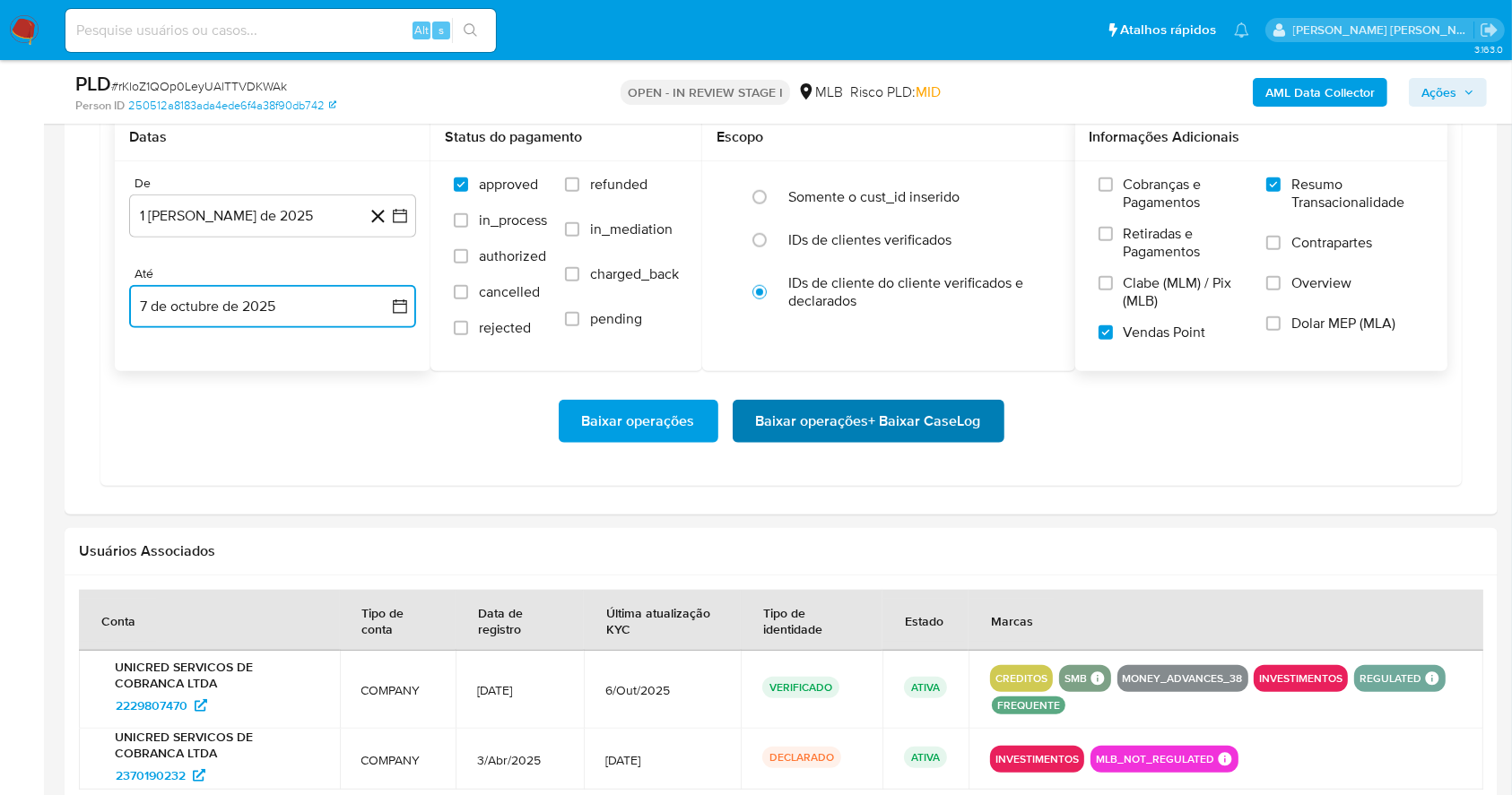
click at [875, 424] on span "Baixar operações + Baixar CaseLog" at bounding box center [868, 422] width 225 height 40
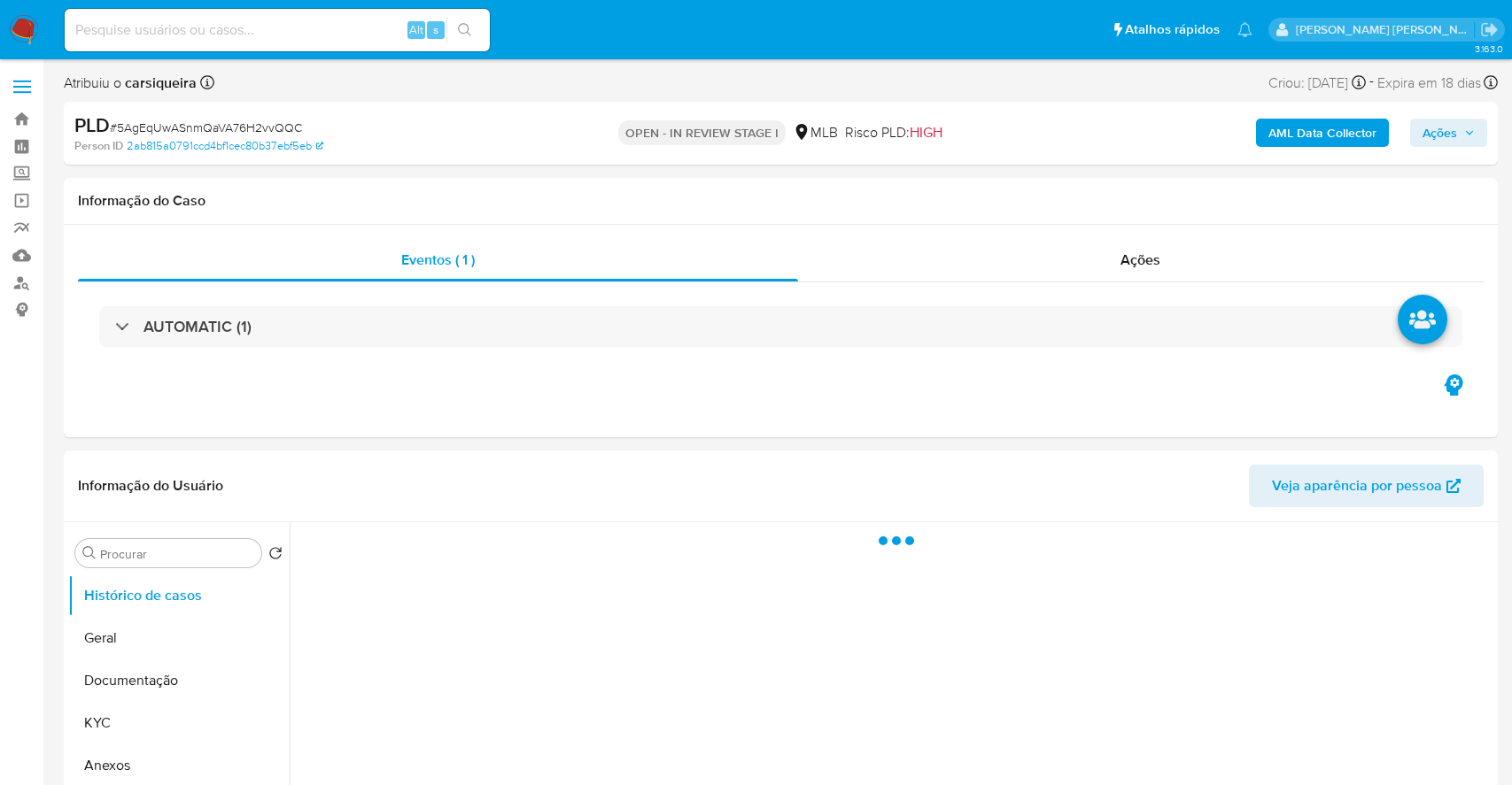
select select "10"
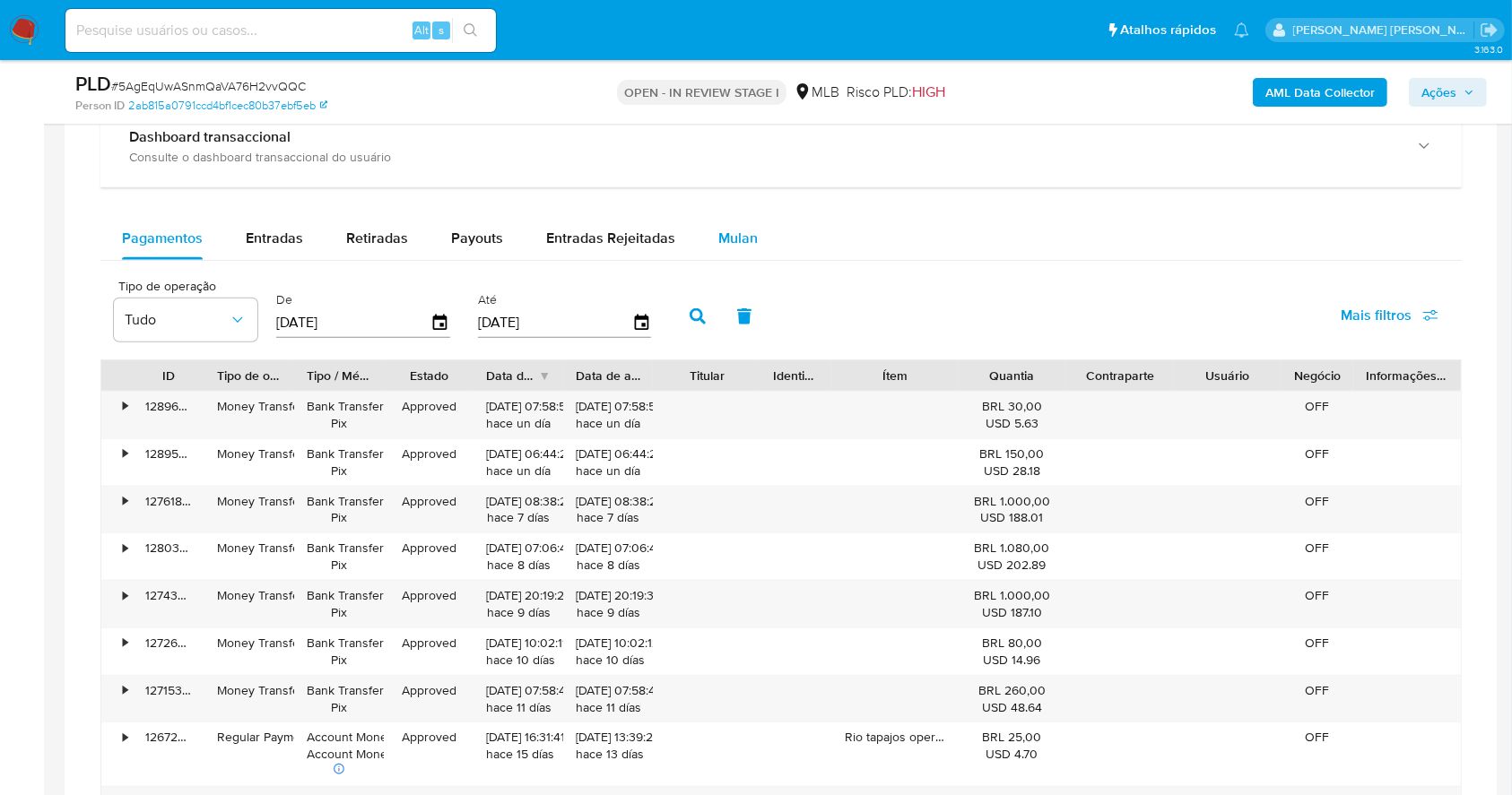
click at [718, 247] on span "Mulan" at bounding box center [738, 237] width 40 height 21
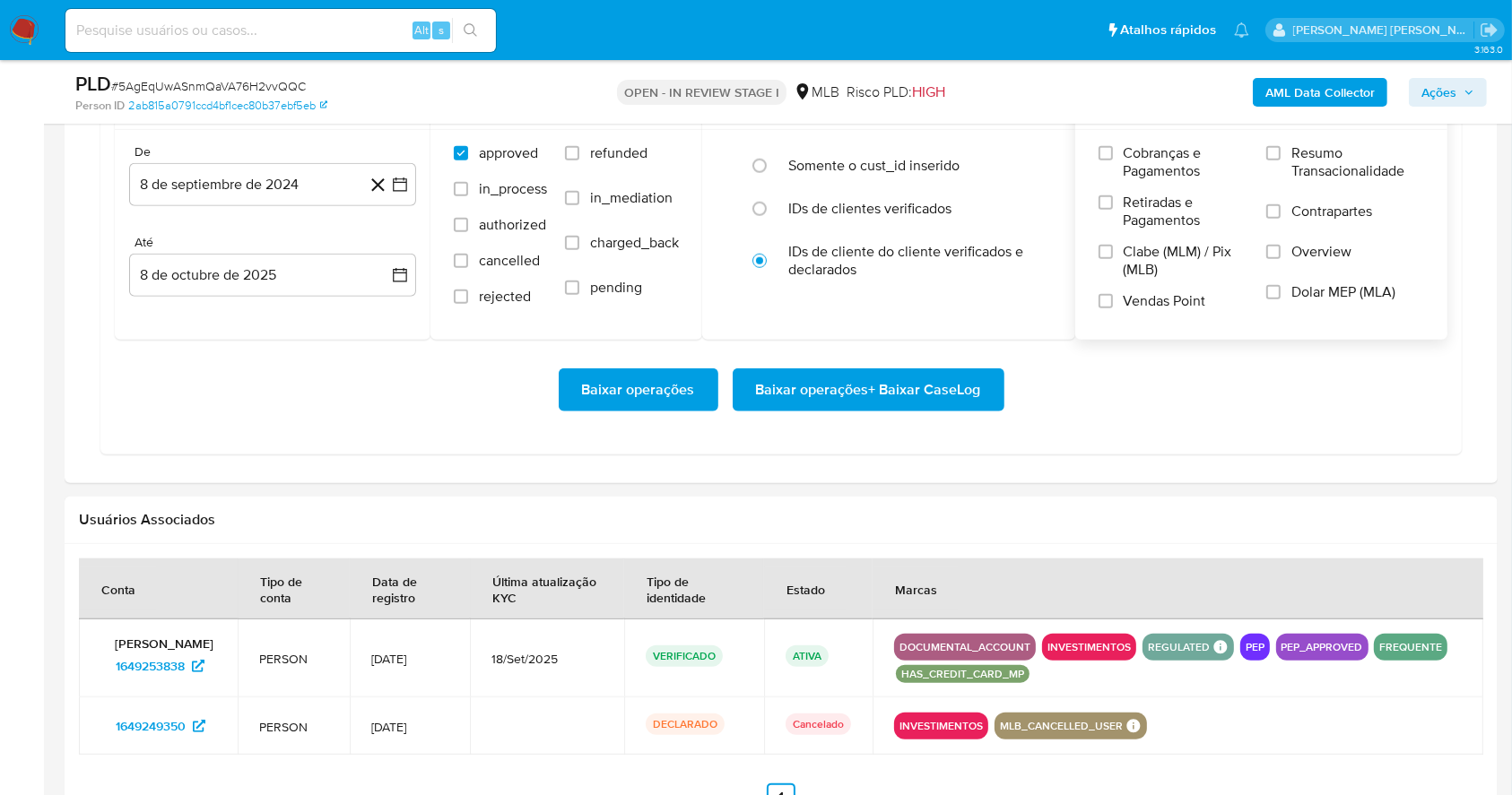
scroll to position [1656, 0]
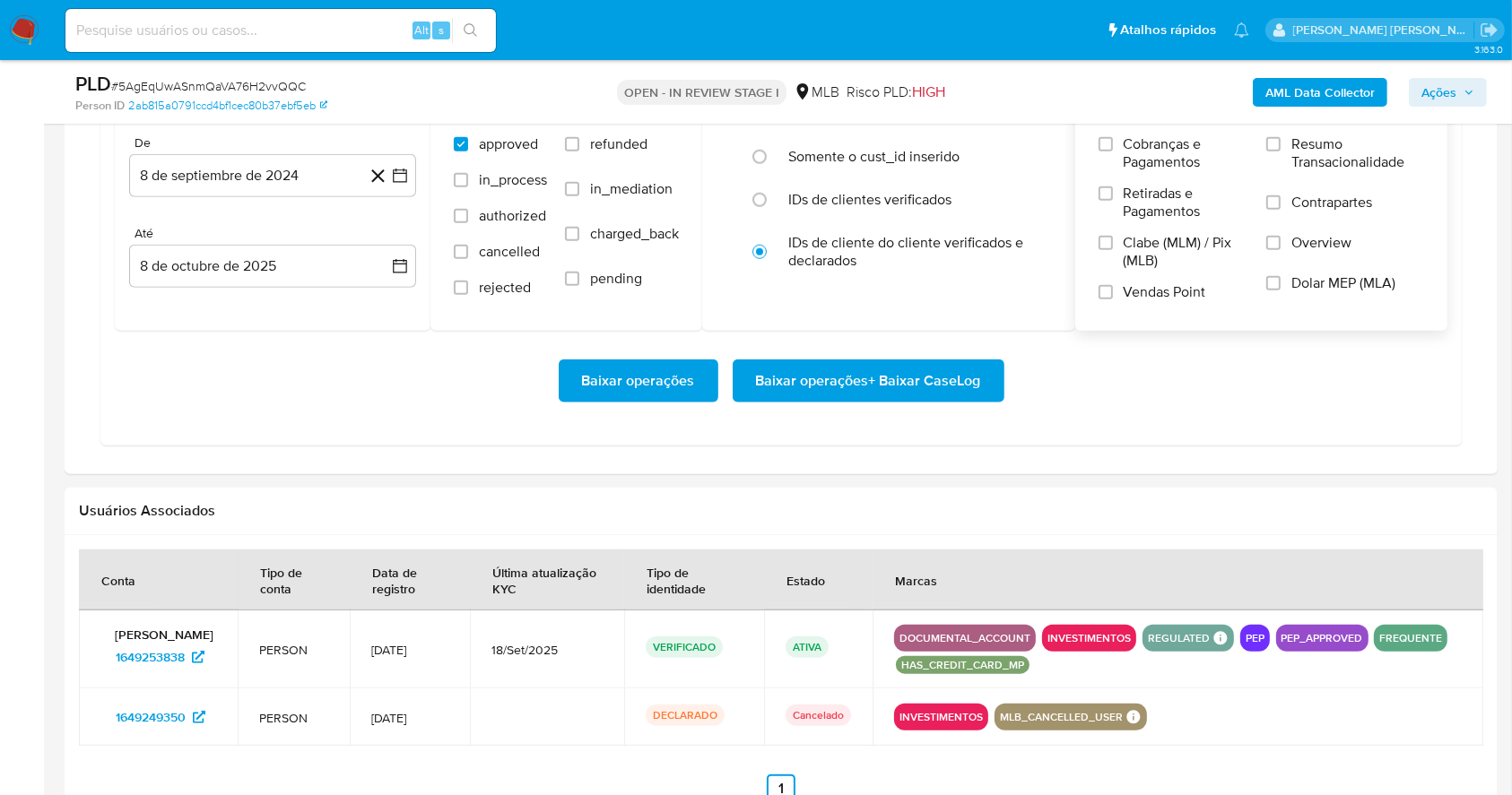
click at [1264, 145] on div "Cobranças e Pagamentos Retiradas e Pagamentos Clabe (MLM) / Pix (MLB) Vendas Po…" at bounding box center [1261, 224] width 344 height 180
click at [1266, 140] on div "Cobranças e Pagamentos Retiradas e Pagamentos Clabe (MLM) / Pix (MLB) Vendas Po…" at bounding box center [1261, 224] width 344 height 180
click at [1275, 140] on input "Resumo Transacionalidade" at bounding box center [1273, 144] width 14 height 14
click at [1099, 287] on input "Vendas Point" at bounding box center [1105, 292] width 14 height 14
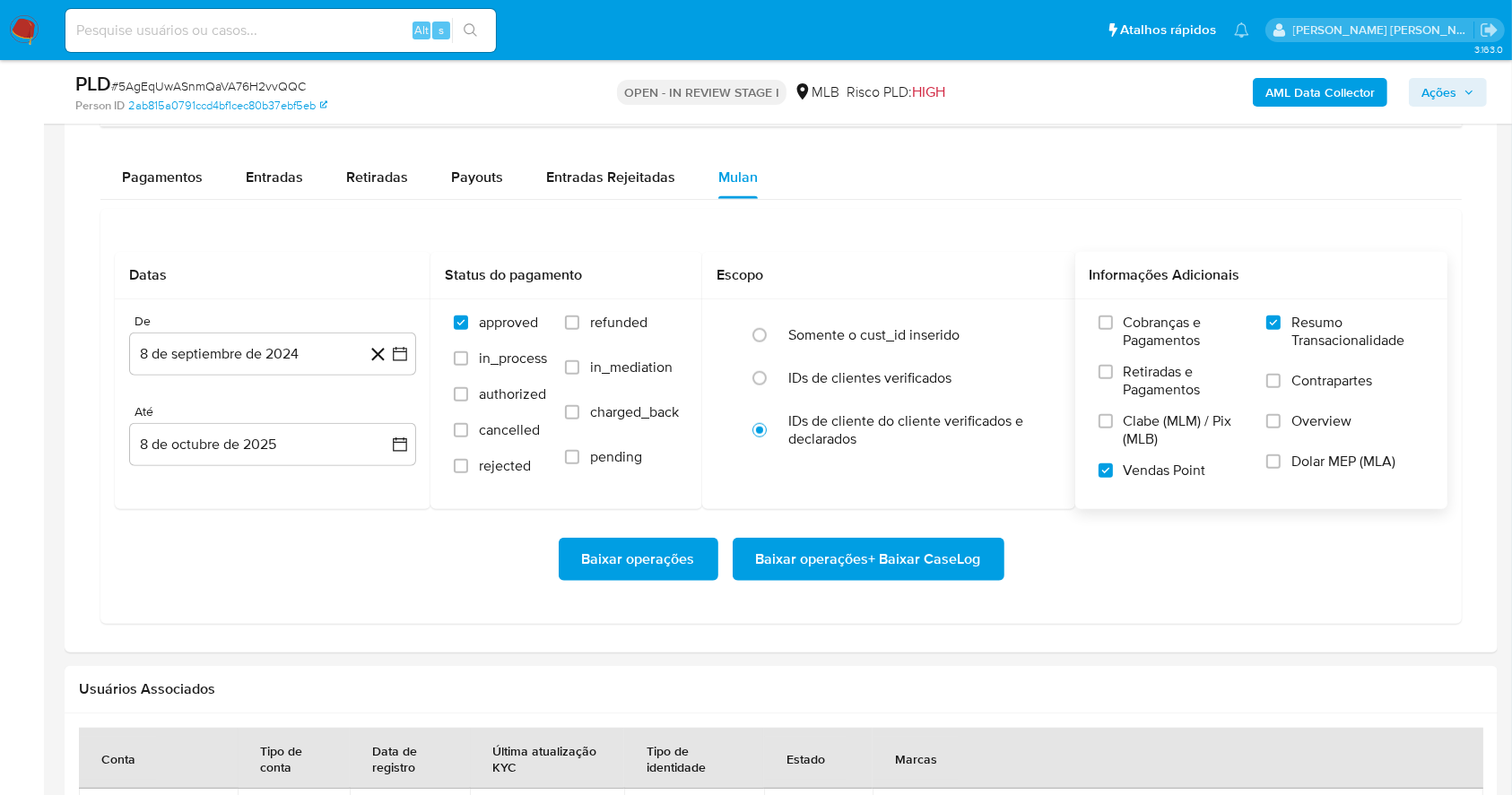
scroll to position [1456, 0]
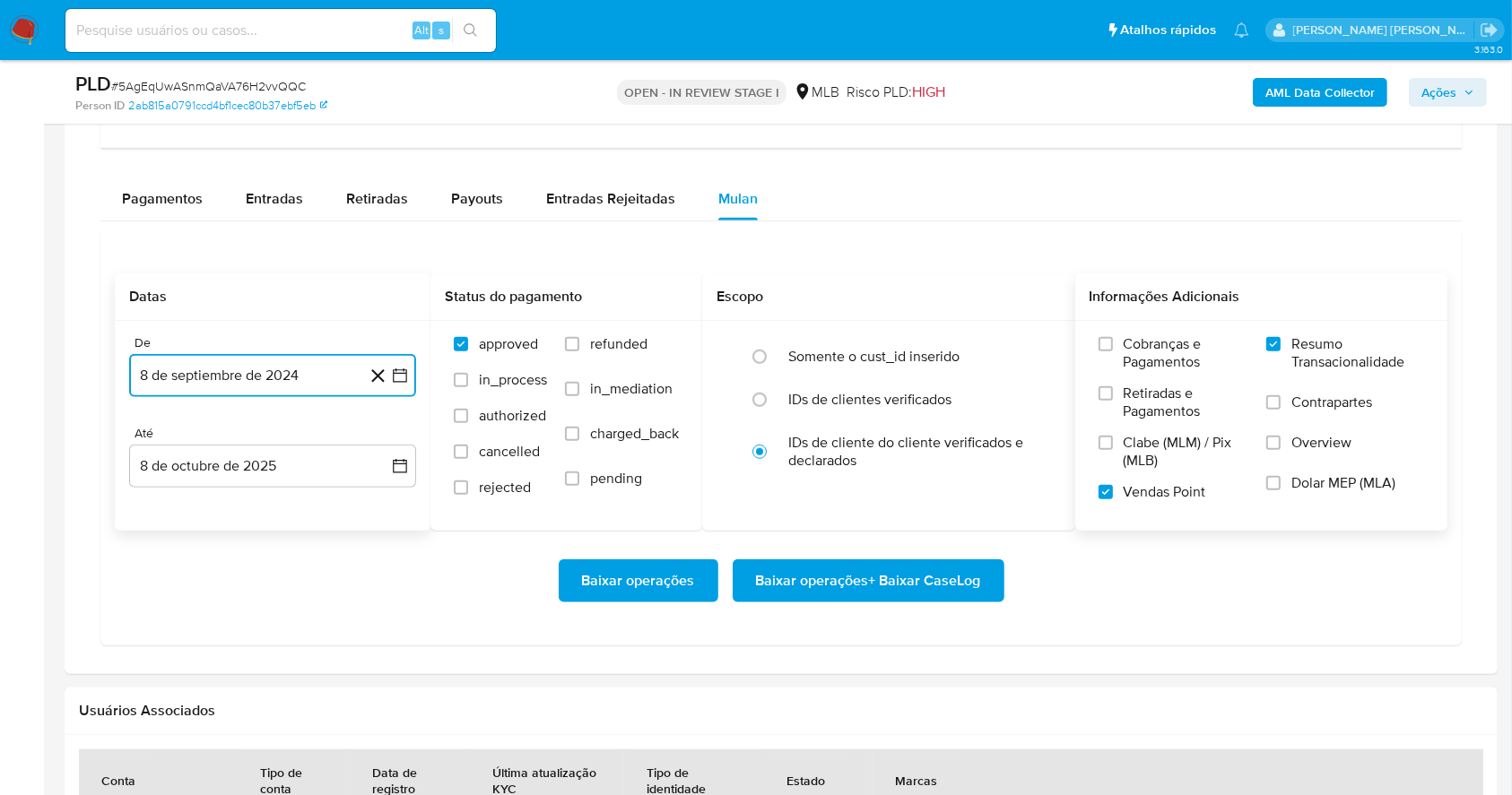
click at [404, 371] on icon "button" at bounding box center [400, 375] width 18 height 18
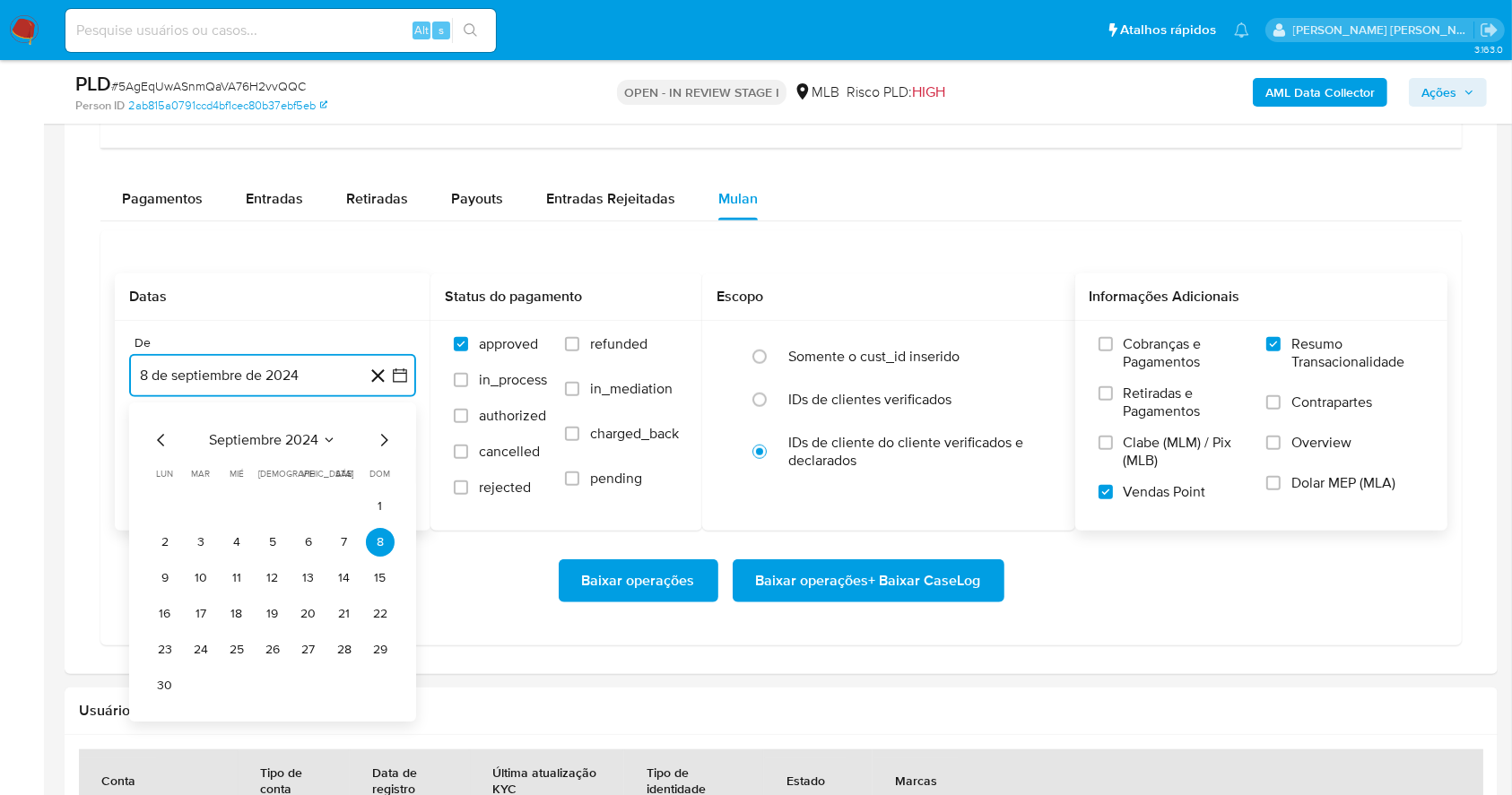
click at [380, 434] on icon "Mes siguiente" at bounding box center [384, 441] width 22 height 22
click at [380, 435] on icon "Mes siguiente" at bounding box center [384, 441] width 22 height 22
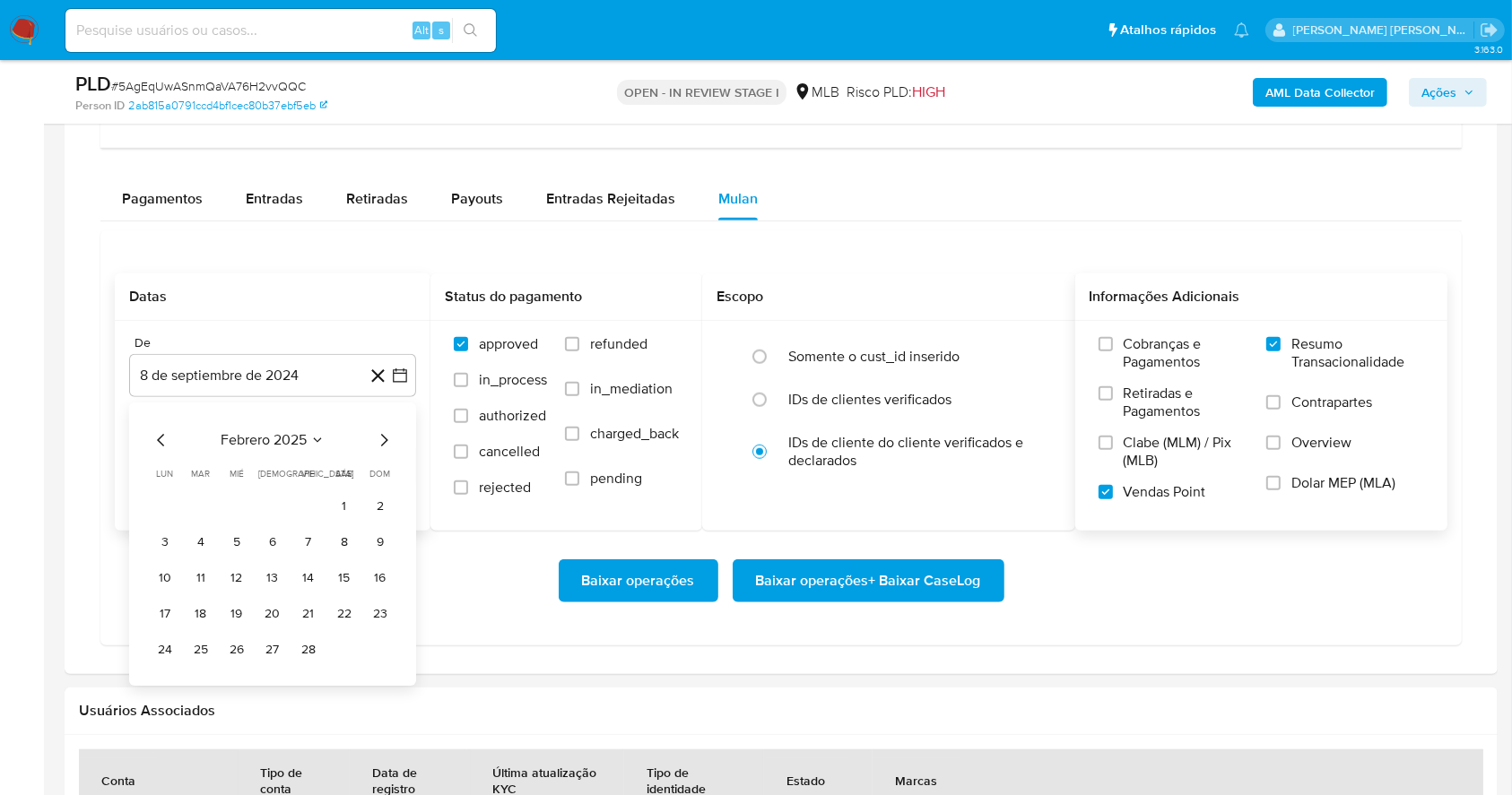
click at [387, 445] on icon "Mes siguiente" at bounding box center [384, 441] width 22 height 22
click at [382, 436] on icon "Mes siguiente" at bounding box center [384, 441] width 22 height 22
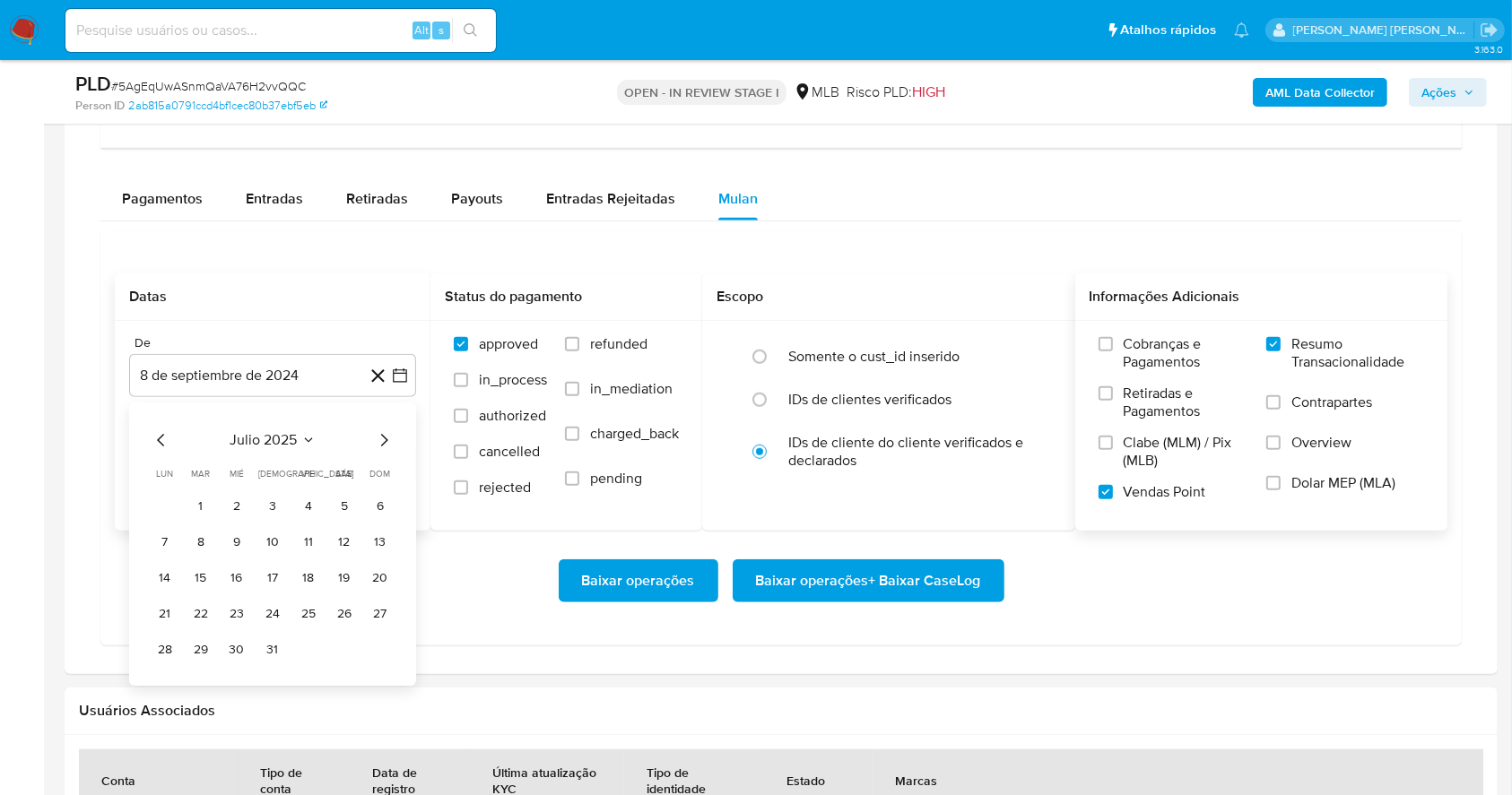
click at [382, 436] on icon "Mes siguiente" at bounding box center [384, 441] width 22 height 22
click at [301, 492] on button "1" at bounding box center [308, 506] width 29 height 29
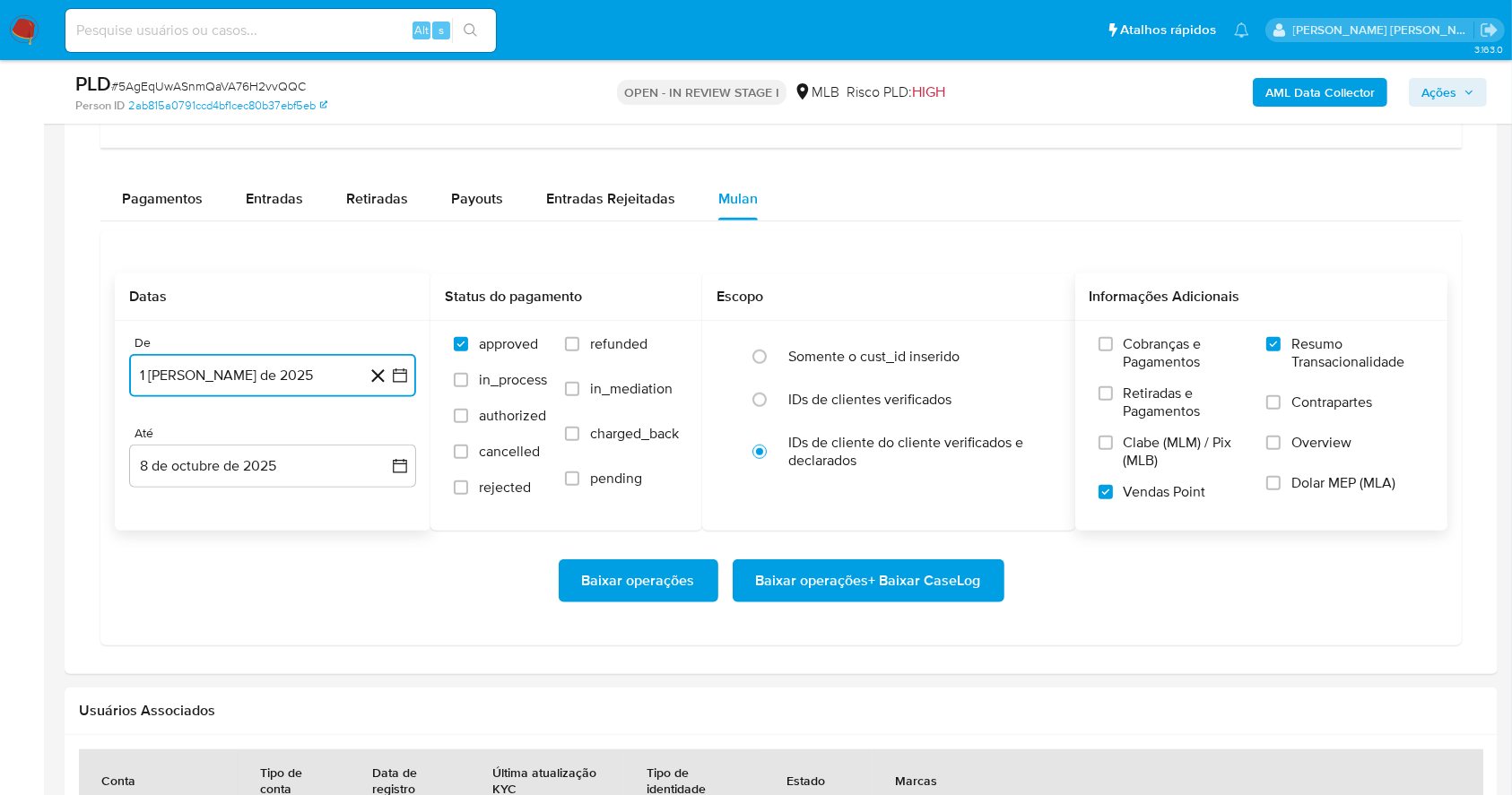
scroll to position [1575, 0]
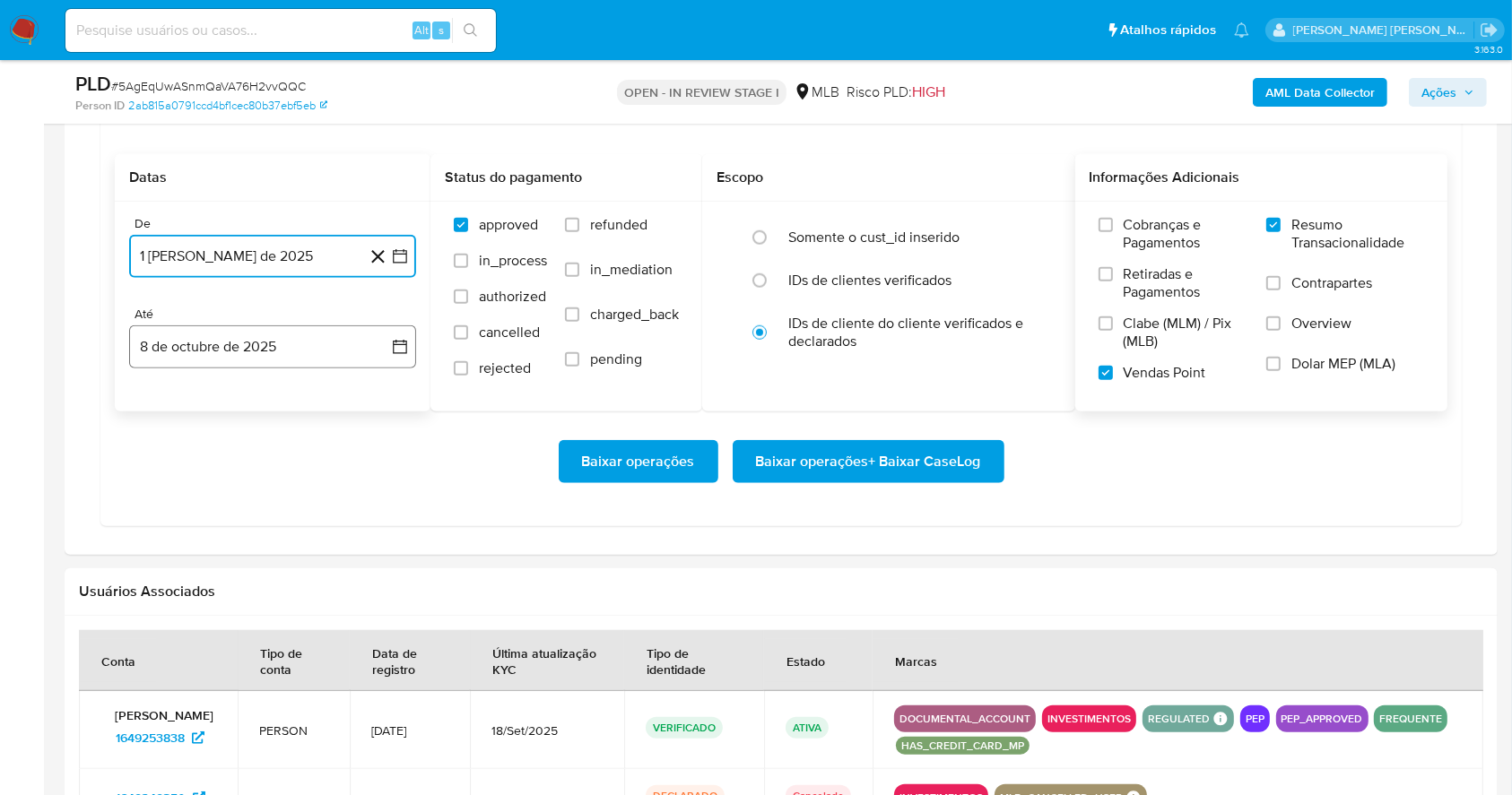
click at [285, 347] on button "8 de octubre de 2025" at bounding box center [272, 346] width 287 height 43
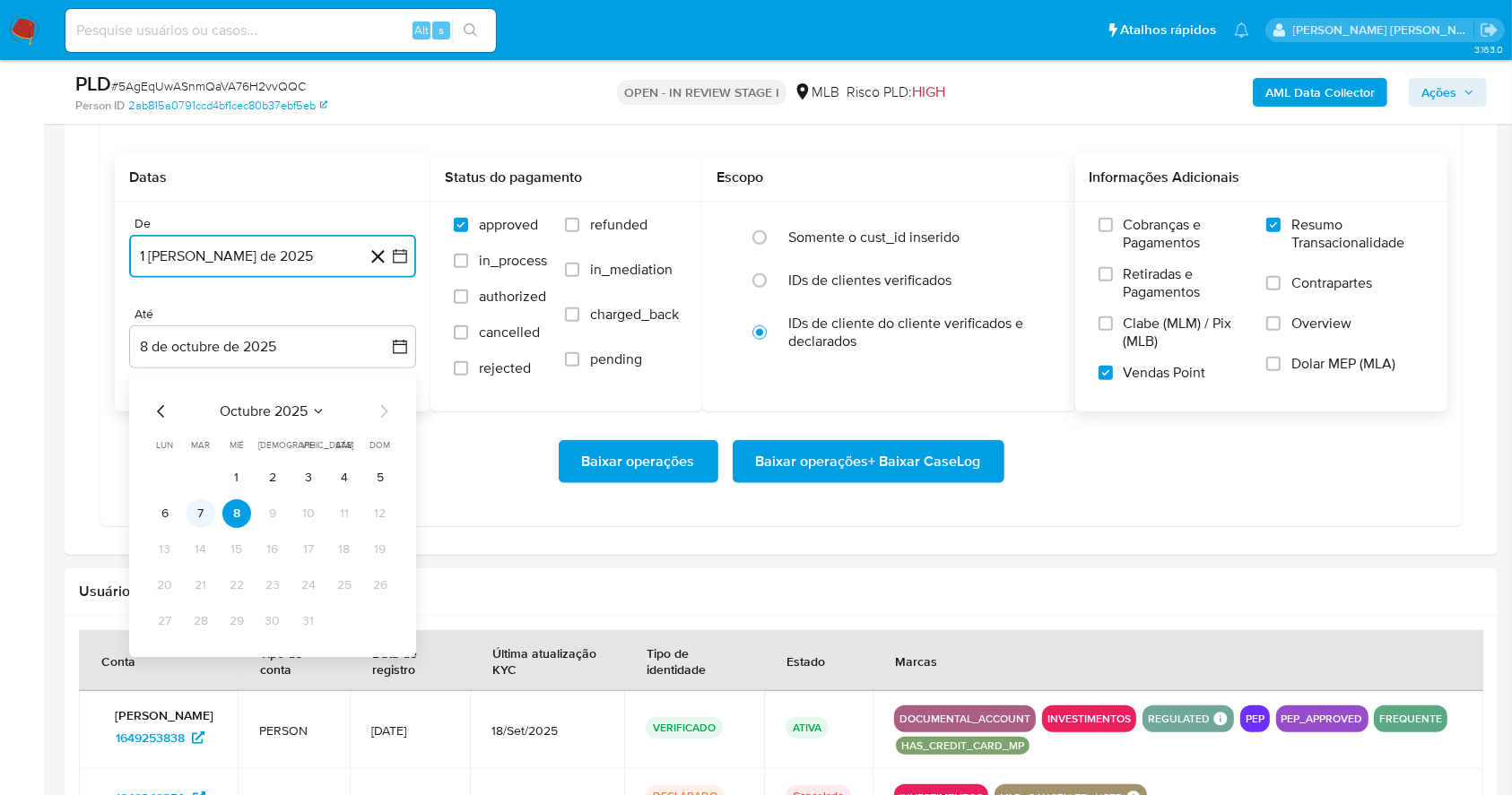
click at [187, 512] on button "7" at bounding box center [201, 513] width 29 height 29
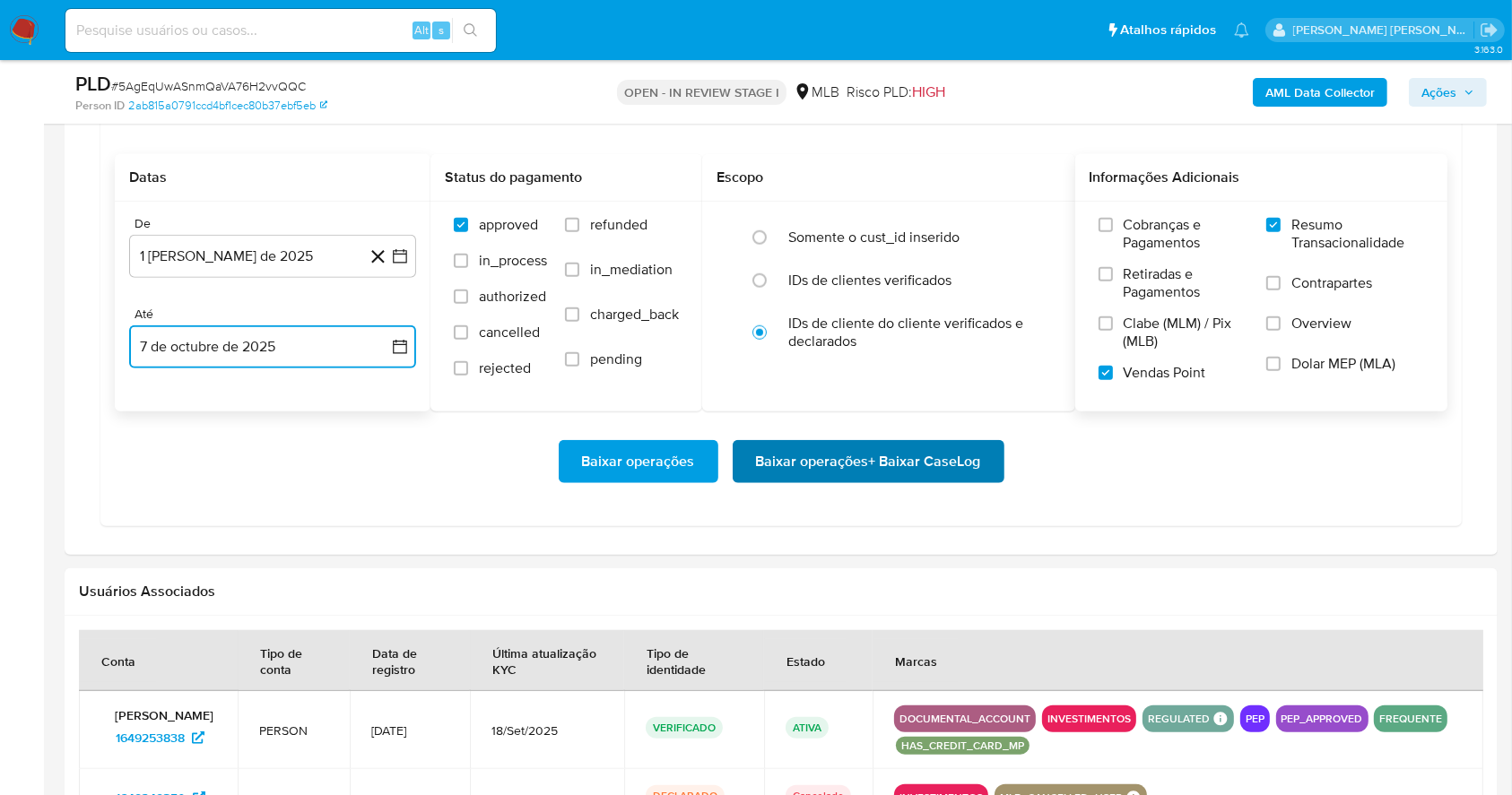
click at [954, 463] on span "Baixar operações + Baixar CaseLog" at bounding box center [868, 462] width 225 height 40
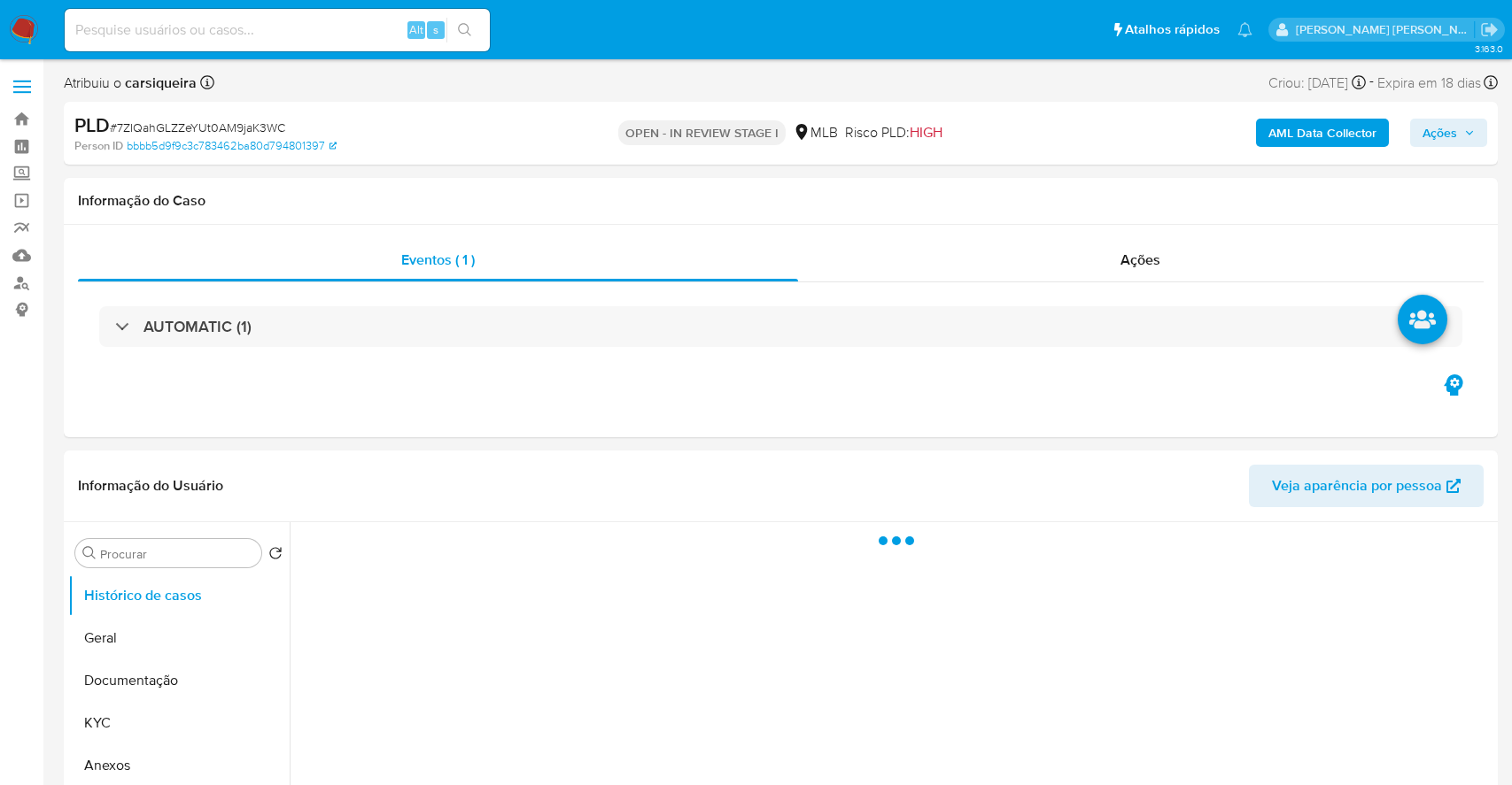
select select "10"
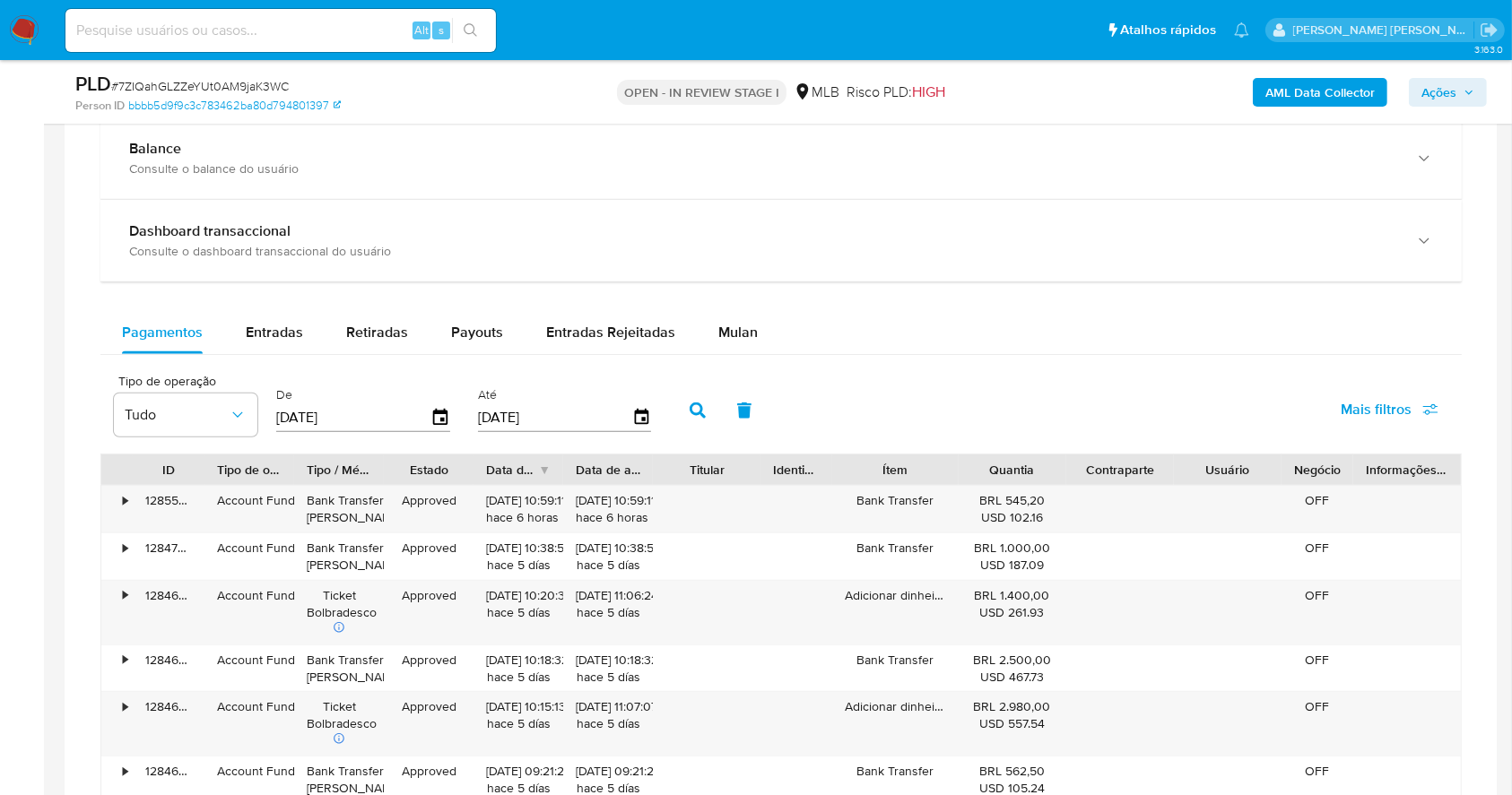
drag, startPoint x: 725, startPoint y: 338, endPoint x: 1047, endPoint y: 349, distance: 322.2
click at [726, 337] on span "Mulan" at bounding box center [738, 331] width 40 height 21
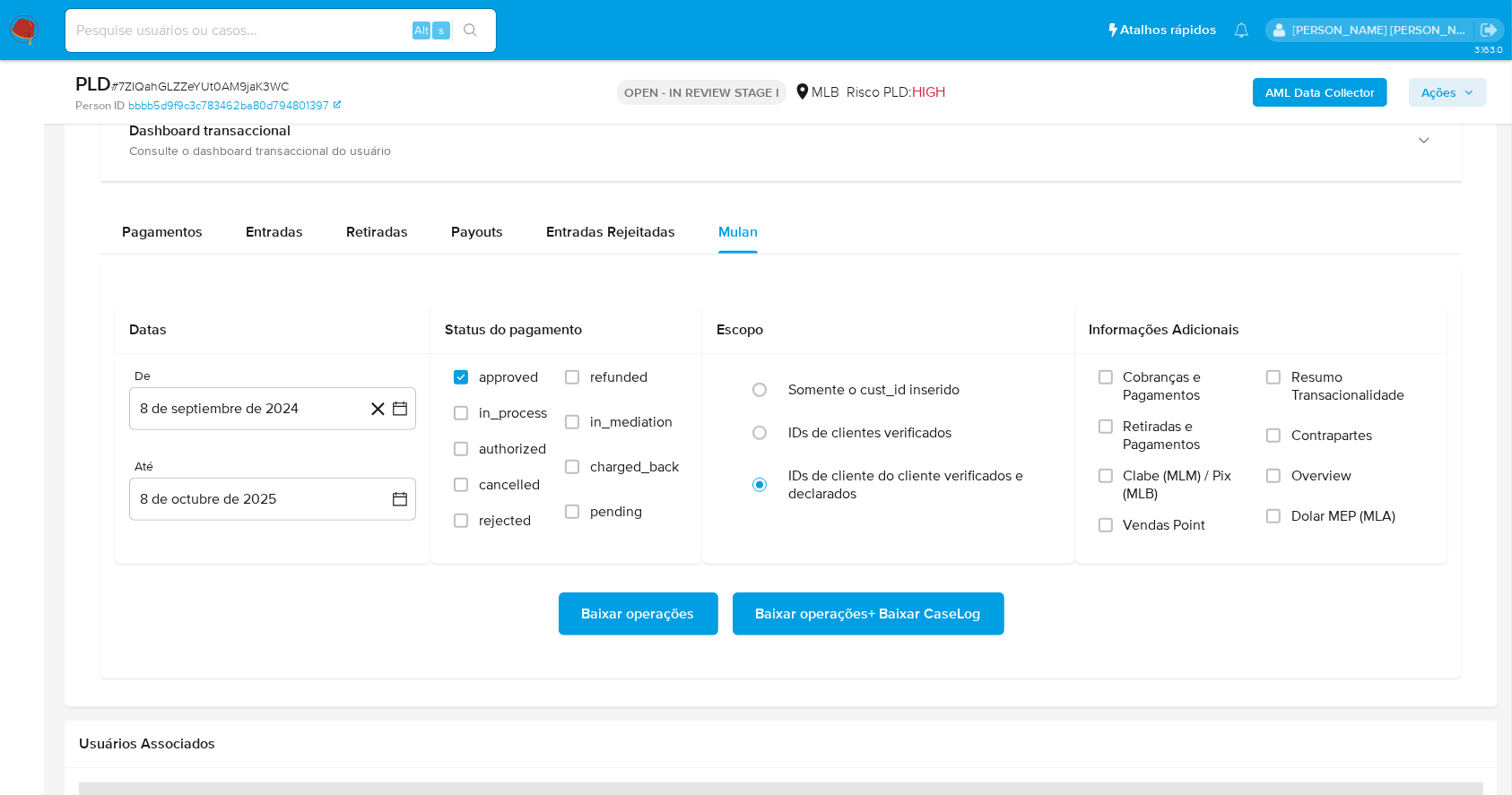
scroll to position [1439, 0]
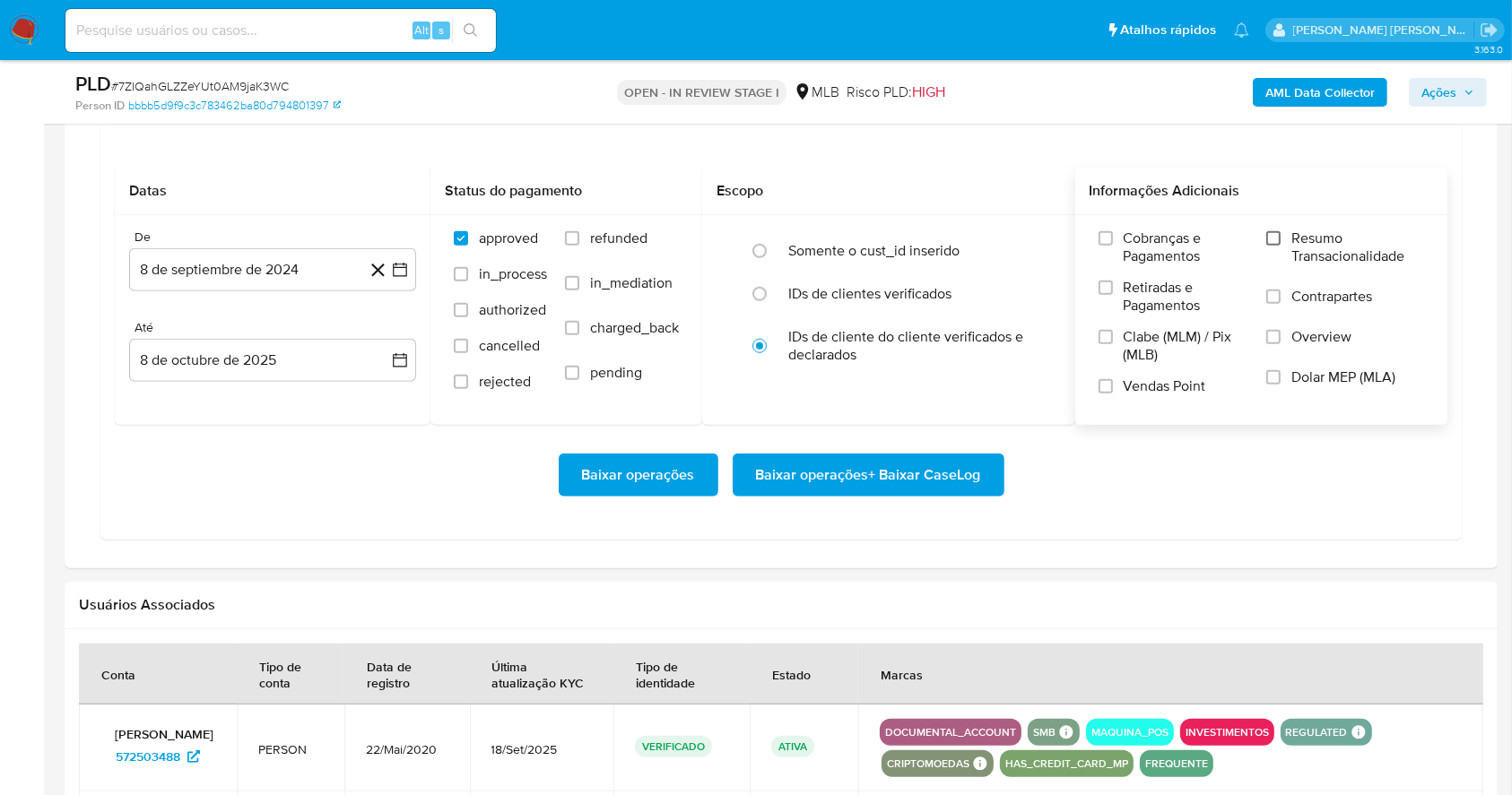
click at [1277, 236] on input "Resumo Transacionalidade" at bounding box center [1273, 238] width 14 height 14
click at [1111, 375] on div "Cobranças e Pagamentos Retiradas e Pagamentos Clabe (MLM) / Pix (MLB) Vendas Po…" at bounding box center [1173, 319] width 151 height 180
click at [1109, 388] on input "Vendas Point" at bounding box center [1105, 386] width 14 height 14
click at [398, 262] on icon "button" at bounding box center [400, 270] width 18 height 18
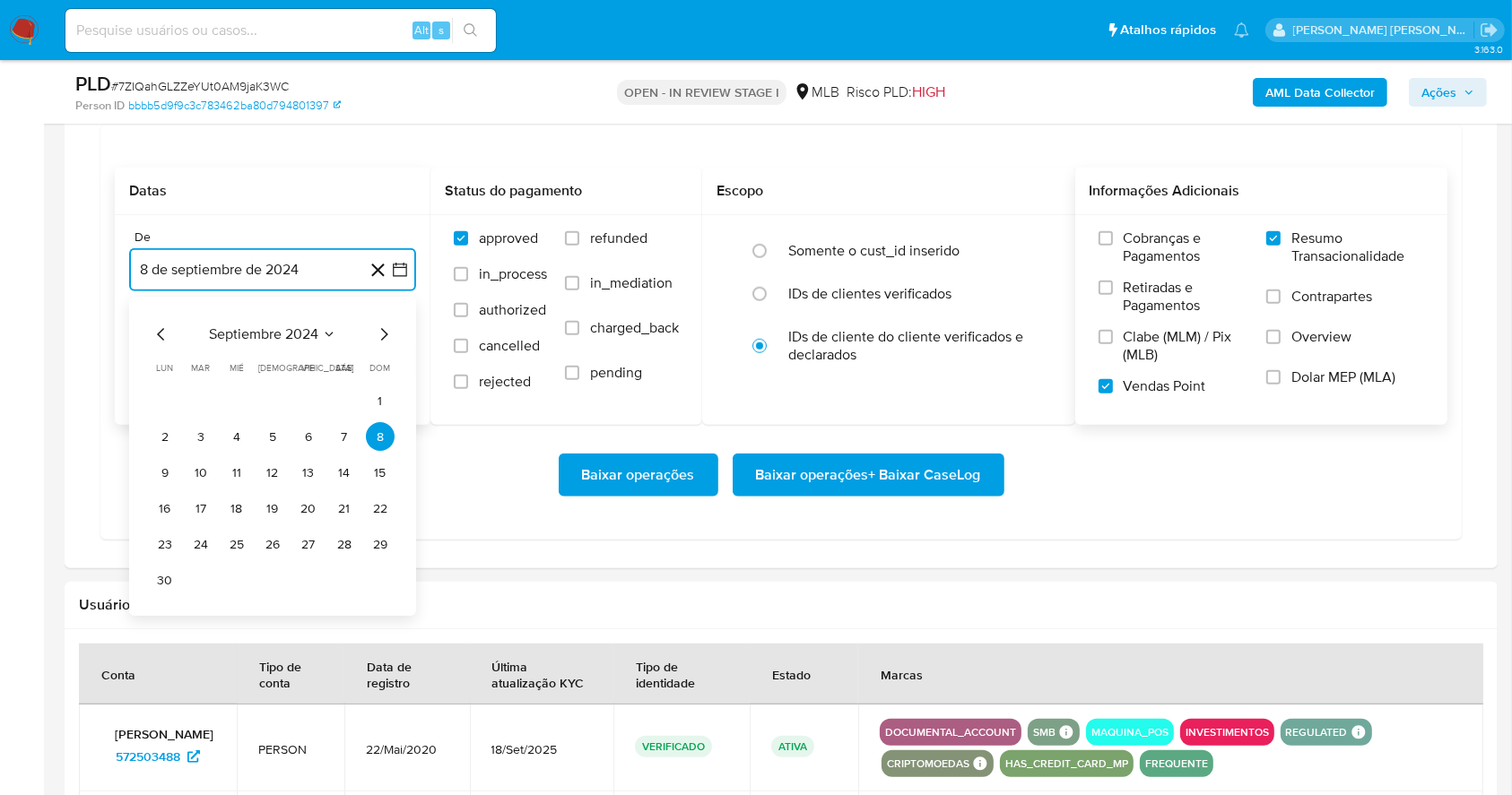
click at [378, 333] on icon "Mes siguiente" at bounding box center [384, 335] width 22 height 22
click at [380, 333] on icon "Mes siguiente" at bounding box center [384, 335] width 22 height 22
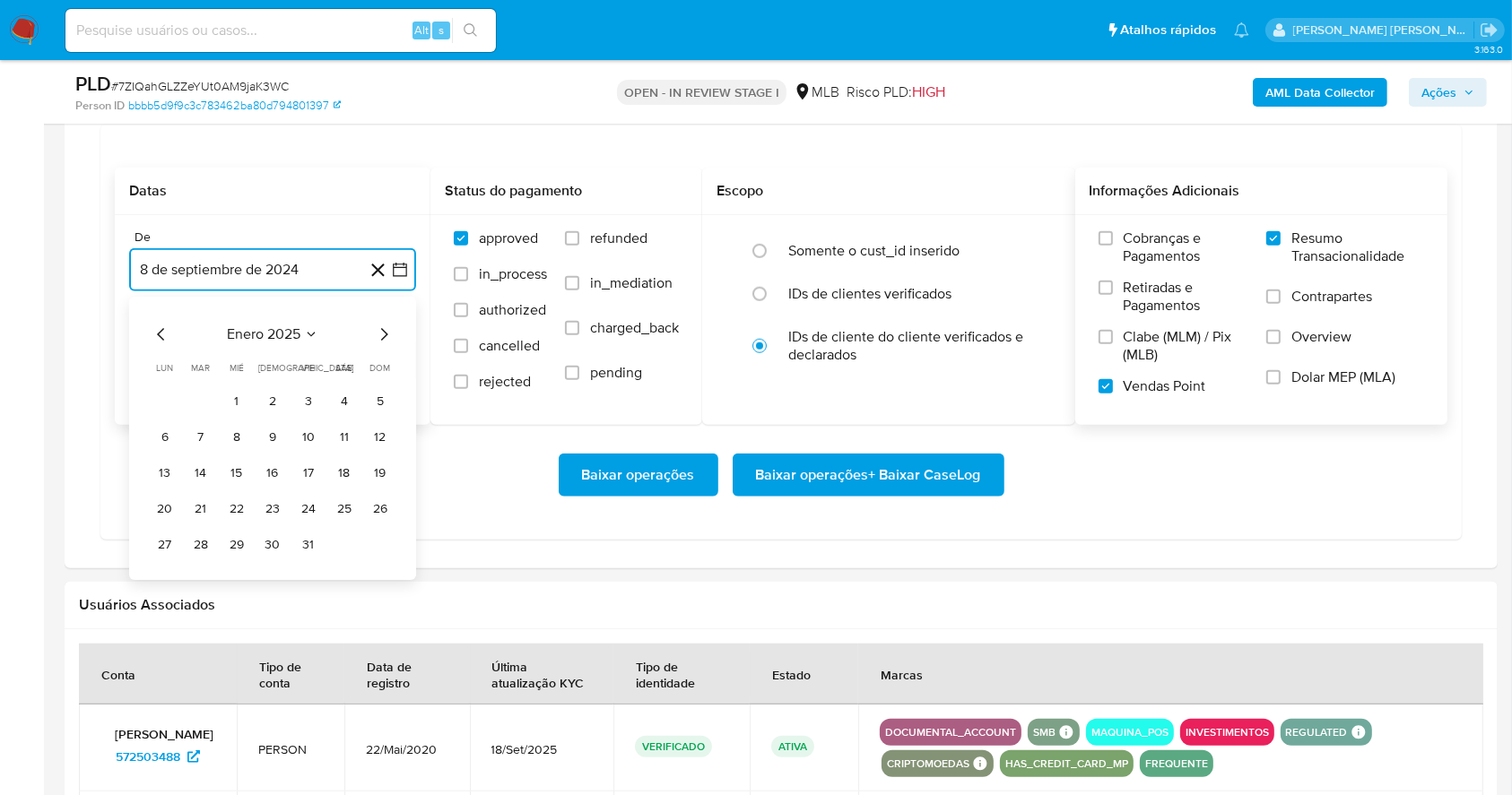
click at [380, 333] on icon "Mes siguiente" at bounding box center [384, 335] width 22 height 22
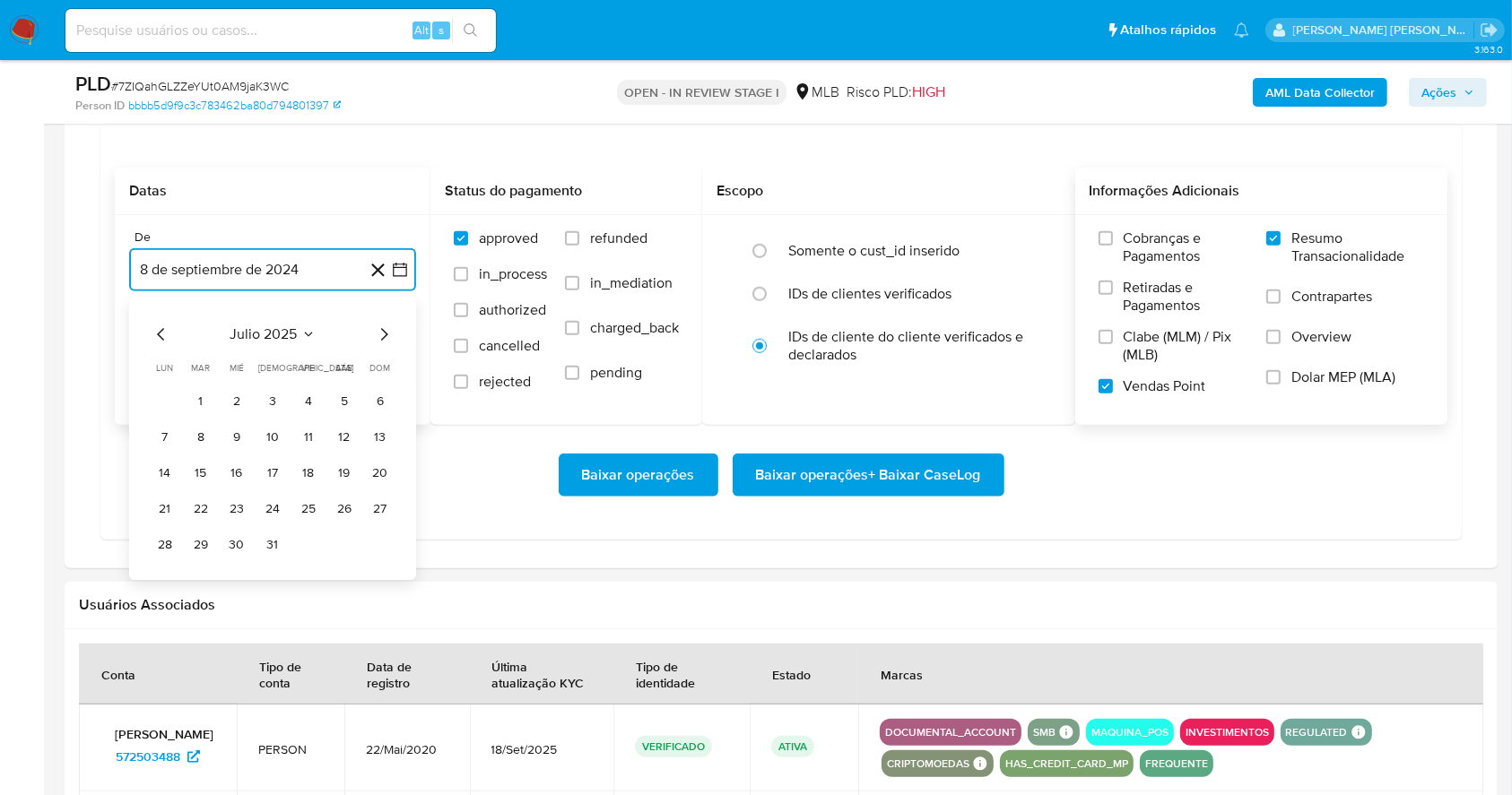
click at [378, 335] on icon "Mes siguiente" at bounding box center [384, 335] width 22 height 22
click at [314, 402] on button "1" at bounding box center [308, 401] width 29 height 29
click at [308, 365] on button "8 de octubre de 2025" at bounding box center [272, 359] width 287 height 43
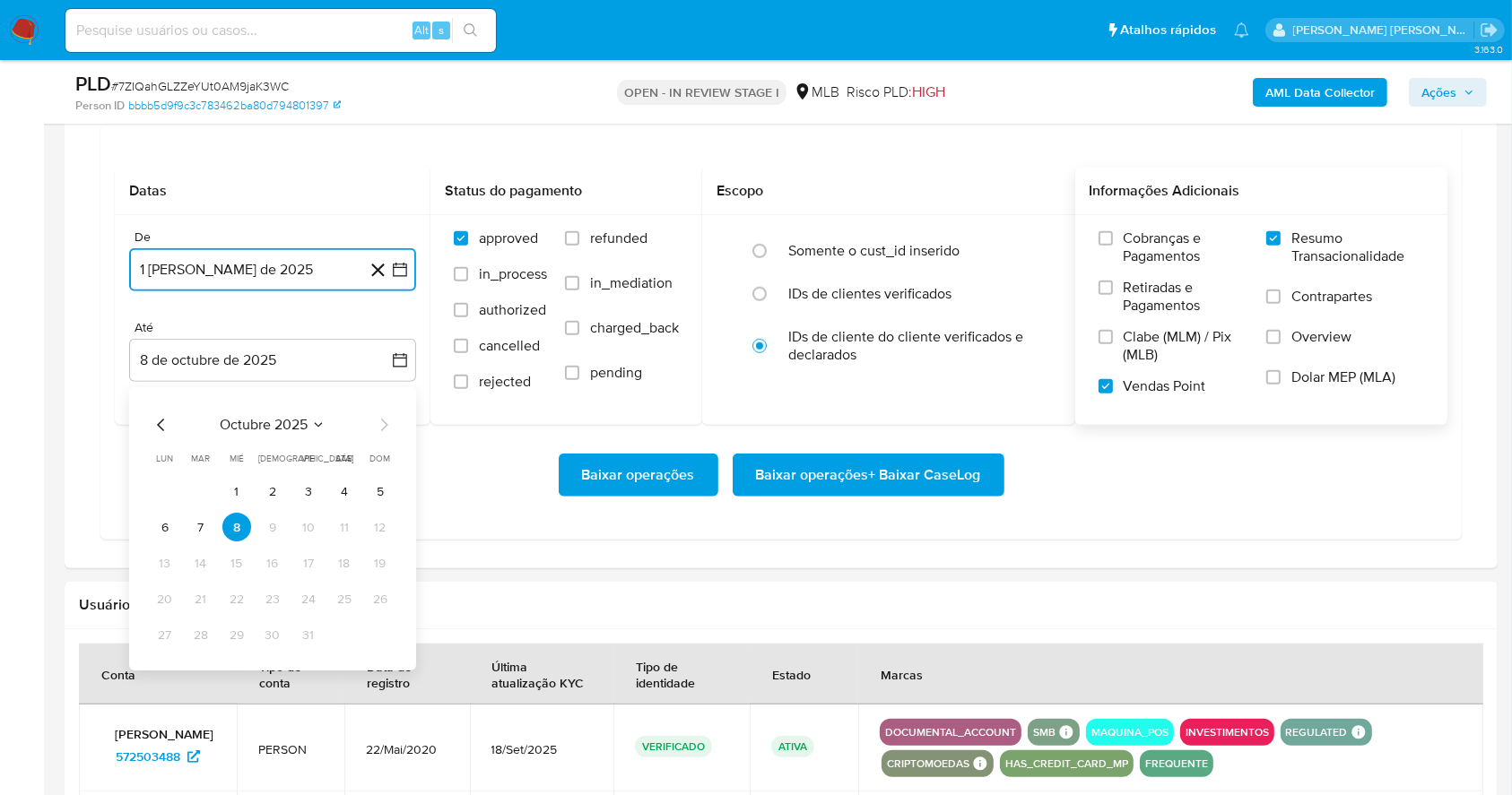
click at [203, 527] on button "7" at bounding box center [201, 528] width 29 height 29
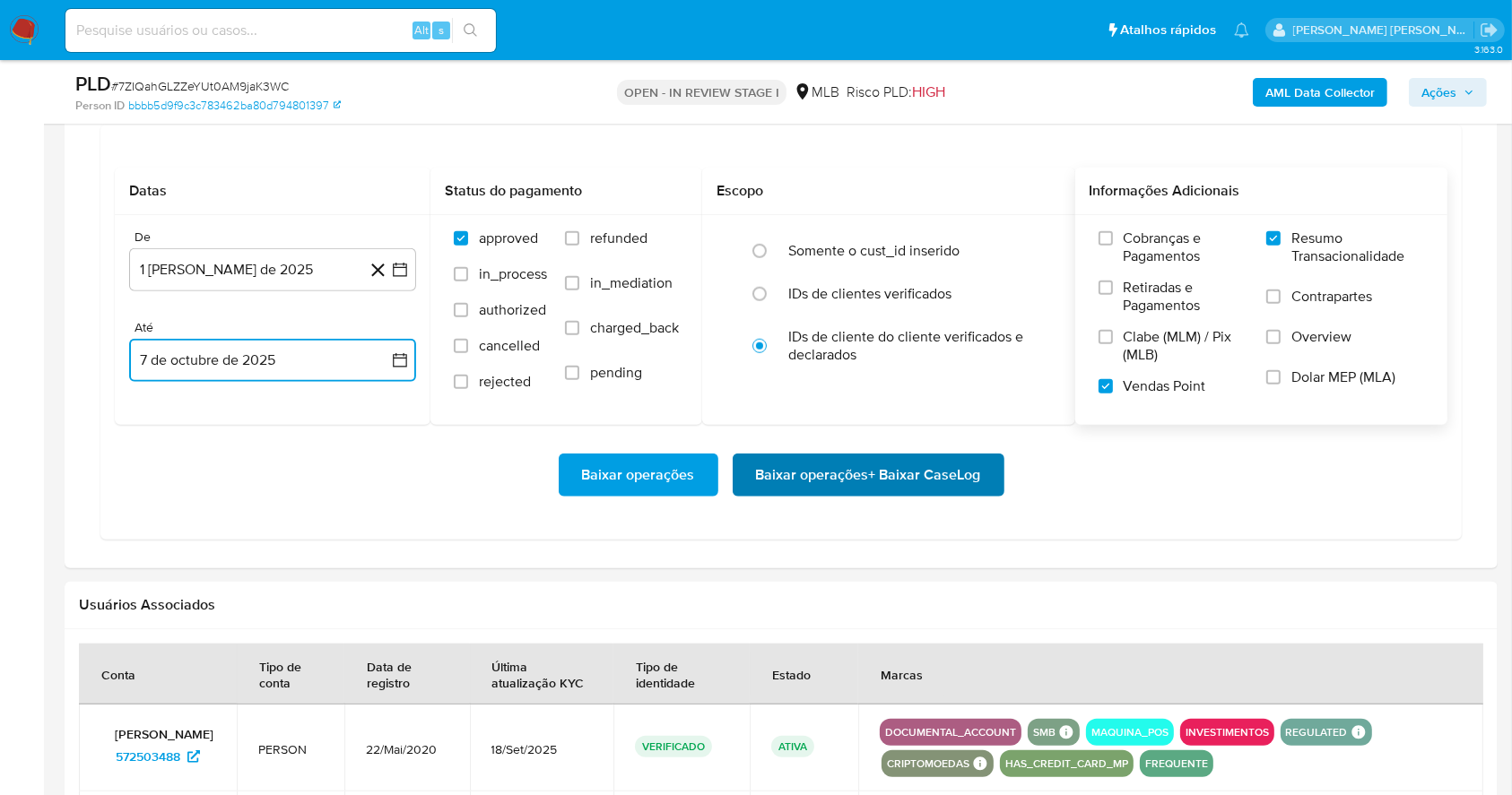
click at [940, 482] on span "Baixar operações + Baixar CaseLog" at bounding box center [868, 475] width 225 height 40
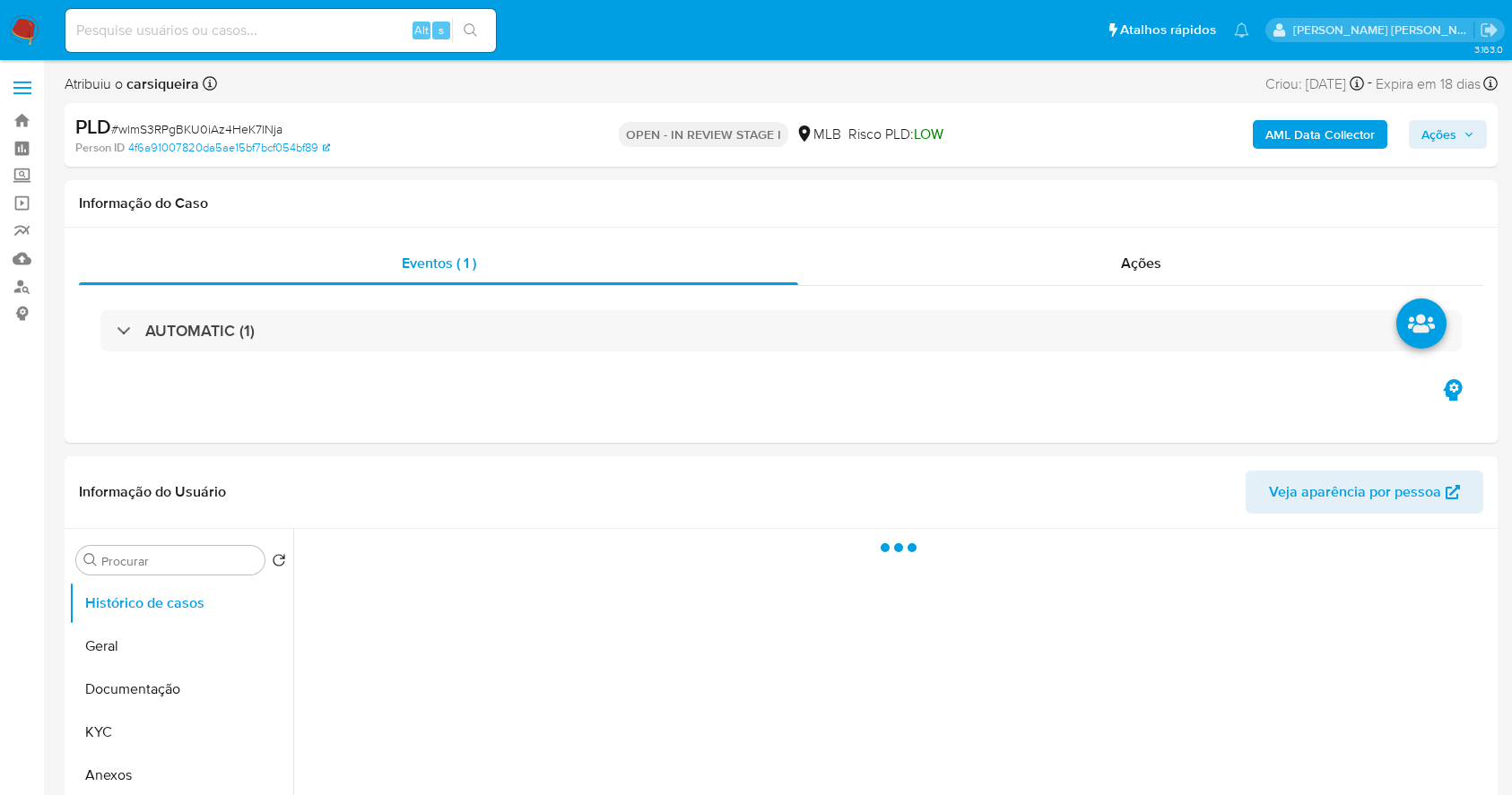
select select "10"
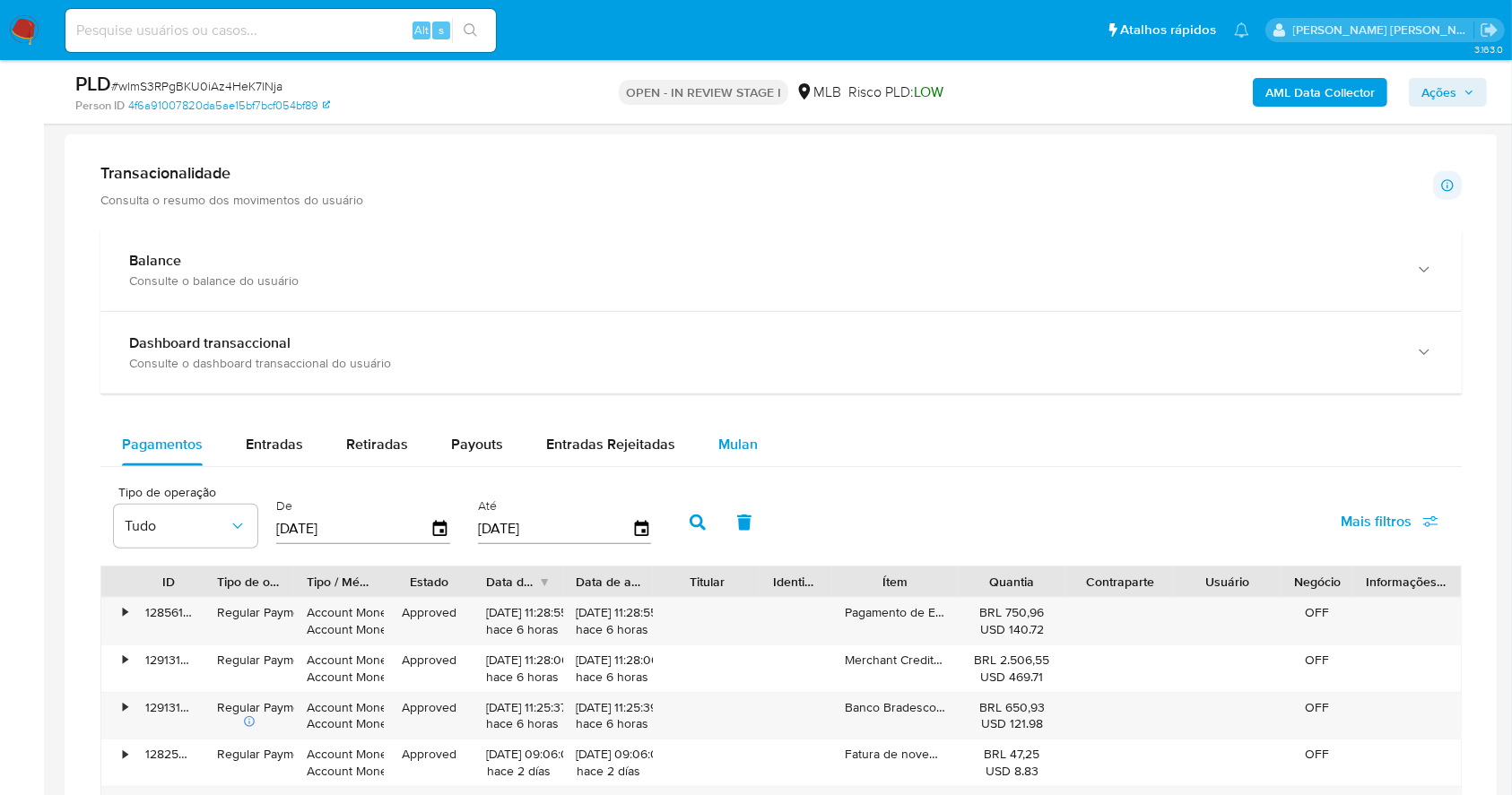
click at [729, 449] on span "Mulan" at bounding box center [738, 444] width 40 height 21
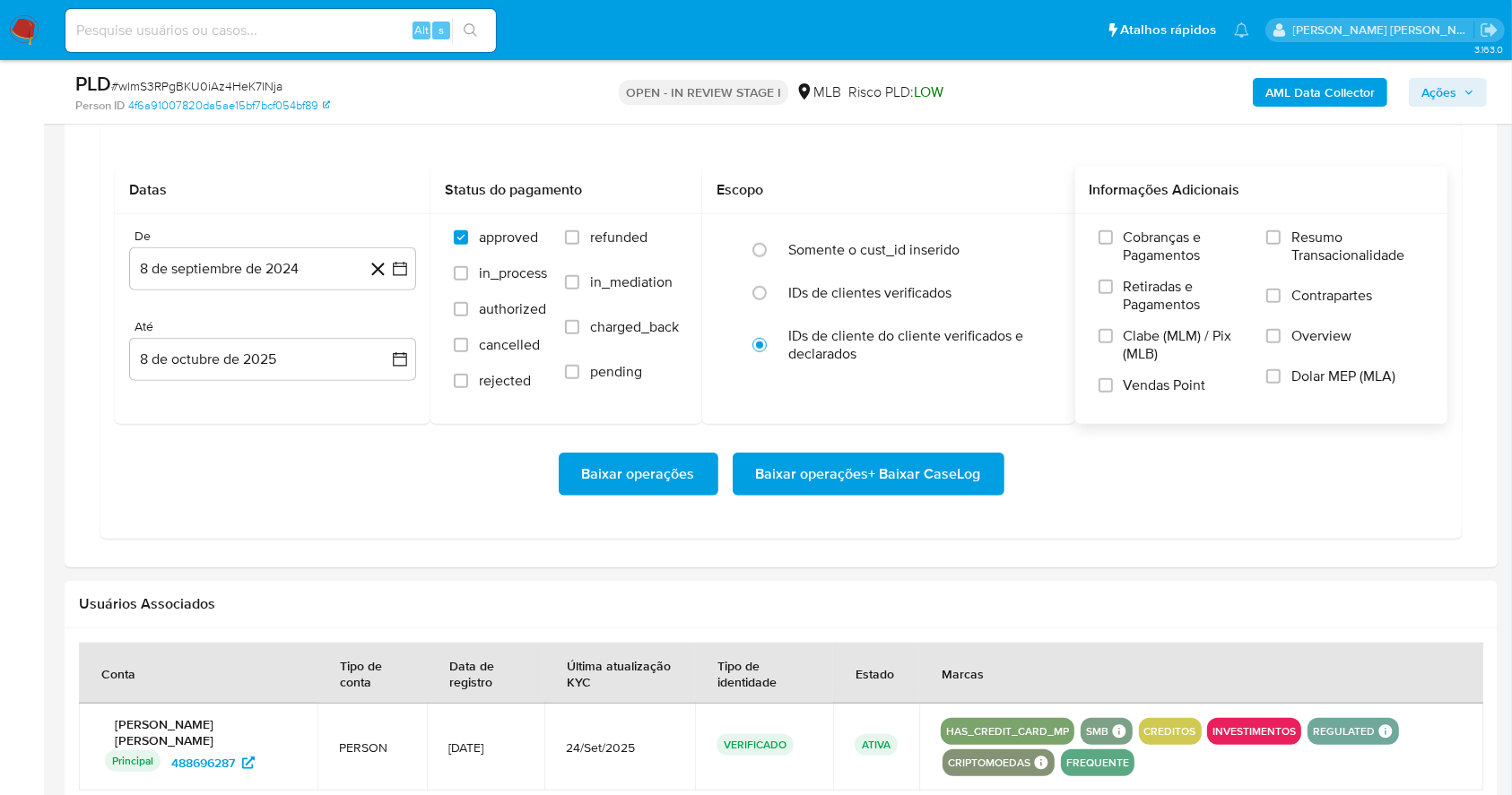
scroll to position [1569, 0]
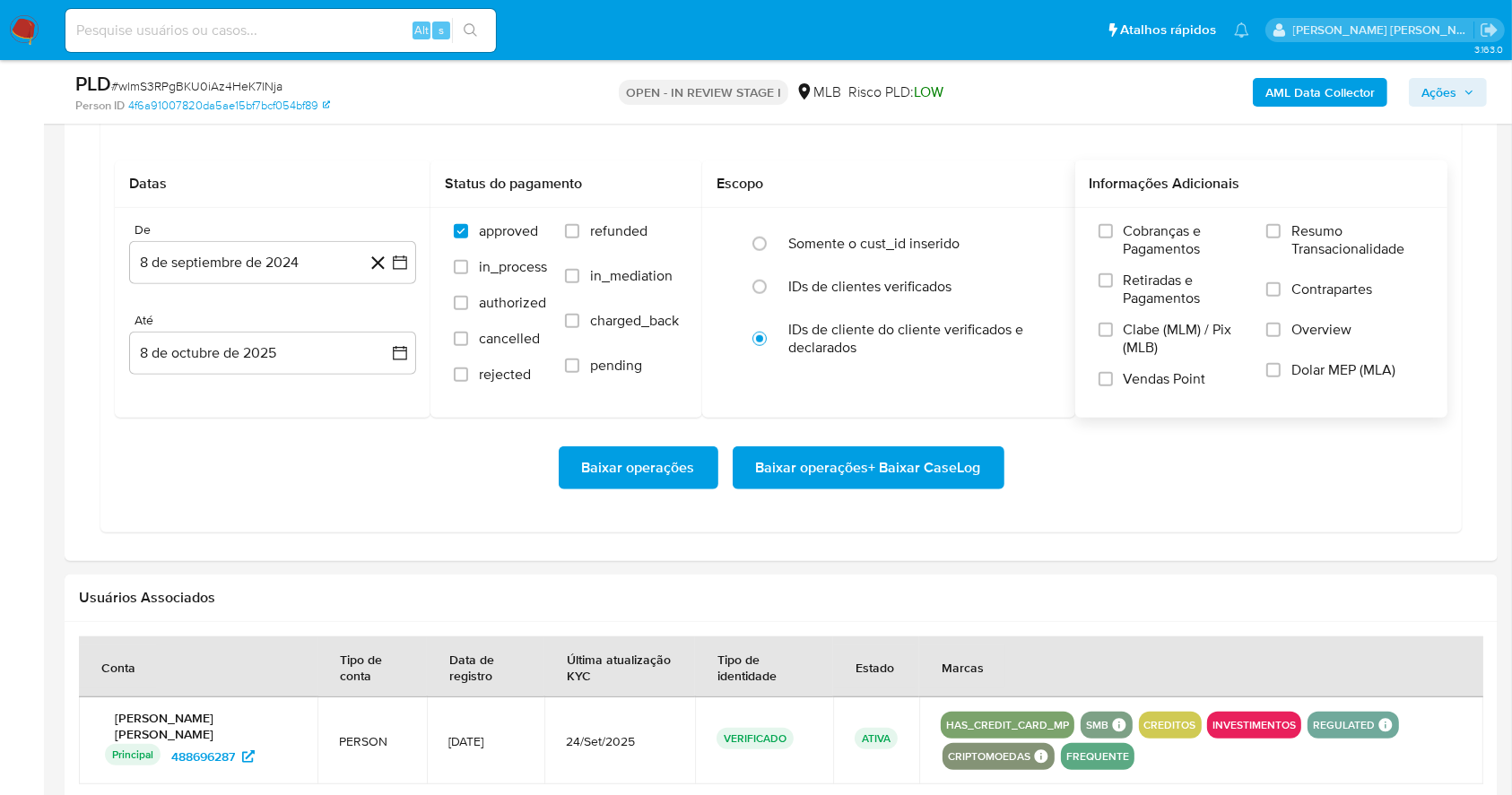
click at [1269, 215] on div "Cobranças e Pagamentos Retiradas e Pagamentos Clabe (MLM) / Pix (MLB) Vendas Po…" at bounding box center [1262, 313] width 373 height 208
click at [1277, 226] on input "Resumo Transacionalidade" at bounding box center [1273, 231] width 14 height 14
click at [1104, 381] on input "Vendas Point" at bounding box center [1105, 379] width 14 height 14
click at [403, 263] on icon "button" at bounding box center [400, 263] width 18 height 18
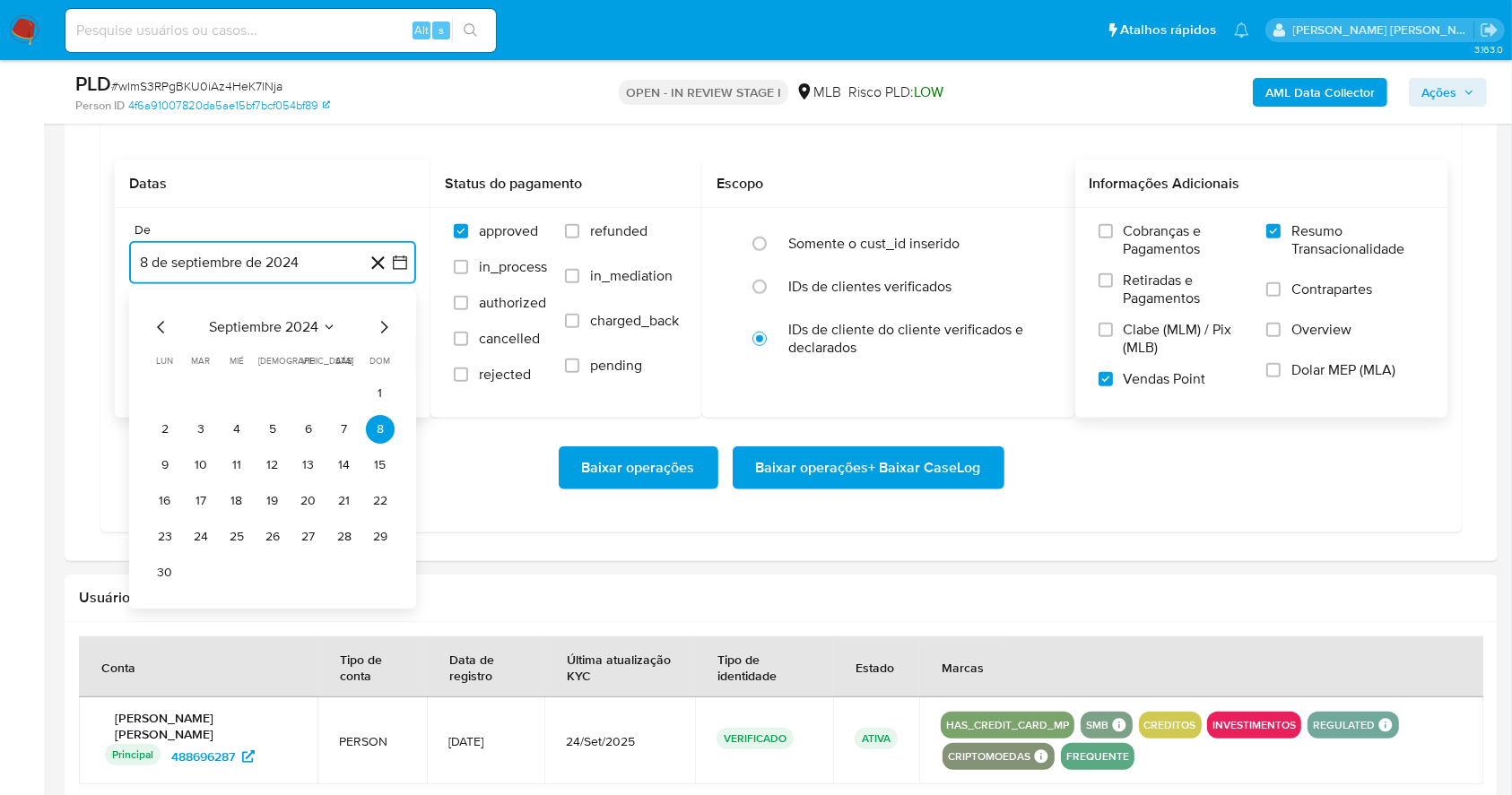
click at [387, 334] on icon "Mes siguiente" at bounding box center [384, 328] width 22 height 22
click at [387, 333] on icon "Mes siguiente" at bounding box center [384, 328] width 22 height 22
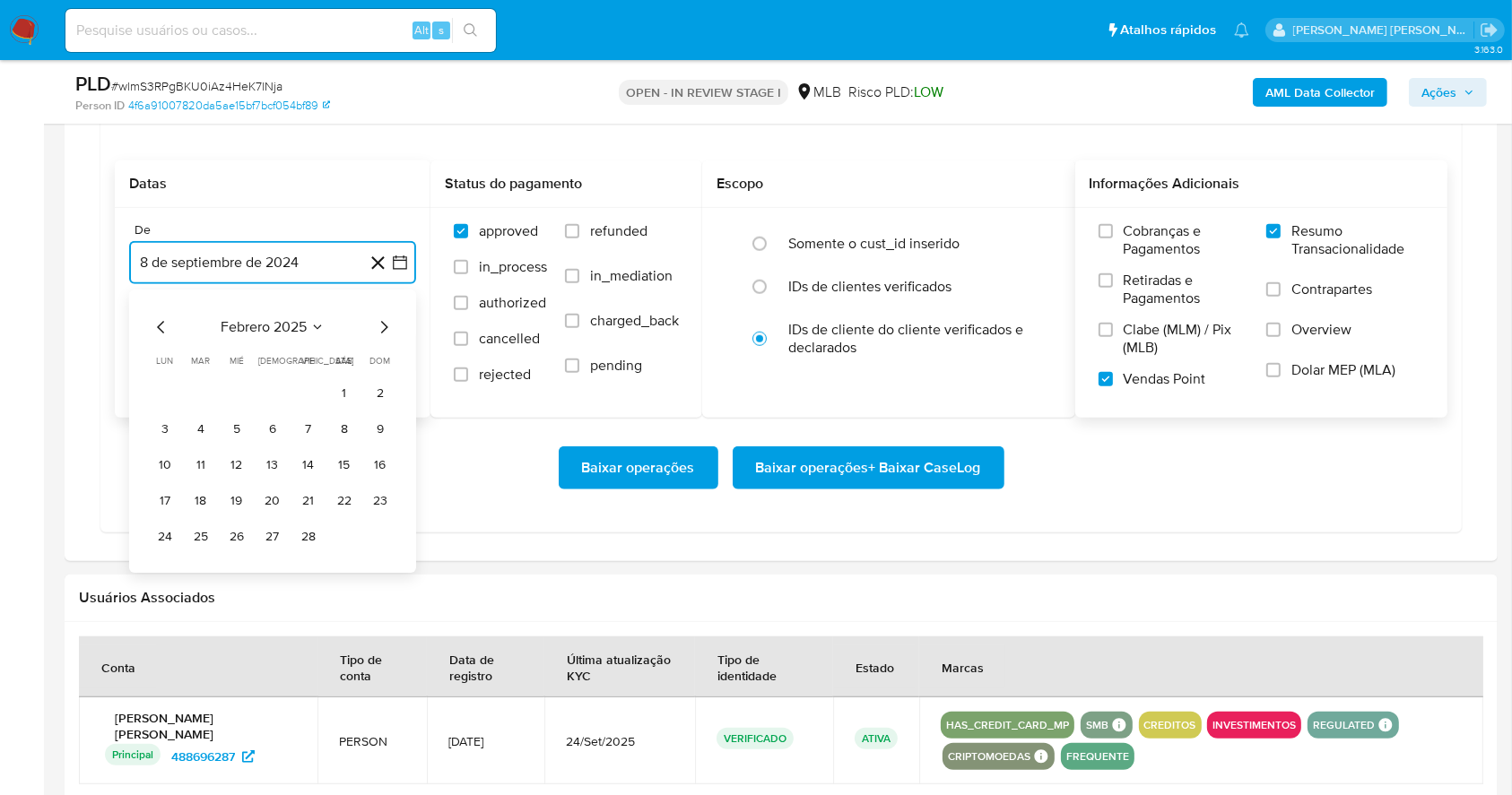
click at [387, 333] on icon "Mes siguiente" at bounding box center [384, 328] width 22 height 22
click at [387, 332] on icon "Mes siguiente" at bounding box center [384, 328] width 22 height 22
click at [384, 330] on icon "Mes siguiente" at bounding box center [384, 327] width 7 height 13
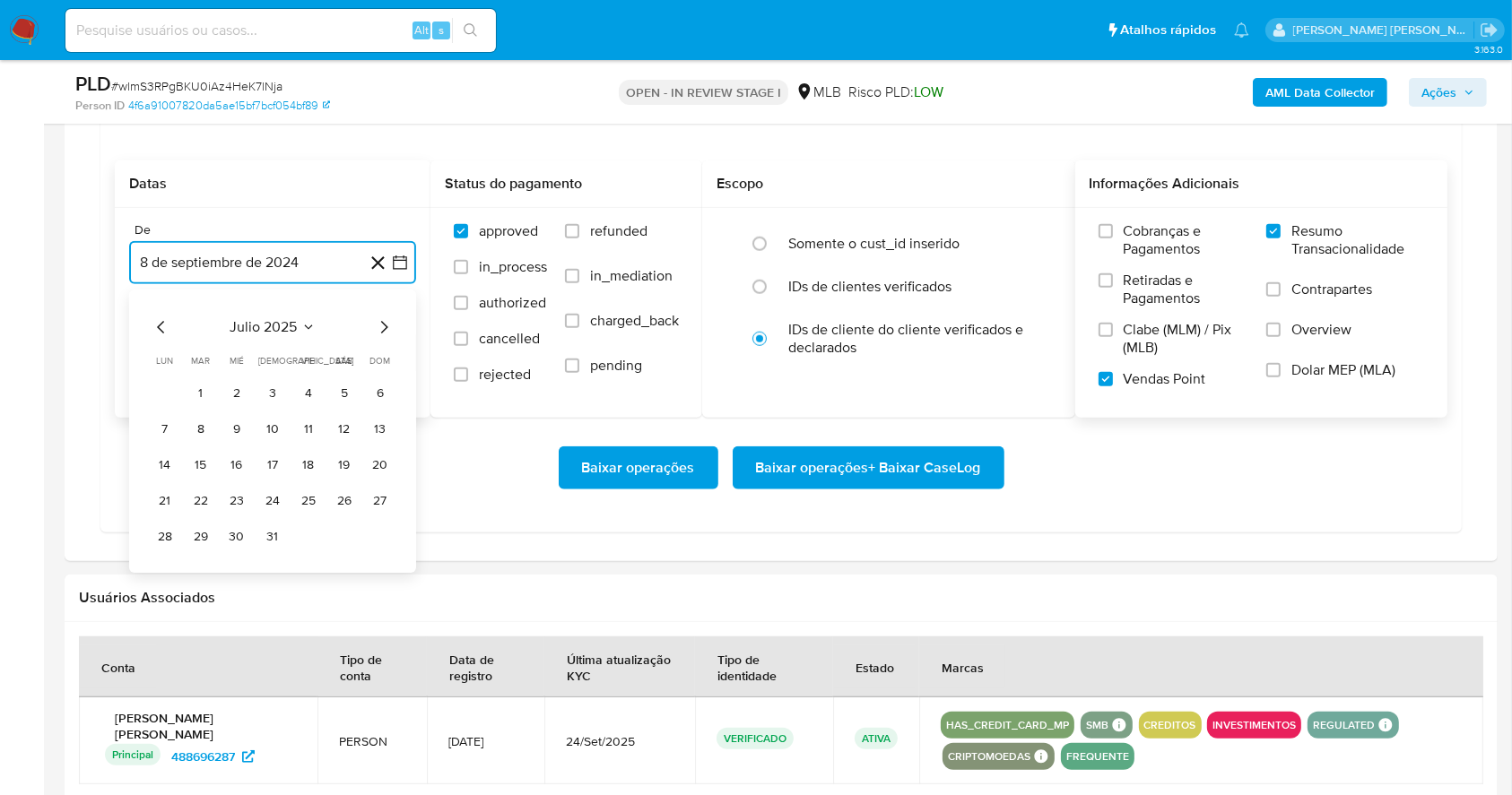
click at [383, 329] on icon "Mes siguiente" at bounding box center [384, 328] width 22 height 22
click at [289, 389] on tr "1 2 3" at bounding box center [273, 393] width 244 height 29
click at [309, 388] on button "1" at bounding box center [308, 393] width 29 height 29
click at [310, 342] on button "8 de octubre de 2025" at bounding box center [272, 352] width 287 height 43
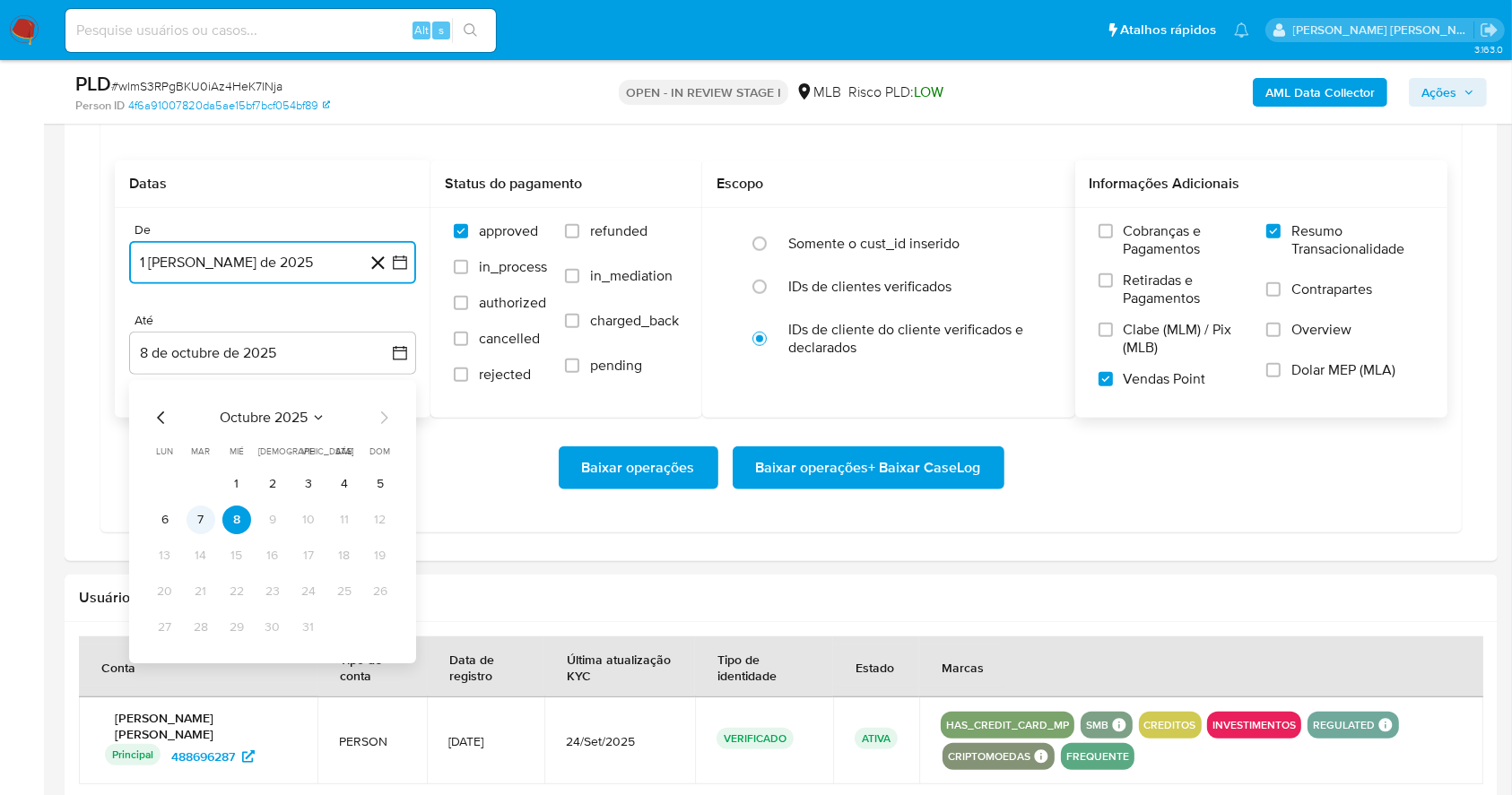
click at [198, 523] on button "7" at bounding box center [201, 519] width 29 height 29
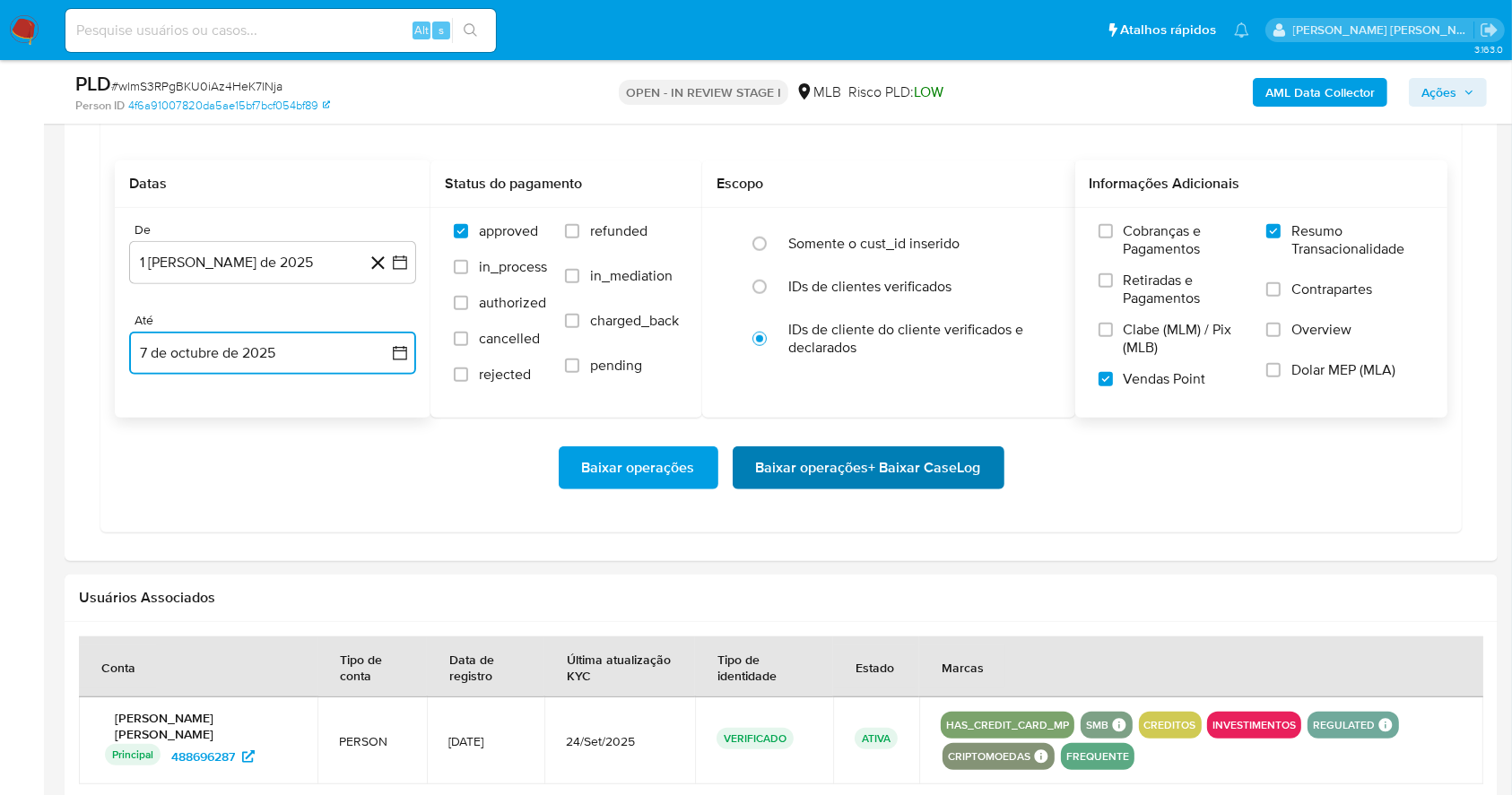
click at [875, 465] on span "Baixar operações + Baixar CaseLog" at bounding box center [868, 468] width 225 height 40
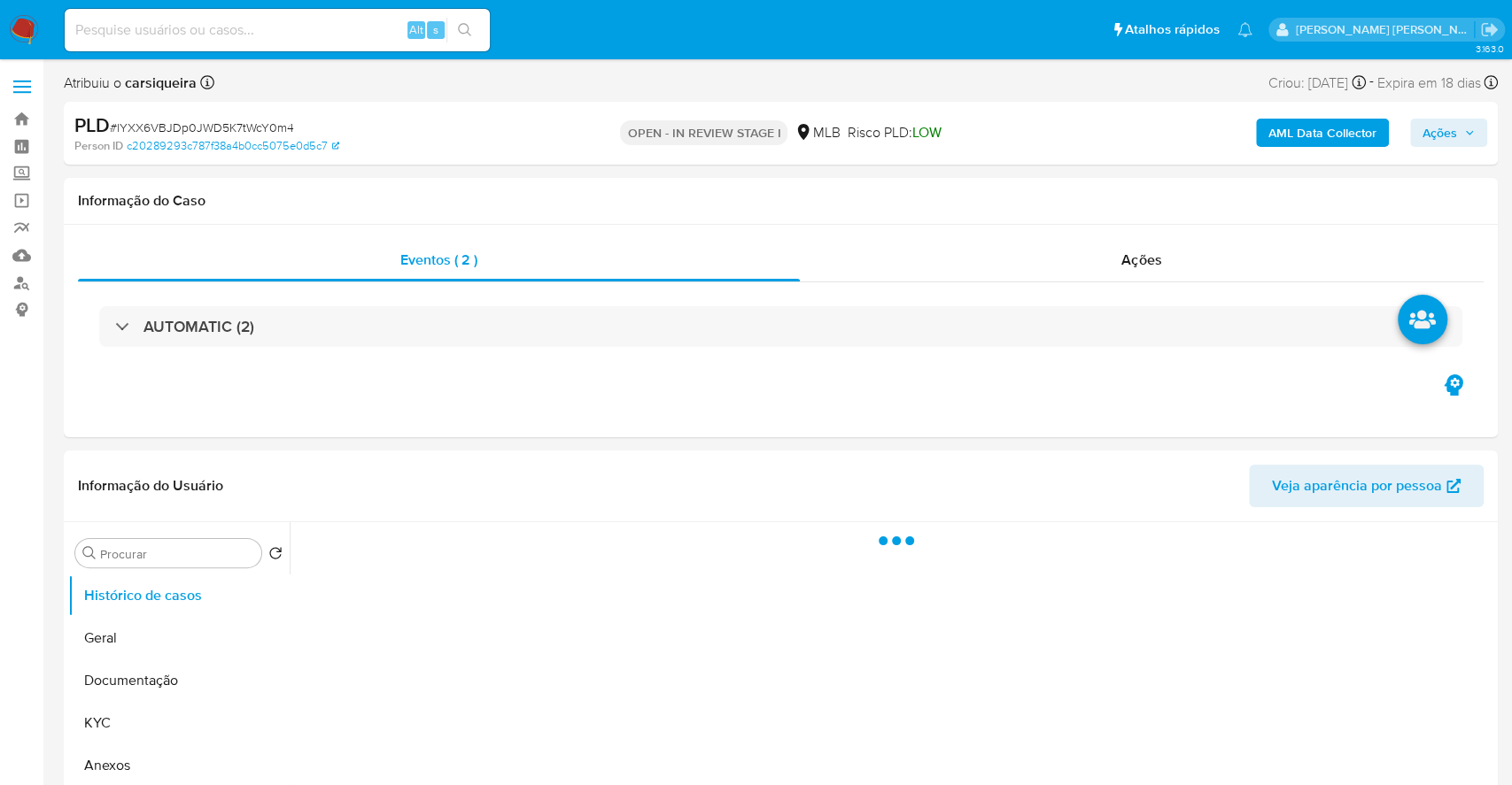
select select "10"
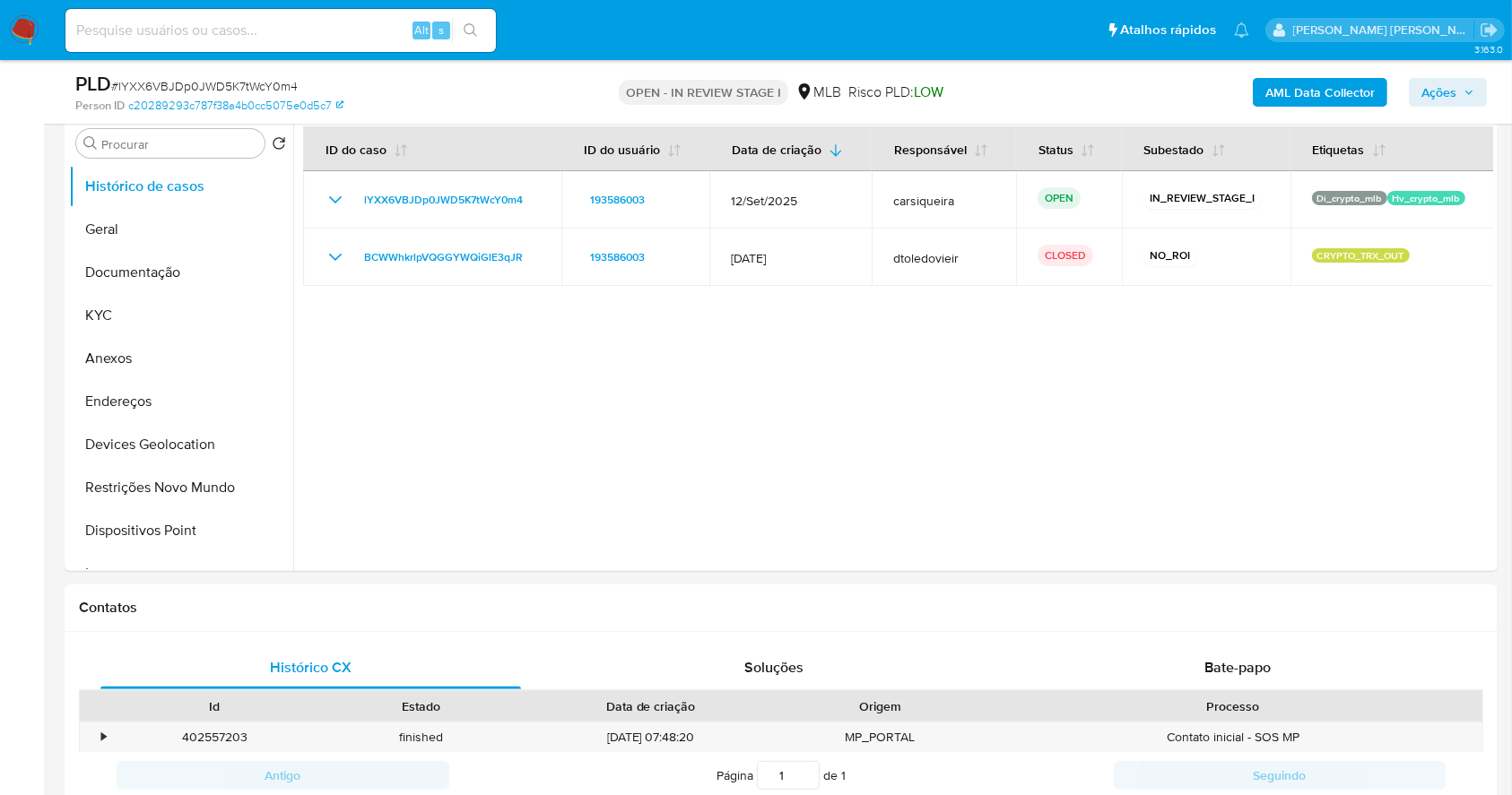
scroll to position [1032, 0]
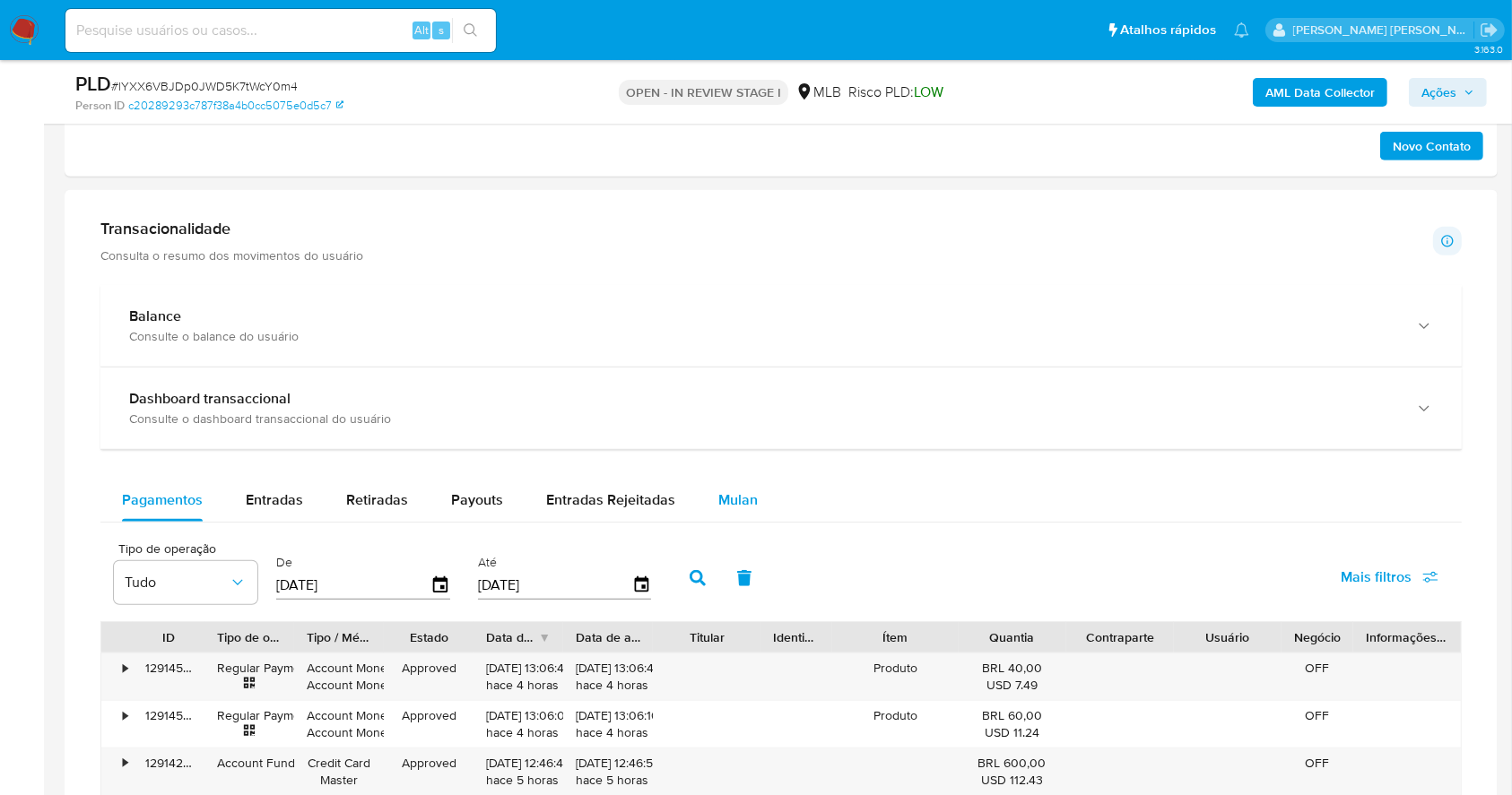
click at [718, 497] on span "Mulan" at bounding box center [738, 499] width 40 height 21
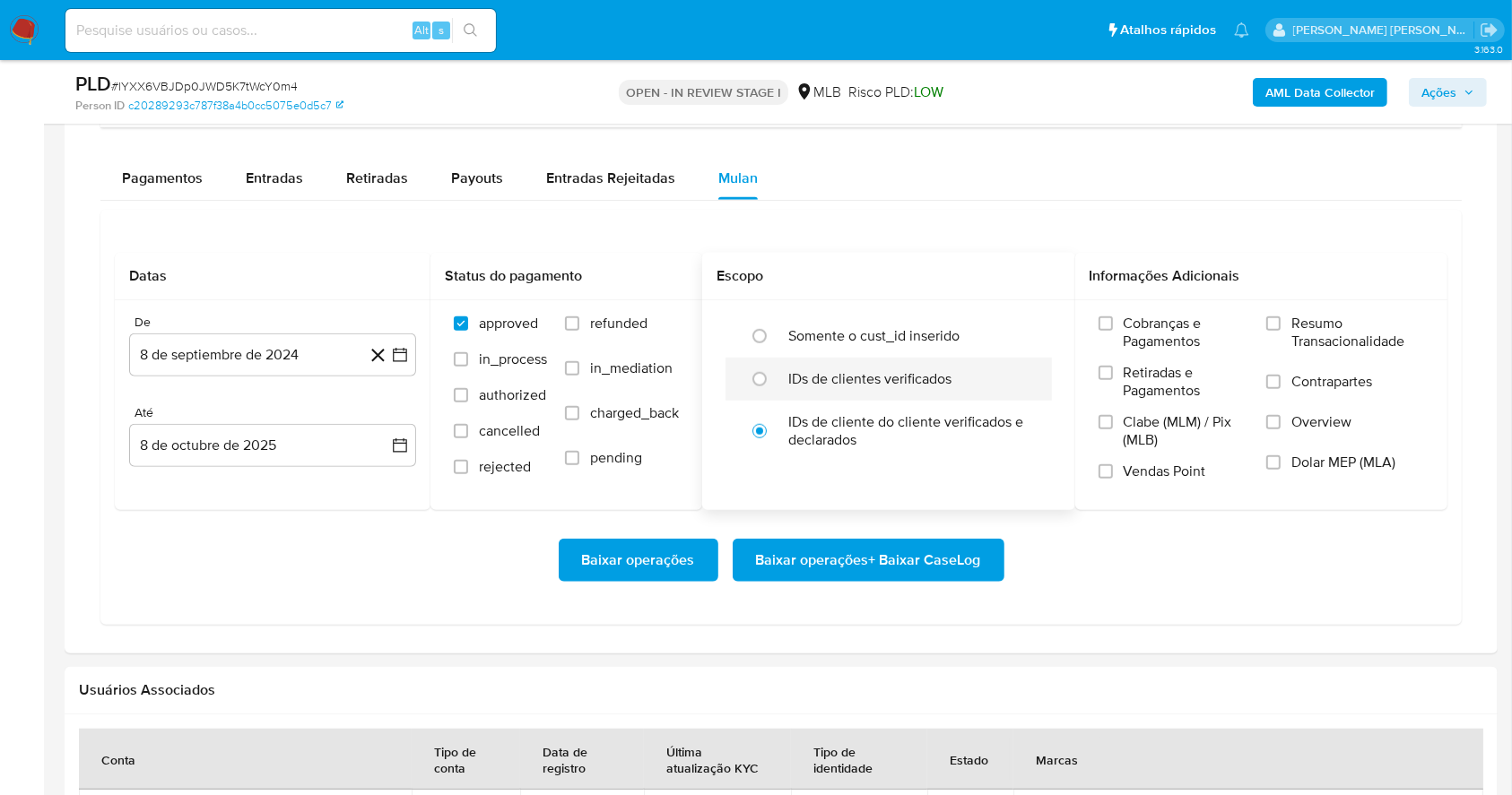
scroll to position [1391, 0]
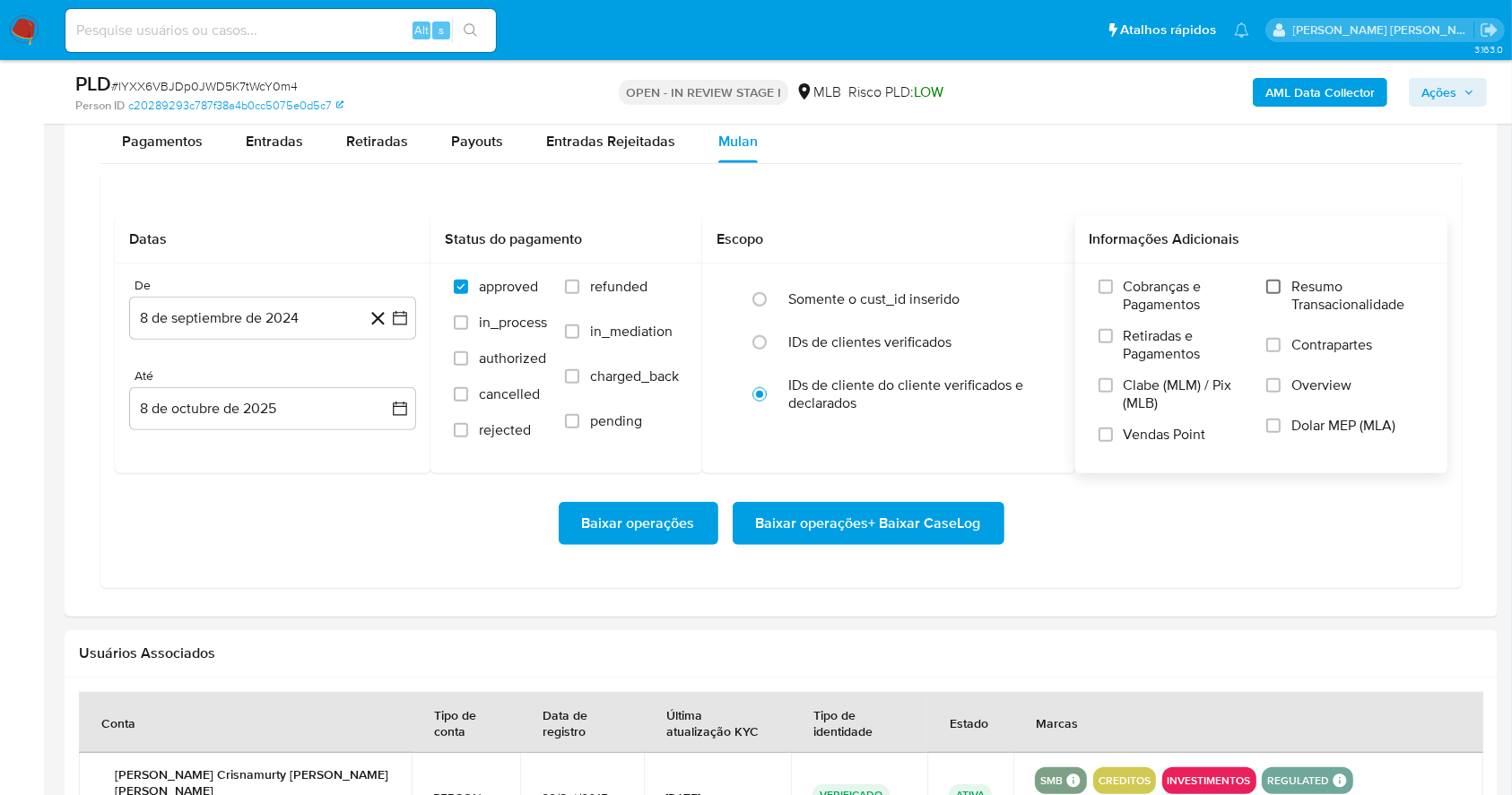
click at [1274, 283] on input "Resumo Transacionalidade" at bounding box center [1273, 287] width 14 height 14
click at [1108, 436] on input "Vendas Point" at bounding box center [1105, 435] width 14 height 14
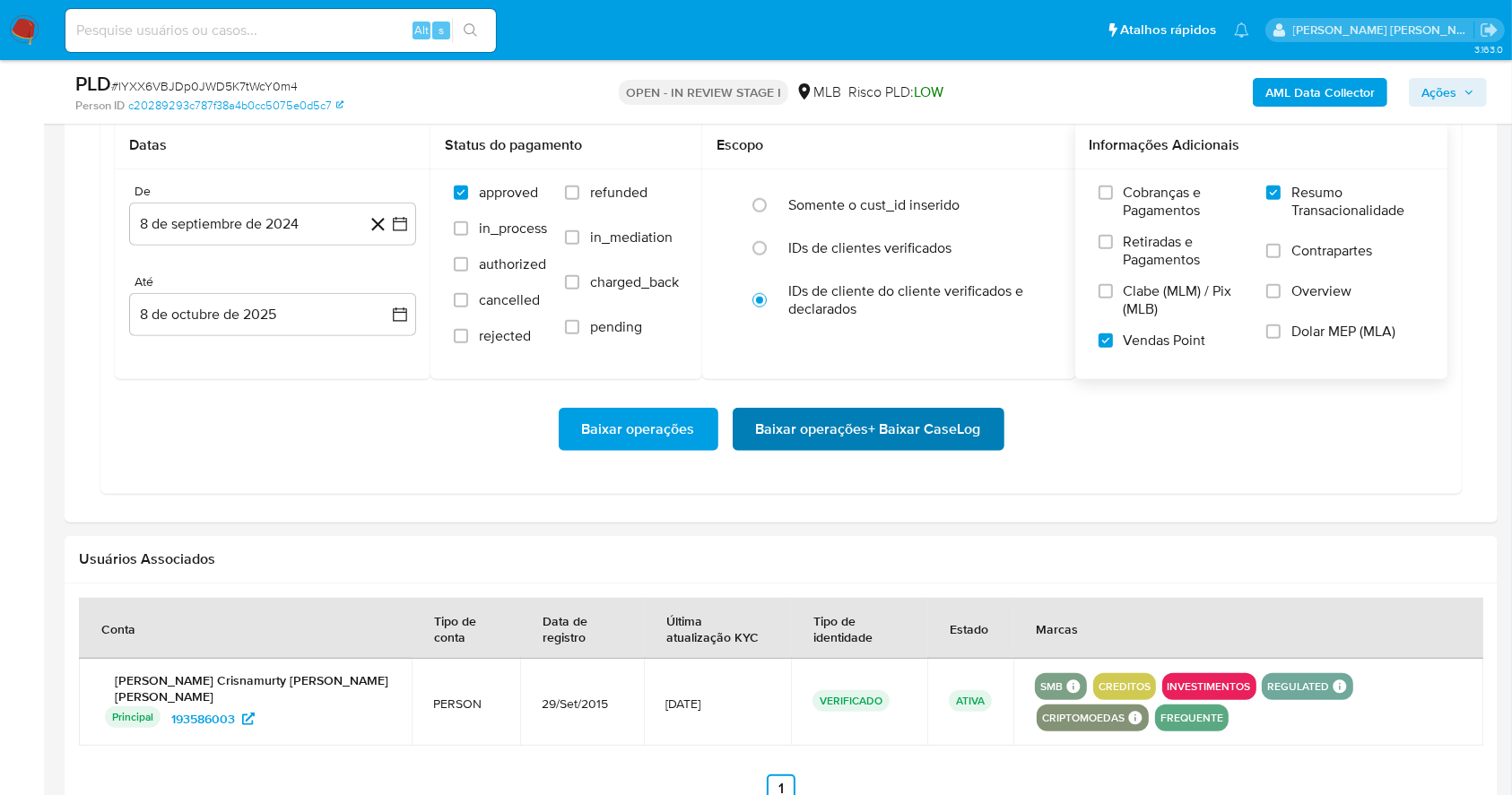
scroll to position [1495, 0]
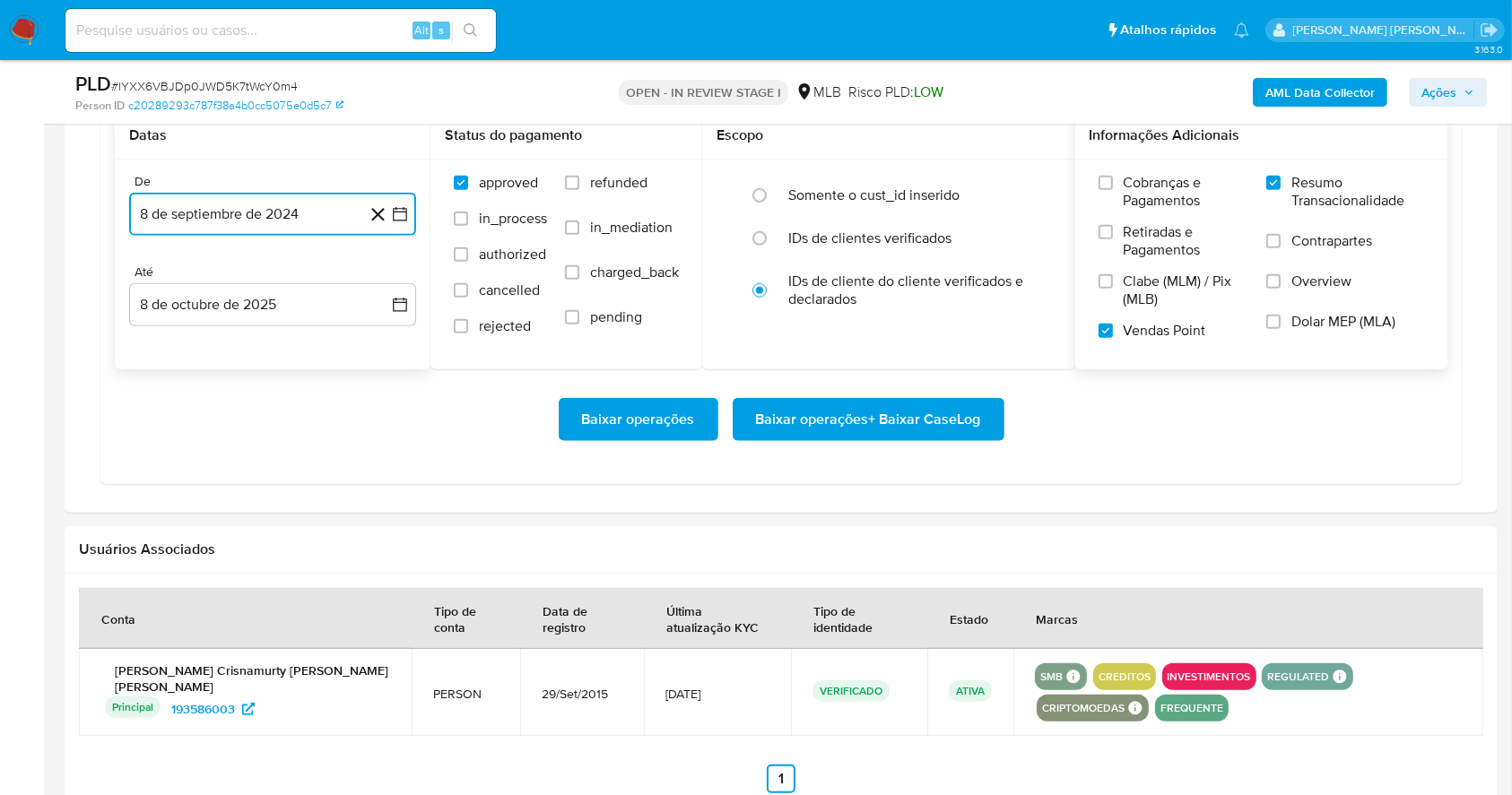
click at [407, 217] on icon "button" at bounding box center [400, 214] width 18 height 18
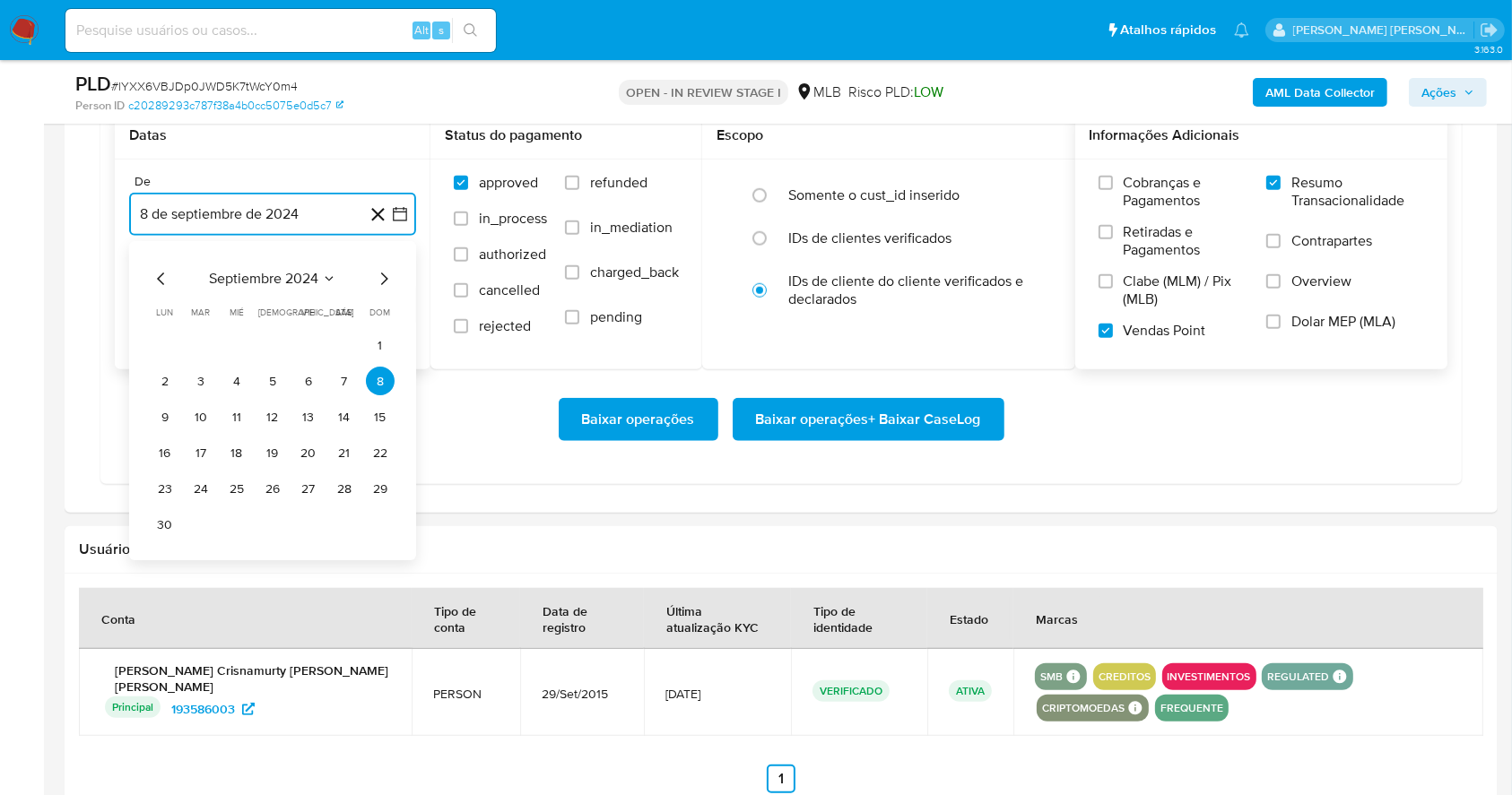
click at [378, 277] on icon "Mes siguiente" at bounding box center [384, 280] width 22 height 22
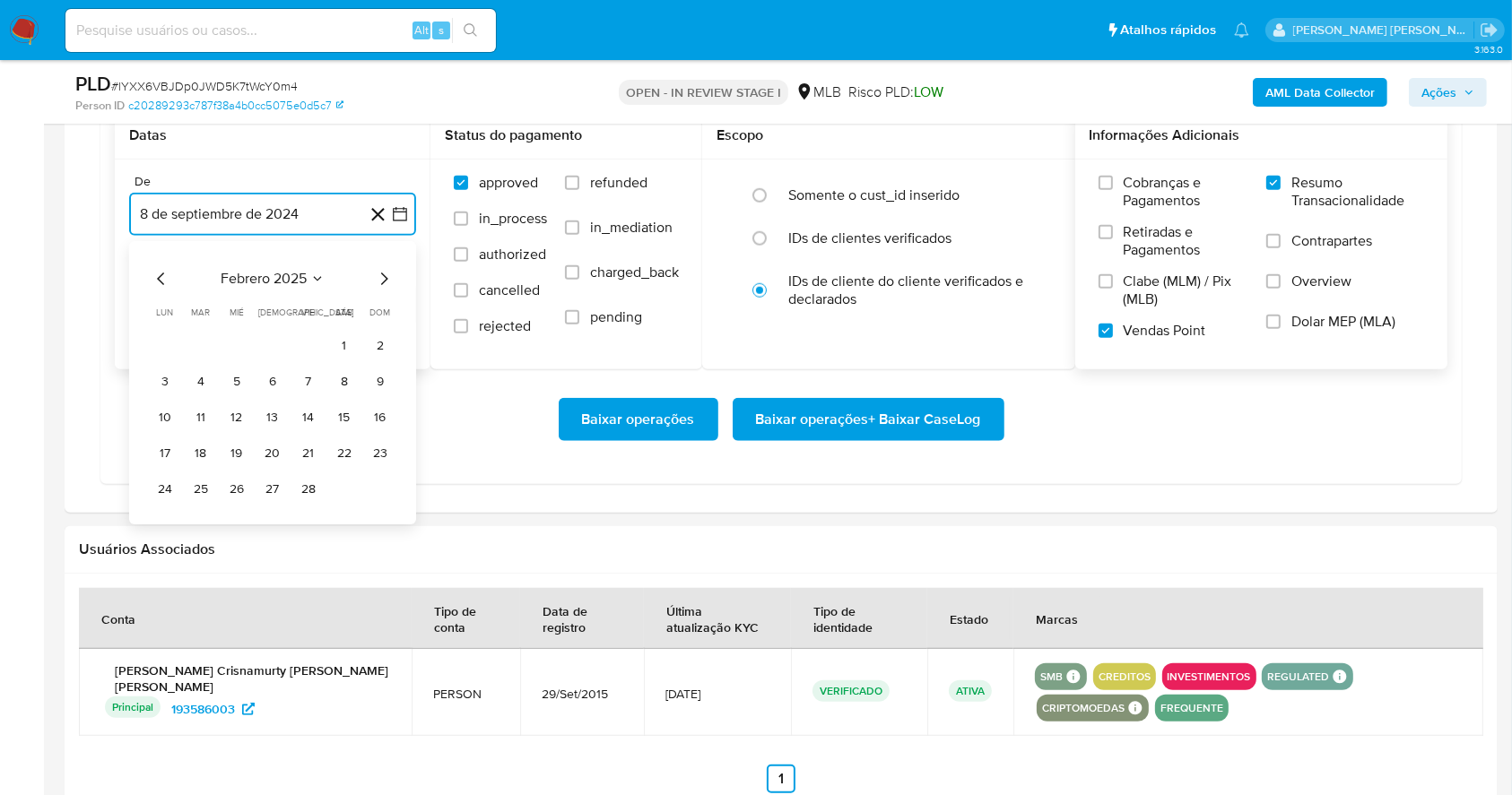
click at [378, 277] on icon "Mes siguiente" at bounding box center [384, 280] width 22 height 22
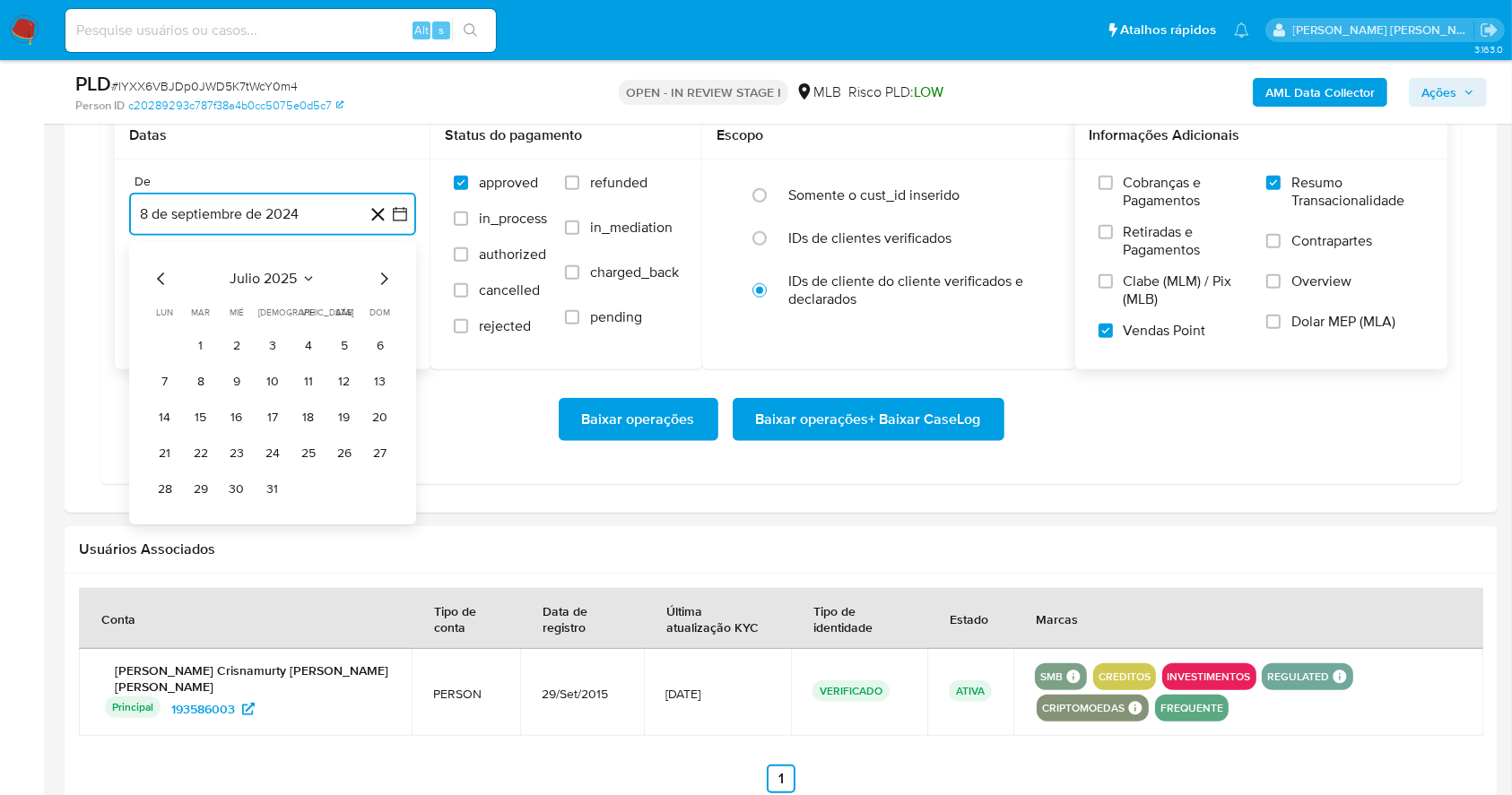
click at [378, 277] on icon "Mes siguiente" at bounding box center [384, 280] width 22 height 22
click at [300, 334] on button "1" at bounding box center [308, 345] width 29 height 29
click at [399, 301] on icon "button" at bounding box center [400, 305] width 18 height 18
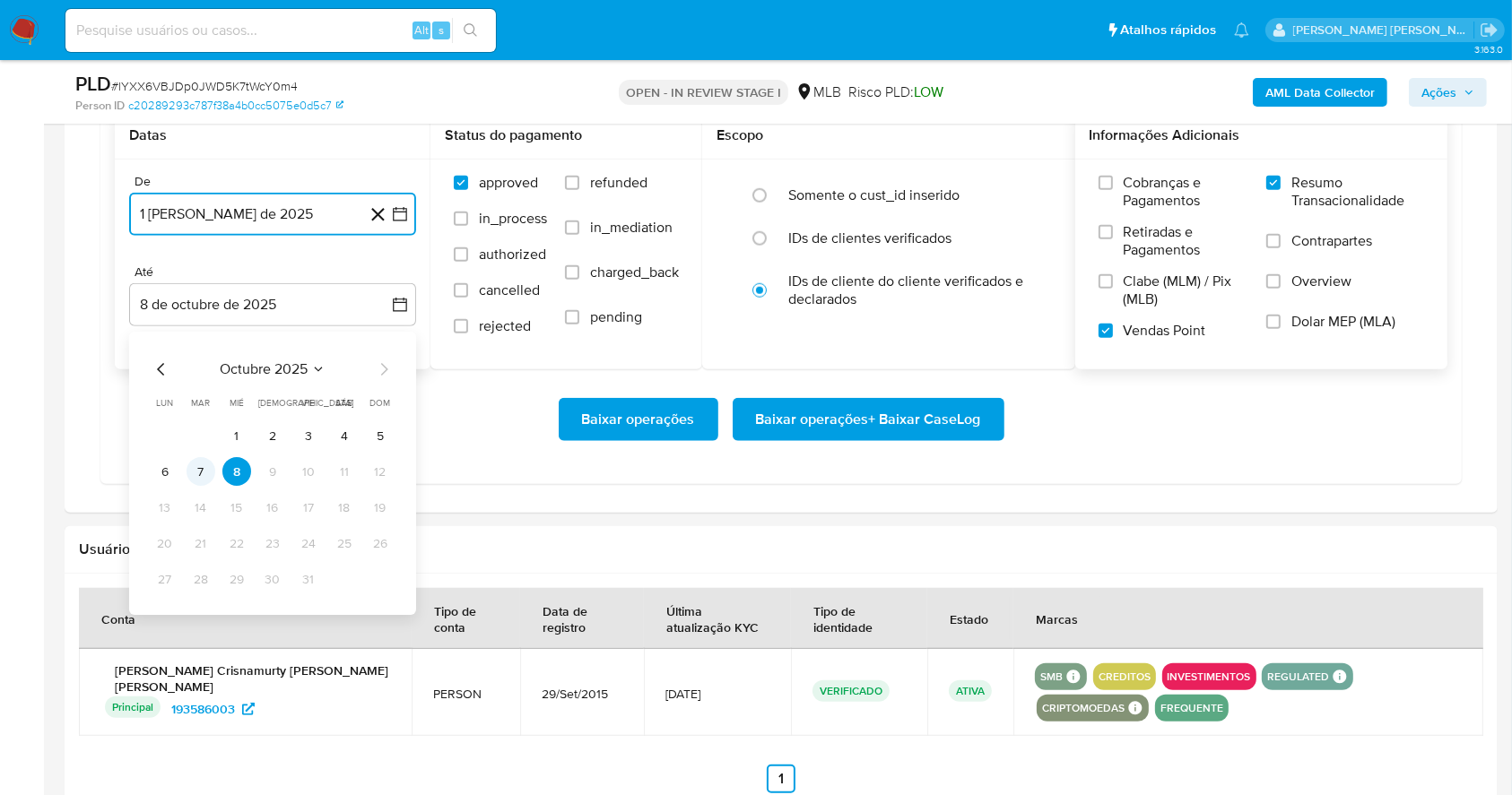
click at [206, 469] on button "7" at bounding box center [201, 472] width 29 height 29
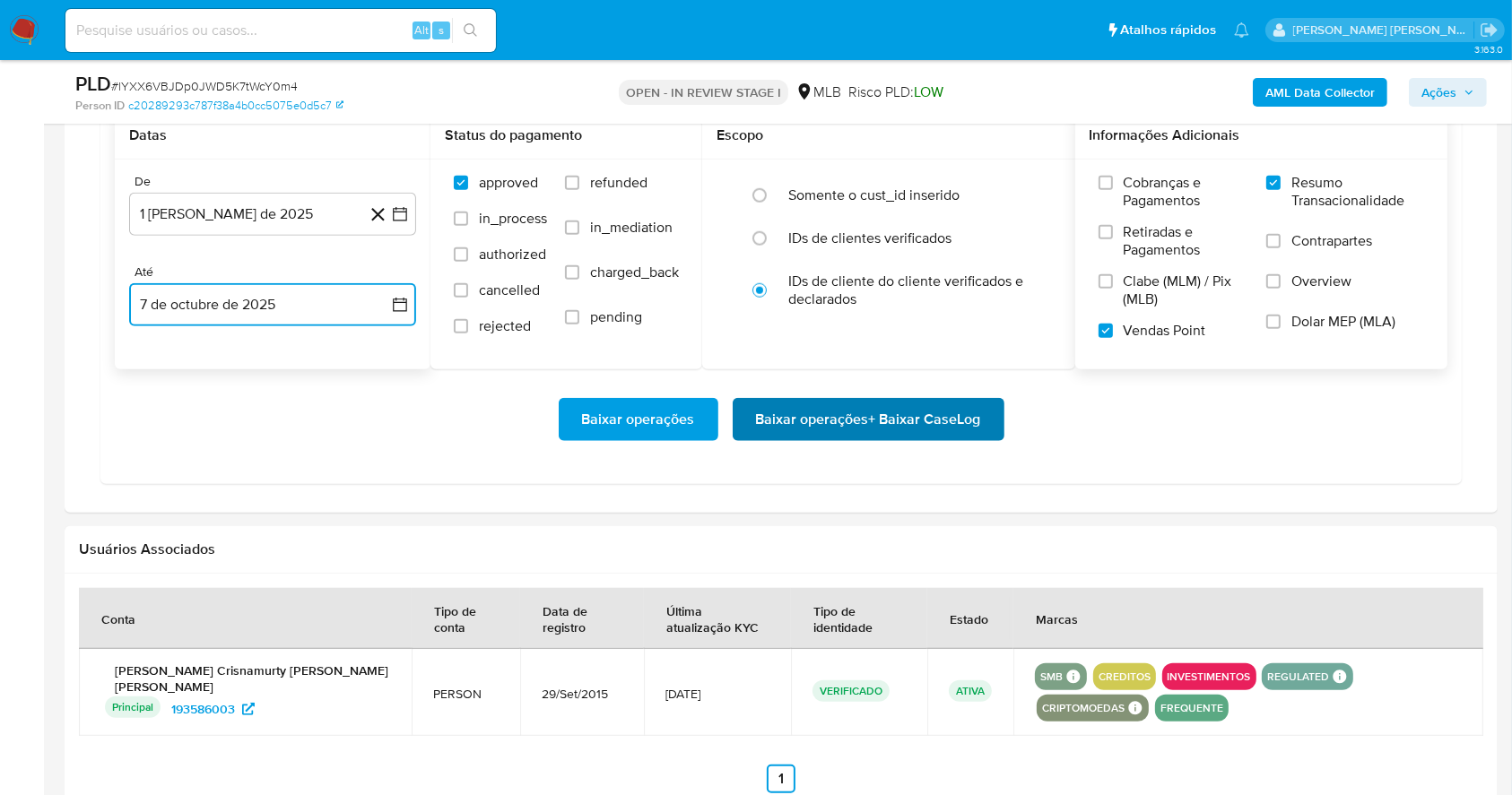
click at [917, 412] on span "Baixar operações + Baixar CaseLog" at bounding box center [868, 420] width 225 height 40
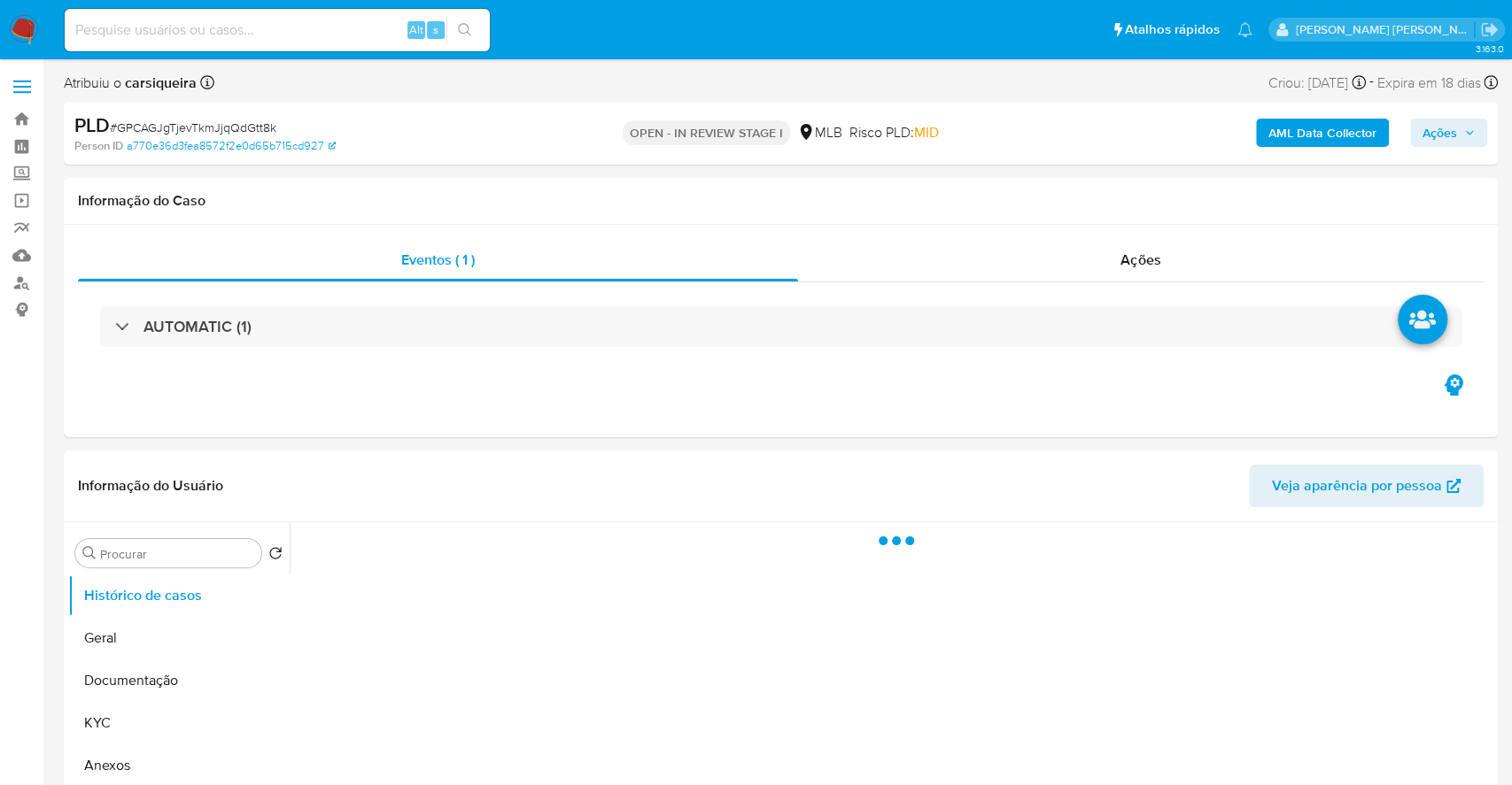
select select "10"
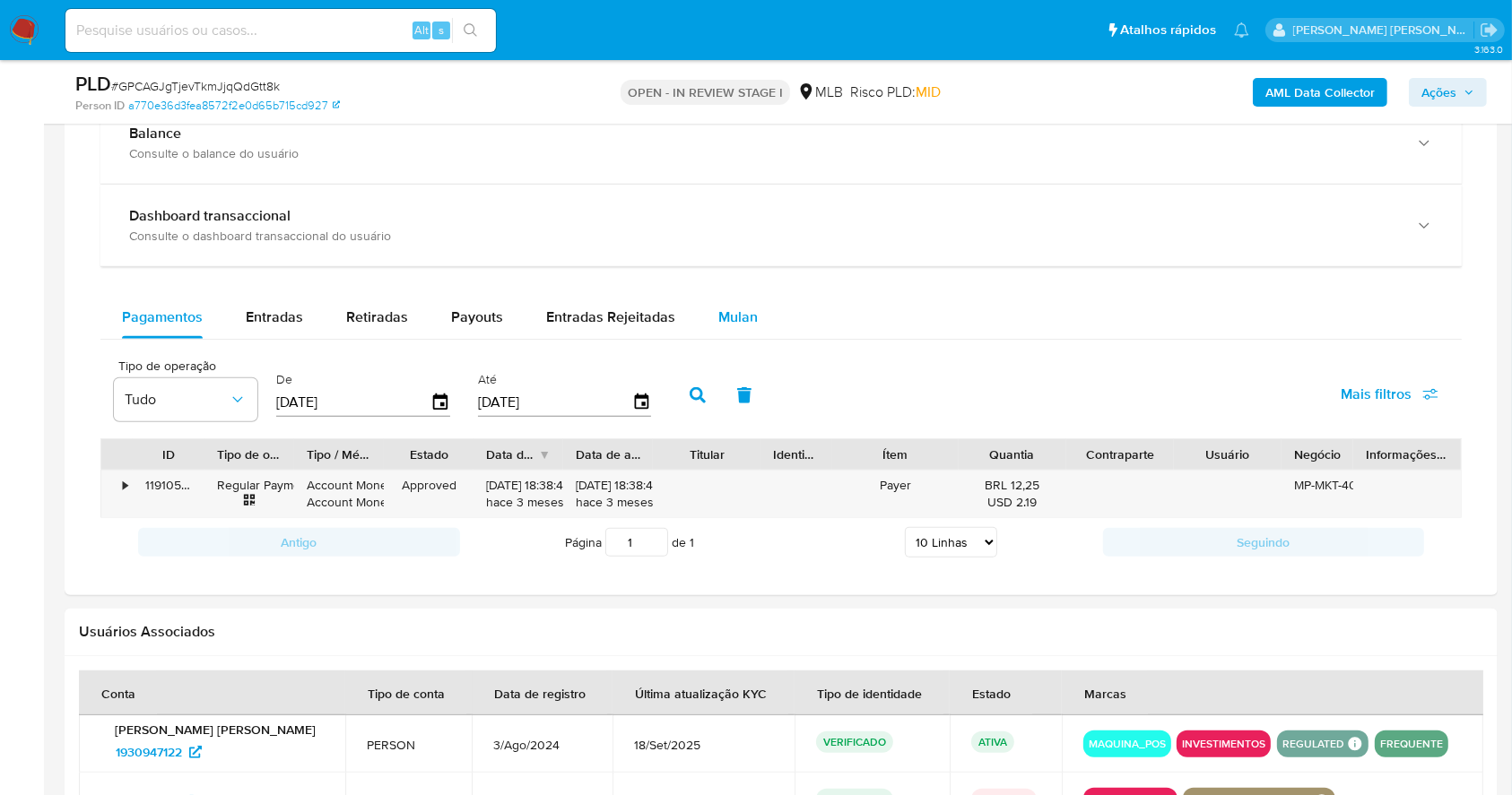
click at [749, 310] on span "Mulan" at bounding box center [738, 317] width 40 height 21
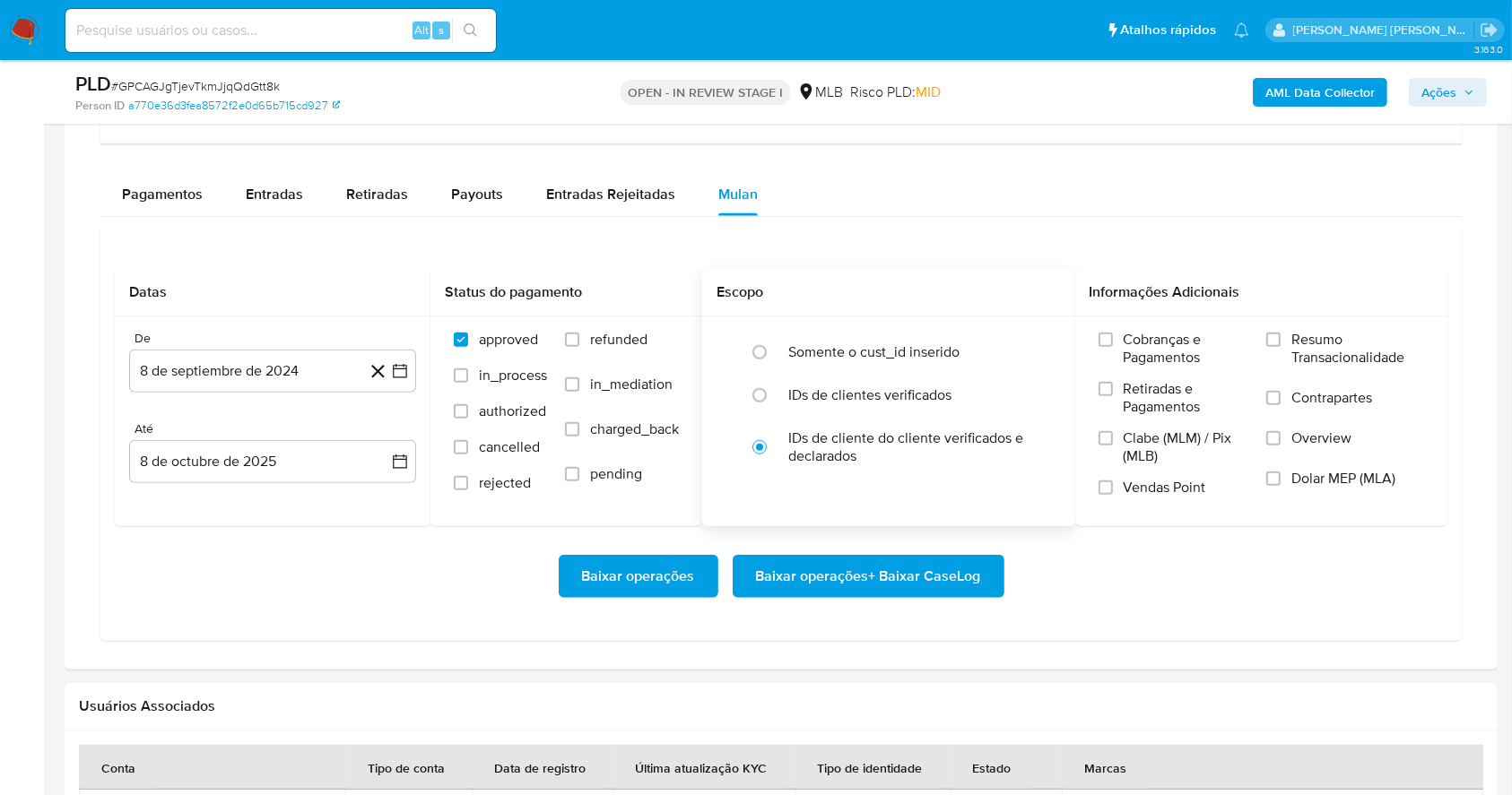
scroll to position [1485, 0]
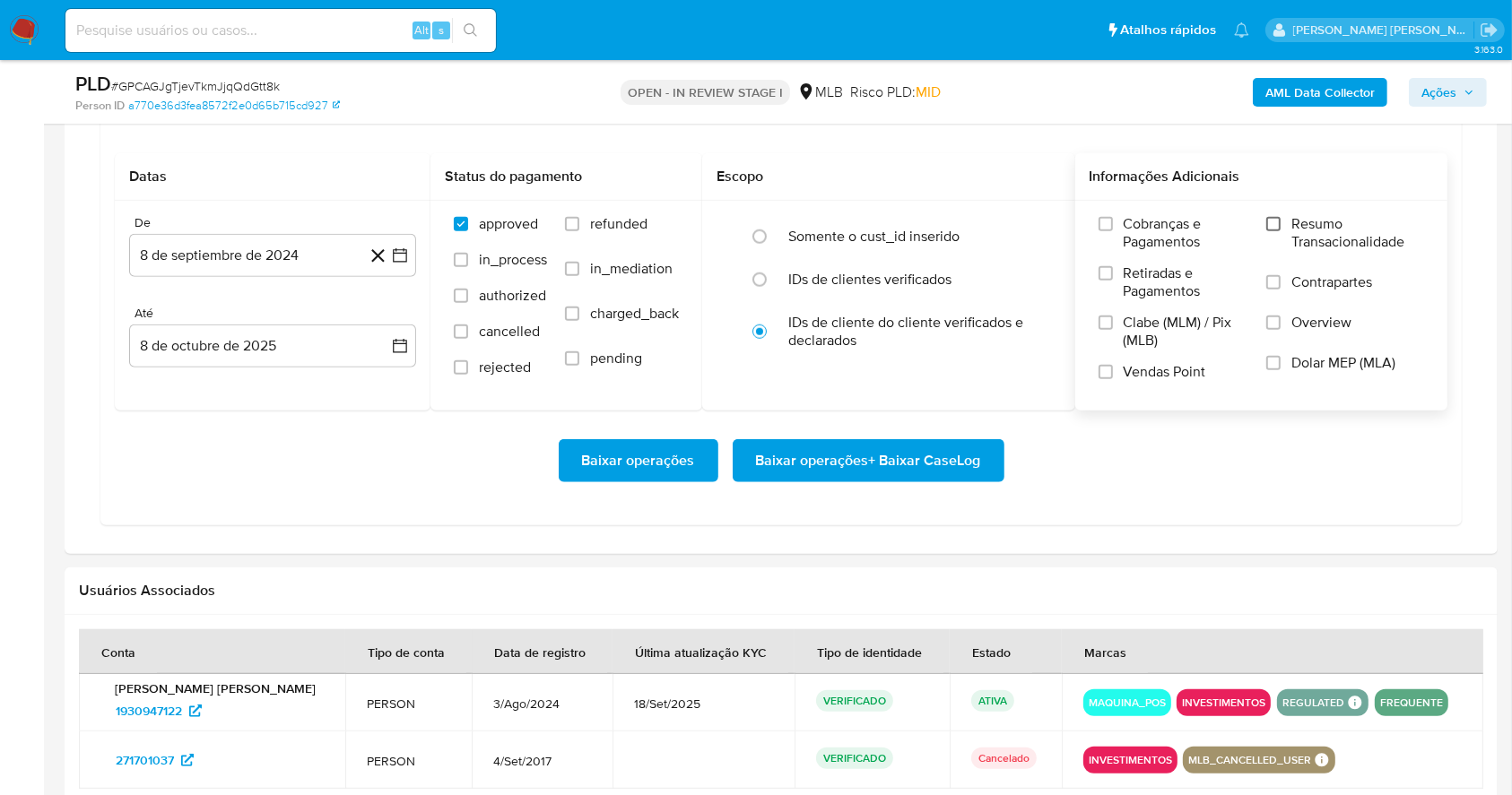
click at [1277, 220] on input "Resumo Transacionalidade" at bounding box center [1273, 224] width 14 height 14
click at [1103, 373] on input "Vendas Point" at bounding box center [1105, 372] width 14 height 14
click at [403, 262] on icon "button" at bounding box center [400, 255] width 18 height 18
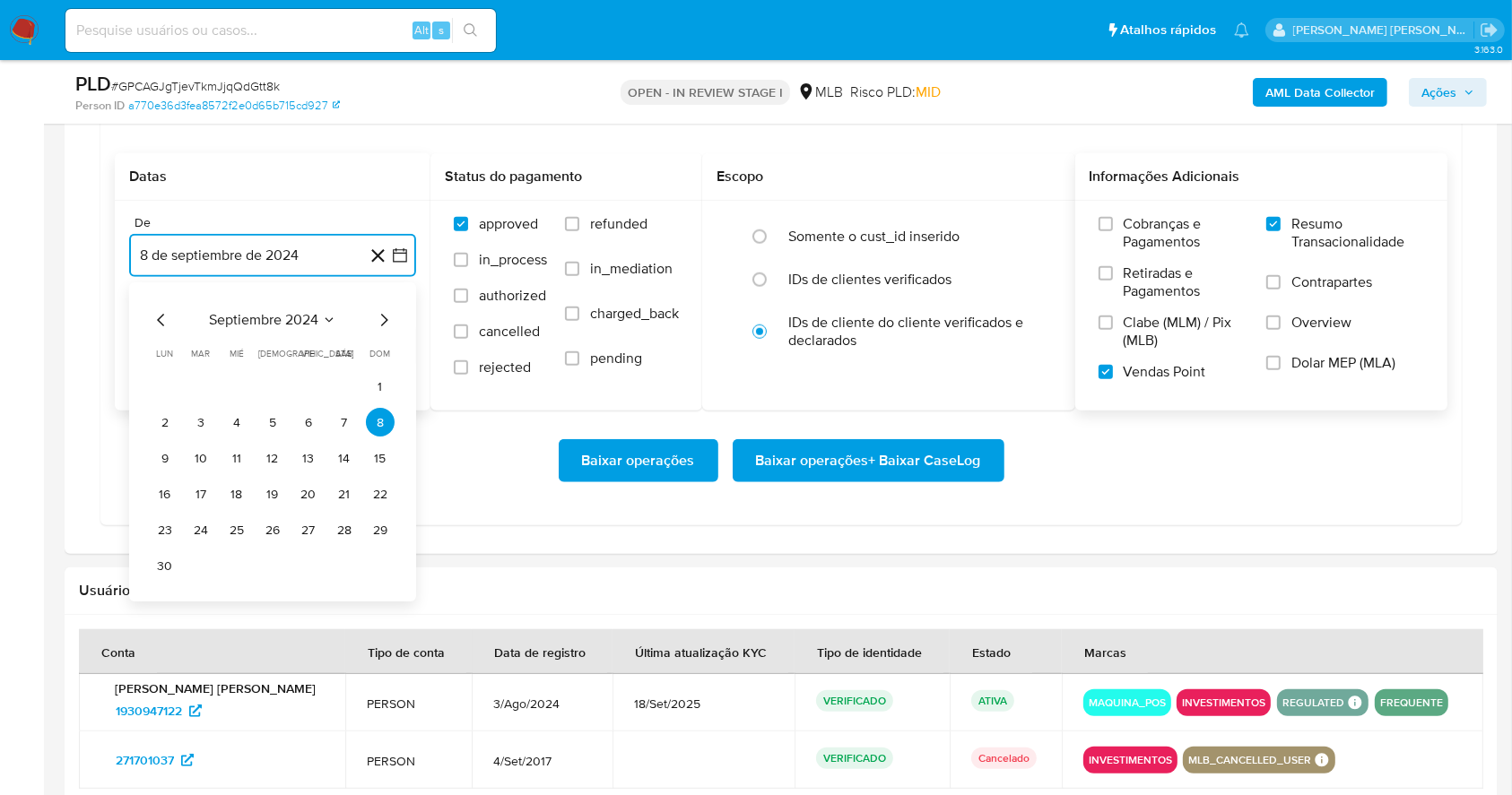
click at [374, 320] on icon "Mes siguiente" at bounding box center [384, 321] width 22 height 22
click at [373, 320] on icon "Mes siguiente" at bounding box center [384, 321] width 22 height 22
click at [371, 320] on div "diciembre 2024" at bounding box center [273, 321] width 244 height 22
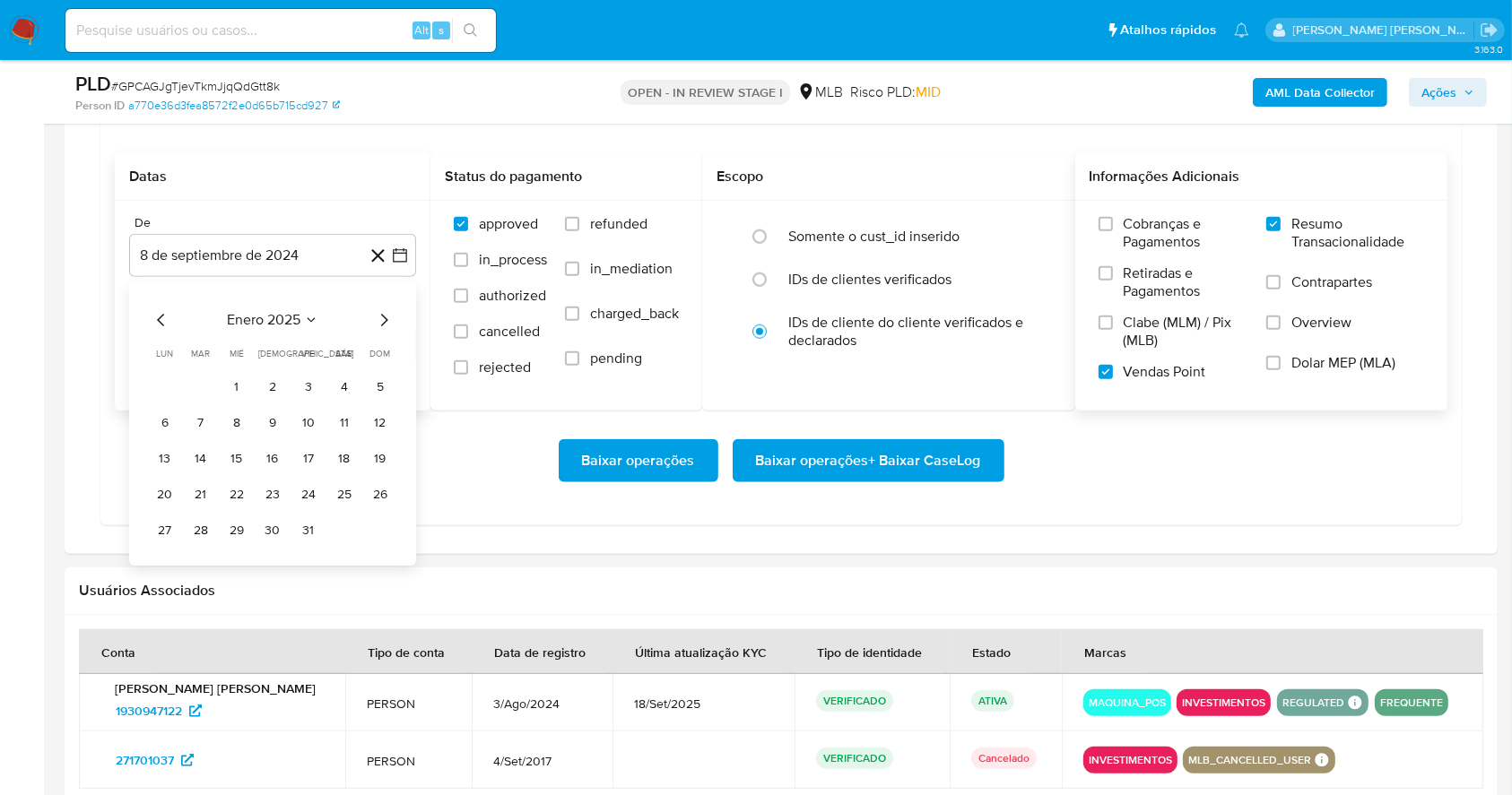
click at [370, 320] on div "enero 2025" at bounding box center [273, 321] width 244 height 22
click at [385, 320] on icon "Mes siguiente" at bounding box center [384, 320] width 7 height 13
click at [386, 318] on icon "Mes siguiente" at bounding box center [384, 321] width 22 height 22
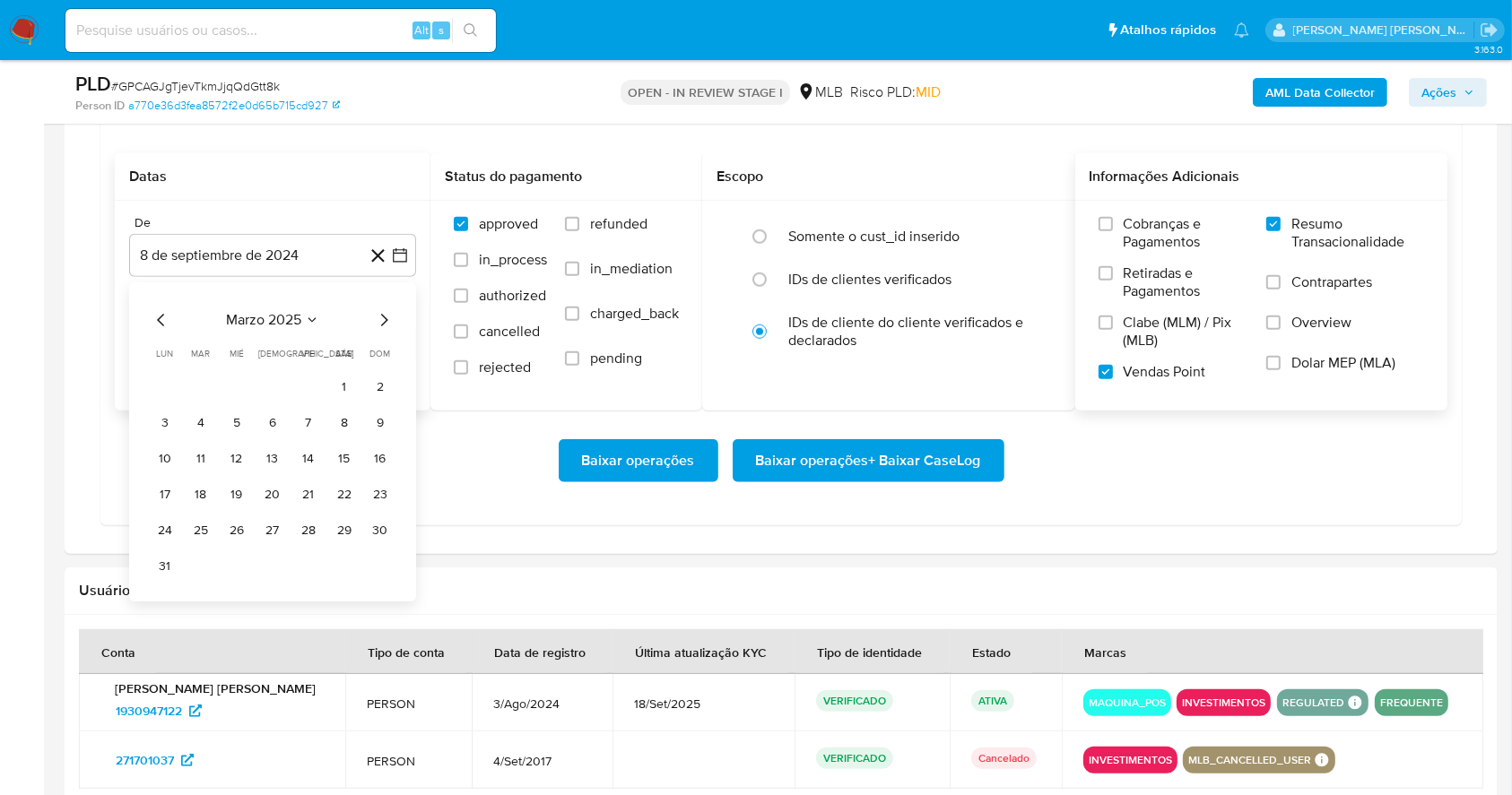
click at [386, 318] on icon "Mes siguiente" at bounding box center [384, 321] width 22 height 22
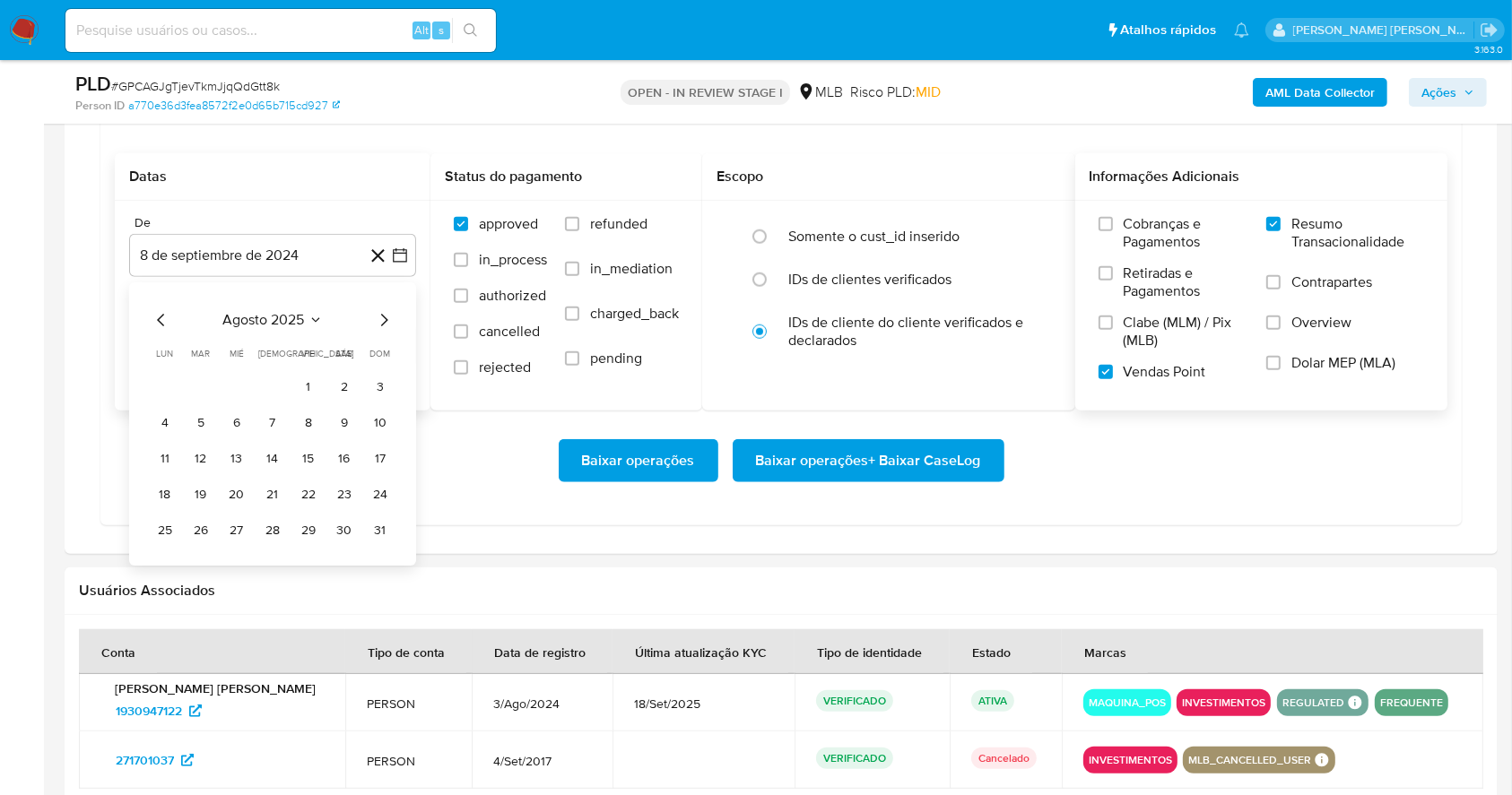
click at [307, 373] on button "1" at bounding box center [308, 387] width 29 height 29
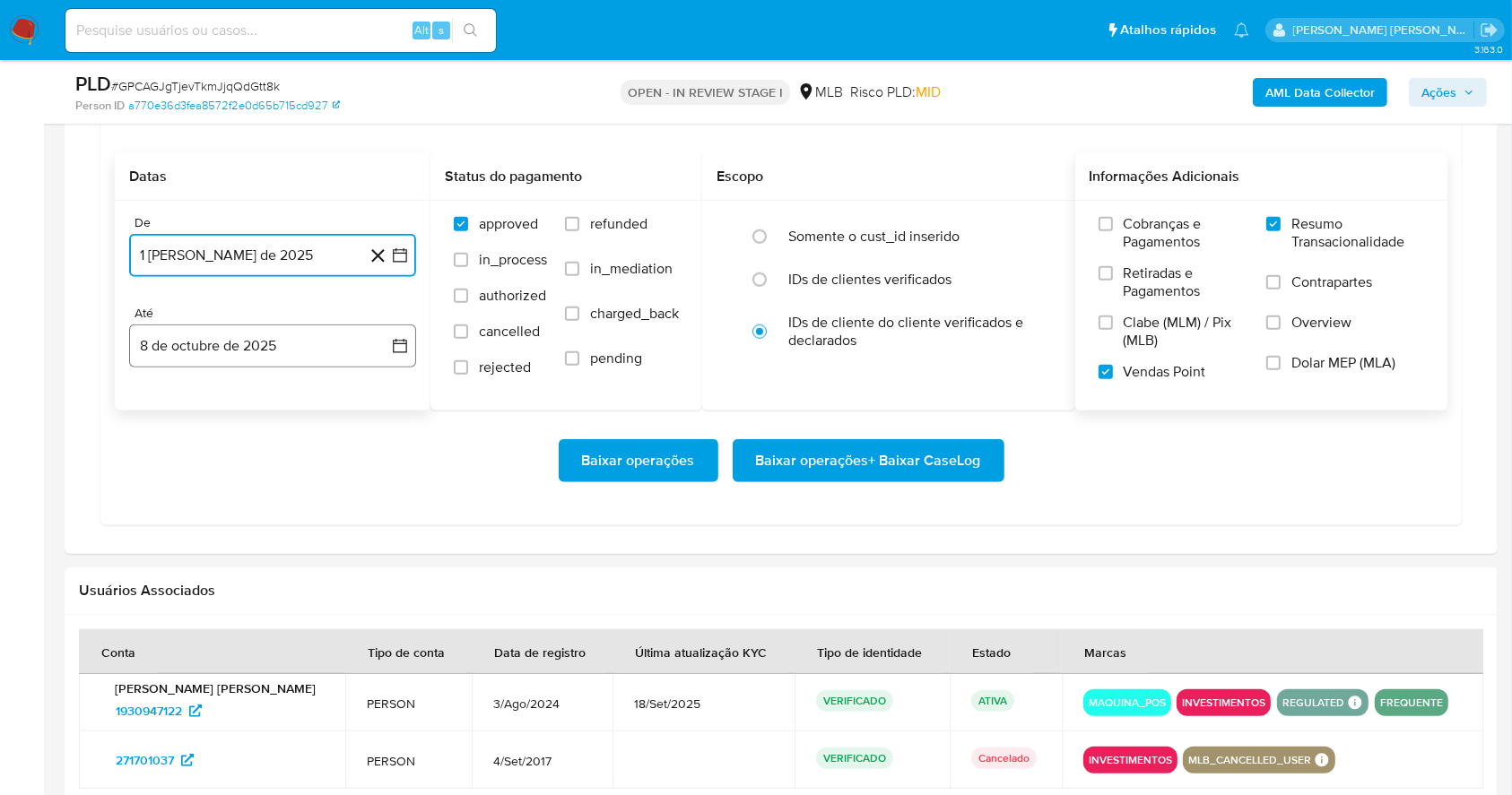
drag, startPoint x: 307, startPoint y: 346, endPoint x: 301, endPoint y: 362, distance: 17.1
click at [305, 345] on button "8 de octubre de 2025" at bounding box center [272, 345] width 287 height 43
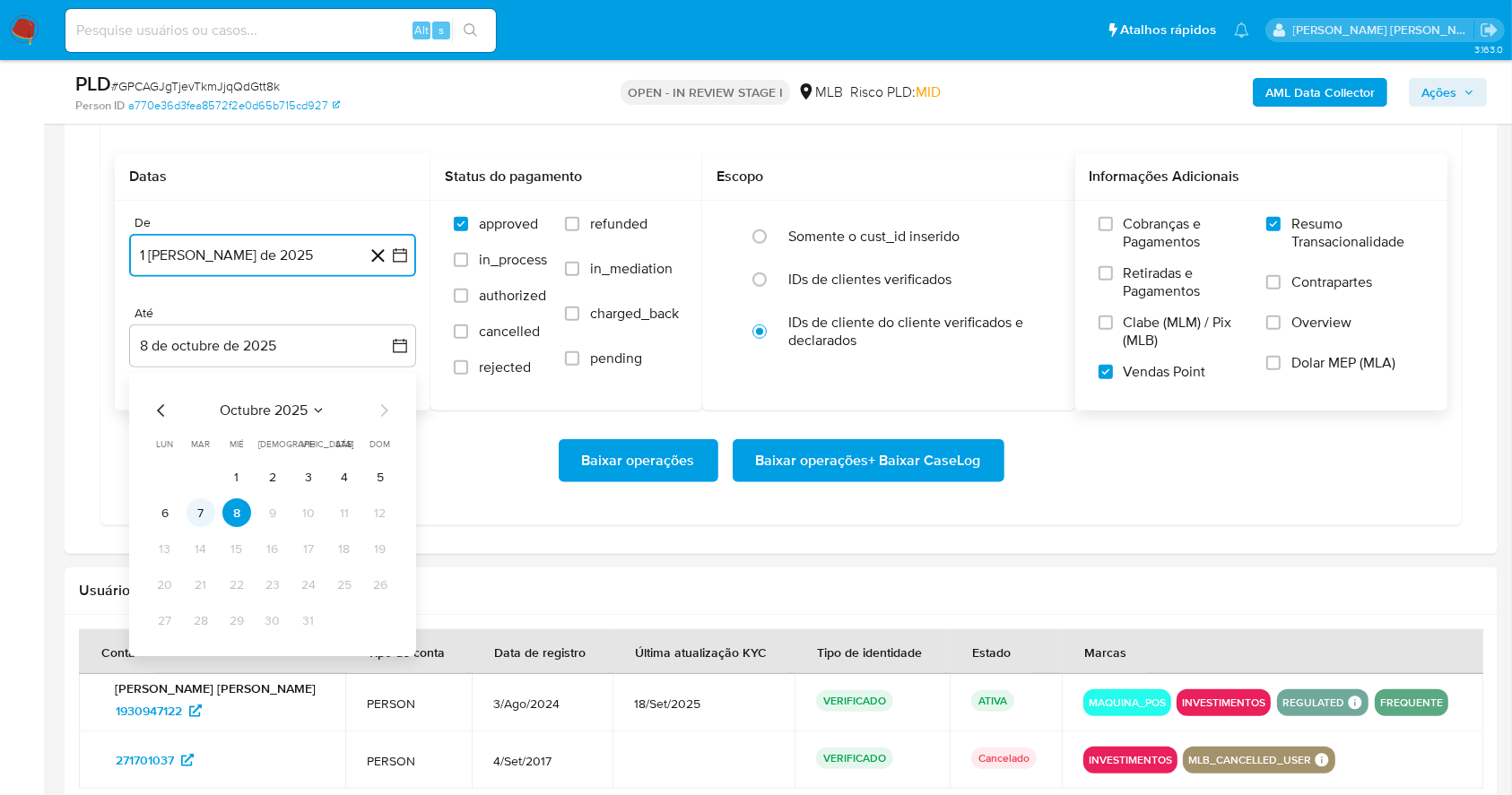
click at [190, 514] on button "7" at bounding box center [201, 513] width 29 height 29
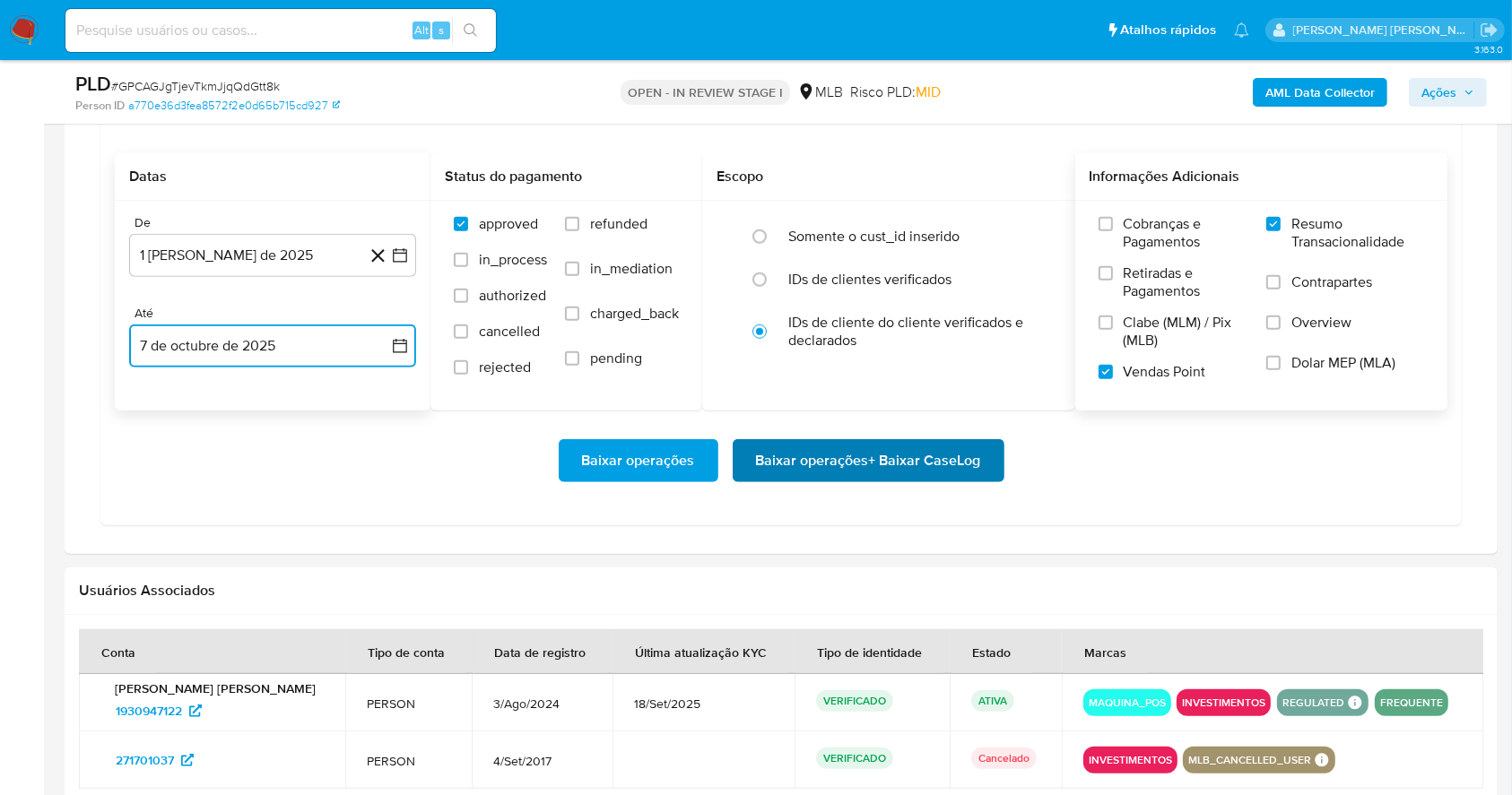
click at [897, 447] on span "Baixar operações + Baixar CaseLog" at bounding box center [868, 461] width 225 height 40
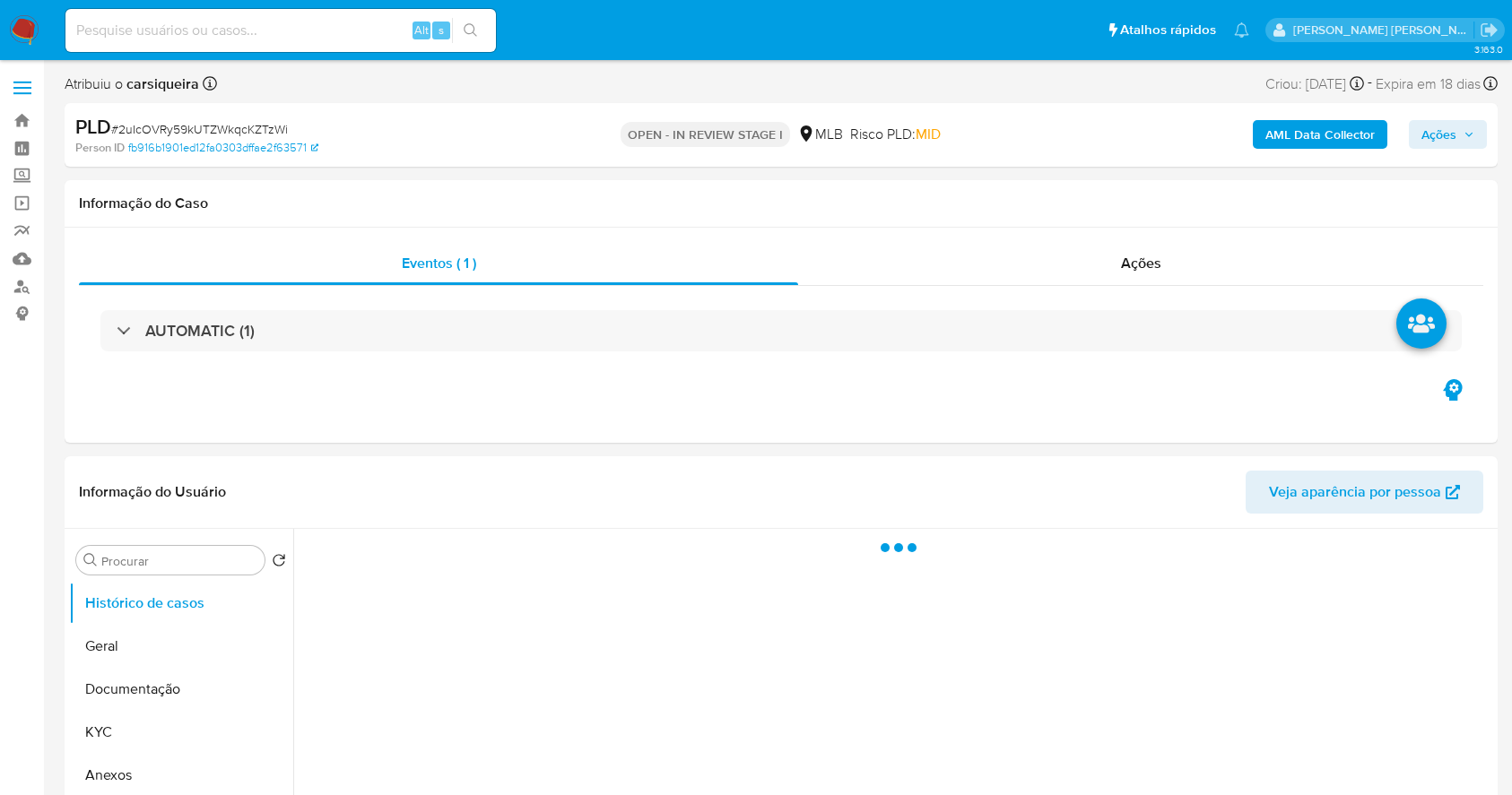
select select "10"
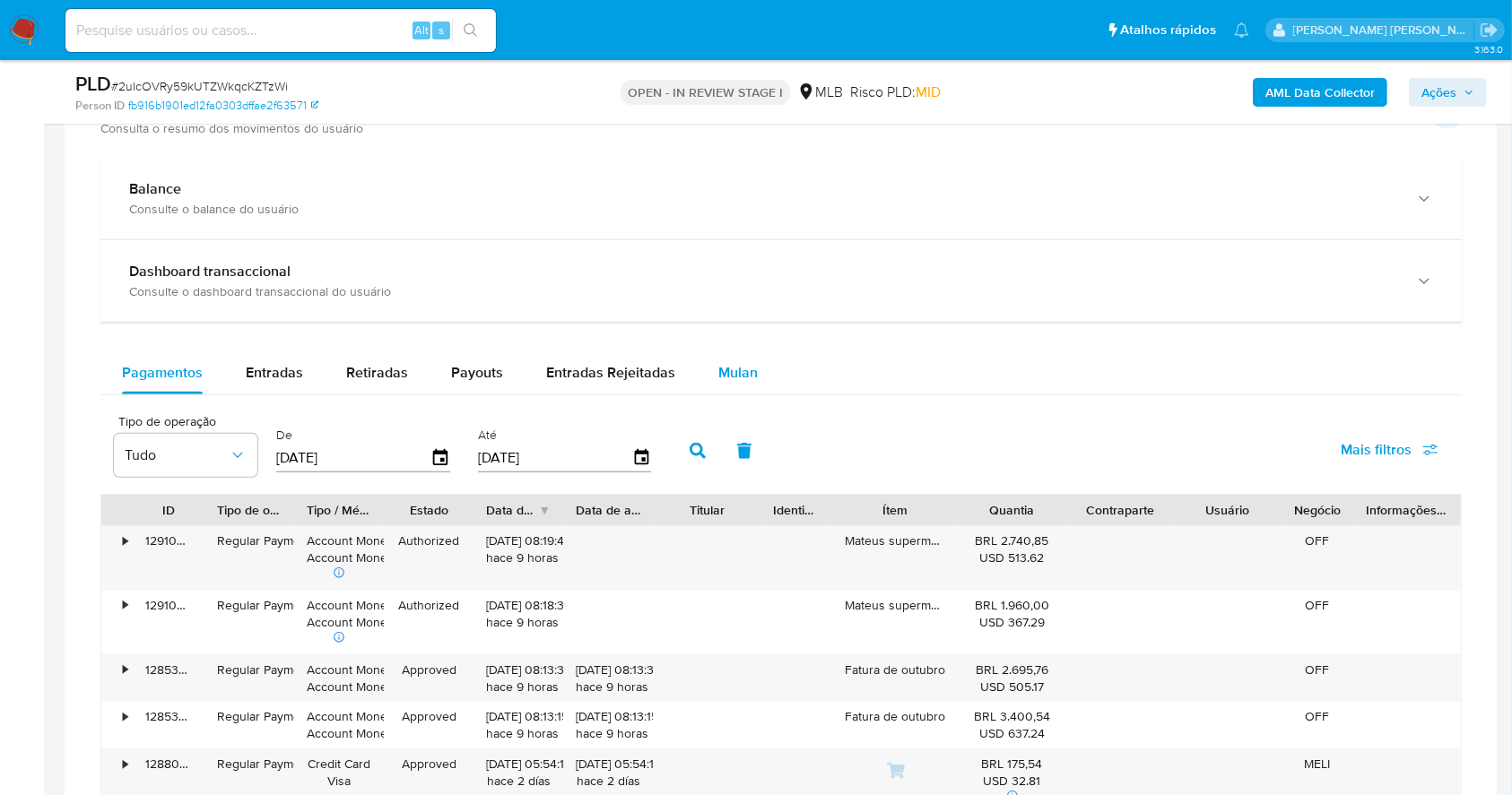
click at [741, 380] on span "Mulan" at bounding box center [738, 372] width 40 height 21
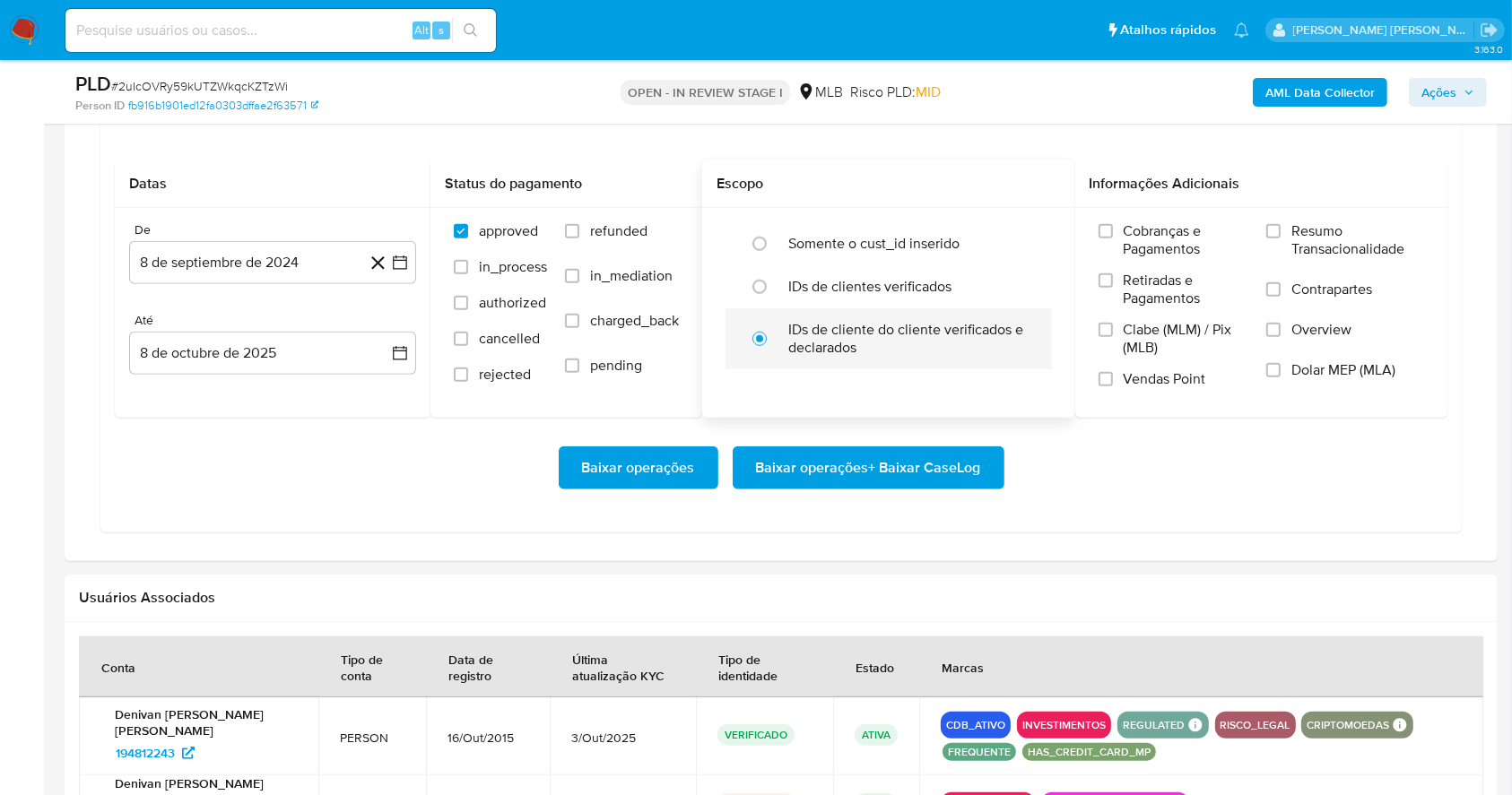
scroll to position [1549, 0]
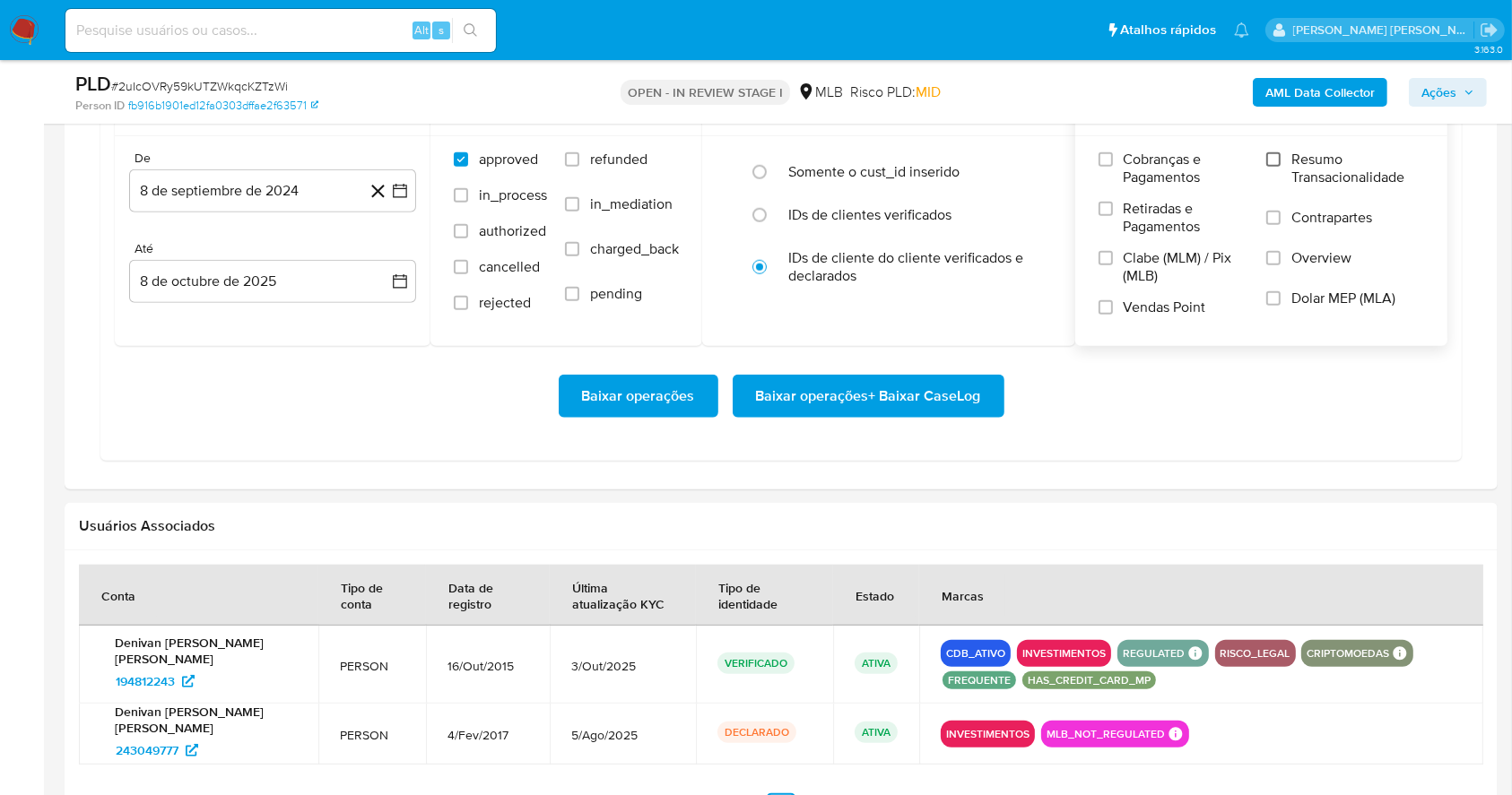
click at [1268, 154] on input "Resumo Transacionalidade" at bounding box center [1273, 160] width 14 height 14
click at [1113, 305] on label "Vendas Point" at bounding box center [1173, 315] width 151 height 32
click at [1113, 305] on input "Vendas Point" at bounding box center [1105, 308] width 14 height 14
click at [406, 194] on icon "button" at bounding box center [400, 192] width 14 height 14
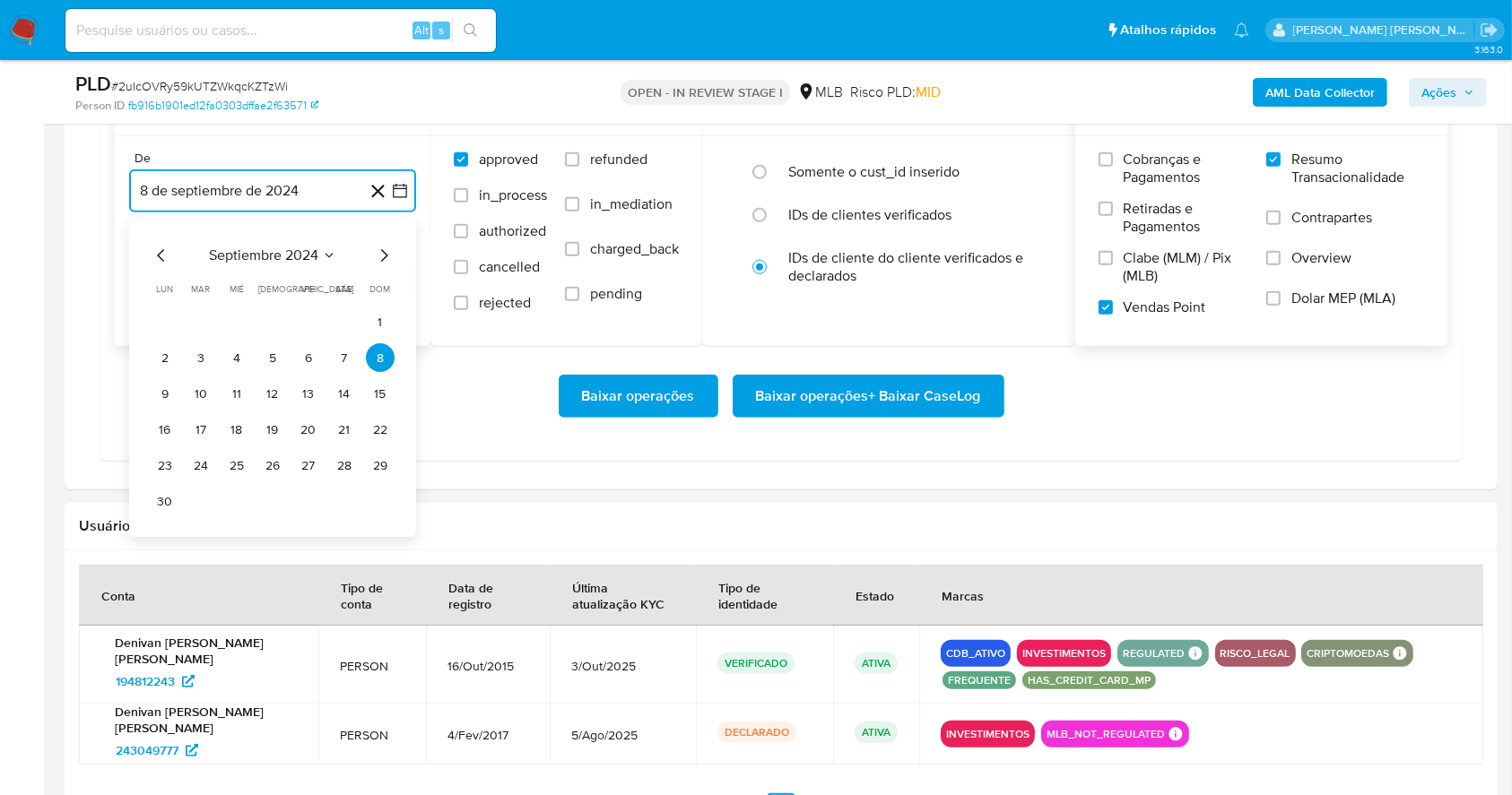
click at [391, 250] on icon "Mes siguiente" at bounding box center [384, 256] width 22 height 22
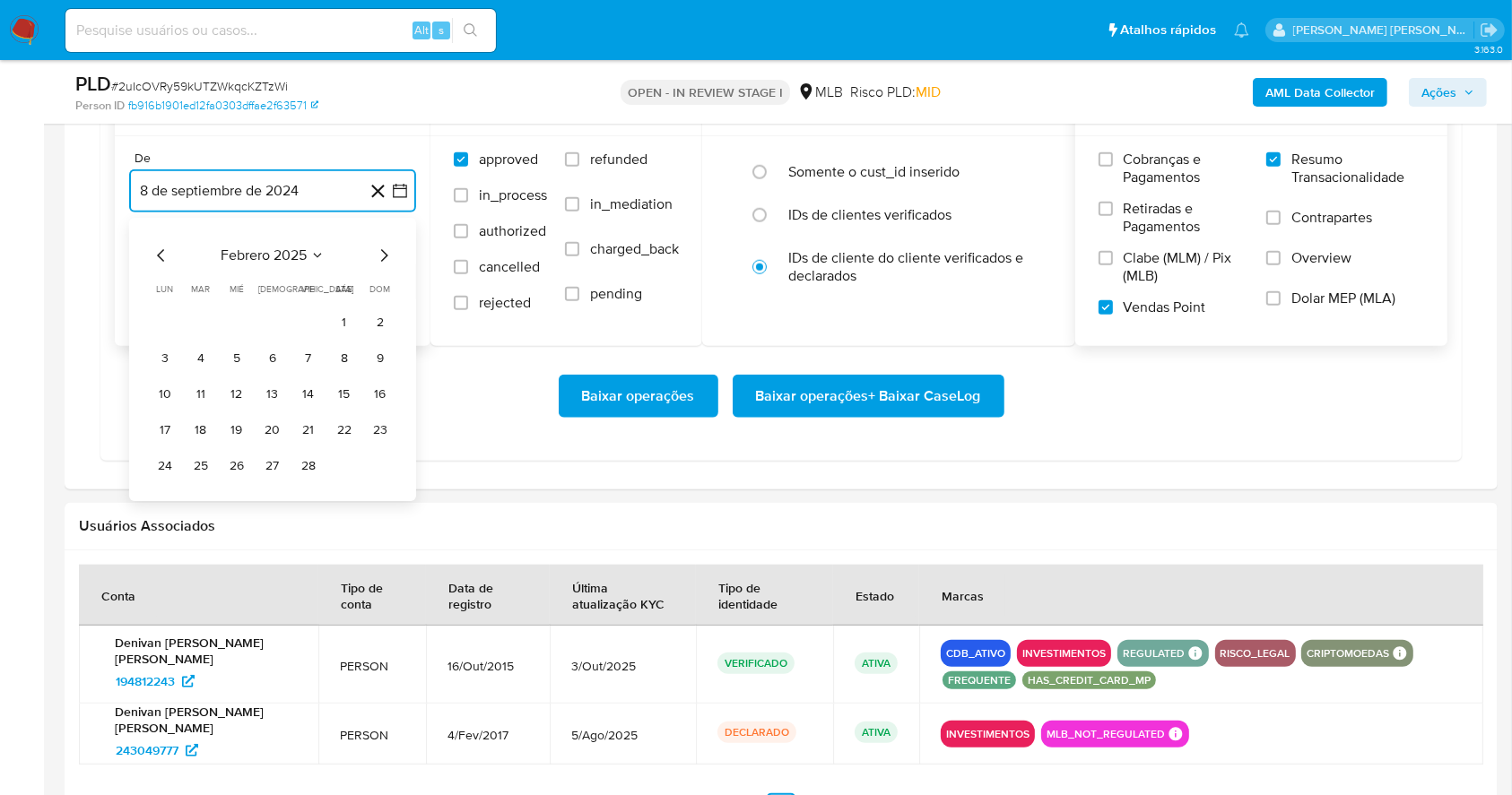
click at [391, 250] on icon "Mes siguiente" at bounding box center [384, 256] width 22 height 22
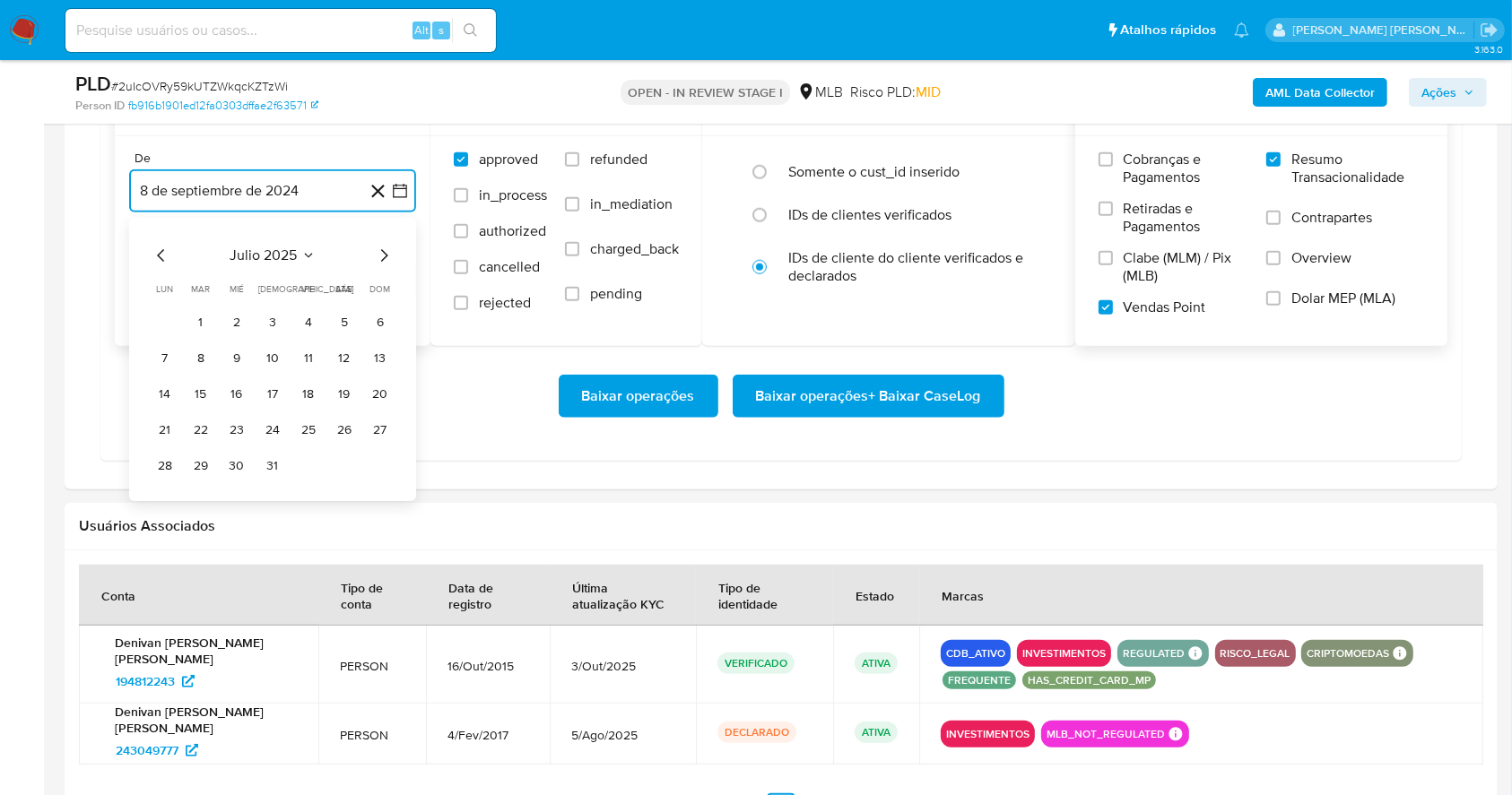
click at [391, 250] on icon "Mes siguiente" at bounding box center [384, 256] width 22 height 22
click at [306, 324] on button "1" at bounding box center [308, 323] width 29 height 29
click at [306, 279] on button "8 de octubre de 2025" at bounding box center [272, 281] width 287 height 43
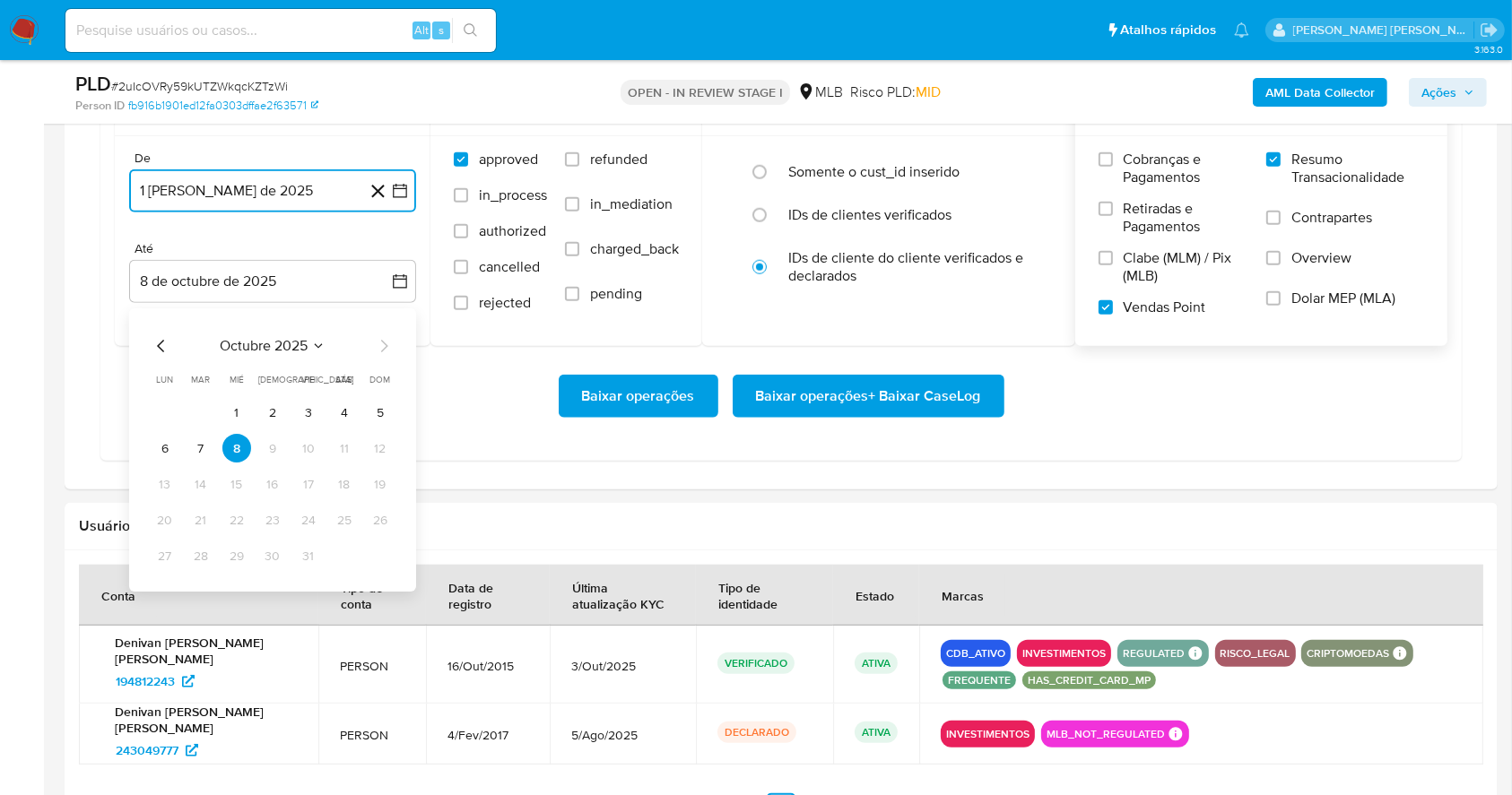
click at [194, 447] on button "7" at bounding box center [201, 449] width 29 height 29
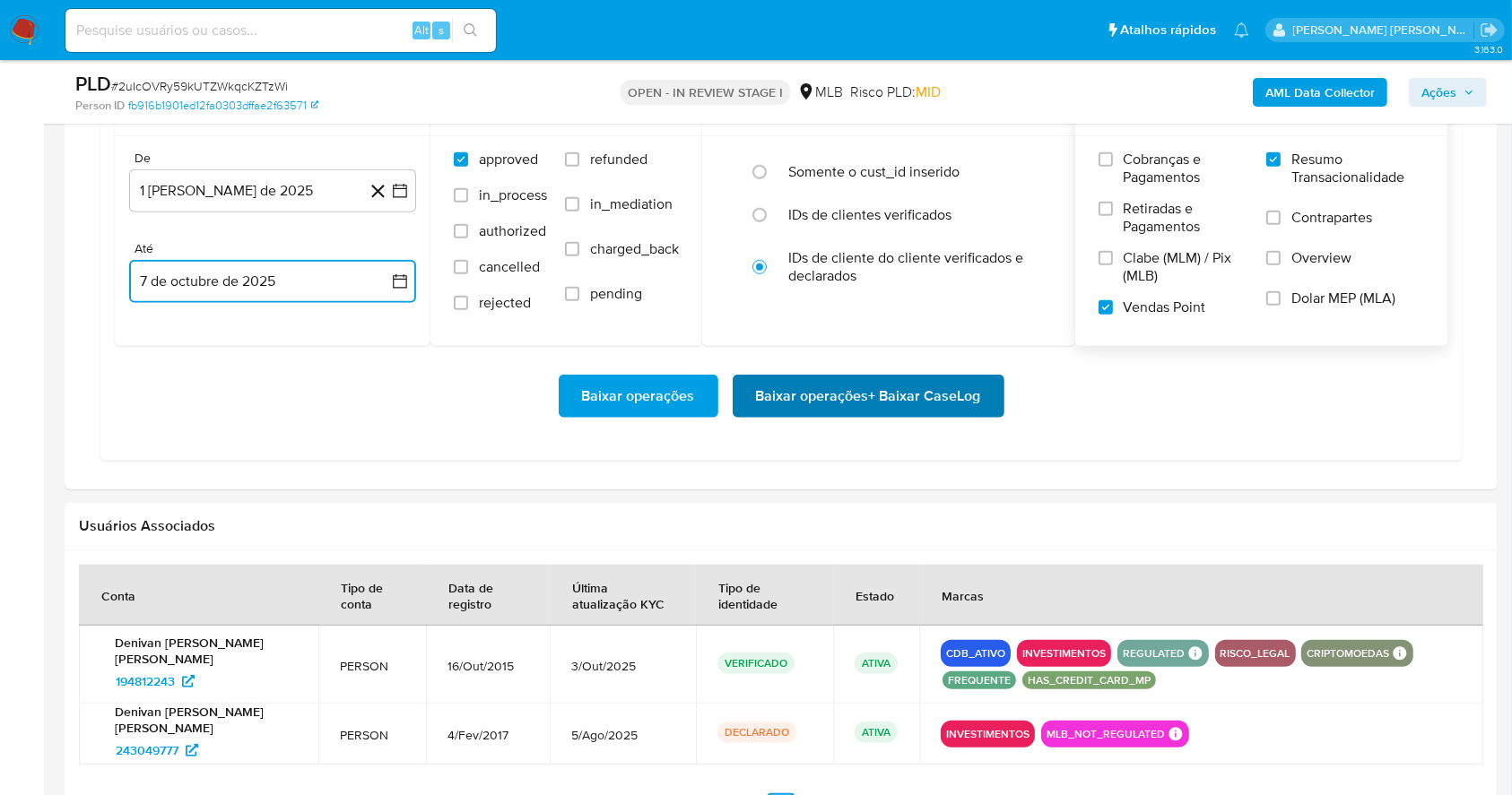
click at [862, 376] on span "Baixar operações + Baixar CaseLog" at bounding box center [868, 396] width 225 height 40
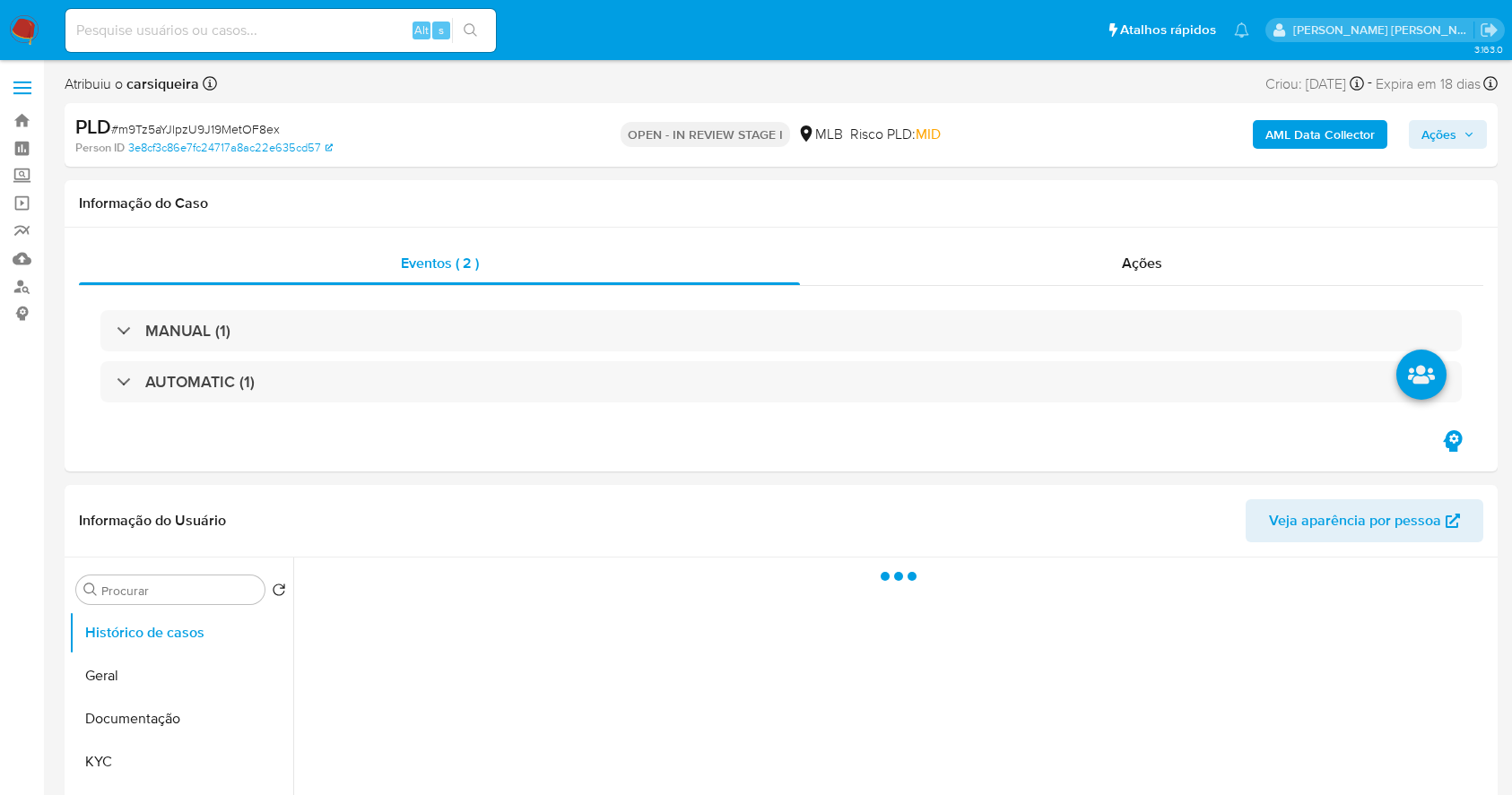
select select "10"
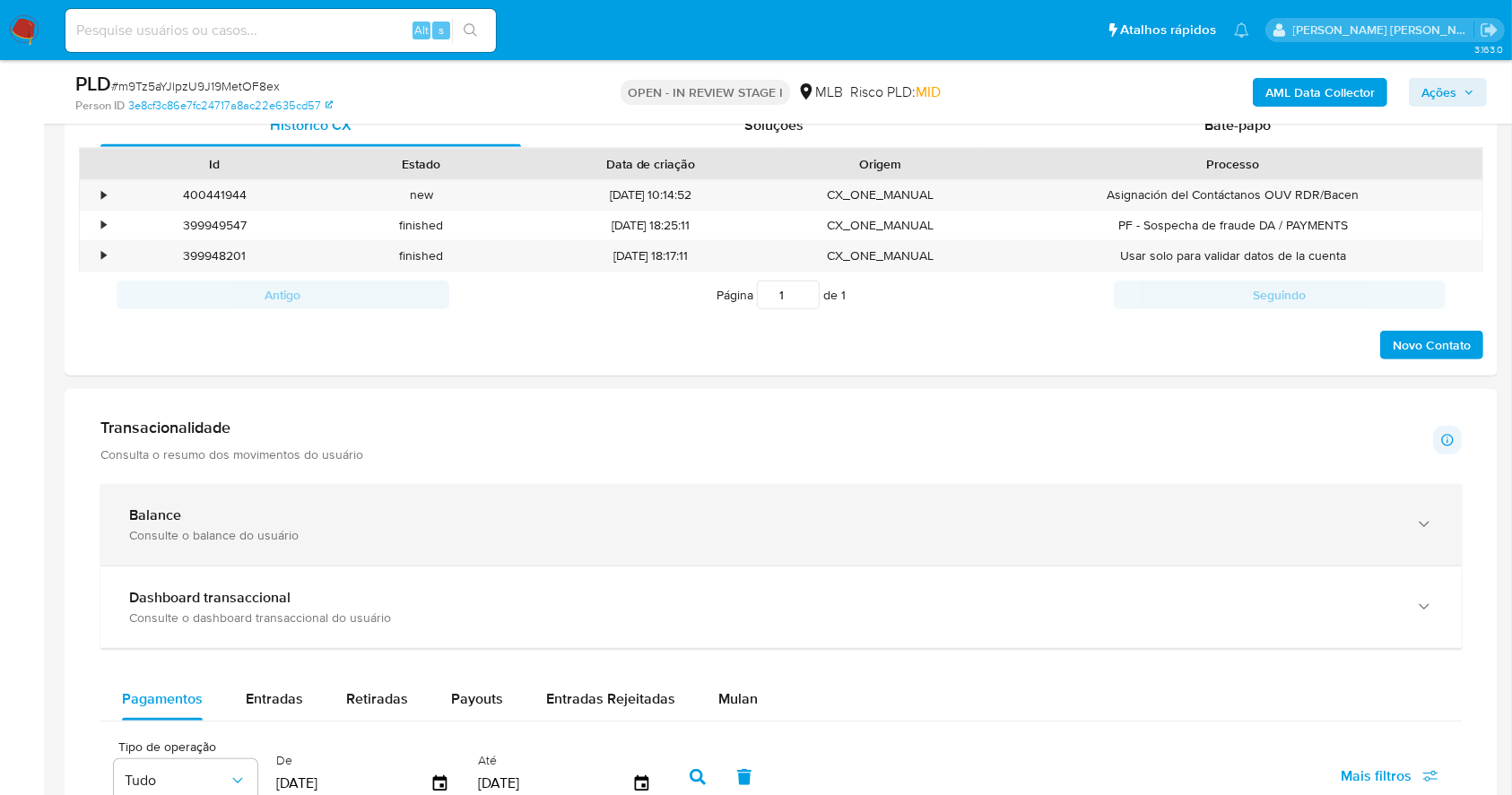
scroll to position [1153, 0]
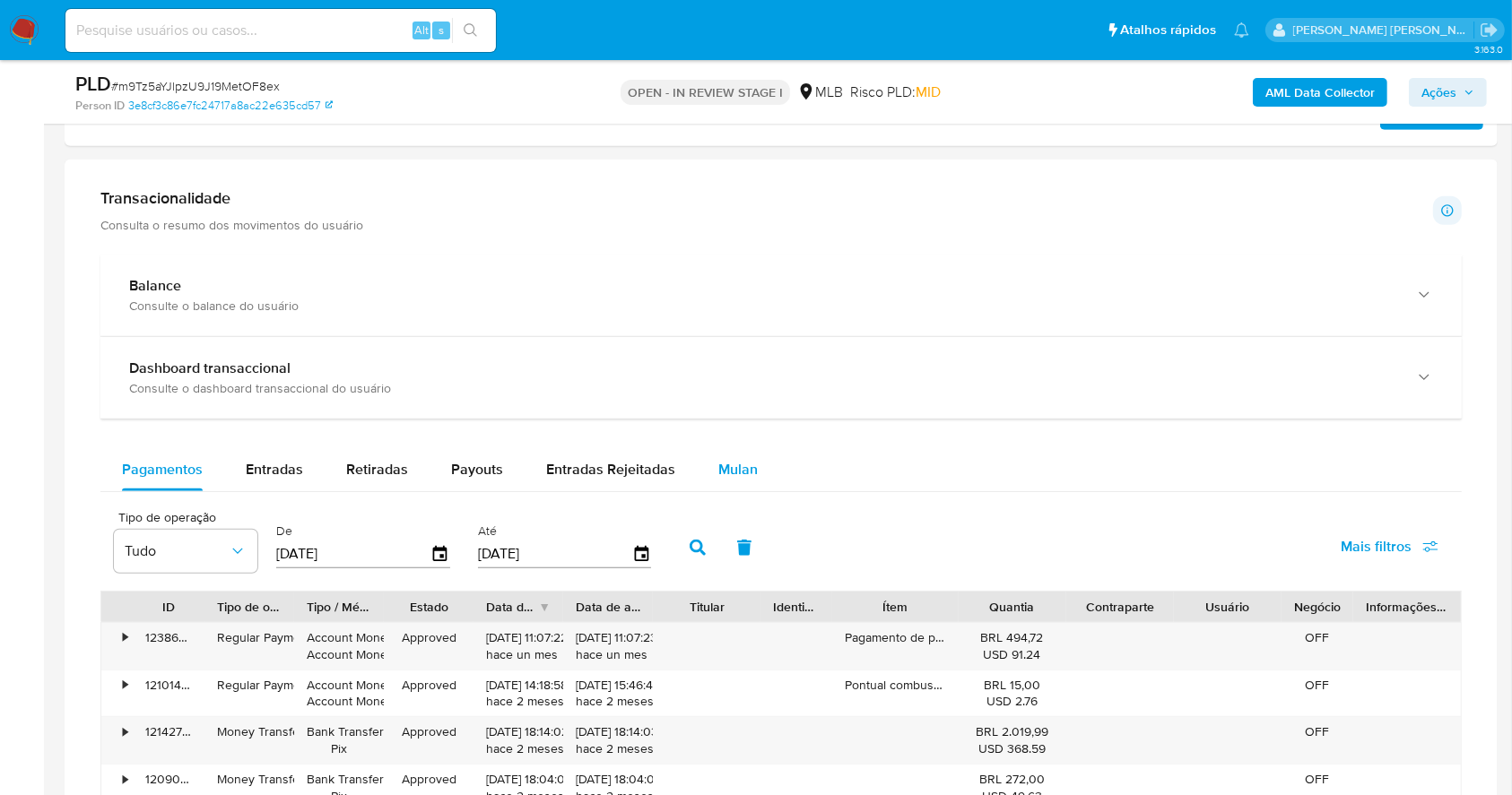
click at [734, 479] on div "Mulan" at bounding box center [738, 469] width 40 height 43
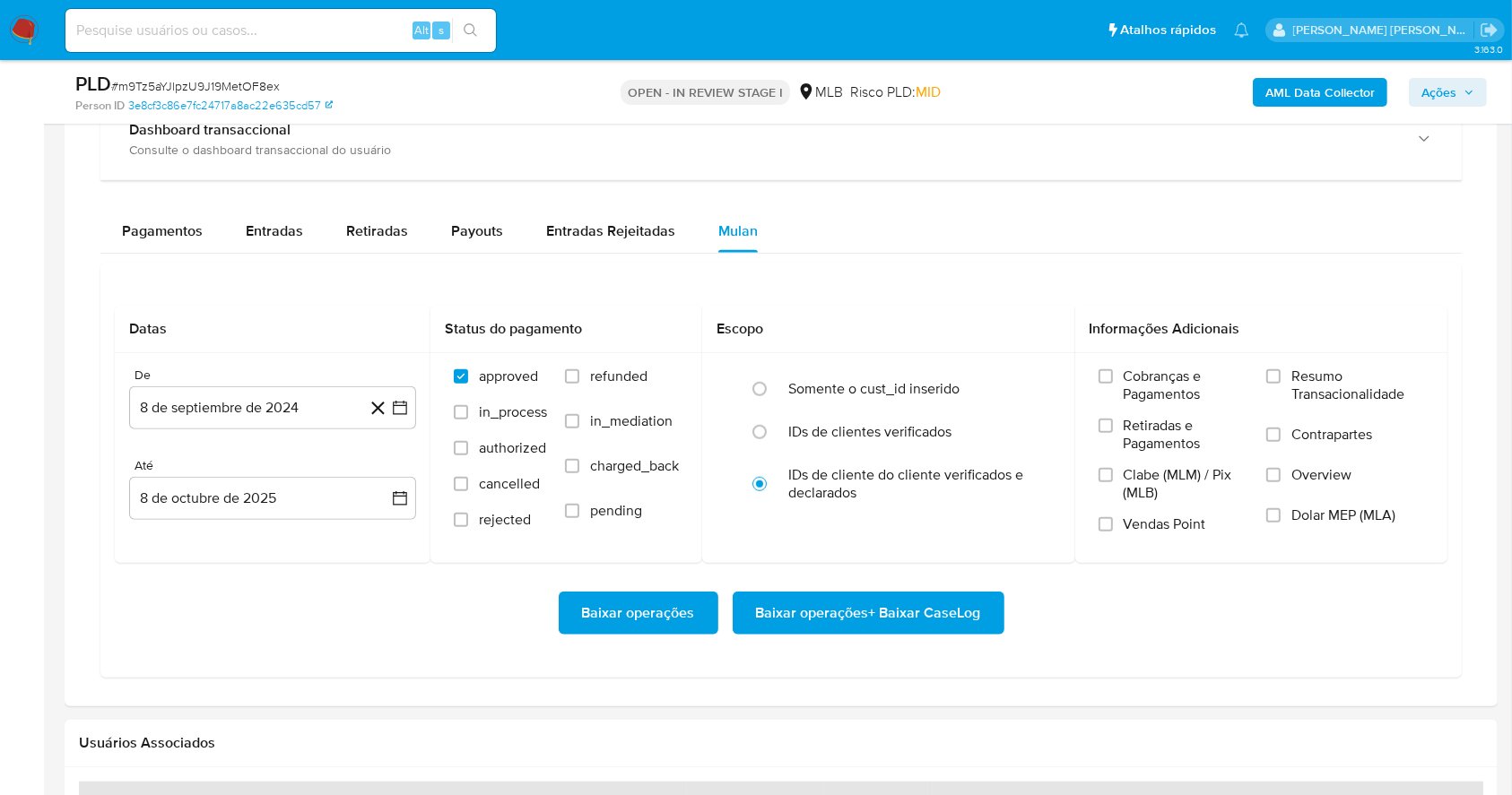
drag, startPoint x: 896, startPoint y: 282, endPoint x: 1060, endPoint y: 285, distance: 164.0
click at [895, 282] on div "Datas De 8 de septiembre de 2024 [DATE] [GEOGRAPHIC_DATA] 8 de octubre de 2025 …" at bounding box center [780, 470] width 1361 height 415
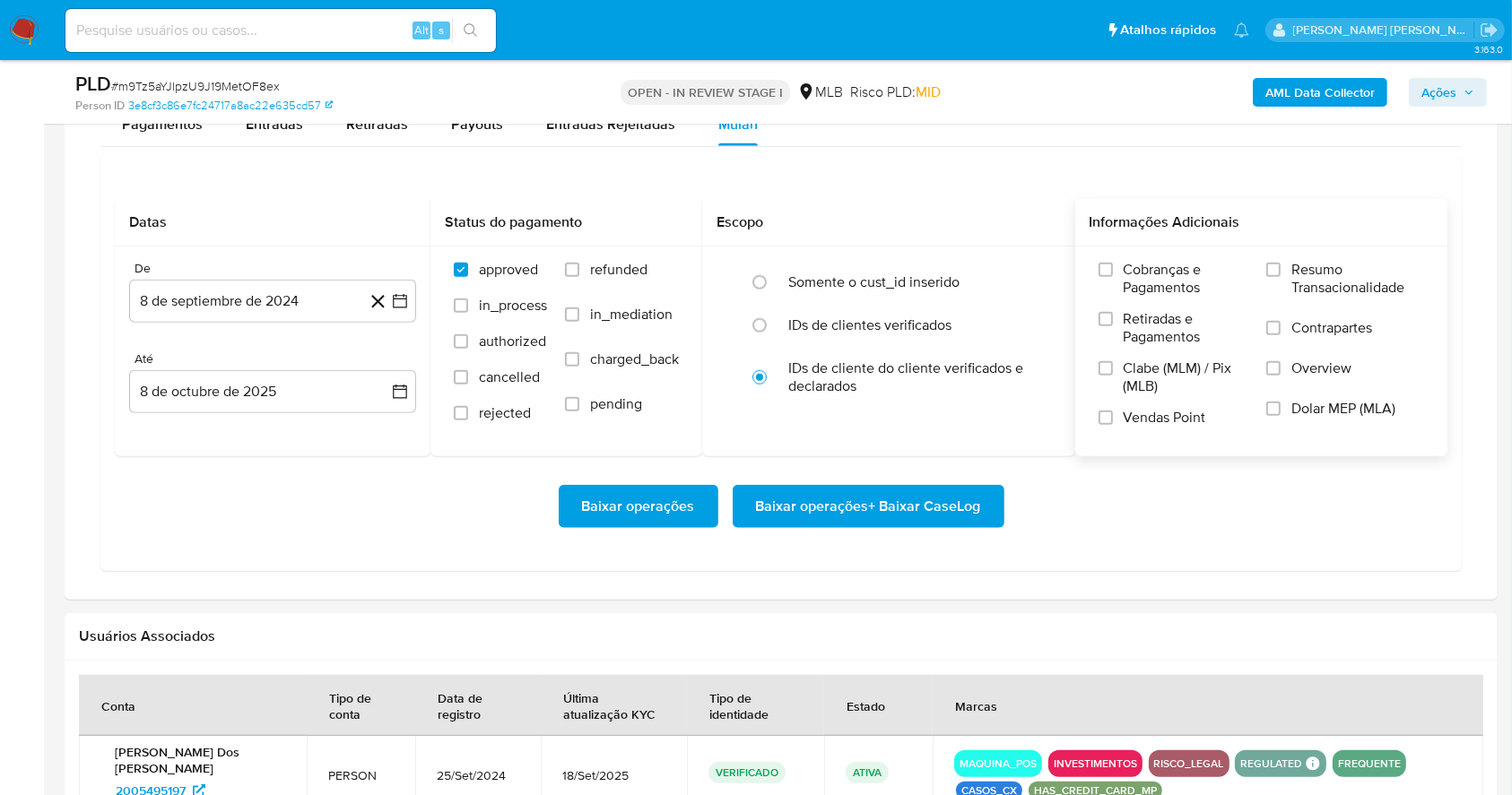
scroll to position [1632, 0]
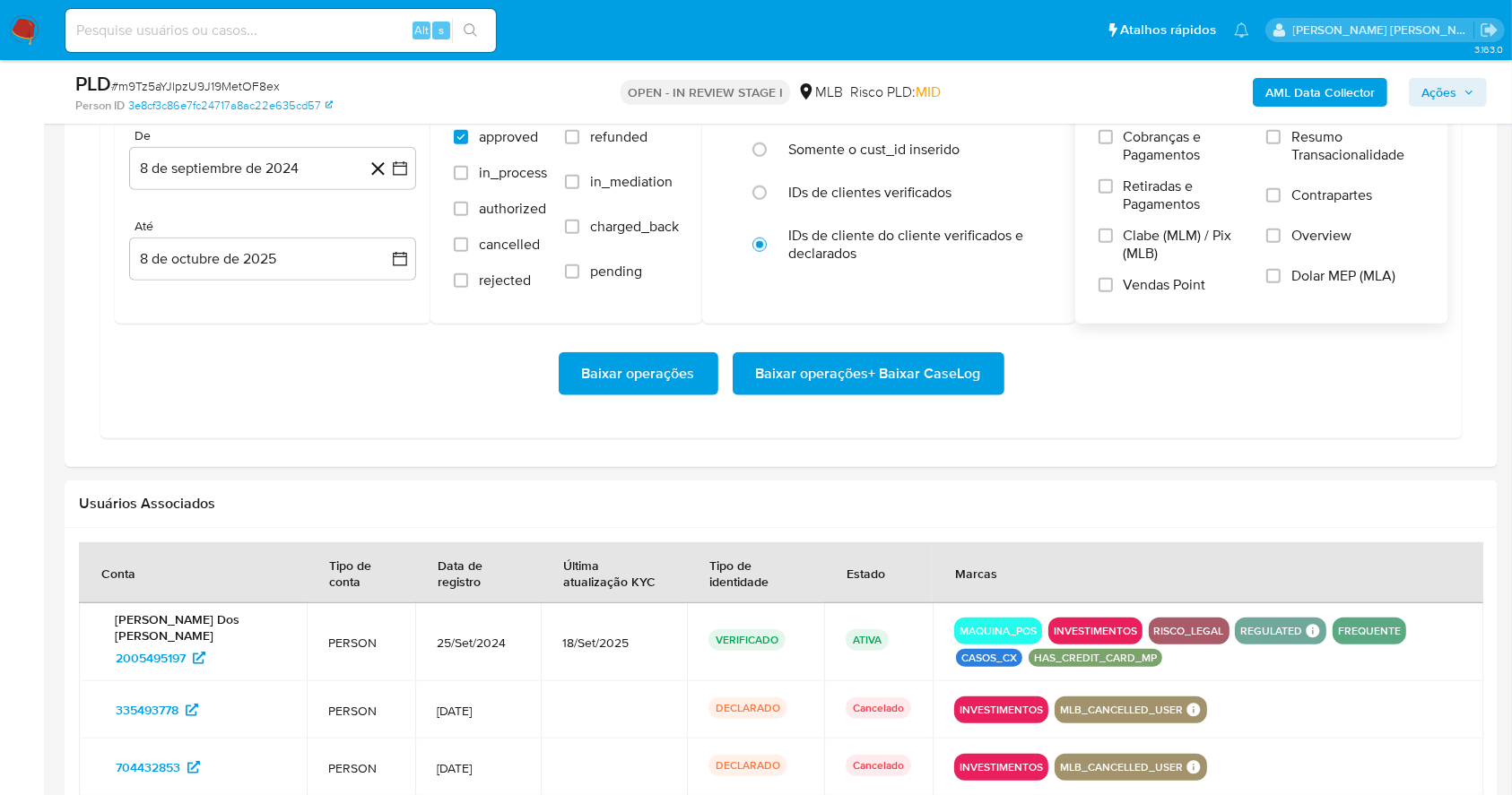
drag, startPoint x: 1270, startPoint y: 139, endPoint x: 1254, endPoint y: 180, distance: 44.0
click at [1270, 137] on input "Resumo Transacionalidade" at bounding box center [1273, 137] width 14 height 14
click at [1101, 282] on input "Vendas Point" at bounding box center [1105, 285] width 14 height 14
click at [402, 156] on button "8 de septiembre de 2024" at bounding box center [272, 168] width 287 height 43
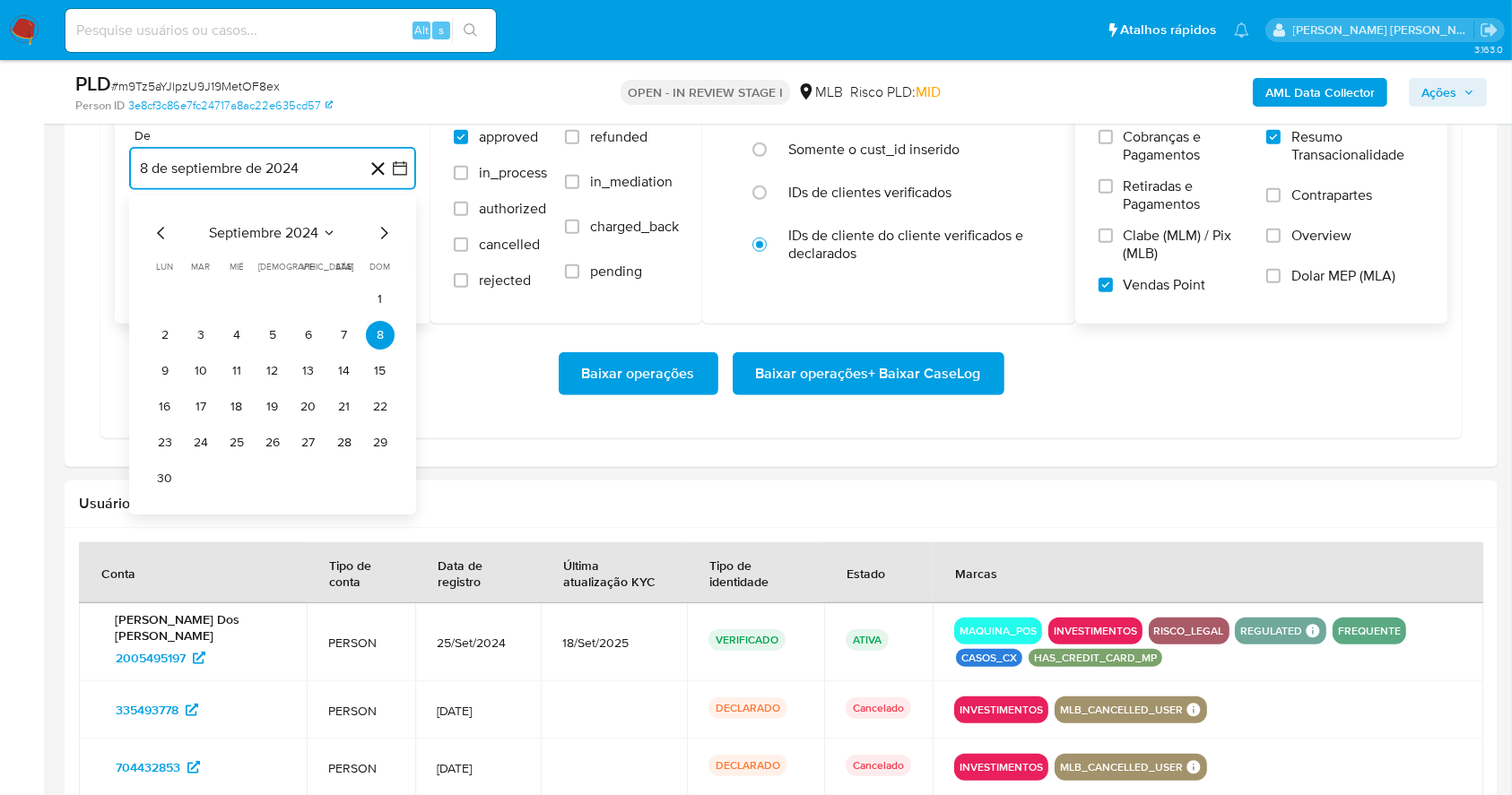
click at [384, 232] on icon "Mes siguiente" at bounding box center [384, 233] width 22 height 22
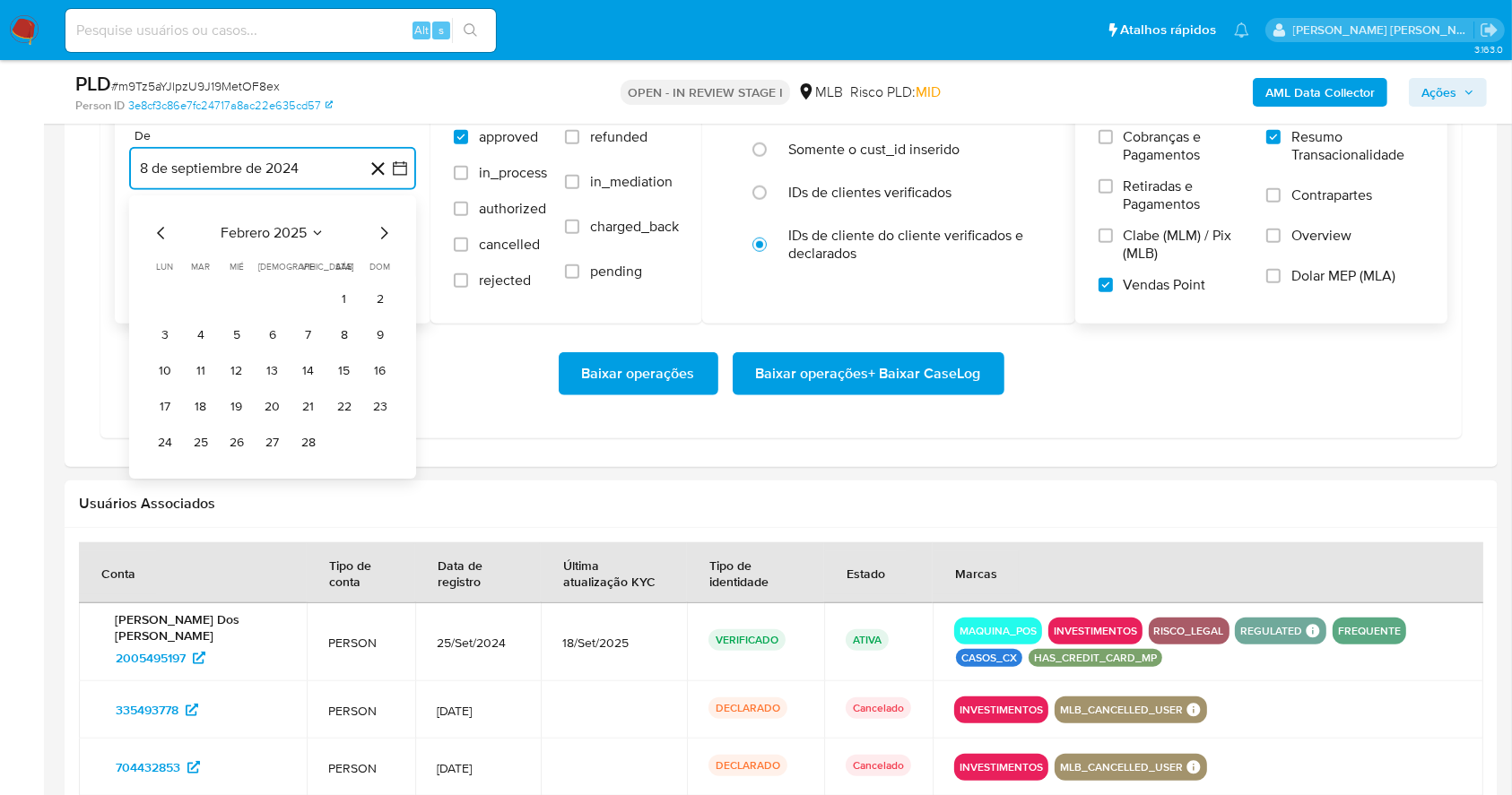
click at [384, 232] on icon "Mes siguiente" at bounding box center [384, 233] width 22 height 22
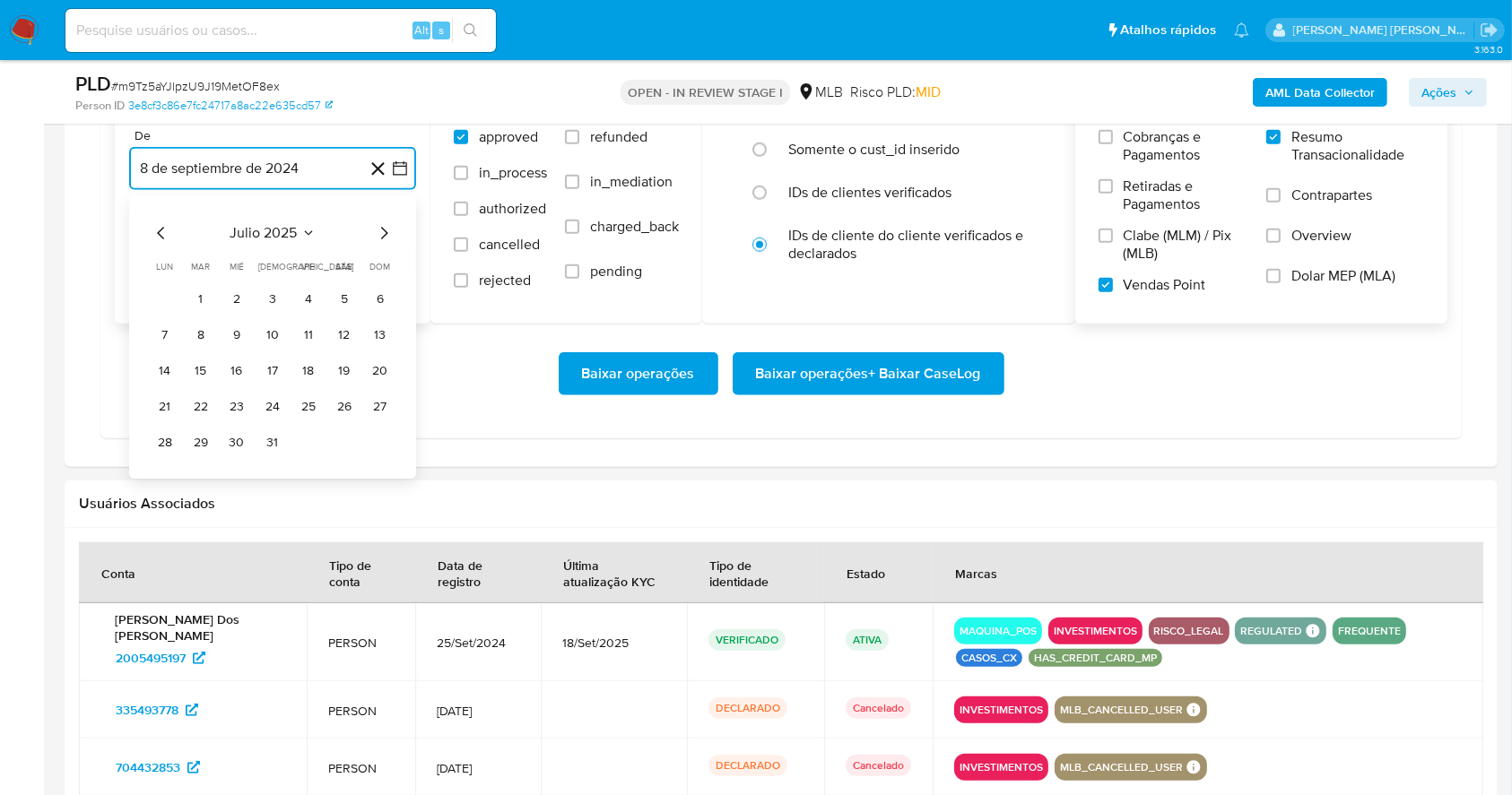
click at [384, 232] on icon "Mes siguiente" at bounding box center [384, 233] width 22 height 22
click at [298, 304] on button "1" at bounding box center [308, 299] width 29 height 29
click at [290, 239] on button "8 de octubre de 2025" at bounding box center [272, 258] width 287 height 43
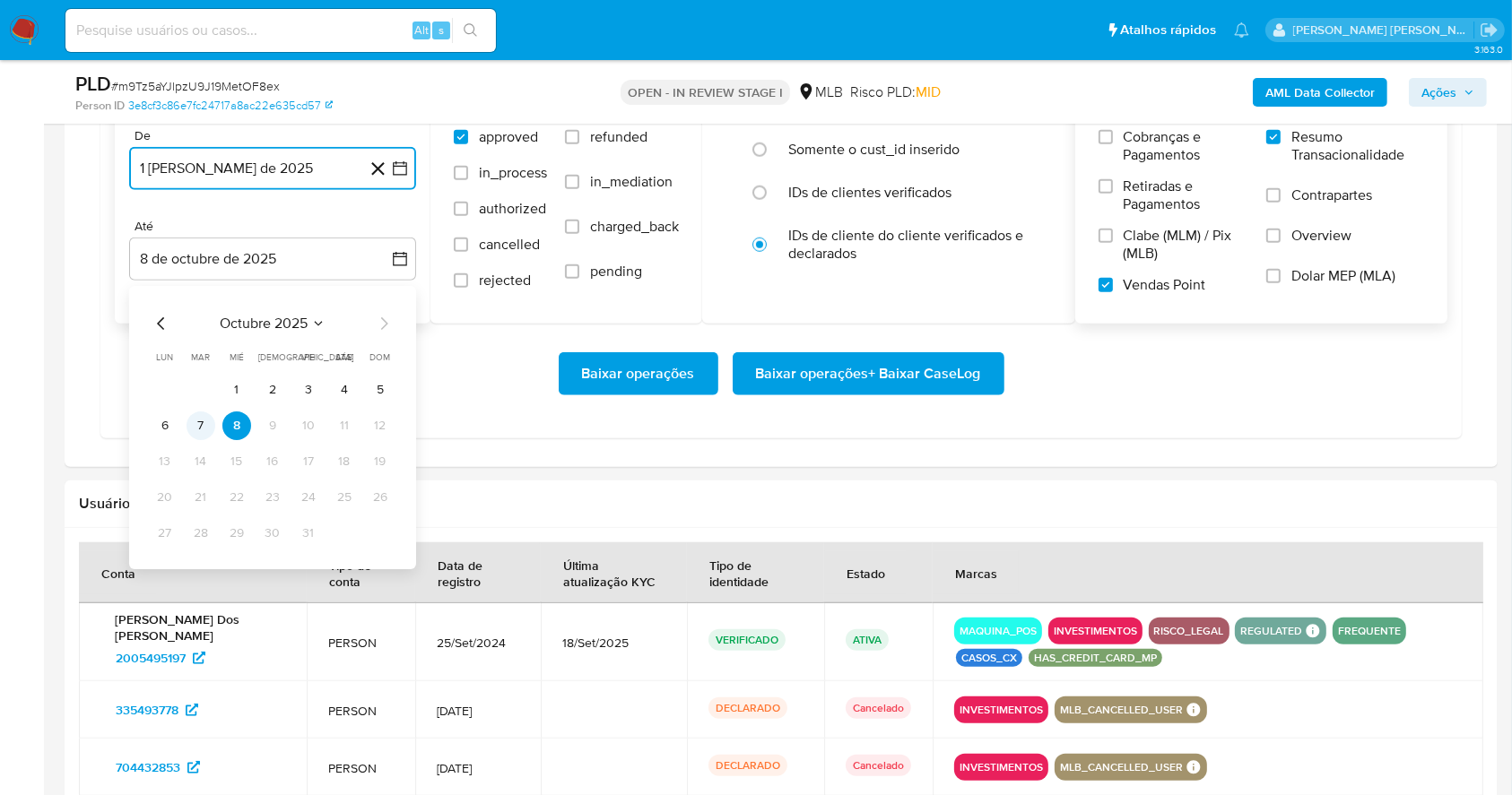
click at [208, 422] on button "7" at bounding box center [201, 426] width 29 height 29
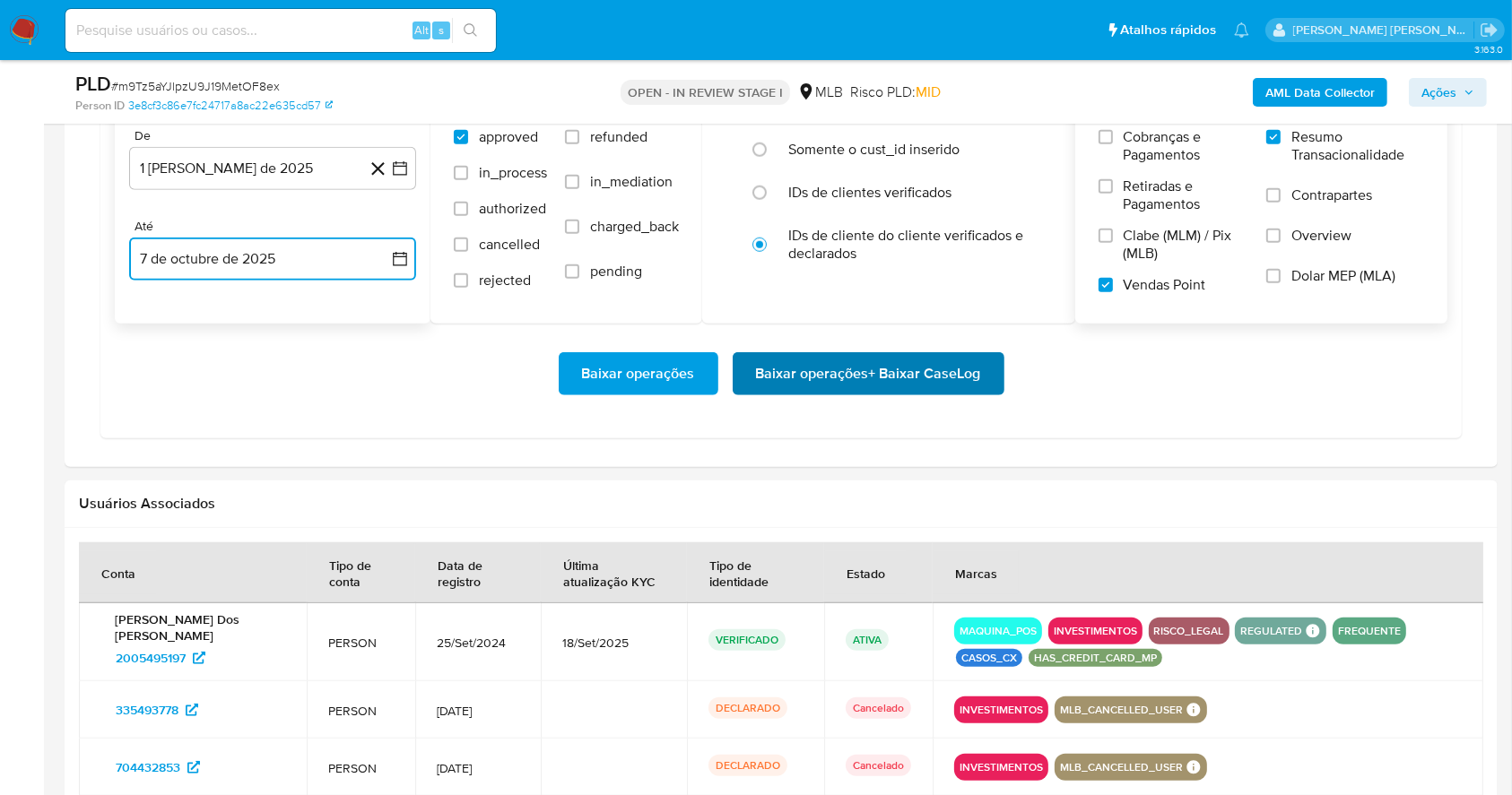
click at [944, 378] on span "Baixar operações + Baixar CaseLog" at bounding box center [868, 374] width 225 height 40
